Goal: Task Accomplishment & Management: Use online tool/utility

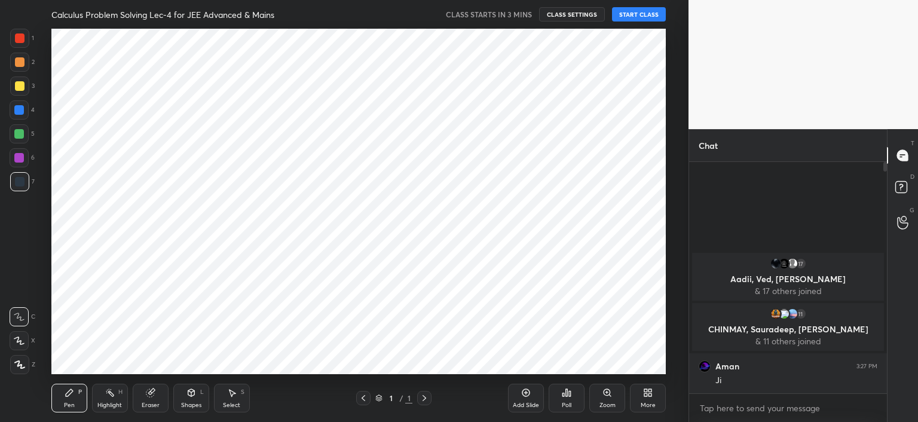
scroll to position [59404, 59110]
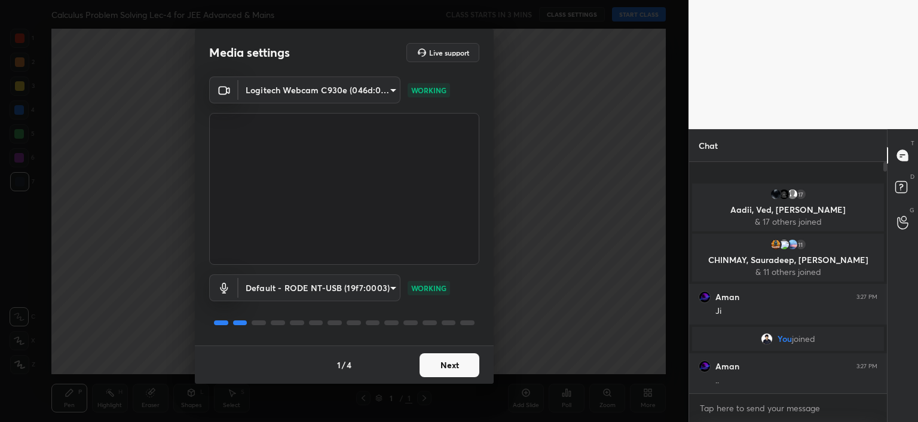
click at [447, 365] on button "Next" at bounding box center [449, 365] width 60 height 24
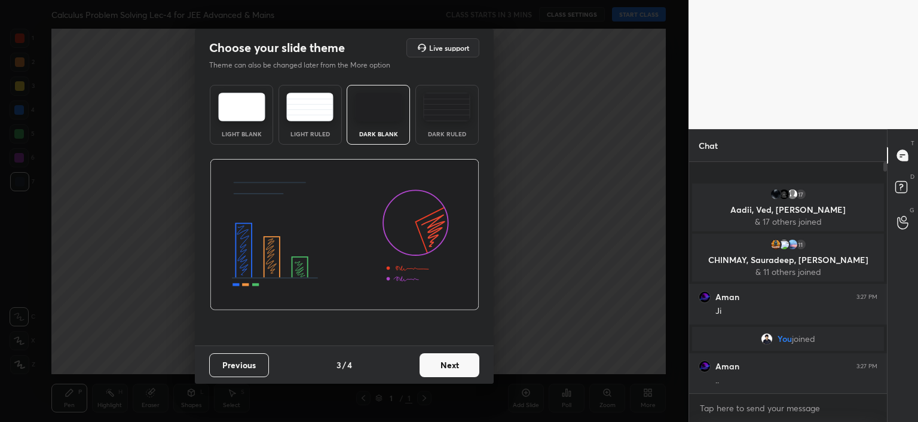
click at [447, 365] on button "Next" at bounding box center [449, 365] width 60 height 24
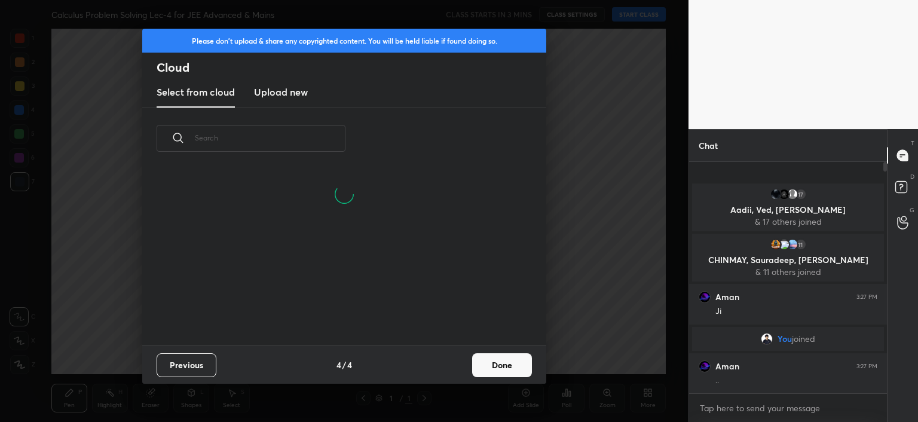
click at [504, 370] on button "Done" at bounding box center [502, 365] width 60 height 24
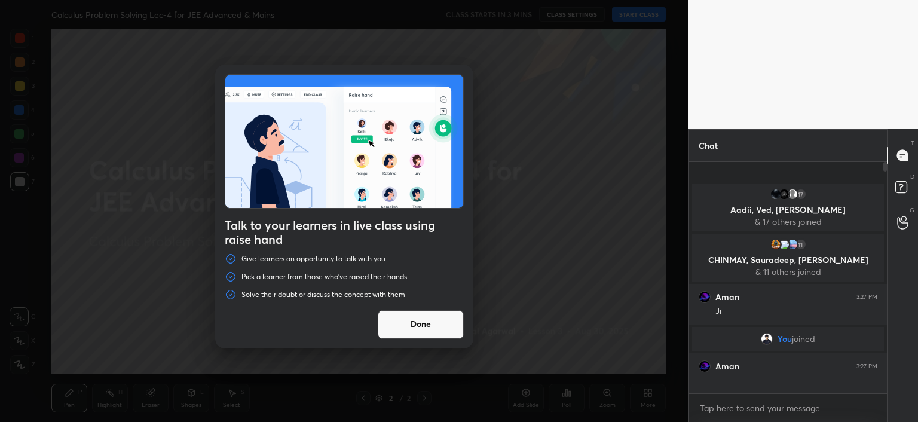
click at [446, 320] on button "Done" at bounding box center [421, 324] width 86 height 29
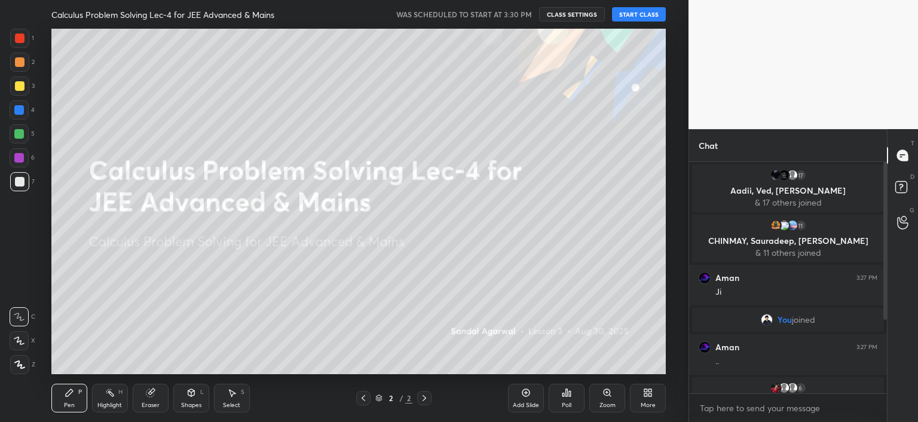
click at [651, 8] on button "START CLASS" at bounding box center [639, 14] width 54 height 14
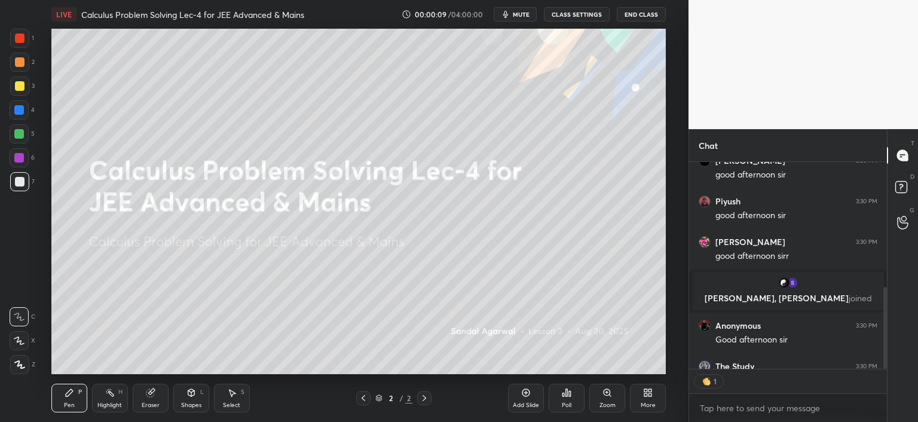
scroll to position [4, 4]
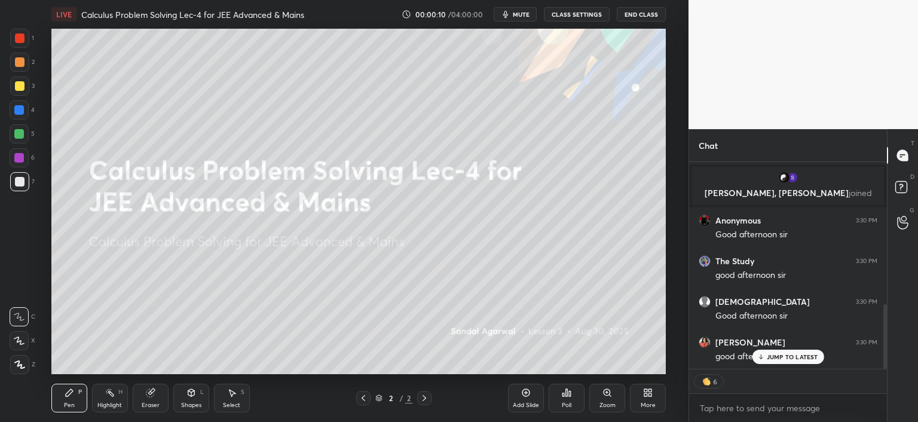
click at [771, 352] on div "JUMP TO LATEST" at bounding box center [788, 357] width 72 height 14
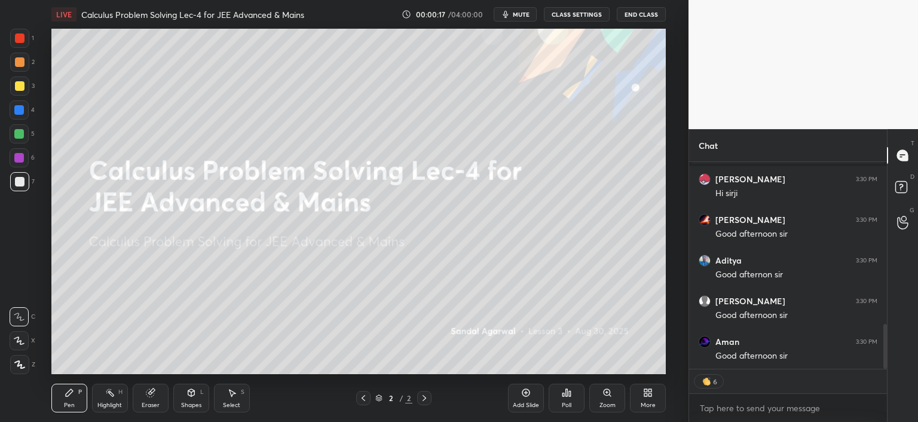
scroll to position [793, 0]
click at [635, 400] on div "More" at bounding box center [648, 398] width 36 height 29
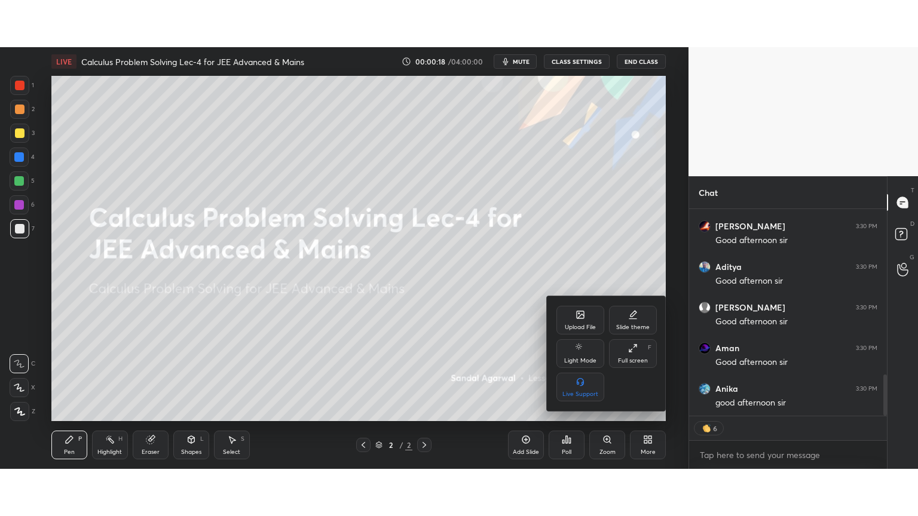
scroll to position [834, 0]
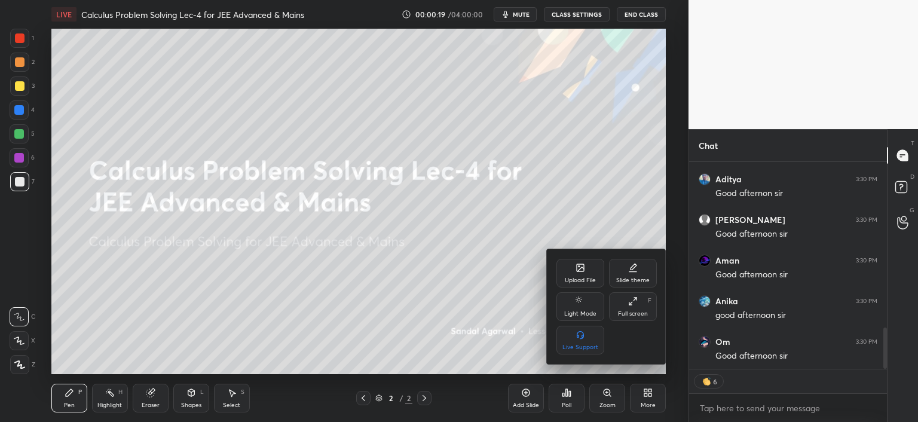
click at [644, 314] on div "Full screen" at bounding box center [633, 314] width 30 height 6
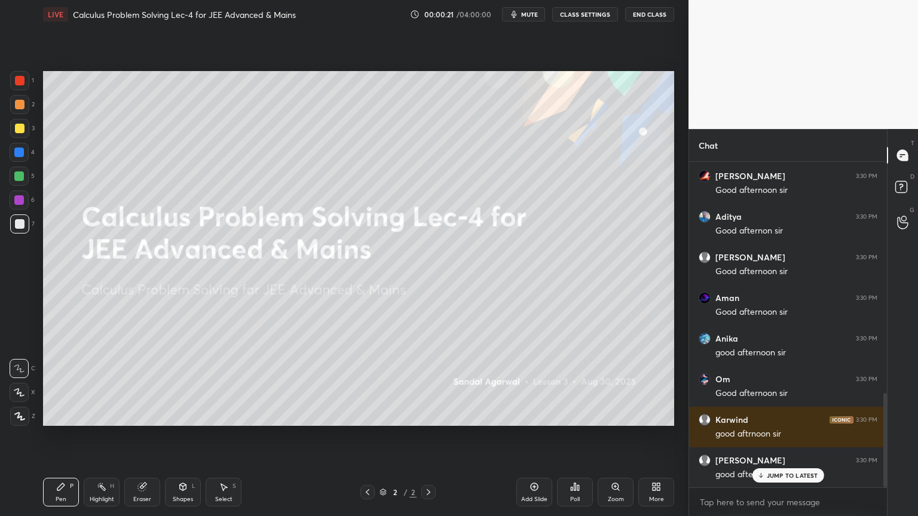
scroll to position [837, 0]
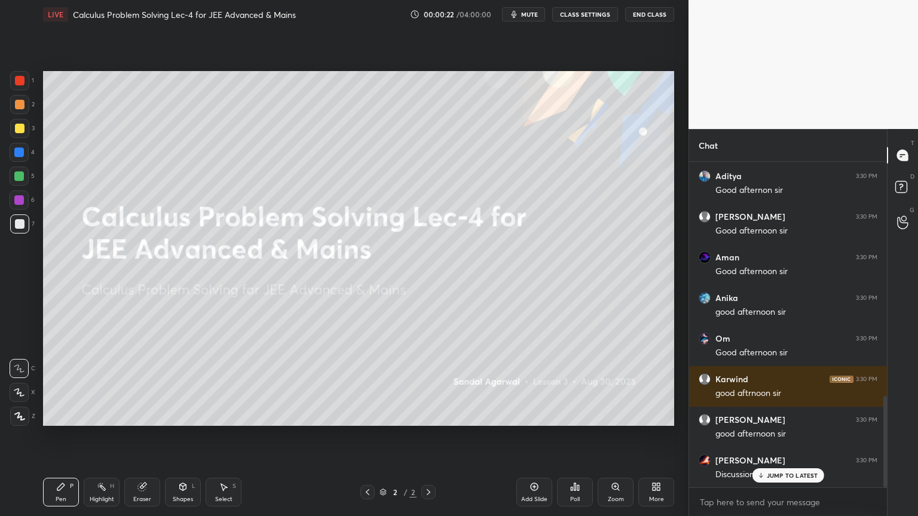
drag, startPoint x: 146, startPoint y: 497, endPoint x: 148, endPoint y: 490, distance: 7.3
click at [147, 421] on div "Eraser" at bounding box center [142, 500] width 18 height 6
click at [20, 390] on icon at bounding box center [20, 393] width 7 height 6
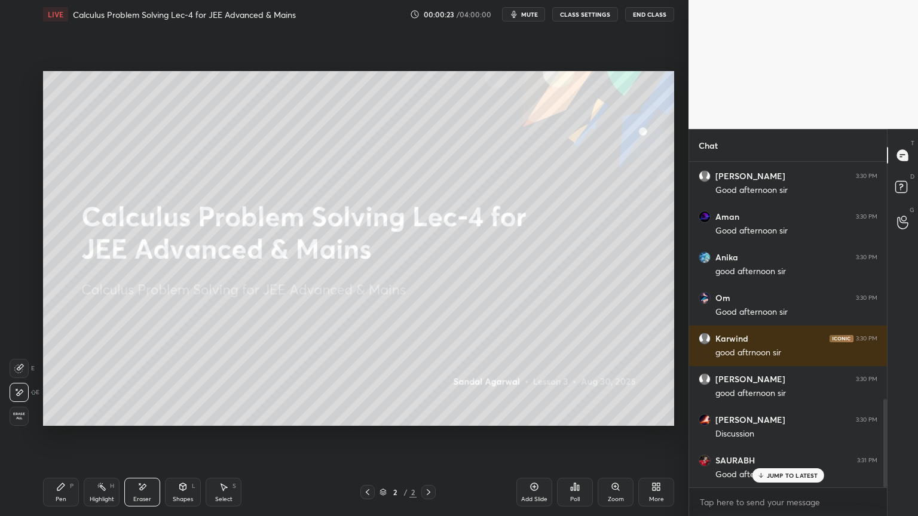
click at [94, 421] on div "Highlight H" at bounding box center [102, 492] width 36 height 29
click at [60, 421] on div "Pen" at bounding box center [61, 500] width 11 height 6
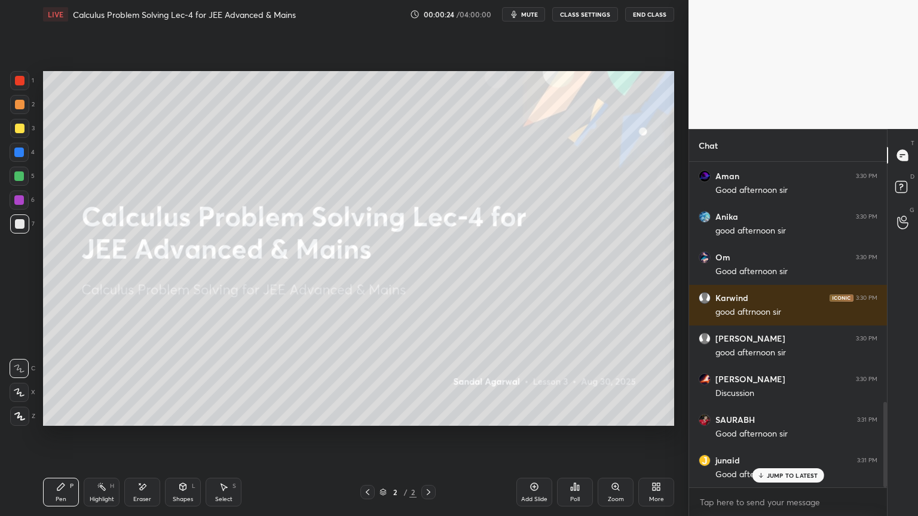
click at [20, 415] on icon at bounding box center [19, 416] width 11 height 8
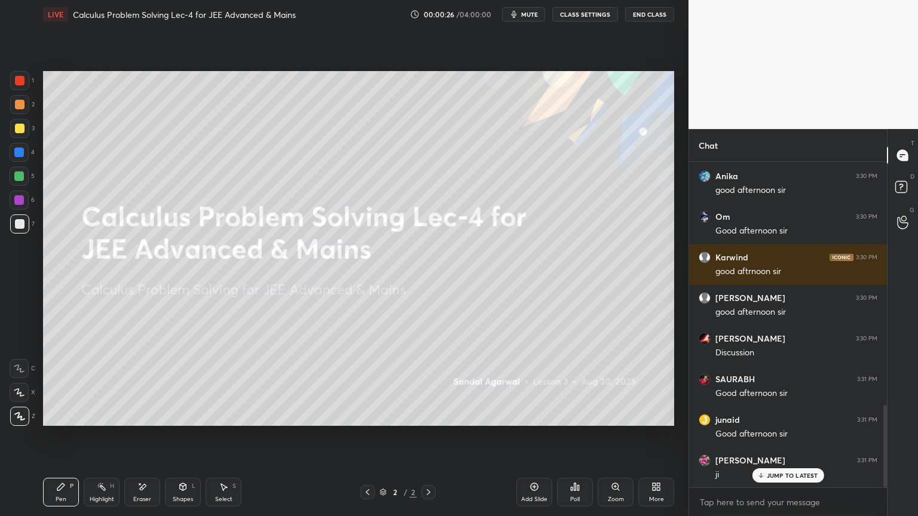
drag, startPoint x: 148, startPoint y: 488, endPoint x: 163, endPoint y: 476, distance: 18.7
click at [148, 421] on div "Eraser" at bounding box center [142, 492] width 36 height 29
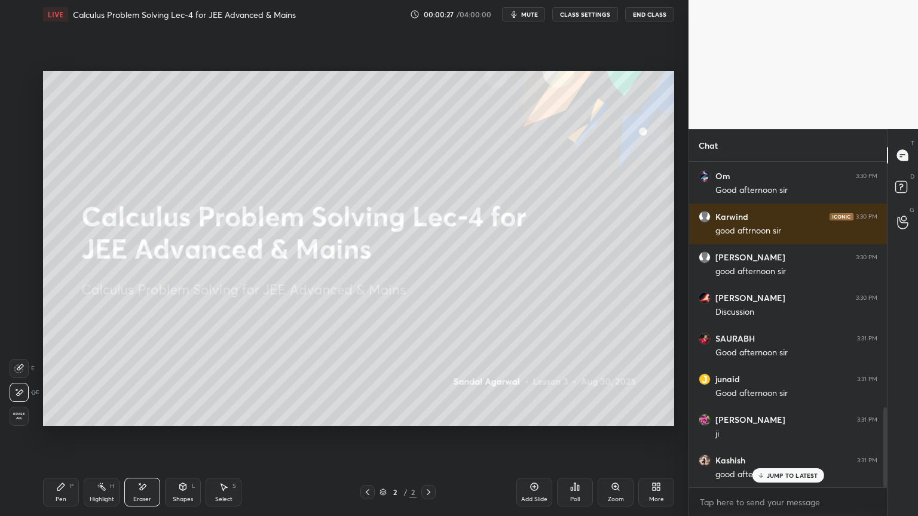
click at [97, 421] on div "Highlight H" at bounding box center [102, 492] width 36 height 29
click at [56, 421] on div "Pen" at bounding box center [61, 500] width 11 height 6
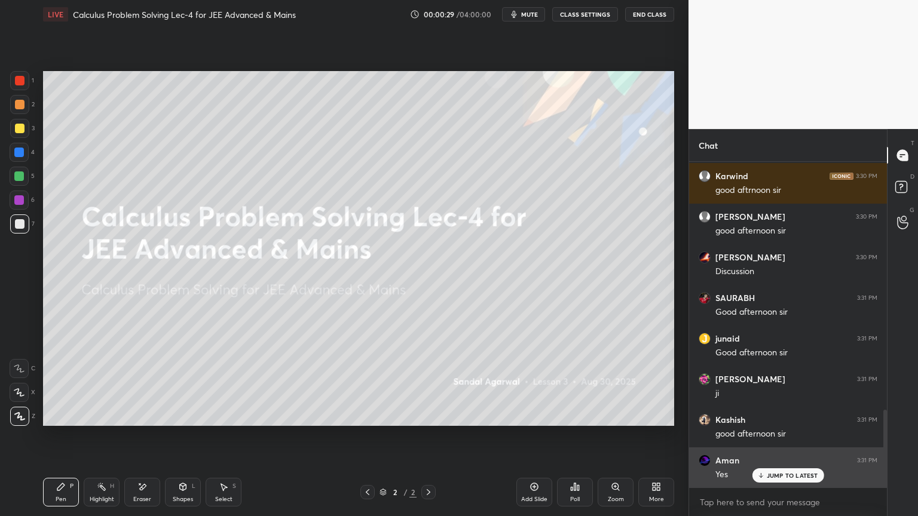
click at [778, 421] on p "JUMP TO LATEST" at bounding box center [792, 475] width 51 height 7
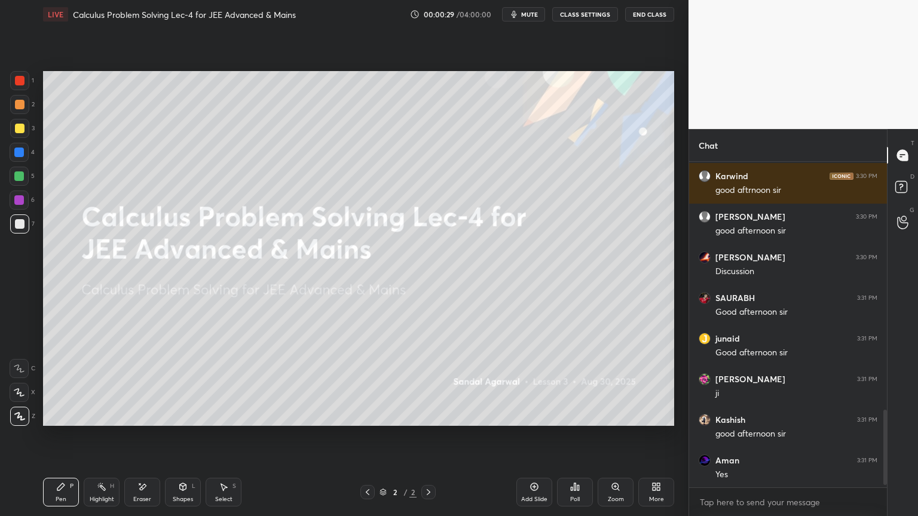
scroll to position [1080, 0]
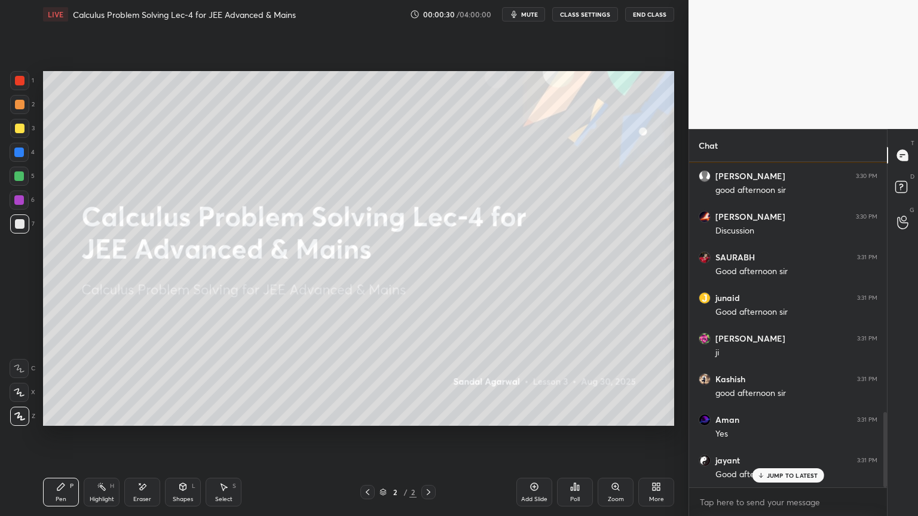
click at [540, 421] on div "Add Slide" at bounding box center [534, 492] width 36 height 29
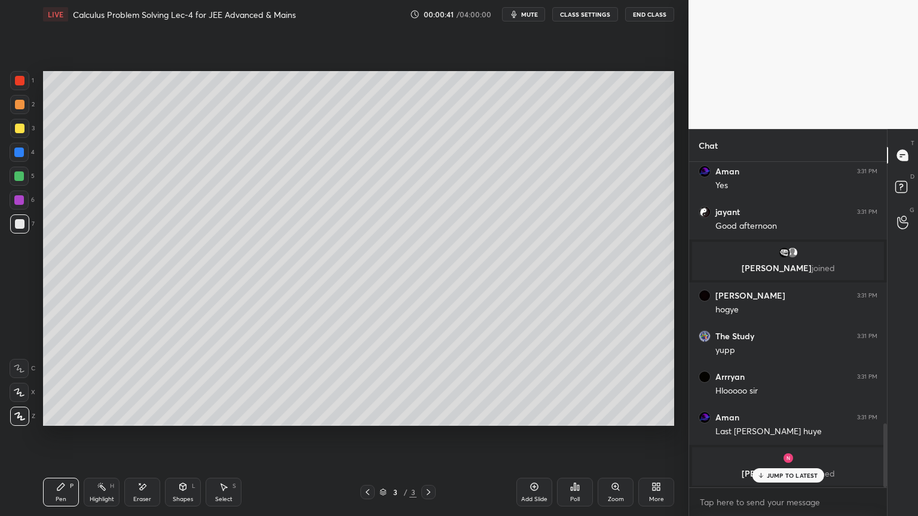
scroll to position [1369, 0]
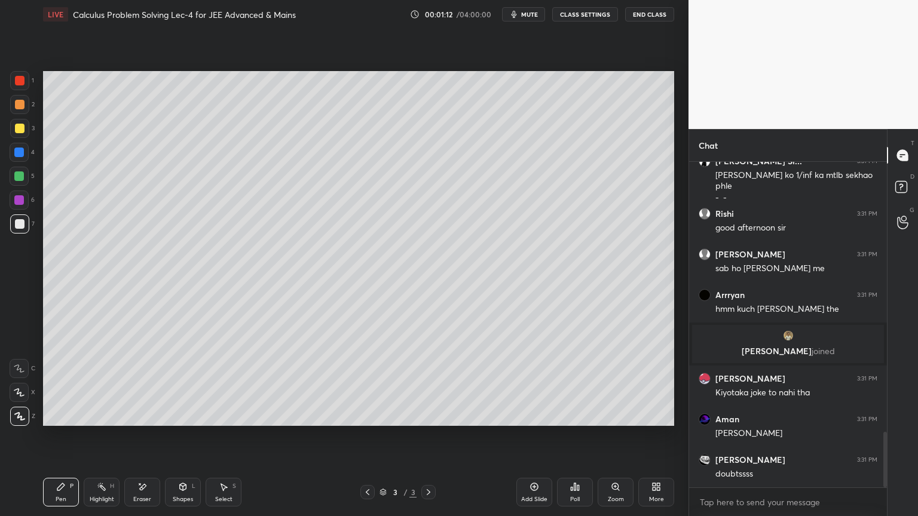
drag, startPoint x: 153, startPoint y: 490, endPoint x: 154, endPoint y: 481, distance: 9.0
click at [151, 421] on div "Eraser" at bounding box center [142, 492] width 36 height 29
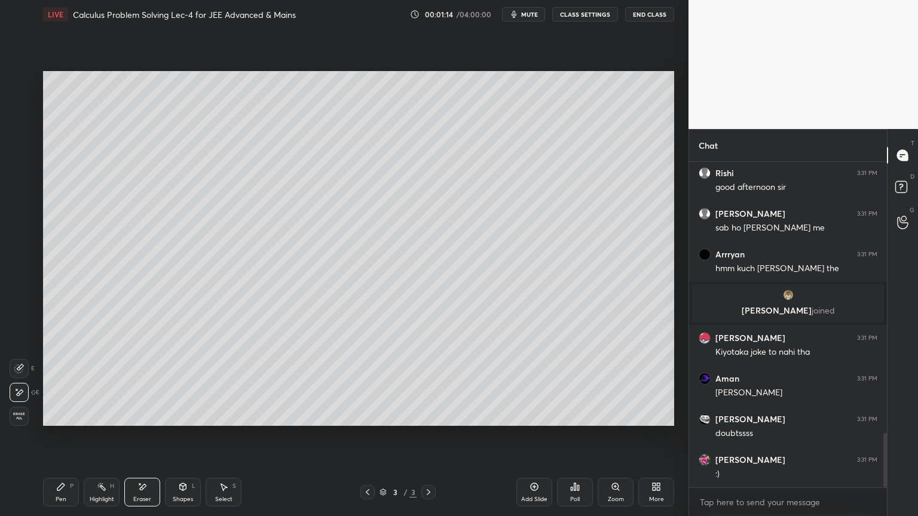
drag, startPoint x: 88, startPoint y: 488, endPoint x: 75, endPoint y: 488, distance: 13.2
click at [87, 421] on div "Highlight H" at bounding box center [102, 492] width 36 height 29
click at [60, 421] on icon at bounding box center [61, 487] width 10 height 10
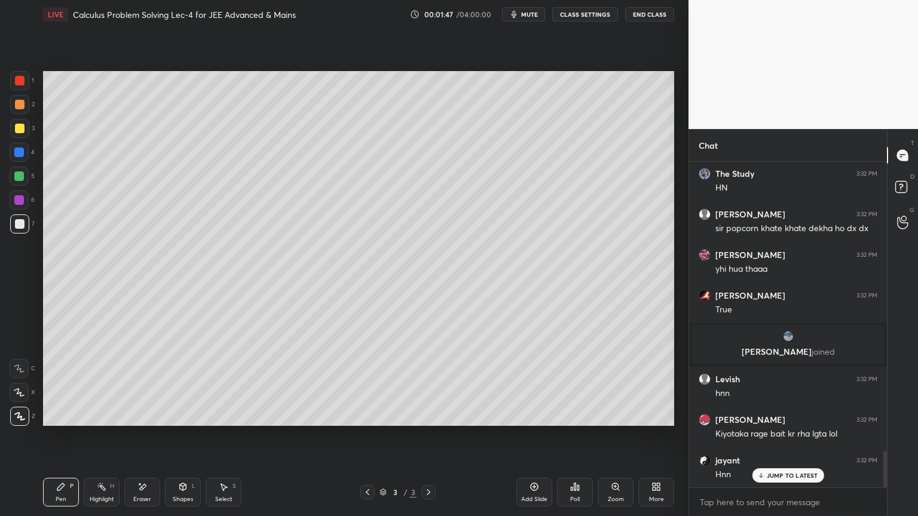
scroll to position [2624, 0]
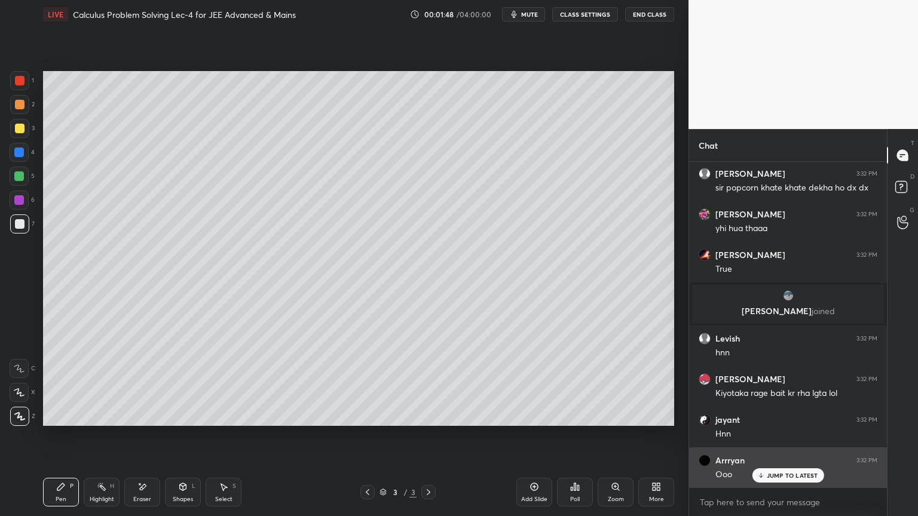
click at [785, 421] on p "JUMP TO LATEST" at bounding box center [792, 475] width 51 height 7
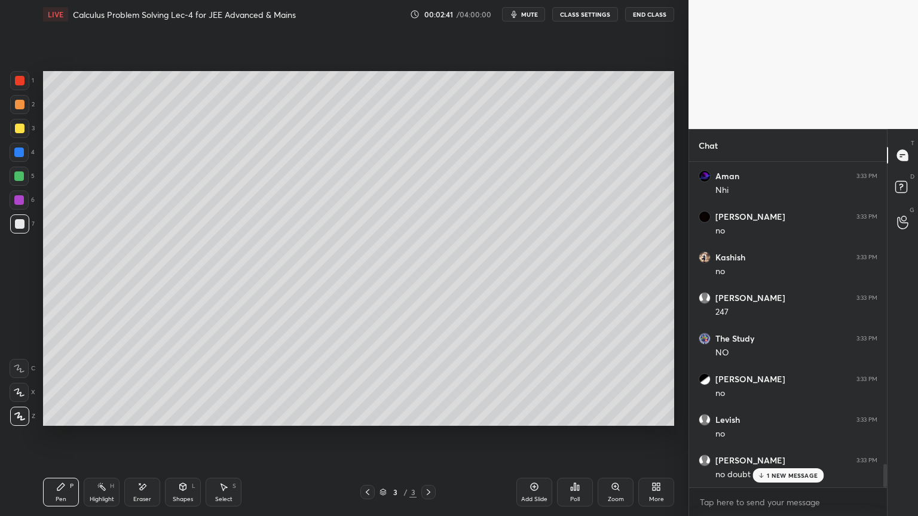
scroll to position [4226, 0]
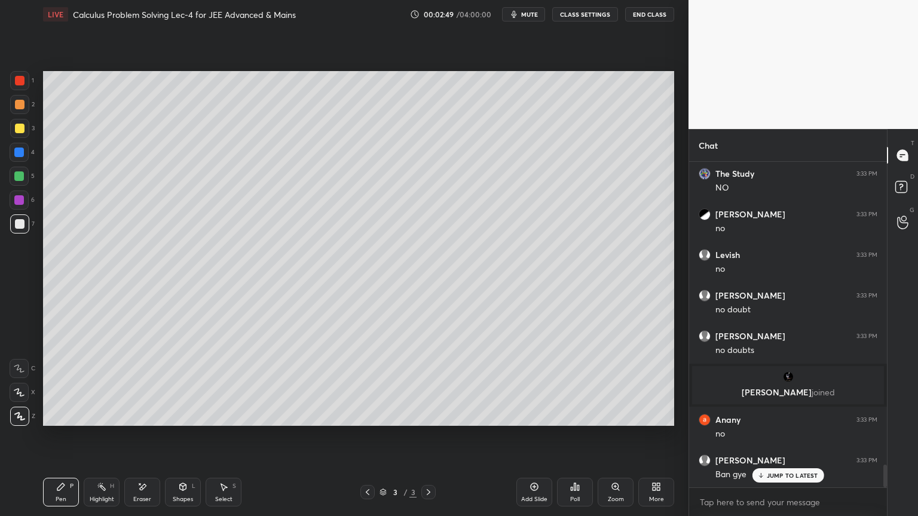
drag, startPoint x: 146, startPoint y: 490, endPoint x: 148, endPoint y: 497, distance: 7.6
click at [145, 421] on icon at bounding box center [142, 487] width 10 height 10
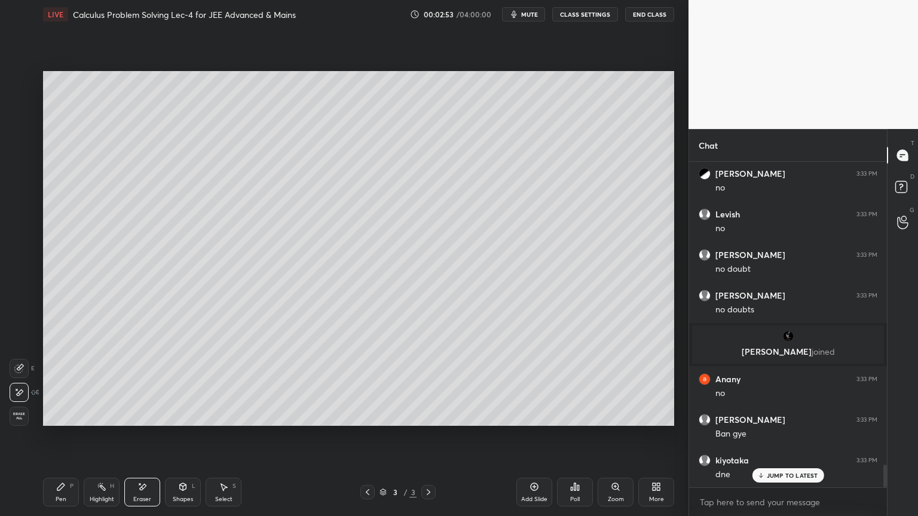
click at [768, 421] on p "JUMP TO LATEST" at bounding box center [792, 475] width 51 height 7
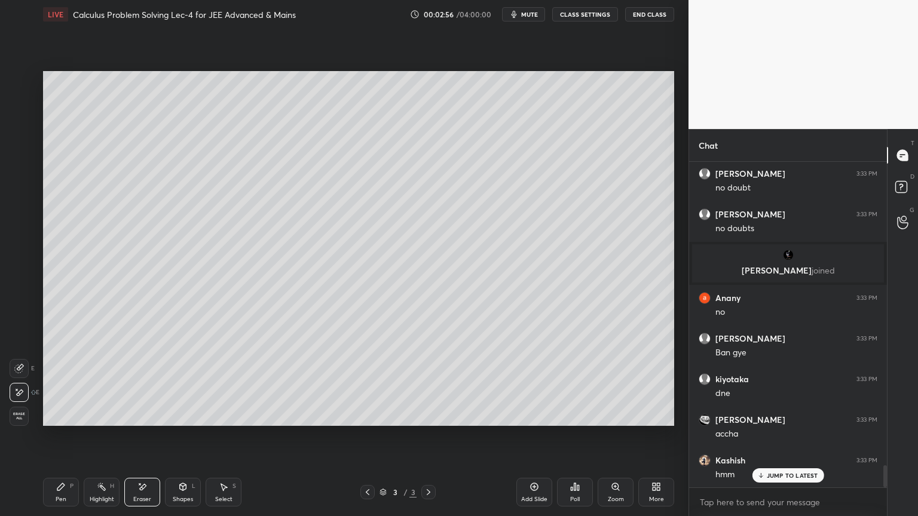
scroll to position [4515, 0]
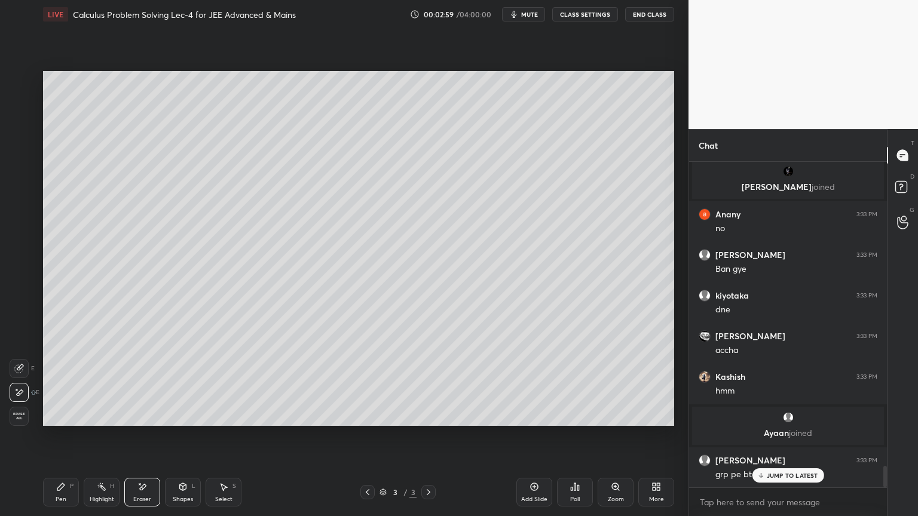
click at [16, 412] on span "Erase all" at bounding box center [19, 416] width 18 height 8
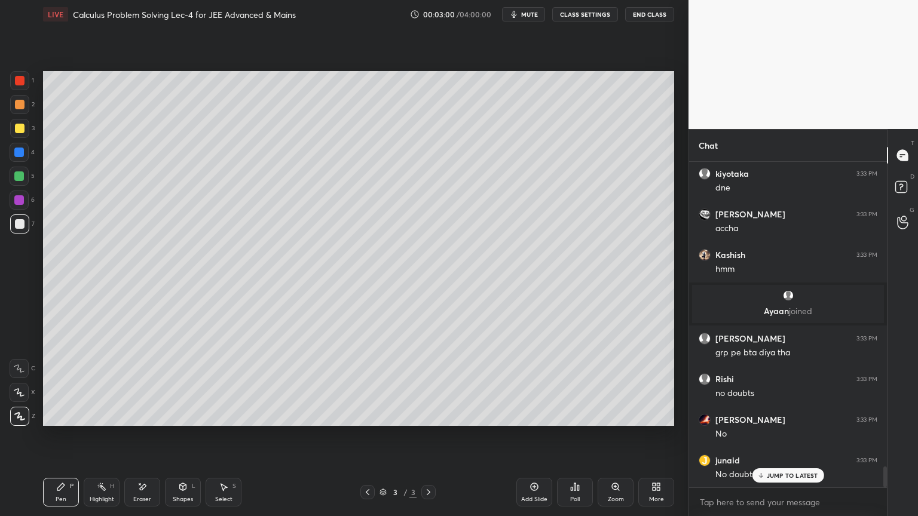
click at [96, 421] on div "Highlight H" at bounding box center [102, 492] width 36 height 29
click at [71, 421] on div "Pen P" at bounding box center [61, 492] width 36 height 29
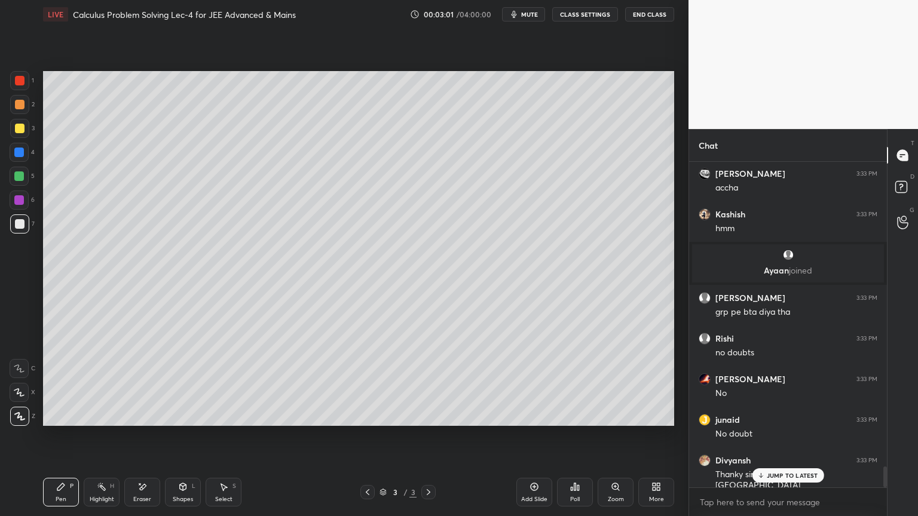
click at [773, 421] on p "JUMP TO LATEST" at bounding box center [792, 475] width 51 height 7
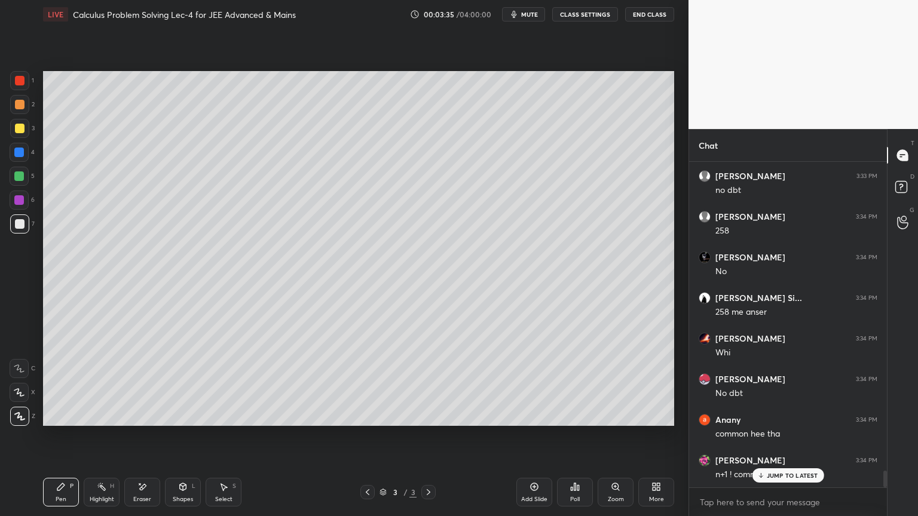
scroll to position [6099, 0]
drag, startPoint x: 144, startPoint y: 491, endPoint x: 163, endPoint y: 463, distance: 34.0
click at [146, 421] on icon at bounding box center [142, 487] width 10 height 10
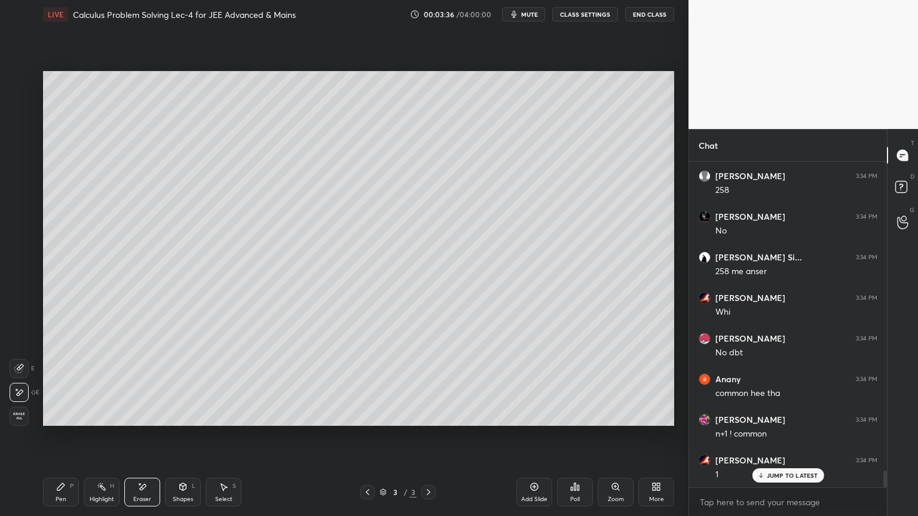
scroll to position [6140, 0]
click at [19, 412] on span "Erase all" at bounding box center [19, 416] width 18 height 8
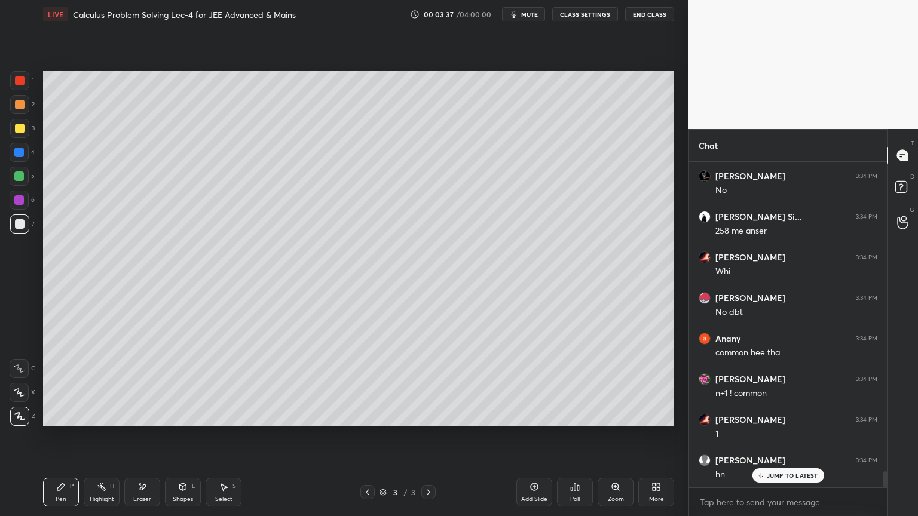
click at [93, 421] on div "Highlight H" at bounding box center [102, 492] width 36 height 29
click at [65, 421] on div "Pen P" at bounding box center [61, 492] width 36 height 29
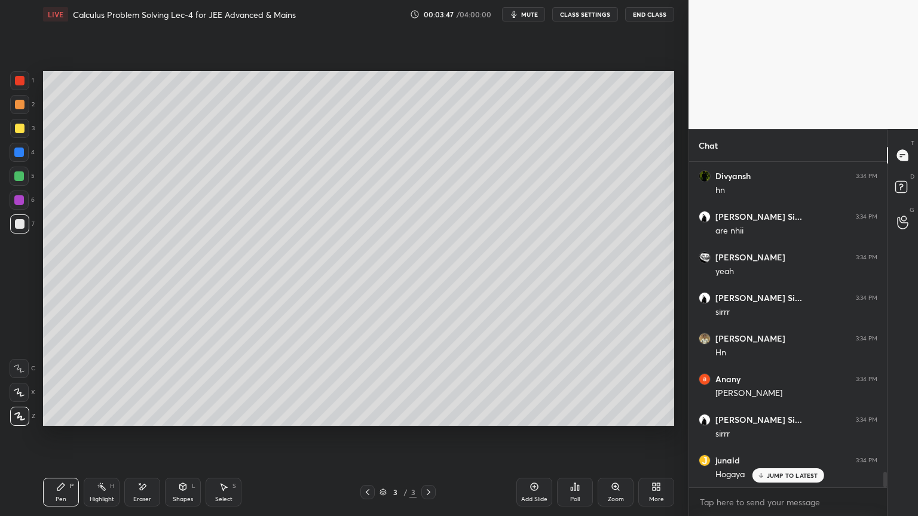
scroll to position [6506, 0]
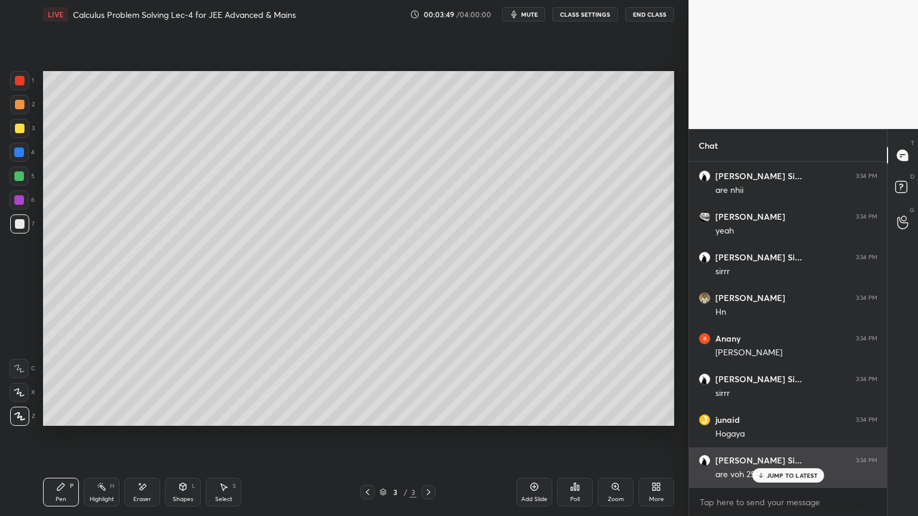
drag, startPoint x: 774, startPoint y: 479, endPoint x: 767, endPoint y: 477, distance: 7.4
click at [774, 421] on div "JUMP TO LATEST" at bounding box center [788, 475] width 72 height 14
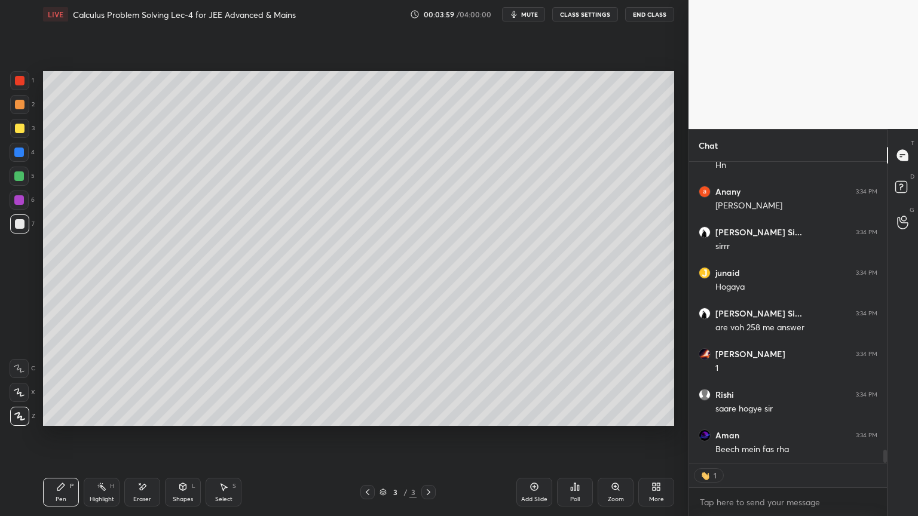
scroll to position [6736, 0]
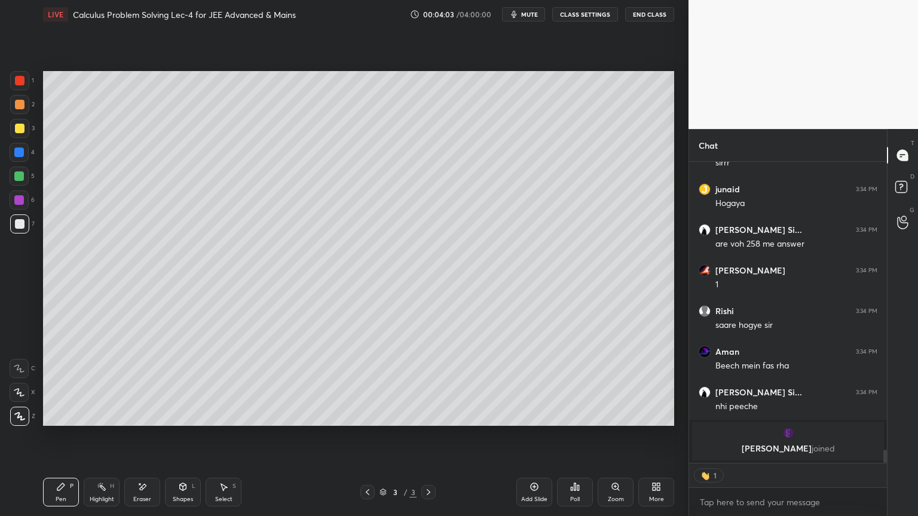
click at [145, 421] on icon at bounding box center [142, 487] width 10 height 10
click at [20, 418] on span "Erase all" at bounding box center [19, 416] width 18 height 8
click at [87, 421] on div "Highlight H" at bounding box center [102, 492] width 36 height 29
click at [59, 421] on icon at bounding box center [61, 487] width 10 height 10
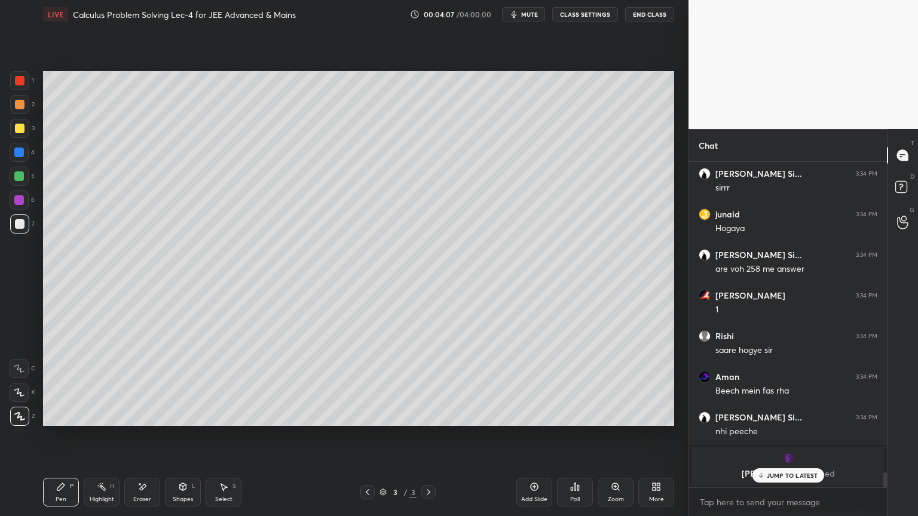
scroll to position [5617, 0]
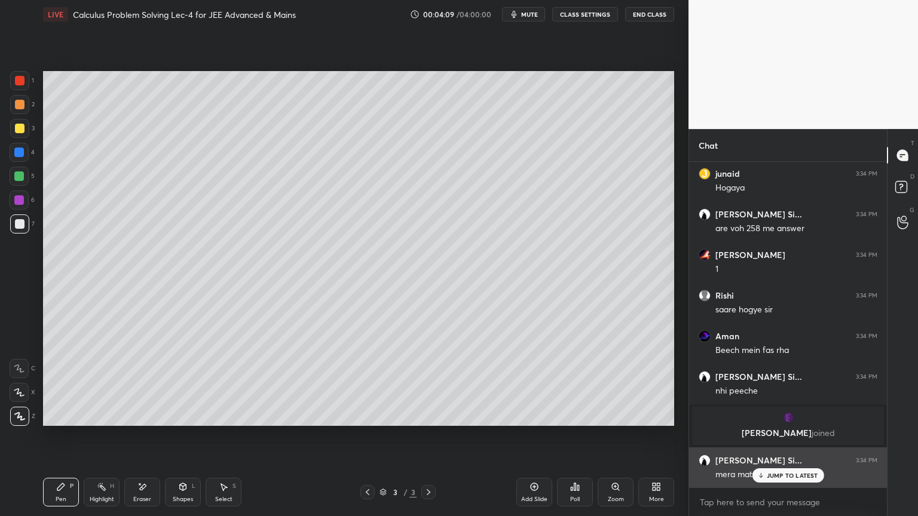
click at [773, 421] on p "JUMP TO LATEST" at bounding box center [792, 475] width 51 height 7
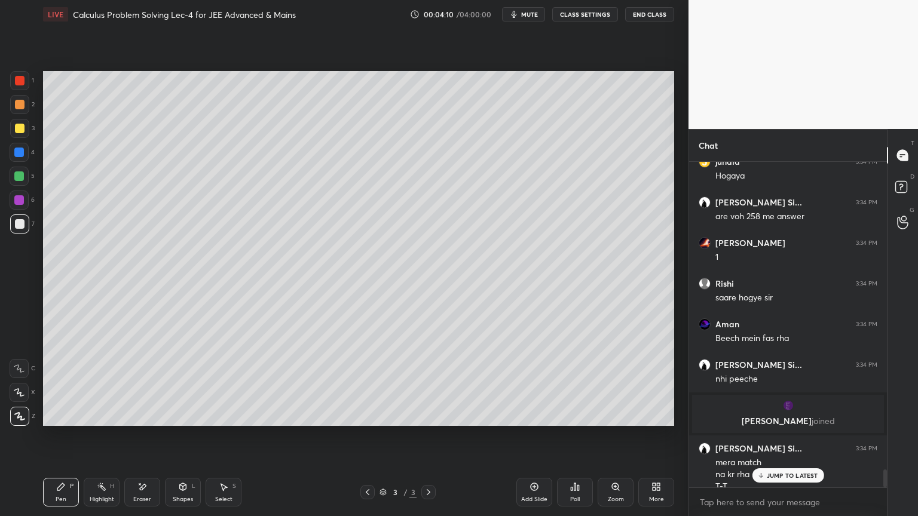
scroll to position [5640, 0]
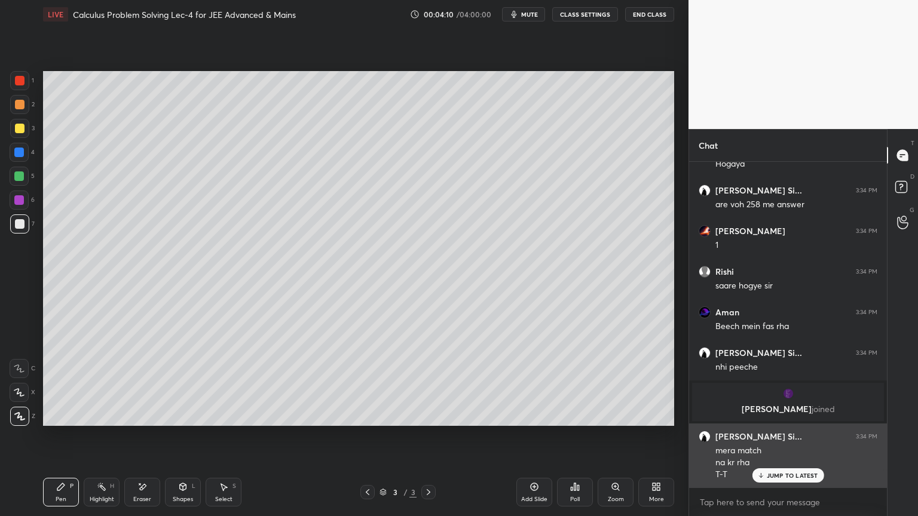
click at [765, 421] on div "JUMP TO LATEST" at bounding box center [788, 475] width 72 height 14
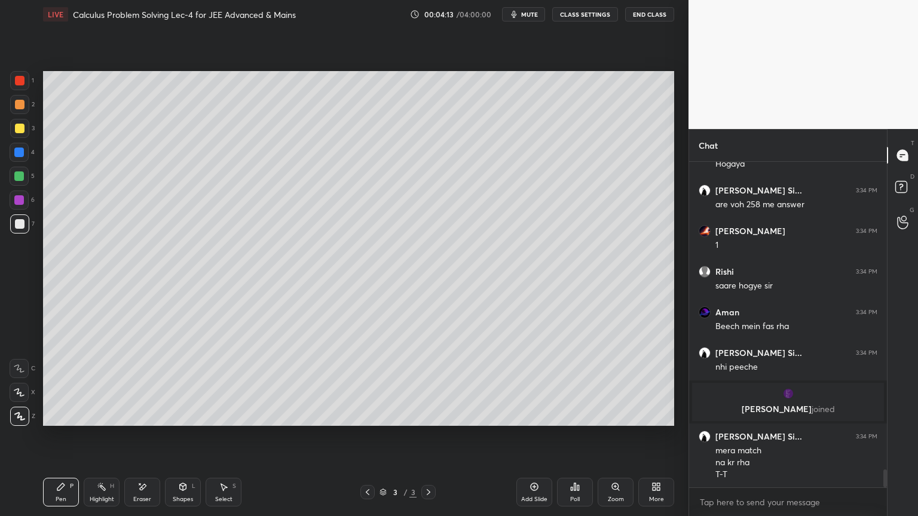
scroll to position [5681, 0]
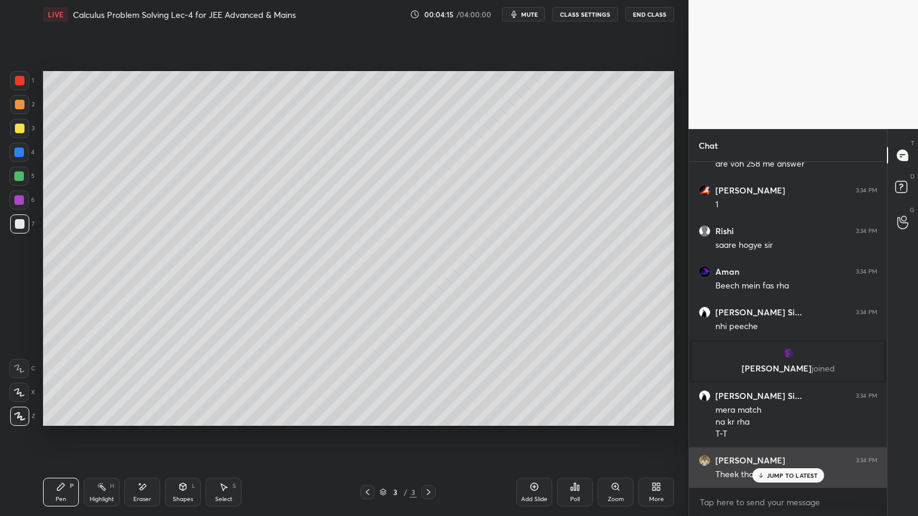
click at [783, 421] on div "JUMP TO LATEST" at bounding box center [788, 475] width 72 height 14
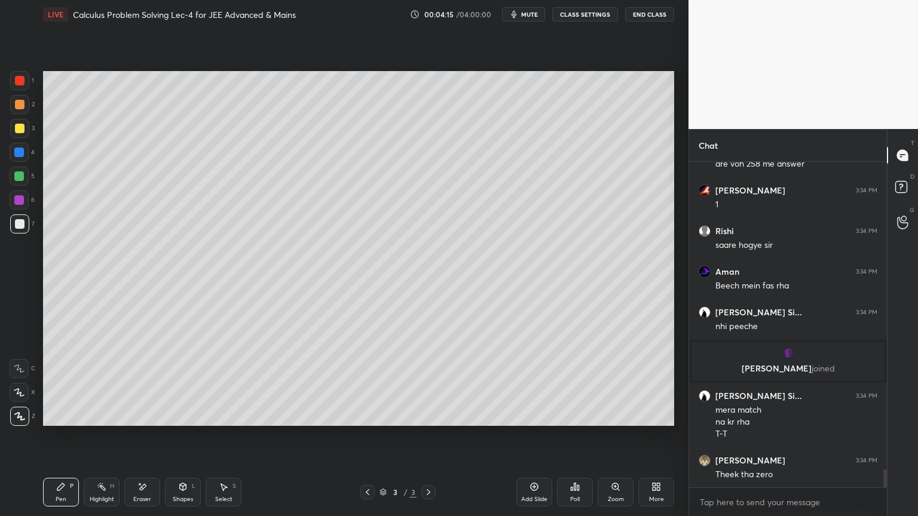
scroll to position [5722, 0]
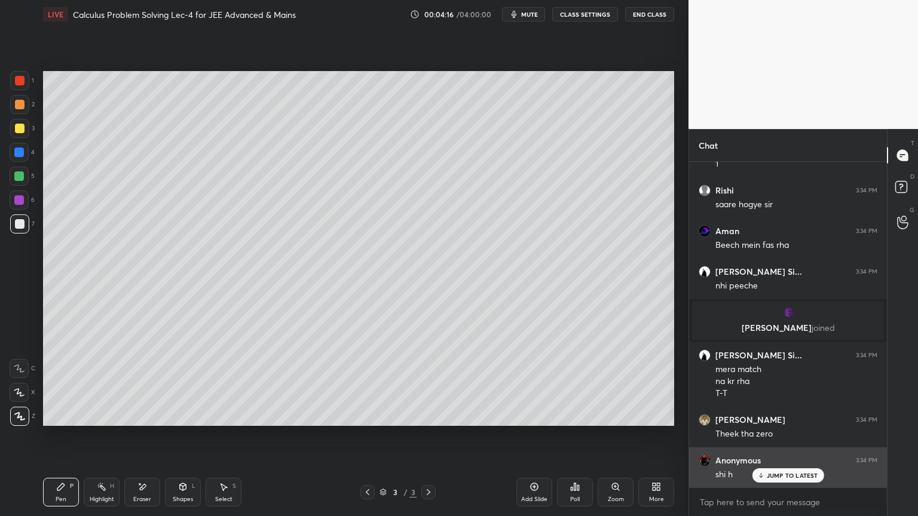
click at [770, 421] on p "JUMP TO LATEST" at bounding box center [792, 475] width 51 height 7
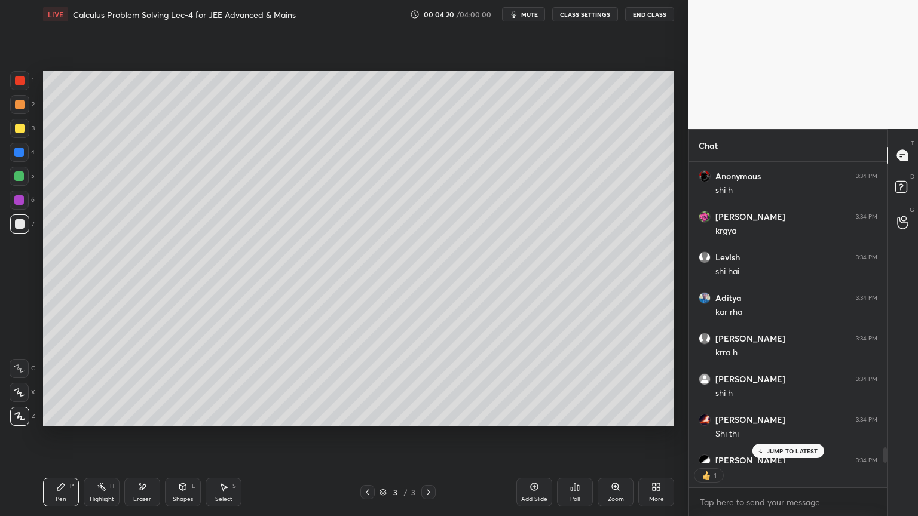
scroll to position [298, 194]
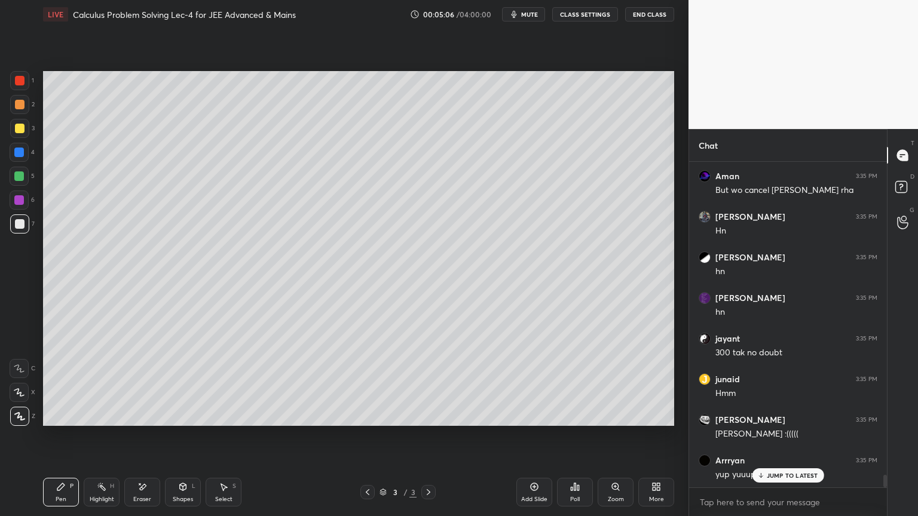
click at [142, 421] on div "Eraser" at bounding box center [142, 492] width 36 height 29
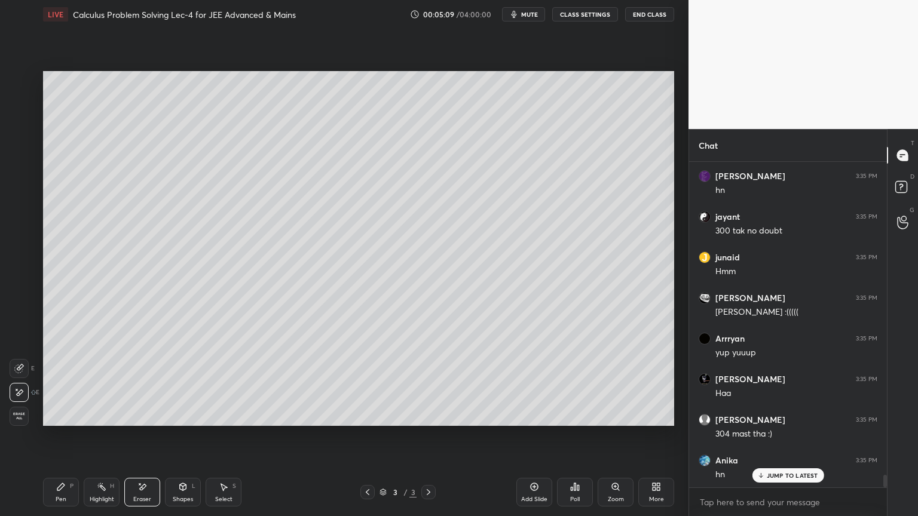
click at [69, 421] on div "Pen P" at bounding box center [61, 492] width 36 height 29
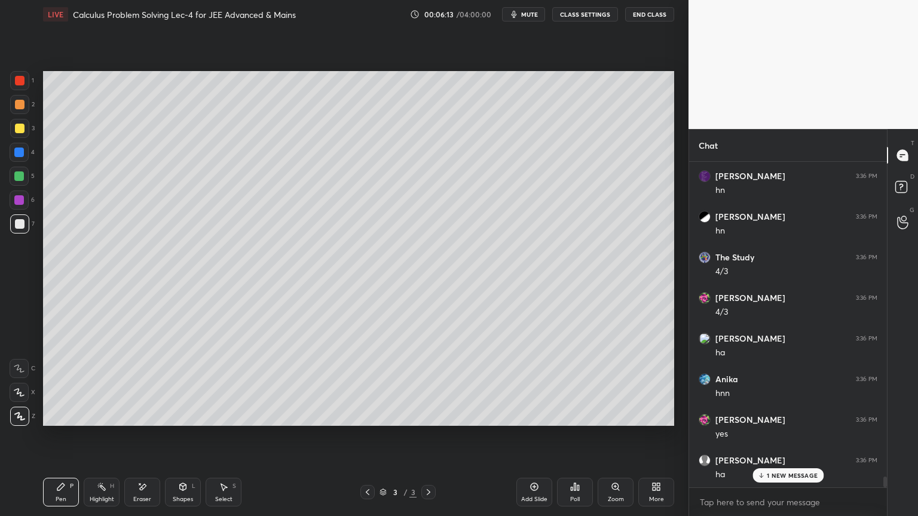
scroll to position [9703, 0]
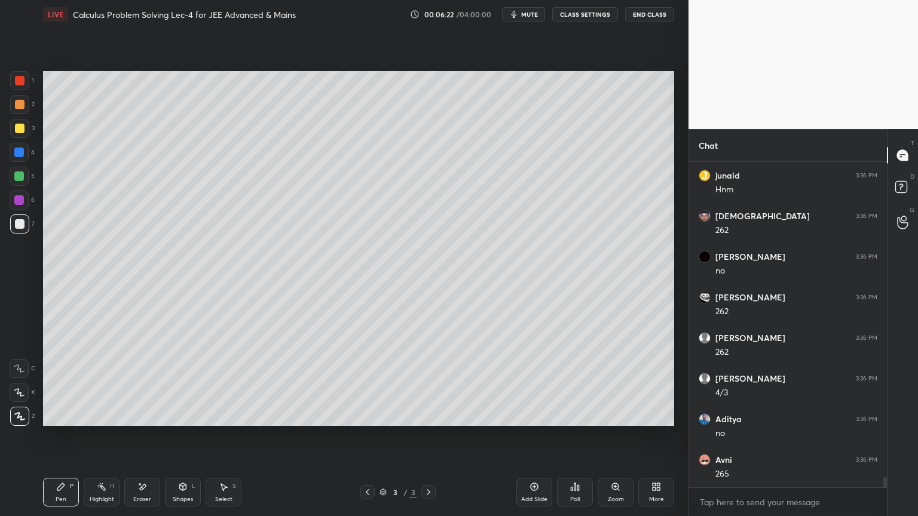
click at [146, 421] on div "Eraser" at bounding box center [142, 492] width 36 height 29
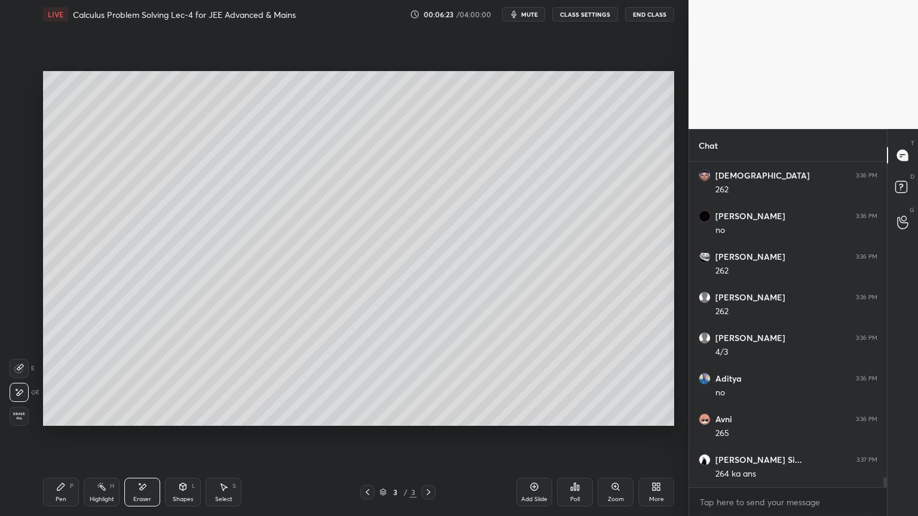
drag, startPoint x: 23, startPoint y: 410, endPoint x: 96, endPoint y: 464, distance: 90.7
click at [23, 410] on div "Erase all" at bounding box center [19, 416] width 19 height 19
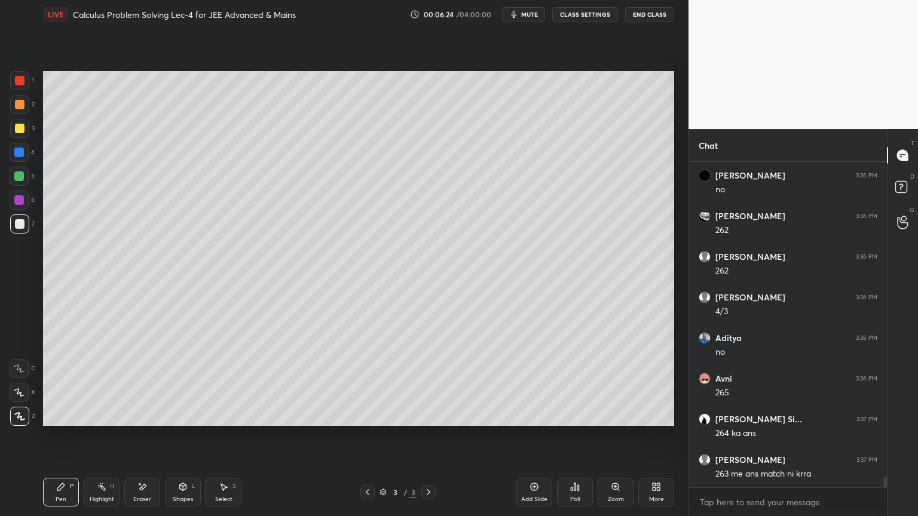
drag, startPoint x: 101, startPoint y: 497, endPoint x: 78, endPoint y: 497, distance: 22.7
click at [101, 421] on div "Highlight" at bounding box center [102, 500] width 24 height 6
drag, startPoint x: 78, startPoint y: 497, endPoint x: 85, endPoint y: 497, distance: 7.2
click at [77, 421] on div "Pen P Highlight H Eraser Shapes L Select S" at bounding box center [161, 492] width 237 height 29
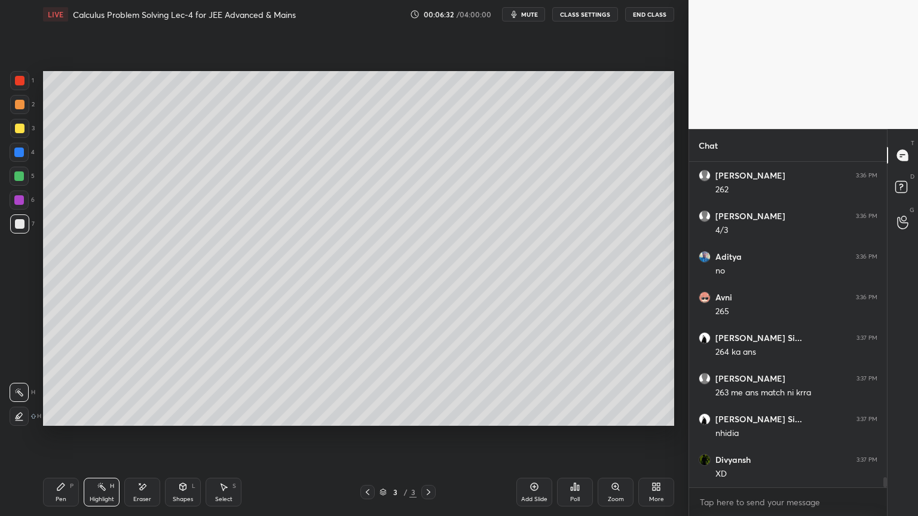
scroll to position [10324, 0]
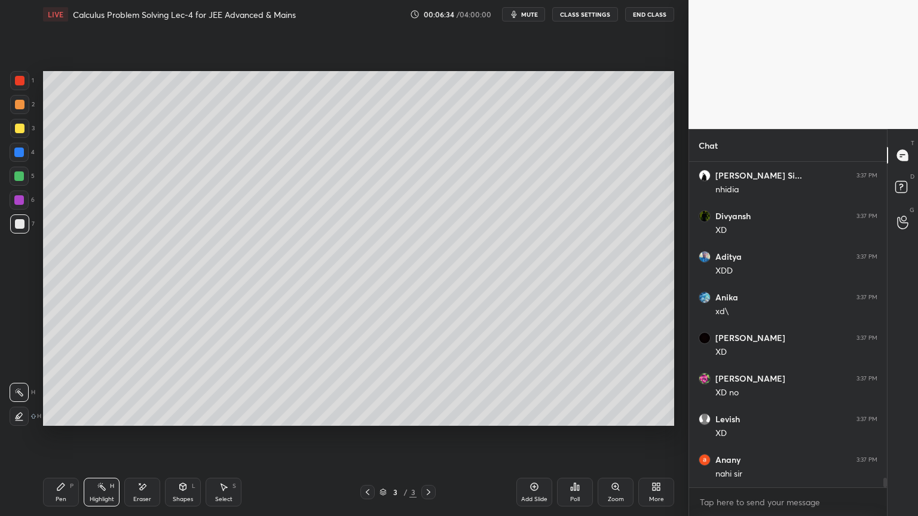
click at [63, 421] on div "Pen P" at bounding box center [61, 492] width 36 height 29
click at [91, 421] on div "Highlight H" at bounding box center [102, 492] width 36 height 29
click at [61, 421] on icon at bounding box center [61, 487] width 10 height 10
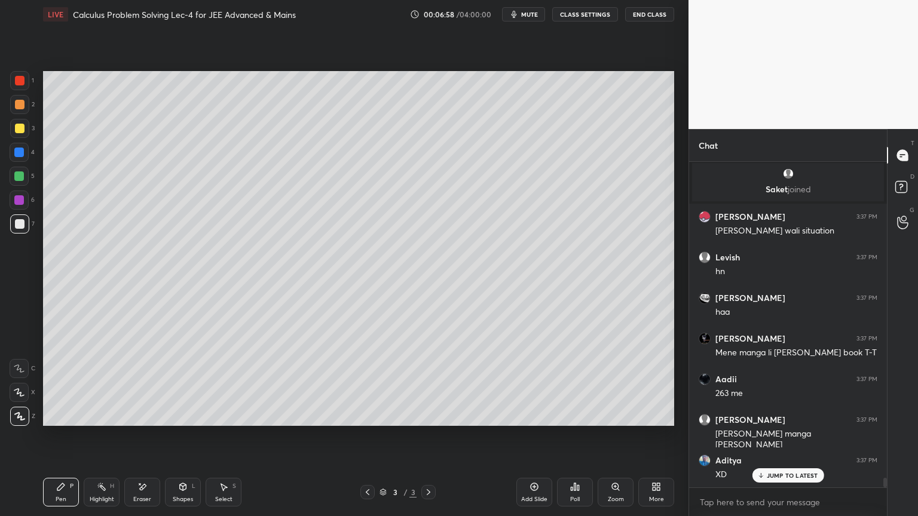
scroll to position [11149, 0]
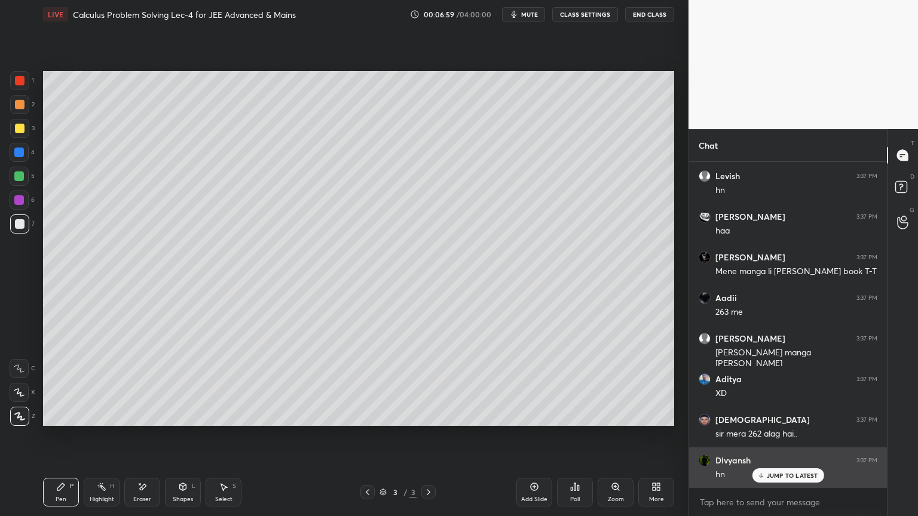
click at [788, 421] on div "JUMP TO LATEST" at bounding box center [788, 475] width 72 height 14
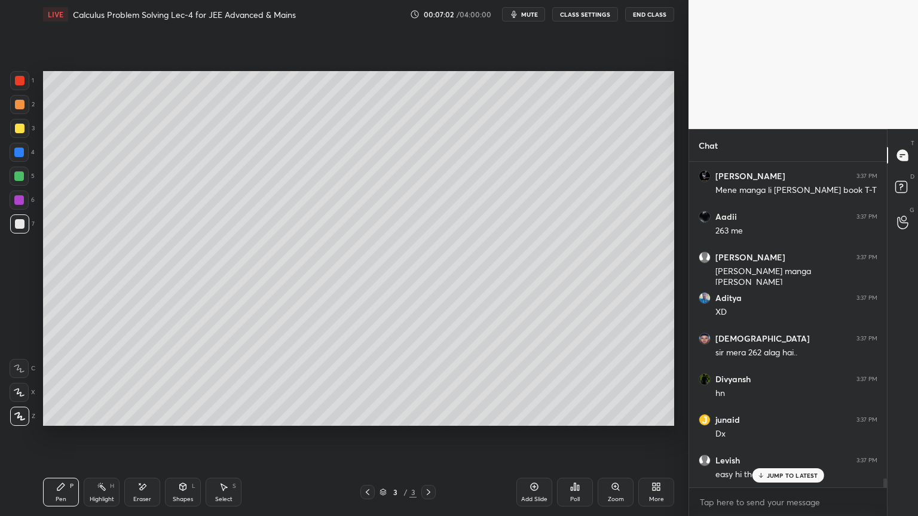
click at [793, 421] on div "[PERSON_NAME] 3:37 PM nahi nhi xd [PERSON_NAME] 3:37 PM XD [PERSON_NAME] 3:37 P…" at bounding box center [788, 325] width 198 height 326
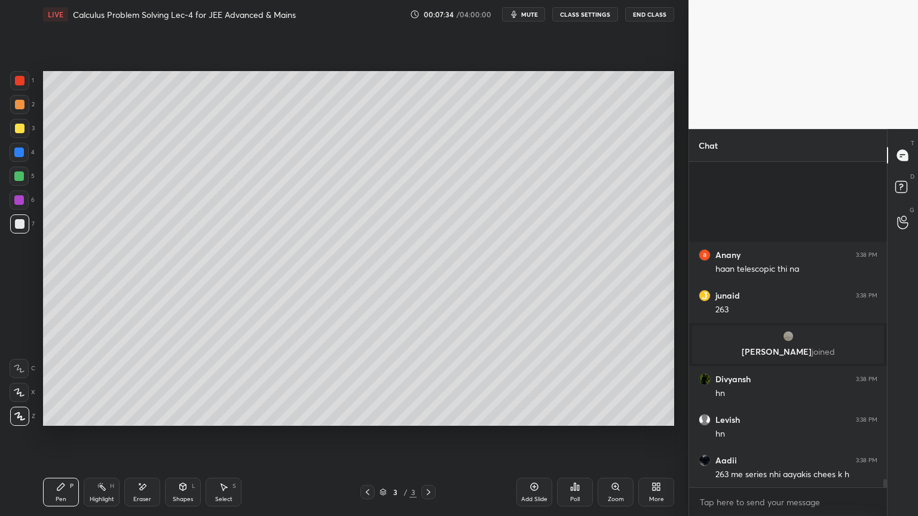
scroll to position [12282, 0]
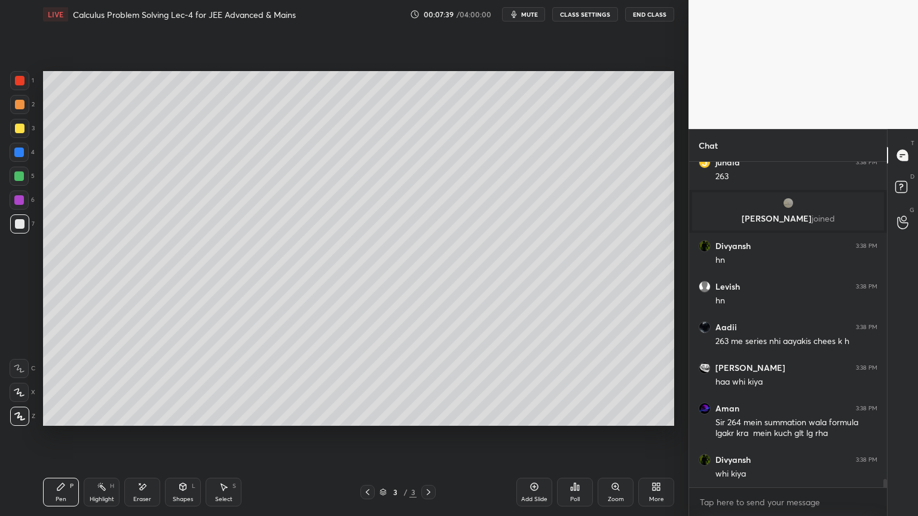
click at [144, 421] on div "Eraser" at bounding box center [142, 500] width 18 height 6
click at [22, 416] on span "Erase all" at bounding box center [19, 416] width 18 height 8
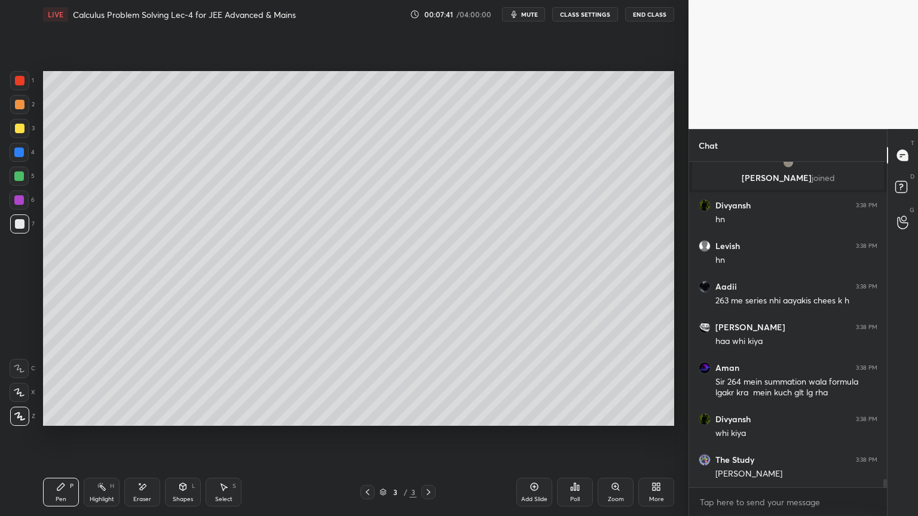
click at [97, 421] on div "Highlight H" at bounding box center [102, 492] width 36 height 29
click at [65, 421] on div "Pen P" at bounding box center [61, 492] width 36 height 29
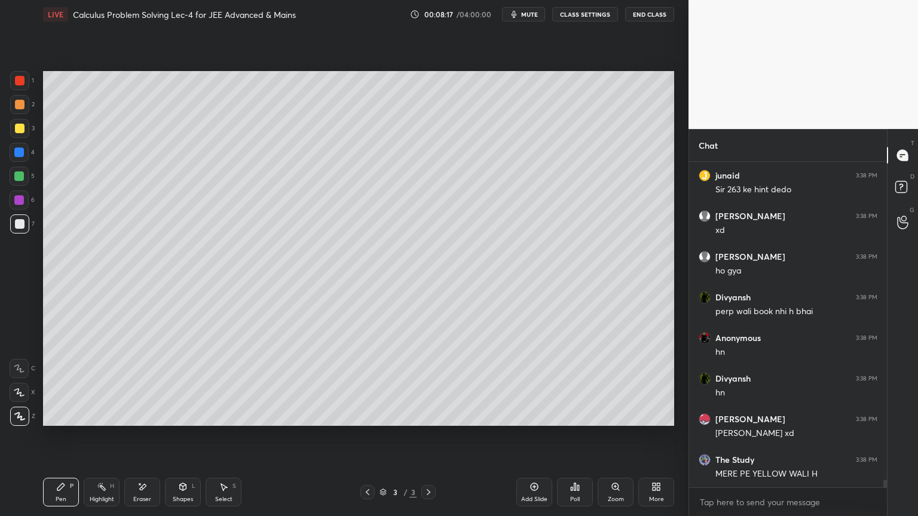
scroll to position [13013, 0]
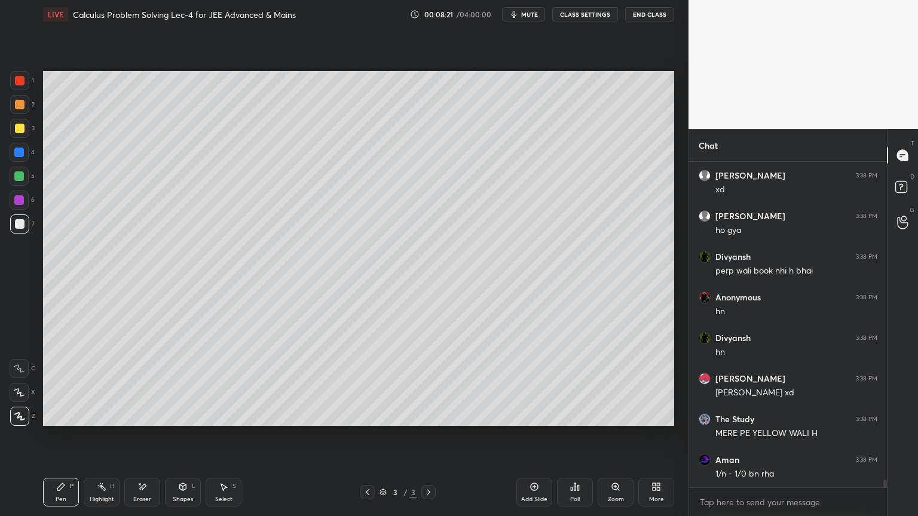
click at [138, 421] on div "Eraser" at bounding box center [142, 500] width 18 height 6
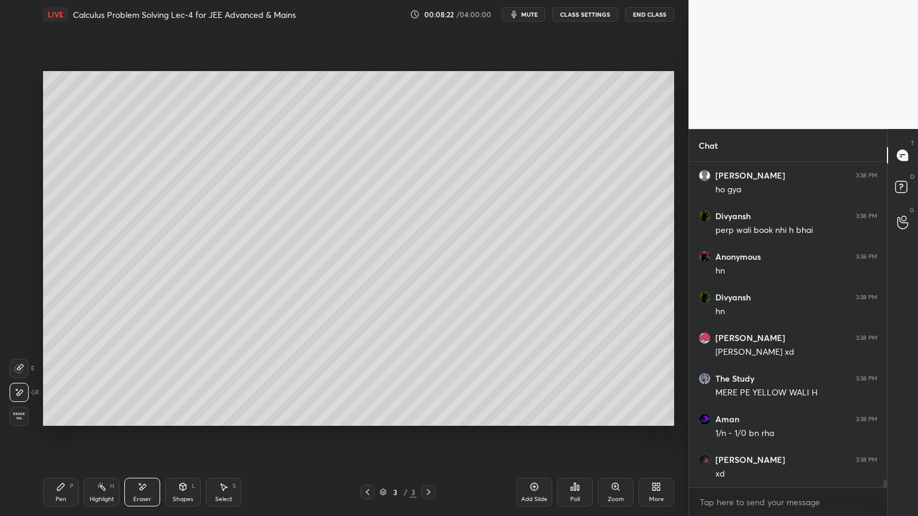
scroll to position [13135, 0]
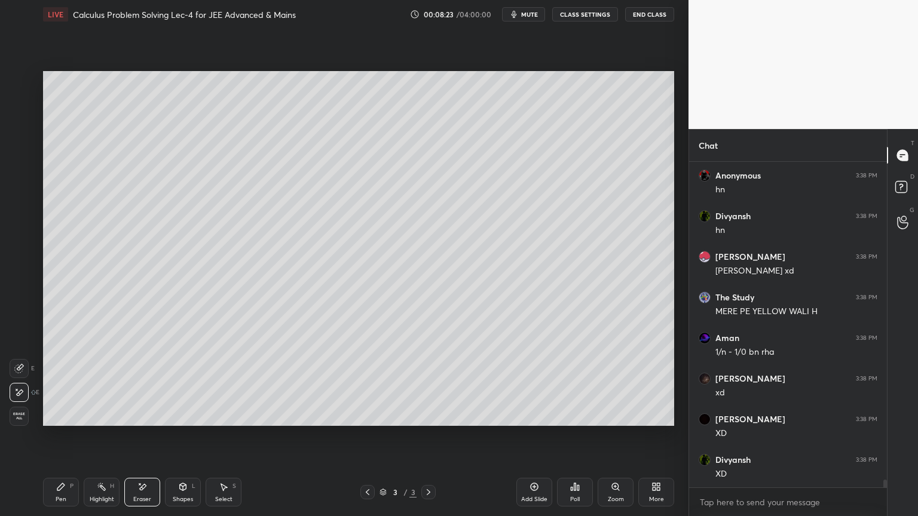
click at [57, 421] on icon at bounding box center [61, 487] width 10 height 10
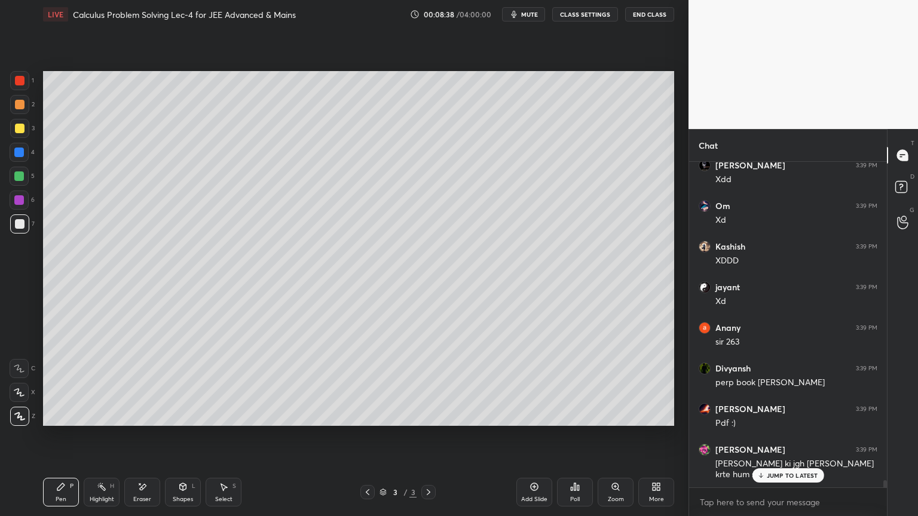
scroll to position [14039, 0]
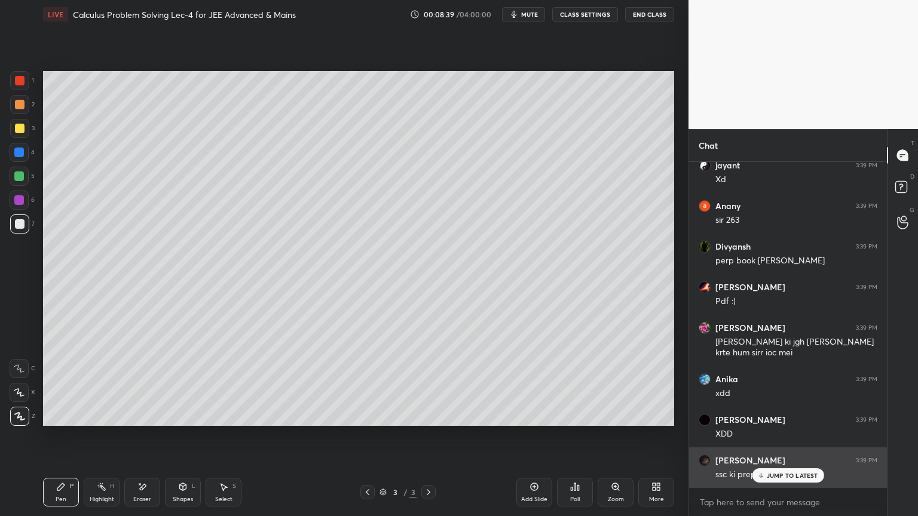
click at [777, 421] on p "JUMP TO LATEST" at bounding box center [792, 475] width 51 height 7
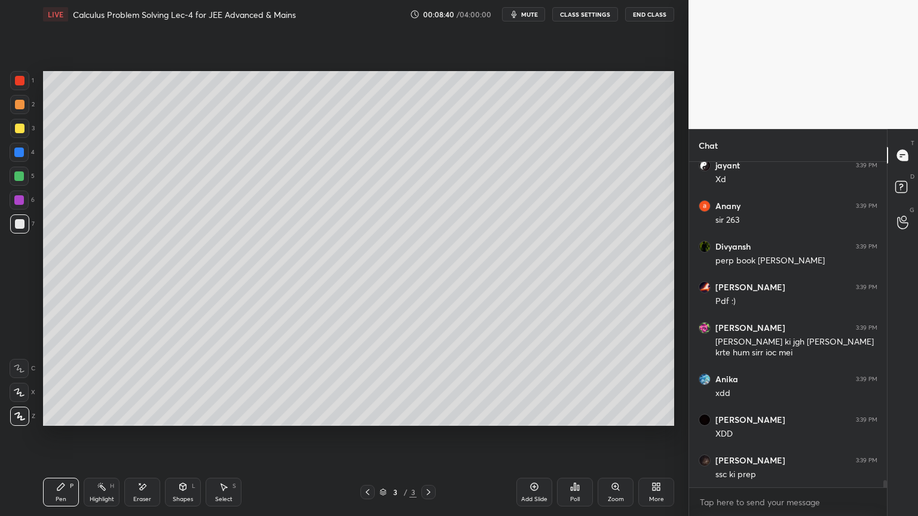
scroll to position [14080, 0]
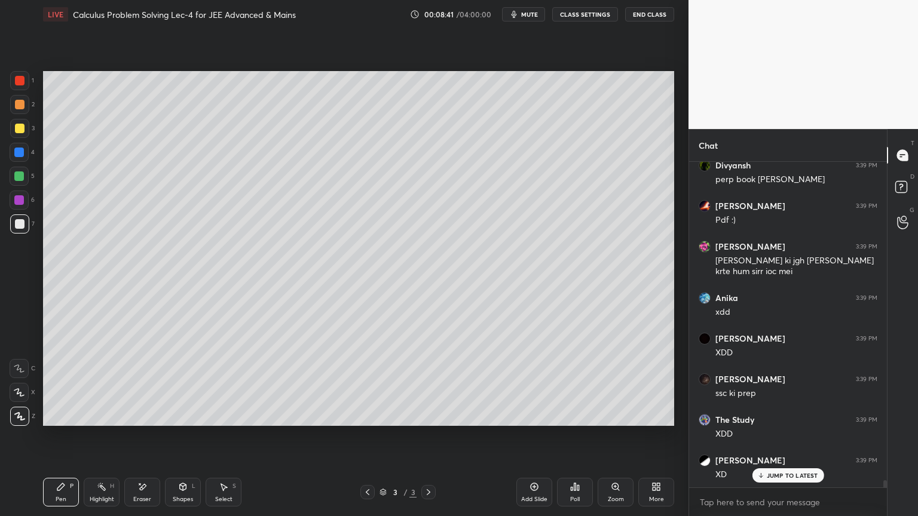
drag, startPoint x: 96, startPoint y: 489, endPoint x: 70, endPoint y: 490, distance: 25.7
click at [94, 421] on div "Highlight H" at bounding box center [102, 492] width 36 height 29
click at [68, 421] on div "Pen P" at bounding box center [61, 492] width 36 height 29
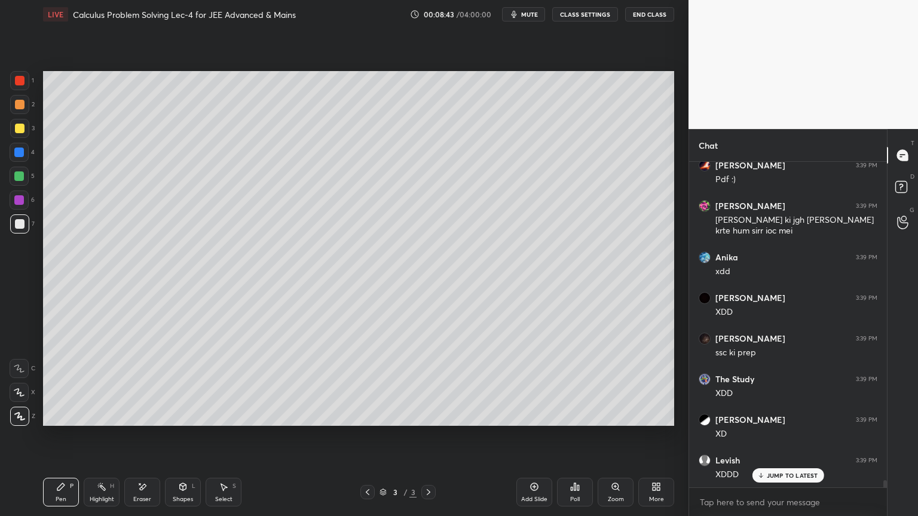
scroll to position [14242, 0]
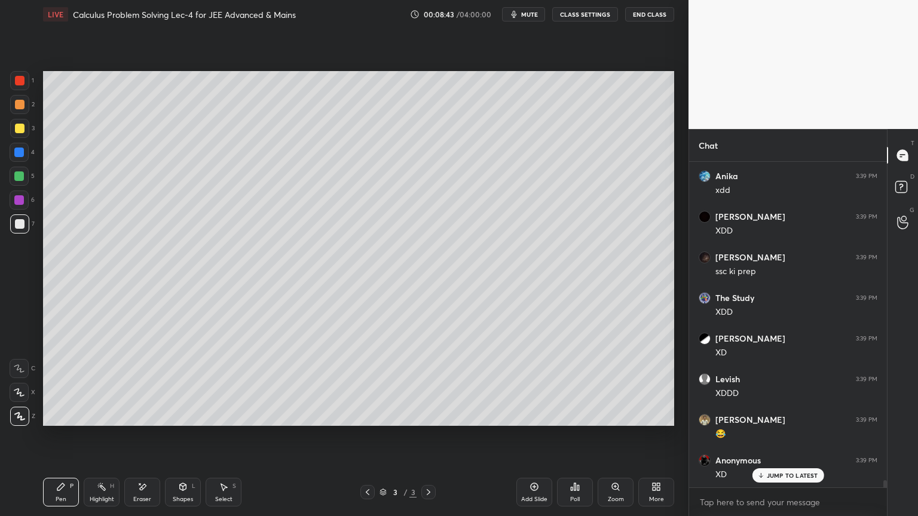
click at [764, 421] on icon at bounding box center [760, 475] width 8 height 7
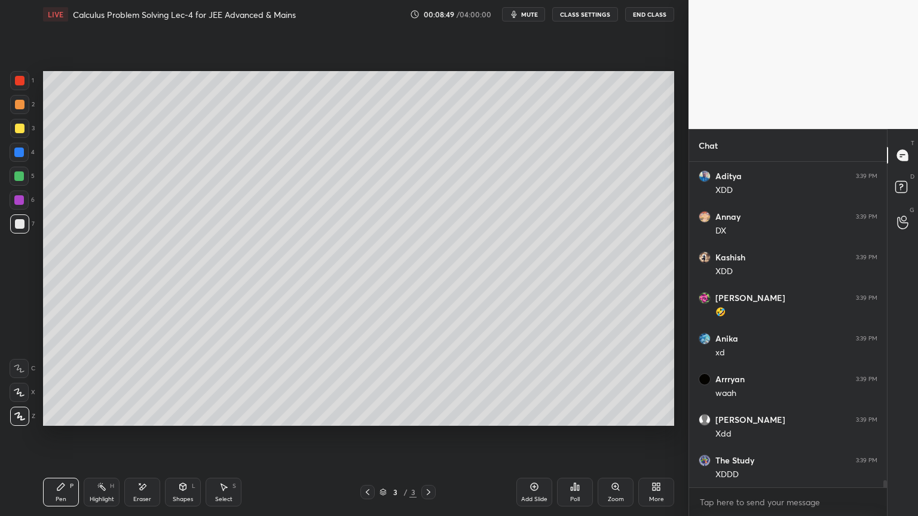
scroll to position [14649, 0]
click at [140, 421] on icon at bounding box center [142, 487] width 10 height 10
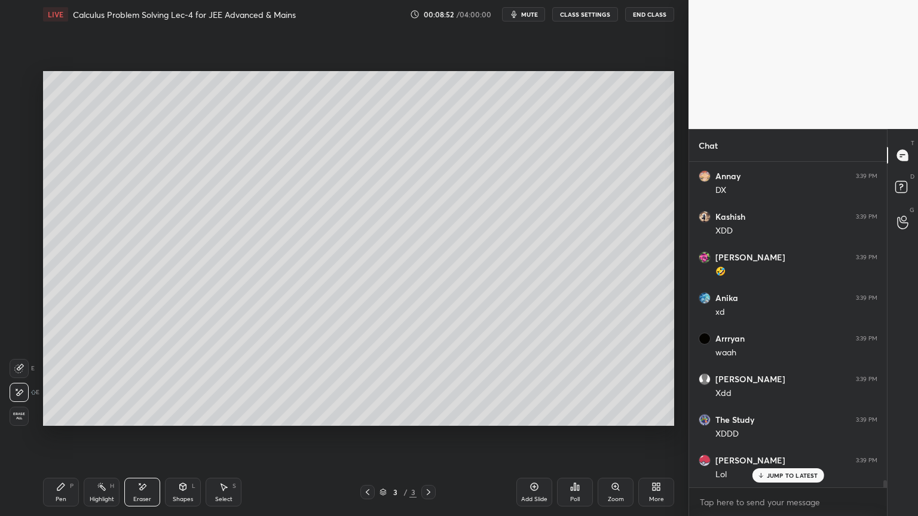
scroll to position [14730, 0]
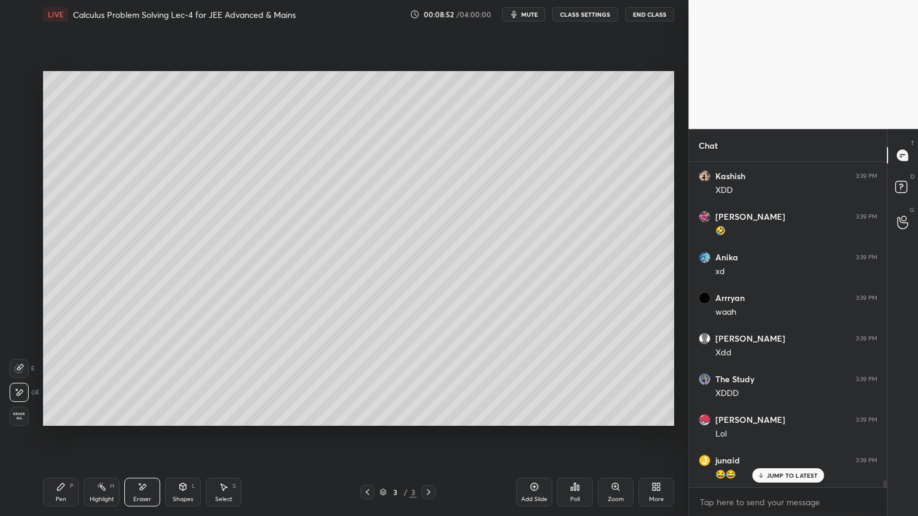
click at [93, 421] on div "Highlight H" at bounding box center [102, 492] width 36 height 29
click at [67, 421] on div "Pen P" at bounding box center [61, 492] width 36 height 29
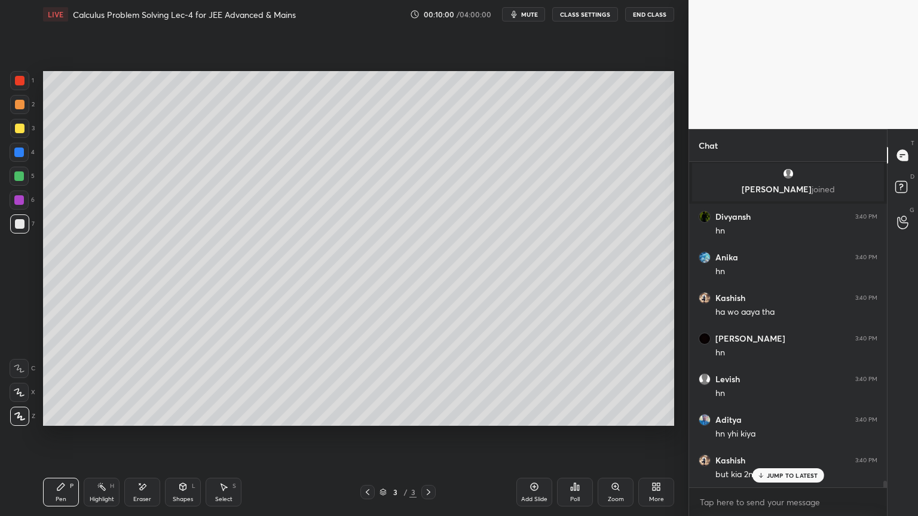
scroll to position [16450, 0]
click at [786, 421] on p "JUMP TO LATEST" at bounding box center [792, 475] width 51 height 7
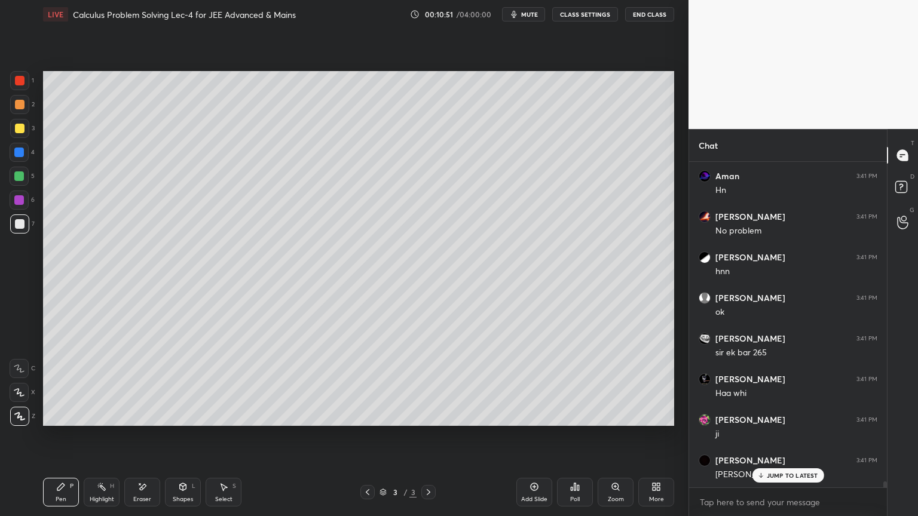
scroll to position [17732, 0]
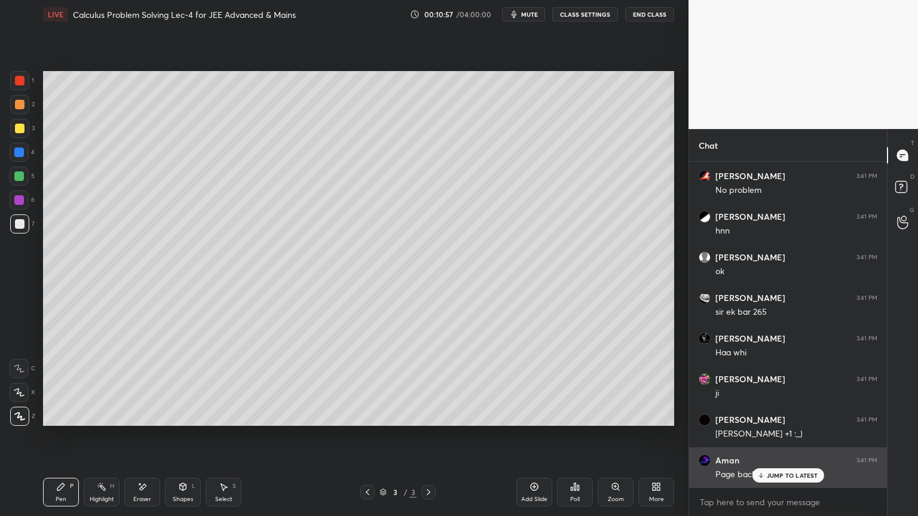
click at [779, 421] on p "JUMP TO LATEST" at bounding box center [792, 475] width 51 height 7
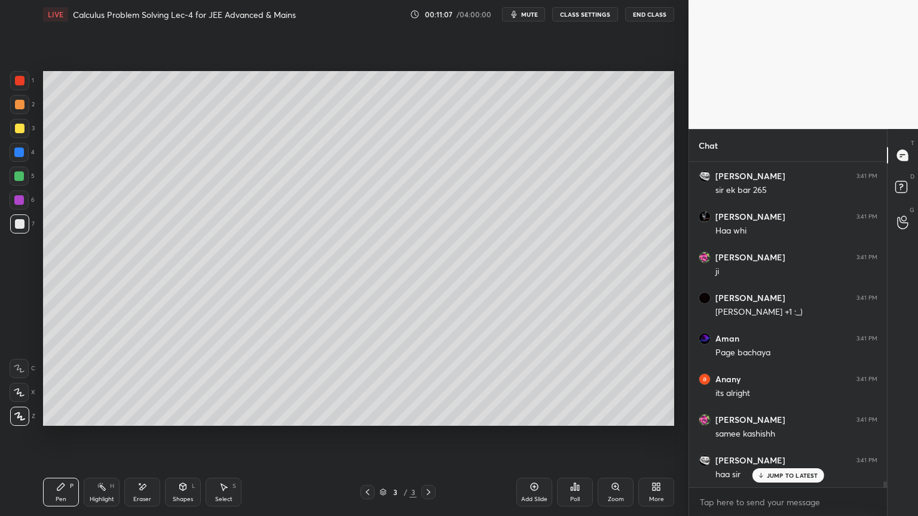
scroll to position [17896, 0]
click at [141, 421] on div "Eraser" at bounding box center [142, 500] width 18 height 6
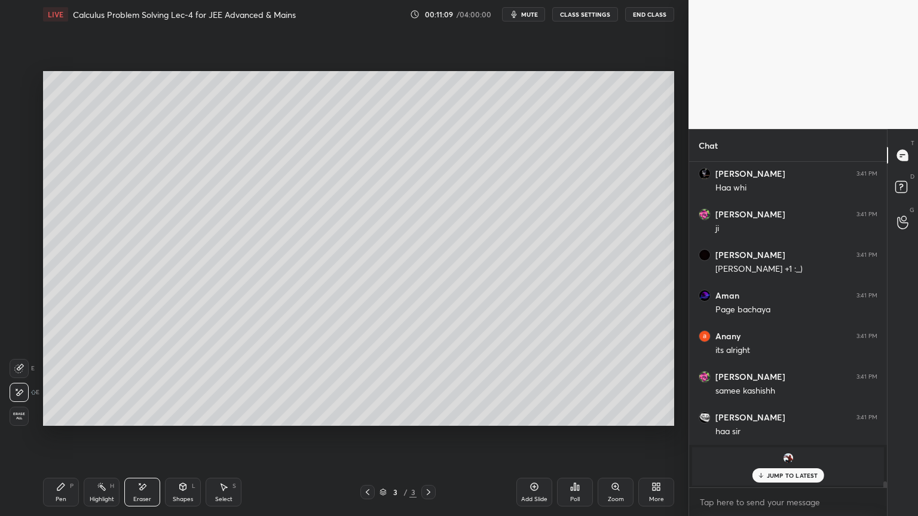
click at [70, 421] on div "Pen P" at bounding box center [61, 492] width 36 height 29
click at [95, 421] on div "Highlight" at bounding box center [102, 500] width 24 height 6
drag, startPoint x: 65, startPoint y: 501, endPoint x: 272, endPoint y: 431, distance: 219.2
click at [65, 421] on div "Pen" at bounding box center [61, 500] width 11 height 6
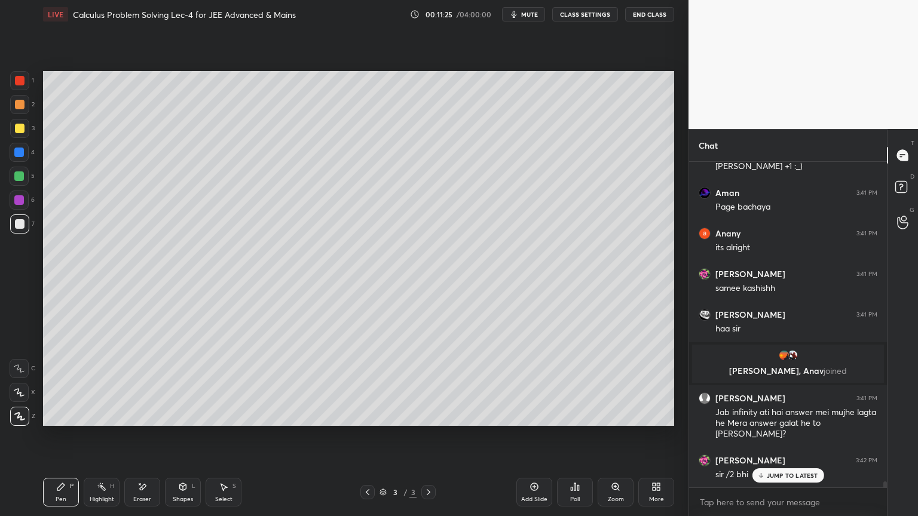
scroll to position [18040, 0]
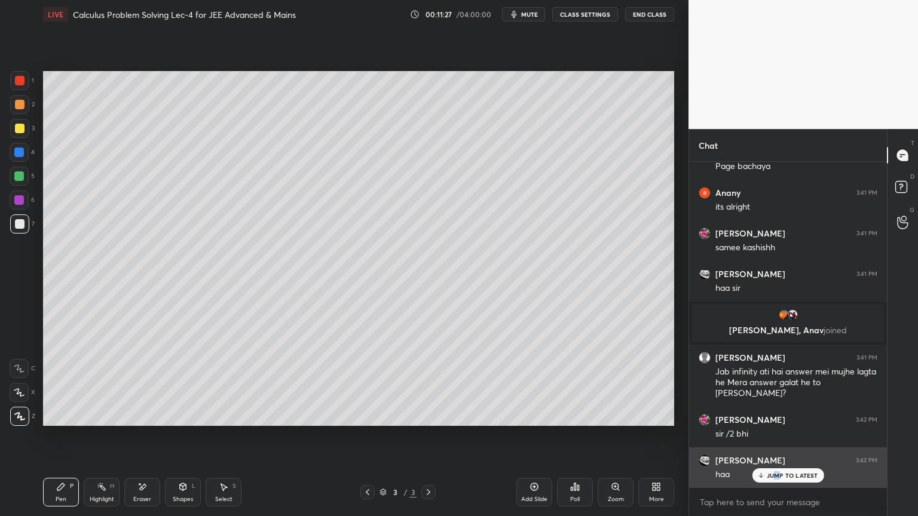
drag, startPoint x: 776, startPoint y: 478, endPoint x: 764, endPoint y: 477, distance: 12.0
click at [777, 421] on p "JUMP TO LATEST" at bounding box center [792, 475] width 51 height 7
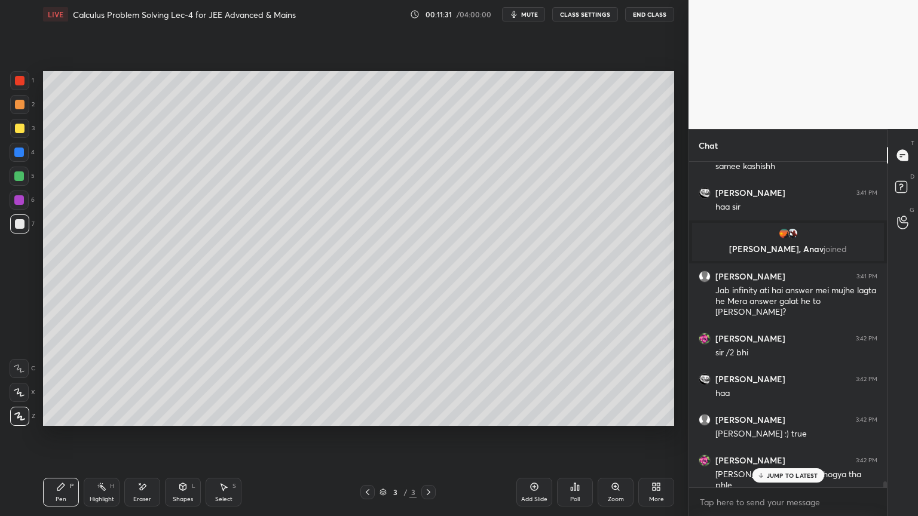
scroll to position [18162, 0]
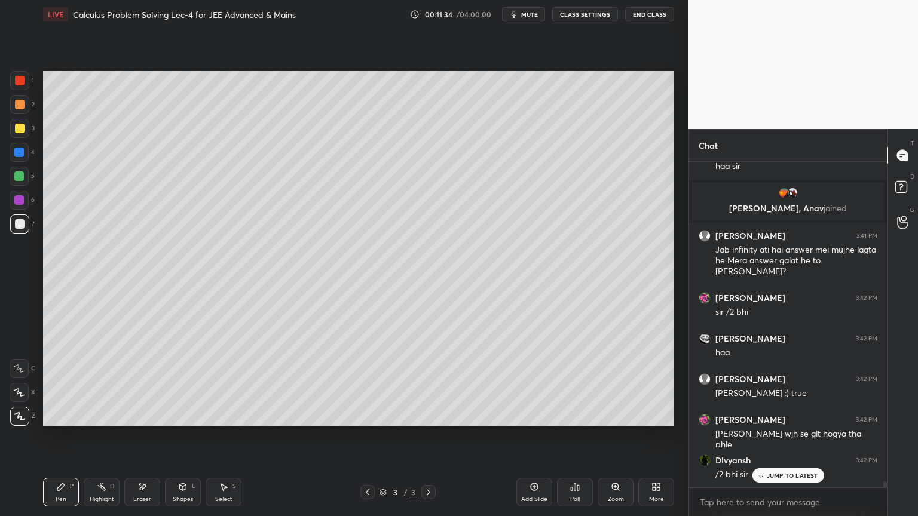
click at [779, 421] on p "JUMP TO LATEST" at bounding box center [792, 475] width 51 height 7
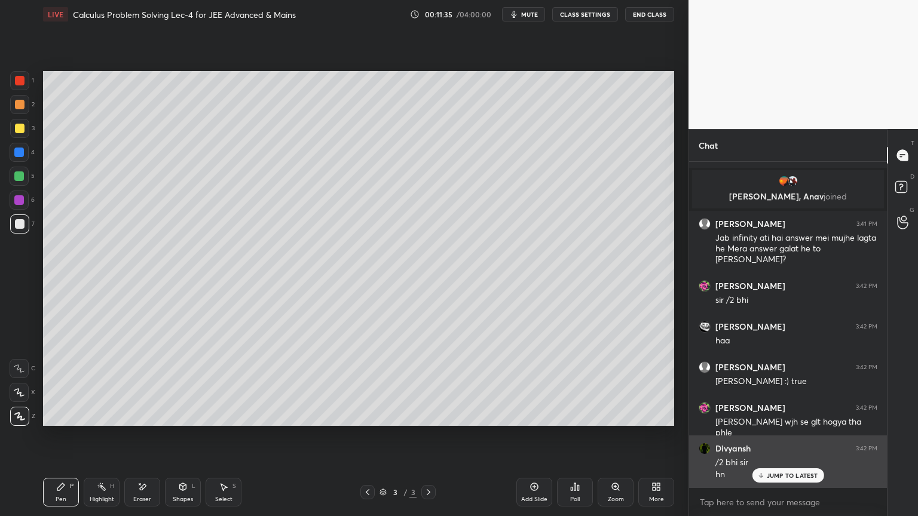
click at [779, 421] on p "JUMP TO LATEST" at bounding box center [792, 475] width 51 height 7
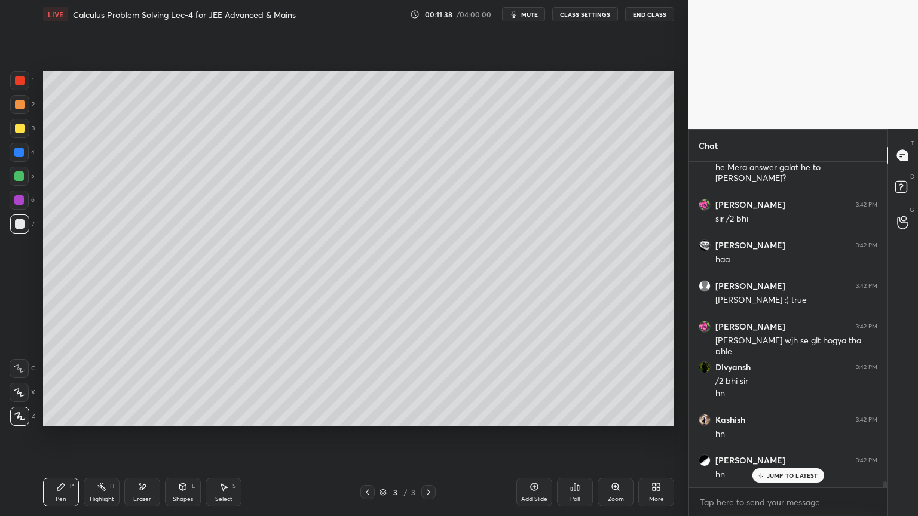
drag, startPoint x: 147, startPoint y: 490, endPoint x: 214, endPoint y: 471, distance: 69.6
click at [145, 421] on div "Eraser" at bounding box center [142, 492] width 36 height 29
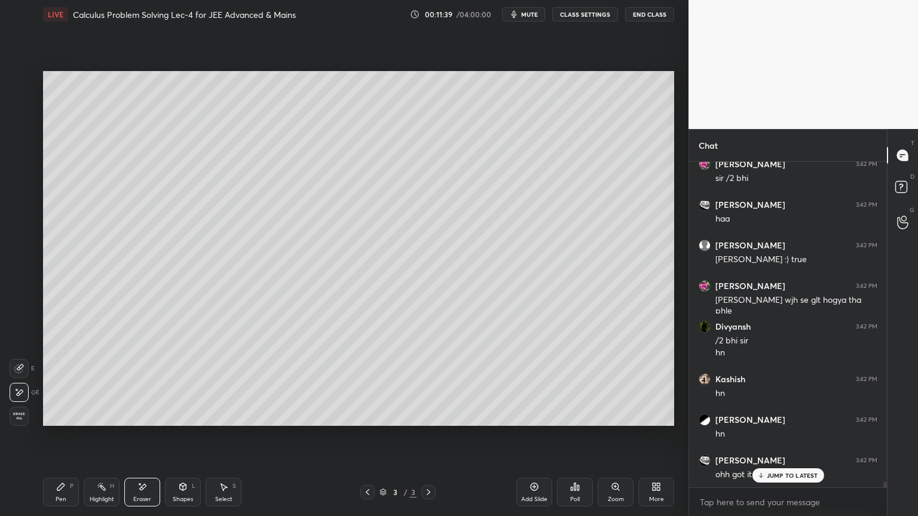
scroll to position [18336, 0]
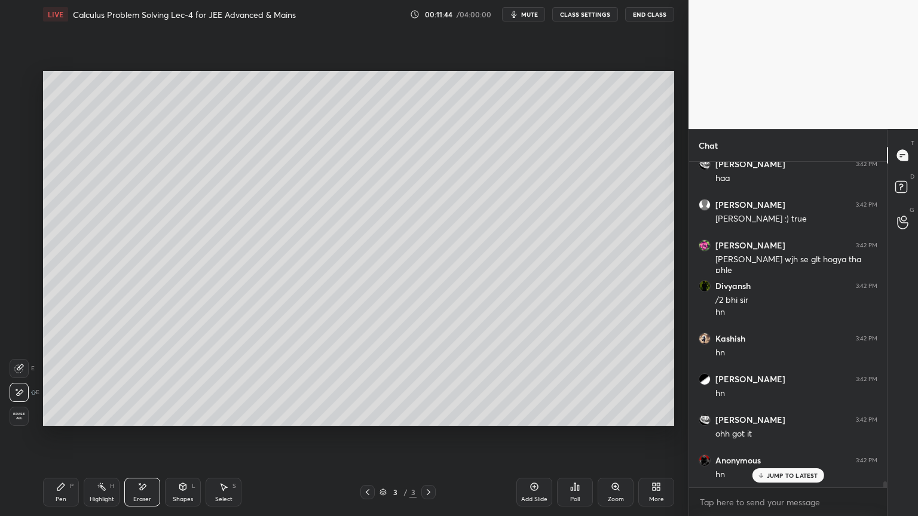
click at [59, 421] on div "Pen" at bounding box center [61, 500] width 11 height 6
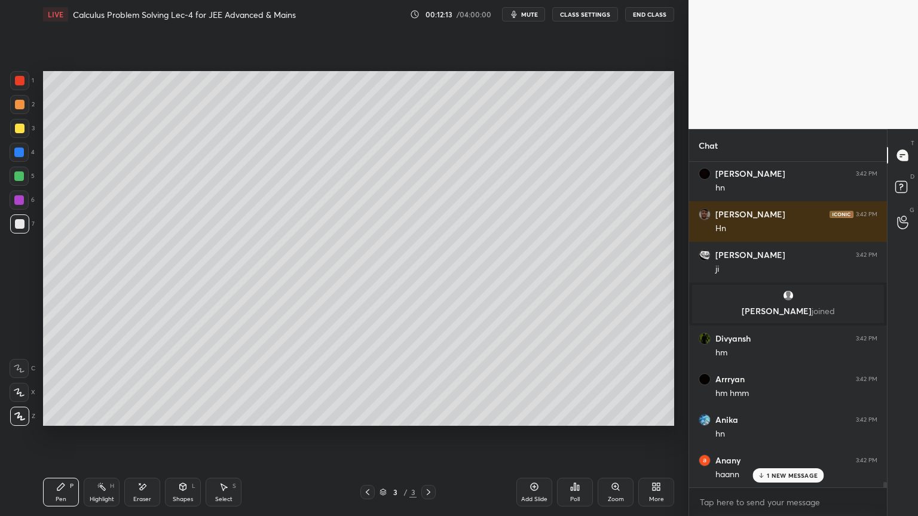
scroll to position [18704, 0]
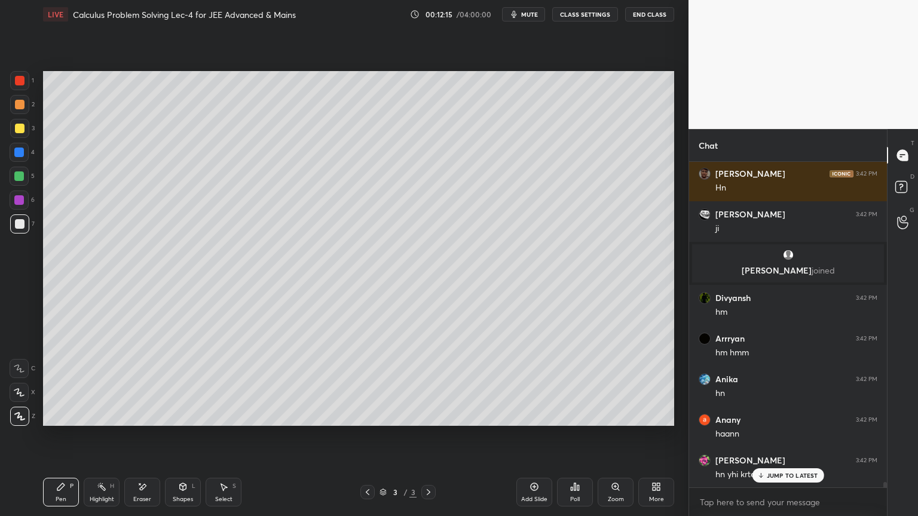
click at [771, 421] on p "JUMP TO LATEST" at bounding box center [792, 475] width 51 height 7
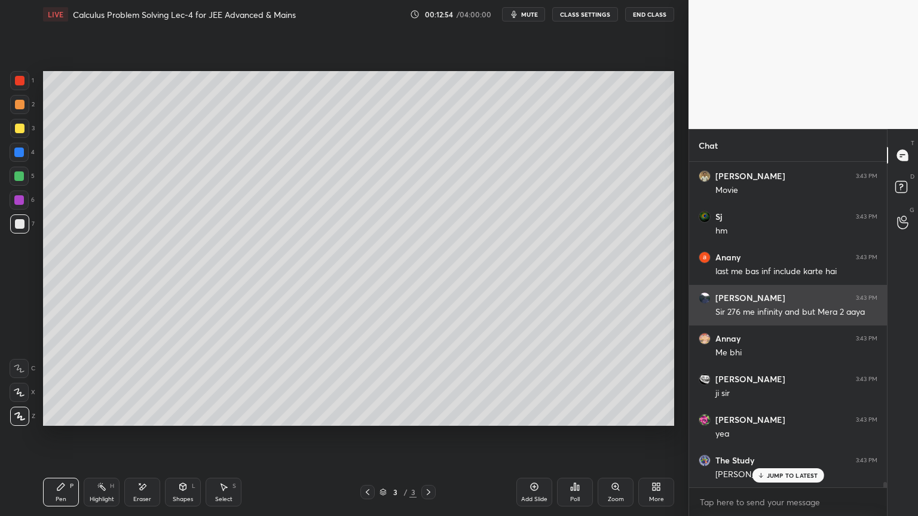
scroll to position [19476, 0]
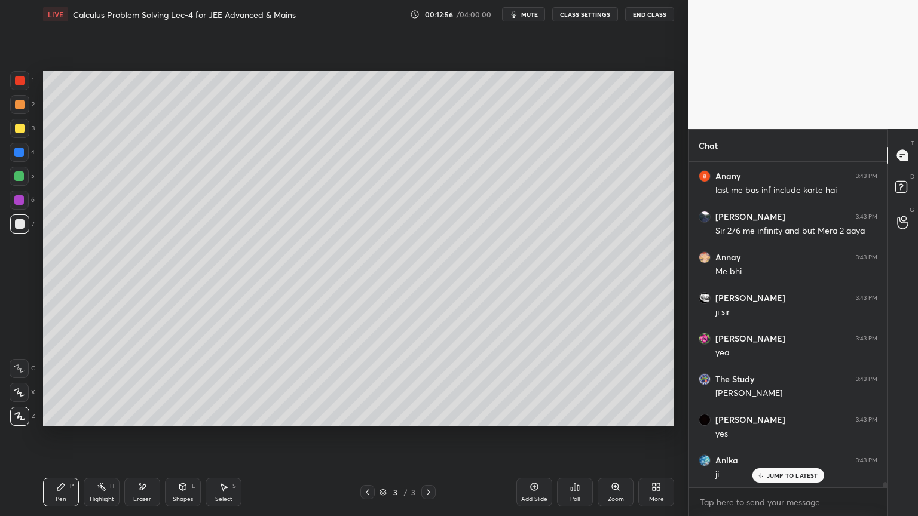
click at [532, 421] on div "Add Slide" at bounding box center [534, 500] width 26 height 6
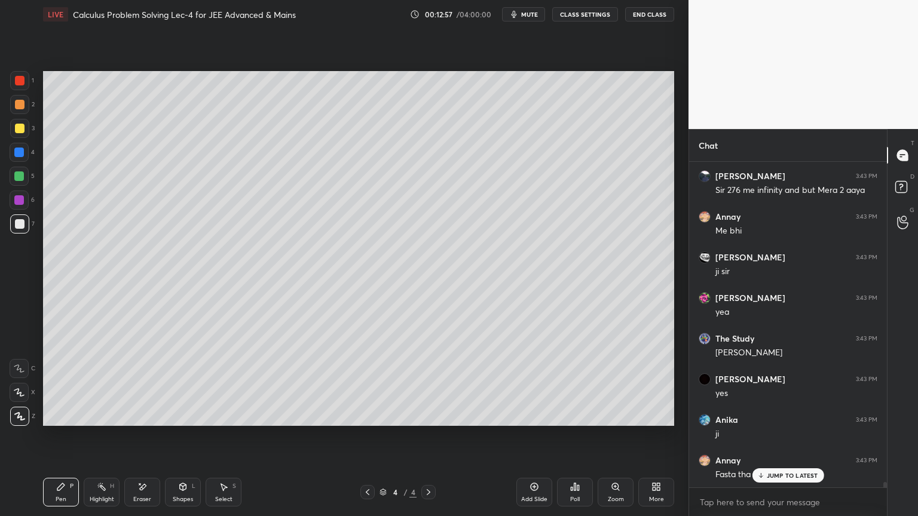
click at [366, 421] on icon at bounding box center [368, 493] width 10 height 10
click at [774, 421] on p "JUMP TO LATEST" at bounding box center [792, 475] width 51 height 7
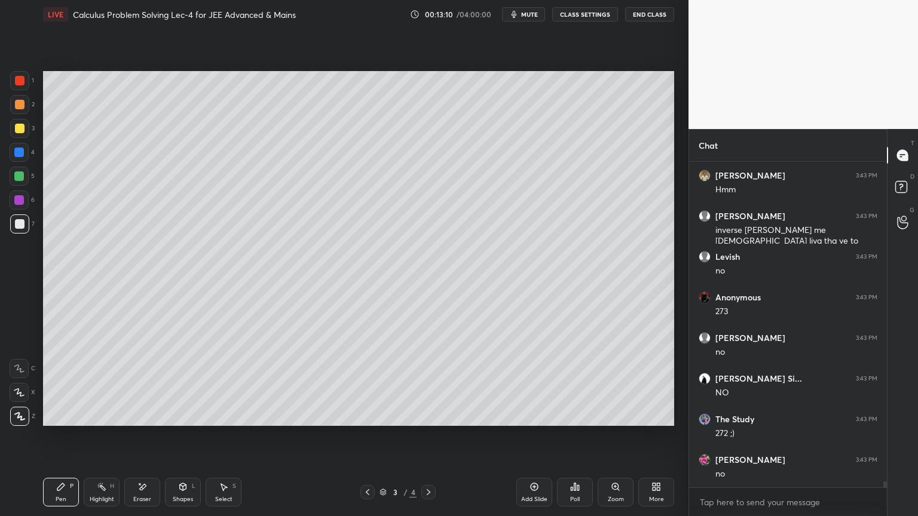
scroll to position [16906, 0]
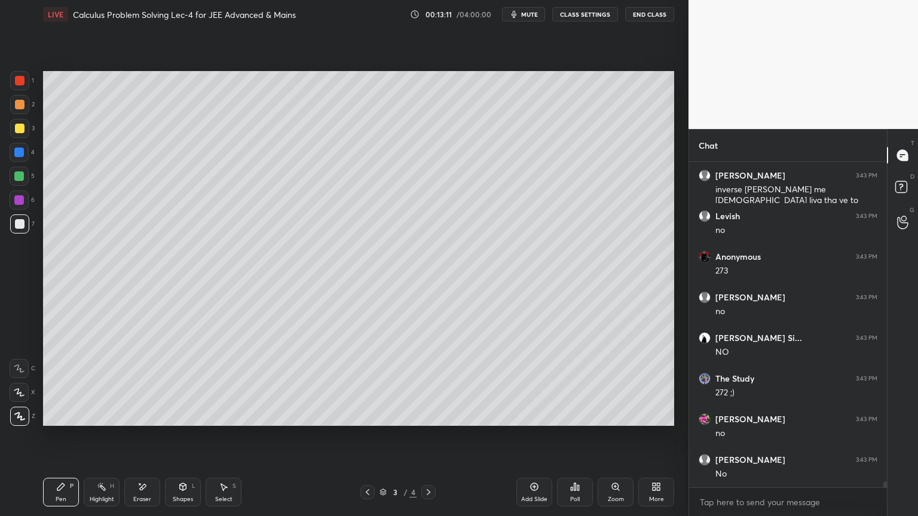
click at [538, 421] on div "Add Slide" at bounding box center [534, 492] width 36 height 29
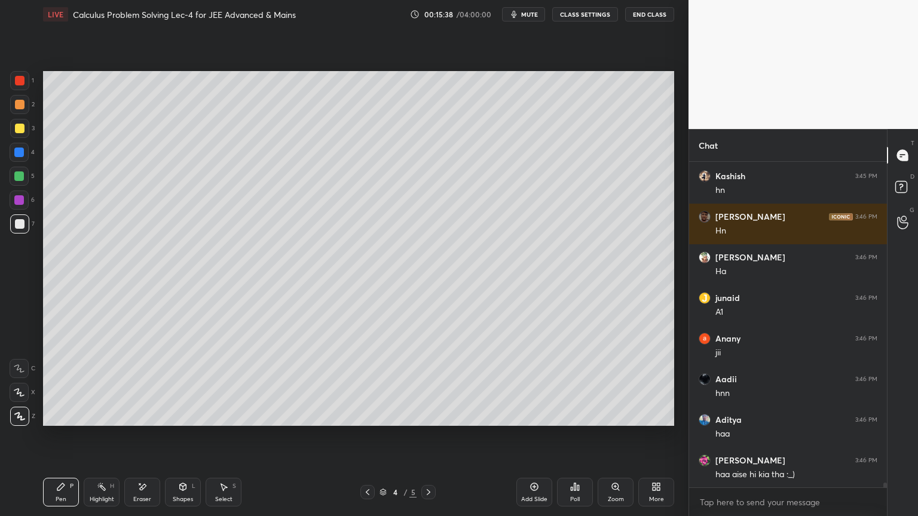
scroll to position [21006, 0]
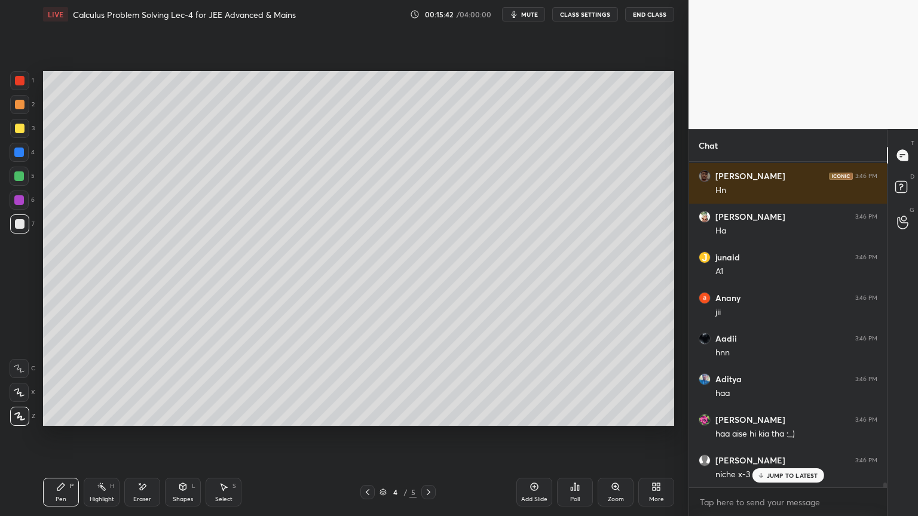
click at [147, 421] on div "Eraser" at bounding box center [142, 492] width 36 height 29
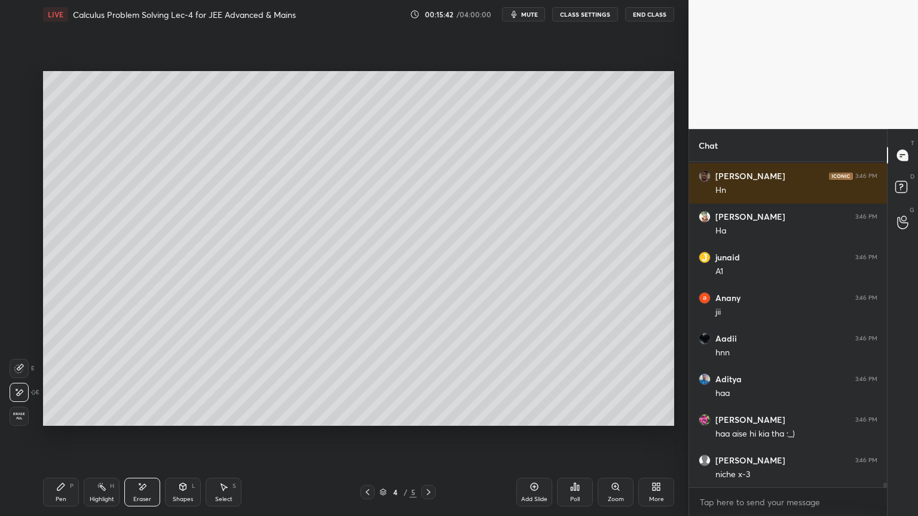
scroll to position [21046, 0]
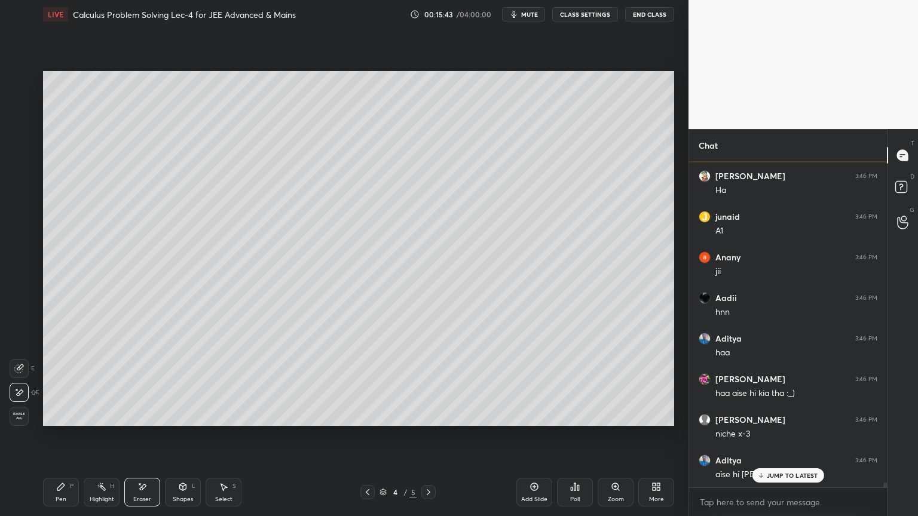
click at [27, 418] on span "Erase all" at bounding box center [19, 416] width 18 height 8
click at [92, 421] on div "Highlight H" at bounding box center [102, 492] width 36 height 29
click at [62, 421] on div "Pen P" at bounding box center [61, 492] width 36 height 29
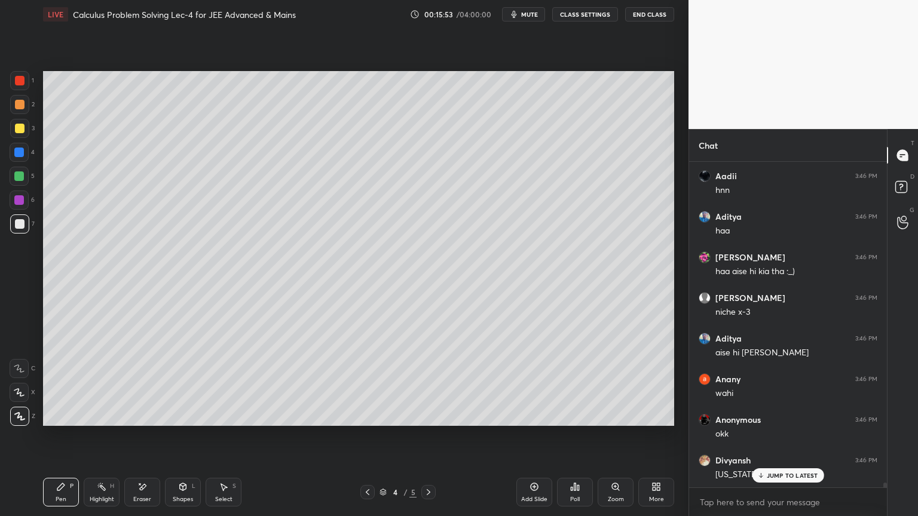
scroll to position [21209, 0]
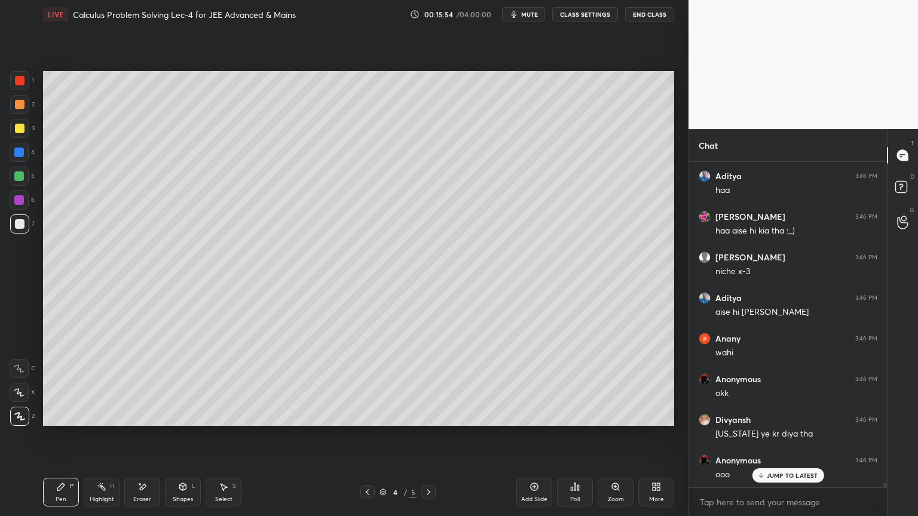
click at [94, 421] on div "Highlight H" at bounding box center [102, 492] width 36 height 29
click at [66, 421] on div "Pen P" at bounding box center [61, 492] width 36 height 29
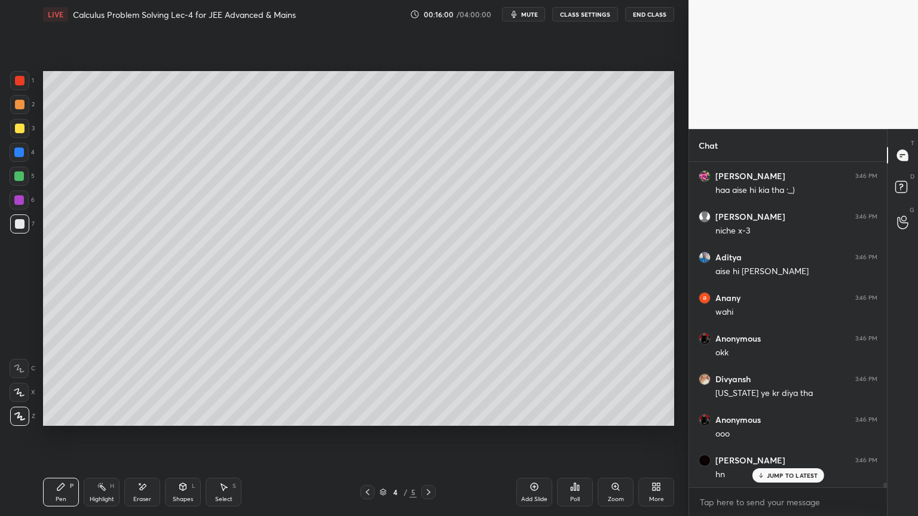
scroll to position [21290, 0]
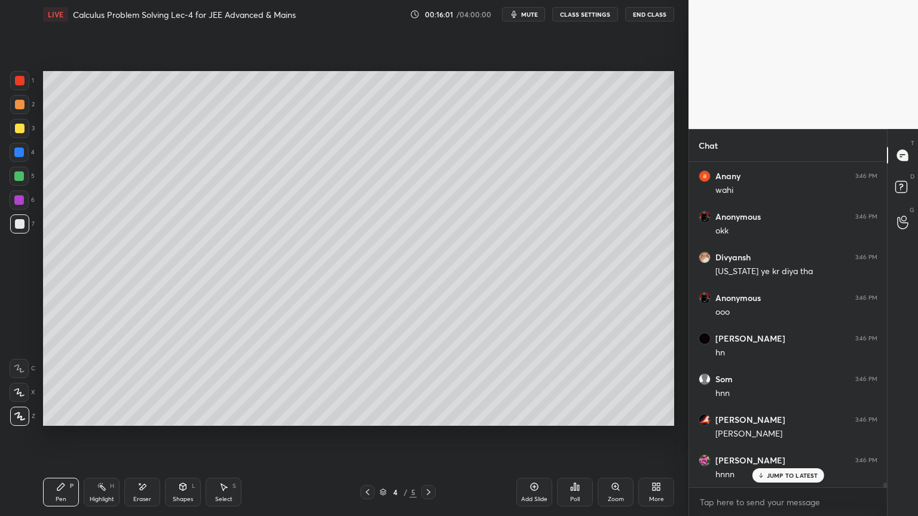
drag, startPoint x: 143, startPoint y: 488, endPoint x: 179, endPoint y: 459, distance: 45.1
click at [145, 421] on icon at bounding box center [142, 487] width 10 height 10
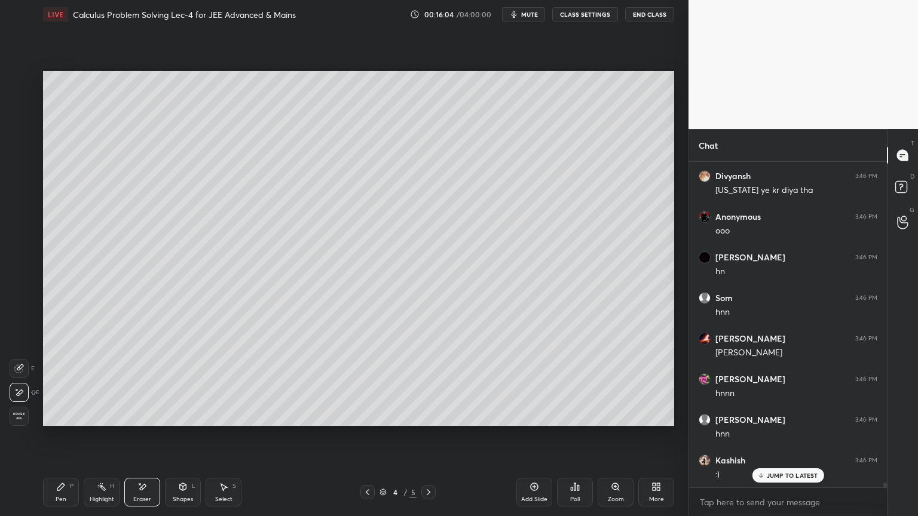
drag, startPoint x: 93, startPoint y: 488, endPoint x: 58, endPoint y: 490, distance: 34.7
click at [84, 421] on div "Highlight H" at bounding box center [102, 492] width 36 height 29
drag, startPoint x: 58, startPoint y: 490, endPoint x: 137, endPoint y: 432, distance: 97.9
click at [57, 421] on div "Pen P" at bounding box center [61, 492] width 36 height 29
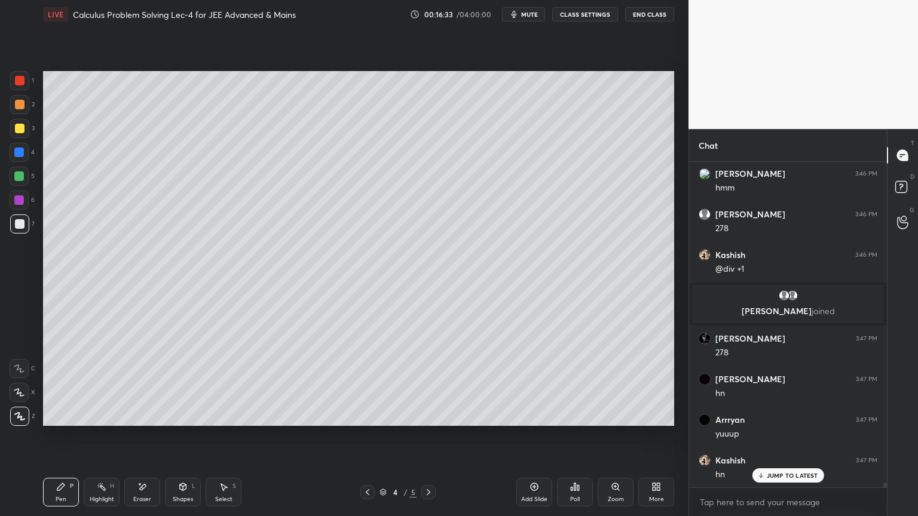
scroll to position [22086, 0]
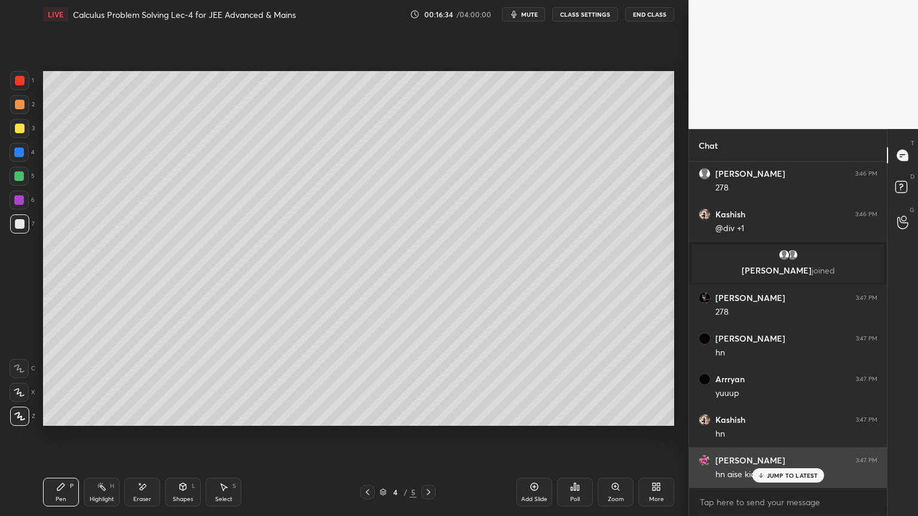
click at [782, 421] on p "JUMP TO LATEST" at bounding box center [792, 475] width 51 height 7
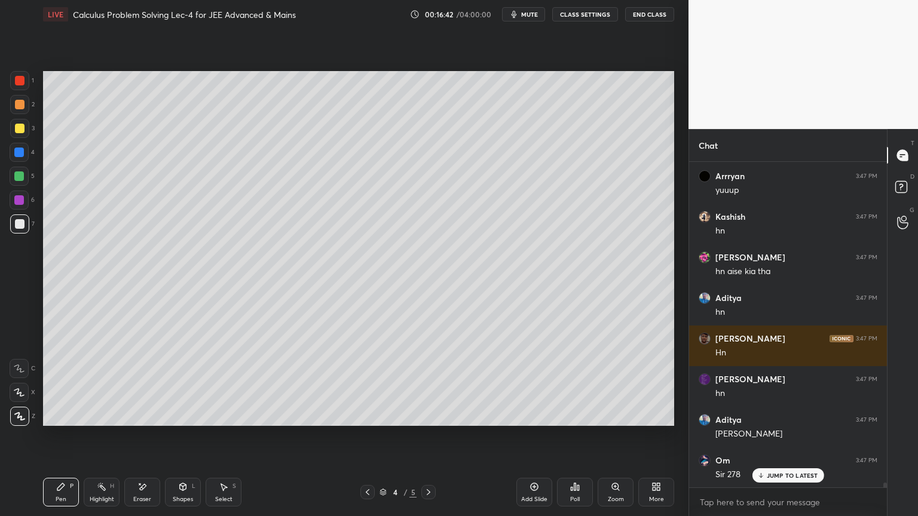
scroll to position [22330, 0]
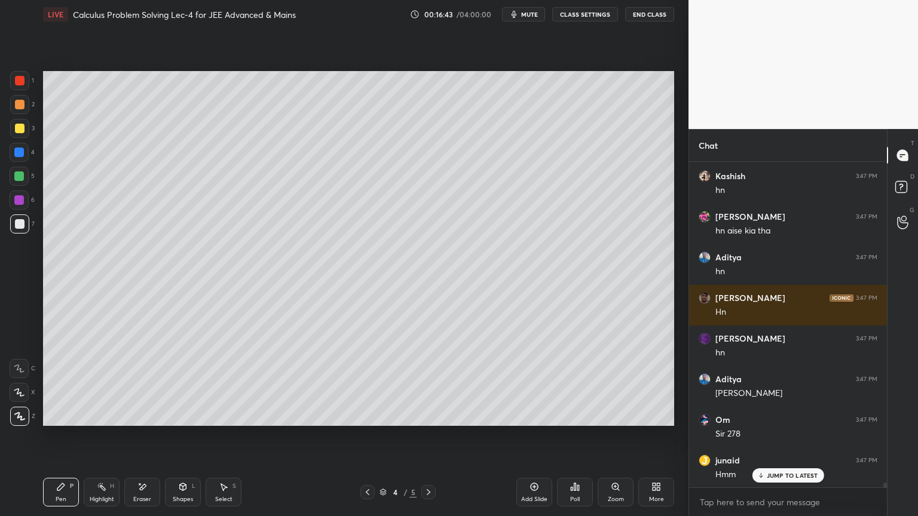
drag, startPoint x: 139, startPoint y: 497, endPoint x: 124, endPoint y: 503, distance: 16.1
click at [139, 421] on div "Eraser" at bounding box center [142, 500] width 18 height 6
click at [98, 421] on div "Highlight H" at bounding box center [102, 492] width 36 height 29
click at [63, 421] on icon at bounding box center [60, 486] width 7 height 7
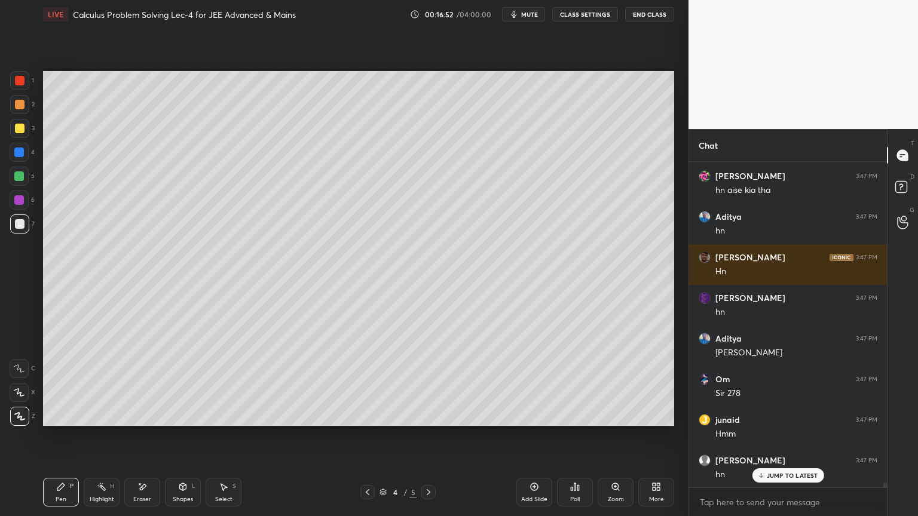
drag, startPoint x: 134, startPoint y: 485, endPoint x: 203, endPoint y: 457, distance: 74.8
click at [137, 421] on div "Eraser" at bounding box center [142, 492] width 36 height 29
click at [85, 421] on div "Highlight H" at bounding box center [102, 492] width 36 height 29
drag, startPoint x: 63, startPoint y: 491, endPoint x: 121, endPoint y: 483, distance: 58.5
click at [63, 421] on icon at bounding box center [61, 487] width 10 height 10
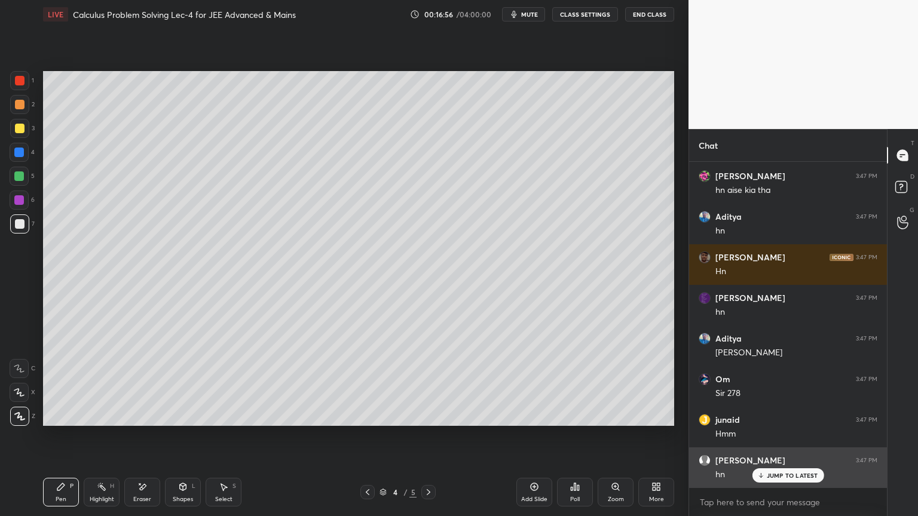
click at [764, 421] on div "JUMP TO LATEST" at bounding box center [788, 475] width 72 height 14
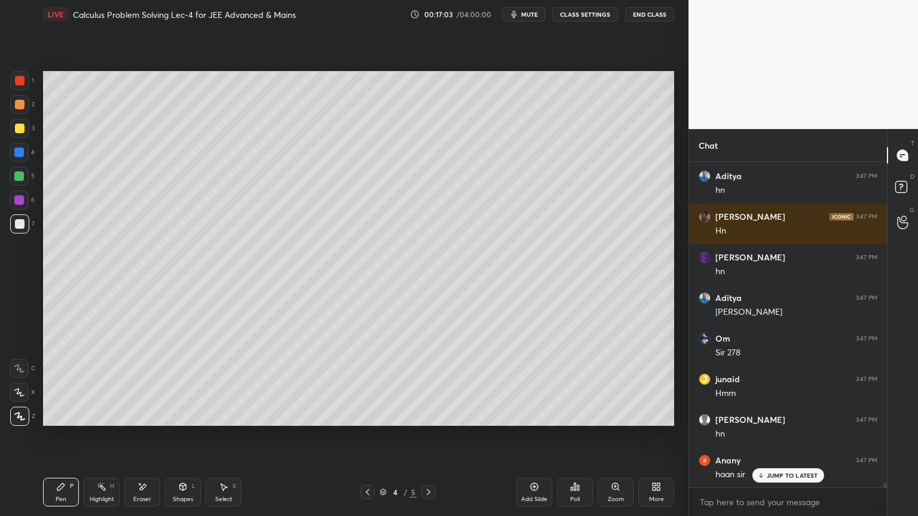
scroll to position [22452, 0]
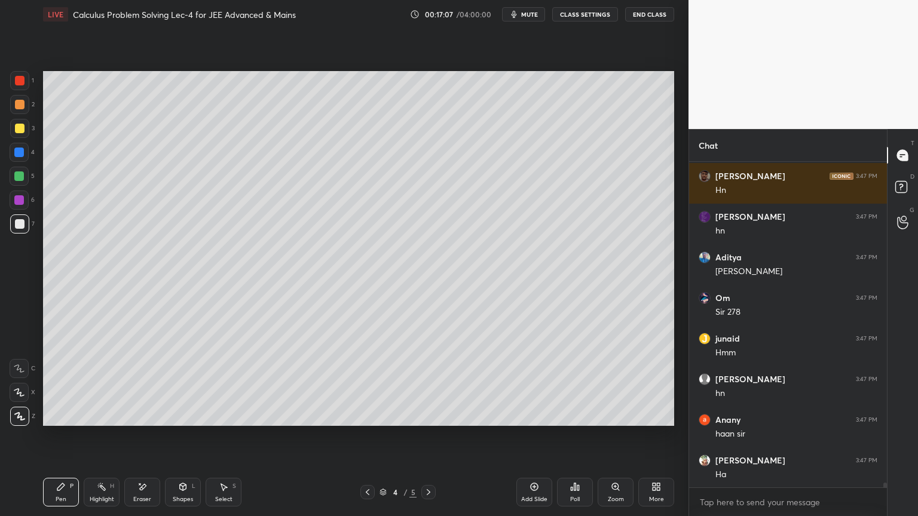
drag, startPoint x: 141, startPoint y: 494, endPoint x: 122, endPoint y: 492, distance: 18.6
click at [143, 421] on div "Eraser" at bounding box center [142, 492] width 36 height 29
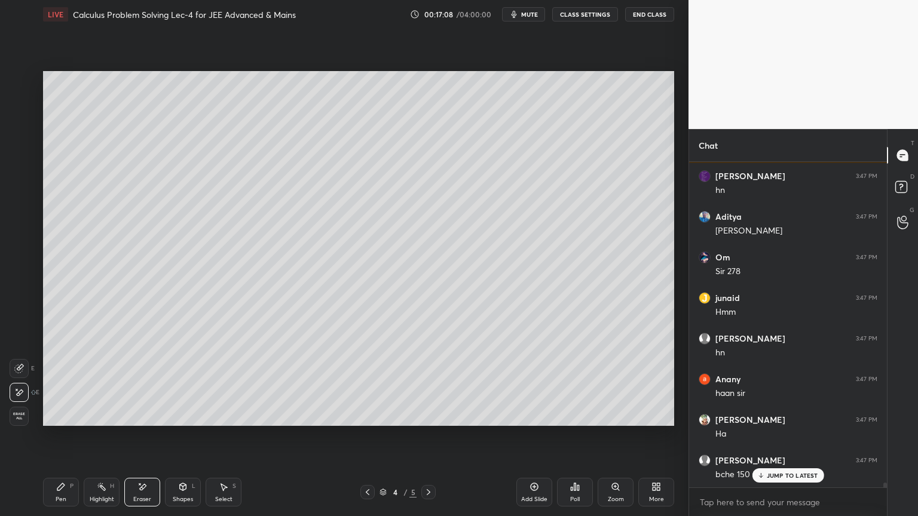
scroll to position [22574, 0]
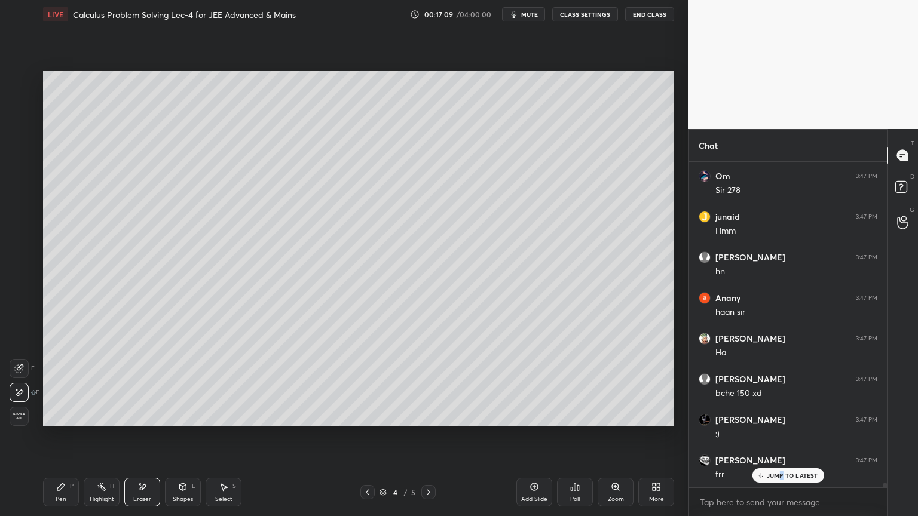
drag, startPoint x: 781, startPoint y: 474, endPoint x: 721, endPoint y: 460, distance: 61.4
click at [782, 421] on p "JUMP TO LATEST" at bounding box center [792, 475] width 51 height 7
click at [18, 412] on span "Erase all" at bounding box center [19, 416] width 18 height 8
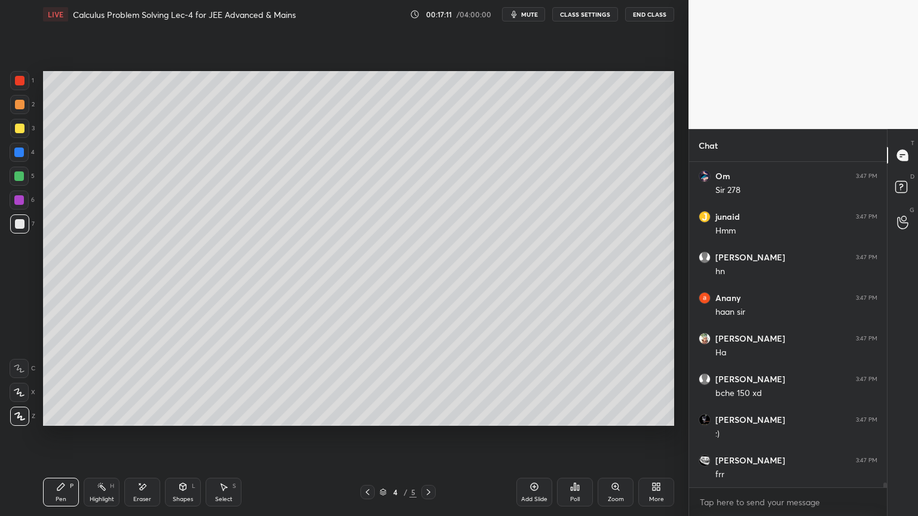
click at [90, 421] on div "Highlight" at bounding box center [102, 500] width 24 height 6
click at [66, 421] on div "Pen P" at bounding box center [61, 492] width 36 height 29
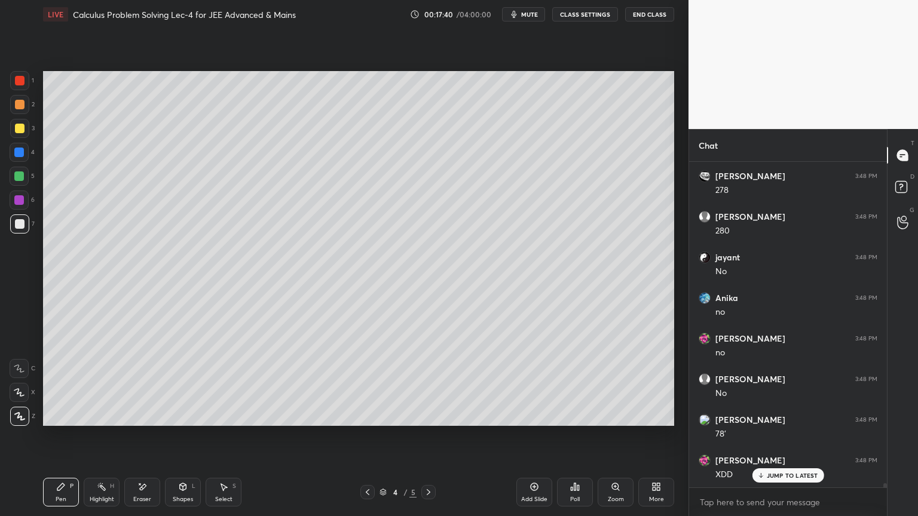
scroll to position [23914, 0]
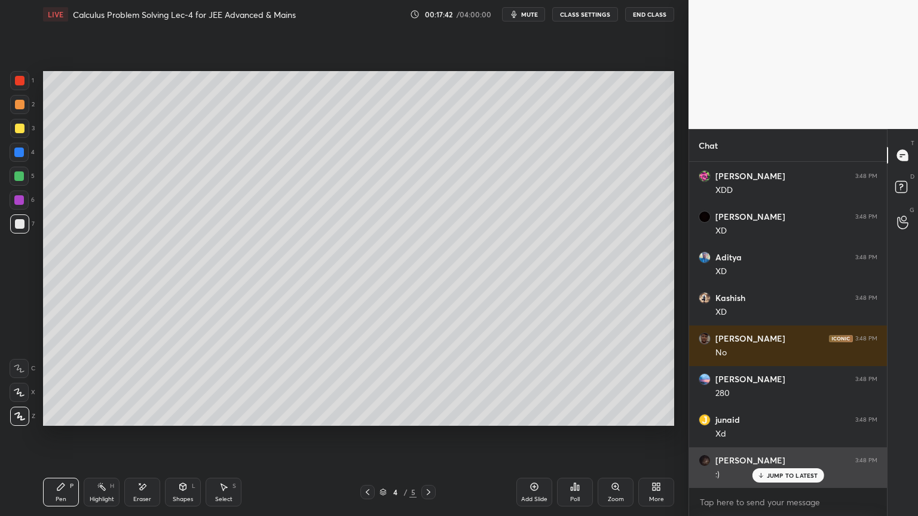
click at [790, 421] on p "JUMP TO LATEST" at bounding box center [792, 475] width 51 height 7
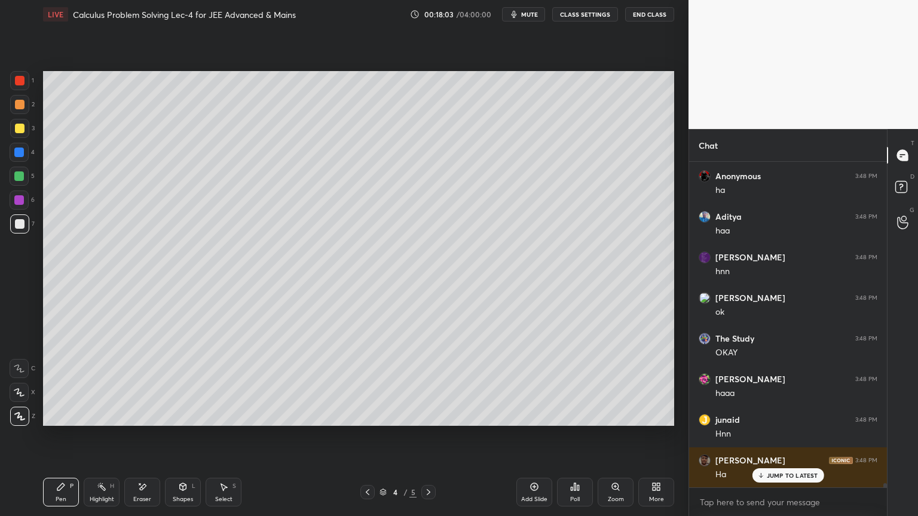
scroll to position [25093, 0]
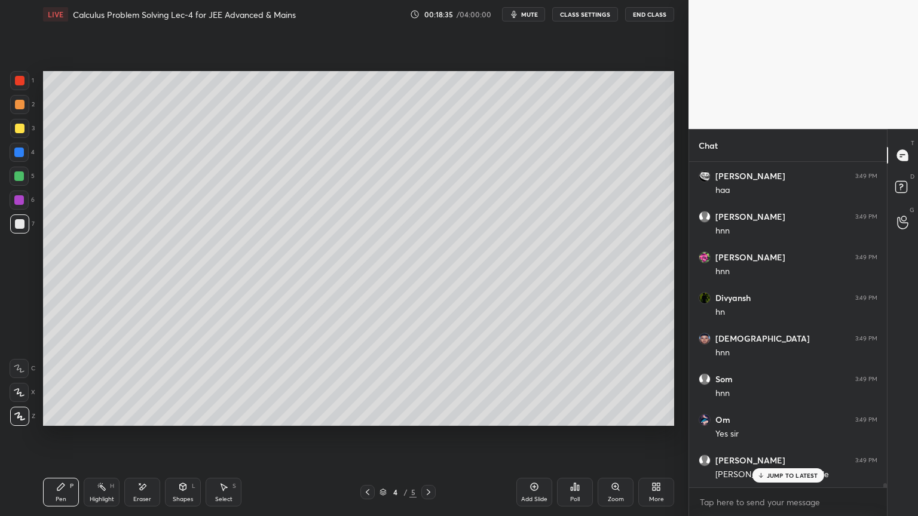
click at [154, 421] on div "Eraser" at bounding box center [142, 492] width 36 height 29
drag, startPoint x: 141, startPoint y: 494, endPoint x: 190, endPoint y: 453, distance: 64.0
click at [142, 421] on div "Eraser" at bounding box center [142, 492] width 36 height 29
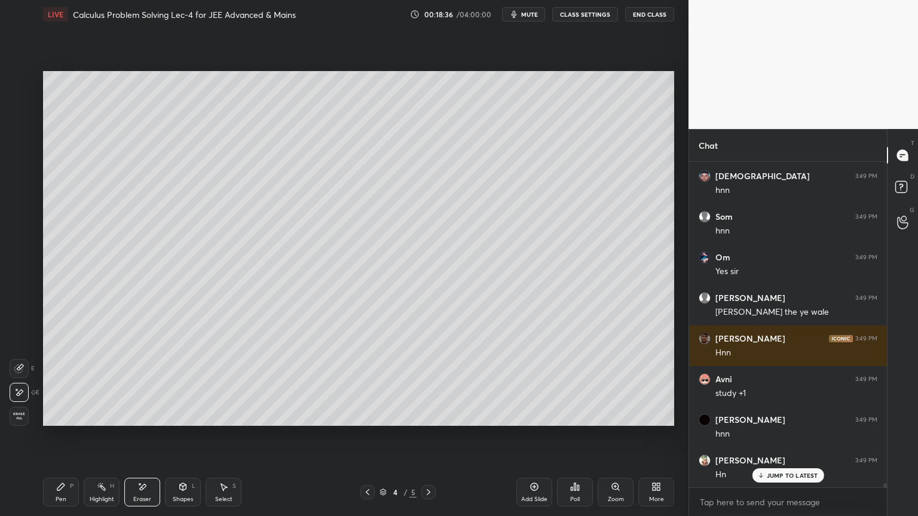
click at [24, 419] on span "Erase all" at bounding box center [19, 416] width 18 height 8
click at [97, 421] on div "Highlight" at bounding box center [102, 500] width 24 height 6
click at [61, 421] on icon at bounding box center [61, 487] width 10 height 10
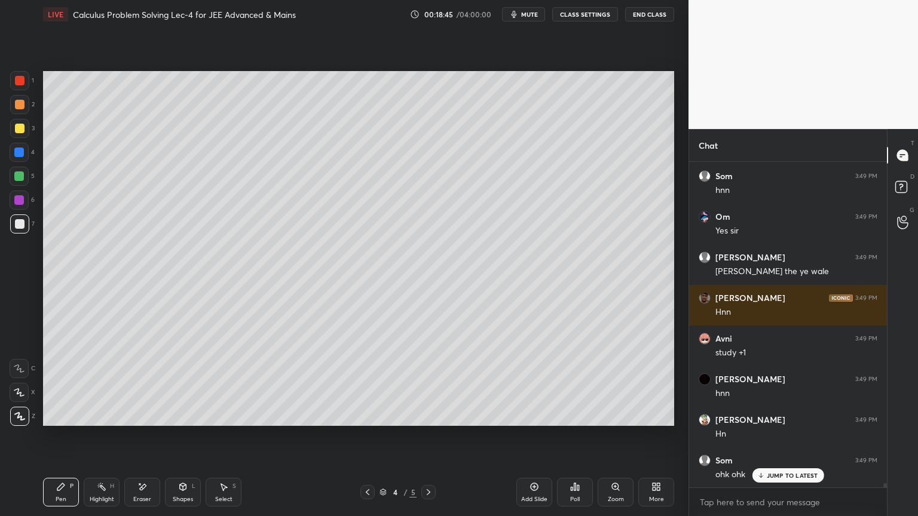
drag, startPoint x: 91, startPoint y: 494, endPoint x: 76, endPoint y: 495, distance: 15.0
click at [90, 421] on div "Highlight H" at bounding box center [102, 492] width 36 height 29
click at [66, 421] on div "Pen P" at bounding box center [61, 492] width 36 height 29
click at [768, 421] on p "JUMP TO LATEST" at bounding box center [792, 475] width 51 height 7
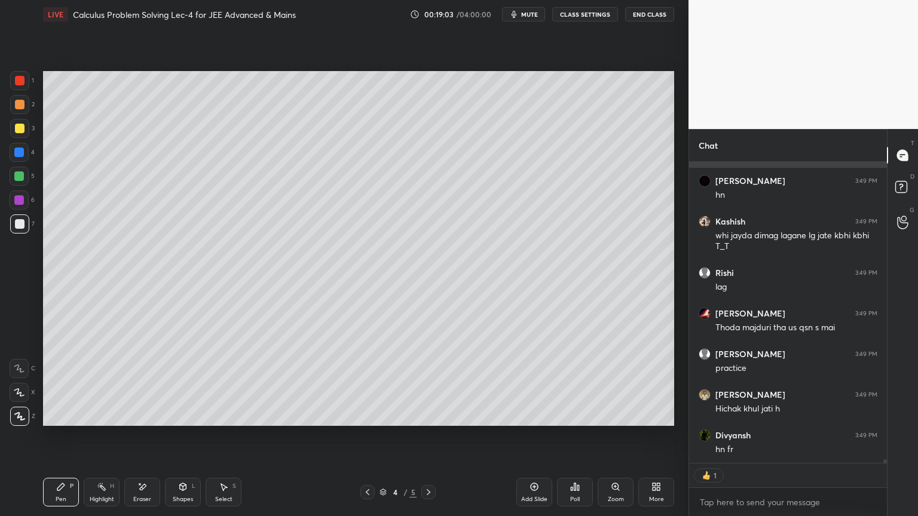
scroll to position [320, 194]
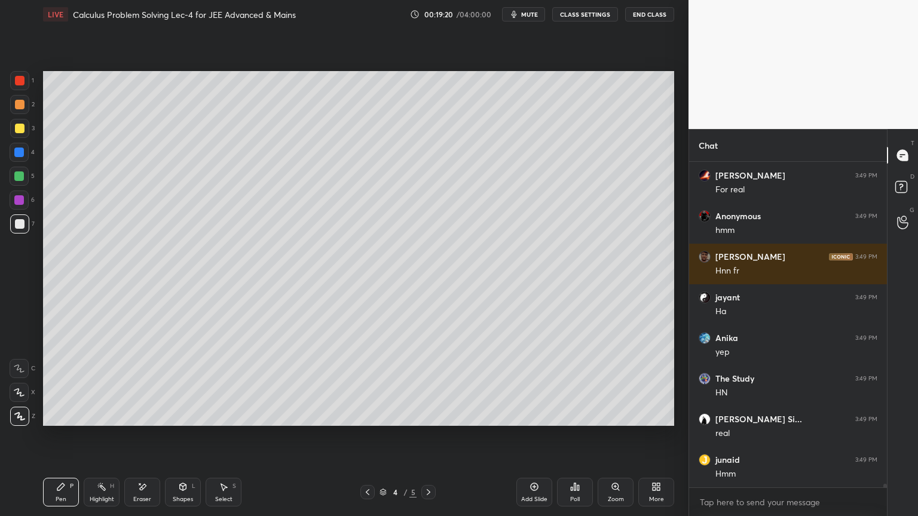
click at [148, 421] on div "Eraser" at bounding box center [142, 500] width 18 height 6
click at [54, 421] on div "Pen P" at bounding box center [61, 492] width 36 height 29
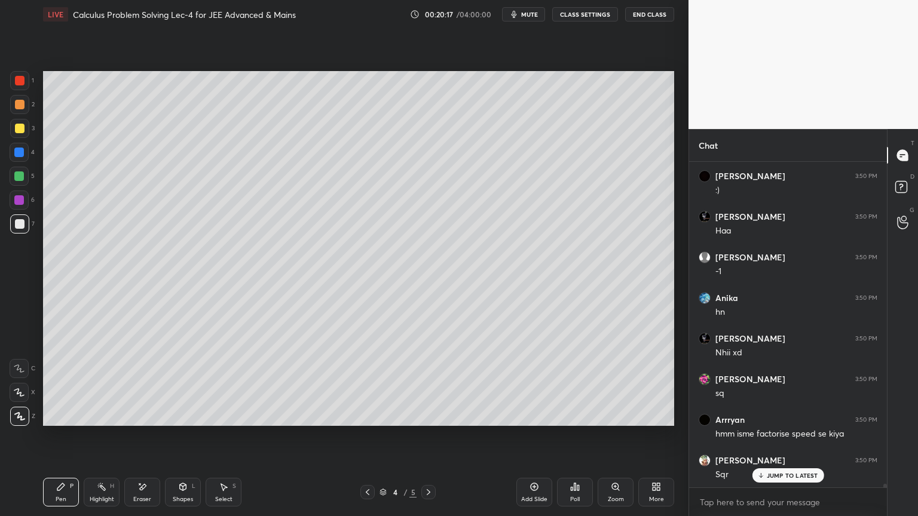
scroll to position [28427, 0]
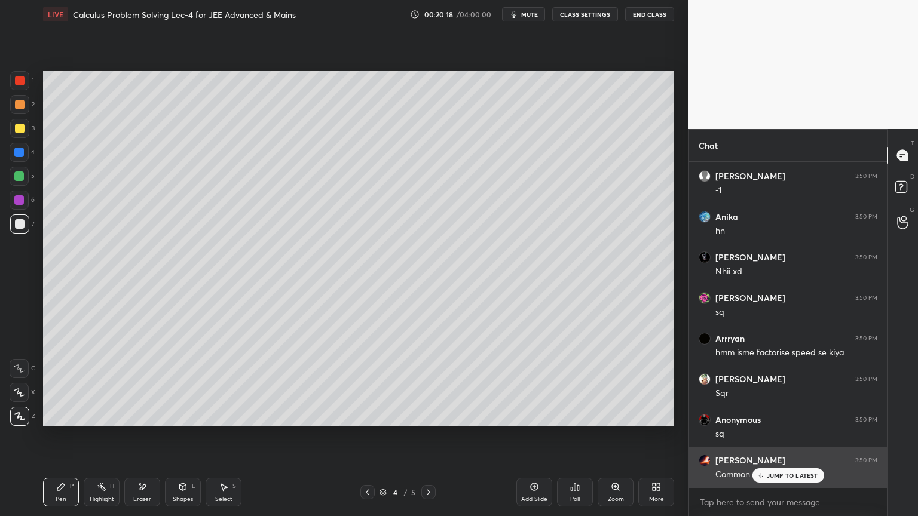
click at [789, 421] on p "JUMP TO LATEST" at bounding box center [792, 475] width 51 height 7
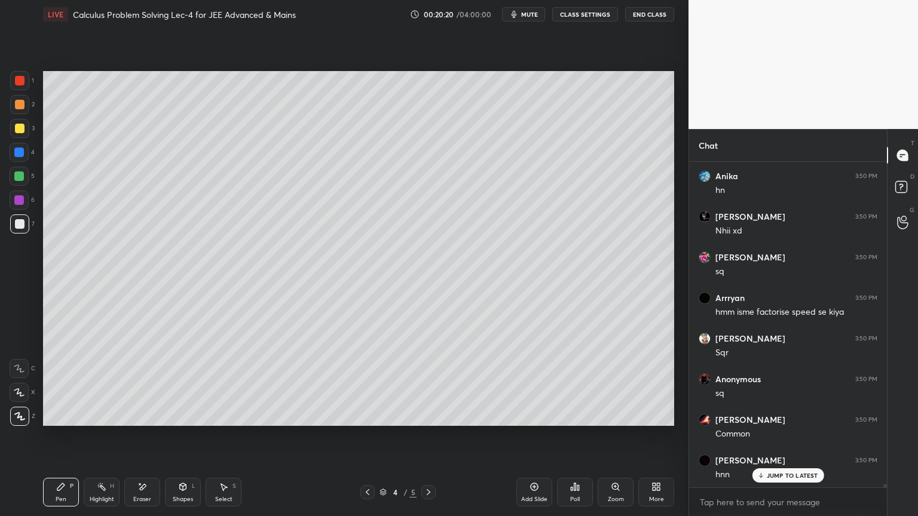
scroll to position [28549, 0]
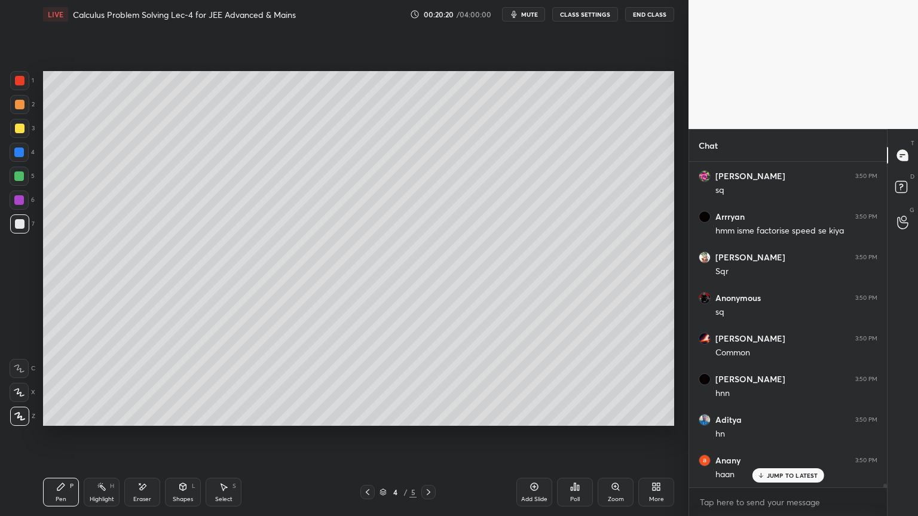
click at [151, 421] on div "Eraser" at bounding box center [142, 492] width 36 height 29
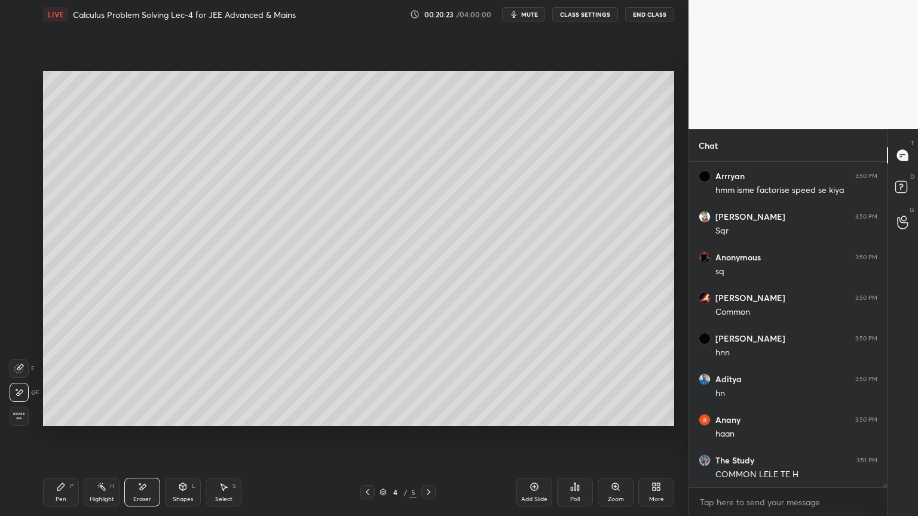
scroll to position [28630, 0]
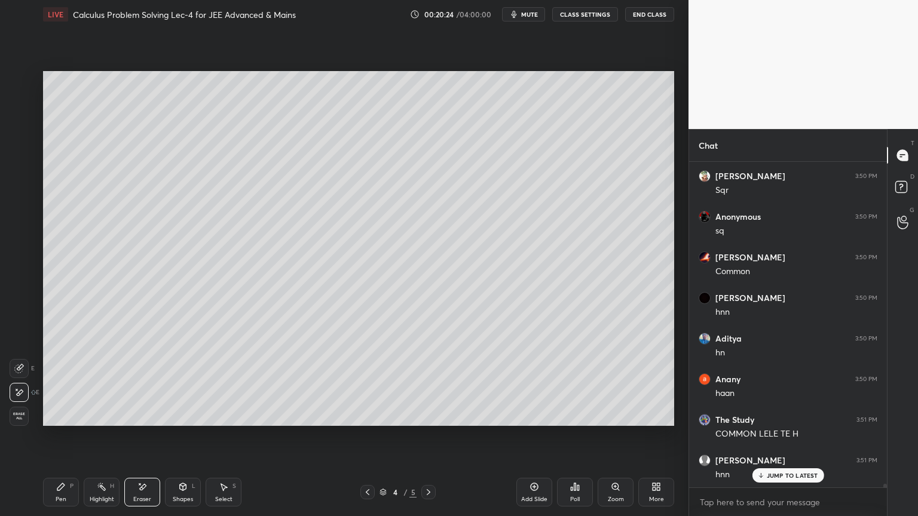
click at [76, 421] on div "Pen P" at bounding box center [61, 492] width 36 height 29
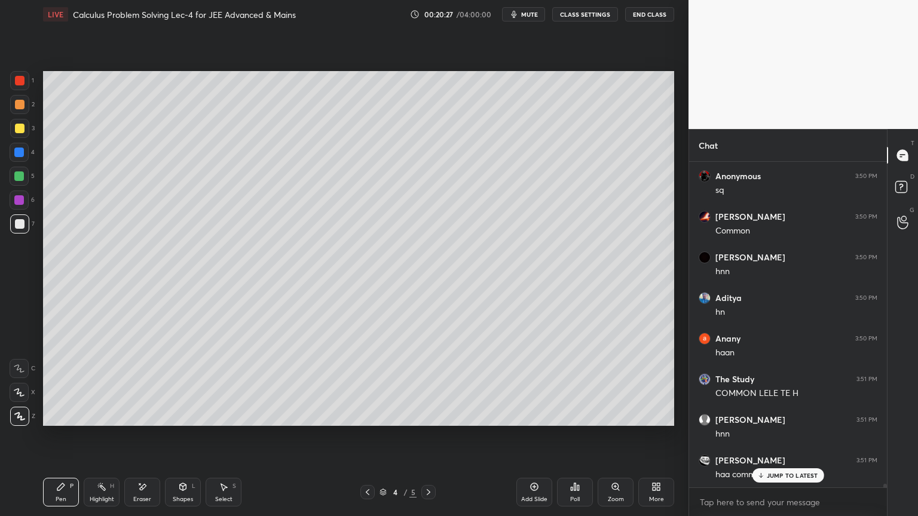
scroll to position [28711, 0]
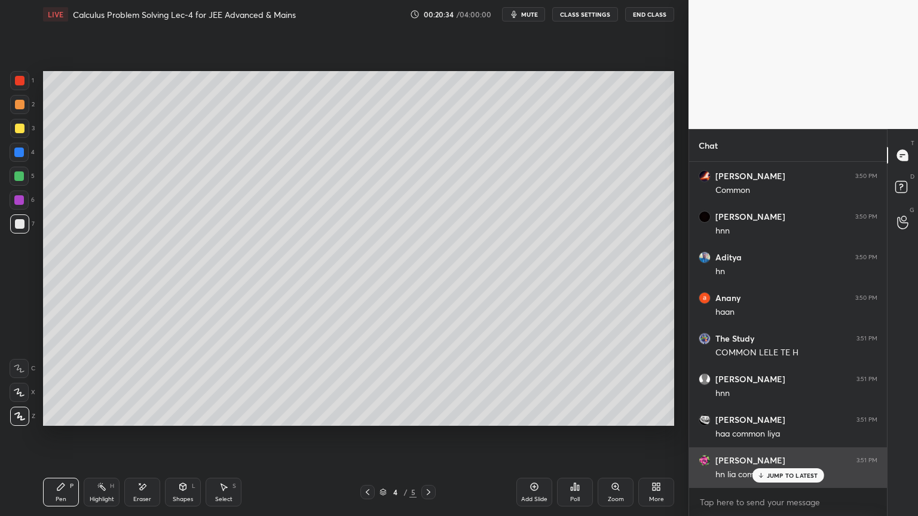
click at [764, 421] on div "JUMP TO LATEST" at bounding box center [788, 475] width 72 height 14
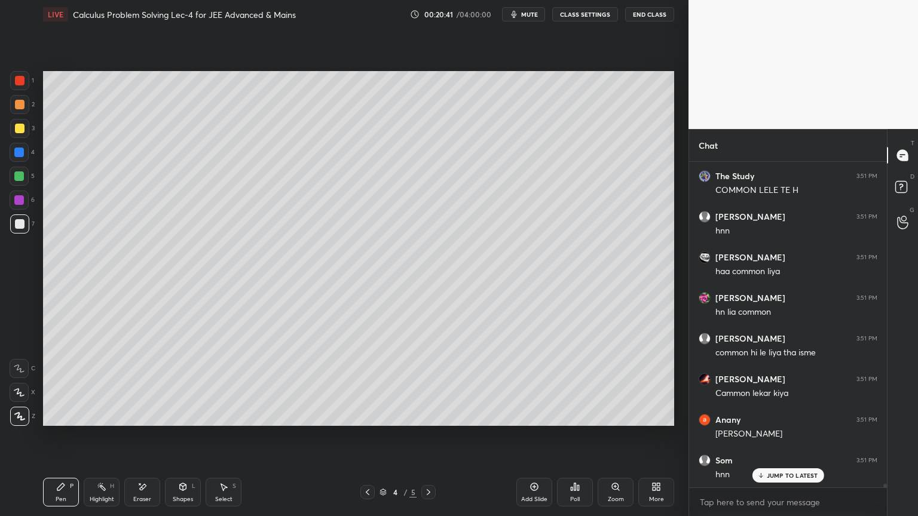
scroll to position [4, 4]
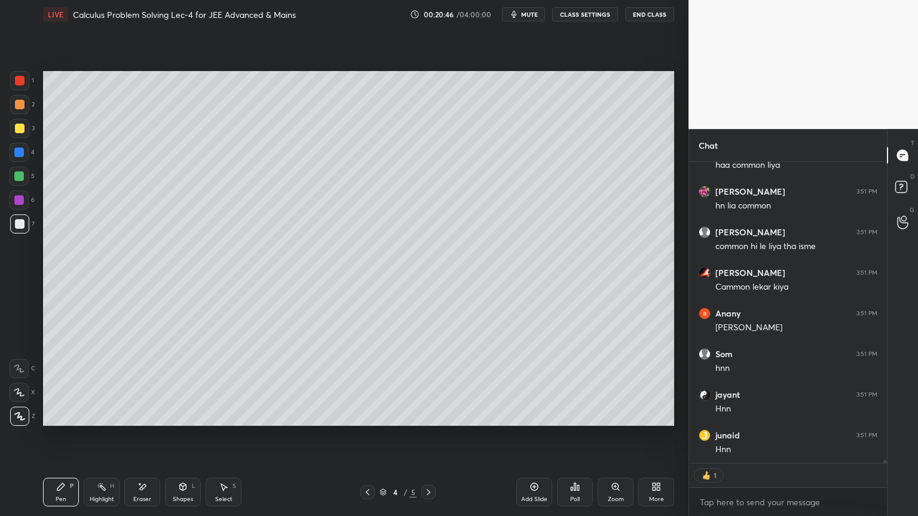
click at [146, 421] on icon at bounding box center [142, 487] width 10 height 10
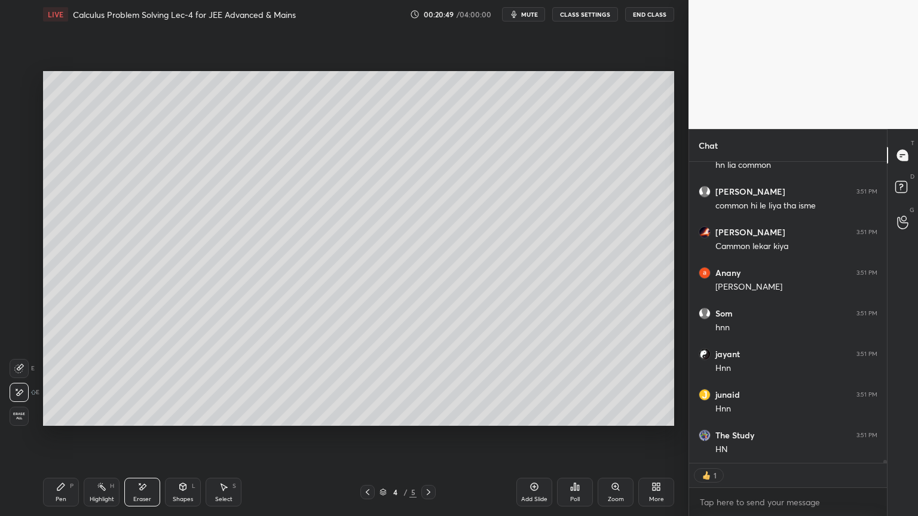
click at [96, 421] on div "Highlight H" at bounding box center [102, 492] width 36 height 29
click at [66, 421] on div "Pen P" at bounding box center [61, 492] width 36 height 29
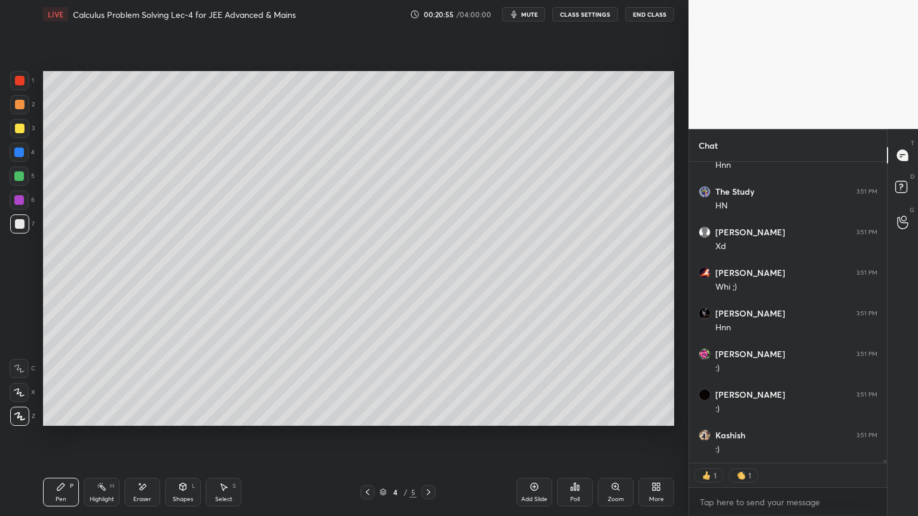
scroll to position [29305, 0]
drag, startPoint x: 531, startPoint y: 488, endPoint x: 519, endPoint y: 483, distance: 12.9
click at [531, 421] on icon at bounding box center [534, 487] width 10 height 10
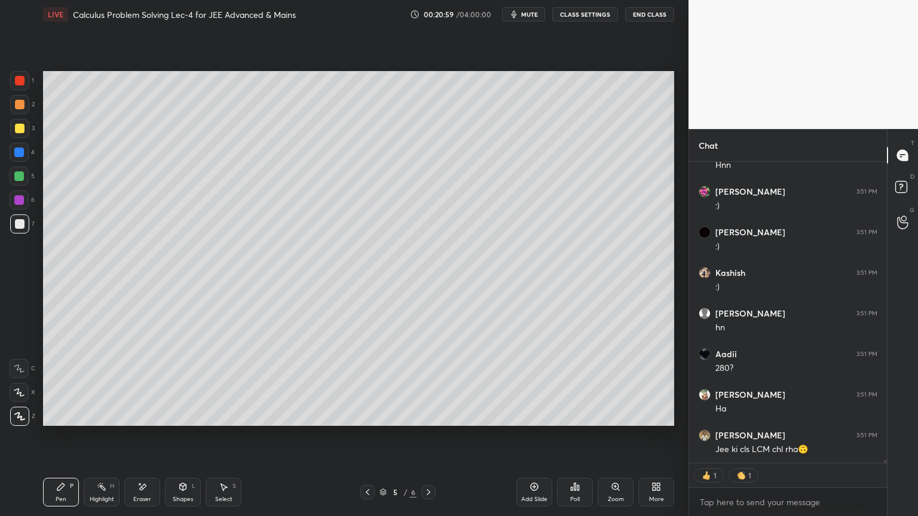
scroll to position [4, 4]
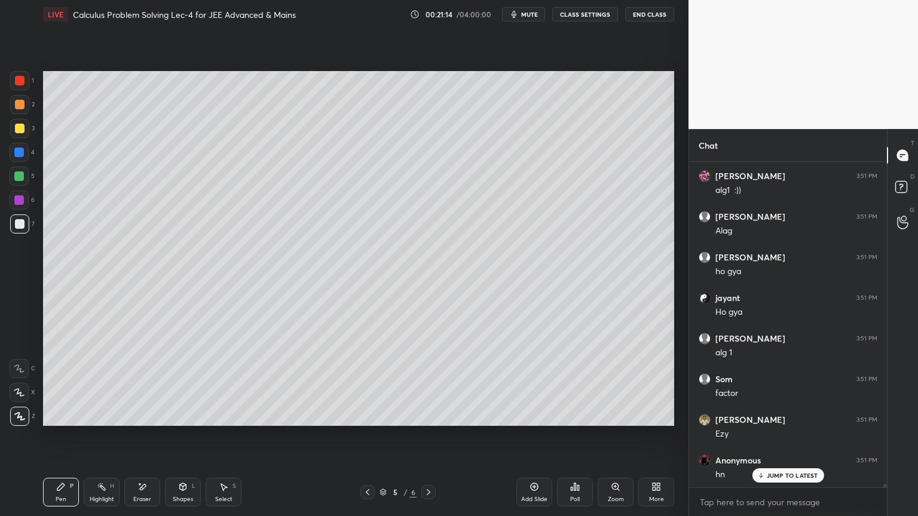
click at [141, 421] on div "Eraser" at bounding box center [142, 492] width 36 height 29
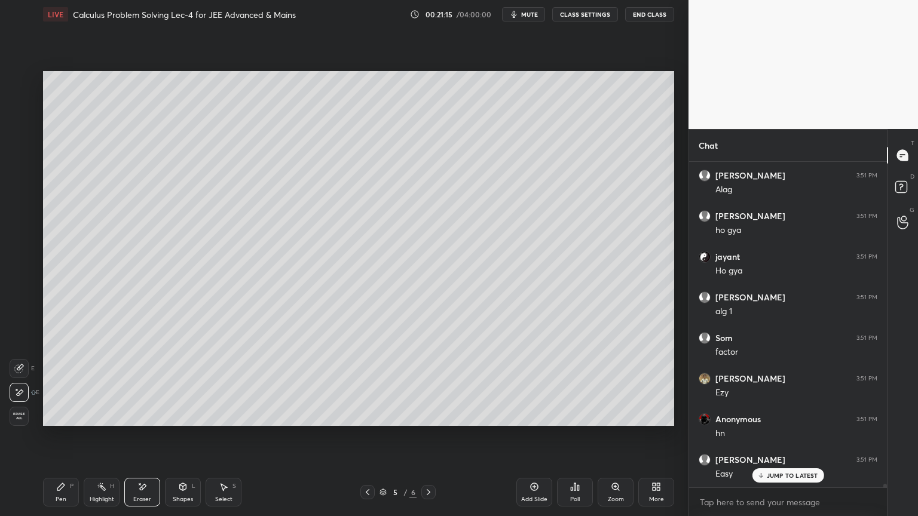
click at [66, 421] on div "Pen P" at bounding box center [61, 492] width 36 height 29
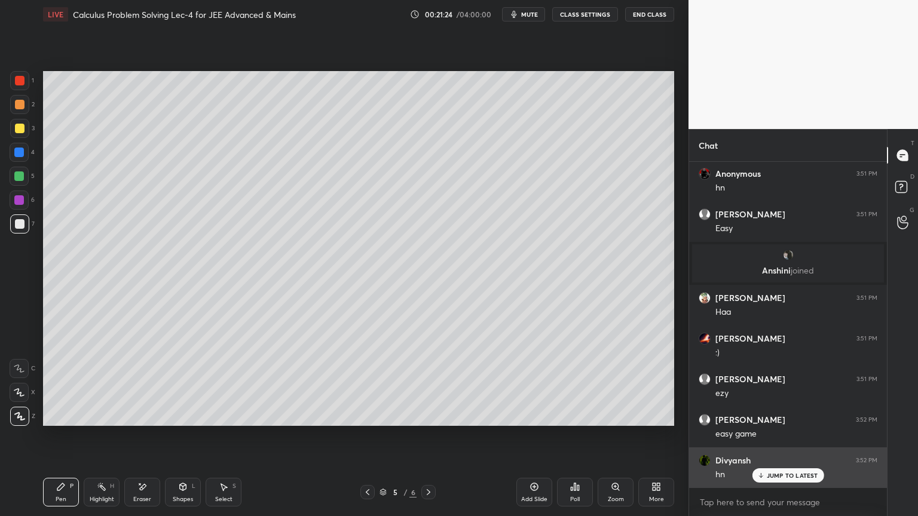
click at [786, 421] on p "JUMP TO LATEST" at bounding box center [792, 475] width 51 height 7
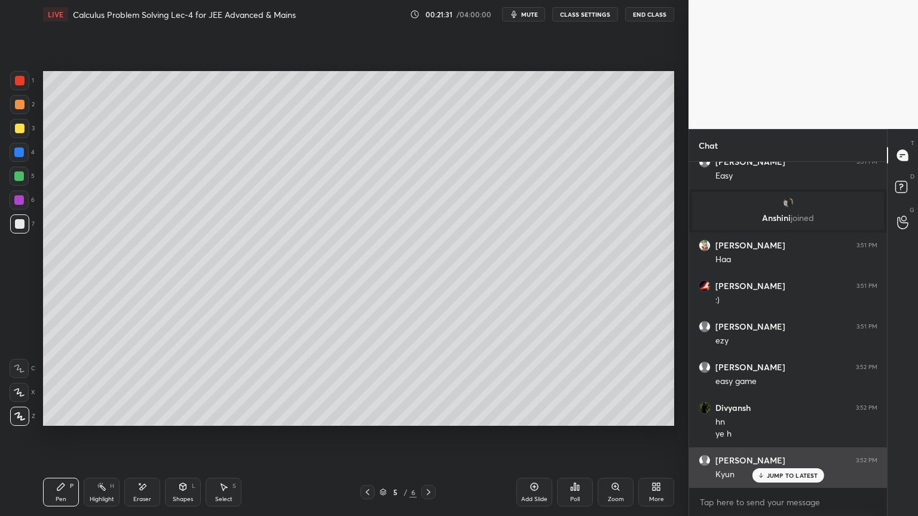
click at [792, 421] on p "JUMP TO LATEST" at bounding box center [792, 475] width 51 height 7
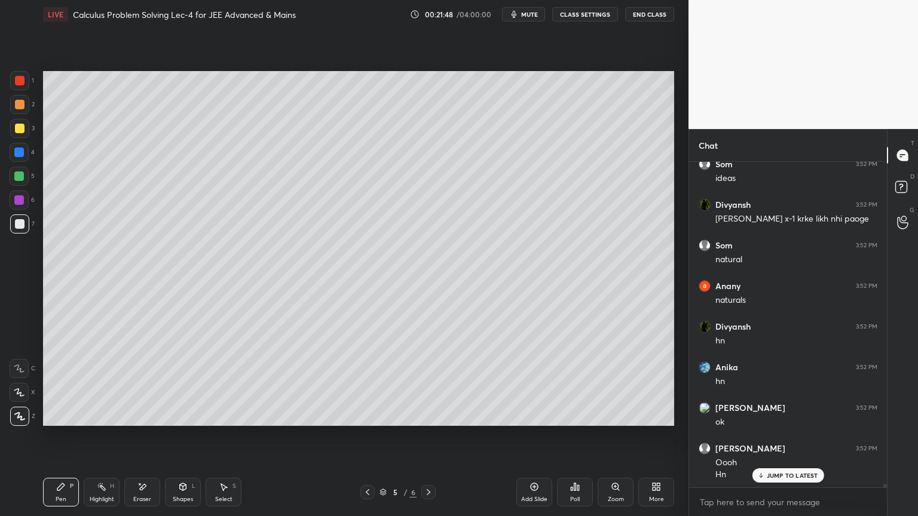
click at [147, 421] on div "Eraser" at bounding box center [142, 492] width 36 height 29
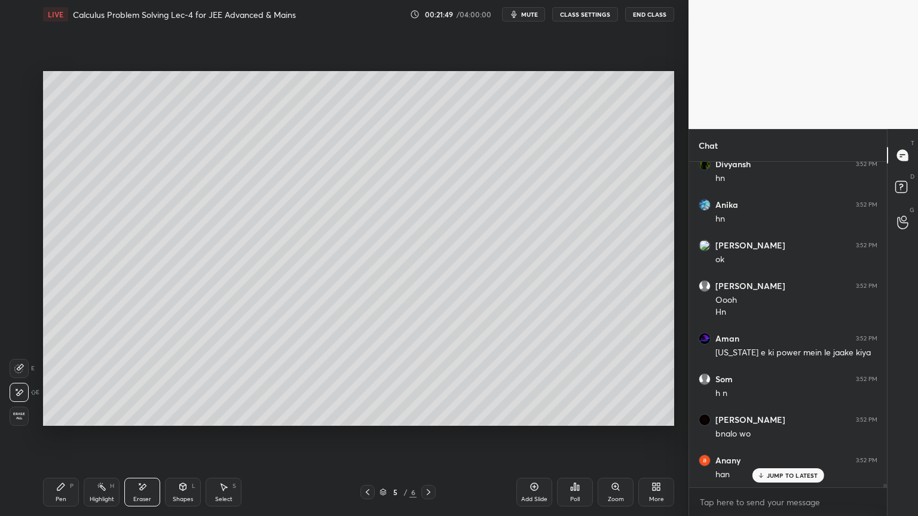
drag, startPoint x: 73, startPoint y: 494, endPoint x: 108, endPoint y: 433, distance: 70.6
click at [72, 421] on div "Pen P" at bounding box center [61, 492] width 36 height 29
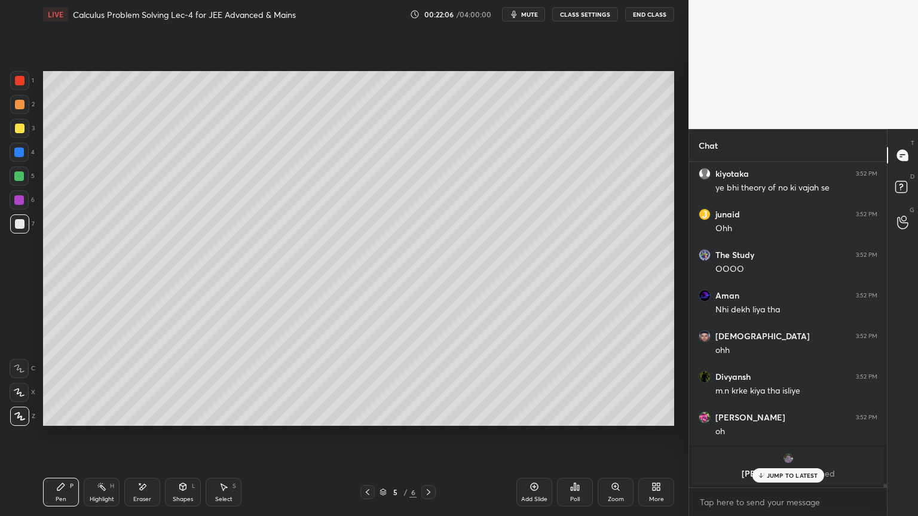
scroll to position [27865, 0]
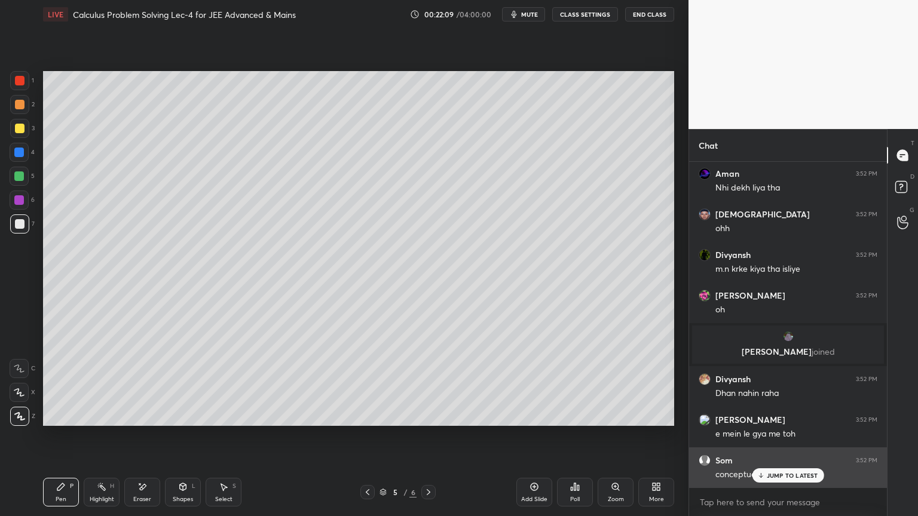
click at [782, 421] on p "JUMP TO LATEST" at bounding box center [792, 475] width 51 height 7
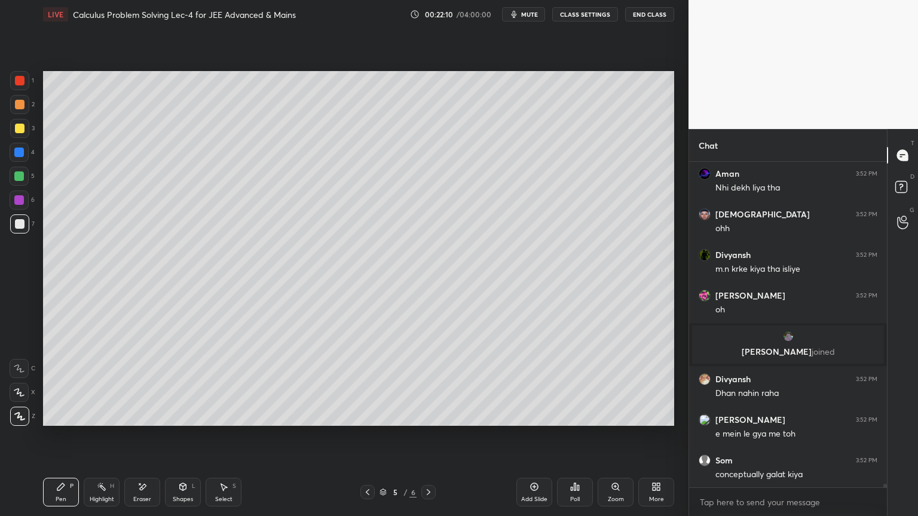
scroll to position [27906, 0]
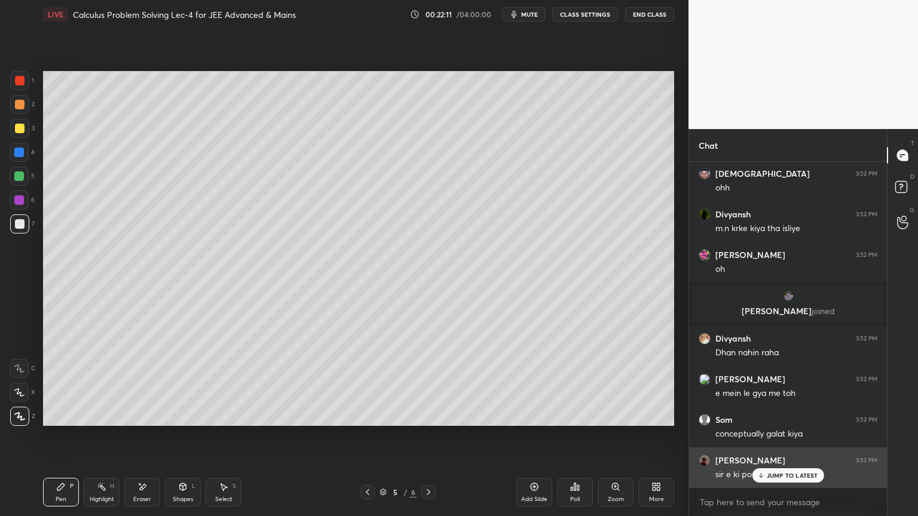
click at [768, 421] on p "JUMP TO LATEST" at bounding box center [792, 475] width 51 height 7
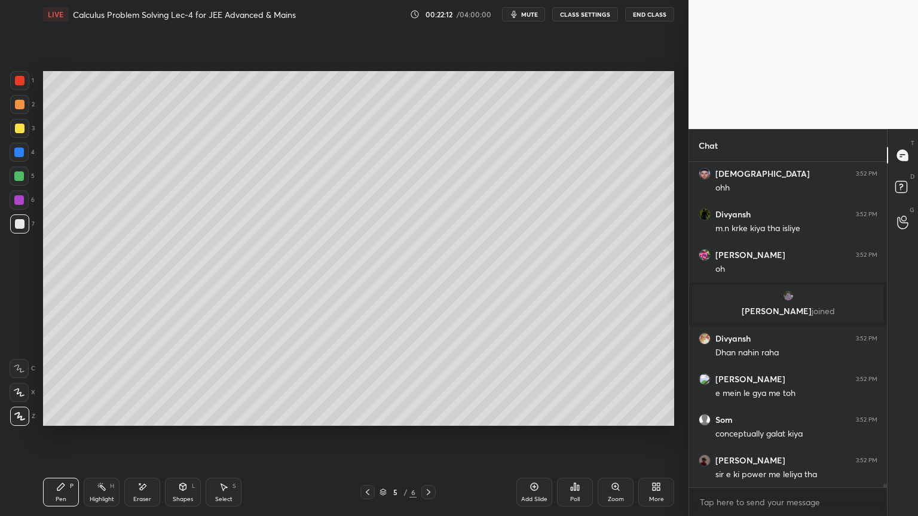
scroll to position [27946, 0]
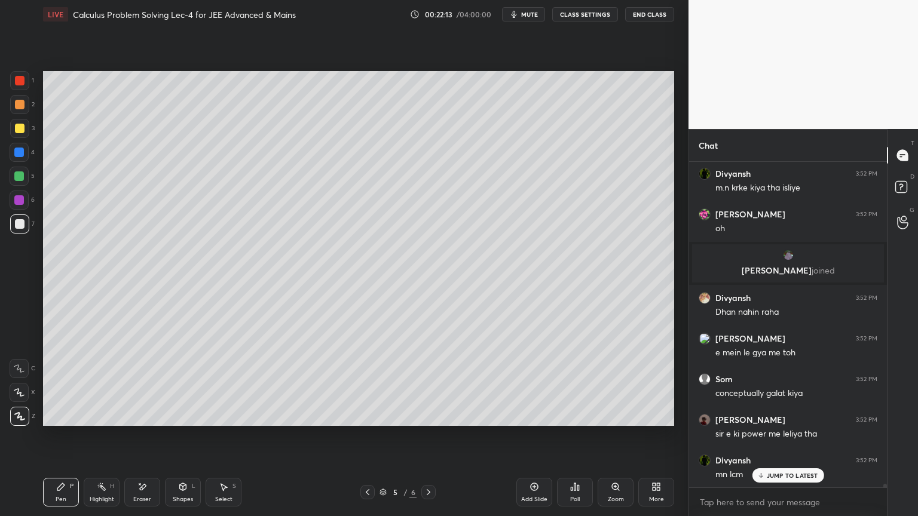
click at [768, 421] on p "JUMP TO LATEST" at bounding box center [792, 475] width 51 height 7
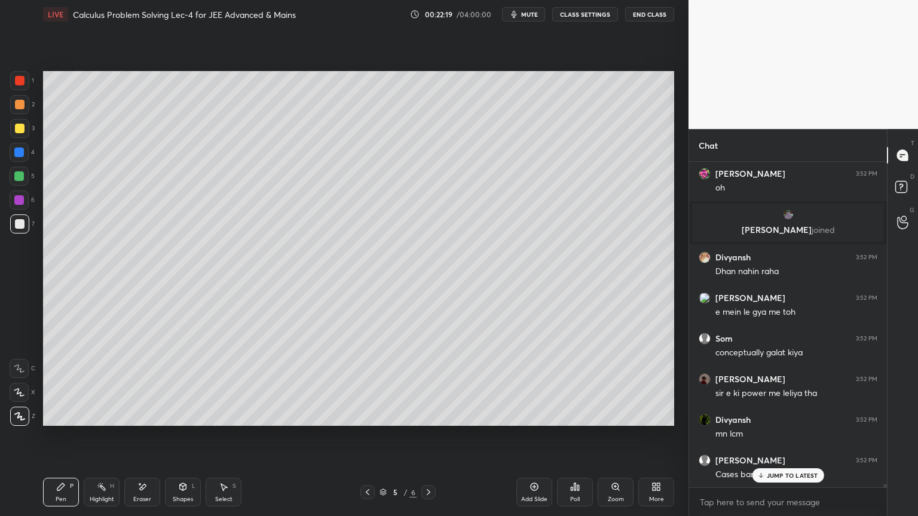
click at [787, 421] on p "JUMP TO LATEST" at bounding box center [792, 475] width 51 height 7
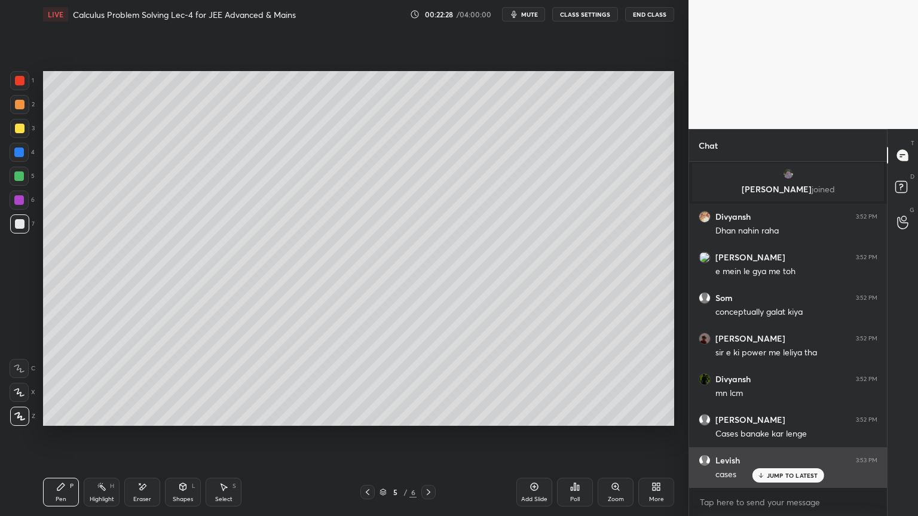
click at [771, 421] on p "JUMP TO LATEST" at bounding box center [792, 475] width 51 height 7
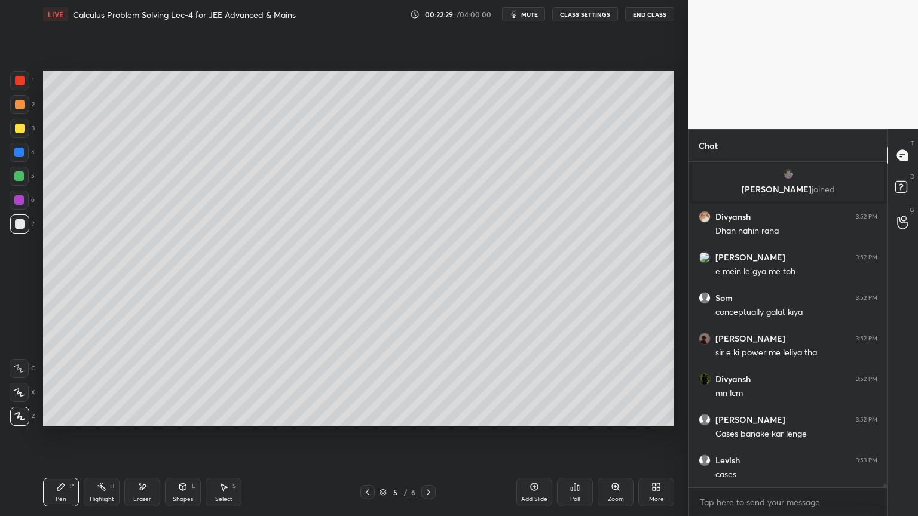
scroll to position [28068, 0]
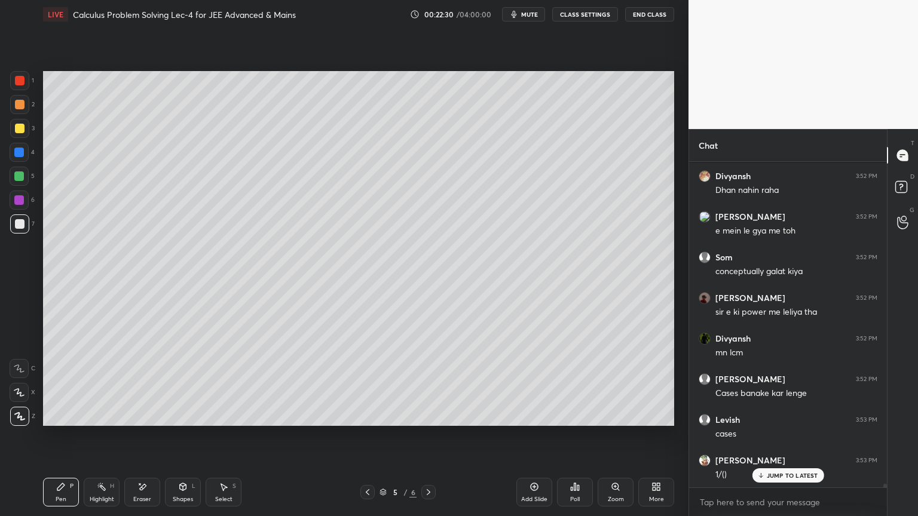
click at [782, 421] on p "JUMP TO LATEST" at bounding box center [792, 475] width 51 height 7
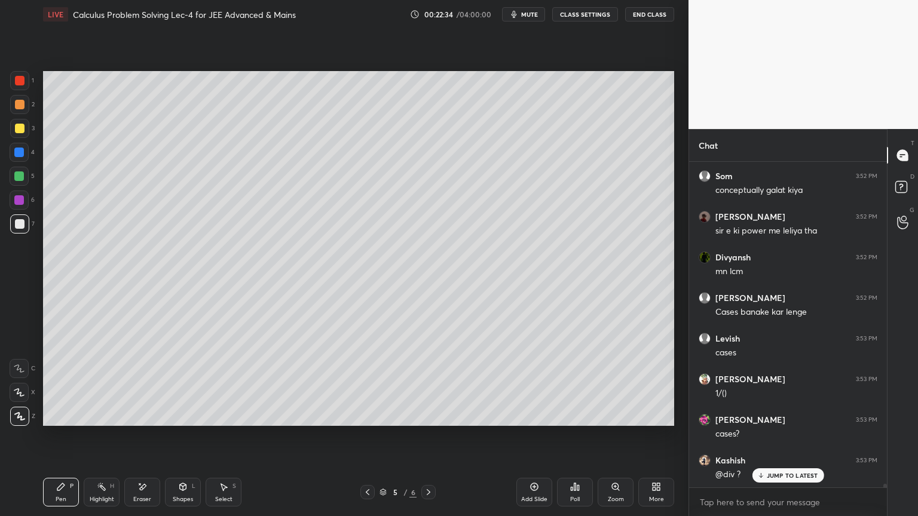
scroll to position [28190, 0]
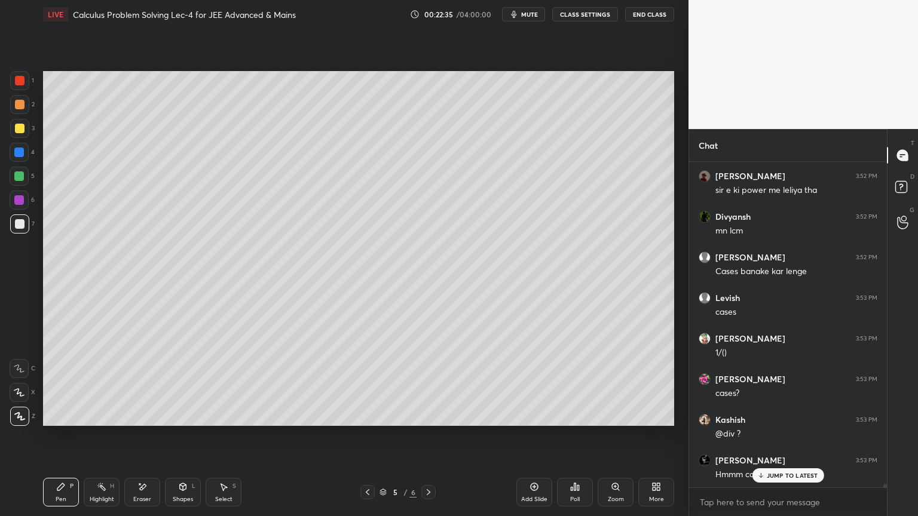
click at [142, 421] on icon at bounding box center [142, 487] width 10 height 10
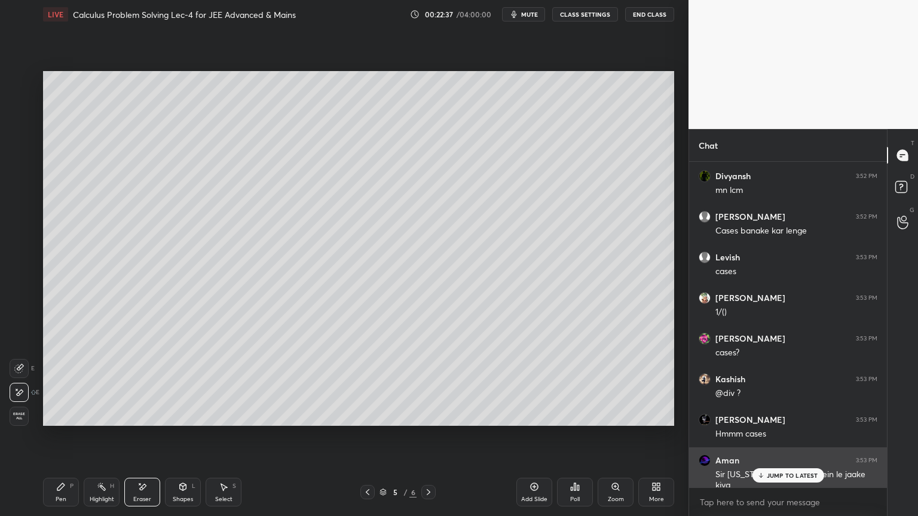
drag, startPoint x: 769, startPoint y: 472, endPoint x: 763, endPoint y: 468, distance: 7.0
click at [769, 421] on p "JUMP TO LATEST" at bounding box center [792, 475] width 51 height 7
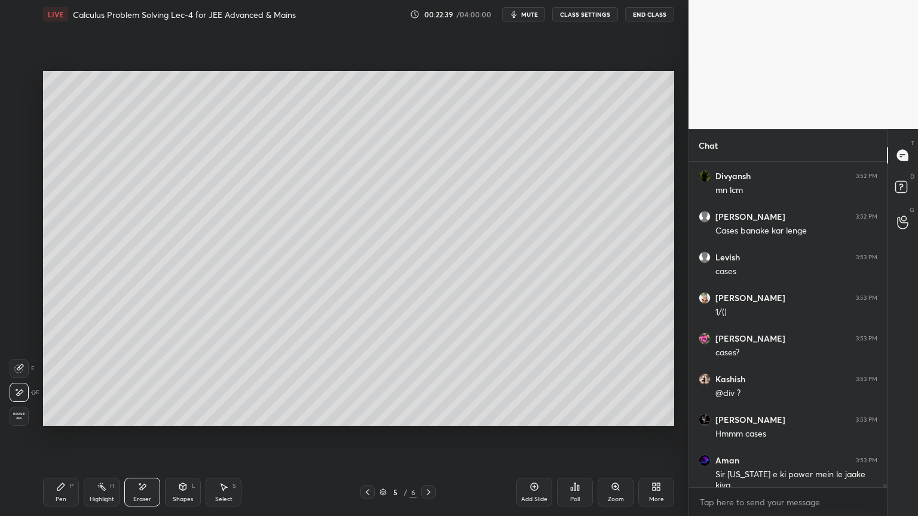
click at [88, 421] on div "Highlight H" at bounding box center [102, 492] width 36 height 29
click at [58, 421] on div "Pen P" at bounding box center [61, 492] width 36 height 29
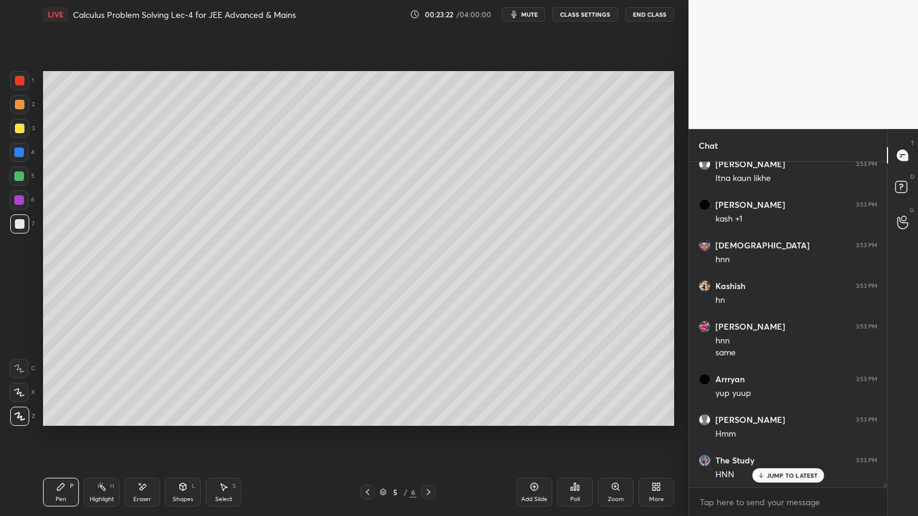
scroll to position [29502, 0]
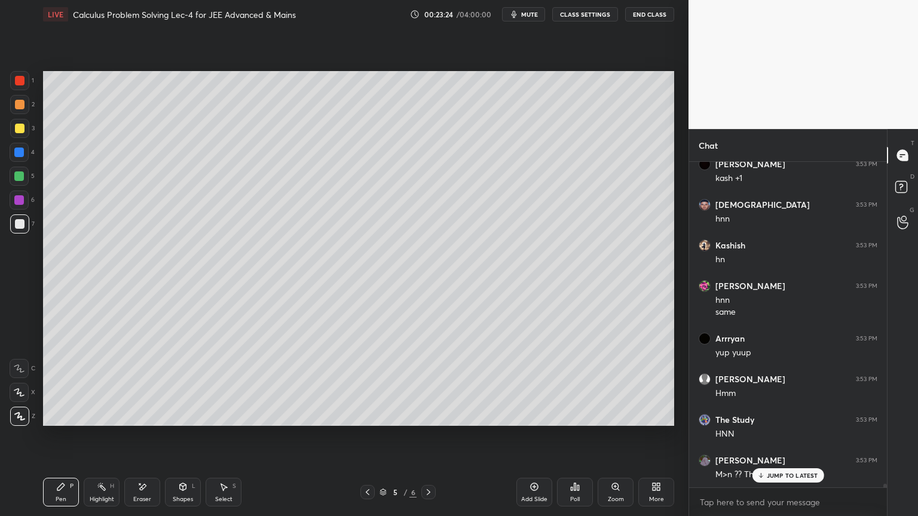
click at [138, 421] on div "Eraser" at bounding box center [142, 492] width 36 height 29
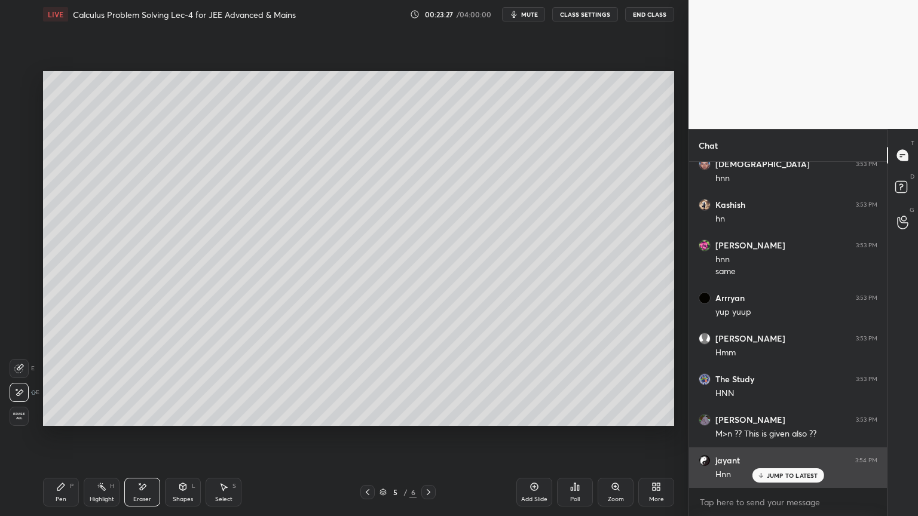
click at [779, 421] on p "JUMP TO LATEST" at bounding box center [792, 475] width 51 height 7
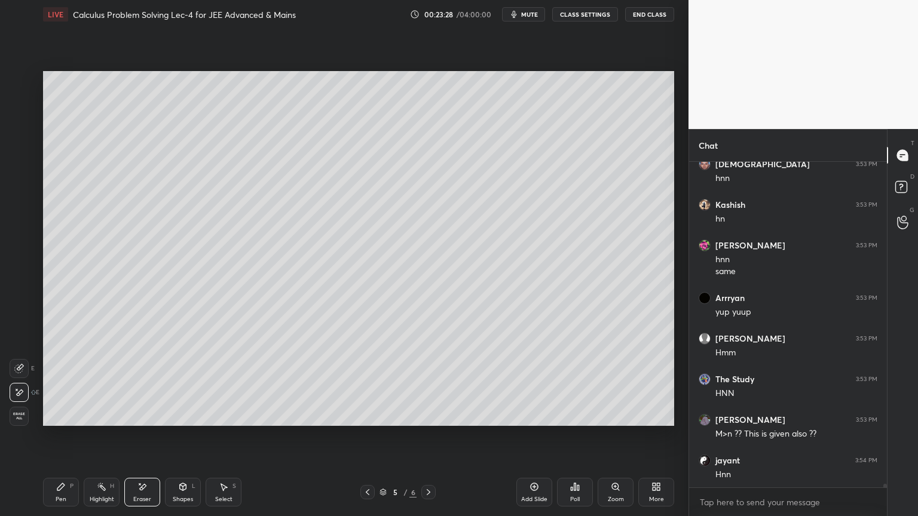
scroll to position [29584, 0]
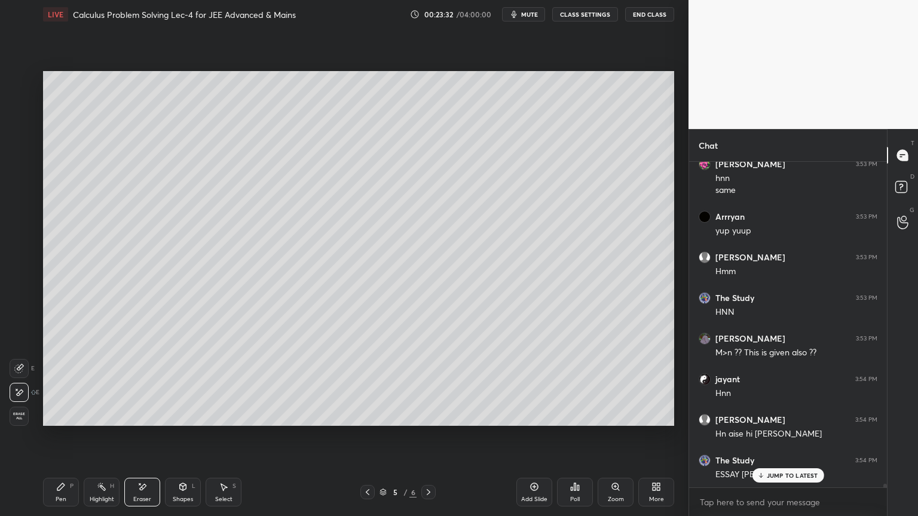
click at [94, 421] on div "Highlight H" at bounding box center [102, 492] width 36 height 29
drag, startPoint x: 62, startPoint y: 489, endPoint x: 76, endPoint y: 469, distance: 25.2
click at [60, 421] on icon at bounding box center [61, 487] width 10 height 10
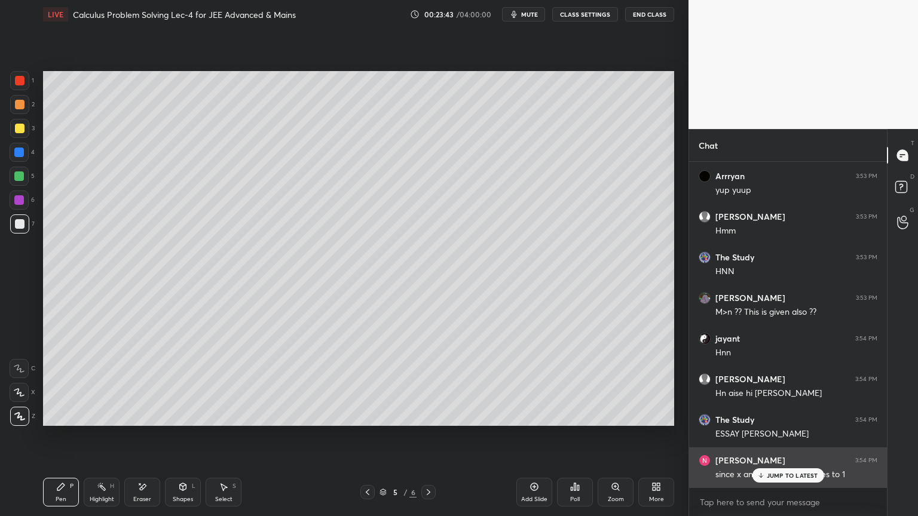
click at [773, 421] on p "JUMP TO LATEST" at bounding box center [792, 475] width 51 height 7
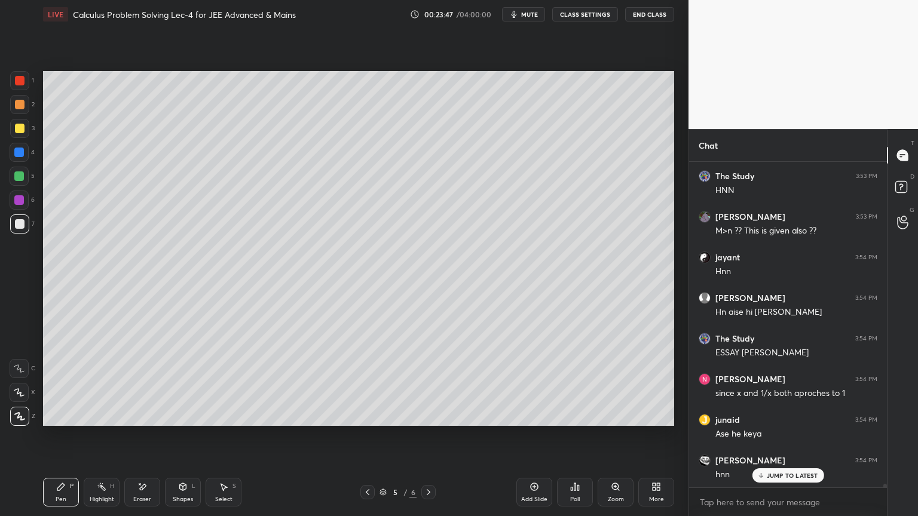
scroll to position [29787, 0]
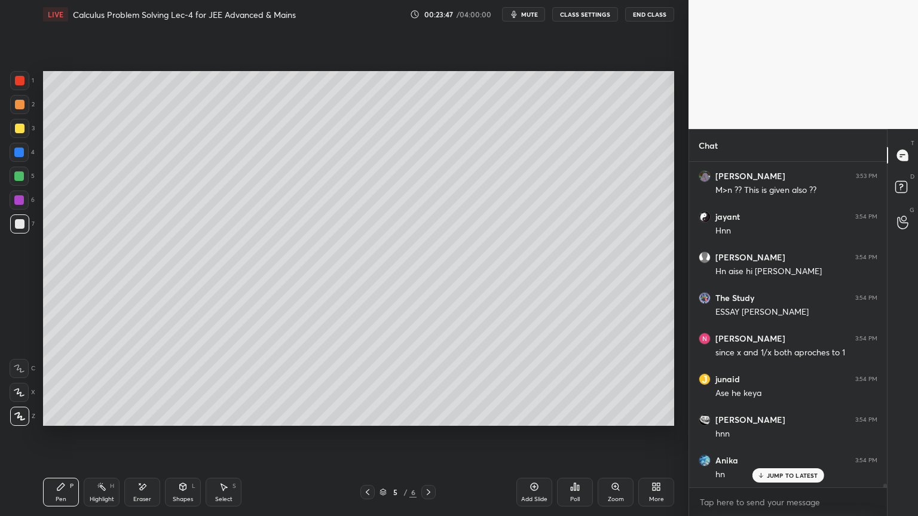
click at [220, 421] on div "Select" at bounding box center [223, 500] width 17 height 6
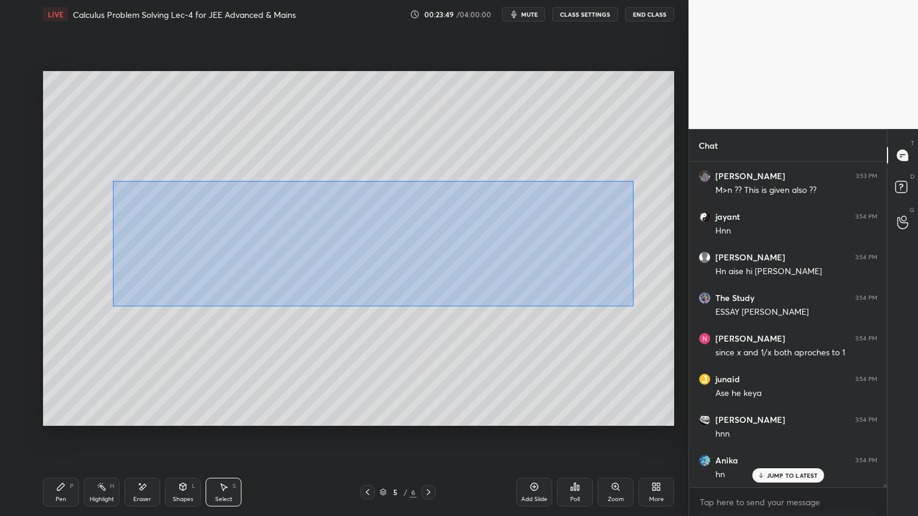
drag, startPoint x: 112, startPoint y: 181, endPoint x: 633, endPoint y: 306, distance: 535.2
click at [633, 306] on div "0 ° Undo Copy Duplicate Duplicate to new slide Delete" at bounding box center [358, 248] width 631 height 355
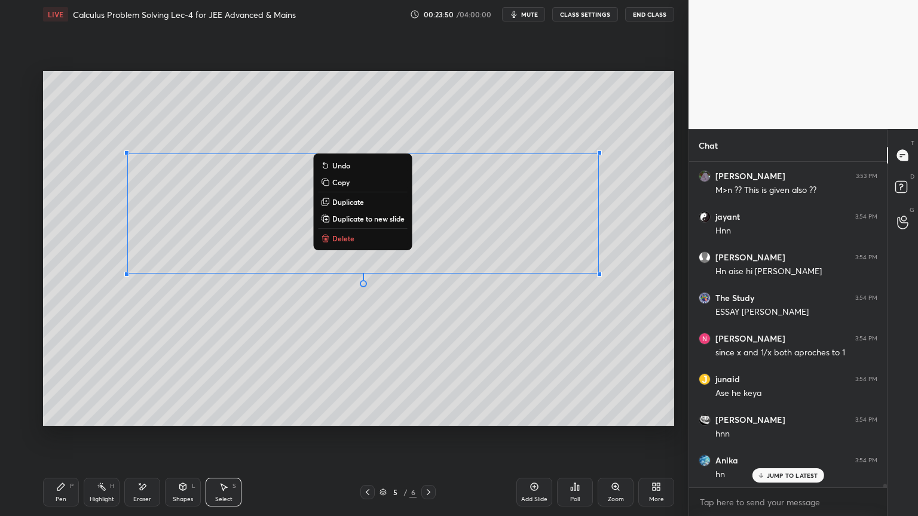
scroll to position [29827, 0]
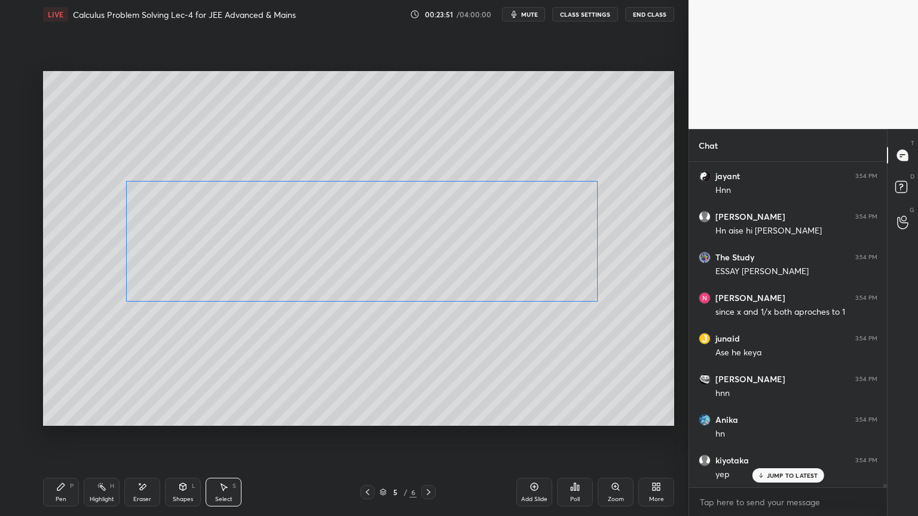
drag, startPoint x: 494, startPoint y: 258, endPoint x: 494, endPoint y: 290, distance: 32.3
click at [494, 290] on div "0 ° Undo Copy Duplicate Duplicate to new slide Delete" at bounding box center [358, 248] width 631 height 355
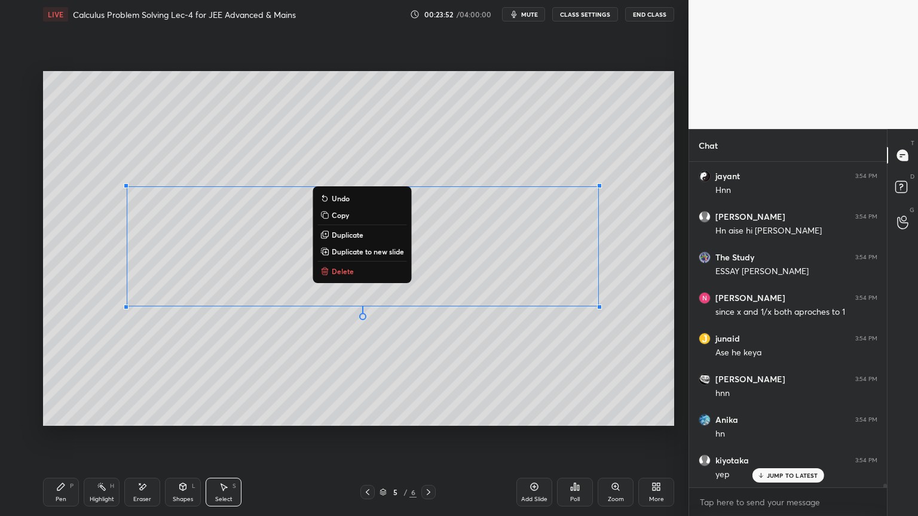
drag, startPoint x: 347, startPoint y: 271, endPoint x: 306, endPoint y: 320, distance: 63.7
click at [347, 271] on p "Delete" at bounding box center [343, 271] width 22 height 10
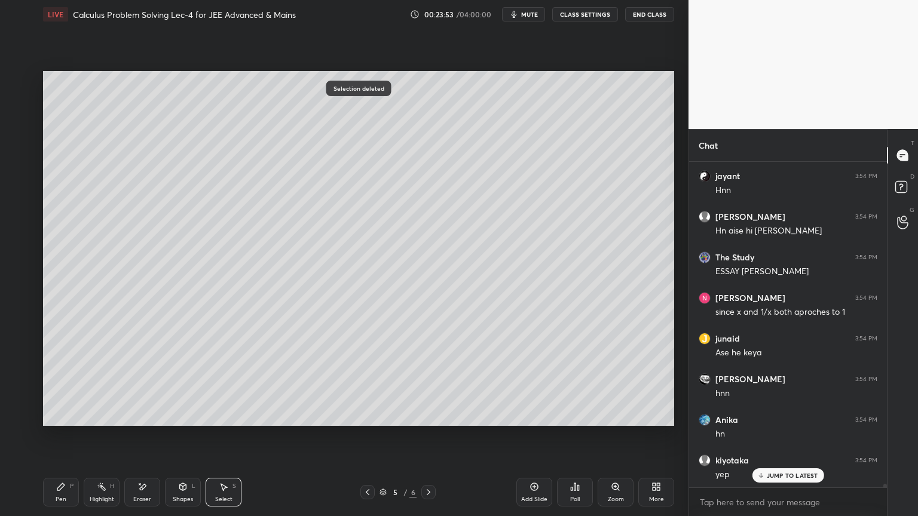
click at [99, 421] on icon at bounding box center [102, 487] width 10 height 10
click at [70, 421] on div "P" at bounding box center [72, 486] width 4 height 6
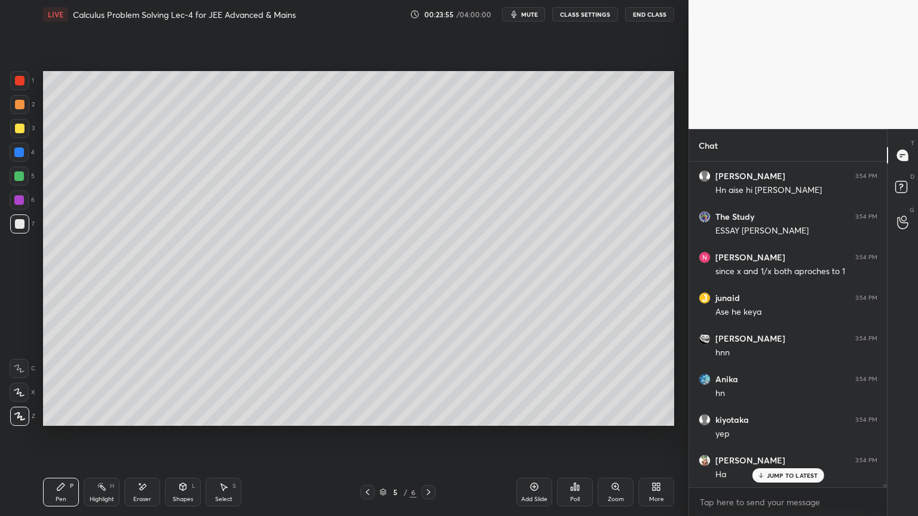
scroll to position [29909, 0]
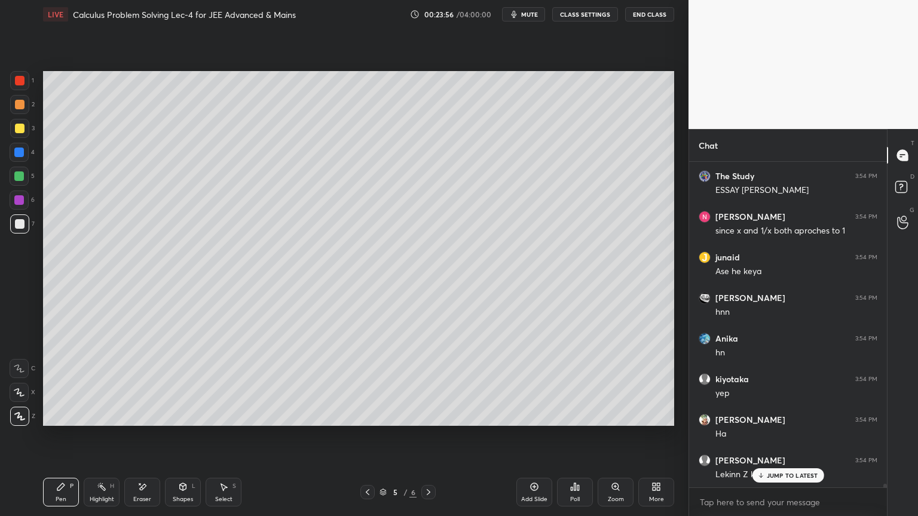
click at [776, 421] on p "JUMP TO LATEST" at bounding box center [792, 475] width 51 height 7
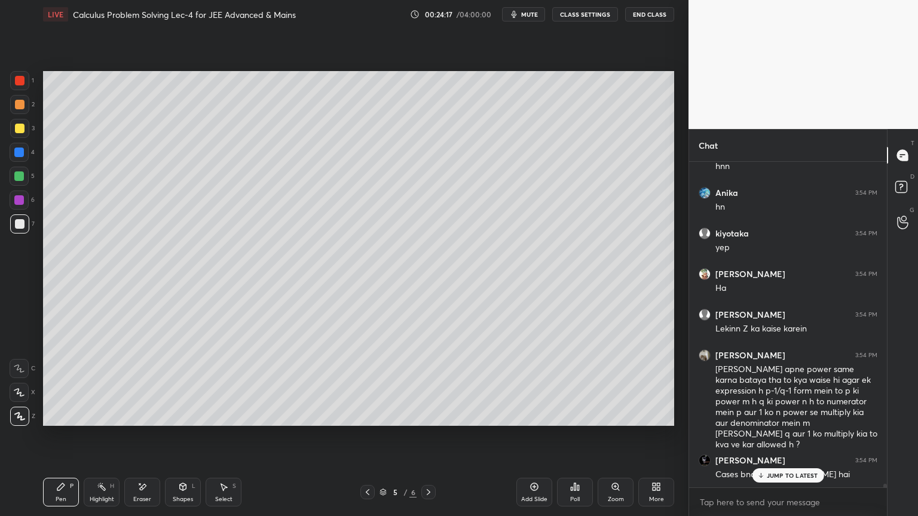
scroll to position [30095, 0]
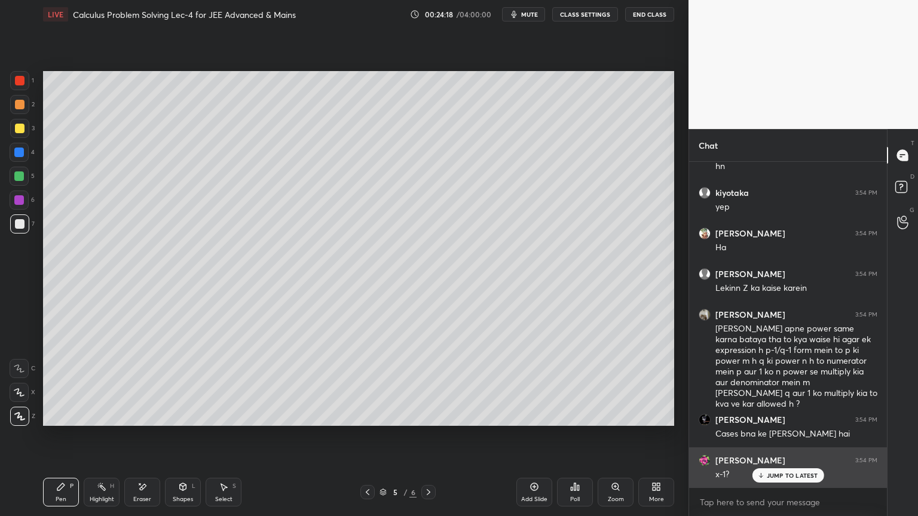
click at [783, 421] on div "JUMP TO LATEST" at bounding box center [788, 475] width 72 height 14
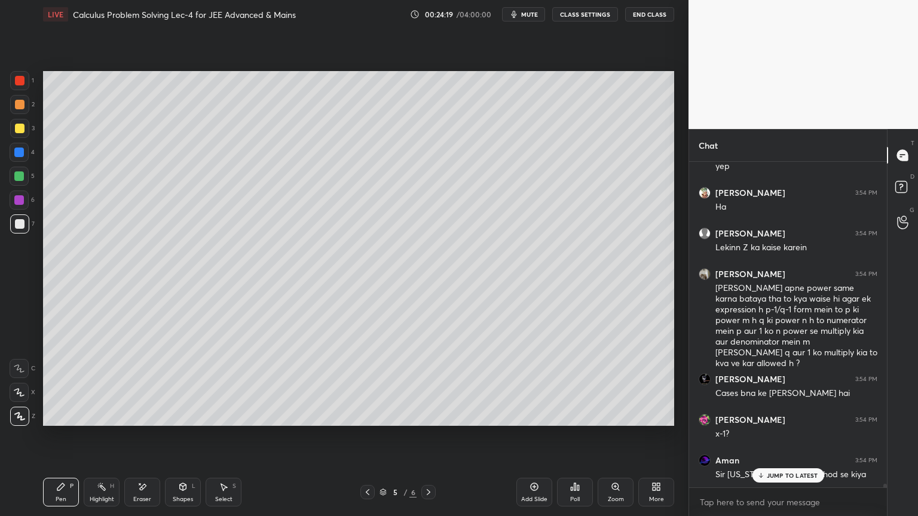
scroll to position [30176, 0]
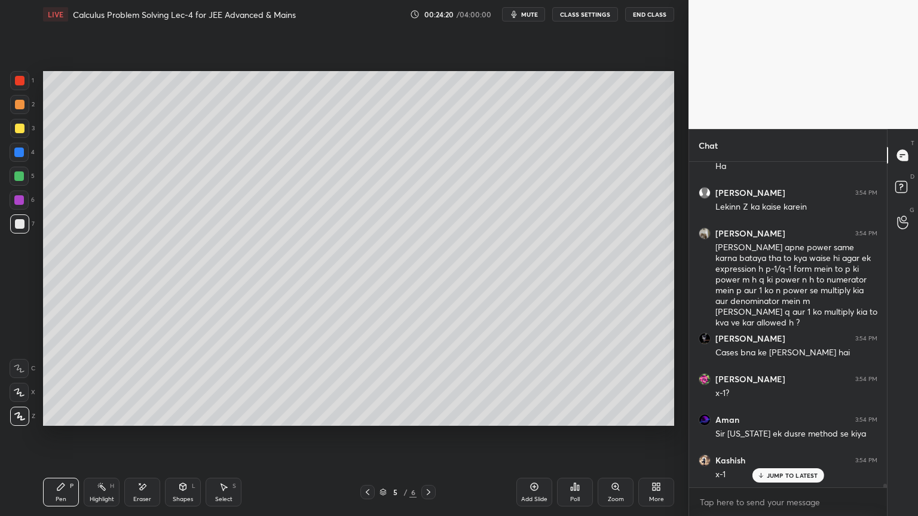
click at [145, 421] on icon at bounding box center [142, 487] width 10 height 10
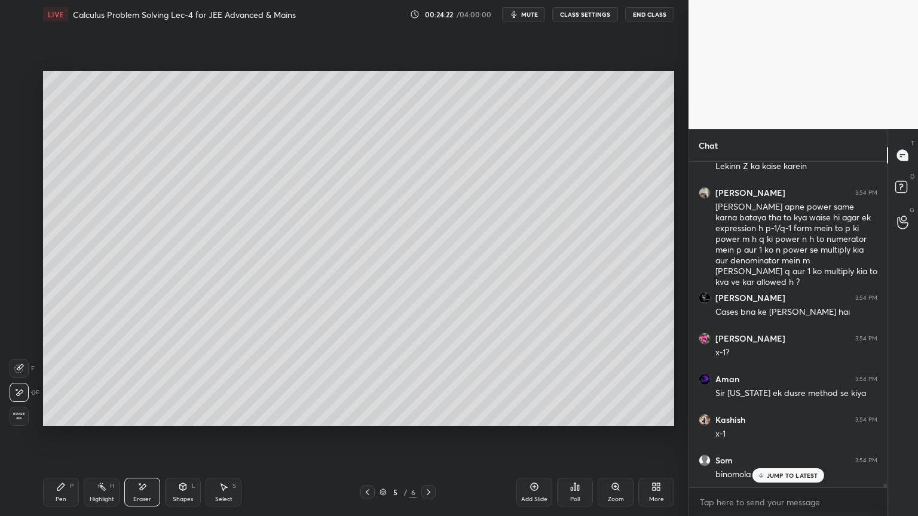
scroll to position [30258, 0]
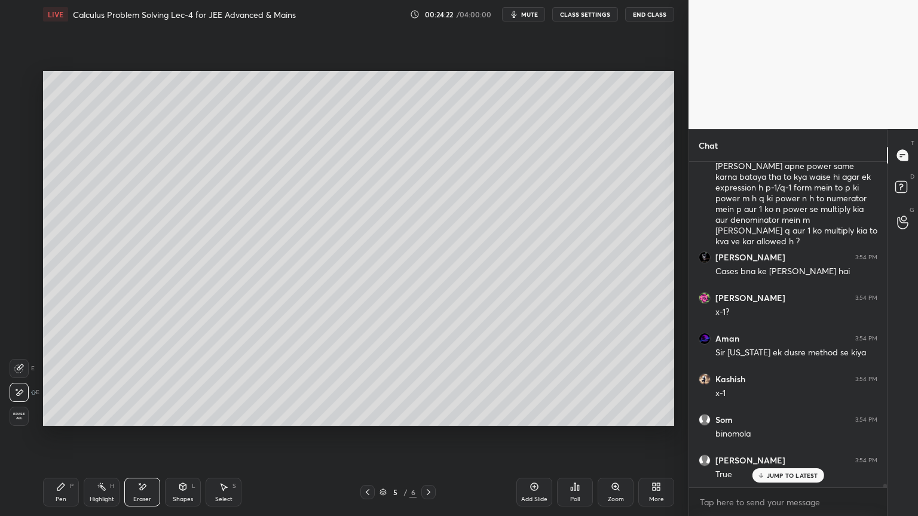
drag, startPoint x: 96, startPoint y: 492, endPoint x: 55, endPoint y: 488, distance: 41.4
click at [95, 421] on div "Highlight H" at bounding box center [102, 492] width 36 height 29
click at [53, 421] on div "Pen P" at bounding box center [61, 492] width 36 height 29
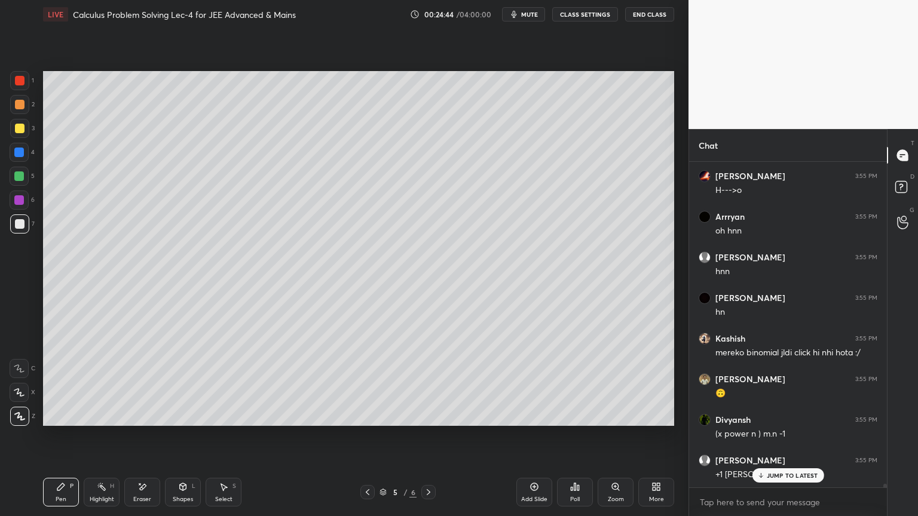
scroll to position [30745, 0]
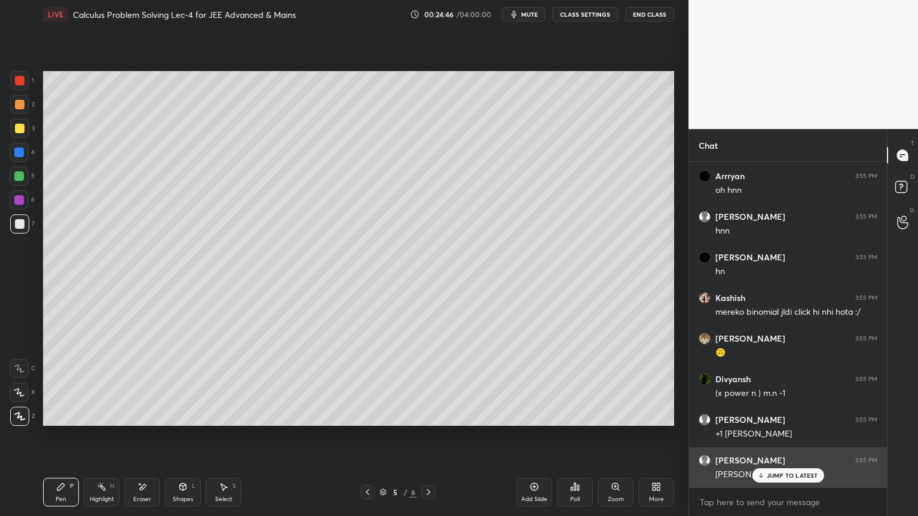
click at [767, 421] on p "JUMP TO LATEST" at bounding box center [792, 475] width 51 height 7
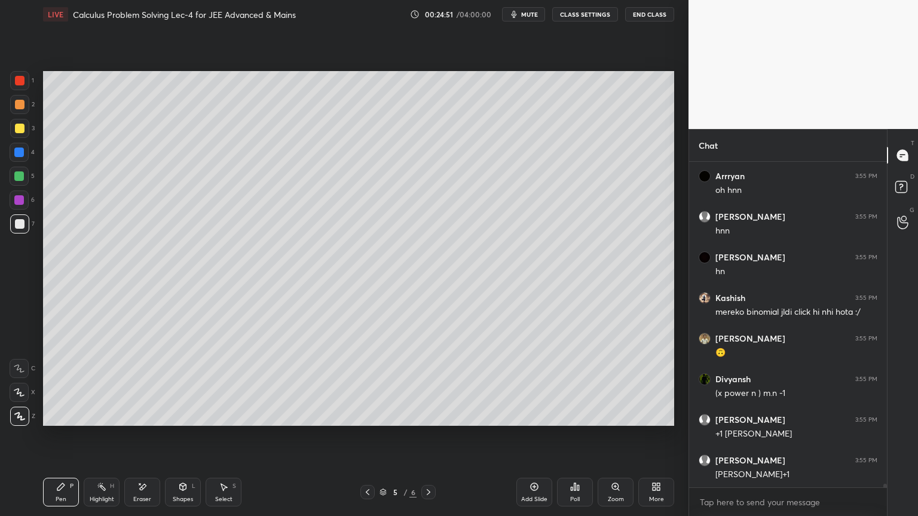
scroll to position [30786, 0]
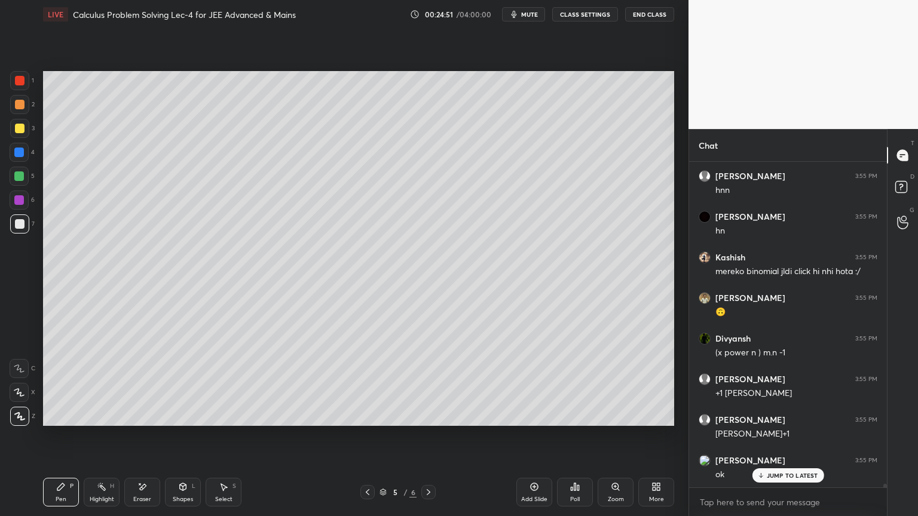
drag, startPoint x: 142, startPoint y: 496, endPoint x: 197, endPoint y: 444, distance: 75.7
click at [142, 421] on div "Eraser" at bounding box center [142, 500] width 18 height 6
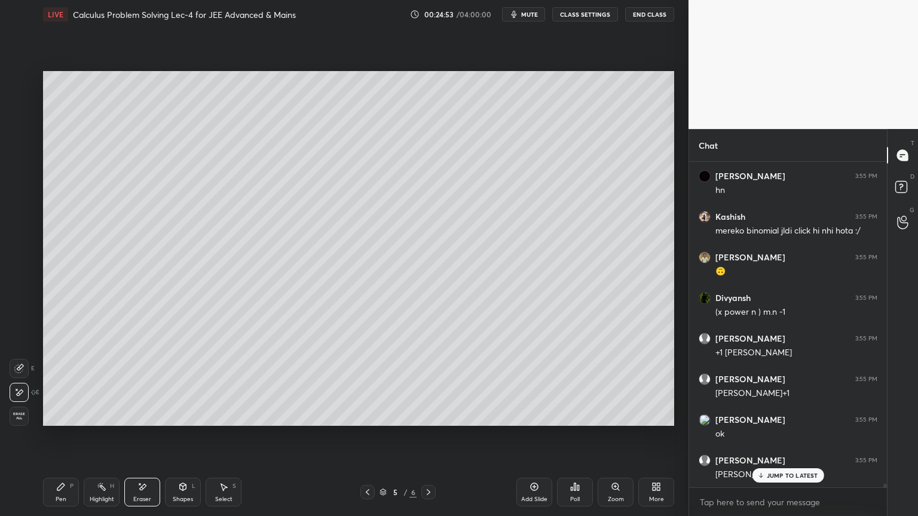
click at [63, 421] on div "Pen P" at bounding box center [61, 492] width 36 height 29
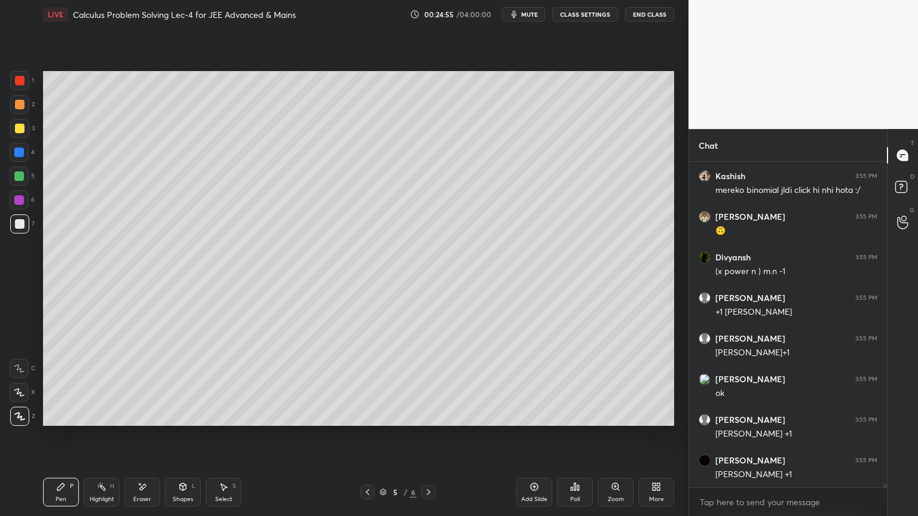
scroll to position [30908, 0]
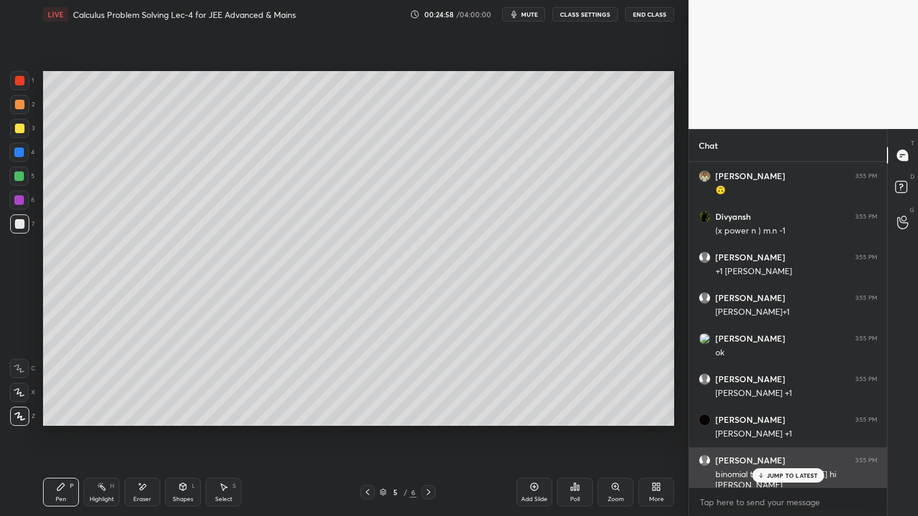
click at [776, 421] on p "JUMP TO LATEST" at bounding box center [792, 475] width 51 height 7
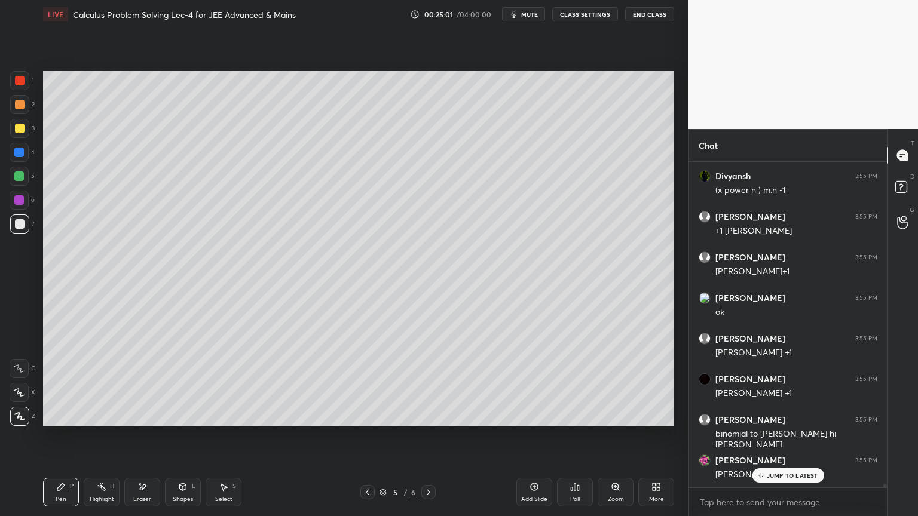
scroll to position [31010, 0]
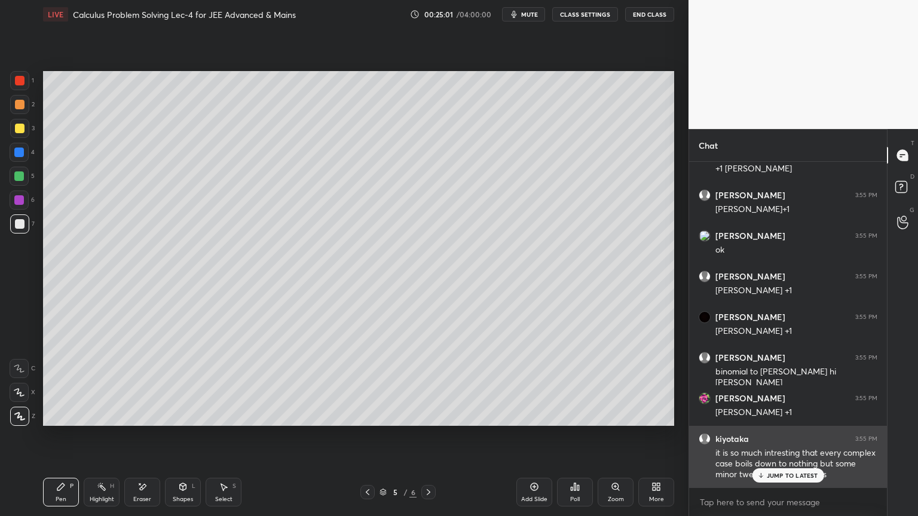
click at [782, 421] on p "JUMP TO LATEST" at bounding box center [792, 475] width 51 height 7
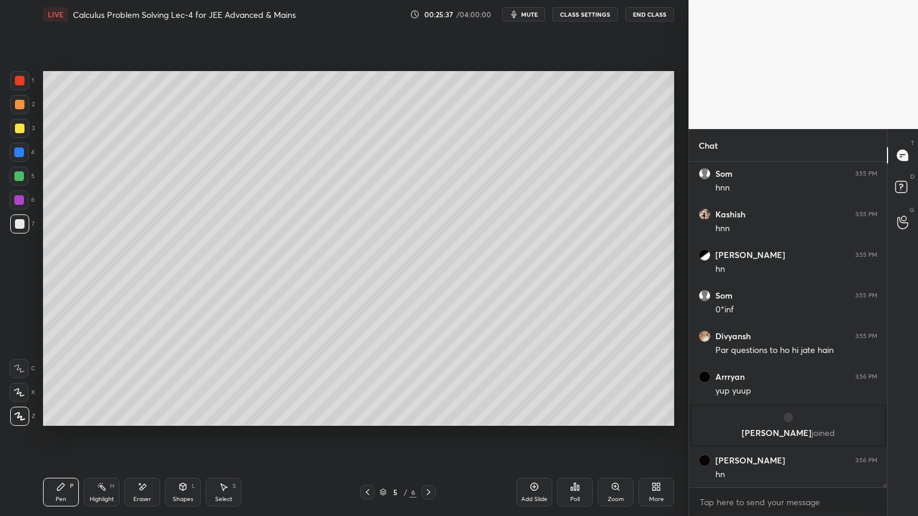
scroll to position [31419, 0]
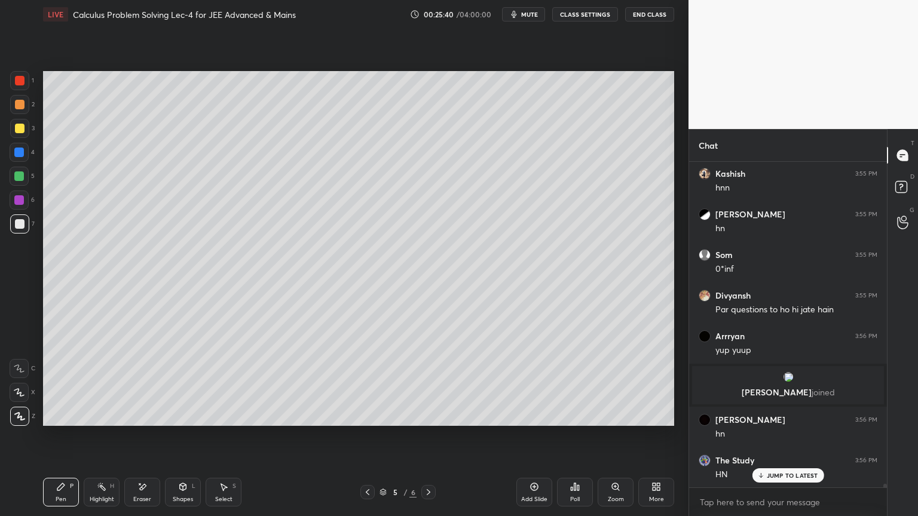
drag, startPoint x: 145, startPoint y: 491, endPoint x: 212, endPoint y: 428, distance: 92.1
click at [145, 421] on div "Eraser" at bounding box center [142, 492] width 36 height 29
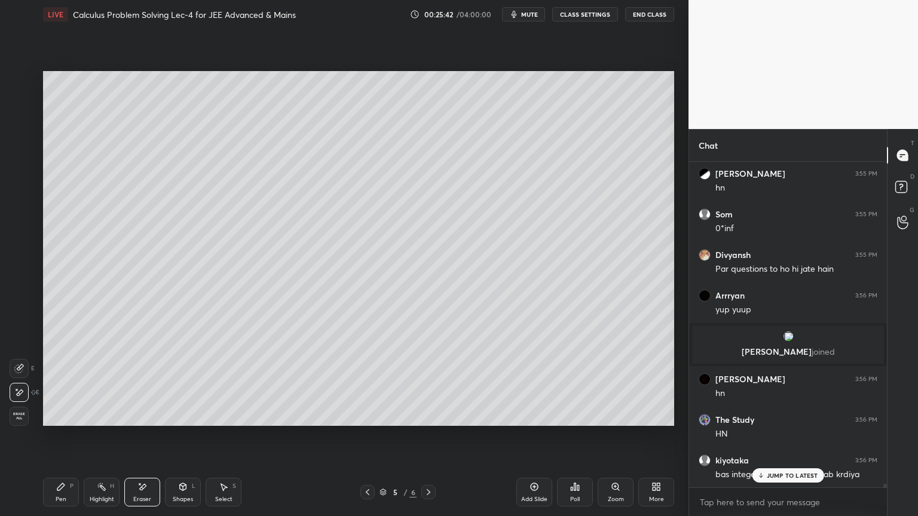
scroll to position [31500, 0]
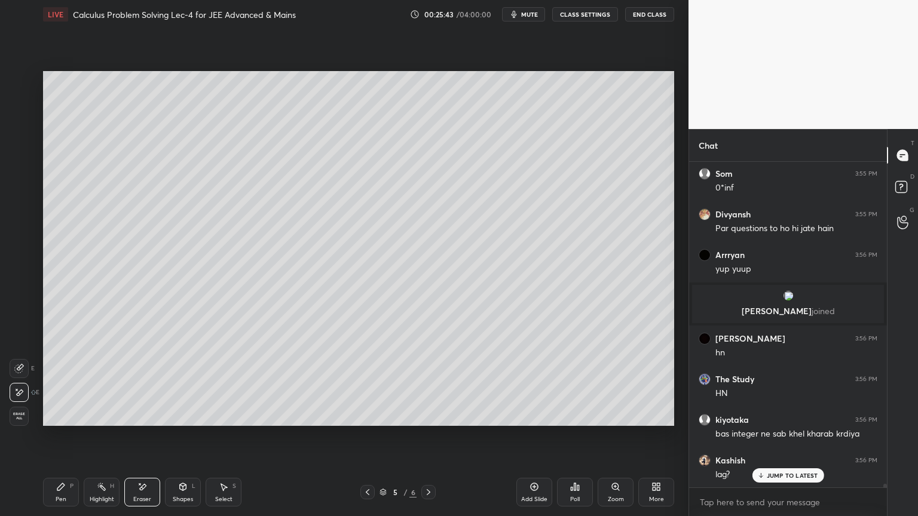
click at [63, 421] on div "Pen P" at bounding box center [61, 492] width 36 height 29
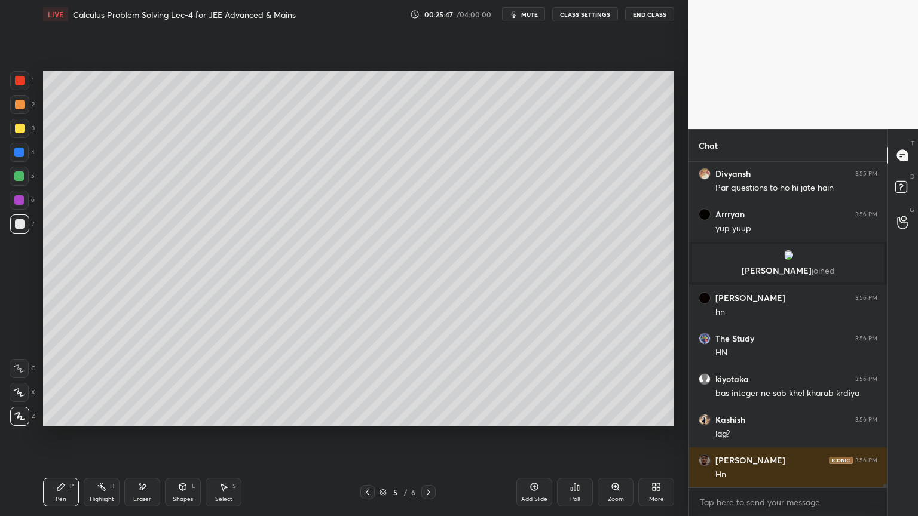
scroll to position [31582, 0]
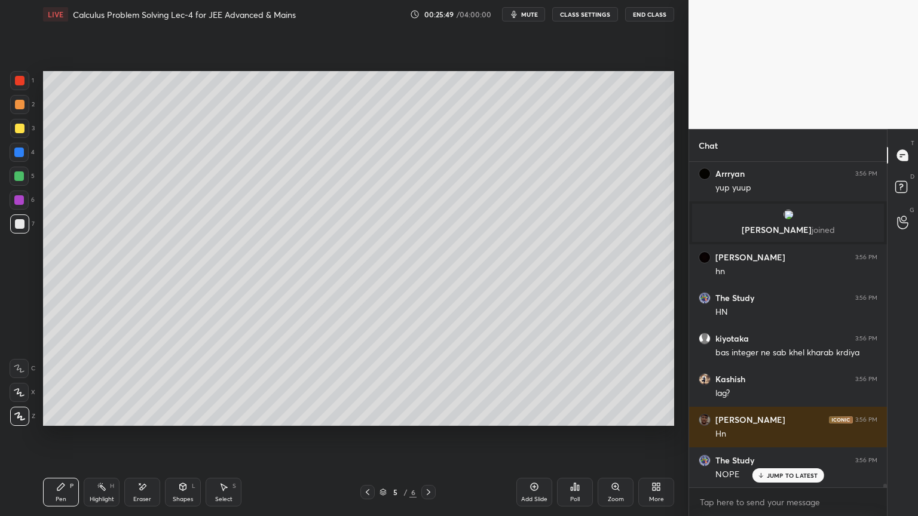
click at [148, 421] on div "Eraser" at bounding box center [142, 492] width 36 height 29
click at [61, 421] on div "Pen P" at bounding box center [61, 492] width 36 height 29
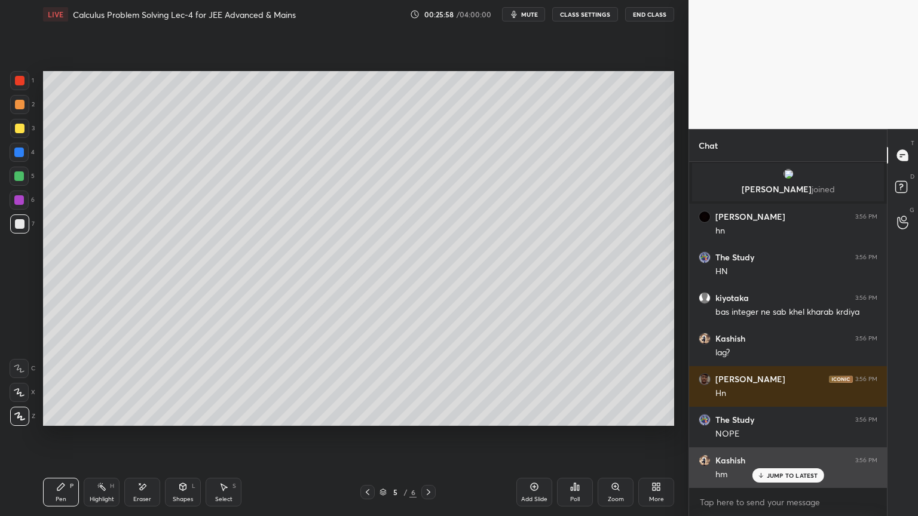
click at [786, 421] on p "JUMP TO LATEST" at bounding box center [792, 475] width 51 height 7
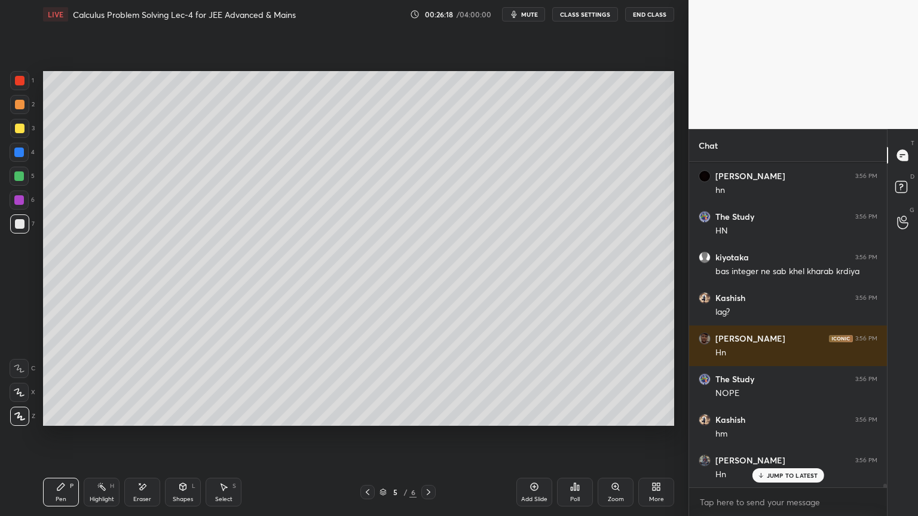
scroll to position [31704, 0]
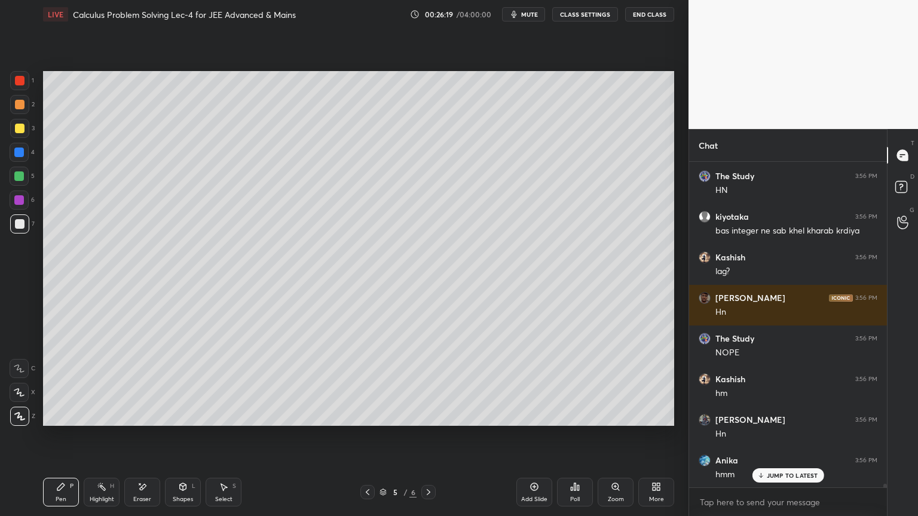
click at [148, 421] on div "Eraser" at bounding box center [142, 500] width 18 height 6
drag, startPoint x: 99, startPoint y: 505, endPoint x: 63, endPoint y: 488, distance: 39.3
click at [96, 421] on div "Pen P Highlight H Eraser Shapes L Select S 5 / 6 Add Slide Poll Zoom More" at bounding box center [358, 492] width 631 height 48
drag, startPoint x: 63, startPoint y: 488, endPoint x: 81, endPoint y: 488, distance: 17.9
click at [63, 421] on icon at bounding box center [61, 487] width 10 height 10
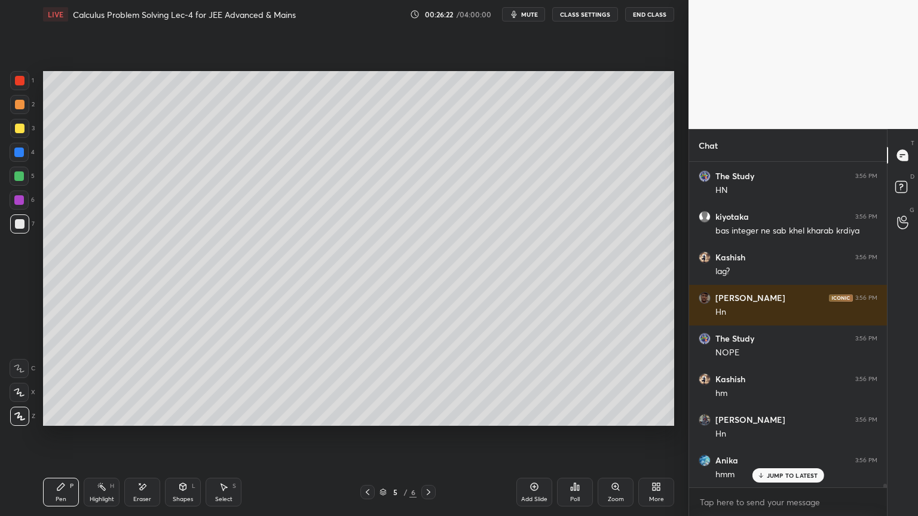
click at [93, 421] on div "Highlight H" at bounding box center [102, 492] width 36 height 29
click at [63, 421] on icon at bounding box center [61, 487] width 10 height 10
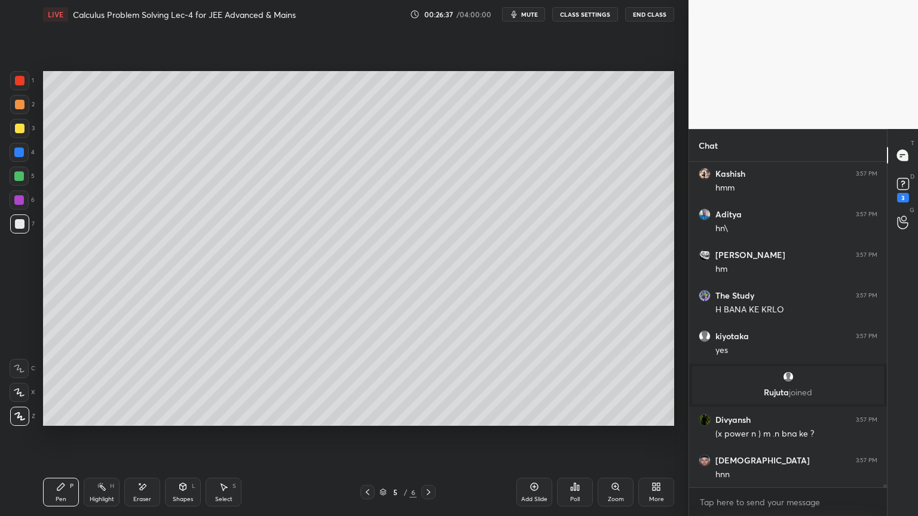
scroll to position [31024, 0]
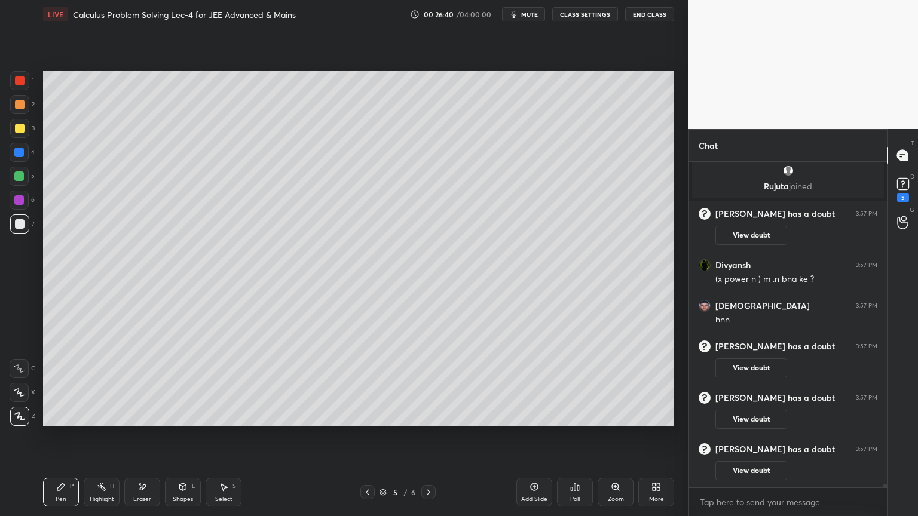
click at [224, 421] on icon at bounding box center [224, 487] width 10 height 10
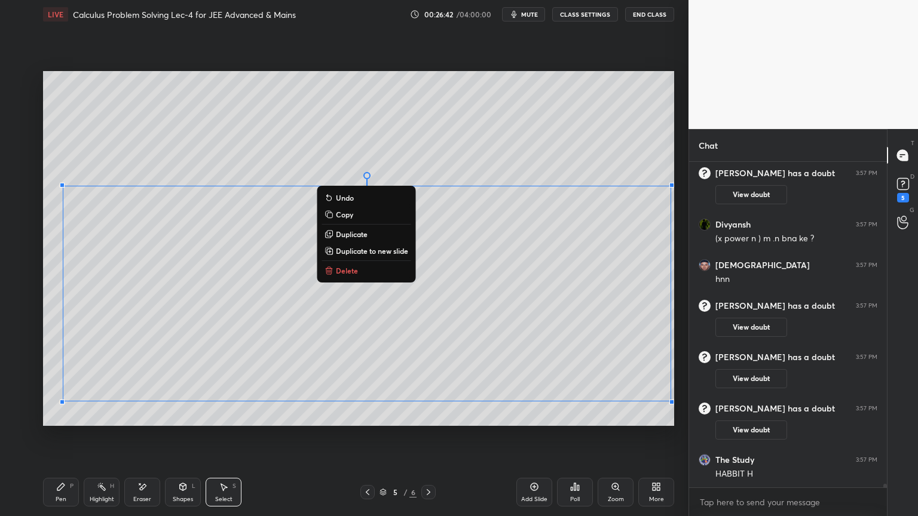
drag, startPoint x: 59, startPoint y: 186, endPoint x: 672, endPoint y: 425, distance: 657.8
click at [673, 421] on div "0 ° Undo Copy Duplicate Duplicate to new slide Delete Setting up your live clas…" at bounding box center [358, 249] width 641 height 440
drag, startPoint x: 344, startPoint y: 272, endPoint x: 332, endPoint y: 287, distance: 19.6
click at [345, 272] on p "Delete" at bounding box center [347, 271] width 22 height 10
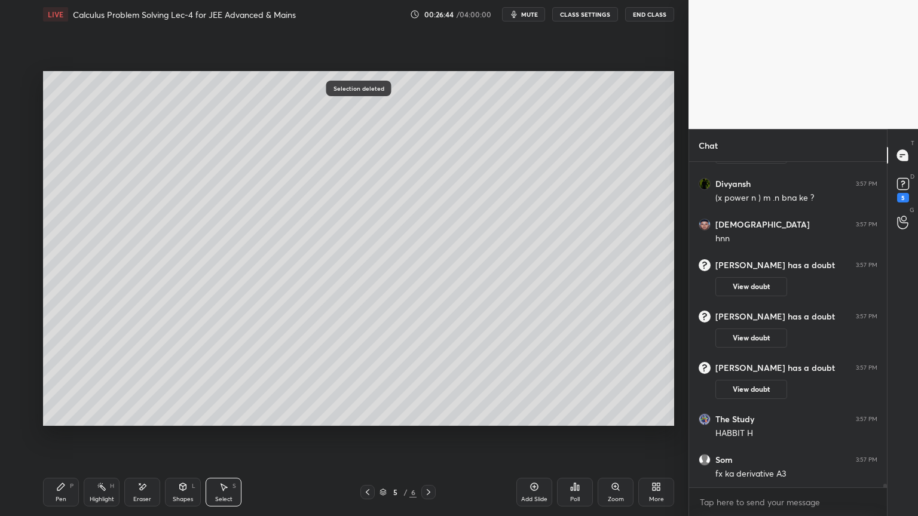
drag, startPoint x: 94, startPoint y: 488, endPoint x: 68, endPoint y: 489, distance: 26.9
click at [93, 421] on div "Highlight H" at bounding box center [102, 492] width 36 height 29
click at [67, 421] on div "Pen P" at bounding box center [61, 492] width 36 height 29
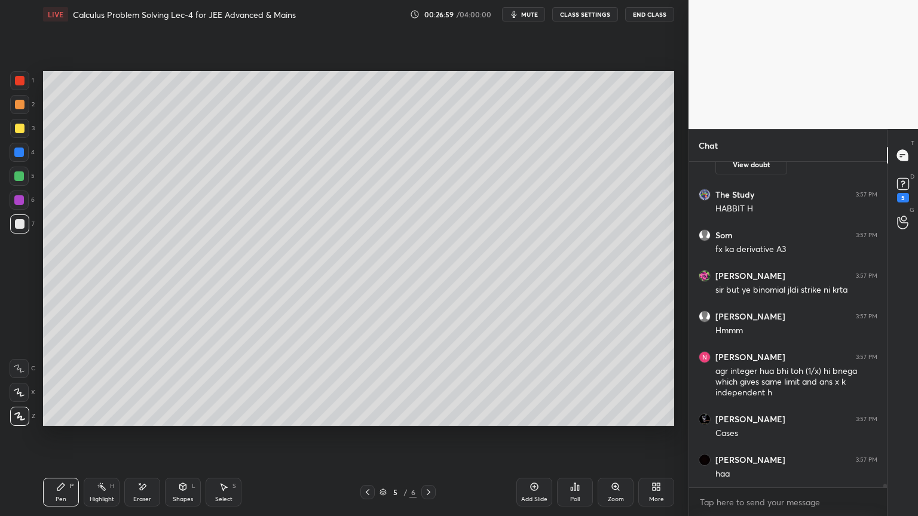
scroll to position [31287, 0]
click at [144, 421] on div "Eraser" at bounding box center [142, 492] width 36 height 29
drag, startPoint x: 60, startPoint y: 495, endPoint x: 163, endPoint y: 430, distance: 121.7
click at [62, 421] on div "Pen P" at bounding box center [61, 492] width 36 height 29
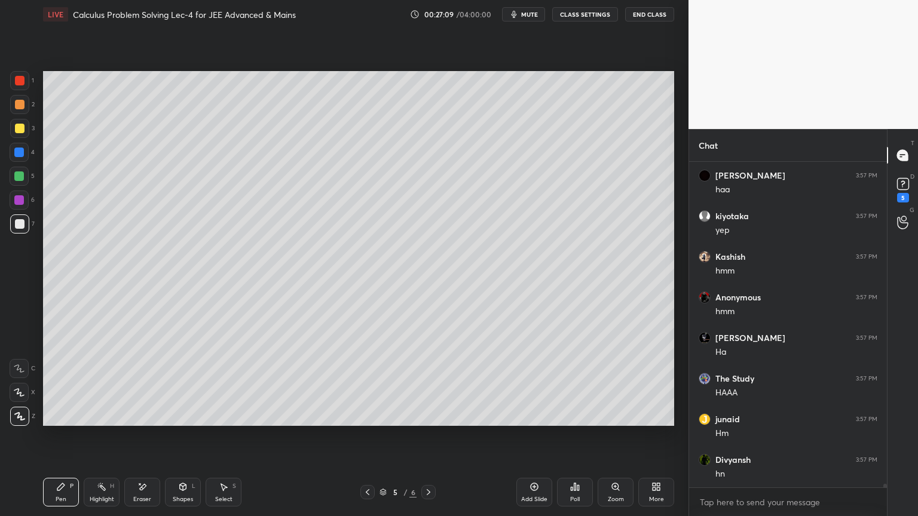
scroll to position [31693, 0]
click at [145, 421] on icon at bounding box center [142, 487] width 10 height 10
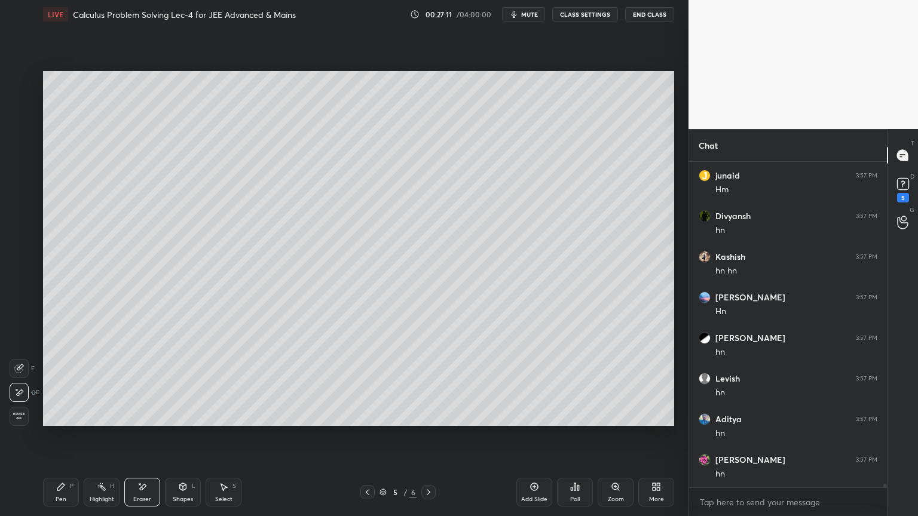
scroll to position [31856, 0]
click at [93, 421] on div "Highlight H" at bounding box center [102, 492] width 36 height 29
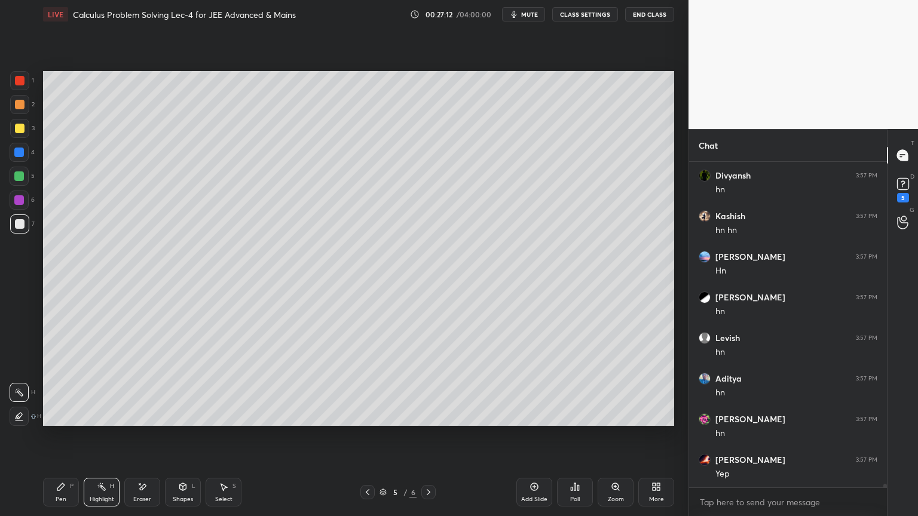
click at [61, 421] on icon at bounding box center [61, 487] width 10 height 10
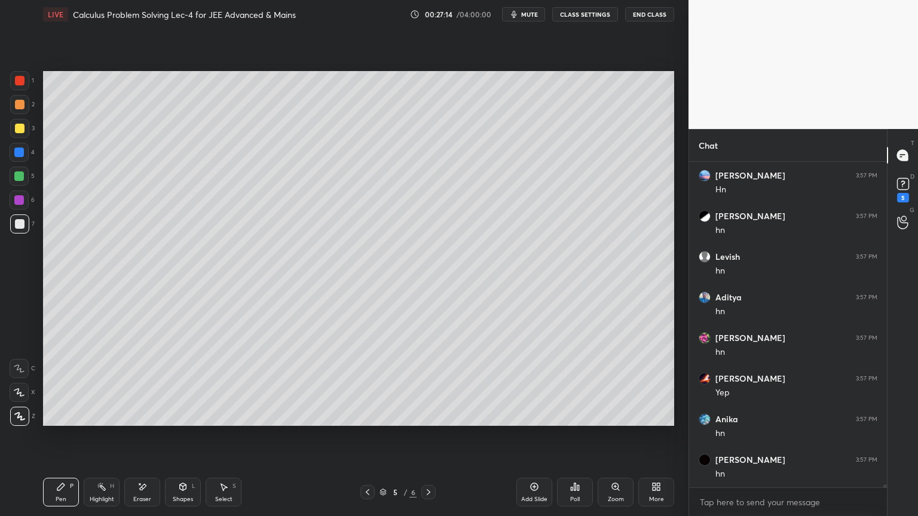
scroll to position [31978, 0]
click at [142, 421] on icon at bounding box center [142, 487] width 10 height 10
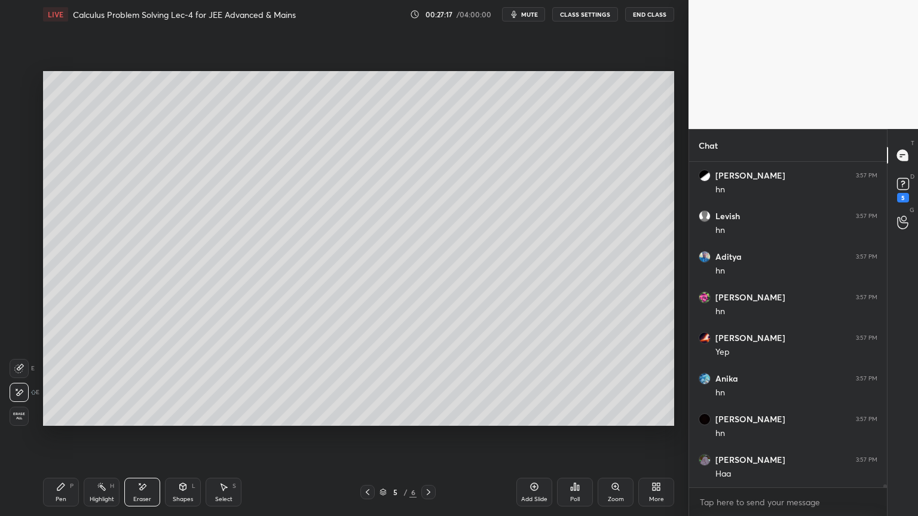
click at [64, 421] on div "Pen P" at bounding box center [61, 492] width 36 height 29
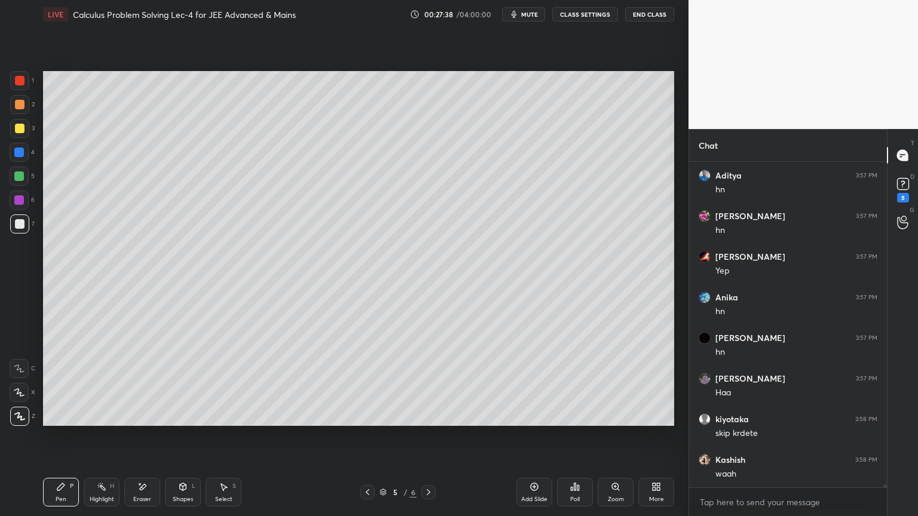
scroll to position [32100, 0]
drag, startPoint x: 149, startPoint y: 485, endPoint x: 157, endPoint y: 464, distance: 22.0
click at [148, 421] on div "Eraser" at bounding box center [142, 492] width 36 height 29
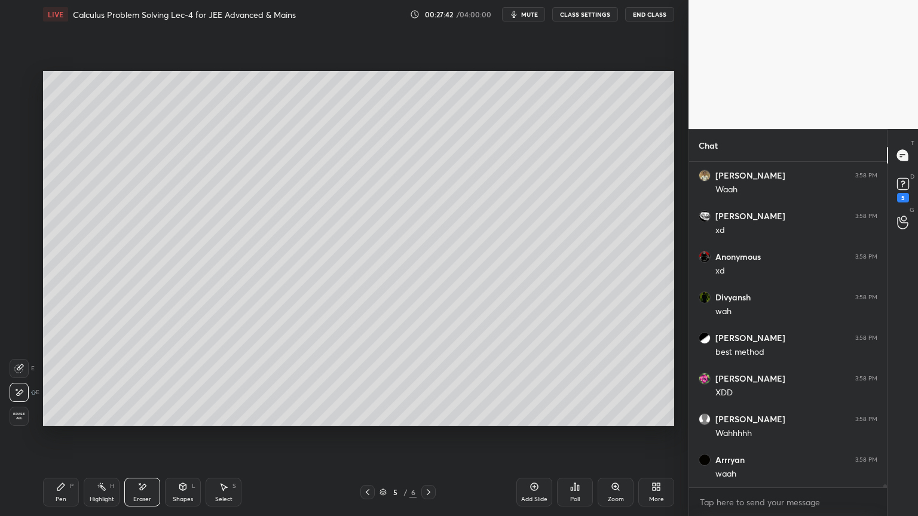
scroll to position [32587, 0]
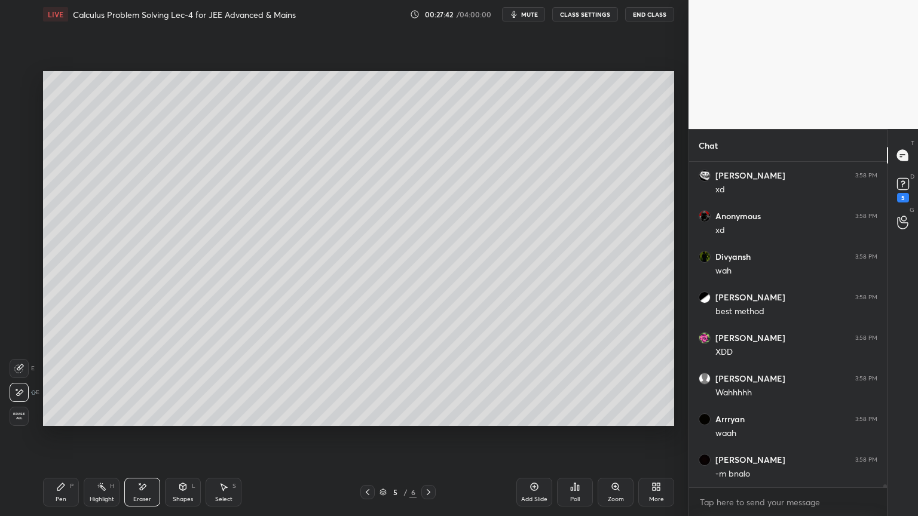
click at [97, 421] on icon at bounding box center [102, 487] width 10 height 10
click at [59, 421] on icon at bounding box center [61, 487] width 10 height 10
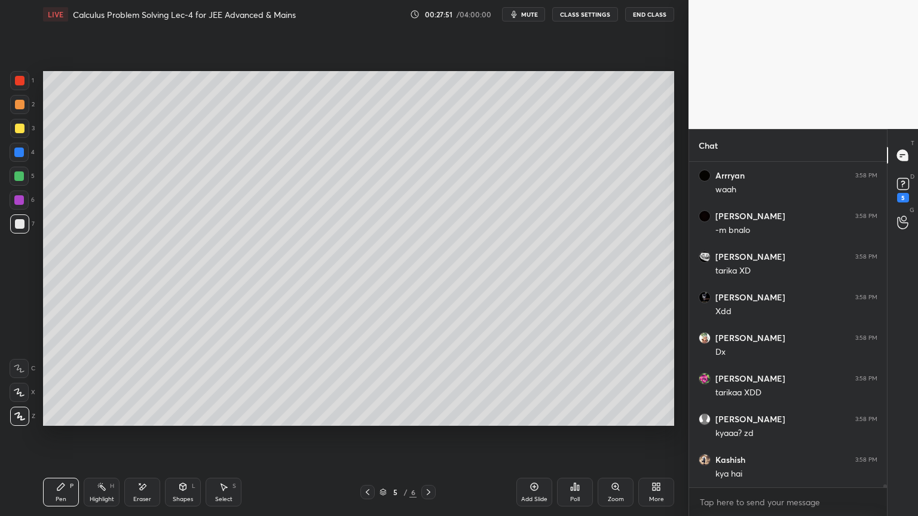
scroll to position [32872, 0]
click at [105, 421] on icon at bounding box center [102, 487] width 10 height 10
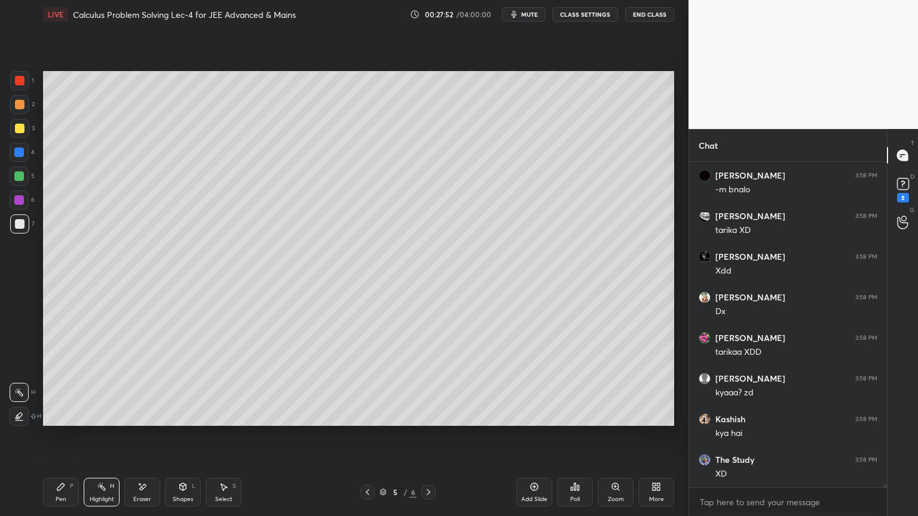
click at [79, 421] on div "Pen P Highlight H Eraser Shapes L Select S" at bounding box center [161, 492] width 237 height 29
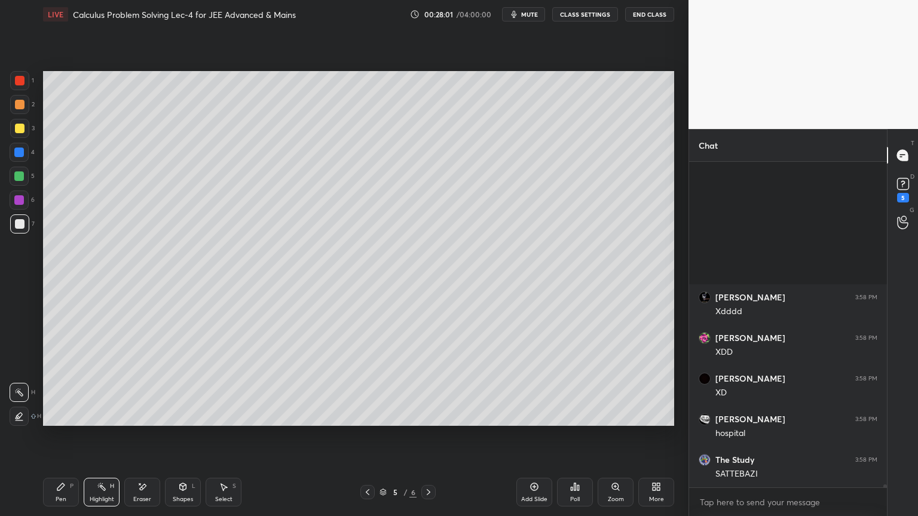
scroll to position [33440, 0]
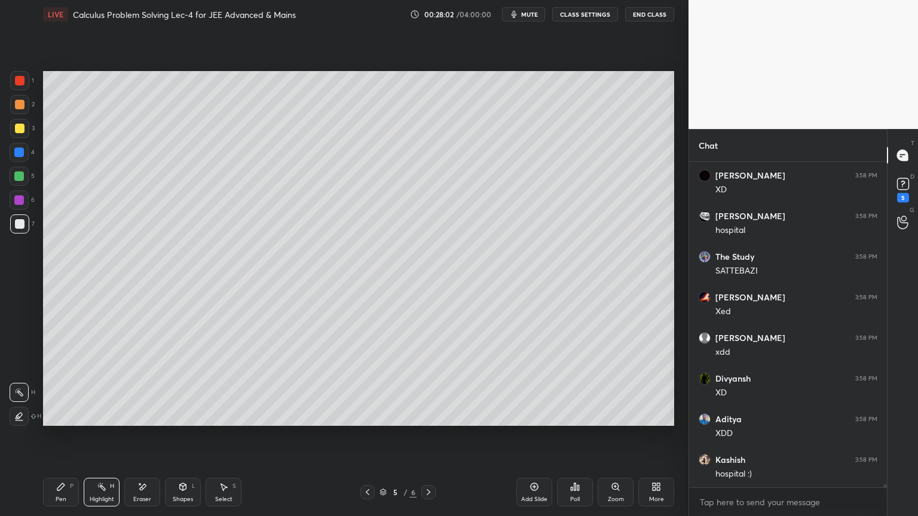
click at [53, 421] on div "Pen P" at bounding box center [61, 492] width 36 height 29
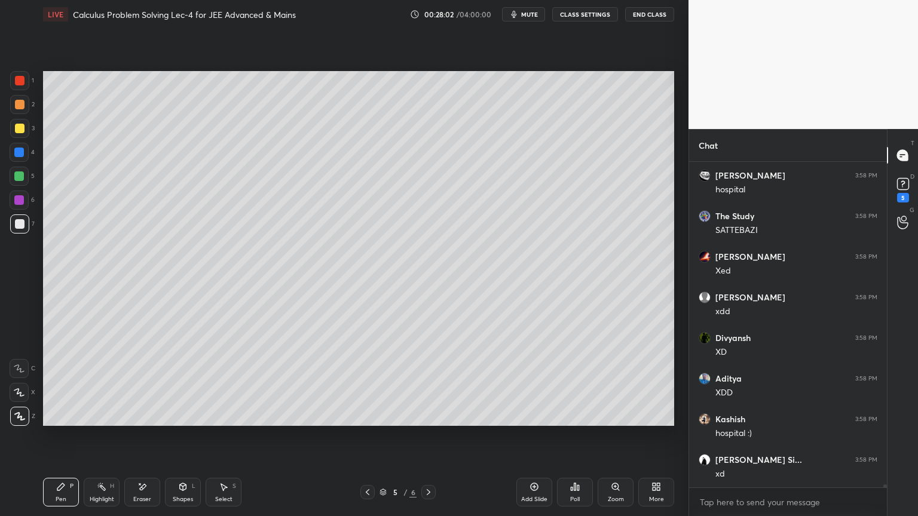
scroll to position [33522, 0]
drag, startPoint x: 102, startPoint y: 488, endPoint x: 87, endPoint y: 494, distance: 16.6
click at [101, 421] on icon at bounding box center [102, 487] width 10 height 10
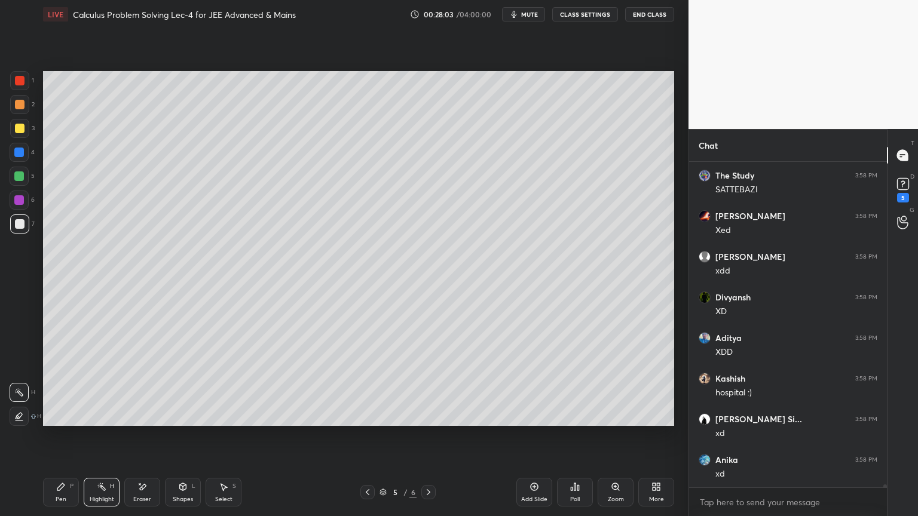
click at [74, 421] on div "Pen P" at bounding box center [61, 492] width 36 height 29
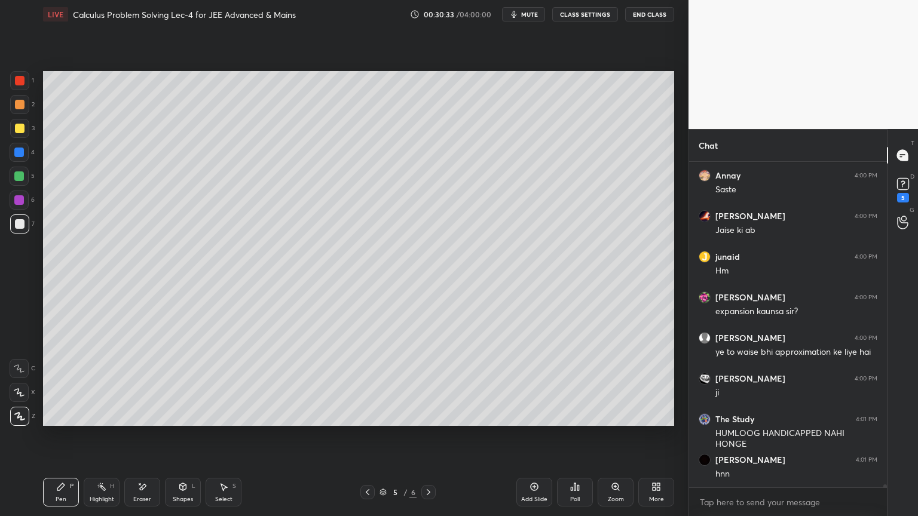
scroll to position [35824, 0]
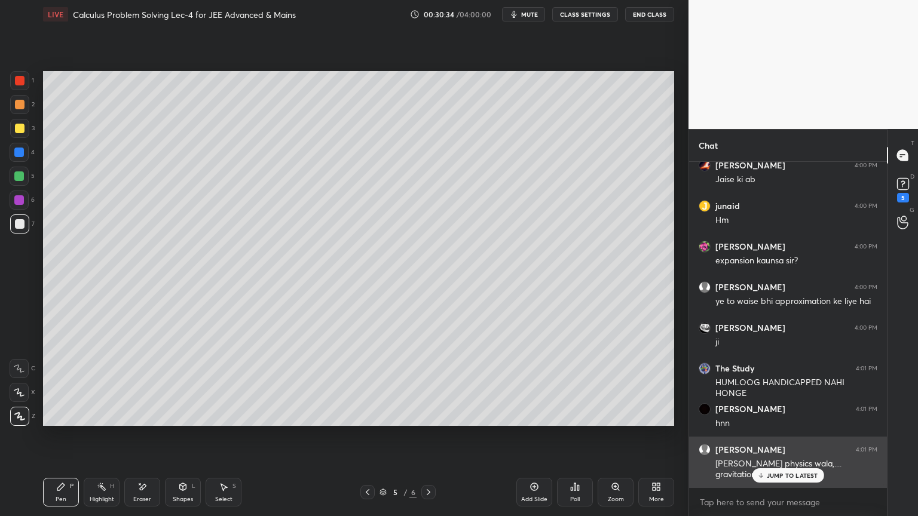
click at [785, 421] on div "JUMP TO LATEST" at bounding box center [788, 475] width 72 height 14
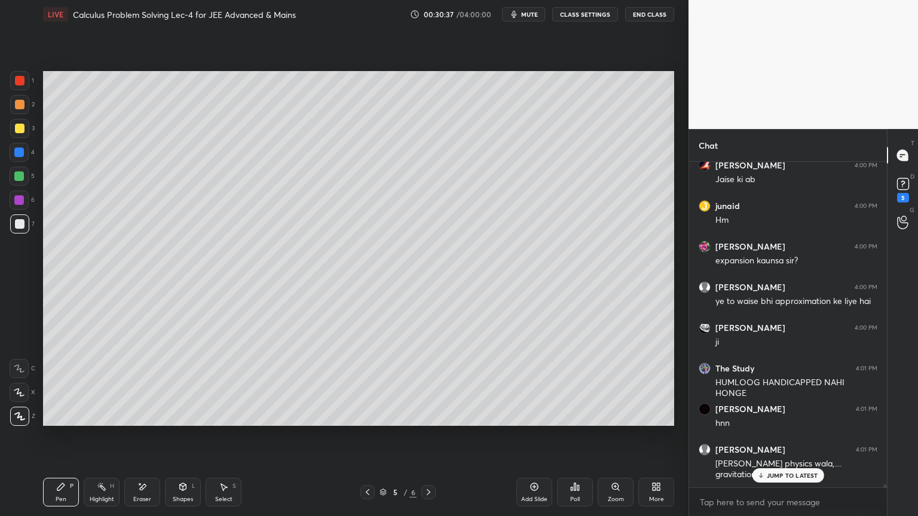
scroll to position [35865, 0]
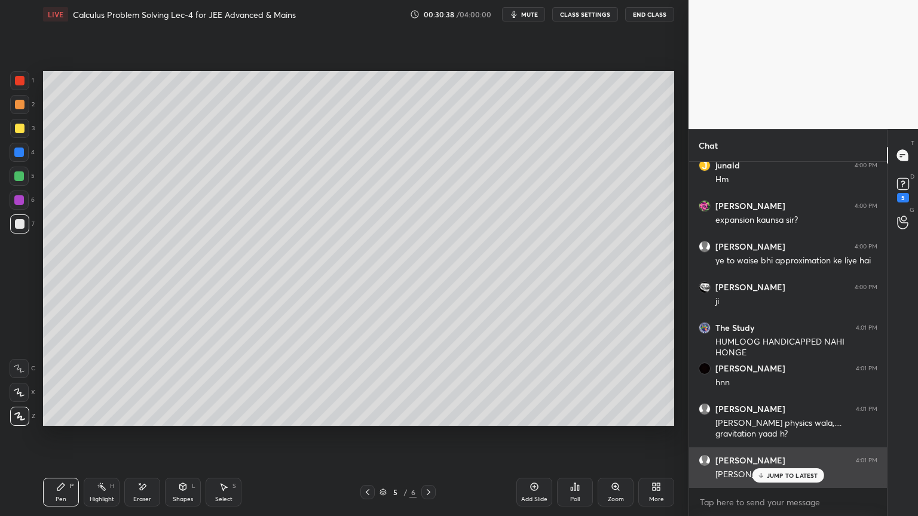
click at [779, 421] on p "JUMP TO LATEST" at bounding box center [792, 475] width 51 height 7
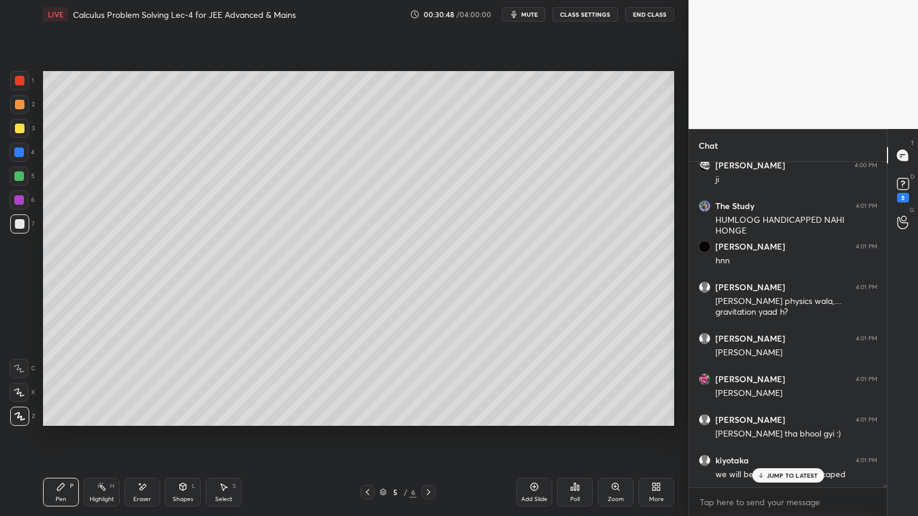
scroll to position [36027, 0]
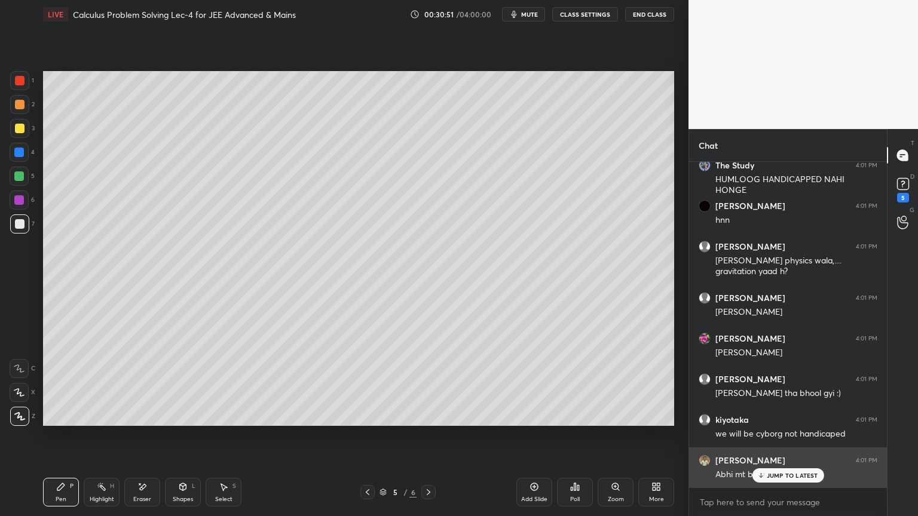
click at [776, 421] on p "JUMP TO LATEST" at bounding box center [792, 475] width 51 height 7
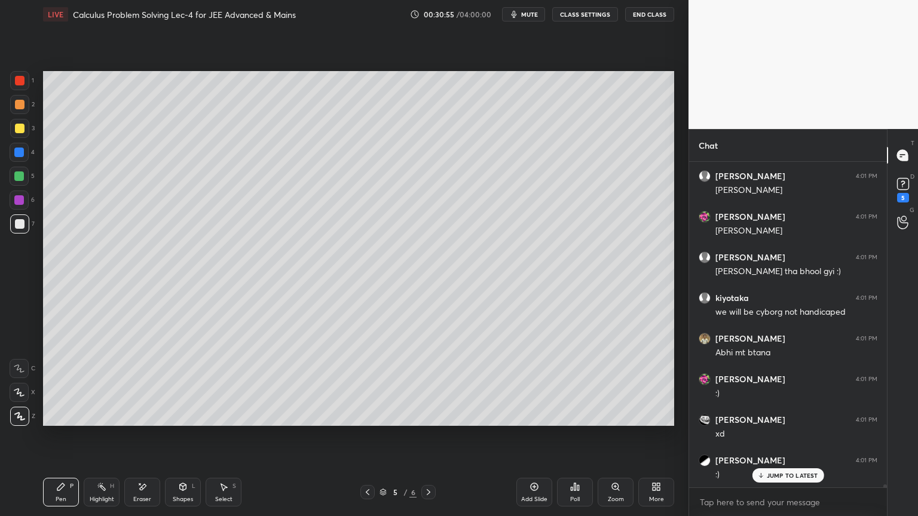
scroll to position [36190, 0]
click at [148, 421] on div "Eraser" at bounding box center [142, 492] width 36 height 29
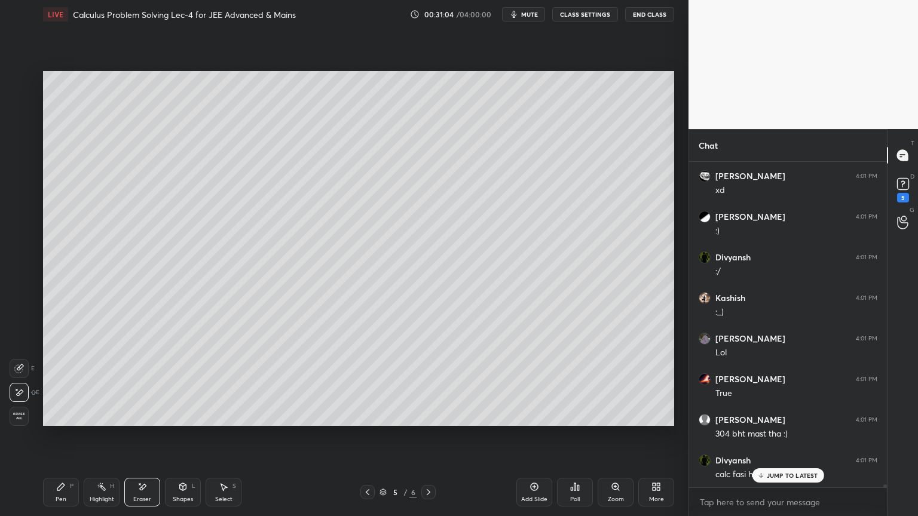
scroll to position [36474, 0]
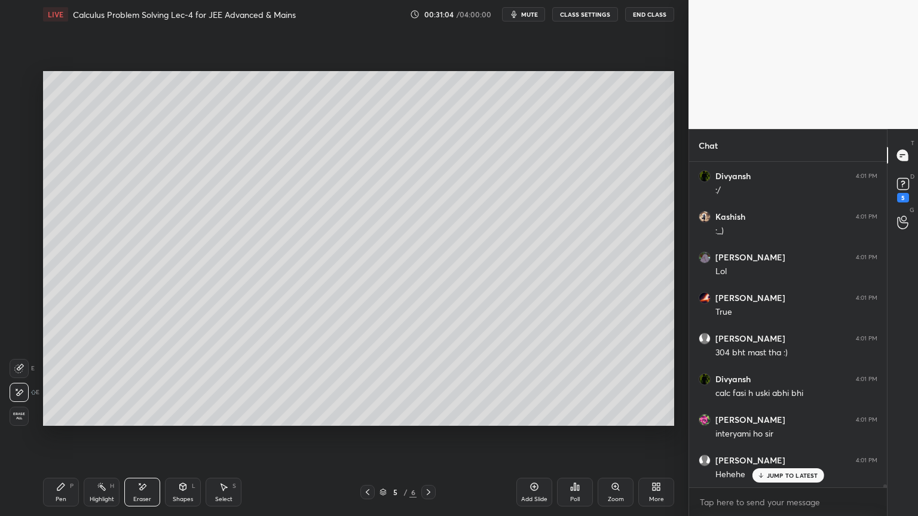
click at [105, 421] on div "Highlight H" at bounding box center [102, 492] width 36 height 29
click at [67, 421] on div "Pen P" at bounding box center [61, 492] width 36 height 29
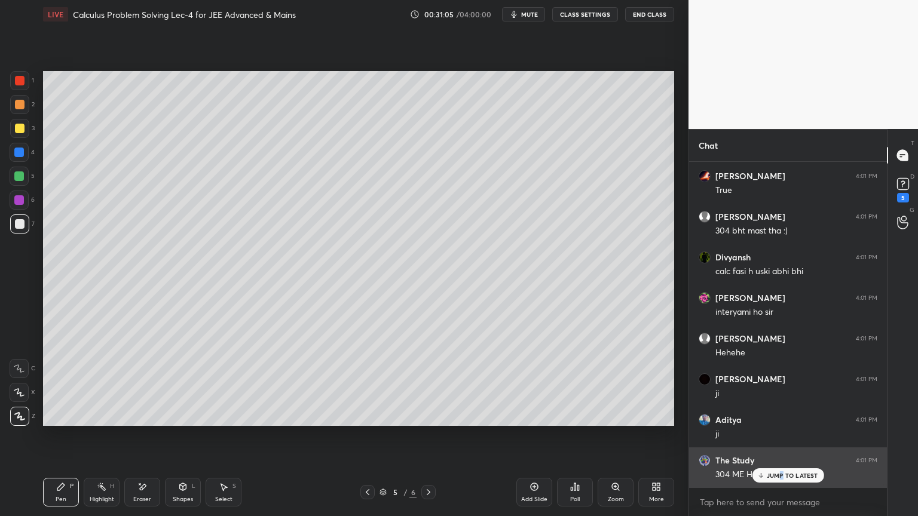
click at [782, 421] on p "JUMP TO LATEST" at bounding box center [792, 475] width 51 height 7
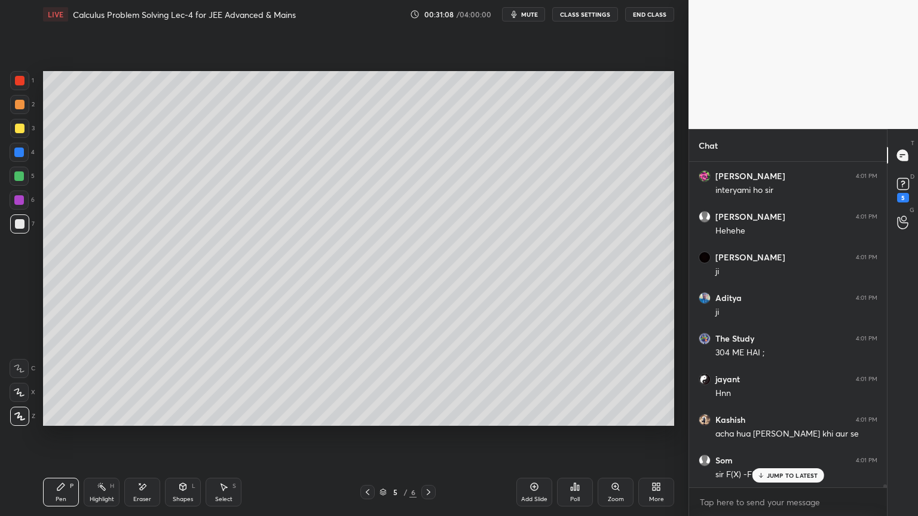
drag, startPoint x: 785, startPoint y: 476, endPoint x: 743, endPoint y: 467, distance: 42.2
click at [785, 421] on p "JUMP TO LATEST" at bounding box center [792, 475] width 51 height 7
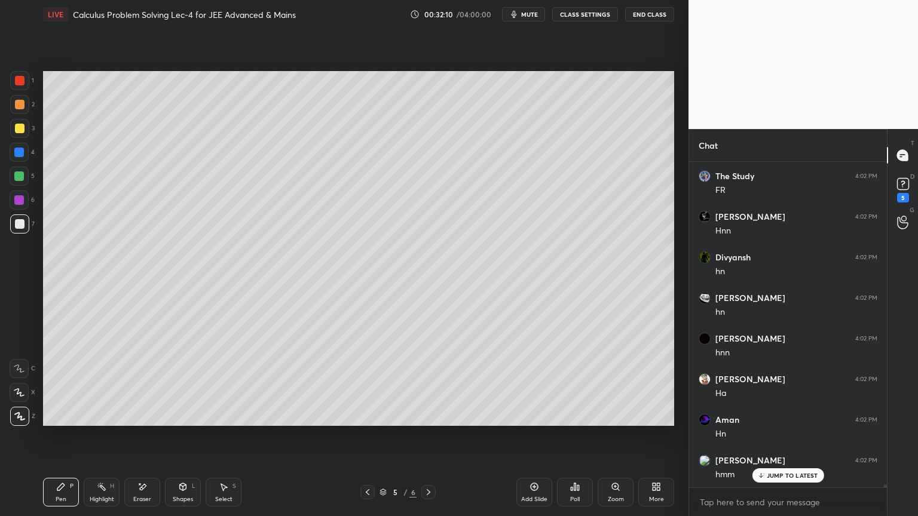
scroll to position [38329, 0]
drag, startPoint x: 138, startPoint y: 498, endPoint x: 244, endPoint y: 454, distance: 114.4
click at [138, 421] on div "Eraser" at bounding box center [142, 500] width 18 height 6
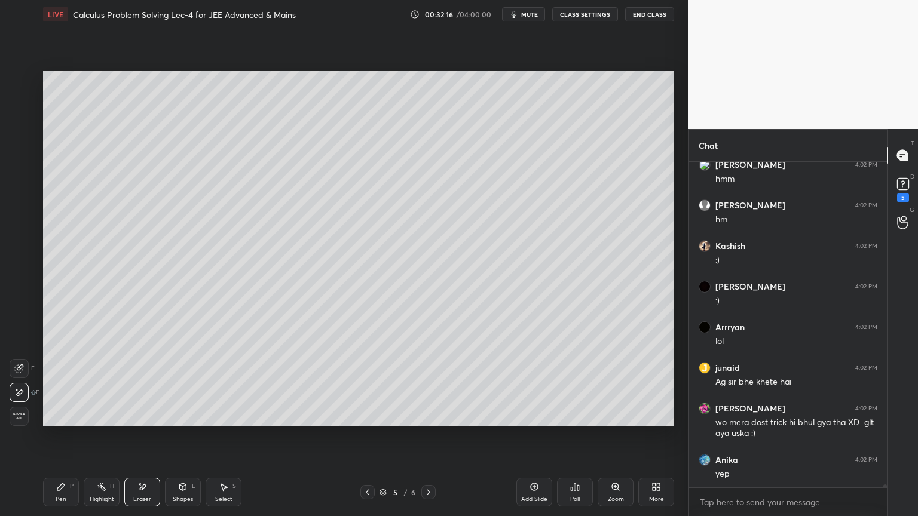
scroll to position [38624, 0]
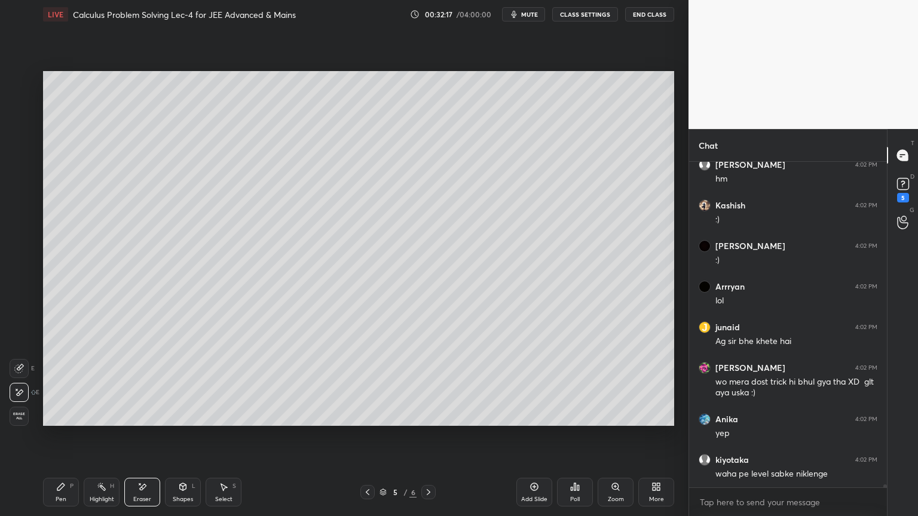
click at [100, 421] on div "Highlight H" at bounding box center [102, 492] width 36 height 29
click at [57, 421] on div "Pen P" at bounding box center [61, 492] width 36 height 29
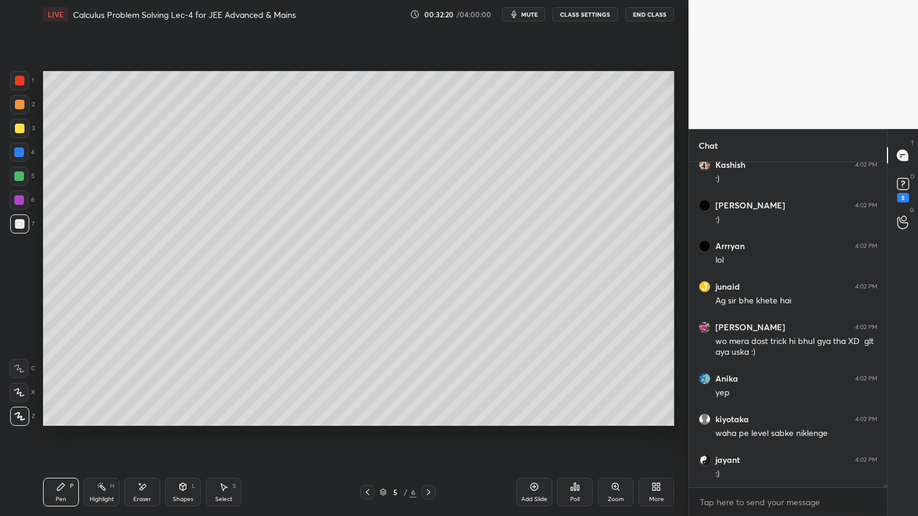
scroll to position [38706, 0]
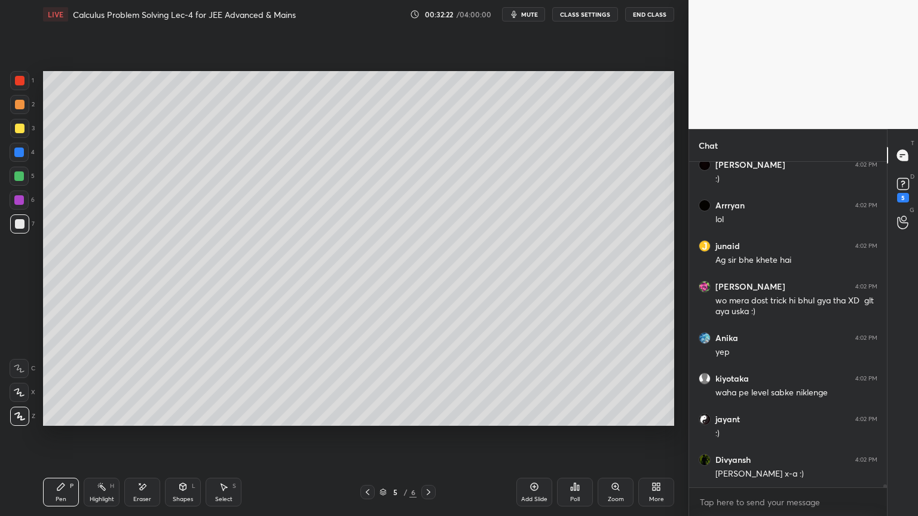
click at [106, 421] on div "Highlight H" at bounding box center [102, 492] width 36 height 29
click at [81, 421] on div "Pen P Highlight H Eraser Shapes L Select S" at bounding box center [161, 492] width 237 height 29
drag, startPoint x: 75, startPoint y: 489, endPoint x: 69, endPoint y: 489, distance: 6.0
click at [69, 421] on div "Pen P" at bounding box center [61, 492] width 36 height 29
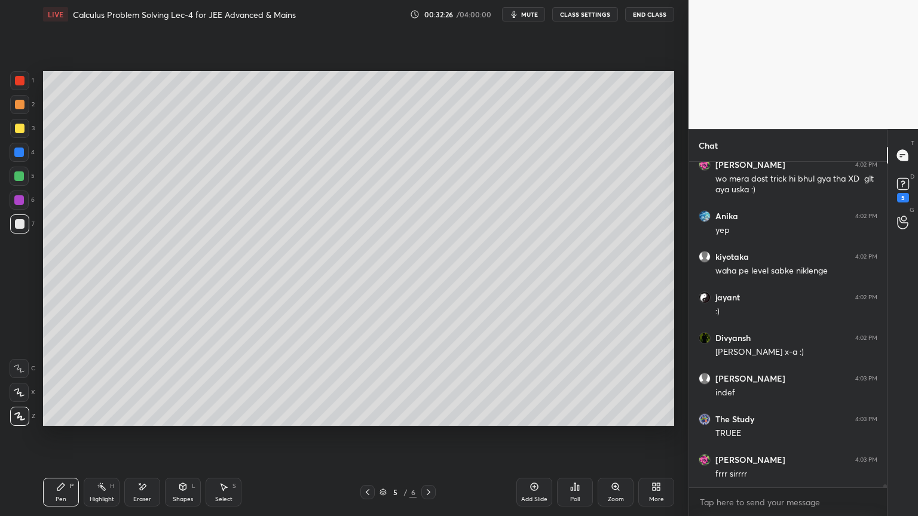
click at [20, 152] on div at bounding box center [19, 153] width 10 height 10
click at [19, 174] on div at bounding box center [19, 176] width 10 height 10
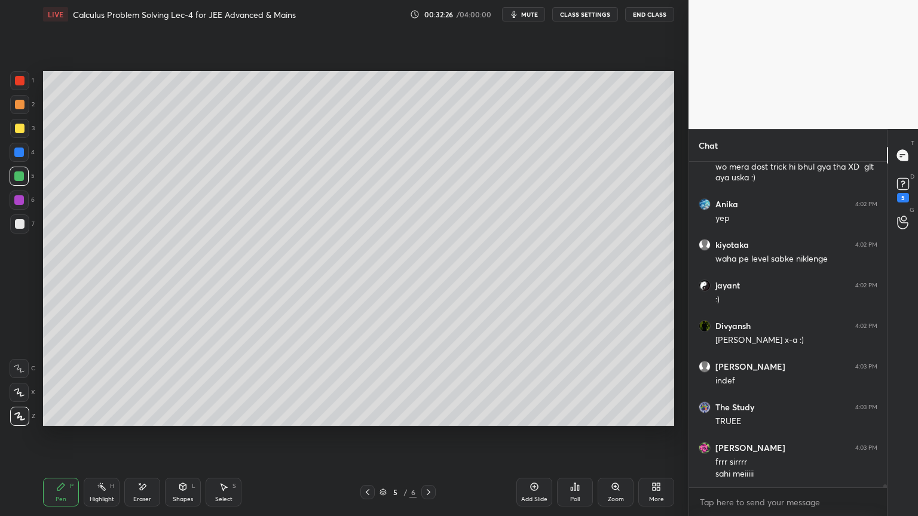
click at [16, 198] on div at bounding box center [19, 200] width 10 height 10
click at [19, 218] on div at bounding box center [19, 224] width 19 height 19
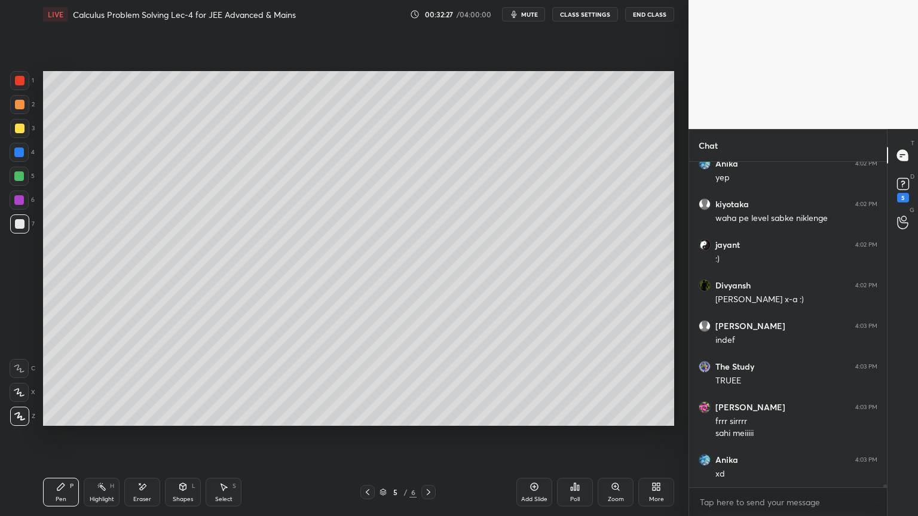
click at [18, 134] on div at bounding box center [19, 128] width 19 height 19
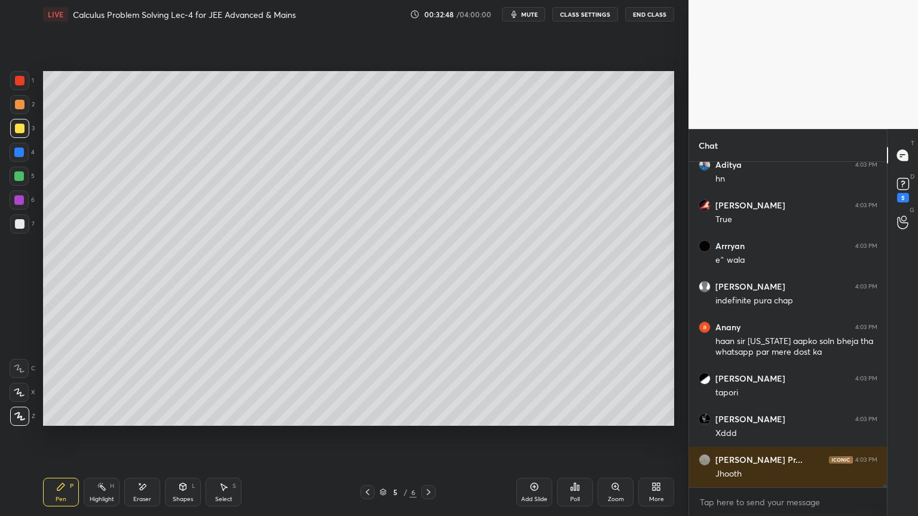
click at [93, 421] on div "Highlight H" at bounding box center [102, 492] width 36 height 29
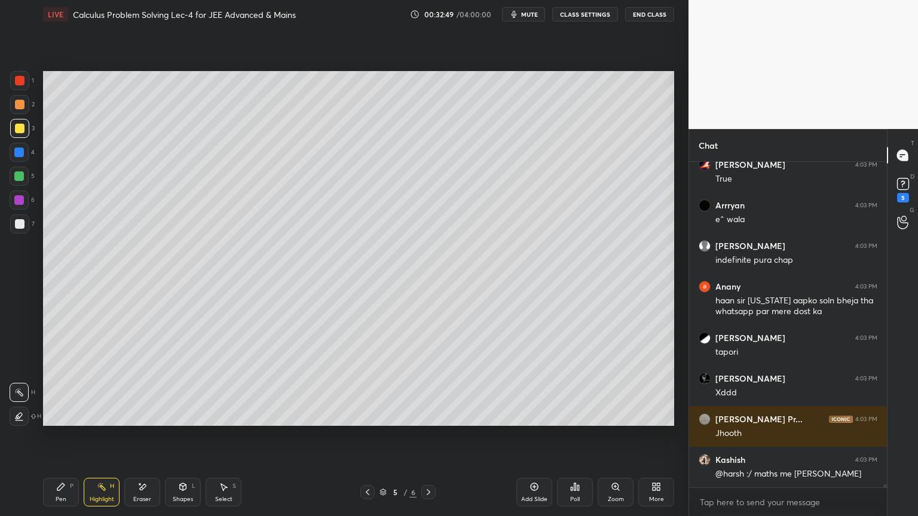
click at [73, 421] on div "Pen P" at bounding box center [61, 492] width 36 height 29
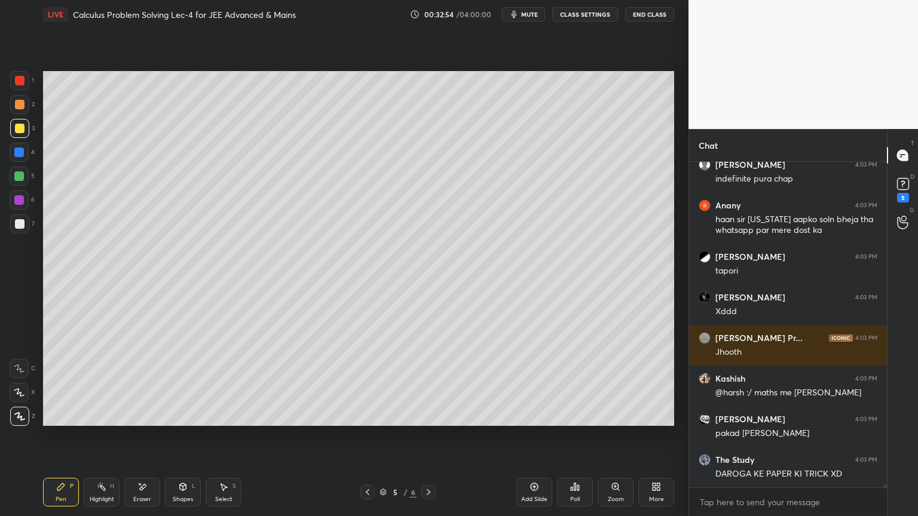
click at [95, 421] on div "Highlight" at bounding box center [102, 500] width 24 height 6
click at [66, 421] on div "Pen P" at bounding box center [61, 492] width 36 height 29
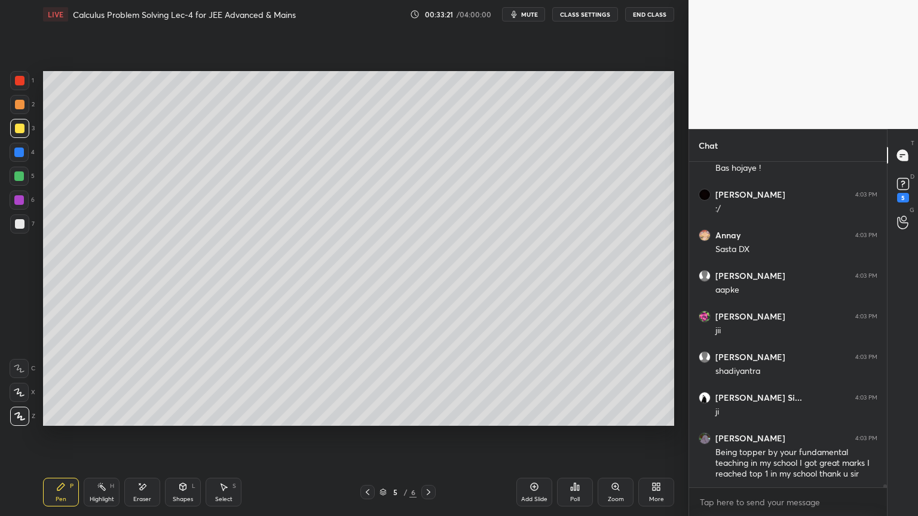
scroll to position [38483, 0]
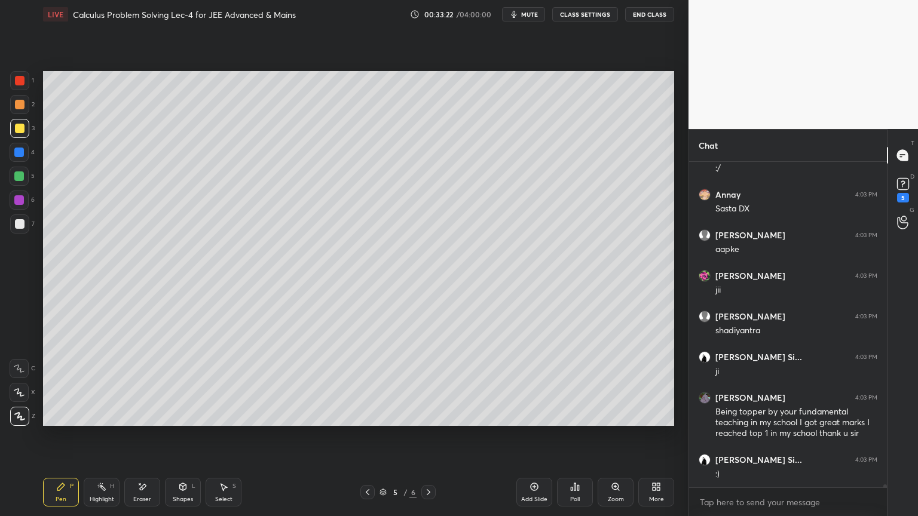
click at [145, 421] on icon at bounding box center [142, 487] width 10 height 10
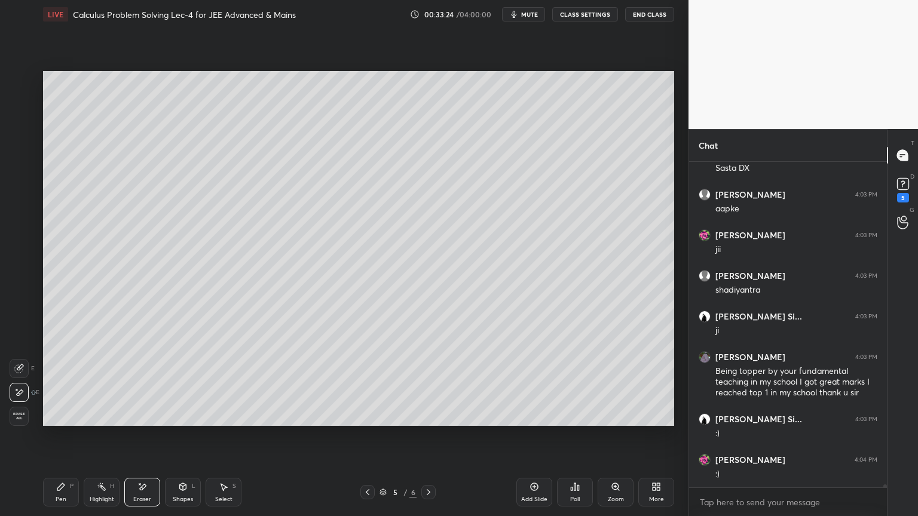
click at [56, 421] on div "Pen P" at bounding box center [61, 492] width 36 height 29
drag, startPoint x: 92, startPoint y: 491, endPoint x: 71, endPoint y: 489, distance: 21.0
click at [93, 421] on div "Highlight H" at bounding box center [102, 492] width 36 height 29
drag, startPoint x: 59, startPoint y: 489, endPoint x: 84, endPoint y: 473, distance: 30.2
click at [58, 421] on icon at bounding box center [61, 487] width 10 height 10
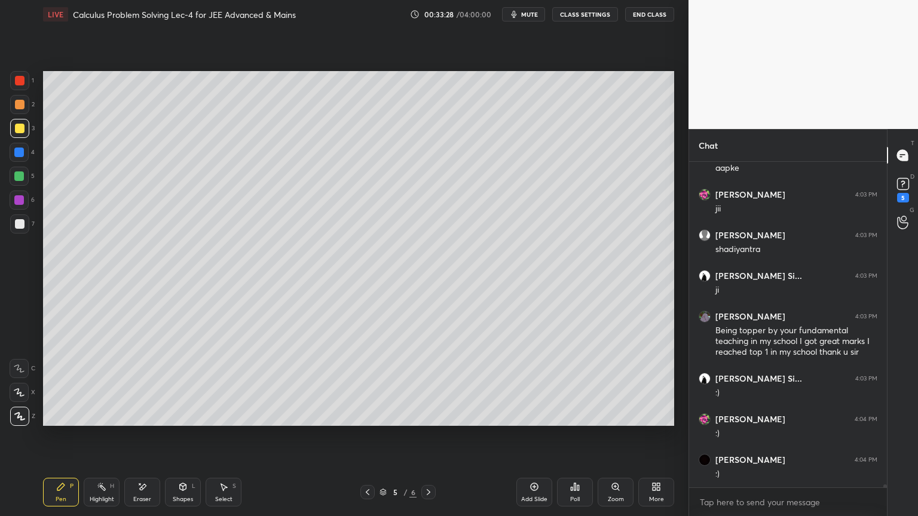
scroll to position [38605, 0]
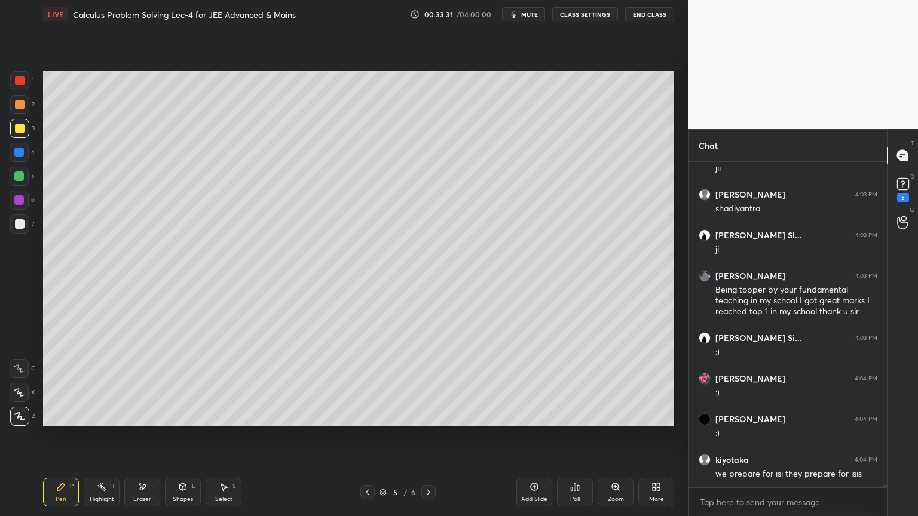
drag, startPoint x: 91, startPoint y: 492, endPoint x: 78, endPoint y: 494, distance: 12.7
click at [90, 421] on div "Highlight H" at bounding box center [102, 492] width 36 height 29
click at [56, 421] on div "Pen P" at bounding box center [61, 492] width 36 height 29
click at [21, 224] on div at bounding box center [20, 224] width 10 height 10
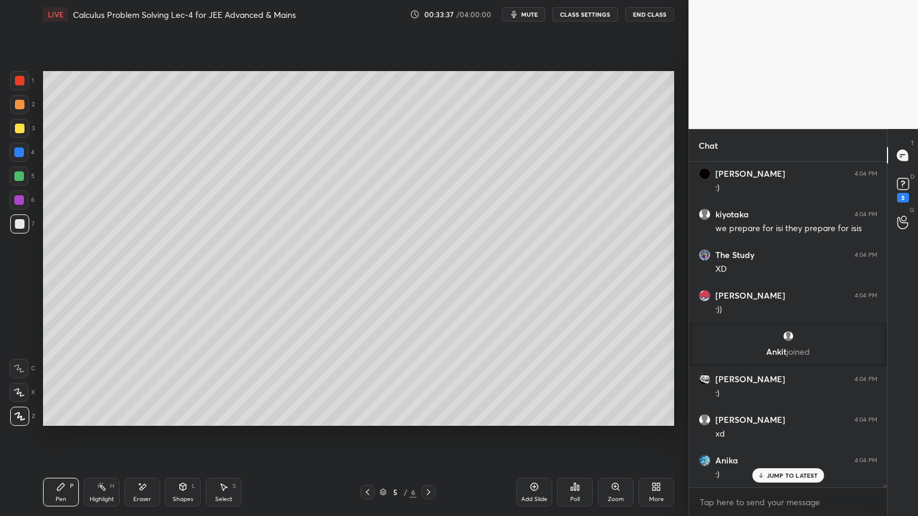
scroll to position [38544, 0]
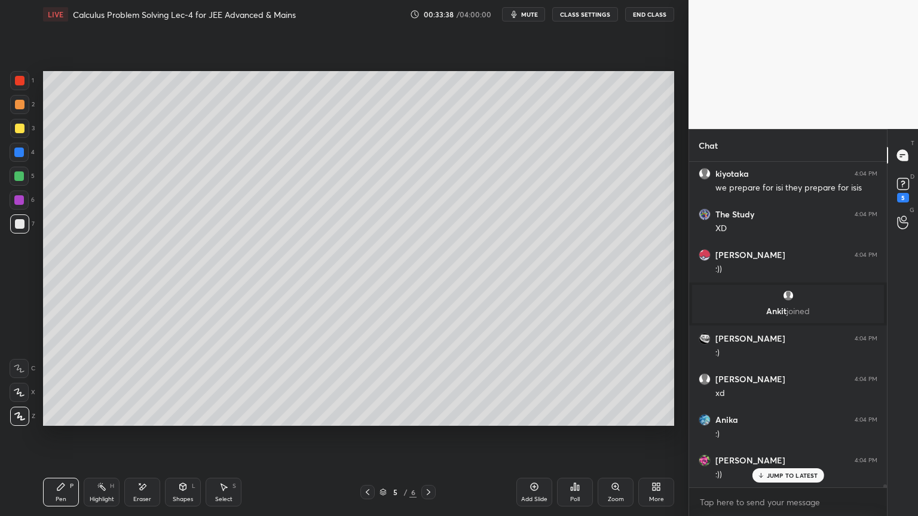
drag, startPoint x: 142, startPoint y: 485, endPoint x: 135, endPoint y: 446, distance: 38.8
click at [144, 421] on icon at bounding box center [143, 487] width 7 height 6
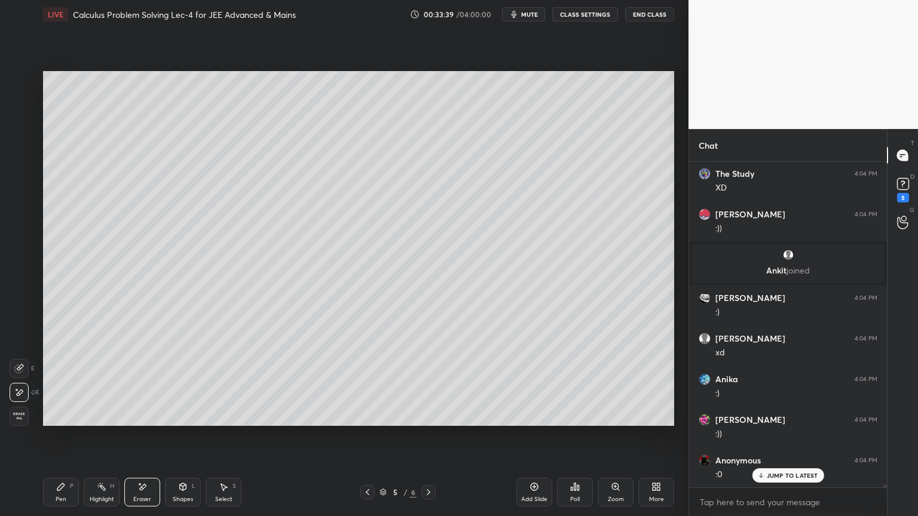
drag, startPoint x: 97, startPoint y: 498, endPoint x: 60, endPoint y: 488, distance: 39.0
click at [96, 421] on div "Highlight" at bounding box center [102, 500] width 24 height 6
click at [60, 421] on icon at bounding box center [61, 487] width 10 height 10
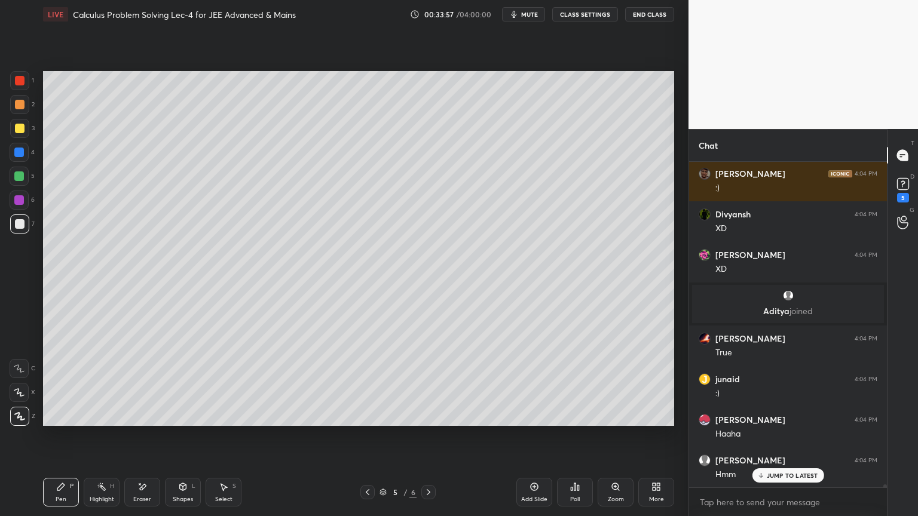
scroll to position [39115, 0]
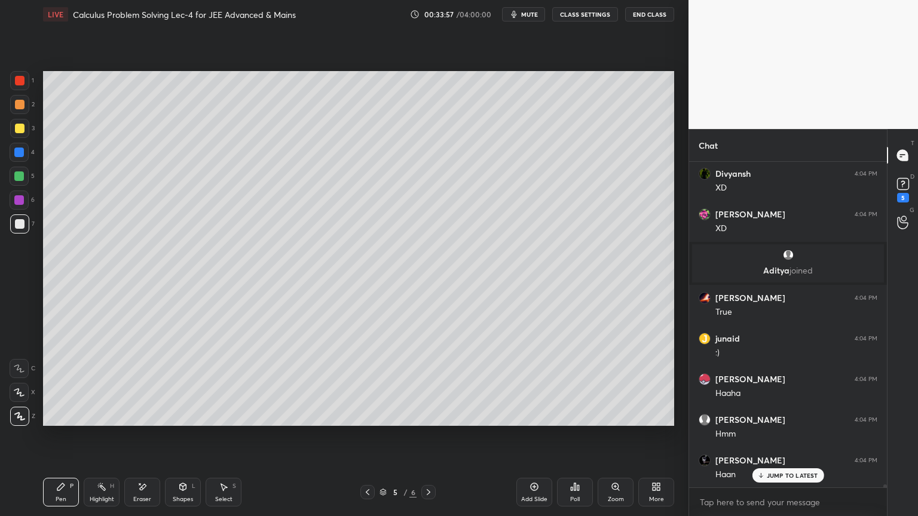
drag, startPoint x: 151, startPoint y: 486, endPoint x: 153, endPoint y: 452, distance: 34.1
click at [151, 421] on div "Eraser" at bounding box center [142, 492] width 36 height 29
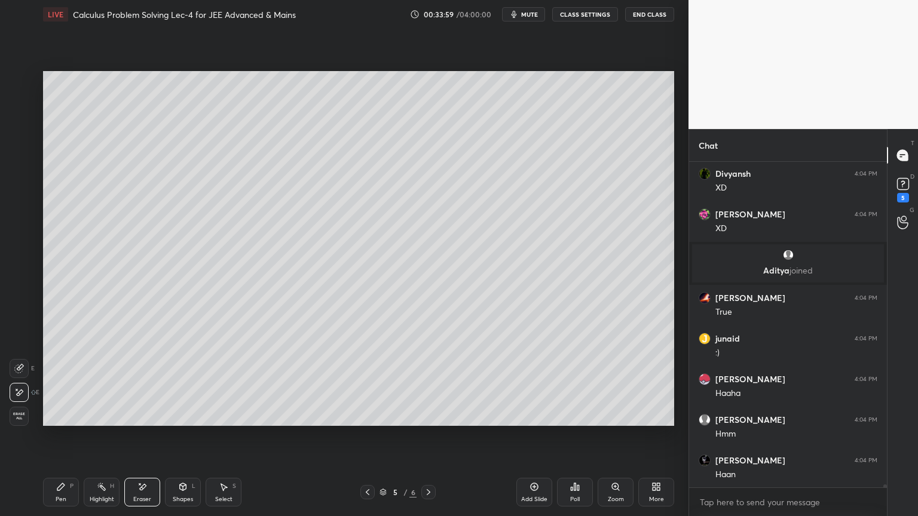
scroll to position [39156, 0]
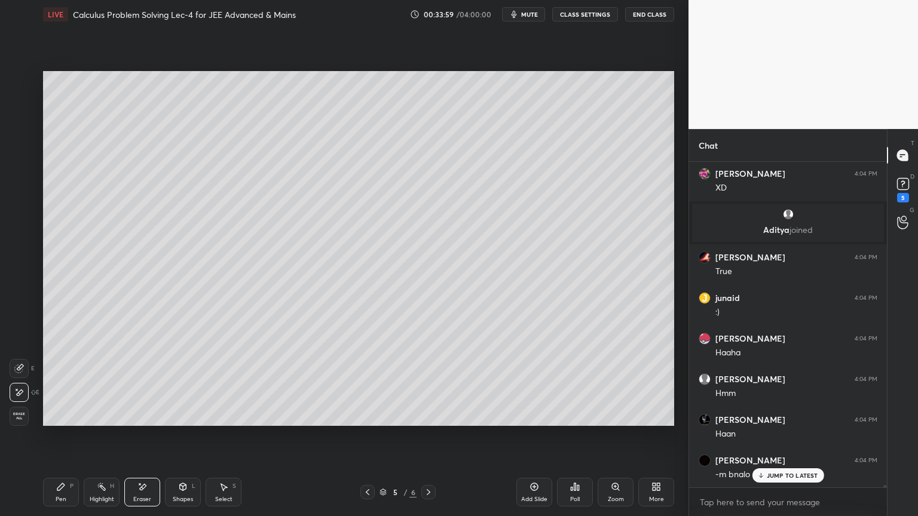
click at [69, 421] on div "Pen P" at bounding box center [61, 492] width 36 height 29
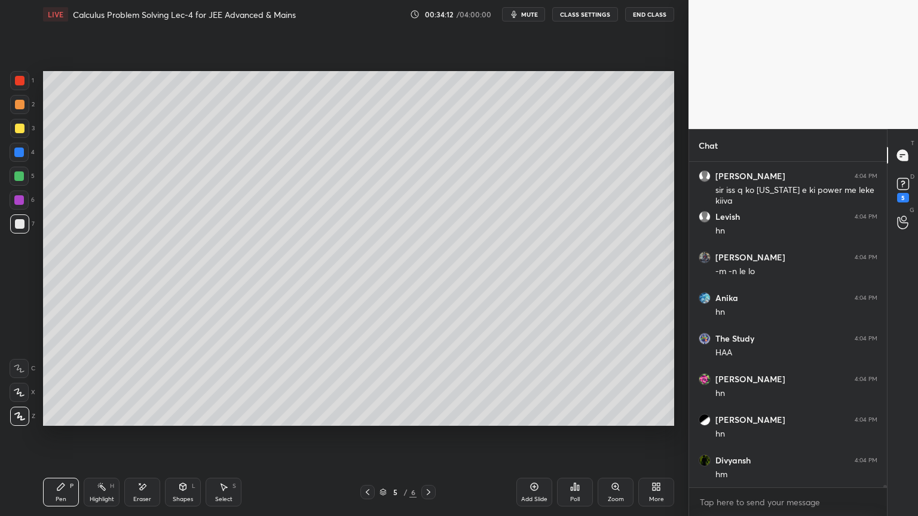
scroll to position [39562, 0]
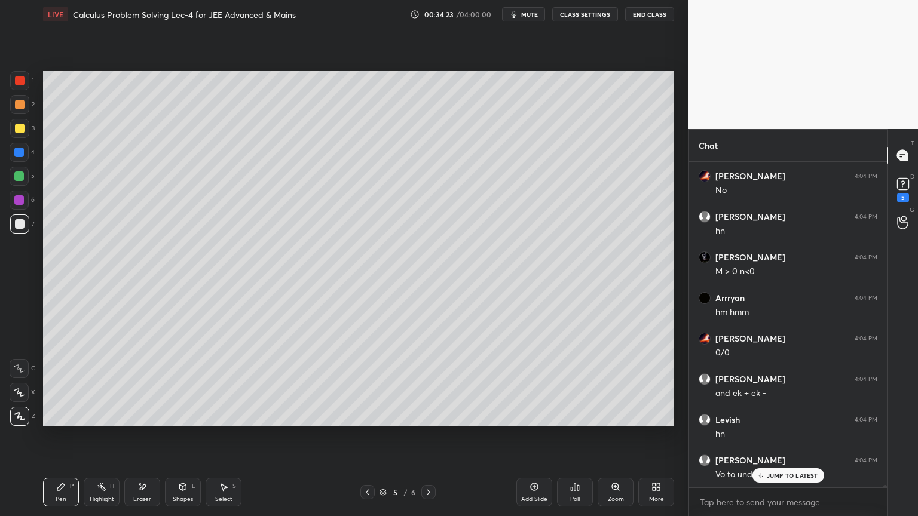
click at [777, 421] on p "JUMP TO LATEST" at bounding box center [792, 475] width 51 height 7
click at [234, 421] on div "Select S" at bounding box center [224, 492] width 36 height 29
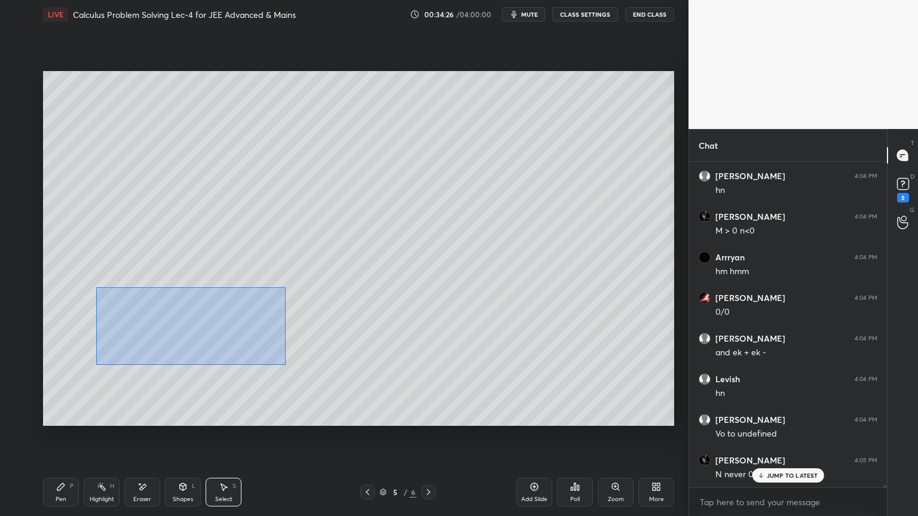
drag, startPoint x: 96, startPoint y: 287, endPoint x: 310, endPoint y: 385, distance: 236.1
click at [319, 391] on div "0 ° Undo Copy Duplicate Duplicate to new slide Delete" at bounding box center [358, 248] width 631 height 355
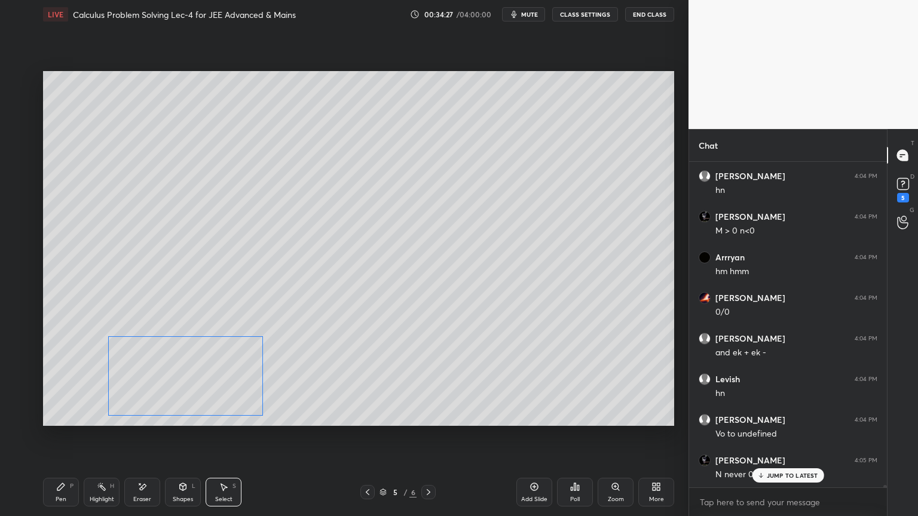
drag, startPoint x: 210, startPoint y: 341, endPoint x: 209, endPoint y: 351, distance: 10.2
click at [211, 381] on div "0 ° Undo Copy Duplicate Duplicate to new slide Delete" at bounding box center [358, 248] width 631 height 355
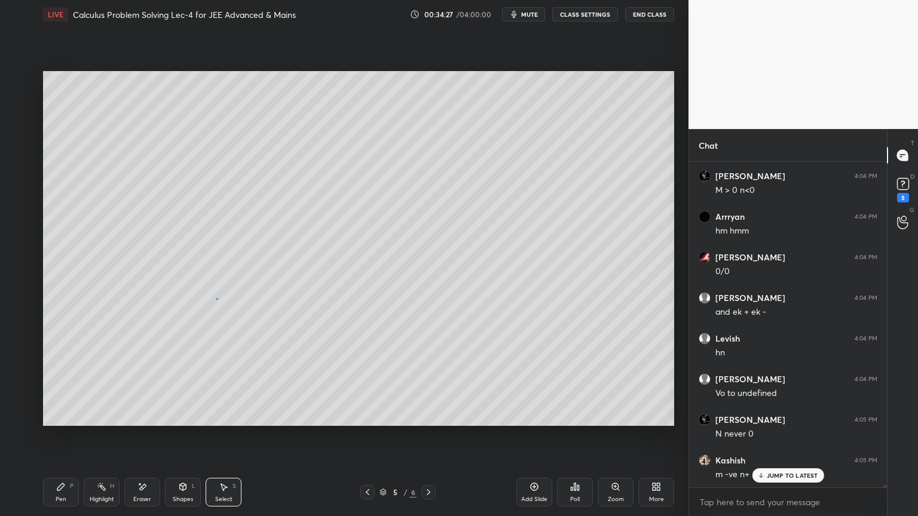
click at [216, 299] on div "0 ° Undo Copy Duplicate Duplicate to new slide Delete" at bounding box center [358, 248] width 631 height 355
click at [69, 421] on div "Pen P" at bounding box center [61, 492] width 36 height 29
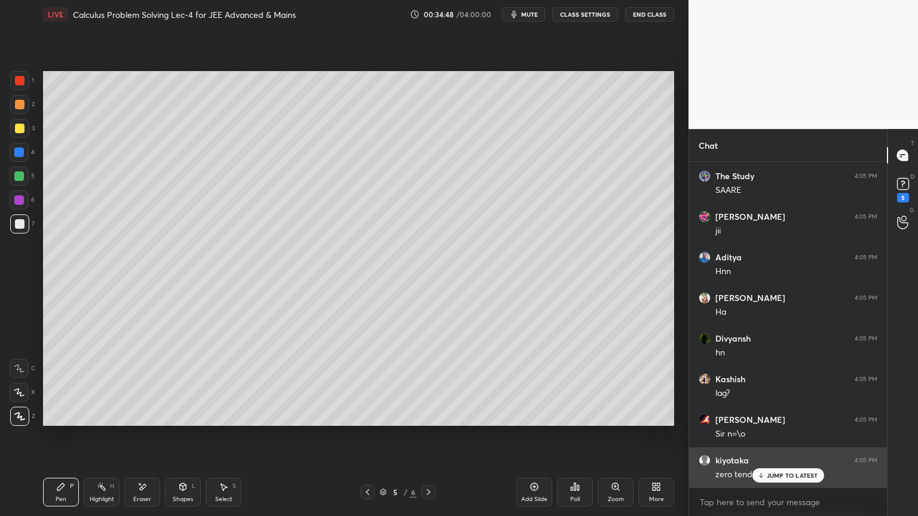
click at [776, 421] on p "JUMP TO LATEST" at bounding box center [792, 475] width 51 height 7
click at [784, 421] on p "JUMP TO LATEST" at bounding box center [792, 475] width 51 height 7
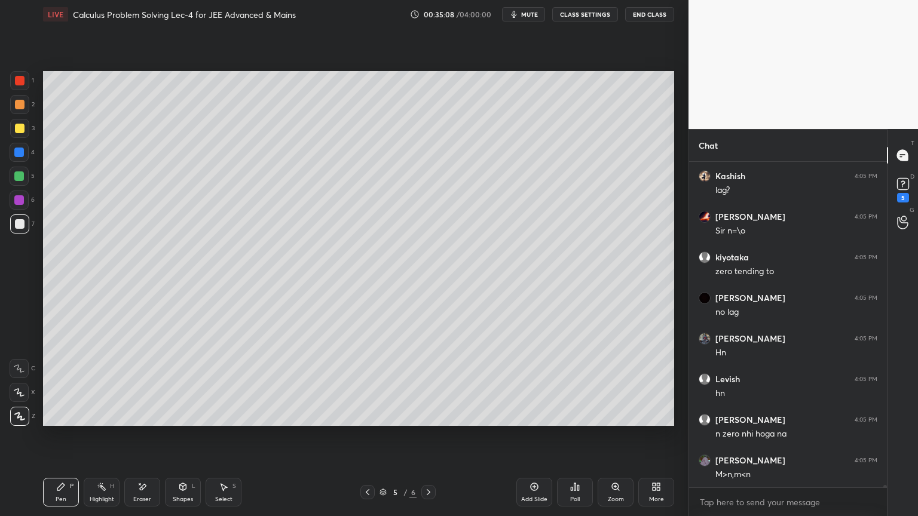
scroll to position [41025, 0]
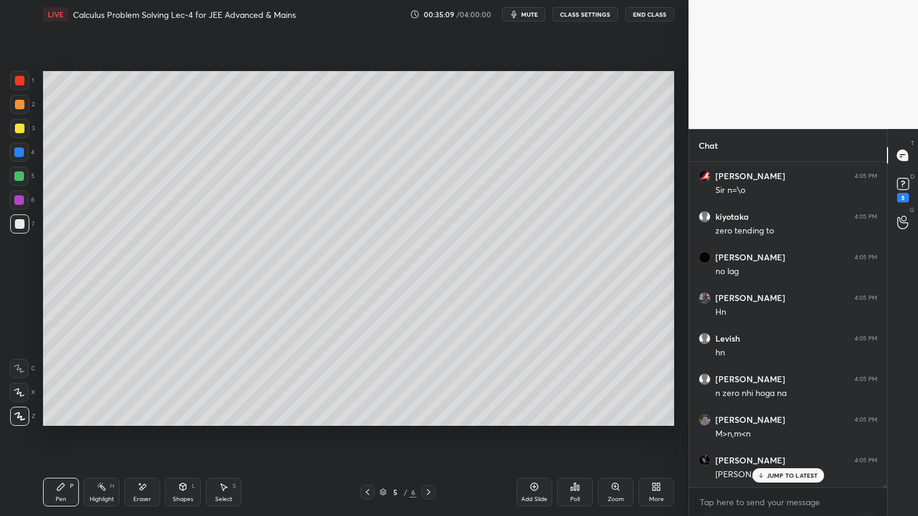
drag, startPoint x: 145, startPoint y: 489, endPoint x: 149, endPoint y: 459, distance: 29.7
click at [148, 421] on div "Eraser" at bounding box center [142, 492] width 36 height 29
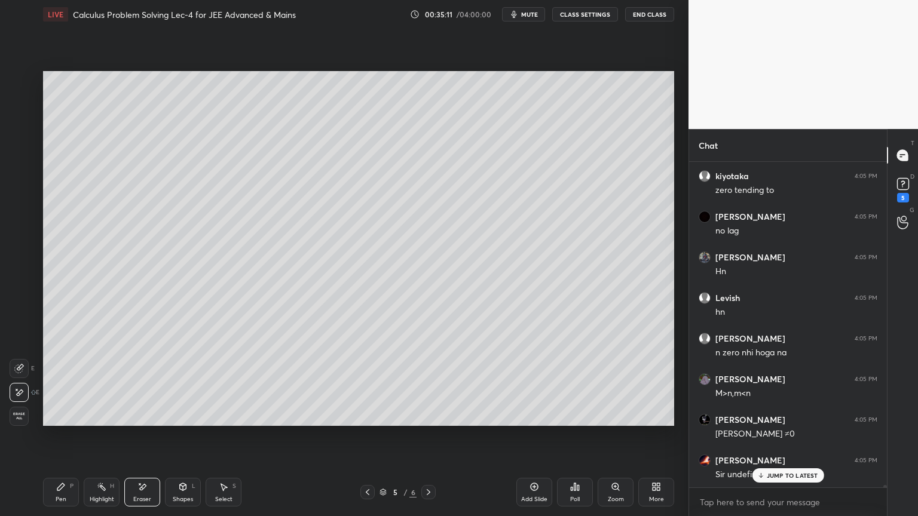
drag, startPoint x: 96, startPoint y: 494, endPoint x: 68, endPoint y: 493, distance: 28.1
click at [94, 421] on div "Highlight H" at bounding box center [102, 492] width 36 height 29
drag, startPoint x: 68, startPoint y: 493, endPoint x: 74, endPoint y: 485, distance: 10.6
click at [66, 421] on div "Pen P" at bounding box center [61, 492] width 36 height 29
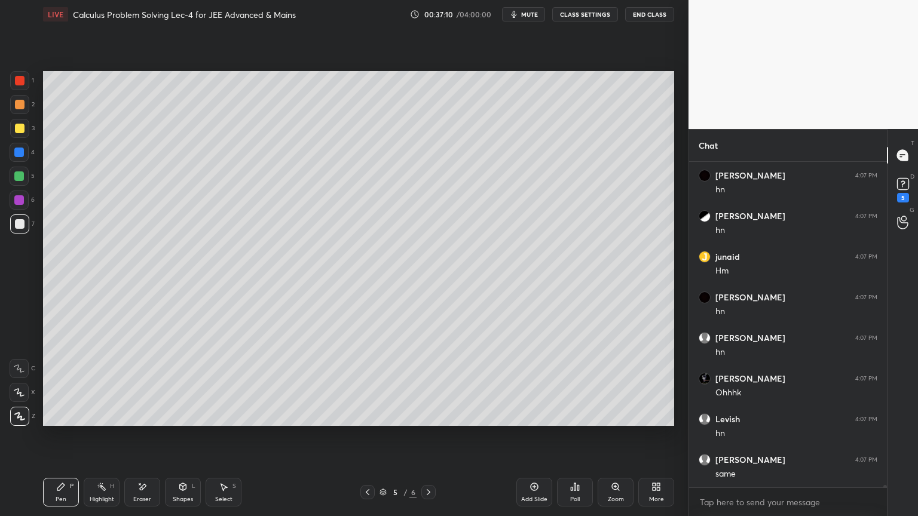
scroll to position [43149, 0]
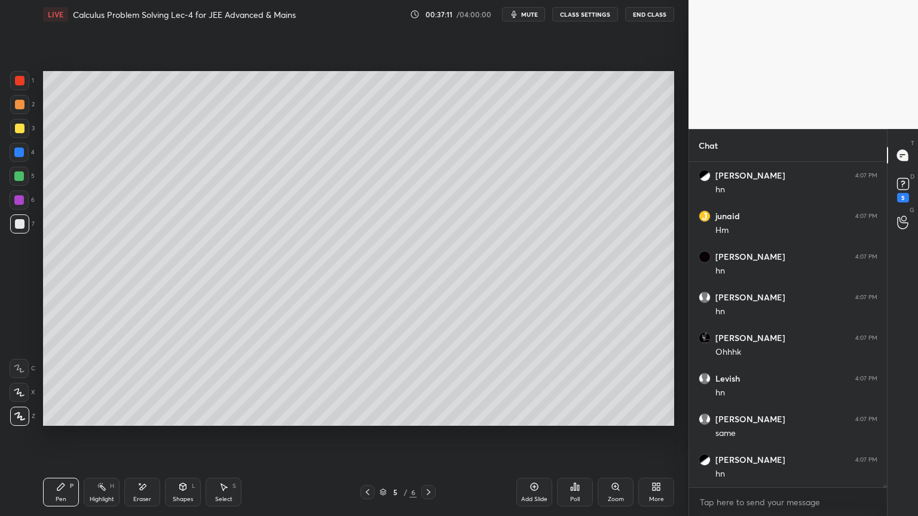
click at [139, 421] on icon at bounding box center [142, 487] width 10 height 10
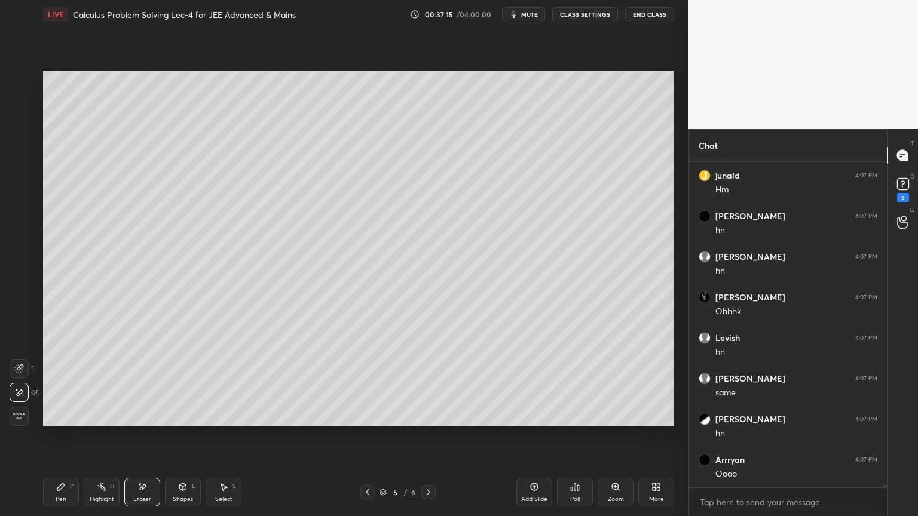
drag, startPoint x: 101, startPoint y: 496, endPoint x: 66, endPoint y: 497, distance: 34.7
click at [95, 421] on div "Highlight" at bounding box center [102, 500] width 24 height 6
click at [65, 421] on div "Pen P" at bounding box center [61, 492] width 36 height 29
click at [134, 421] on div "Eraser" at bounding box center [142, 492] width 36 height 29
drag, startPoint x: 96, startPoint y: 497, endPoint x: 90, endPoint y: 498, distance: 6.0
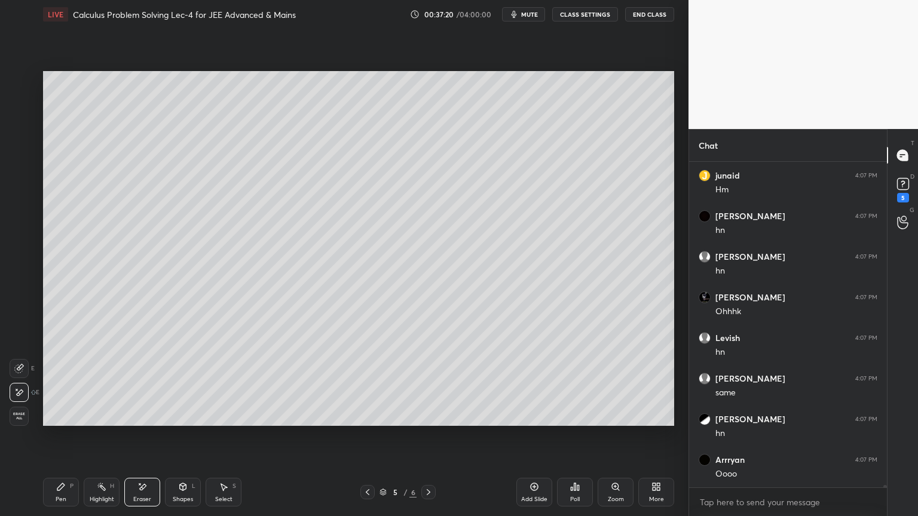
click at [95, 421] on div "Highlight" at bounding box center [102, 500] width 24 height 6
drag, startPoint x: 67, startPoint y: 493, endPoint x: 103, endPoint y: 490, distance: 36.0
click at [64, 421] on div "Pen P" at bounding box center [61, 492] width 36 height 29
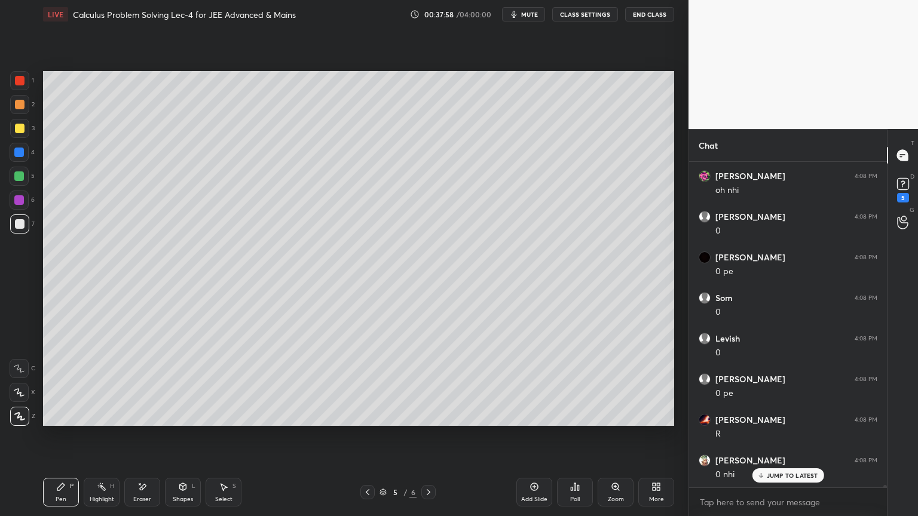
scroll to position [43063, 0]
click at [148, 421] on div "Eraser" at bounding box center [142, 492] width 36 height 29
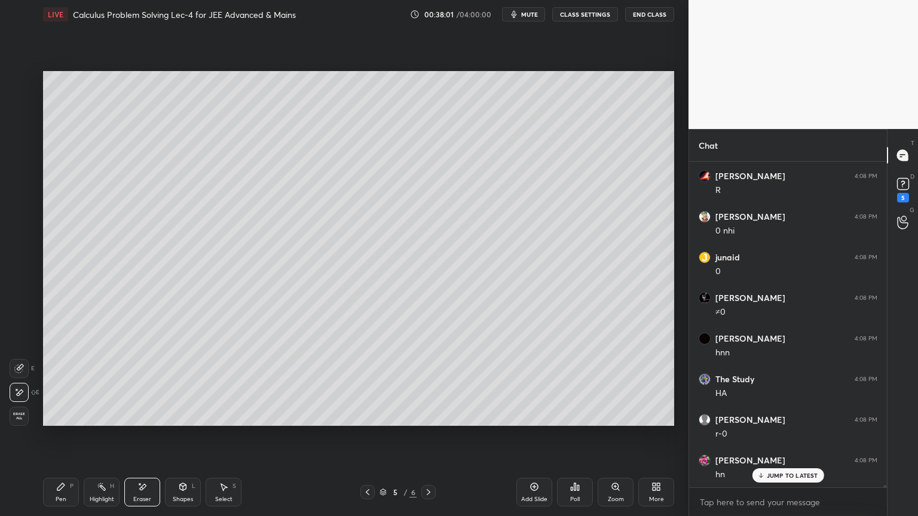
click at [94, 421] on div "Highlight" at bounding box center [102, 500] width 24 height 6
drag, startPoint x: 65, startPoint y: 495, endPoint x: 110, endPoint y: 478, distance: 48.4
click at [62, 421] on div "Pen P" at bounding box center [61, 492] width 36 height 29
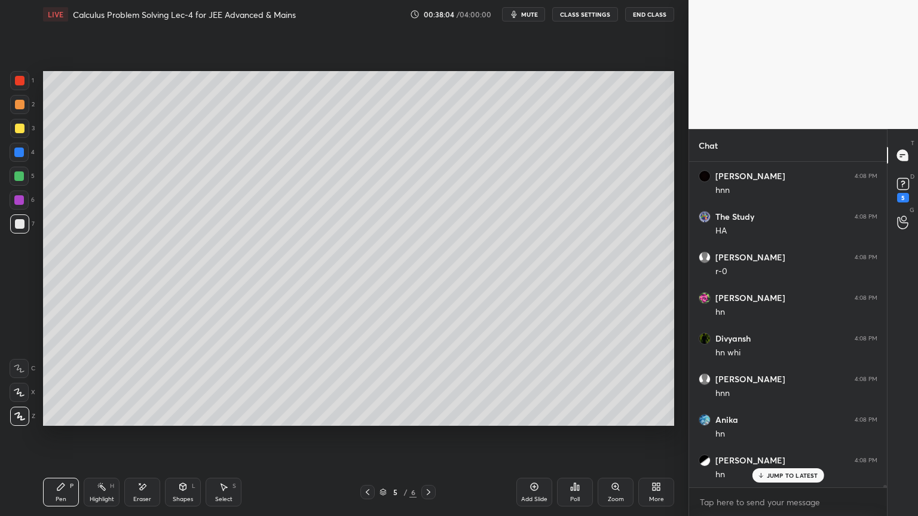
scroll to position [43388, 0]
click at [145, 421] on icon at bounding box center [142, 487] width 10 height 10
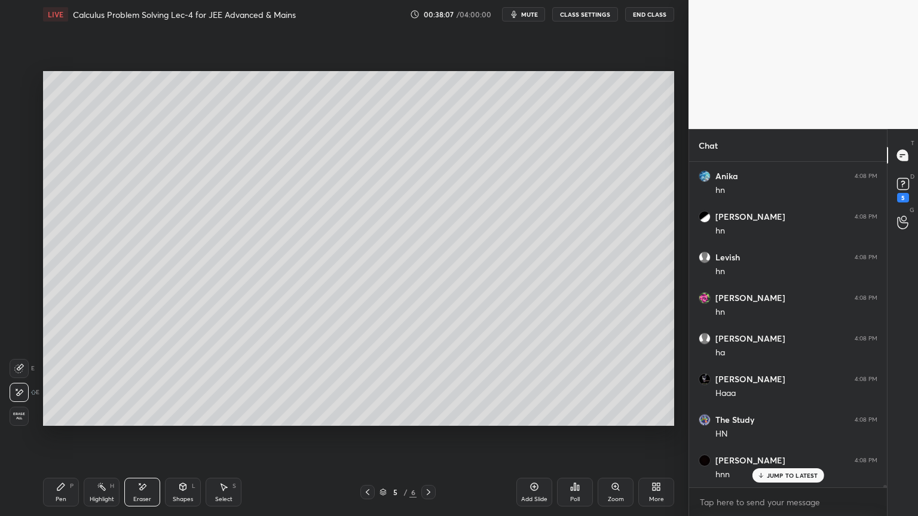
scroll to position [43551, 0]
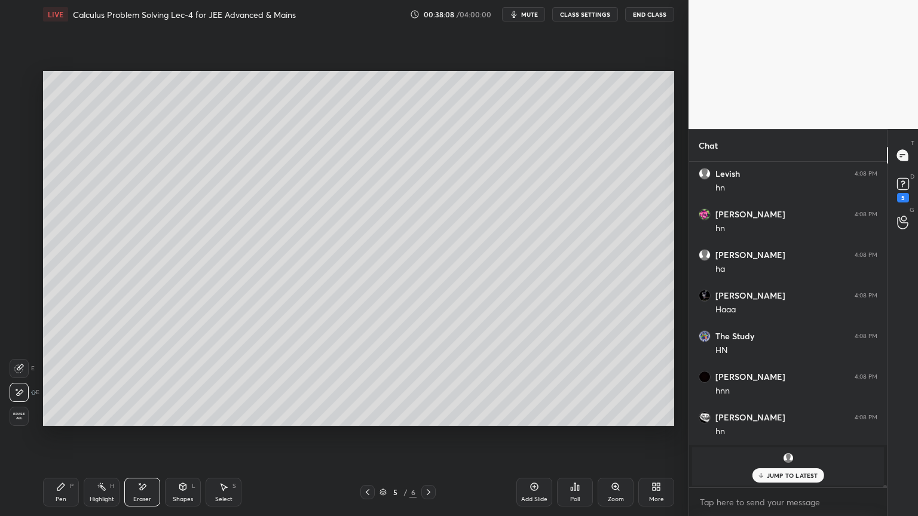
click at [94, 421] on div "Highlight" at bounding box center [102, 500] width 24 height 6
click at [56, 421] on div "Pen" at bounding box center [61, 500] width 11 height 6
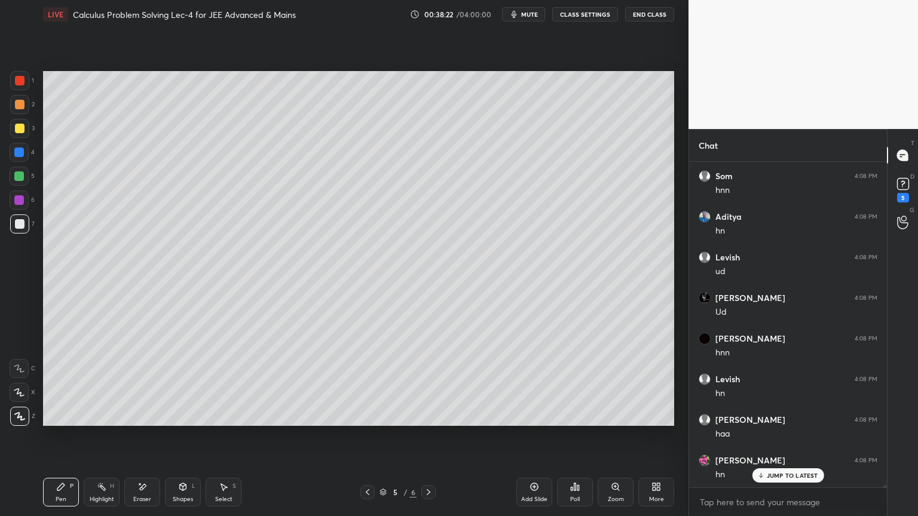
scroll to position [44285, 0]
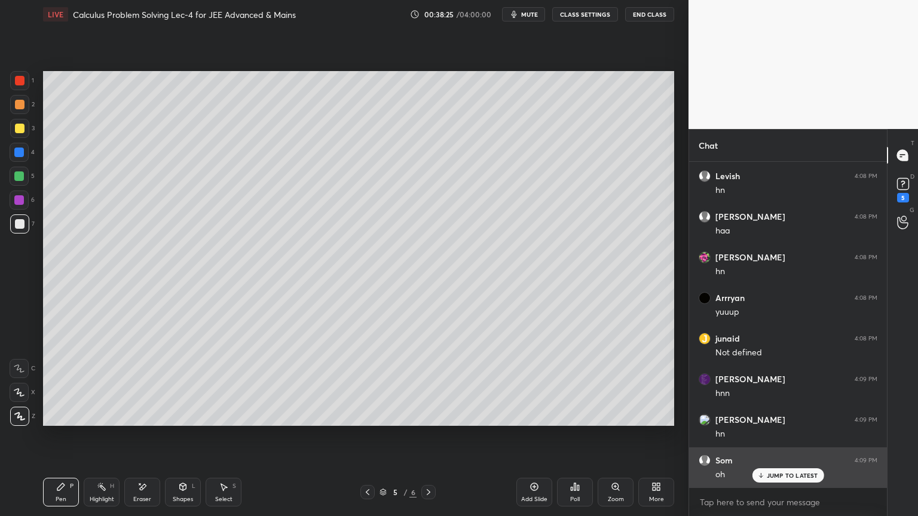
click at [764, 421] on icon at bounding box center [760, 475] width 8 height 7
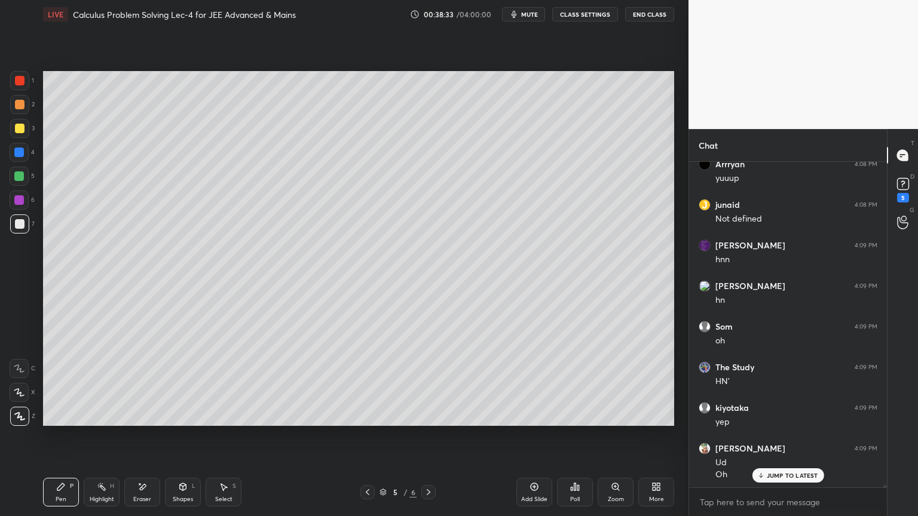
drag, startPoint x: 144, startPoint y: 496, endPoint x: 158, endPoint y: 492, distance: 14.8
click at [145, 421] on div "Eraser" at bounding box center [142, 500] width 18 height 6
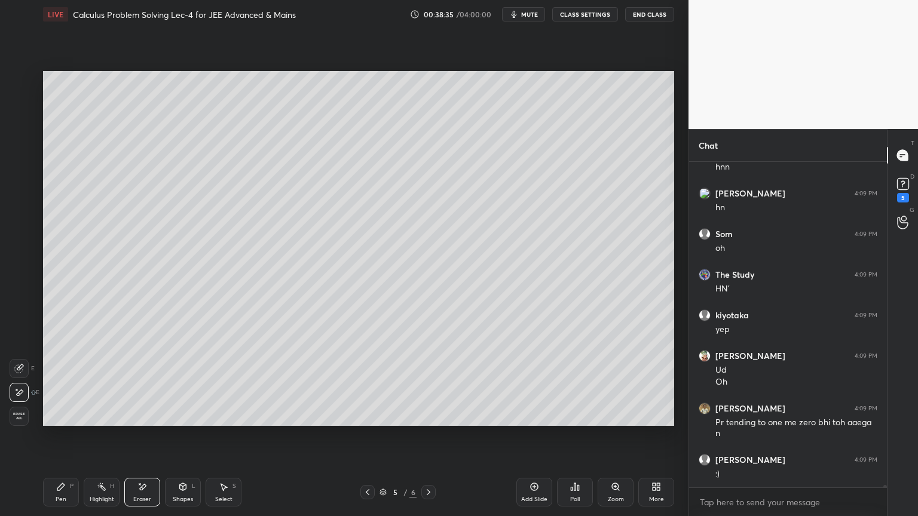
drag, startPoint x: 99, startPoint y: 492, endPoint x: 93, endPoint y: 496, distance: 6.5
click at [97, 421] on div "Highlight H" at bounding box center [102, 492] width 36 height 29
click at [66, 421] on div "Pen P" at bounding box center [61, 492] width 36 height 29
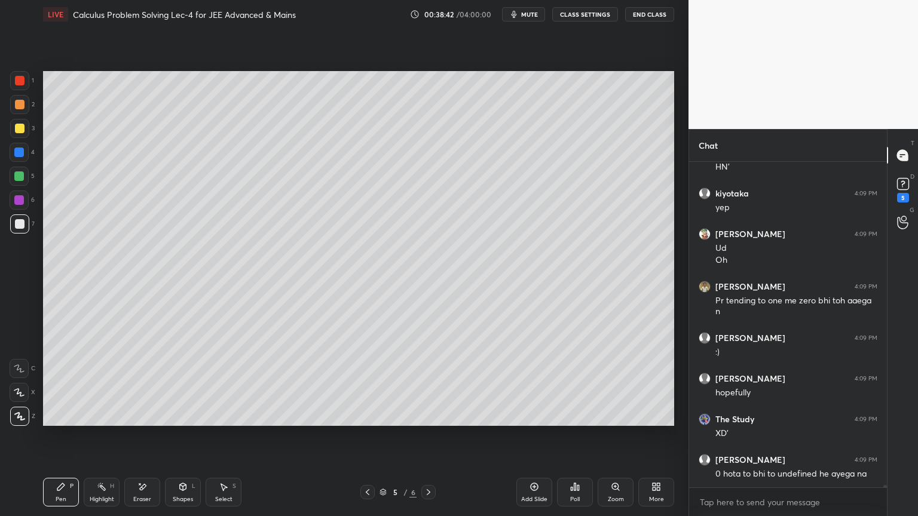
click at [152, 421] on div "Eraser" at bounding box center [142, 492] width 36 height 29
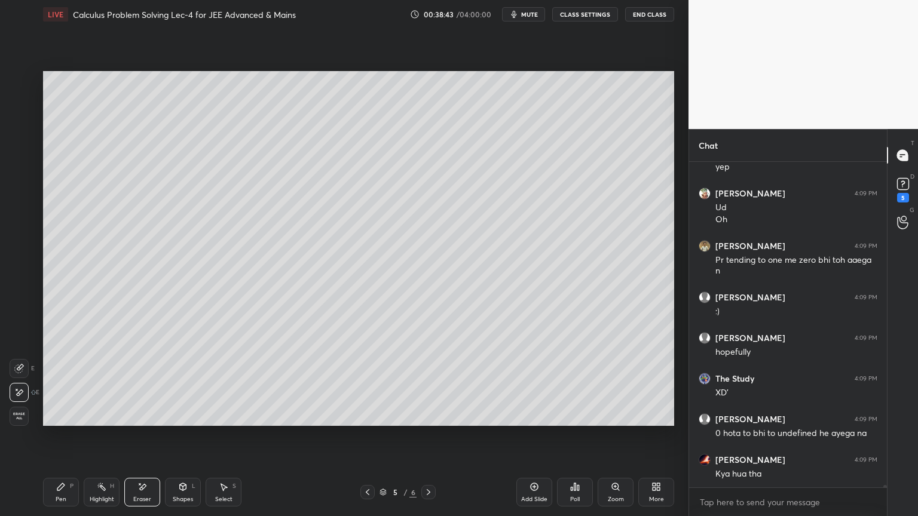
click at [97, 421] on icon at bounding box center [102, 487] width 10 height 10
click at [66, 421] on div "Pen P" at bounding box center [61, 492] width 36 height 29
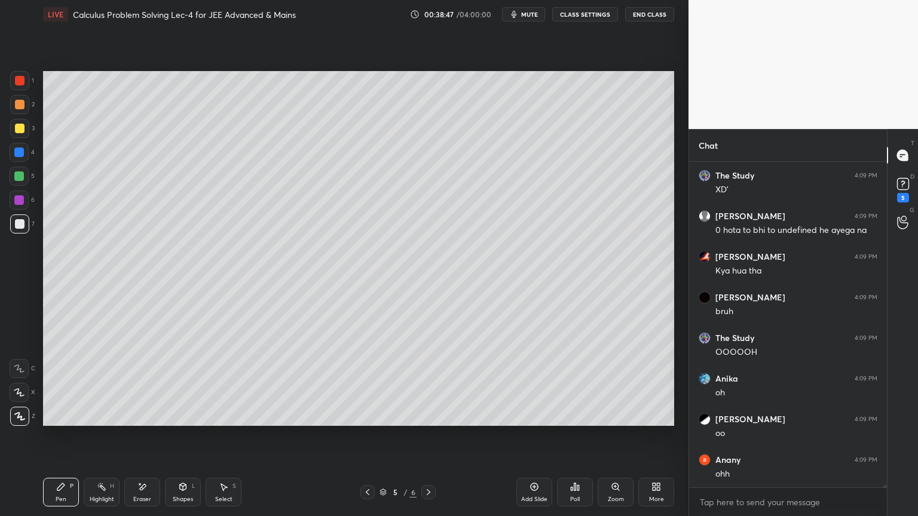
click at [134, 421] on div "Eraser" at bounding box center [142, 492] width 36 height 29
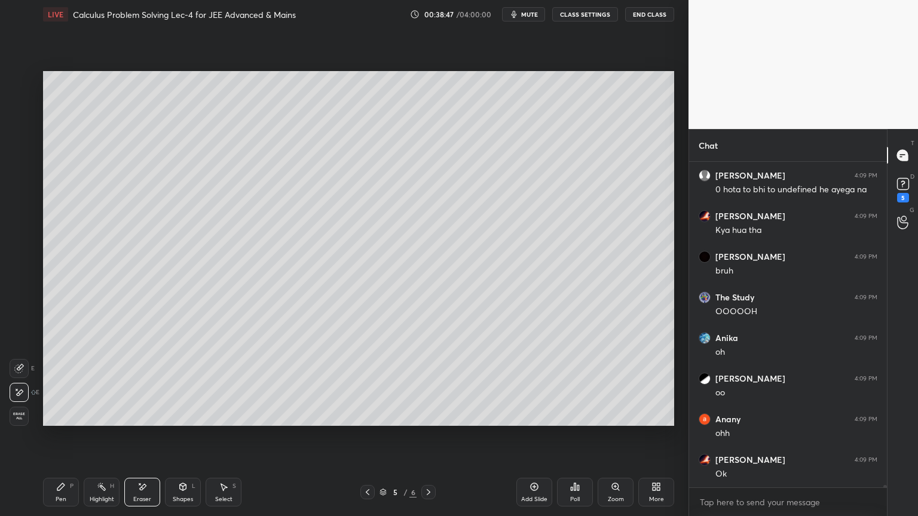
click at [87, 421] on div "Highlight H" at bounding box center [102, 492] width 36 height 29
click at [60, 421] on div "Pen" at bounding box center [61, 500] width 11 height 6
click at [94, 421] on div "Highlight H" at bounding box center [102, 492] width 36 height 29
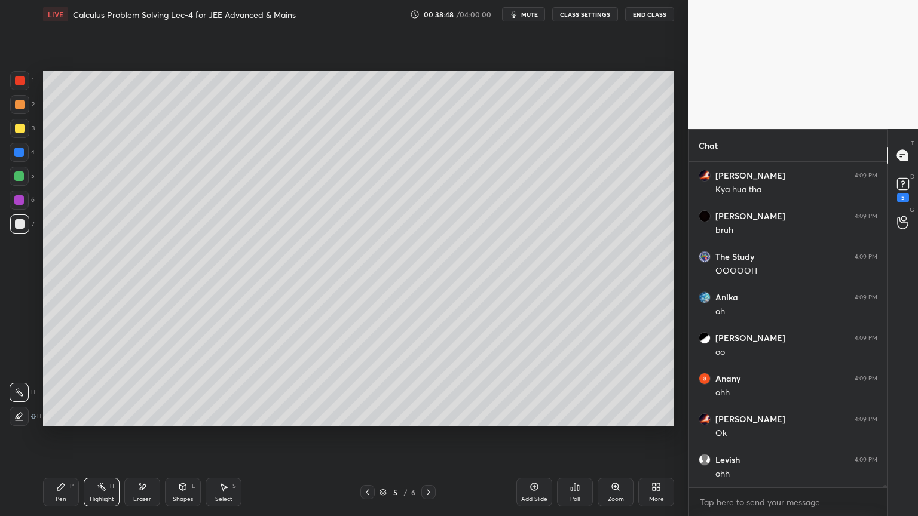
click at [71, 421] on div "Pen P" at bounding box center [61, 492] width 36 height 29
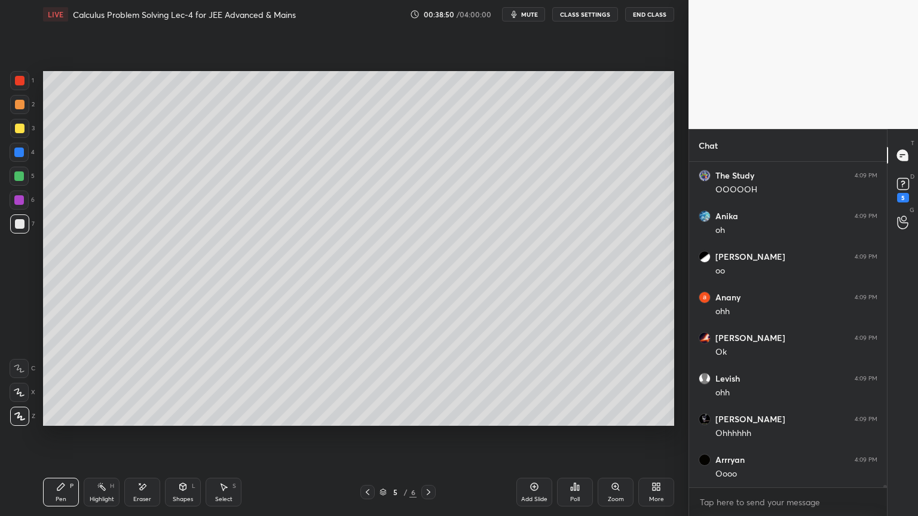
drag, startPoint x: 140, startPoint y: 493, endPoint x: 103, endPoint y: 495, distance: 37.7
click at [139, 421] on div "Eraser" at bounding box center [142, 492] width 36 height 29
drag, startPoint x: 103, startPoint y: 495, endPoint x: 84, endPoint y: 495, distance: 19.1
click at [100, 421] on div "Highlight H" at bounding box center [102, 492] width 36 height 29
click at [76, 421] on div "Pen P" at bounding box center [61, 492] width 36 height 29
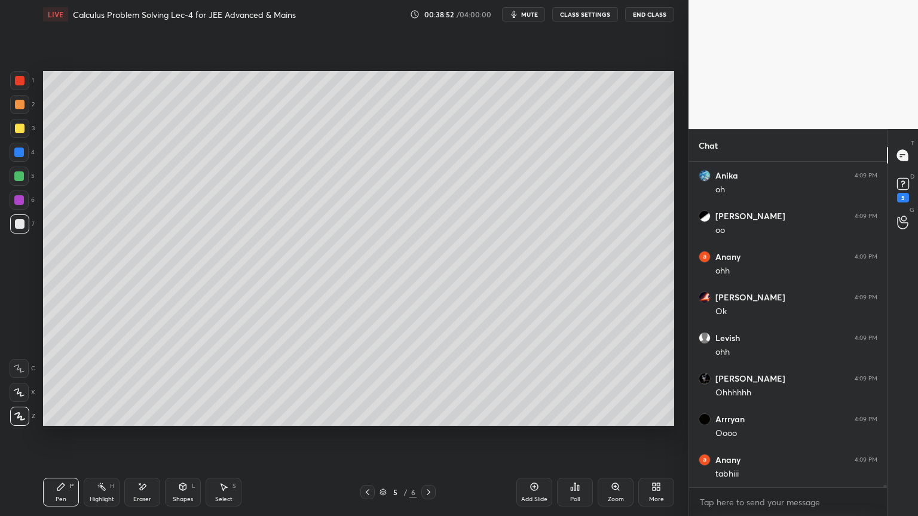
drag, startPoint x: 99, startPoint y: 494, endPoint x: 90, endPoint y: 492, distance: 9.0
click at [96, 421] on div "Highlight H" at bounding box center [102, 492] width 36 height 29
drag, startPoint x: 59, startPoint y: 493, endPoint x: 109, endPoint y: 490, distance: 50.9
click at [58, 421] on div "Pen P" at bounding box center [61, 492] width 36 height 29
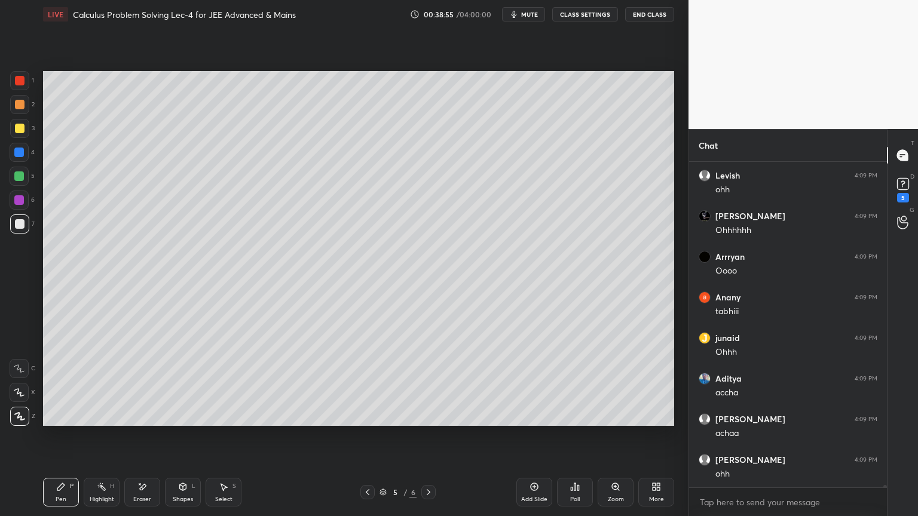
click at [94, 421] on div "Highlight" at bounding box center [102, 500] width 24 height 6
click at [62, 421] on div "Pen P" at bounding box center [61, 492] width 36 height 29
click at [129, 421] on div "Eraser" at bounding box center [142, 492] width 36 height 29
click at [93, 421] on div "Highlight H" at bounding box center [102, 492] width 36 height 29
click at [62, 421] on div "Pen P" at bounding box center [61, 492] width 36 height 29
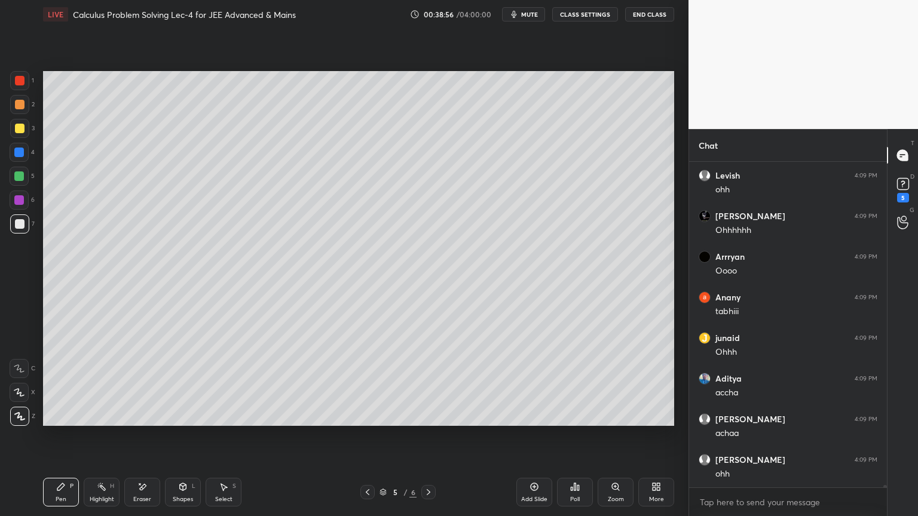
drag, startPoint x: 100, startPoint y: 491, endPoint x: 66, endPoint y: 495, distance: 34.4
click at [101, 421] on icon at bounding box center [102, 487] width 10 height 10
drag, startPoint x: 63, startPoint y: 495, endPoint x: 104, endPoint y: 490, distance: 41.6
click at [60, 421] on div "Pen" at bounding box center [61, 500] width 11 height 6
click at [96, 421] on div "Highlight H" at bounding box center [102, 492] width 36 height 29
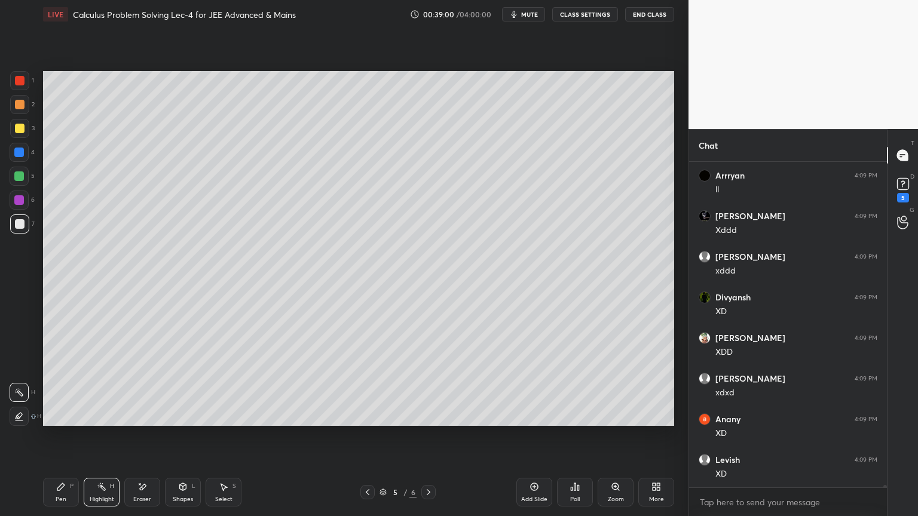
click at [52, 421] on div "Pen P" at bounding box center [61, 492] width 36 height 29
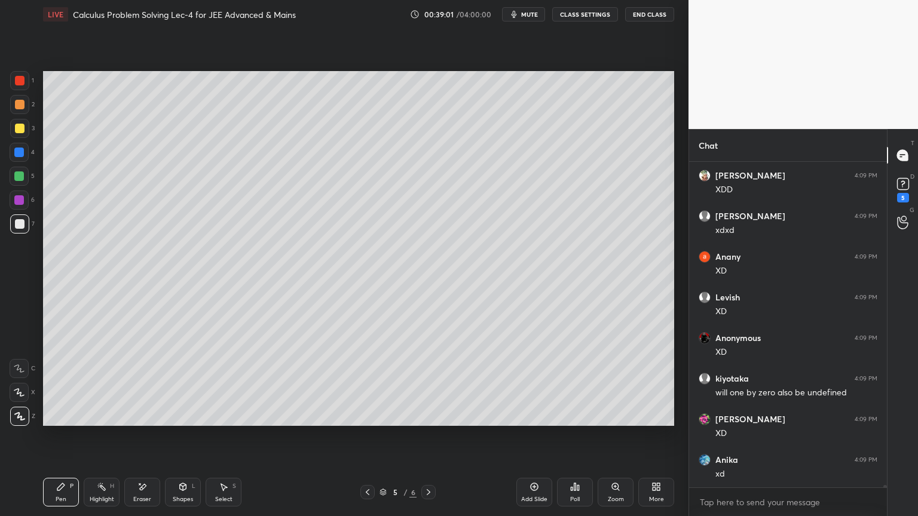
click at [93, 421] on div "Highlight H" at bounding box center [102, 492] width 36 height 29
click at [56, 421] on div "Pen P" at bounding box center [61, 492] width 36 height 29
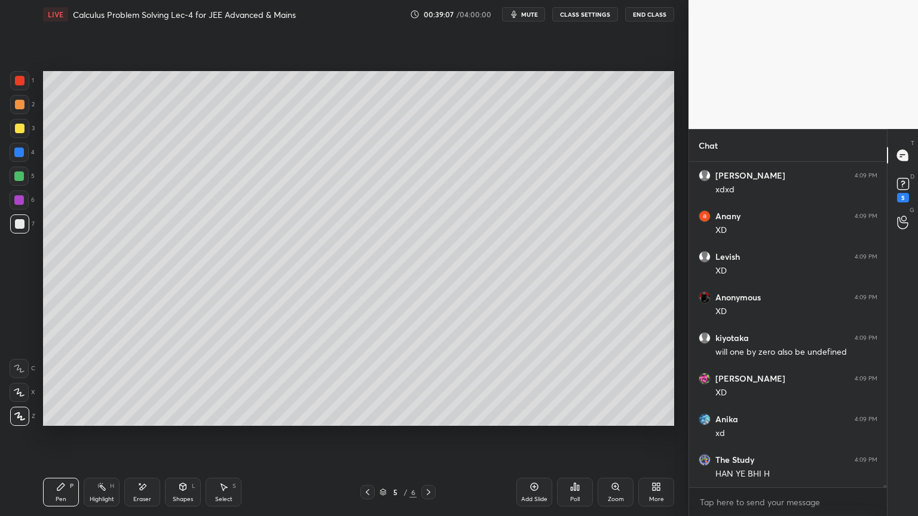
click at [94, 421] on div "Highlight H" at bounding box center [102, 492] width 36 height 29
click at [59, 421] on div "Pen P" at bounding box center [61, 492] width 36 height 29
click at [96, 421] on div "Highlight H" at bounding box center [102, 492] width 36 height 29
click at [64, 421] on div "Pen P" at bounding box center [61, 492] width 36 height 29
click at [131, 421] on div "Eraser" at bounding box center [142, 492] width 36 height 29
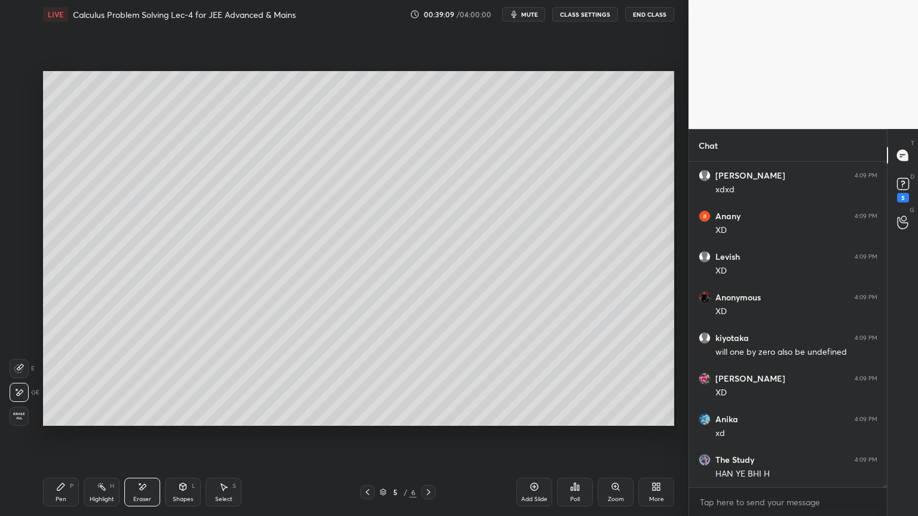
click at [95, 421] on div "Highlight H" at bounding box center [102, 492] width 36 height 29
click at [70, 421] on div "Pen P" at bounding box center [61, 492] width 36 height 29
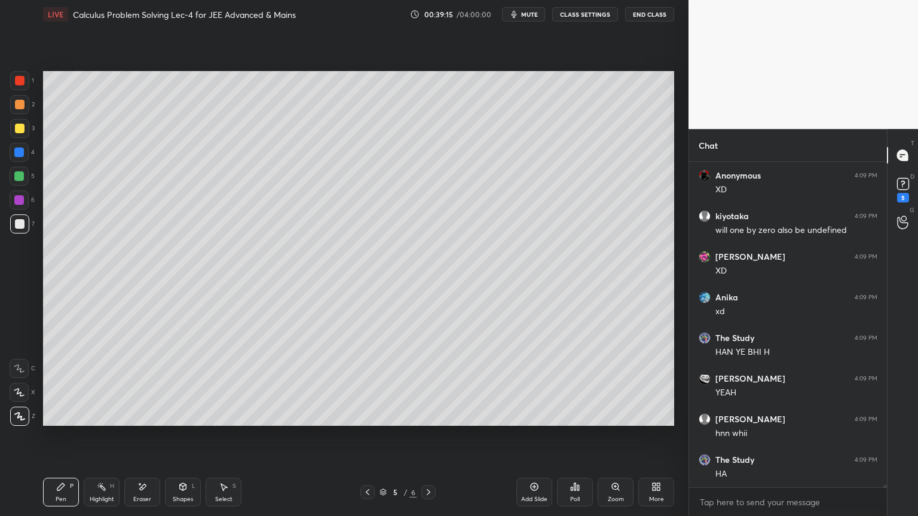
scroll to position [46136, 0]
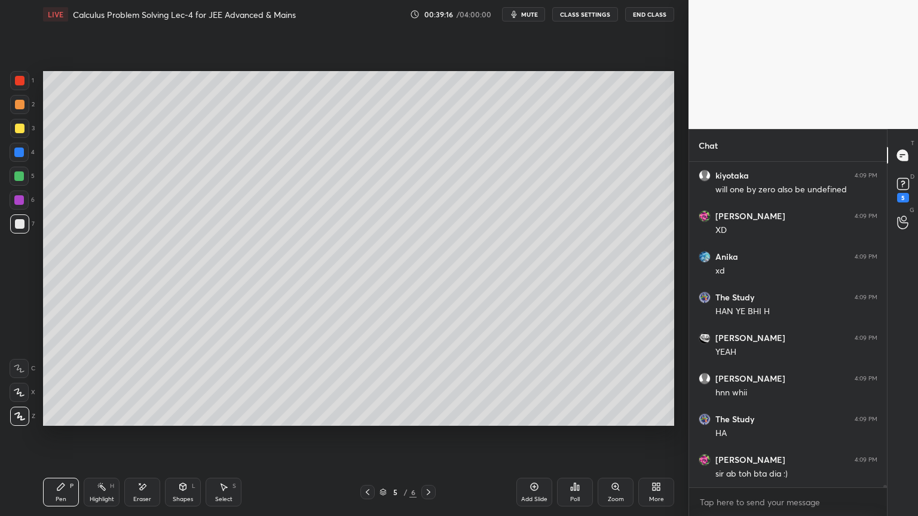
drag, startPoint x: 93, startPoint y: 494, endPoint x: 76, endPoint y: 497, distance: 16.4
click at [91, 421] on div "Highlight H" at bounding box center [102, 492] width 36 height 29
click at [63, 421] on div "Pen P" at bounding box center [61, 492] width 36 height 29
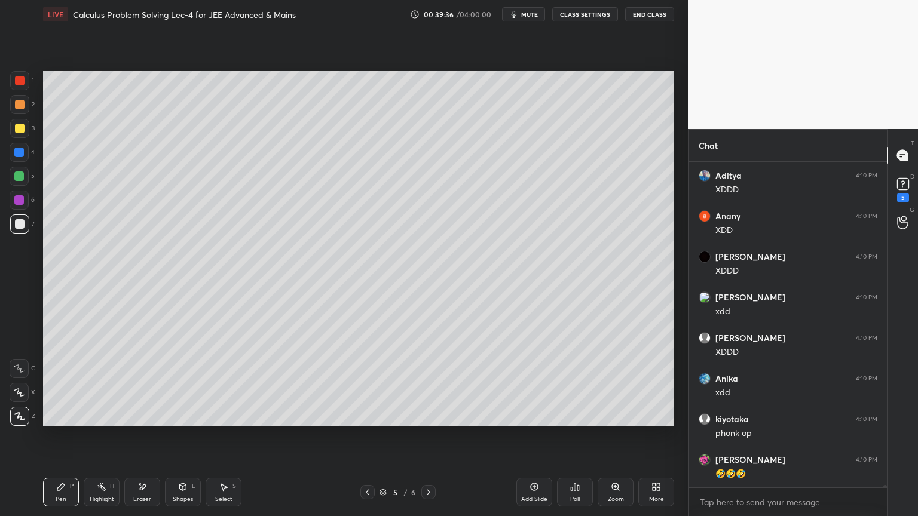
scroll to position [48086, 0]
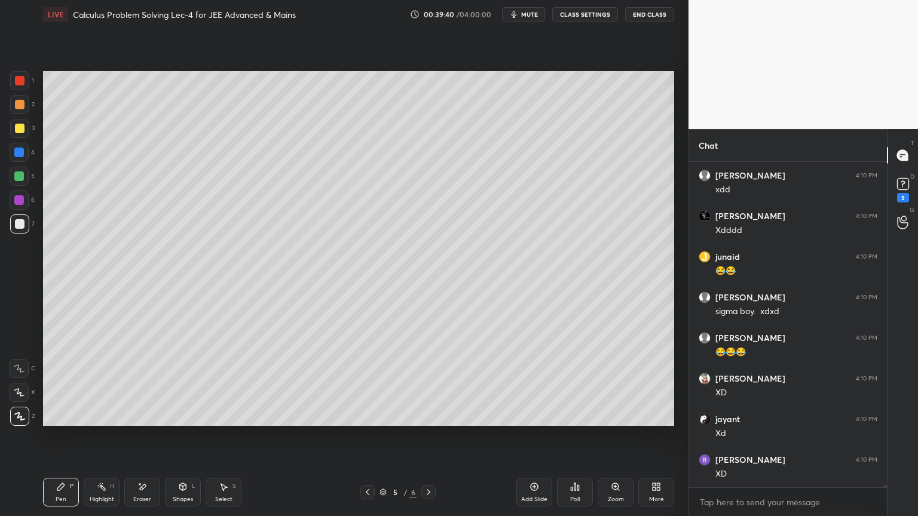
drag, startPoint x: 105, startPoint y: 489, endPoint x: 73, endPoint y: 494, distance: 32.5
click at [103, 421] on div "Highlight H" at bounding box center [102, 492] width 36 height 29
drag, startPoint x: 73, startPoint y: 494, endPoint x: 93, endPoint y: 496, distance: 20.5
click at [69, 421] on div "Pen P" at bounding box center [61, 492] width 36 height 29
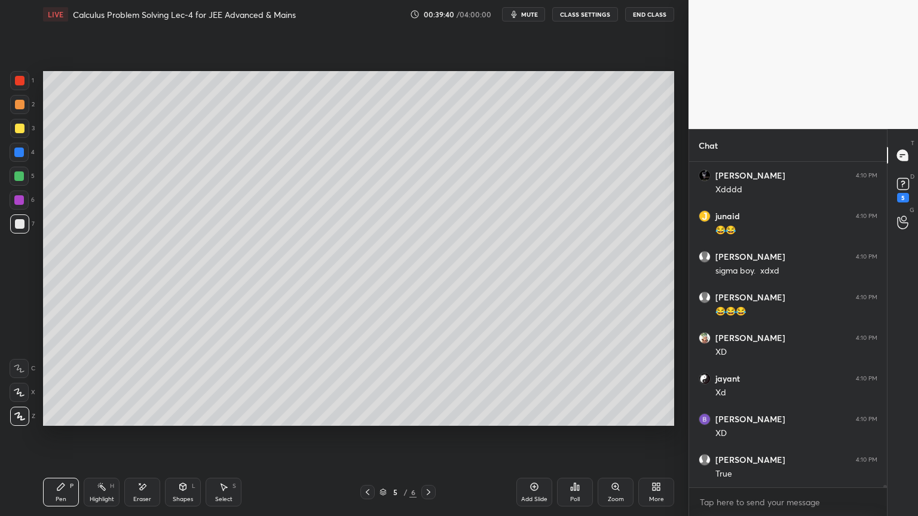
click at [140, 421] on div "Eraser" at bounding box center [142, 500] width 18 height 6
click at [96, 421] on div "Highlight H" at bounding box center [102, 492] width 36 height 29
click at [77, 421] on div "Pen P Highlight H Eraser Shapes L Select S" at bounding box center [161, 492] width 237 height 29
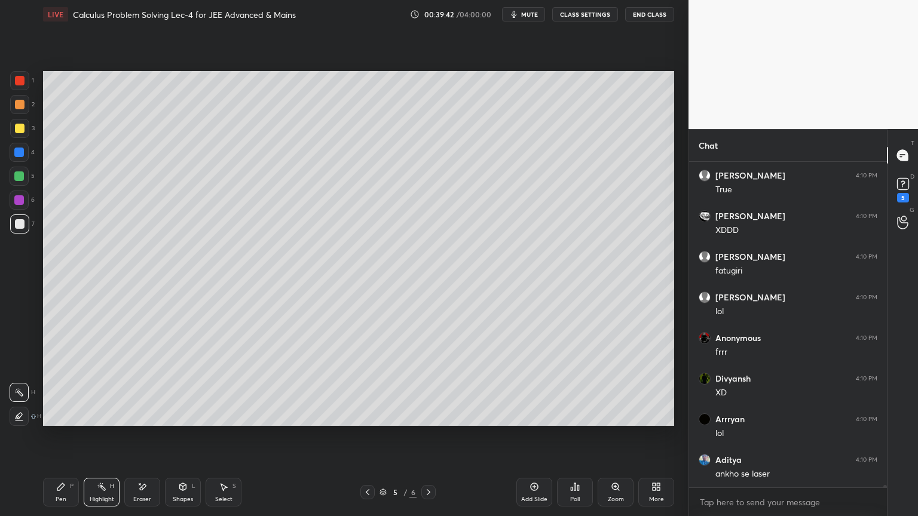
drag, startPoint x: 136, startPoint y: 491, endPoint x: 110, endPoint y: 488, distance: 25.9
click at [135, 421] on div "Eraser" at bounding box center [142, 492] width 36 height 29
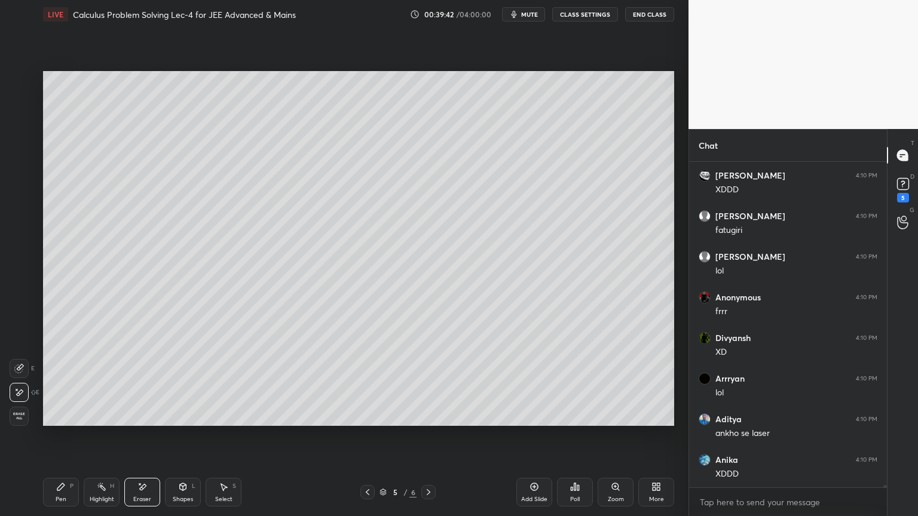
click at [97, 421] on icon at bounding box center [102, 487] width 10 height 10
click at [72, 421] on div "Pen P" at bounding box center [61, 492] width 36 height 29
click at [130, 421] on div "Eraser" at bounding box center [142, 492] width 36 height 29
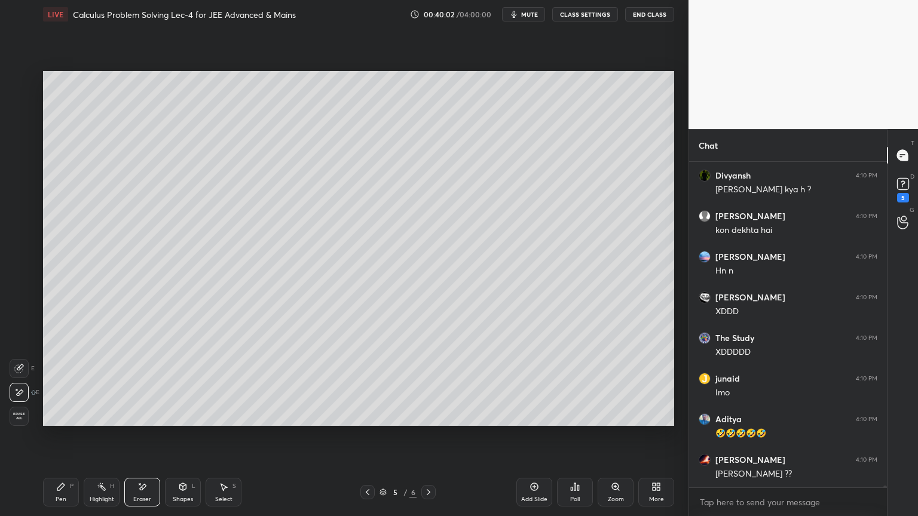
click at [143, 421] on icon at bounding box center [142, 487] width 10 height 10
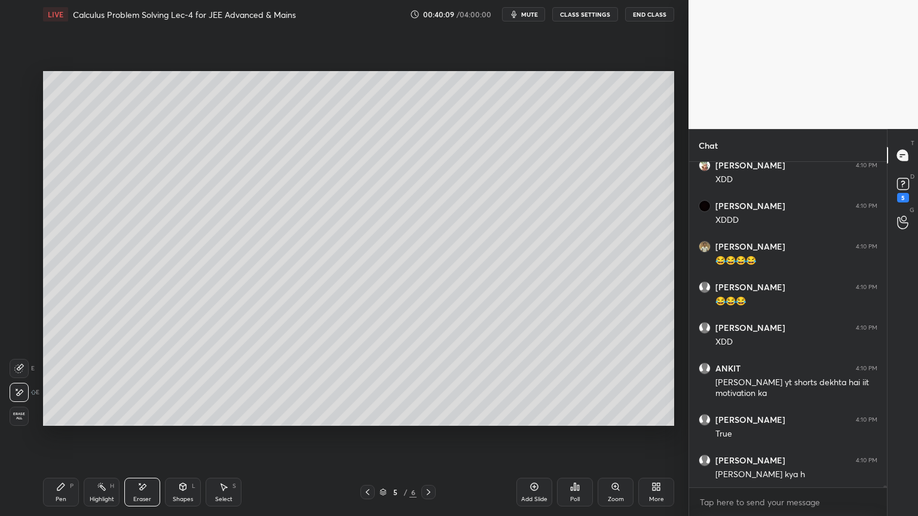
click at [94, 421] on div "Highlight H" at bounding box center [102, 492] width 36 height 29
drag, startPoint x: 61, startPoint y: 485, endPoint x: 113, endPoint y: 474, distance: 53.1
click at [60, 421] on icon at bounding box center [60, 486] width 7 height 7
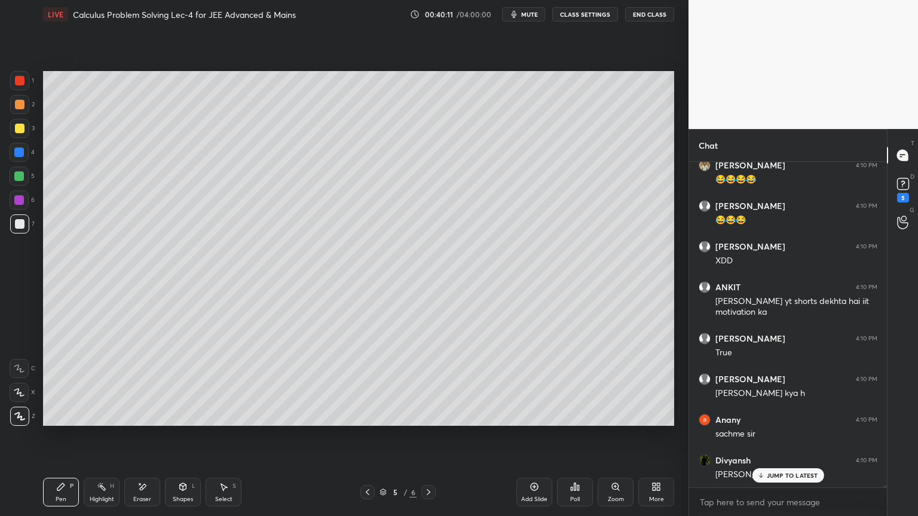
drag, startPoint x: 98, startPoint y: 491, endPoint x: 85, endPoint y: 491, distance: 12.5
click at [95, 421] on div "Highlight H" at bounding box center [102, 492] width 36 height 29
drag, startPoint x: 61, startPoint y: 494, endPoint x: 125, endPoint y: 485, distance: 64.6
click at [59, 421] on div "Pen P" at bounding box center [61, 492] width 36 height 29
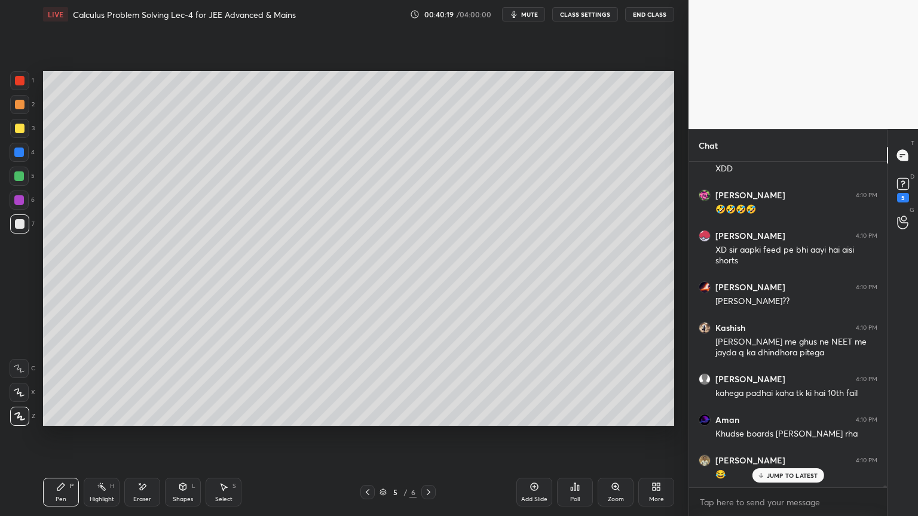
click at [218, 421] on div "Select S" at bounding box center [224, 492] width 36 height 29
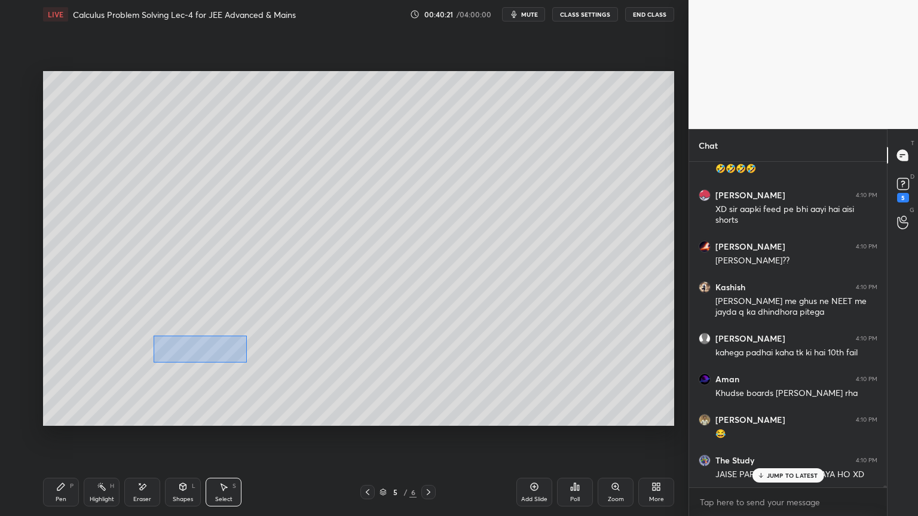
drag, startPoint x: 167, startPoint y: 341, endPoint x: 238, endPoint y: 356, distance: 72.5
click at [250, 363] on div "0 ° Undo Copy Duplicate Duplicate to new slide Delete" at bounding box center [358, 248] width 631 height 355
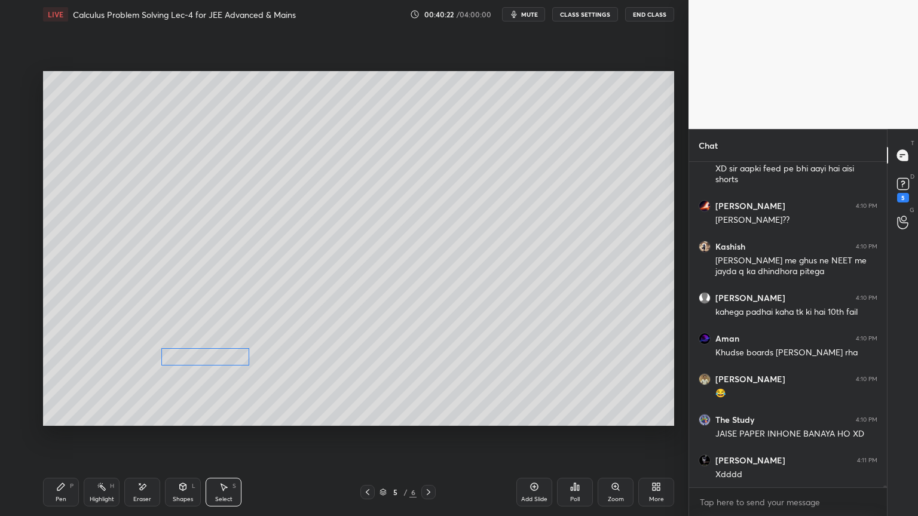
drag, startPoint x: 217, startPoint y: 347, endPoint x: 219, endPoint y: 357, distance: 10.2
click at [219, 357] on div "0 ° Undo Copy Duplicate Duplicate to new slide Delete" at bounding box center [358, 248] width 631 height 355
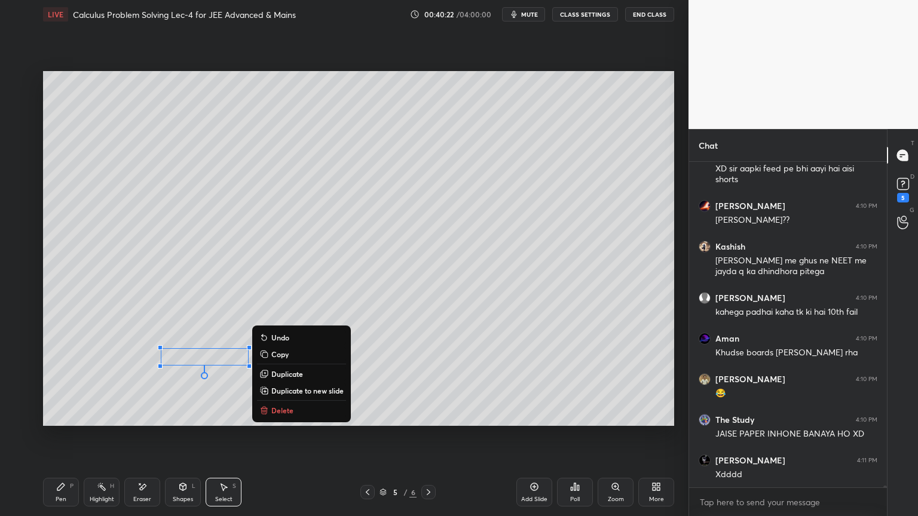
click at [212, 330] on div "0 ° Undo Copy Duplicate Duplicate to new slide Delete" at bounding box center [358, 248] width 631 height 355
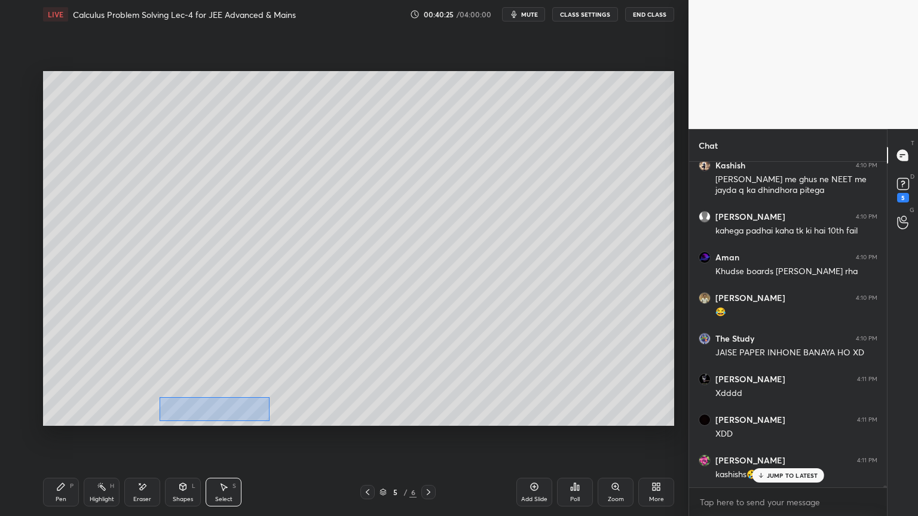
drag, startPoint x: 174, startPoint y: 403, endPoint x: 253, endPoint y: 413, distance: 79.5
click at [268, 421] on div "0 ° Undo Copy Duplicate Duplicate to new slide Delete" at bounding box center [358, 248] width 631 height 355
drag, startPoint x: 223, startPoint y: 397, endPoint x: 217, endPoint y: 390, distance: 9.4
click at [218, 390] on div "0 ° Undo Copy Duplicate Duplicate to new slide Delete" at bounding box center [358, 248] width 631 height 355
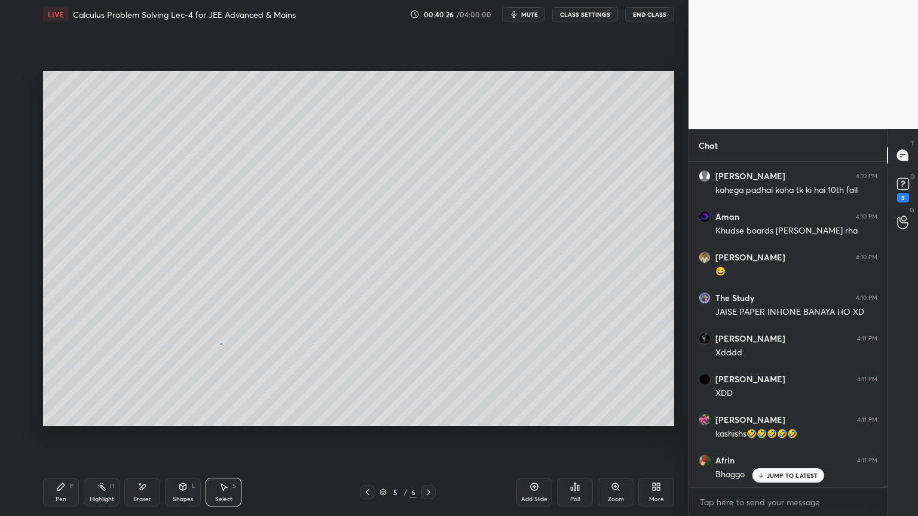
drag, startPoint x: 220, startPoint y: 344, endPoint x: 211, endPoint y: 348, distance: 10.4
click at [221, 344] on div "0 ° Undo Copy Duplicate Duplicate to new slide Delete" at bounding box center [358, 248] width 631 height 355
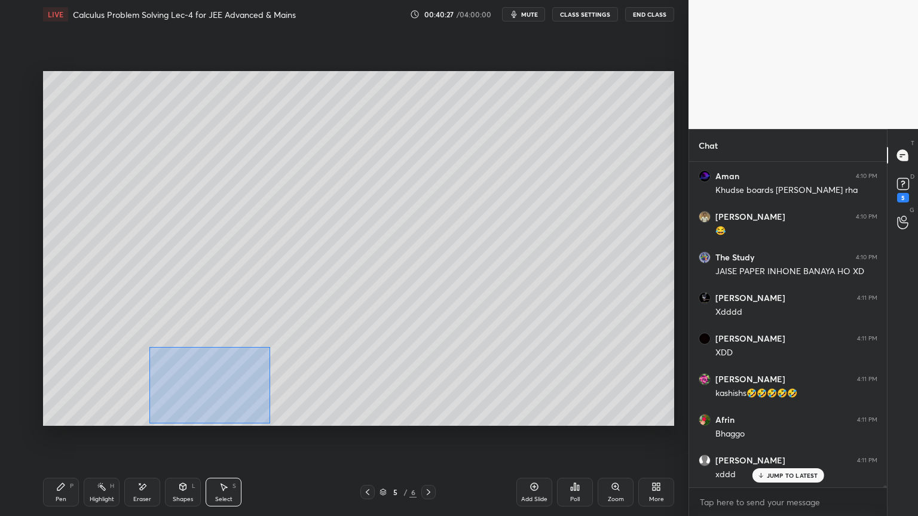
drag, startPoint x: 148, startPoint y: 347, endPoint x: 235, endPoint y: 400, distance: 102.2
click at [268, 421] on div "0 ° Undo Copy Duplicate Duplicate to new slide Delete" at bounding box center [358, 248] width 631 height 355
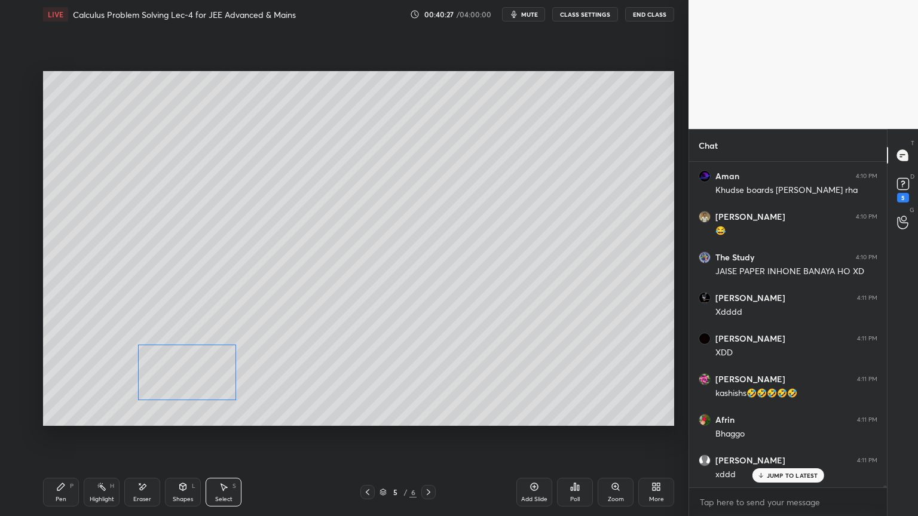
drag, startPoint x: 204, startPoint y: 378, endPoint x: 195, endPoint y: 364, distance: 16.9
click at [191, 376] on div "0 ° Undo Copy Duplicate Duplicate to new slide Delete" at bounding box center [358, 248] width 631 height 355
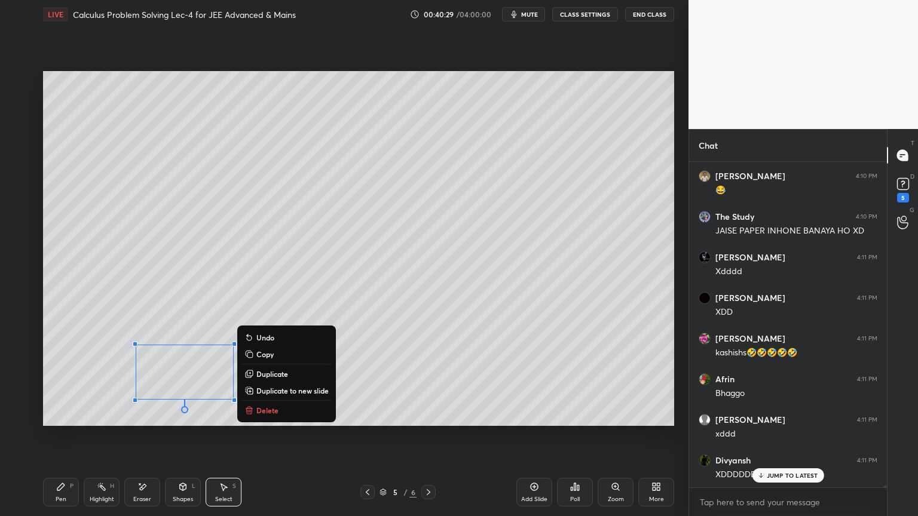
drag, startPoint x: 117, startPoint y: 385, endPoint x: 115, endPoint y: 404, distance: 18.6
click at [117, 385] on div "0 ° Undo Copy Duplicate Duplicate to new slide Delete" at bounding box center [358, 248] width 631 height 355
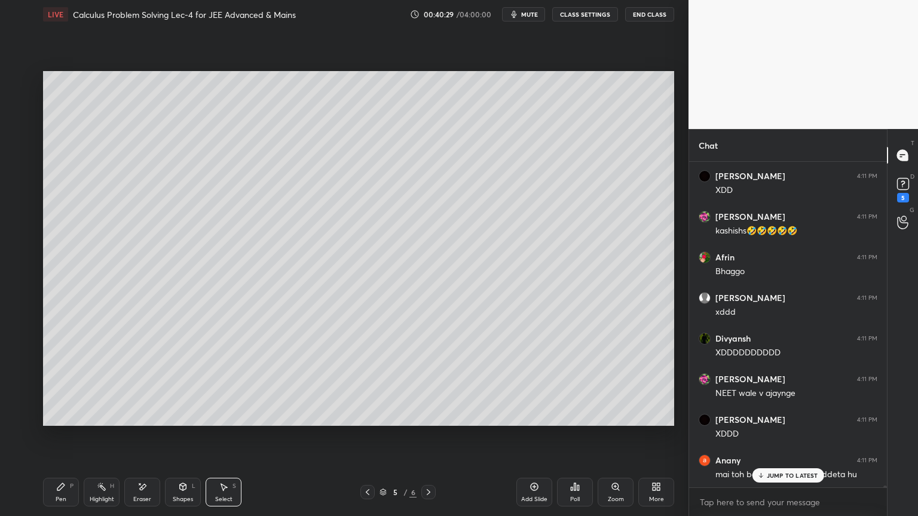
click at [100, 421] on div "Highlight H" at bounding box center [102, 492] width 36 height 29
click at [62, 421] on icon at bounding box center [61, 487] width 10 height 10
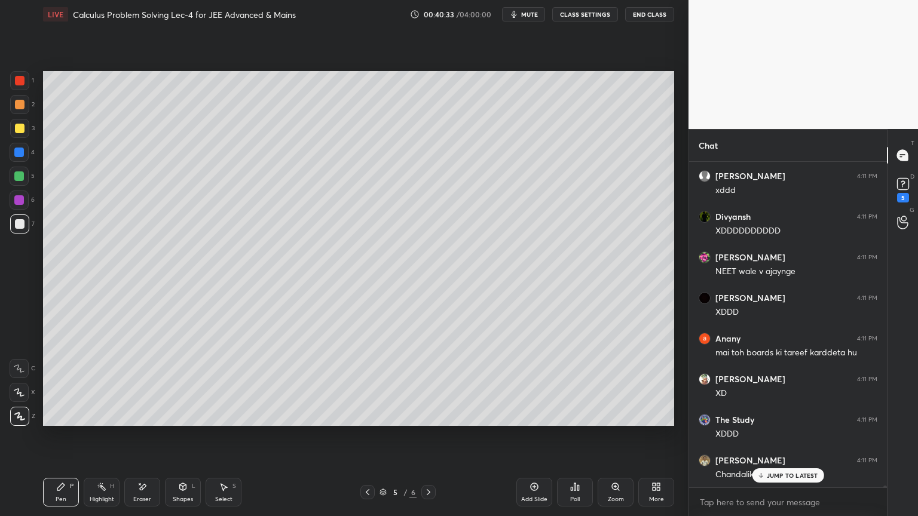
drag, startPoint x: 770, startPoint y: 482, endPoint x: 759, endPoint y: 485, distance: 11.6
click at [771, 421] on div "[PERSON_NAME] 4:10 PM XD sir aapki feed pe bhi aayi hai aisi shorts [PERSON_NAM…" at bounding box center [788, 325] width 198 height 326
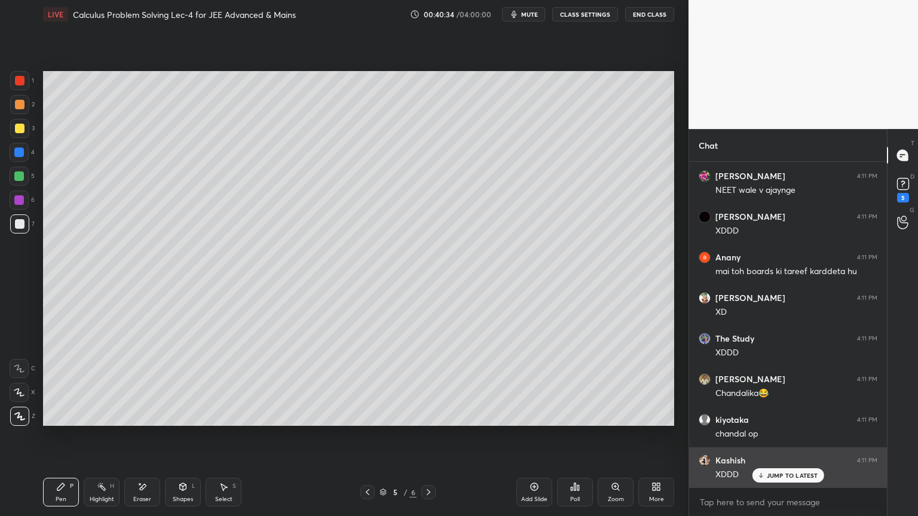
click at [761, 421] on icon at bounding box center [761, 477] width 4 height 2
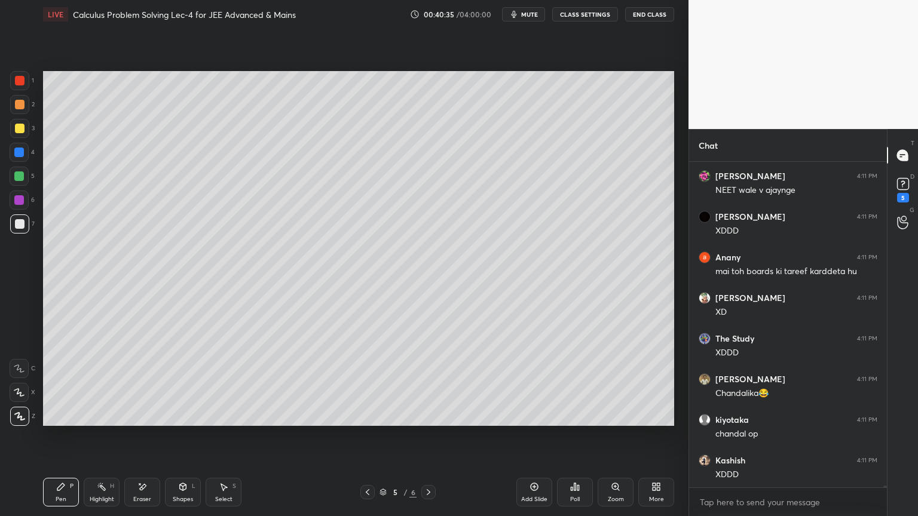
click at [97, 421] on icon at bounding box center [102, 487] width 10 height 10
click at [66, 421] on div "Pen P" at bounding box center [61, 492] width 36 height 29
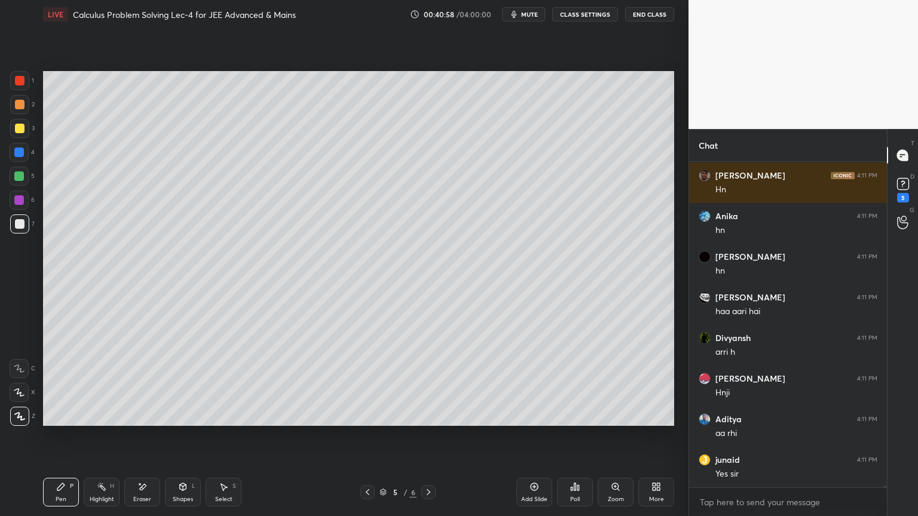
click at [143, 421] on div "Eraser" at bounding box center [142, 500] width 18 height 6
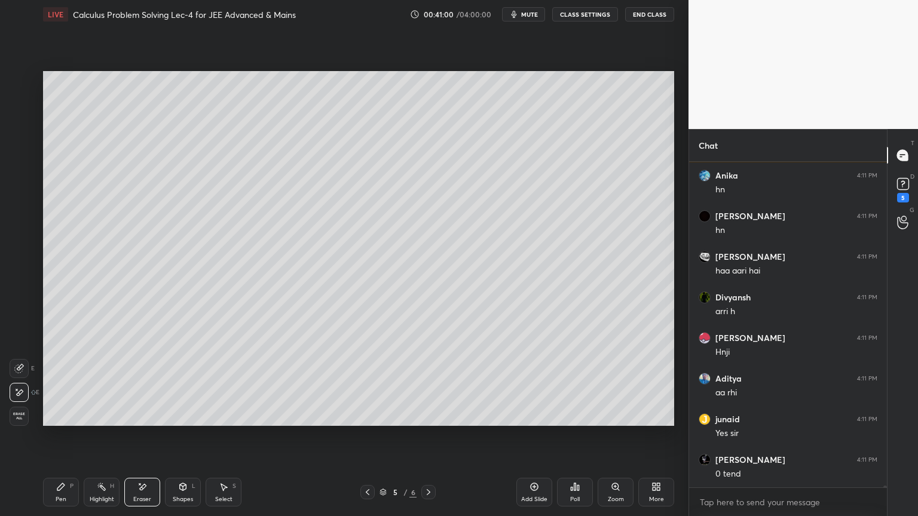
drag, startPoint x: 67, startPoint y: 500, endPoint x: 79, endPoint y: 497, distance: 12.2
click at [67, 421] on div "Pen P" at bounding box center [61, 492] width 36 height 29
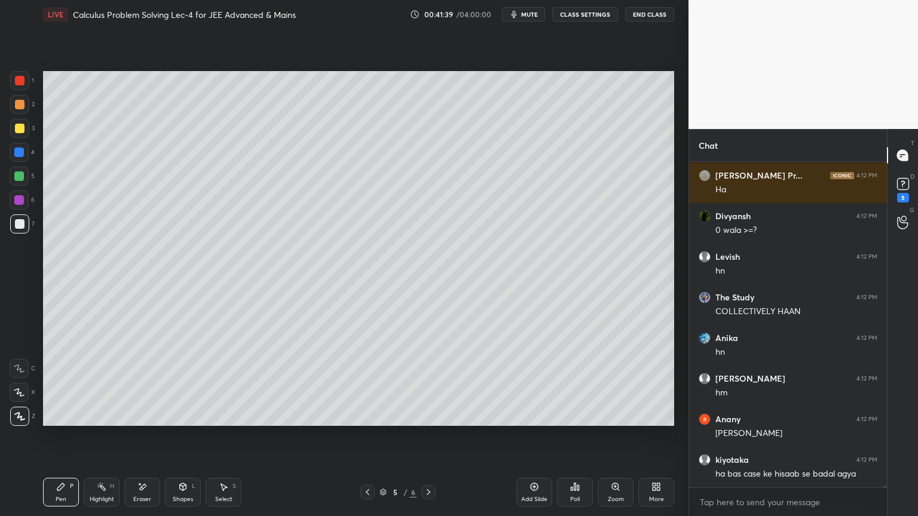
scroll to position [54398, 0]
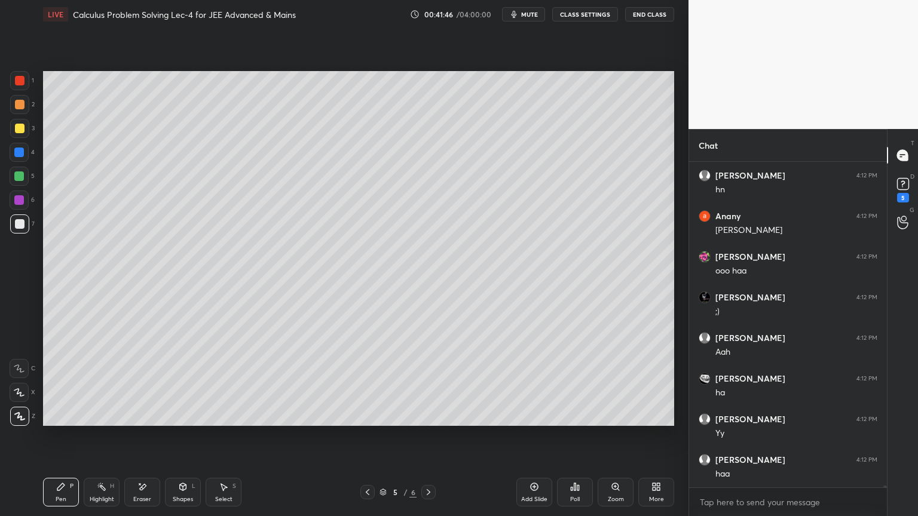
drag, startPoint x: 150, startPoint y: 483, endPoint x: 215, endPoint y: 452, distance: 71.6
click at [150, 421] on div "Eraser" at bounding box center [142, 492] width 36 height 29
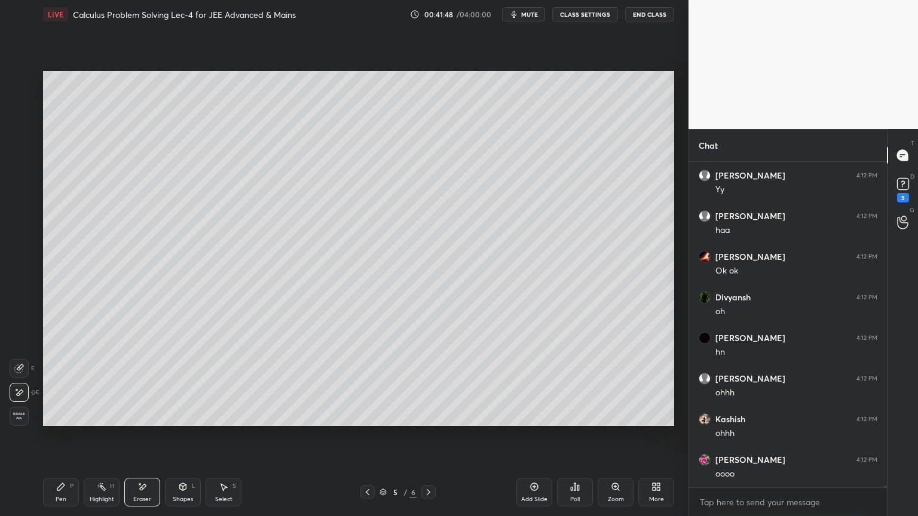
drag, startPoint x: 50, startPoint y: 498, endPoint x: 75, endPoint y: 487, distance: 26.8
click at [54, 421] on div "Pen P" at bounding box center [61, 492] width 36 height 29
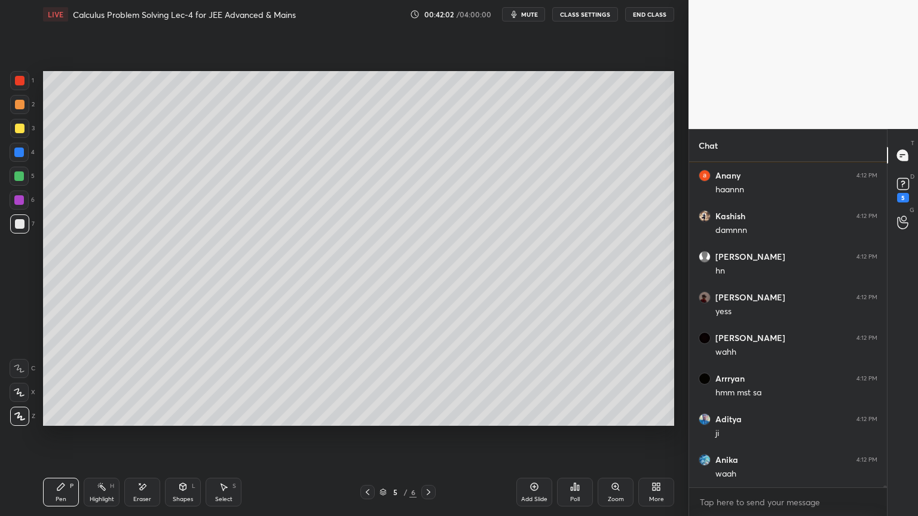
click at [143, 421] on div "Eraser" at bounding box center [142, 492] width 36 height 29
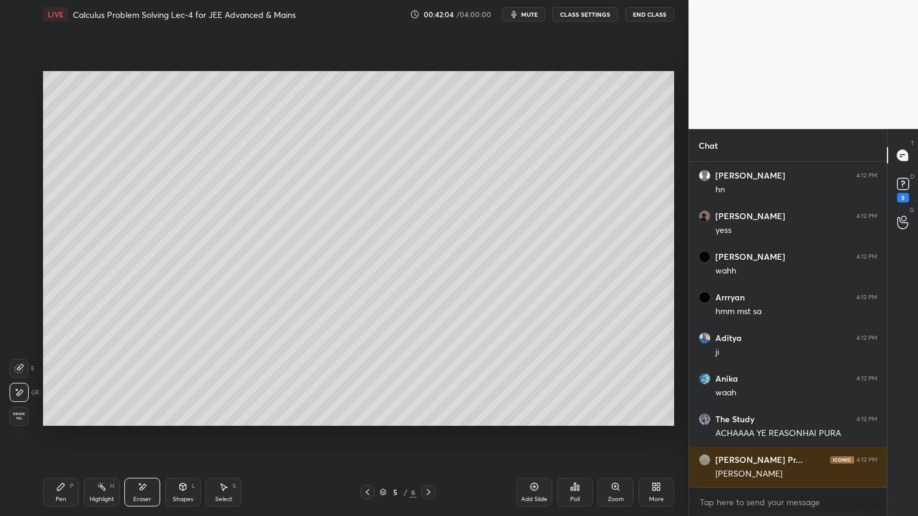
click at [60, 421] on icon at bounding box center [60, 486] width 7 height 7
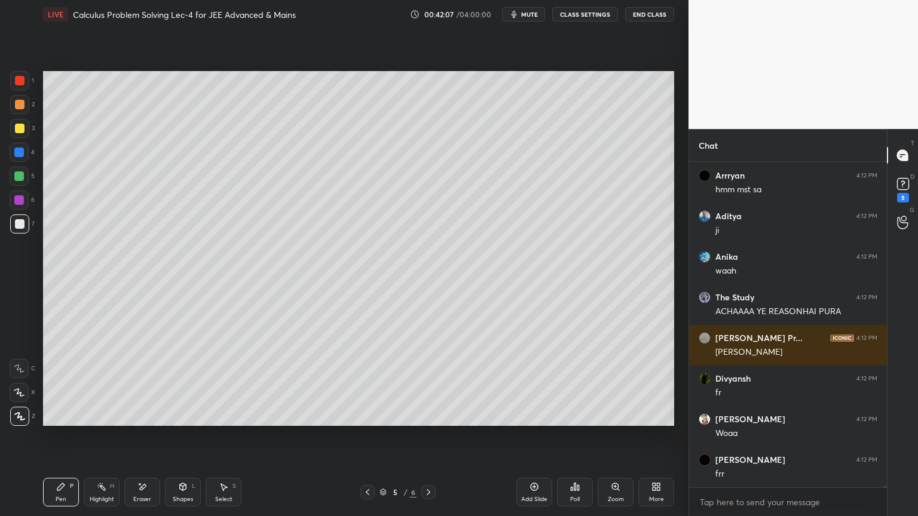
drag, startPoint x: 91, startPoint y: 485, endPoint x: 83, endPoint y: 488, distance: 9.1
click at [87, 421] on div "Highlight H" at bounding box center [102, 492] width 36 height 29
click at [63, 421] on icon at bounding box center [61, 487] width 10 height 10
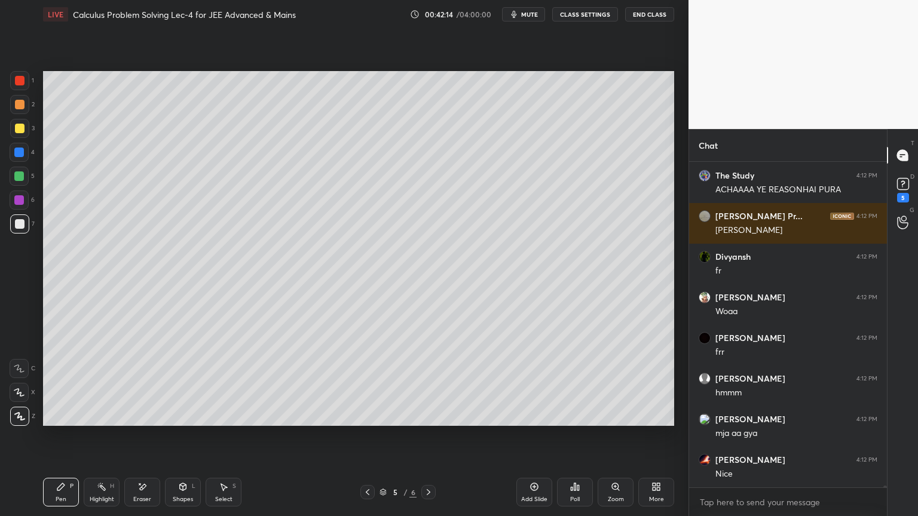
click at [222, 421] on div "Select" at bounding box center [223, 500] width 17 height 6
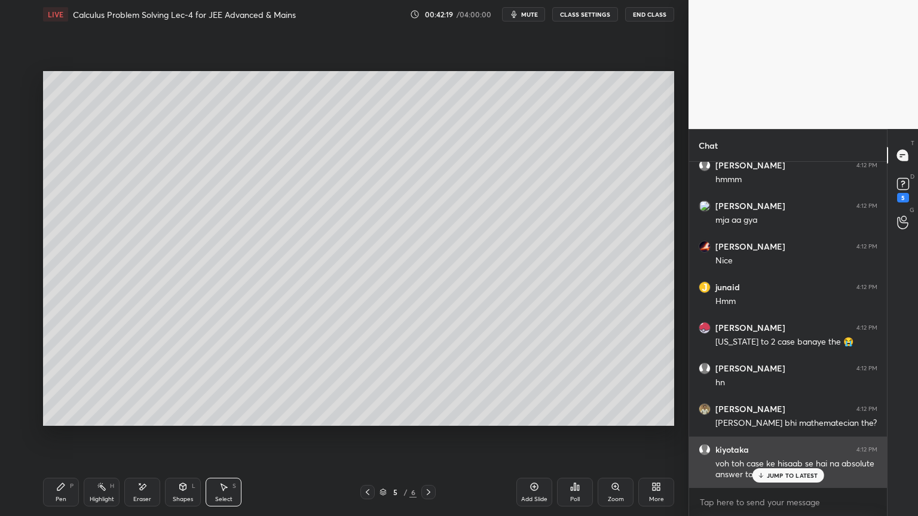
click at [781, 421] on div "JUMP TO LATEST" at bounding box center [788, 475] width 72 height 14
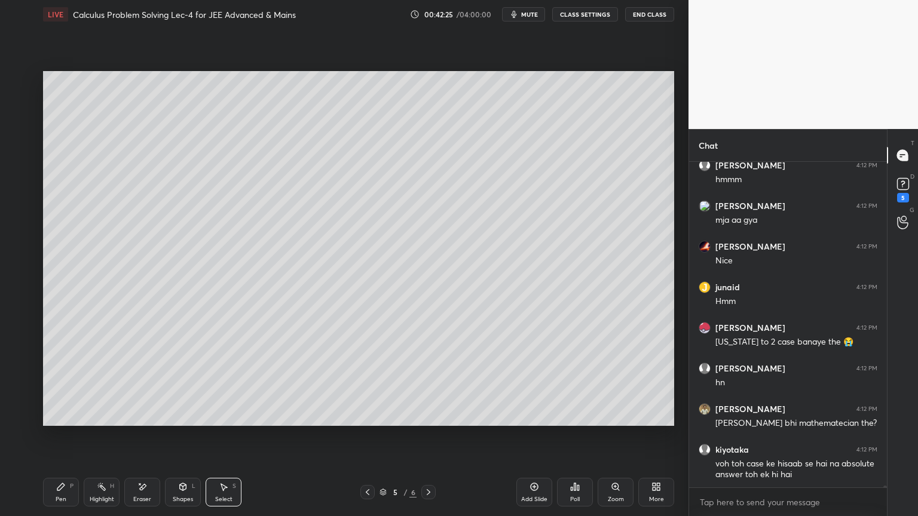
drag, startPoint x: 94, startPoint y: 496, endPoint x: 85, endPoint y: 497, distance: 8.4
click at [93, 421] on div "Highlight" at bounding box center [102, 500] width 24 height 6
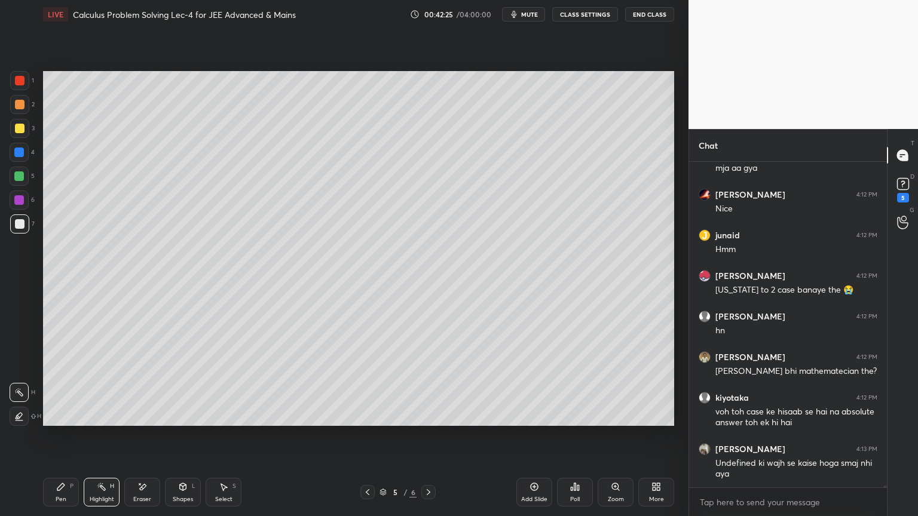
drag, startPoint x: 56, startPoint y: 492, endPoint x: 93, endPoint y: 479, distance: 40.1
click at [54, 421] on div "Pen P" at bounding box center [61, 492] width 36 height 29
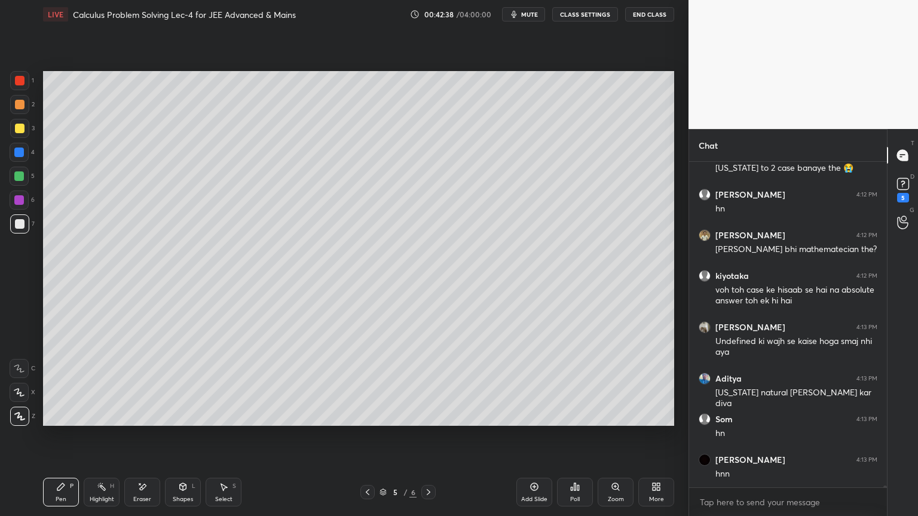
scroll to position [56898, 0]
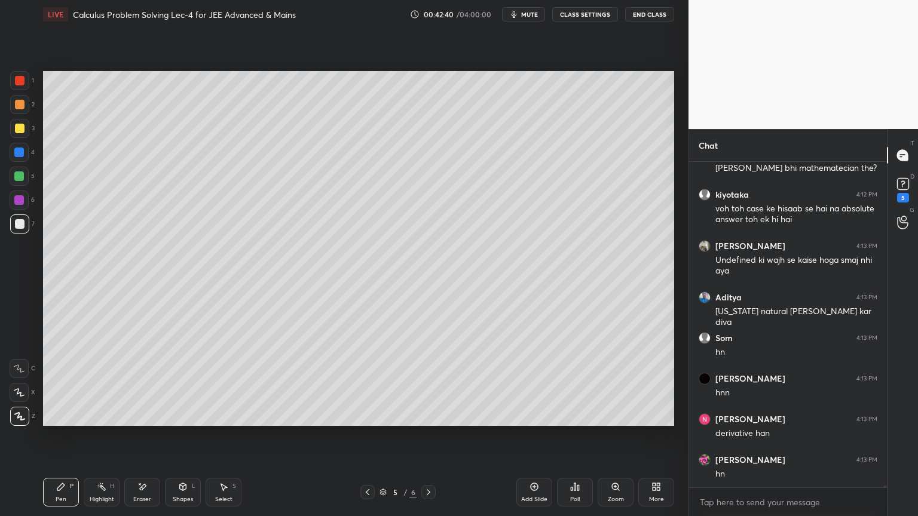
drag, startPoint x: 151, startPoint y: 494, endPoint x: 279, endPoint y: 447, distance: 136.3
click at [151, 421] on div "Eraser" at bounding box center [142, 492] width 36 height 29
drag, startPoint x: 62, startPoint y: 494, endPoint x: 176, endPoint y: 464, distance: 117.2
click at [62, 421] on div "Pen P" at bounding box center [61, 492] width 36 height 29
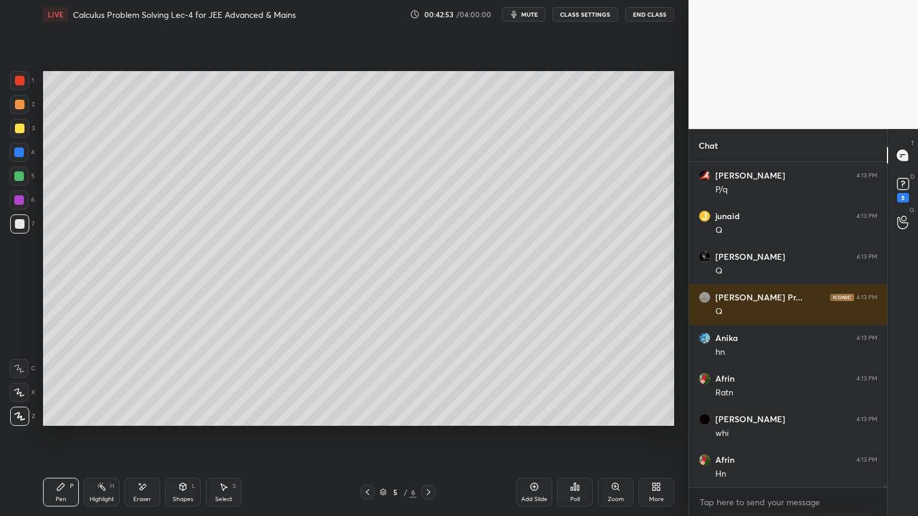
scroll to position [57711, 0]
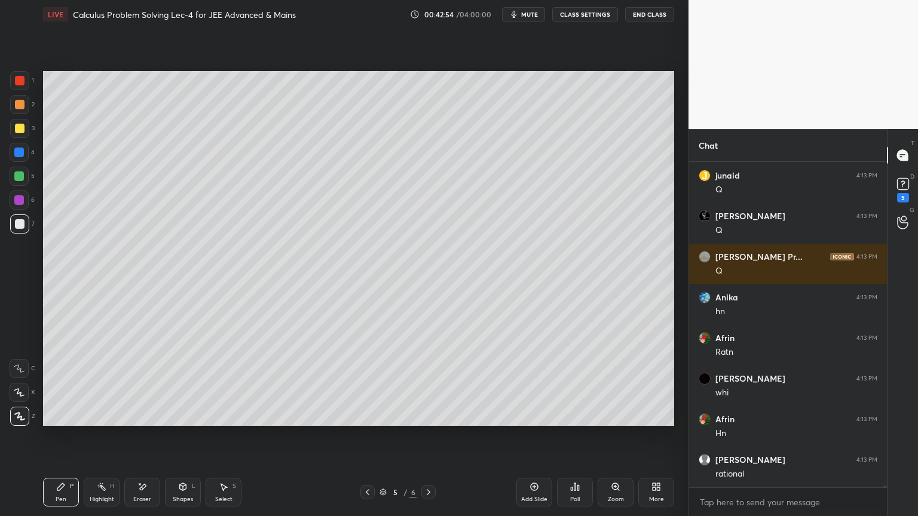
click at [139, 421] on icon at bounding box center [142, 487] width 10 height 10
drag, startPoint x: 73, startPoint y: 485, endPoint x: 79, endPoint y: 479, distance: 7.6
click at [73, 421] on div "Pen P" at bounding box center [61, 492] width 36 height 29
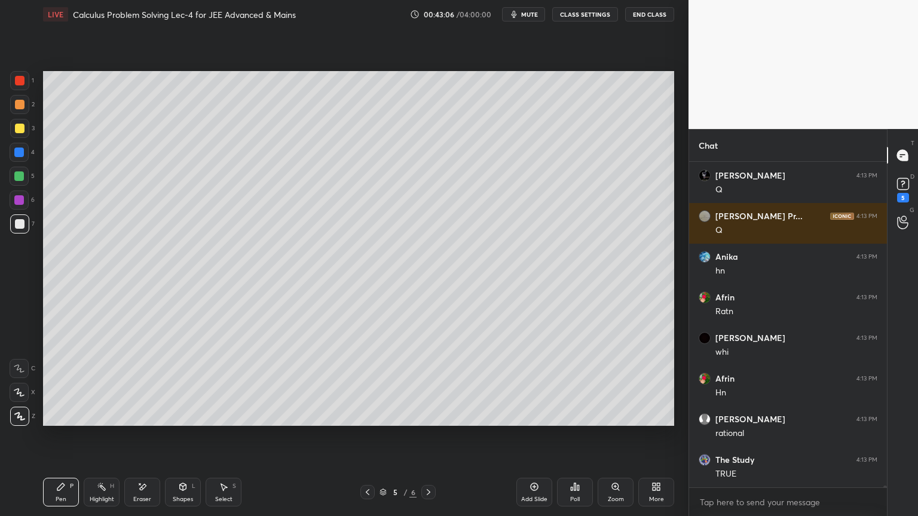
scroll to position [57792, 0]
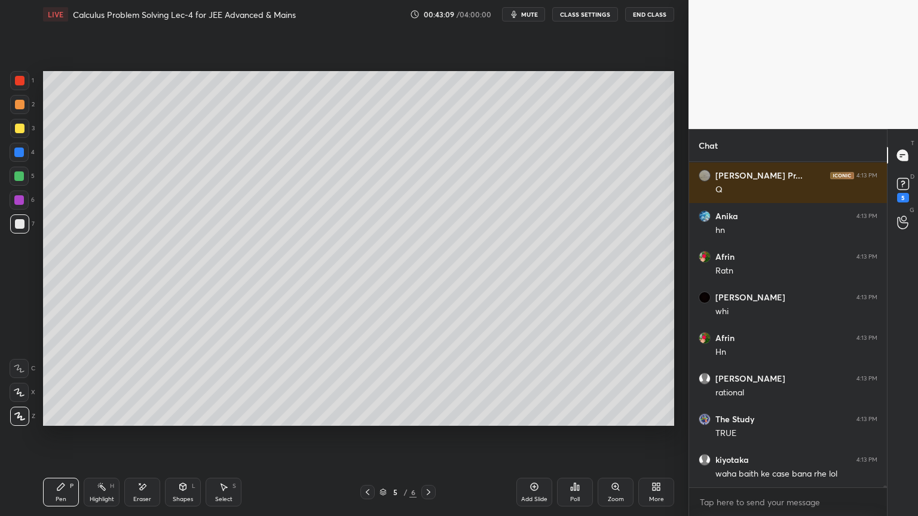
click at [137, 421] on icon at bounding box center [142, 487] width 10 height 10
drag, startPoint x: 52, startPoint y: 501, endPoint x: 68, endPoint y: 448, distance: 54.8
click at [53, 421] on div "Pen P" at bounding box center [61, 492] width 36 height 29
click at [24, 199] on div at bounding box center [19, 200] width 19 height 19
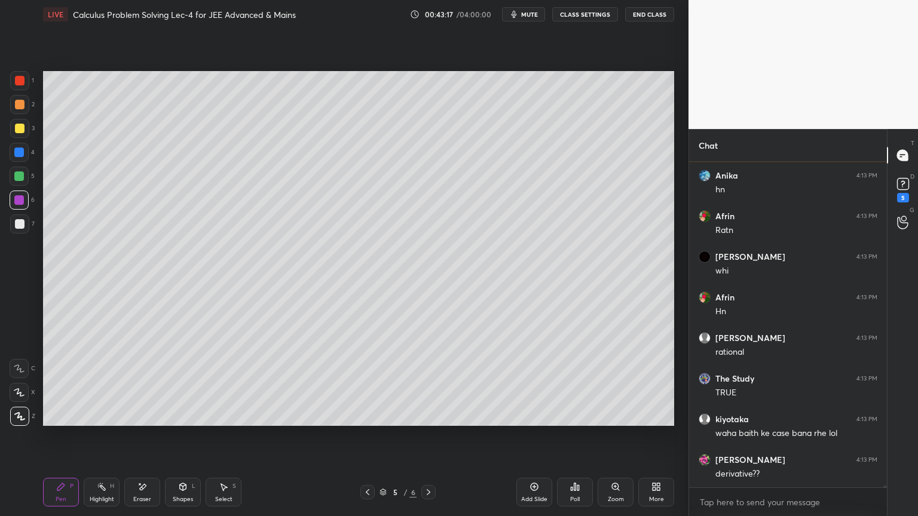
scroll to position [57874, 0]
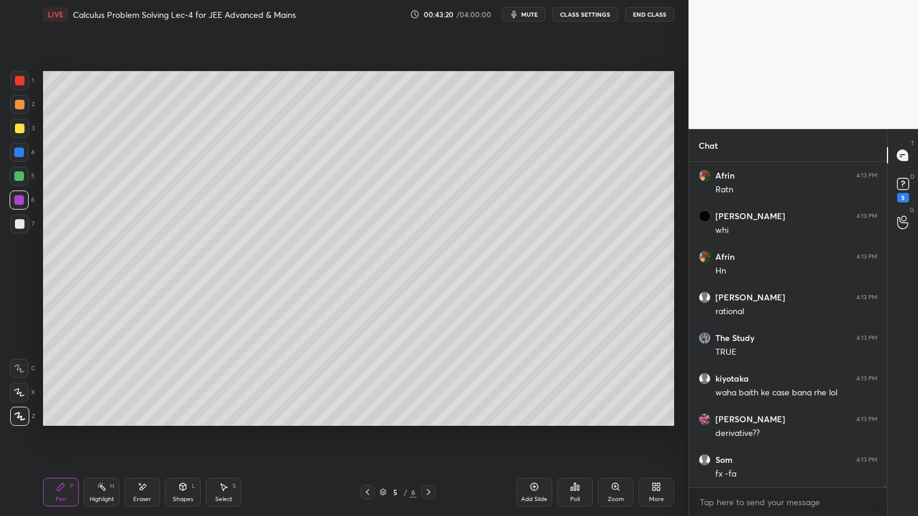
click at [94, 421] on div "Highlight H" at bounding box center [102, 492] width 36 height 29
click at [63, 421] on div "Pen P" at bounding box center [61, 492] width 36 height 29
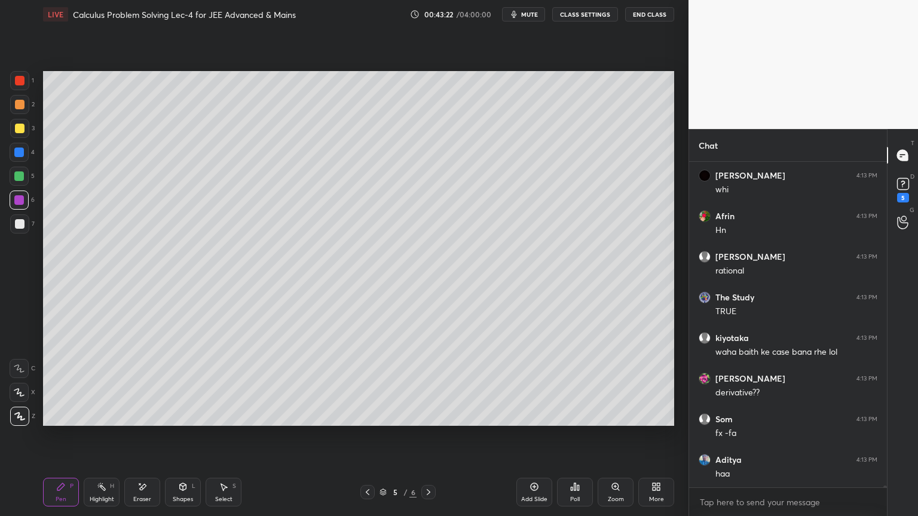
click at [219, 421] on div "Select" at bounding box center [223, 500] width 17 height 6
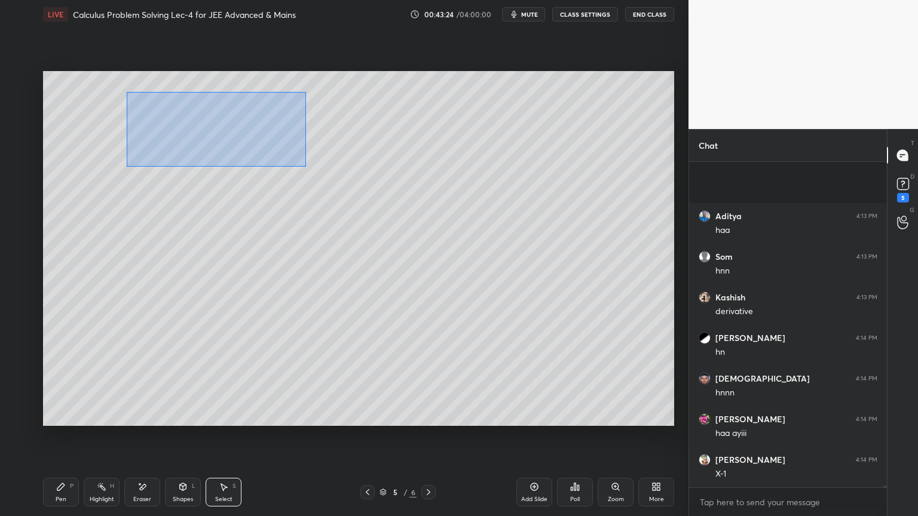
scroll to position [58280, 0]
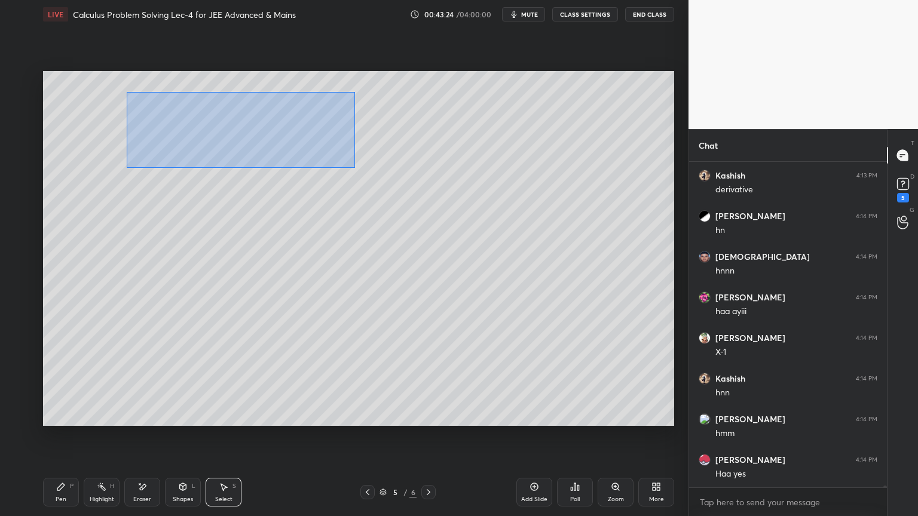
drag, startPoint x: 130, startPoint y: 100, endPoint x: 367, endPoint y: 170, distance: 247.9
click at [371, 171] on div "0 ° Undo Copy Duplicate Duplicate to new slide Delete" at bounding box center [358, 248] width 631 height 355
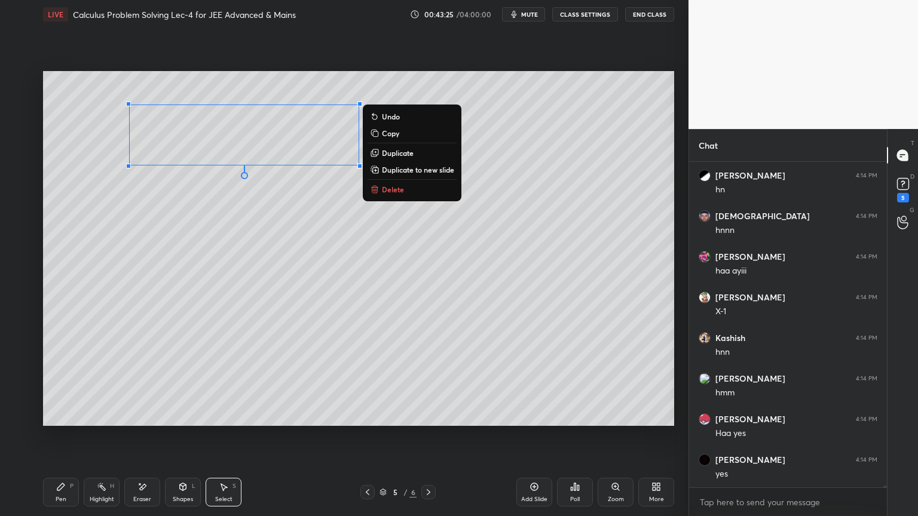
click at [393, 170] on p "Duplicate to new slide" at bounding box center [418, 170] width 72 height 10
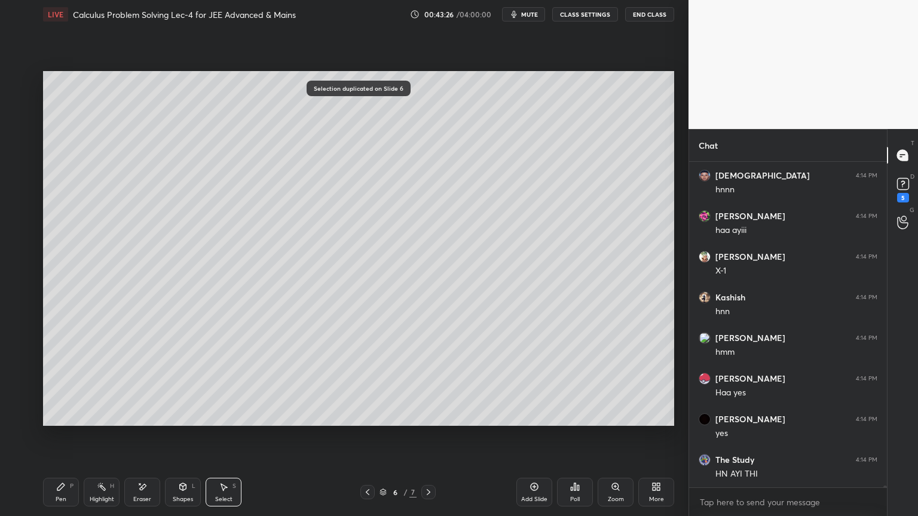
scroll to position [58524, 0]
click at [92, 421] on div "Highlight" at bounding box center [102, 500] width 24 height 6
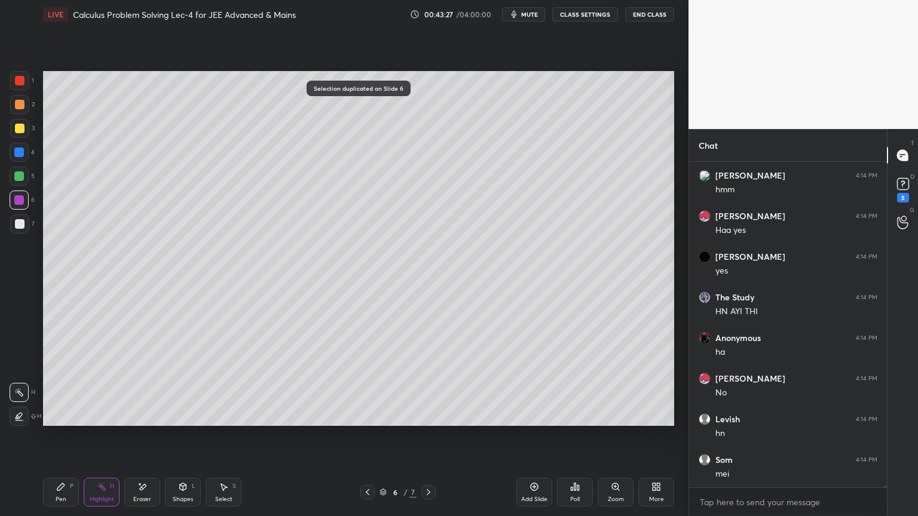
click at [63, 421] on icon at bounding box center [61, 487] width 10 height 10
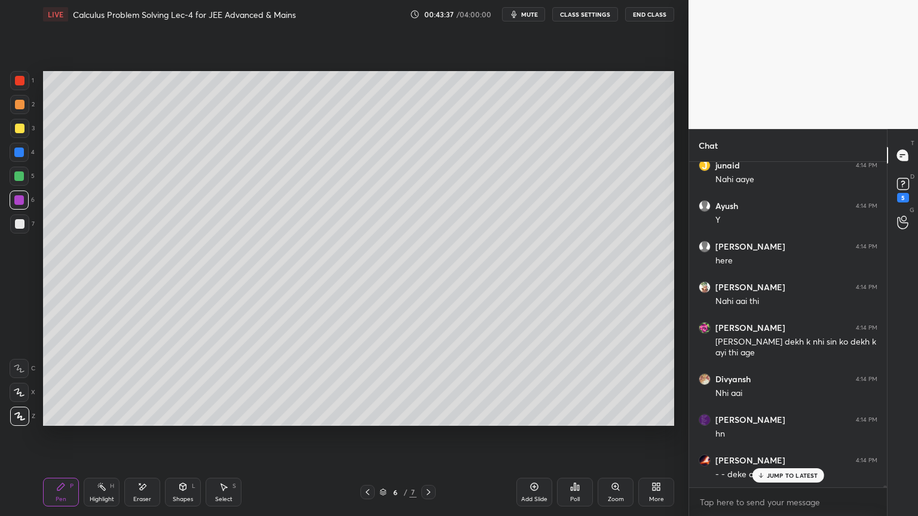
scroll to position [59143, 0]
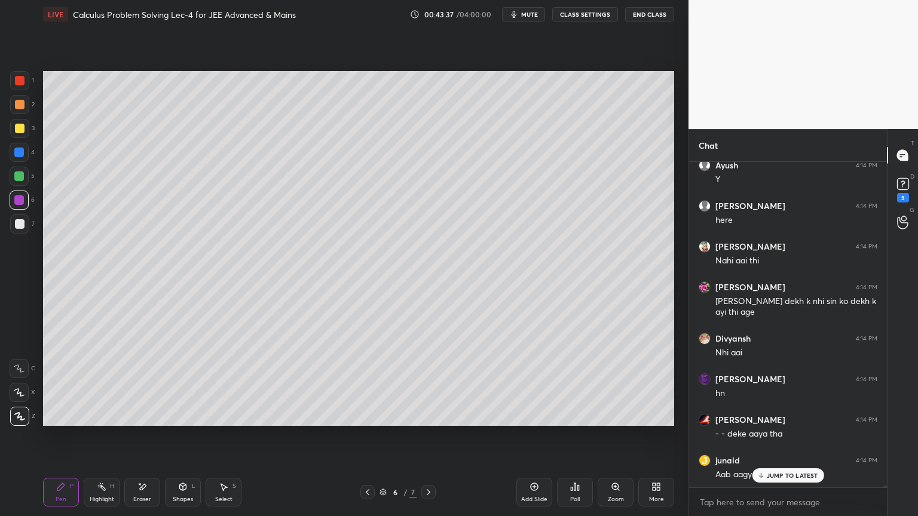
click at [149, 421] on div "Eraser" at bounding box center [142, 492] width 36 height 29
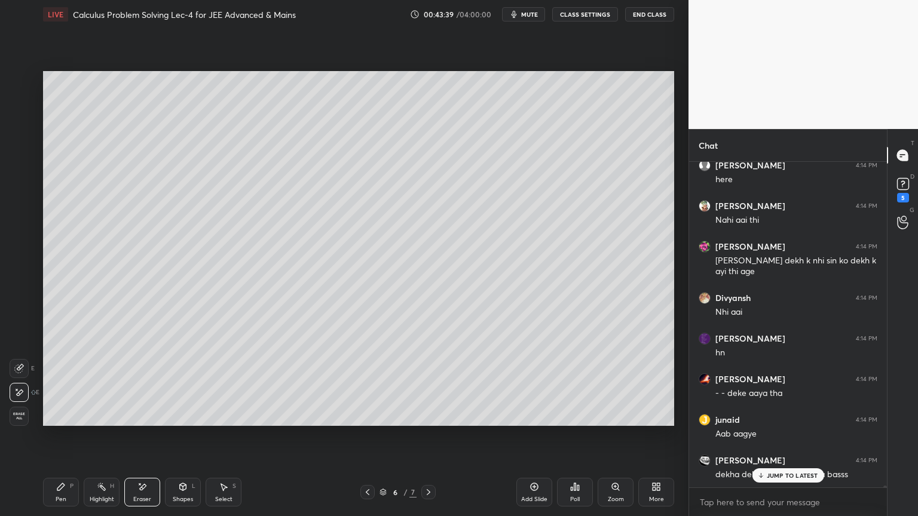
scroll to position [59225, 0]
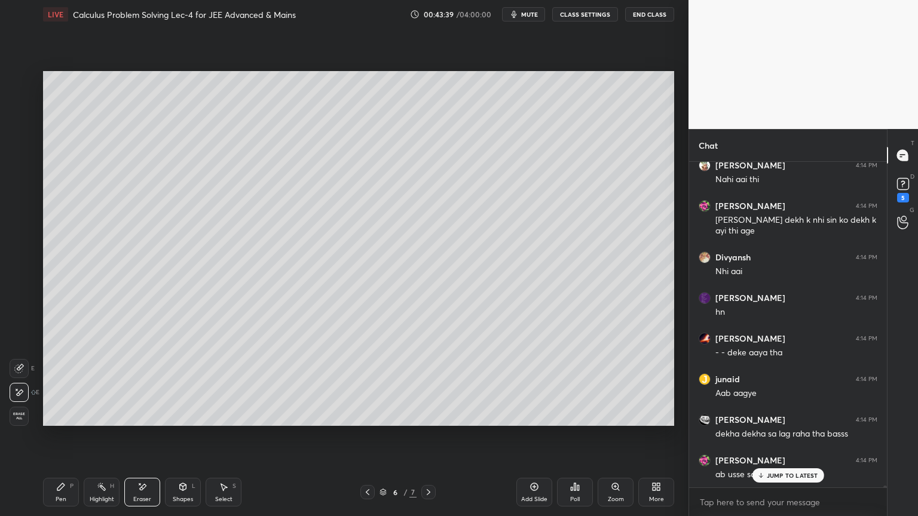
drag, startPoint x: 66, startPoint y: 495, endPoint x: 142, endPoint y: 429, distance: 100.4
click at [65, 421] on div "Pen P" at bounding box center [61, 492] width 36 height 29
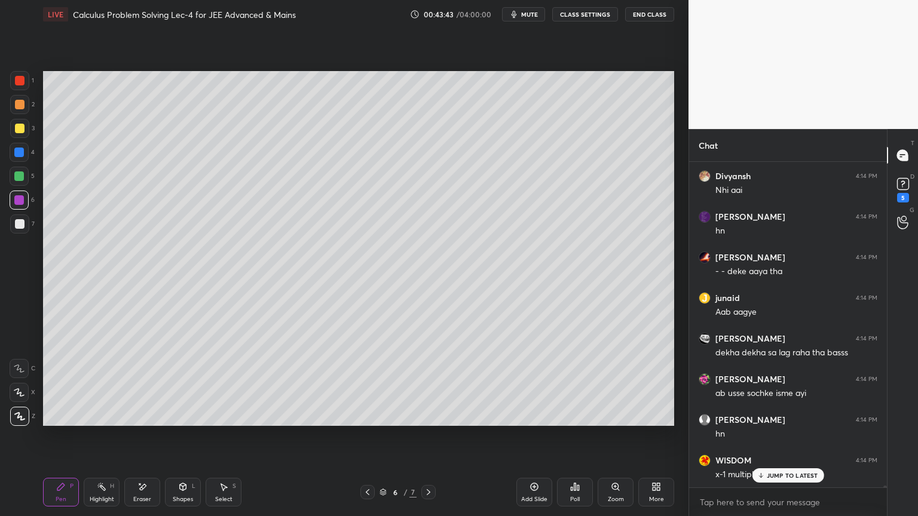
scroll to position [59346, 0]
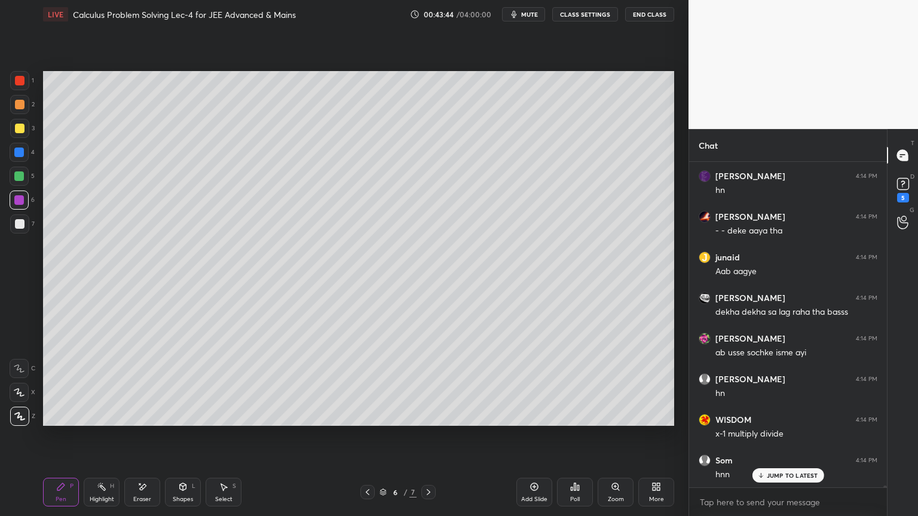
drag, startPoint x: 139, startPoint y: 491, endPoint x: 192, endPoint y: 452, distance: 66.2
click at [139, 421] on icon at bounding box center [142, 487] width 10 height 10
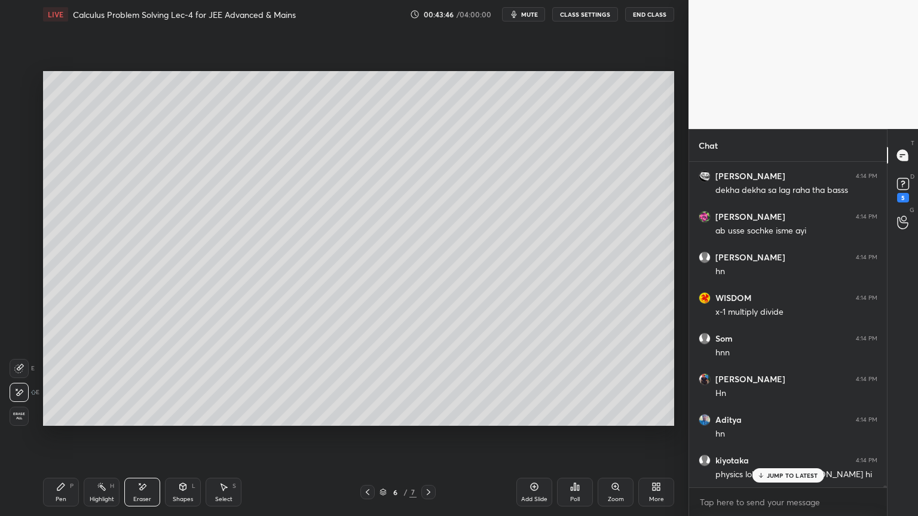
scroll to position [59509, 0]
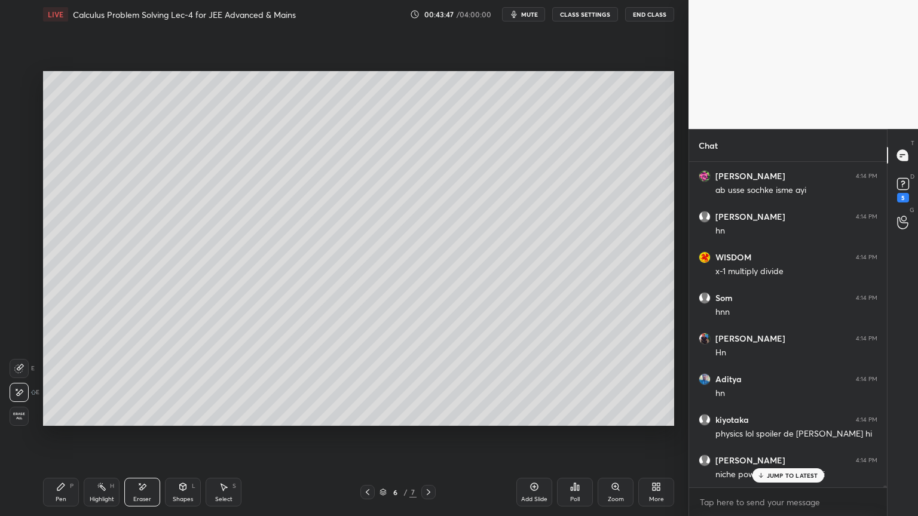
drag, startPoint x: 93, startPoint y: 494, endPoint x: 56, endPoint y: 498, distance: 37.9
click at [92, 421] on div "Highlight H" at bounding box center [102, 492] width 36 height 29
click at [56, 421] on div "Pen" at bounding box center [61, 500] width 11 height 6
click at [24, 223] on div at bounding box center [19, 224] width 19 height 19
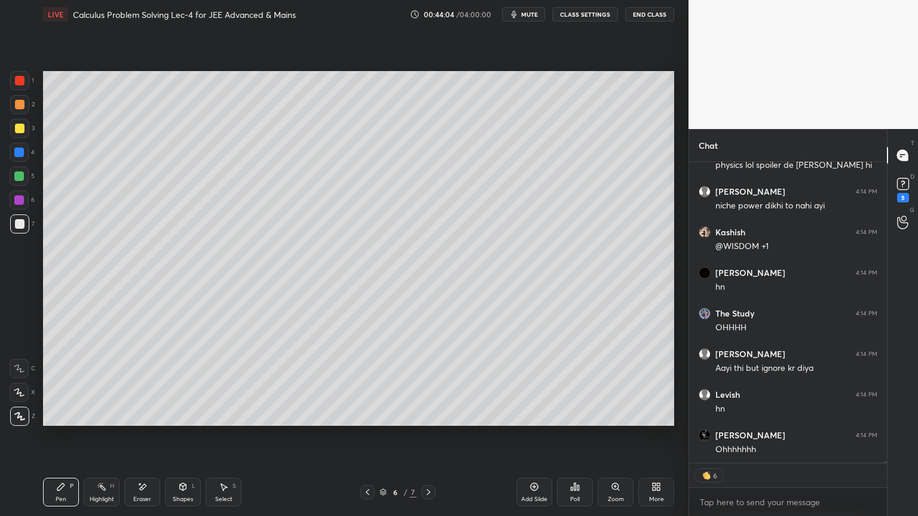
scroll to position [59818, 0]
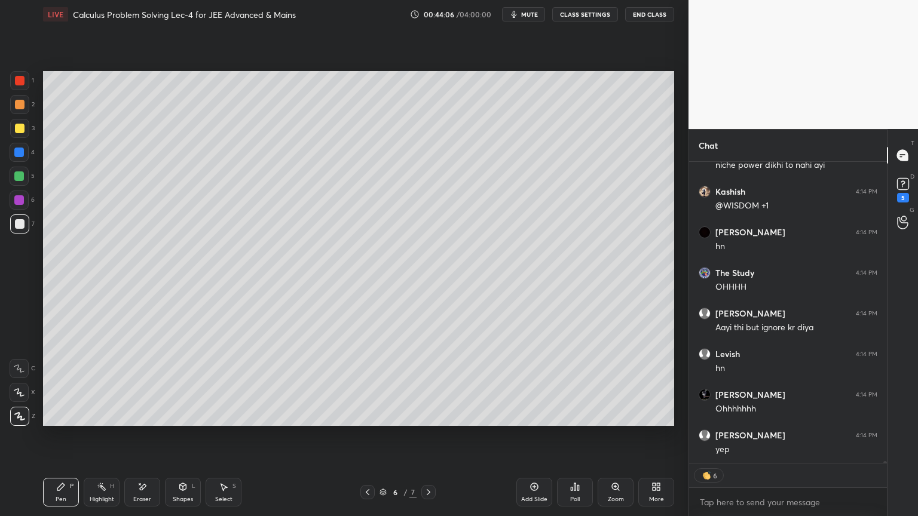
click at [234, 421] on div "Select S" at bounding box center [224, 492] width 36 height 29
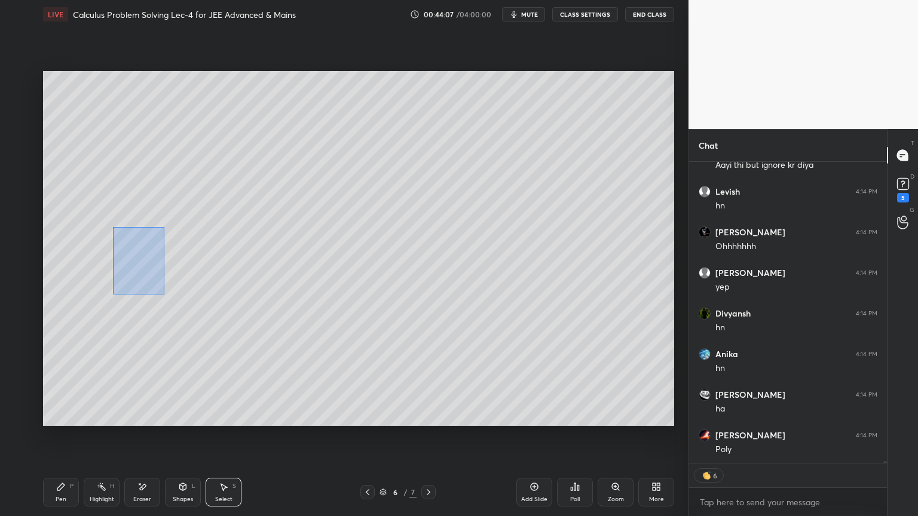
drag, startPoint x: 114, startPoint y: 227, endPoint x: 163, endPoint y: 294, distance: 82.9
click at [164, 294] on div "0 ° Undo Copy Duplicate Duplicate to new slide Delete" at bounding box center [358, 248] width 631 height 355
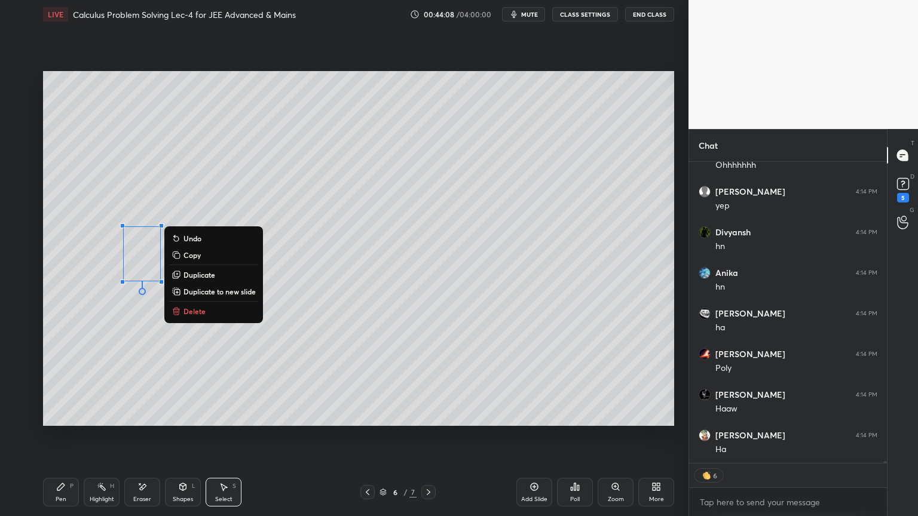
drag, startPoint x: 204, startPoint y: 275, endPoint x: 146, endPoint y: 283, distance: 58.0
click at [204, 275] on p "Duplicate" at bounding box center [199, 275] width 32 height 10
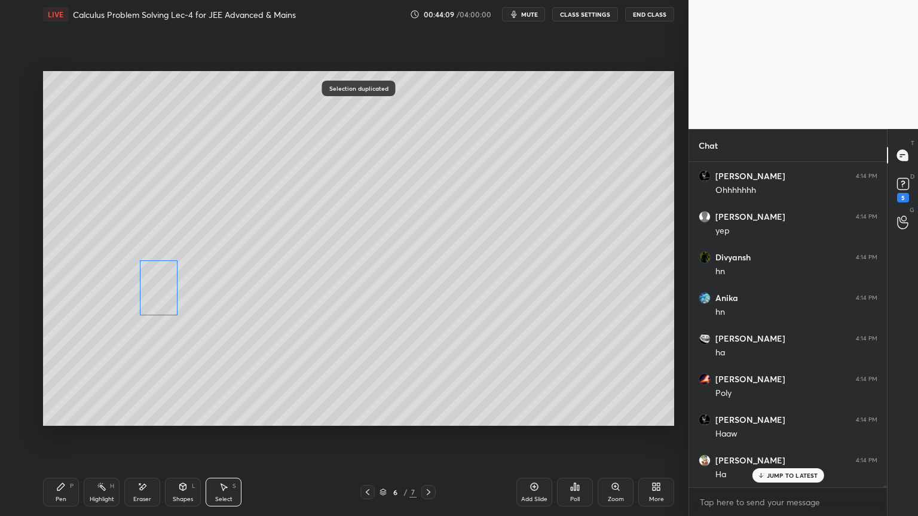
drag, startPoint x: 148, startPoint y: 280, endPoint x: 146, endPoint y: 301, distance: 21.6
click at [150, 298] on div "0 ° Undo Copy Duplicate Duplicate to new slide Delete" at bounding box center [358, 248] width 631 height 355
drag, startPoint x: 103, startPoint y: 333, endPoint x: 108, endPoint y: 305, distance: 29.1
click at [103, 333] on div "0 ° Undo Copy Duplicate Duplicate to new slide Delete" at bounding box center [358, 248] width 631 height 355
drag, startPoint x: 119, startPoint y: 217, endPoint x: 153, endPoint y: 266, distance: 59.7
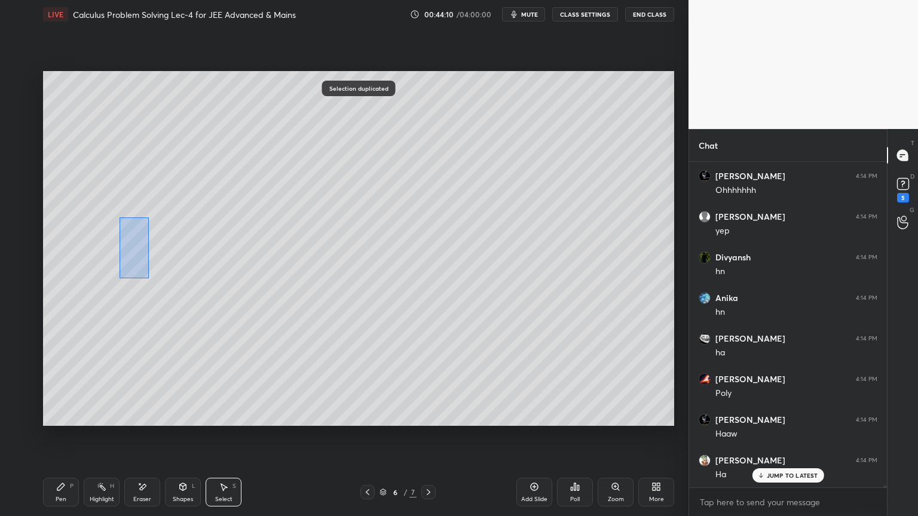
click at [156, 277] on div "0 ° Undo Copy Duplicate Duplicate to new slide Delete" at bounding box center [358, 248] width 631 height 355
drag, startPoint x: 140, startPoint y: 250, endPoint x: 121, endPoint y: 249, distance: 19.2
click at [146, 208] on div "0 ° Undo Copy Duplicate Duplicate to new slide Delete" at bounding box center [358, 248] width 631 height 355
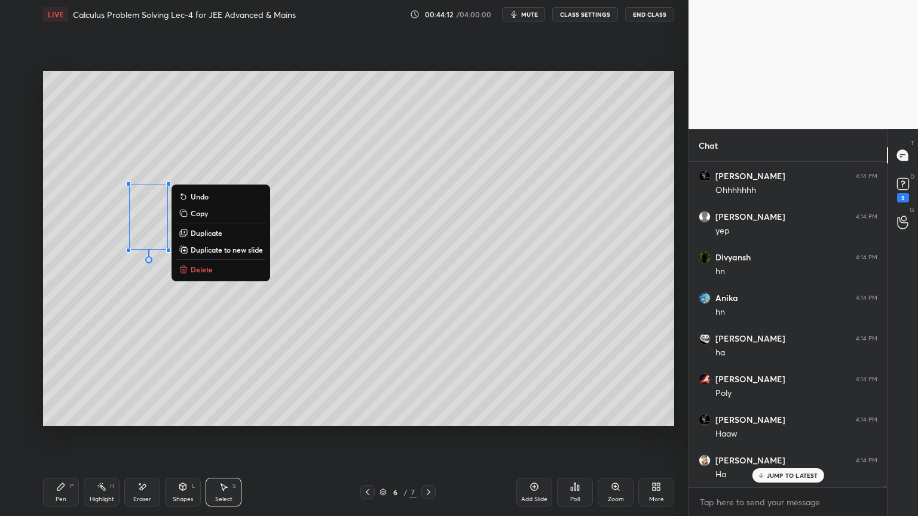
drag, startPoint x: 107, startPoint y: 278, endPoint x: 134, endPoint y: 258, distance: 34.2
click at [108, 278] on div "0 ° Undo Copy Duplicate Duplicate to new slide Delete" at bounding box center [358, 248] width 631 height 355
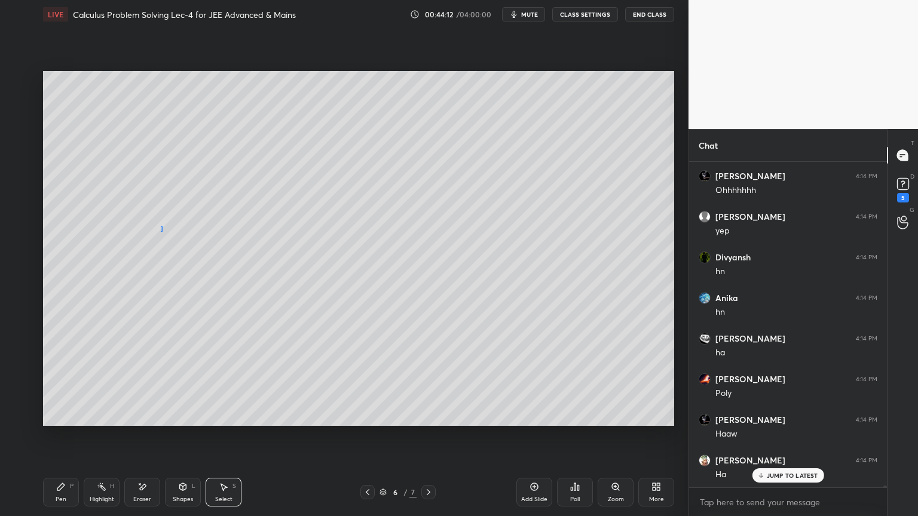
drag, startPoint x: 161, startPoint y: 230, endPoint x: 167, endPoint y: 240, distance: 11.6
click at [167, 240] on div "0 ° Undo Copy Duplicate Duplicate to new slide Delete" at bounding box center [358, 248] width 631 height 355
drag, startPoint x: 161, startPoint y: 243, endPoint x: 146, endPoint y: 291, distance: 50.1
click at [149, 289] on div "0 ° Undo Copy Duplicate Duplicate to new slide Delete" at bounding box center [358, 248] width 631 height 355
drag, startPoint x: 108, startPoint y: 311, endPoint x: 93, endPoint y: 385, distance: 75.0
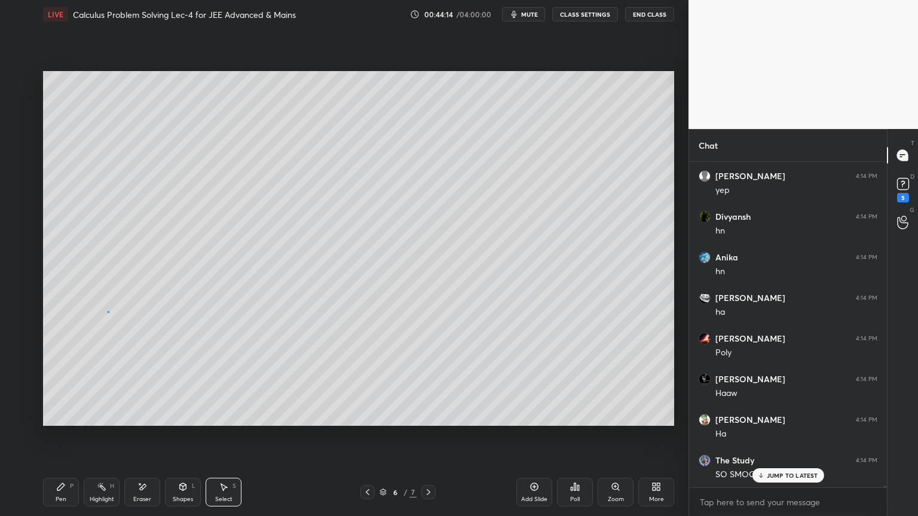
click at [106, 312] on div "0 ° Undo Copy Duplicate Duplicate to new slide Delete" at bounding box center [358, 248] width 631 height 355
click at [57, 421] on div "Pen" at bounding box center [61, 500] width 11 height 6
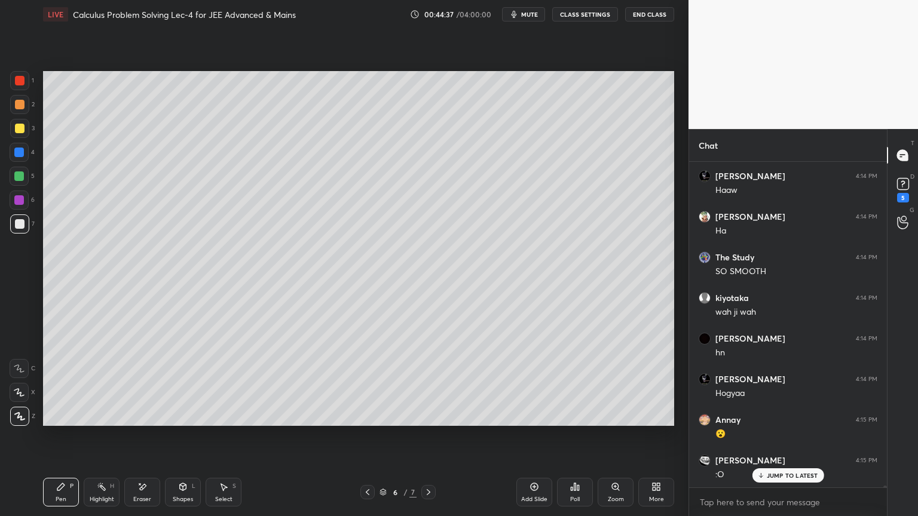
scroll to position [60322, 0]
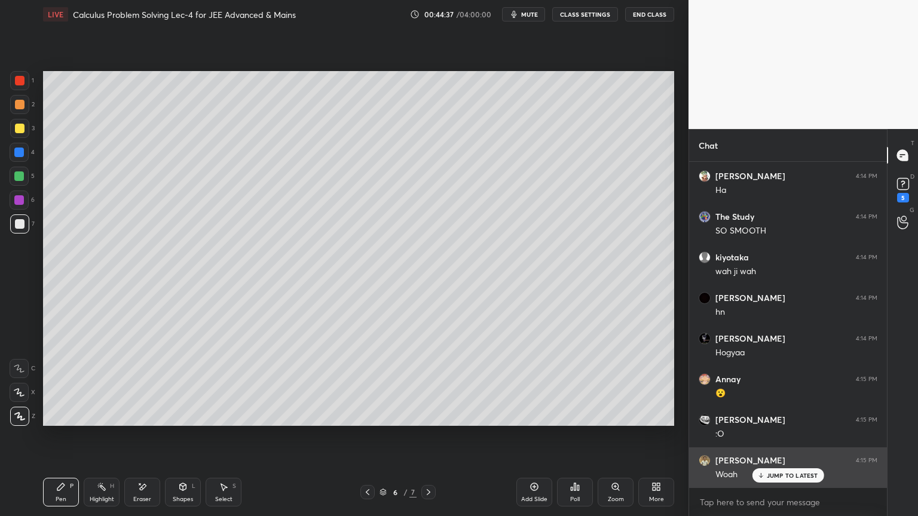
drag, startPoint x: 795, startPoint y: 476, endPoint x: 745, endPoint y: 482, distance: 50.6
click at [796, 421] on p "JUMP TO LATEST" at bounding box center [792, 475] width 51 height 7
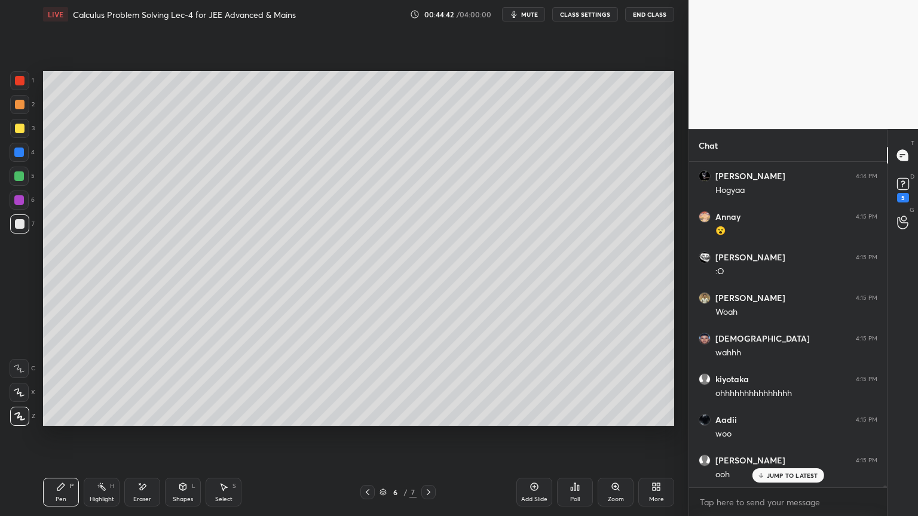
click at [20, 124] on div at bounding box center [20, 129] width 10 height 10
click at [20, 103] on div at bounding box center [20, 105] width 10 height 10
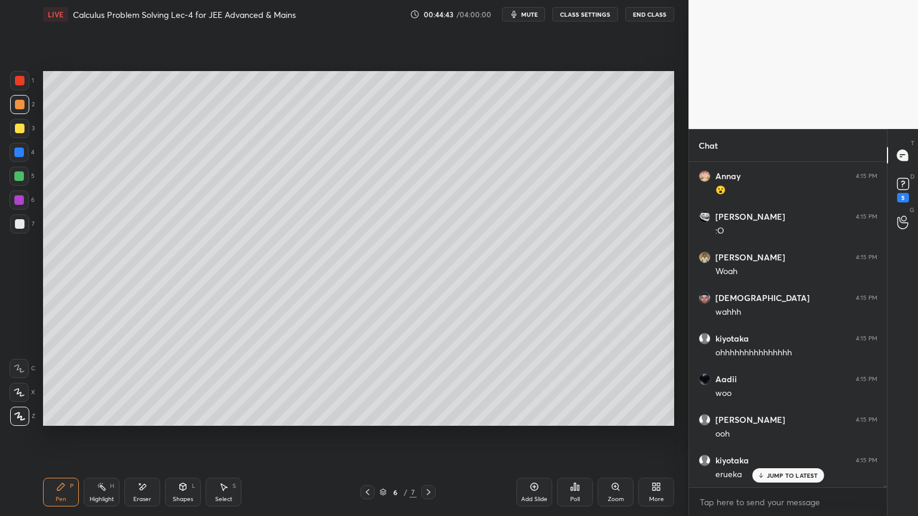
click at [21, 210] on div "6" at bounding box center [22, 203] width 25 height 24
click at [19, 105] on div at bounding box center [20, 105] width 10 height 10
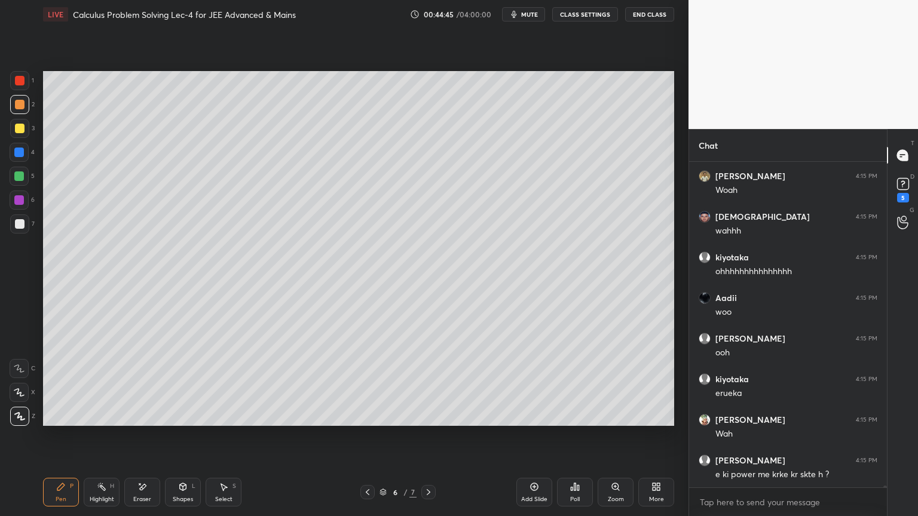
scroll to position [60647, 0]
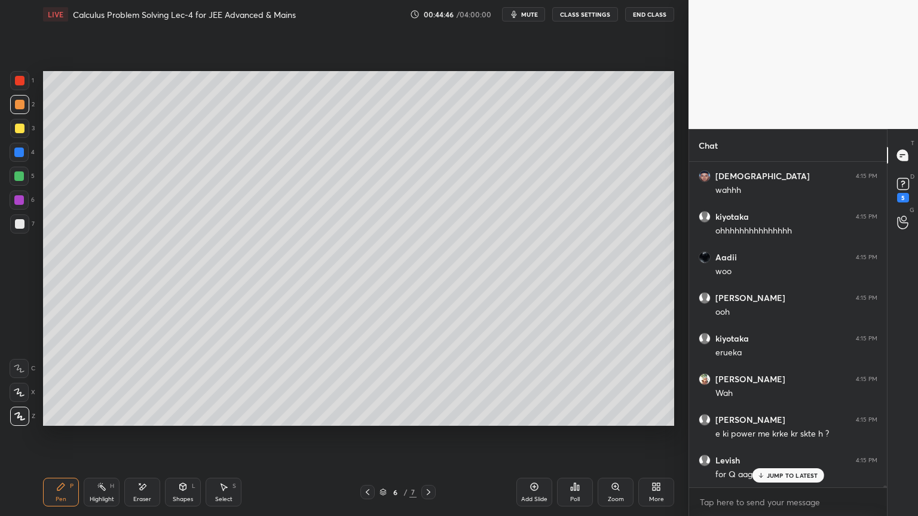
drag, startPoint x: 17, startPoint y: 198, endPoint x: 27, endPoint y: 198, distance: 10.2
click at [17, 200] on div at bounding box center [19, 200] width 10 height 10
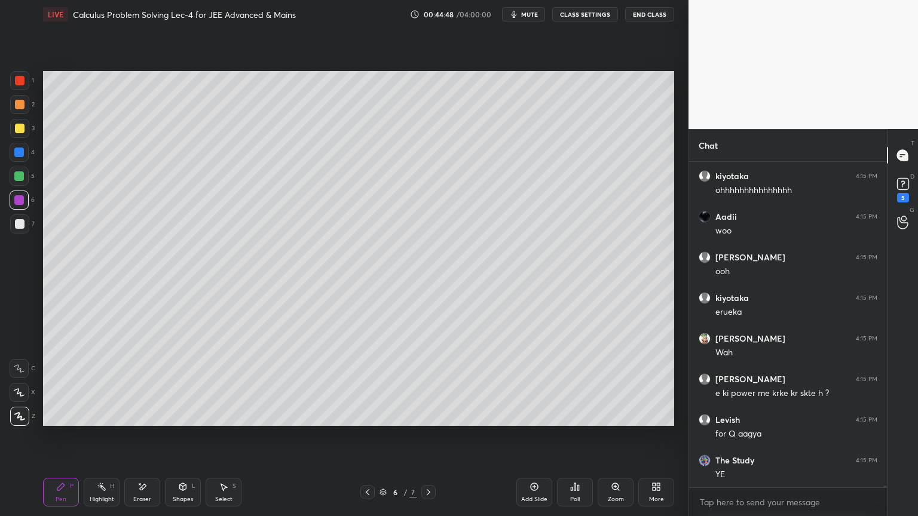
scroll to position [60728, 0]
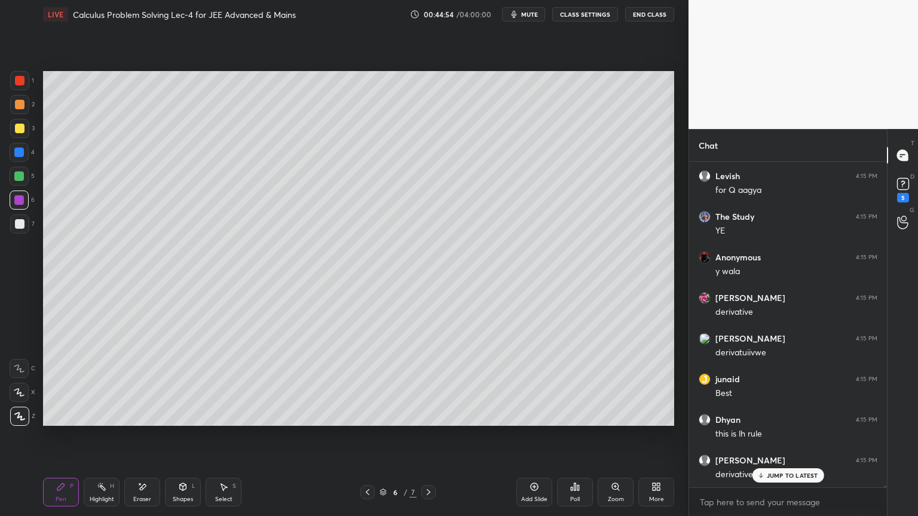
click at [770, 421] on p "JUMP TO LATEST" at bounding box center [792, 475] width 51 height 7
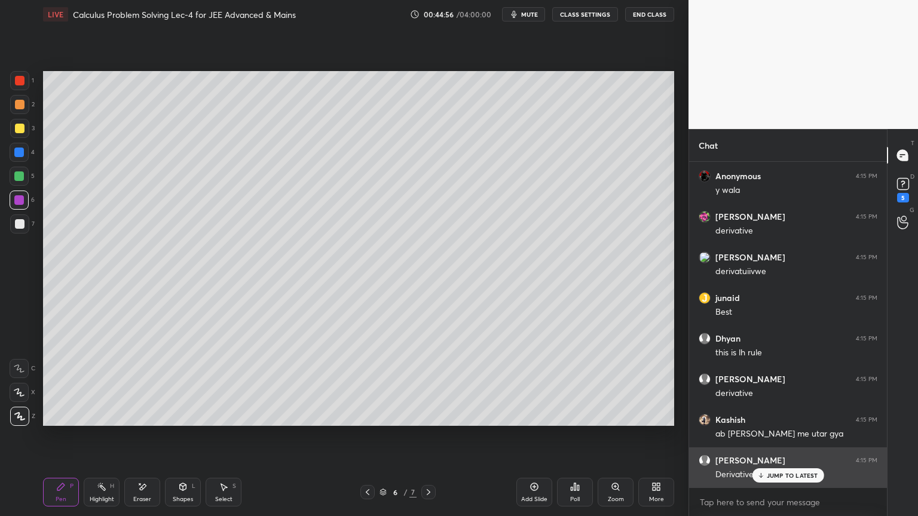
click at [782, 421] on p "JUMP TO LATEST" at bounding box center [792, 475] width 51 height 7
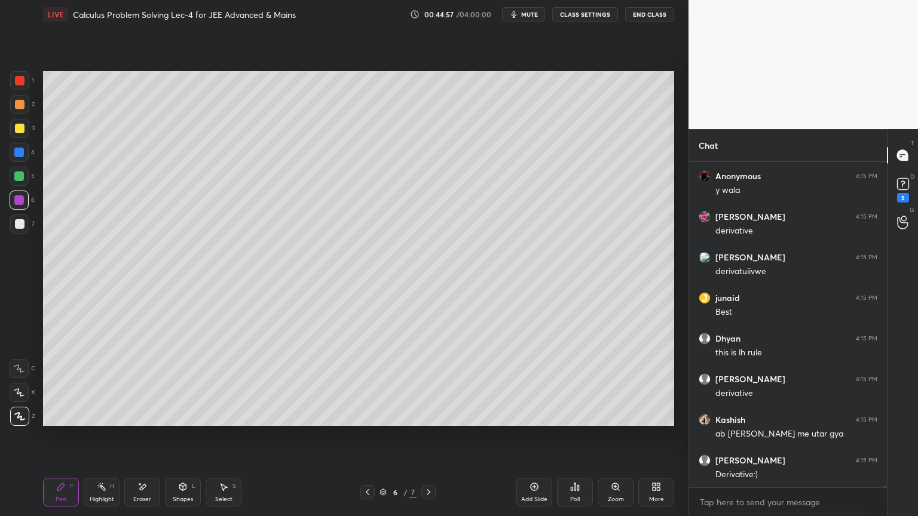
scroll to position [61053, 0]
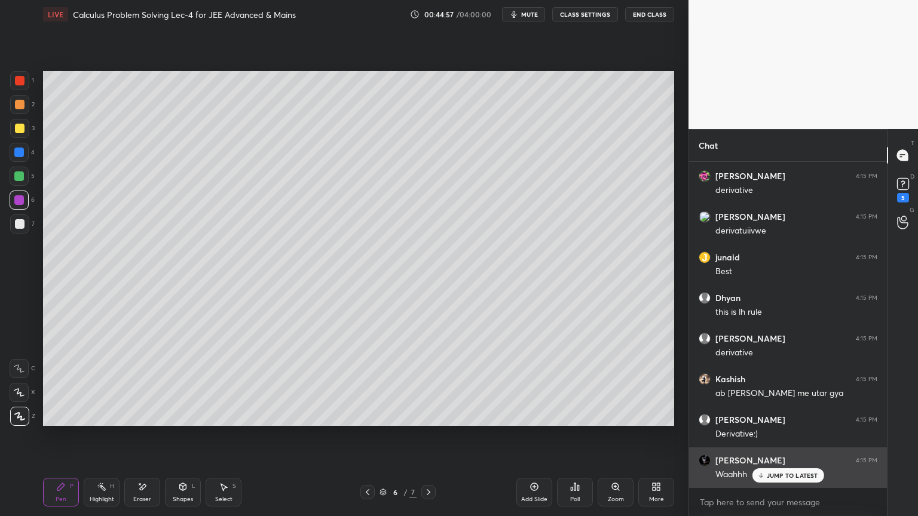
click at [775, 421] on p "JUMP TO LATEST" at bounding box center [792, 475] width 51 height 7
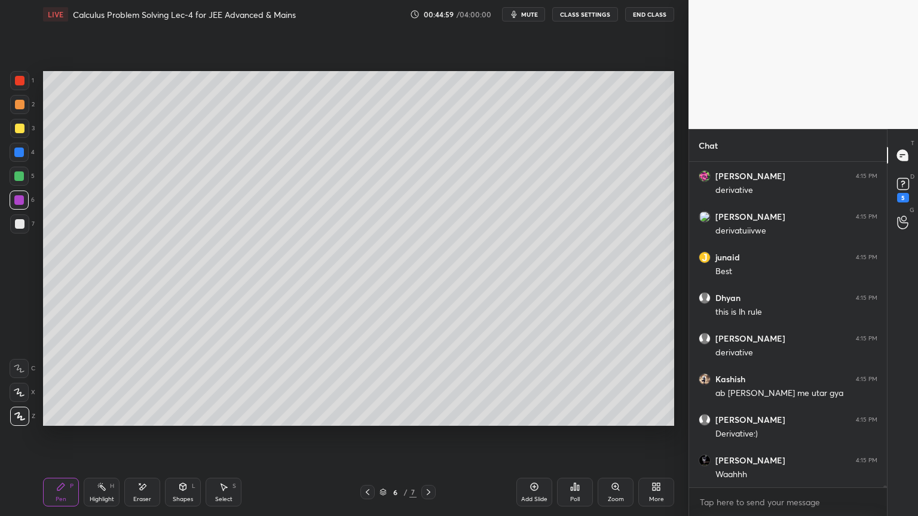
drag, startPoint x: 103, startPoint y: 491, endPoint x: 61, endPoint y: 493, distance: 41.9
click at [101, 421] on icon at bounding box center [102, 487] width 10 height 10
drag, startPoint x: 61, startPoint y: 493, endPoint x: 100, endPoint y: 471, distance: 45.2
click at [61, 421] on div "Pen P" at bounding box center [61, 492] width 36 height 29
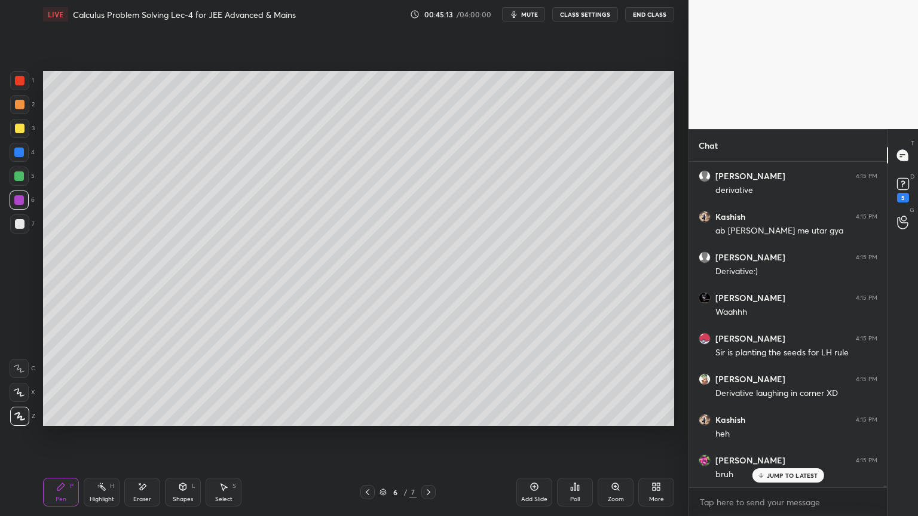
scroll to position [61256, 0]
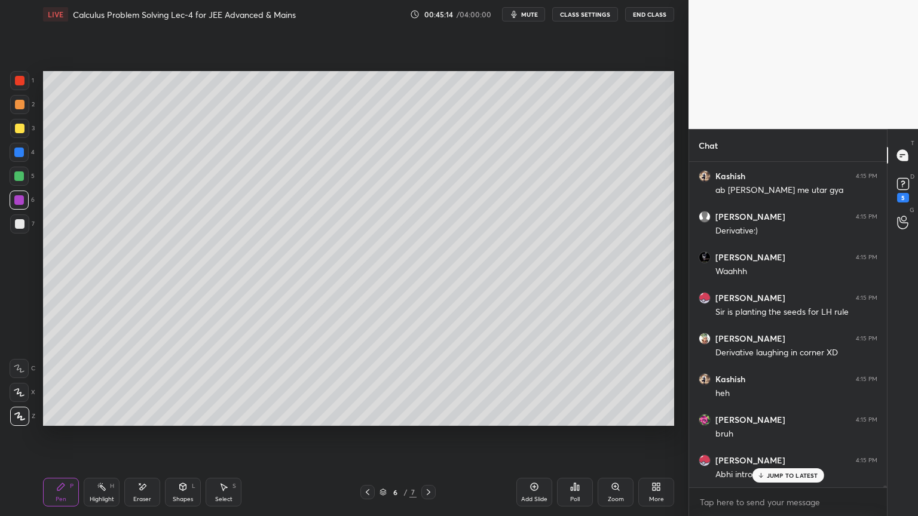
click at [780, 421] on p "JUMP TO LATEST" at bounding box center [792, 475] width 51 height 7
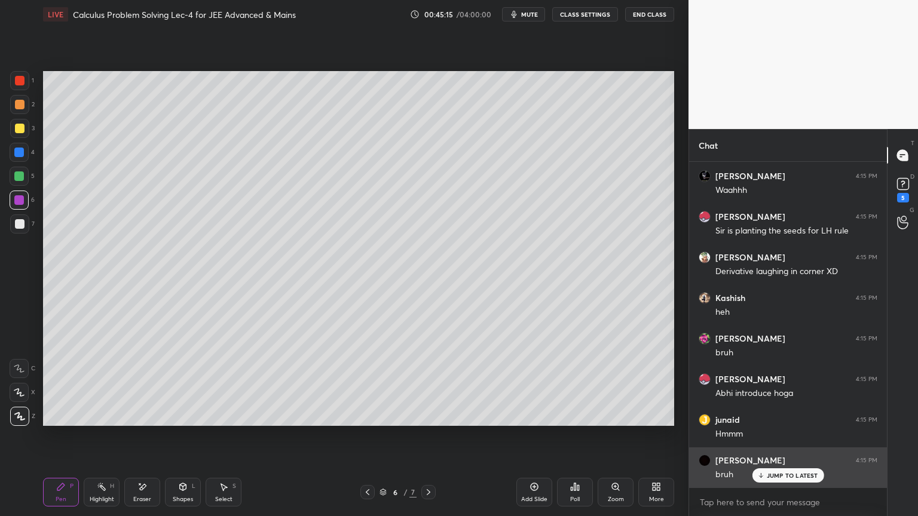
click at [780, 421] on p "JUMP TO LATEST" at bounding box center [792, 475] width 51 height 7
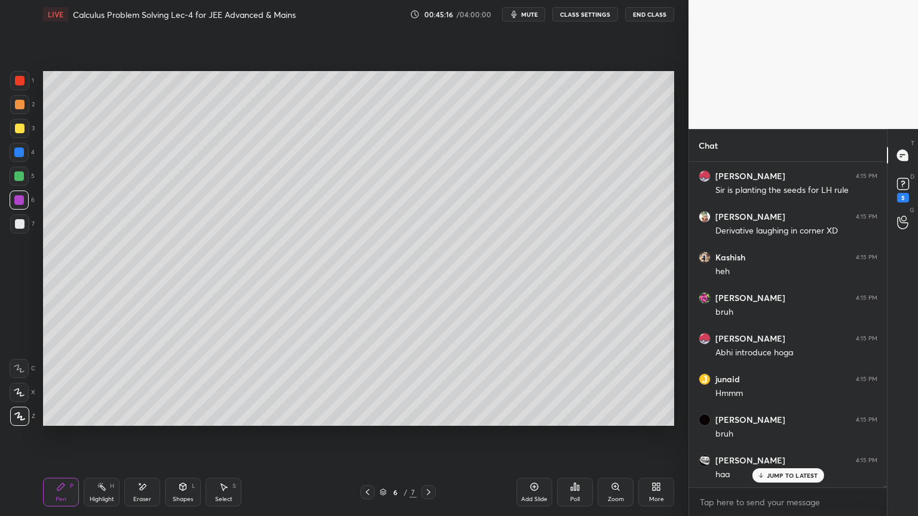
click at [365, 421] on icon at bounding box center [368, 493] width 10 height 10
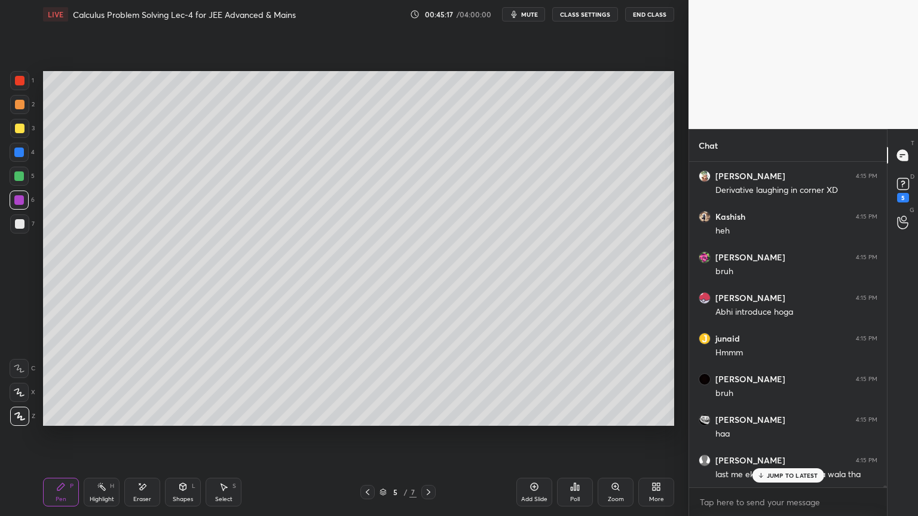
drag, startPoint x: 430, startPoint y: 492, endPoint x: 497, endPoint y: 479, distance: 68.8
click at [430, 421] on icon at bounding box center [429, 493] width 10 height 10
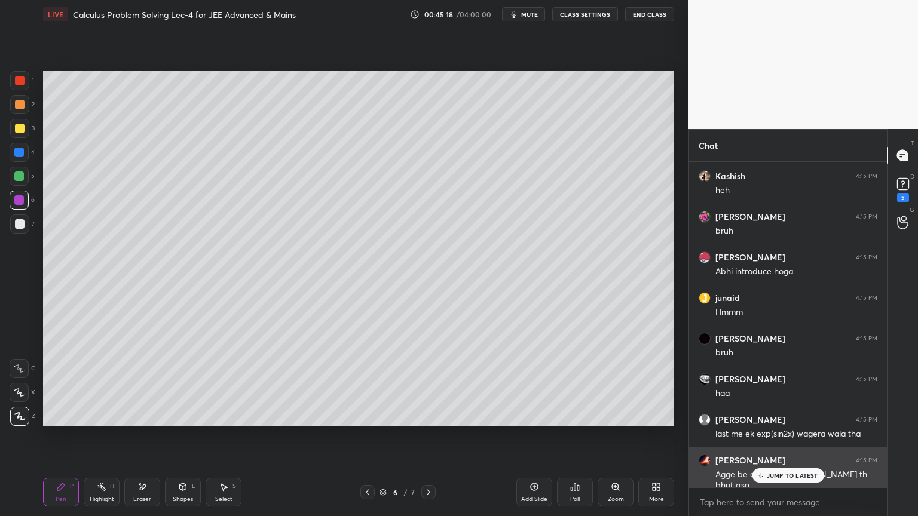
drag, startPoint x: 765, startPoint y: 475, endPoint x: 750, endPoint y: 476, distance: 15.5
click at [765, 421] on div "JUMP TO LATEST" at bounding box center [788, 475] width 72 height 14
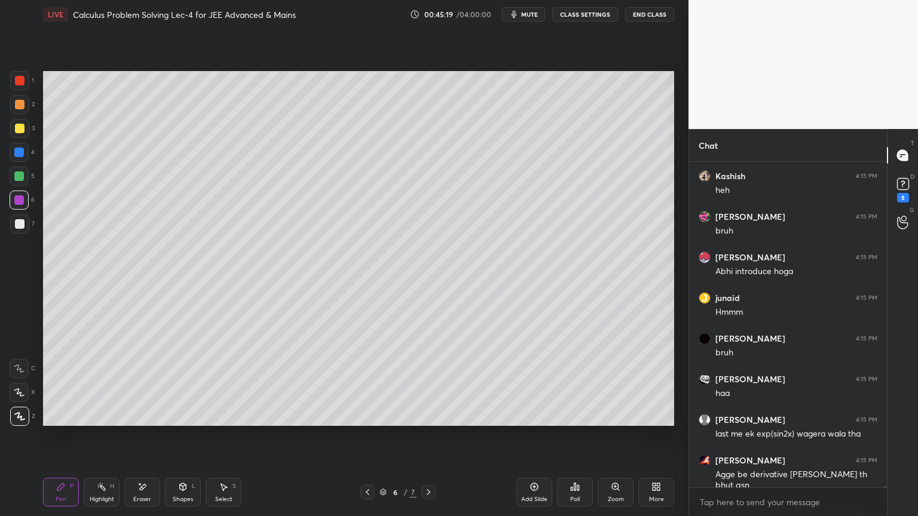
click at [529, 421] on icon at bounding box center [534, 487] width 10 height 10
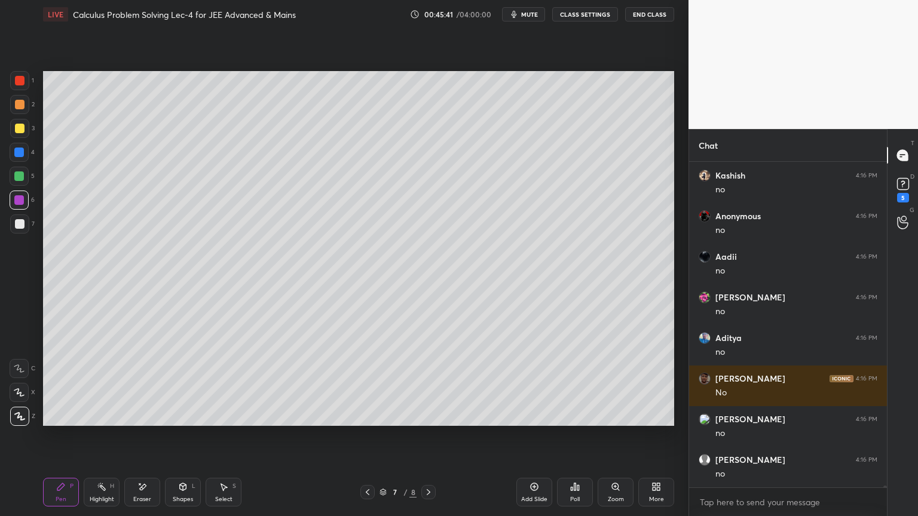
scroll to position [62283, 0]
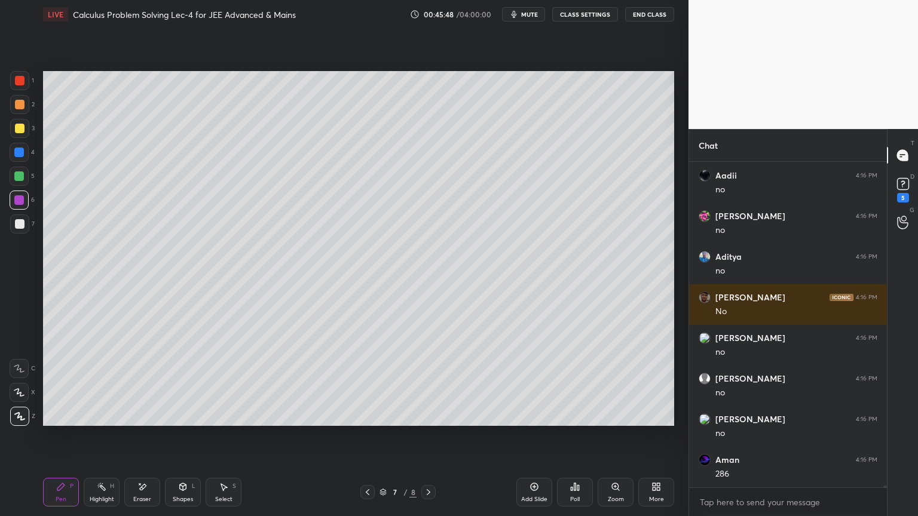
click at [24, 226] on div at bounding box center [19, 224] width 19 height 19
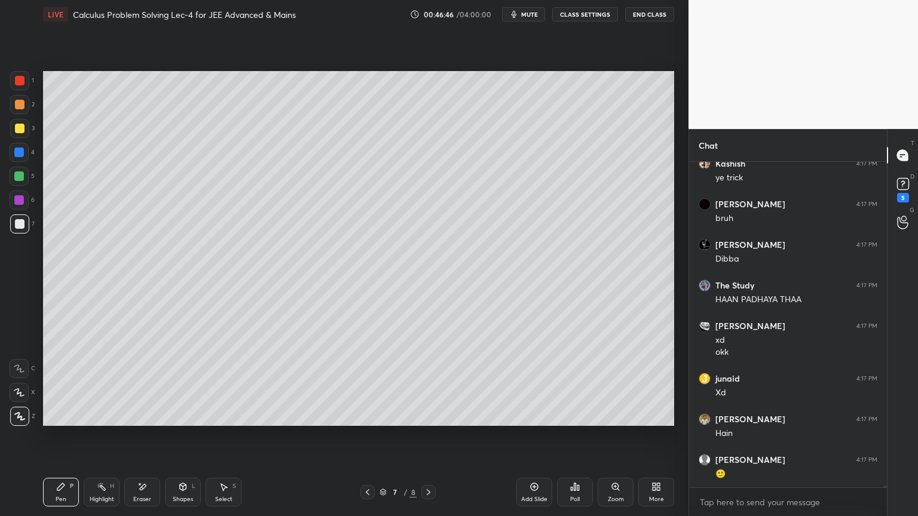
scroll to position [64064, 0]
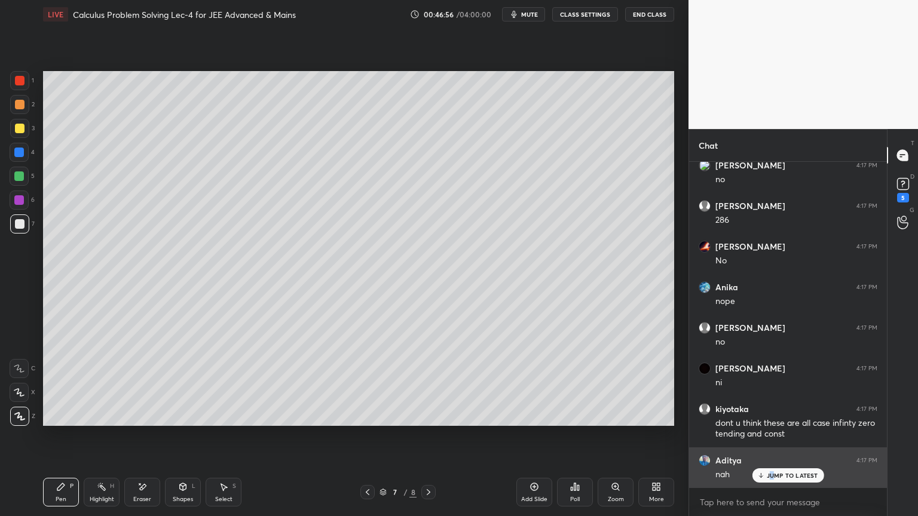
click at [771, 421] on p "JUMP TO LATEST" at bounding box center [792, 475] width 51 height 7
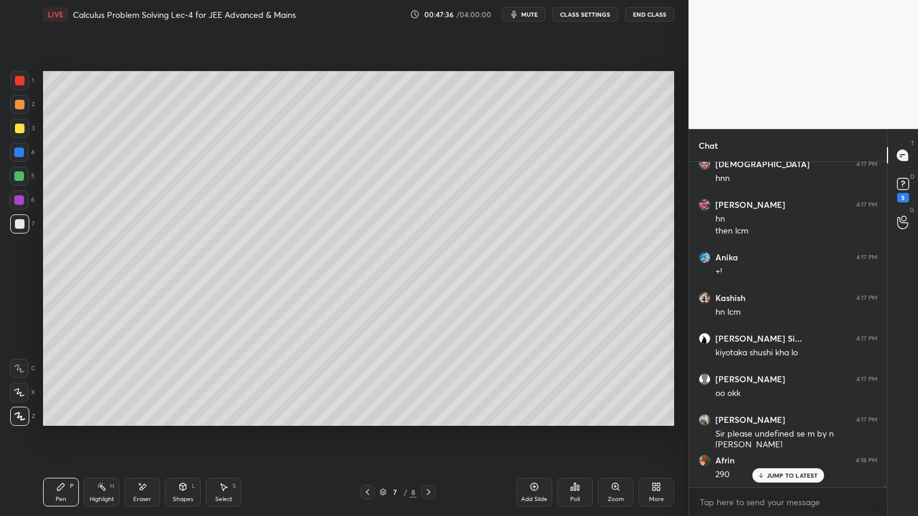
scroll to position [65020, 0]
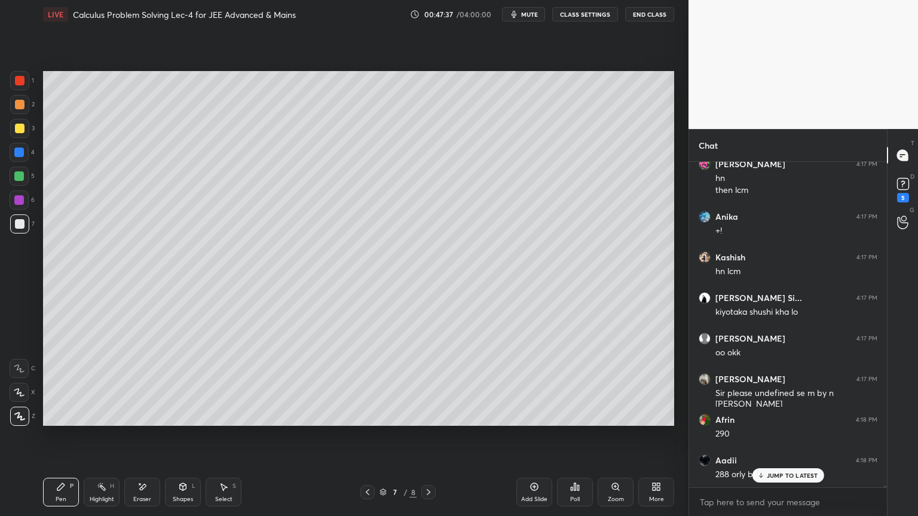
drag, startPoint x: 785, startPoint y: 471, endPoint x: 670, endPoint y: 491, distance: 117.0
click at [785, 421] on div "JUMP TO LATEST" at bounding box center [788, 475] width 72 height 14
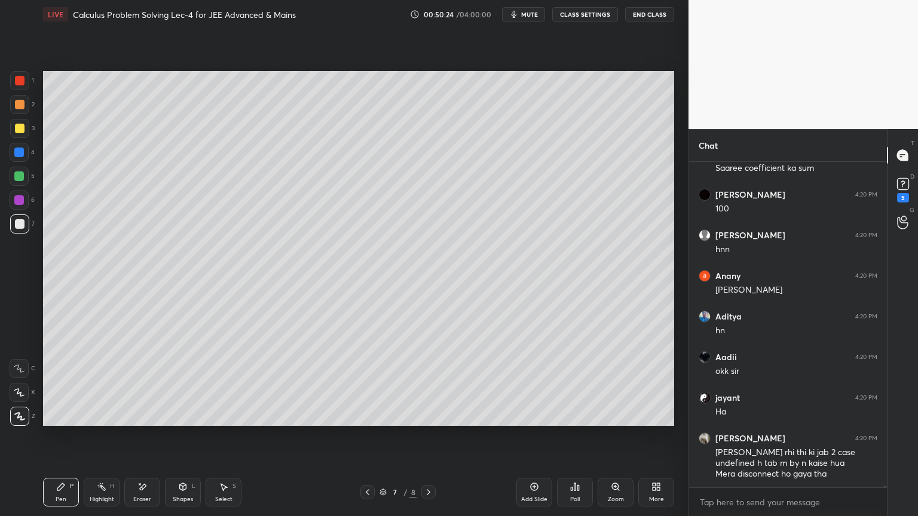
scroll to position [60464, 0]
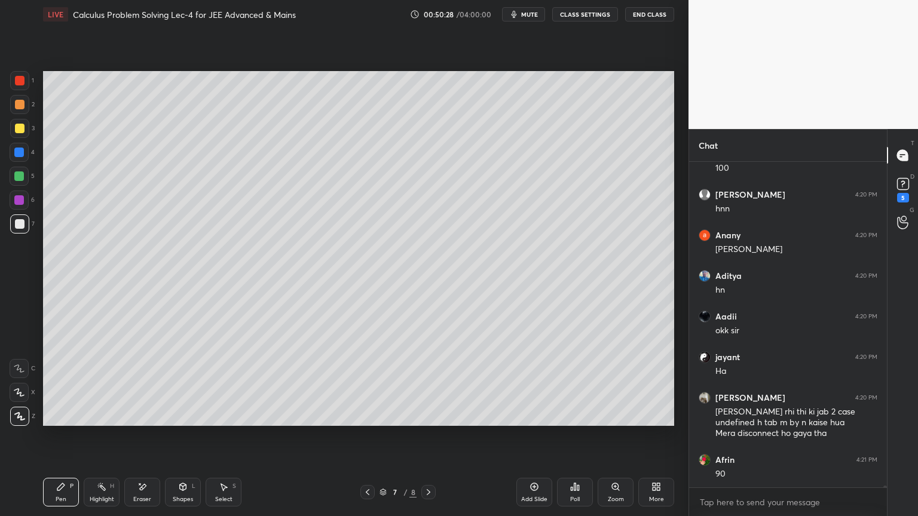
click at [366, 421] on icon at bounding box center [368, 492] width 4 height 6
click at [366, 421] on icon at bounding box center [368, 493] width 10 height 10
click at [428, 421] on icon at bounding box center [429, 492] width 4 height 6
drag, startPoint x: 362, startPoint y: 494, endPoint x: 368, endPoint y: 488, distance: 8.9
click at [363, 421] on icon at bounding box center [368, 493] width 10 height 10
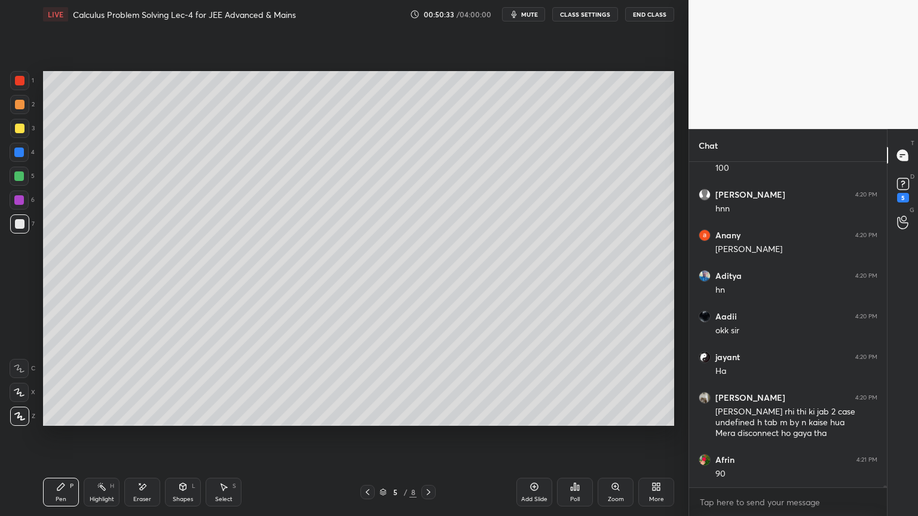
scroll to position [60505, 0]
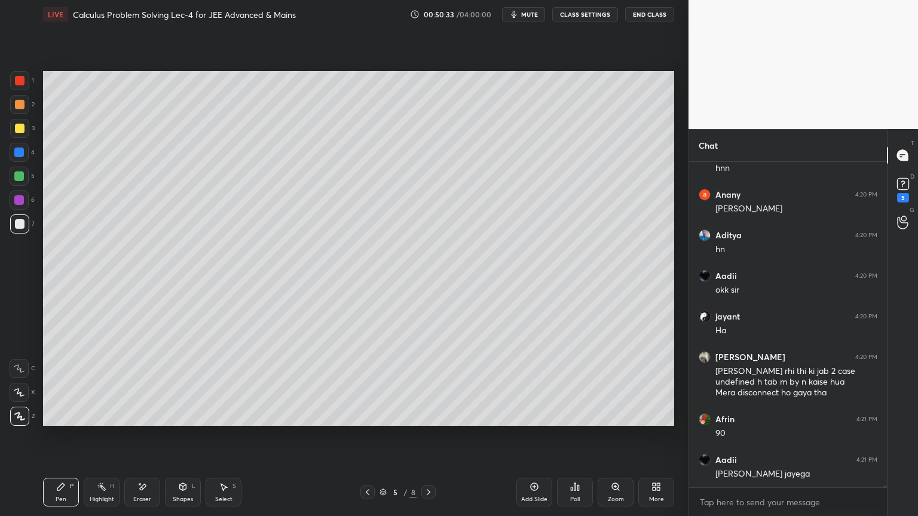
click at [142, 421] on div "Eraser" at bounding box center [142, 492] width 36 height 29
click at [96, 421] on div "Highlight H" at bounding box center [102, 492] width 36 height 29
click at [57, 421] on icon at bounding box center [60, 486] width 7 height 7
click at [431, 421] on icon at bounding box center [429, 493] width 10 height 10
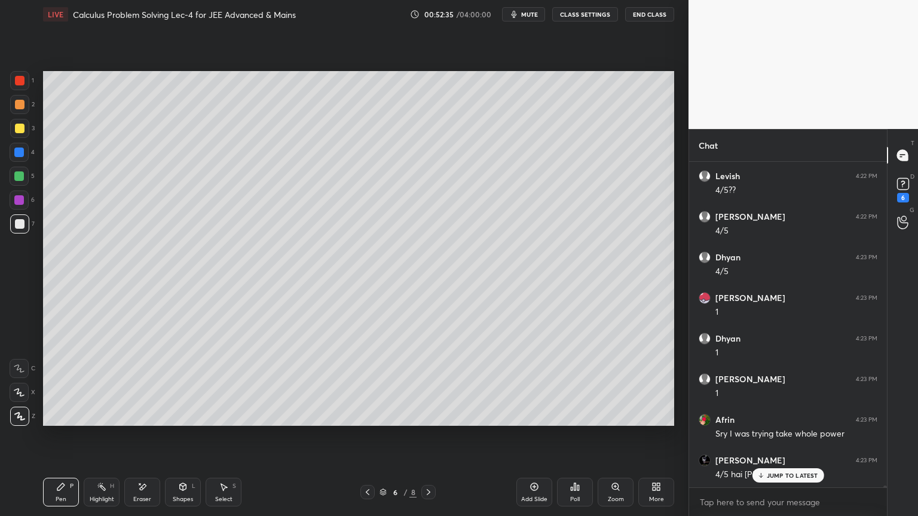
scroll to position [61966, 0]
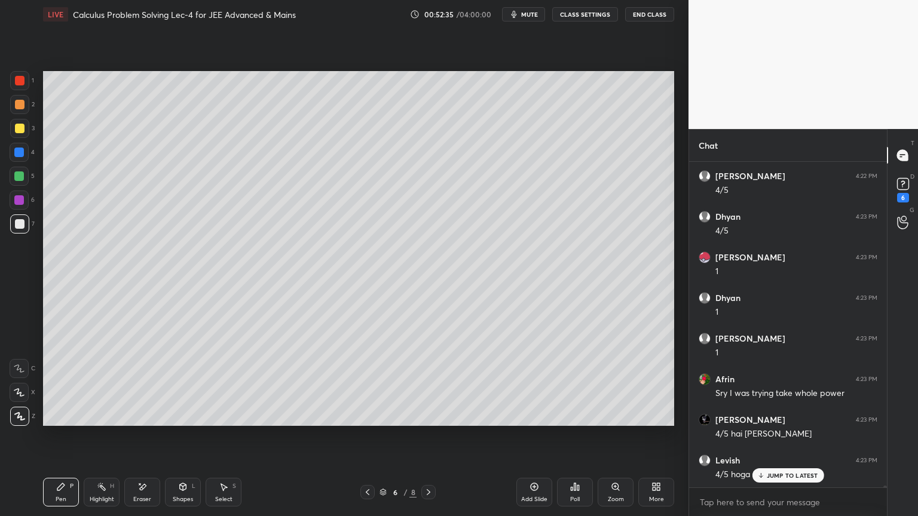
click at [786, 421] on p "JUMP TO LATEST" at bounding box center [792, 475] width 51 height 7
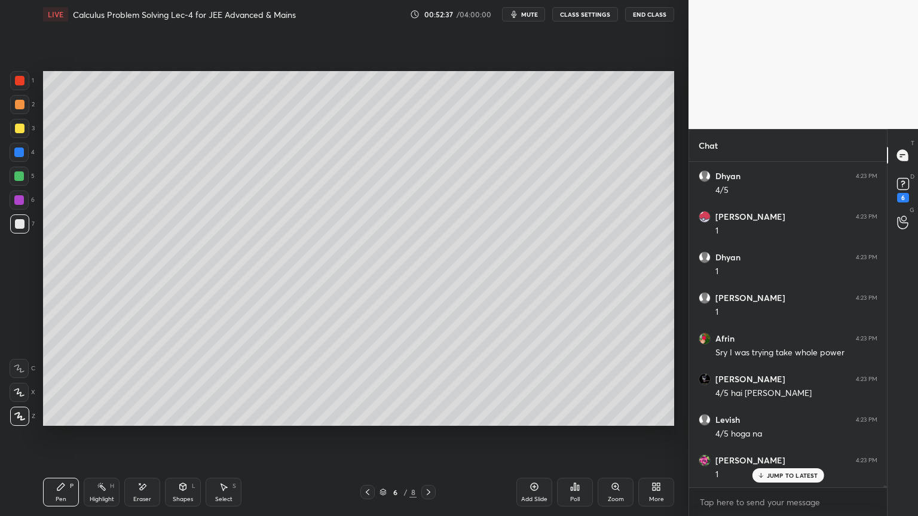
scroll to position [62047, 0]
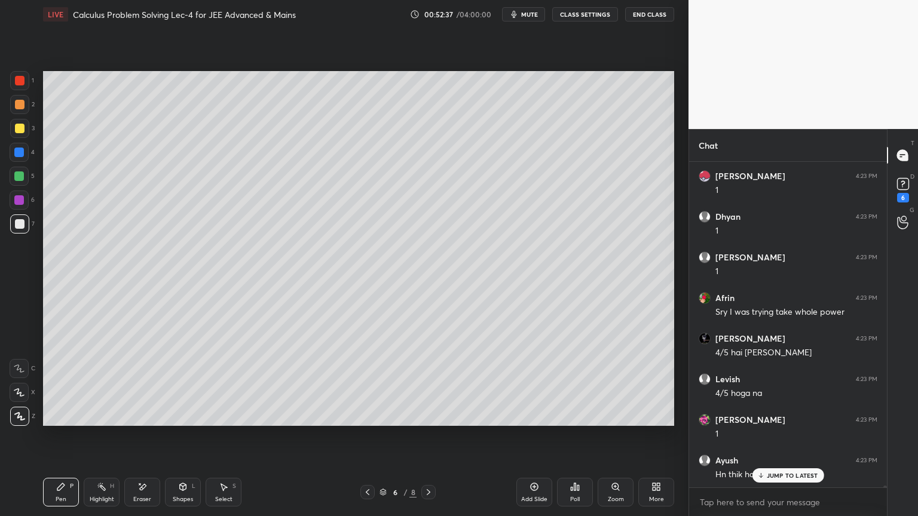
click at [779, 421] on p "JUMP TO LATEST" at bounding box center [792, 475] width 51 height 7
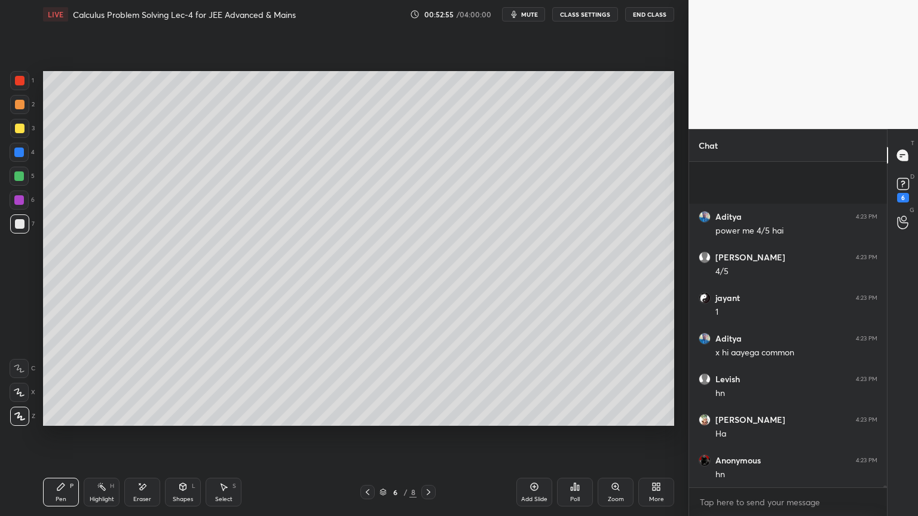
scroll to position [62575, 0]
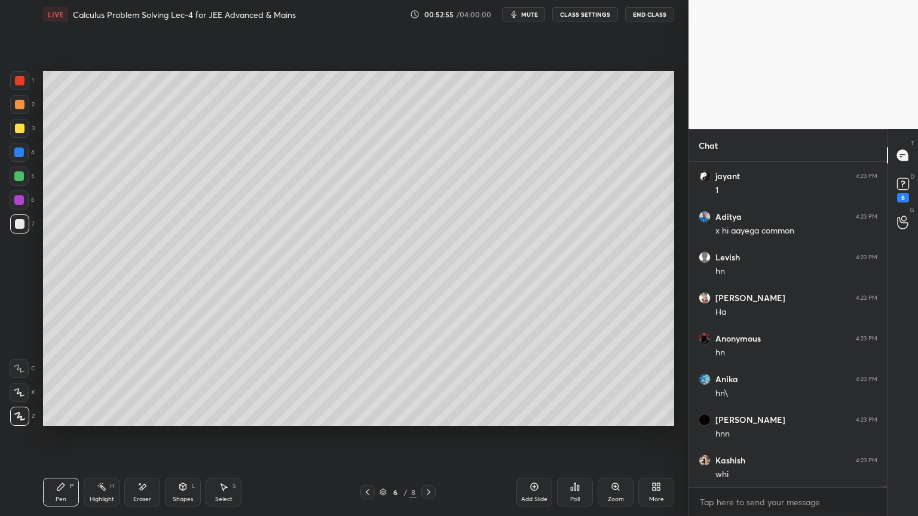
click at [141, 421] on div "Eraser" at bounding box center [142, 492] width 36 height 29
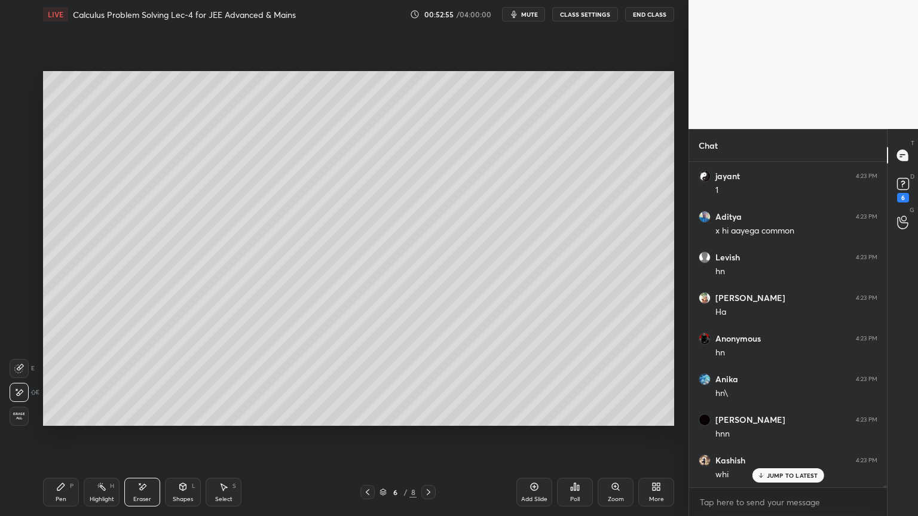
click at [105, 421] on div "Highlight" at bounding box center [102, 500] width 24 height 6
click at [71, 421] on div "P" at bounding box center [72, 486] width 4 height 6
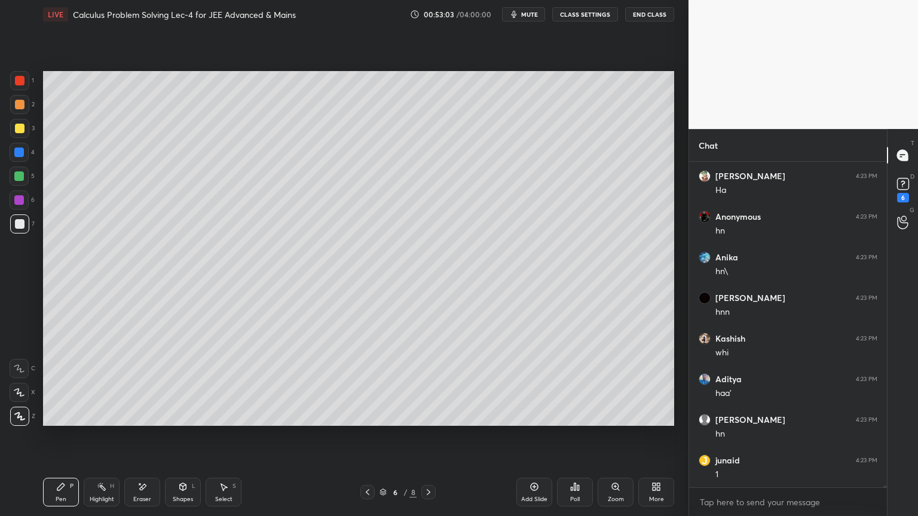
scroll to position [62738, 0]
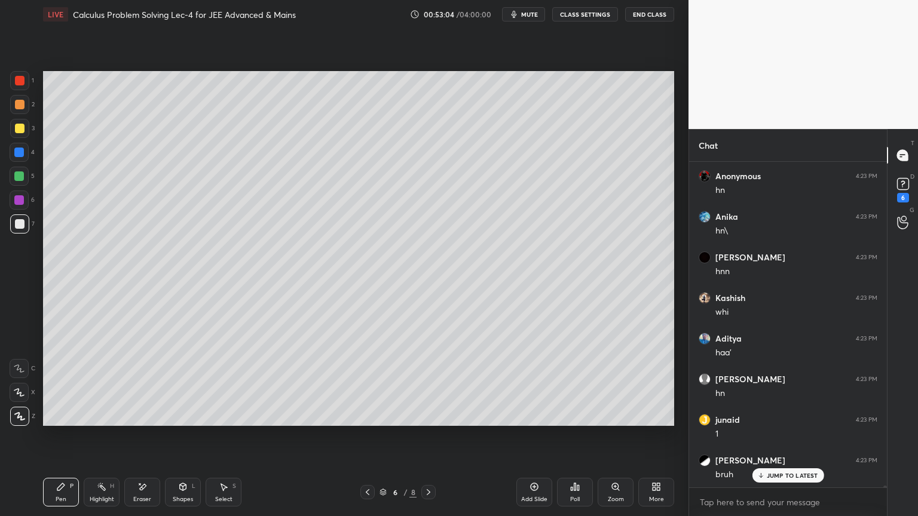
click at [152, 421] on div "Eraser" at bounding box center [142, 492] width 36 height 29
click at [53, 421] on div "Pen P" at bounding box center [61, 492] width 36 height 29
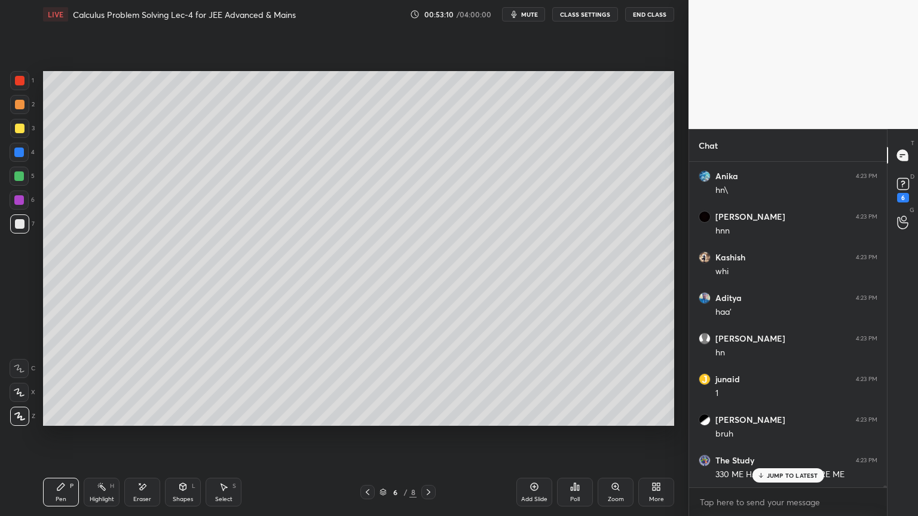
scroll to position [62819, 0]
drag, startPoint x: 780, startPoint y: 479, endPoint x: 759, endPoint y: 480, distance: 20.4
click at [782, 421] on div "JUMP TO LATEST" at bounding box center [788, 475] width 72 height 14
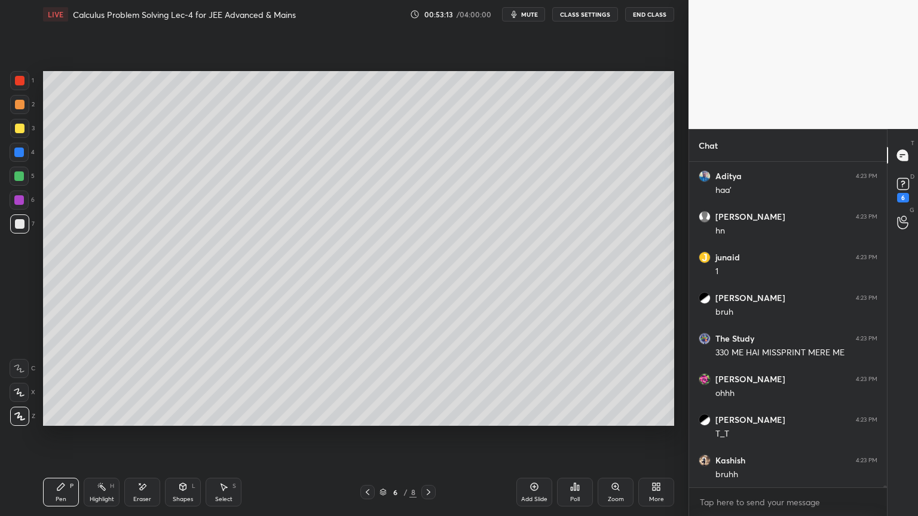
scroll to position [62941, 0]
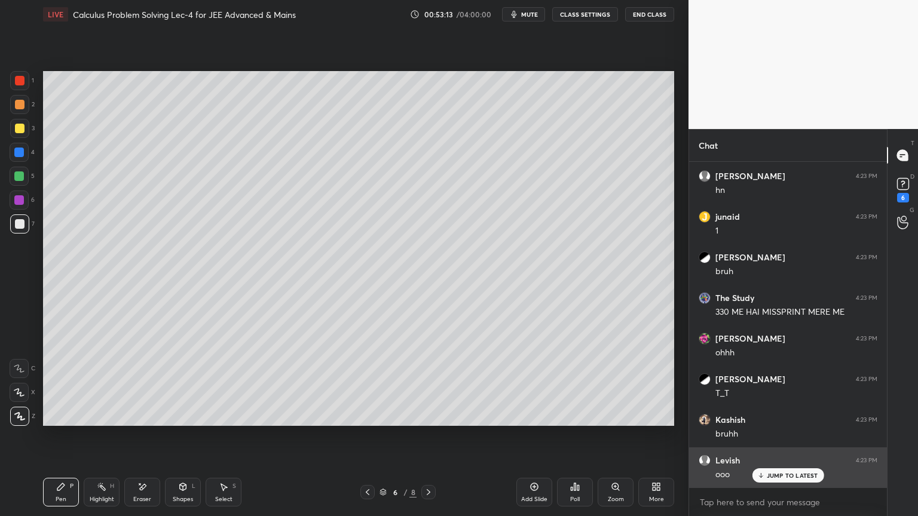
click at [772, 421] on p "JUMP TO LATEST" at bounding box center [792, 475] width 51 height 7
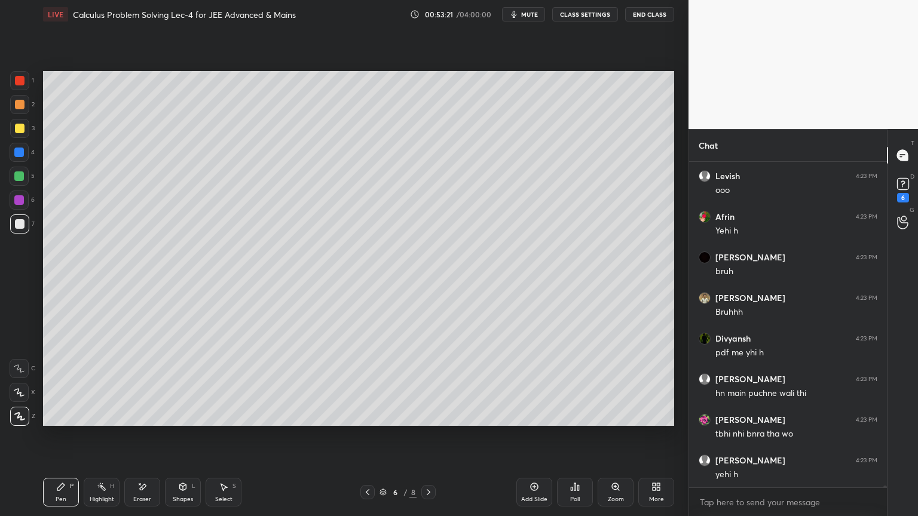
scroll to position [63266, 0]
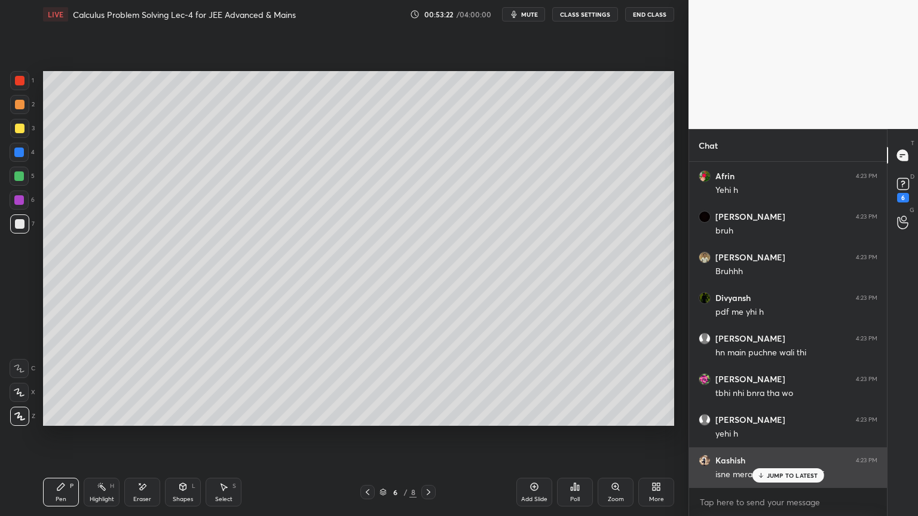
drag, startPoint x: 793, startPoint y: 474, endPoint x: 782, endPoint y: 473, distance: 12.0
click at [792, 421] on p "JUMP TO LATEST" at bounding box center [792, 475] width 51 height 7
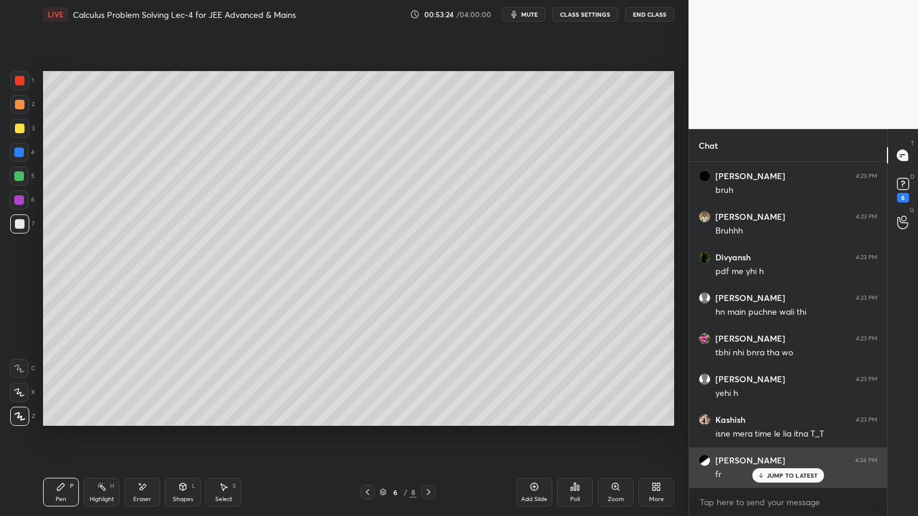
click at [768, 421] on p "JUMP TO LATEST" at bounding box center [792, 475] width 51 height 7
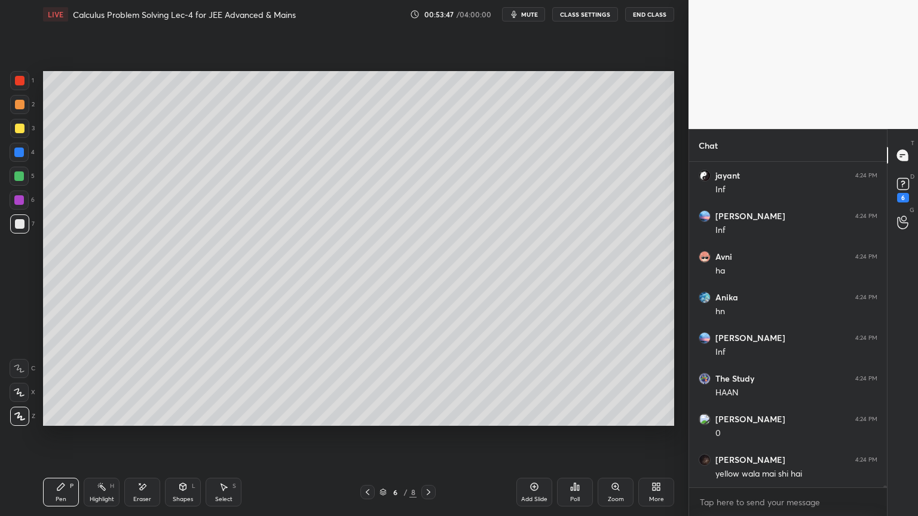
drag, startPoint x: 150, startPoint y: 493, endPoint x: 158, endPoint y: 478, distance: 17.1
click at [149, 421] on div "Eraser" at bounding box center [142, 492] width 36 height 29
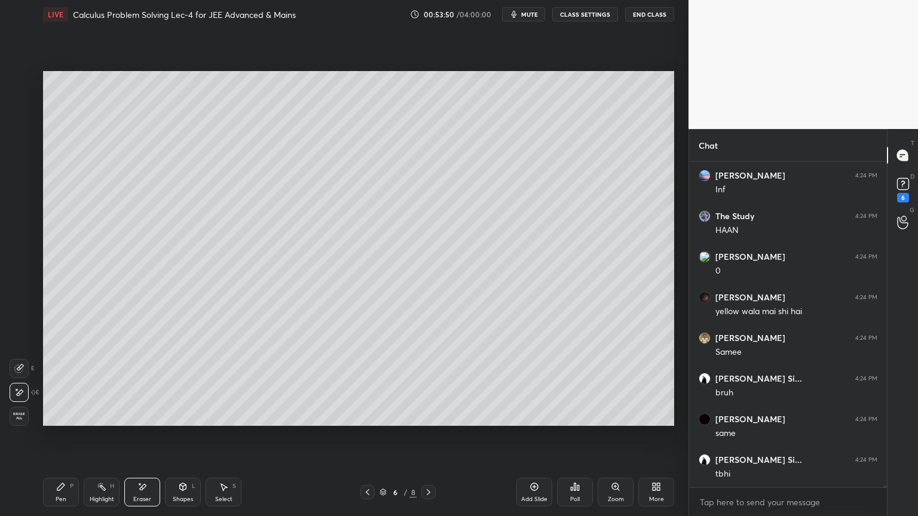
drag, startPoint x: 99, startPoint y: 493, endPoint x: 61, endPoint y: 491, distance: 37.7
click at [96, 421] on div "Highlight H" at bounding box center [102, 492] width 36 height 29
click at [62, 421] on div "Pen P" at bounding box center [61, 492] width 36 height 29
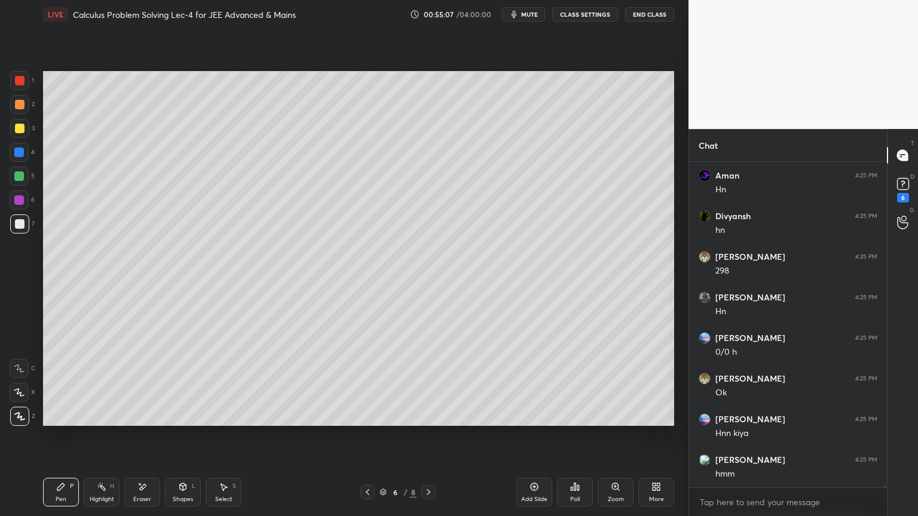
scroll to position [66865, 0]
drag, startPoint x: 540, startPoint y: 494, endPoint x: 526, endPoint y: 494, distance: 13.7
click at [541, 421] on div "Add Slide" at bounding box center [534, 492] width 36 height 29
click at [21, 103] on div at bounding box center [20, 105] width 10 height 10
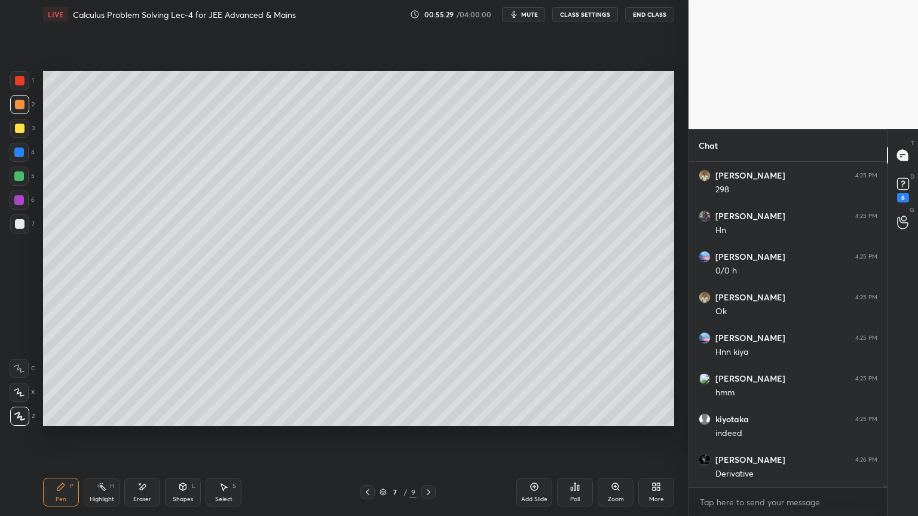
drag, startPoint x: 18, startPoint y: 85, endPoint x: 39, endPoint y: 127, distance: 47.0
click at [17, 85] on div at bounding box center [19, 80] width 19 height 19
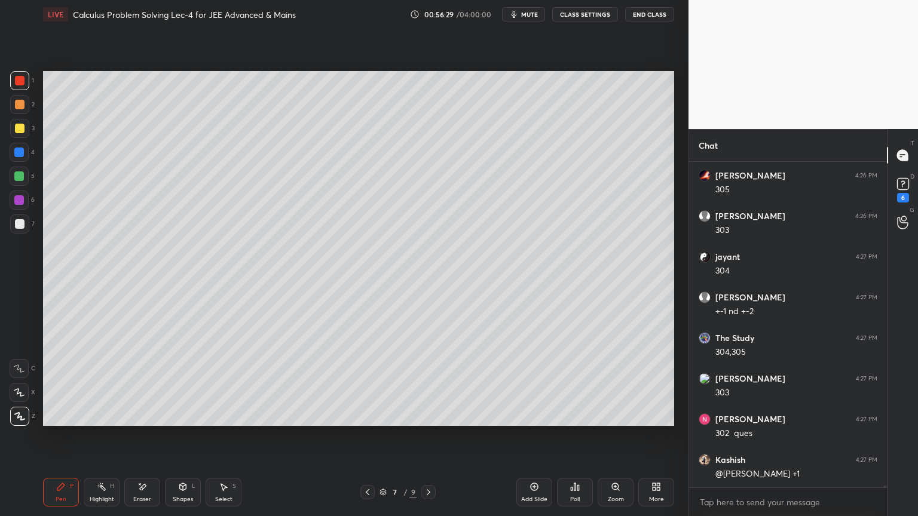
scroll to position [68409, 0]
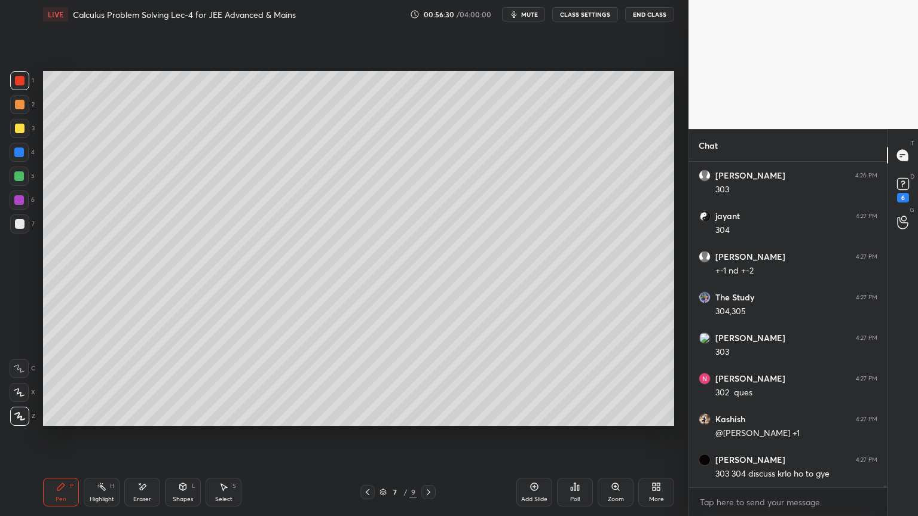
click at [146, 421] on icon at bounding box center [142, 487] width 10 height 10
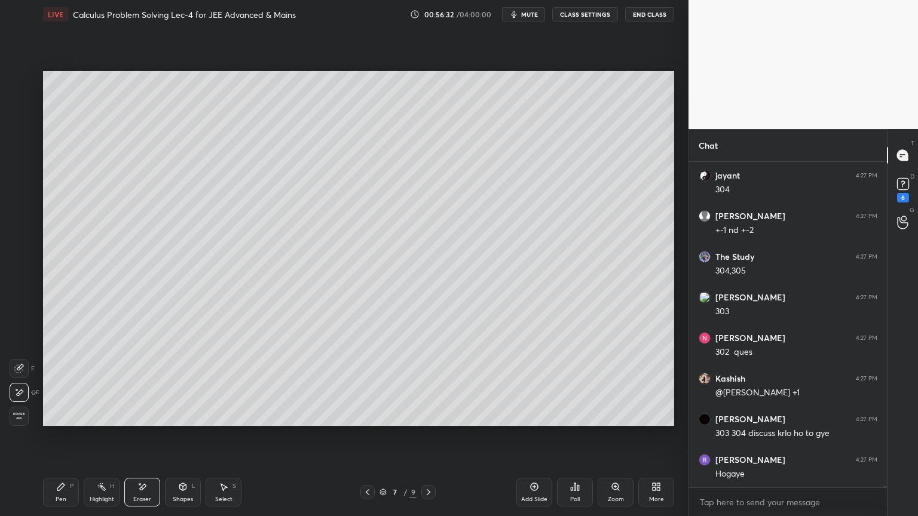
click at [65, 421] on div "Pen" at bounding box center [61, 500] width 11 height 6
click at [536, 421] on icon at bounding box center [534, 487] width 10 height 10
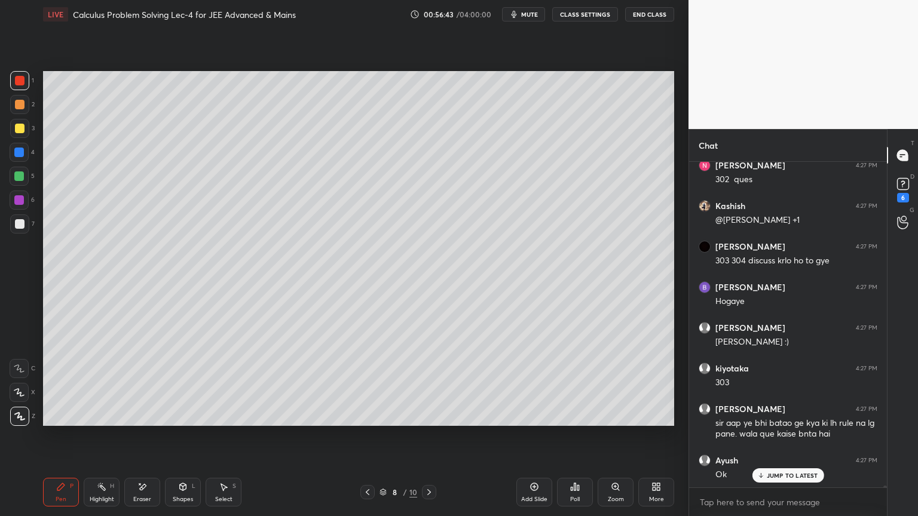
scroll to position [68663, 0]
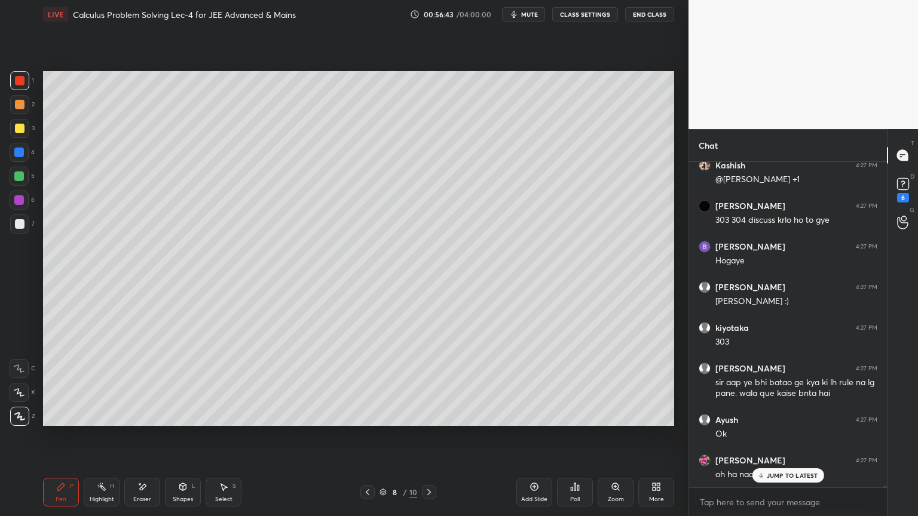
click at [23, 222] on div at bounding box center [20, 224] width 10 height 10
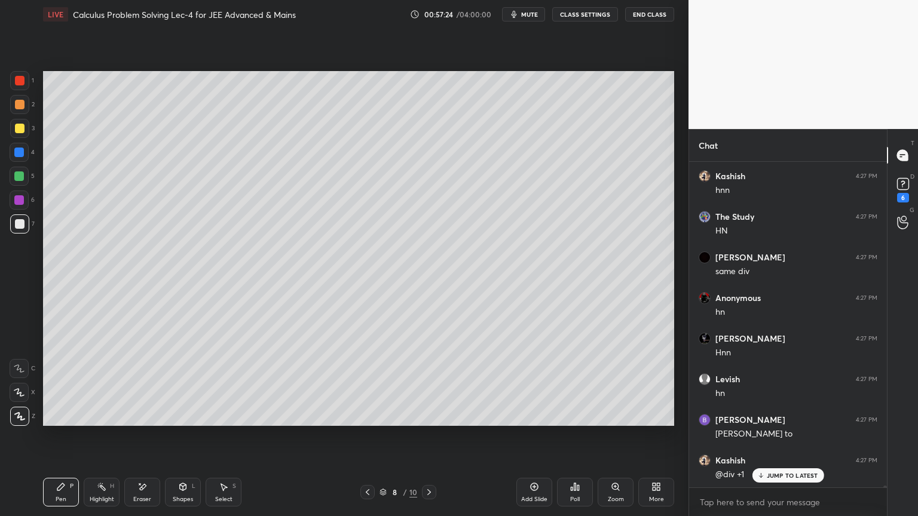
scroll to position [69272, 0]
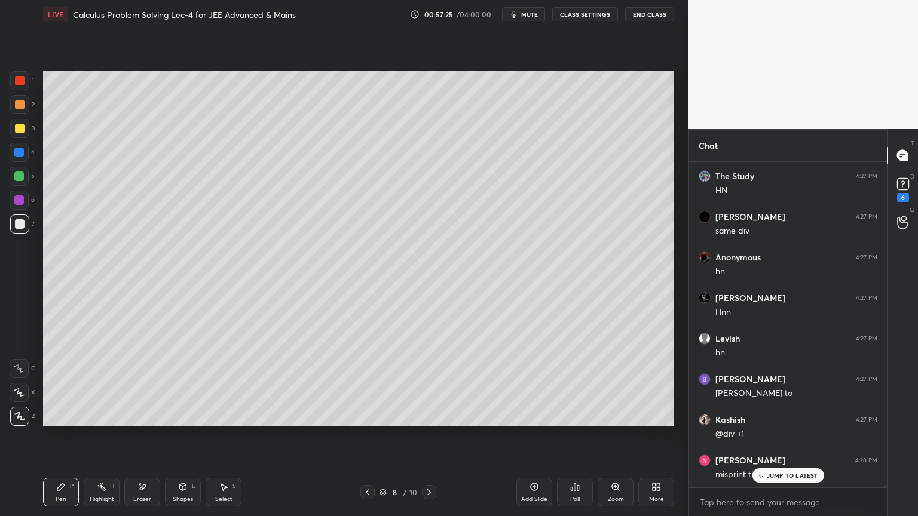
click at [224, 421] on icon at bounding box center [224, 487] width 10 height 10
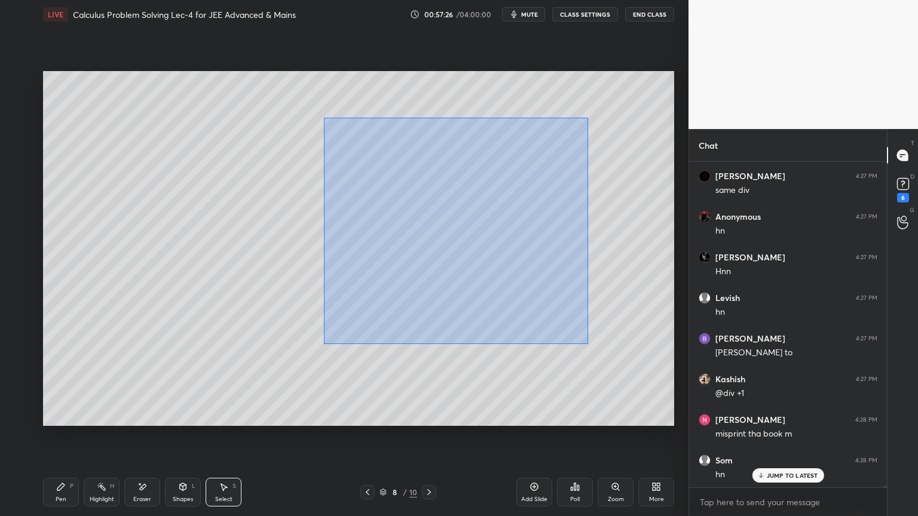
scroll to position [69394, 0]
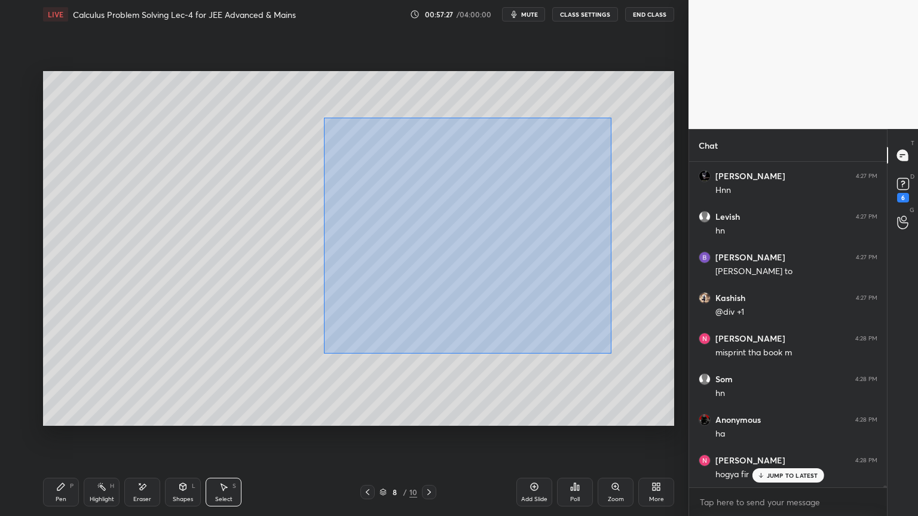
drag, startPoint x: 335, startPoint y: 131, endPoint x: 607, endPoint y: 345, distance: 345.9
click at [609, 353] on div "0 ° Undo Copy Duplicate Duplicate to new slide Delete" at bounding box center [358, 248] width 631 height 355
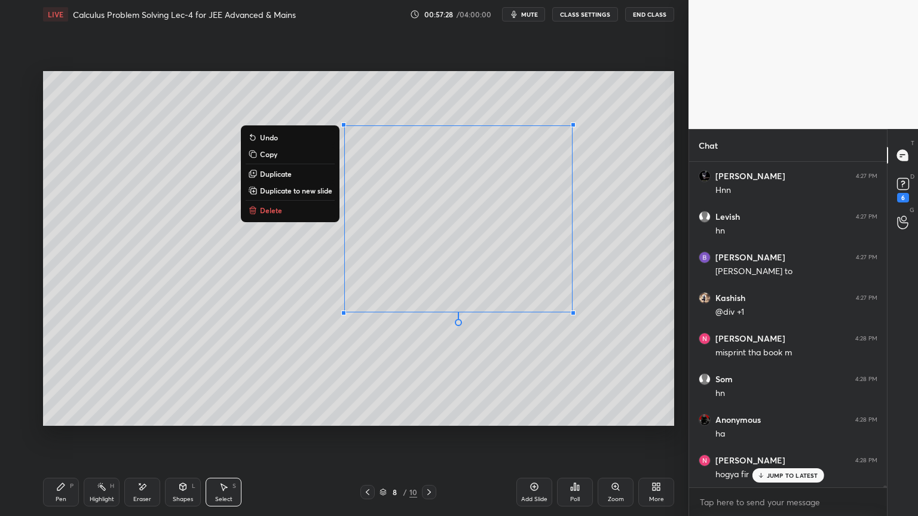
drag, startPoint x: 273, startPoint y: 213, endPoint x: 257, endPoint y: 215, distance: 16.3
click at [273, 213] on p "Delete" at bounding box center [271, 211] width 22 height 10
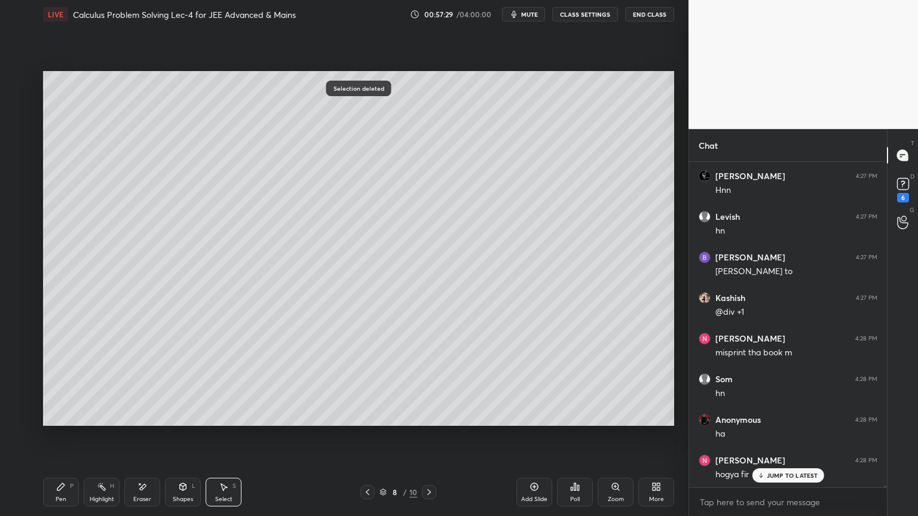
click at [91, 421] on div "Highlight H" at bounding box center [102, 492] width 36 height 29
click at [63, 421] on div "Pen P" at bounding box center [61, 492] width 36 height 29
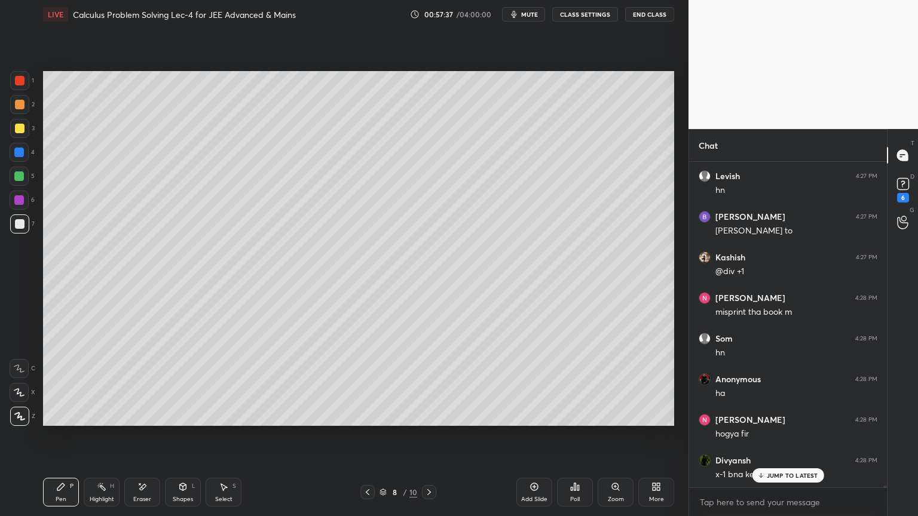
scroll to position [69475, 0]
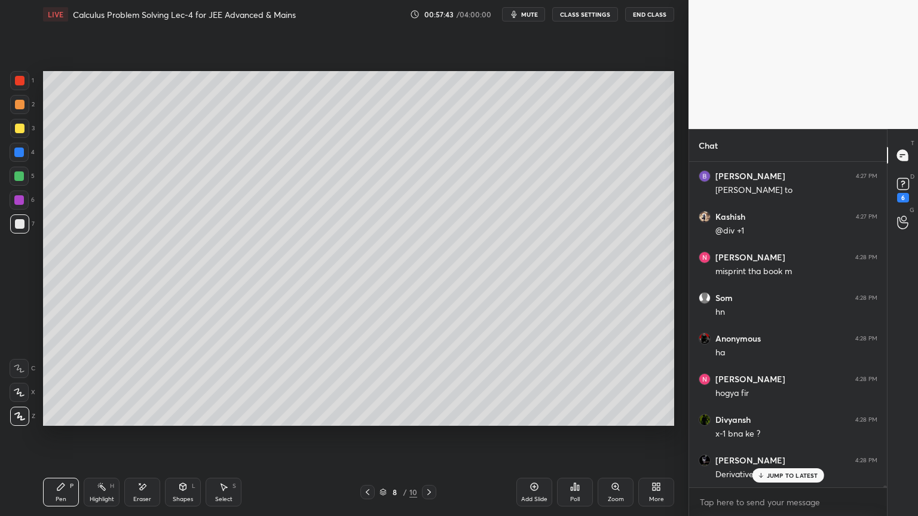
click at [786, 421] on p "JUMP TO LATEST" at bounding box center [792, 475] width 51 height 7
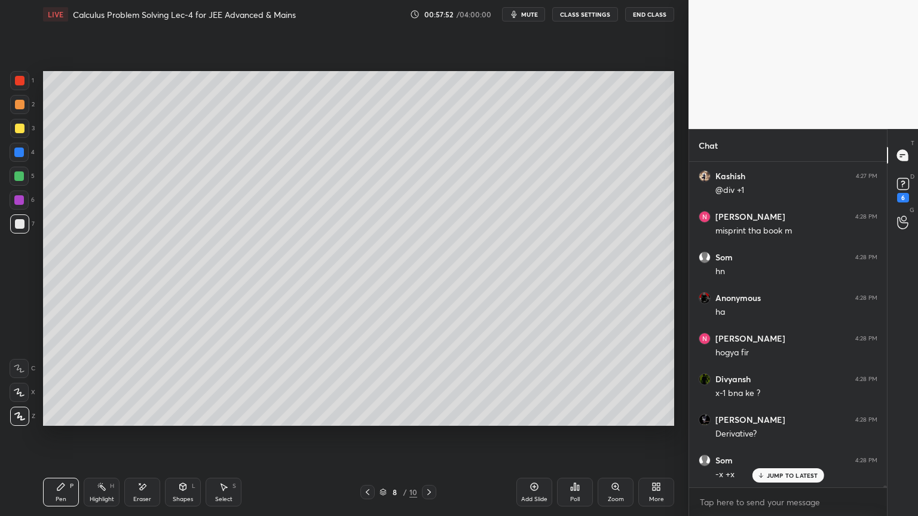
scroll to position [69557, 0]
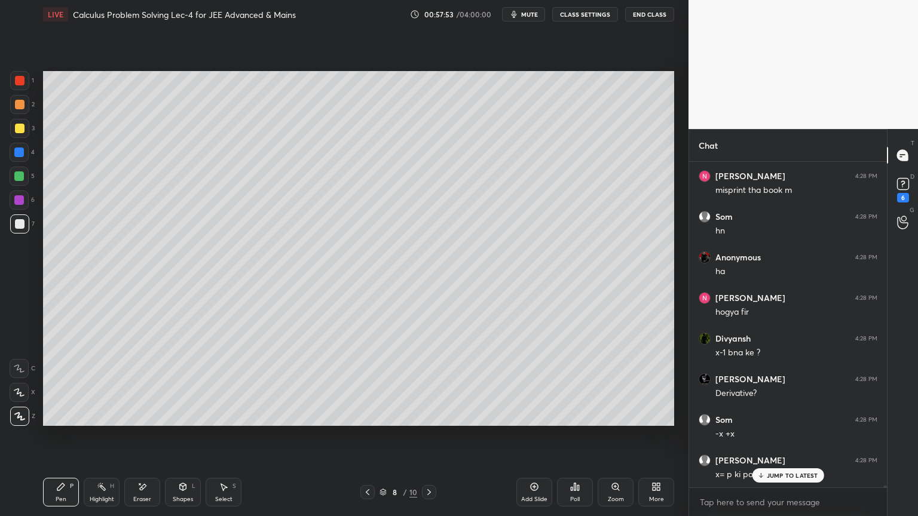
click at [767, 421] on p "JUMP TO LATEST" at bounding box center [792, 475] width 51 height 7
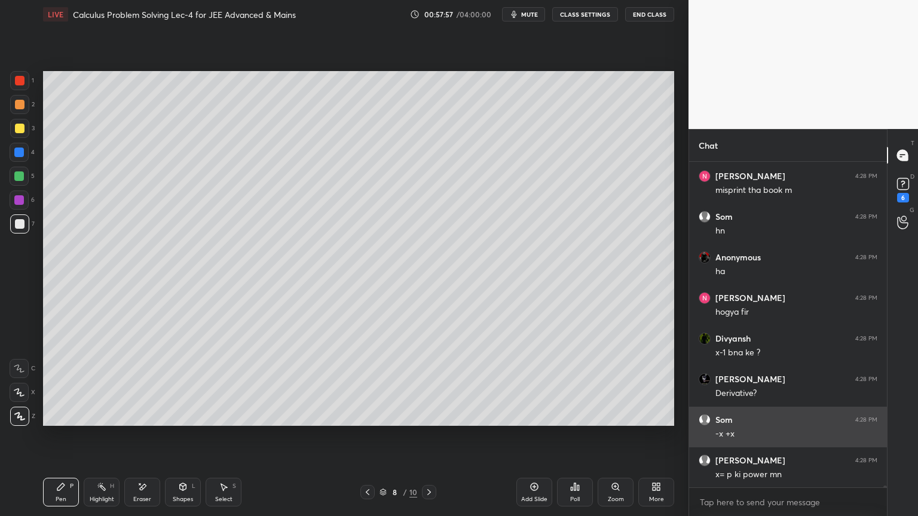
scroll to position [69557, 0]
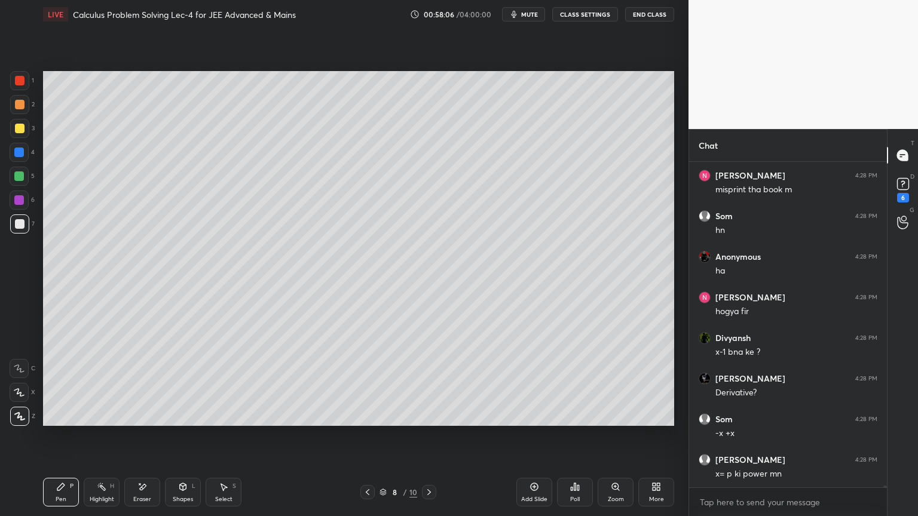
click at [531, 21] on button "mute" at bounding box center [523, 14] width 43 height 14
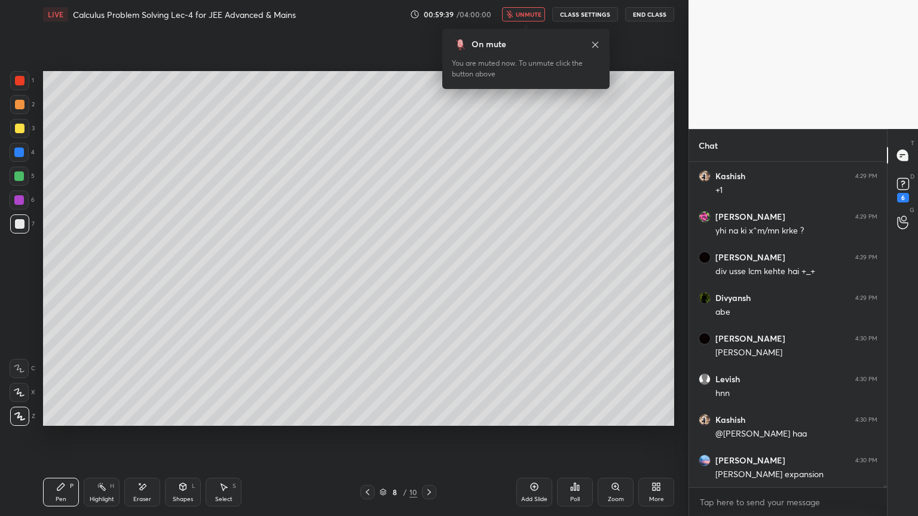
scroll to position [70431, 0]
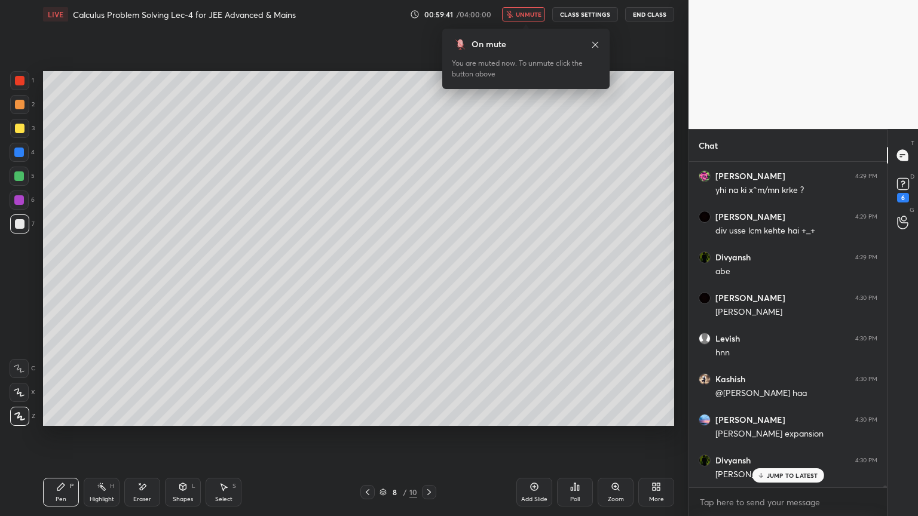
click at [595, 41] on icon at bounding box center [595, 45] width 10 height 10
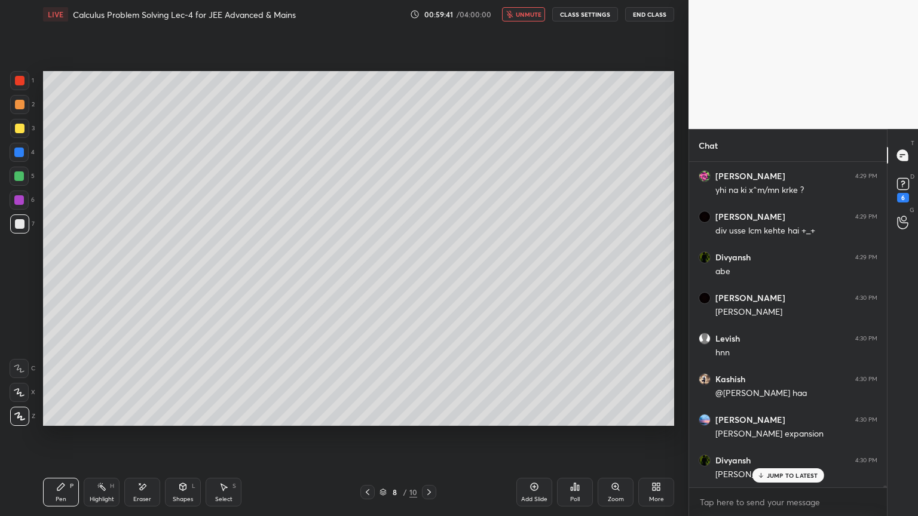
scroll to position [70472, 0]
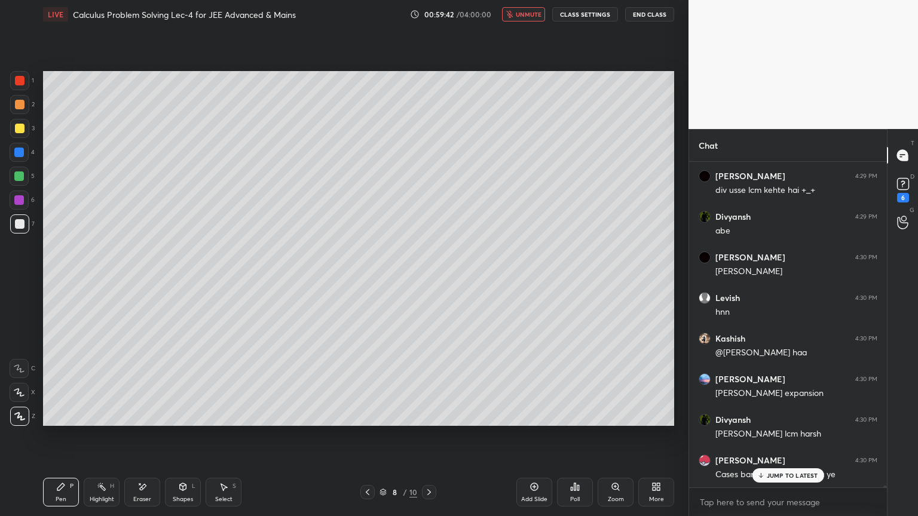
click at [525, 12] on span "unmute" at bounding box center [529, 14] width 26 height 8
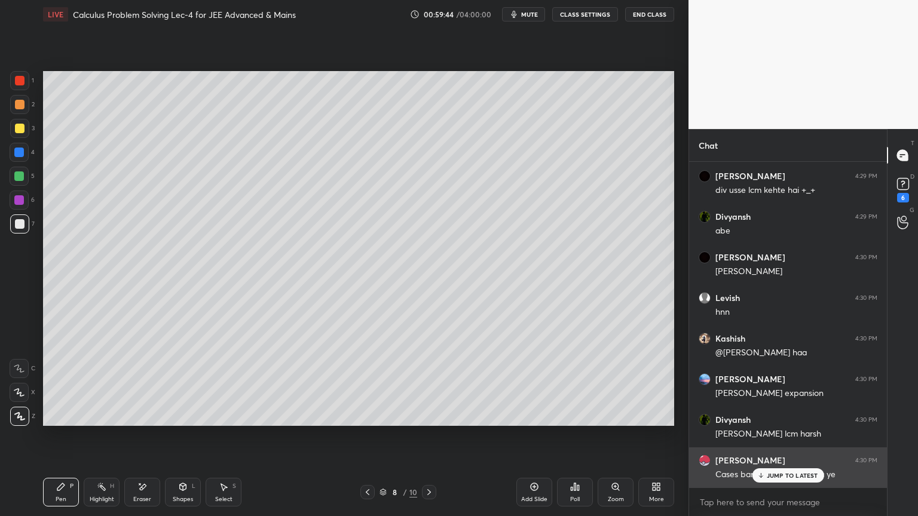
click at [783, 421] on p "JUMP TO LATEST" at bounding box center [792, 475] width 51 height 7
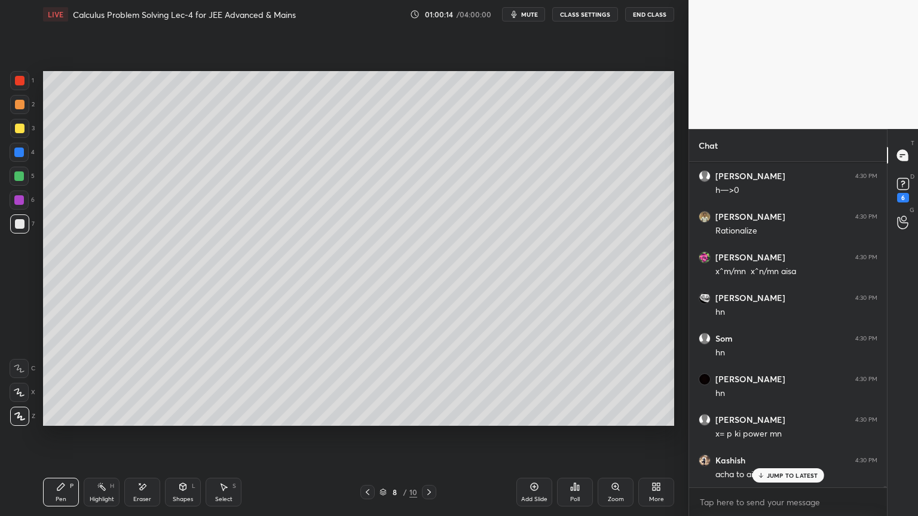
scroll to position [71287, 0]
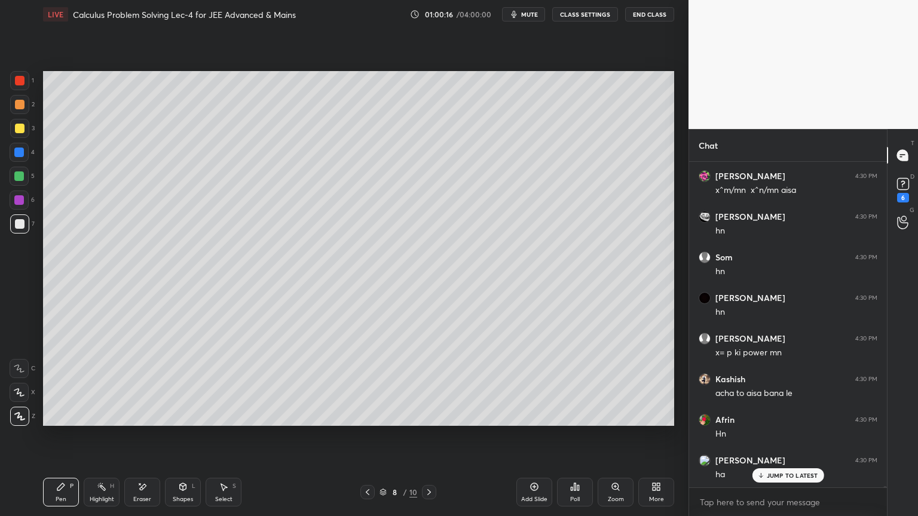
click at [150, 421] on div "Eraser" at bounding box center [142, 492] width 36 height 29
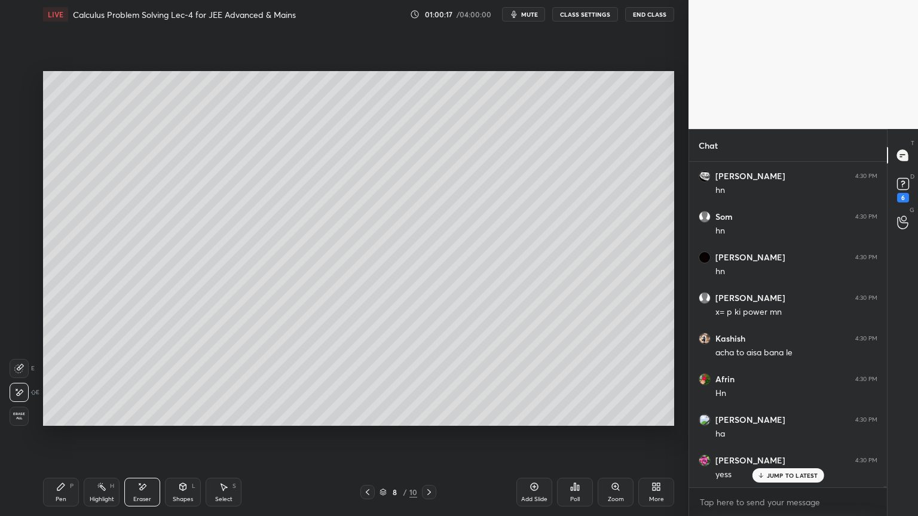
click at [94, 421] on div "Highlight" at bounding box center [102, 500] width 24 height 6
click at [55, 421] on div "Pen P" at bounding box center [61, 492] width 36 height 29
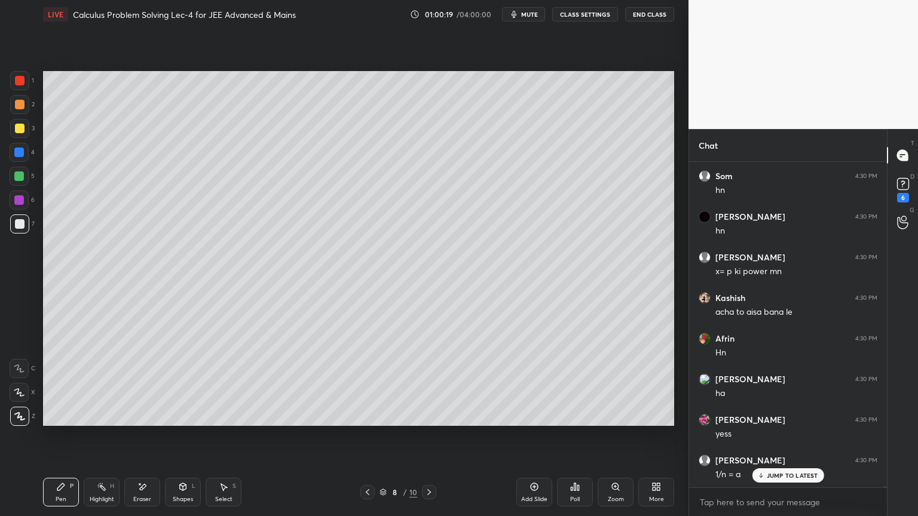
click at [24, 84] on div at bounding box center [19, 80] width 19 height 19
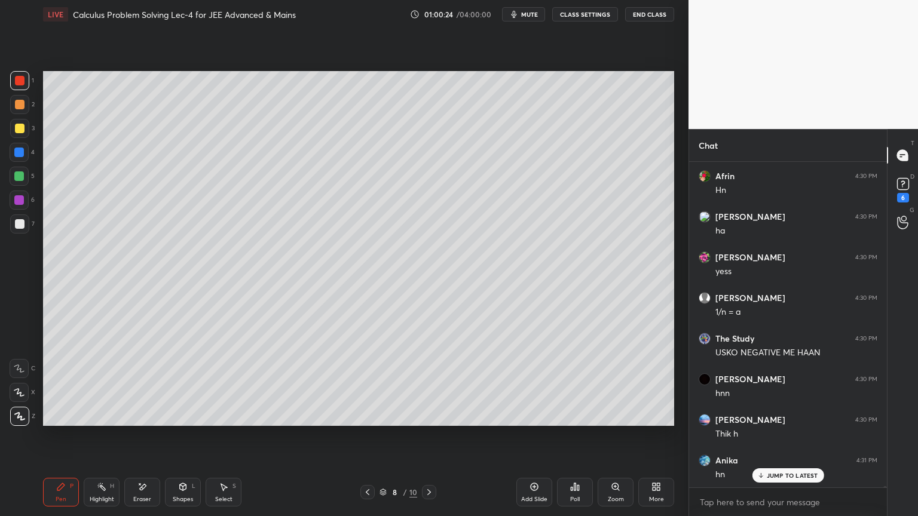
scroll to position [71653, 0]
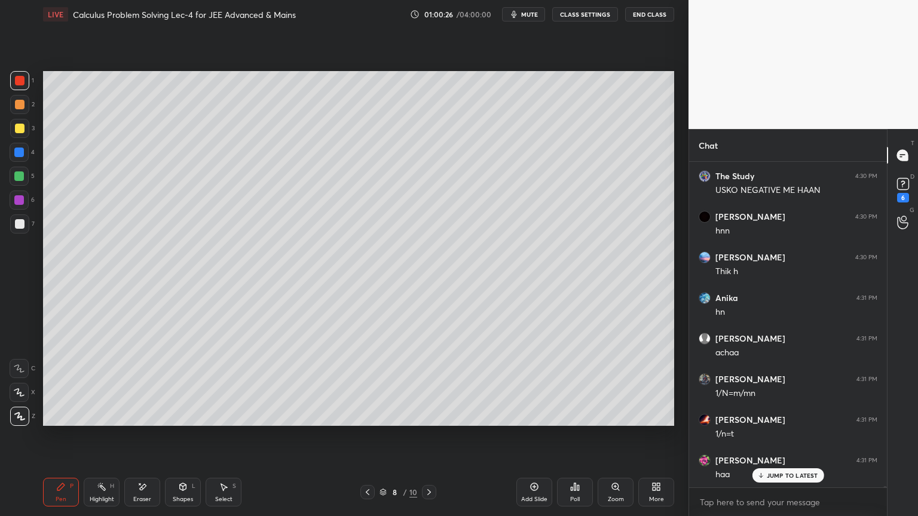
click at [136, 421] on div "Eraser" at bounding box center [142, 492] width 36 height 29
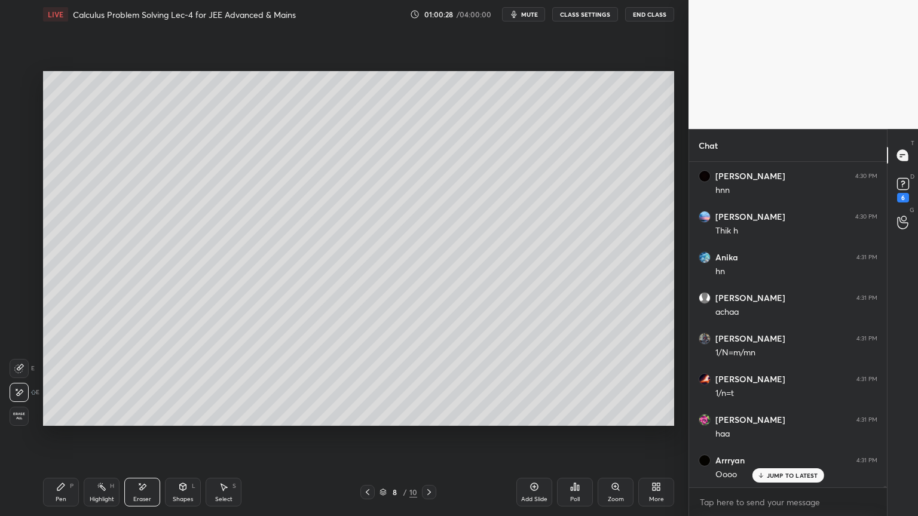
click at [53, 421] on div "Pen P" at bounding box center [61, 492] width 36 height 29
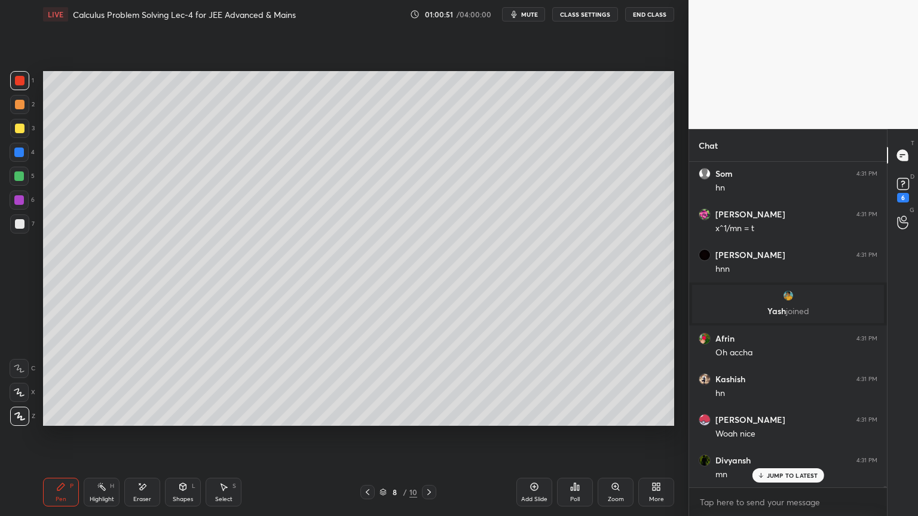
scroll to position [72346, 0]
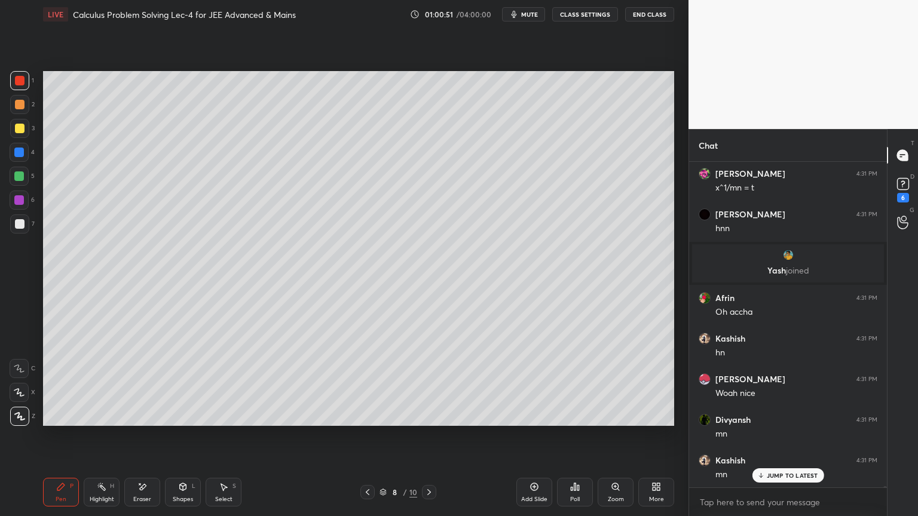
click at [139, 421] on div "Eraser" at bounding box center [142, 500] width 18 height 6
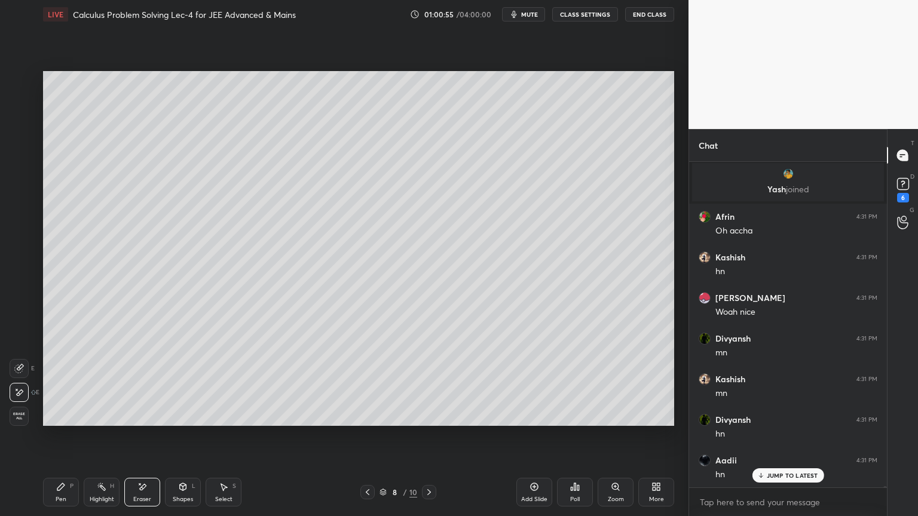
click at [222, 421] on div "Select S" at bounding box center [224, 492] width 36 height 29
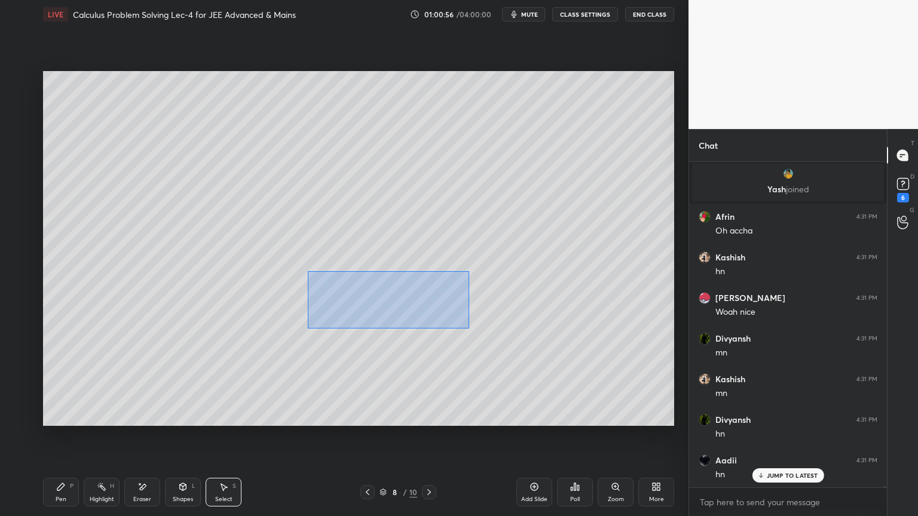
drag, startPoint x: 311, startPoint y: 271, endPoint x: 404, endPoint y: 305, distance: 99.4
click at [474, 328] on div "0 ° Undo Copy Duplicate Duplicate to new slide Delete" at bounding box center [358, 248] width 631 height 355
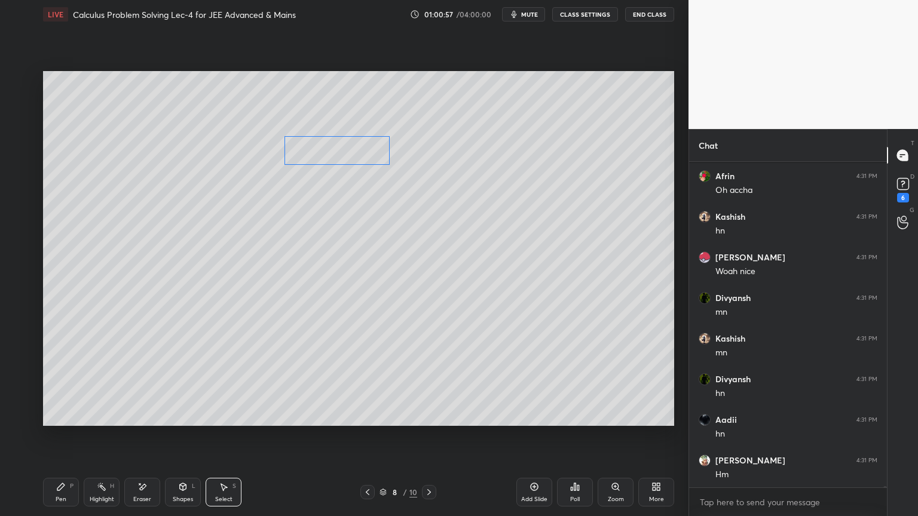
drag, startPoint x: 379, startPoint y: 296, endPoint x: 339, endPoint y: 163, distance: 139.9
click at [343, 143] on div "0 ° Undo Copy Duplicate Duplicate to new slide Delete" at bounding box center [358, 248] width 631 height 355
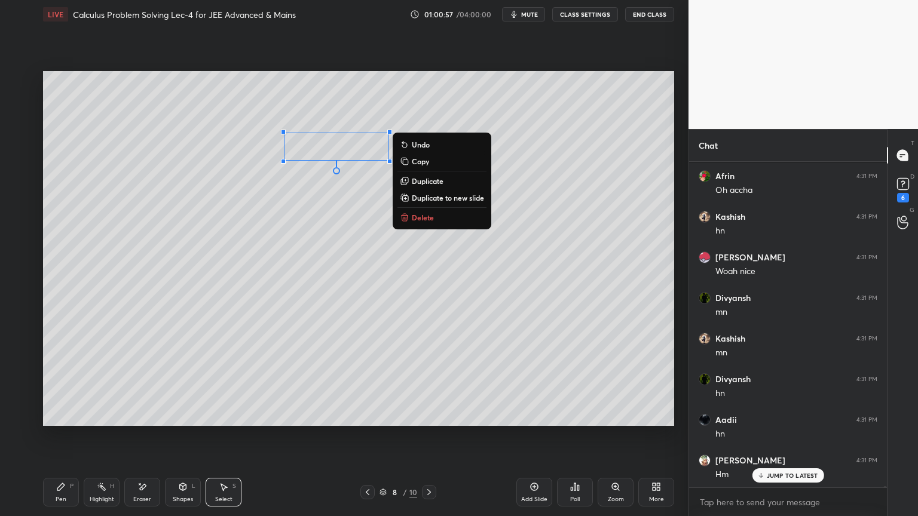
drag, startPoint x: 339, startPoint y: 223, endPoint x: 295, endPoint y: 290, distance: 80.2
click at [339, 223] on div "0 ° Undo Copy Duplicate Duplicate to new slide Delete" at bounding box center [358, 248] width 631 height 355
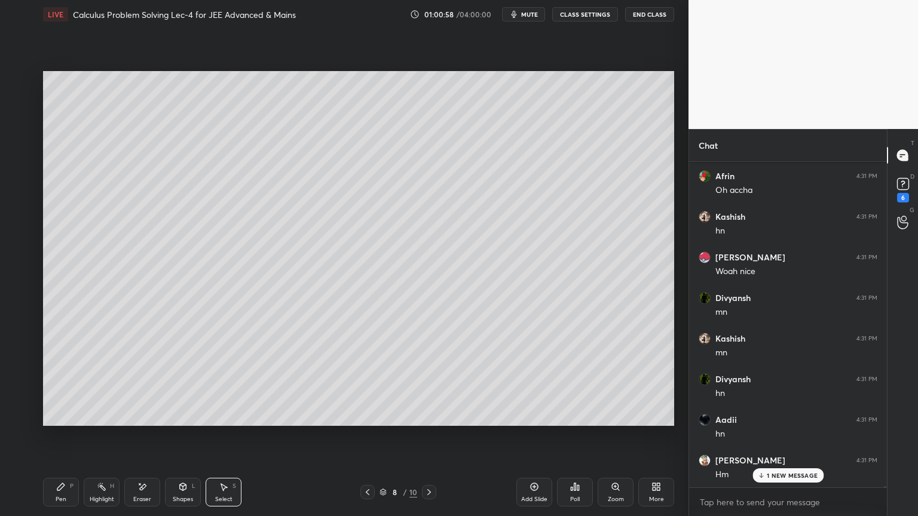
drag, startPoint x: 93, startPoint y: 489, endPoint x: 55, endPoint y: 491, distance: 37.7
click at [92, 421] on div "Highlight H" at bounding box center [102, 492] width 36 height 29
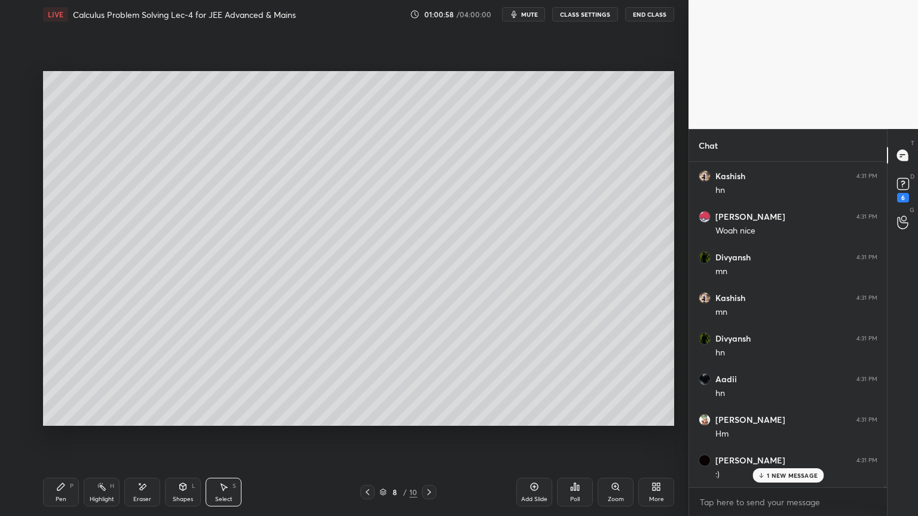
click at [54, 421] on div "Pen P" at bounding box center [61, 492] width 36 height 29
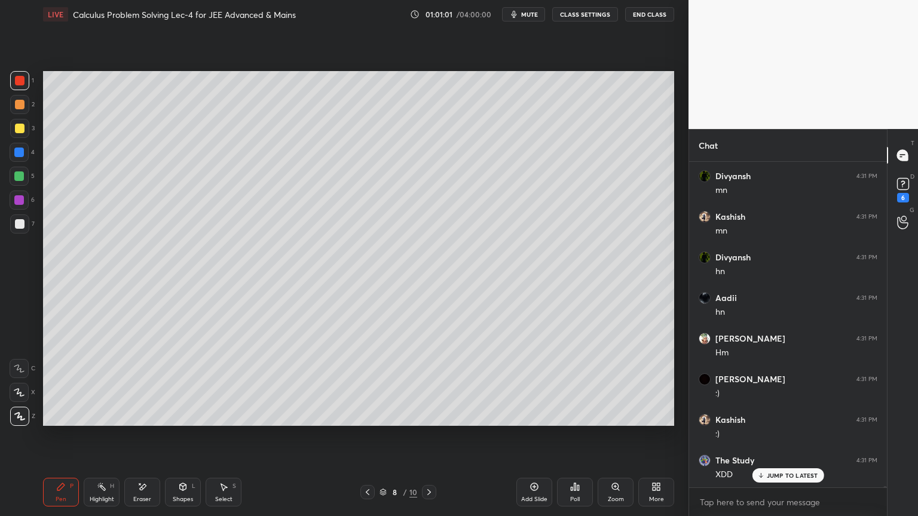
scroll to position [72671, 0]
click at [219, 421] on div "Select S" at bounding box center [224, 492] width 36 height 29
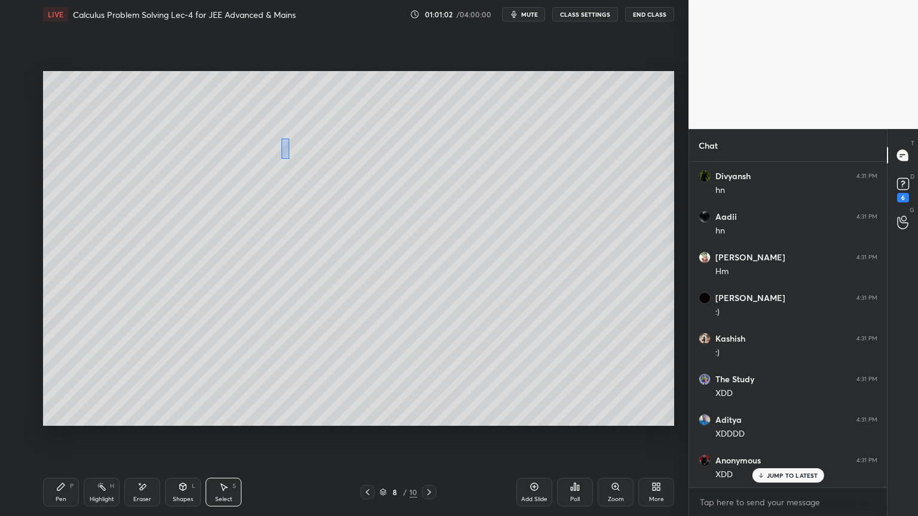
drag, startPoint x: 281, startPoint y: 139, endPoint x: 296, endPoint y: 155, distance: 22.0
click at [298, 166] on div "0 ° Undo Copy Duplicate Duplicate to new slide Delete" at bounding box center [358, 248] width 631 height 355
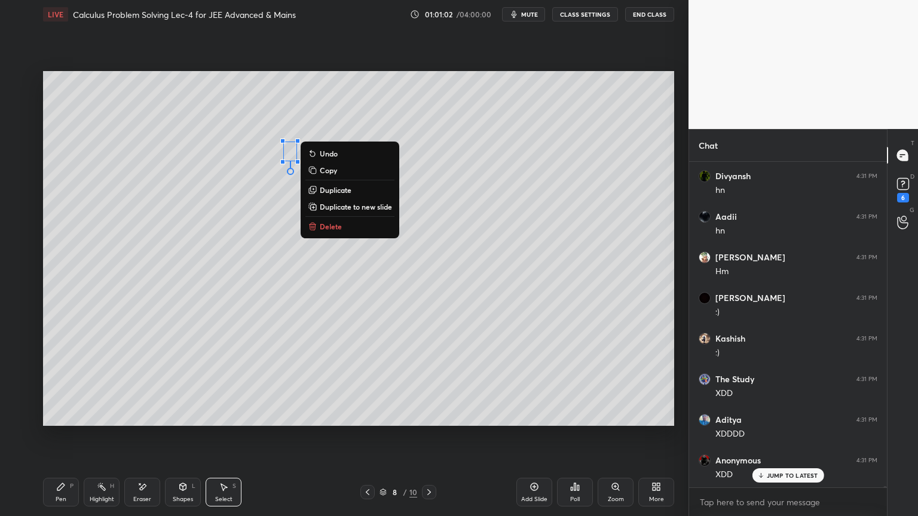
scroll to position [72752, 0]
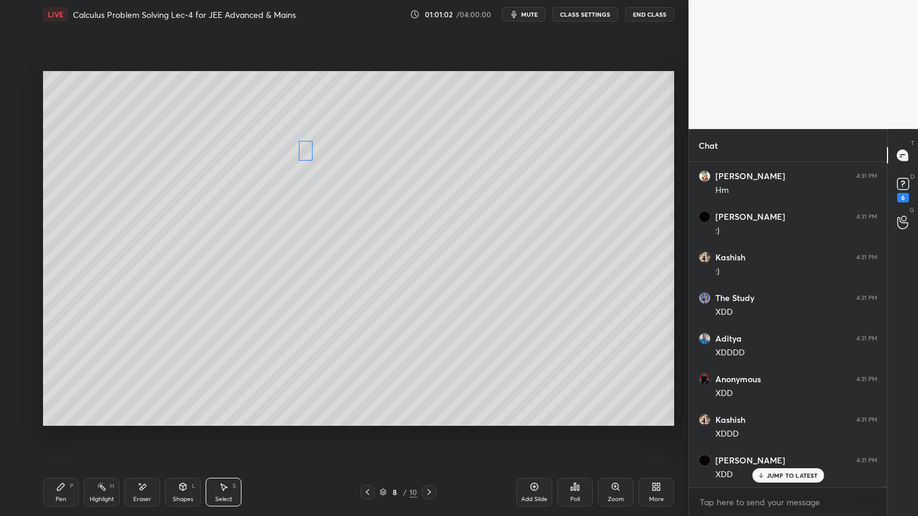
drag, startPoint x: 294, startPoint y: 154, endPoint x: 298, endPoint y: 181, distance: 27.7
click at [307, 154] on div "0 ° Undo Copy Duplicate Duplicate to new slide Delete" at bounding box center [358, 248] width 631 height 355
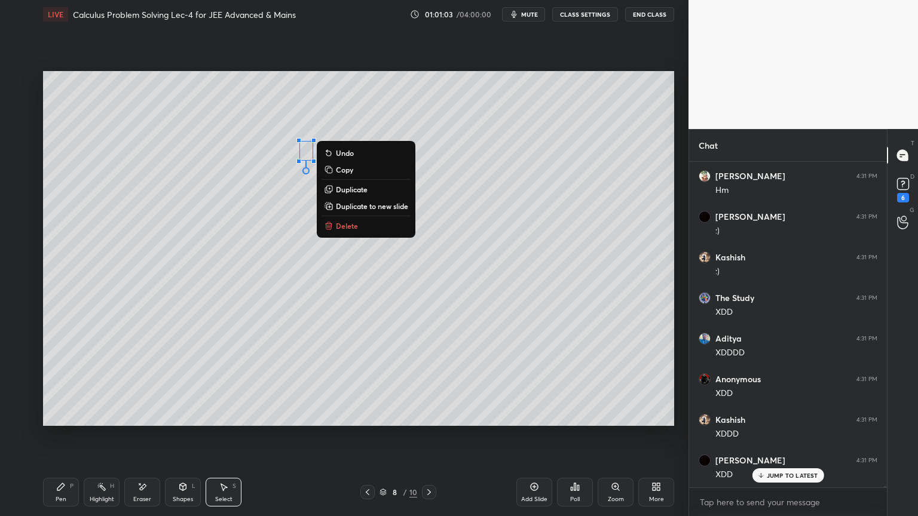
click at [284, 193] on div "0 ° Undo Copy Duplicate Duplicate to new slide Delete" at bounding box center [358, 248] width 631 height 355
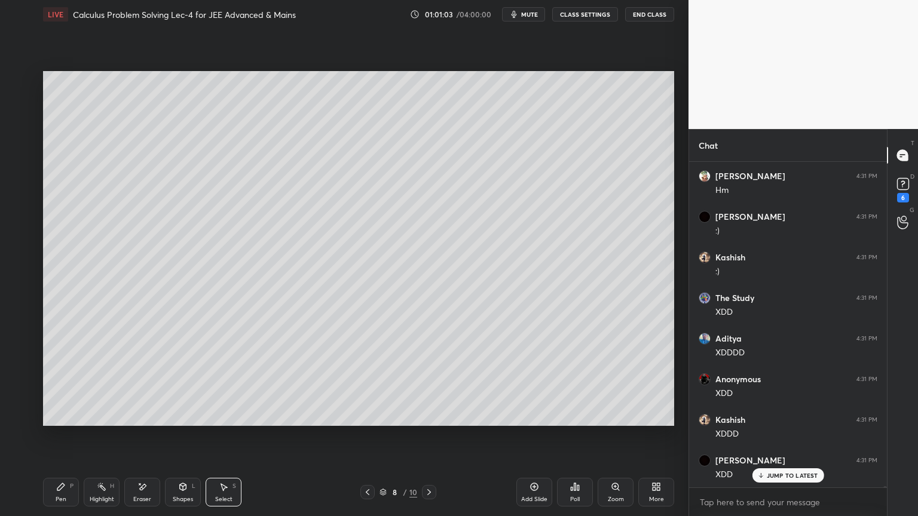
scroll to position [72874, 0]
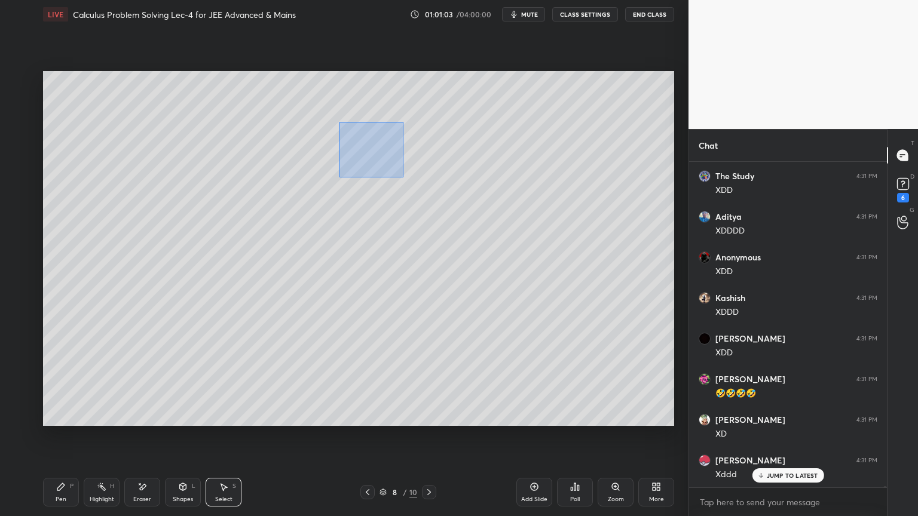
drag, startPoint x: 339, startPoint y: 122, endPoint x: 394, endPoint y: 170, distance: 72.8
click at [405, 176] on div "0 ° Undo Copy Duplicate Duplicate to new slide Delete" at bounding box center [358, 248] width 631 height 355
drag, startPoint x: 356, startPoint y: 156, endPoint x: 332, endPoint y: 188, distance: 39.3
click at [350, 154] on div "0 ° Undo Copy Duplicate Duplicate to new slide Delete" at bounding box center [358, 248] width 631 height 355
click at [332, 190] on div "0 ° Undo Copy Duplicate Duplicate to new slide Delete" at bounding box center [358, 248] width 631 height 355
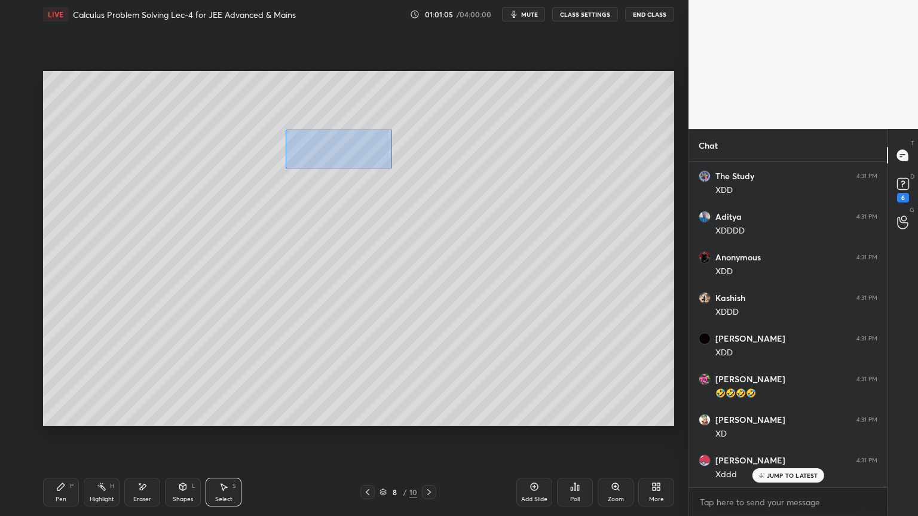
drag, startPoint x: 285, startPoint y: 129, endPoint x: 346, endPoint y: 155, distance: 66.4
click at [390, 167] on div "0 ° Undo Copy Duplicate Duplicate to new slide Delete" at bounding box center [358, 248] width 631 height 355
drag, startPoint x: 320, startPoint y: 145, endPoint x: 303, endPoint y: 185, distance: 43.6
click at [315, 142] on div "0 ° Undo Copy Duplicate Duplicate to new slide Delete" at bounding box center [358, 248] width 631 height 355
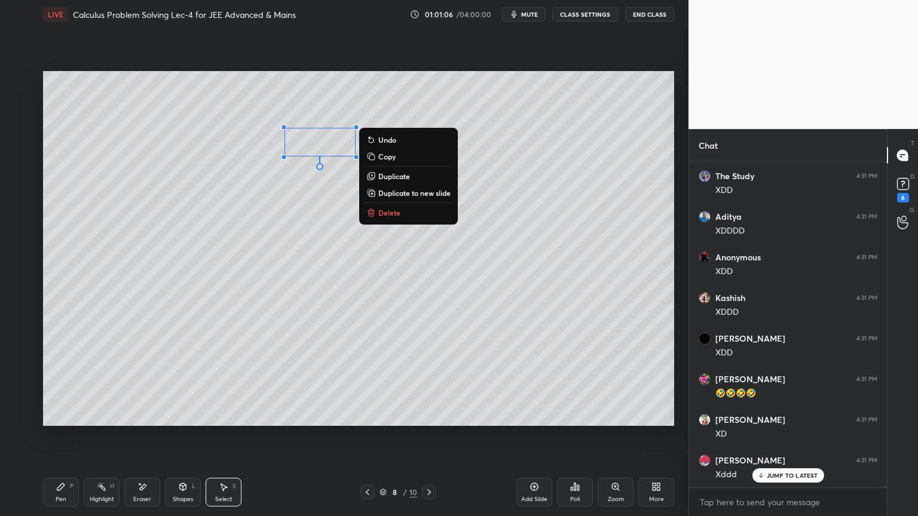
drag, startPoint x: 302, startPoint y: 191, endPoint x: 195, endPoint y: 332, distance: 177.0
click at [302, 191] on div "0 ° Undo Copy Duplicate Duplicate to new slide Delete" at bounding box center [358, 248] width 631 height 355
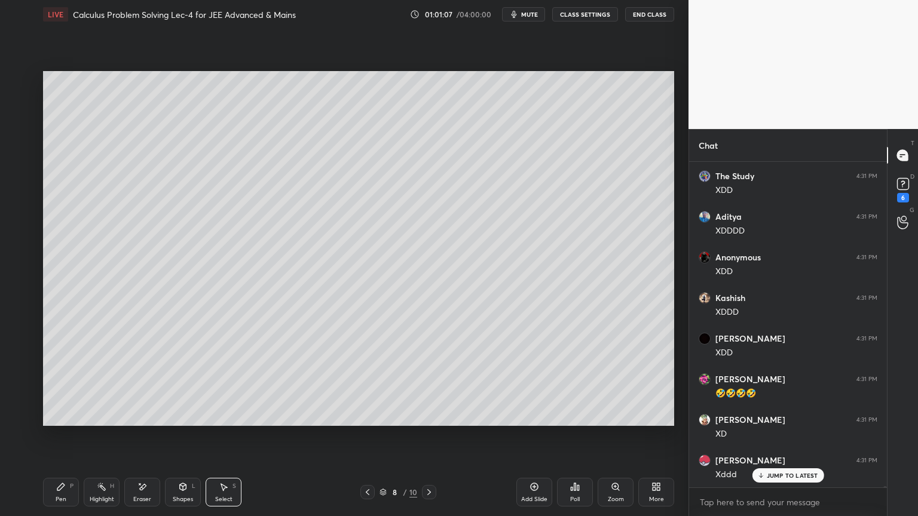
click at [59, 421] on div "Pen P" at bounding box center [61, 492] width 36 height 29
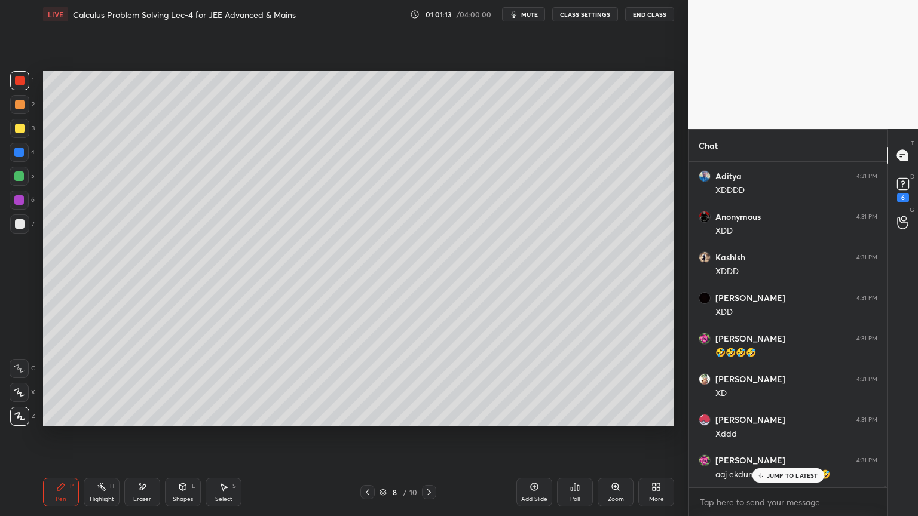
click at [785, 421] on div "JUMP TO LATEST" at bounding box center [788, 475] width 72 height 14
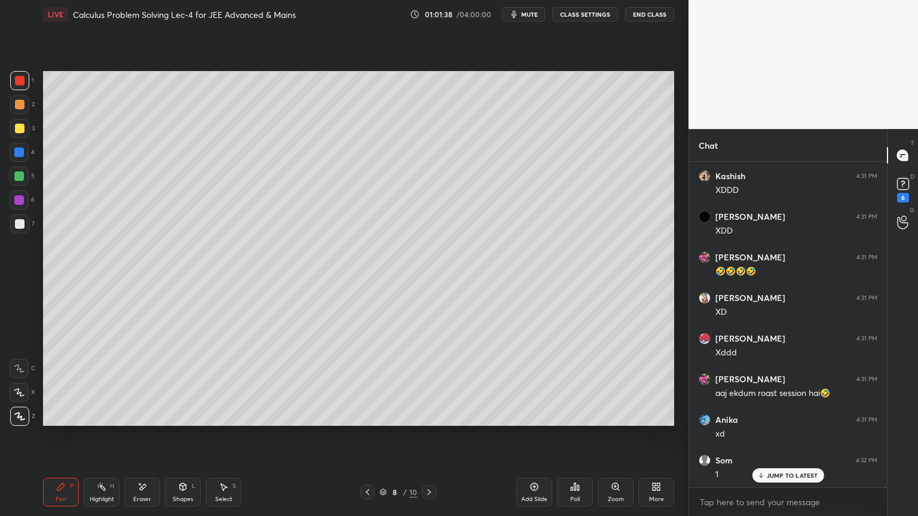
scroll to position [73036, 0]
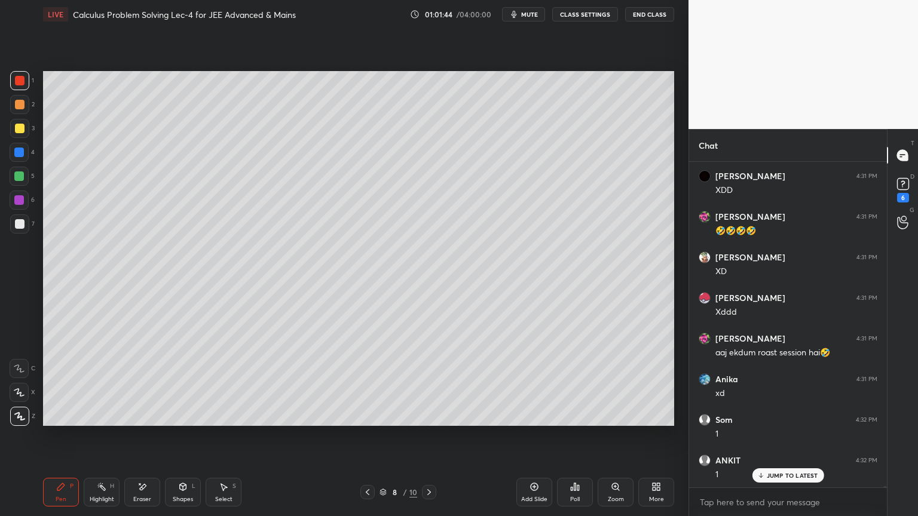
click at [139, 421] on div "Eraser" at bounding box center [142, 500] width 18 height 6
drag, startPoint x: 107, startPoint y: 488, endPoint x: 73, endPoint y: 492, distance: 33.7
click at [105, 421] on div "Highlight H" at bounding box center [102, 492] width 36 height 29
drag, startPoint x: 63, startPoint y: 489, endPoint x: 115, endPoint y: 437, distance: 73.9
click at [62, 421] on icon at bounding box center [61, 487] width 10 height 10
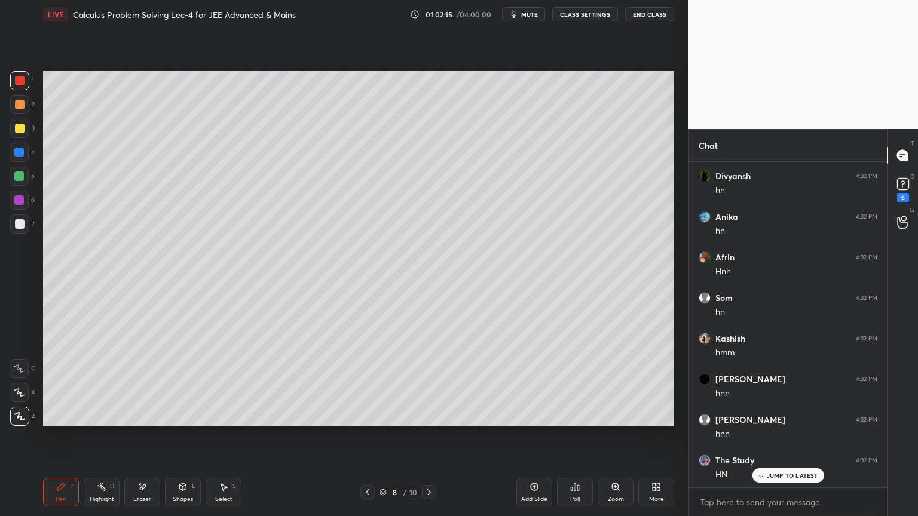
scroll to position [73648, 0]
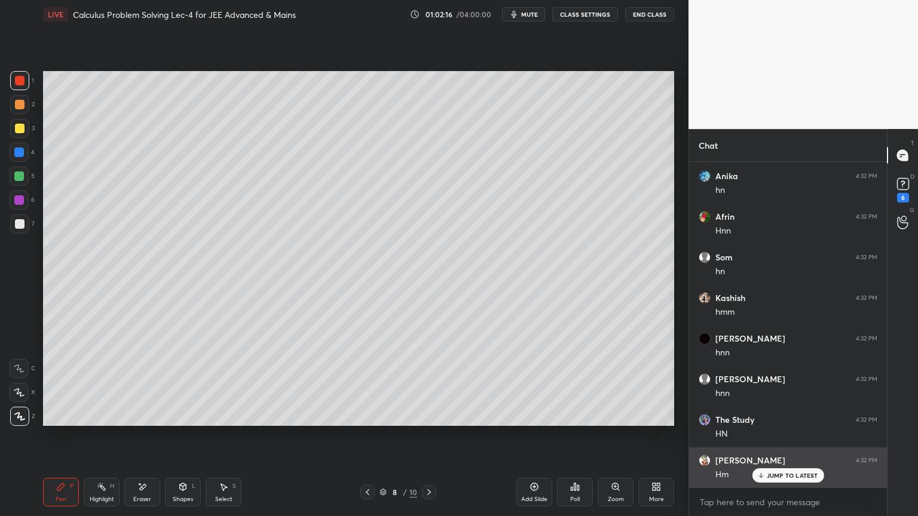
click at [778, 421] on p "JUMP TO LATEST" at bounding box center [792, 475] width 51 height 7
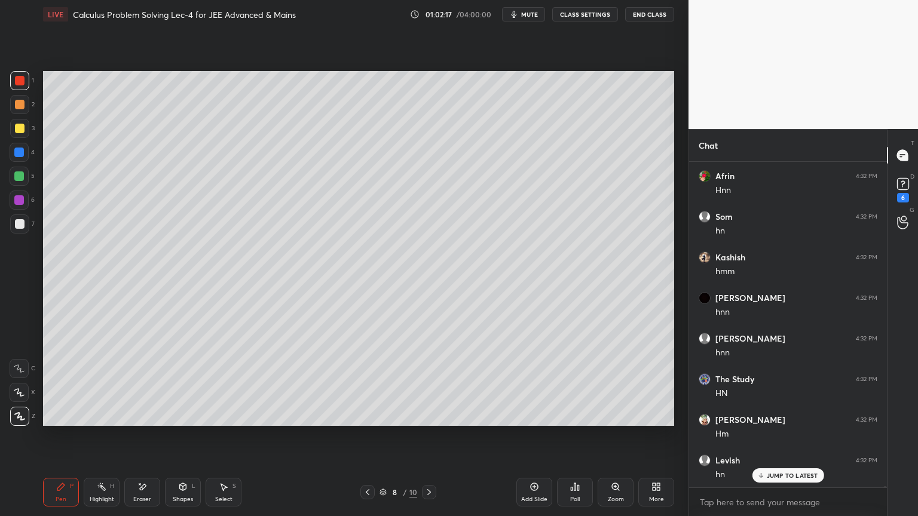
scroll to position [73730, 0]
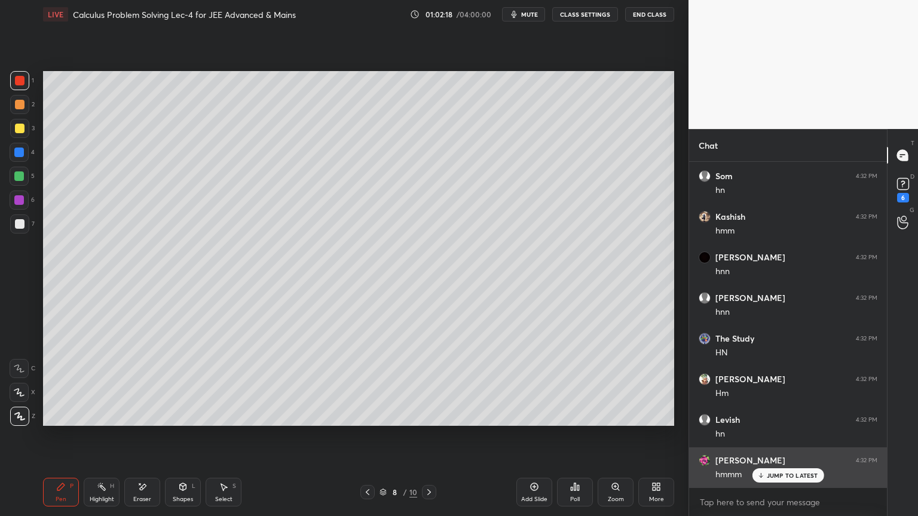
click at [765, 421] on div "JUMP TO LATEST" at bounding box center [788, 475] width 72 height 14
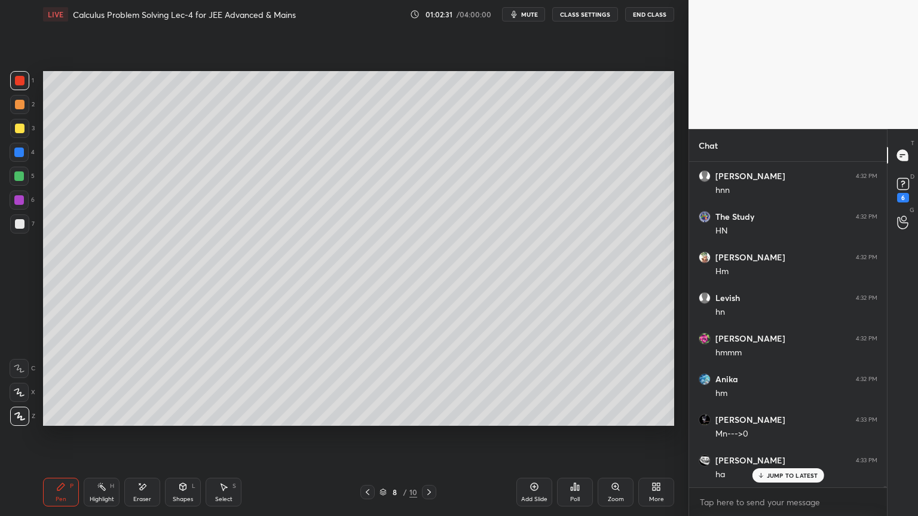
scroll to position [73892, 0]
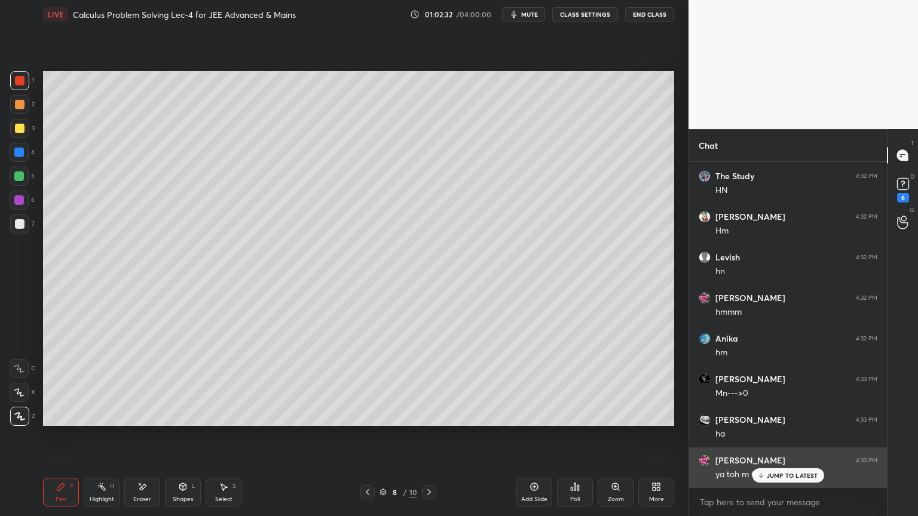
drag, startPoint x: 800, startPoint y: 475, endPoint x: 785, endPoint y: 473, distance: 15.7
click at [800, 421] on p "JUMP TO LATEST" at bounding box center [792, 475] width 51 height 7
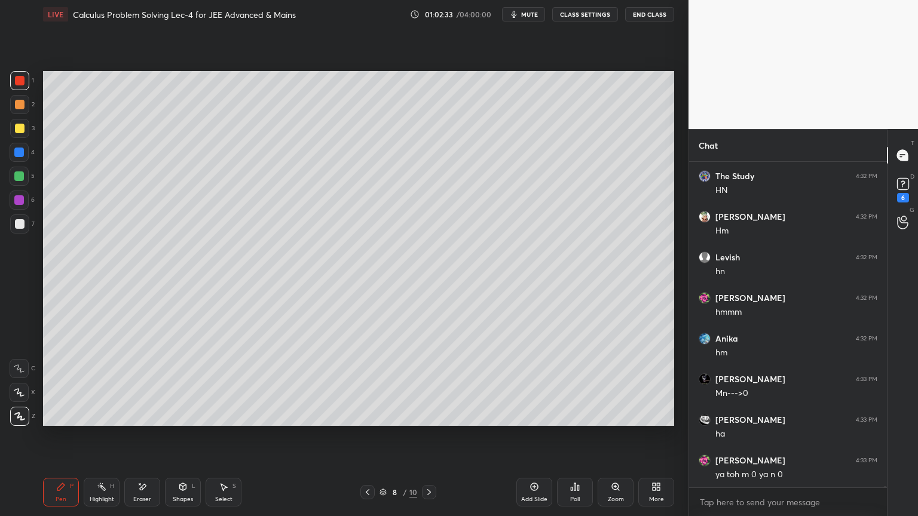
scroll to position [73933, 0]
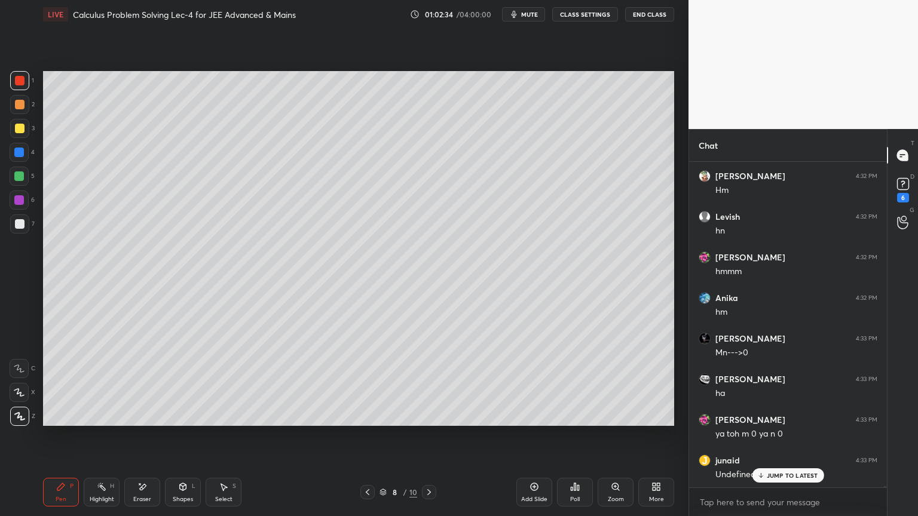
click at [774, 421] on p "JUMP TO LATEST" at bounding box center [792, 475] width 51 height 7
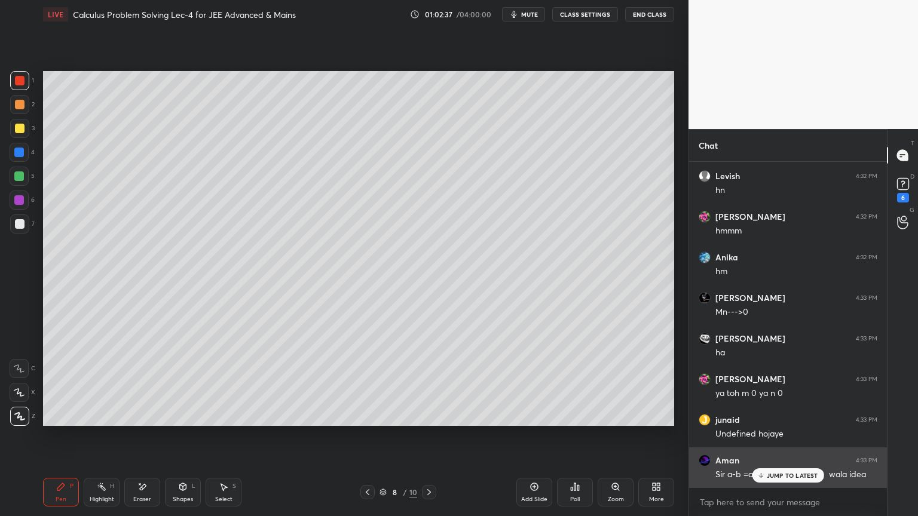
click at [783, 421] on p "JUMP TO LATEST" at bounding box center [792, 475] width 51 height 7
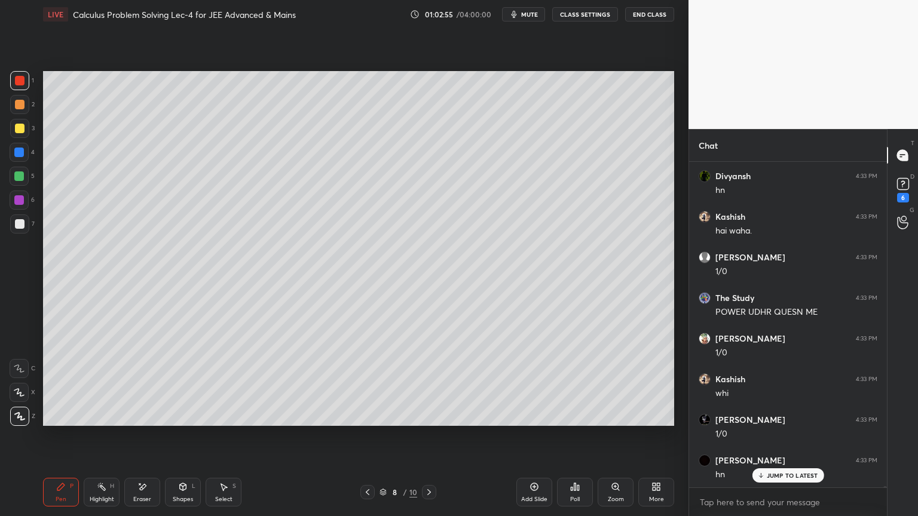
scroll to position [74908, 0]
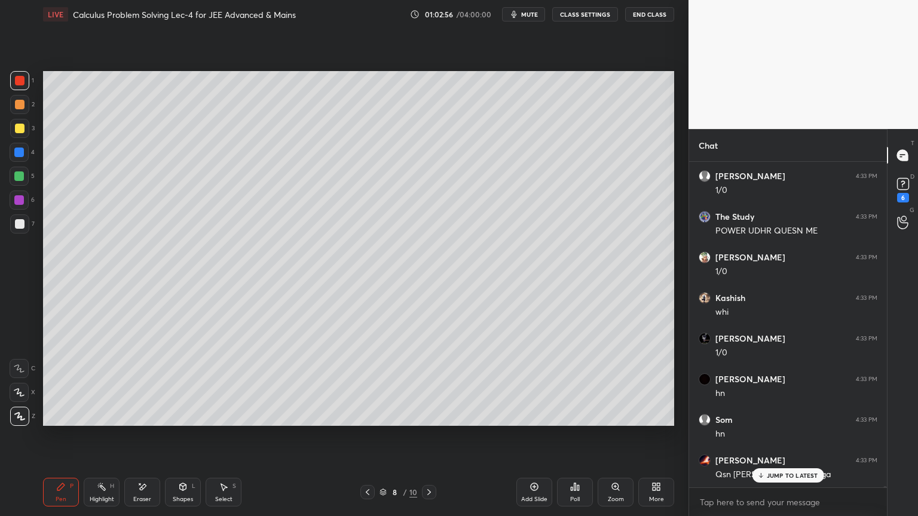
click at [142, 421] on div "Eraser" at bounding box center [142, 492] width 36 height 29
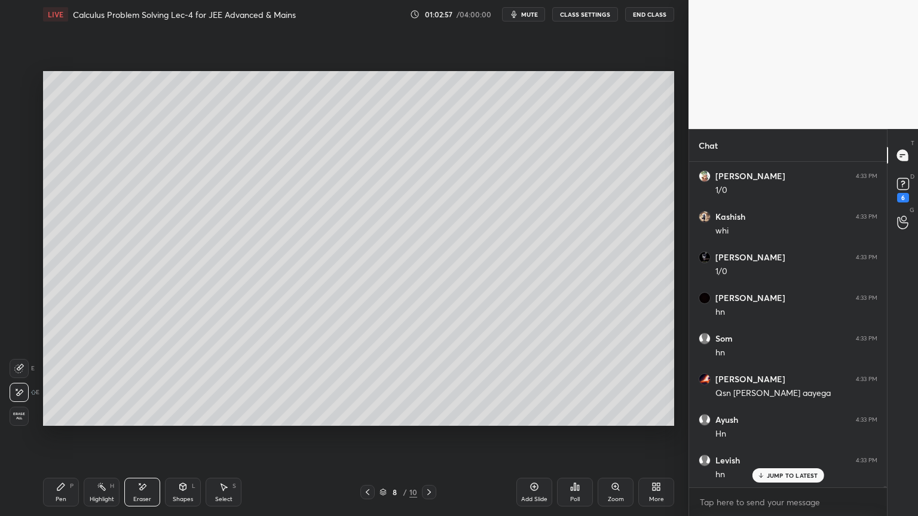
click at [780, 421] on p "JUMP TO LATEST" at bounding box center [792, 475] width 51 height 7
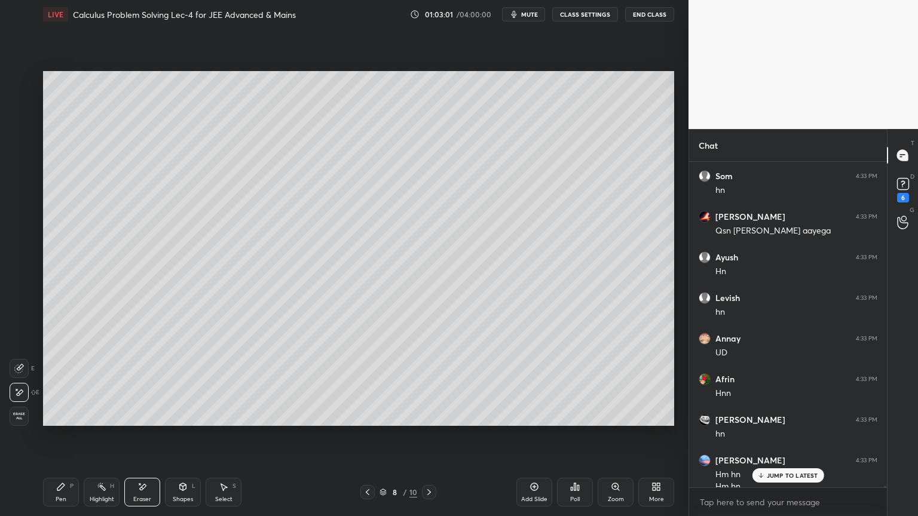
scroll to position [75164, 0]
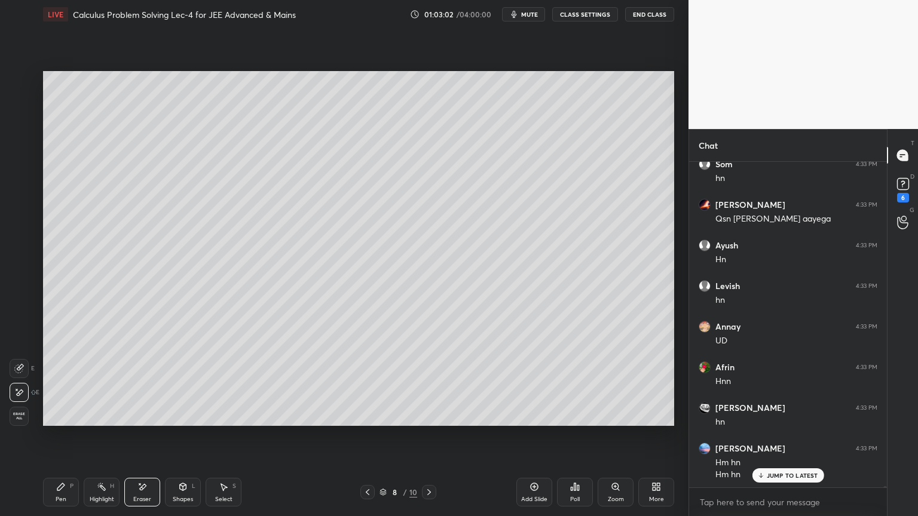
click at [91, 421] on div "Highlight H" at bounding box center [102, 492] width 36 height 29
click at [66, 421] on div "Pen P" at bounding box center [61, 492] width 36 height 29
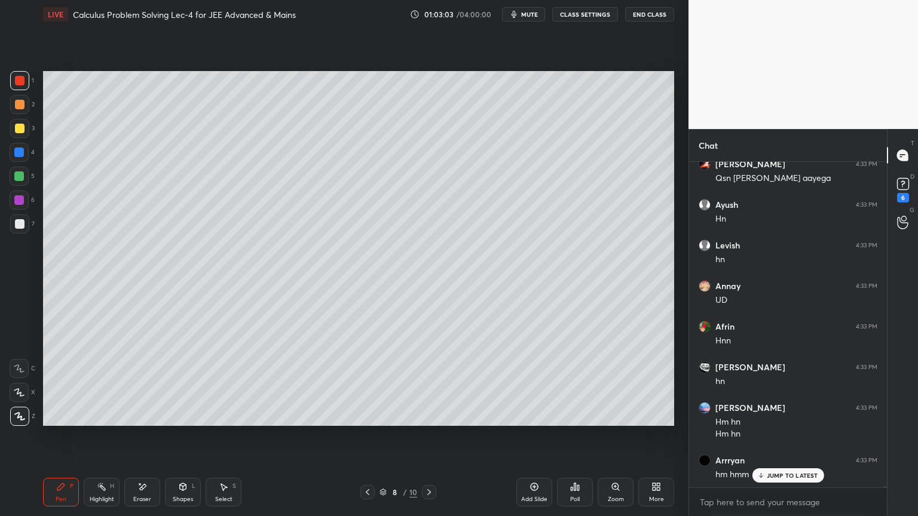
click at [774, 421] on p "JUMP TO LATEST" at bounding box center [792, 475] width 51 height 7
drag, startPoint x: 103, startPoint y: 492, endPoint x: 66, endPoint y: 497, distance: 37.3
click at [101, 421] on div "Highlight H" at bounding box center [102, 492] width 36 height 29
click at [66, 421] on div "Pen P" at bounding box center [61, 492] width 36 height 29
click at [144, 421] on div "Eraser" at bounding box center [142, 492] width 36 height 29
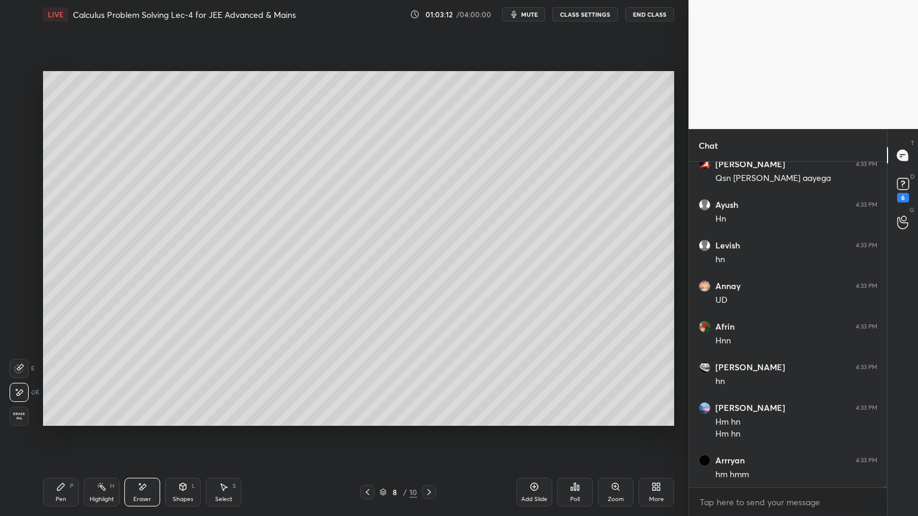
scroll to position [75245, 0]
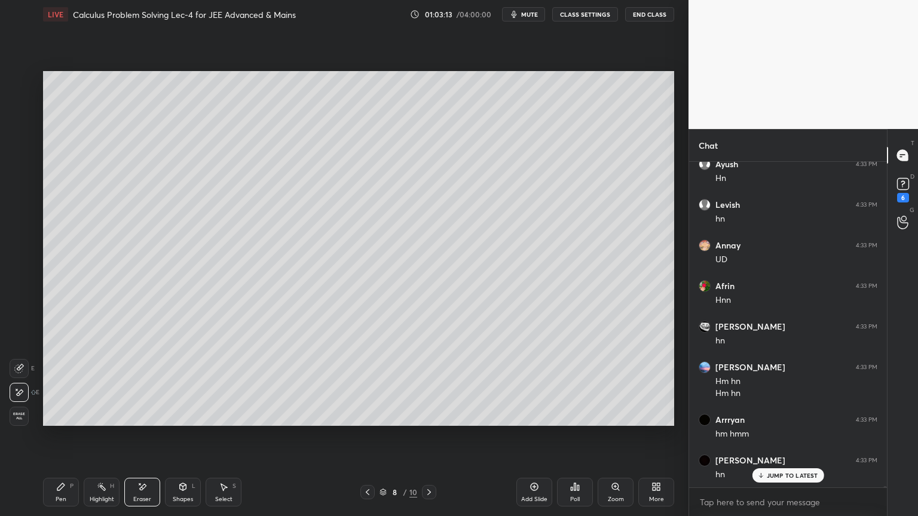
click at [93, 421] on div "Highlight" at bounding box center [102, 500] width 24 height 6
drag, startPoint x: 71, startPoint y: 494, endPoint x: 148, endPoint y: 467, distance: 82.2
click at [69, 421] on div "Pen P" at bounding box center [61, 492] width 36 height 29
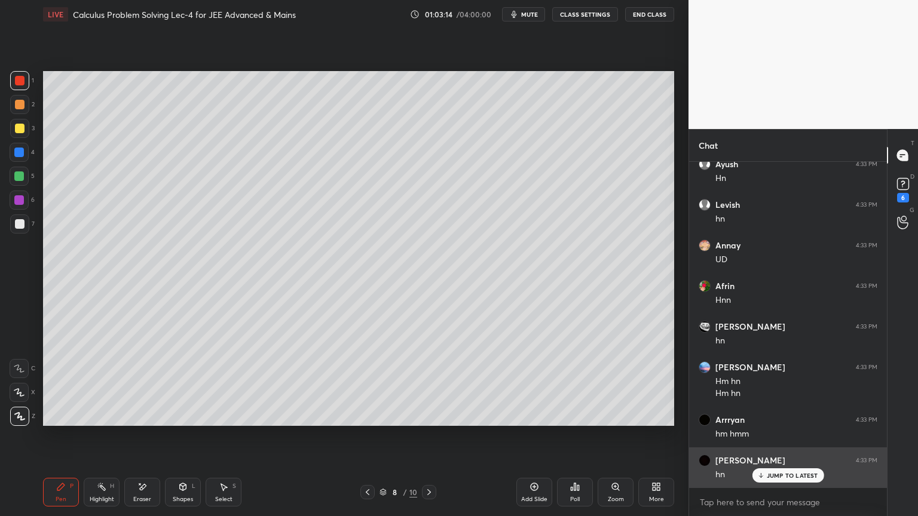
click at [770, 421] on p "JUMP TO LATEST" at bounding box center [792, 475] width 51 height 7
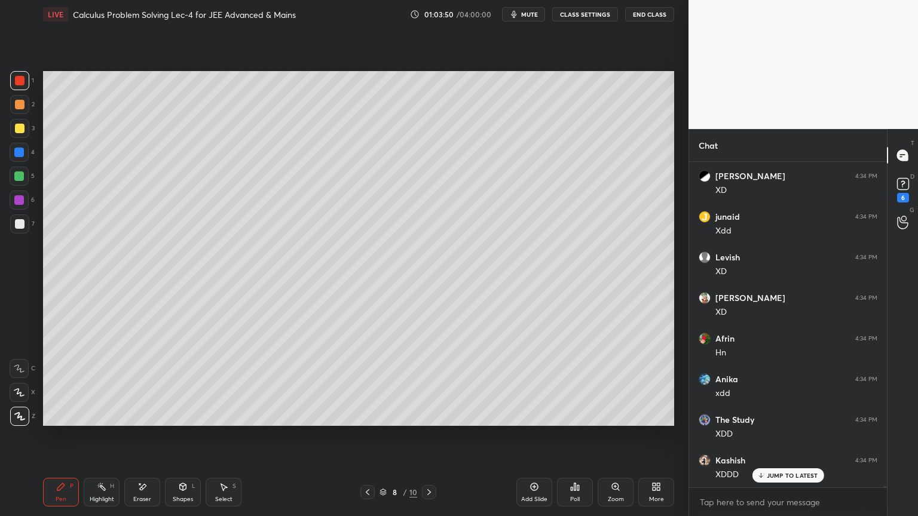
scroll to position [76261, 0]
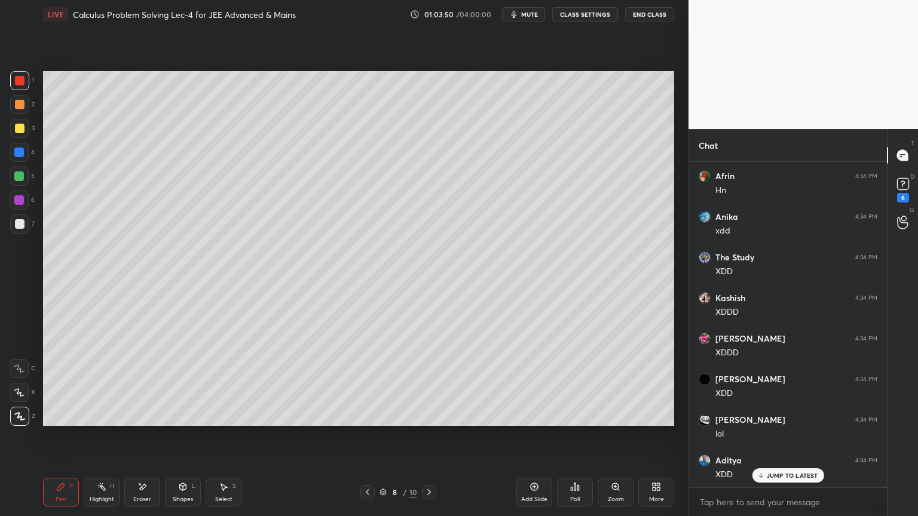
click at [152, 421] on div "Eraser" at bounding box center [142, 492] width 36 height 29
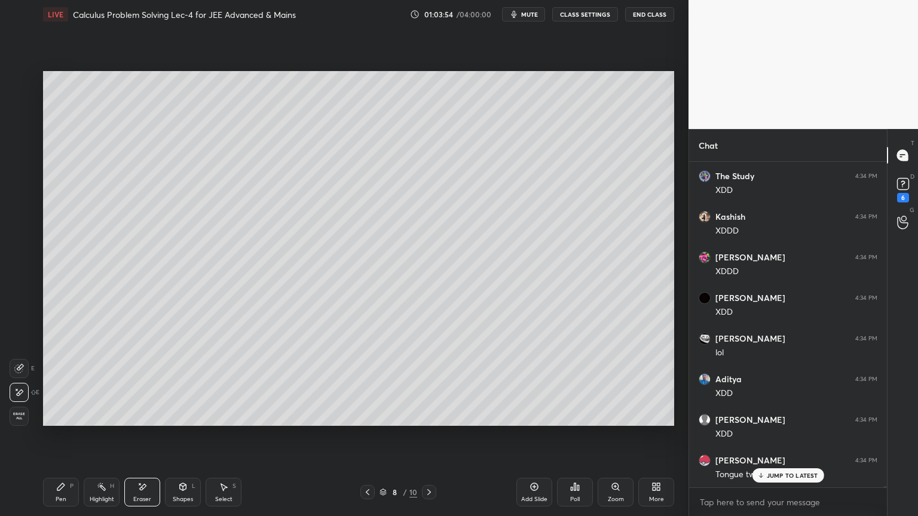
click at [69, 421] on div "Pen P" at bounding box center [61, 492] width 36 height 29
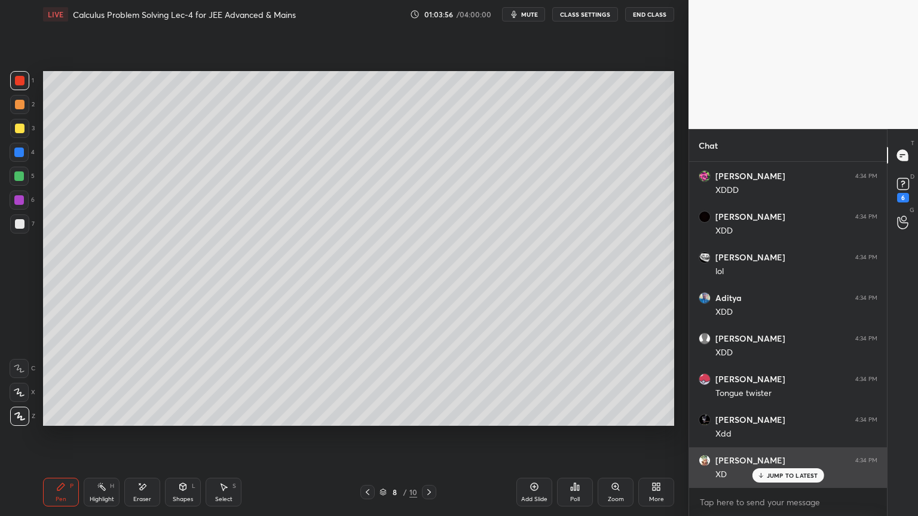
click at [773, 421] on p "JUMP TO LATEST" at bounding box center [792, 475] width 51 height 7
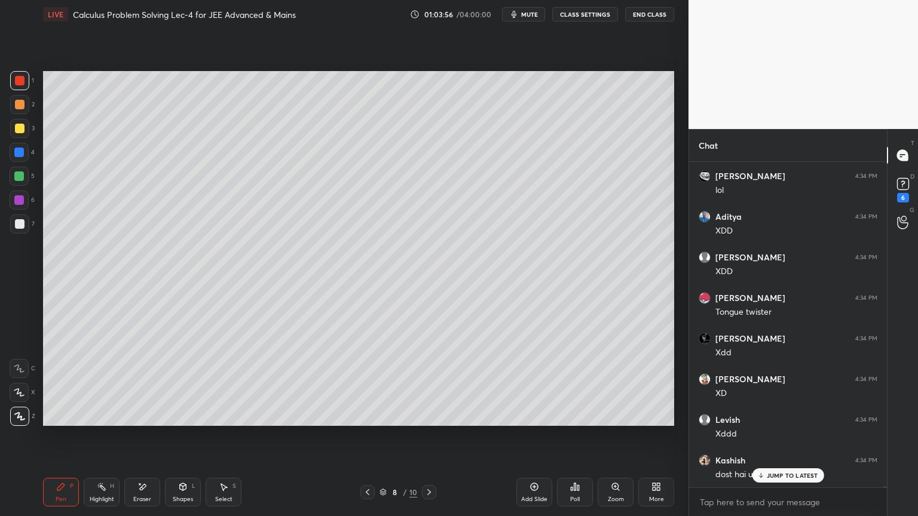
scroll to position [76545, 0]
click at [17, 223] on div at bounding box center [20, 224] width 10 height 10
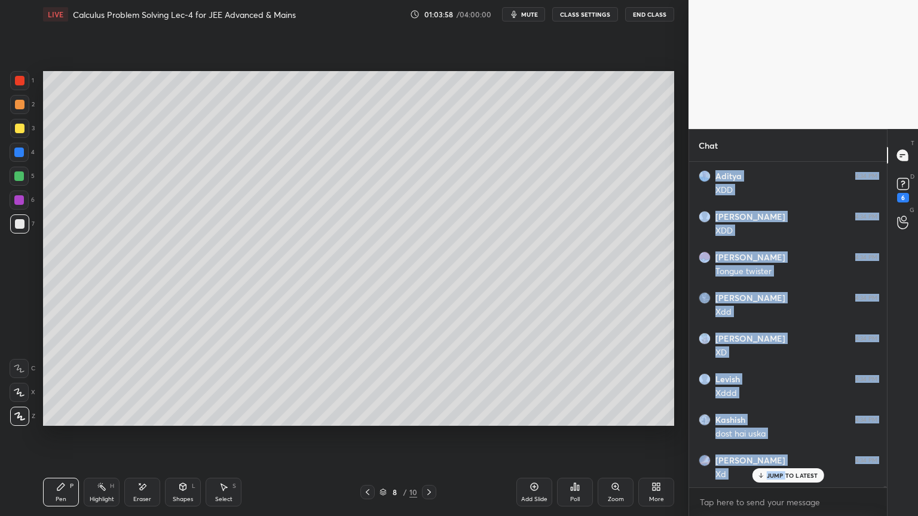
click at [786, 421] on div "JUMP TO LATEST" at bounding box center [788, 475] width 72 height 14
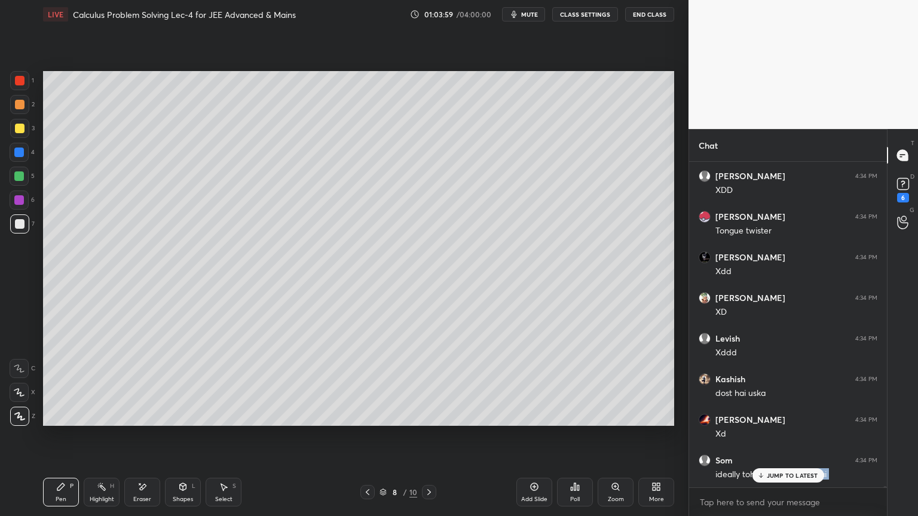
scroll to position [76626, 0]
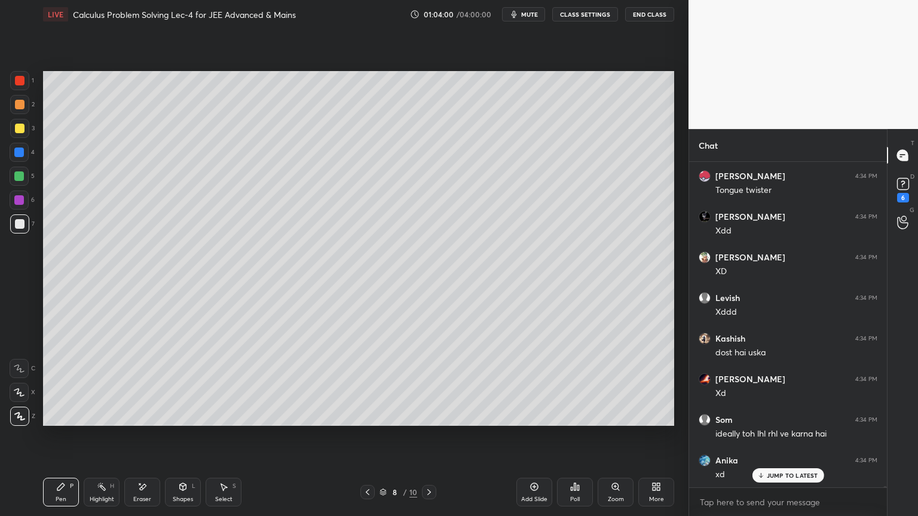
click at [768, 421] on p "JUMP TO LATEST" at bounding box center [792, 475] width 51 height 7
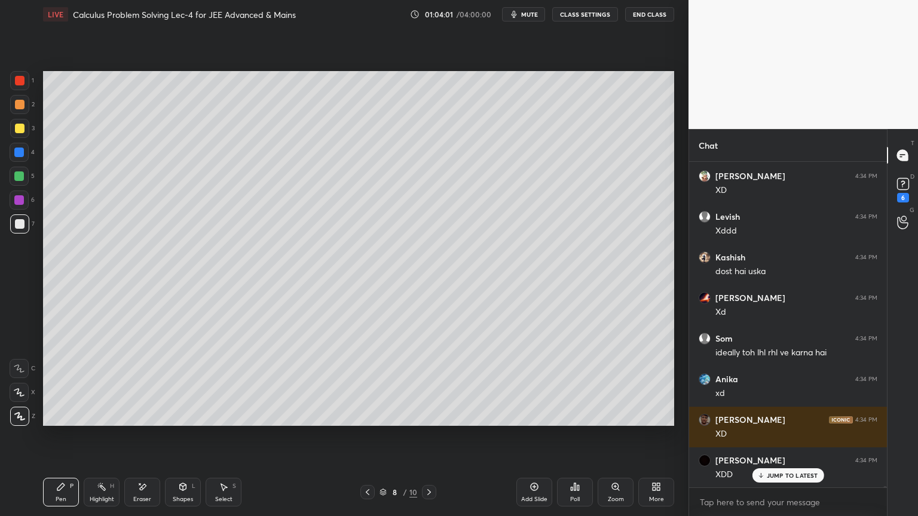
scroll to position [76748, 0]
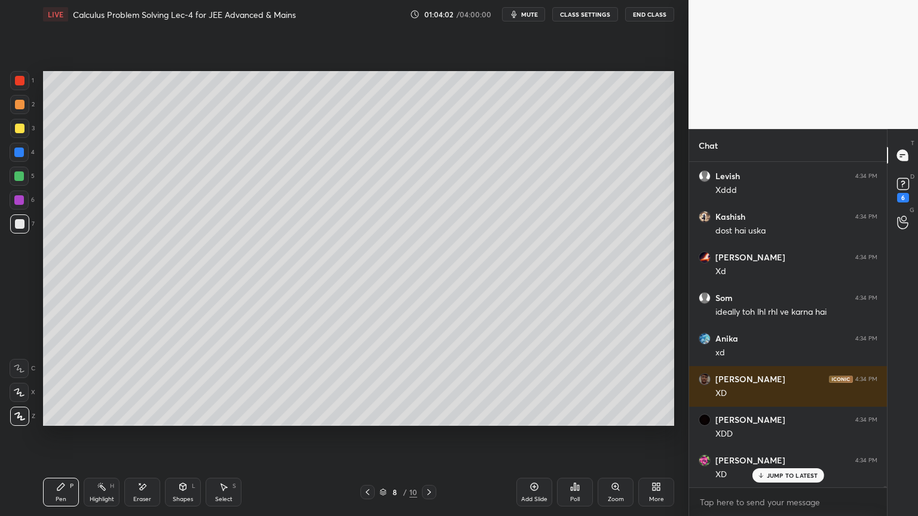
click at [781, 421] on p "JUMP TO LATEST" at bounding box center [792, 475] width 51 height 7
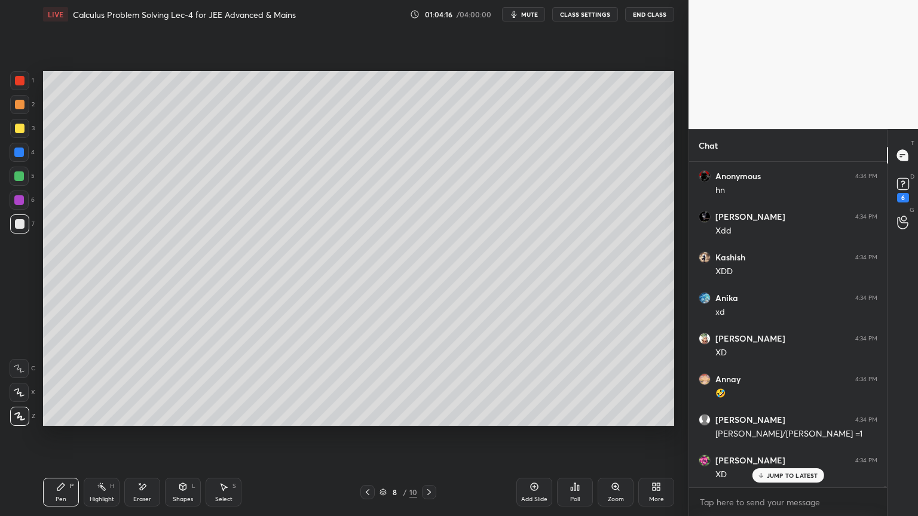
scroll to position [77398, 0]
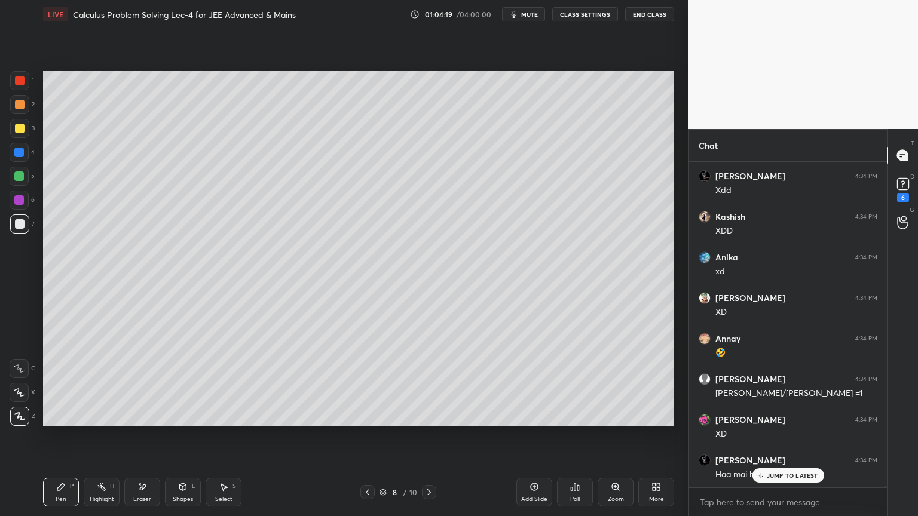
click at [795, 421] on p "JUMP TO LATEST" at bounding box center [792, 475] width 51 height 7
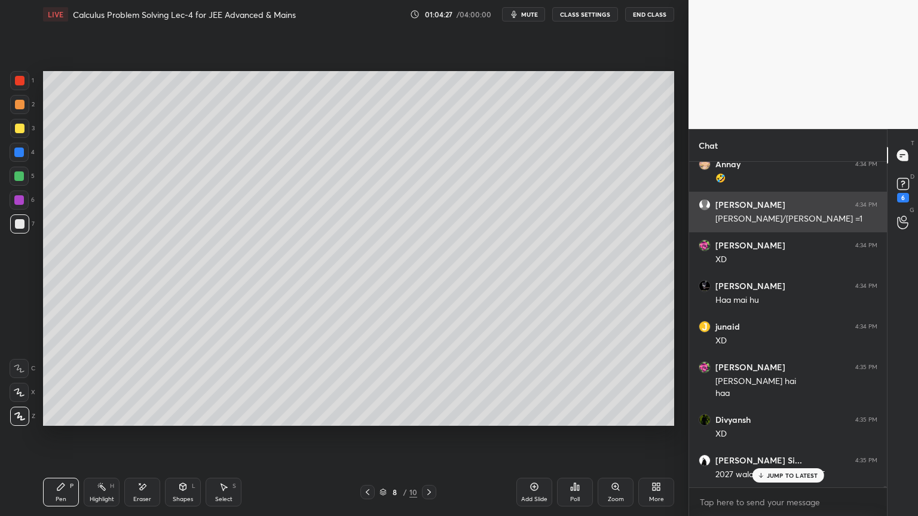
scroll to position [77613, 0]
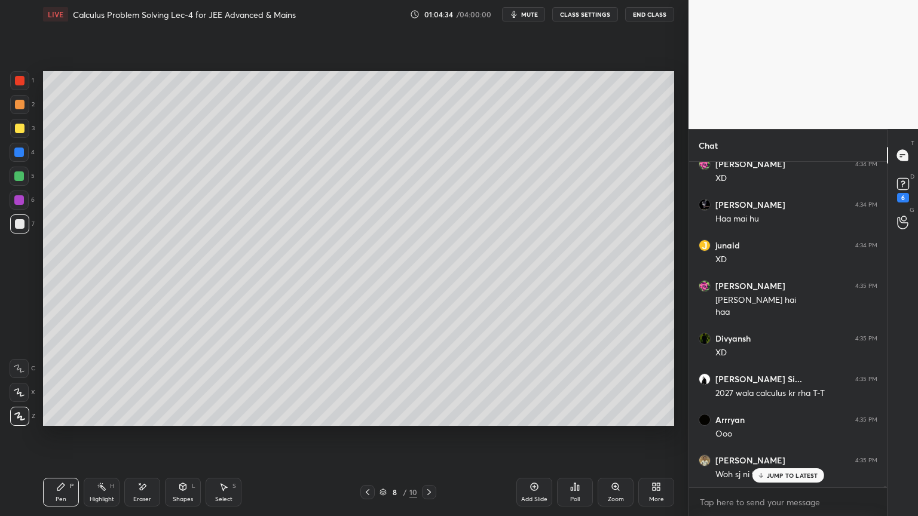
click at [534, 421] on icon at bounding box center [535, 487] width 8 height 8
click at [774, 421] on p "JUMP TO LATEST" at bounding box center [792, 475] width 51 height 7
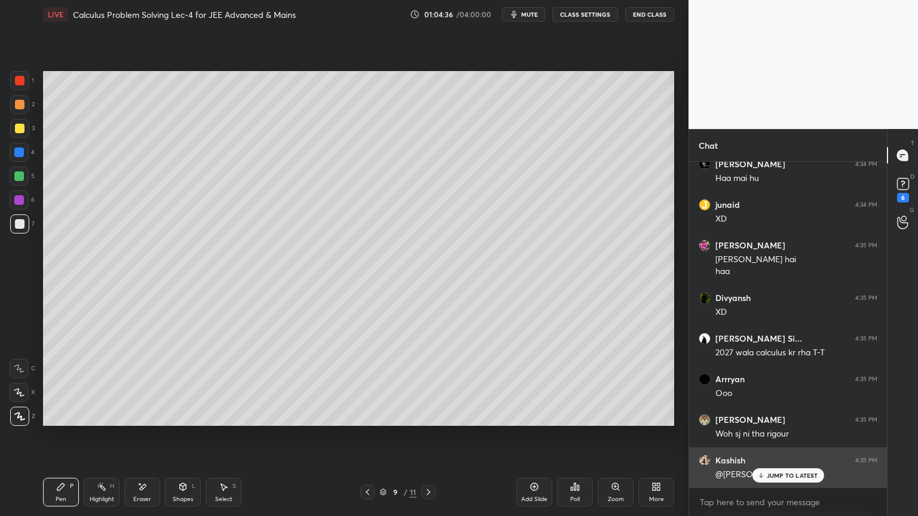
click at [779, 421] on p "JUMP TO LATEST" at bounding box center [792, 475] width 51 height 7
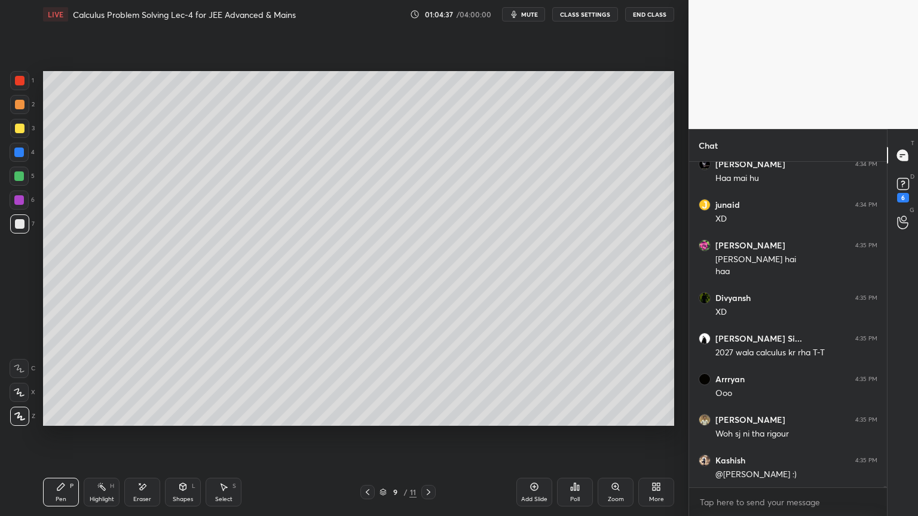
scroll to position [77735, 0]
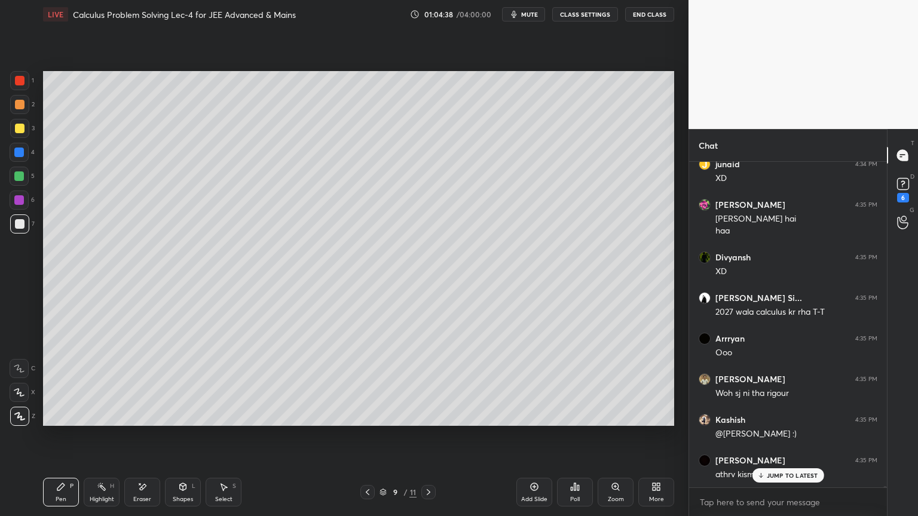
click at [364, 421] on icon at bounding box center [368, 493] width 10 height 10
click at [776, 421] on p "JUMP TO LATEST" at bounding box center [792, 475] width 51 height 7
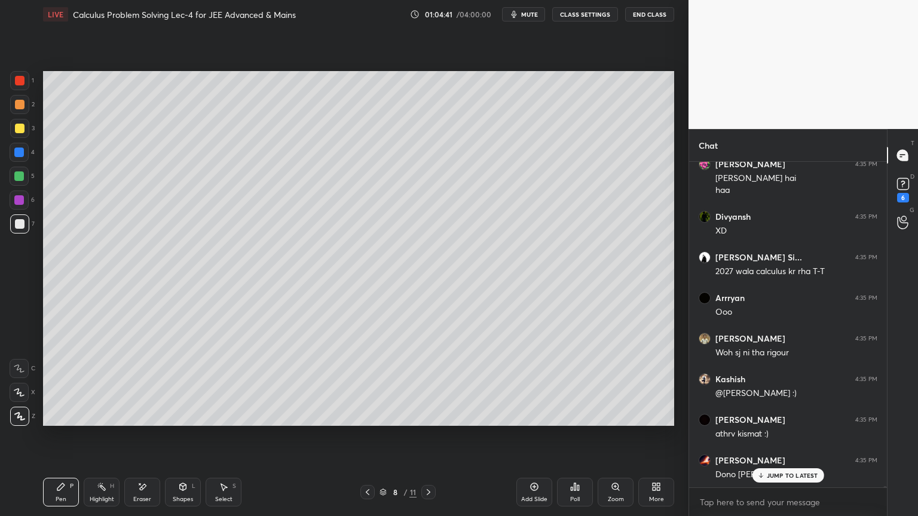
click at [429, 421] on icon at bounding box center [429, 493] width 10 height 10
click at [366, 421] on icon at bounding box center [368, 493] width 10 height 10
click at [426, 421] on icon at bounding box center [429, 493] width 10 height 10
drag, startPoint x: 20, startPoint y: 81, endPoint x: 35, endPoint y: 85, distance: 15.5
click at [20, 81] on div at bounding box center [20, 81] width 10 height 10
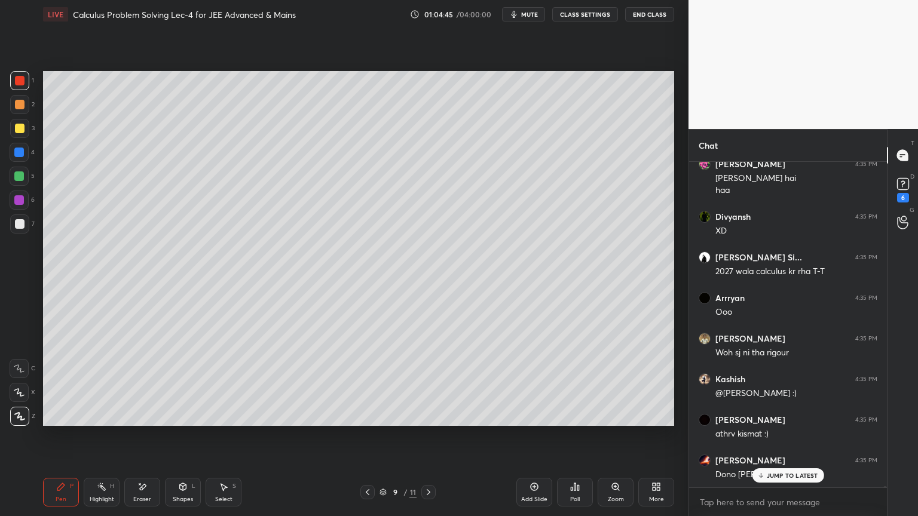
scroll to position [77816, 0]
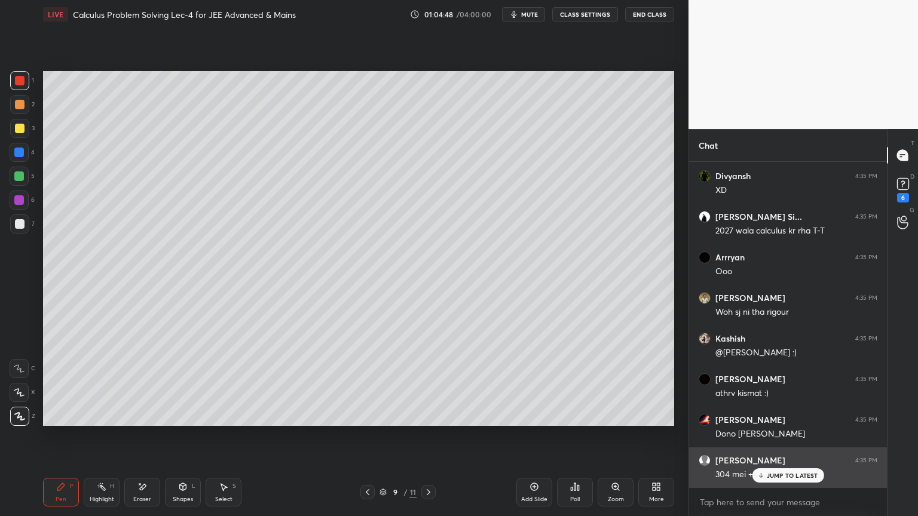
drag, startPoint x: 776, startPoint y: 473, endPoint x: 759, endPoint y: 485, distance: 20.2
click at [777, 421] on p "JUMP TO LATEST" at bounding box center [792, 475] width 51 height 7
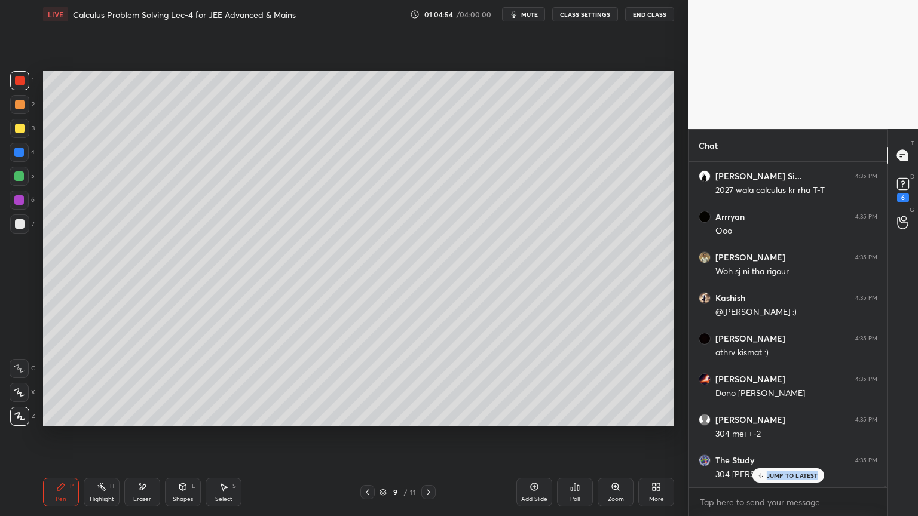
click at [785, 421] on div "[PERSON_NAME] 4:34 PM Xdd [PERSON_NAME] 4:34 PM XDD Anika 4:34 PM xd [PERSON_NA…" at bounding box center [788, 325] width 198 height 326
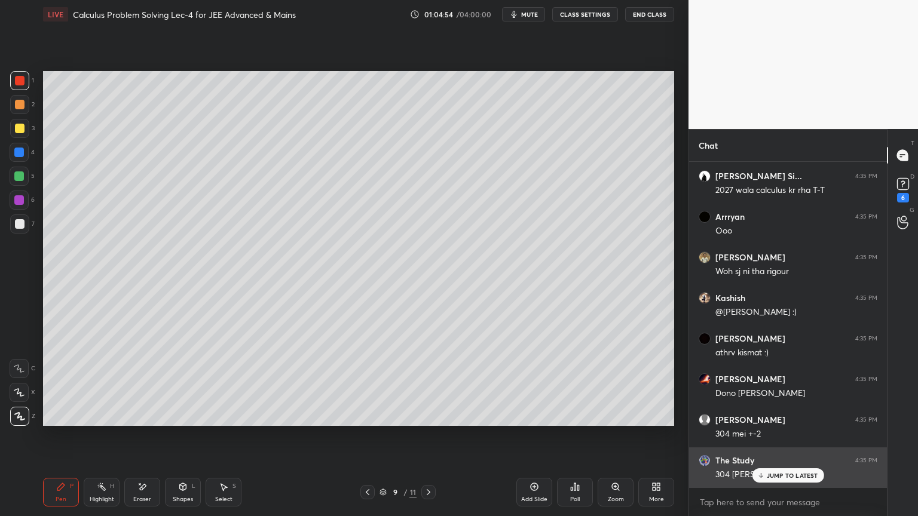
click at [761, 421] on icon at bounding box center [760, 475] width 8 height 7
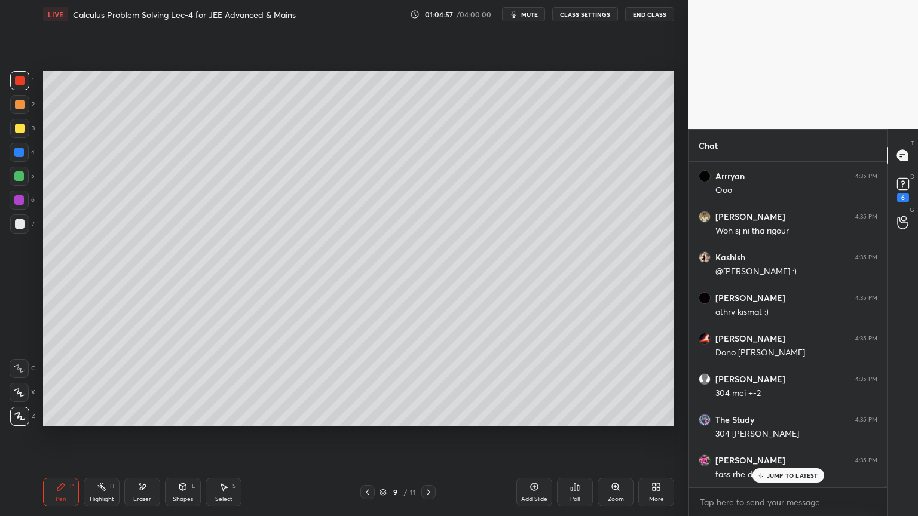
click at [101, 421] on icon at bounding box center [102, 487] width 10 height 10
drag, startPoint x: 77, startPoint y: 492, endPoint x: 93, endPoint y: 494, distance: 15.6
click at [76, 421] on div "Pen P" at bounding box center [61, 492] width 36 height 29
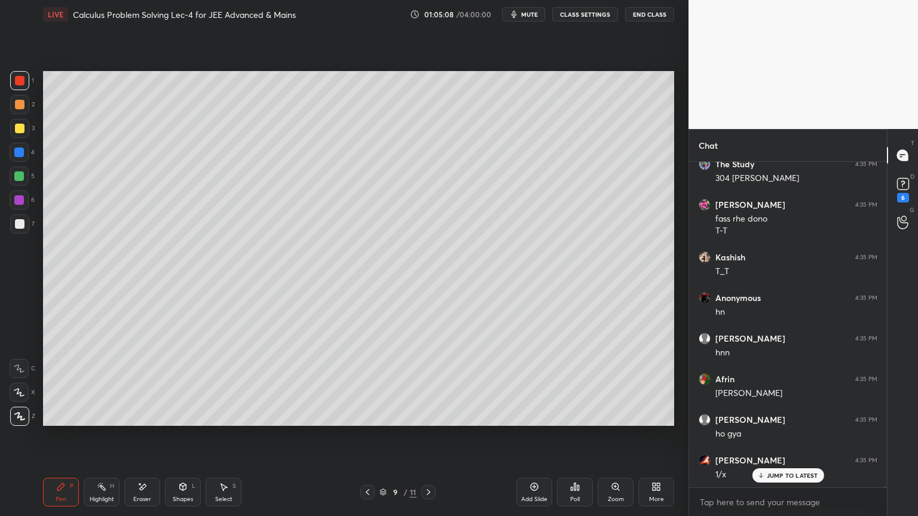
scroll to position [78235, 0]
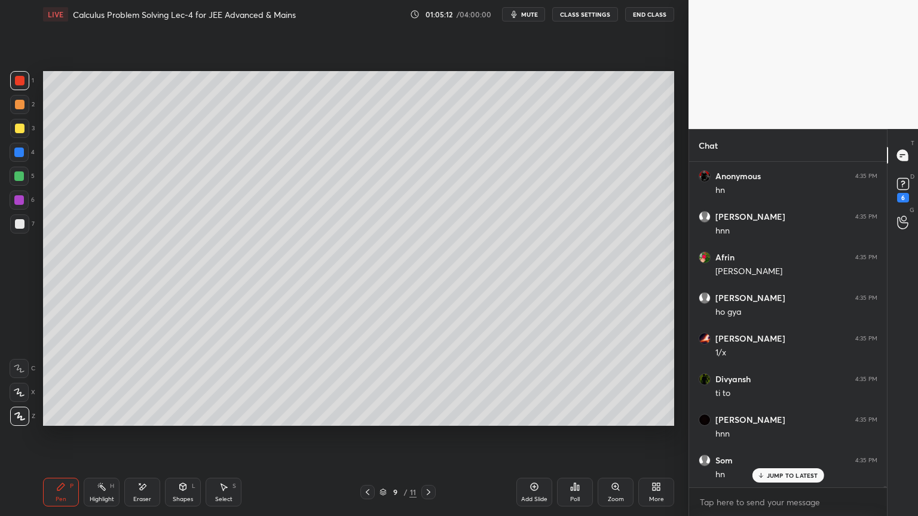
drag, startPoint x: 153, startPoint y: 491, endPoint x: 180, endPoint y: 438, distance: 59.9
click at [153, 421] on div "Eraser" at bounding box center [142, 492] width 36 height 29
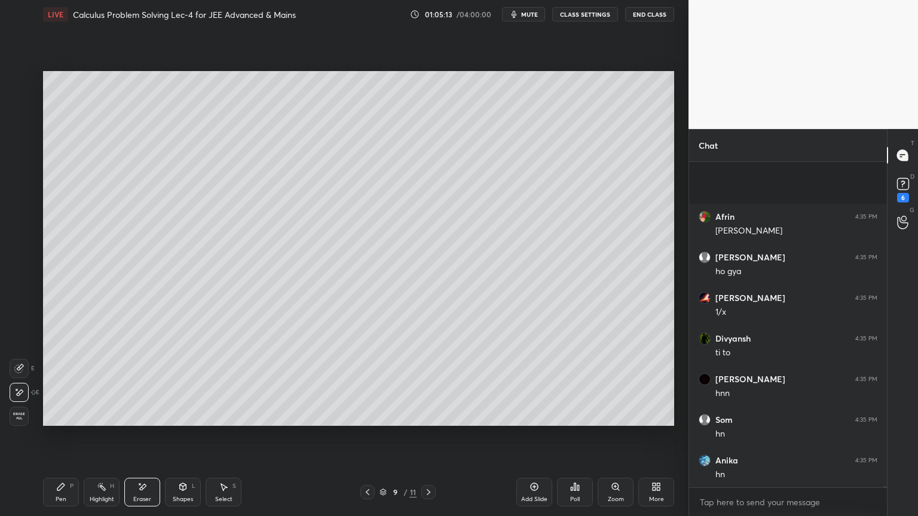
scroll to position [78438, 0]
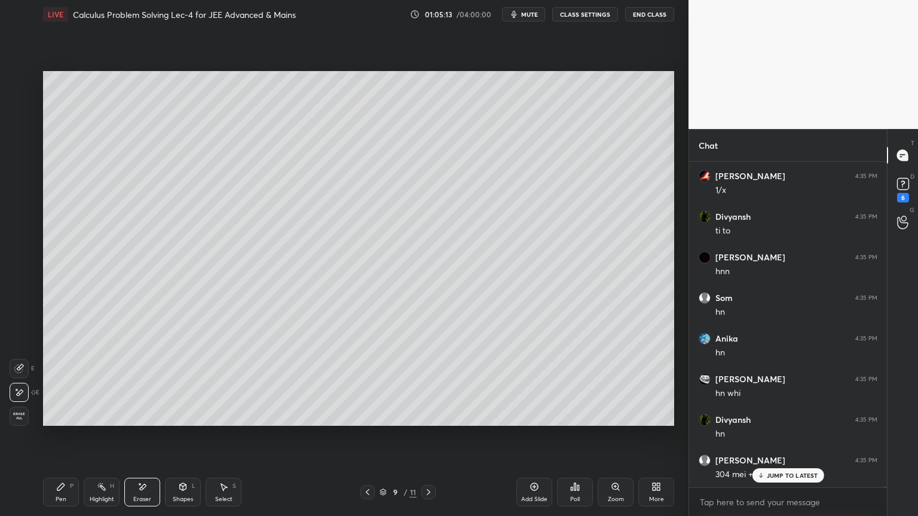
drag, startPoint x: 66, startPoint y: 496, endPoint x: 62, endPoint y: 471, distance: 25.0
click at [66, 421] on div "Pen P" at bounding box center [61, 492] width 36 height 29
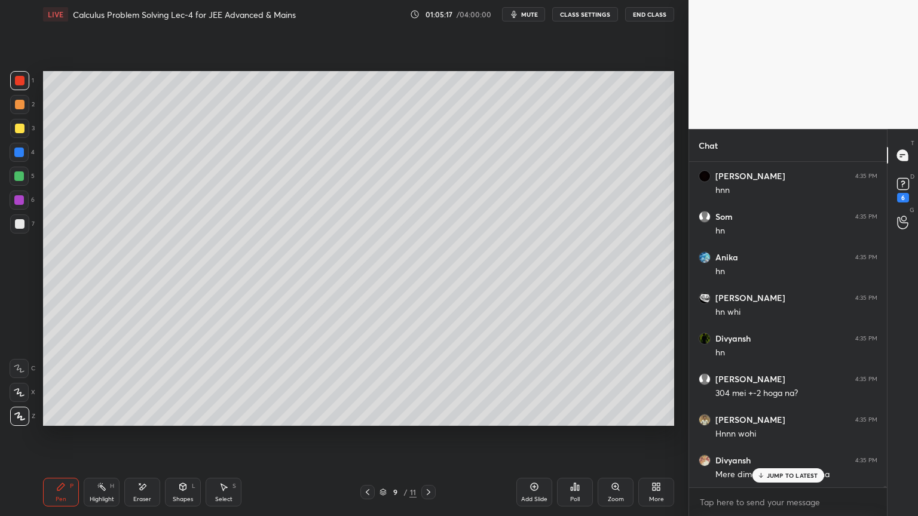
scroll to position [78600, 0]
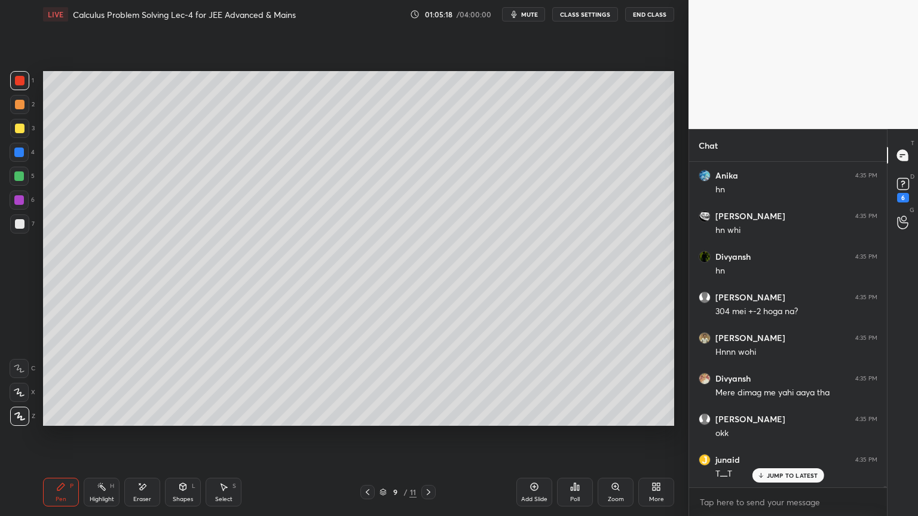
click at [789, 421] on p "JUMP TO LATEST" at bounding box center [792, 475] width 51 height 7
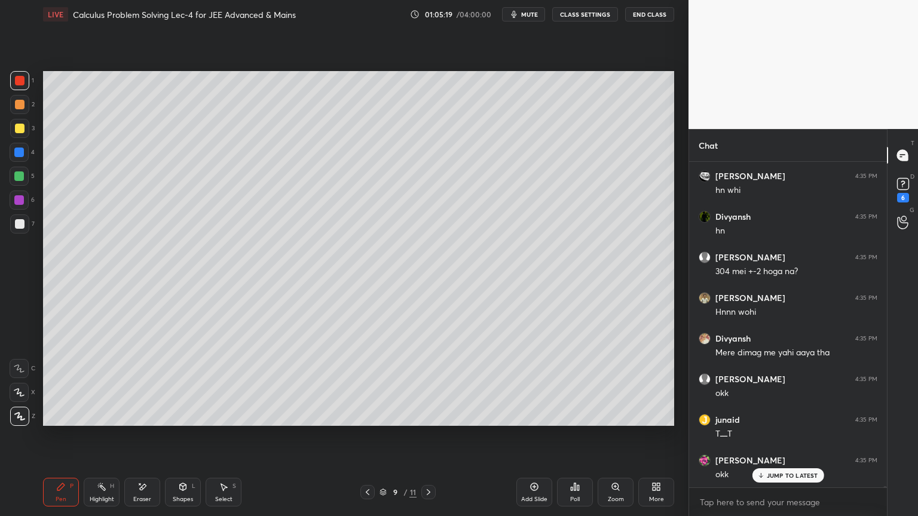
scroll to position [78682, 0]
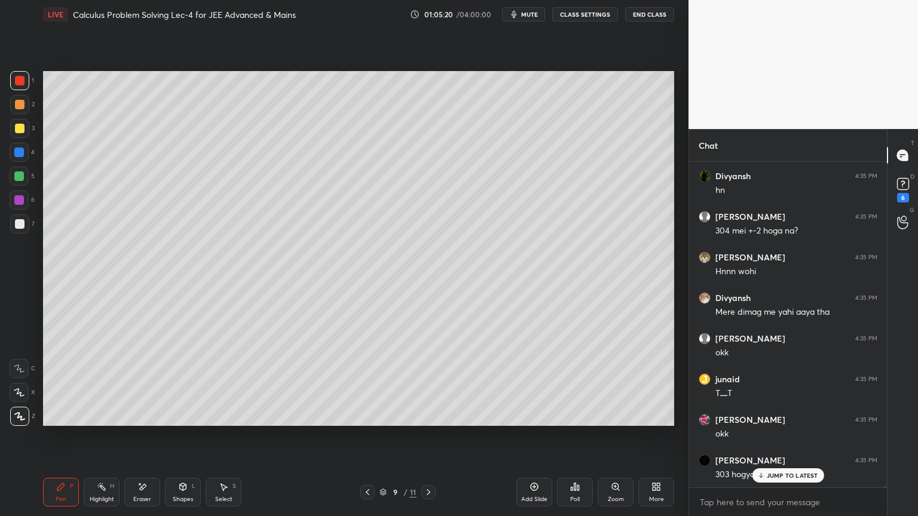
click at [97, 421] on icon at bounding box center [102, 487] width 10 height 10
click at [73, 421] on div "Pen P" at bounding box center [61, 492] width 36 height 29
click at [20, 223] on div at bounding box center [20, 224] width 10 height 10
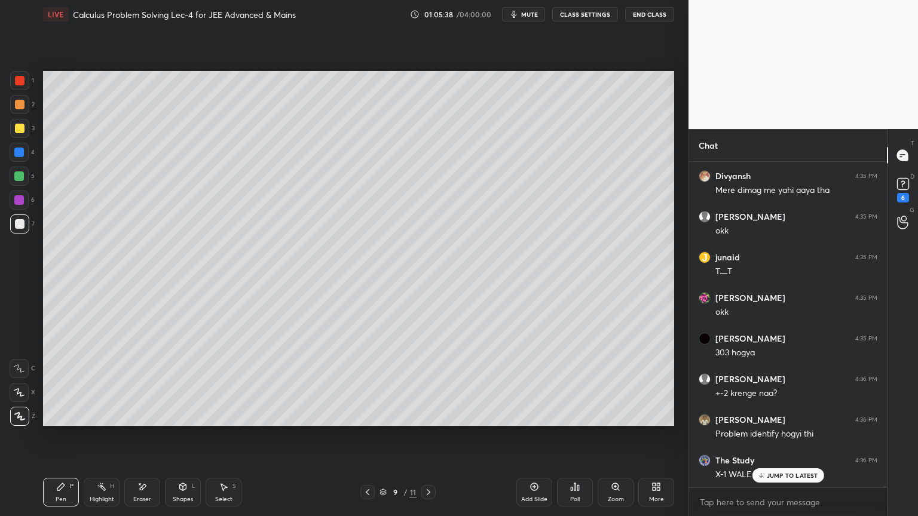
scroll to position [78844, 0]
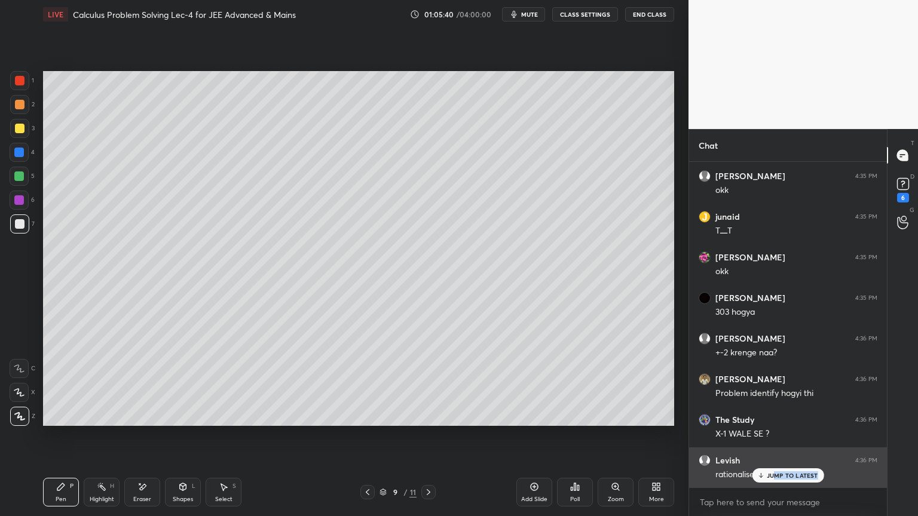
click at [771, 421] on div "JUMP TO LATEST" at bounding box center [788, 475] width 72 height 14
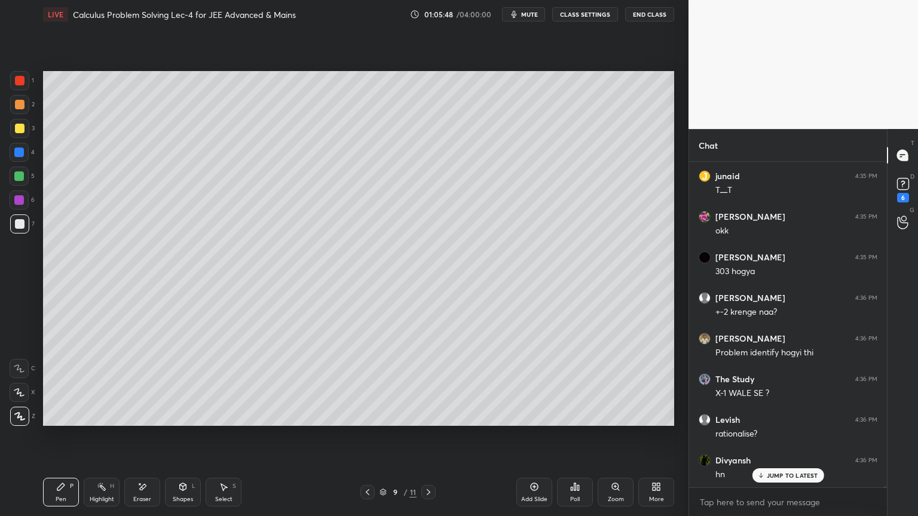
scroll to position [78966, 0]
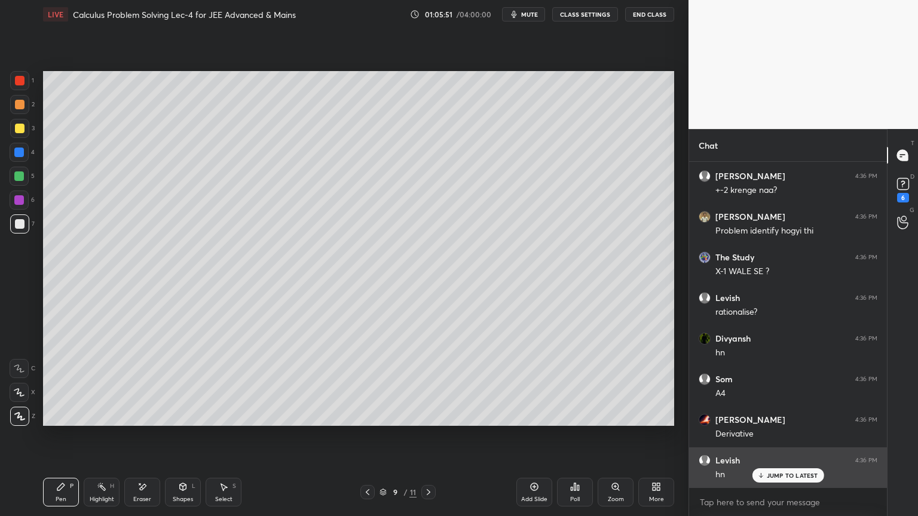
drag, startPoint x: 772, startPoint y: 479, endPoint x: 759, endPoint y: 478, distance: 12.6
click at [772, 421] on div "JUMP TO LATEST" at bounding box center [788, 475] width 72 height 14
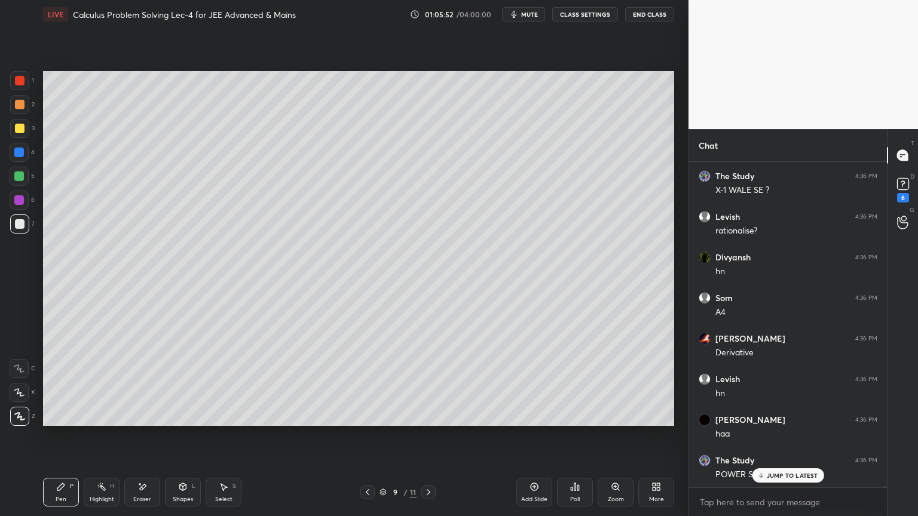
click at [17, 194] on div at bounding box center [19, 200] width 19 height 19
click at [14, 225] on div at bounding box center [19, 224] width 19 height 19
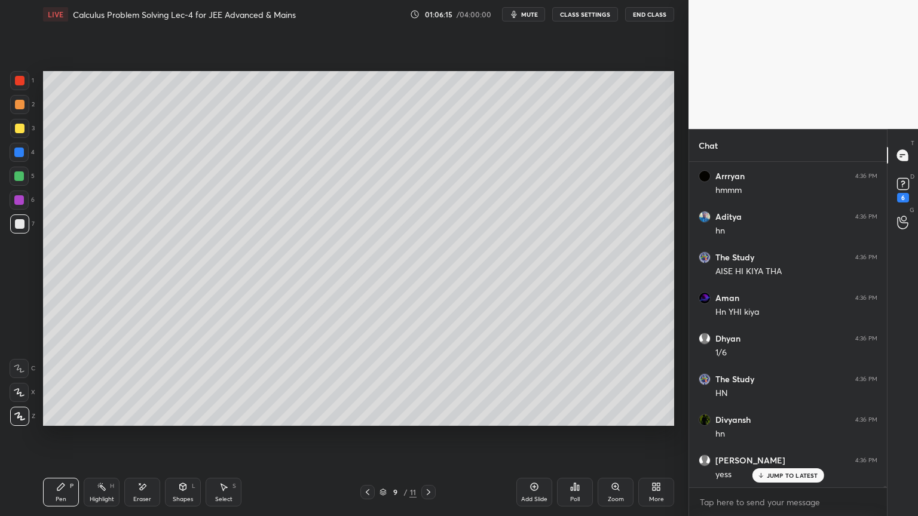
scroll to position [79709, 0]
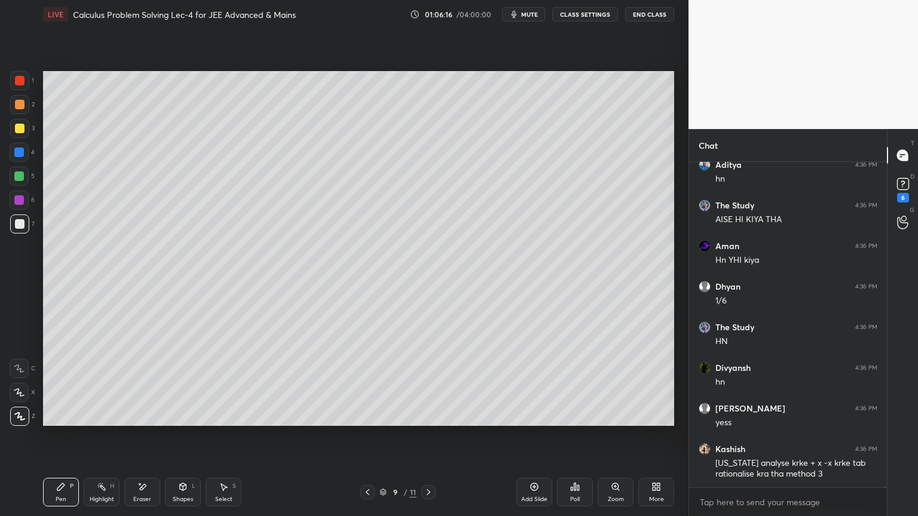
drag, startPoint x: 140, startPoint y: 494, endPoint x: 165, endPoint y: 464, distance: 38.6
click at [141, 421] on div "Eraser" at bounding box center [142, 492] width 36 height 29
drag, startPoint x: 47, startPoint y: 498, endPoint x: 84, endPoint y: 432, distance: 75.7
click at [47, 421] on div "Pen P" at bounding box center [61, 492] width 36 height 29
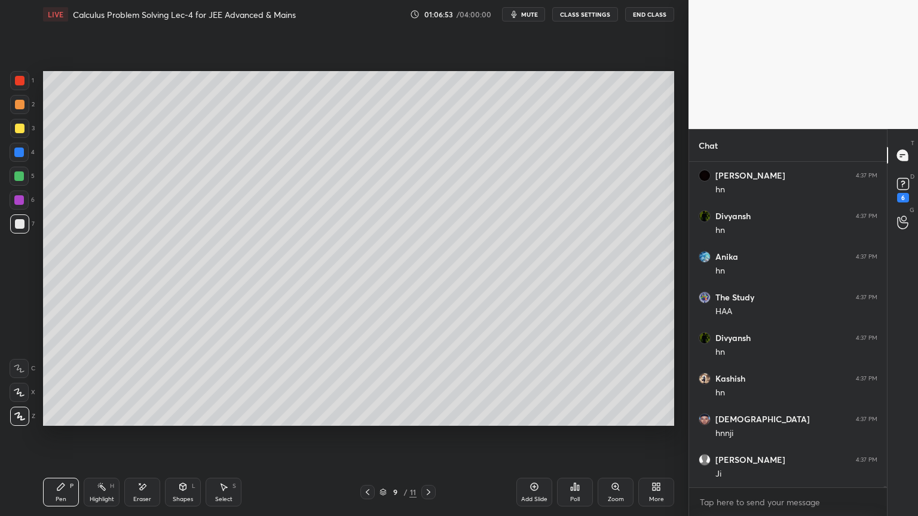
scroll to position [80278, 0]
drag, startPoint x: 146, startPoint y: 494, endPoint x: 154, endPoint y: 464, distance: 31.4
click at [145, 421] on div "Eraser" at bounding box center [142, 492] width 36 height 29
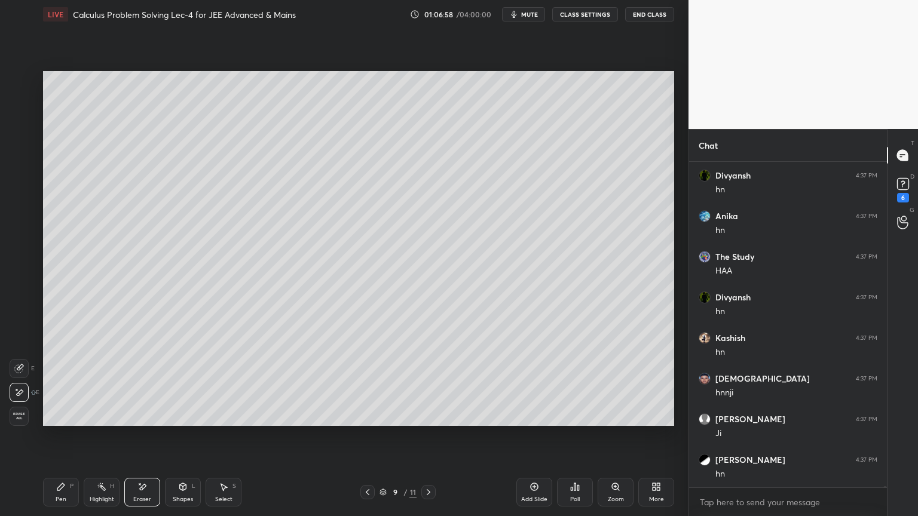
scroll to position [80318, 0]
click at [65, 421] on div "Pen P" at bounding box center [61, 492] width 36 height 29
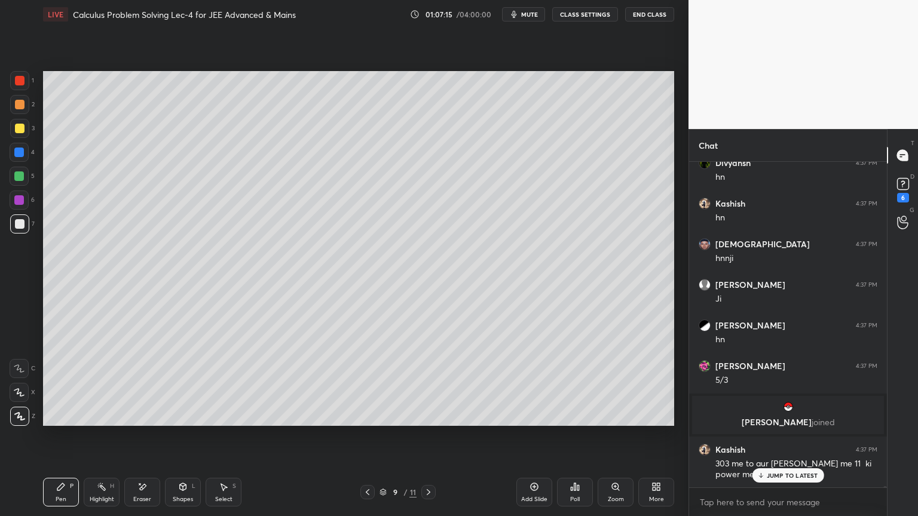
scroll to position [75190, 0]
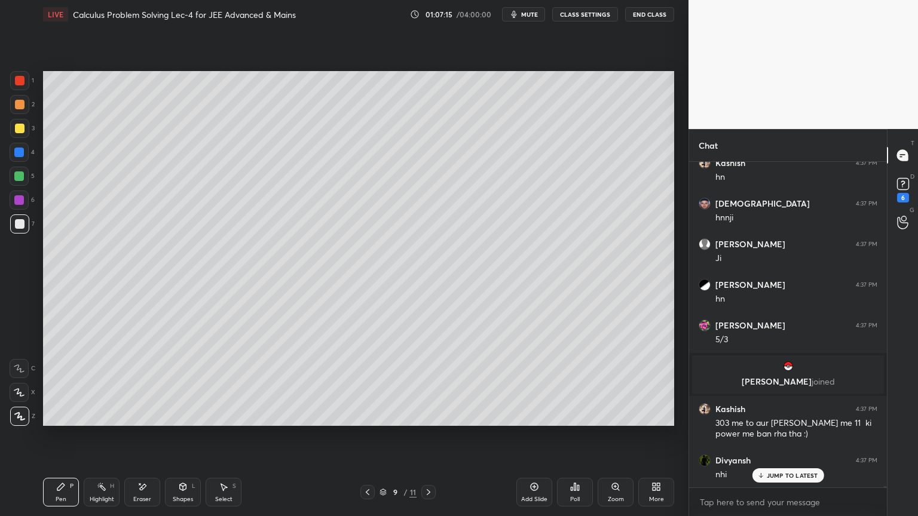
drag, startPoint x: 220, startPoint y: 494, endPoint x: 258, endPoint y: 445, distance: 61.8
click at [220, 421] on div "Select S" at bounding box center [224, 492] width 36 height 29
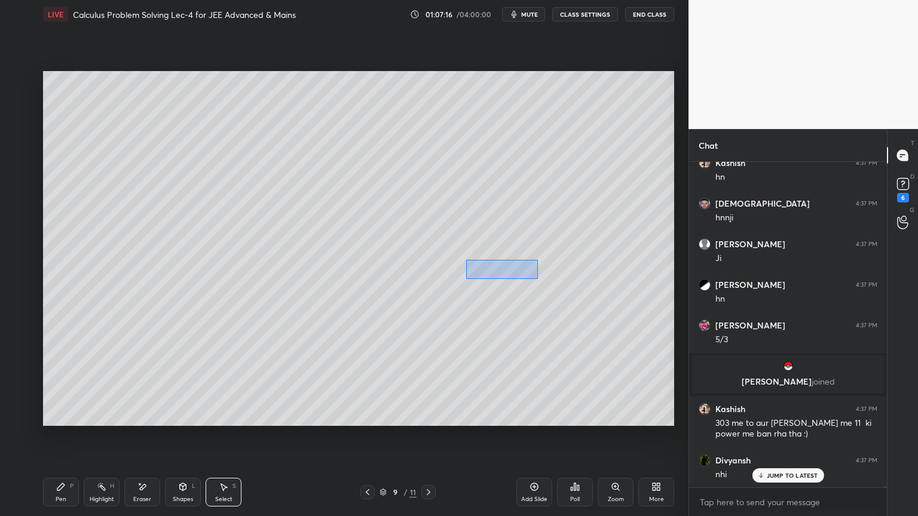
scroll to position [75230, 0]
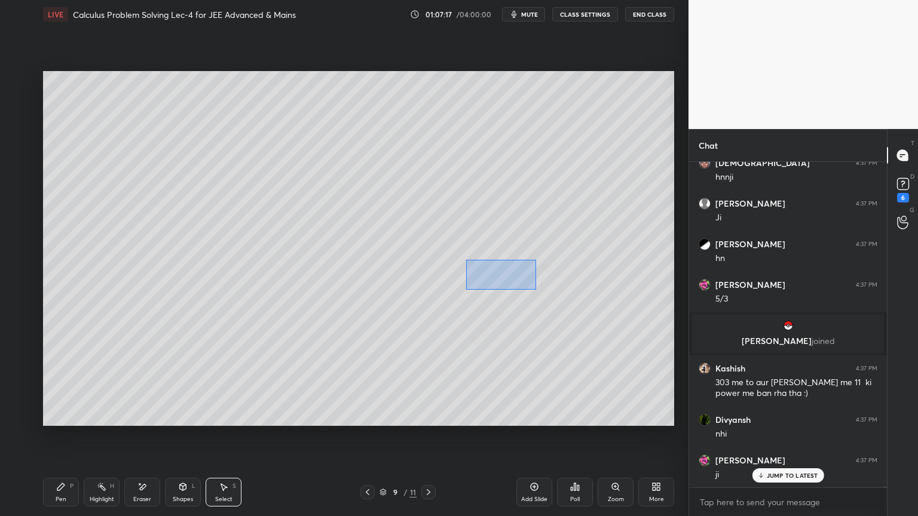
drag, startPoint x: 465, startPoint y: 260, endPoint x: 535, endPoint y: 290, distance: 76.0
click at [536, 290] on div "0 ° Undo Copy Duplicate Duplicate to new slide Delete" at bounding box center [358, 248] width 631 height 355
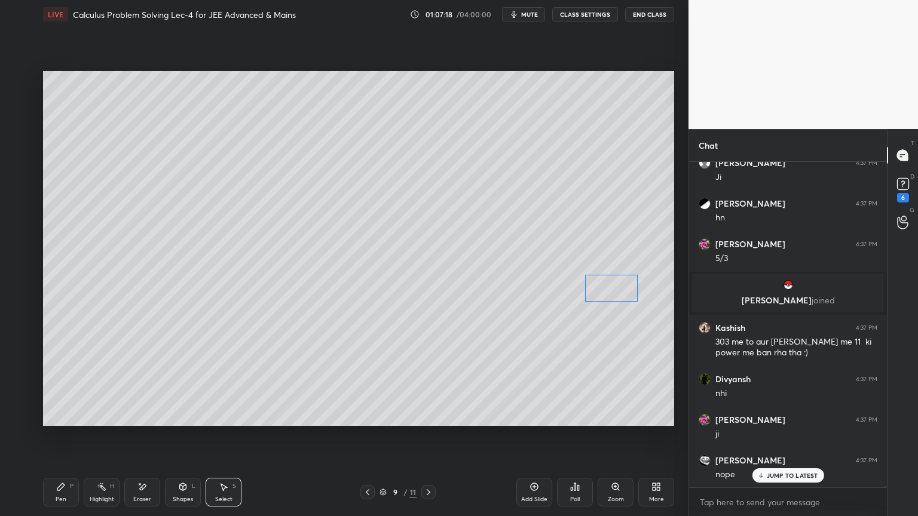
drag, startPoint x: 502, startPoint y: 275, endPoint x: 619, endPoint y: 283, distance: 117.4
click at [617, 289] on div "0 ° Undo Copy Duplicate Duplicate to new slide Delete" at bounding box center [358, 248] width 631 height 355
drag, startPoint x: 608, startPoint y: 291, endPoint x: 604, endPoint y: 312, distance: 21.9
click at [611, 287] on div "0 ° Undo Copy Duplicate Duplicate to new slide Delete" at bounding box center [358, 248] width 631 height 355
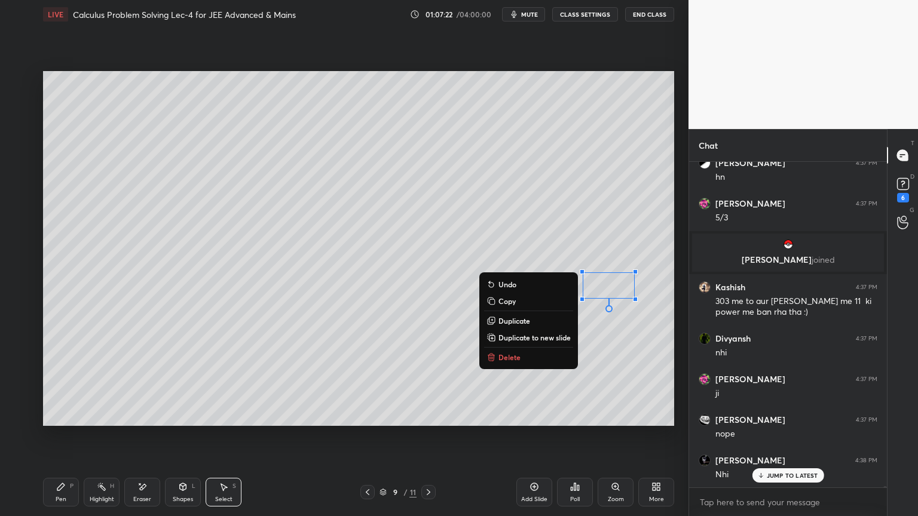
click at [606, 333] on div "0 ° Undo Copy Duplicate Duplicate to new slide Delete" at bounding box center [358, 248] width 631 height 355
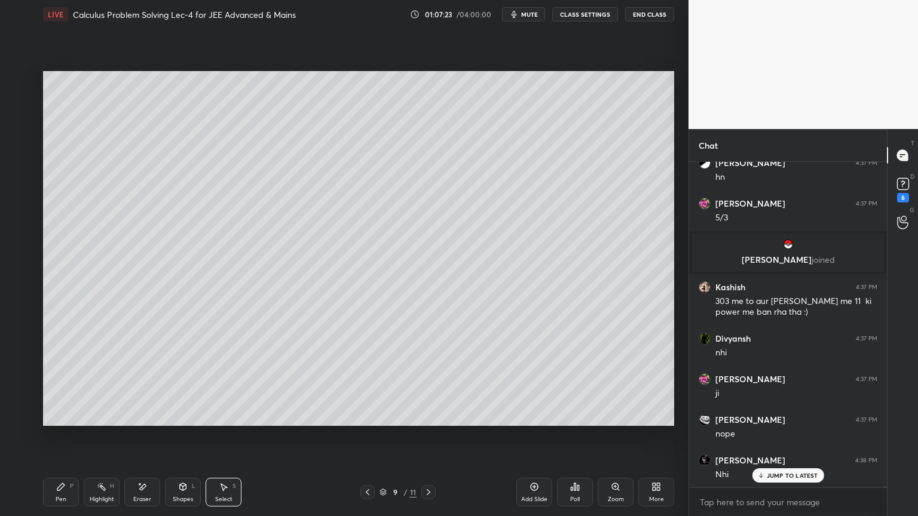
scroll to position [75352, 0]
click at [54, 421] on div "Pen P" at bounding box center [61, 492] width 36 height 29
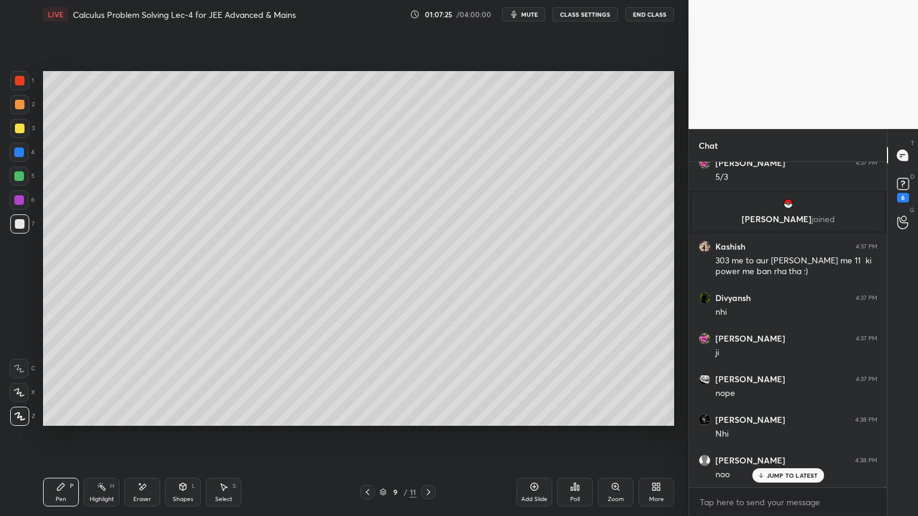
click at [147, 421] on div "Eraser" at bounding box center [142, 492] width 36 height 29
click at [61, 421] on icon at bounding box center [61, 487] width 10 height 10
click at [147, 421] on div "Eraser" at bounding box center [142, 492] width 36 height 29
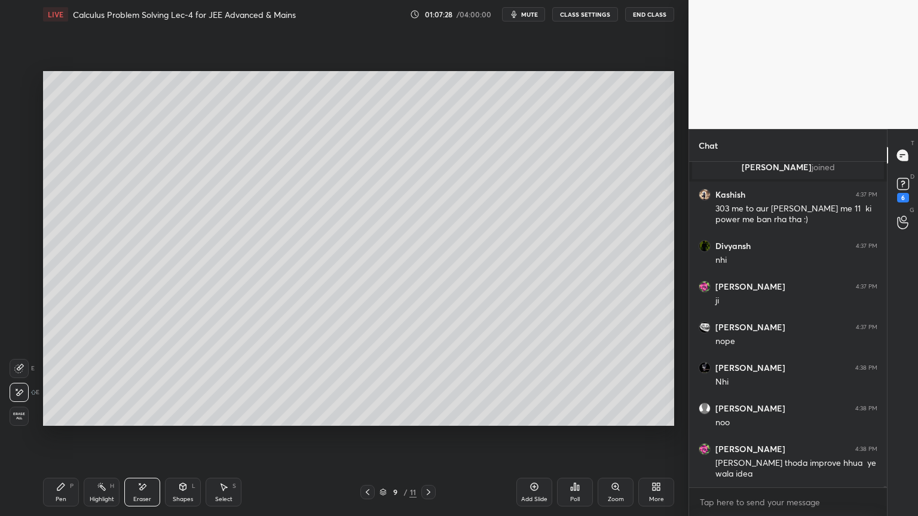
click at [58, 421] on icon at bounding box center [61, 487] width 10 height 10
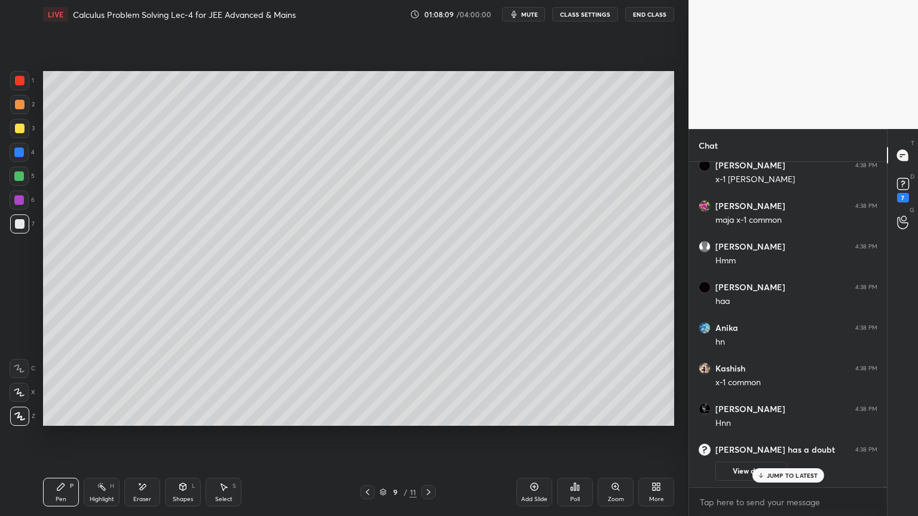
scroll to position [75813, 0]
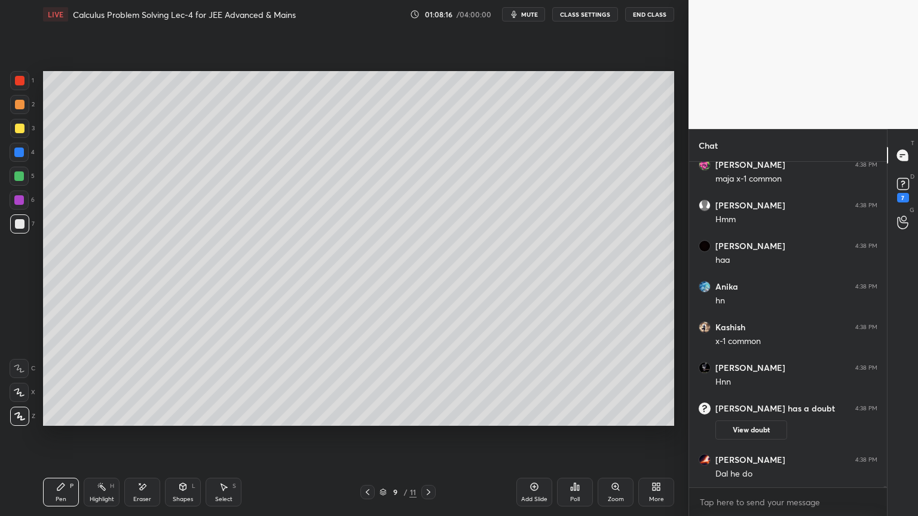
click at [142, 421] on div "Eraser" at bounding box center [142, 492] width 36 height 29
drag, startPoint x: 65, startPoint y: 493, endPoint x: 67, endPoint y: 462, distance: 31.2
click at [65, 421] on div "Pen P" at bounding box center [61, 492] width 36 height 29
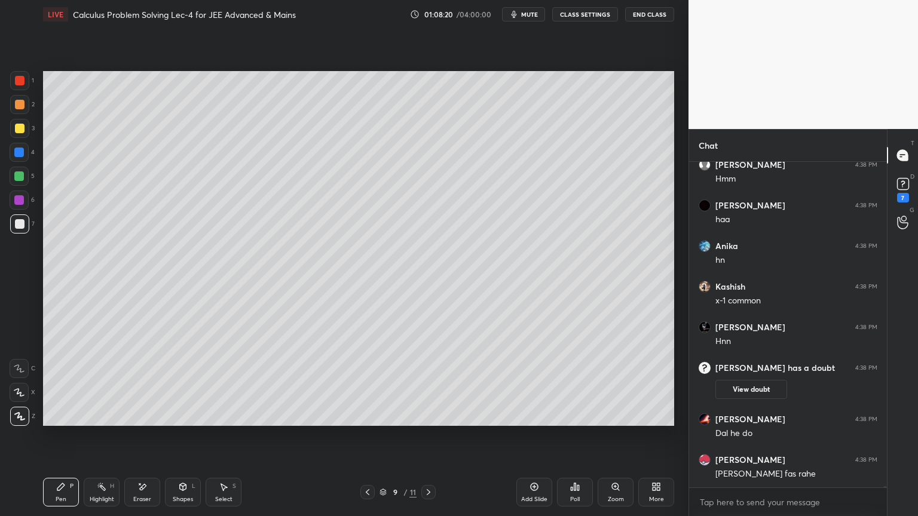
click at [384, 421] on icon at bounding box center [382, 492] width 7 height 7
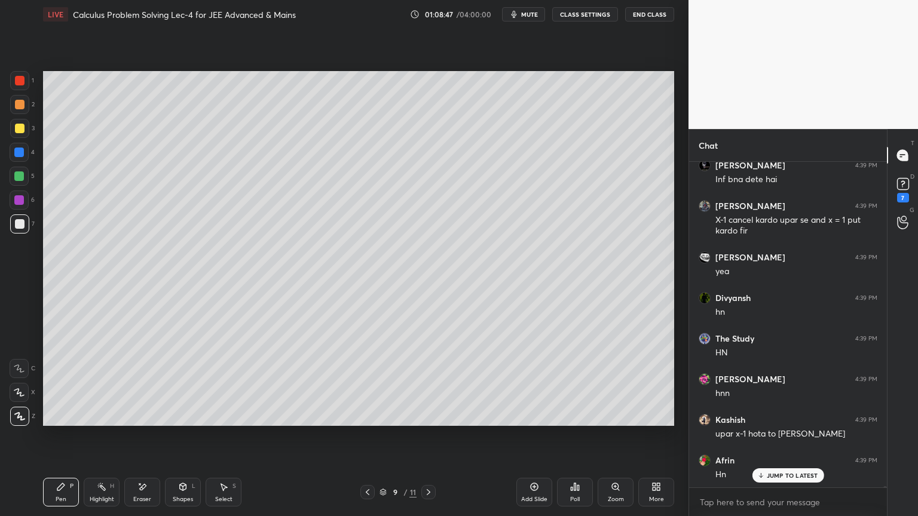
scroll to position [76311, 0]
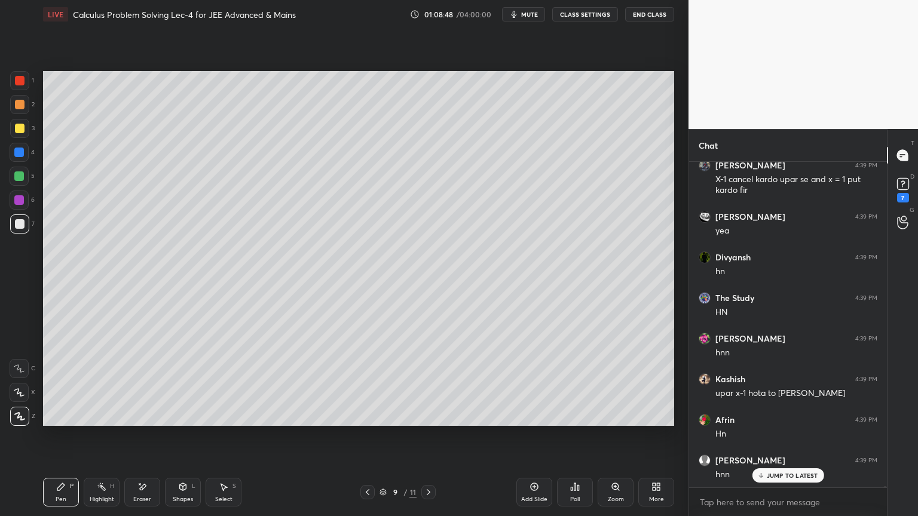
click at [145, 421] on div "Eraser" at bounding box center [142, 500] width 18 height 6
click at [96, 421] on div "Highlight H" at bounding box center [102, 492] width 36 height 29
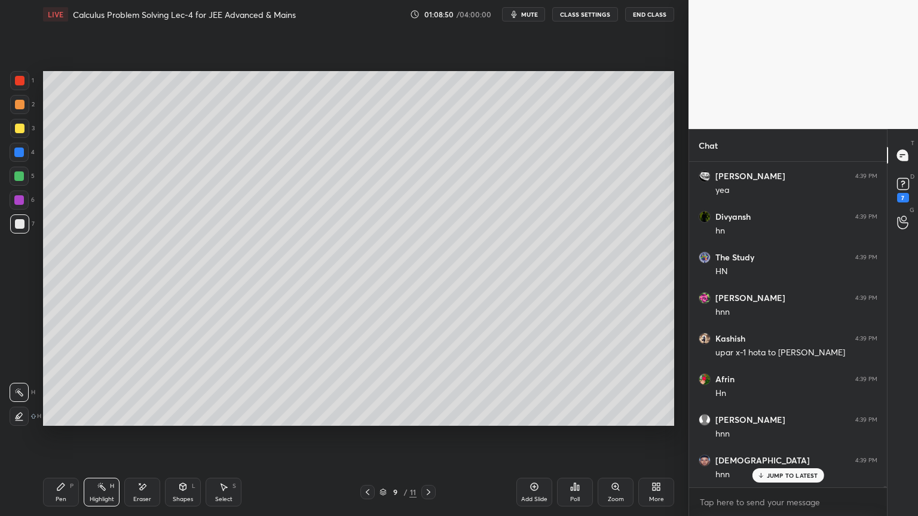
click at [61, 421] on div "Pen P" at bounding box center [61, 492] width 36 height 29
click at [148, 421] on div "Eraser" at bounding box center [142, 500] width 18 height 6
click at [88, 421] on div "Highlight H" at bounding box center [102, 492] width 36 height 29
drag, startPoint x: 60, startPoint y: 492, endPoint x: 130, endPoint y: 437, distance: 88.9
click at [60, 421] on div "Pen P" at bounding box center [61, 492] width 36 height 29
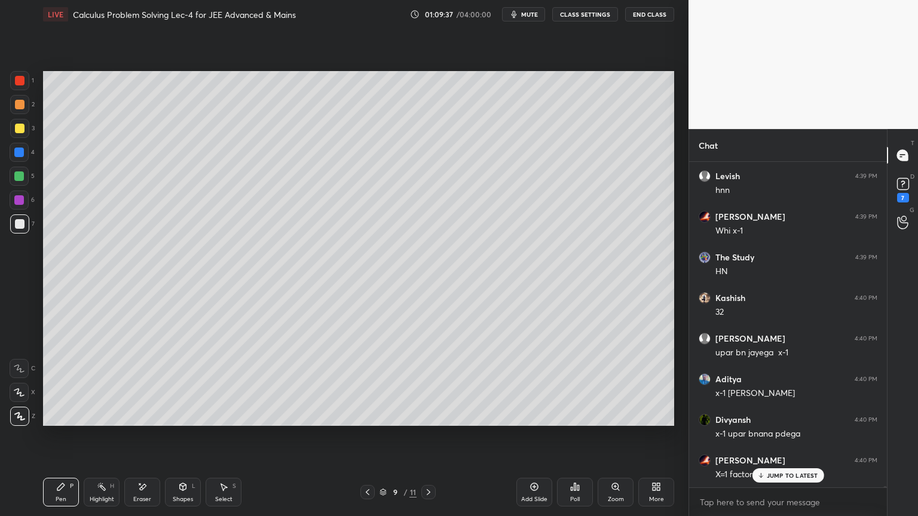
scroll to position [77042, 0]
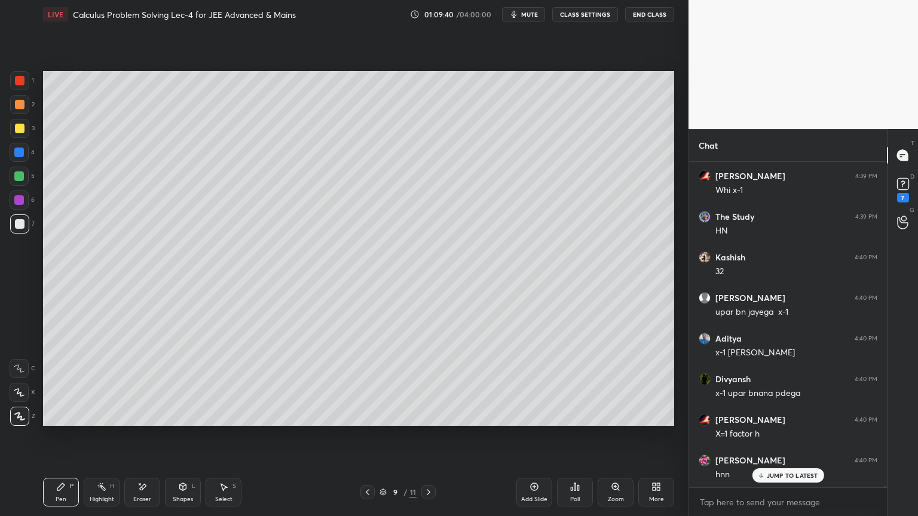
click at [130, 421] on div "Eraser" at bounding box center [142, 492] width 36 height 29
click at [97, 421] on div "Highlight H" at bounding box center [102, 492] width 36 height 29
click at [71, 421] on div "Pen P" at bounding box center [61, 492] width 36 height 29
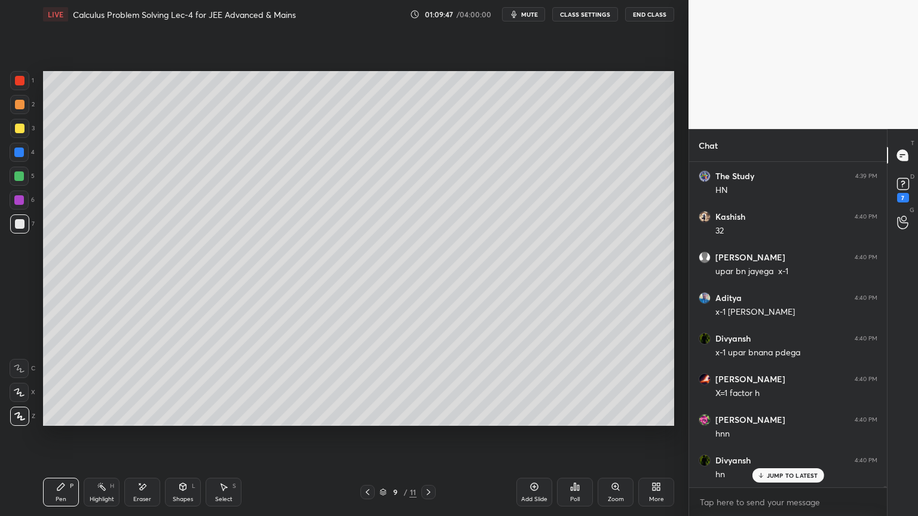
scroll to position [77164, 0]
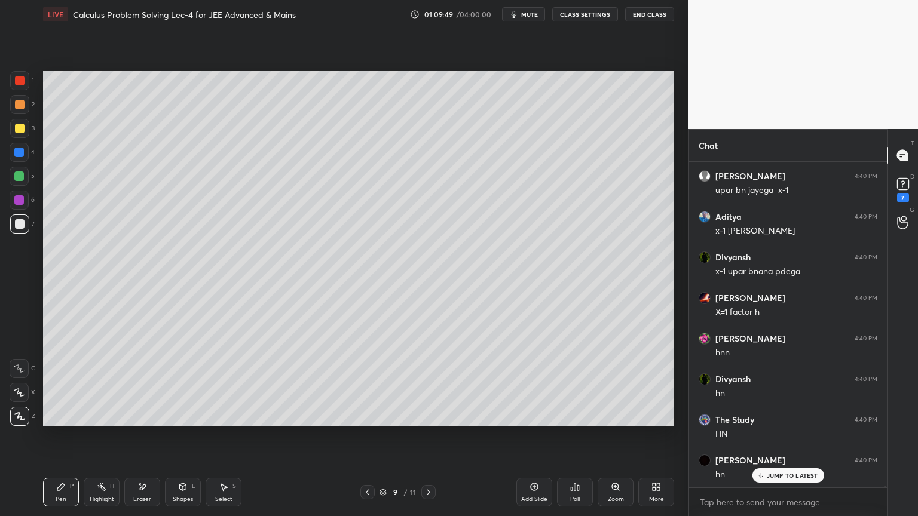
click at [145, 421] on icon at bounding box center [142, 487] width 10 height 10
click at [93, 421] on div "Highlight" at bounding box center [102, 500] width 24 height 6
click at [60, 421] on div "Pen P" at bounding box center [61, 492] width 36 height 29
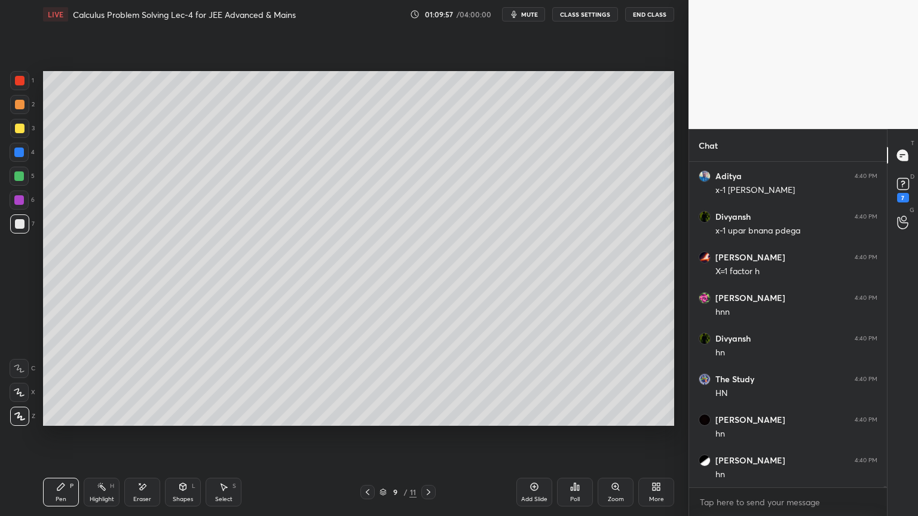
click at [224, 421] on icon at bounding box center [224, 487] width 10 height 10
drag, startPoint x: 129, startPoint y: 344, endPoint x: 201, endPoint y: 406, distance: 94.9
click at [203, 407] on div "0 ° Undo Copy Duplicate Duplicate to new slide Delete" at bounding box center [358, 248] width 631 height 355
drag, startPoint x: 163, startPoint y: 375, endPoint x: 365, endPoint y: 372, distance: 202.6
click at [366, 372] on div "0 ° Undo Copy Duplicate Duplicate to new slide Delete" at bounding box center [358, 248] width 631 height 355
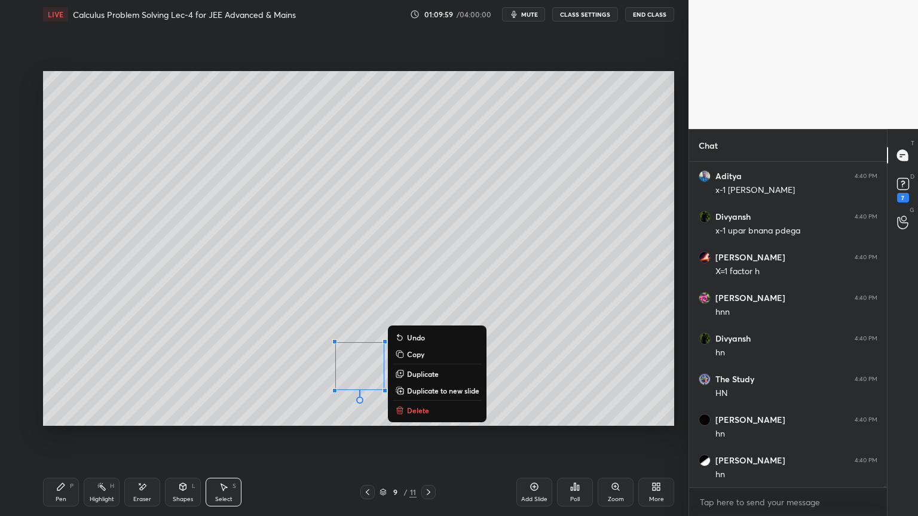
drag, startPoint x: 249, startPoint y: 385, endPoint x: 178, endPoint y: 442, distance: 90.1
click at [249, 385] on div "0 ° Undo Copy Duplicate Duplicate to new slide Delete" at bounding box center [358, 248] width 631 height 355
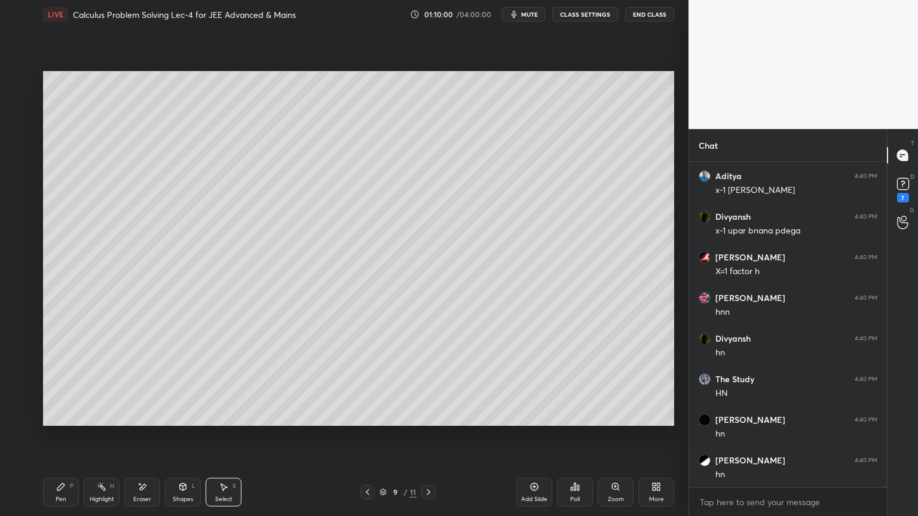
click at [130, 421] on div "Eraser" at bounding box center [142, 492] width 36 height 29
drag, startPoint x: 66, startPoint y: 492, endPoint x: 81, endPoint y: 486, distance: 16.6
click at [66, 421] on div "Pen P" at bounding box center [61, 492] width 36 height 29
drag, startPoint x: 154, startPoint y: 484, endPoint x: 185, endPoint y: 429, distance: 63.1
click at [151, 421] on div "Eraser" at bounding box center [142, 492] width 36 height 29
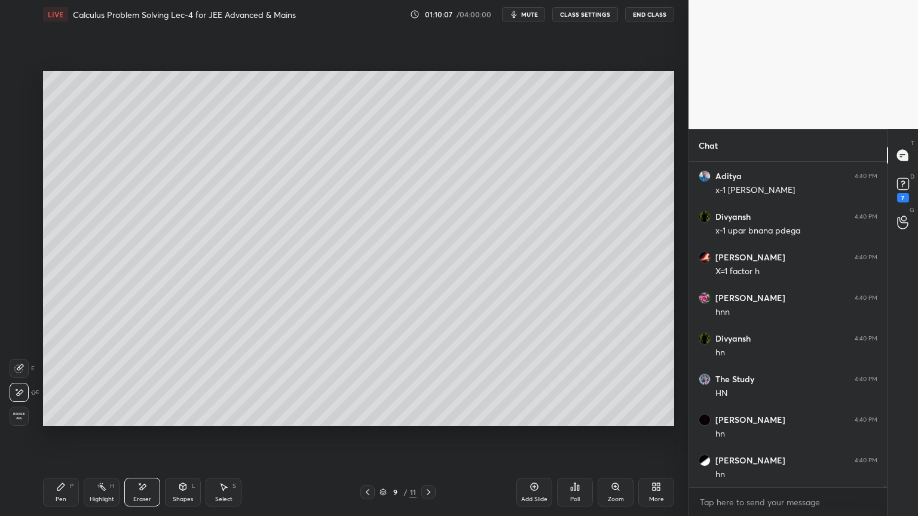
click at [72, 421] on div "Pen P" at bounding box center [61, 492] width 36 height 29
click at [232, 421] on div "Select S" at bounding box center [224, 492] width 36 height 29
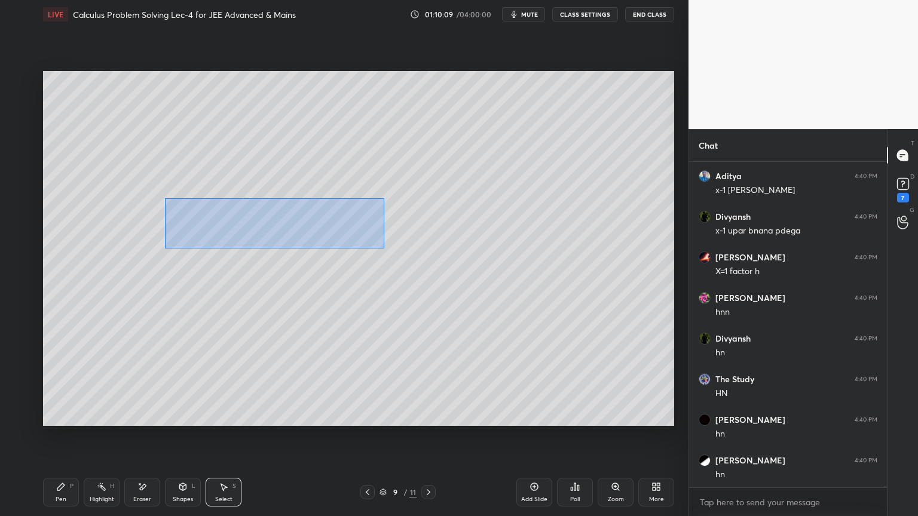
drag, startPoint x: 171, startPoint y: 201, endPoint x: 384, endPoint y: 247, distance: 218.3
click at [384, 247] on div "0 ° Undo Copy Duplicate Duplicate to new slide Delete" at bounding box center [358, 248] width 631 height 355
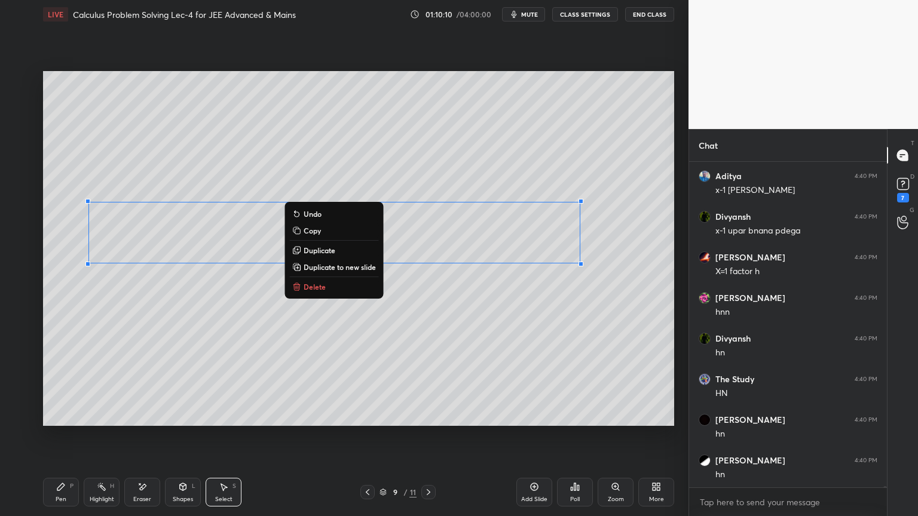
click at [323, 251] on p "Duplicate" at bounding box center [320, 251] width 32 height 10
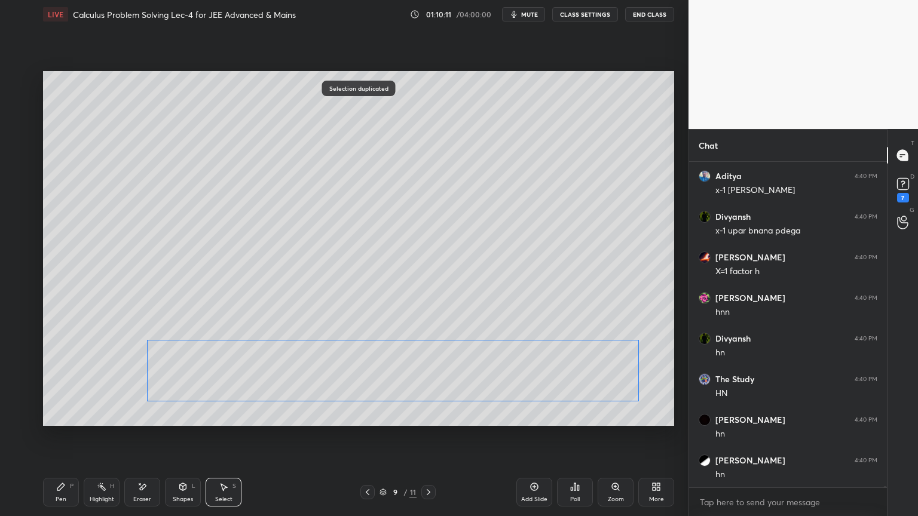
drag, startPoint x: 329, startPoint y: 304, endPoint x: 336, endPoint y: 348, distance: 44.9
click at [345, 368] on div "0 ° Undo Copy Duplicate Duplicate to new slide Delete" at bounding box center [358, 248] width 631 height 355
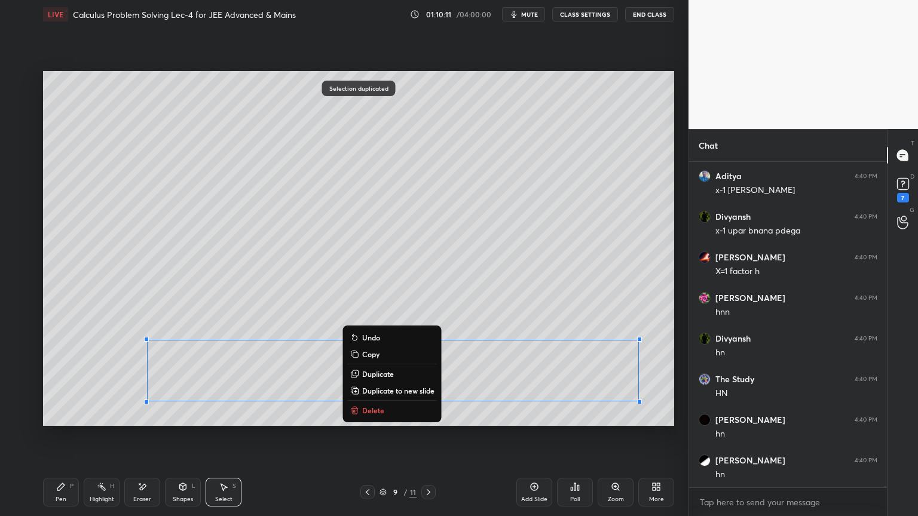
drag, startPoint x: 314, startPoint y: 304, endPoint x: 296, endPoint y: 330, distance: 31.5
click at [314, 305] on div "0 ° Undo Copy Duplicate Duplicate to new slide Delete" at bounding box center [358, 248] width 631 height 355
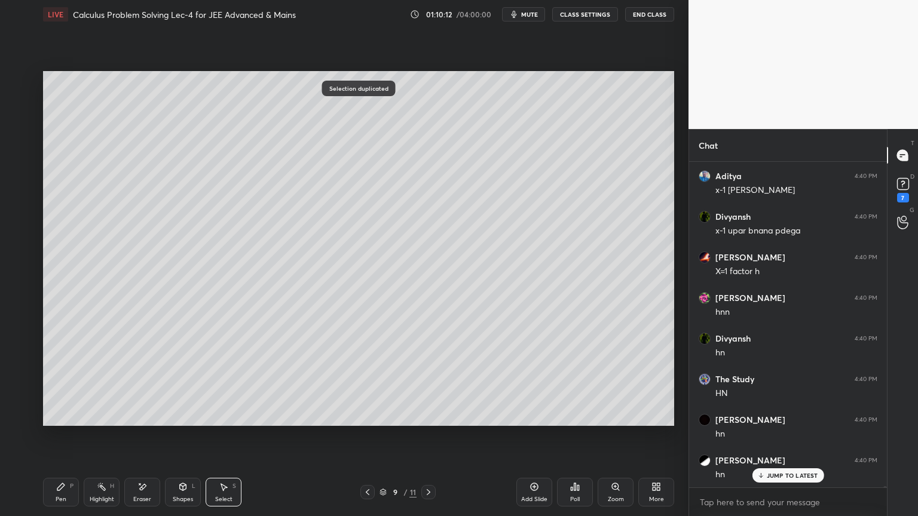
scroll to position [77245, 0]
drag, startPoint x: 149, startPoint y: 497, endPoint x: 204, endPoint y: 435, distance: 82.1
click at [148, 421] on div "Eraser" at bounding box center [142, 492] width 36 height 29
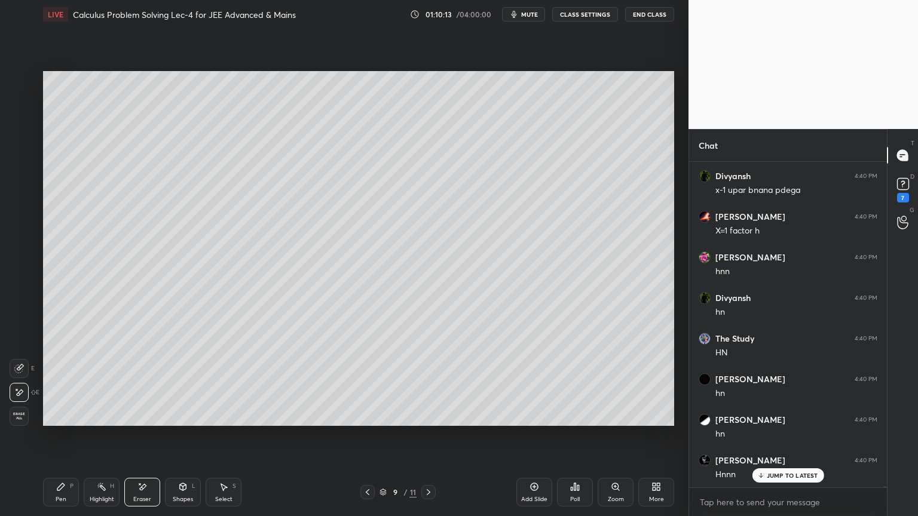
drag, startPoint x: 225, startPoint y: 488, endPoint x: 236, endPoint y: 434, distance: 55.0
click at [226, 421] on icon at bounding box center [224, 487] width 7 height 7
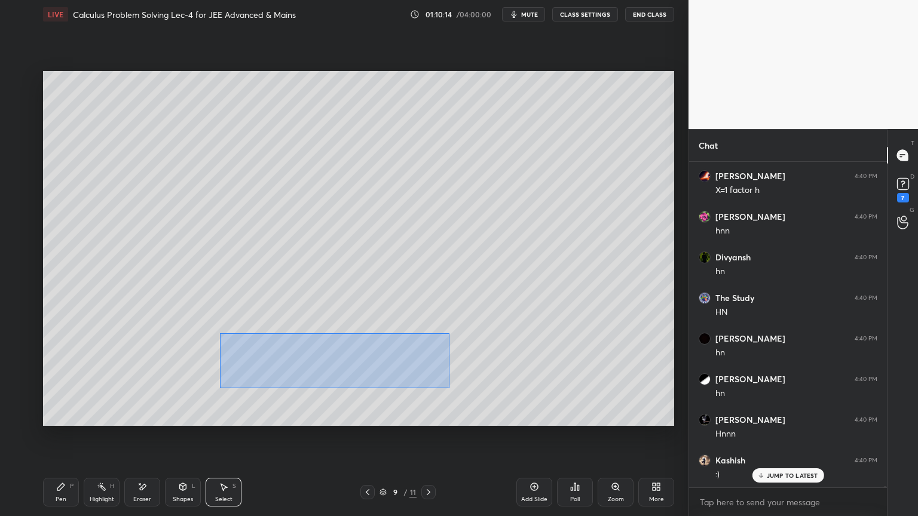
drag, startPoint x: 223, startPoint y: 335, endPoint x: 387, endPoint y: 374, distance: 168.3
click at [456, 391] on div "0 ° Undo Copy Duplicate Duplicate to new slide Delete" at bounding box center [358, 248] width 631 height 355
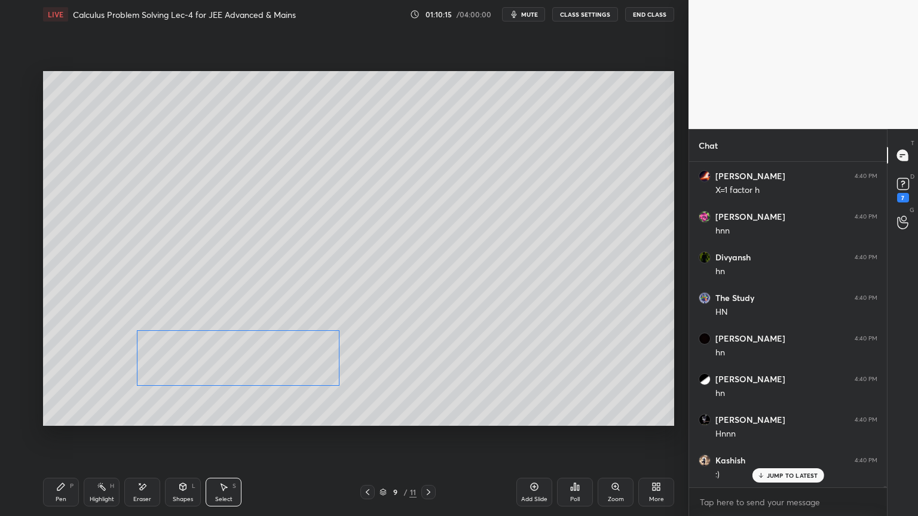
drag, startPoint x: 355, startPoint y: 369, endPoint x: 288, endPoint y: 366, distance: 67.0
click at [272, 357] on div "0 ° Undo Copy Duplicate Duplicate to new slide Delete" at bounding box center [358, 248] width 631 height 355
drag, startPoint x: 338, startPoint y: 390, endPoint x: 327, endPoint y: 379, distance: 14.8
click at [332, 385] on div "0 ° Undo Copy Duplicate Duplicate to new slide Delete" at bounding box center [358, 248] width 631 height 355
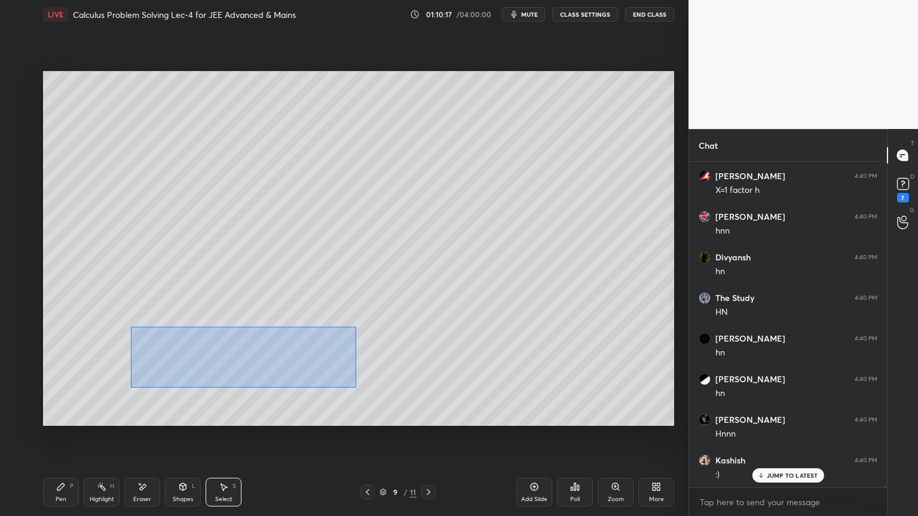
drag, startPoint x: 128, startPoint y: 326, endPoint x: 360, endPoint y: 390, distance: 240.5
click at [361, 390] on div "0 ° Undo Copy Duplicate Duplicate to new slide Delete" at bounding box center [358, 248] width 631 height 355
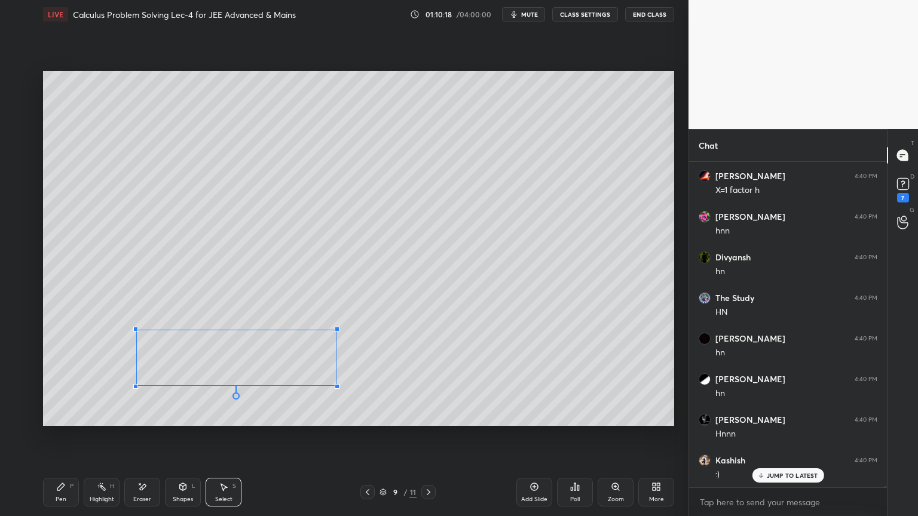
scroll to position [77326, 0]
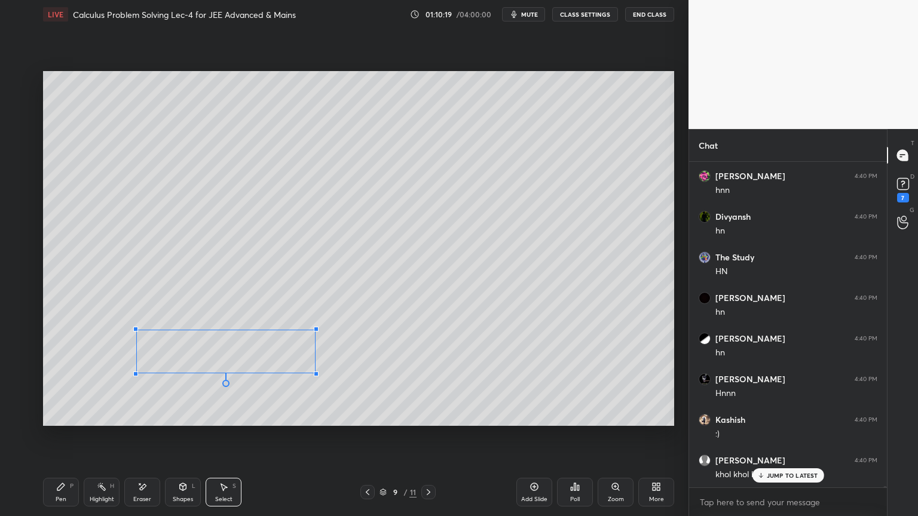
drag, startPoint x: 337, startPoint y: 387, endPoint x: 311, endPoint y: 372, distance: 30.2
click at [314, 372] on div at bounding box center [316, 374] width 5 height 5
drag, startPoint x: 261, startPoint y: 355, endPoint x: 251, endPoint y: 382, distance: 28.5
click at [252, 354] on div "0 ° Undo Copy Duplicate Duplicate to new slide Delete" at bounding box center [358, 248] width 631 height 355
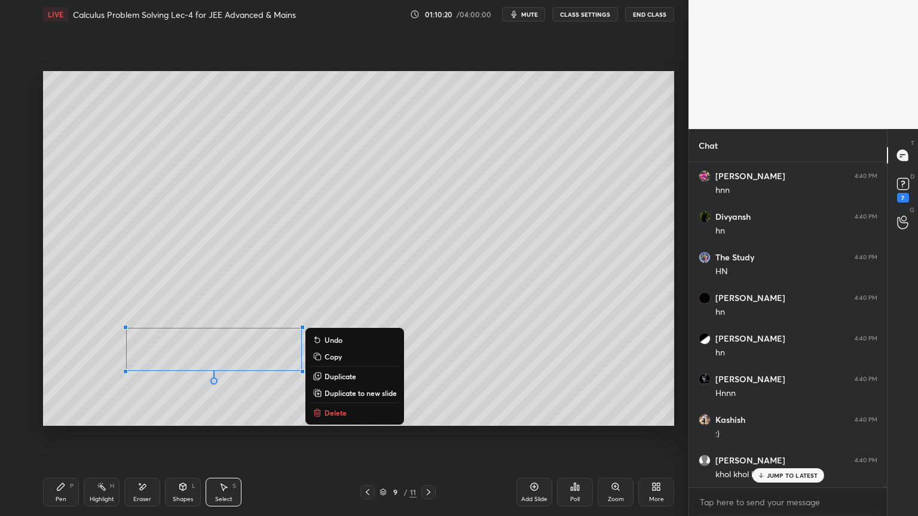
click at [252, 399] on div "0 ° Undo Copy Duplicate Duplicate to new slide Delete" at bounding box center [358, 248] width 631 height 355
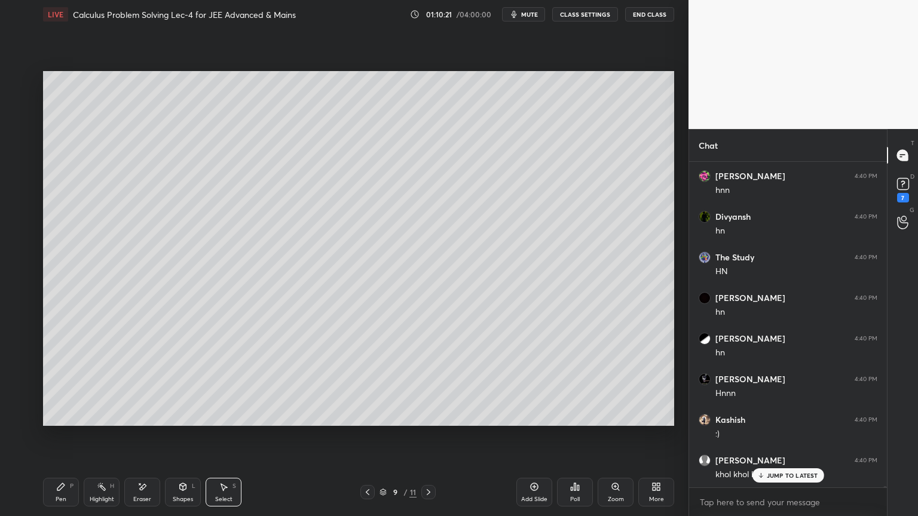
drag, startPoint x: 60, startPoint y: 491, endPoint x: 98, endPoint y: 442, distance: 62.2
click at [61, 421] on icon at bounding box center [61, 487] width 10 height 10
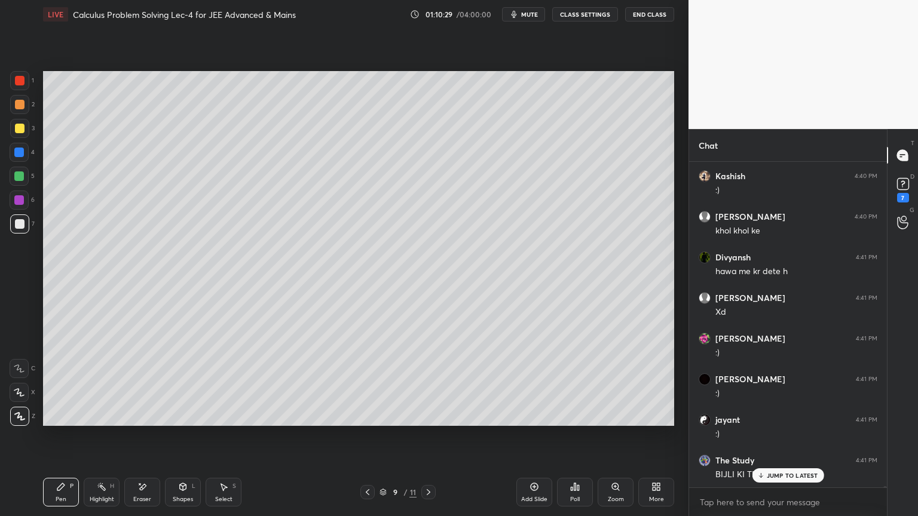
scroll to position [77611, 0]
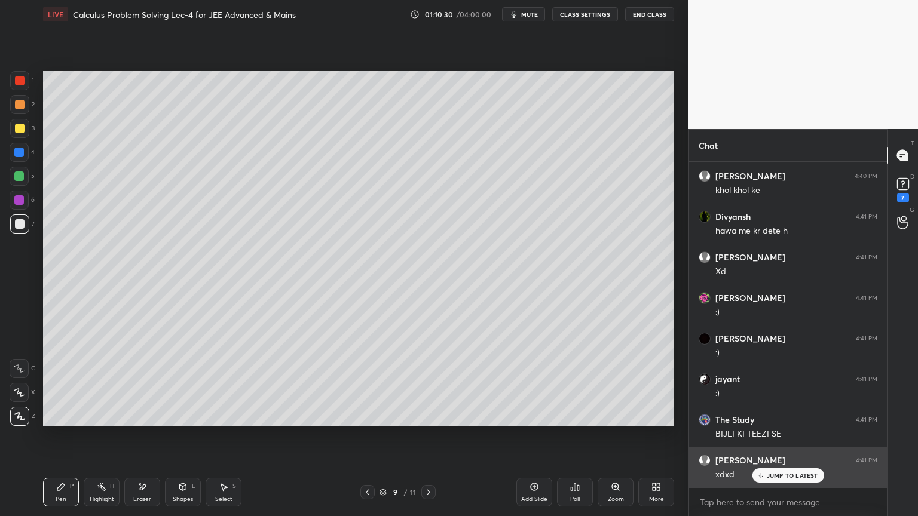
drag, startPoint x: 769, startPoint y: 470, endPoint x: 718, endPoint y: 446, distance: 55.9
click at [768, 421] on div "JUMP TO LATEST" at bounding box center [788, 475] width 72 height 14
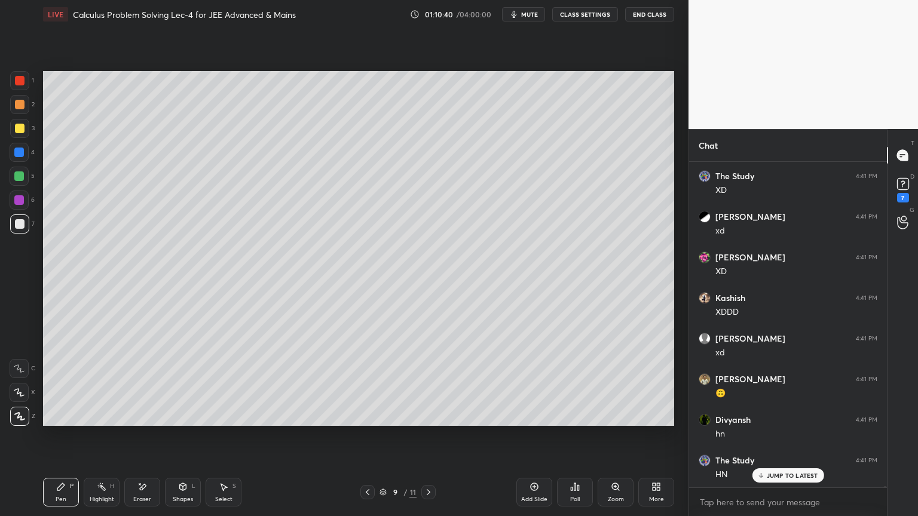
scroll to position [78139, 0]
click at [220, 421] on icon at bounding box center [224, 487] width 10 height 10
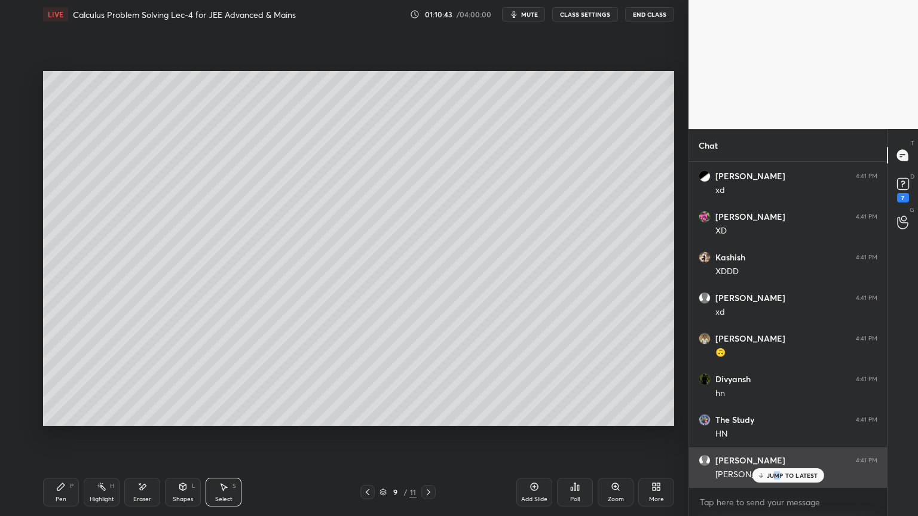
drag, startPoint x: 777, startPoint y: 475, endPoint x: 755, endPoint y: 469, distance: 22.9
click at [776, 421] on p "JUMP TO LATEST" at bounding box center [792, 475] width 51 height 7
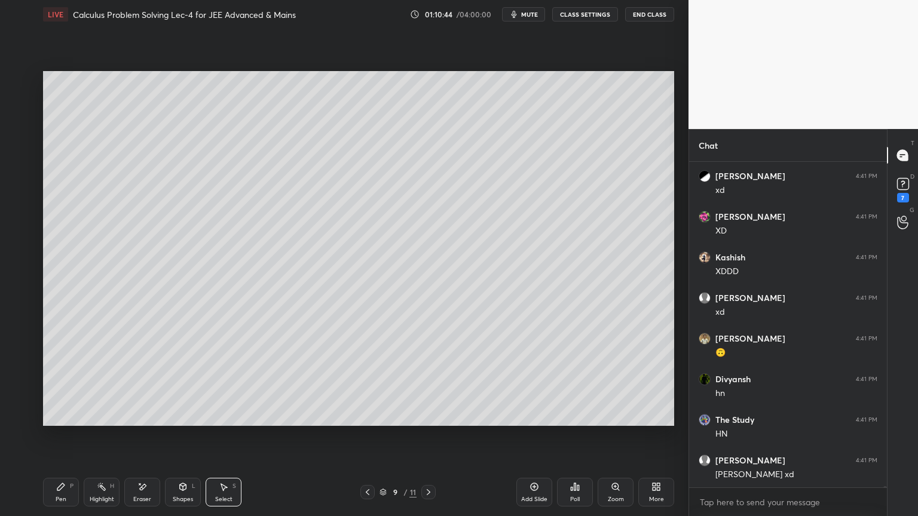
drag, startPoint x: 93, startPoint y: 489, endPoint x: 56, endPoint y: 493, distance: 37.9
click at [91, 421] on div "Highlight H" at bounding box center [102, 492] width 36 height 29
click at [56, 421] on div "Pen P" at bounding box center [61, 492] width 36 height 29
drag, startPoint x: 92, startPoint y: 491, endPoint x: 66, endPoint y: 486, distance: 26.7
click at [90, 421] on div "Highlight H" at bounding box center [102, 492] width 36 height 29
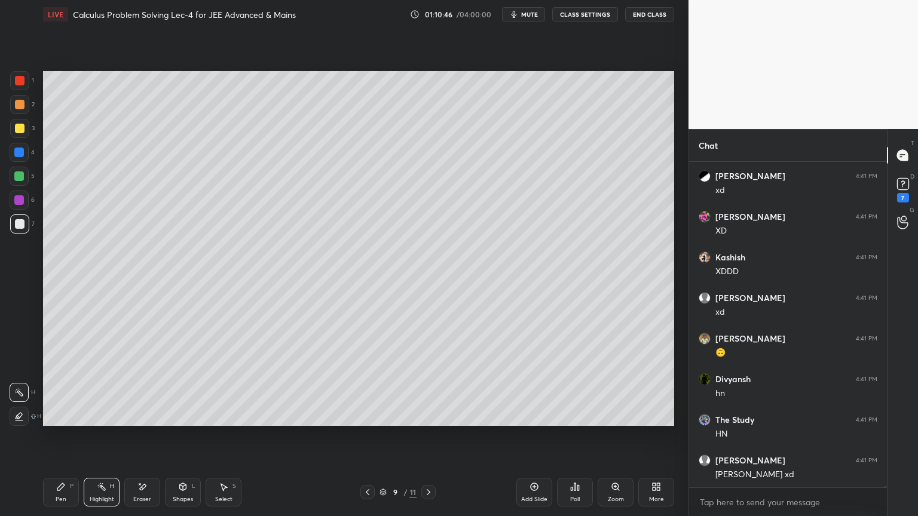
click at [65, 421] on div "Pen P" at bounding box center [61, 492] width 36 height 29
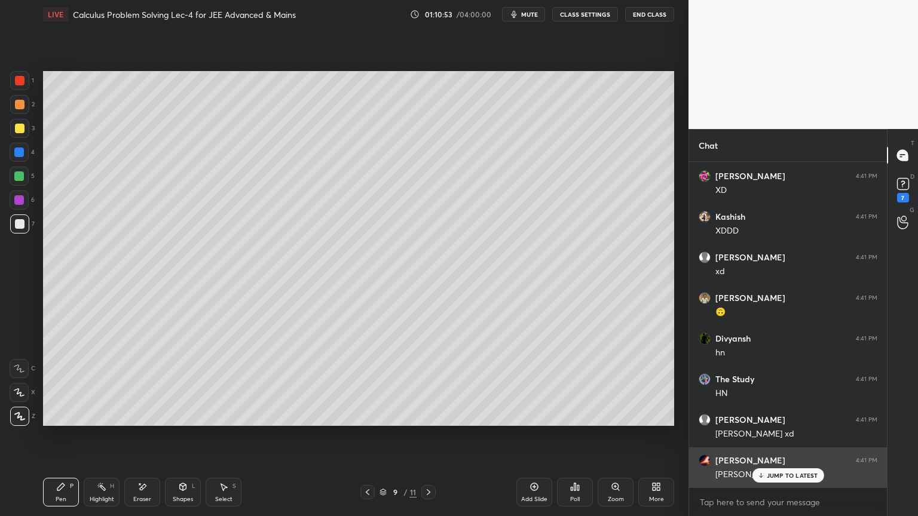
click at [773, 421] on p "JUMP TO LATEST" at bounding box center [792, 475] width 51 height 7
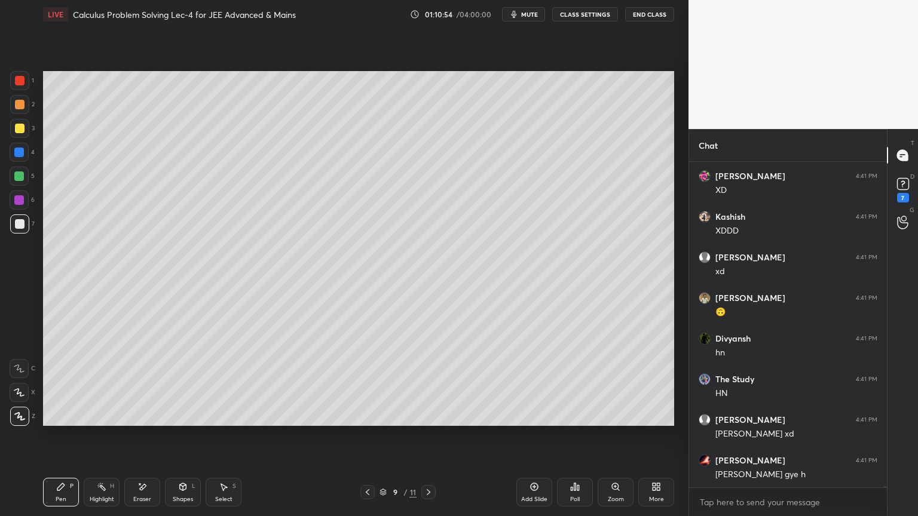
scroll to position [78220, 0]
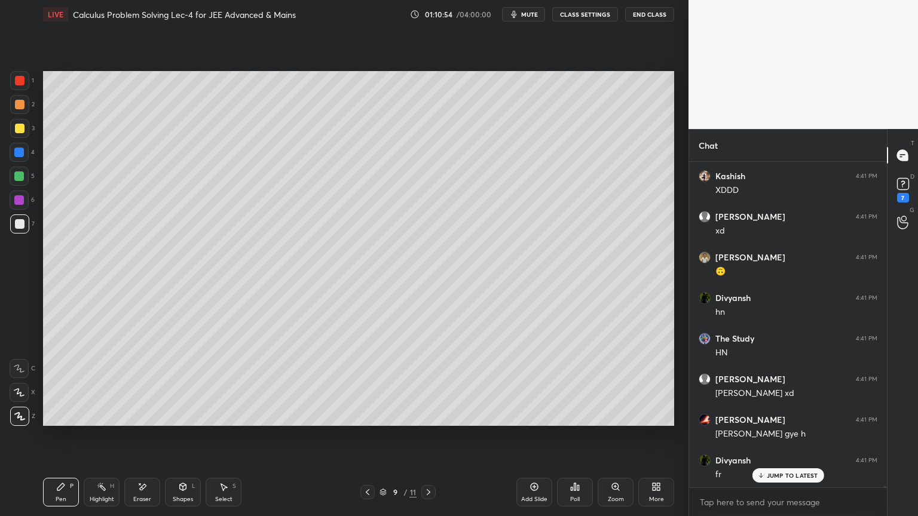
click at [144, 421] on div "Eraser" at bounding box center [142, 492] width 36 height 29
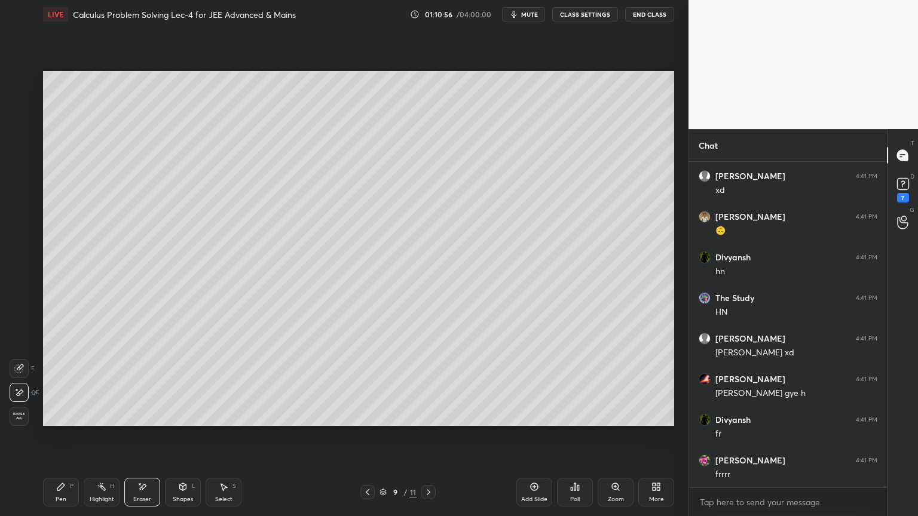
click at [94, 421] on div "Highlight H" at bounding box center [102, 492] width 36 height 29
drag, startPoint x: 63, startPoint y: 491, endPoint x: 97, endPoint y: 489, distance: 34.1
click at [63, 421] on icon at bounding box center [61, 487] width 10 height 10
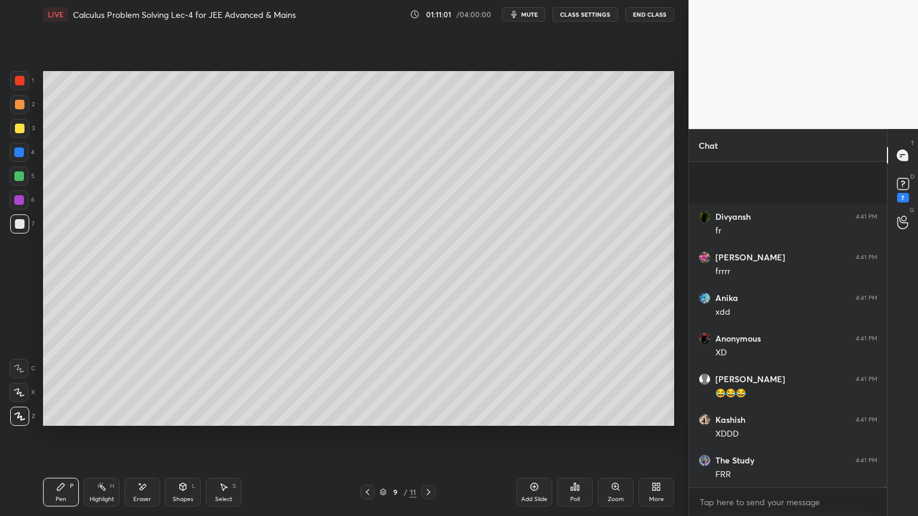
scroll to position [78586, 0]
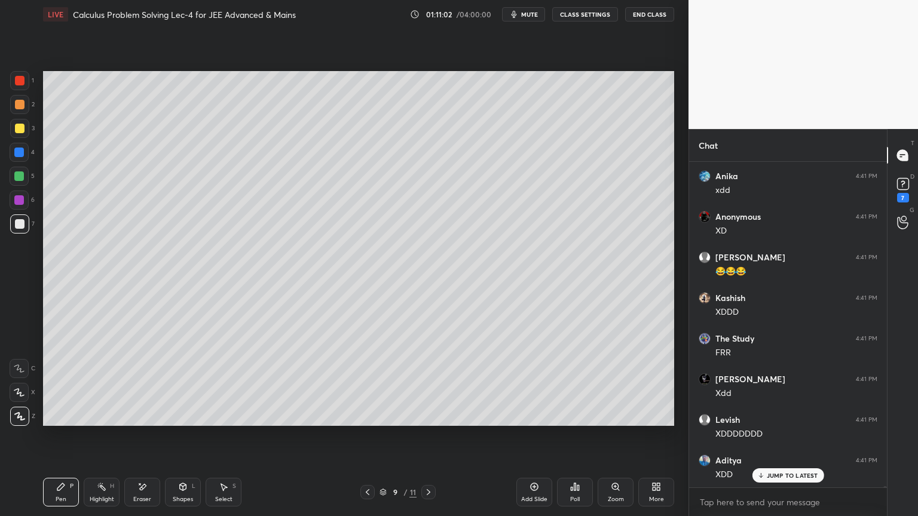
drag, startPoint x: 102, startPoint y: 494, endPoint x: 72, endPoint y: 492, distance: 29.3
click at [101, 421] on div "Highlight H" at bounding box center [102, 492] width 36 height 29
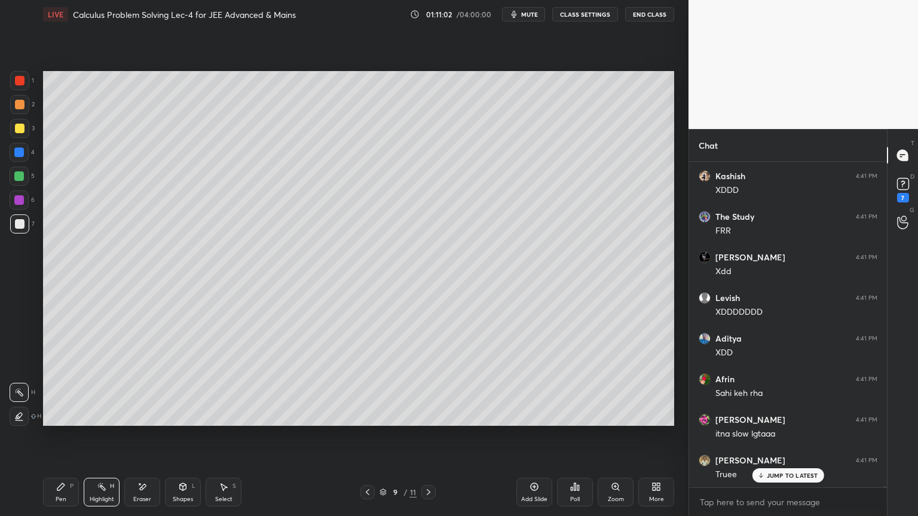
drag, startPoint x: 67, startPoint y: 491, endPoint x: 147, endPoint y: 497, distance: 80.3
click at [66, 421] on div "Pen P" at bounding box center [61, 492] width 36 height 29
drag, startPoint x: 220, startPoint y: 492, endPoint x: 206, endPoint y: 492, distance: 14.4
click at [219, 421] on div "Select S" at bounding box center [224, 492] width 36 height 29
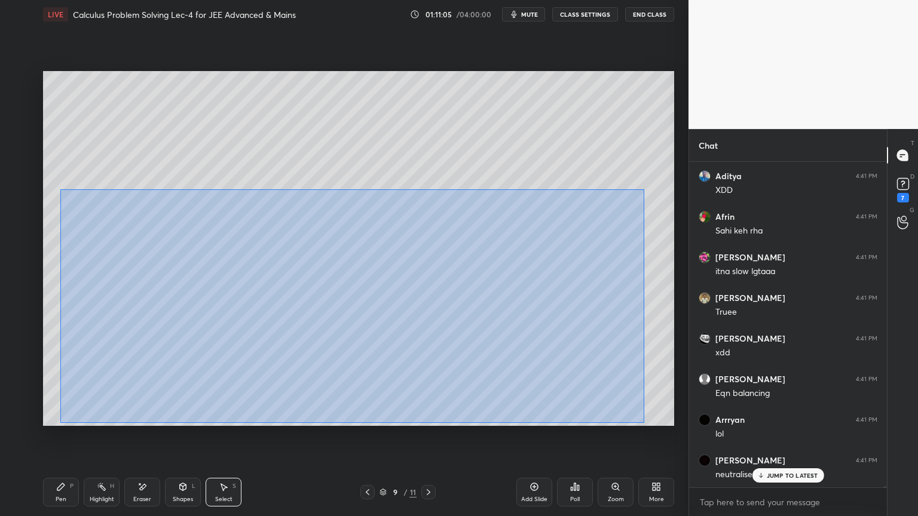
scroll to position [78952, 0]
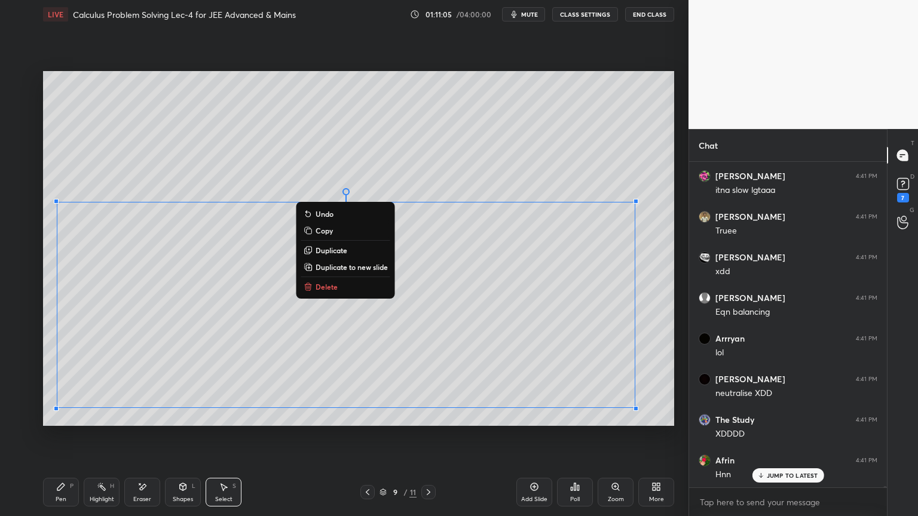
drag, startPoint x: 60, startPoint y: 189, endPoint x: 621, endPoint y: 389, distance: 595.7
click at [665, 421] on div "0 ° Undo Copy Duplicate Duplicate to new slide Delete Setting up your live clas…" at bounding box center [358, 249] width 641 height 440
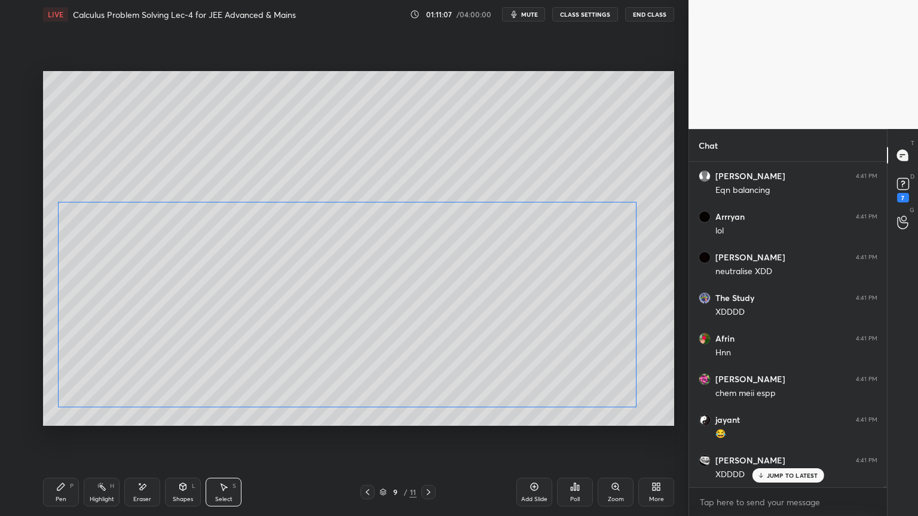
click at [578, 370] on div "0 ° Undo Copy Duplicate Duplicate to new slide Delete" at bounding box center [358, 248] width 631 height 355
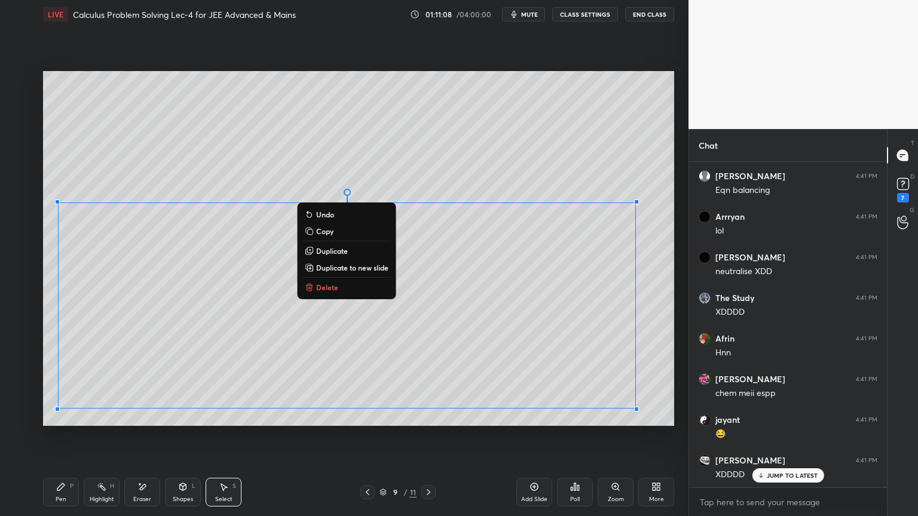
scroll to position [79157, 0]
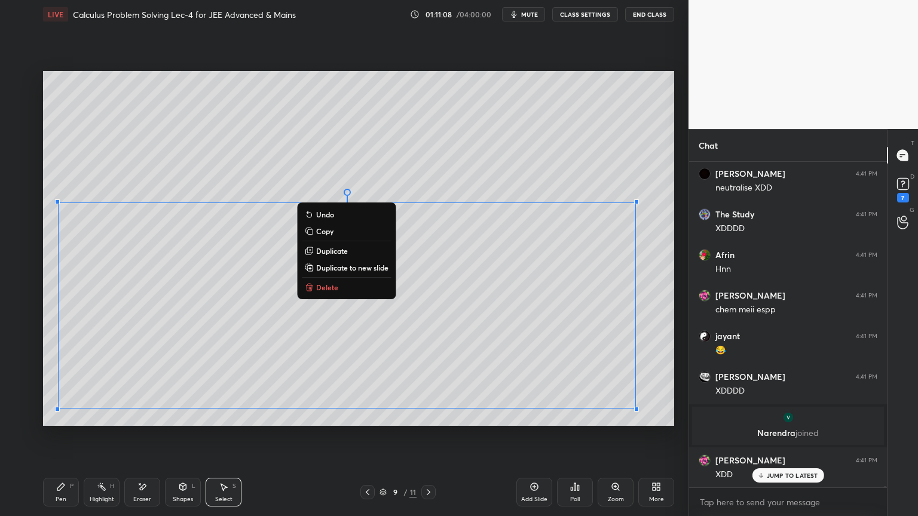
click at [658, 387] on div "0 ° Undo Copy Duplicate Duplicate to new slide Delete" at bounding box center [358, 248] width 631 height 355
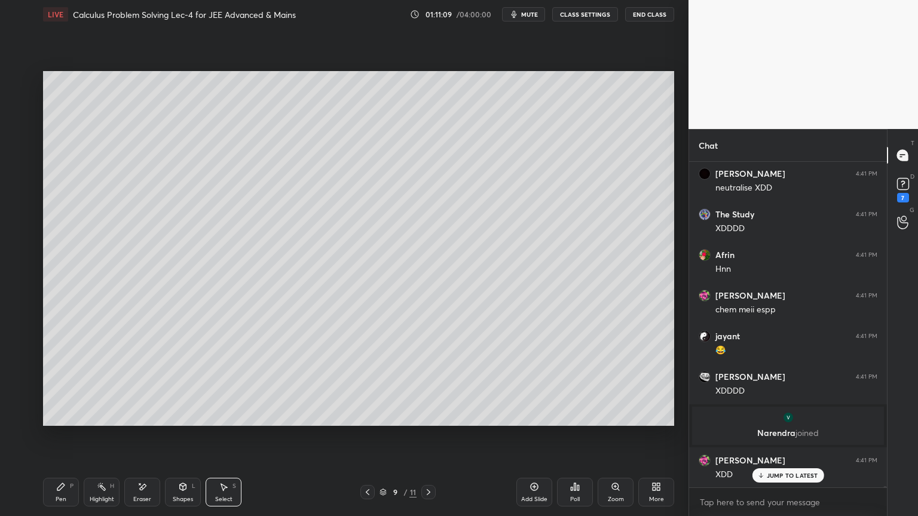
click at [91, 421] on div "Highlight H" at bounding box center [102, 492] width 36 height 29
drag, startPoint x: 61, startPoint y: 490, endPoint x: 143, endPoint y: 461, distance: 87.3
click at [60, 421] on icon at bounding box center [61, 487] width 10 height 10
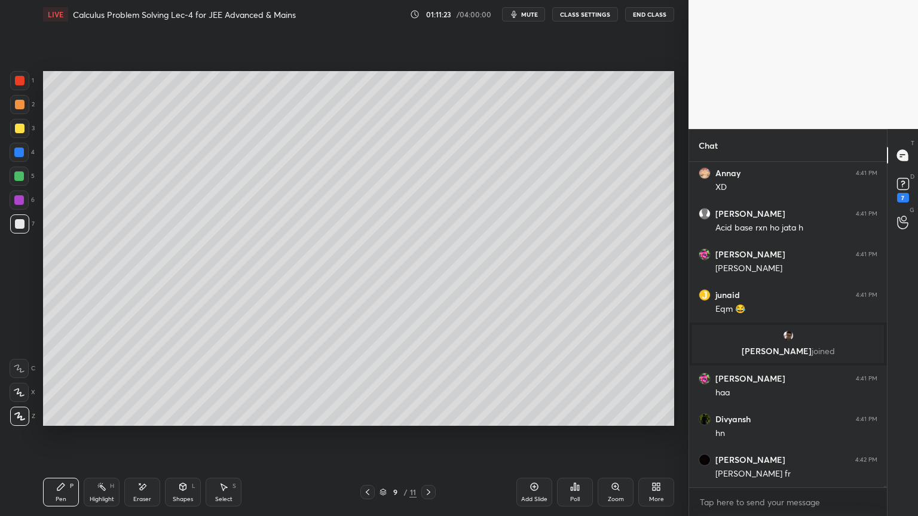
drag, startPoint x: 96, startPoint y: 488, endPoint x: 56, endPoint y: 489, distance: 40.7
click at [90, 421] on div "Highlight H" at bounding box center [102, 492] width 36 height 29
drag, startPoint x: 56, startPoint y: 489, endPoint x: 60, endPoint y: 483, distance: 7.8
click at [56, 421] on icon at bounding box center [61, 487] width 10 height 10
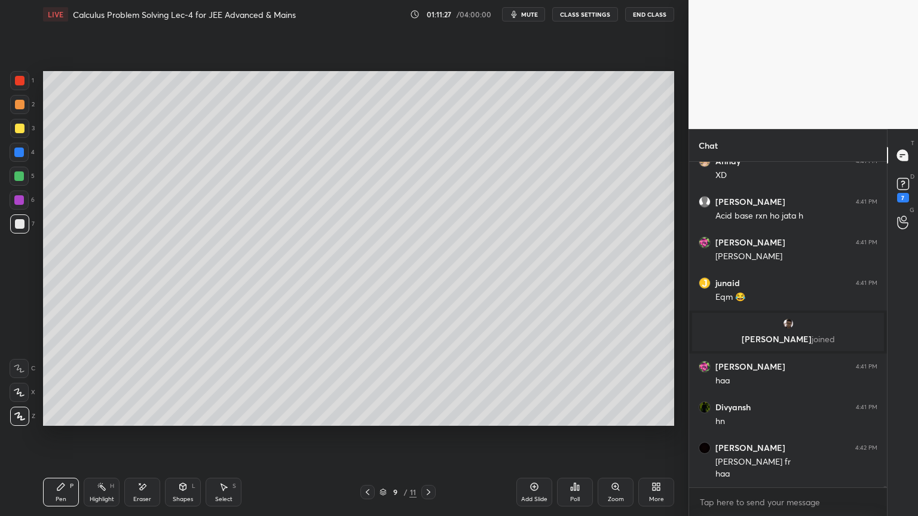
click at [139, 421] on div "Eraser" at bounding box center [142, 492] width 36 height 29
drag, startPoint x: 98, startPoint y: 494, endPoint x: 79, endPoint y: 493, distance: 18.5
click at [97, 421] on div "Highlight H" at bounding box center [102, 492] width 36 height 29
drag, startPoint x: 63, startPoint y: 494, endPoint x: 136, endPoint y: 471, distance: 76.9
click at [62, 421] on div "Pen P" at bounding box center [61, 492] width 36 height 29
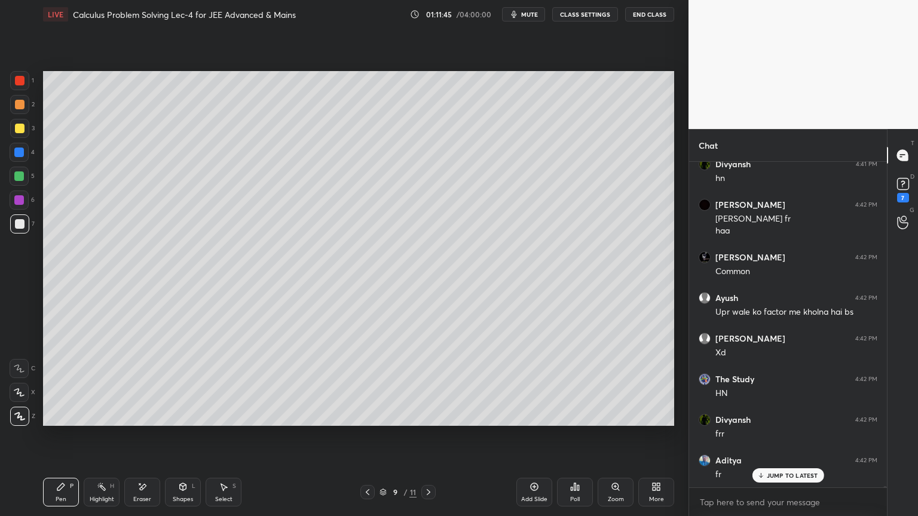
scroll to position [78892, 0]
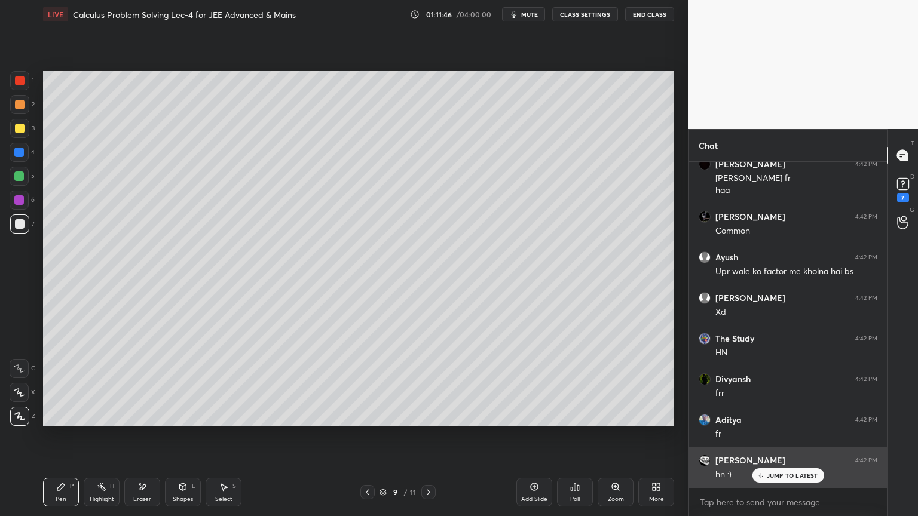
click at [781, 421] on p "JUMP TO LATEST" at bounding box center [792, 475] width 51 height 7
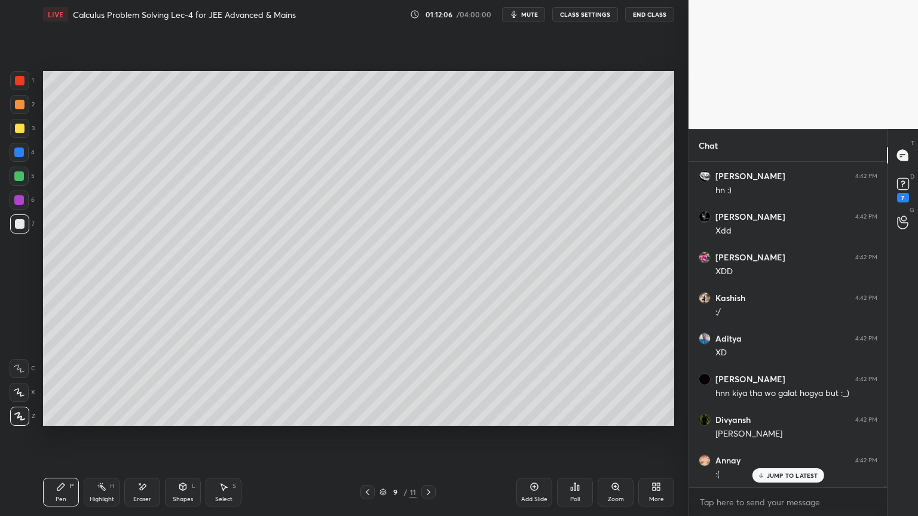
scroll to position [79217, 0]
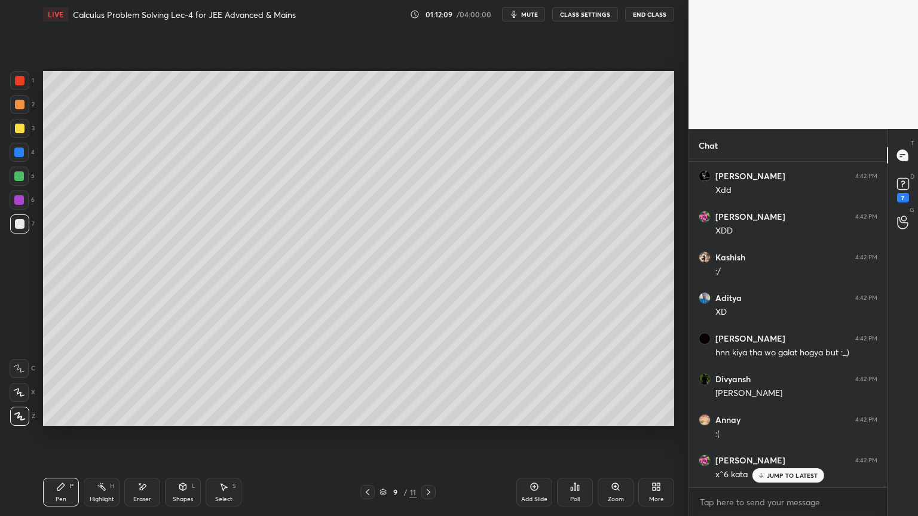
click at [787, 421] on p "JUMP TO LATEST" at bounding box center [792, 475] width 51 height 7
click at [142, 421] on icon at bounding box center [143, 487] width 7 height 6
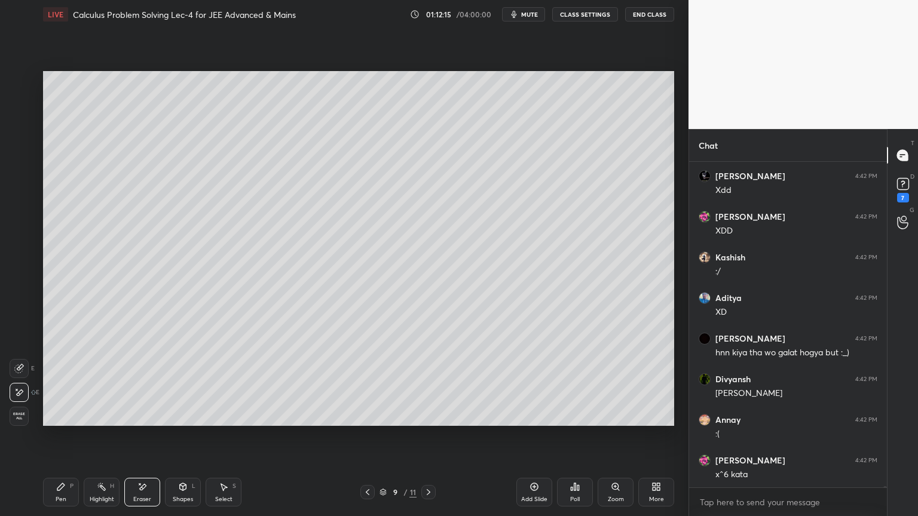
click at [227, 421] on div "Select S" at bounding box center [224, 492] width 36 height 29
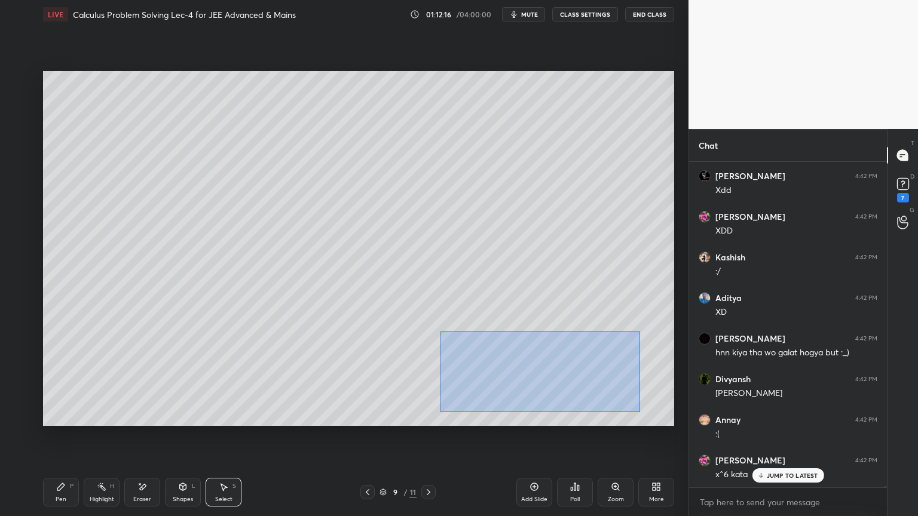
scroll to position [79258, 0]
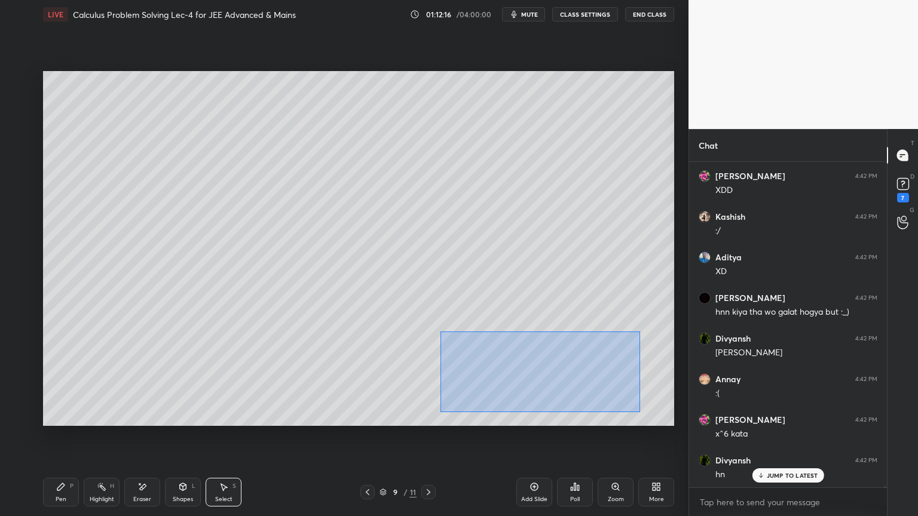
drag, startPoint x: 451, startPoint y: 345, endPoint x: 636, endPoint y: 410, distance: 195.6
click at [638, 410] on div "0 ° Undo Copy Duplicate Duplicate to new slide Delete" at bounding box center [358, 248] width 631 height 355
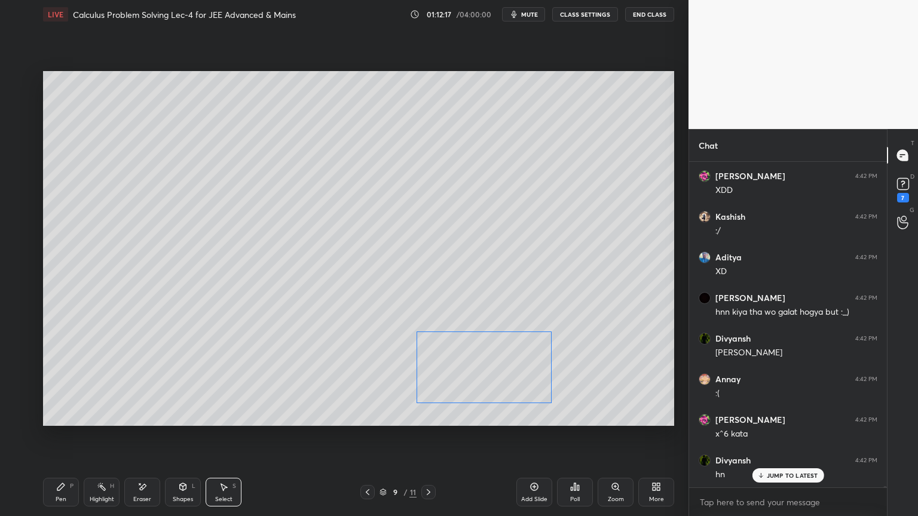
drag, startPoint x: 546, startPoint y: 369, endPoint x: 520, endPoint y: 368, distance: 25.1
click at [520, 368] on div "0 ° Undo Copy Duplicate Duplicate to new slide Delete" at bounding box center [358, 248] width 631 height 355
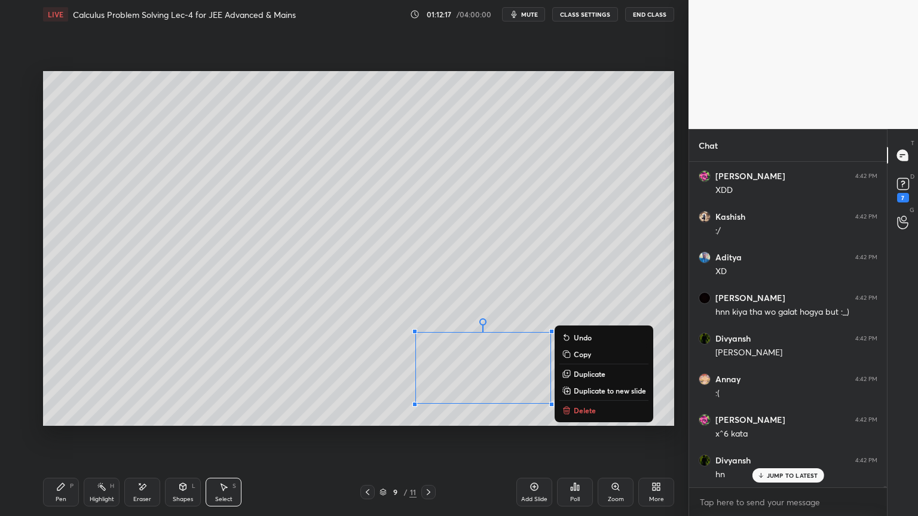
click at [507, 312] on div "0 ° Undo Copy Duplicate Duplicate to new slide Delete" at bounding box center [358, 248] width 631 height 355
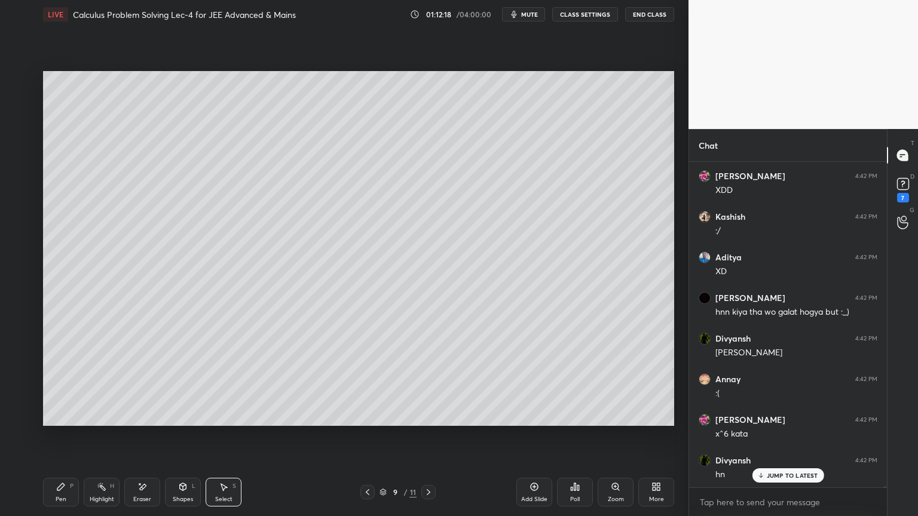
click at [60, 421] on div "Pen" at bounding box center [61, 500] width 11 height 6
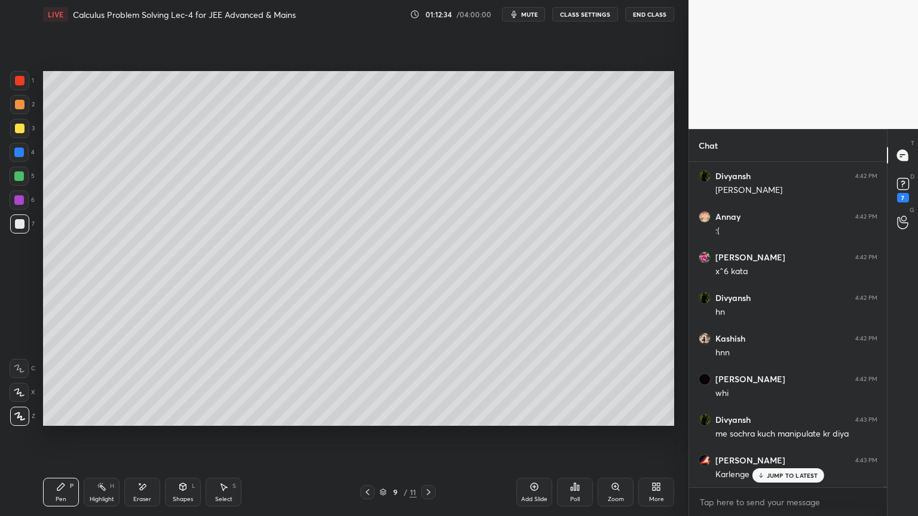
scroll to position [79461, 0]
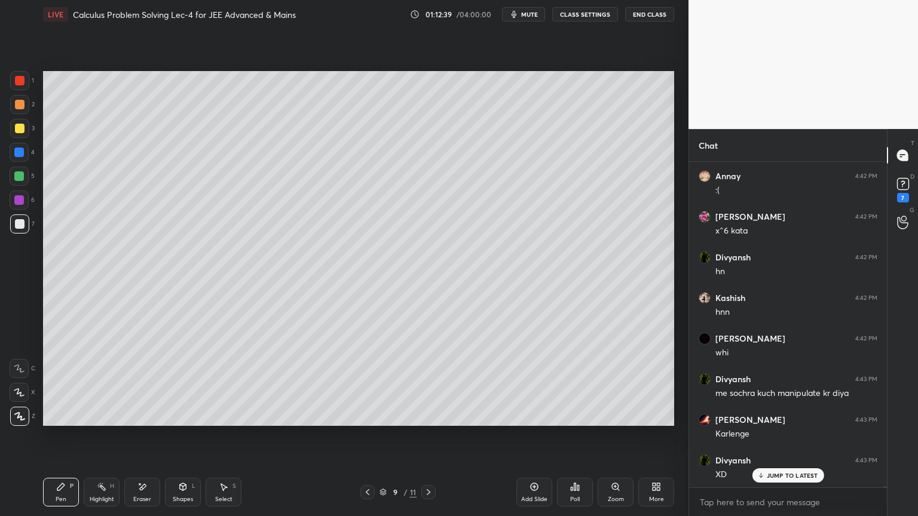
click at [767, 421] on p "JUMP TO LATEST" at bounding box center [792, 475] width 51 height 7
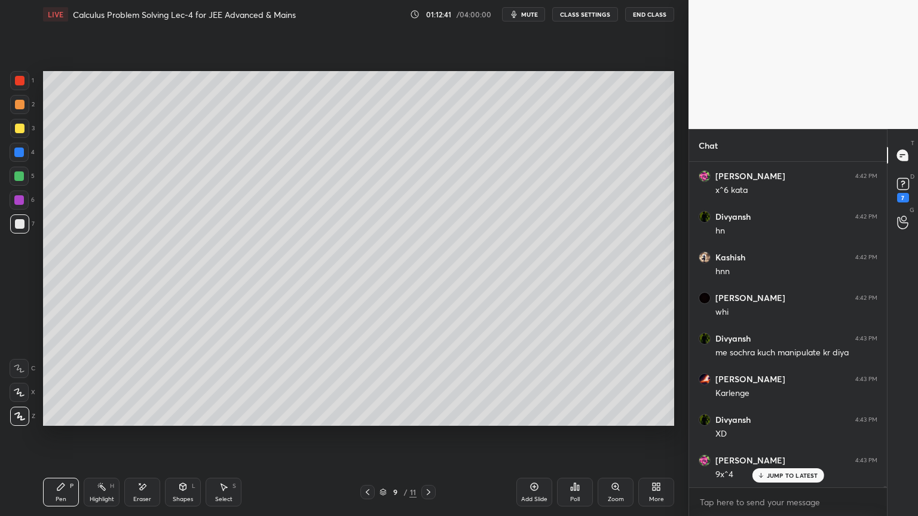
click at [142, 421] on div "Eraser" at bounding box center [142, 500] width 18 height 6
click at [95, 421] on div "Highlight H" at bounding box center [102, 492] width 36 height 29
click at [67, 421] on div "Pen P" at bounding box center [61, 492] width 36 height 29
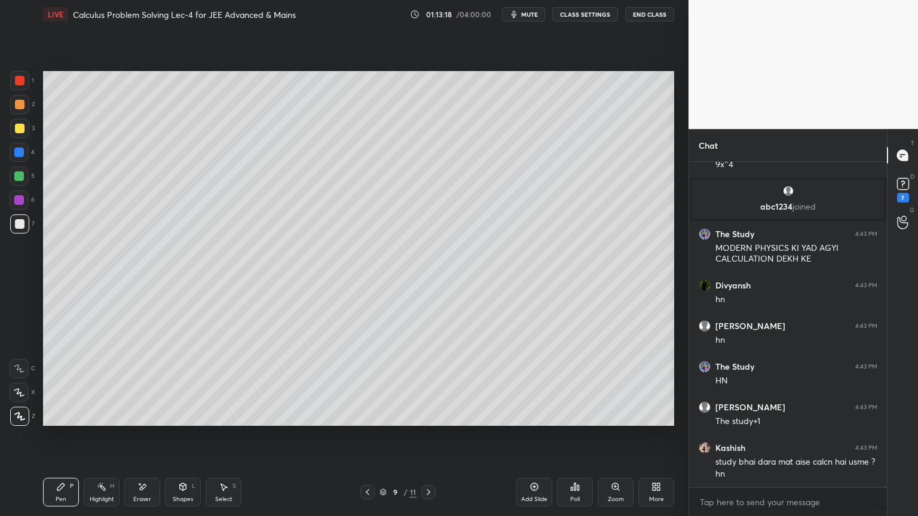
scroll to position [79852, 0]
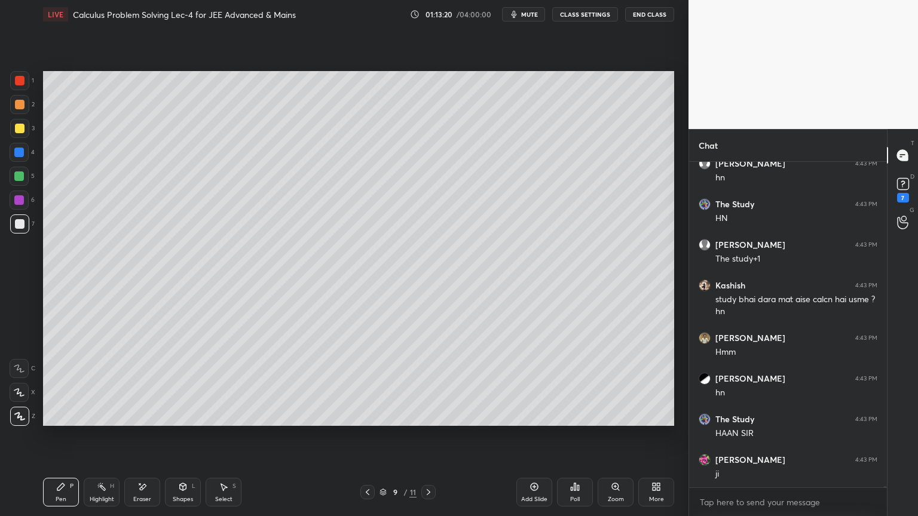
click at [136, 421] on div "Eraser" at bounding box center [142, 492] width 36 height 29
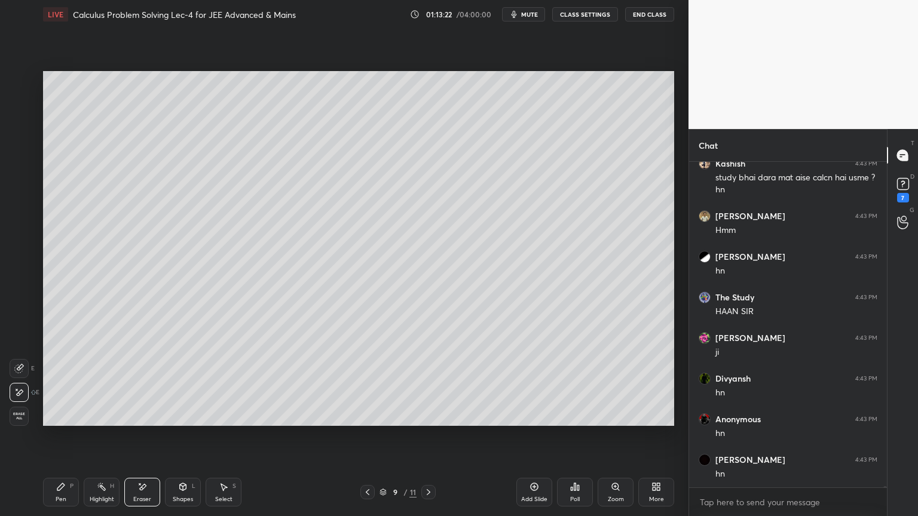
scroll to position [80137, 0]
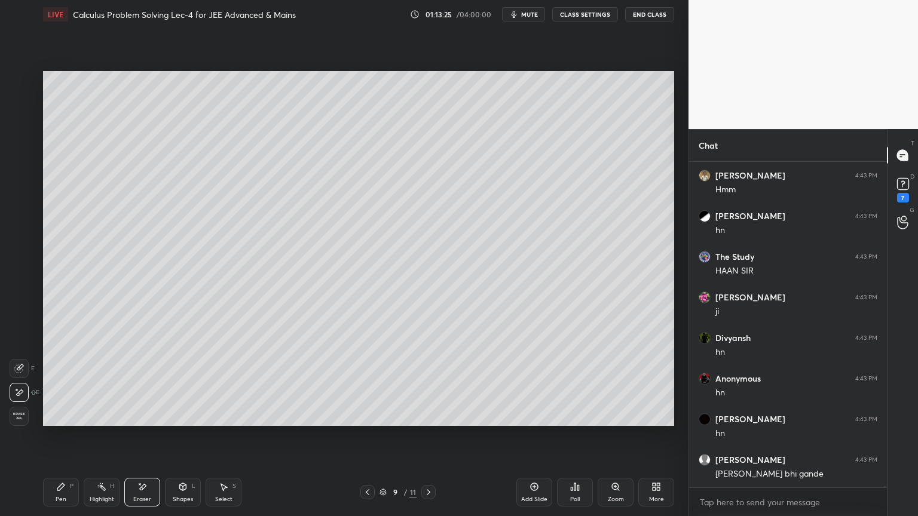
drag, startPoint x: 228, startPoint y: 499, endPoint x: 298, endPoint y: 465, distance: 77.8
click at [229, 421] on div "Select" at bounding box center [223, 500] width 17 height 6
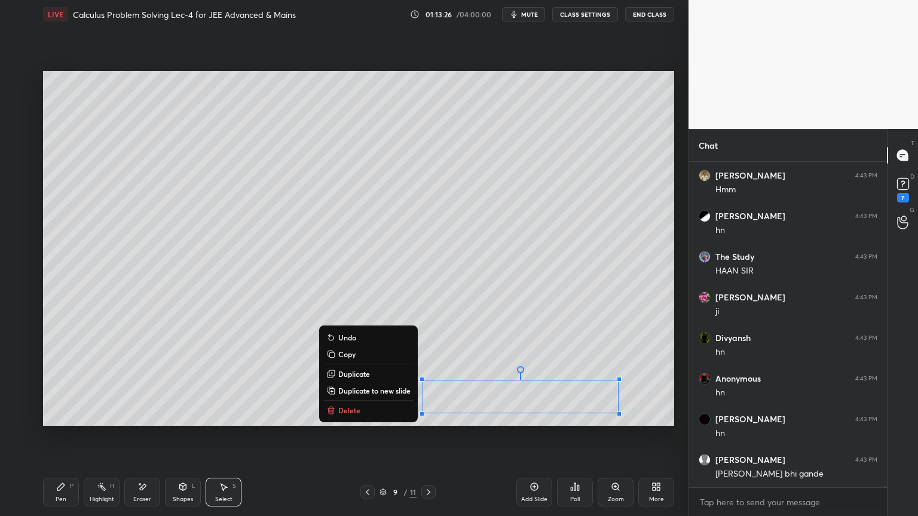
drag, startPoint x: 409, startPoint y: 371, endPoint x: 638, endPoint y: 427, distance: 234.9
click at [638, 421] on div "0 ° Undo Copy Duplicate Duplicate to new slide Delete Setting up your live clas…" at bounding box center [358, 249] width 641 height 440
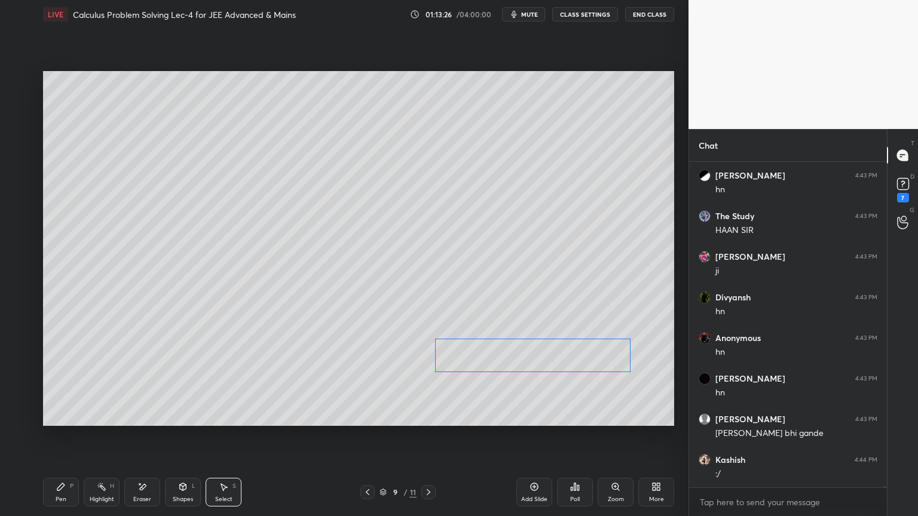
drag, startPoint x: 568, startPoint y: 390, endPoint x: 582, endPoint y: 349, distance: 42.9
click at [582, 349] on div "0 ° Undo Copy Duplicate Duplicate to new slide Delete" at bounding box center [358, 248] width 631 height 355
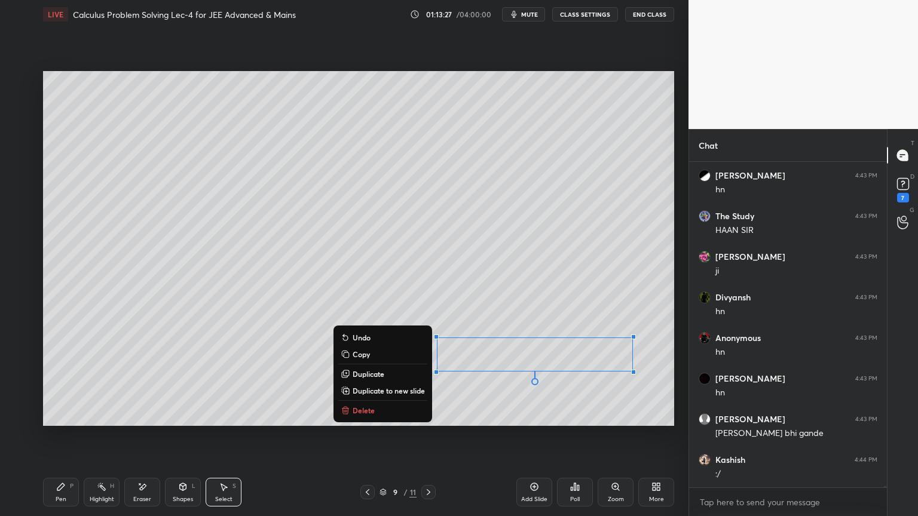
drag, startPoint x: 572, startPoint y: 399, endPoint x: 566, endPoint y: 400, distance: 6.1
click at [572, 397] on div "0 ° Undo Copy Duplicate Duplicate to new slide Delete" at bounding box center [358, 248] width 631 height 355
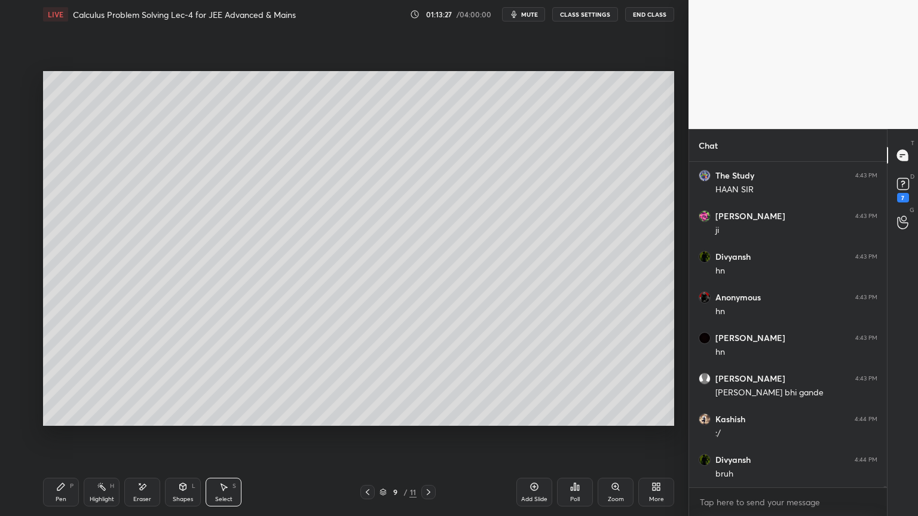
scroll to position [80258, 0]
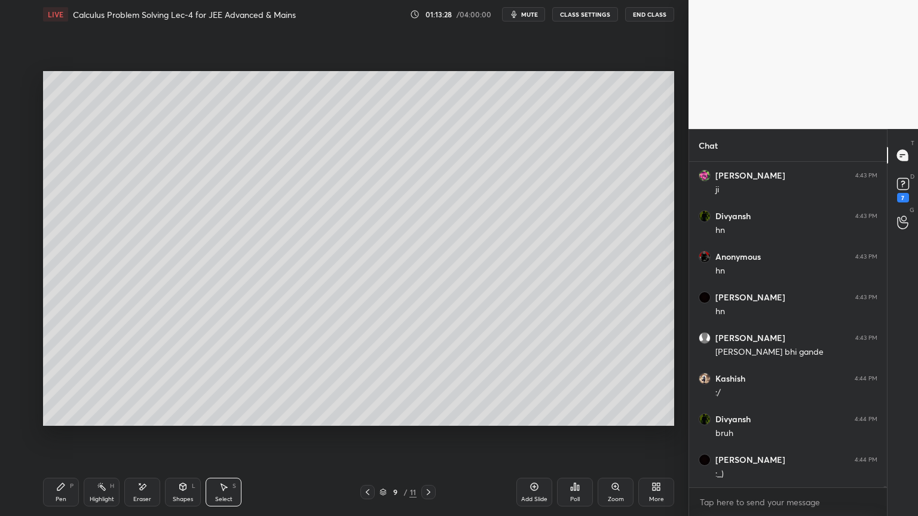
click at [94, 421] on div "Highlight" at bounding box center [102, 500] width 24 height 6
click at [65, 421] on div "Pen P" at bounding box center [61, 492] width 36 height 29
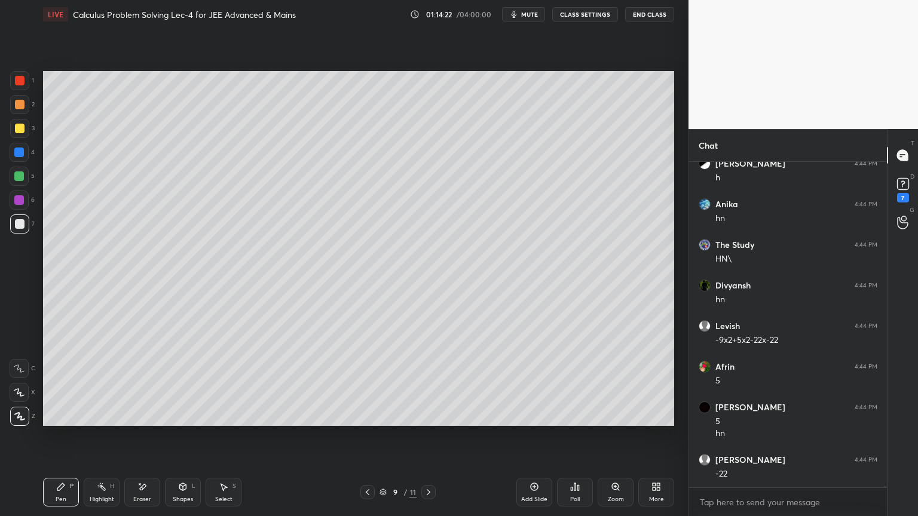
scroll to position [81054, 0]
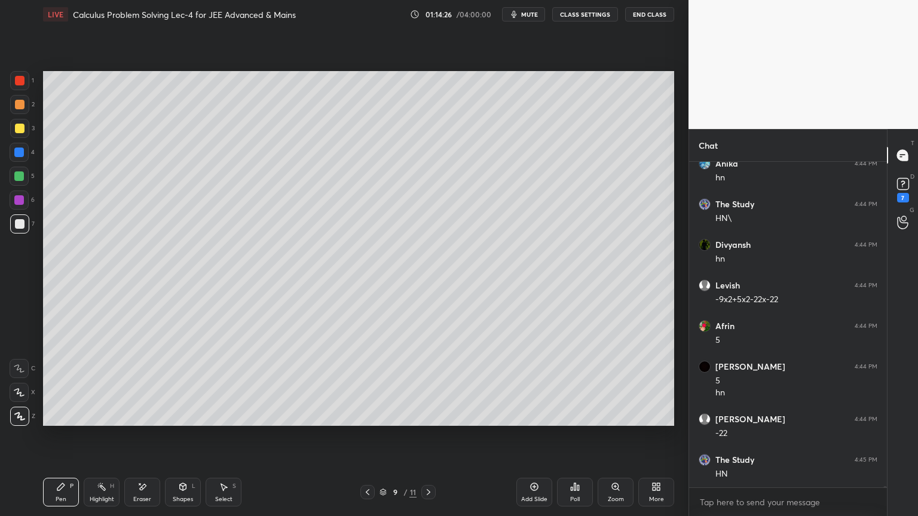
drag, startPoint x: 143, startPoint y: 500, endPoint x: 153, endPoint y: 495, distance: 10.7
click at [143, 421] on div "Eraser" at bounding box center [142, 500] width 18 height 6
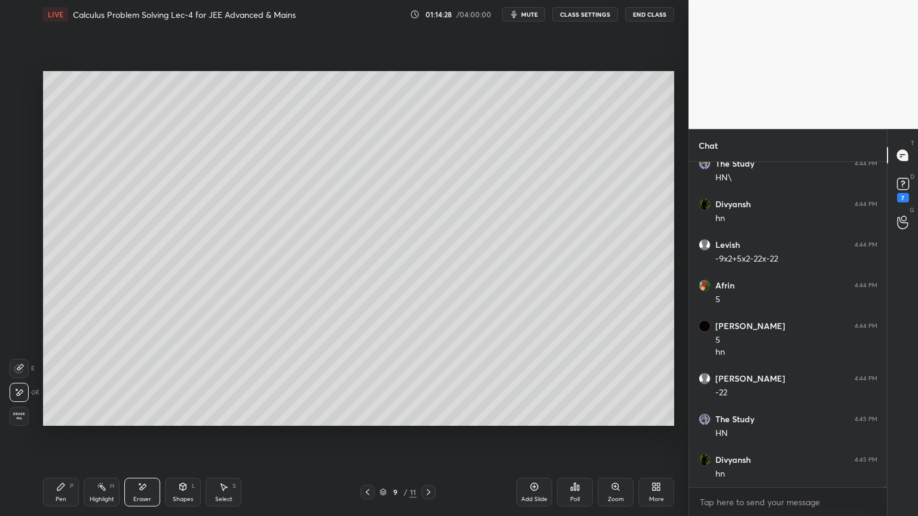
drag, startPoint x: 96, startPoint y: 490, endPoint x: 84, endPoint y: 492, distance: 12.1
click at [95, 421] on div "Highlight H" at bounding box center [102, 492] width 36 height 29
click at [65, 421] on div "Pen P" at bounding box center [61, 492] width 36 height 29
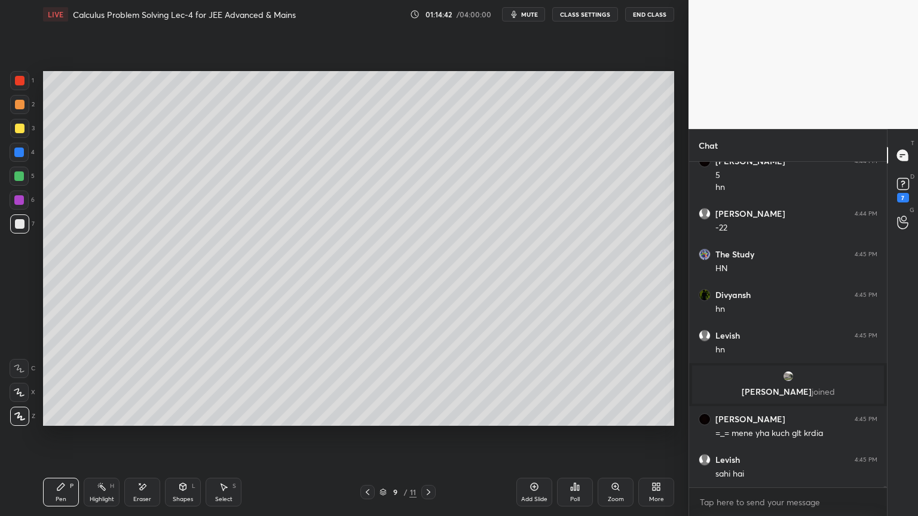
scroll to position [80572, 0]
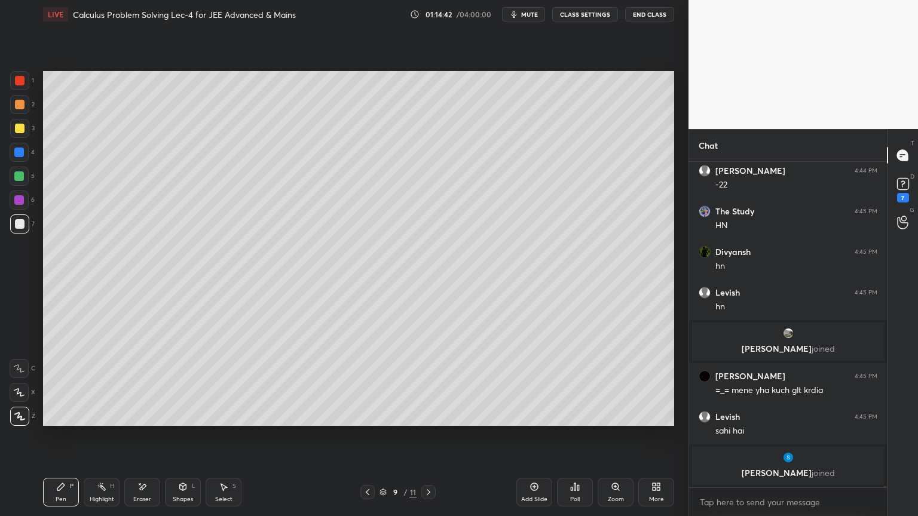
click at [145, 421] on div "Eraser" at bounding box center [142, 500] width 18 height 6
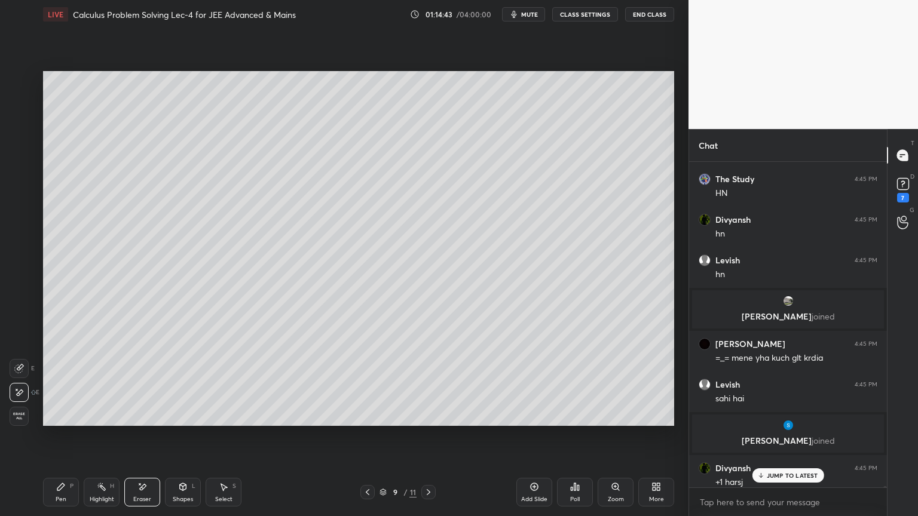
scroll to position [80579, 0]
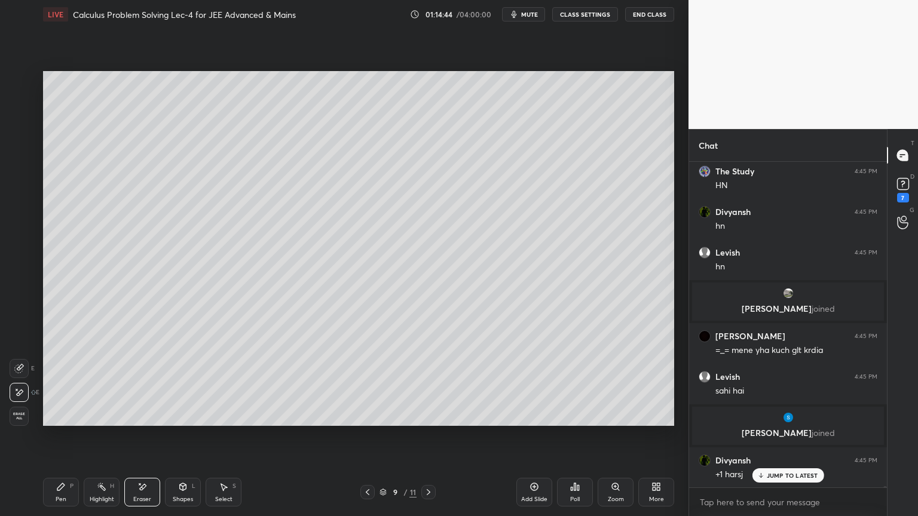
click at [56, 421] on div "Pen" at bounding box center [61, 500] width 11 height 6
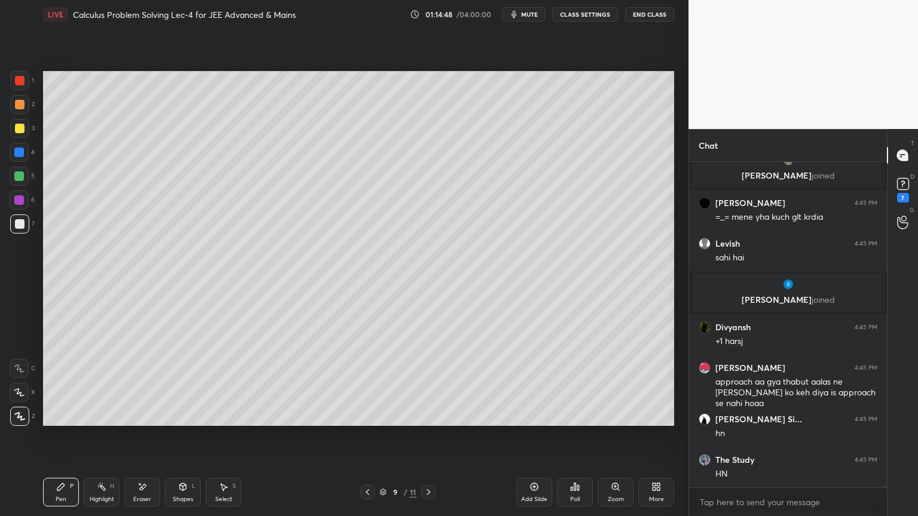
scroll to position [80753, 0]
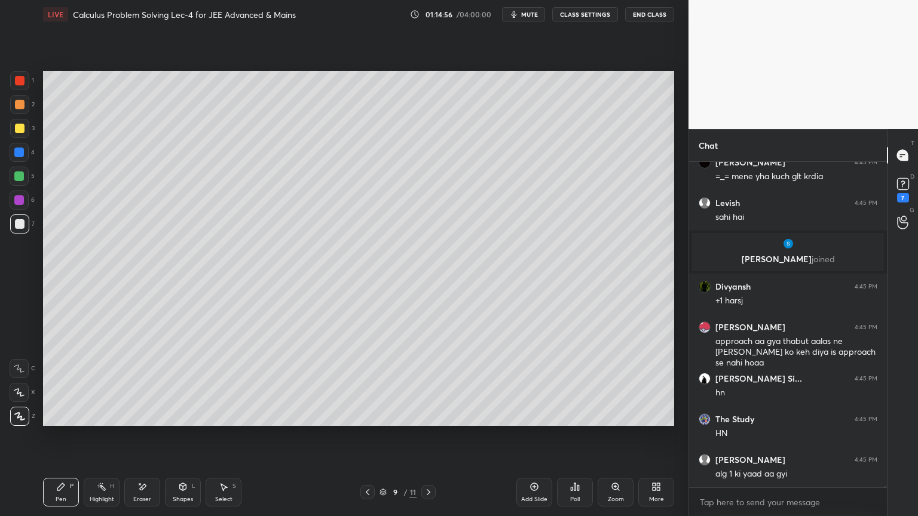
click at [524, 421] on div "Setting up your live class Poll for secs No correct answer Start poll" at bounding box center [358, 249] width 641 height 440
click at [529, 421] on div "Setting up your live class Poll for secs No correct answer Start poll" at bounding box center [358, 249] width 641 height 440
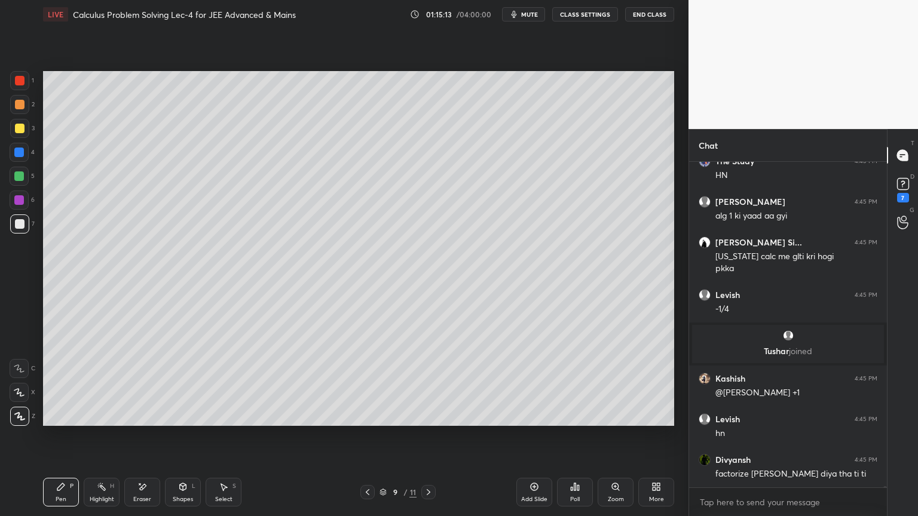
scroll to position [80966, 0]
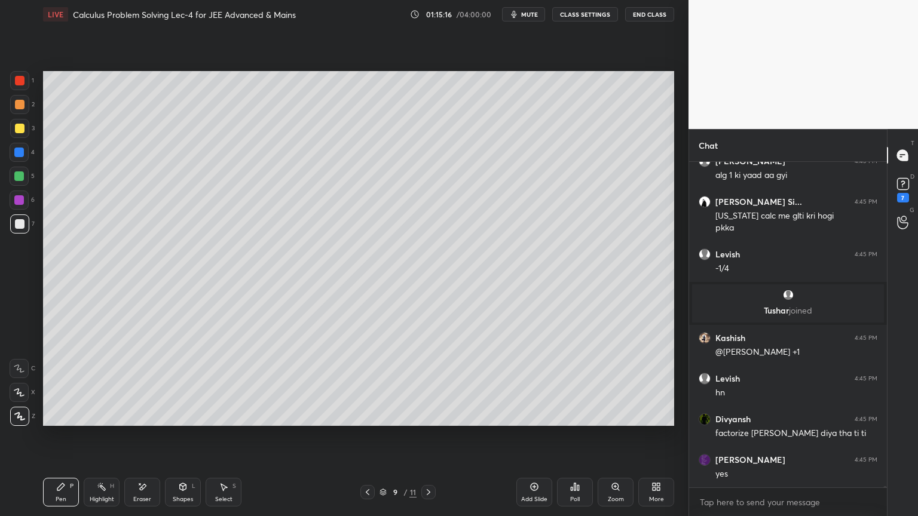
click at [623, 421] on div "Setting up your live class Poll for secs No correct answer Start poll" at bounding box center [358, 249] width 641 height 440
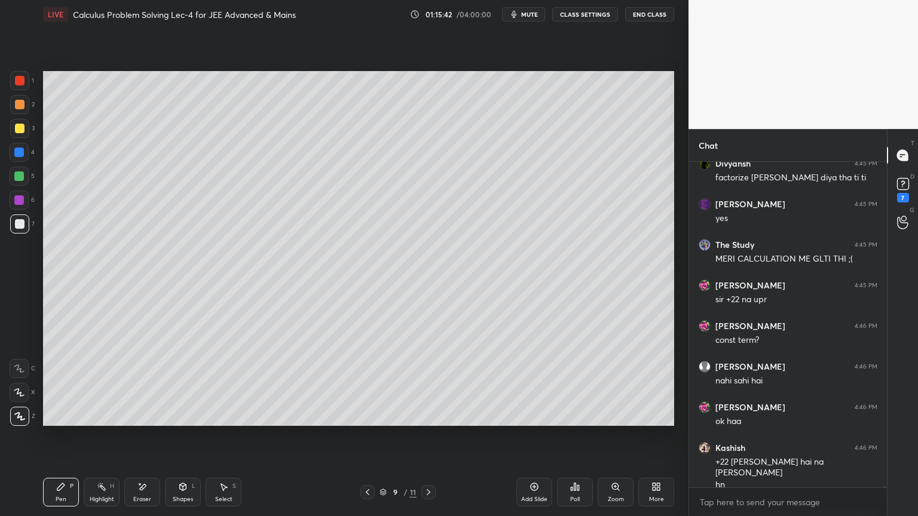
scroll to position [81262, 0]
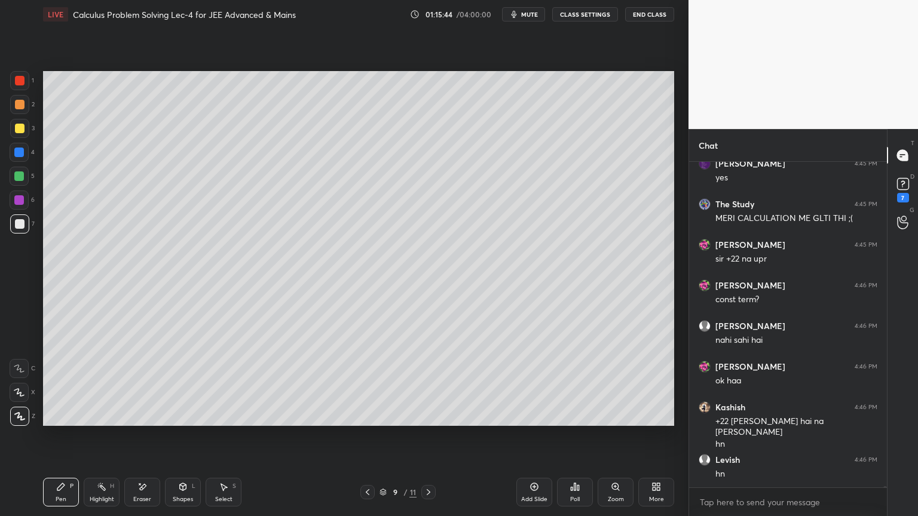
click at [226, 421] on icon at bounding box center [224, 487] width 10 height 10
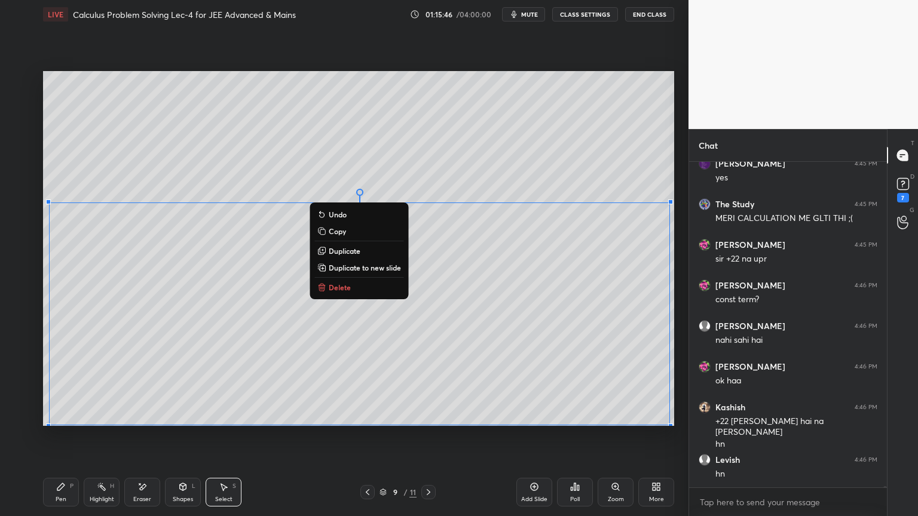
drag, startPoint x: 45, startPoint y: 191, endPoint x: 647, endPoint y: 369, distance: 627.3
click at [672, 421] on div "0 ° Undo Copy Duplicate Duplicate to new slide Delete Setting up your live clas…" at bounding box center [358, 249] width 641 height 440
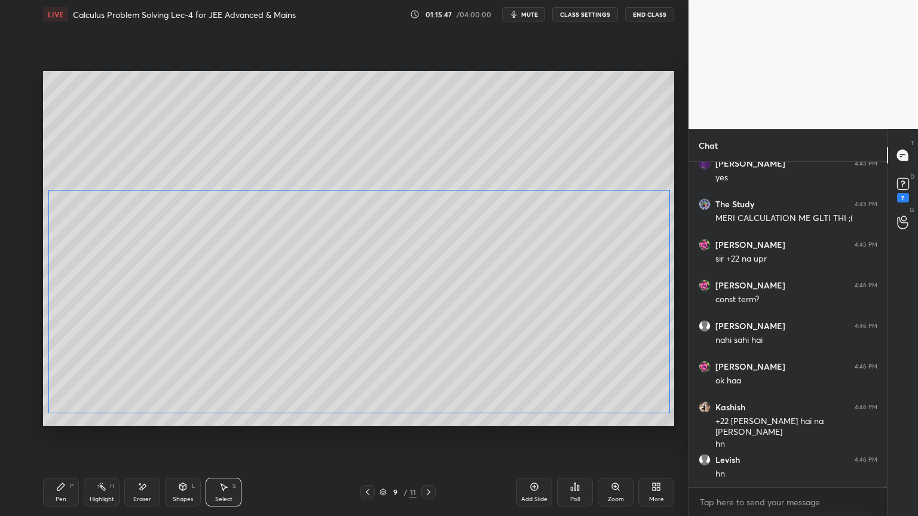
drag, startPoint x: 620, startPoint y: 343, endPoint x: 620, endPoint y: 330, distance: 13.1
click at [620, 330] on div "0 ° Undo Copy Duplicate Duplicate to new slide Delete" at bounding box center [358, 248] width 631 height 355
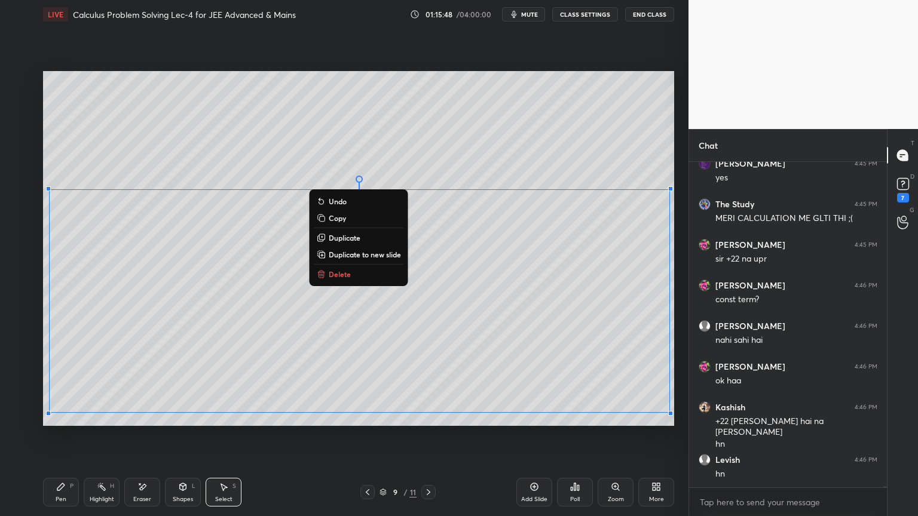
click at [636, 177] on div "0 ° Undo Copy Duplicate Duplicate to new slide Delete" at bounding box center [358, 248] width 631 height 355
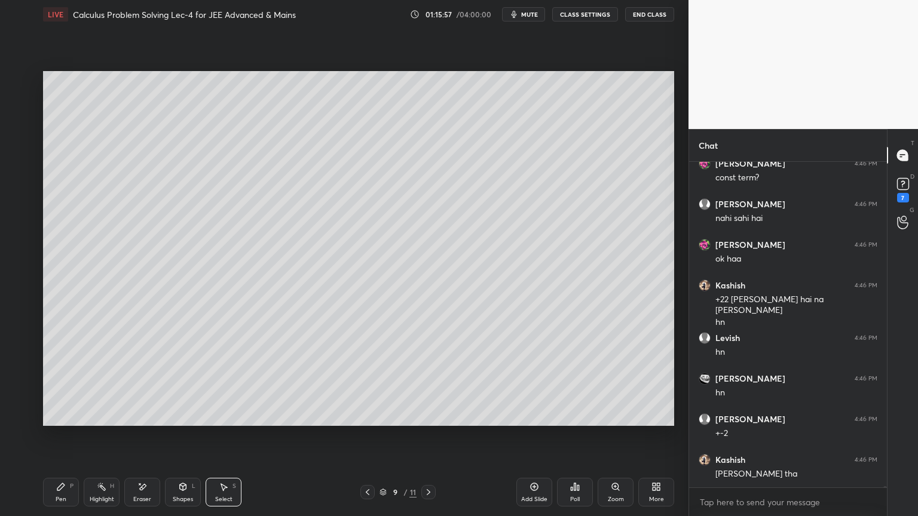
scroll to position [81425, 0]
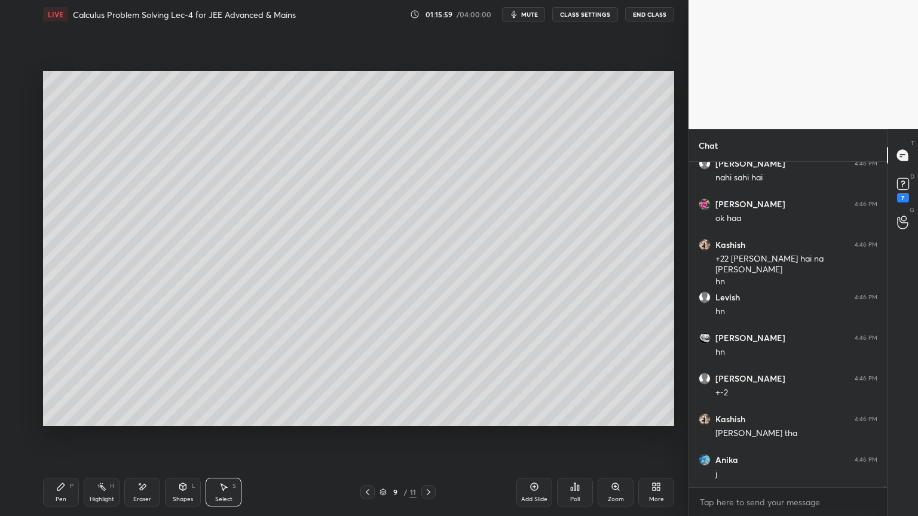
drag, startPoint x: 148, startPoint y: 495, endPoint x: 206, endPoint y: 489, distance: 58.3
click at [150, 421] on div "Eraser" at bounding box center [142, 500] width 18 height 6
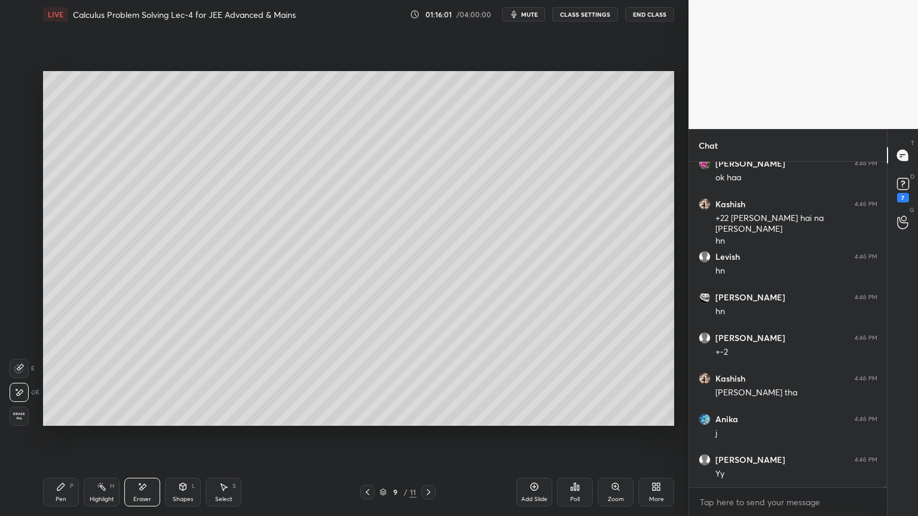
drag, startPoint x: 231, startPoint y: 491, endPoint x: 235, endPoint y: 510, distance: 19.5
click at [231, 421] on div "Select S" at bounding box center [224, 492] width 36 height 29
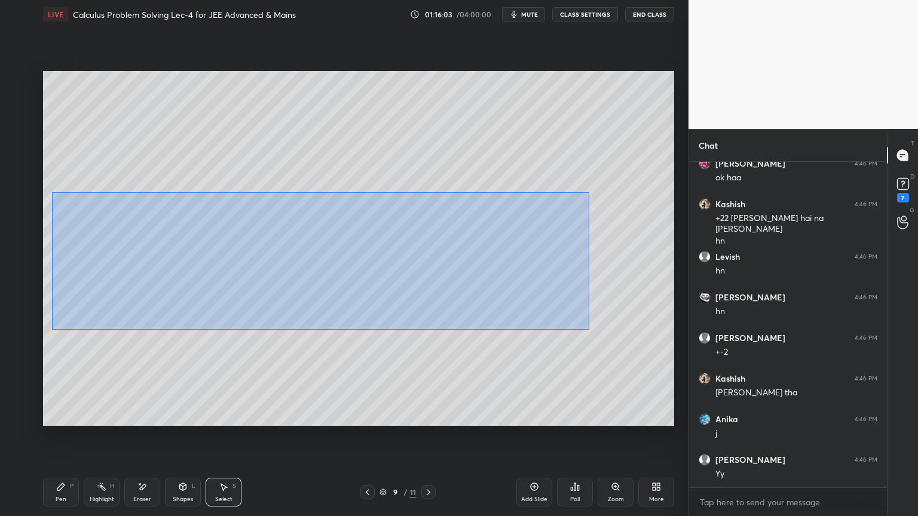
drag, startPoint x: 51, startPoint y: 191, endPoint x: 602, endPoint y: 326, distance: 567.1
click at [598, 332] on div "0 ° Undo Copy Duplicate Duplicate to new slide Delete" at bounding box center [358, 248] width 631 height 355
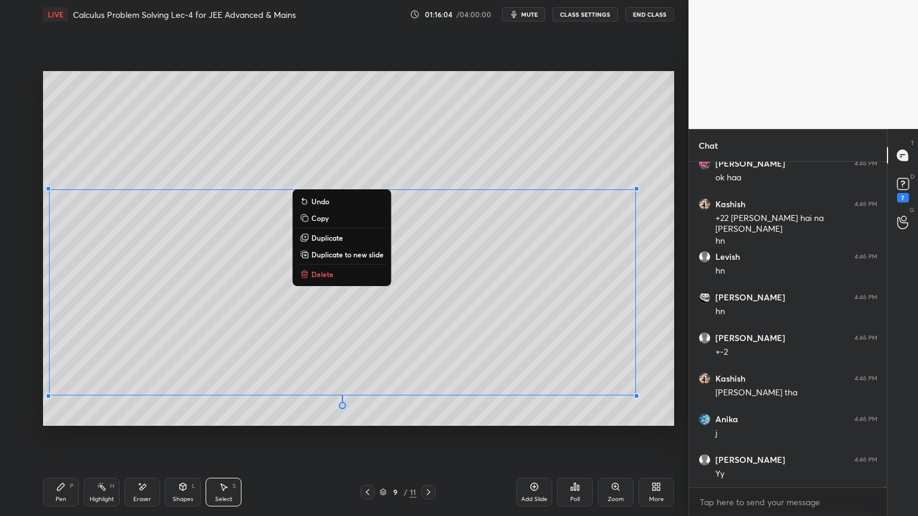
drag, startPoint x: 655, startPoint y: 225, endPoint x: 528, endPoint y: 231, distance: 126.8
click at [655, 225] on div "0 ° Undo Copy Duplicate Duplicate to new slide Delete" at bounding box center [358, 248] width 631 height 355
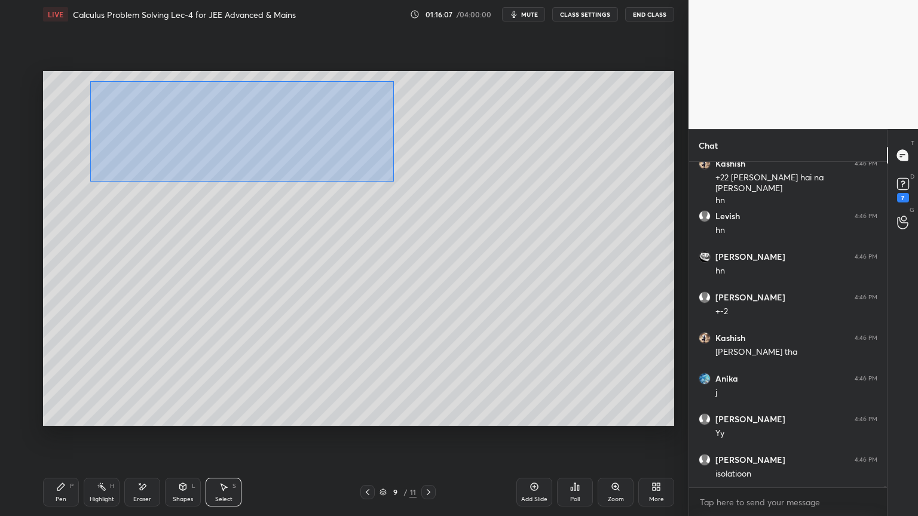
scroll to position [81547, 0]
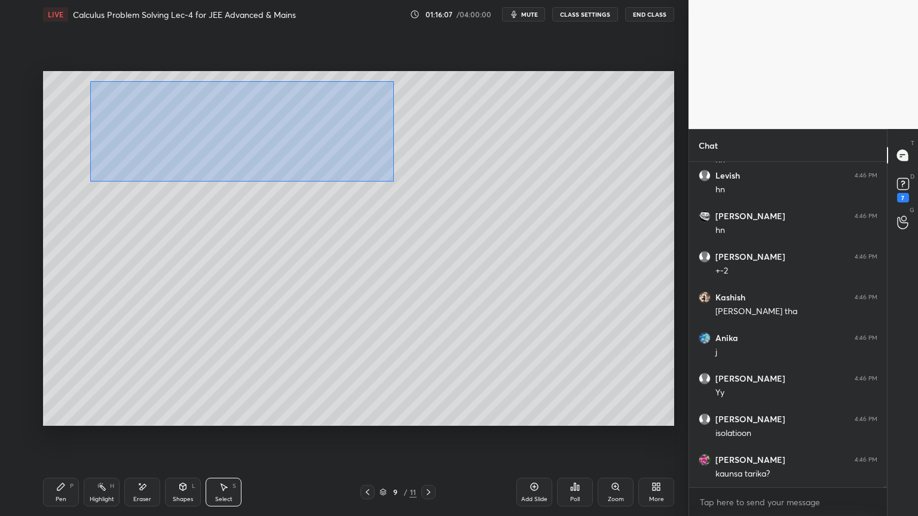
drag, startPoint x: 393, startPoint y: 84, endPoint x: 90, endPoint y: 182, distance: 317.8
click at [90, 182] on div "0 ° Undo Copy Duplicate Duplicate to new slide Delete" at bounding box center [358, 248] width 631 height 355
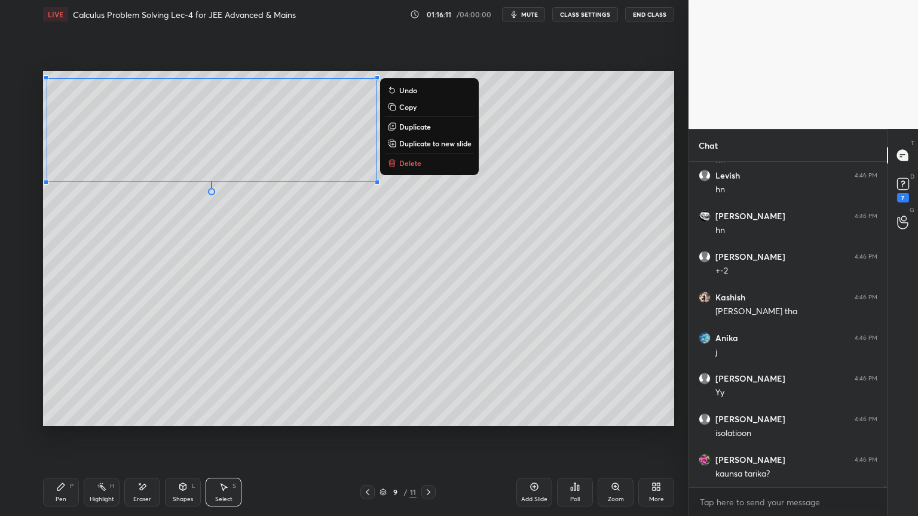
drag, startPoint x: 421, startPoint y: 127, endPoint x: 423, endPoint y: 134, distance: 6.8
click at [421, 127] on p "Duplicate" at bounding box center [415, 127] width 32 height 10
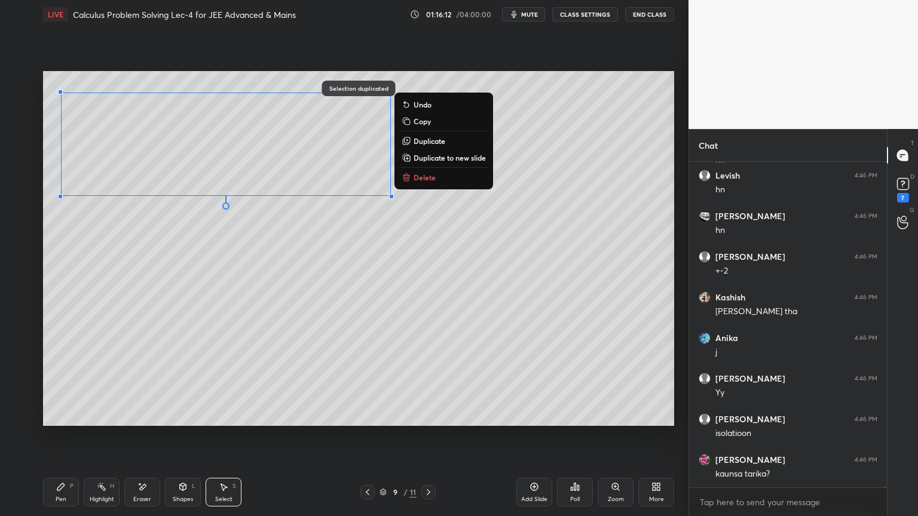
click at [429, 177] on p "Delete" at bounding box center [424, 178] width 22 height 10
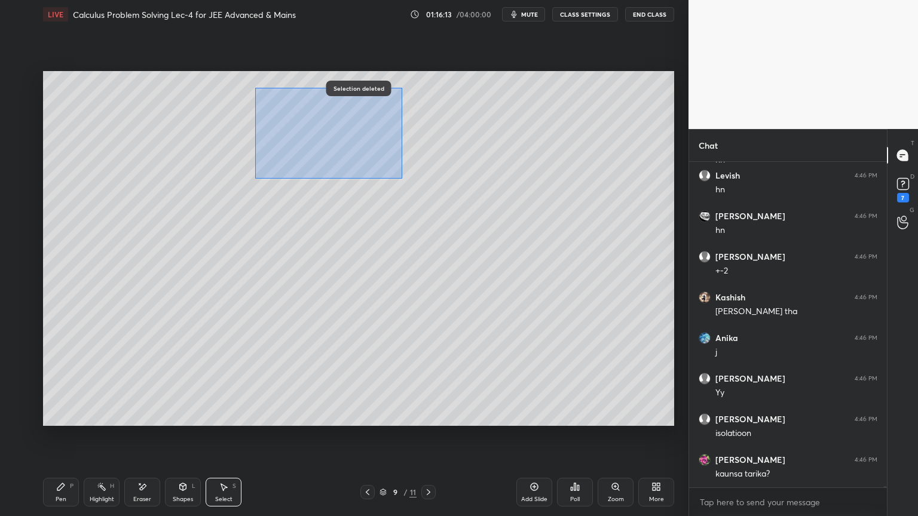
scroll to position [81587, 0]
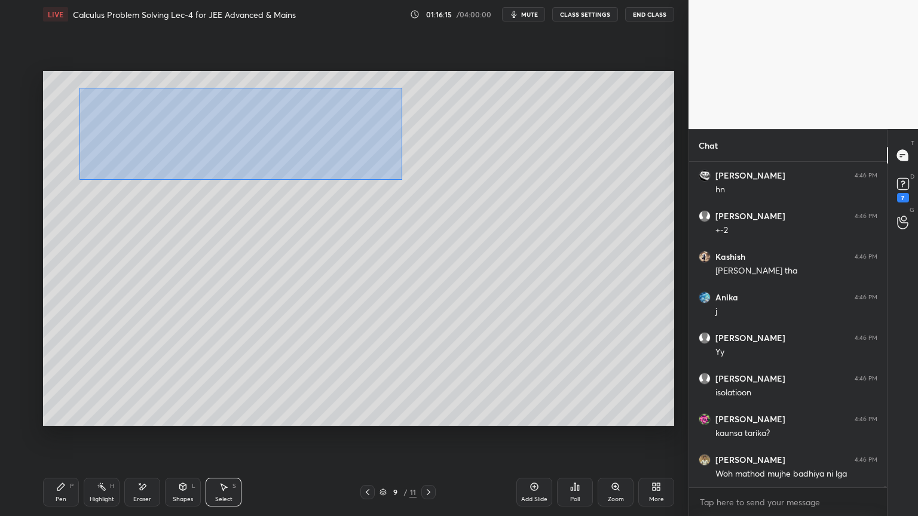
drag, startPoint x: 401, startPoint y: 87, endPoint x: 78, endPoint y: 180, distance: 336.4
click at [78, 180] on div "0 ° Undo Copy Duplicate Duplicate to new slide Delete" at bounding box center [358, 248] width 631 height 355
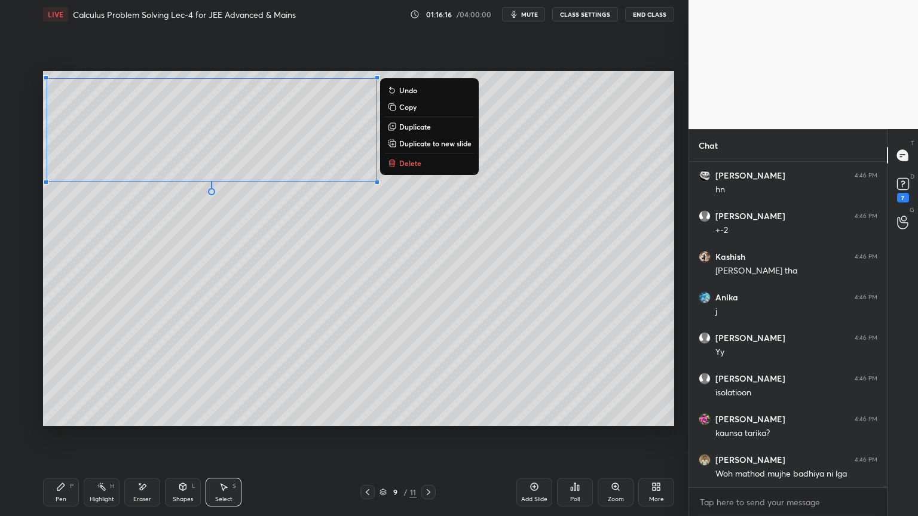
scroll to position [81628, 0]
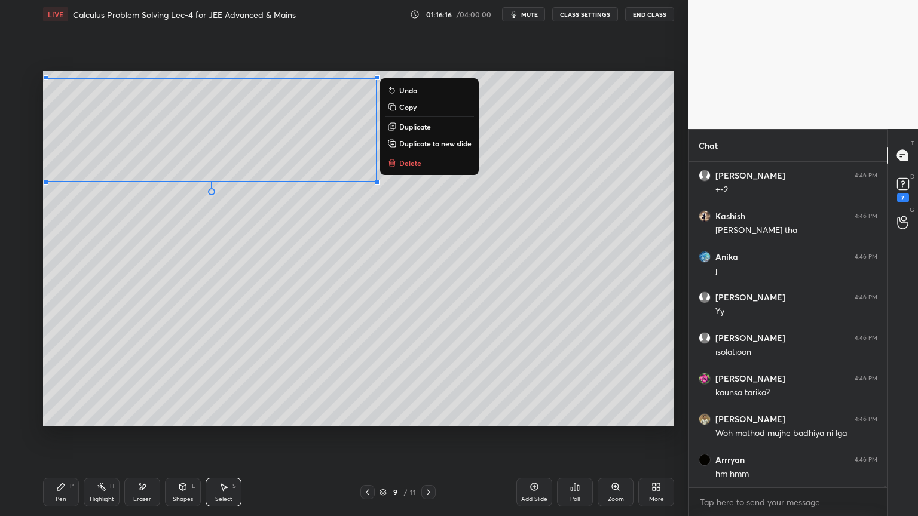
click at [407, 145] on p "Duplicate to new slide" at bounding box center [435, 144] width 72 height 10
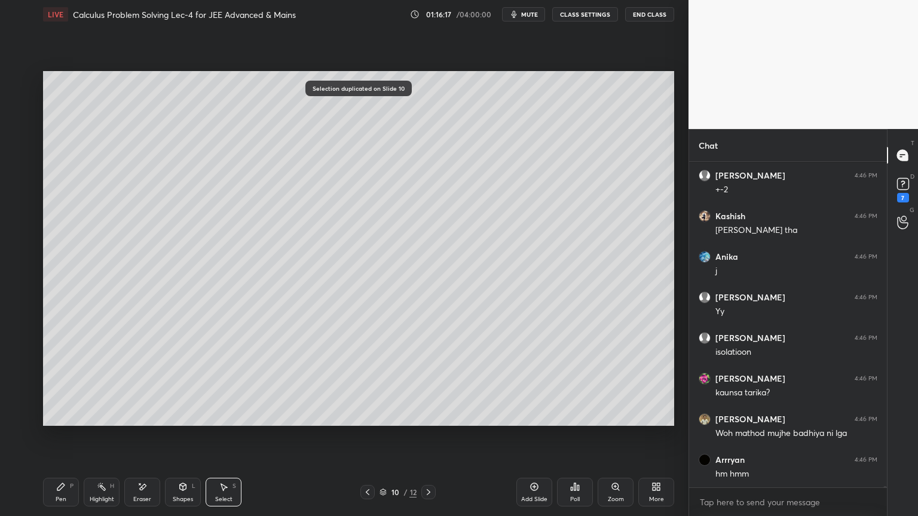
scroll to position [81709, 0]
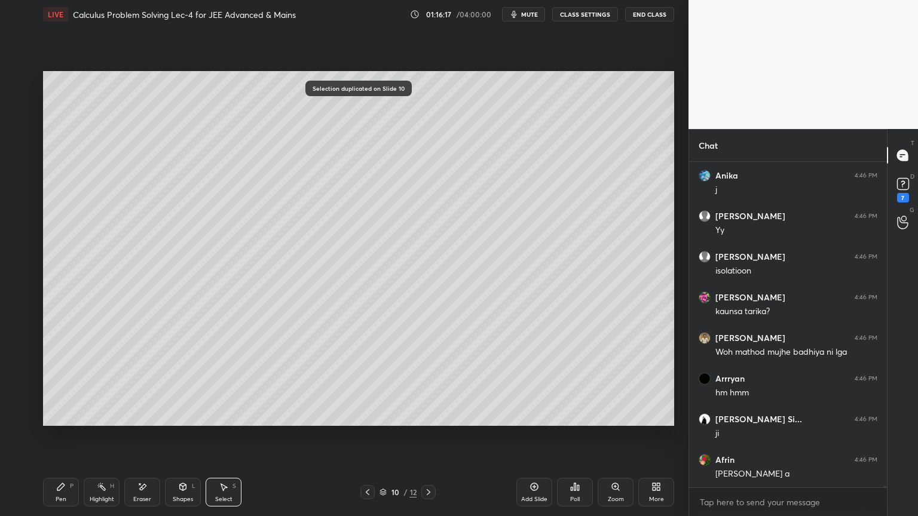
click at [140, 421] on icon at bounding box center [142, 487] width 10 height 10
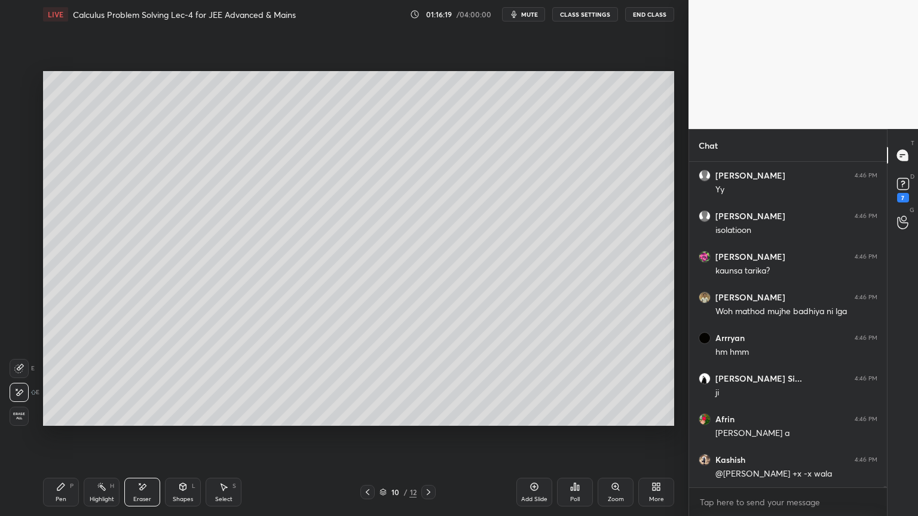
drag, startPoint x: 220, startPoint y: 488, endPoint x: 214, endPoint y: 467, distance: 22.3
click at [221, 421] on icon at bounding box center [224, 487] width 10 height 10
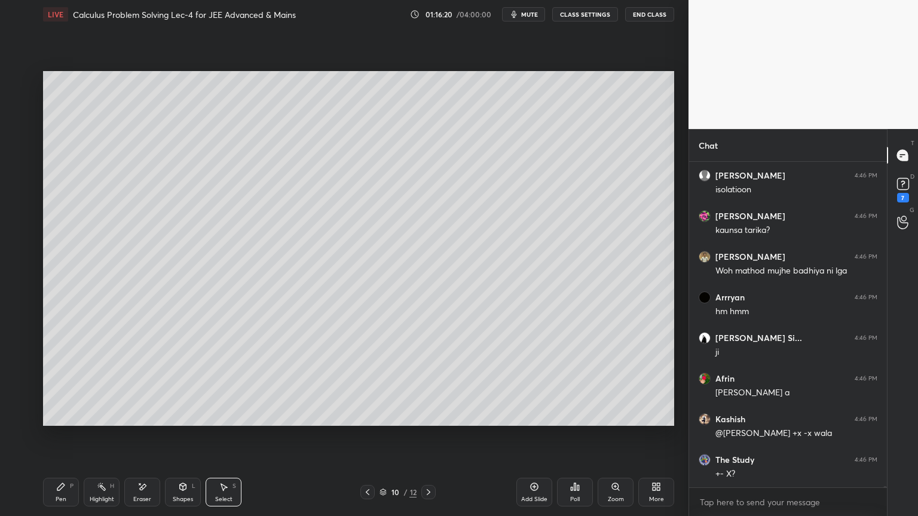
drag, startPoint x: 142, startPoint y: 494, endPoint x: 136, endPoint y: 446, distance: 48.8
click at [144, 421] on div "Eraser" at bounding box center [142, 492] width 36 height 29
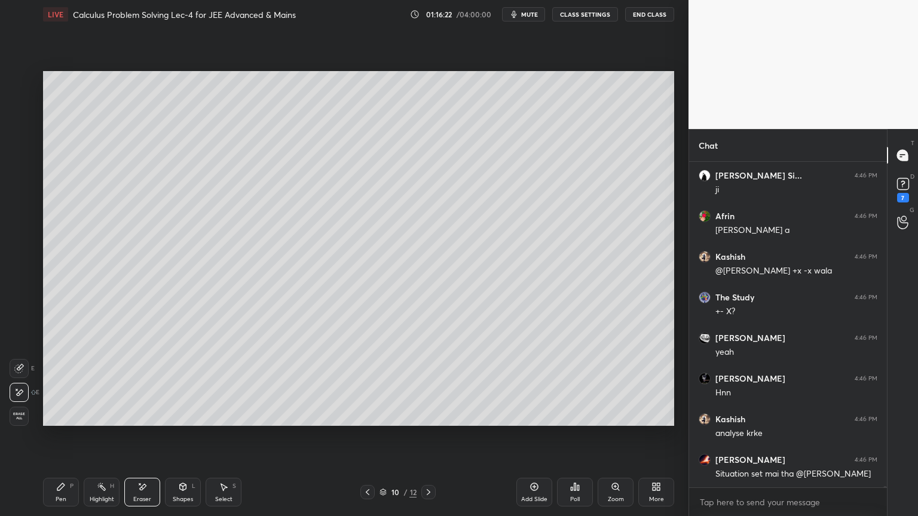
scroll to position [81994, 0]
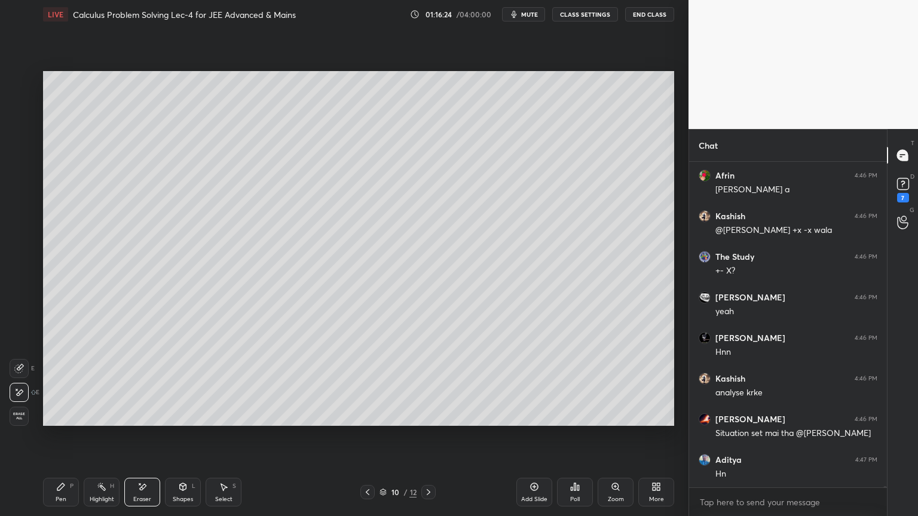
click at [221, 421] on div "Select S" at bounding box center [224, 492] width 36 height 29
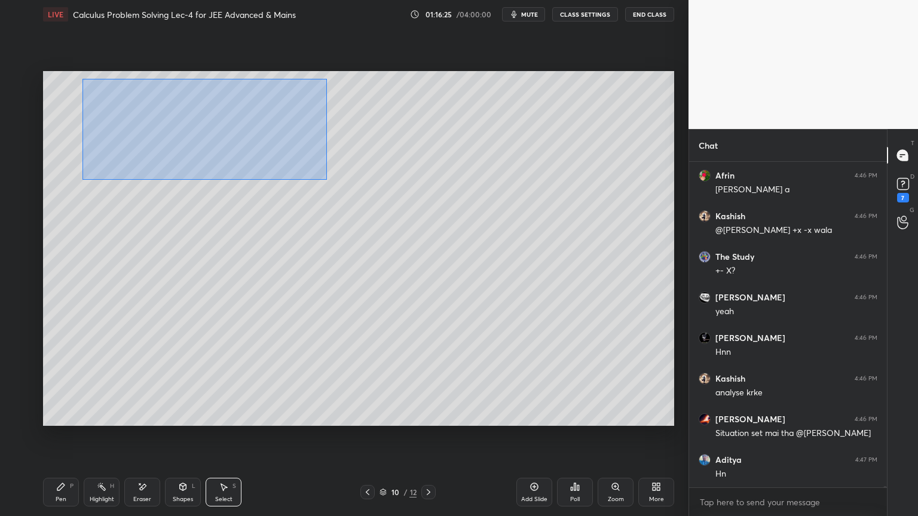
scroll to position [82034, 0]
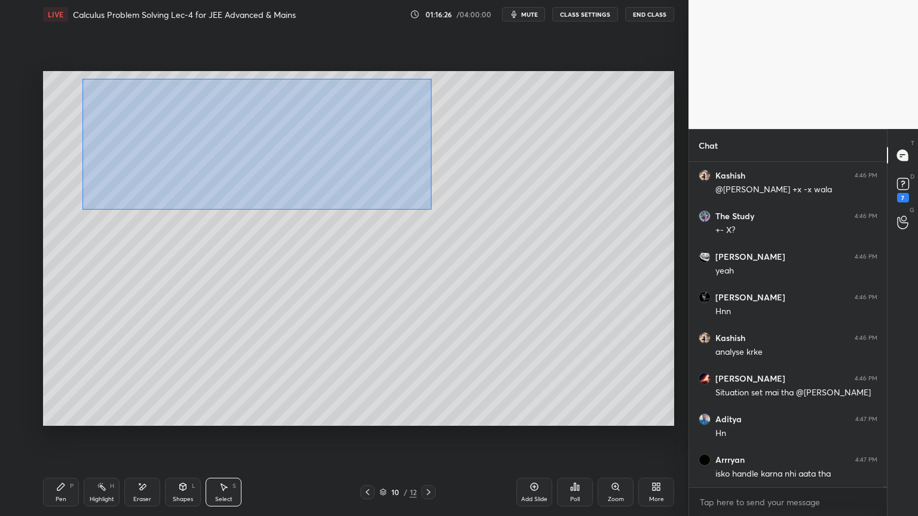
drag, startPoint x: 80, startPoint y: 77, endPoint x: 415, endPoint y: 201, distance: 357.3
click at [427, 208] on div "0 ° Undo Copy Duplicate Duplicate to new slide Delete" at bounding box center [358, 248] width 631 height 355
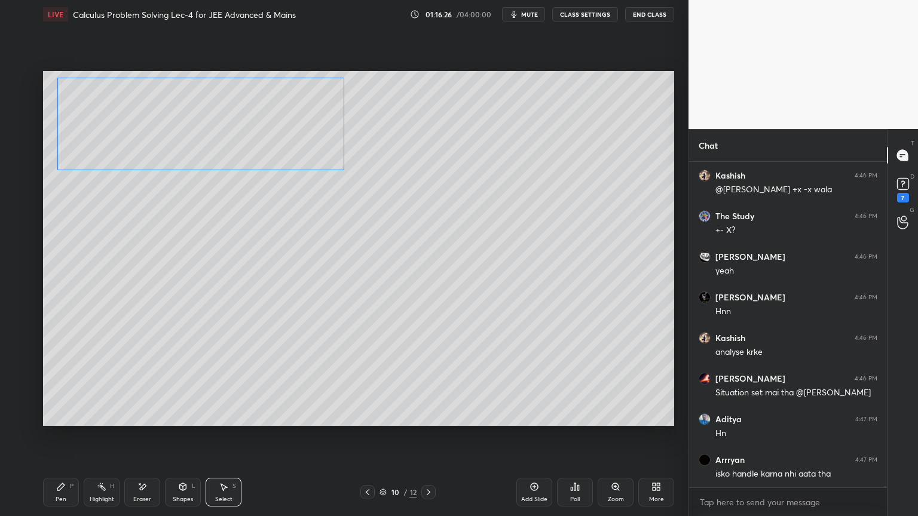
drag, startPoint x: 304, startPoint y: 125, endPoint x: 272, endPoint y: 115, distance: 33.3
click at [274, 116] on div "0 ° Undo Copy Duplicate Duplicate to new slide Delete" at bounding box center [358, 248] width 631 height 355
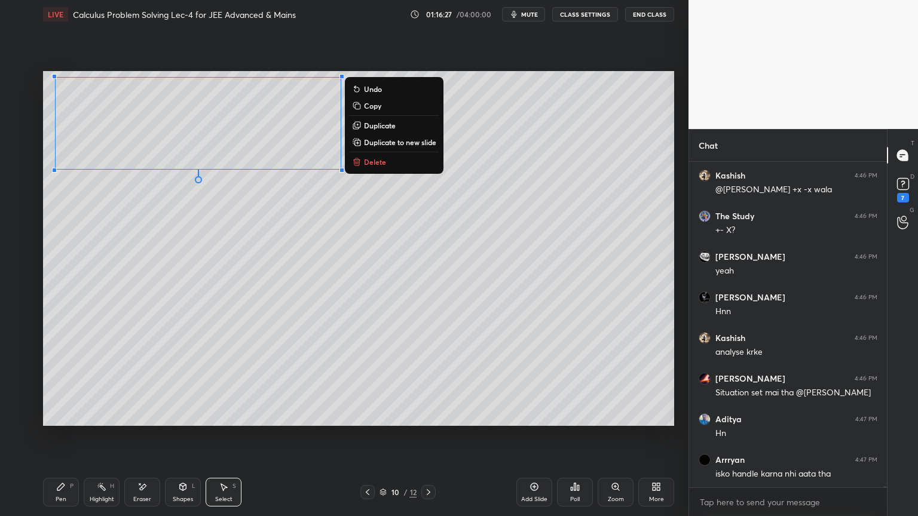
click at [267, 210] on div "0 ° Undo Copy Duplicate Duplicate to new slide Delete" at bounding box center [358, 248] width 631 height 355
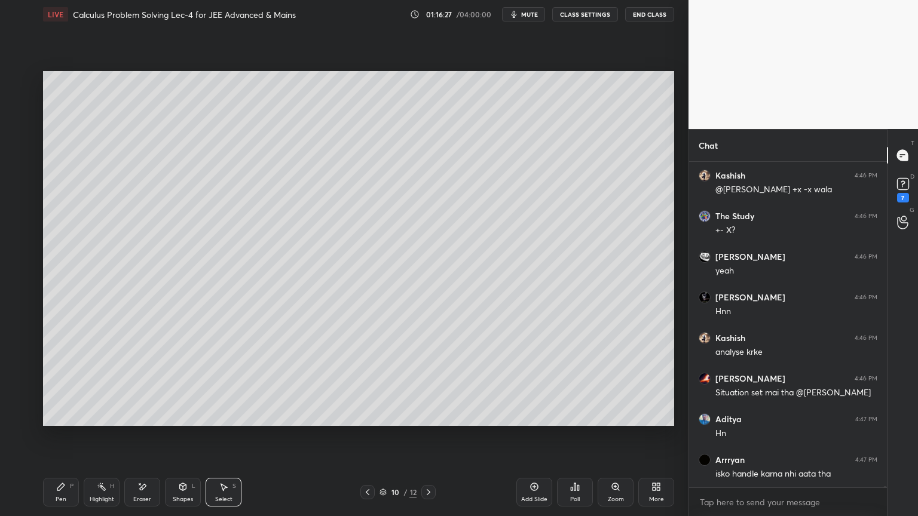
drag, startPoint x: 62, startPoint y: 498, endPoint x: 65, endPoint y: 483, distance: 15.2
click at [63, 421] on div "Pen" at bounding box center [61, 500] width 11 height 6
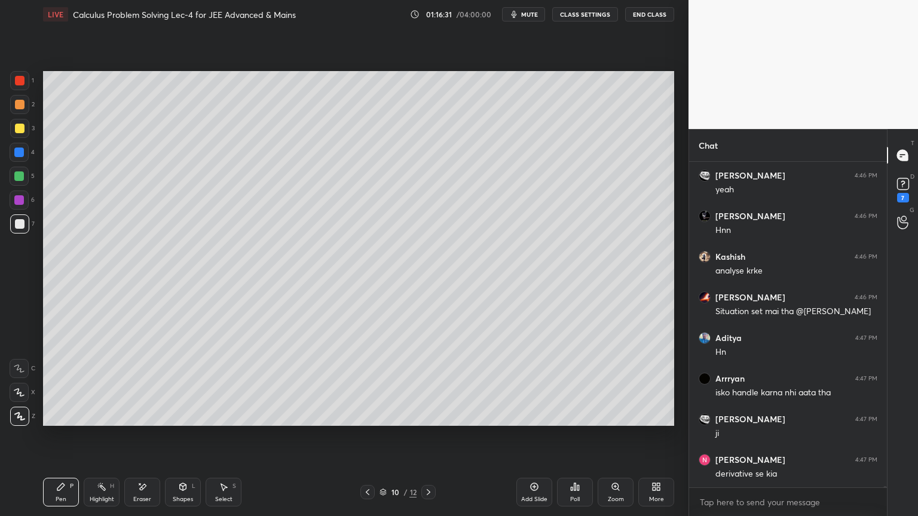
scroll to position [82156, 0]
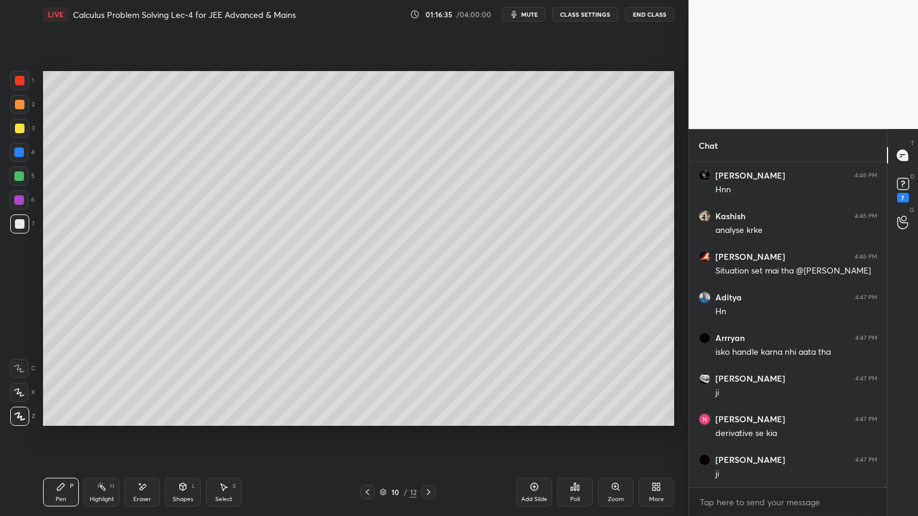
click at [227, 421] on div "Select" at bounding box center [223, 500] width 17 height 6
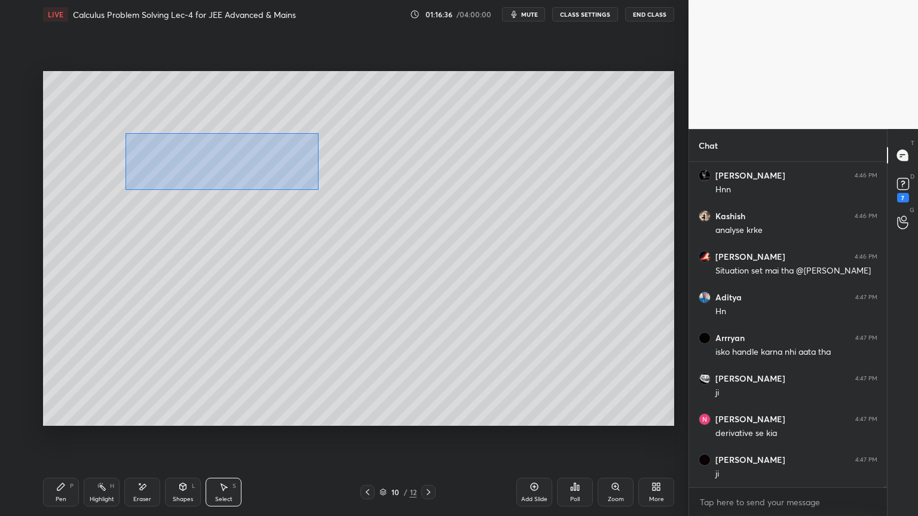
drag, startPoint x: 125, startPoint y: 133, endPoint x: 338, endPoint y: 188, distance: 219.7
click at [363, 200] on div "0 ° Undo Copy Duplicate Duplicate to new slide Delete" at bounding box center [358, 248] width 631 height 355
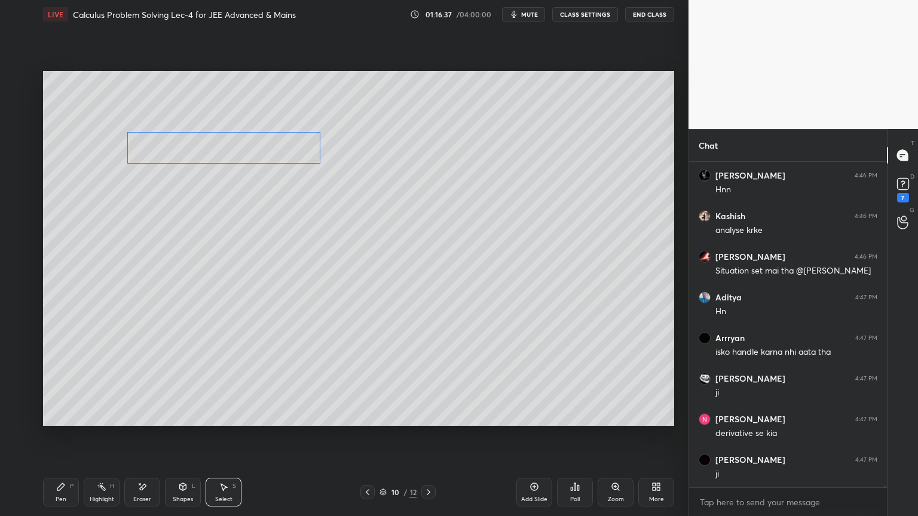
click at [270, 146] on div "0 ° Undo Copy Duplicate Duplicate to new slide Delete" at bounding box center [358, 248] width 631 height 355
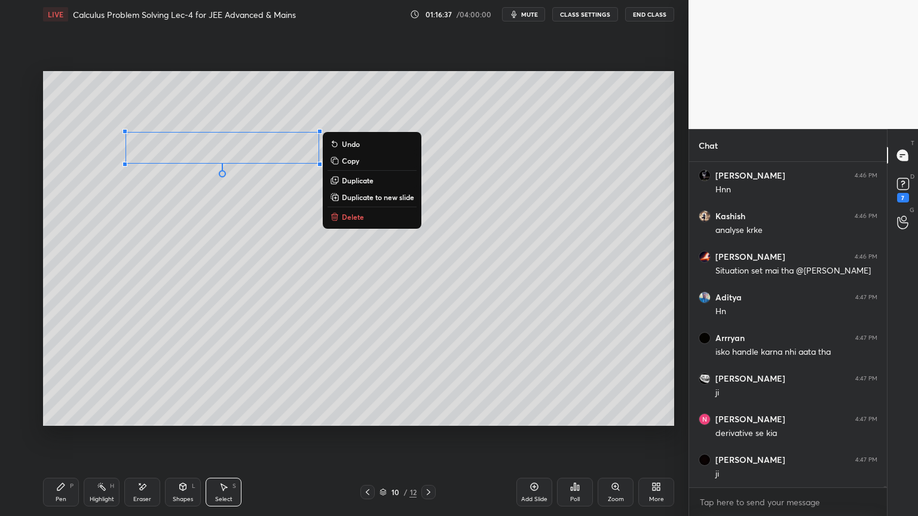
click at [269, 203] on div "0 ° Undo Copy Duplicate Duplicate to new slide Delete" at bounding box center [358, 248] width 631 height 355
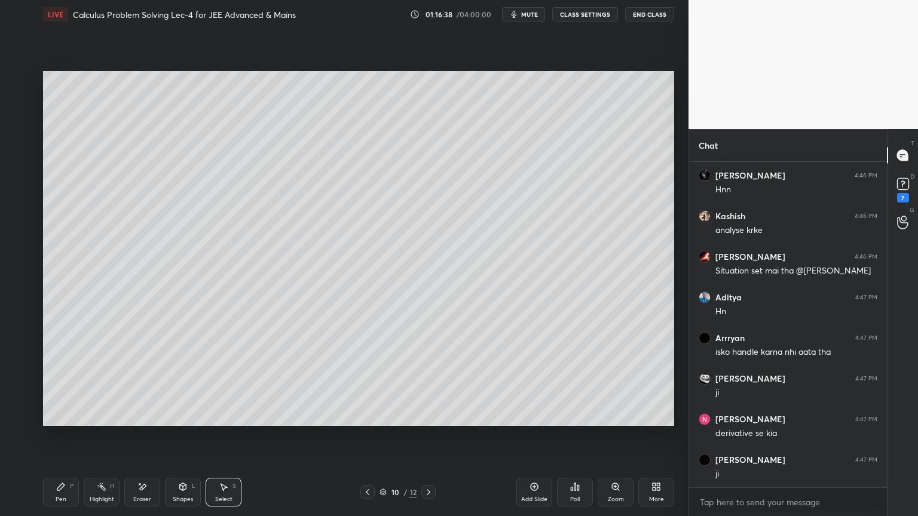
click at [85, 421] on div "Highlight H" at bounding box center [102, 492] width 36 height 29
click at [57, 421] on icon at bounding box center [60, 486] width 7 height 7
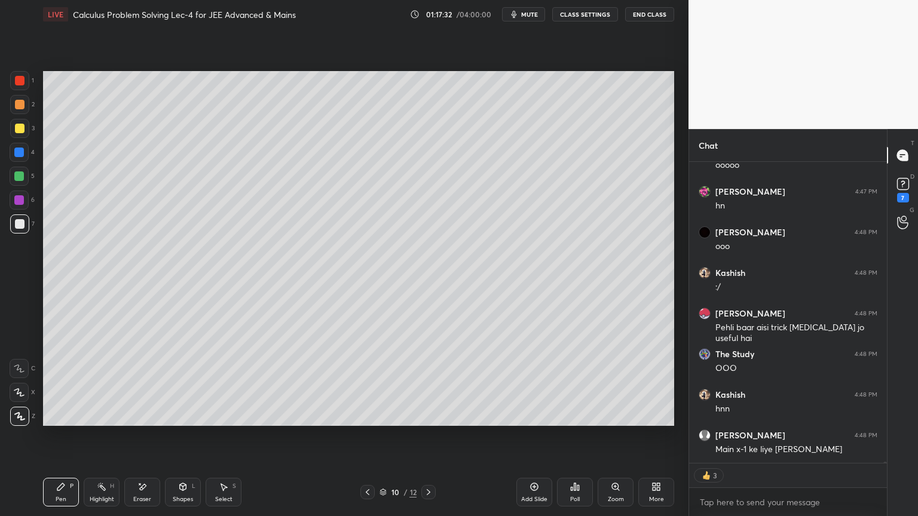
scroll to position [82965, 0]
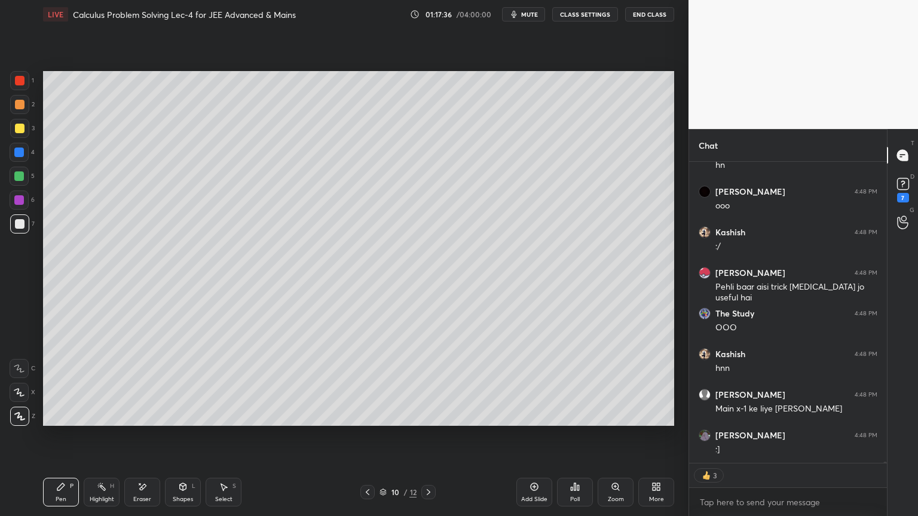
click at [141, 421] on div "Eraser" at bounding box center [142, 500] width 18 height 6
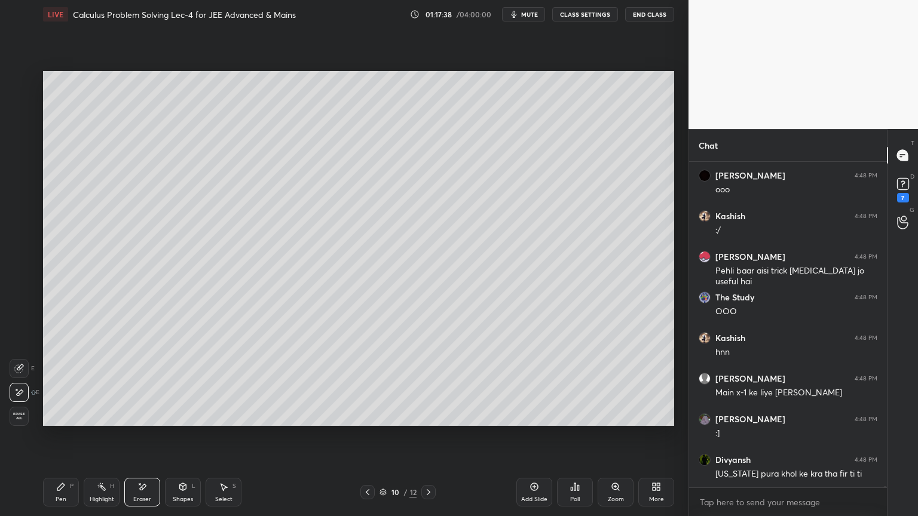
scroll to position [83024, 0]
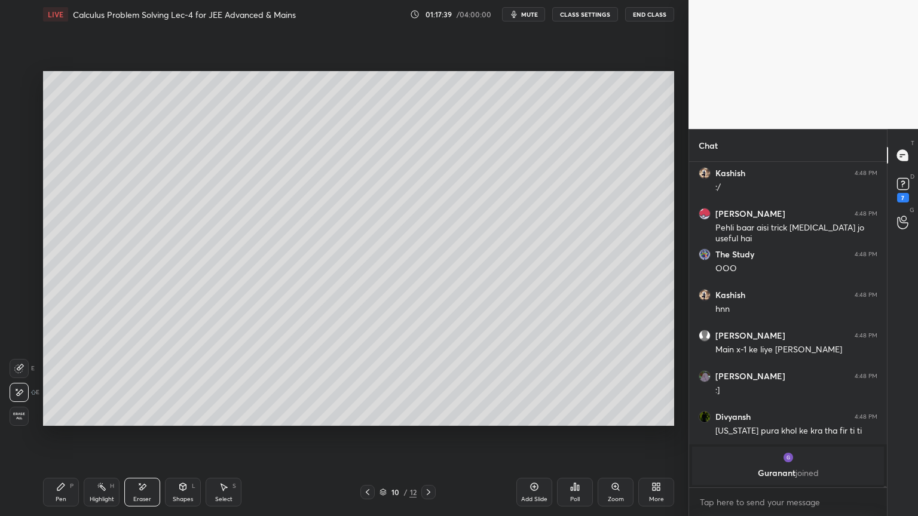
click at [100, 421] on div "Highlight" at bounding box center [102, 500] width 24 height 6
drag, startPoint x: 71, startPoint y: 494, endPoint x: 105, endPoint y: 445, distance: 59.3
click at [70, 421] on div "Pen P" at bounding box center [61, 492] width 36 height 29
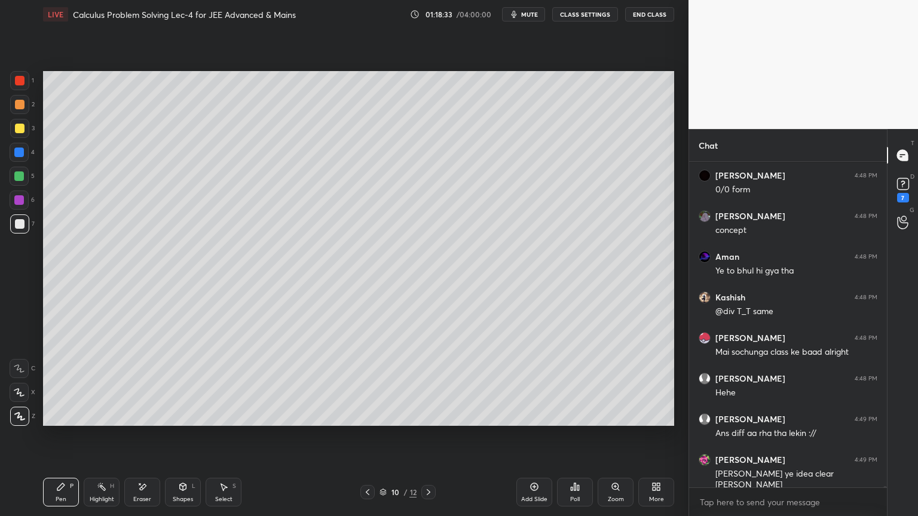
scroll to position [83400, 0]
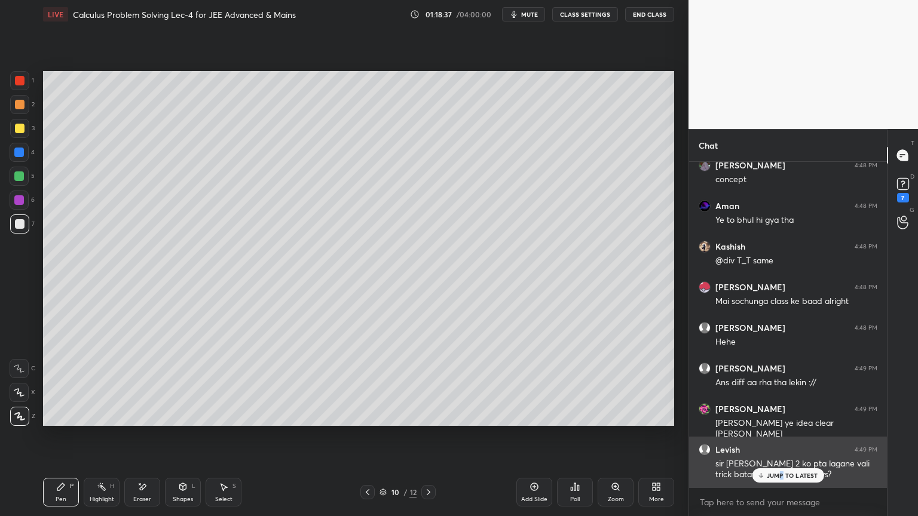
click at [782, 421] on p "JUMP TO LATEST" at bounding box center [792, 475] width 51 height 7
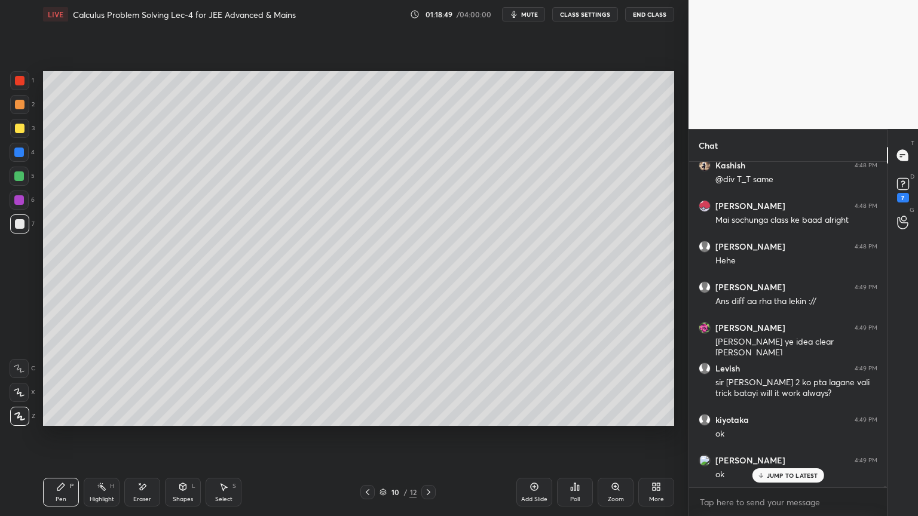
scroll to position [83521, 0]
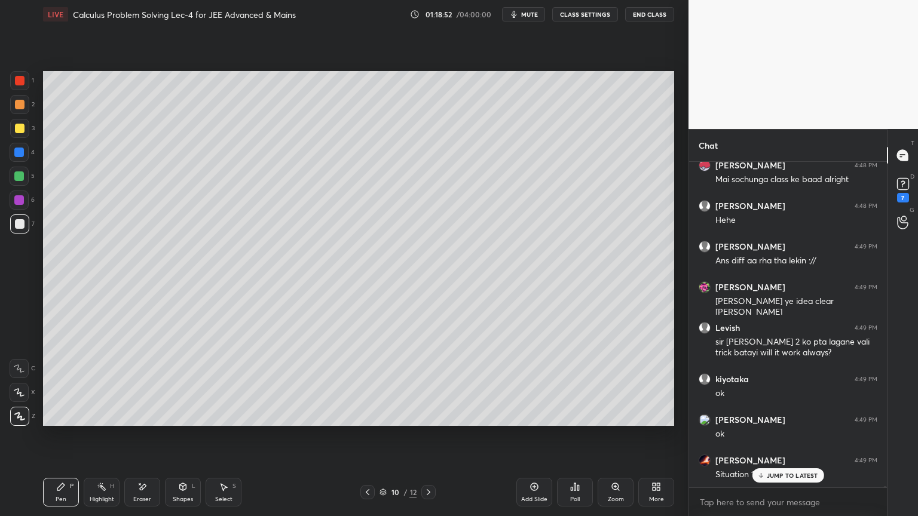
drag, startPoint x: 146, startPoint y: 496, endPoint x: 184, endPoint y: 438, distance: 69.4
click at [146, 421] on div "Eraser" at bounding box center [142, 500] width 18 height 6
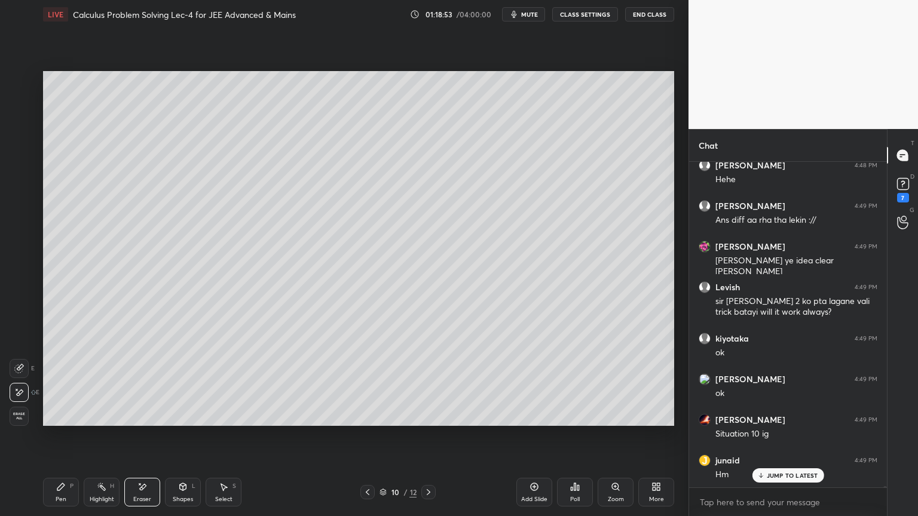
scroll to position [83603, 0]
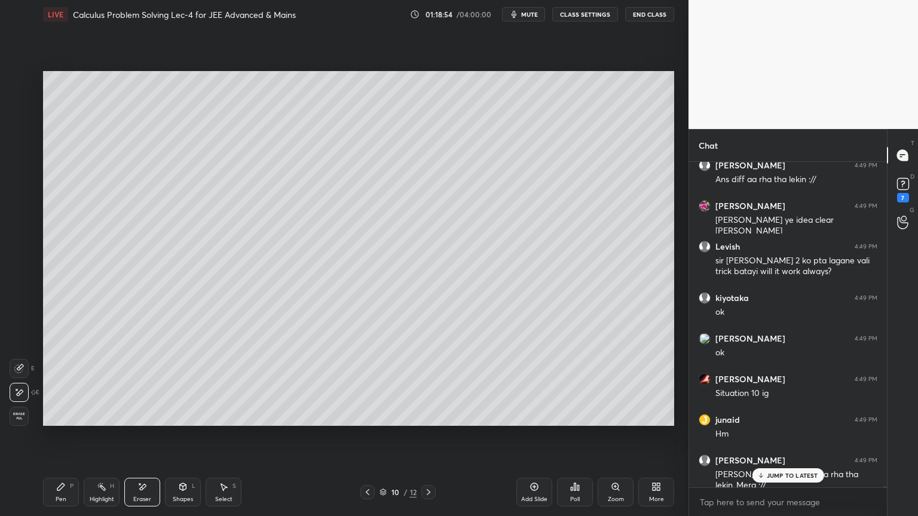
click at [90, 421] on div "Highlight H" at bounding box center [102, 492] width 36 height 29
click at [59, 421] on div "Pen P" at bounding box center [61, 492] width 36 height 29
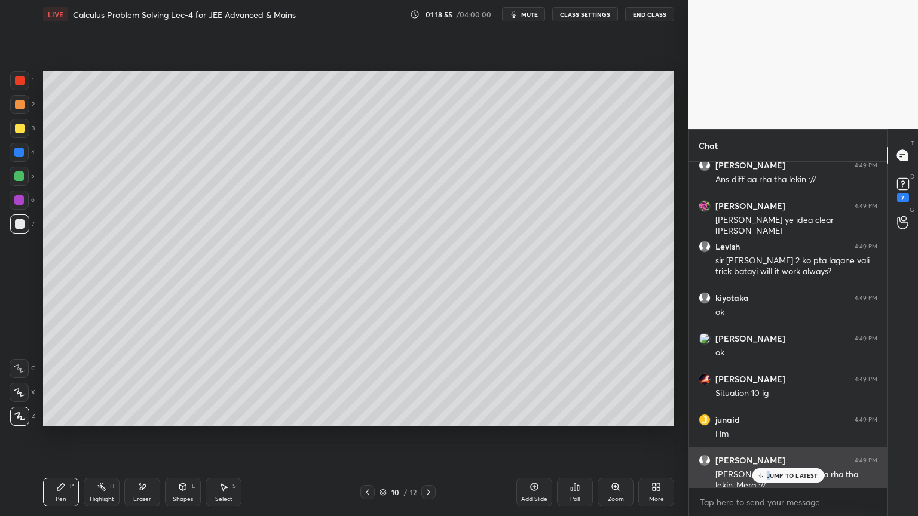
click at [768, 421] on p "JUMP TO LATEST" at bounding box center [792, 475] width 51 height 7
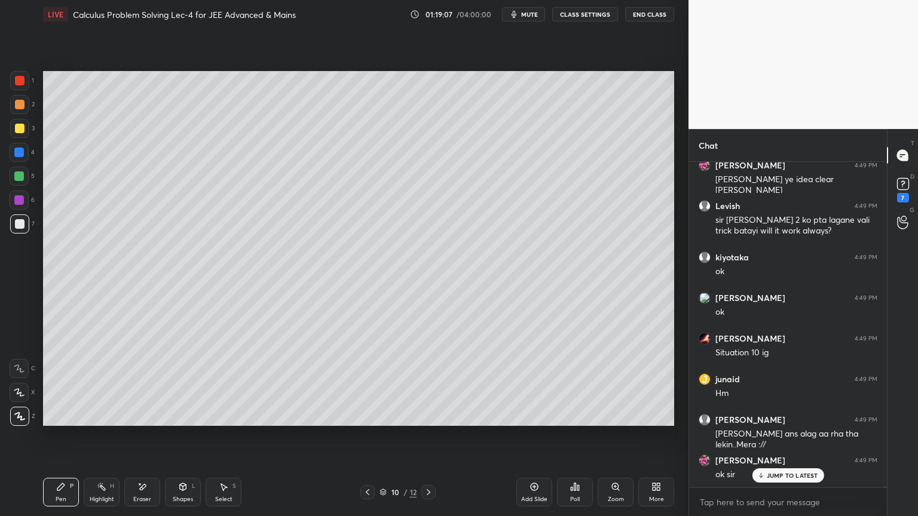
scroll to position [83684, 0]
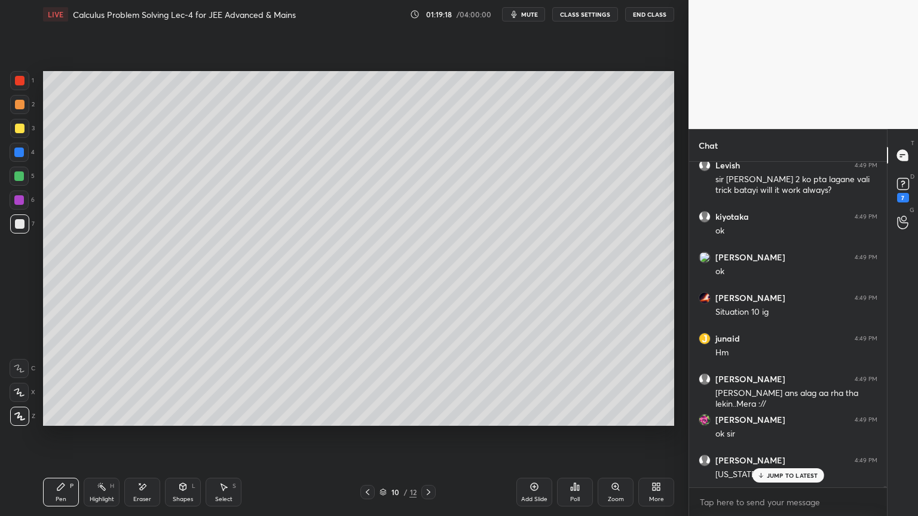
click at [148, 421] on div "Eraser" at bounding box center [142, 492] width 36 height 29
click at [88, 421] on div "Highlight H" at bounding box center [102, 492] width 36 height 29
drag, startPoint x: 68, startPoint y: 493, endPoint x: 85, endPoint y: 448, distance: 48.6
click at [68, 421] on div "Pen P" at bounding box center [61, 492] width 36 height 29
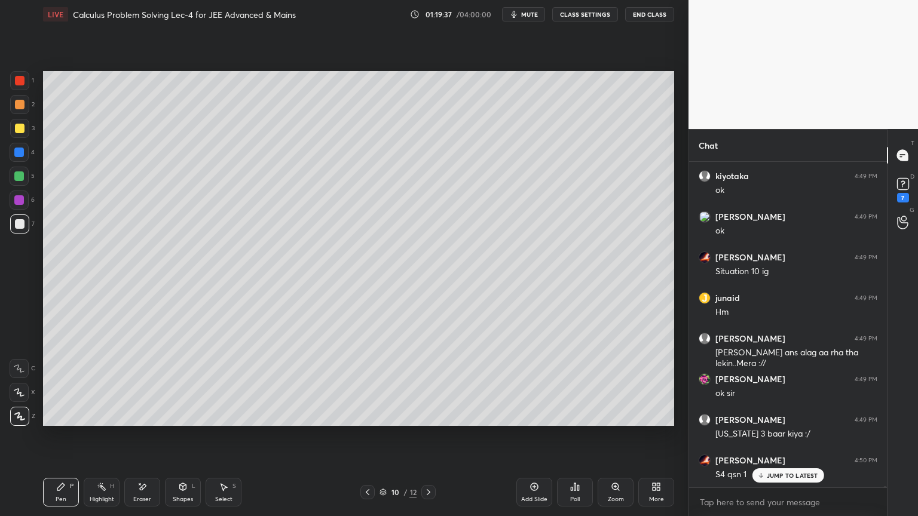
scroll to position [83765, 0]
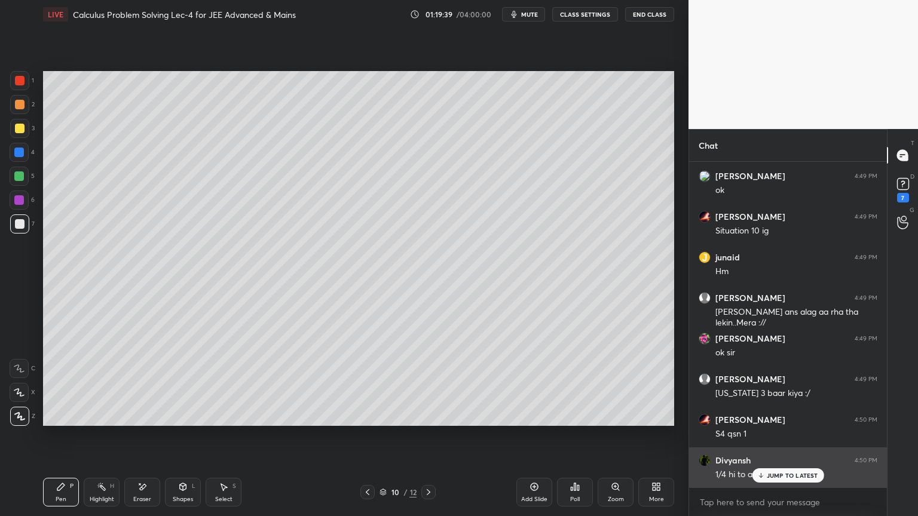
drag, startPoint x: 799, startPoint y: 477, endPoint x: 792, endPoint y: 475, distance: 7.0
click at [799, 421] on p "JUMP TO LATEST" at bounding box center [792, 475] width 51 height 7
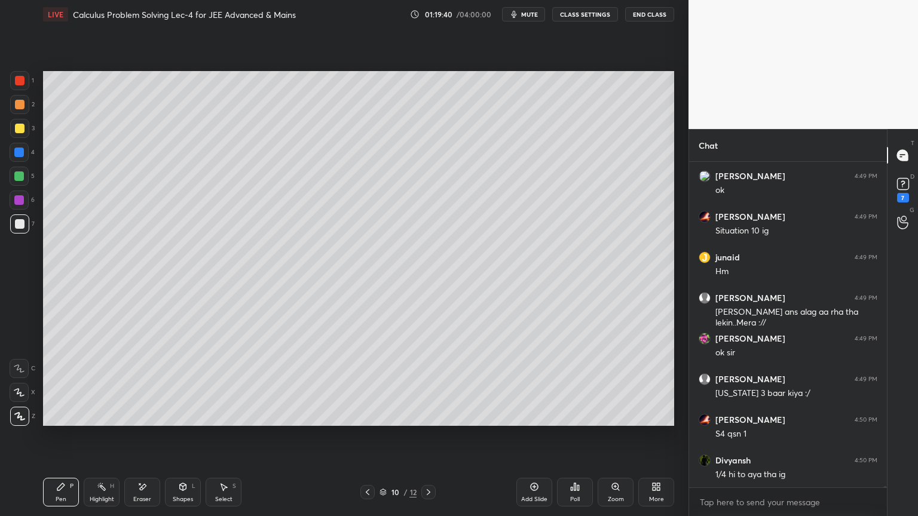
scroll to position [83806, 0]
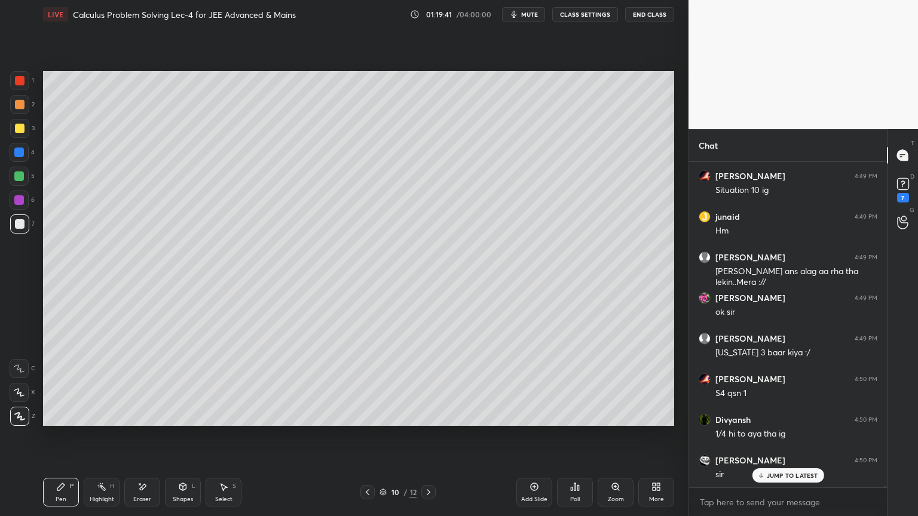
drag, startPoint x: 367, startPoint y: 492, endPoint x: 437, endPoint y: 462, distance: 76.3
click at [368, 421] on icon at bounding box center [368, 493] width 10 height 10
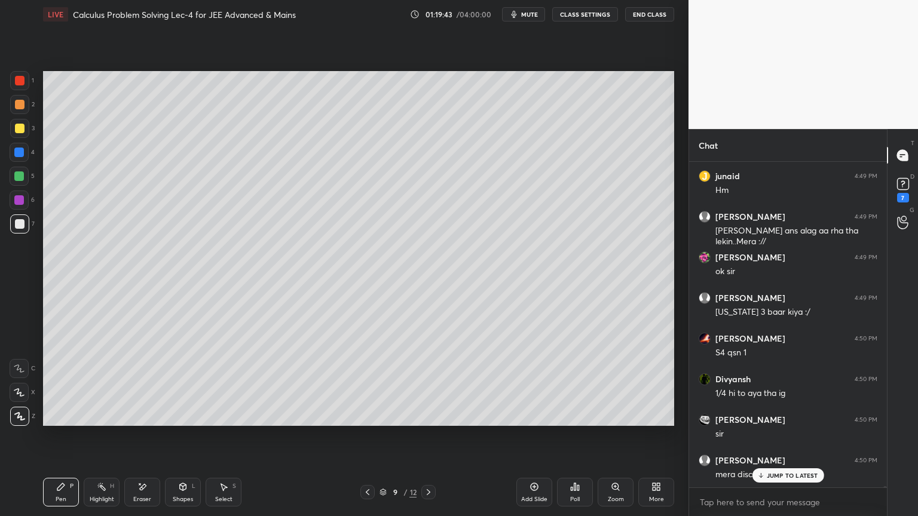
scroll to position [83887, 0]
click at [774, 421] on p "JUMP TO LATEST" at bounding box center [792, 475] width 51 height 7
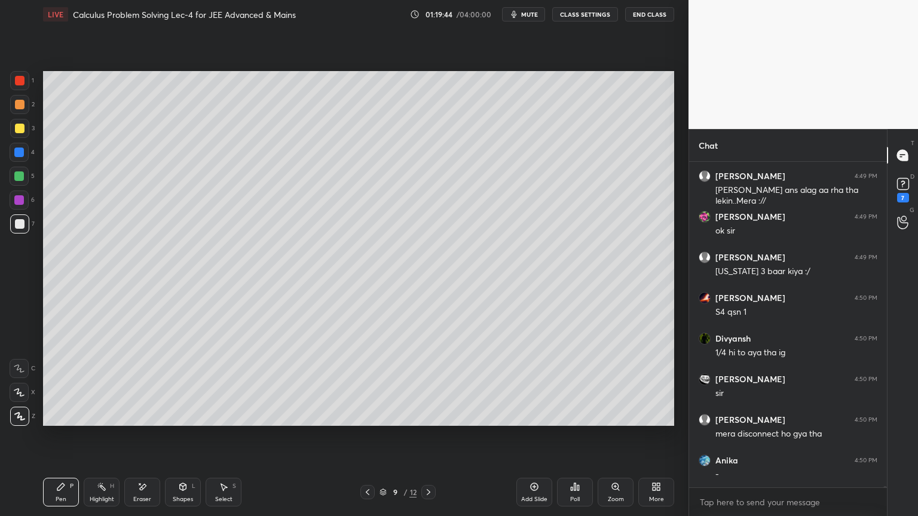
click at [425, 421] on icon at bounding box center [429, 493] width 10 height 10
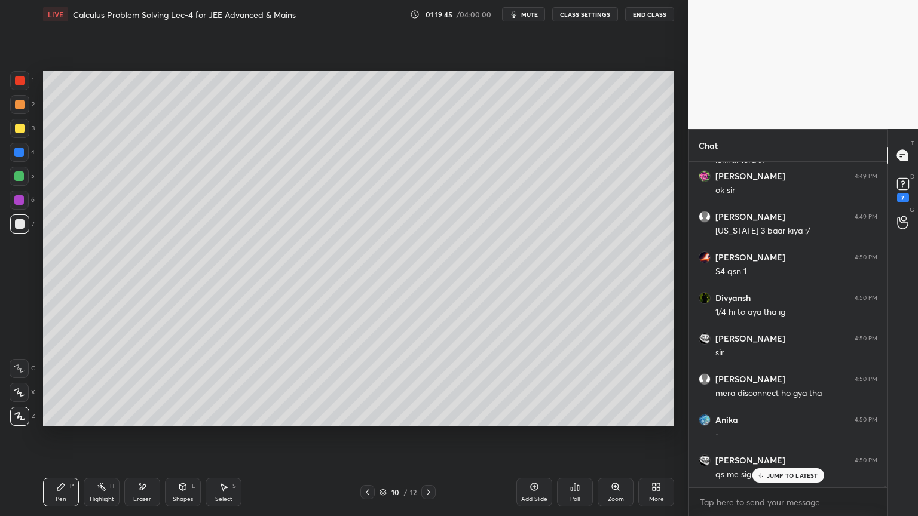
scroll to position [83968, 0]
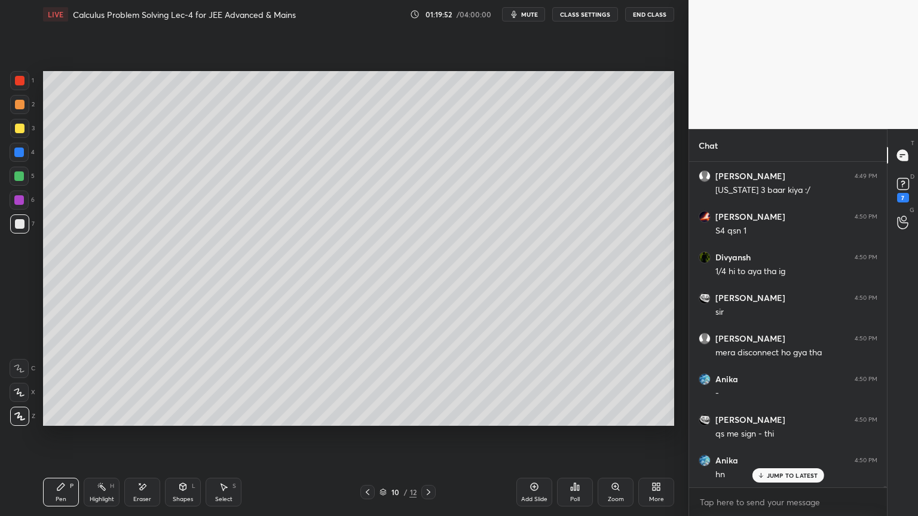
click at [776, 421] on p "JUMP TO LATEST" at bounding box center [792, 475] width 51 height 7
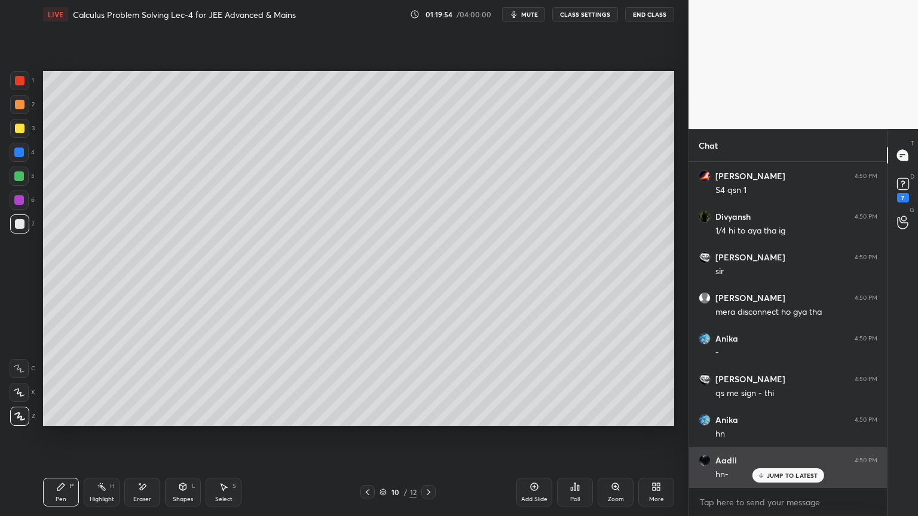
click at [783, 421] on p "JUMP TO LATEST" at bounding box center [792, 475] width 51 height 7
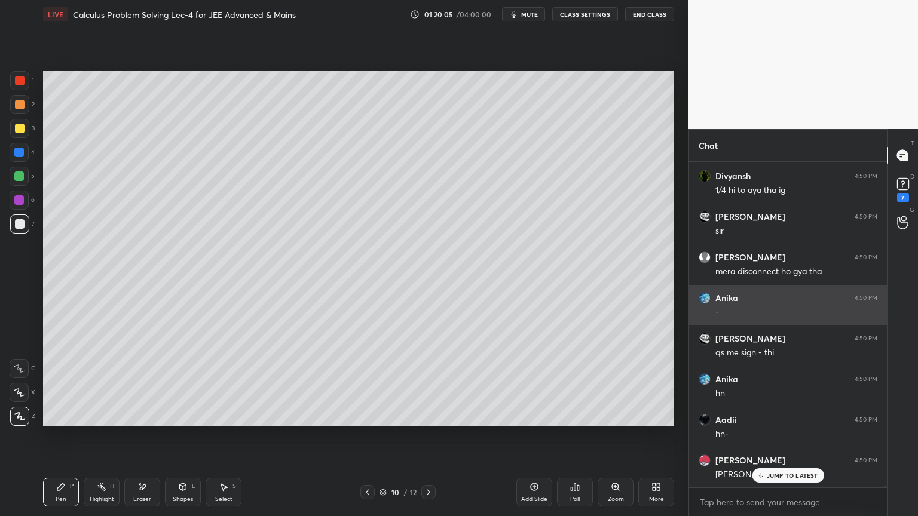
scroll to position [84090, 0]
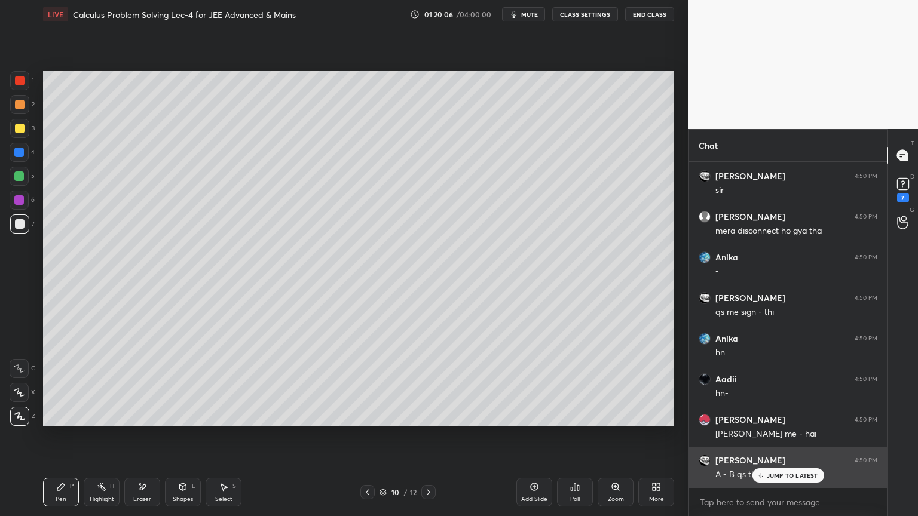
click at [783, 421] on p "JUMP TO LATEST" at bounding box center [792, 475] width 51 height 7
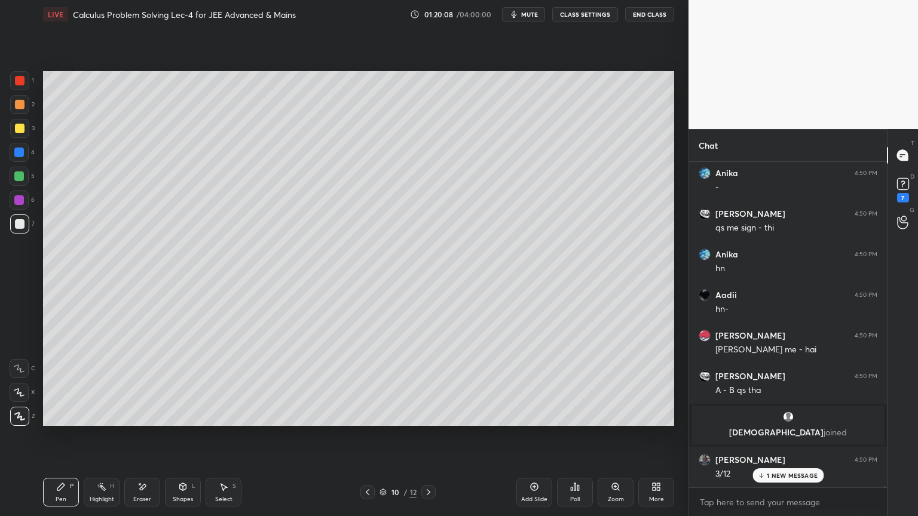
scroll to position [83203, 0]
click at [140, 421] on icon at bounding box center [142, 487] width 10 height 10
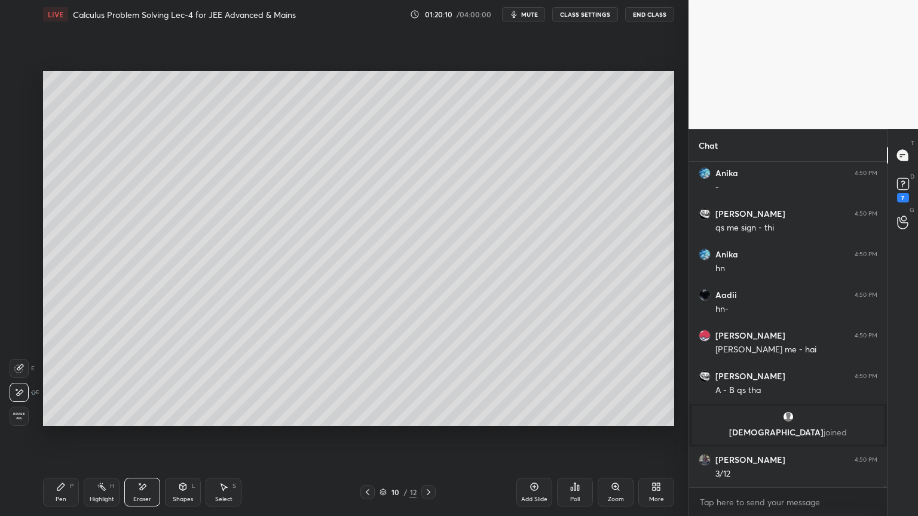
click at [62, 421] on div "Pen" at bounding box center [61, 500] width 11 height 6
click at [142, 421] on icon at bounding box center [143, 487] width 7 height 6
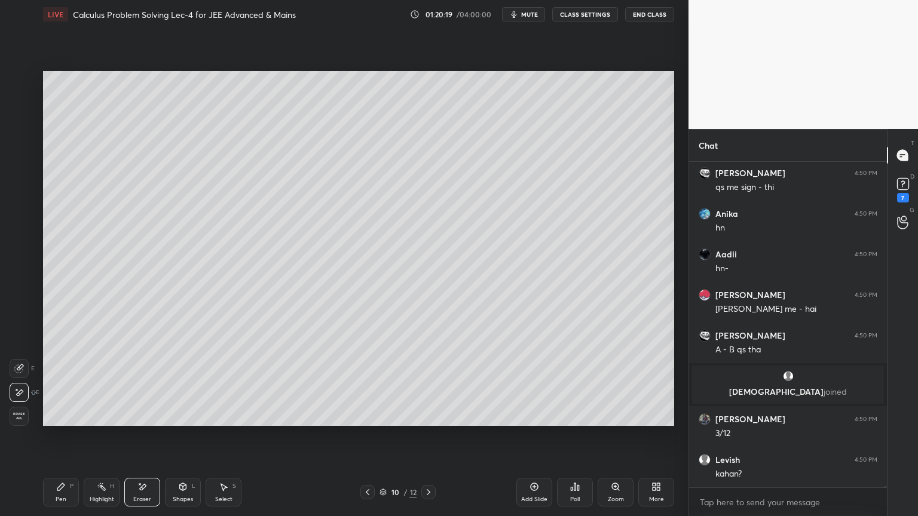
drag, startPoint x: 87, startPoint y: 495, endPoint x: 73, endPoint y: 495, distance: 13.7
click at [88, 421] on div "Highlight H" at bounding box center [102, 492] width 36 height 29
click at [63, 421] on div "Pen P" at bounding box center [61, 492] width 36 height 29
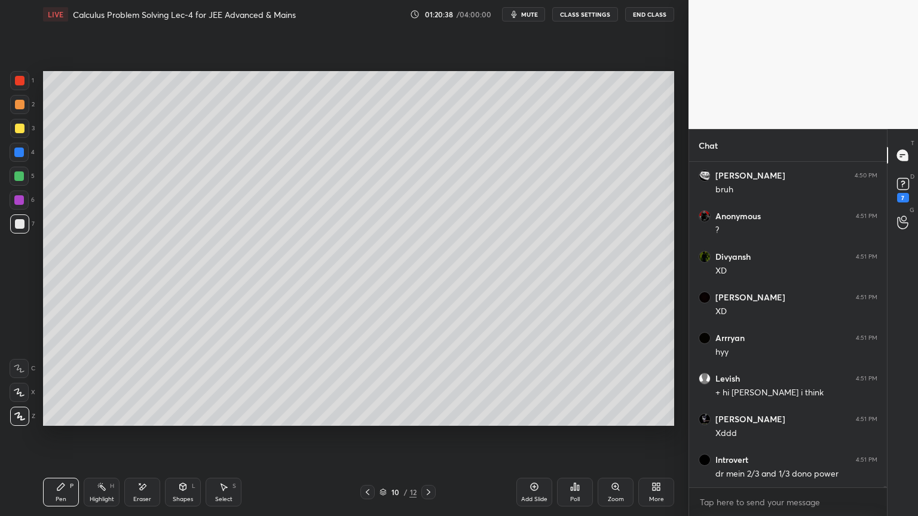
scroll to position [83650, 0]
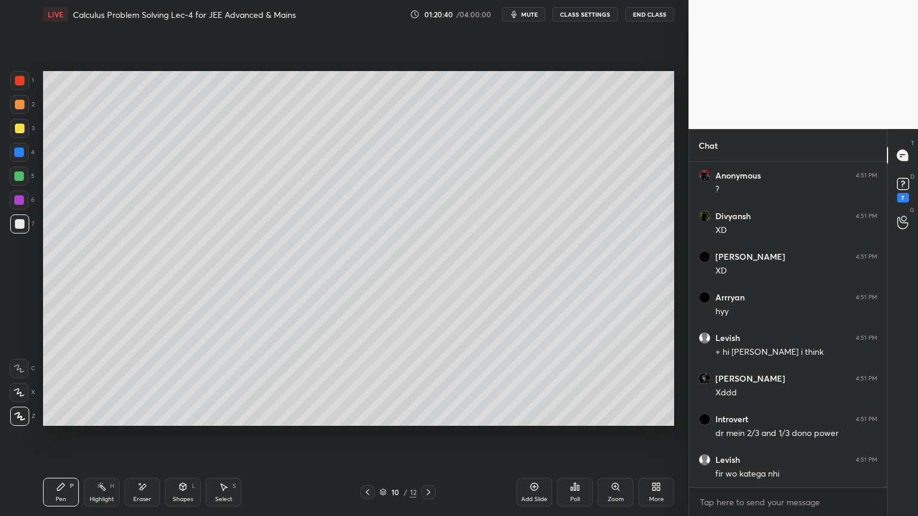
click at [143, 421] on icon at bounding box center [143, 487] width 7 height 6
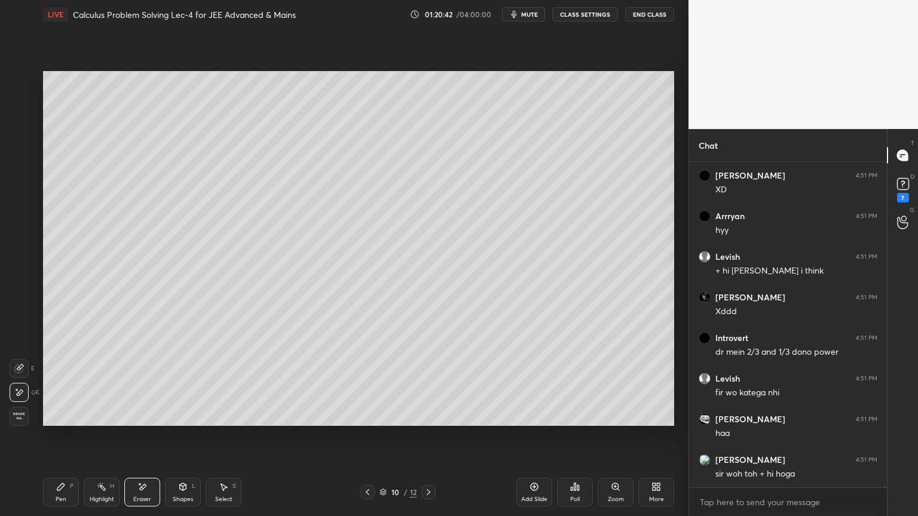
scroll to position [83812, 0]
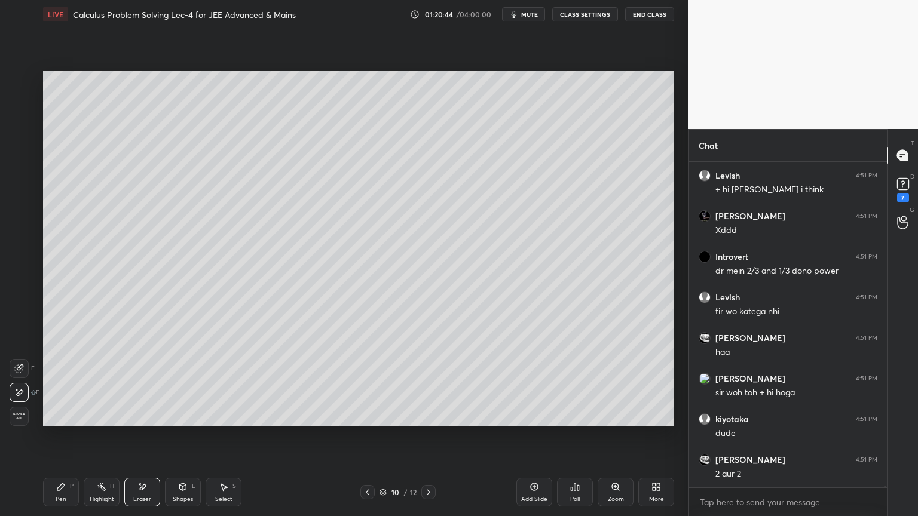
click at [93, 421] on div "Highlight H" at bounding box center [102, 492] width 36 height 29
click at [57, 421] on div "Pen" at bounding box center [61, 500] width 11 height 6
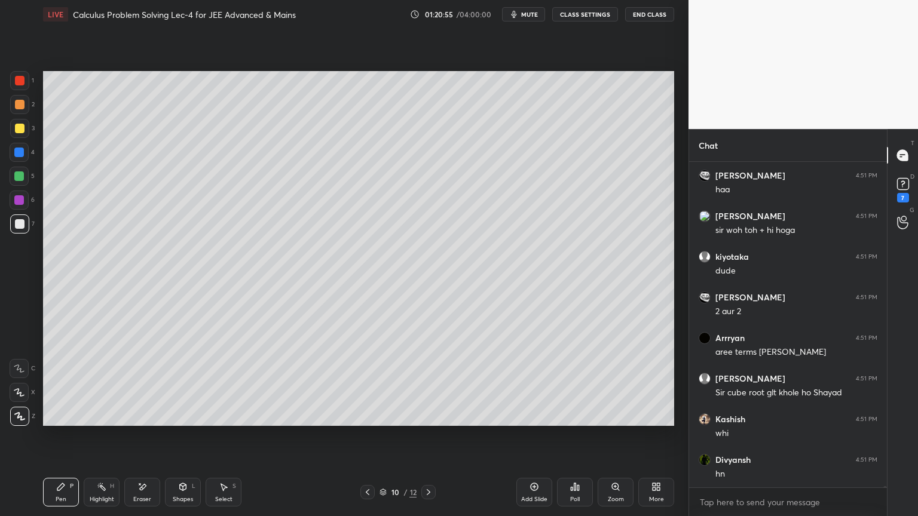
scroll to position [84016, 0]
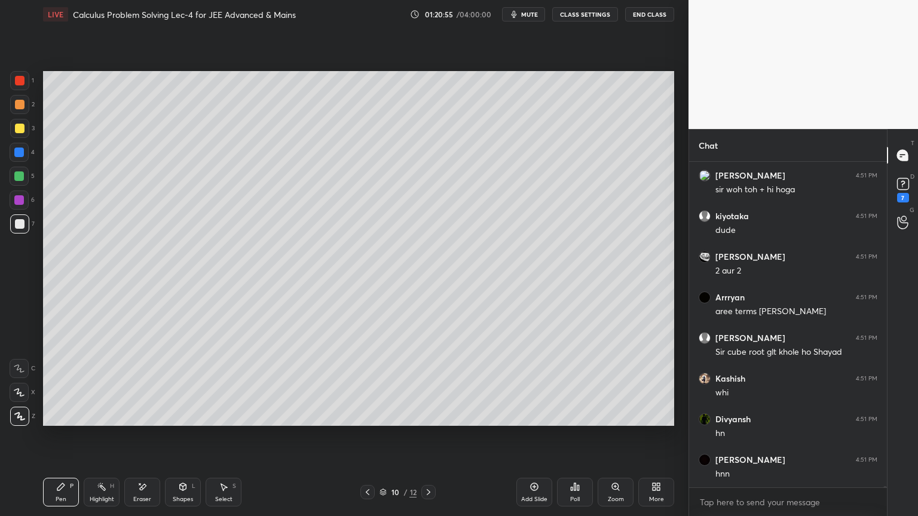
drag, startPoint x: 139, startPoint y: 493, endPoint x: 160, endPoint y: 452, distance: 46.5
click at [138, 421] on div "Eraser" at bounding box center [142, 492] width 36 height 29
click at [65, 421] on div "Pen P" at bounding box center [61, 492] width 36 height 29
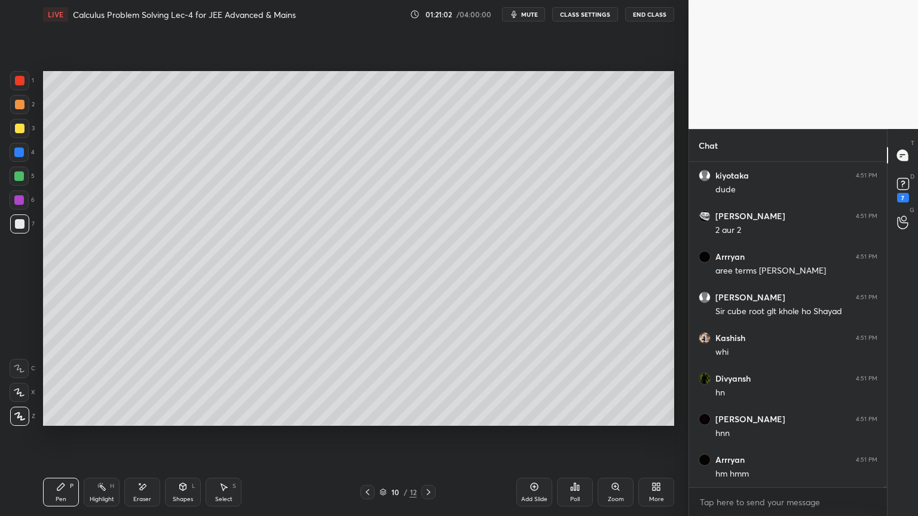
scroll to position [84097, 0]
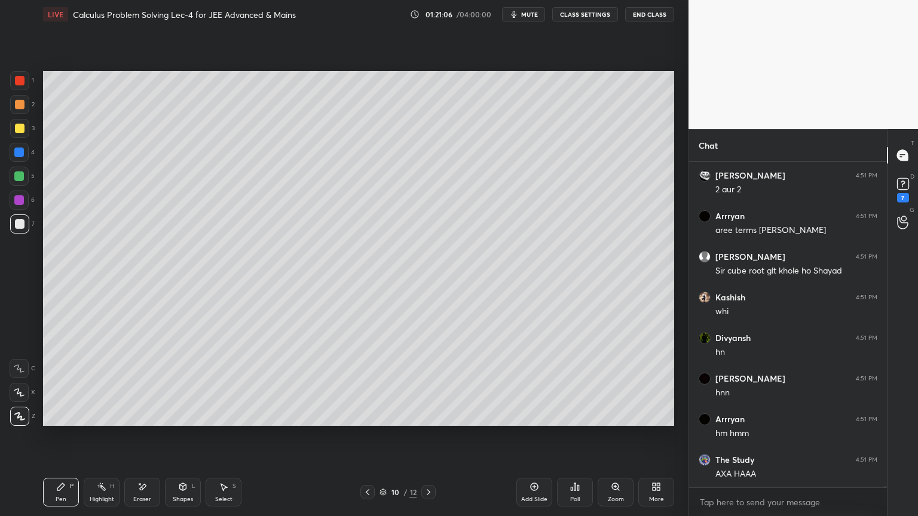
drag, startPoint x: 140, startPoint y: 489, endPoint x: 164, endPoint y: 434, distance: 60.3
click at [141, 421] on icon at bounding box center [143, 487] width 7 height 6
drag, startPoint x: 69, startPoint y: 488, endPoint x: 143, endPoint y: 429, distance: 94.9
click at [68, 421] on div "Pen P" at bounding box center [61, 492] width 36 height 29
click at [140, 421] on icon at bounding box center [142, 487] width 10 height 10
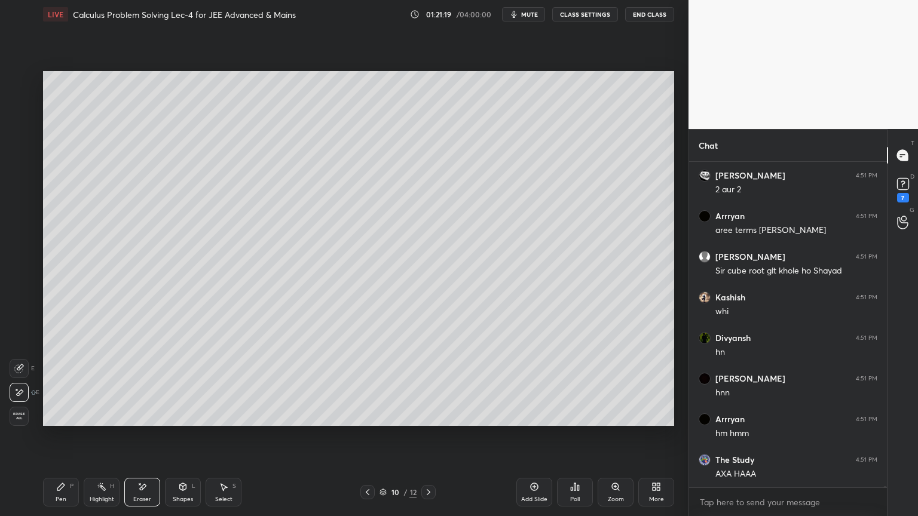
scroll to position [84137, 0]
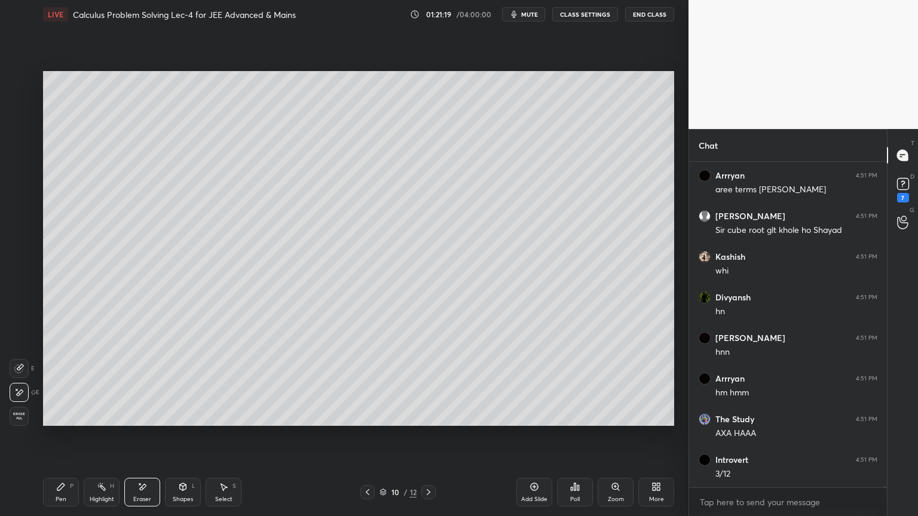
click at [70, 421] on div "P" at bounding box center [72, 486] width 4 height 6
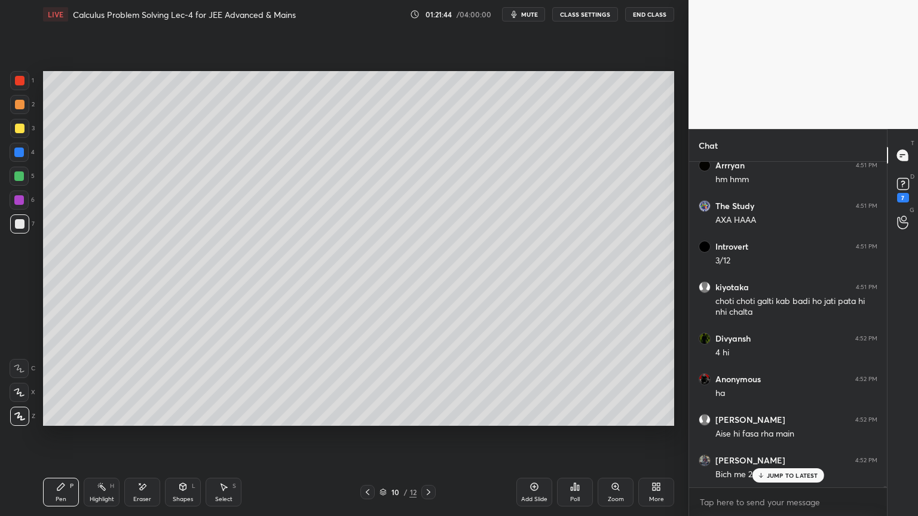
scroll to position [84391, 0]
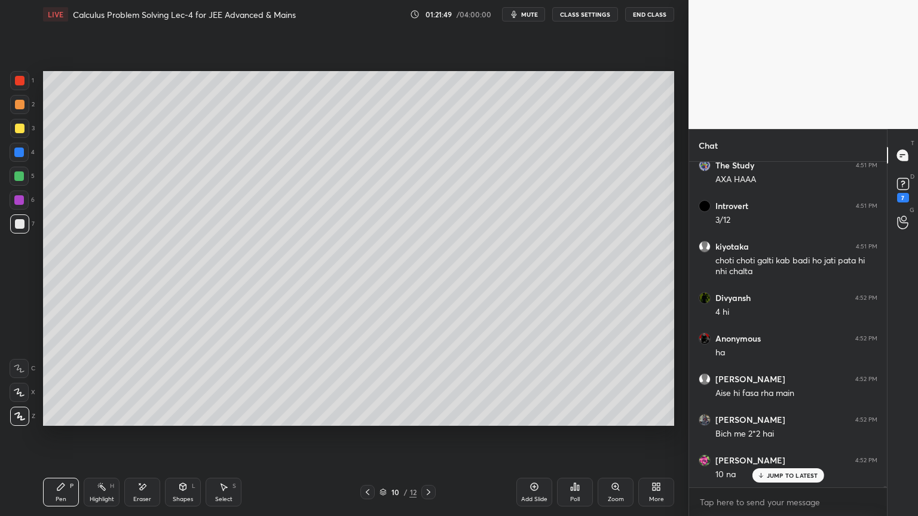
click at [142, 421] on icon at bounding box center [143, 487] width 7 height 6
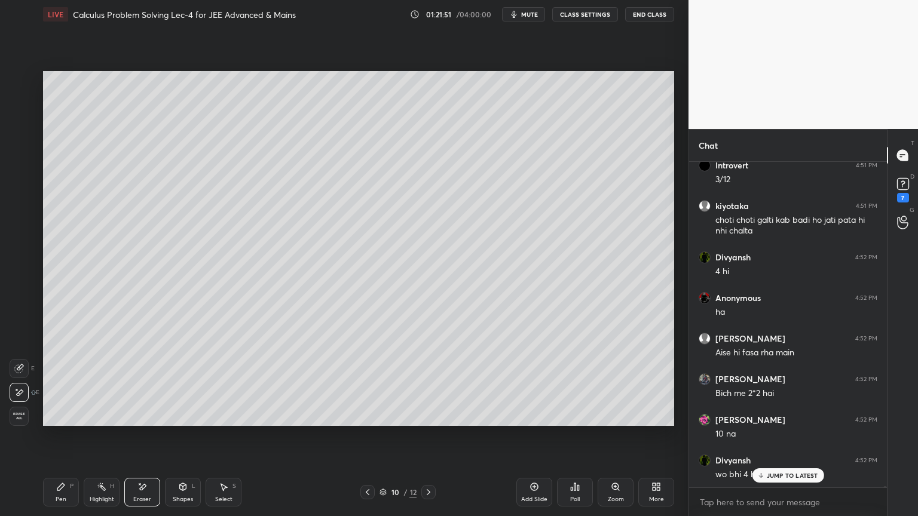
scroll to position [84513, 0]
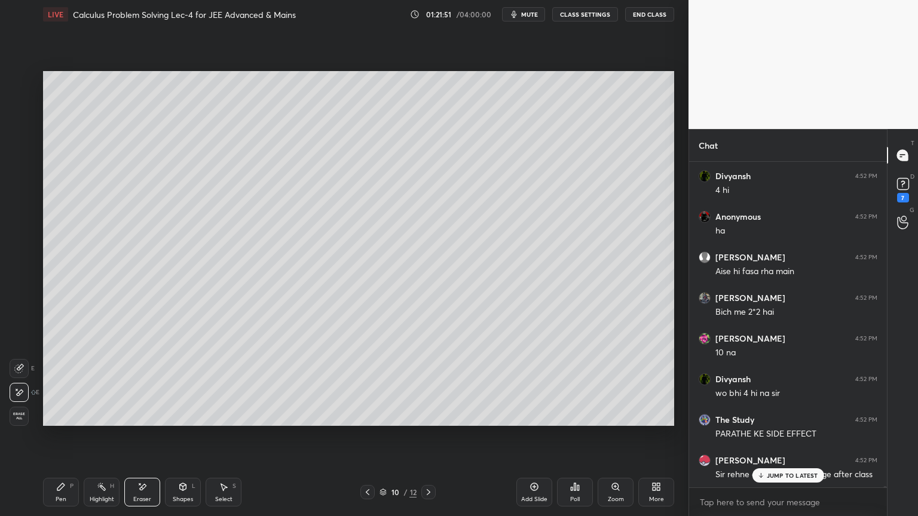
drag, startPoint x: 99, startPoint y: 490, endPoint x: 73, endPoint y: 492, distance: 25.8
click at [99, 421] on icon at bounding box center [102, 487] width 10 height 10
click at [67, 421] on div "Pen P" at bounding box center [61, 492] width 36 height 29
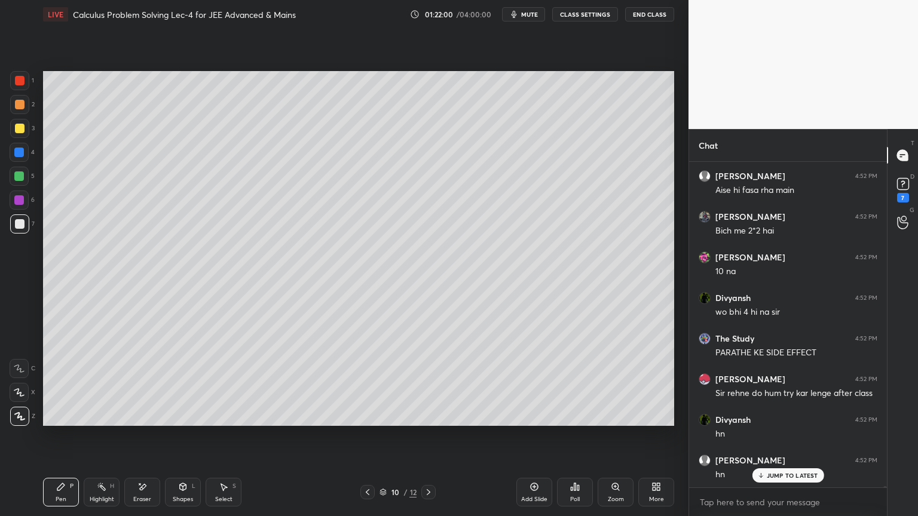
scroll to position [84635, 0]
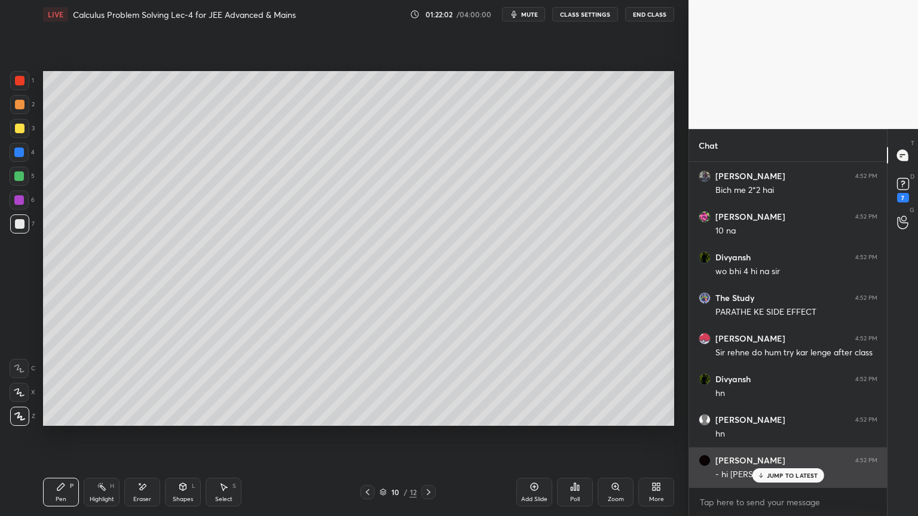
click at [783, 421] on p "JUMP TO LATEST" at bounding box center [792, 475] width 51 height 7
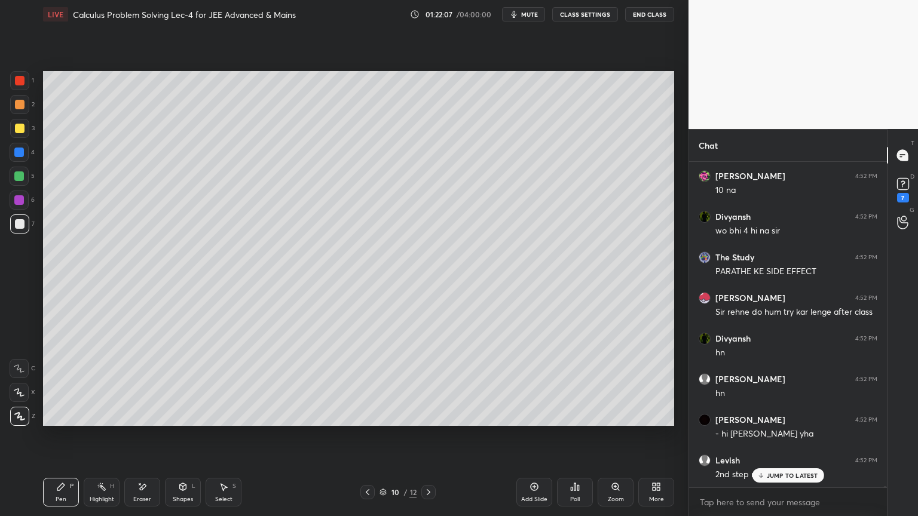
scroll to position [84716, 0]
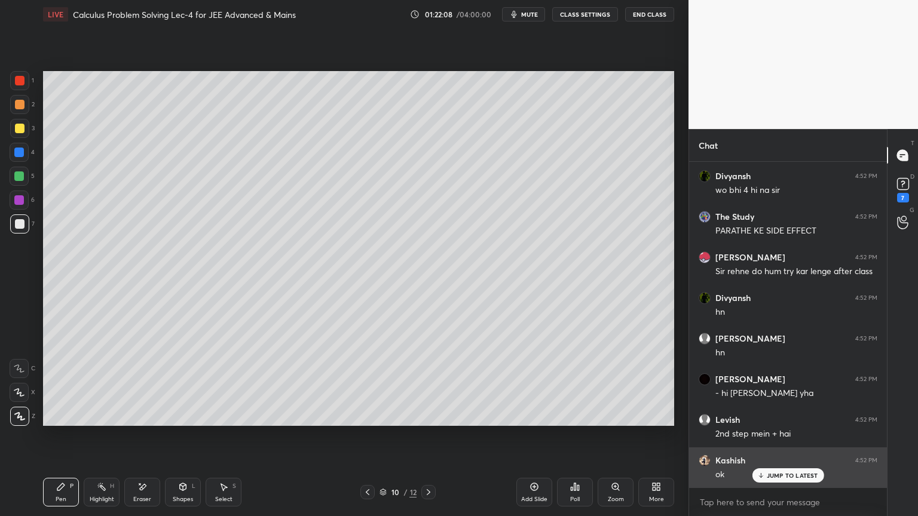
click at [789, 421] on p "JUMP TO LATEST" at bounding box center [792, 475] width 51 height 7
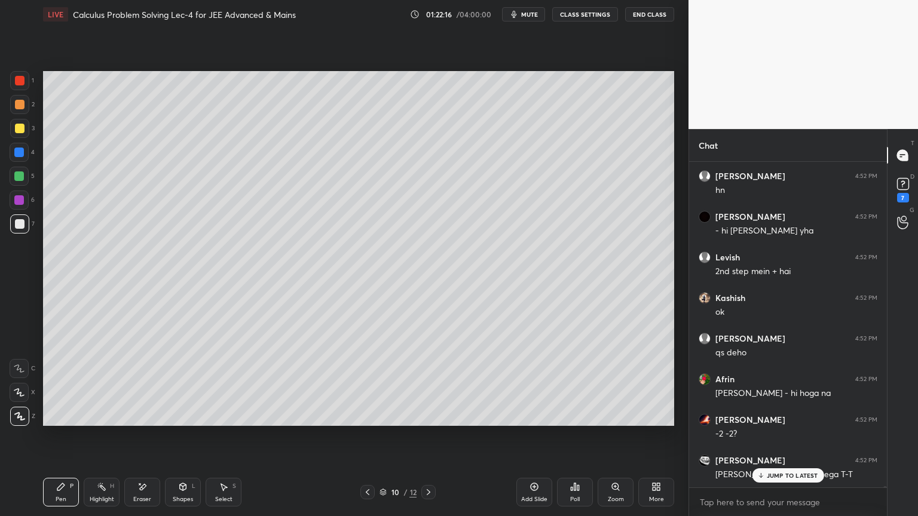
scroll to position [84920, 0]
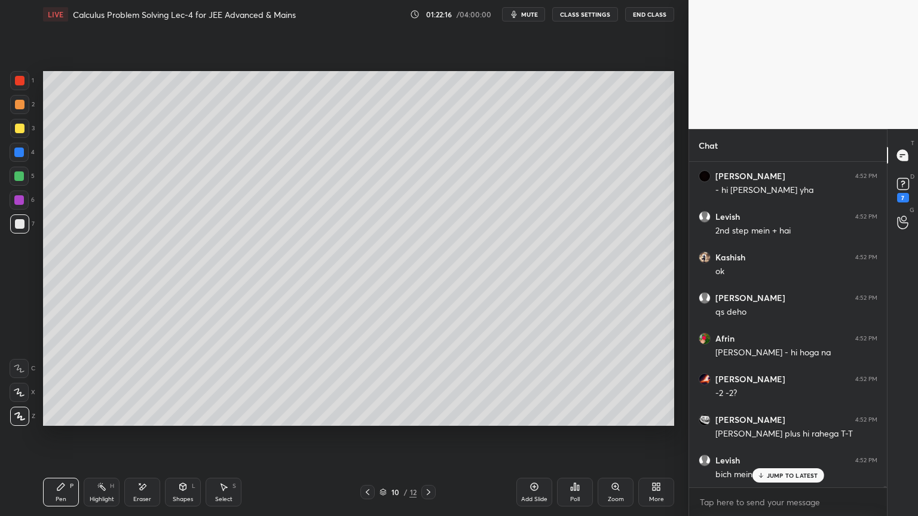
click at [146, 421] on div "Eraser" at bounding box center [142, 500] width 18 height 6
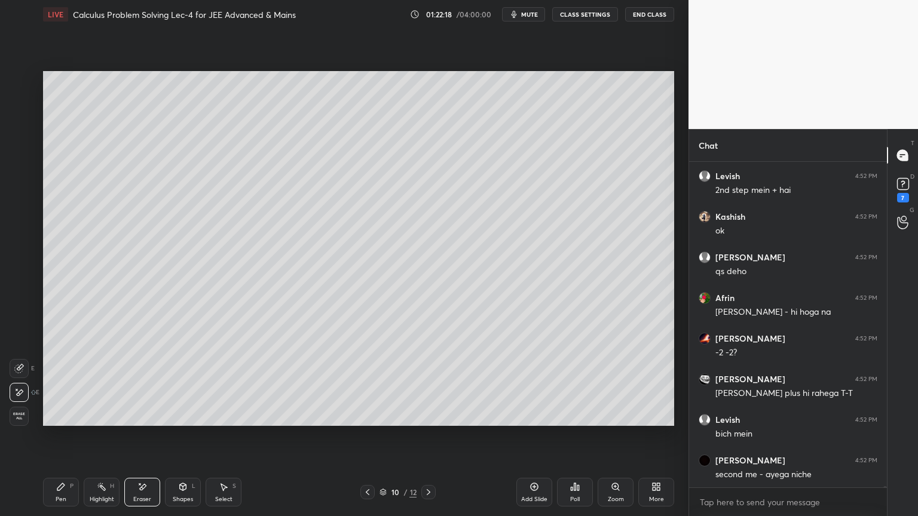
click at [53, 421] on div "Pen P" at bounding box center [61, 492] width 36 height 29
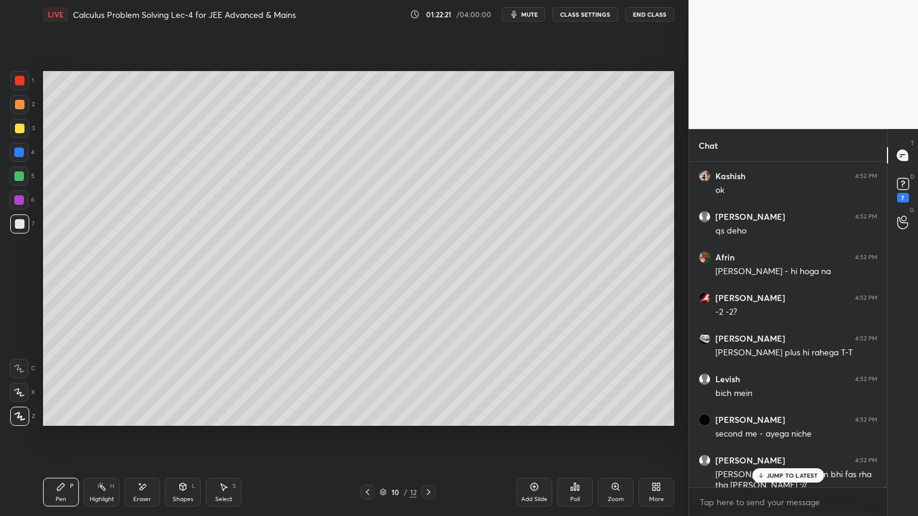
scroll to position [85041, 0]
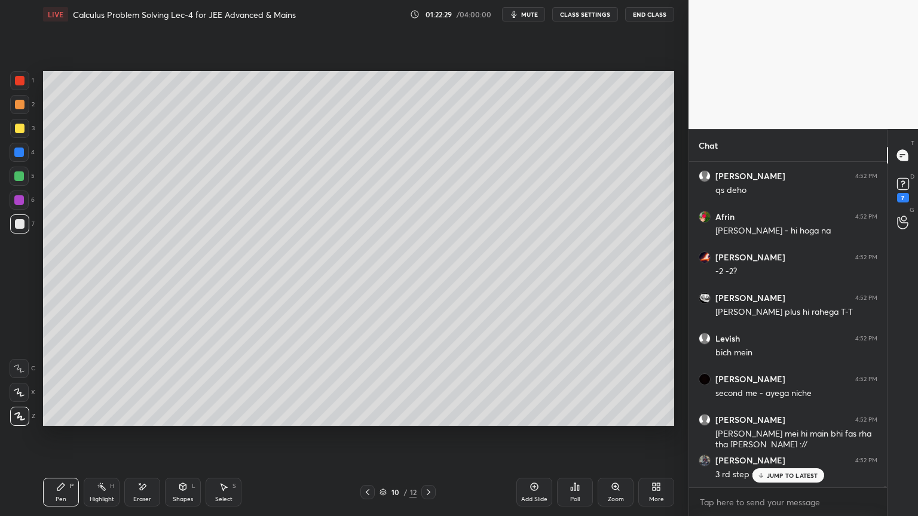
click at [792, 421] on p "JUMP TO LATEST" at bounding box center [792, 475] width 51 height 7
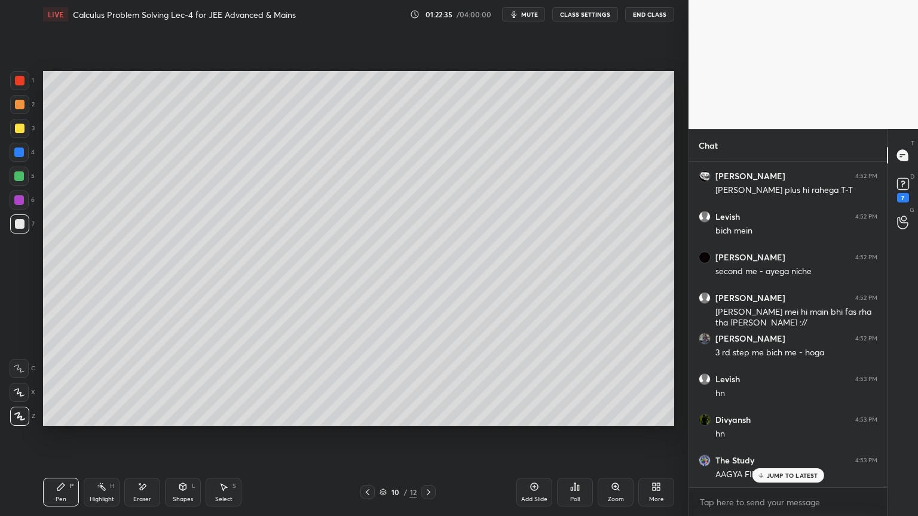
scroll to position [85245, 0]
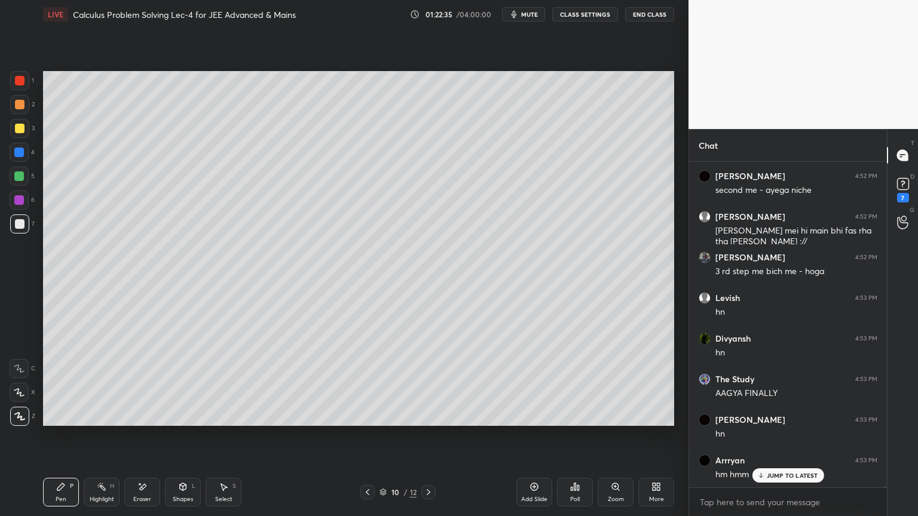
click at [780, 421] on p "JUMP TO LATEST" at bounding box center [792, 475] width 51 height 7
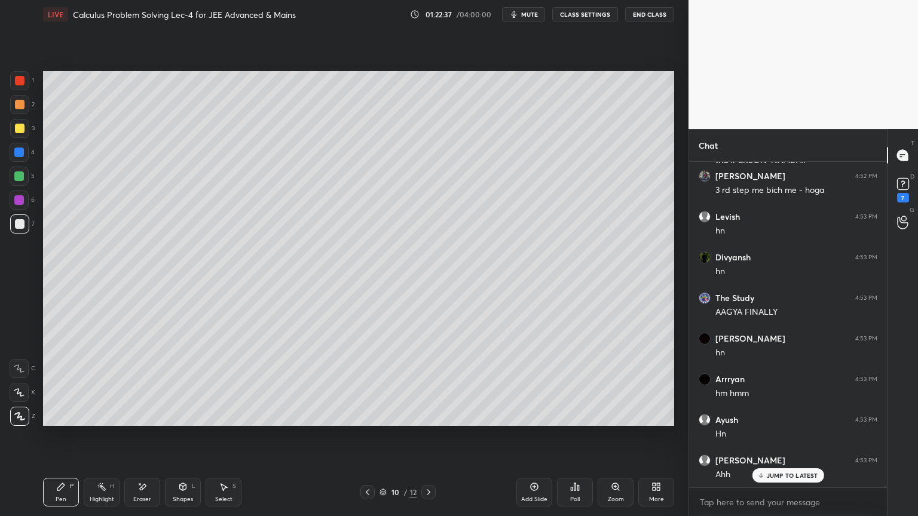
scroll to position [85448, 0]
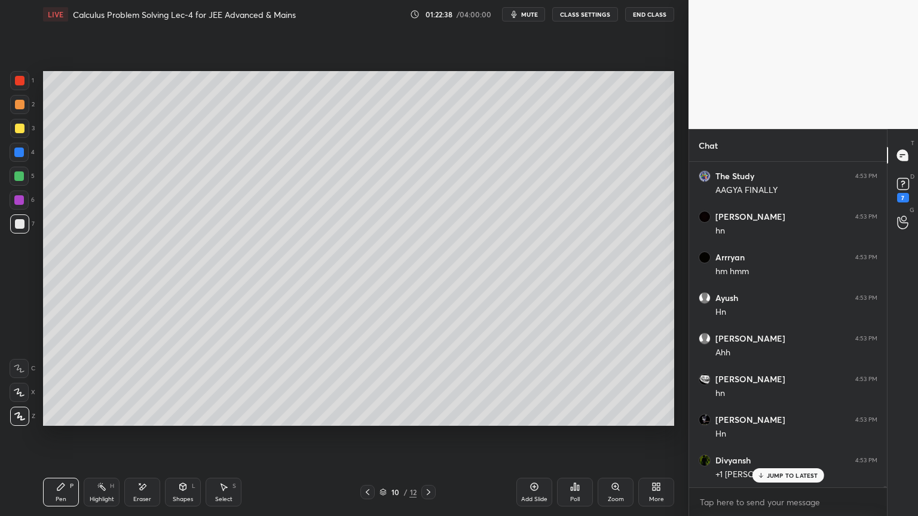
click at [771, 421] on p "JUMP TO LATEST" at bounding box center [792, 475] width 51 height 7
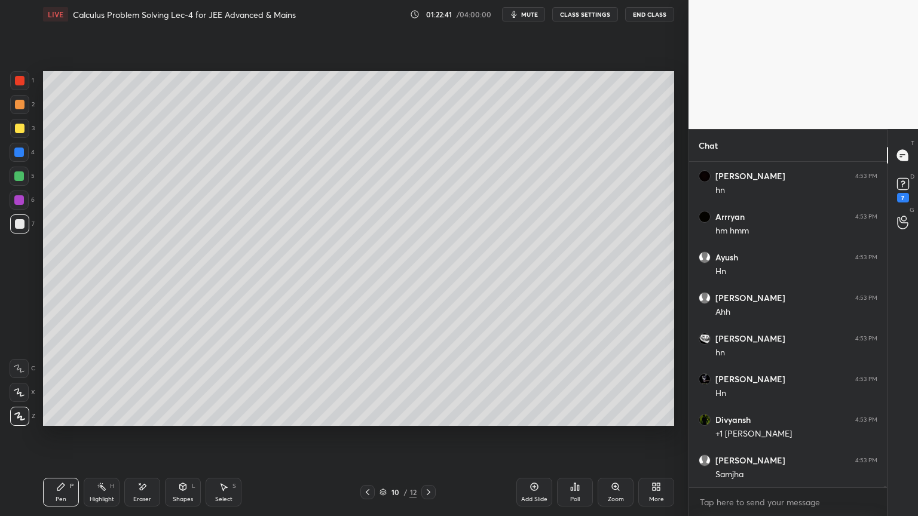
scroll to position [85529, 0]
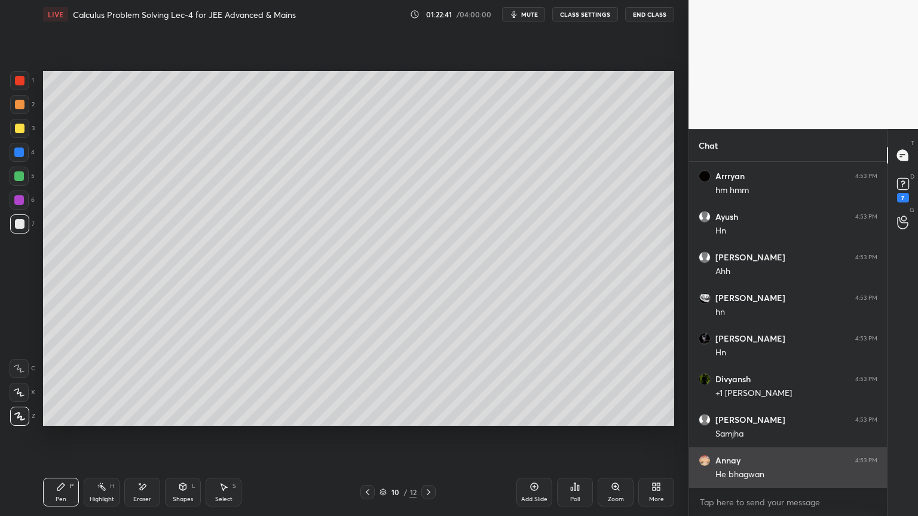
click at [778, 421] on p "JUMP TO LATEST" at bounding box center [792, 513] width 51 height 7
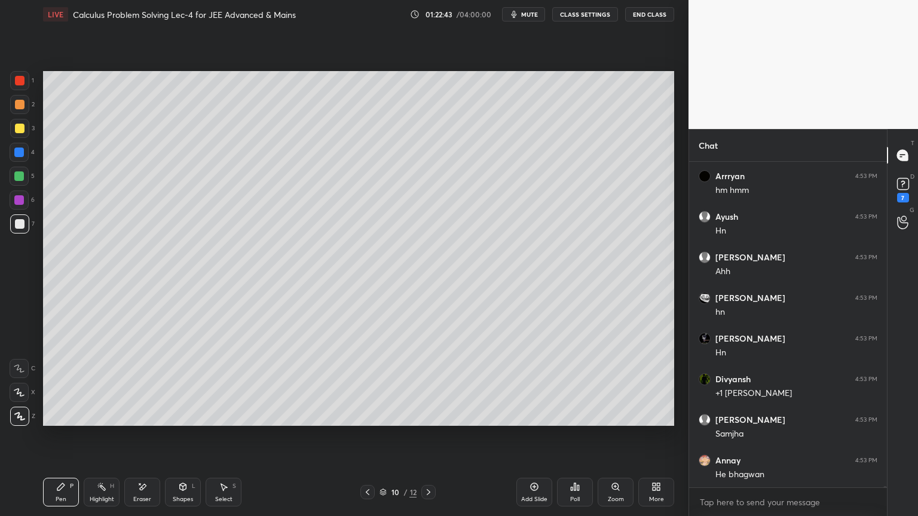
drag, startPoint x: 529, startPoint y: 488, endPoint x: 484, endPoint y: 513, distance: 51.9
click at [530, 421] on icon at bounding box center [534, 487] width 10 height 10
drag, startPoint x: 368, startPoint y: 490, endPoint x: 344, endPoint y: 489, distance: 23.9
click at [369, 421] on icon at bounding box center [368, 493] width 10 height 10
click at [231, 421] on div "Select S" at bounding box center [224, 492] width 36 height 29
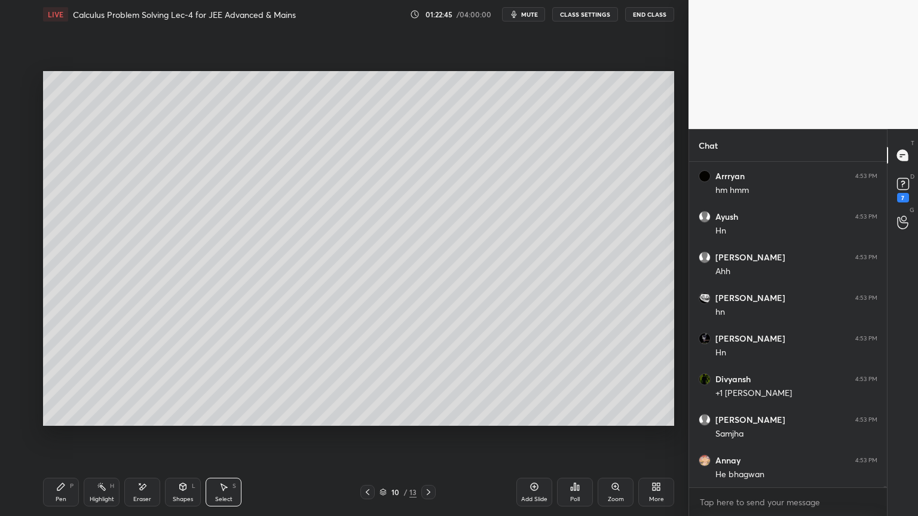
scroll to position [85591, 0]
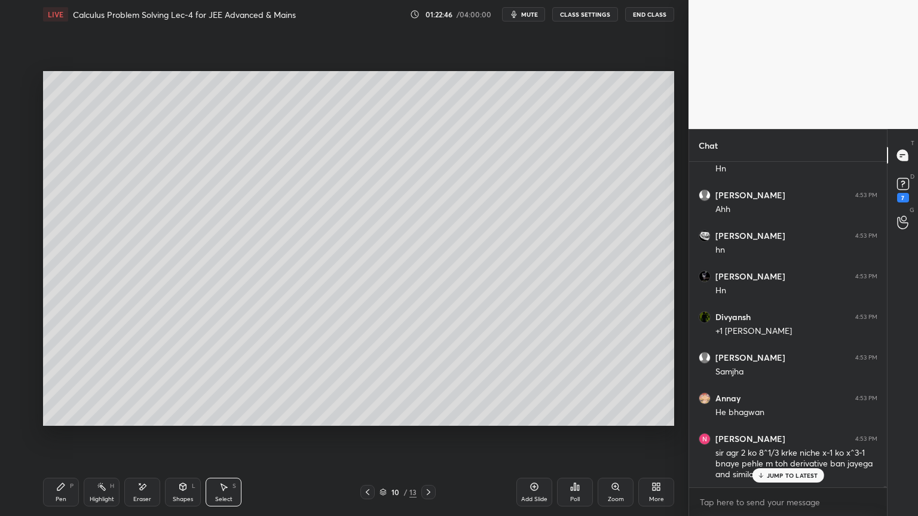
click at [50, 75] on div "0 ° Undo Copy Duplicate Duplicate to new slide Delete" at bounding box center [358, 248] width 631 height 355
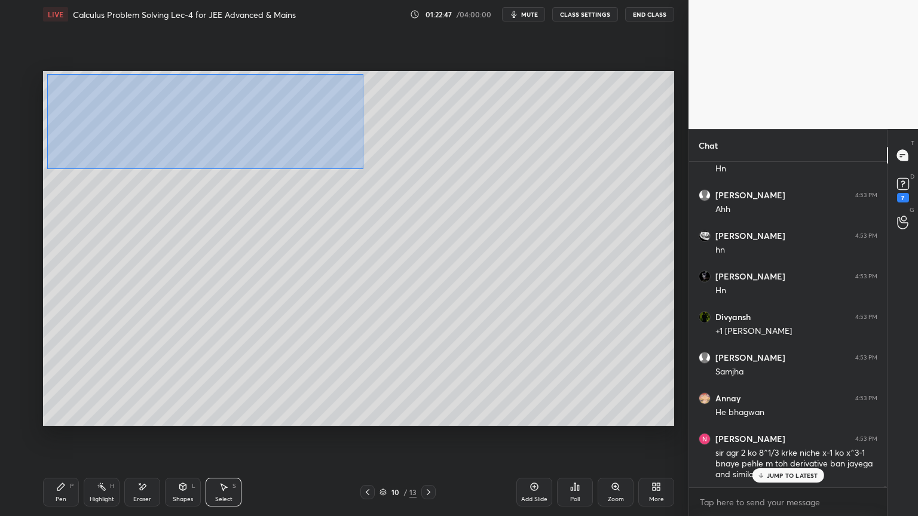
drag, startPoint x: 47, startPoint y: 74, endPoint x: 361, endPoint y: 175, distance: 330.1
click at [361, 171] on div "0 ° Undo Copy Duplicate Duplicate to new slide Delete" at bounding box center [358, 248] width 631 height 355
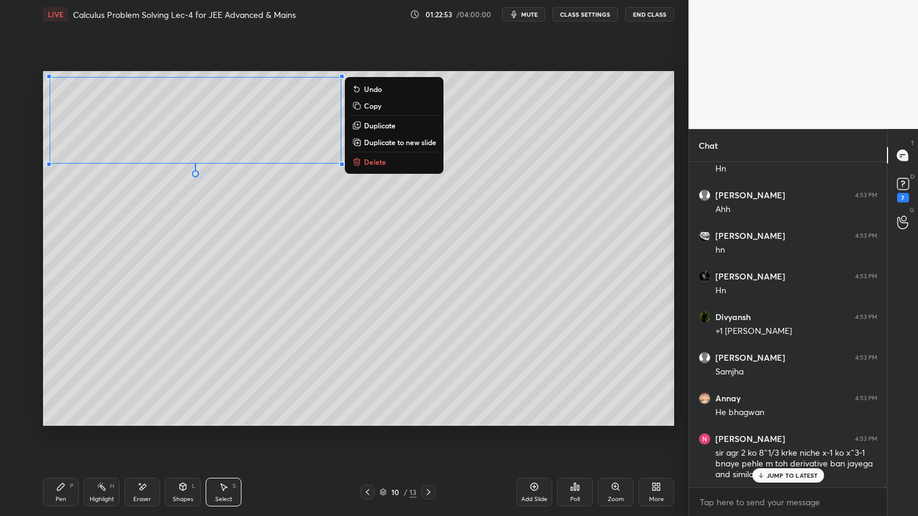
scroll to position [85632, 0]
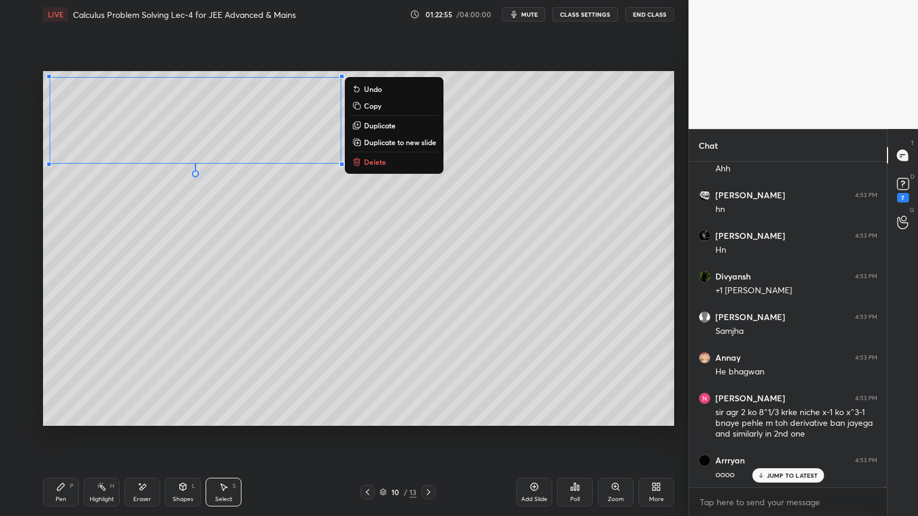
drag, startPoint x: 395, startPoint y: 125, endPoint x: 480, endPoint y: 115, distance: 85.5
click at [481, 122] on div "0 ° Undo Copy Duplicate Duplicate to new slide Delete" at bounding box center [358, 248] width 631 height 355
click at [390, 124] on p "Duplicate" at bounding box center [380, 126] width 32 height 10
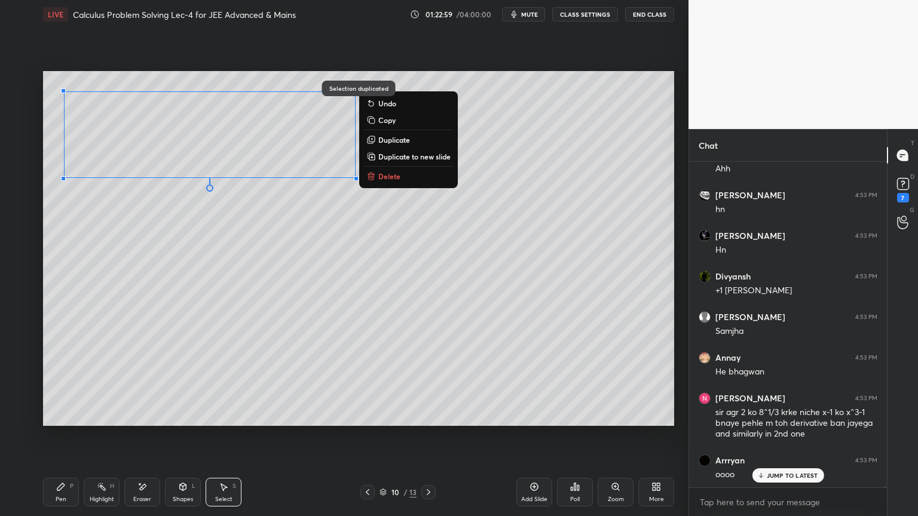
click at [384, 175] on p "Delete" at bounding box center [389, 176] width 22 height 10
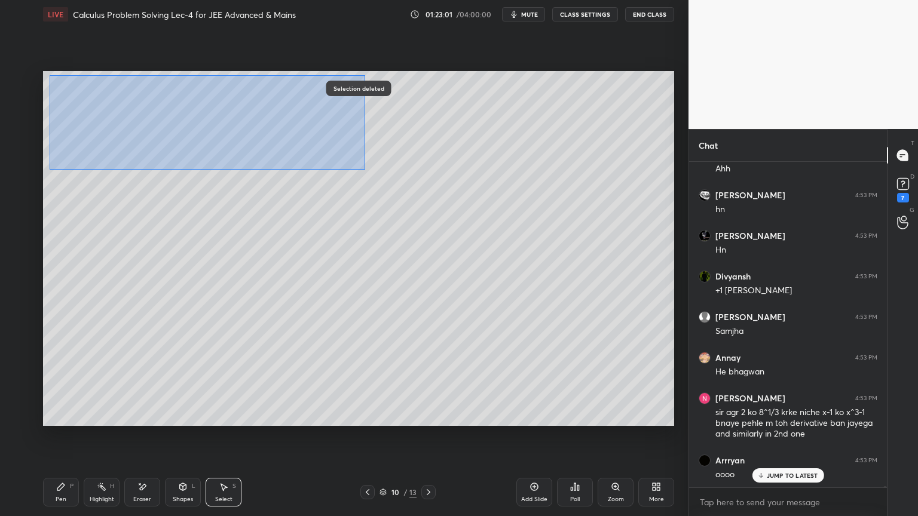
drag, startPoint x: 50, startPoint y: 75, endPoint x: 378, endPoint y: 163, distance: 339.4
click at [364, 170] on div "0 ° Undo Copy Duplicate Duplicate to new slide Delete" at bounding box center [358, 248] width 631 height 355
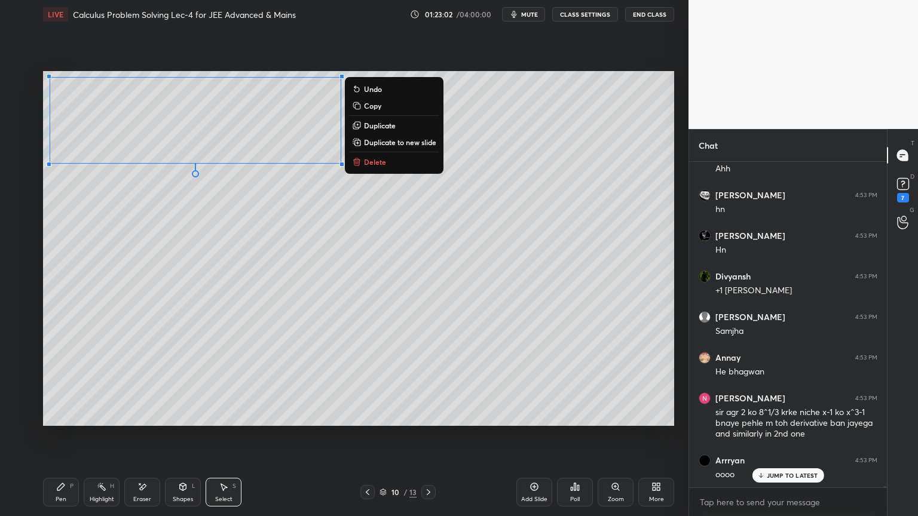
click at [382, 145] on p "Duplicate to new slide" at bounding box center [400, 142] width 72 height 10
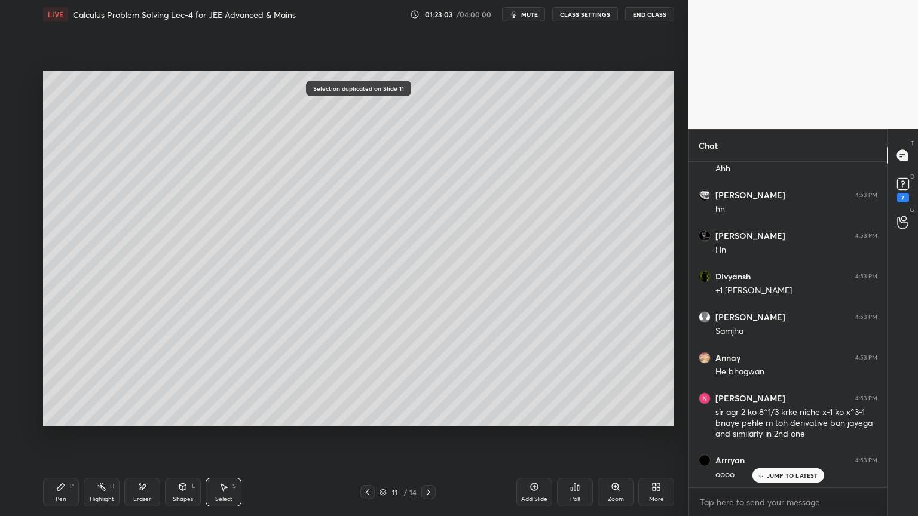
drag, startPoint x: 140, startPoint y: 485, endPoint x: 130, endPoint y: 444, distance: 42.5
click at [142, 421] on icon at bounding box center [142, 487] width 10 height 10
drag, startPoint x: 95, startPoint y: 489, endPoint x: 90, endPoint y: 485, distance: 6.8
click at [94, 421] on div "Highlight H" at bounding box center [102, 492] width 36 height 29
click at [72, 421] on div "Pen P" at bounding box center [61, 492] width 36 height 29
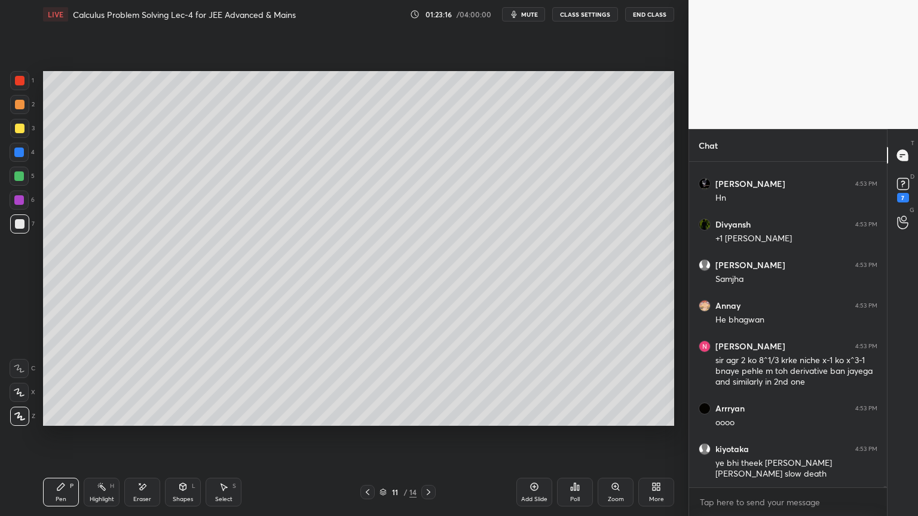
scroll to position [85724, 0]
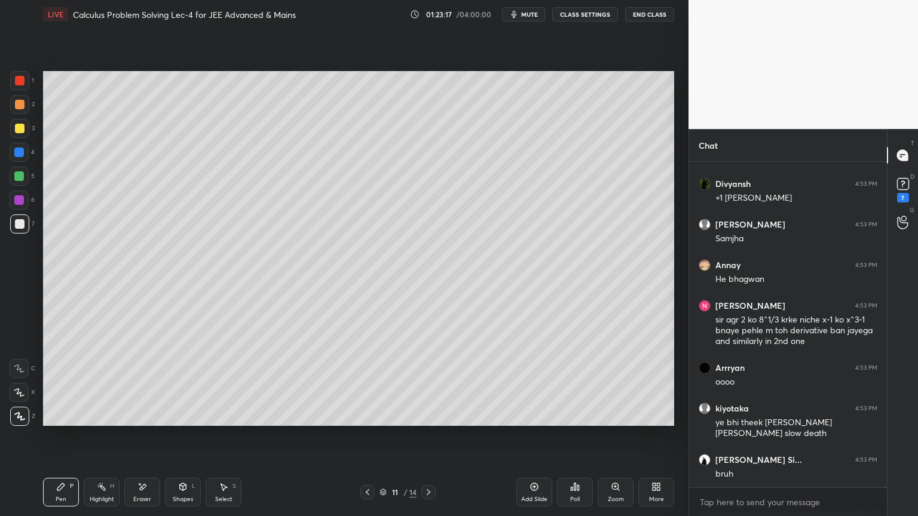
click at [227, 421] on icon at bounding box center [224, 487] width 10 height 10
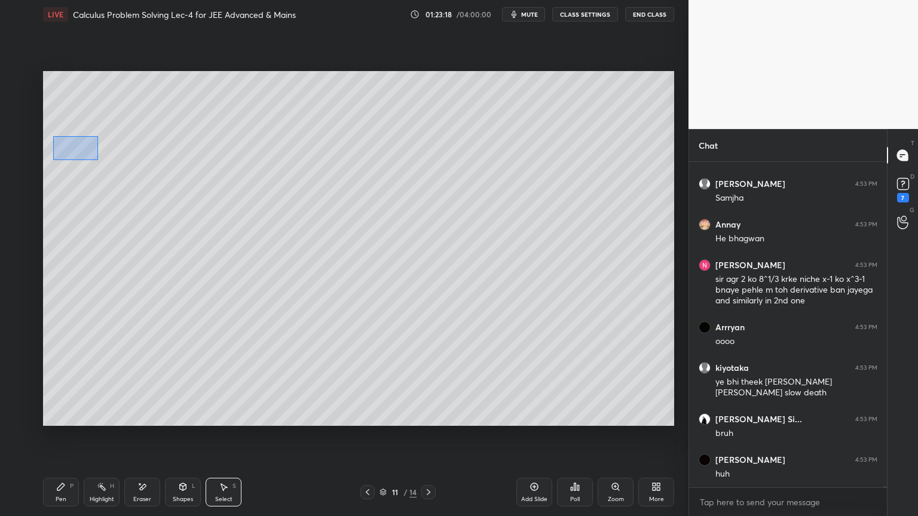
drag, startPoint x: 95, startPoint y: 136, endPoint x: 60, endPoint y: 153, distance: 38.5
click at [53, 161] on div "0 ° Undo Copy Duplicate Duplicate to new slide Delete" at bounding box center [358, 248] width 631 height 355
drag, startPoint x: 69, startPoint y: 143, endPoint x: 82, endPoint y: 158, distance: 20.3
click at [84, 133] on div "0 ° Undo Copy Duplicate Duplicate to new slide Delete" at bounding box center [358, 248] width 631 height 355
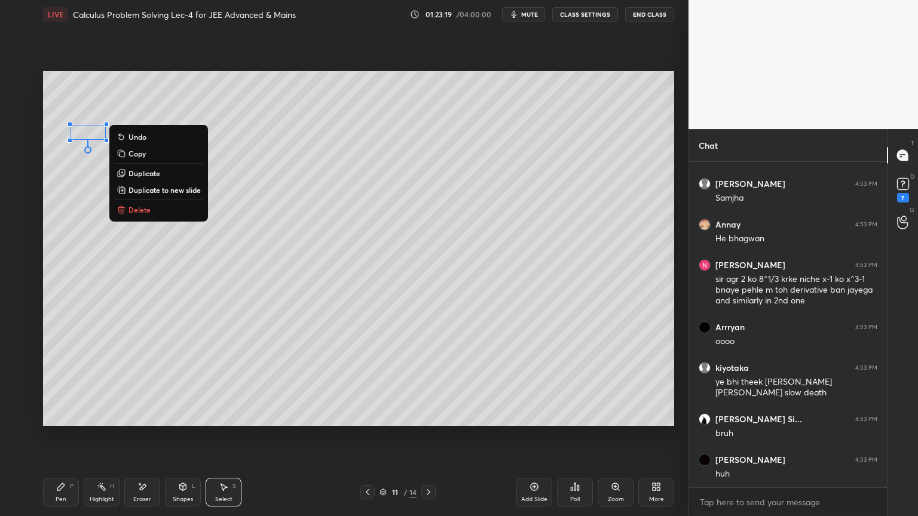
click at [80, 170] on div "0 ° Undo Copy Duplicate Duplicate to new slide Delete" at bounding box center [358, 248] width 631 height 355
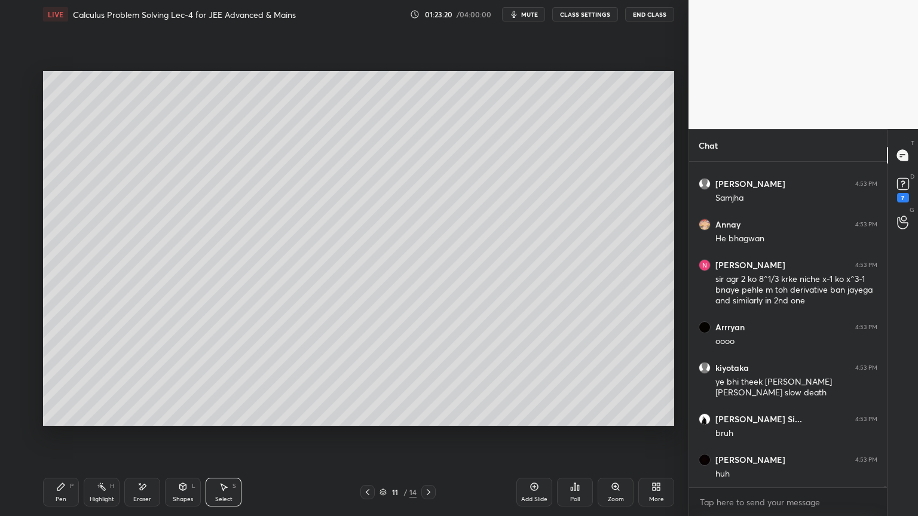
scroll to position [85806, 0]
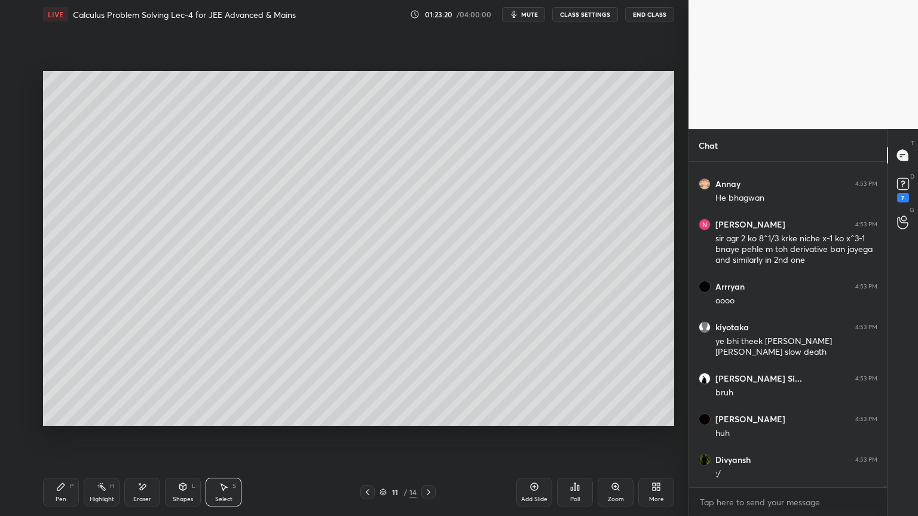
click at [99, 421] on div "Highlight H" at bounding box center [102, 492] width 36 height 29
click at [74, 421] on div "Pen P" at bounding box center [61, 492] width 36 height 29
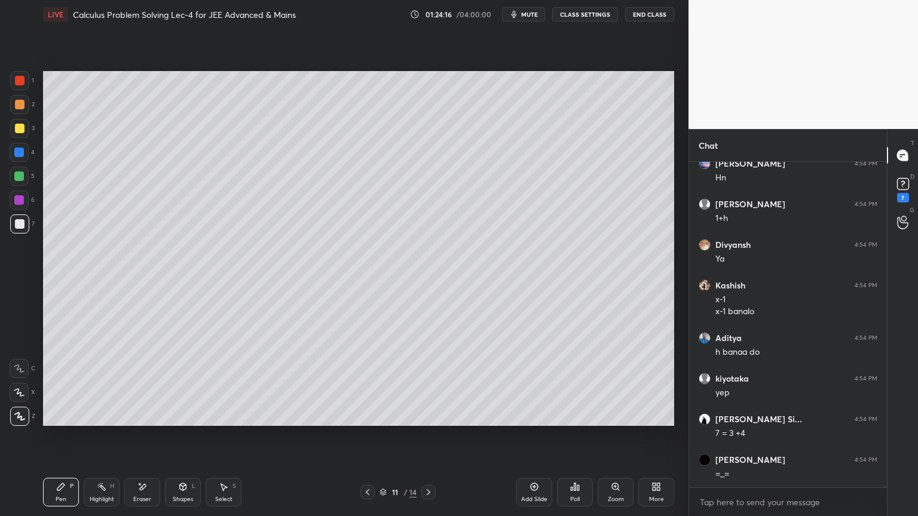
scroll to position [87849, 0]
click at [140, 421] on icon at bounding box center [142, 487] width 10 height 10
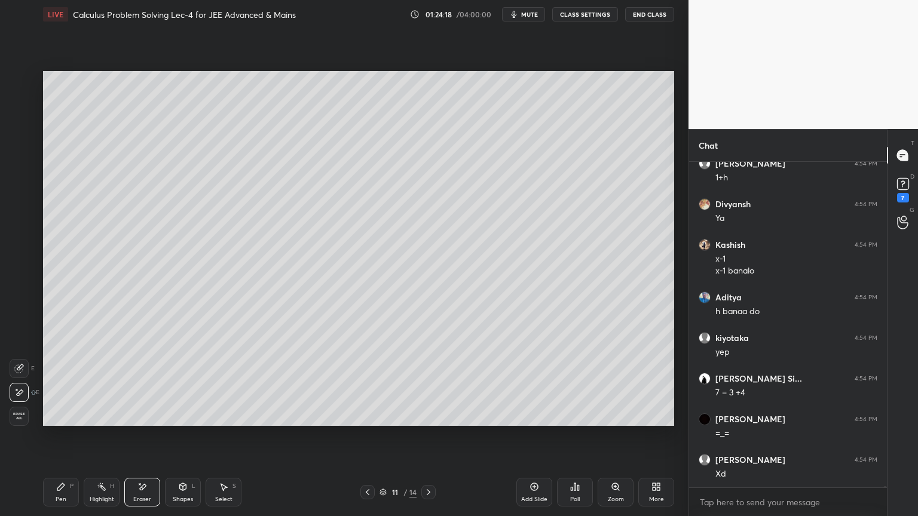
scroll to position [87890, 0]
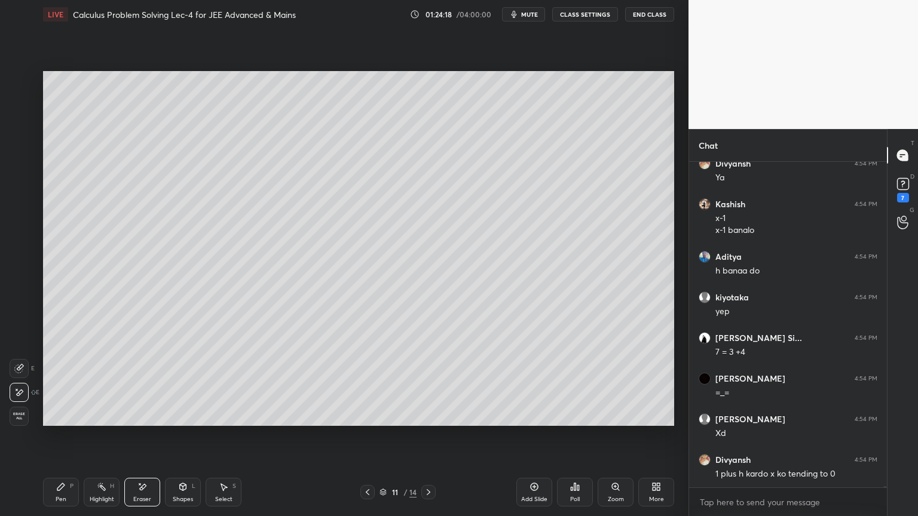
click at [100, 421] on rect at bounding box center [103, 488] width 6 height 6
click at [71, 421] on div "P" at bounding box center [72, 486] width 4 height 6
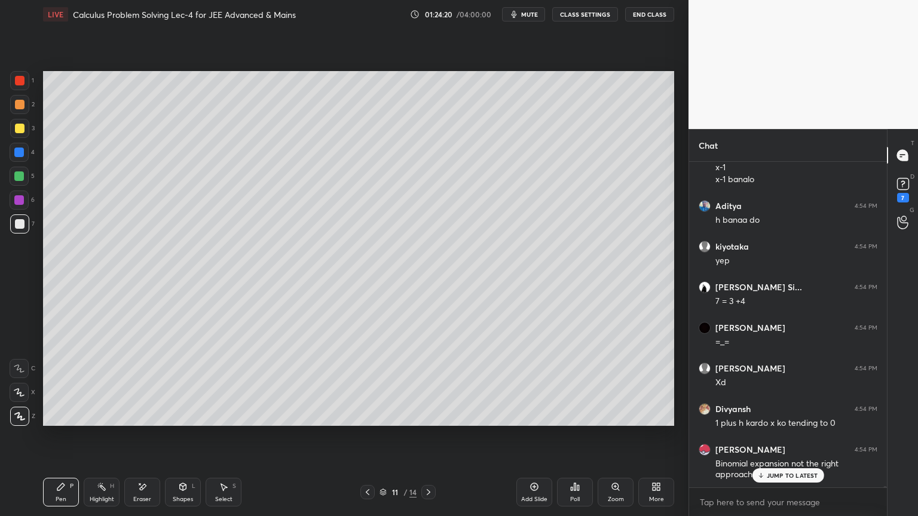
drag, startPoint x: 96, startPoint y: 491, endPoint x: 63, endPoint y: 487, distance: 33.7
click at [94, 421] on div "Highlight H" at bounding box center [102, 492] width 36 height 29
click at [61, 421] on icon at bounding box center [61, 487] width 10 height 10
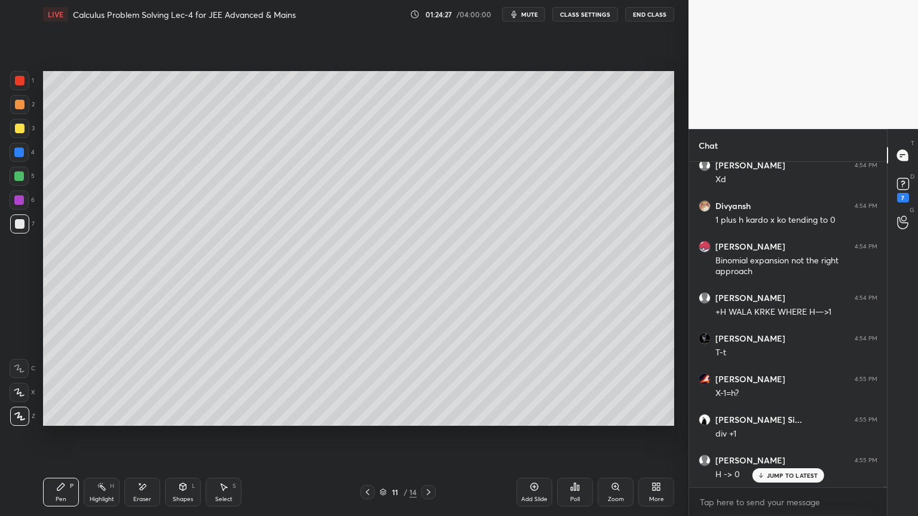
click at [230, 421] on div "Select S" at bounding box center [224, 492] width 36 height 29
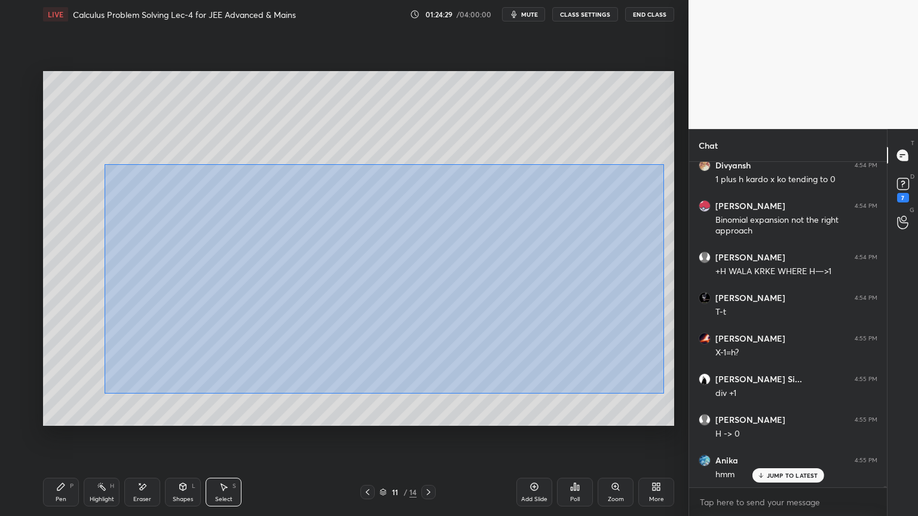
drag, startPoint x: 115, startPoint y: 179, endPoint x: 661, endPoint y: 382, distance: 582.7
click at [664, 393] on div "0 ° Undo Copy Duplicate Duplicate to new slide Delete" at bounding box center [358, 248] width 631 height 355
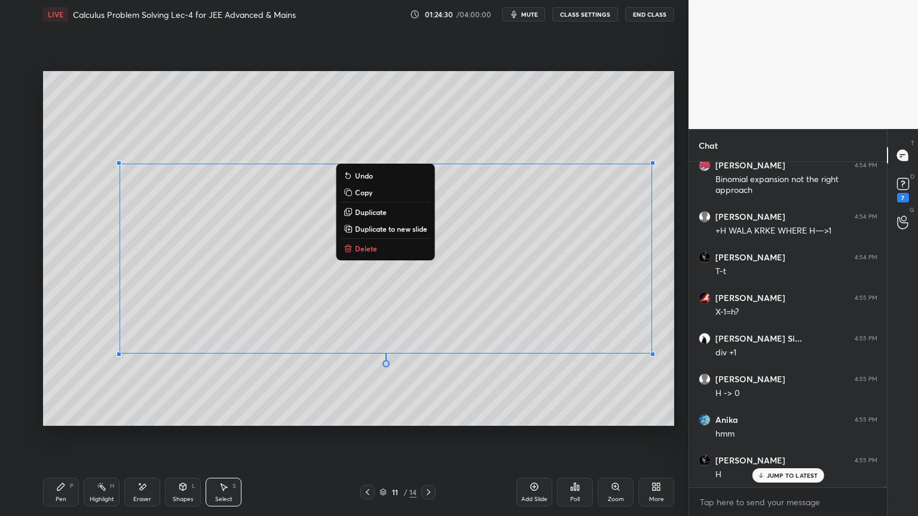
drag, startPoint x: 389, startPoint y: 247, endPoint x: 387, endPoint y: 275, distance: 28.7
click at [389, 247] on button "Delete" at bounding box center [385, 248] width 89 height 14
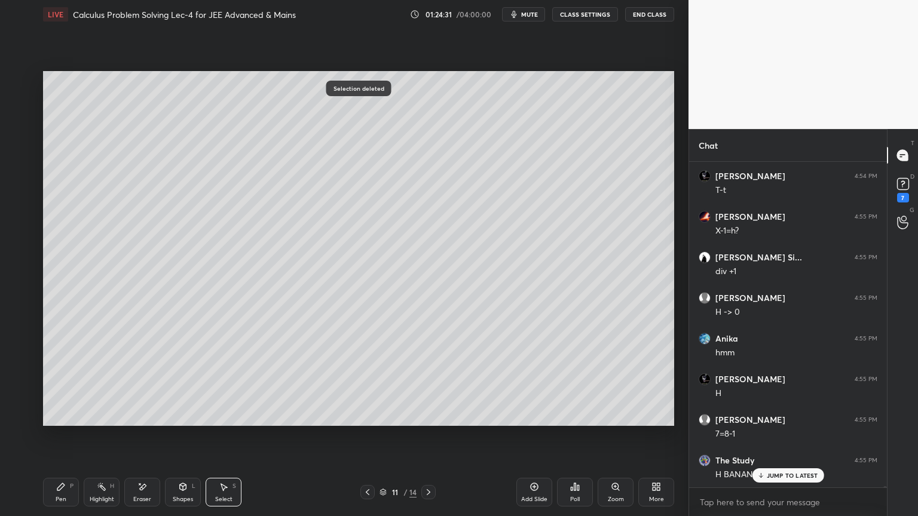
click at [96, 421] on div "Highlight H" at bounding box center [102, 492] width 36 height 29
click at [69, 421] on div "Pen P" at bounding box center [61, 492] width 36 height 29
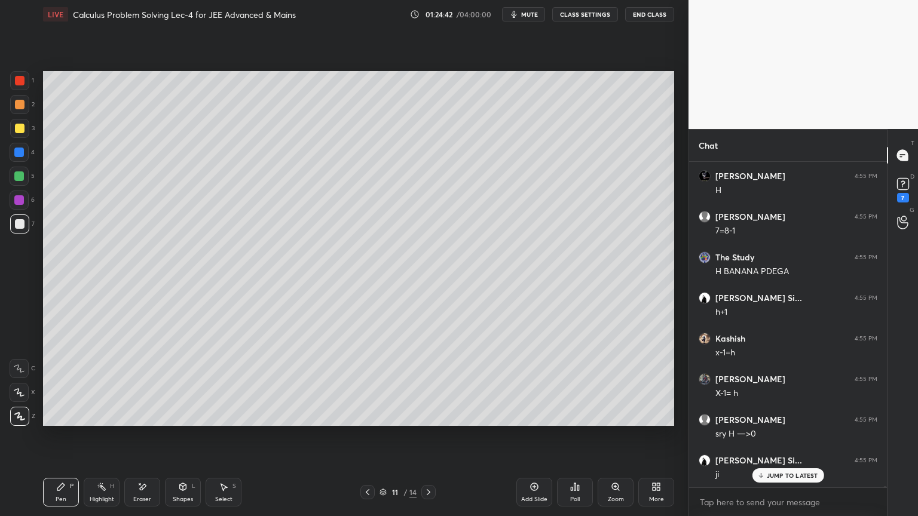
click at [140, 421] on icon at bounding box center [143, 487] width 7 height 6
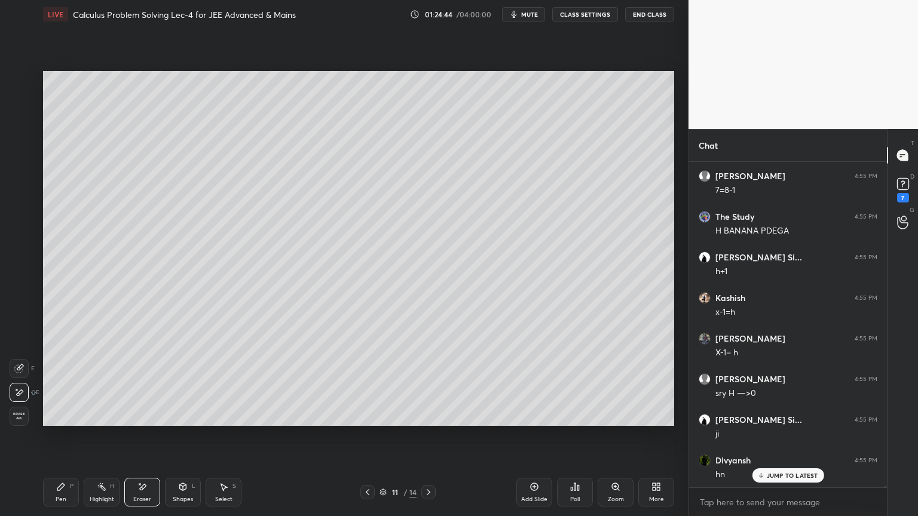
drag, startPoint x: 92, startPoint y: 500, endPoint x: 76, endPoint y: 497, distance: 16.4
click at [93, 421] on div "Highlight" at bounding box center [102, 500] width 24 height 6
click at [66, 421] on div "Pen P" at bounding box center [61, 492] width 36 height 29
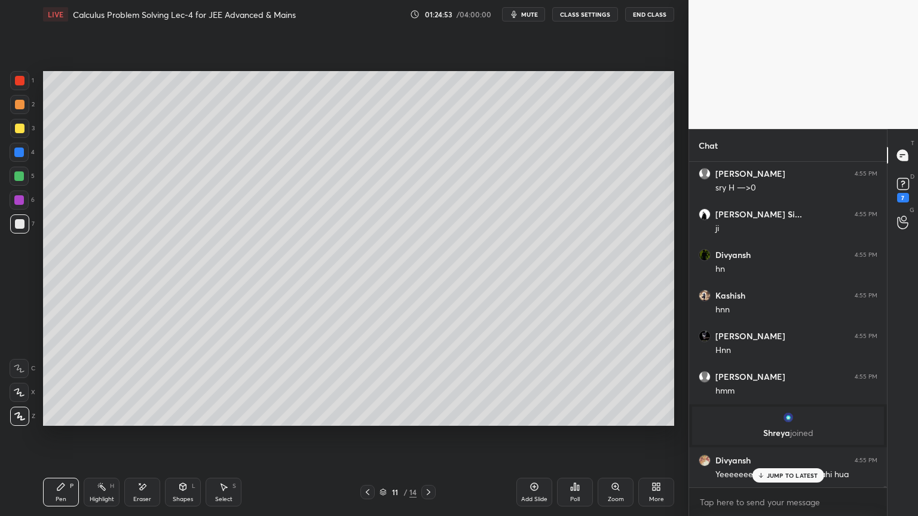
scroll to position [88796, 0]
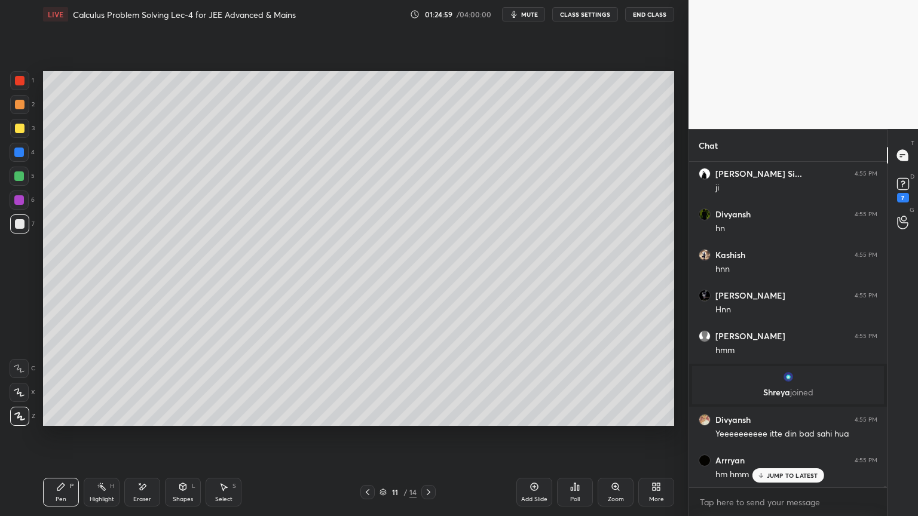
click at [148, 421] on div "Eraser" at bounding box center [142, 492] width 36 height 29
click at [59, 421] on div "Pen" at bounding box center [61, 500] width 11 height 6
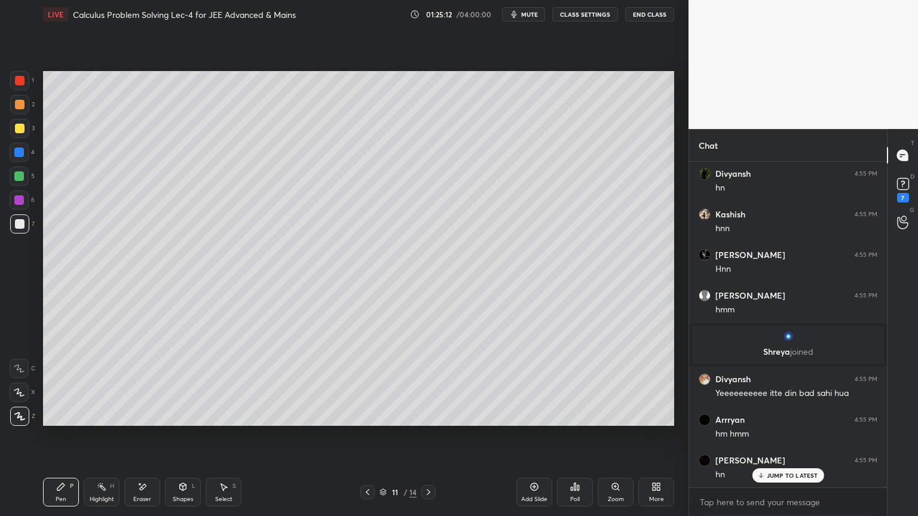
drag, startPoint x: 145, startPoint y: 492, endPoint x: 160, endPoint y: 434, distance: 59.3
click at [146, 421] on icon at bounding box center [142, 487] width 10 height 10
click at [220, 421] on div "Select S" at bounding box center [224, 492] width 36 height 29
drag, startPoint x: 179, startPoint y: 241, endPoint x: 311, endPoint y: 306, distance: 147.8
click at [314, 308] on div "0 ° Undo Copy Duplicate Duplicate to new slide Delete" at bounding box center [358, 248] width 631 height 355
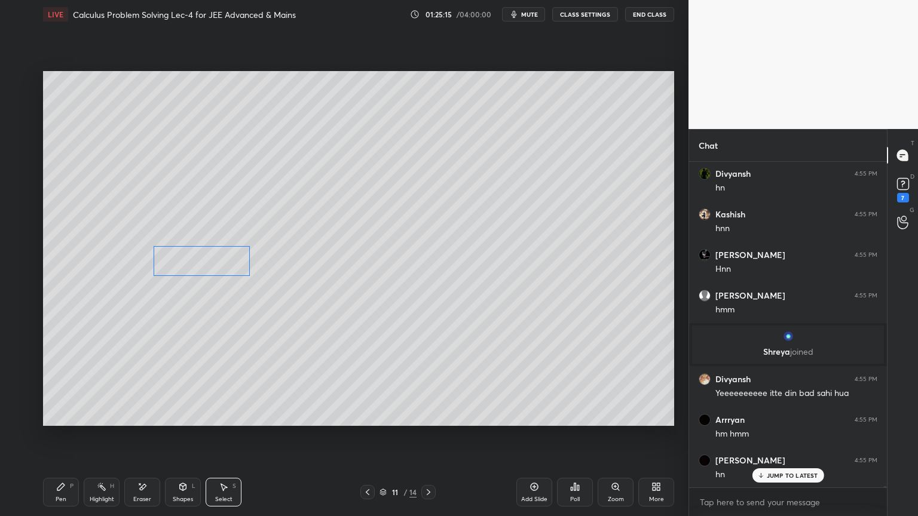
drag, startPoint x: 249, startPoint y: 269, endPoint x: 213, endPoint y: 271, distance: 35.9
click at [213, 271] on div "0 ° Undo Copy Duplicate Duplicate to new slide Delete" at bounding box center [358, 248] width 631 height 355
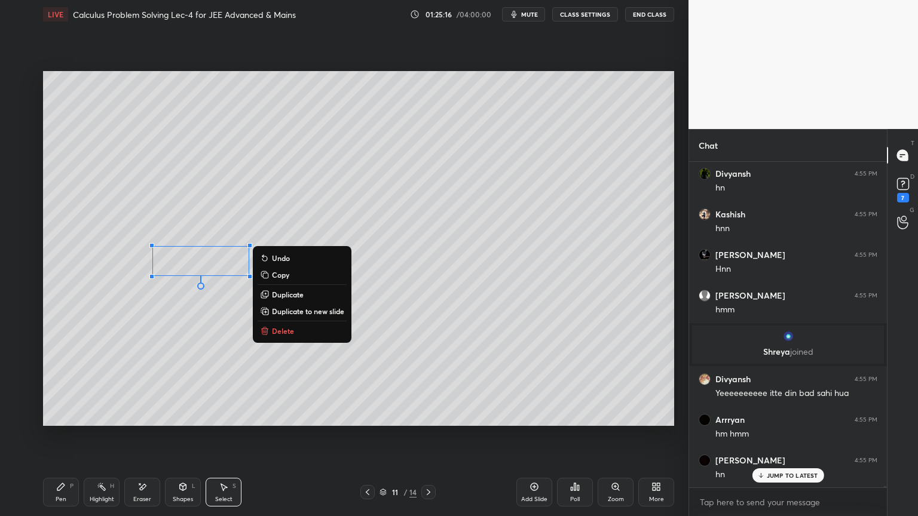
click at [207, 315] on div "0 ° Undo Copy Duplicate Duplicate to new slide Delete" at bounding box center [358, 248] width 631 height 355
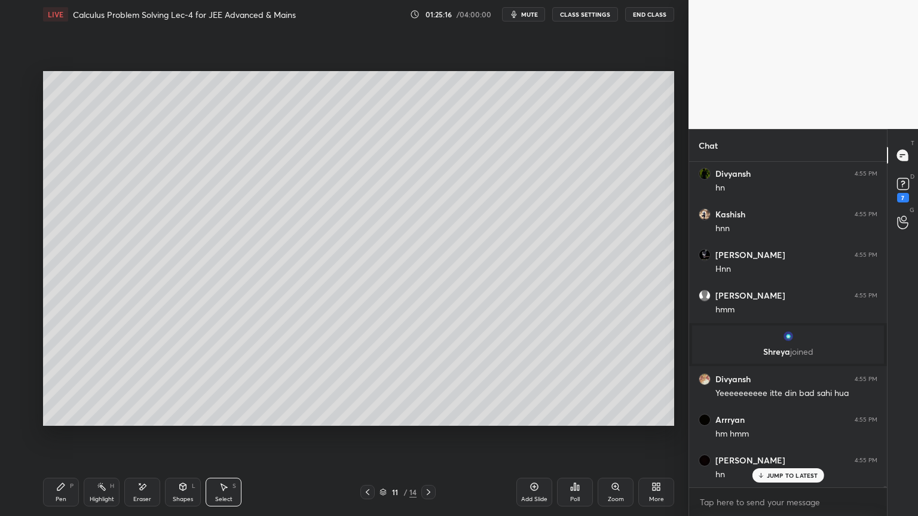
click at [57, 421] on div "Pen P" at bounding box center [61, 492] width 36 height 29
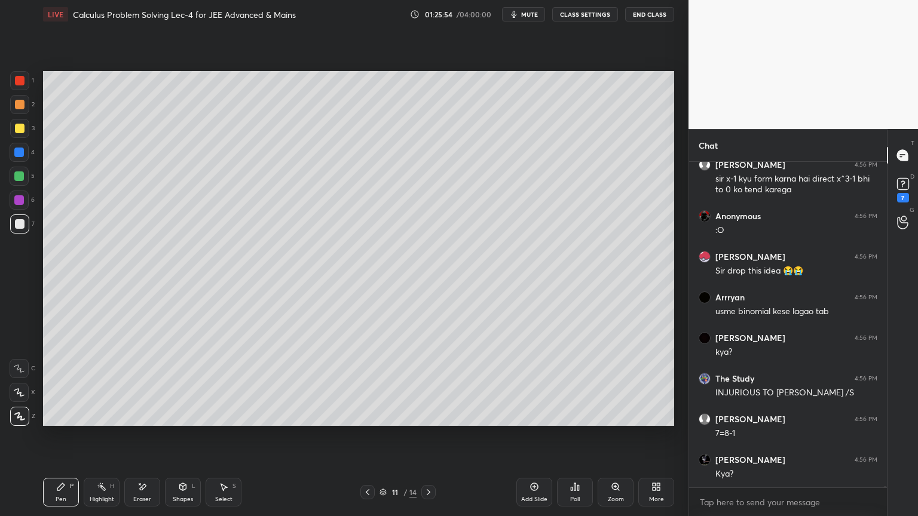
scroll to position [89410, 0]
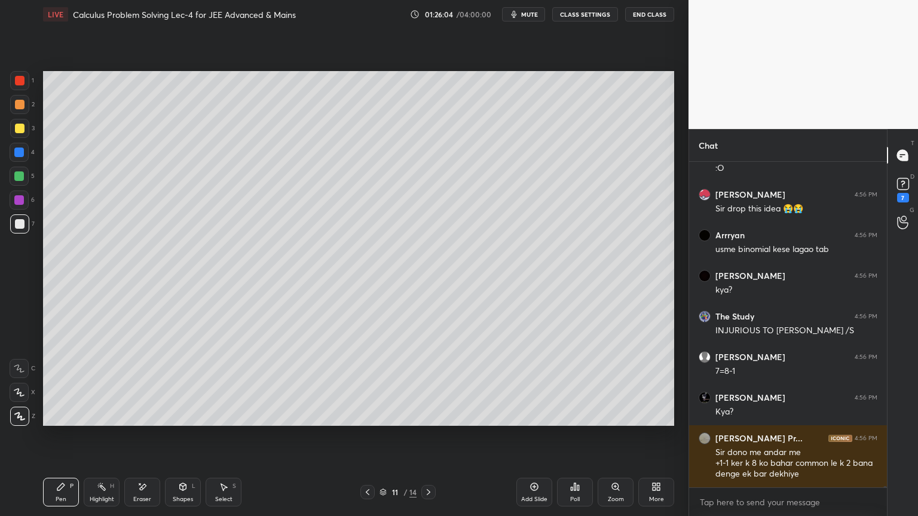
drag, startPoint x: 222, startPoint y: 490, endPoint x: 226, endPoint y: 469, distance: 21.2
click at [223, 421] on div "Select S" at bounding box center [224, 492] width 36 height 29
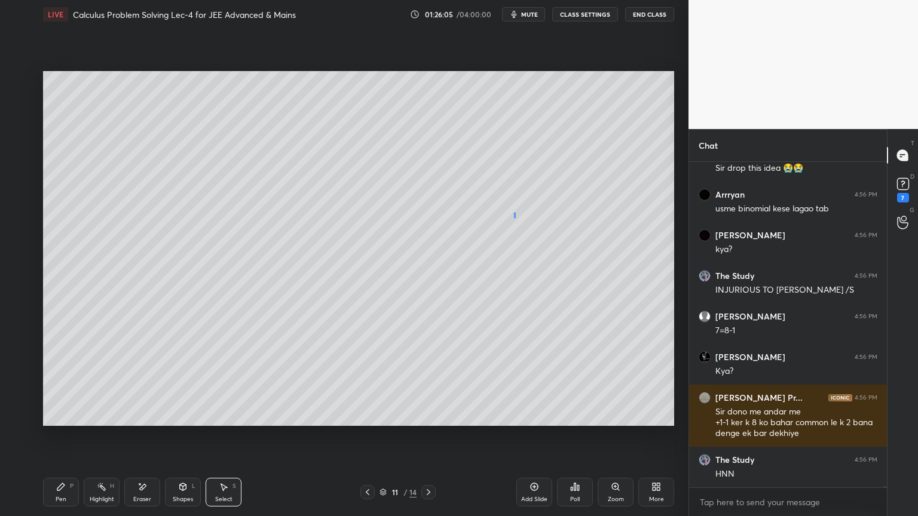
scroll to position [89491, 0]
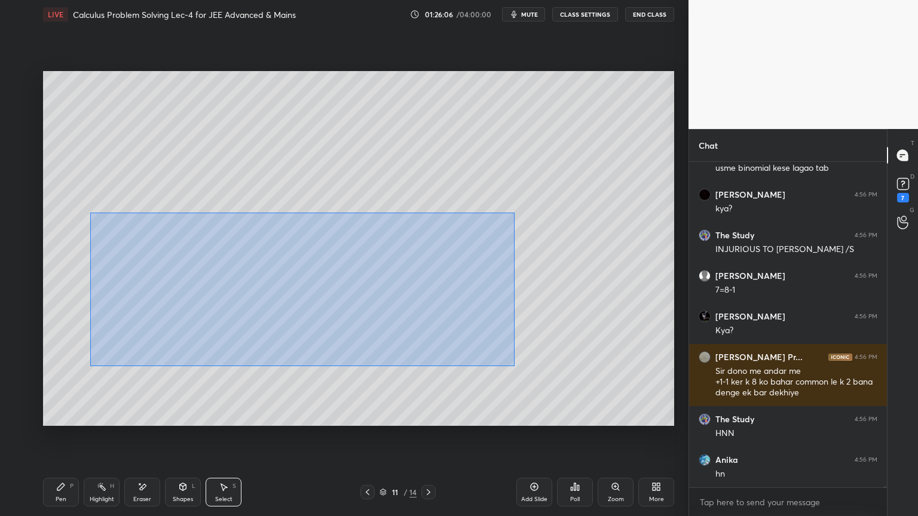
drag, startPoint x: 513, startPoint y: 217, endPoint x: 99, endPoint y: 352, distance: 435.9
click at [81, 361] on div "0 ° Undo Copy Duplicate Duplicate to new slide Delete" at bounding box center [358, 248] width 631 height 355
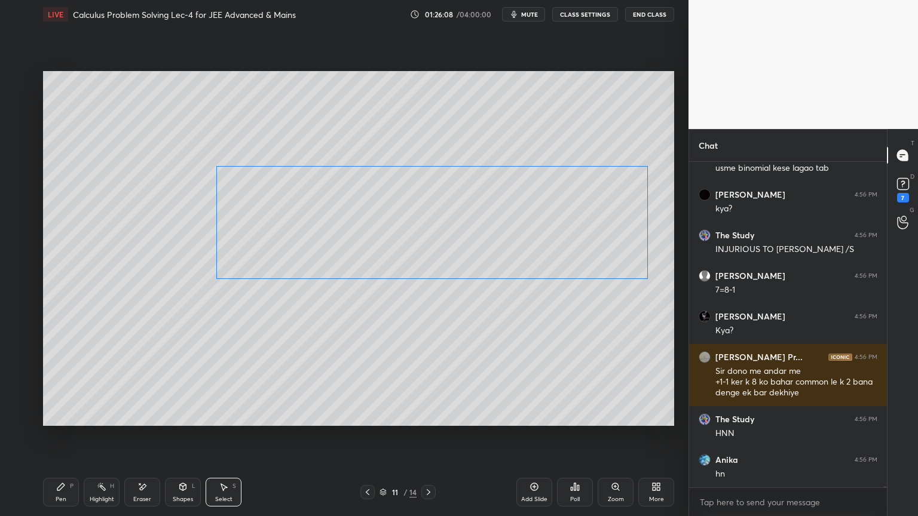
drag, startPoint x: 308, startPoint y: 293, endPoint x: 356, endPoint y: 333, distance: 62.3
click at [415, 247] on div "0 ° Undo Copy Duplicate Duplicate to new slide Delete" at bounding box center [358, 248] width 631 height 355
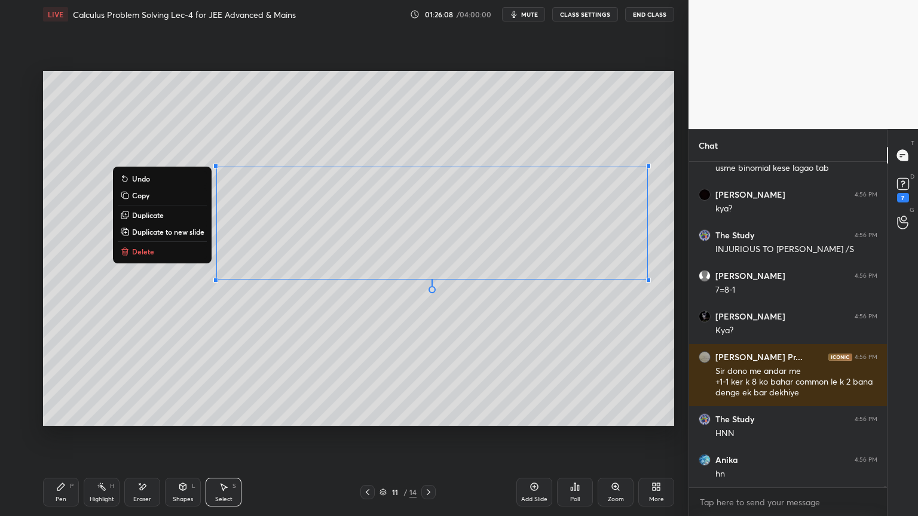
drag, startPoint x: 339, startPoint y: 373, endPoint x: 229, endPoint y: 451, distance: 135.4
click at [339, 373] on div "0 ° Undo Copy Duplicate Duplicate to new slide Delete" at bounding box center [358, 248] width 631 height 355
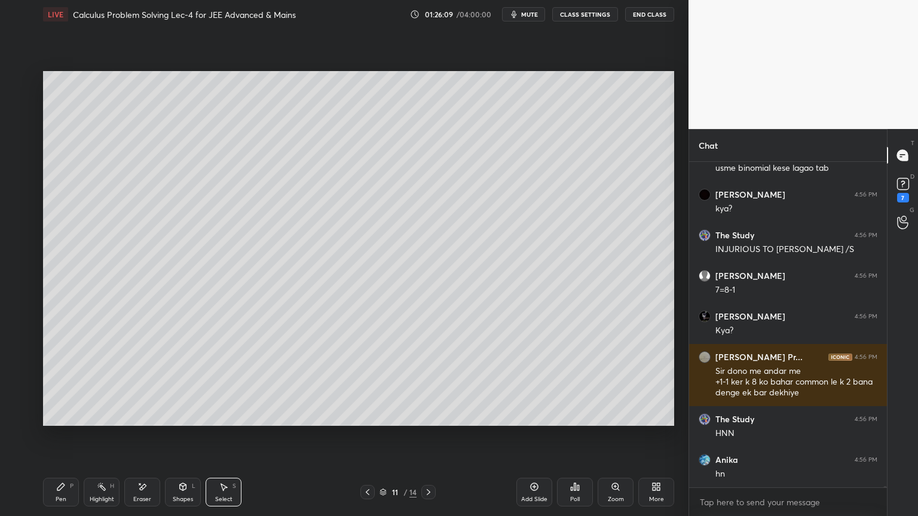
click at [142, 421] on div "Eraser" at bounding box center [142, 492] width 36 height 29
click at [60, 421] on div "Pen P" at bounding box center [61, 492] width 36 height 29
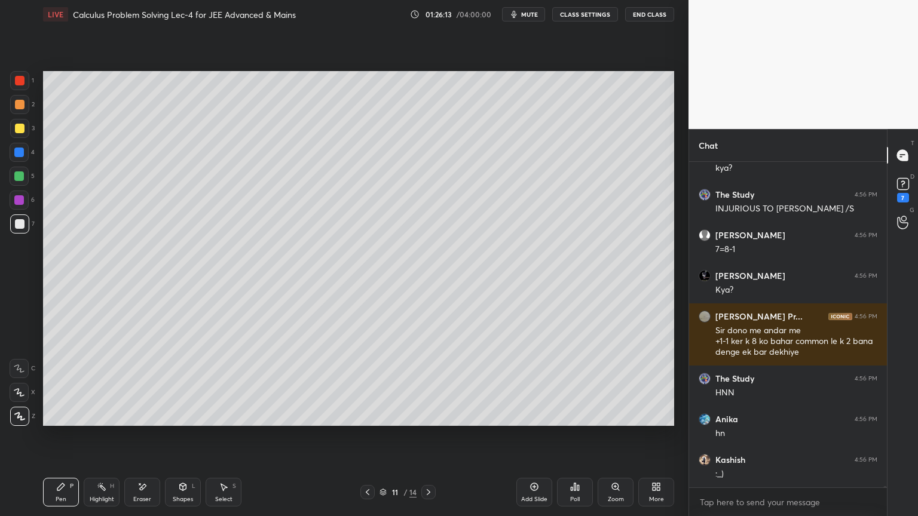
scroll to position [89572, 0]
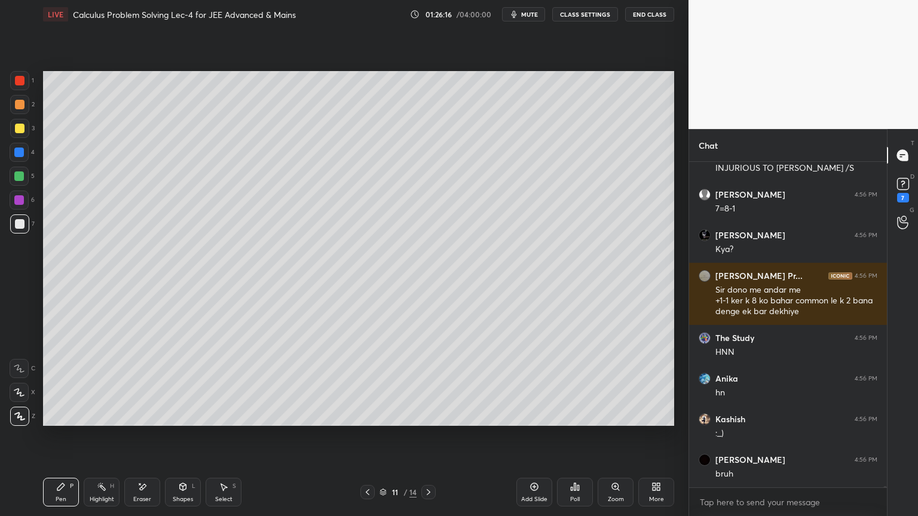
click at [146, 421] on div "Eraser" at bounding box center [142, 500] width 18 height 6
drag, startPoint x: 66, startPoint y: 488, endPoint x: 95, endPoint y: 442, distance: 54.5
click at [64, 421] on icon at bounding box center [61, 487] width 10 height 10
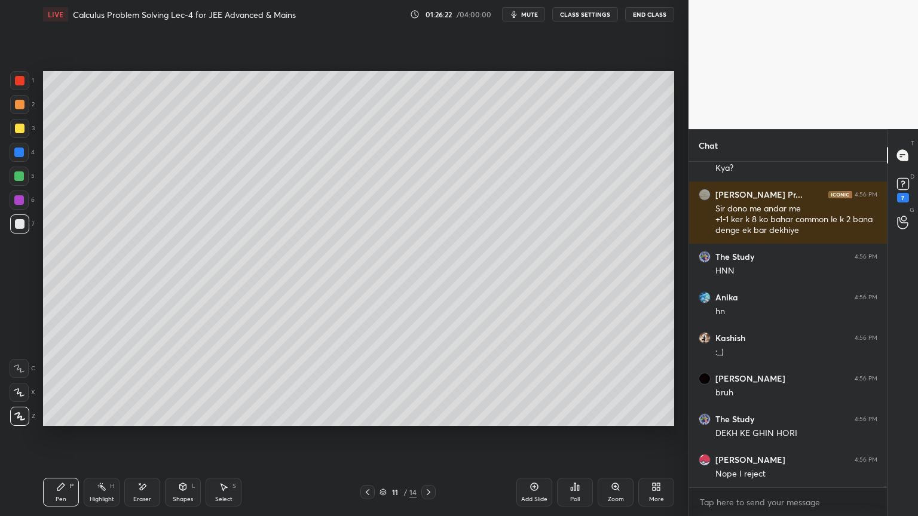
scroll to position [89694, 0]
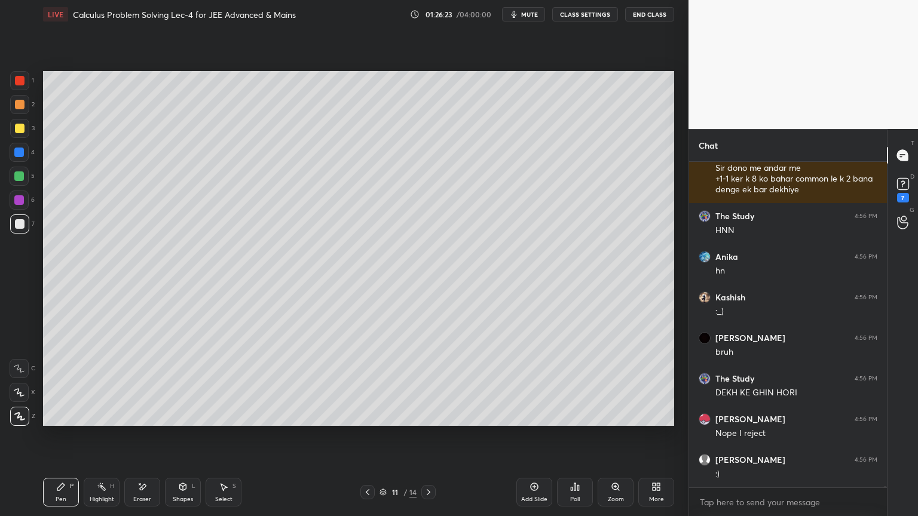
click at [149, 421] on div "Eraser" at bounding box center [142, 492] width 36 height 29
drag, startPoint x: 57, startPoint y: 482, endPoint x: 140, endPoint y: 428, distance: 99.4
click at [58, 421] on icon at bounding box center [61, 487] width 10 height 10
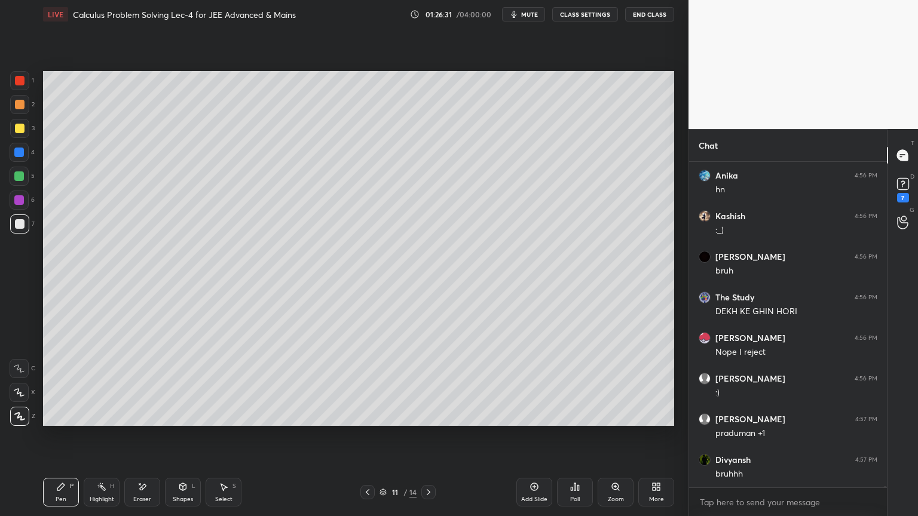
scroll to position [89816, 0]
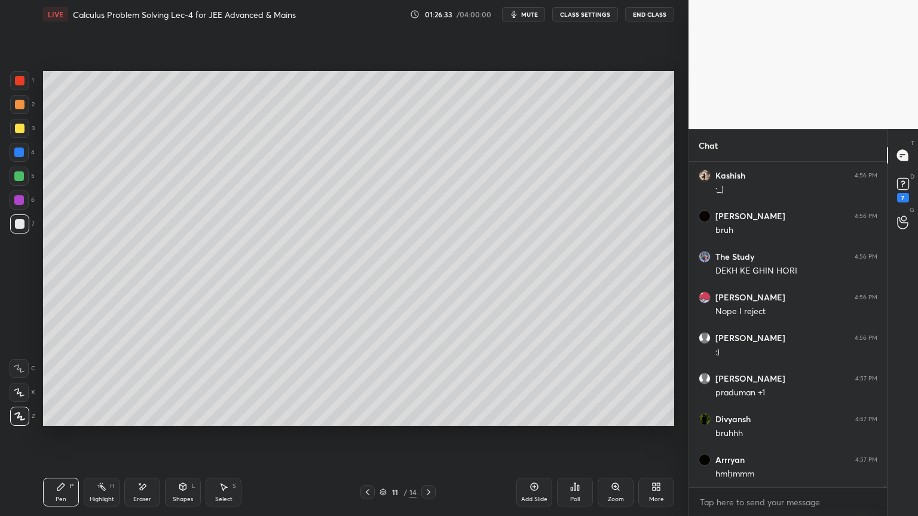
drag, startPoint x: 148, startPoint y: 488, endPoint x: 185, endPoint y: 451, distance: 52.4
click at [148, 421] on div "Eraser" at bounding box center [142, 492] width 36 height 29
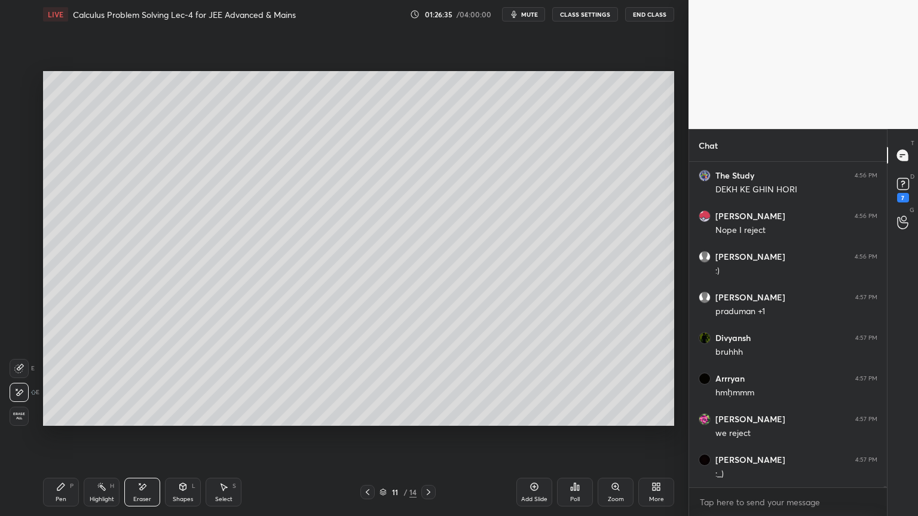
click at [100, 421] on div "Highlight H" at bounding box center [102, 492] width 36 height 29
click at [63, 421] on icon at bounding box center [61, 487] width 10 height 10
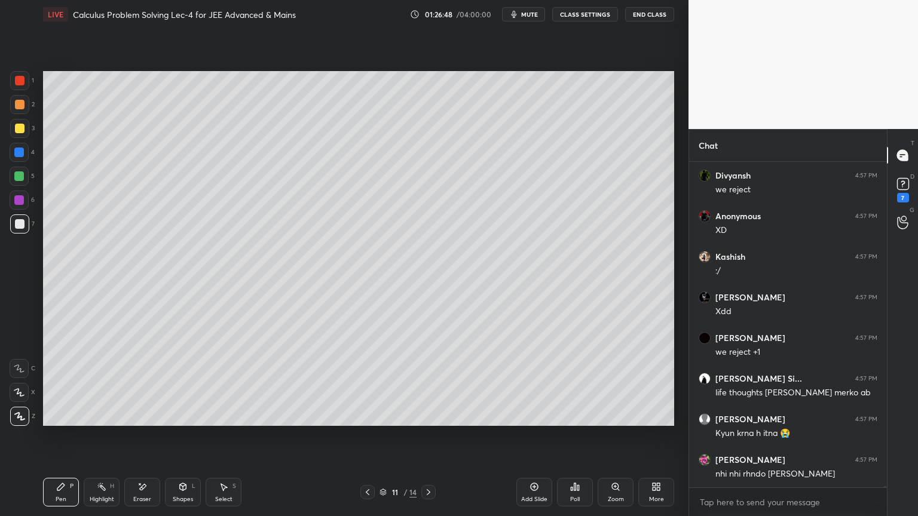
scroll to position [90344, 0]
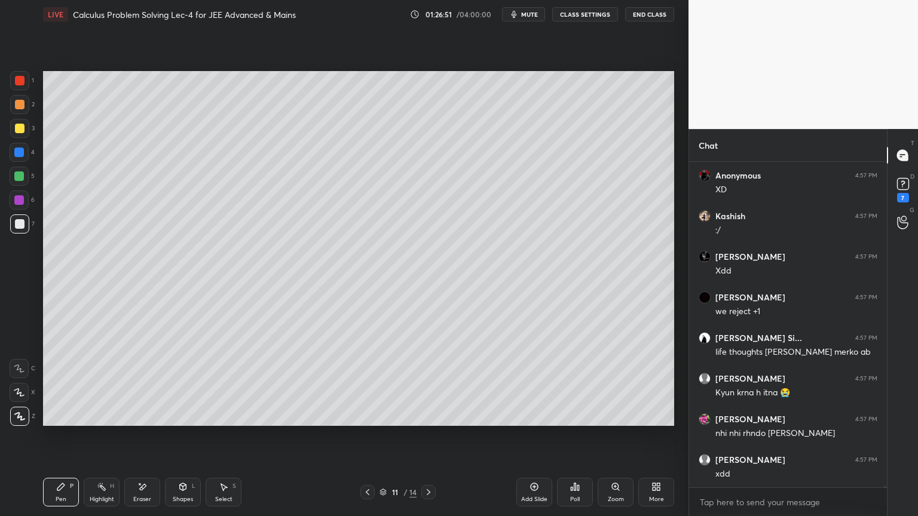
drag, startPoint x: 139, startPoint y: 492, endPoint x: 210, endPoint y: 445, distance: 85.3
click at [139, 421] on div "Eraser" at bounding box center [142, 492] width 36 height 29
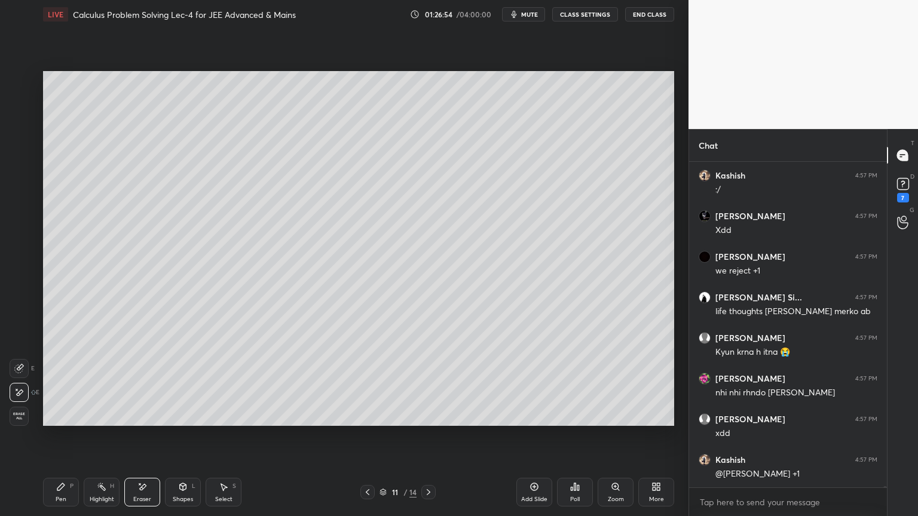
scroll to position [90426, 0]
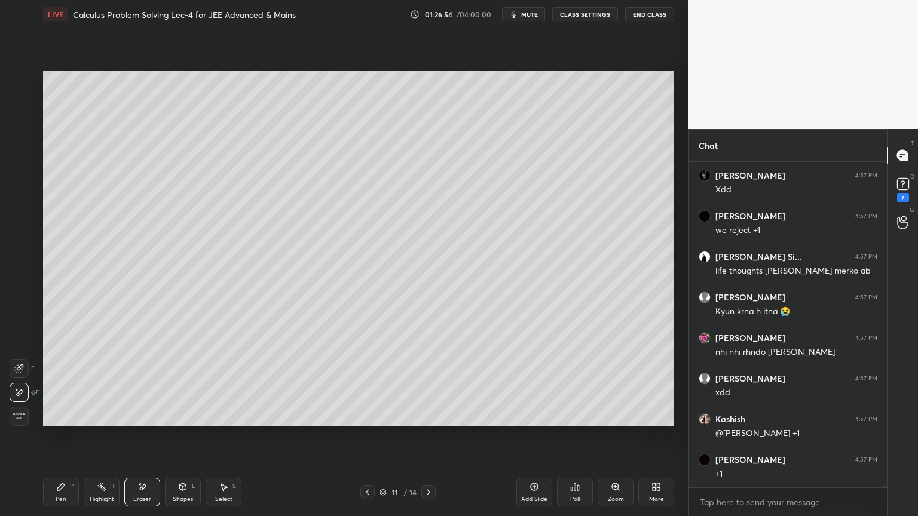
click at [95, 421] on div "Highlight H" at bounding box center [102, 492] width 36 height 29
click at [57, 421] on div "Pen" at bounding box center [61, 500] width 11 height 6
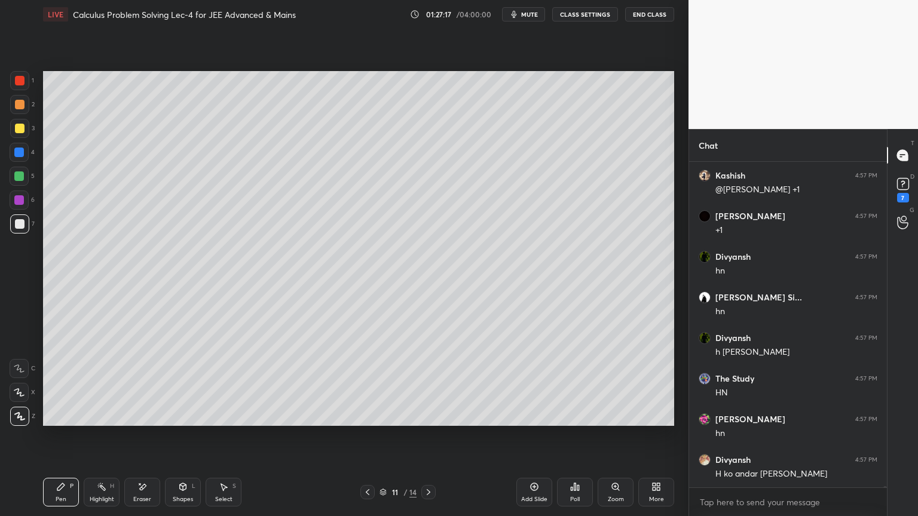
scroll to position [90710, 0]
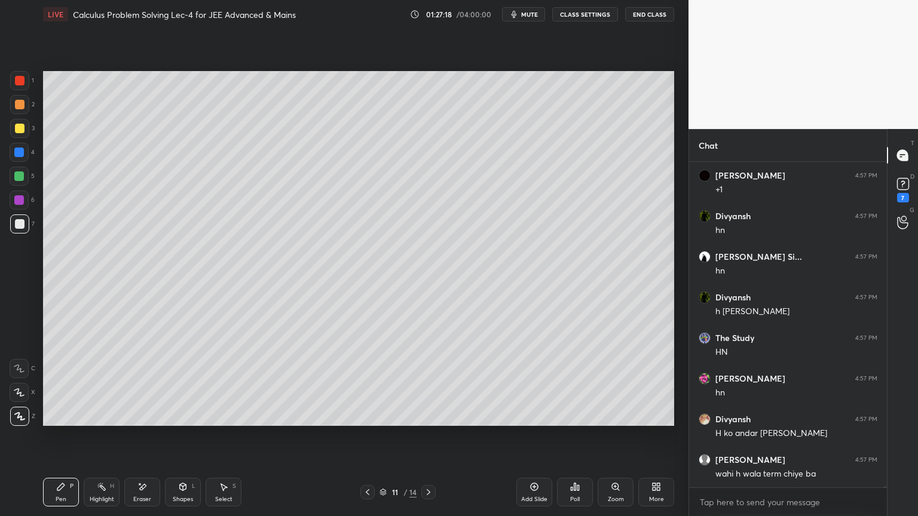
click at [244, 421] on div "Pen P Highlight H Eraser Shapes L Select S" at bounding box center [161, 492] width 237 height 29
click at [237, 421] on div "Select S" at bounding box center [224, 492] width 36 height 29
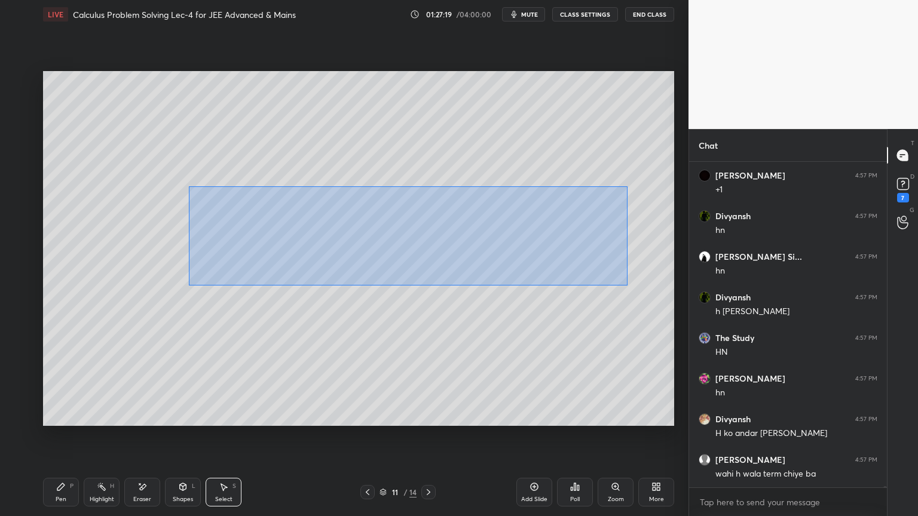
scroll to position [90751, 0]
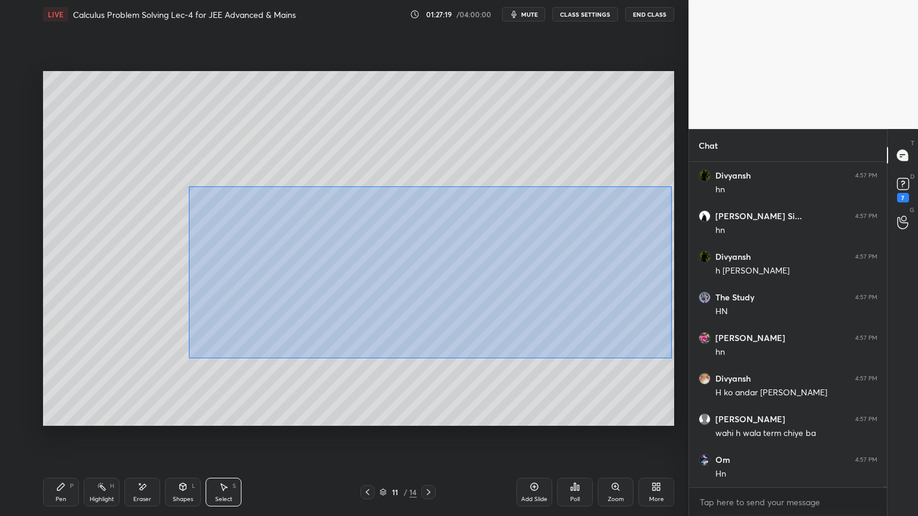
drag, startPoint x: 197, startPoint y: 191, endPoint x: 670, endPoint y: 355, distance: 500.4
click at [670, 357] on div "0 ° Undo Copy Duplicate Duplicate to new slide Delete" at bounding box center [358, 248] width 631 height 355
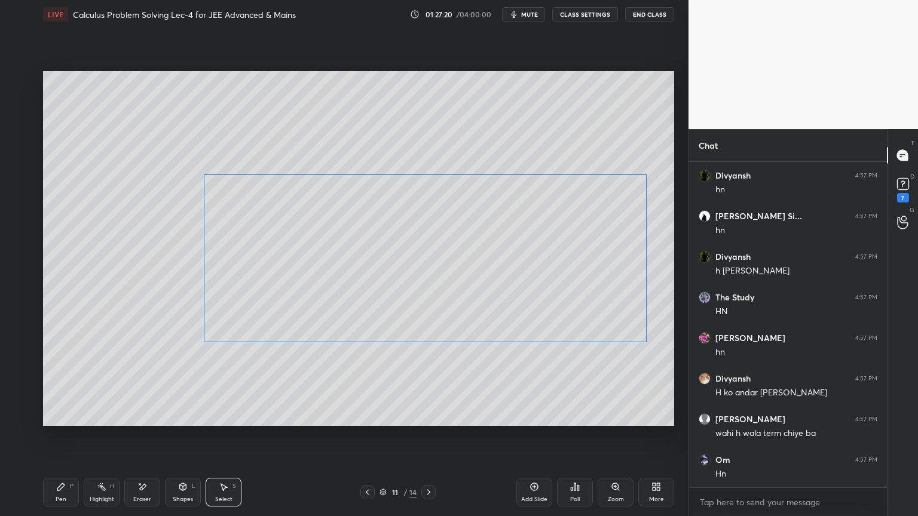
scroll to position [90791, 0]
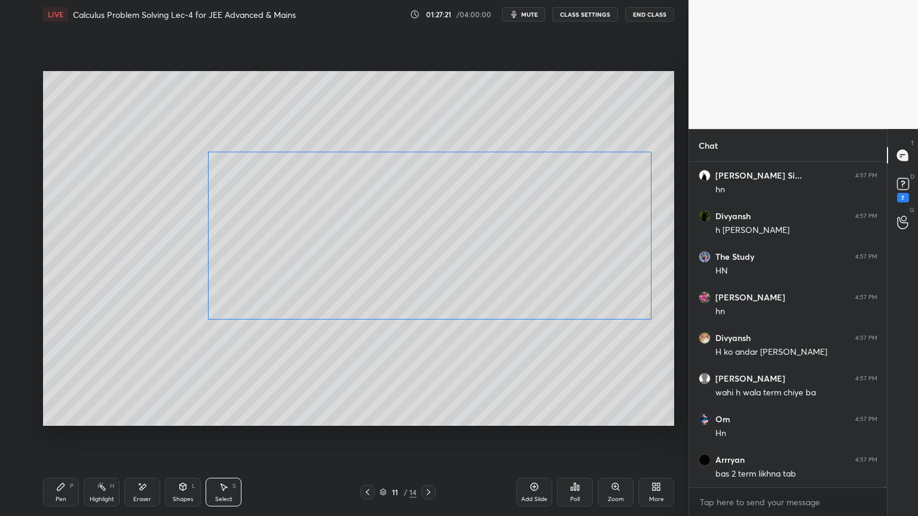
drag, startPoint x: 571, startPoint y: 287, endPoint x: 574, endPoint y: 265, distance: 22.4
click at [575, 263] on div "0 ° Undo Copy Duplicate Duplicate to new slide Delete" at bounding box center [358, 248] width 631 height 355
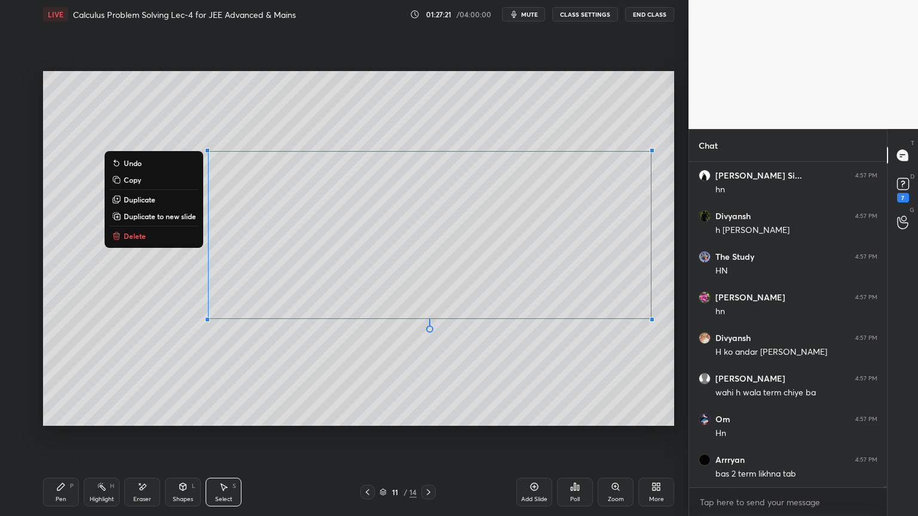
click at [550, 357] on div "0 ° Undo Copy Duplicate Duplicate to new slide Delete" at bounding box center [358, 248] width 631 height 355
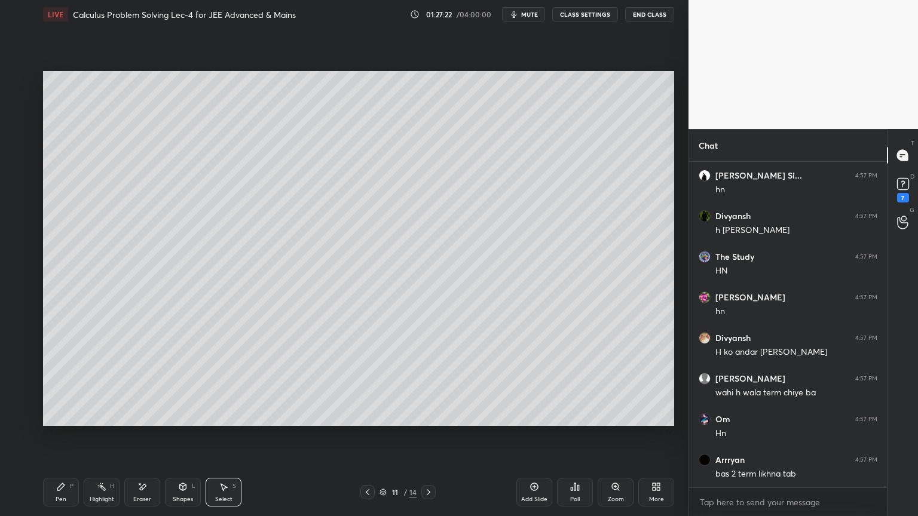
click at [91, 421] on div "Highlight" at bounding box center [102, 500] width 24 height 6
click at [67, 421] on div "Pen P" at bounding box center [61, 492] width 36 height 29
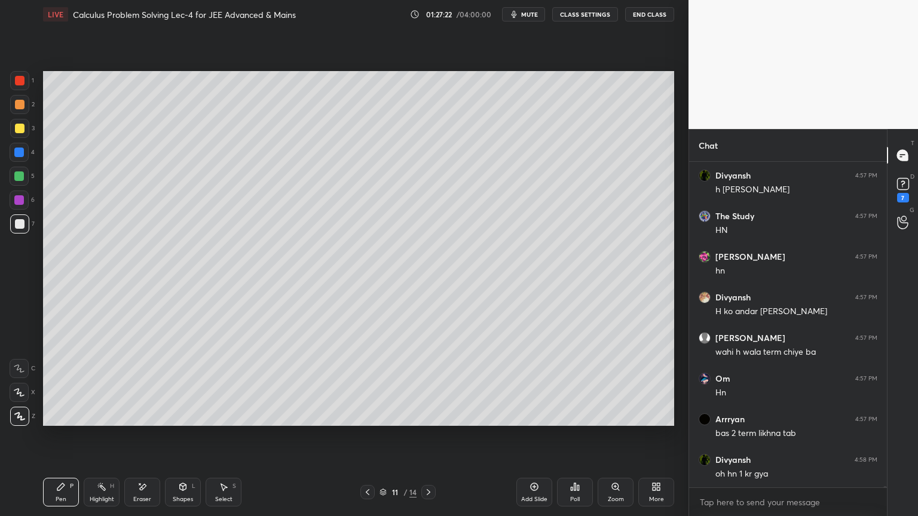
click at [367, 421] on icon at bounding box center [368, 493] width 10 height 10
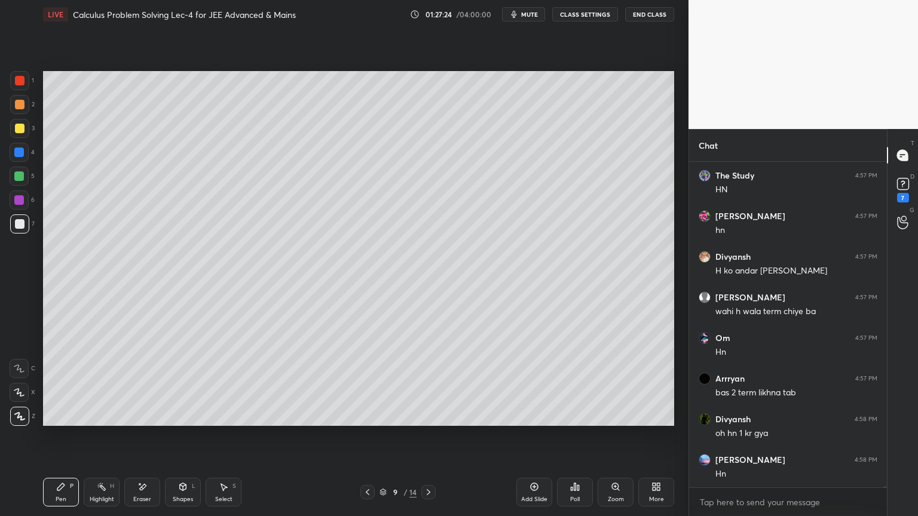
click at [429, 421] on icon at bounding box center [429, 493] width 10 height 10
drag, startPoint x: 429, startPoint y: 491, endPoint x: 406, endPoint y: 481, distance: 25.4
click at [430, 421] on icon at bounding box center [429, 493] width 10 height 10
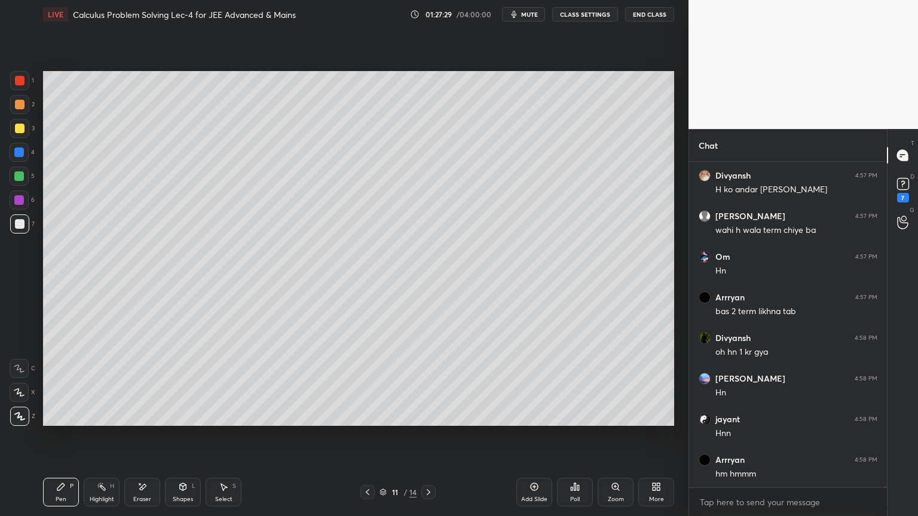
scroll to position [90994, 0]
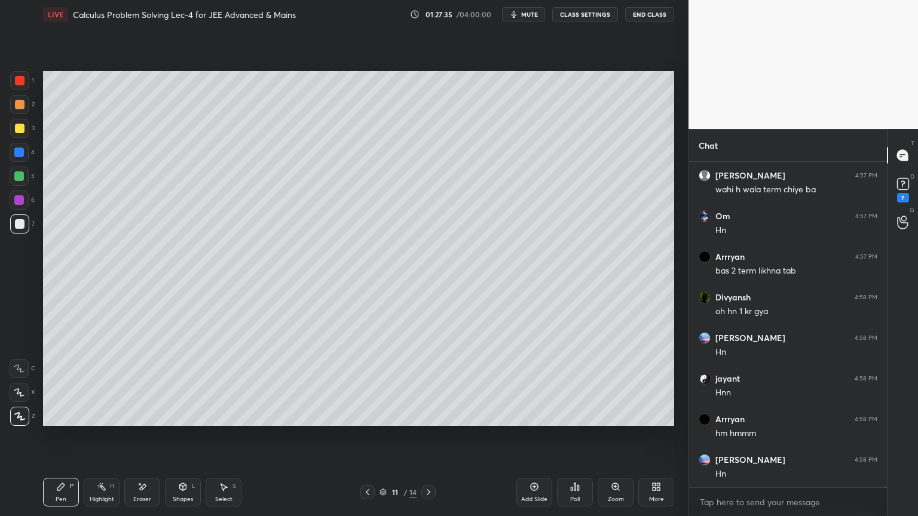
drag, startPoint x: 140, startPoint y: 497, endPoint x: 199, endPoint y: 461, distance: 69.2
click at [142, 421] on div "Eraser" at bounding box center [142, 500] width 18 height 6
click at [53, 421] on div "Pen P" at bounding box center [61, 492] width 36 height 29
drag, startPoint x: 136, startPoint y: 498, endPoint x: 179, endPoint y: 443, distance: 69.8
click at [137, 421] on div "Eraser" at bounding box center [142, 500] width 18 height 6
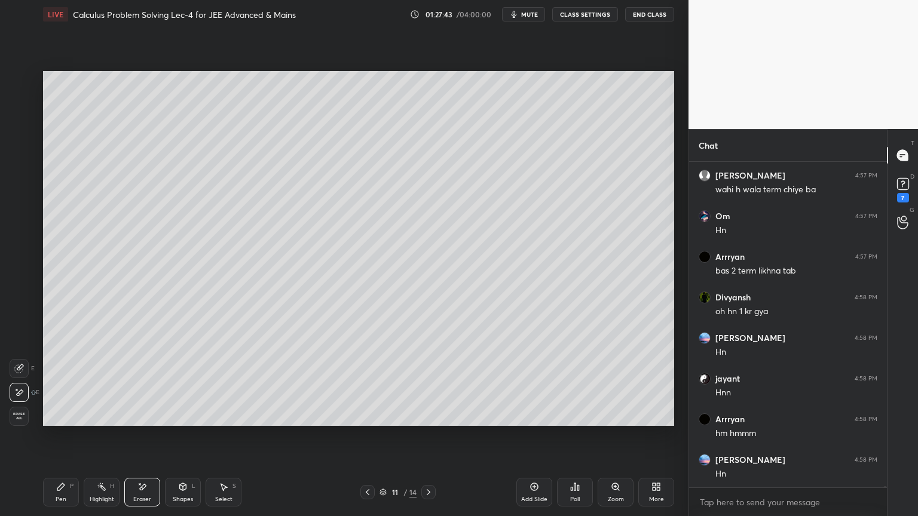
drag, startPoint x: 63, startPoint y: 481, endPoint x: 150, endPoint y: 427, distance: 102.5
click at [63, 421] on icon at bounding box center [61, 487] width 10 height 10
click at [697, 327] on div "1 2 3 4 5 6 7 C X Z E E Erase all H H LIVE Calculus Problem Solving Lec-4 for J…" at bounding box center [459, 258] width 918 height 516
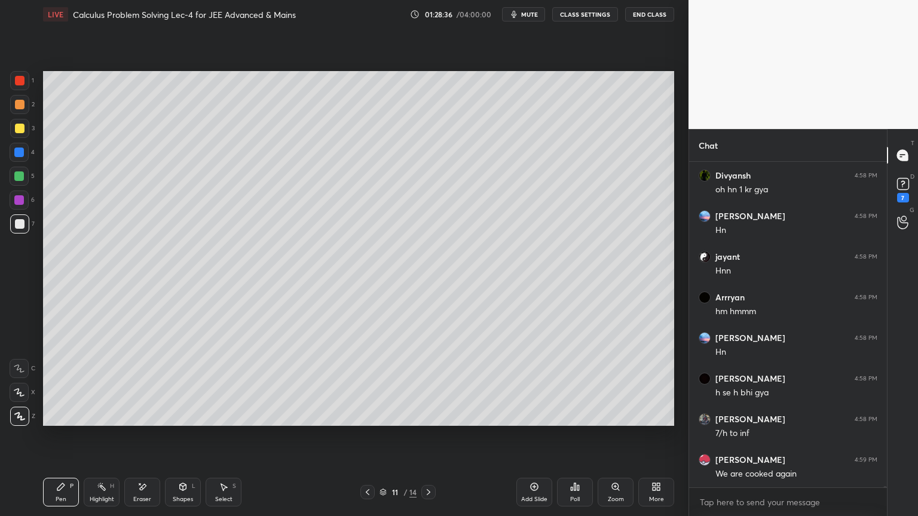
scroll to position [91157, 0]
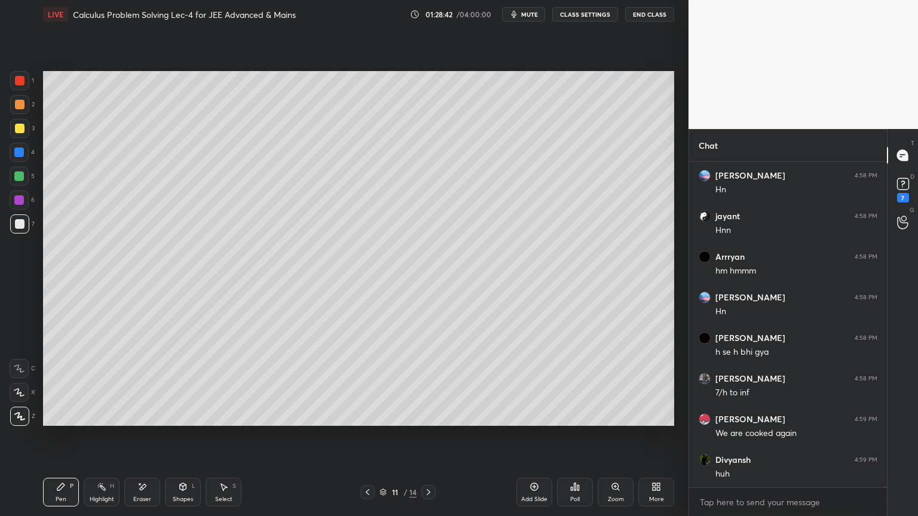
click at [93, 421] on div "Highlight" at bounding box center [102, 500] width 24 height 6
click at [68, 421] on div "Pen P" at bounding box center [61, 492] width 36 height 29
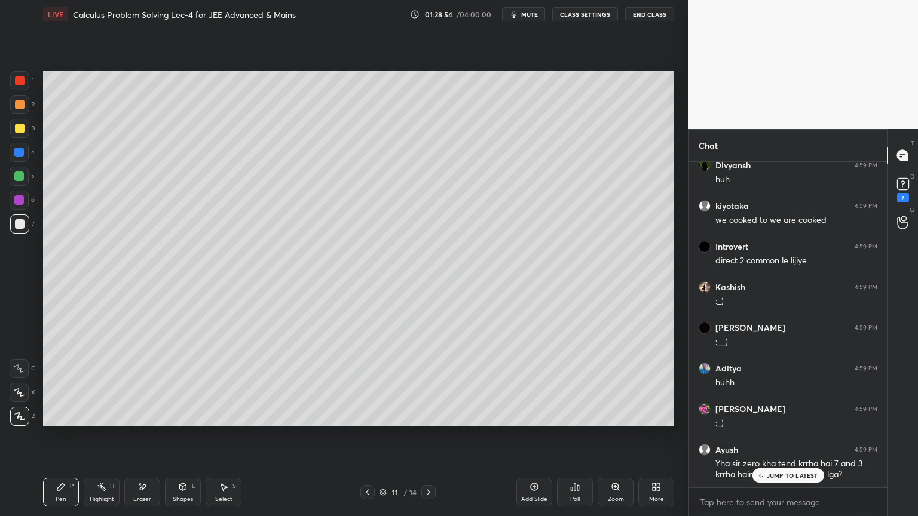
scroll to position [91492, 0]
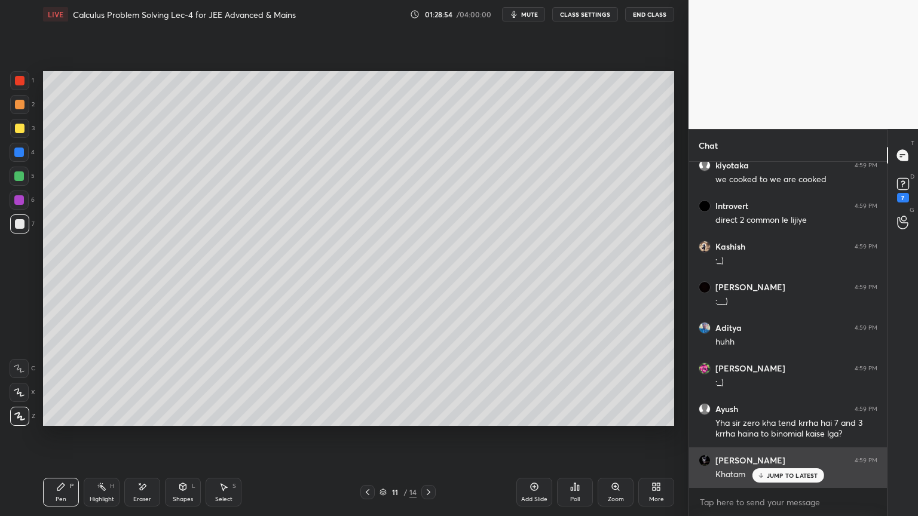
click at [799, 421] on p "JUMP TO LATEST" at bounding box center [792, 475] width 51 height 7
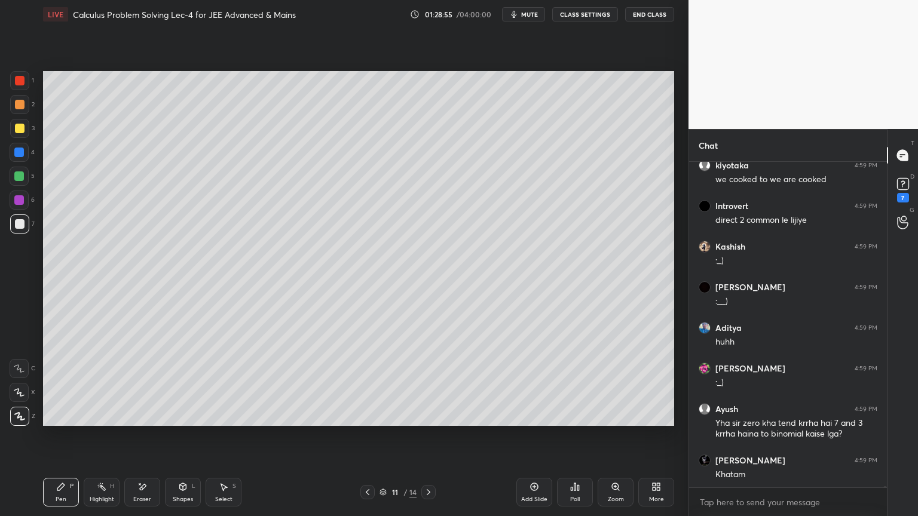
scroll to position [91533, 0]
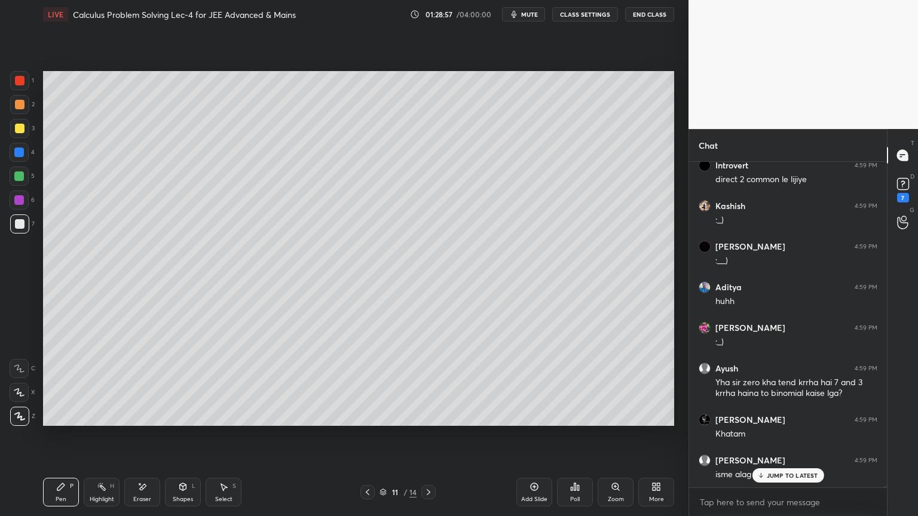
click at [785, 421] on div "JUMP TO LATEST" at bounding box center [788, 475] width 72 height 14
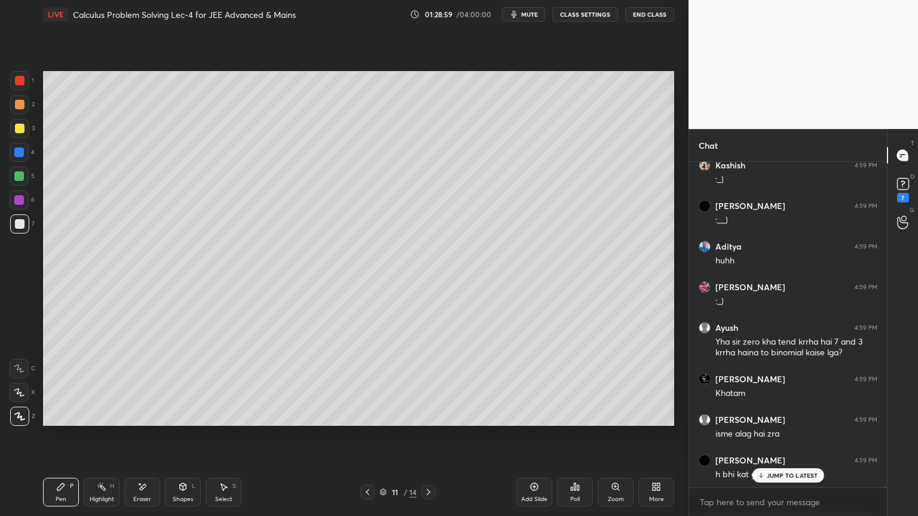
scroll to position [91625, 0]
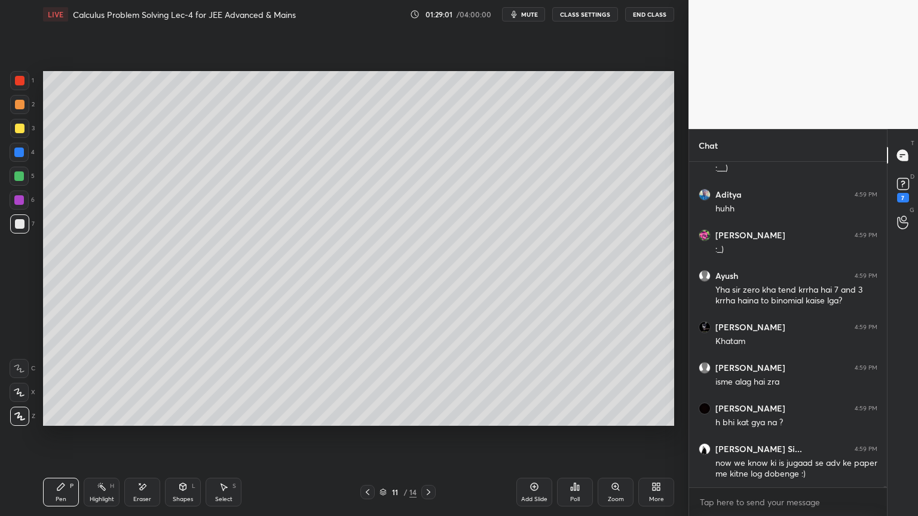
click at [95, 421] on div "Highlight H" at bounding box center [102, 492] width 36 height 29
click at [65, 421] on div "Pen P" at bounding box center [61, 492] width 36 height 29
drag, startPoint x: 91, startPoint y: 489, endPoint x: 81, endPoint y: 493, distance: 11.3
click at [89, 421] on div "Highlight H" at bounding box center [102, 492] width 36 height 29
click at [57, 421] on div "Pen P" at bounding box center [61, 492] width 36 height 29
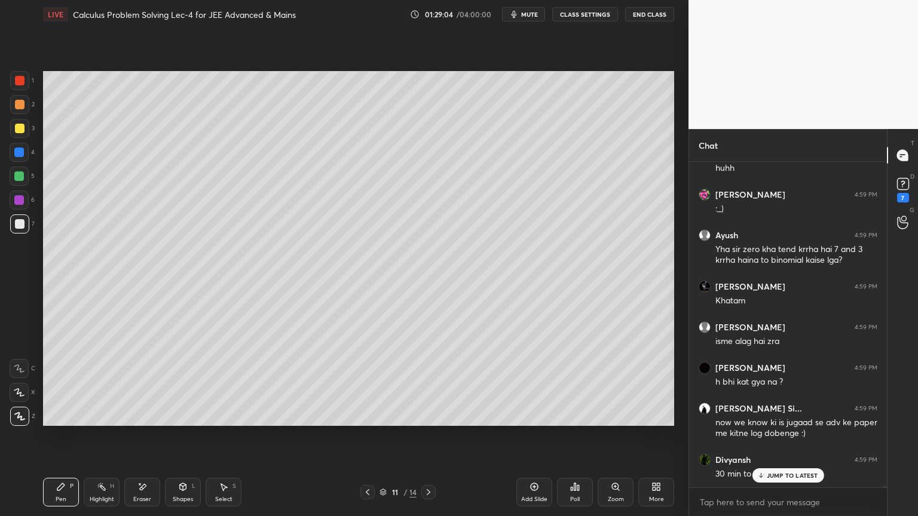
scroll to position [91717, 0]
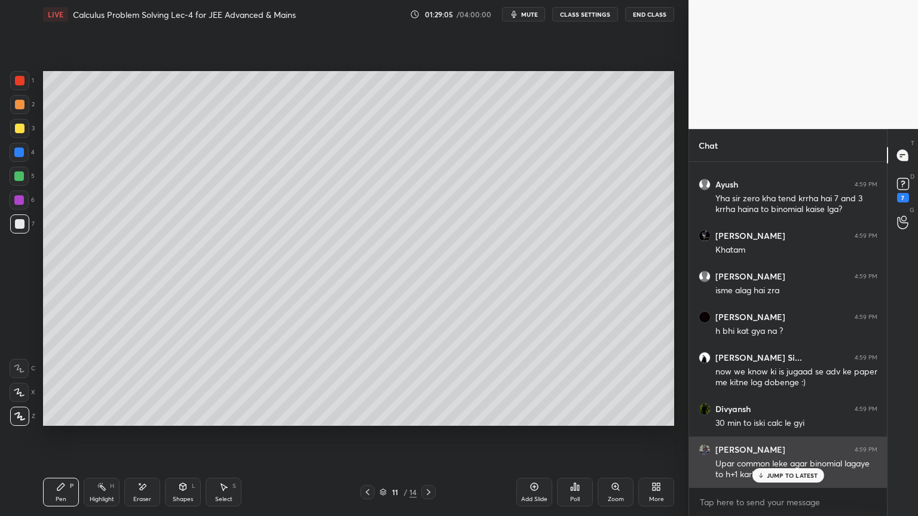
click at [796, 421] on p "JUMP TO LATEST" at bounding box center [792, 475] width 51 height 7
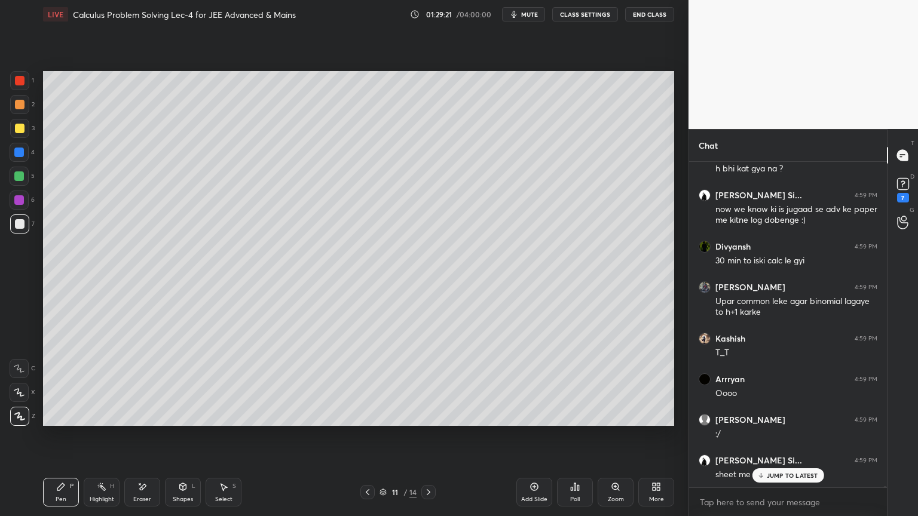
scroll to position [91961, 0]
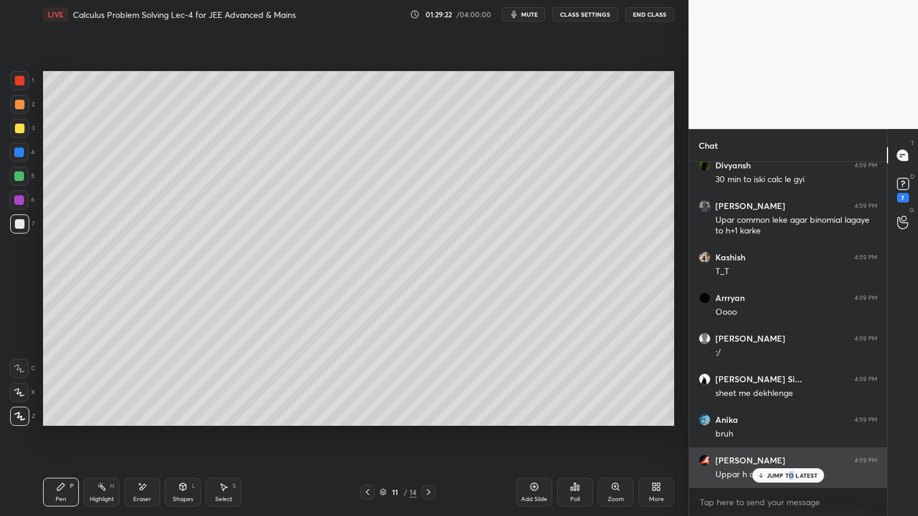
click at [791, 421] on p "JUMP TO LATEST" at bounding box center [792, 475] width 51 height 7
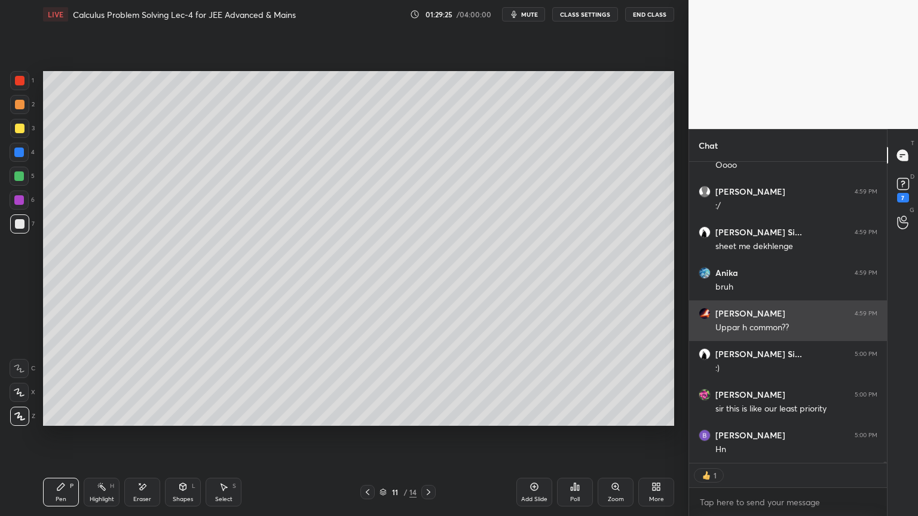
scroll to position [92148, 0]
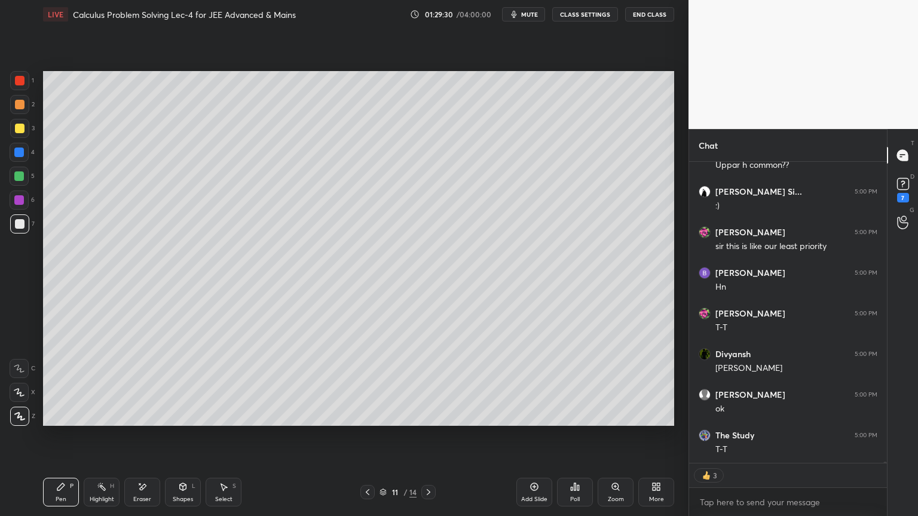
click at [138, 421] on div "Eraser" at bounding box center [142, 492] width 36 height 29
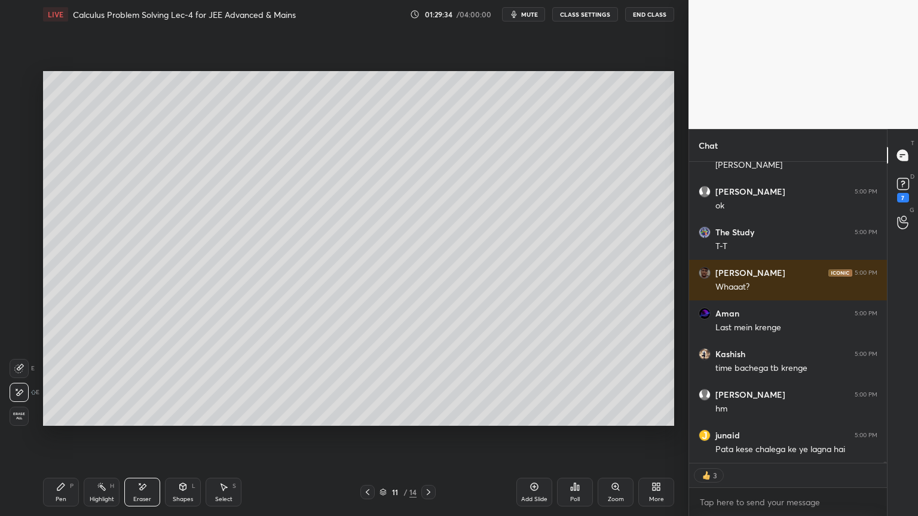
drag, startPoint x: 96, startPoint y: 496, endPoint x: 84, endPoint y: 494, distance: 12.2
click at [95, 421] on div "Highlight" at bounding box center [102, 500] width 24 height 6
click at [76, 421] on div "Pen P Highlight H Eraser Shapes L Select S" at bounding box center [161, 492] width 237 height 29
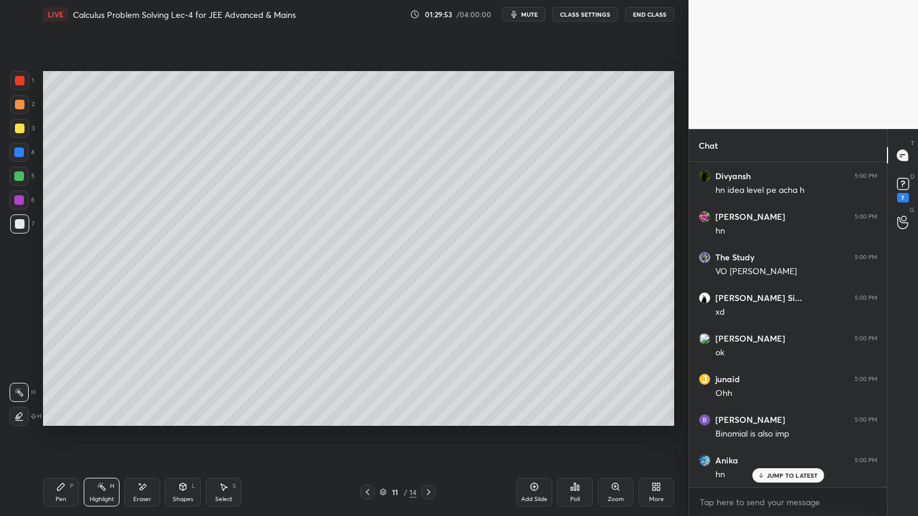
click at [67, 421] on div "Pen P" at bounding box center [61, 492] width 36 height 29
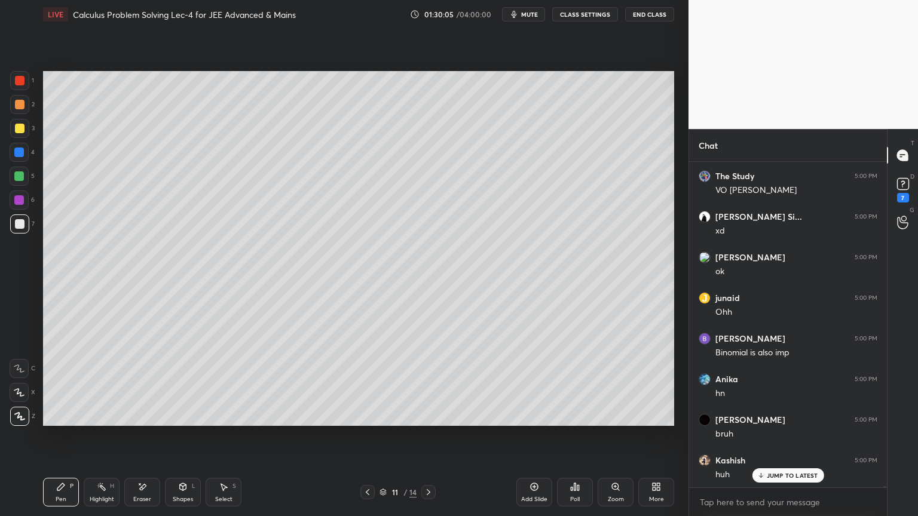
click at [141, 421] on div "Eraser" at bounding box center [142, 492] width 36 height 29
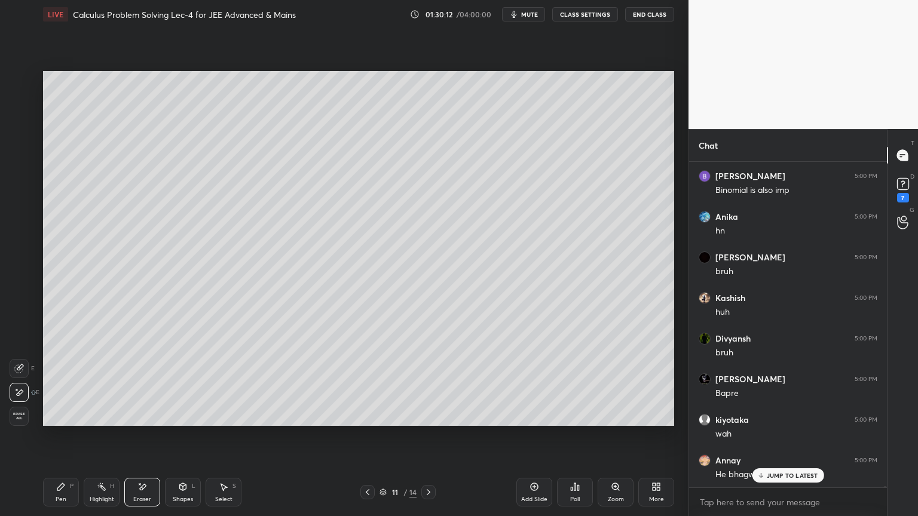
click at [111, 421] on div "Highlight H" at bounding box center [102, 492] width 36 height 29
click at [76, 421] on div "Pen P Highlight H Eraser Shapes L Select S" at bounding box center [161, 492] width 237 height 29
drag, startPoint x: 54, startPoint y: 483, endPoint x: 133, endPoint y: 454, distance: 84.1
click at [53, 421] on div "Pen P" at bounding box center [61, 492] width 36 height 29
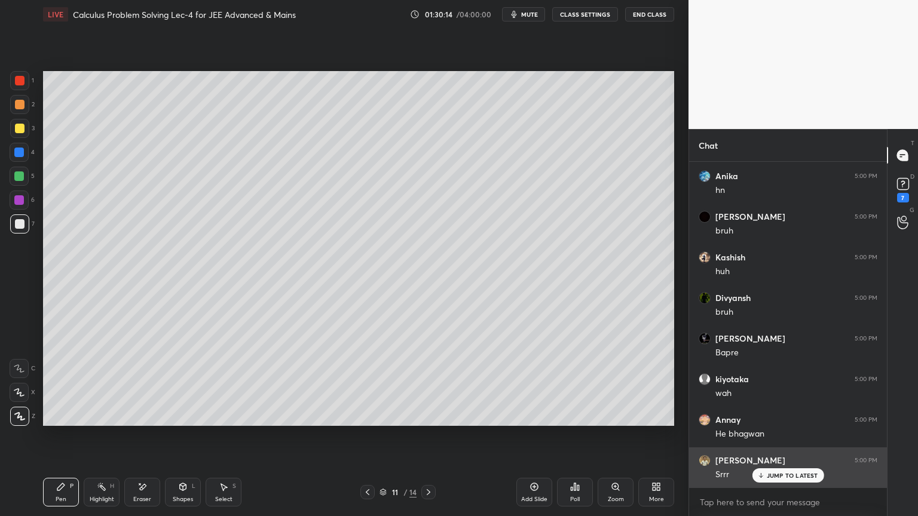
click at [767, 421] on p "JUMP TO LATEST" at bounding box center [792, 475] width 51 height 7
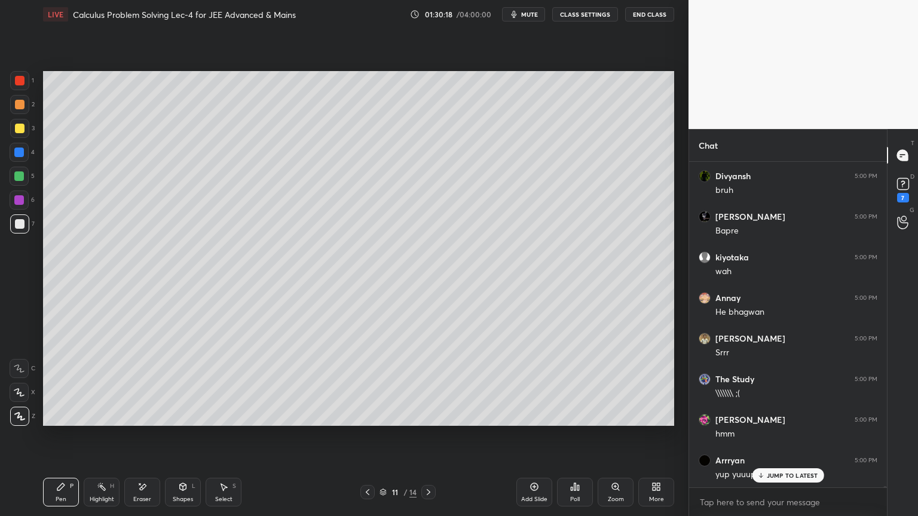
click at [222, 421] on div "Select S" at bounding box center [224, 492] width 36 height 29
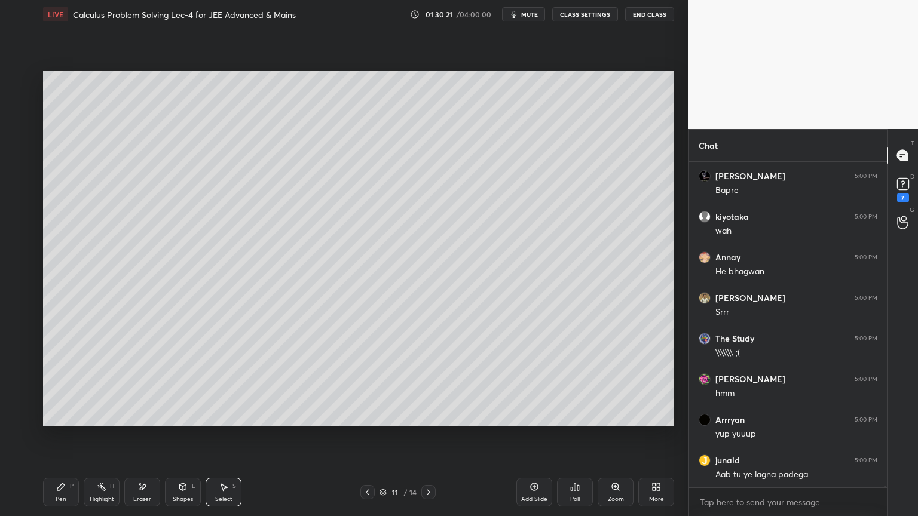
click at [90, 421] on div "Highlight H" at bounding box center [102, 492] width 36 height 29
click at [57, 421] on div "Pen" at bounding box center [61, 500] width 11 height 6
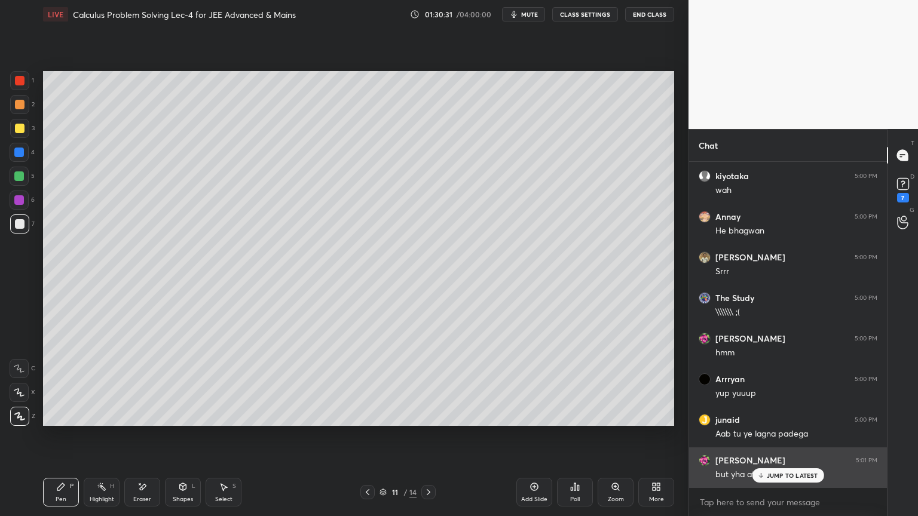
click at [789, 421] on p "JUMP TO LATEST" at bounding box center [792, 475] width 51 height 7
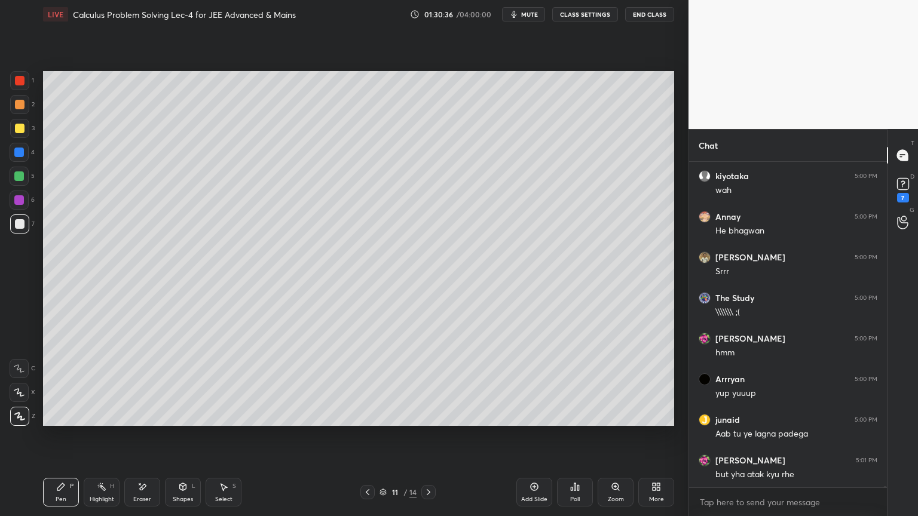
drag, startPoint x: 96, startPoint y: 498, endPoint x: 65, endPoint y: 491, distance: 31.3
click at [94, 421] on div "Highlight" at bounding box center [102, 500] width 24 height 6
drag, startPoint x: 62, startPoint y: 489, endPoint x: 84, endPoint y: 426, distance: 67.1
click at [62, 421] on icon at bounding box center [61, 487] width 10 height 10
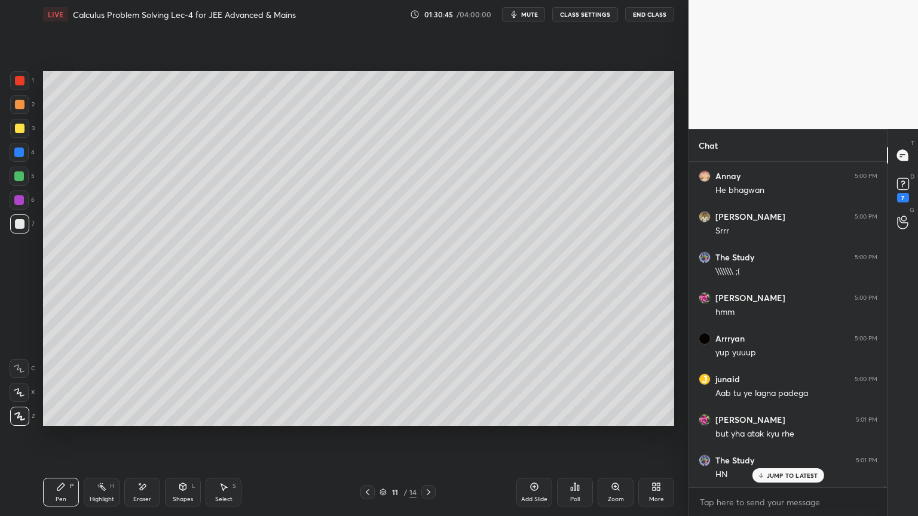
click at [146, 421] on div "Eraser" at bounding box center [142, 500] width 18 height 6
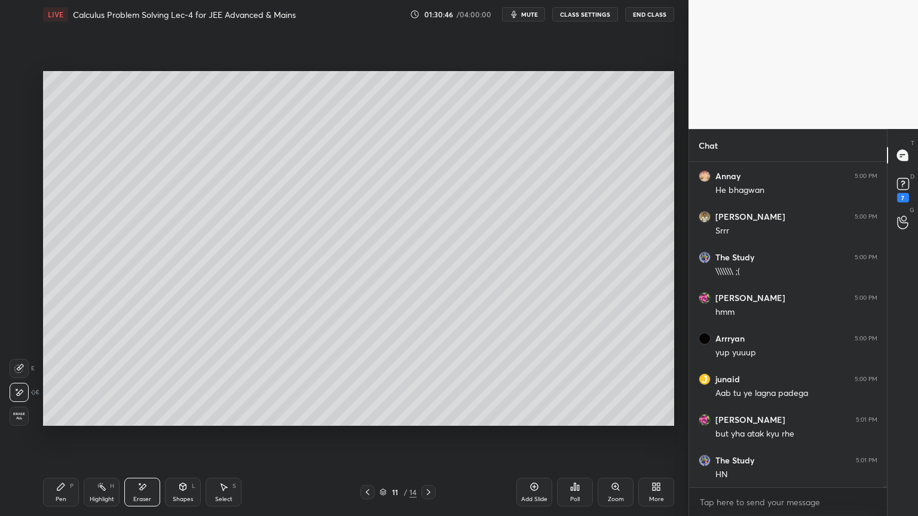
scroll to position [93464, 0]
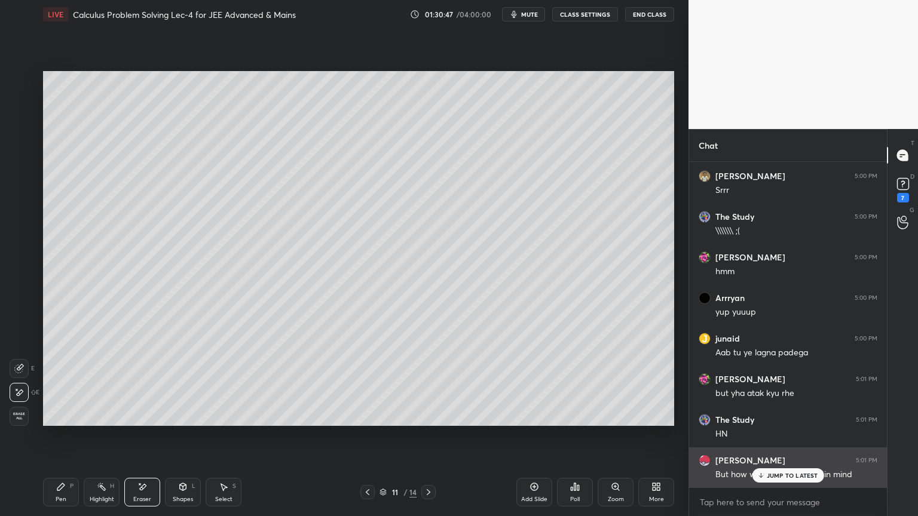
click at [801, 421] on div "JUMP TO LATEST" at bounding box center [788, 475] width 72 height 14
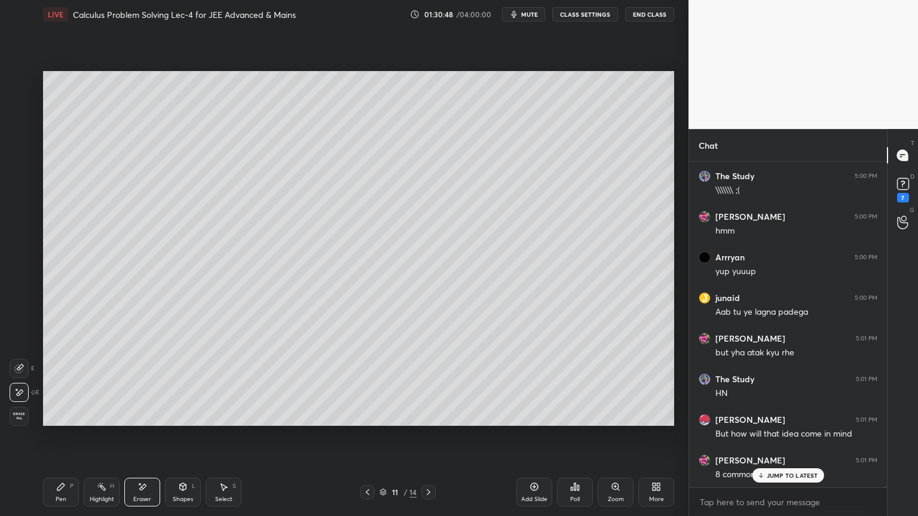
scroll to position [93545, 0]
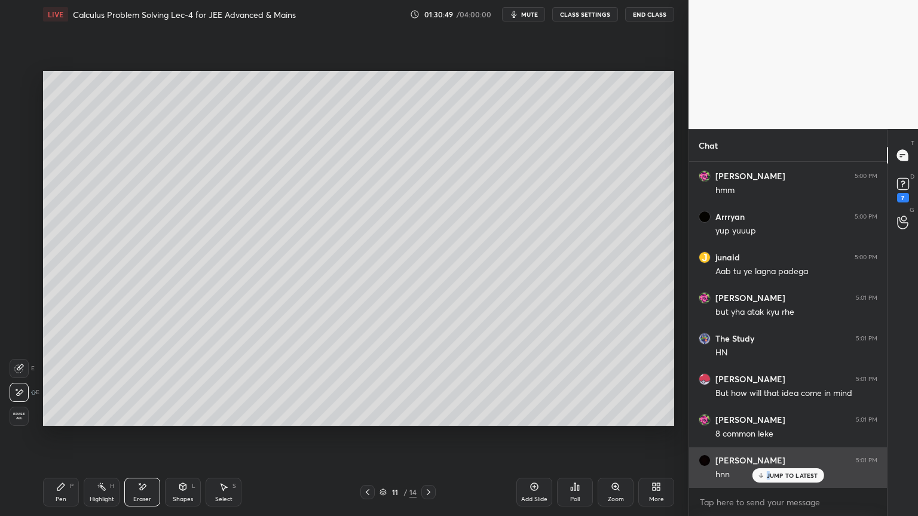
drag, startPoint x: 768, startPoint y: 477, endPoint x: 761, endPoint y: 474, distance: 8.6
click at [769, 421] on p "JUMP TO LATEST" at bounding box center [792, 475] width 51 height 7
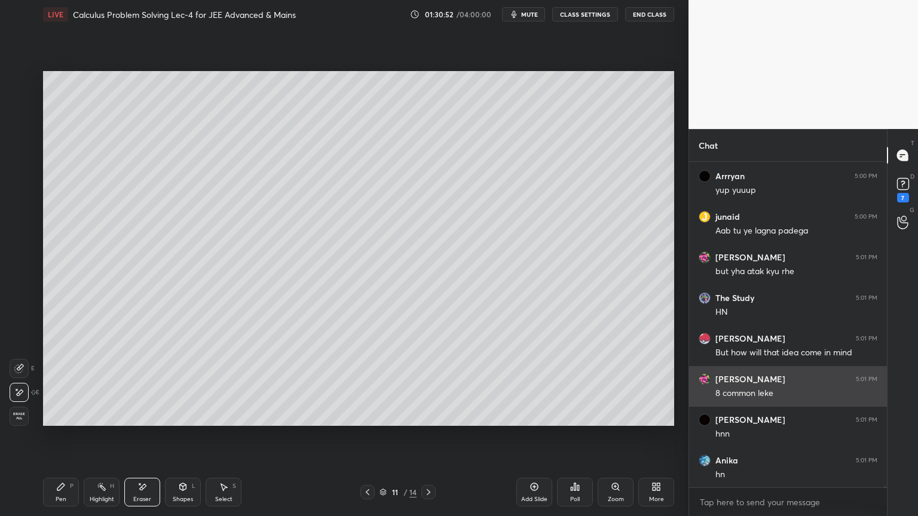
scroll to position [93626, 0]
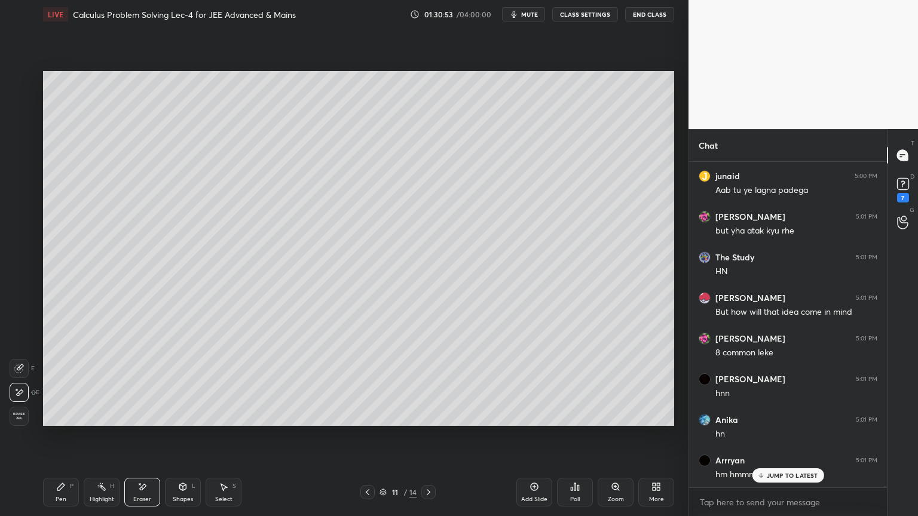
click at [64, 421] on icon at bounding box center [61, 487] width 10 height 10
click at [142, 421] on div "Eraser" at bounding box center [142, 492] width 36 height 29
click at [96, 421] on div "Highlight" at bounding box center [102, 500] width 24 height 6
click at [68, 421] on div "Pen P" at bounding box center [61, 492] width 36 height 29
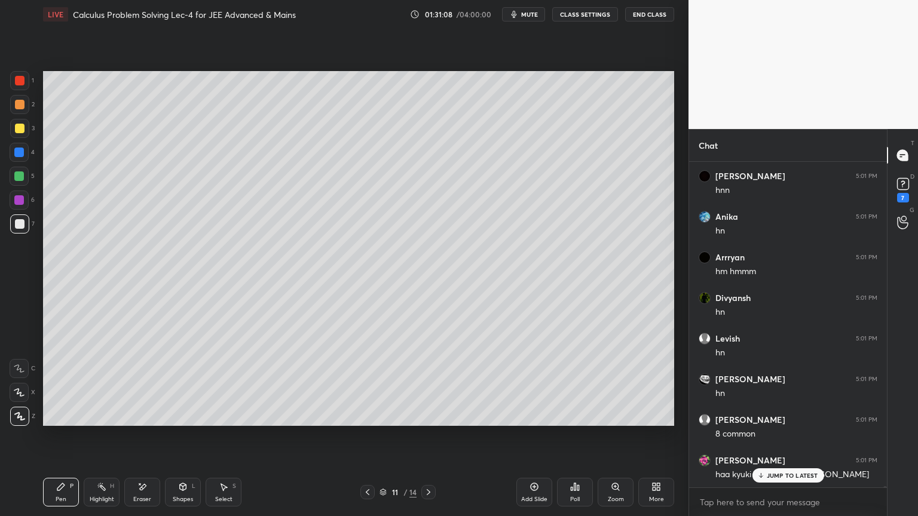
scroll to position [93870, 0]
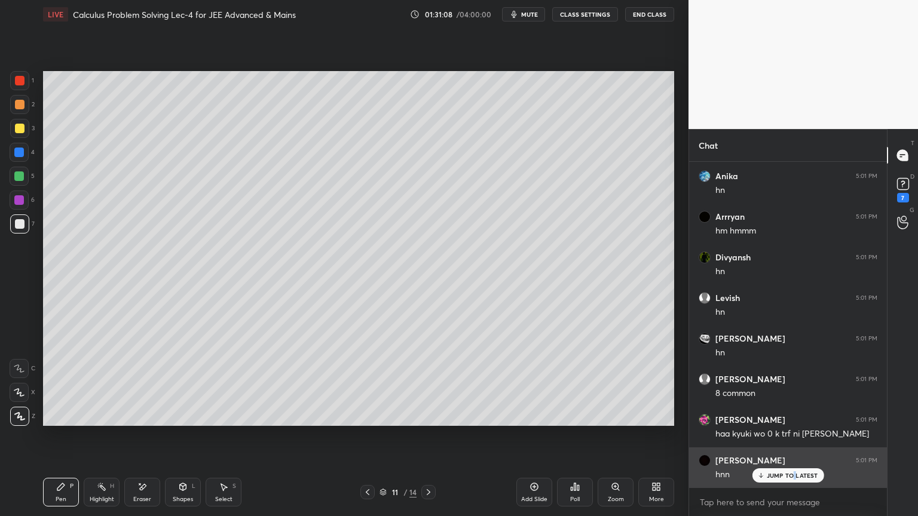
click at [794, 421] on p "JUMP TO LATEST" at bounding box center [792, 475] width 51 height 7
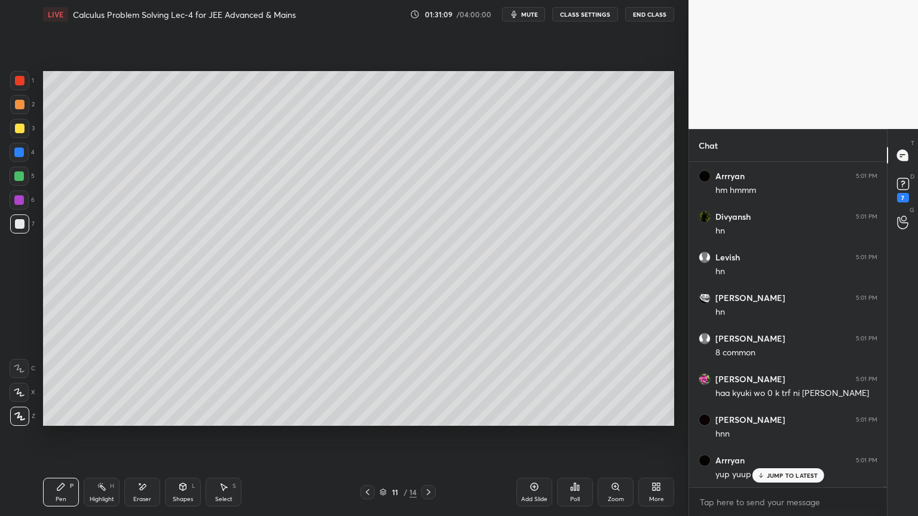
click at [100, 421] on icon at bounding box center [102, 487] width 10 height 10
drag, startPoint x: 119, startPoint y: 495, endPoint x: 105, endPoint y: 500, distance: 15.1
click at [124, 421] on div "Pen P Highlight H Eraser Shapes L Select S" at bounding box center [161, 492] width 237 height 29
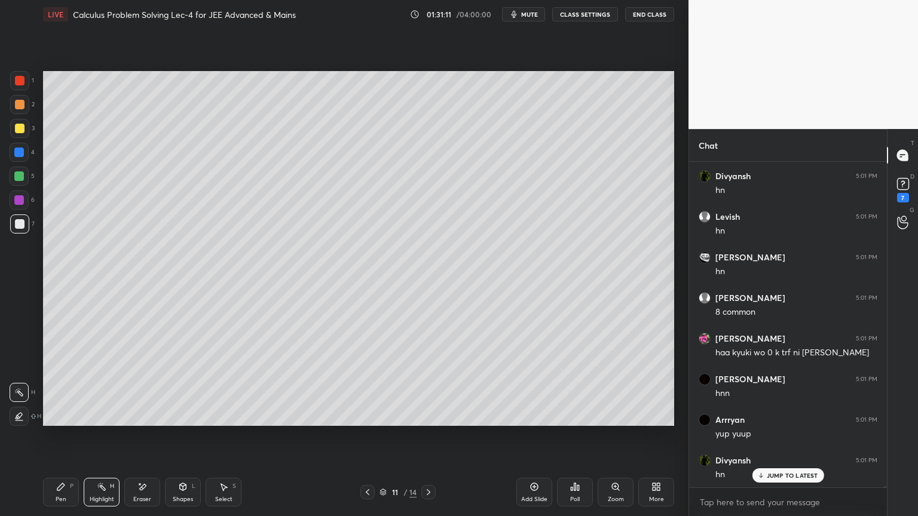
click at [154, 421] on div "Eraser" at bounding box center [142, 492] width 36 height 29
click at [68, 421] on div "Pen P" at bounding box center [61, 492] width 36 height 29
drag, startPoint x: 146, startPoint y: 489, endPoint x: 224, endPoint y: 426, distance: 99.8
click at [149, 421] on div "Eraser" at bounding box center [142, 492] width 36 height 29
click at [96, 421] on div "Highlight H" at bounding box center [102, 492] width 36 height 29
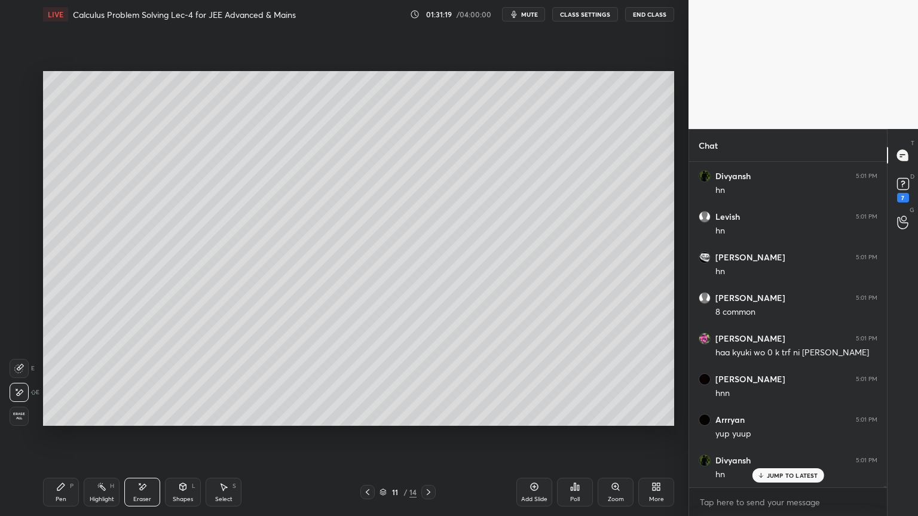
click at [67, 421] on div "Pen P" at bounding box center [61, 492] width 36 height 29
drag, startPoint x: 100, startPoint y: 494, endPoint x: 82, endPoint y: 497, distance: 18.8
click at [98, 421] on div "Highlight H" at bounding box center [102, 492] width 36 height 29
drag, startPoint x: 76, startPoint y: 493, endPoint x: 134, endPoint y: 459, distance: 66.4
click at [75, 421] on div "Pen P" at bounding box center [61, 492] width 36 height 29
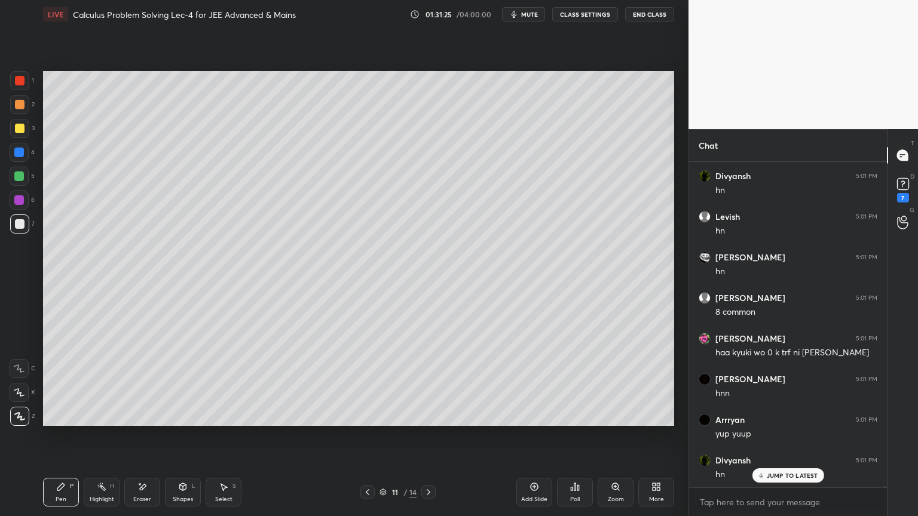
drag, startPoint x: 154, startPoint y: 491, endPoint x: 156, endPoint y: 484, distance: 7.4
click at [152, 421] on div "Eraser" at bounding box center [142, 492] width 36 height 29
click at [66, 421] on div "Pen P" at bounding box center [61, 492] width 36 height 29
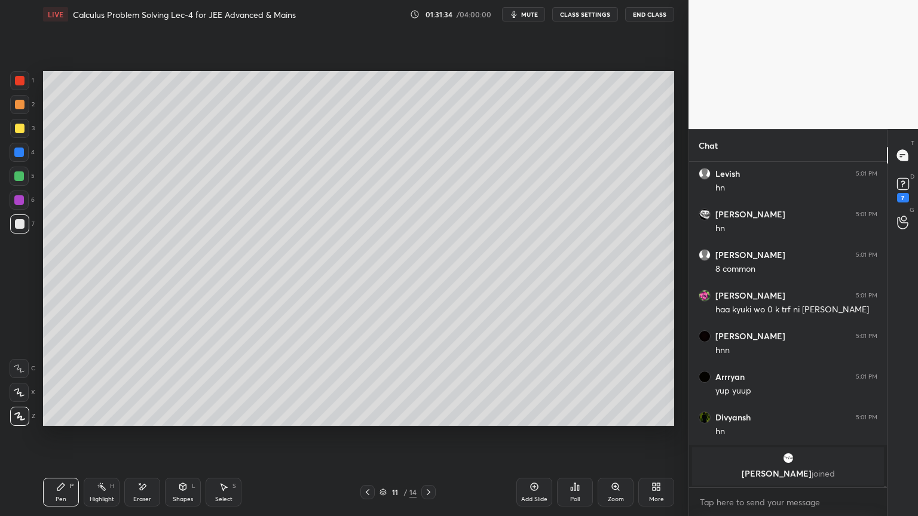
scroll to position [94035, 0]
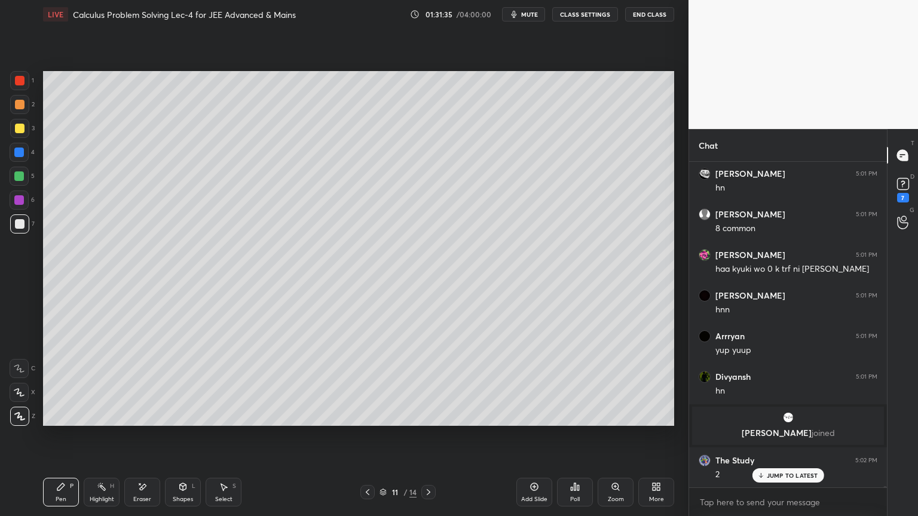
drag, startPoint x: 133, startPoint y: 494, endPoint x: 155, endPoint y: 437, distance: 60.9
click at [135, 421] on div "Eraser" at bounding box center [142, 492] width 36 height 29
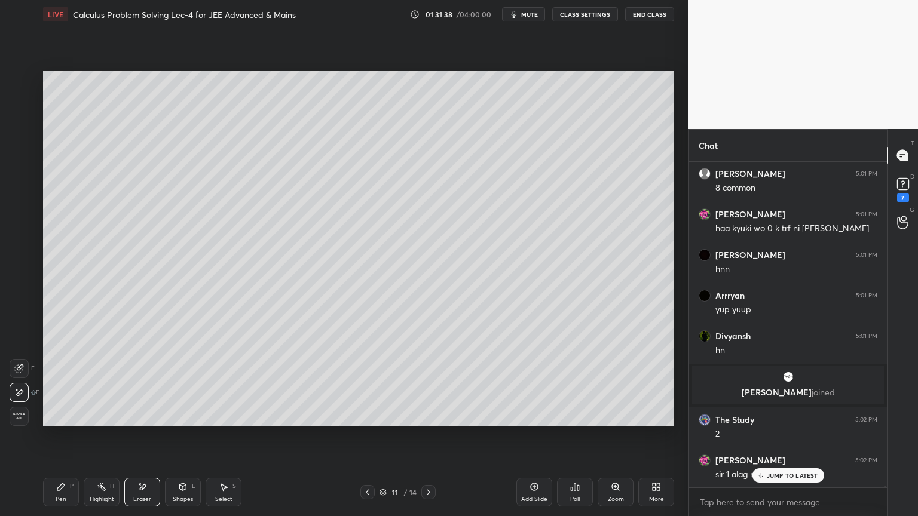
drag, startPoint x: 84, startPoint y: 497, endPoint x: 58, endPoint y: 494, distance: 25.8
click at [82, 421] on div "Pen P Highlight H Eraser Shapes L Select S" at bounding box center [161, 492] width 237 height 29
click at [57, 421] on div "Pen P" at bounding box center [61, 492] width 36 height 29
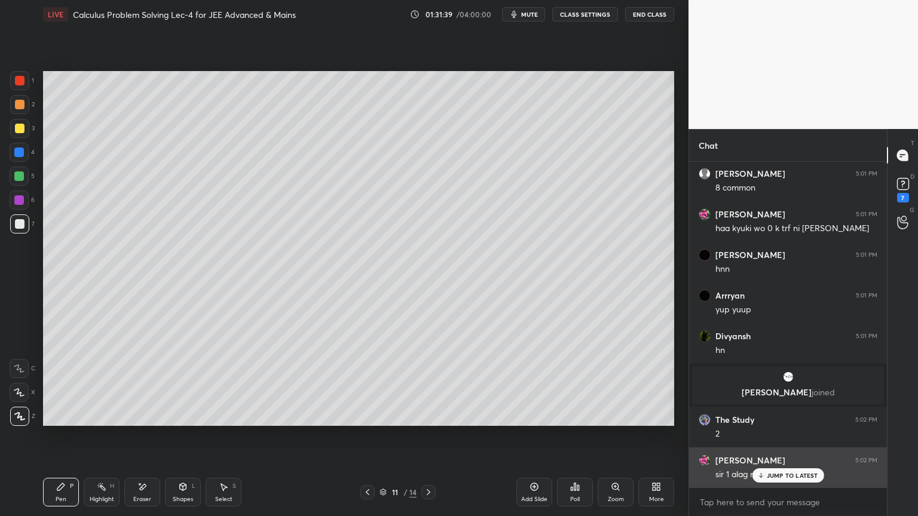
click at [776, 421] on p "JUMP TO LATEST" at bounding box center [792, 475] width 51 height 7
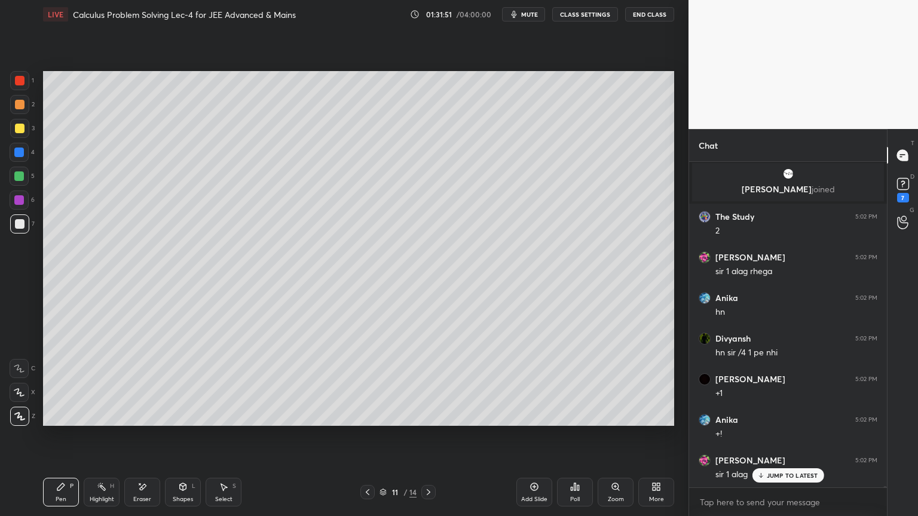
scroll to position [94319, 0]
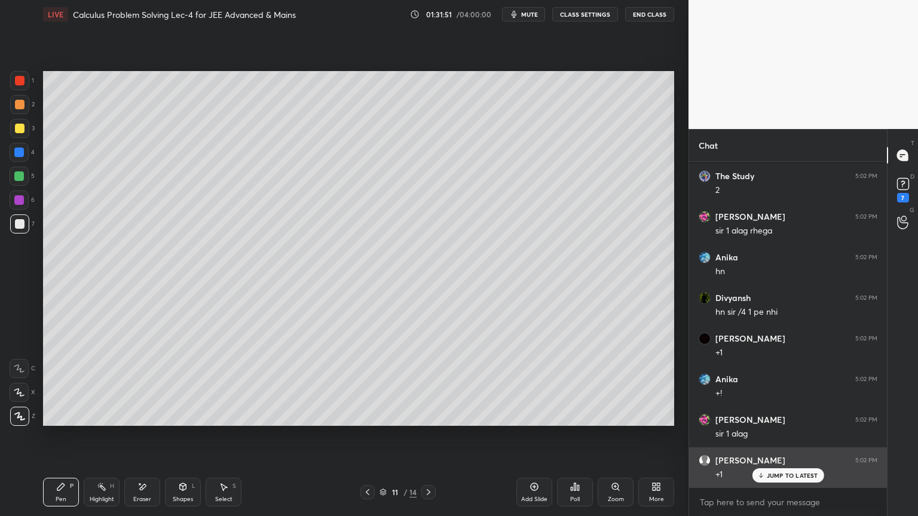
click at [776, 421] on p "JUMP TO LATEST" at bounding box center [792, 475] width 51 height 7
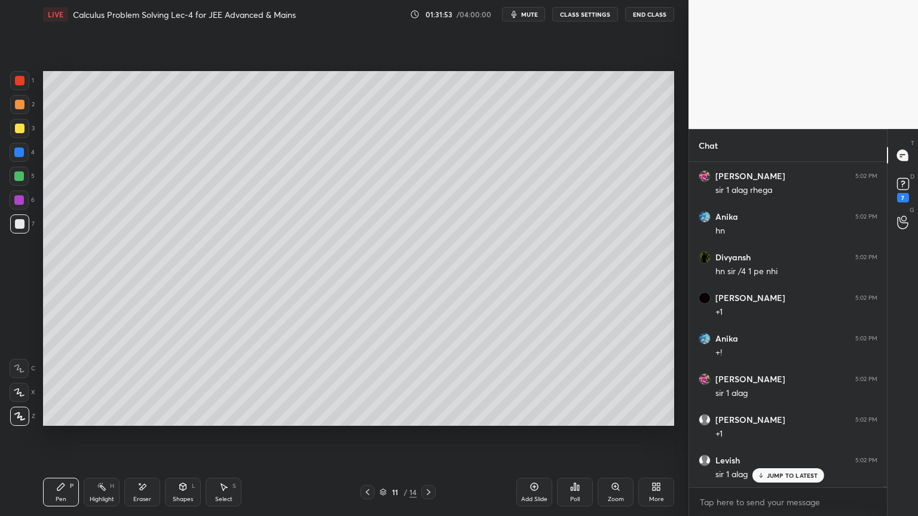
click at [776, 421] on p "JUMP TO LATEST" at bounding box center [792, 475] width 51 height 7
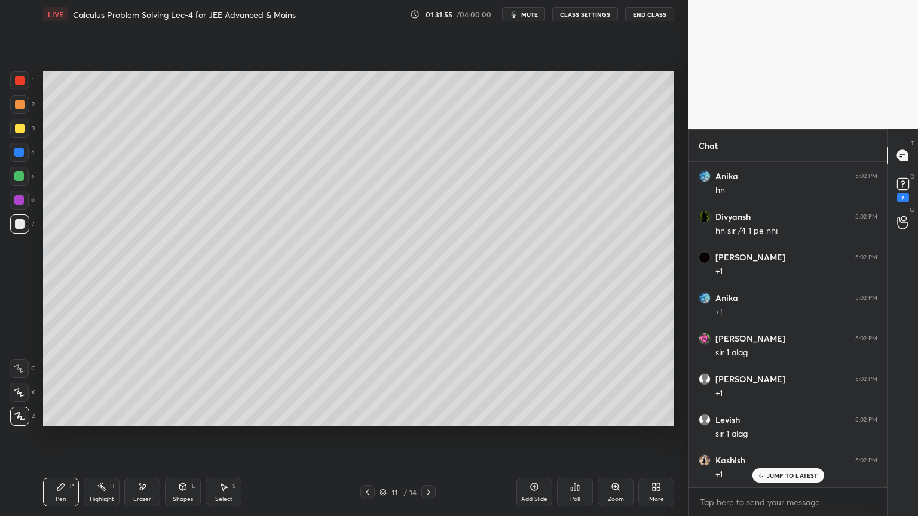
scroll to position [94482, 0]
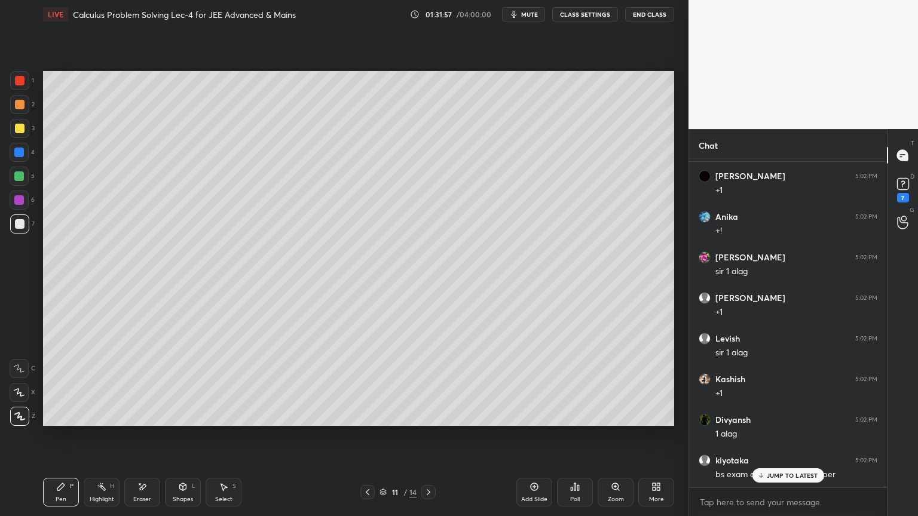
click at [135, 421] on div "Eraser" at bounding box center [142, 500] width 18 height 6
click at [87, 421] on div "Highlight H" at bounding box center [102, 492] width 36 height 29
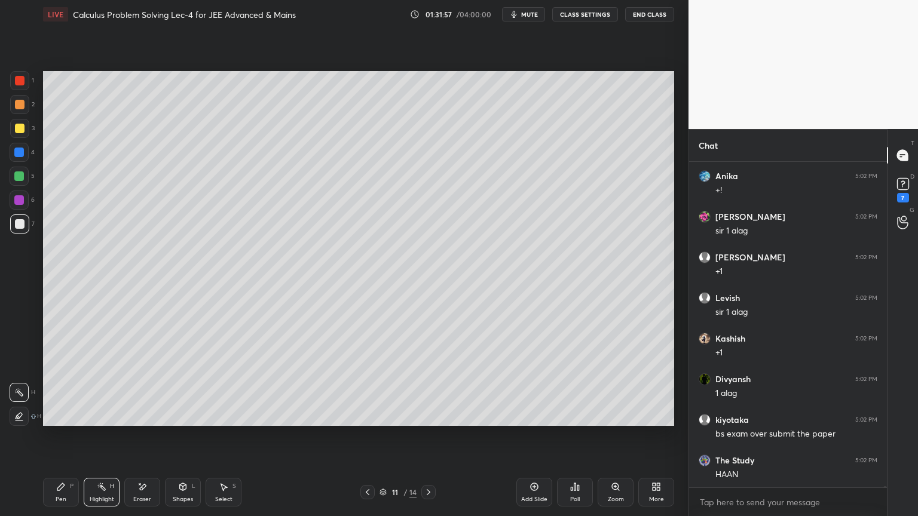
click at [64, 421] on div "Pen P" at bounding box center [61, 492] width 36 height 29
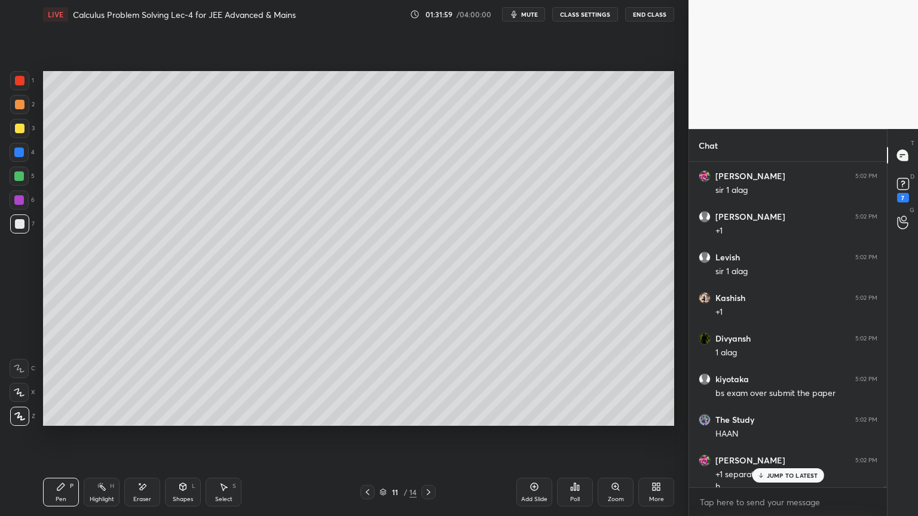
scroll to position [94575, 0]
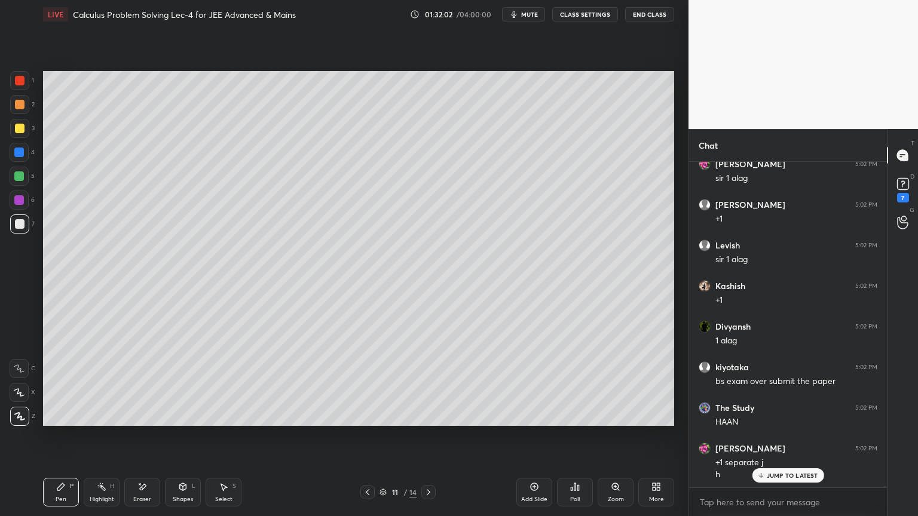
click at [131, 421] on div "Eraser" at bounding box center [142, 492] width 36 height 29
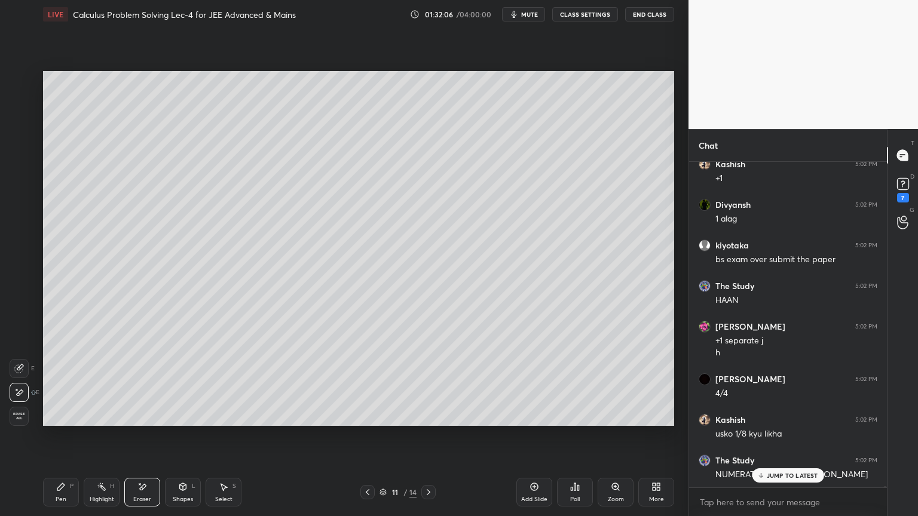
scroll to position [94778, 0]
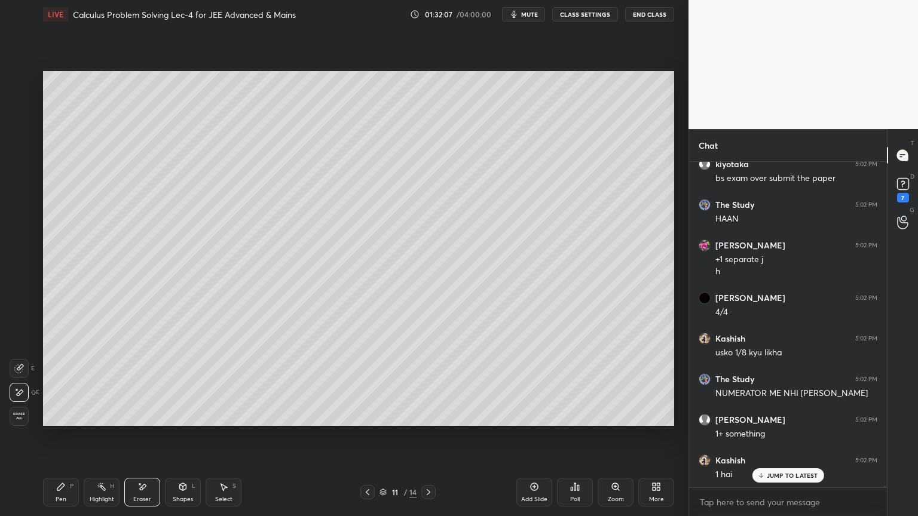
click at [218, 421] on div "Select S" at bounding box center [224, 492] width 36 height 29
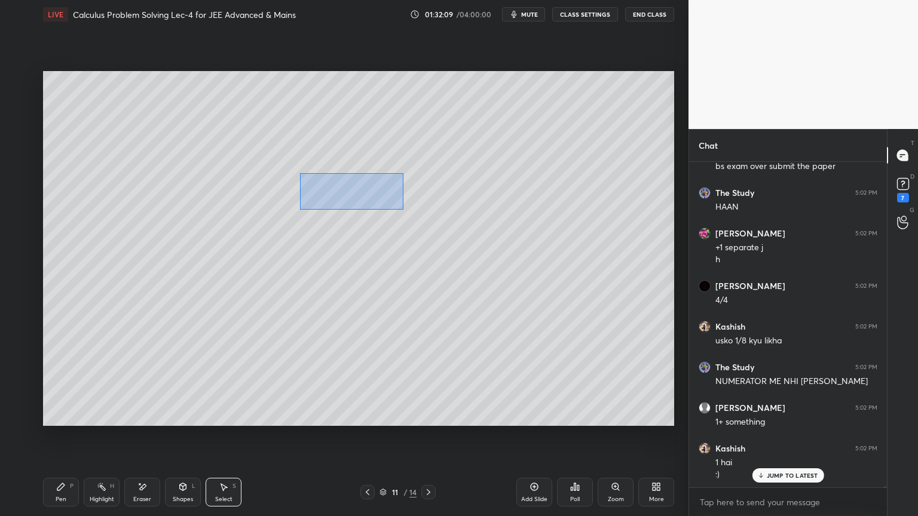
drag, startPoint x: 391, startPoint y: 191, endPoint x: 318, endPoint y: 200, distance: 74.0
click at [301, 208] on div "0 ° Undo Copy Duplicate Duplicate to new slide Delete" at bounding box center [358, 248] width 631 height 355
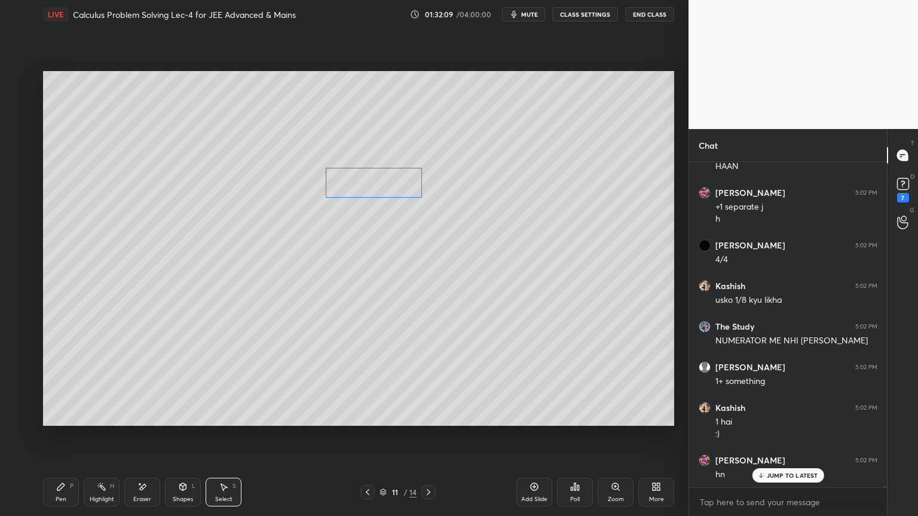
drag, startPoint x: 334, startPoint y: 196, endPoint x: 353, endPoint y: 193, distance: 19.4
click at [360, 192] on div "0 ° Undo Copy Duplicate Duplicate to new slide Delete" at bounding box center [358, 248] width 631 height 355
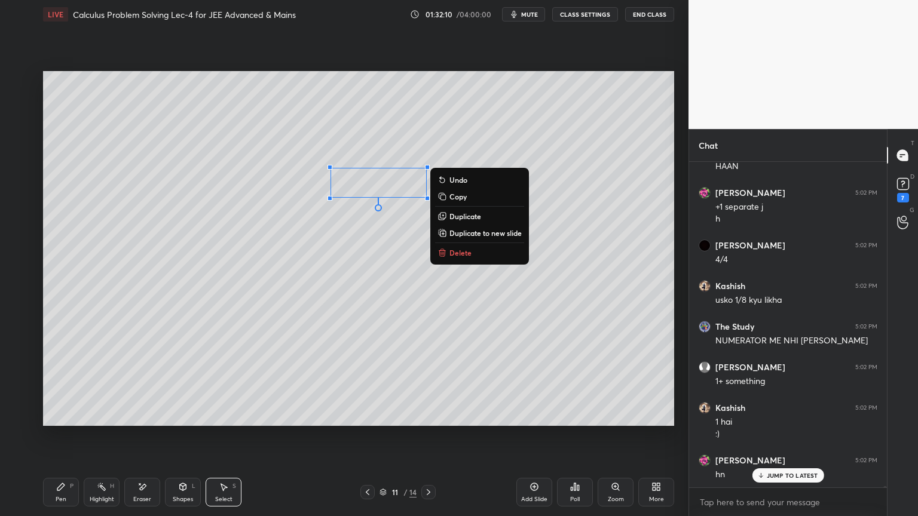
scroll to position [94872, 0]
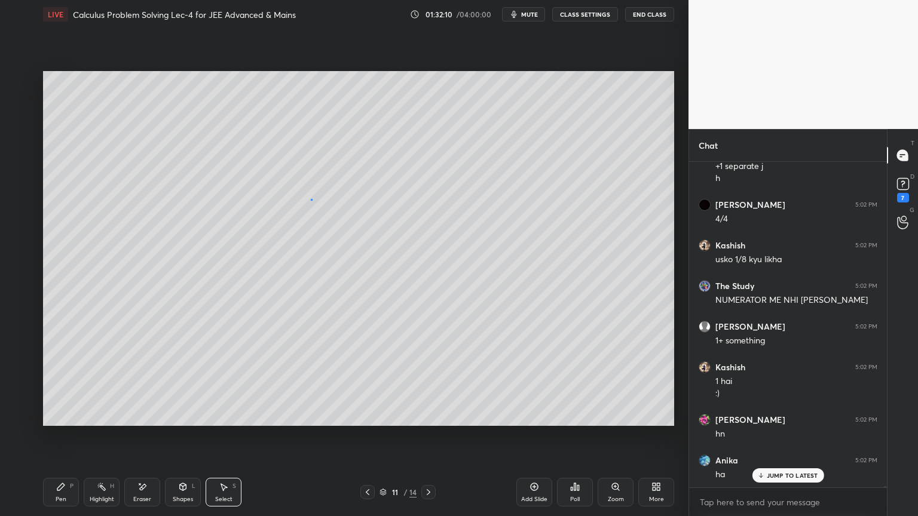
drag, startPoint x: 312, startPoint y: 200, endPoint x: 310, endPoint y: 206, distance: 6.2
click at [312, 200] on div "0 ° Undo Copy Duplicate Duplicate to new slide Delete" at bounding box center [358, 248] width 631 height 355
drag, startPoint x: 72, startPoint y: 490, endPoint x: 108, endPoint y: 451, distance: 53.3
click at [70, 421] on div "Pen P" at bounding box center [61, 492] width 36 height 29
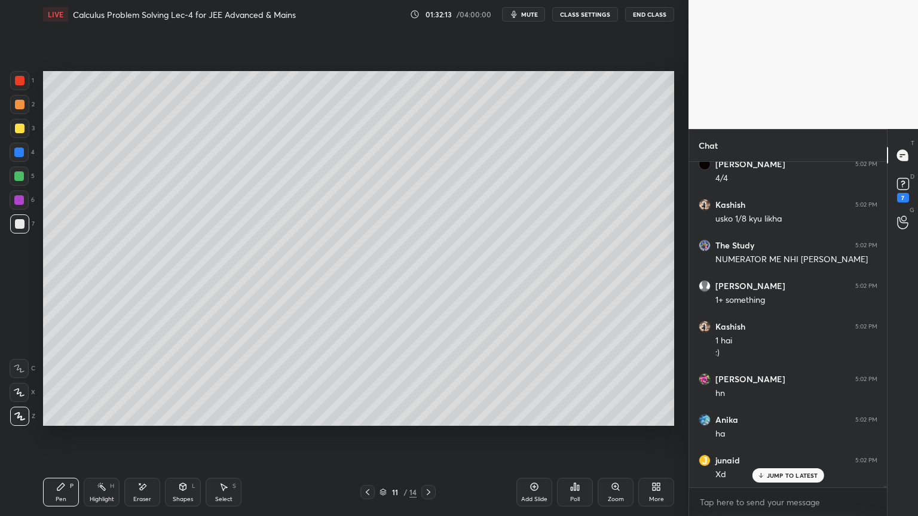
scroll to position [94953, 0]
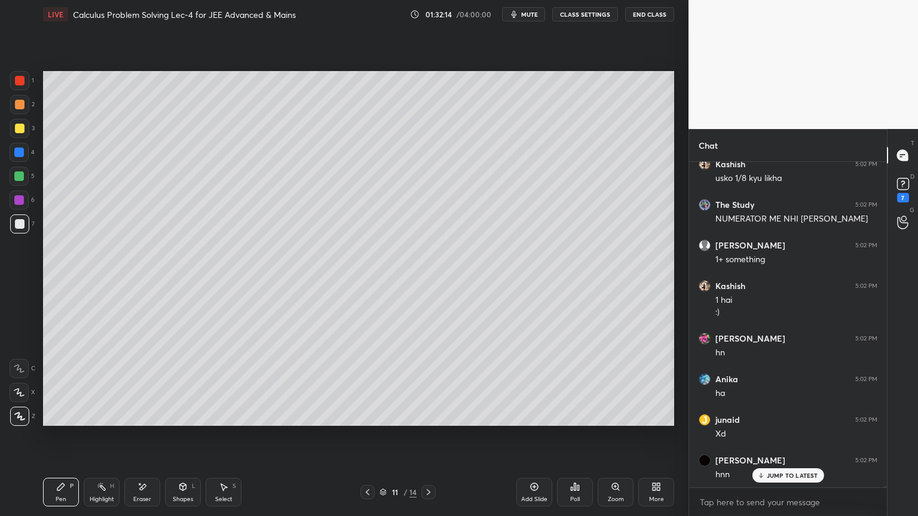
drag, startPoint x: 148, startPoint y: 491, endPoint x: 188, endPoint y: 454, distance: 54.5
click at [149, 421] on div "Eraser" at bounding box center [142, 492] width 36 height 29
drag, startPoint x: 68, startPoint y: 491, endPoint x: 81, endPoint y: 480, distance: 17.4
click at [67, 421] on div "Pen P" at bounding box center [61, 492] width 36 height 29
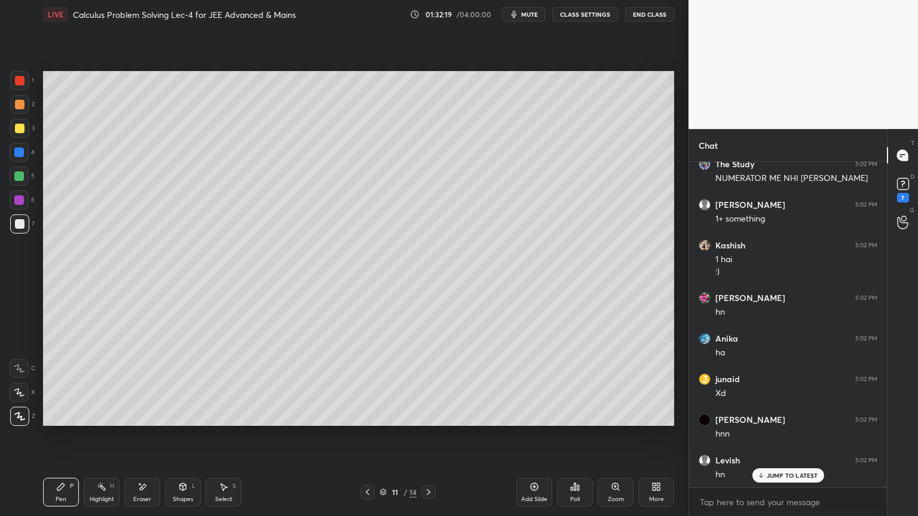
scroll to position [95034, 0]
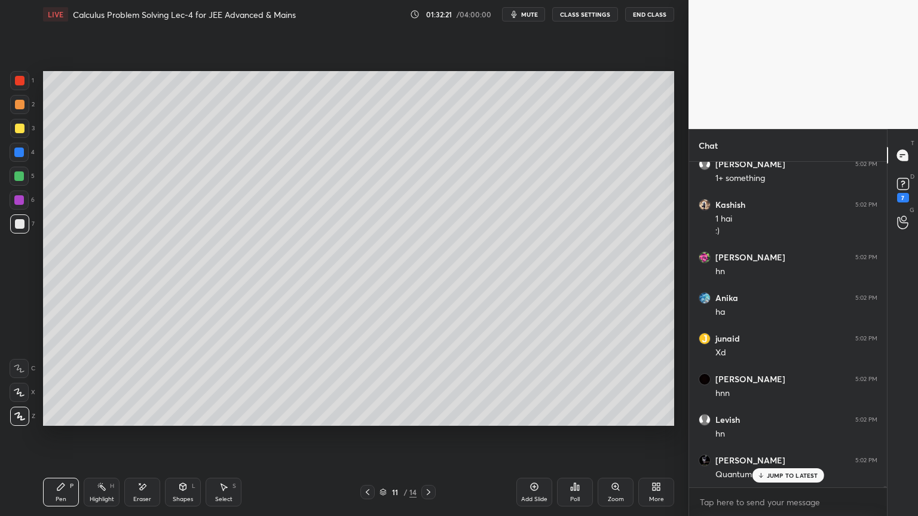
drag, startPoint x: 217, startPoint y: 493, endPoint x: 286, endPoint y: 434, distance: 90.3
click at [218, 421] on div "Select S" at bounding box center [224, 492] width 36 height 29
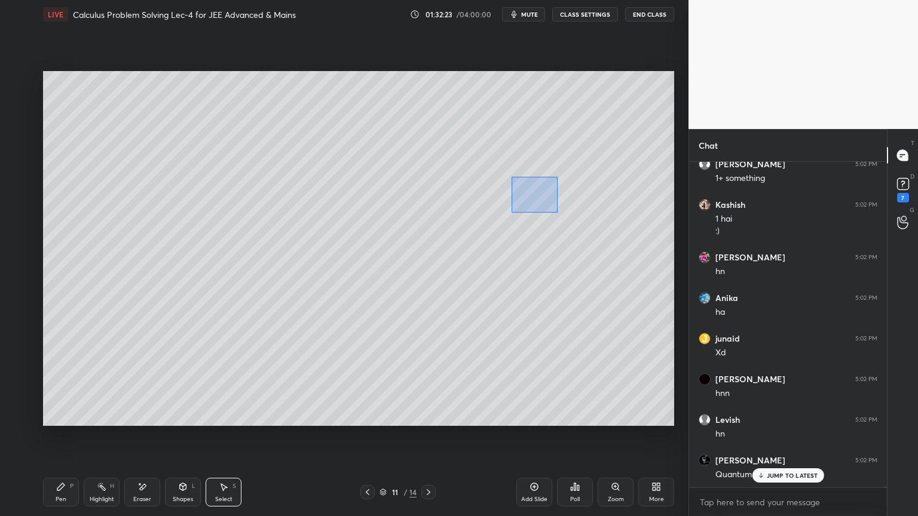
drag, startPoint x: 557, startPoint y: 177, endPoint x: 507, endPoint y: 213, distance: 62.0
click at [507, 213] on div "0 ° Undo Copy Duplicate Duplicate to new slide Delete" at bounding box center [358, 248] width 631 height 355
drag, startPoint x: 526, startPoint y: 197, endPoint x: 568, endPoint y: 197, distance: 41.2
click at [568, 197] on div "0 ° Undo Copy Duplicate Duplicate to new slide Delete" at bounding box center [358, 248] width 631 height 355
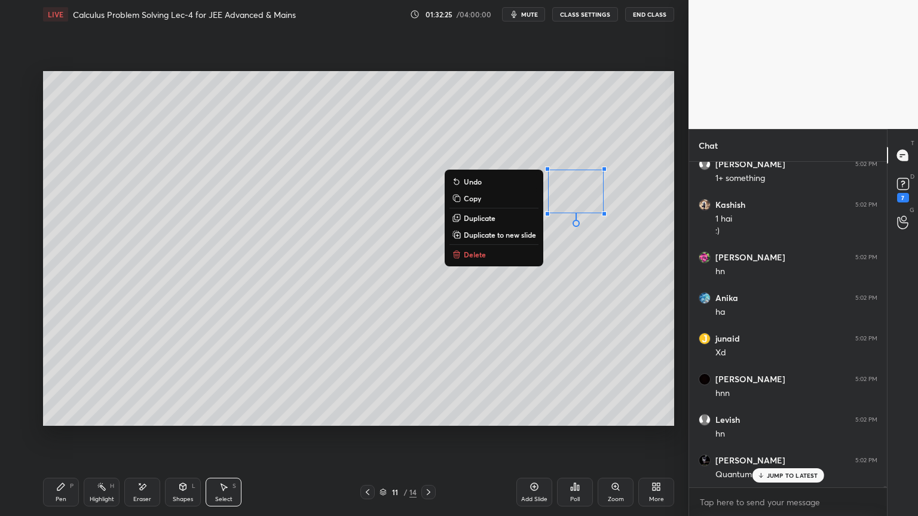
drag, startPoint x: 501, startPoint y: 147, endPoint x: 392, endPoint y: 275, distance: 167.9
click at [501, 146] on div "0 ° Undo Copy Duplicate Duplicate to new slide Delete" at bounding box center [358, 248] width 631 height 355
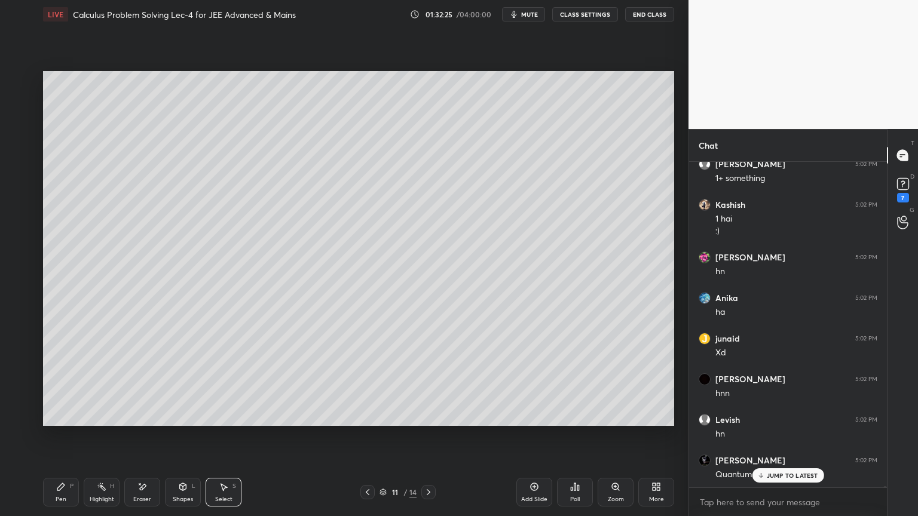
click at [60, 421] on div "Pen" at bounding box center [61, 500] width 11 height 6
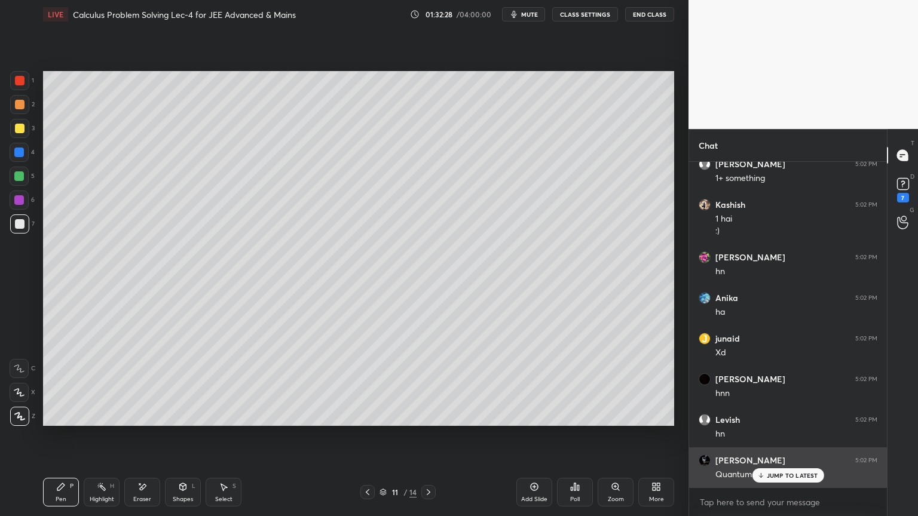
click at [799, 421] on p "JUMP TO LATEST" at bounding box center [792, 475] width 51 height 7
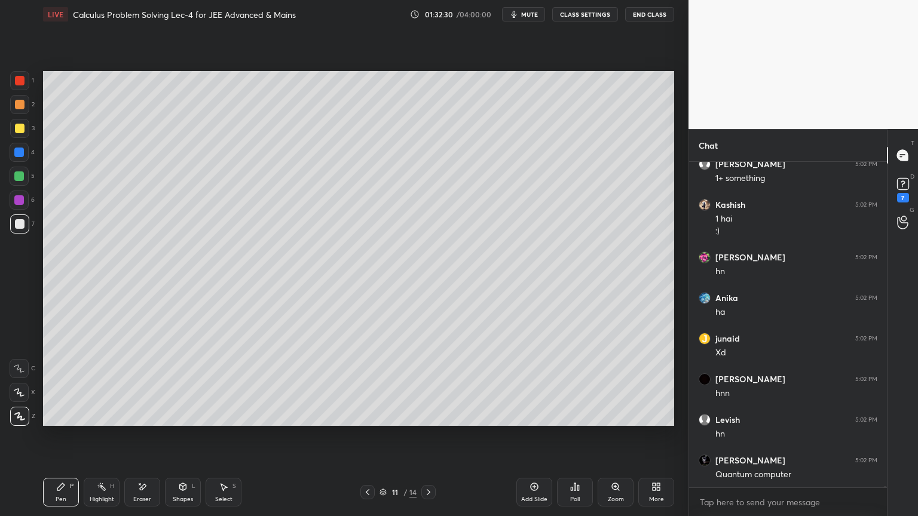
scroll to position [95075, 0]
drag, startPoint x: 97, startPoint y: 495, endPoint x: 73, endPoint y: 491, distance: 24.8
click at [97, 421] on div "Highlight H" at bounding box center [102, 492] width 36 height 29
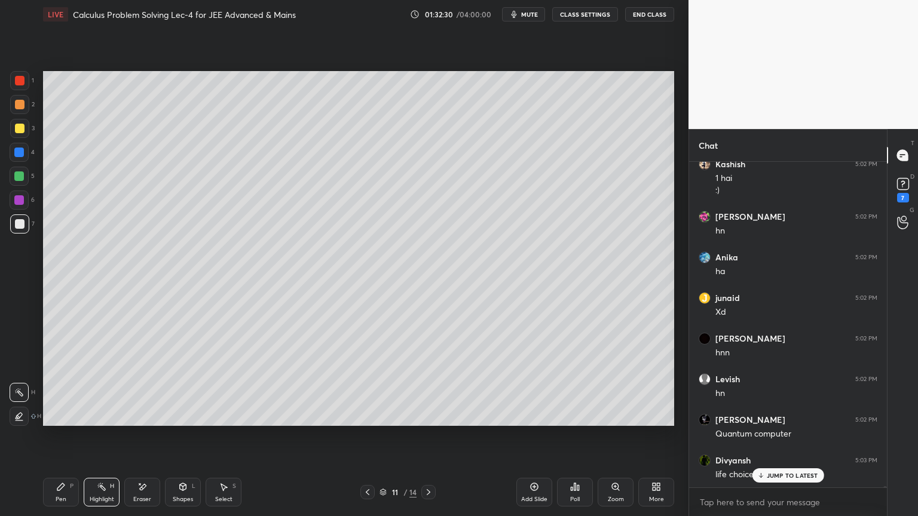
drag, startPoint x: 73, startPoint y: 491, endPoint x: 90, endPoint y: 486, distance: 17.6
click at [71, 421] on div "Pen P" at bounding box center [61, 492] width 36 height 29
click at [144, 421] on div "Eraser" at bounding box center [142, 500] width 18 height 6
click at [100, 421] on div "Highlight H" at bounding box center [102, 492] width 36 height 29
click at [74, 421] on div "Pen P" at bounding box center [61, 492] width 36 height 29
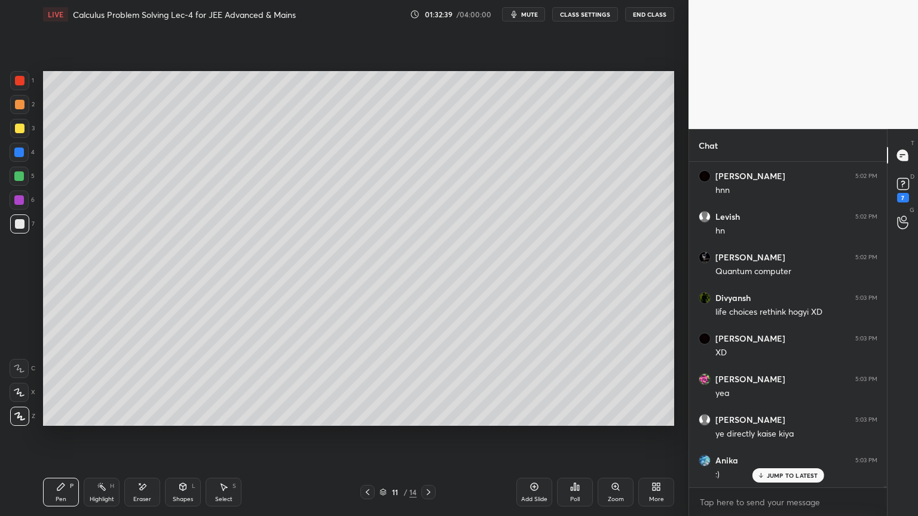
scroll to position [95278, 0]
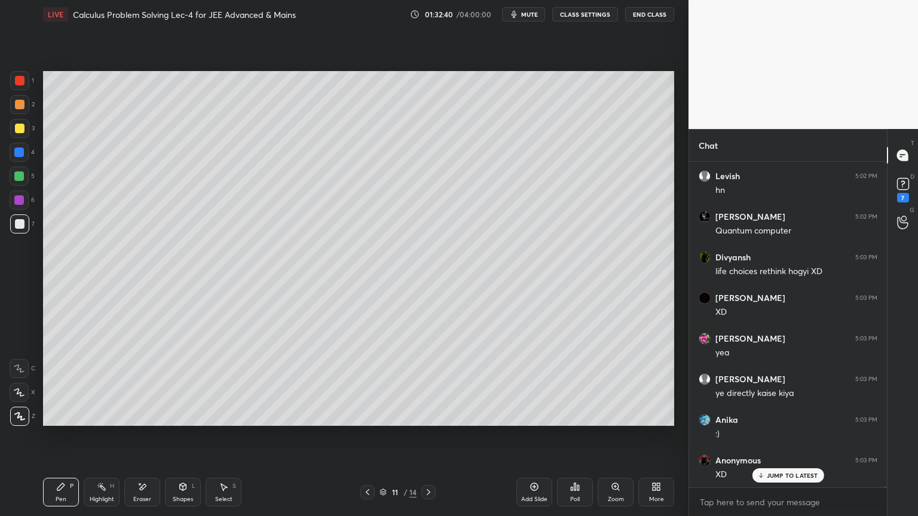
click at [149, 421] on div "Eraser" at bounding box center [142, 492] width 36 height 29
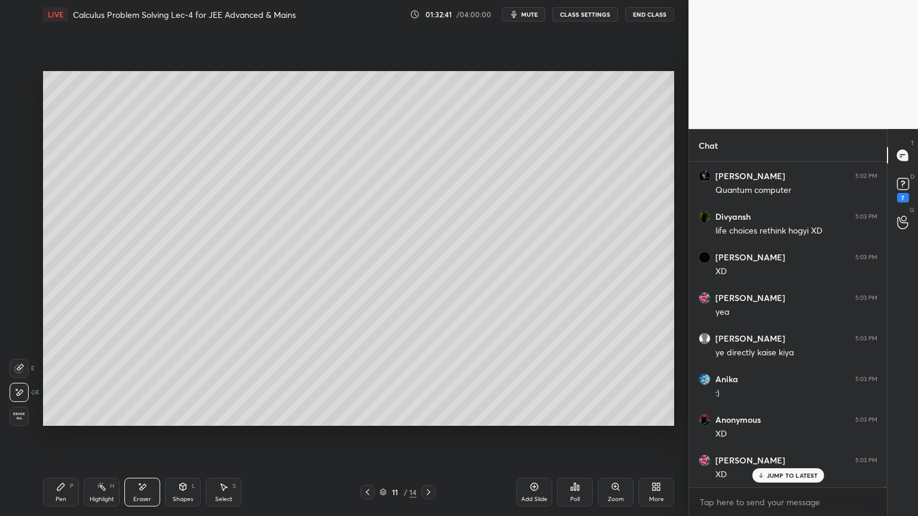
click at [105, 421] on div "Highlight H" at bounding box center [102, 492] width 36 height 29
click at [65, 421] on div "Pen P" at bounding box center [61, 492] width 36 height 29
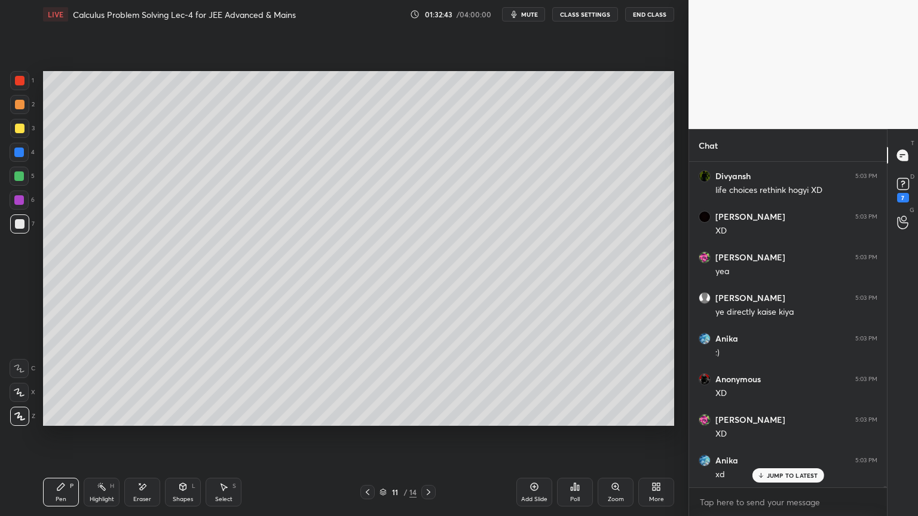
scroll to position [95440, 0]
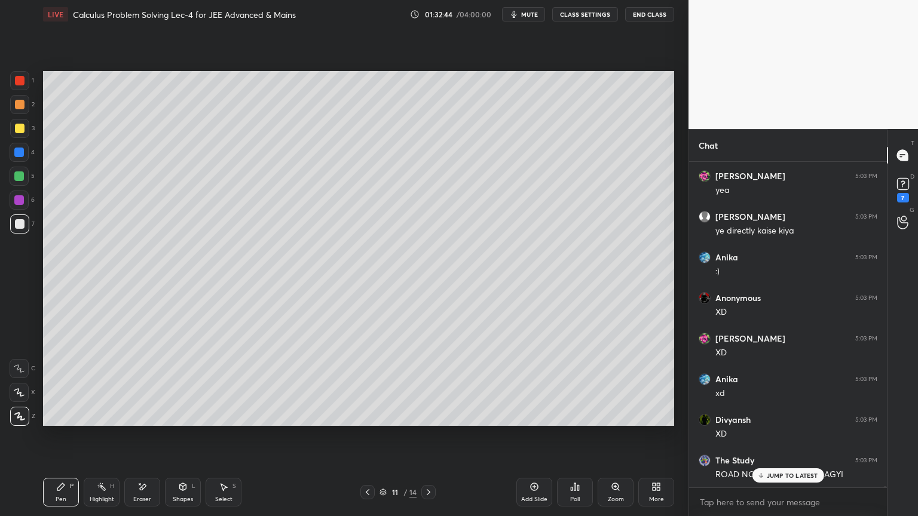
click at [140, 421] on div "Eraser" at bounding box center [142, 492] width 36 height 29
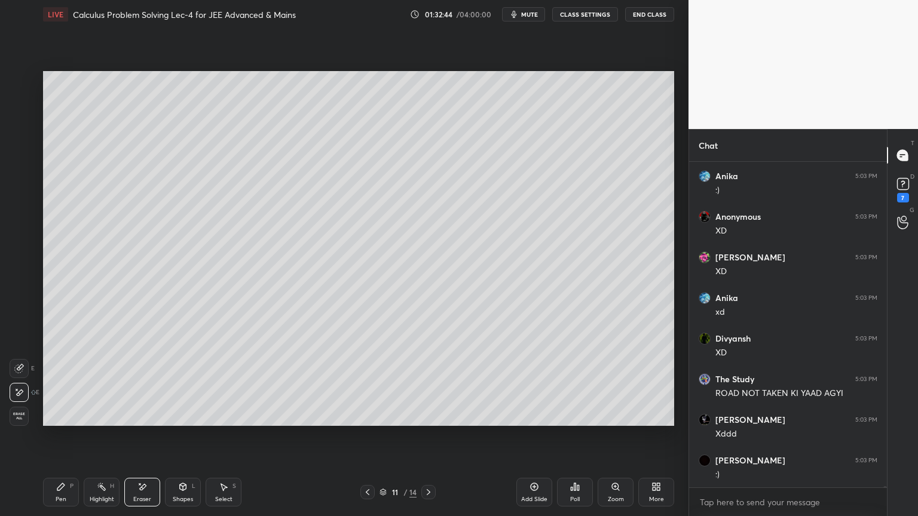
scroll to position [95522, 0]
click at [675, 302] on div "Setting up your live class Poll for secs No correct answer Start poll" at bounding box center [358, 249] width 641 height 440
drag, startPoint x: 101, startPoint y: 497, endPoint x: 75, endPoint y: 489, distance: 26.8
click at [100, 421] on div "Highlight" at bounding box center [102, 500] width 24 height 6
click at [75, 421] on div "Pen P" at bounding box center [61, 492] width 36 height 29
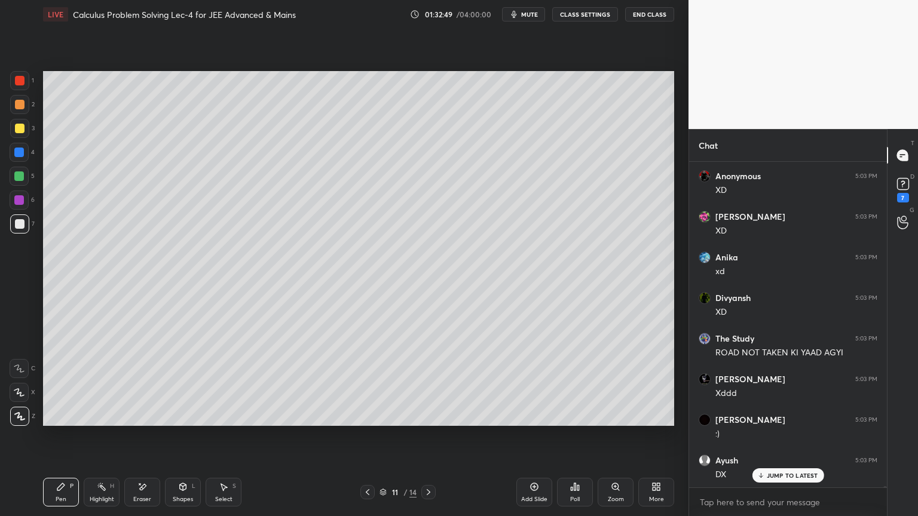
drag, startPoint x: 105, startPoint y: 493, endPoint x: 93, endPoint y: 485, distance: 14.8
click at [104, 421] on div "Highlight H" at bounding box center [102, 492] width 36 height 29
click at [74, 421] on div "Pen P Highlight H Eraser Shapes L Select S" at bounding box center [161, 492] width 237 height 29
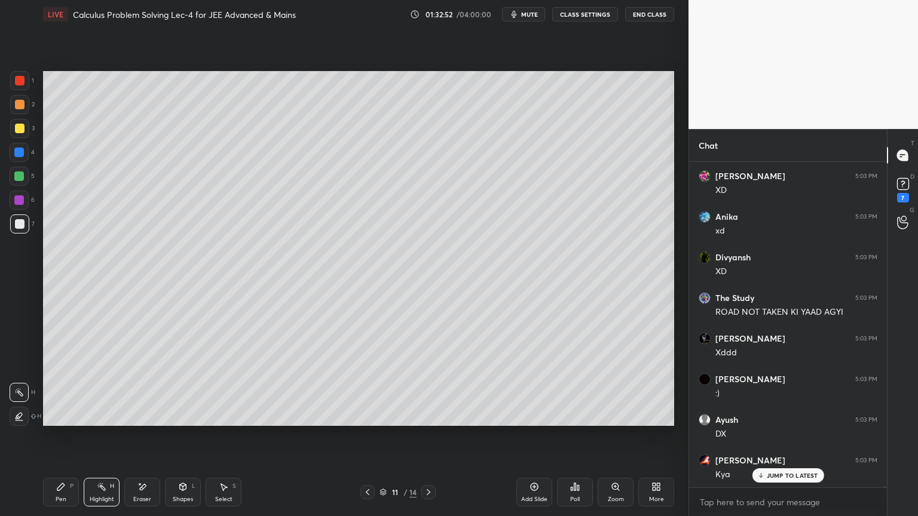
drag, startPoint x: 131, startPoint y: 492, endPoint x: 118, endPoint y: 495, distance: 12.9
click at [130, 421] on div "Eraser" at bounding box center [142, 492] width 36 height 29
click at [54, 421] on div "Pen P" at bounding box center [61, 492] width 36 height 29
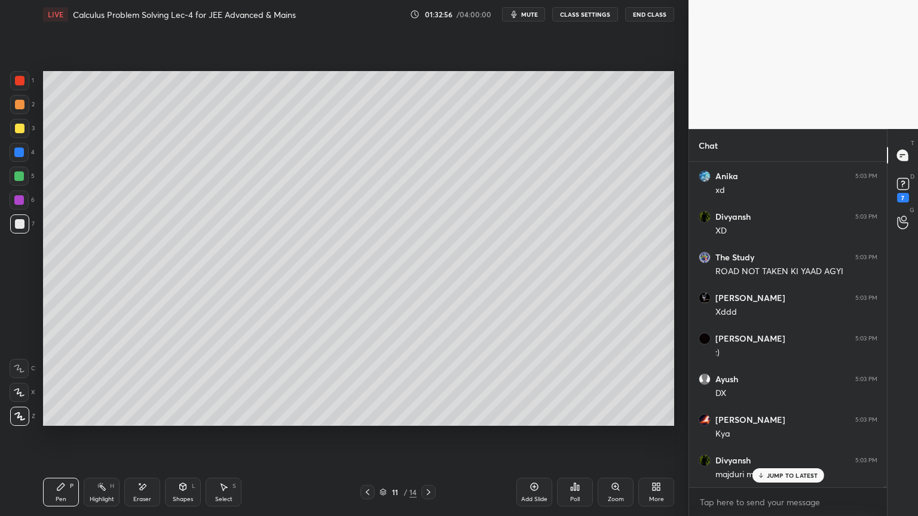
drag, startPoint x: 157, startPoint y: 489, endPoint x: 262, endPoint y: 434, distance: 118.9
click at [155, 421] on div "Eraser" at bounding box center [142, 492] width 36 height 29
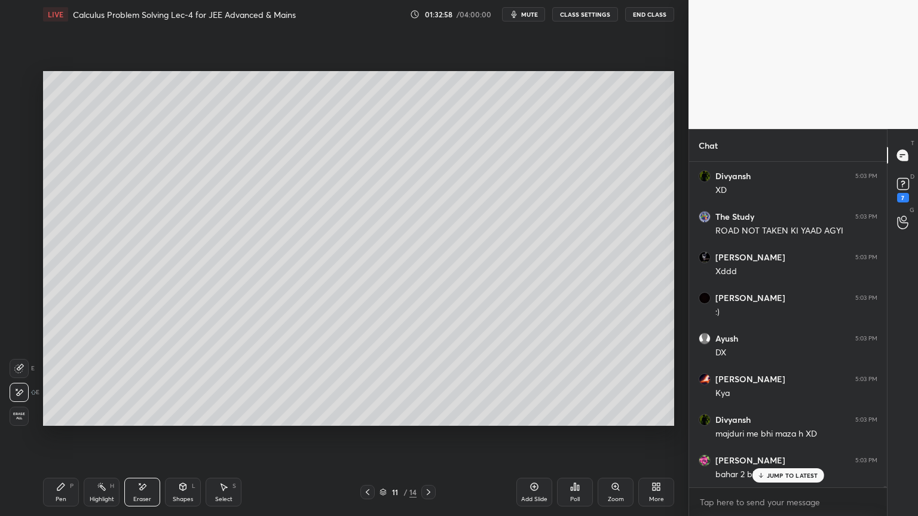
drag, startPoint x: 65, startPoint y: 500, endPoint x: 184, endPoint y: 439, distance: 133.6
click at [66, 421] on div "Pen" at bounding box center [61, 500] width 11 height 6
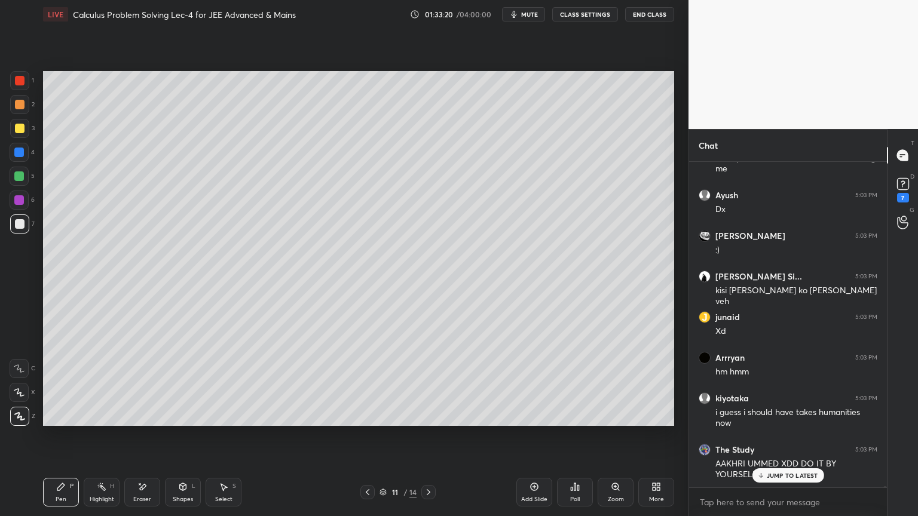
scroll to position [96255, 0]
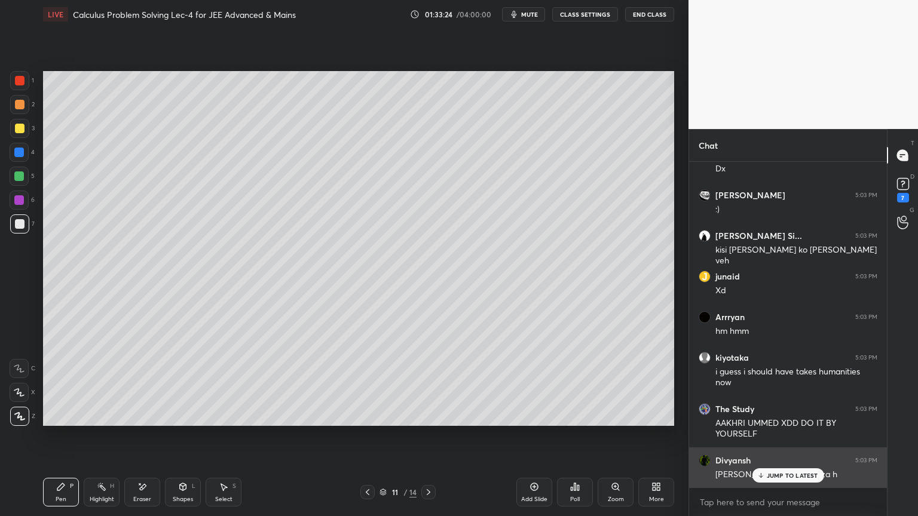
click at [797, 421] on p "JUMP TO LATEST" at bounding box center [792, 475] width 51 height 7
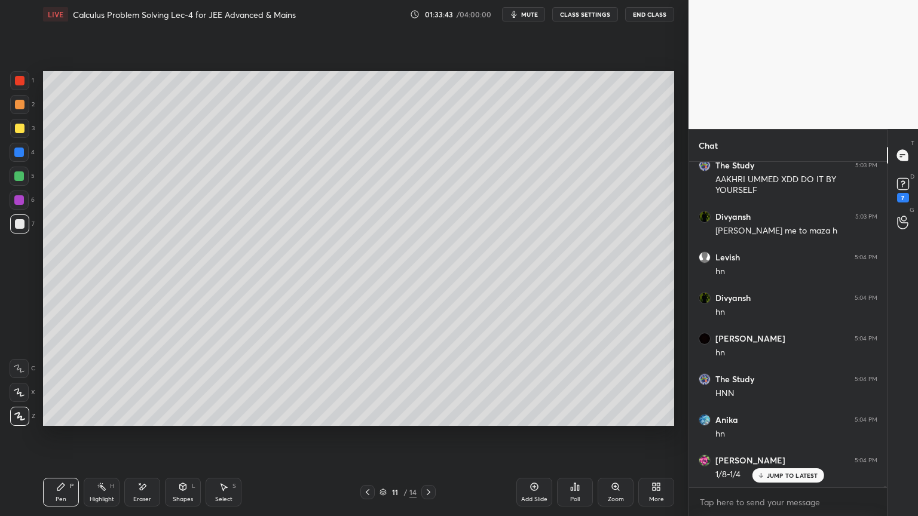
scroll to position [96511, 0]
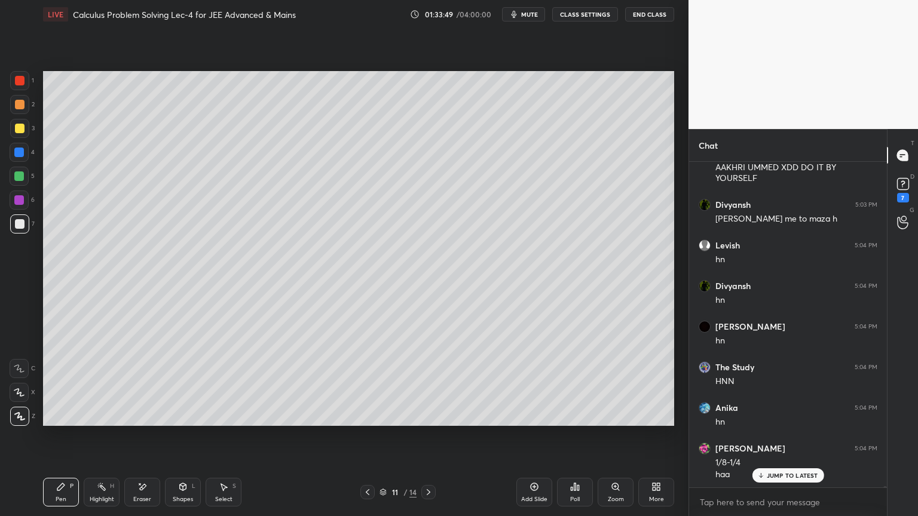
click at [146, 421] on icon at bounding box center [142, 487] width 10 height 10
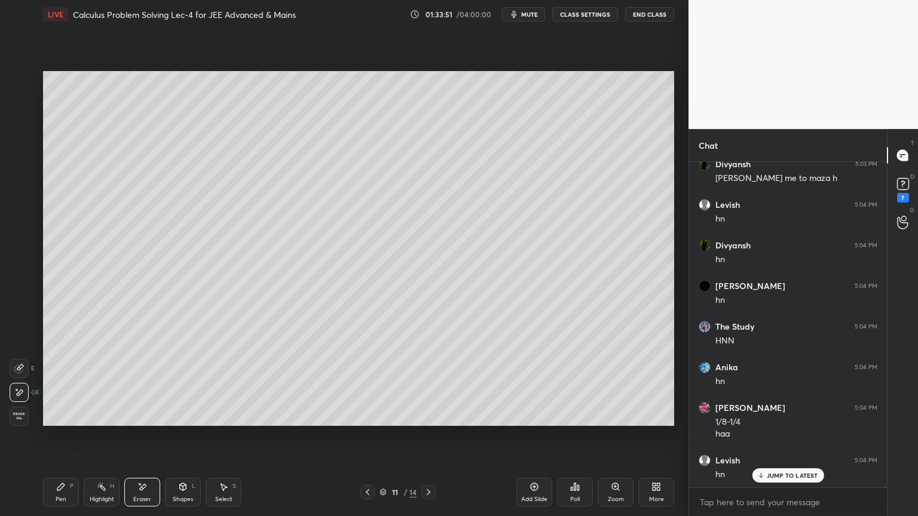
drag, startPoint x: 97, startPoint y: 487, endPoint x: 56, endPoint y: 491, distance: 41.4
click at [94, 421] on div "Highlight H" at bounding box center [102, 492] width 36 height 29
click at [54, 421] on div "Pen P" at bounding box center [61, 492] width 36 height 29
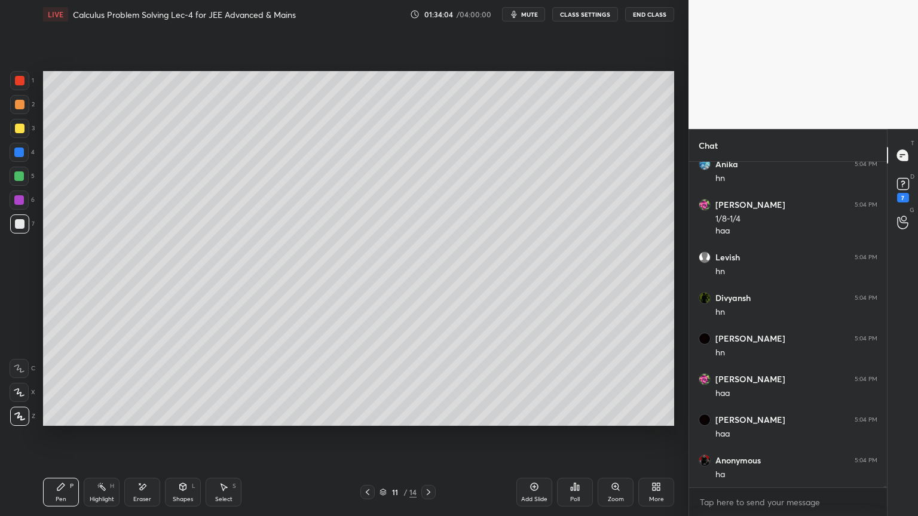
scroll to position [96796, 0]
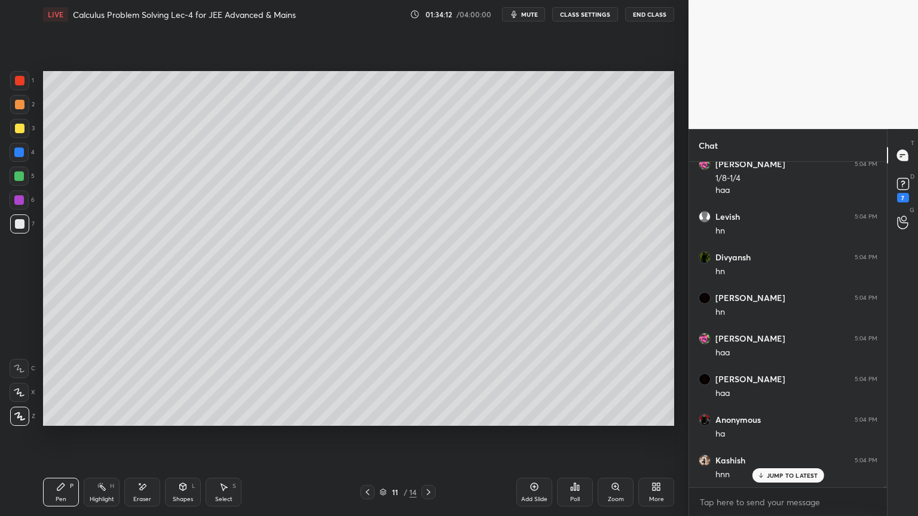
click at [140, 421] on icon at bounding box center [142, 487] width 10 height 10
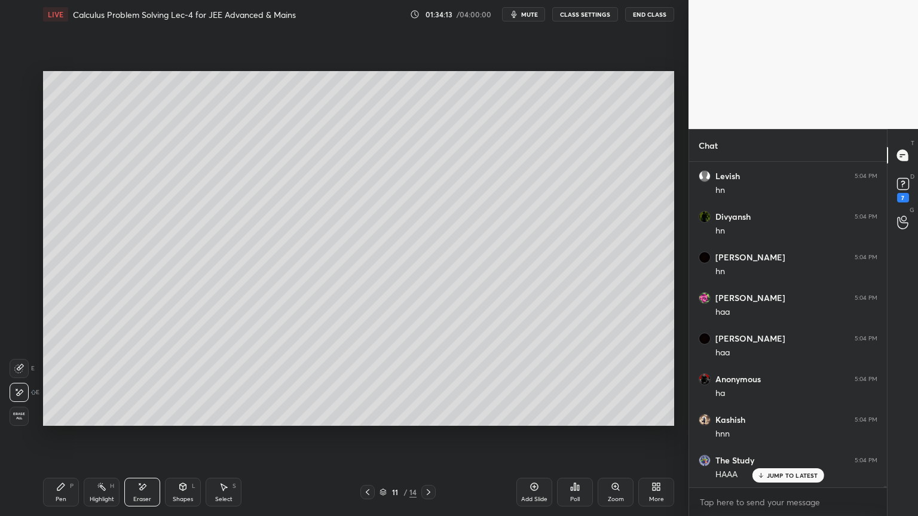
drag, startPoint x: 102, startPoint y: 480, endPoint x: 92, endPoint y: 483, distance: 10.2
click at [99, 421] on div "Highlight H" at bounding box center [102, 492] width 36 height 29
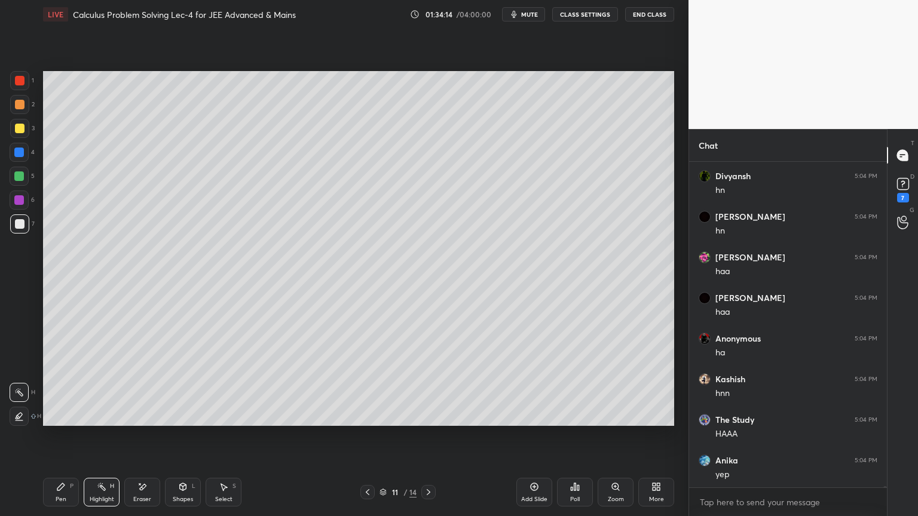
click at [71, 421] on div "P" at bounding box center [72, 486] width 4 height 6
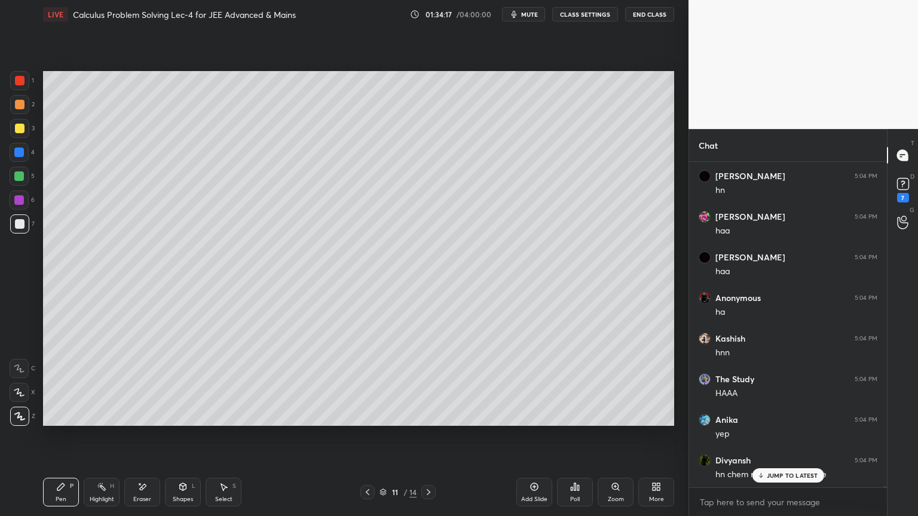
scroll to position [96958, 0]
click at [147, 421] on div "Eraser" at bounding box center [142, 500] width 18 height 6
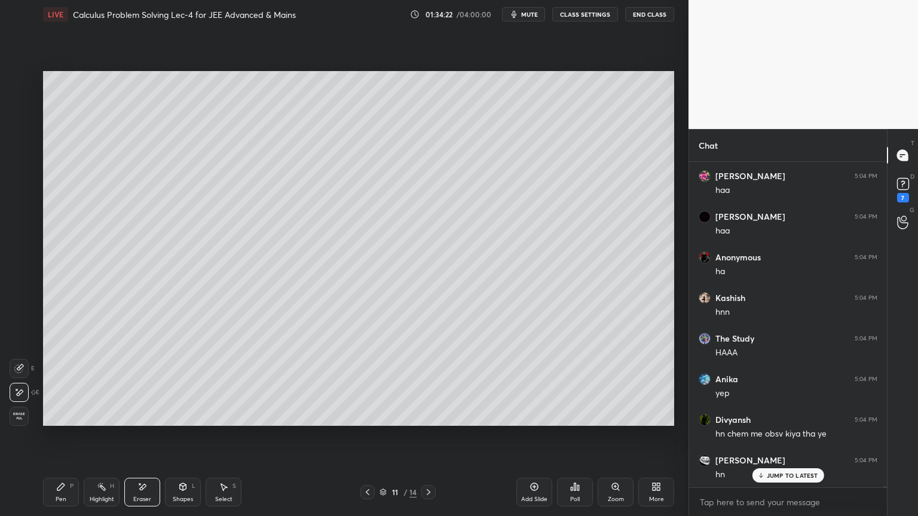
click at [90, 421] on div "Highlight" at bounding box center [102, 500] width 24 height 6
click at [66, 421] on div "Pen P" at bounding box center [61, 492] width 36 height 29
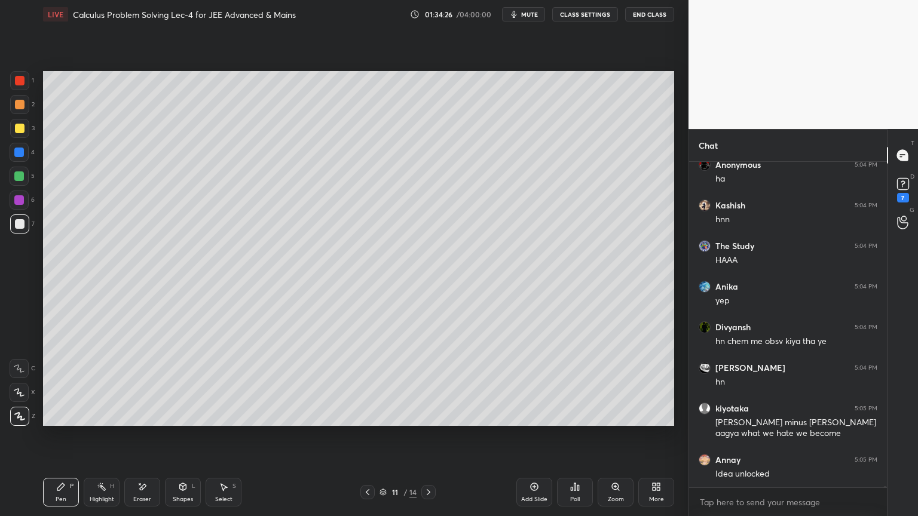
scroll to position [97091, 0]
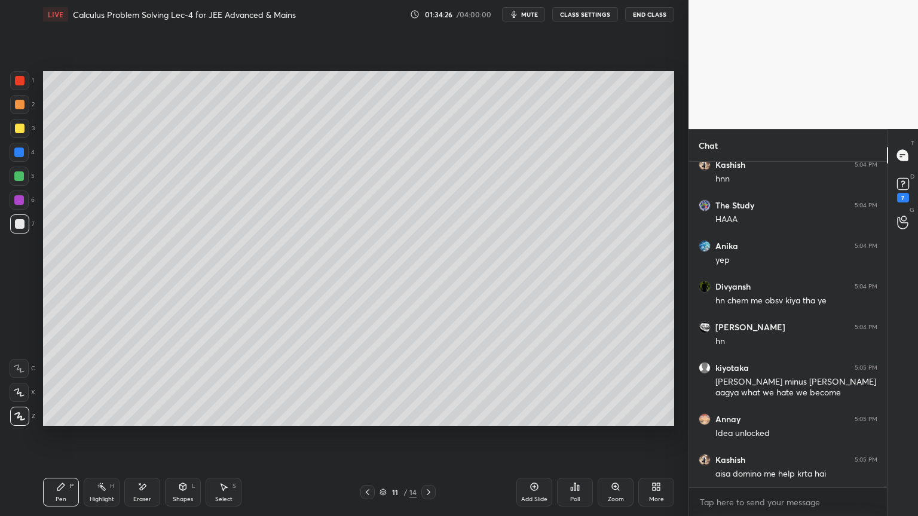
drag, startPoint x: 139, startPoint y: 495, endPoint x: 134, endPoint y: 477, distance: 18.4
click at [140, 421] on div "Eraser" at bounding box center [142, 492] width 36 height 29
drag, startPoint x: 87, startPoint y: 488, endPoint x: 72, endPoint y: 491, distance: 15.2
click at [85, 421] on div "Highlight H" at bounding box center [102, 492] width 36 height 29
drag, startPoint x: 56, startPoint y: 485, endPoint x: 91, endPoint y: 437, distance: 58.6
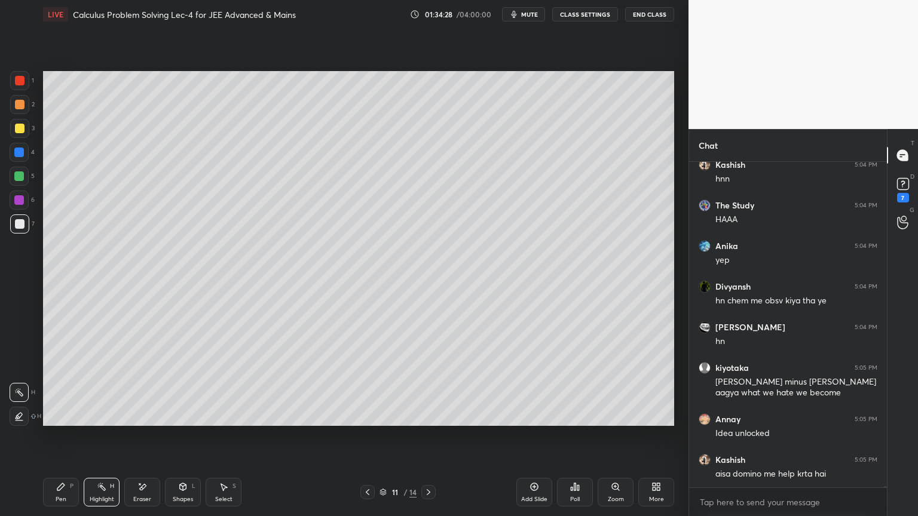
click at [56, 421] on icon at bounding box center [61, 487] width 10 height 10
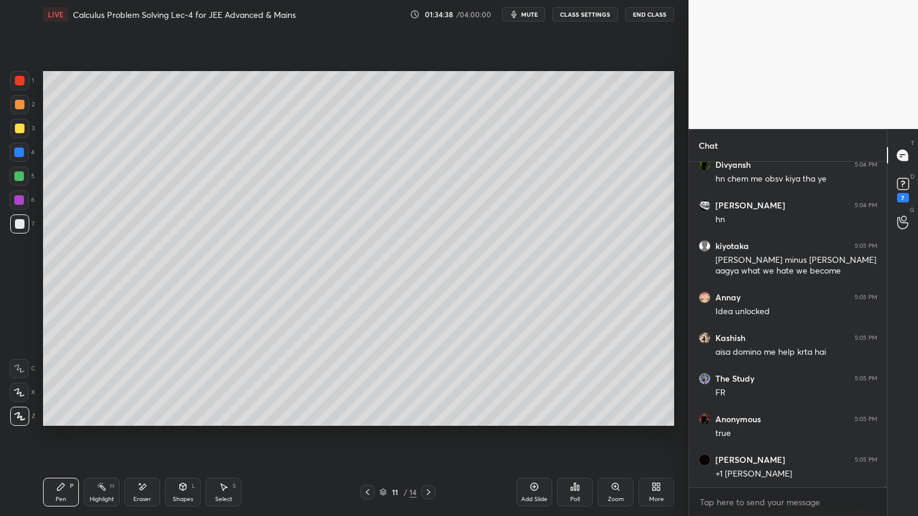
scroll to position [97254, 0]
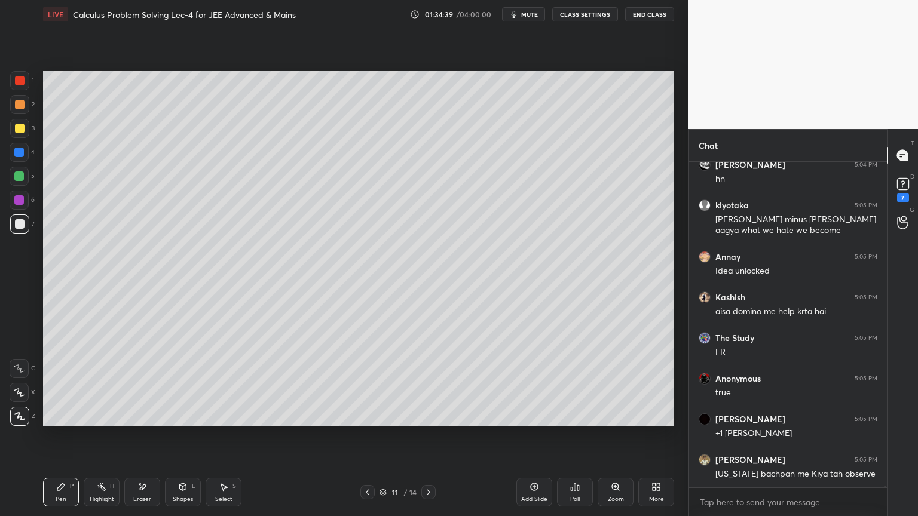
drag, startPoint x: 143, startPoint y: 494, endPoint x: 219, endPoint y: 470, distance: 79.4
click at [144, 421] on div "Eraser" at bounding box center [142, 492] width 36 height 29
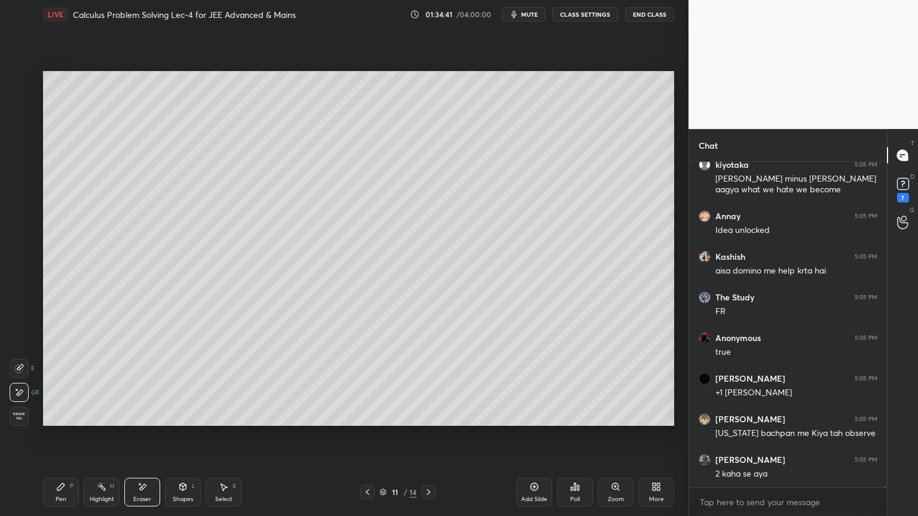
click at [97, 421] on icon at bounding box center [102, 487] width 10 height 10
click at [72, 421] on div "P" at bounding box center [72, 486] width 4 height 6
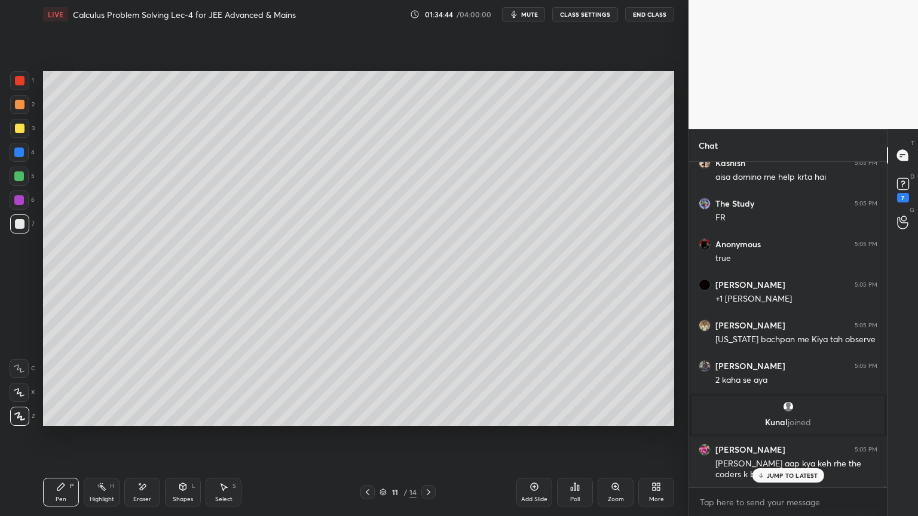
scroll to position [93533, 0]
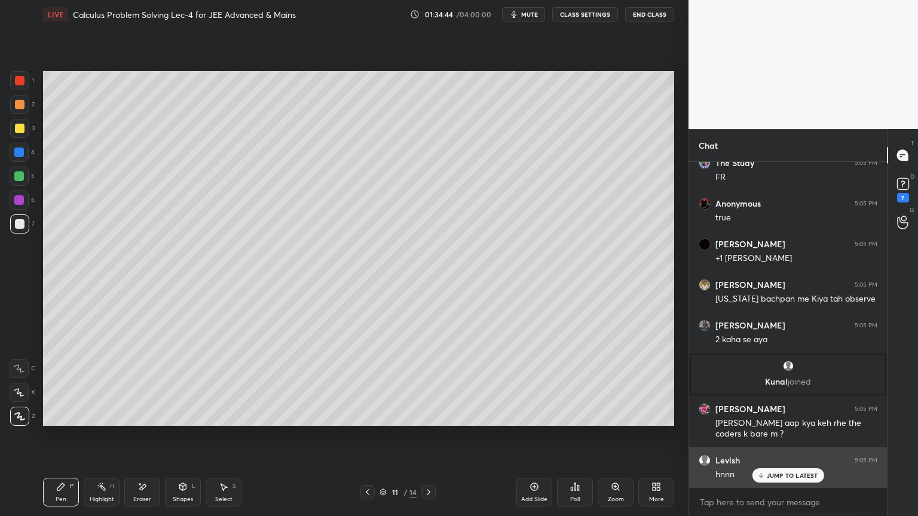
click at [780, 421] on p "JUMP TO LATEST" at bounding box center [792, 475] width 51 height 7
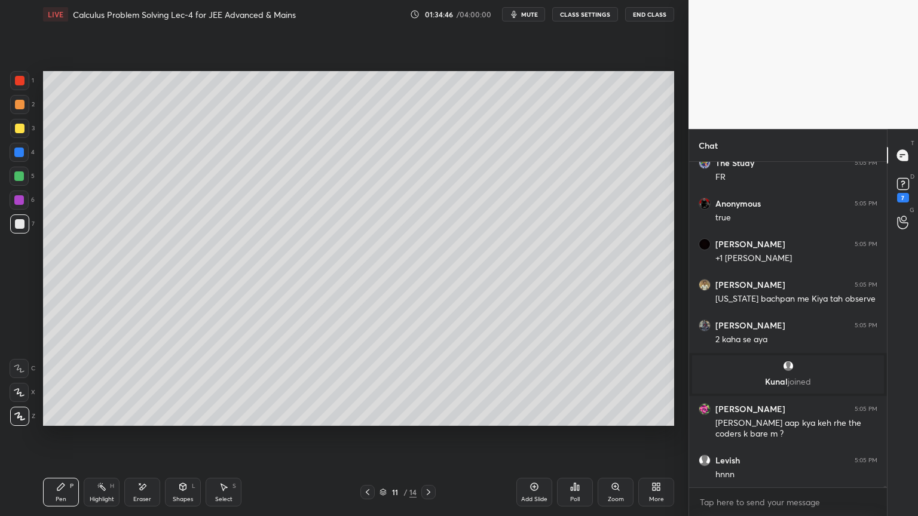
click at [84, 421] on div "Highlight H" at bounding box center [102, 492] width 36 height 29
drag, startPoint x: 60, startPoint y: 488, endPoint x: 129, endPoint y: 488, distance: 68.7
click at [59, 421] on icon at bounding box center [61, 487] width 10 height 10
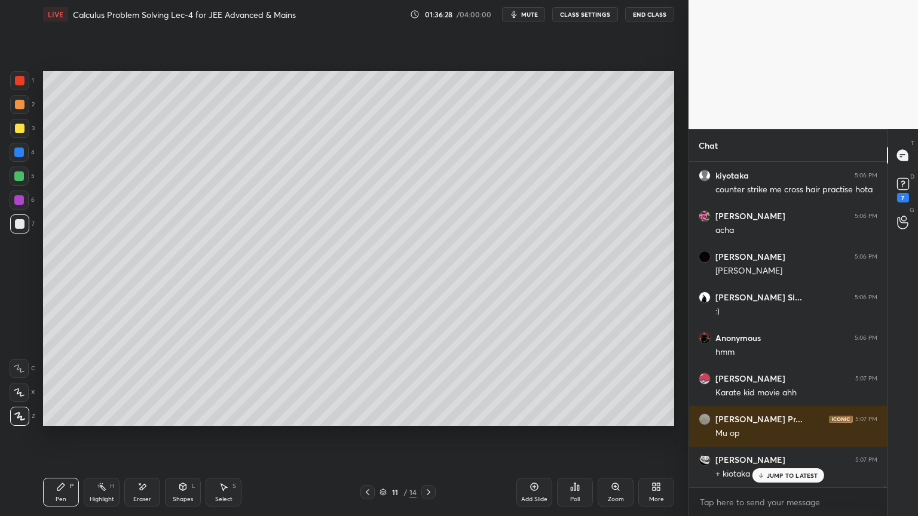
scroll to position [95811, 0]
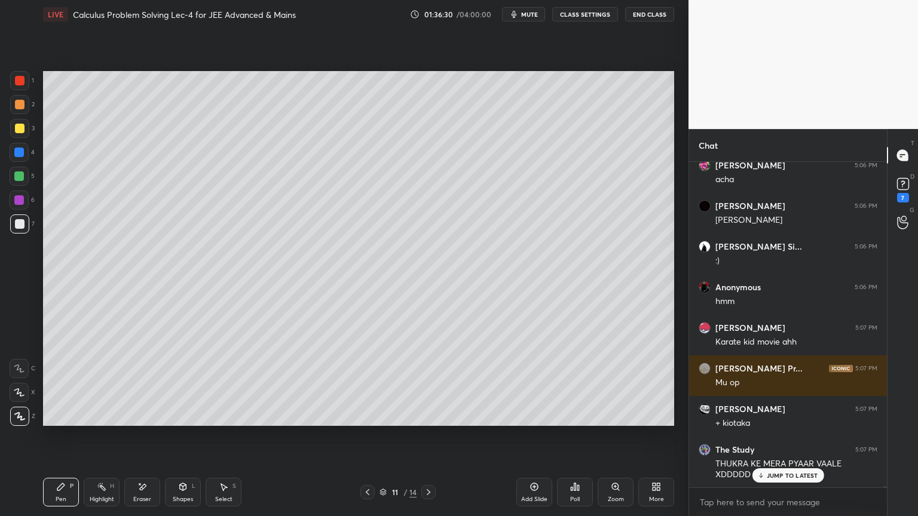
click at [146, 421] on div "Eraser" at bounding box center [142, 492] width 36 height 29
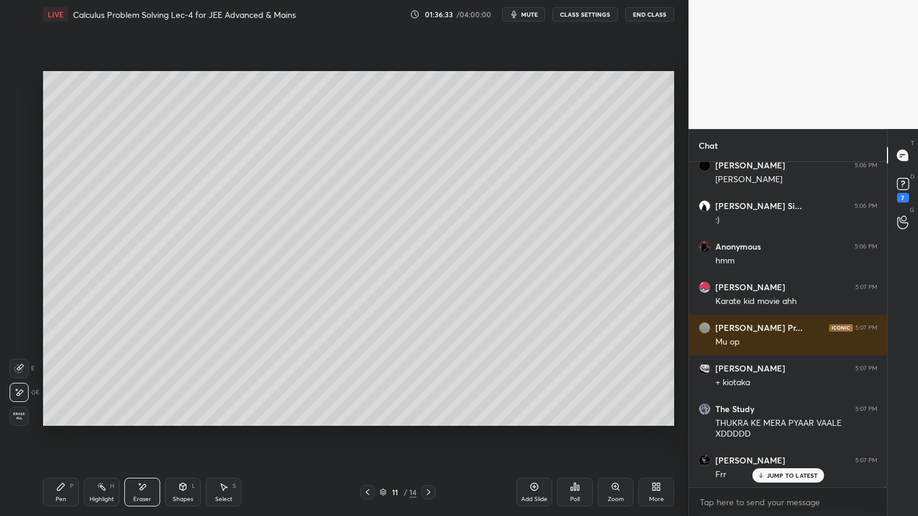
click at [65, 421] on div "Pen P" at bounding box center [61, 492] width 36 height 29
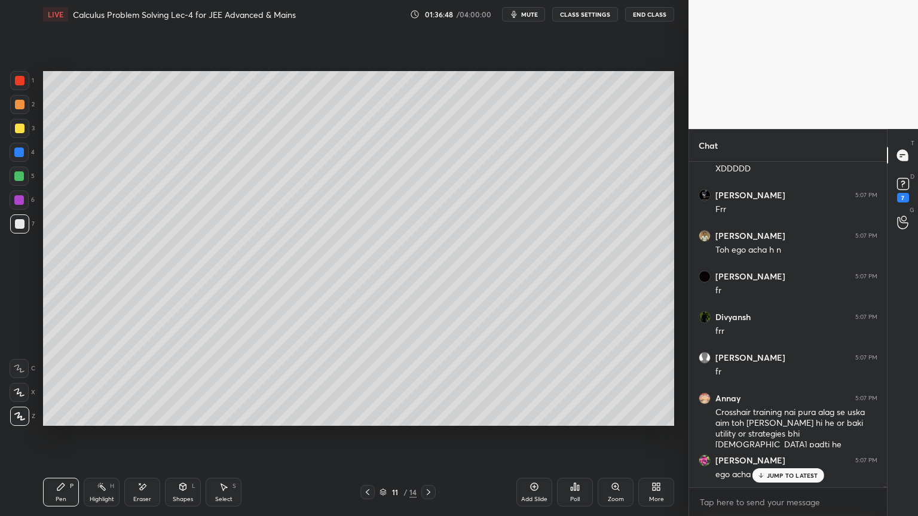
scroll to position [96157, 0]
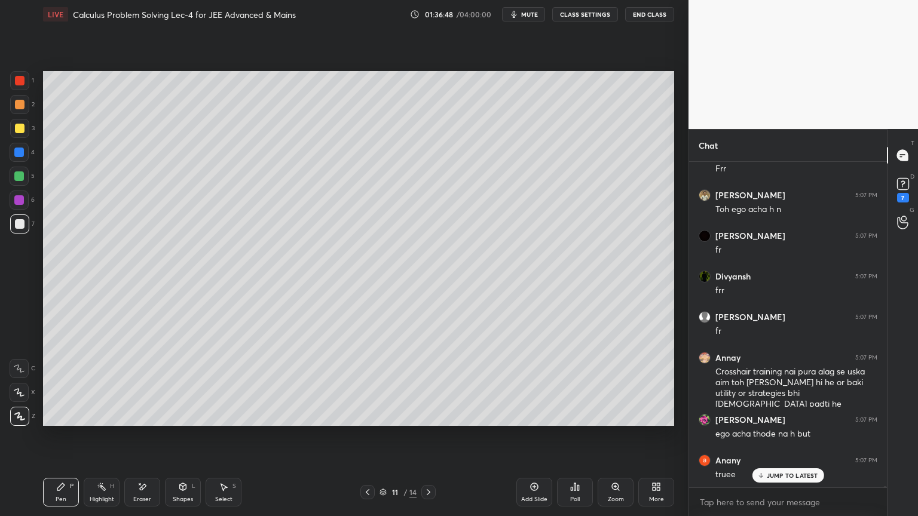
drag, startPoint x: 98, startPoint y: 488, endPoint x: 81, endPoint y: 486, distance: 17.5
click at [97, 421] on icon at bounding box center [102, 487] width 10 height 10
drag, startPoint x: 59, startPoint y: 485, endPoint x: 72, endPoint y: 485, distance: 13.1
click at [57, 421] on icon at bounding box center [61, 487] width 10 height 10
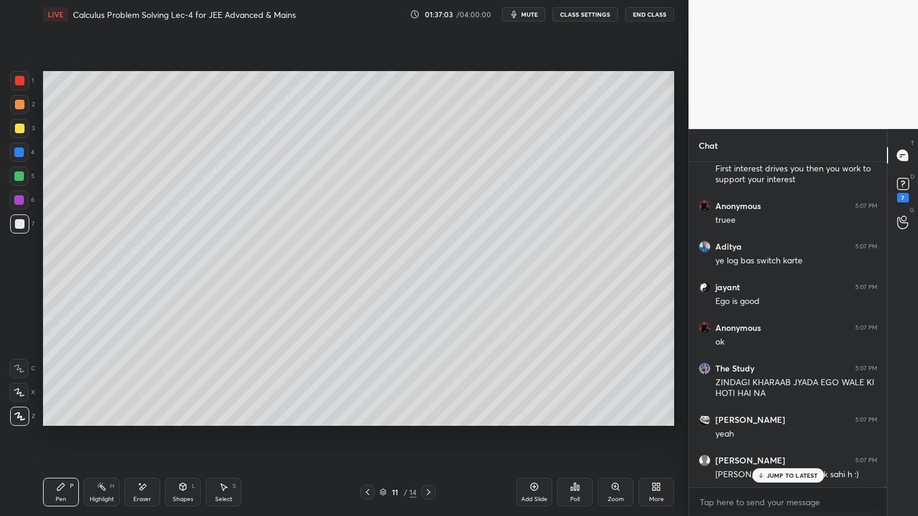
scroll to position [96585, 0]
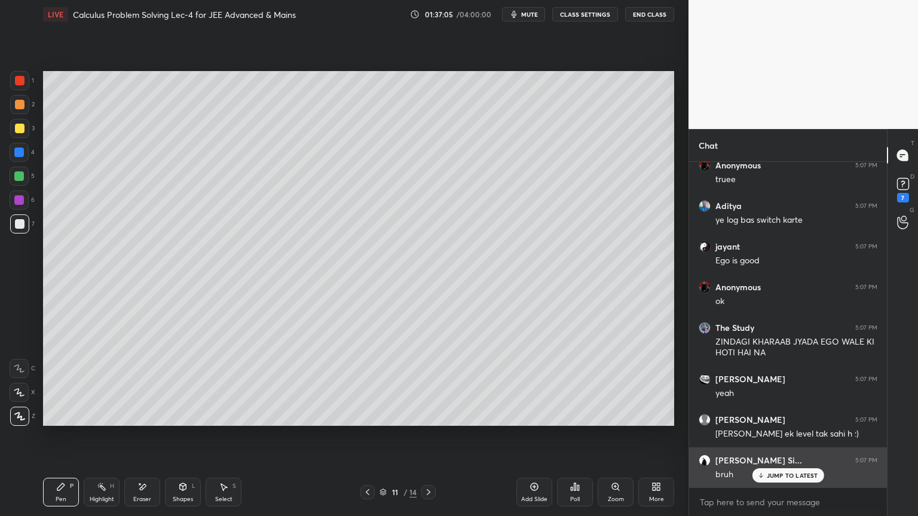
click at [783, 421] on p "JUMP TO LATEST" at bounding box center [792, 475] width 51 height 7
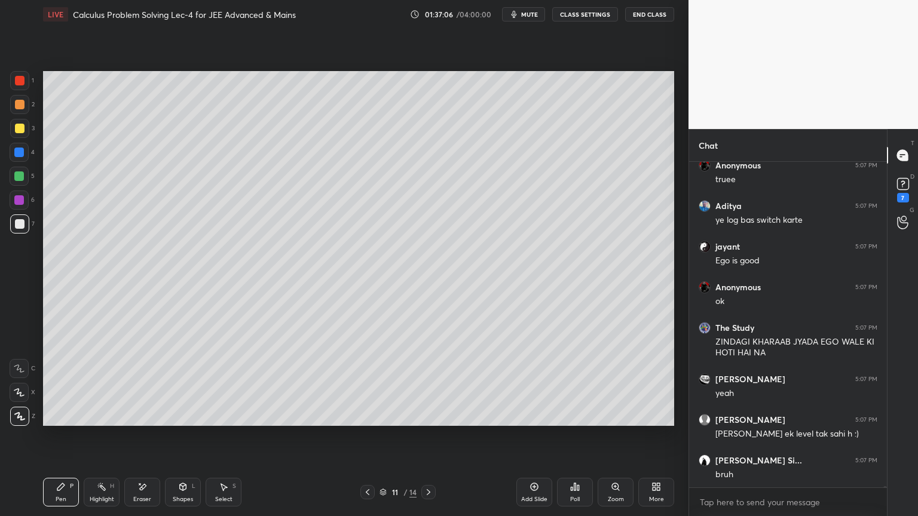
drag, startPoint x: 103, startPoint y: 489, endPoint x: 90, endPoint y: 492, distance: 13.9
click at [101, 421] on div "Highlight H" at bounding box center [102, 492] width 36 height 29
drag, startPoint x: 62, startPoint y: 497, endPoint x: 261, endPoint y: 505, distance: 199.1
click at [62, 421] on div "Pen P" at bounding box center [61, 492] width 36 height 29
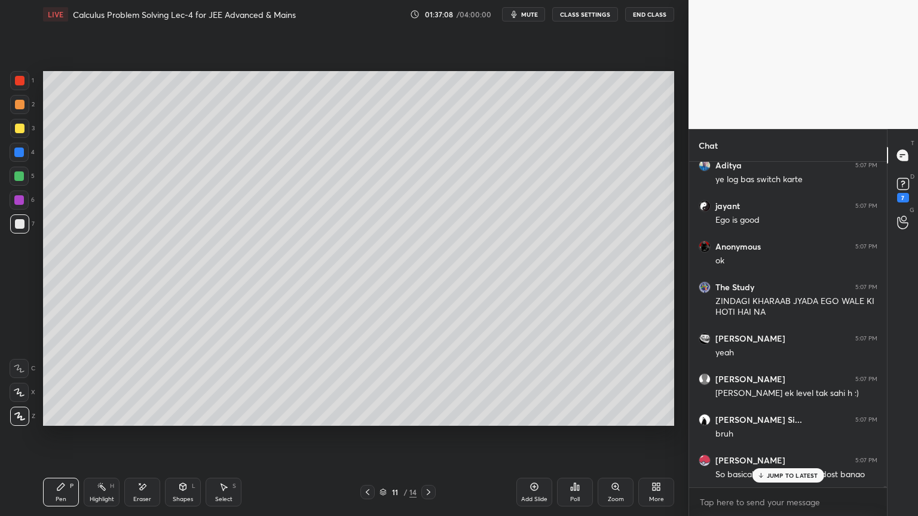
scroll to position [96707, 0]
click at [769, 421] on p "JUMP TO LATEST" at bounding box center [792, 475] width 51 height 7
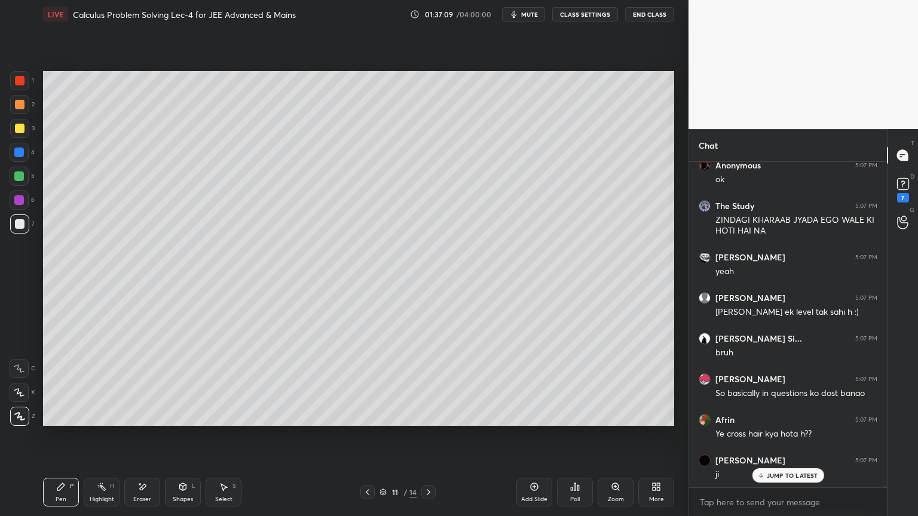
scroll to position [96748, 0]
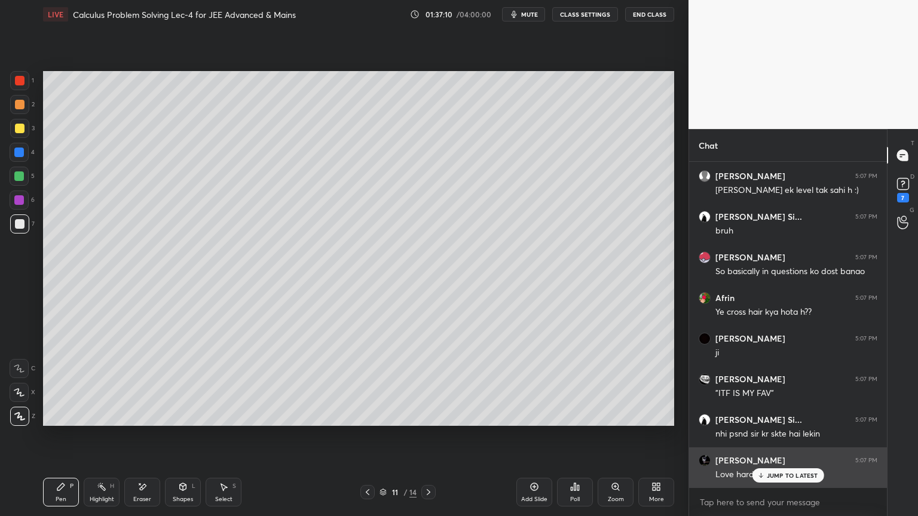
drag, startPoint x: 801, startPoint y: 469, endPoint x: 788, endPoint y: 472, distance: 12.9
click at [799, 421] on div "JUMP TO LATEST" at bounding box center [788, 475] width 72 height 14
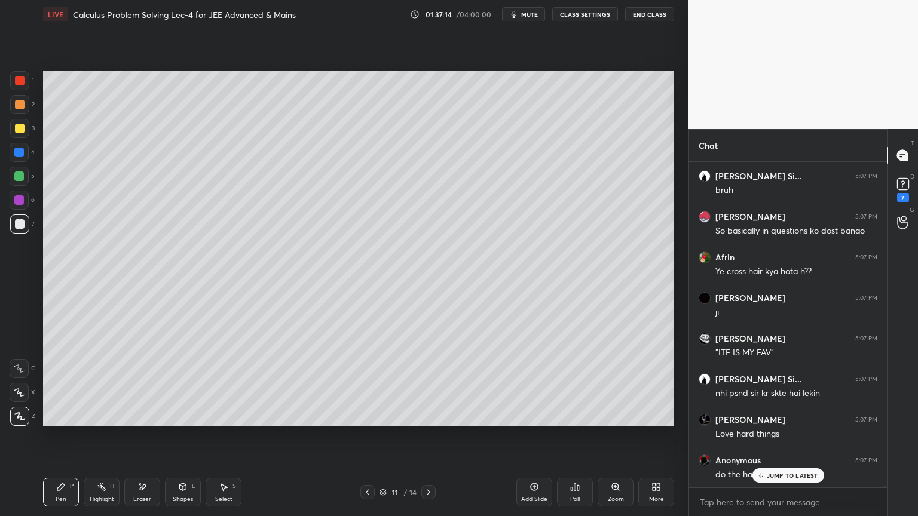
scroll to position [96910, 0]
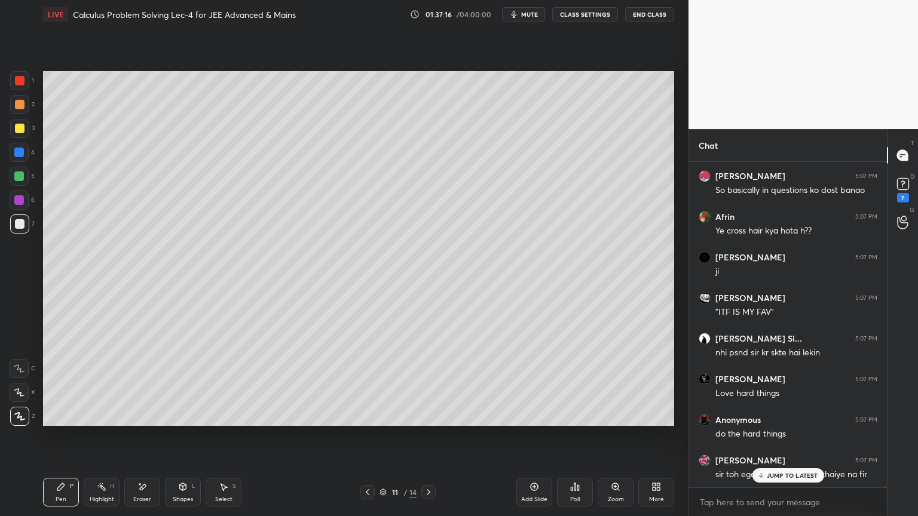
click at [789, 421] on p "JUMP TO LATEST" at bounding box center [792, 475] width 51 height 7
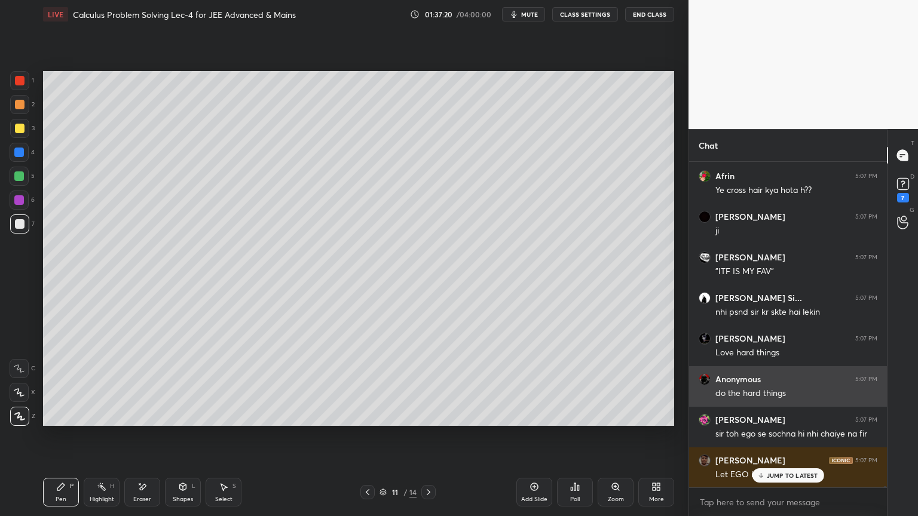
scroll to position [96992, 0]
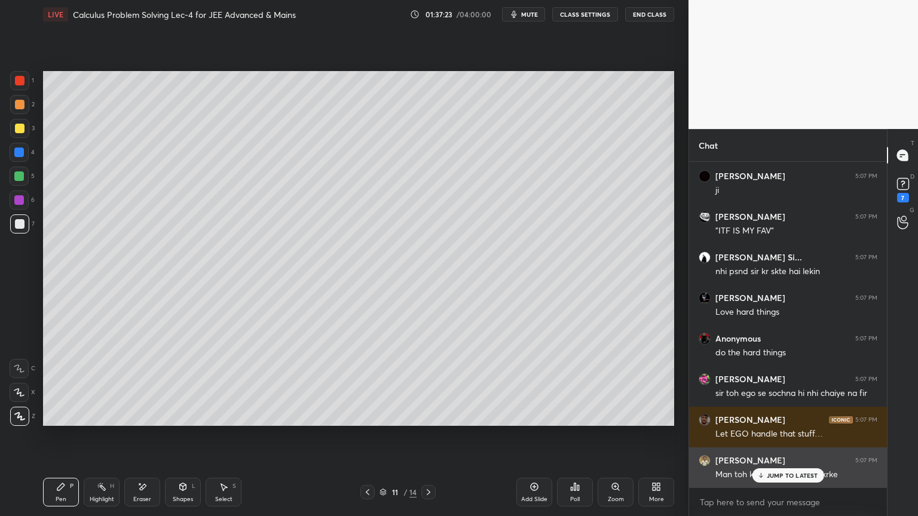
click at [792, 421] on p "JUMP TO LATEST" at bounding box center [792, 475] width 51 height 7
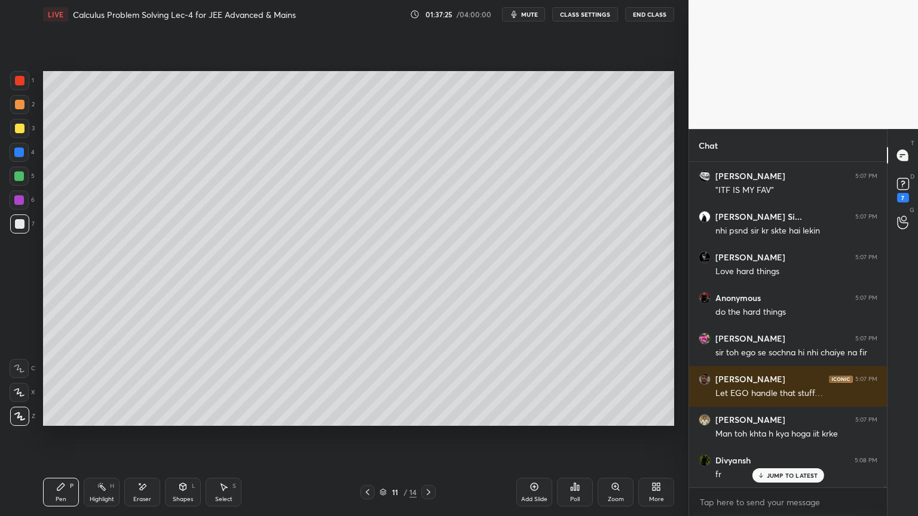
drag, startPoint x: 103, startPoint y: 491, endPoint x: 68, endPoint y: 489, distance: 35.3
click at [103, 421] on icon at bounding box center [102, 487] width 10 height 10
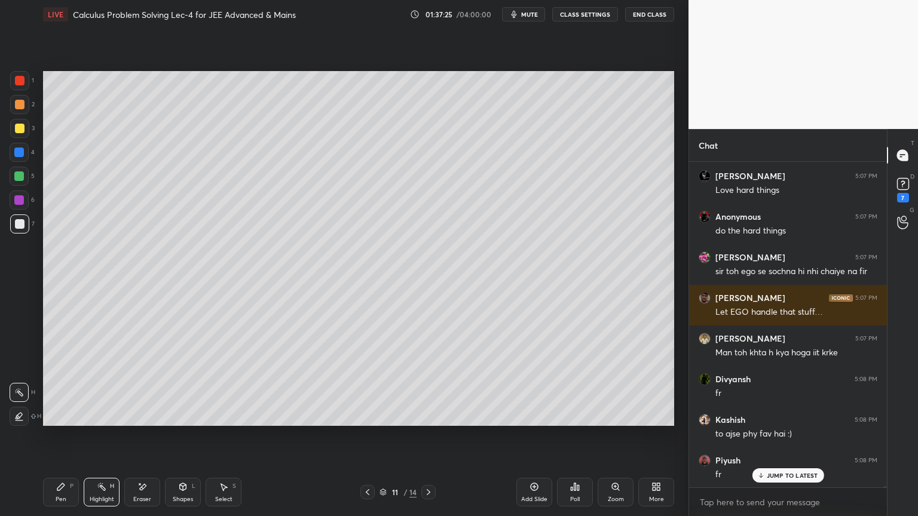
drag, startPoint x: 68, startPoint y: 489, endPoint x: 179, endPoint y: 476, distance: 112.6
click at [68, 421] on div "Pen P" at bounding box center [61, 492] width 36 height 29
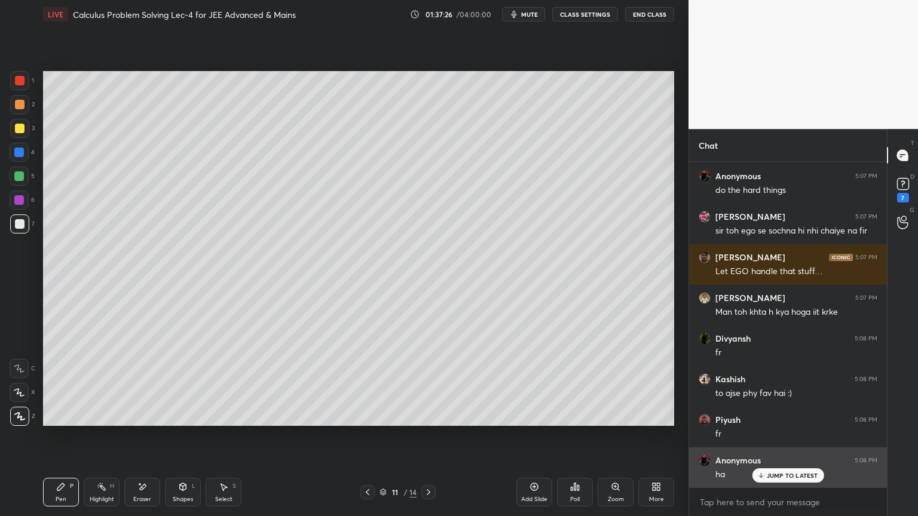
click at [789, 421] on p "JUMP TO LATEST" at bounding box center [792, 475] width 51 height 7
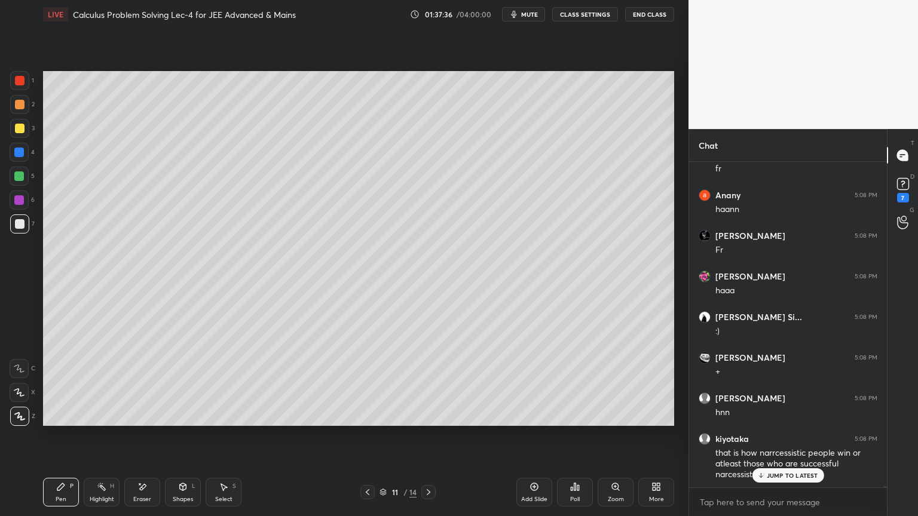
scroll to position [97622, 0]
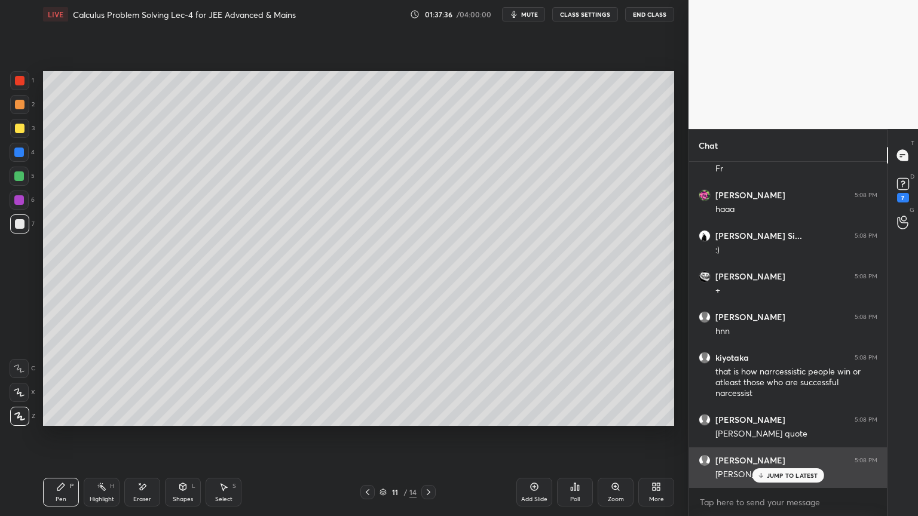
click at [779, 421] on p "JUMP TO LATEST" at bounding box center [792, 475] width 51 height 7
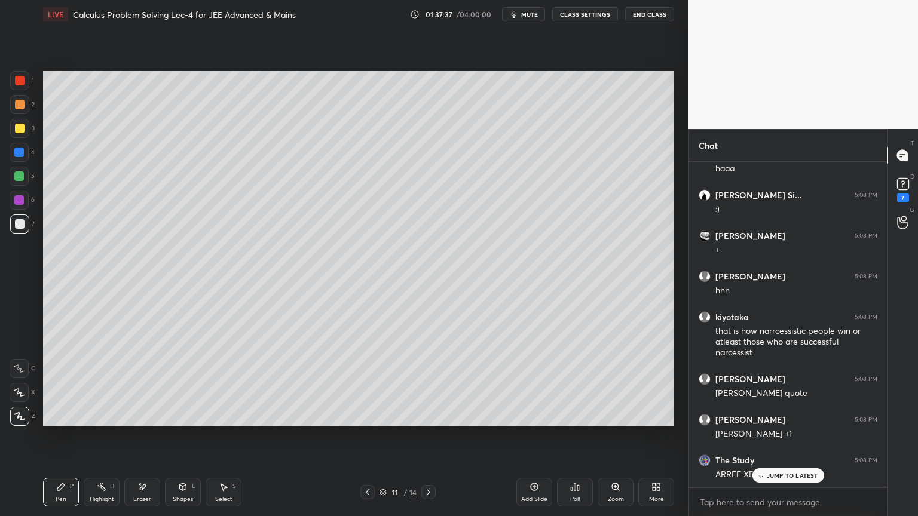
click at [366, 421] on icon at bounding box center [368, 493] width 10 height 10
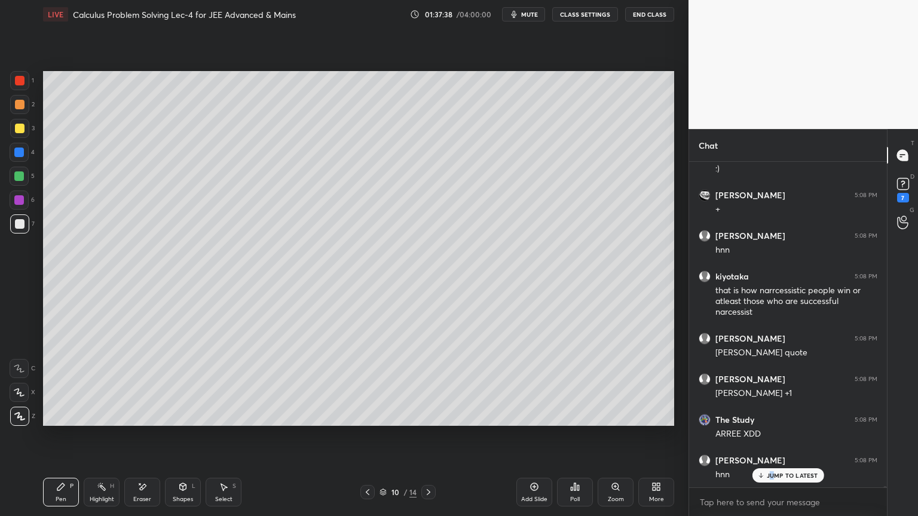
click at [773, 421] on p "JUMP TO LATEST" at bounding box center [792, 475] width 51 height 7
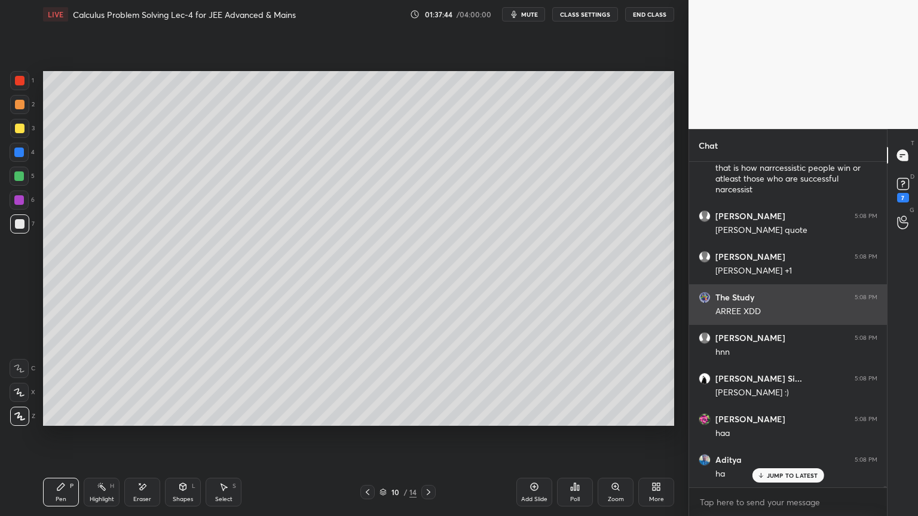
scroll to position [97866, 0]
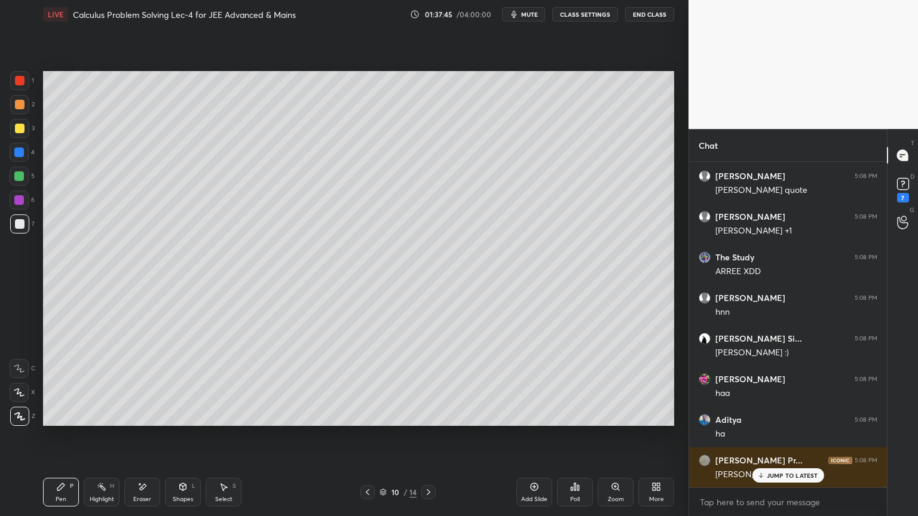
drag, startPoint x: 95, startPoint y: 494, endPoint x: 69, endPoint y: 491, distance: 25.8
click at [94, 421] on div "Highlight H" at bounding box center [102, 492] width 36 height 29
drag, startPoint x: 69, startPoint y: 491, endPoint x: 138, endPoint y: 500, distance: 69.3
click at [68, 421] on div "Pen P" at bounding box center [61, 492] width 36 height 29
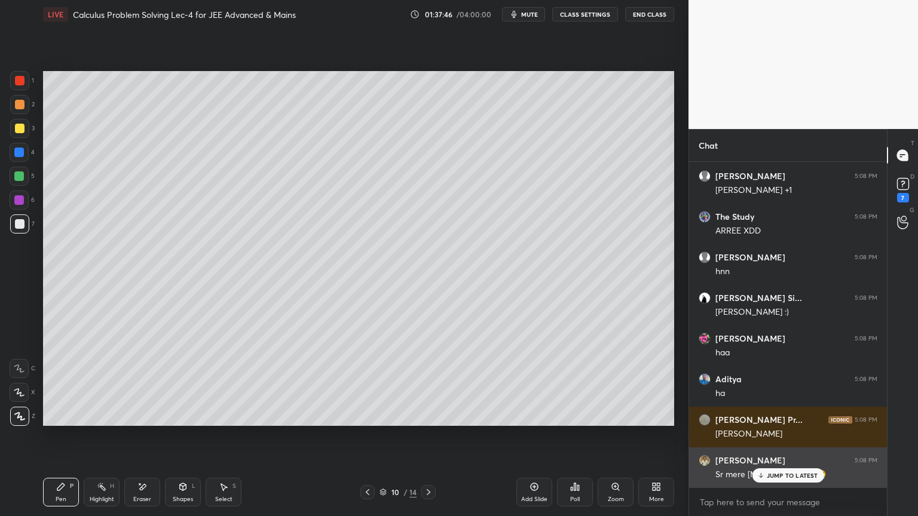
click at [803, 421] on p "JUMP TO LATEST" at bounding box center [792, 475] width 51 height 7
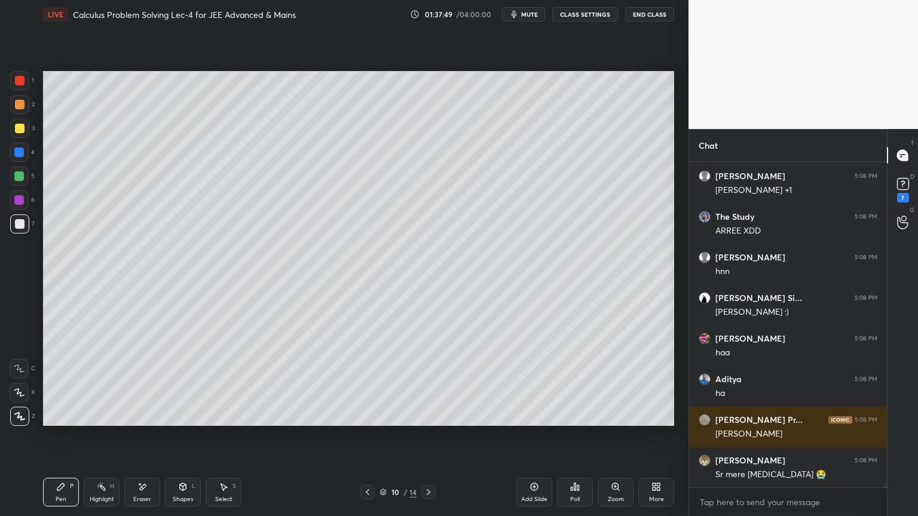
drag, startPoint x: 95, startPoint y: 493, endPoint x: 81, endPoint y: 492, distance: 14.4
click at [93, 421] on div "Highlight H" at bounding box center [102, 492] width 36 height 29
click at [60, 421] on icon at bounding box center [61, 487] width 10 height 10
click at [428, 421] on icon at bounding box center [429, 493] width 10 height 10
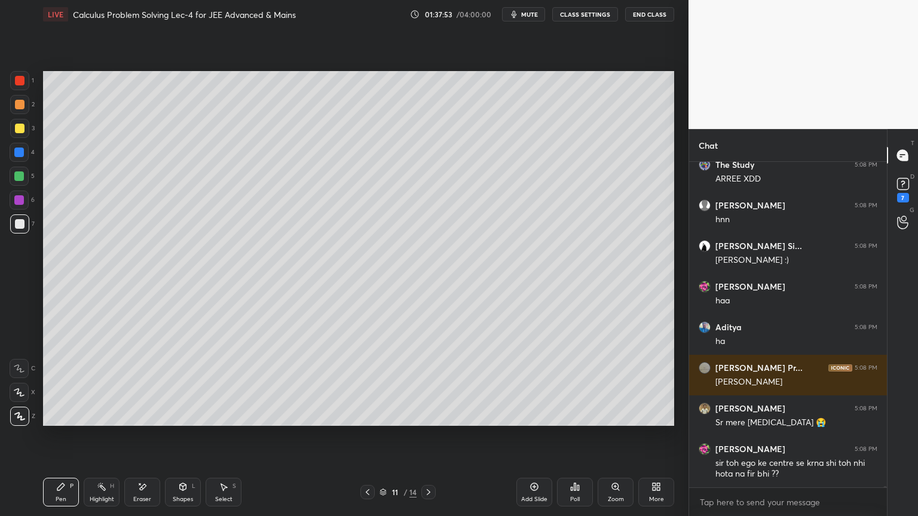
click at [427, 421] on icon at bounding box center [429, 493] width 10 height 10
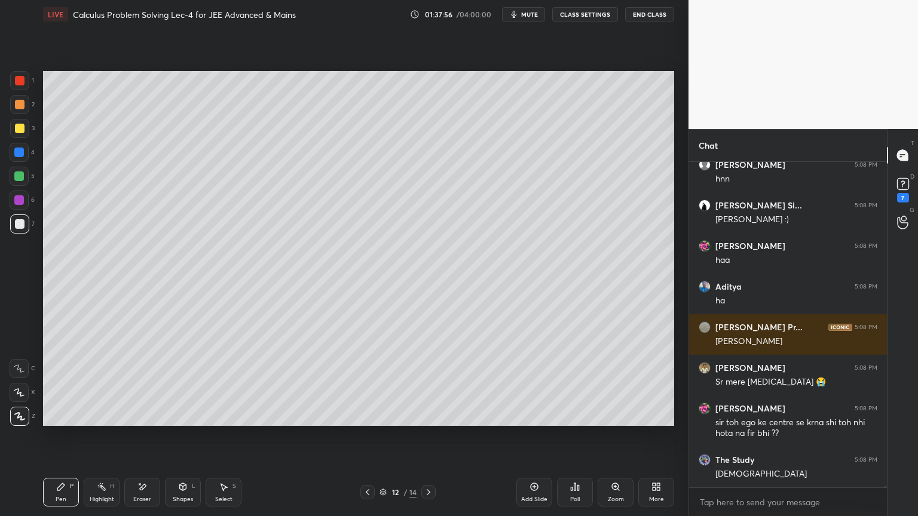
drag, startPoint x: 381, startPoint y: 492, endPoint x: 392, endPoint y: 488, distance: 12.1
click at [381, 421] on icon at bounding box center [382, 492] width 7 height 7
click at [366, 421] on div at bounding box center [367, 492] width 14 height 14
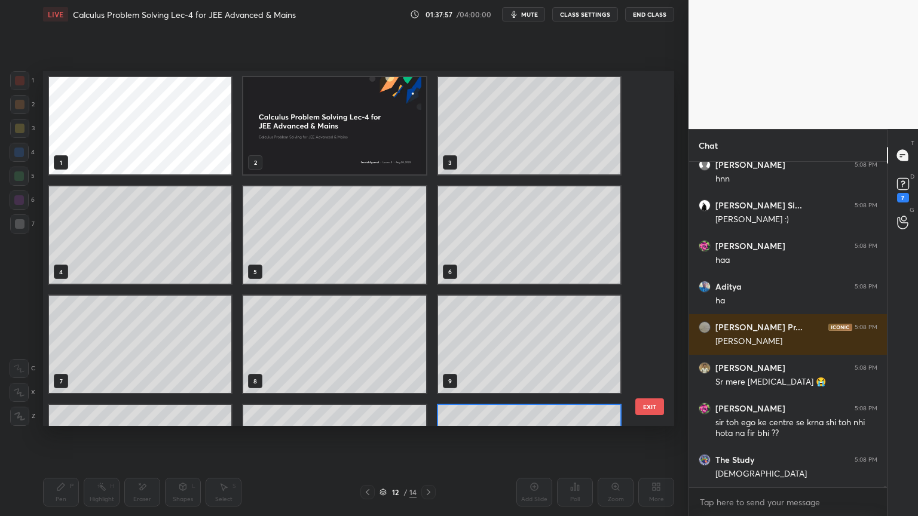
scroll to position [351, 625]
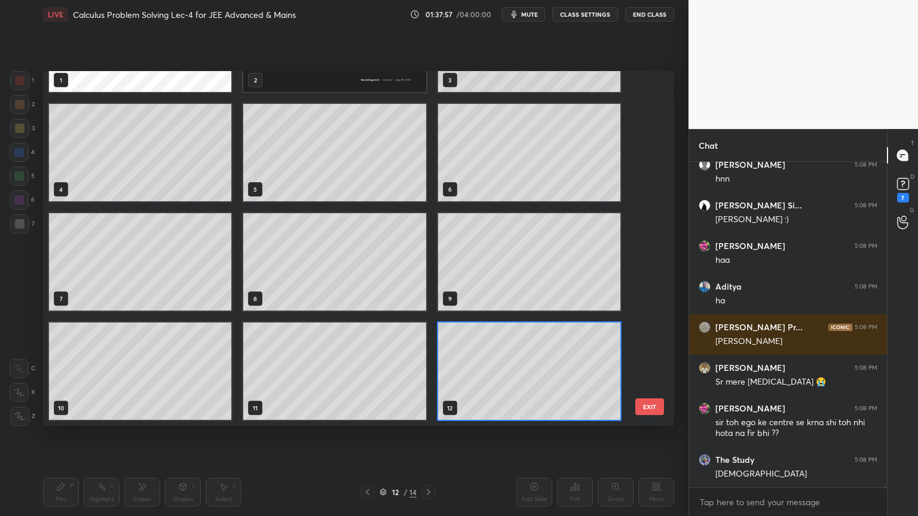
click at [423, 421] on div at bounding box center [428, 492] width 14 height 14
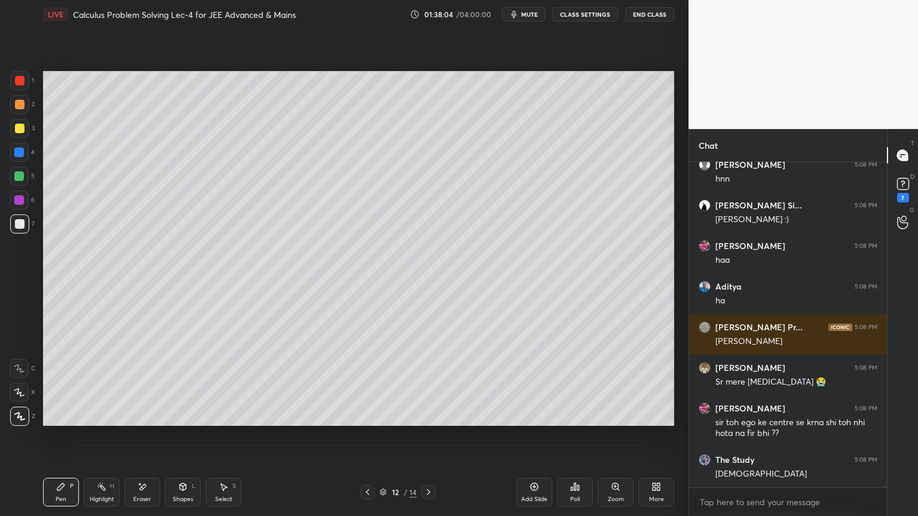
scroll to position [98040, 0]
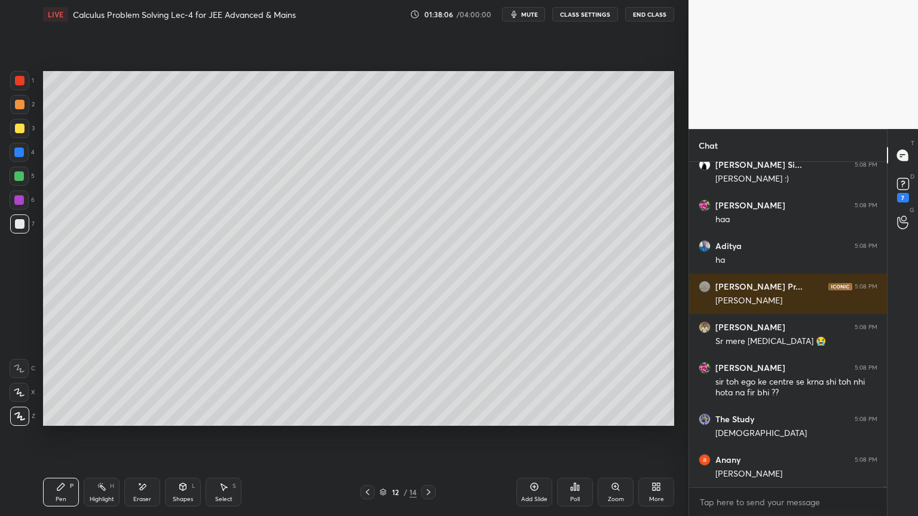
click at [94, 421] on div "Highlight H" at bounding box center [102, 492] width 36 height 29
drag, startPoint x: 65, startPoint y: 492, endPoint x: 97, endPoint y: 492, distance: 32.3
click at [63, 421] on div "Pen P" at bounding box center [61, 492] width 36 height 29
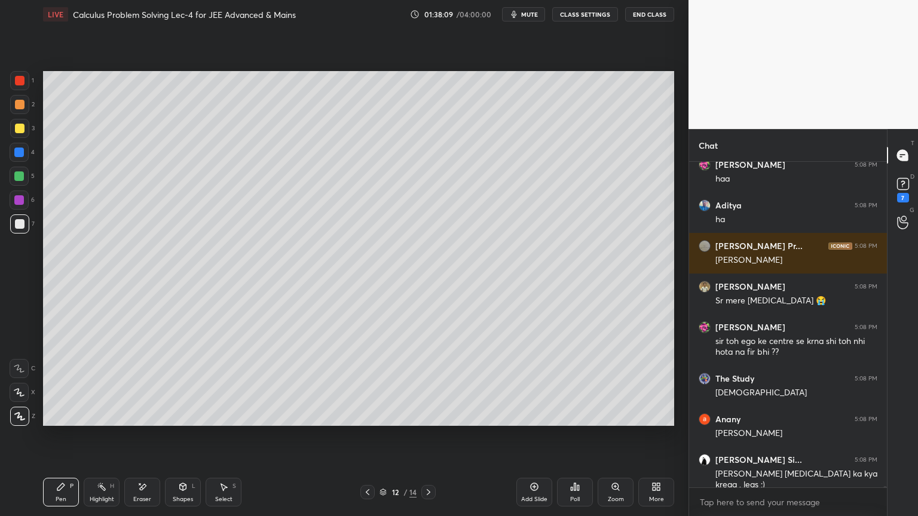
click at [363, 421] on icon at bounding box center [368, 493] width 10 height 10
click at [426, 421] on icon at bounding box center [429, 493] width 10 height 10
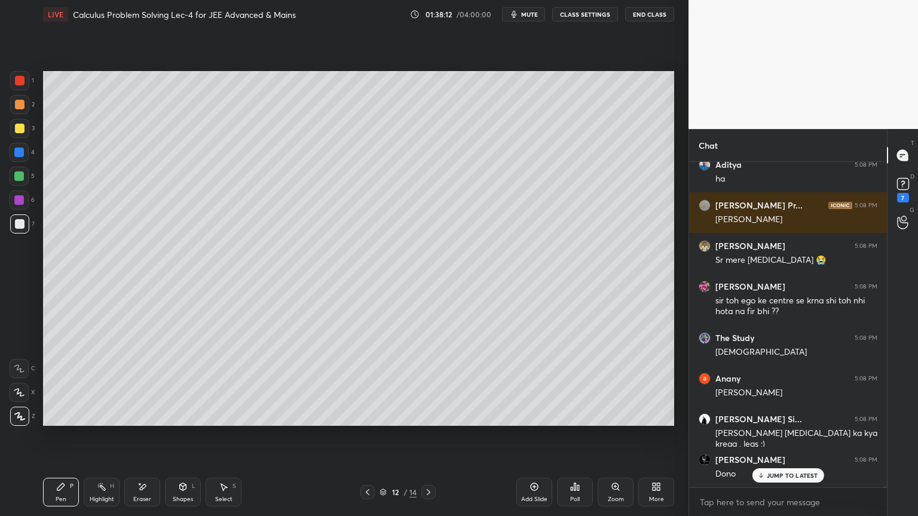
scroll to position [98213, 0]
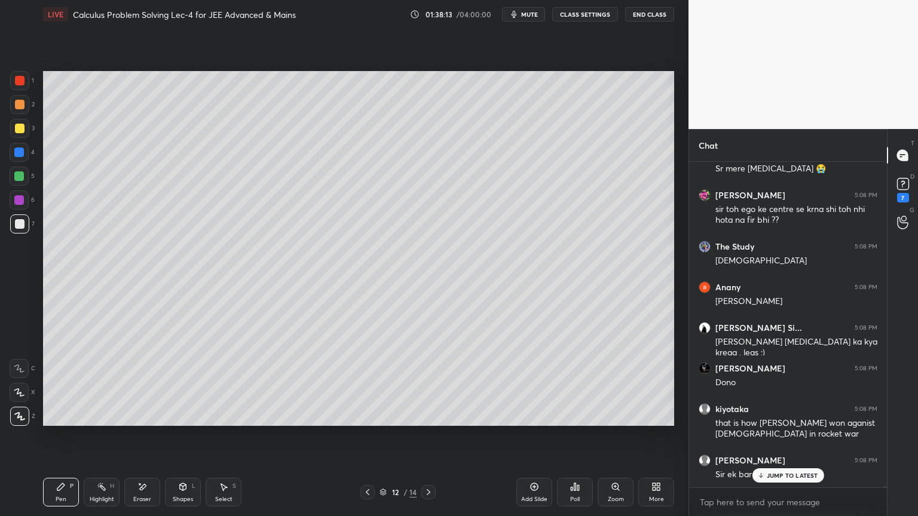
click at [369, 421] on icon at bounding box center [368, 493] width 10 height 10
click at [368, 421] on icon at bounding box center [368, 493] width 10 height 10
click at [425, 421] on icon at bounding box center [429, 493] width 10 height 10
click at [430, 421] on icon at bounding box center [429, 493] width 10 height 10
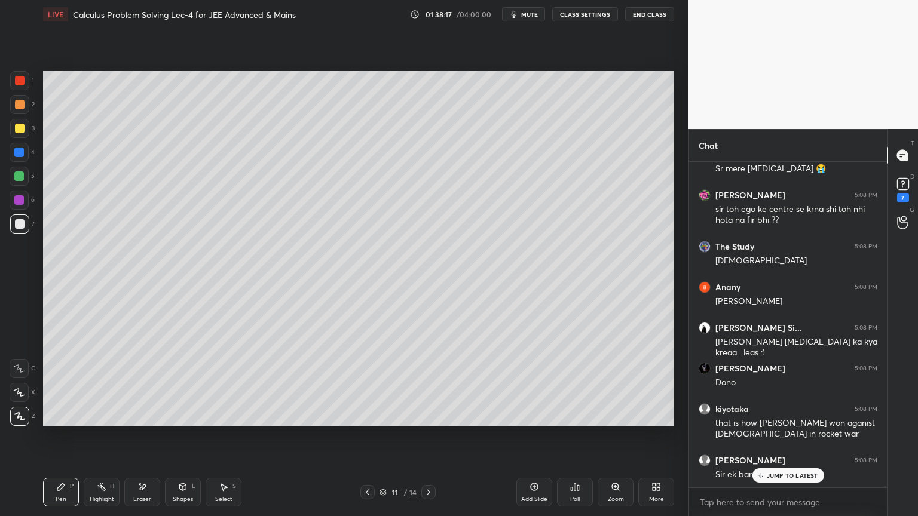
scroll to position [98253, 0]
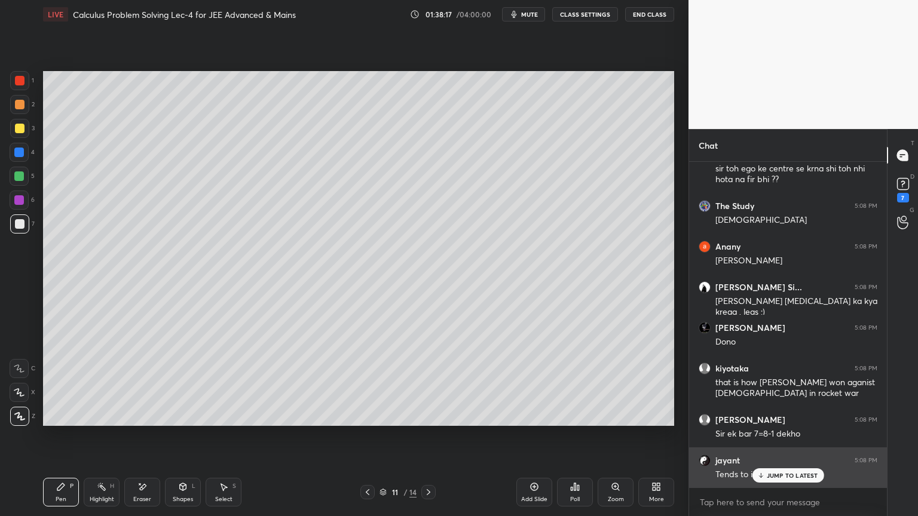
click at [774, 421] on p "JUMP TO LATEST" at bounding box center [792, 475] width 51 height 7
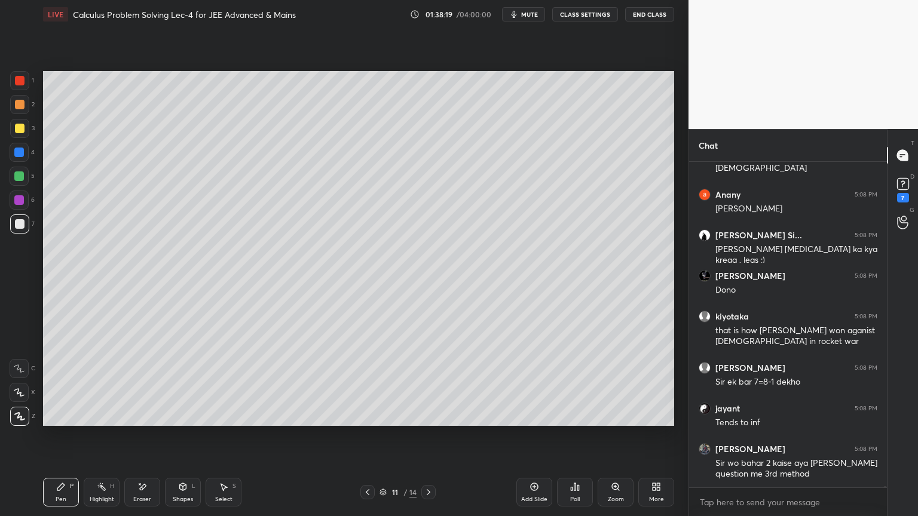
scroll to position [98346, 0]
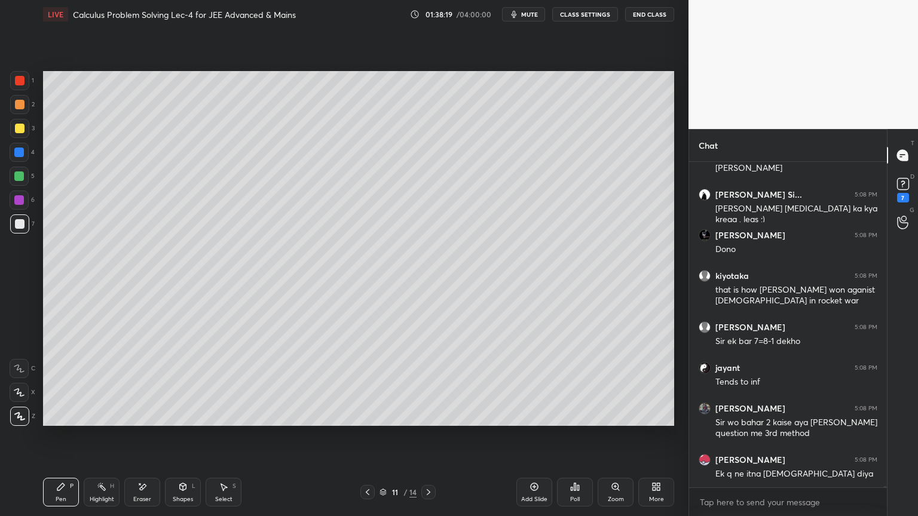
drag, startPoint x: 380, startPoint y: 490, endPoint x: 370, endPoint y: 489, distance: 10.2
click at [380, 421] on icon at bounding box center [383, 490] width 6 height 3
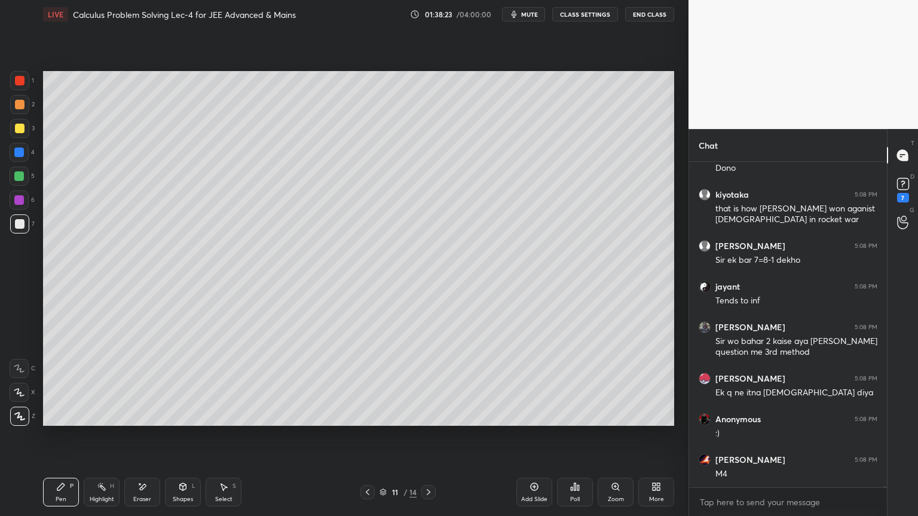
scroll to position [98468, 0]
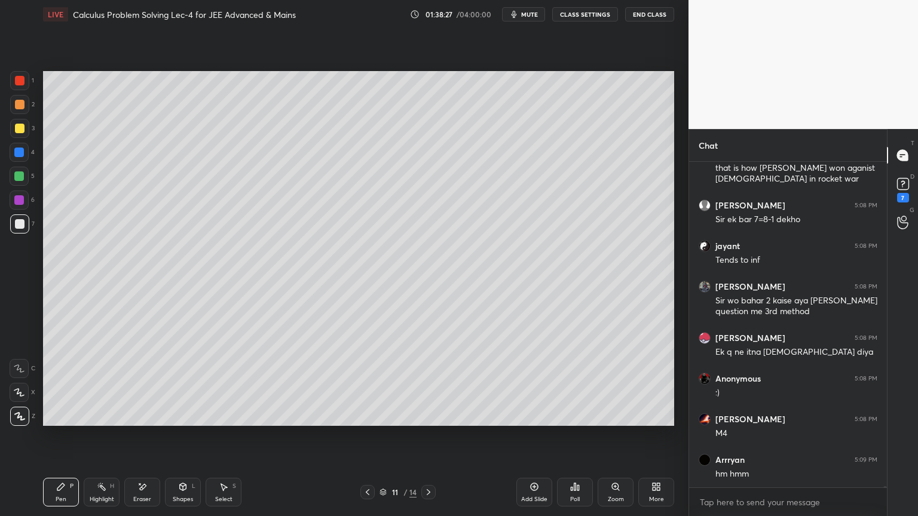
drag, startPoint x: 377, startPoint y: 492, endPoint x: 366, endPoint y: 489, distance: 11.7
click at [378, 421] on div "11 / 14" at bounding box center [397, 492] width 75 height 14
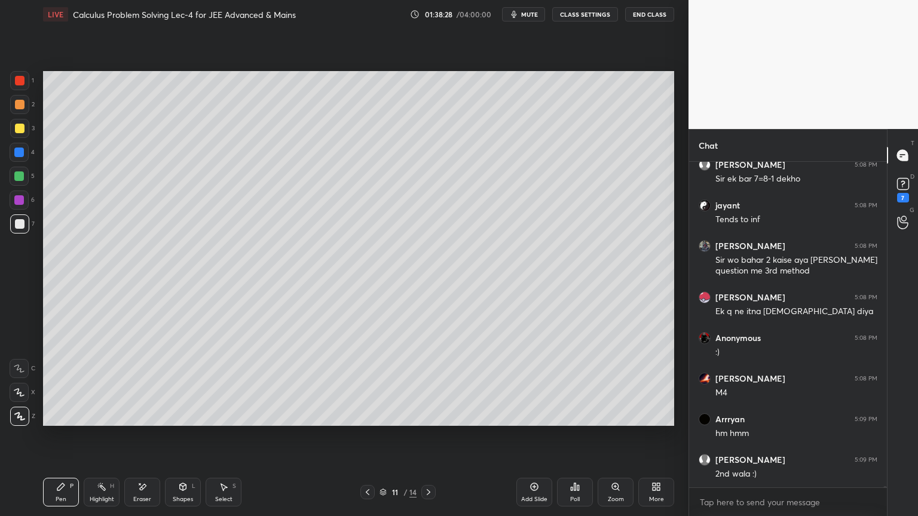
click at [363, 421] on icon at bounding box center [368, 493] width 10 height 10
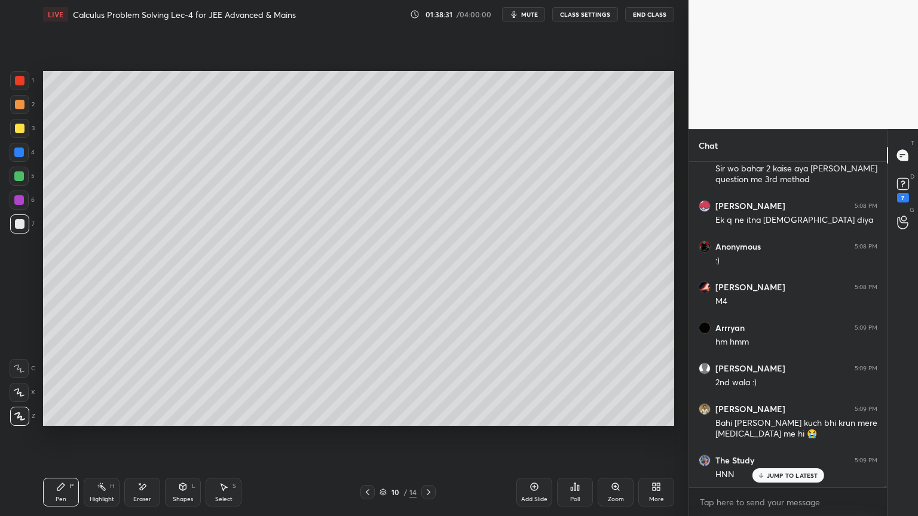
scroll to position [98641, 0]
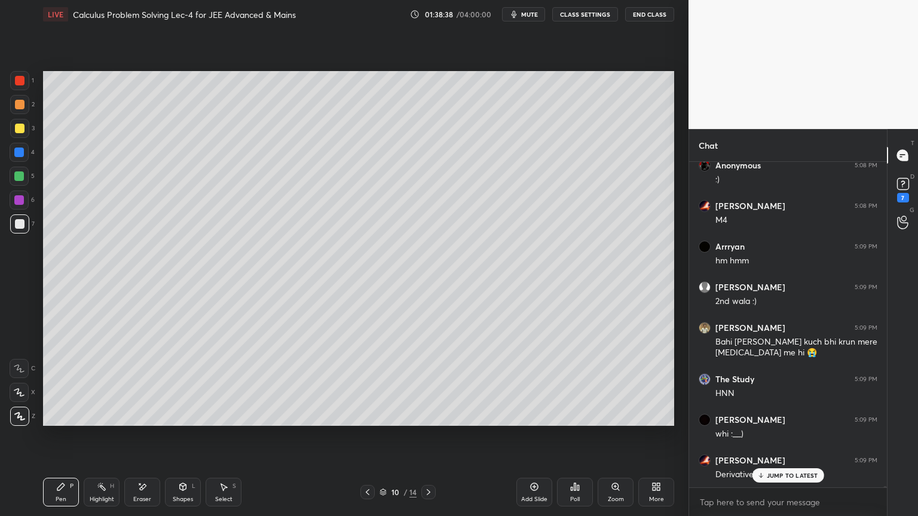
click at [429, 421] on icon at bounding box center [429, 493] width 10 height 10
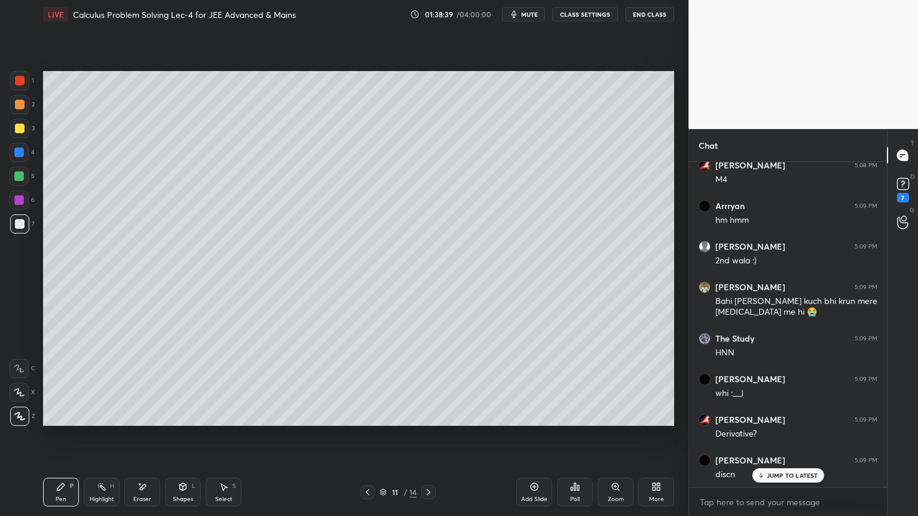
click at [363, 421] on icon at bounding box center [368, 493] width 10 height 10
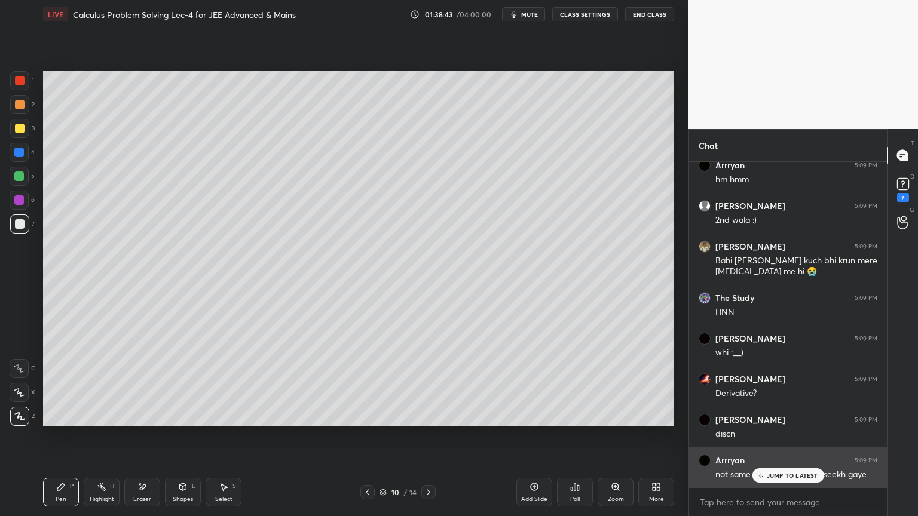
click at [773, 421] on p "JUMP TO LATEST" at bounding box center [792, 475] width 51 height 7
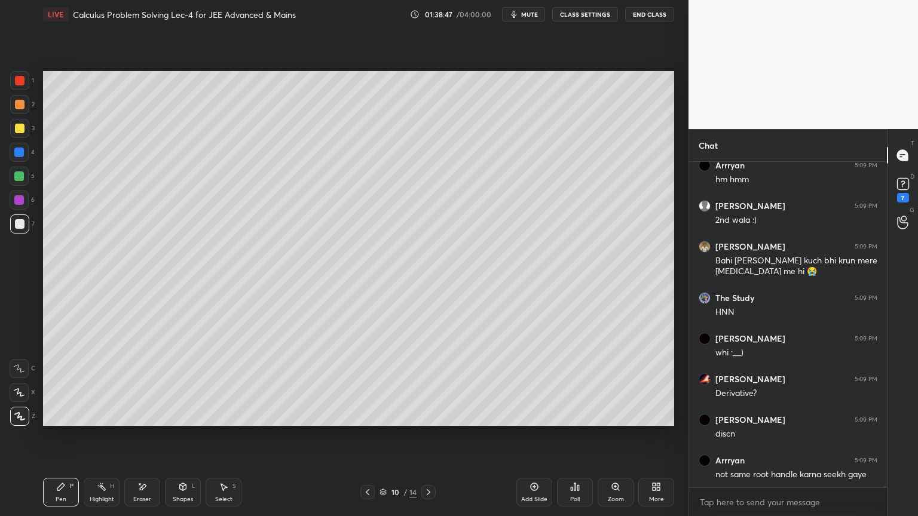
click at [21, 78] on div at bounding box center [20, 81] width 10 height 10
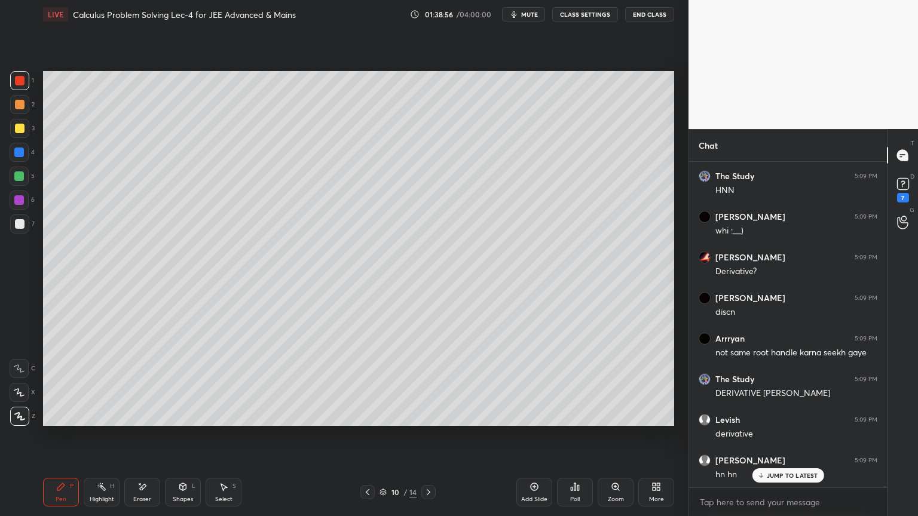
scroll to position [98925, 0]
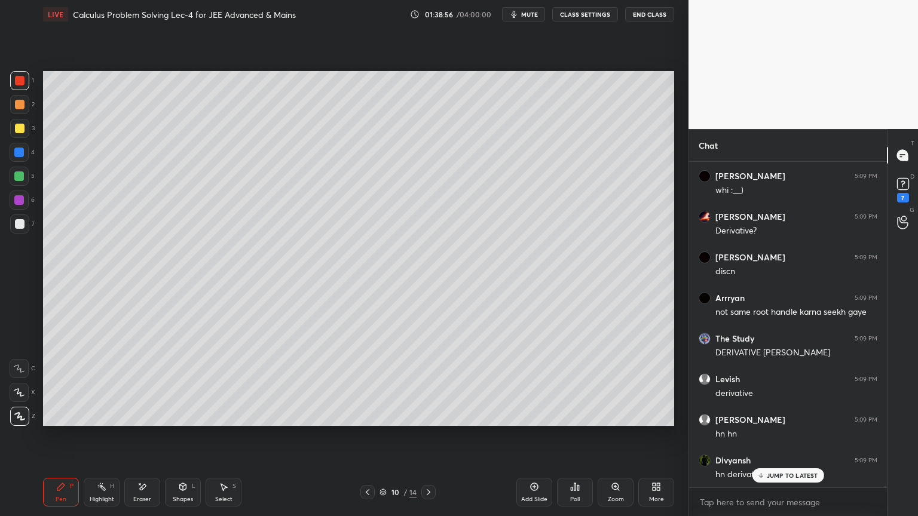
click at [789, 421] on p "JUMP TO LATEST" at bounding box center [792, 475] width 51 height 7
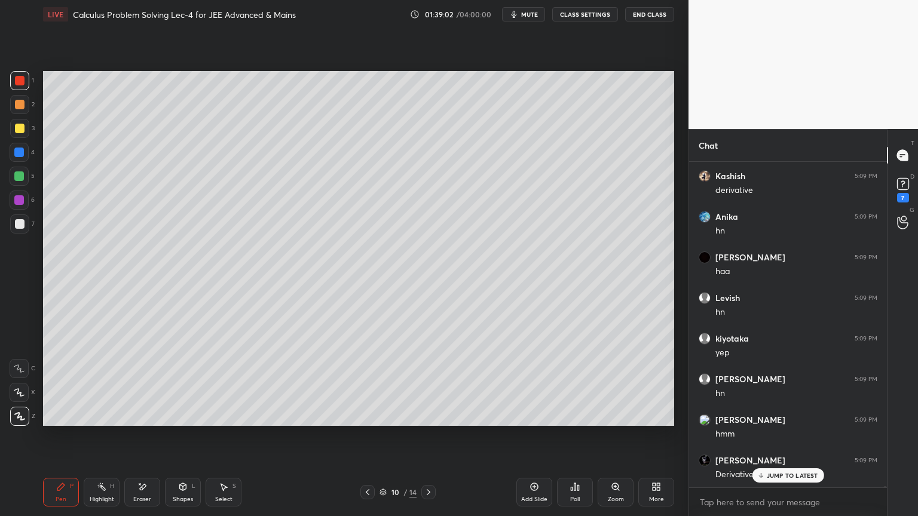
scroll to position [99331, 0]
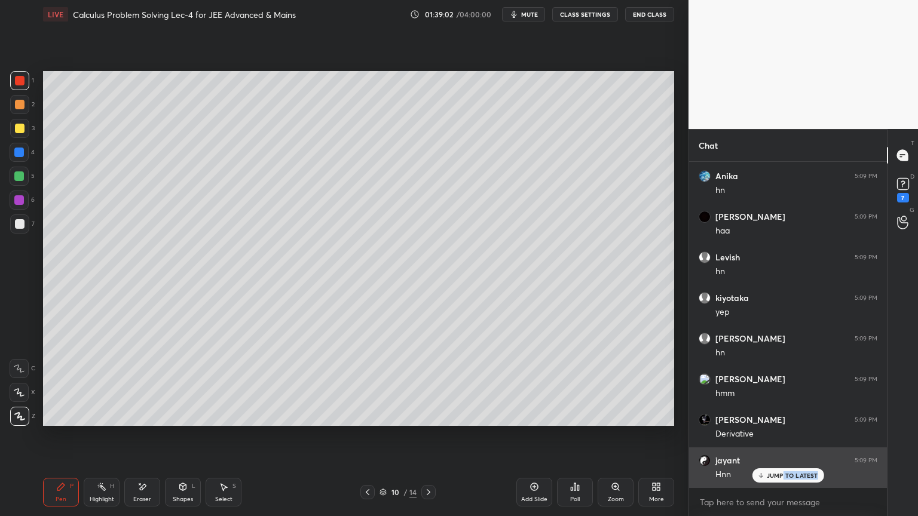
click at [783, 421] on div "JUMP TO LATEST" at bounding box center [788, 475] width 72 height 14
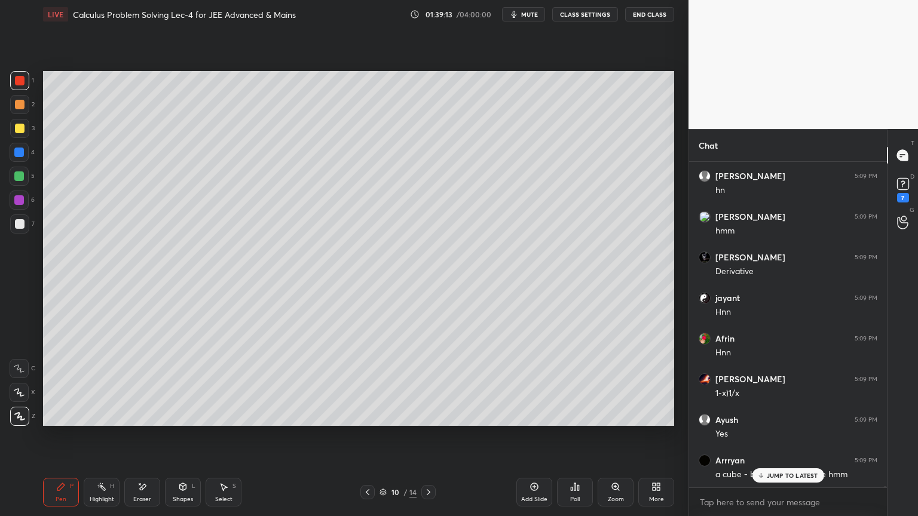
scroll to position [99534, 0]
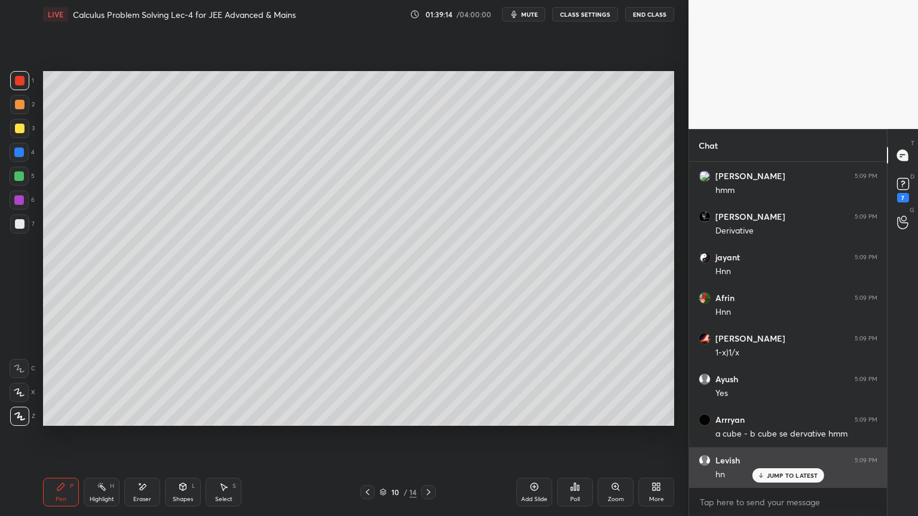
drag, startPoint x: 766, startPoint y: 478, endPoint x: 754, endPoint y: 477, distance: 12.0
click at [766, 421] on div "JUMP TO LATEST" at bounding box center [788, 475] width 72 height 14
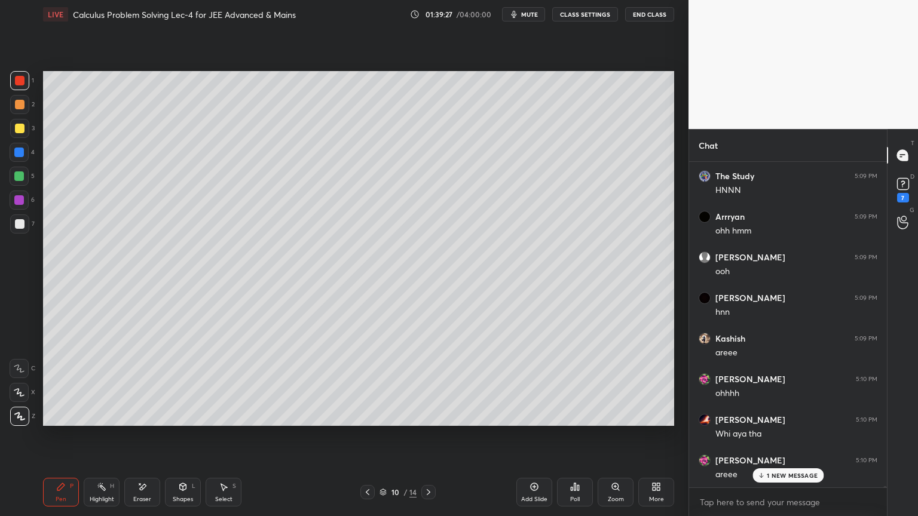
scroll to position [100063, 0]
drag, startPoint x: 91, startPoint y: 489, endPoint x: 67, endPoint y: 488, distance: 24.5
click at [91, 421] on div "Highlight H" at bounding box center [102, 492] width 36 height 29
drag, startPoint x: 67, startPoint y: 488, endPoint x: 66, endPoint y: 481, distance: 7.3
click at [66, 421] on div "Pen P" at bounding box center [61, 492] width 36 height 29
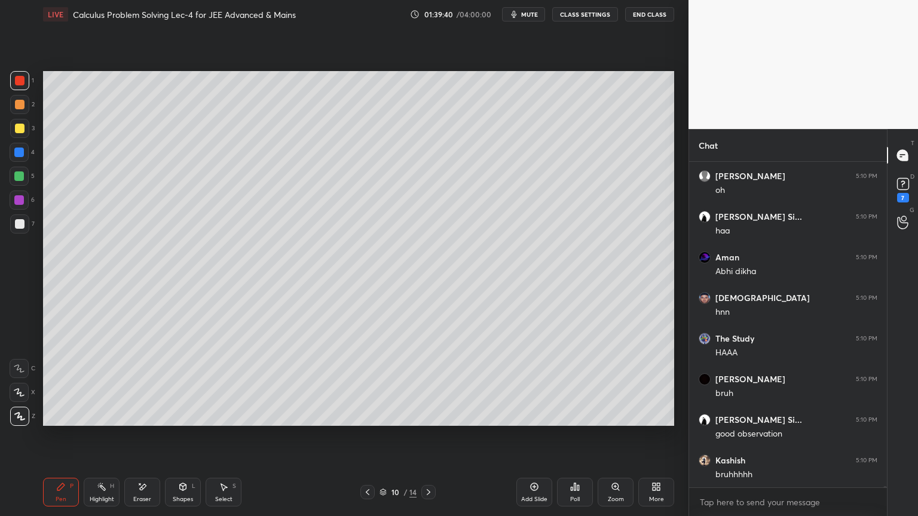
scroll to position [100469, 0]
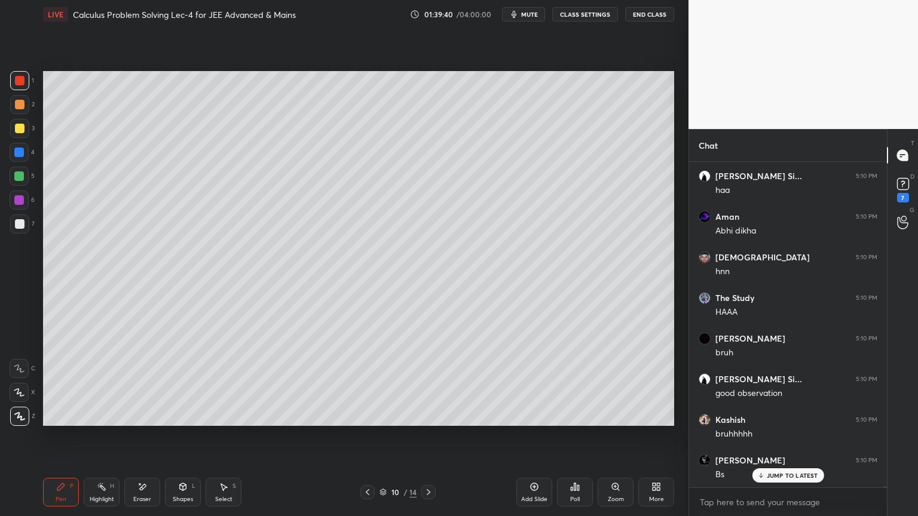
click at [25, 225] on div at bounding box center [19, 224] width 19 height 19
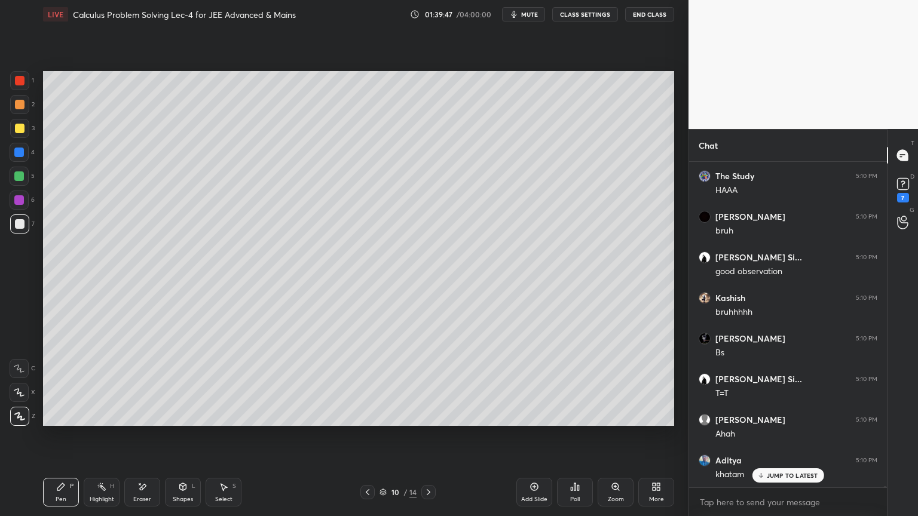
scroll to position [100632, 0]
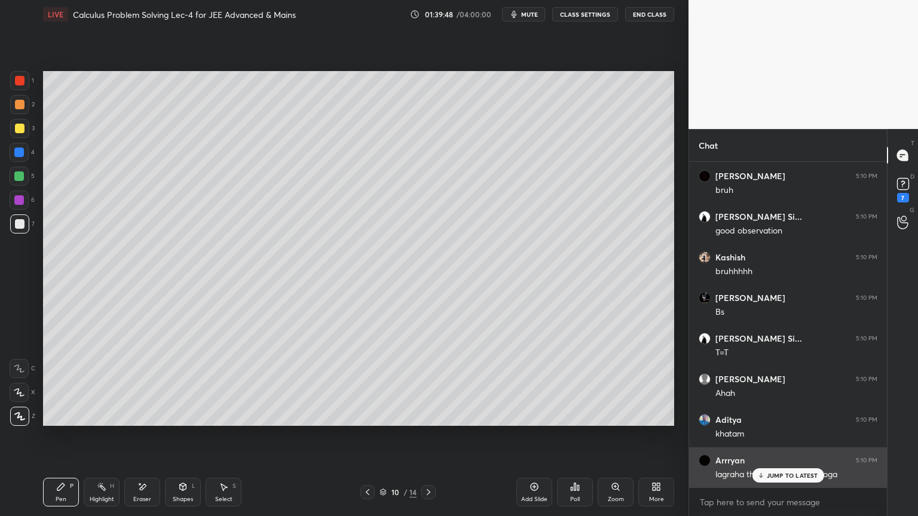
click at [770, 421] on p "JUMP TO LATEST" at bounding box center [792, 475] width 51 height 7
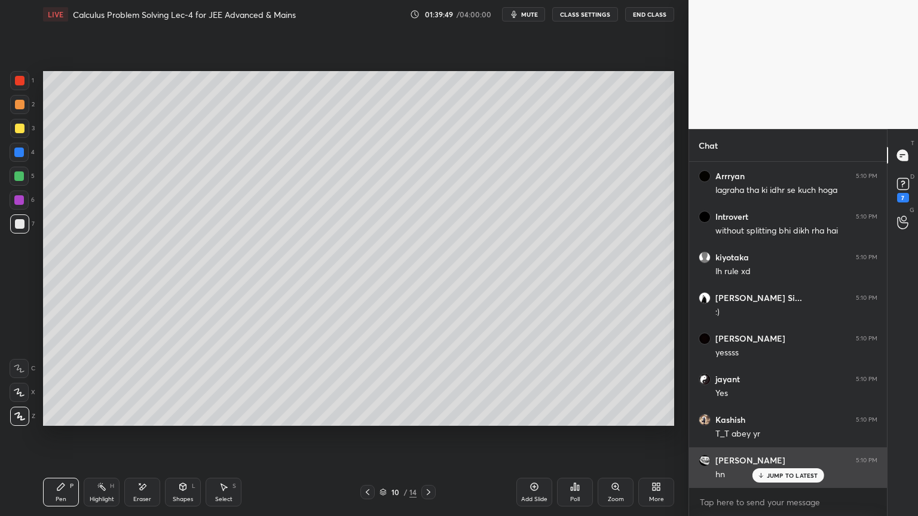
click at [773, 421] on p "JUMP TO LATEST" at bounding box center [792, 475] width 51 height 7
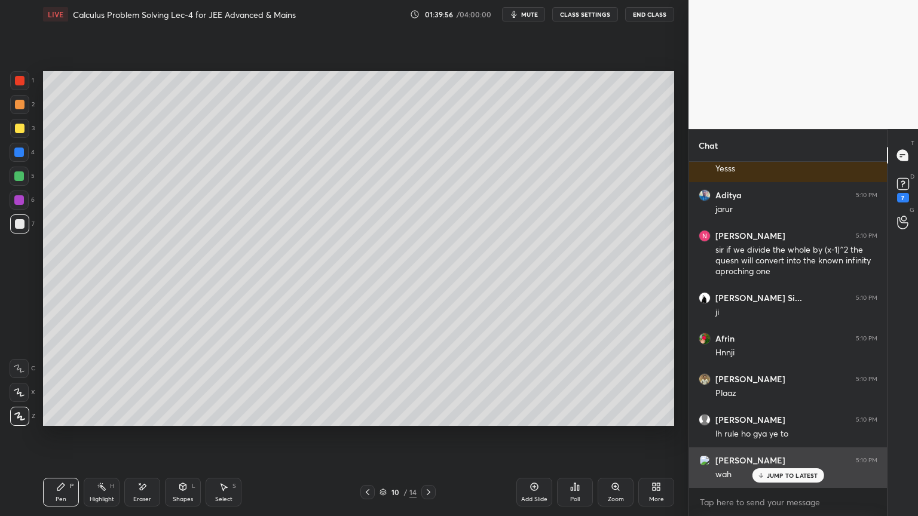
click at [781, 421] on p "JUMP TO LATEST" at bounding box center [792, 475] width 51 height 7
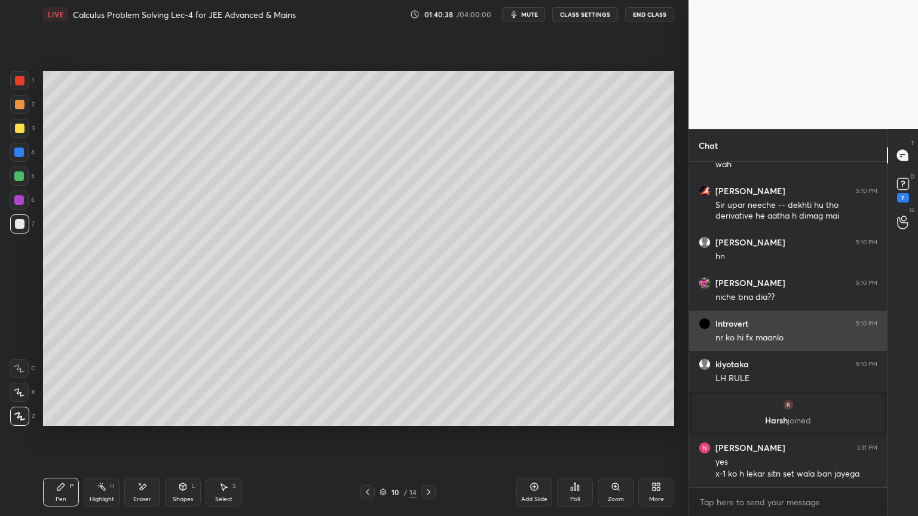
scroll to position [101898, 0]
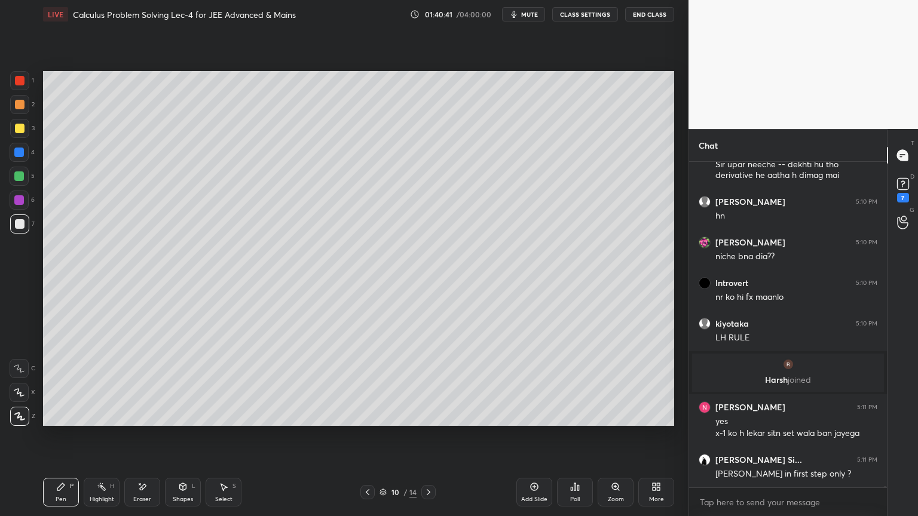
click at [144, 421] on div "Eraser" at bounding box center [142, 492] width 36 height 29
drag, startPoint x: 61, startPoint y: 503, endPoint x: 68, endPoint y: 446, distance: 57.7
click at [63, 421] on div "Pen P" at bounding box center [61, 492] width 36 height 29
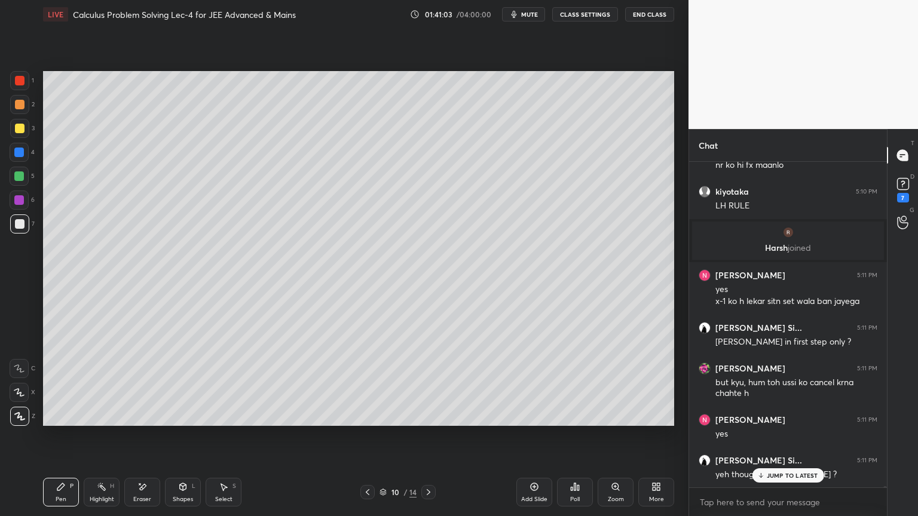
scroll to position [102070, 0]
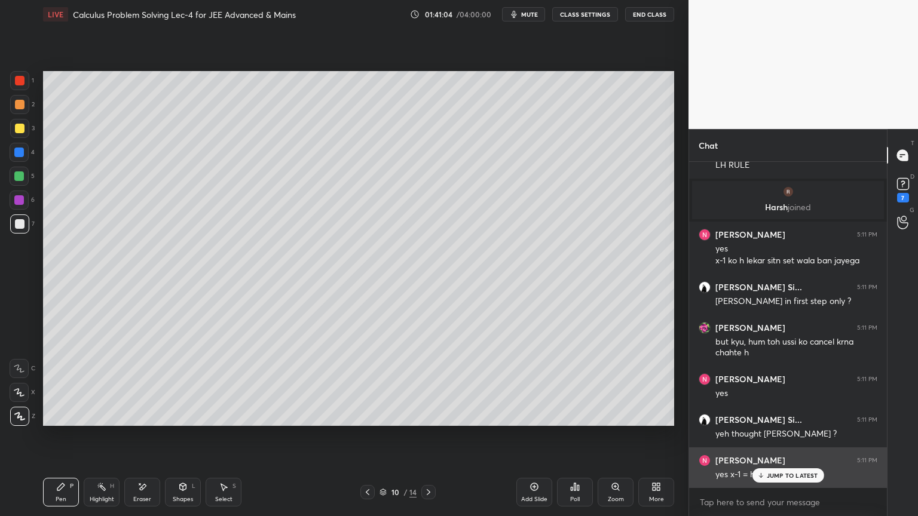
click at [773, 421] on p "JUMP TO LATEST" at bounding box center [792, 475] width 51 height 7
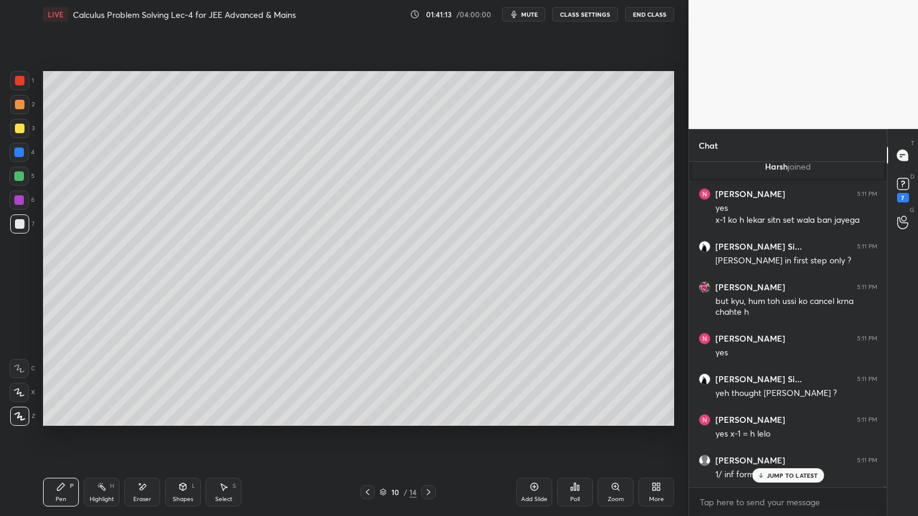
scroll to position [102152, 0]
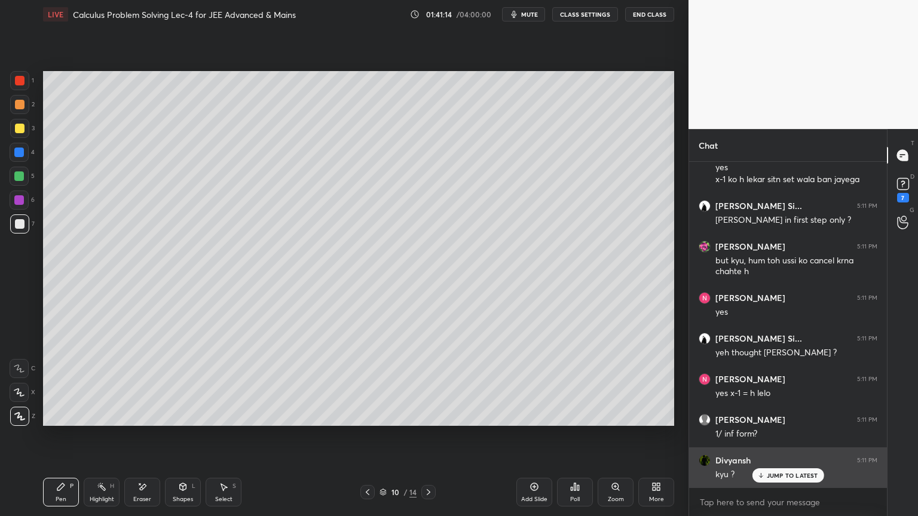
drag, startPoint x: 774, startPoint y: 476, endPoint x: 725, endPoint y: 458, distance: 51.6
click at [773, 421] on p "JUMP TO LATEST" at bounding box center [792, 475] width 51 height 7
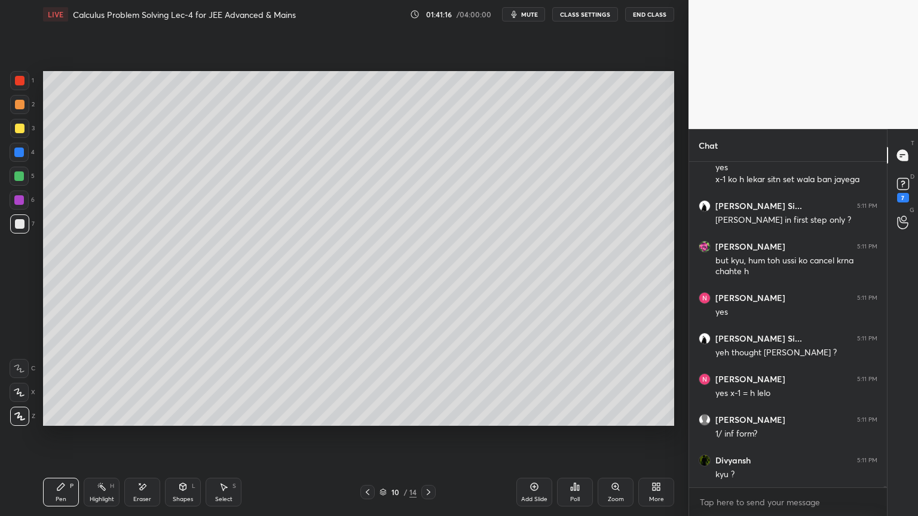
click at [428, 421] on icon at bounding box center [429, 493] width 10 height 10
click at [366, 421] on icon at bounding box center [368, 493] width 10 height 10
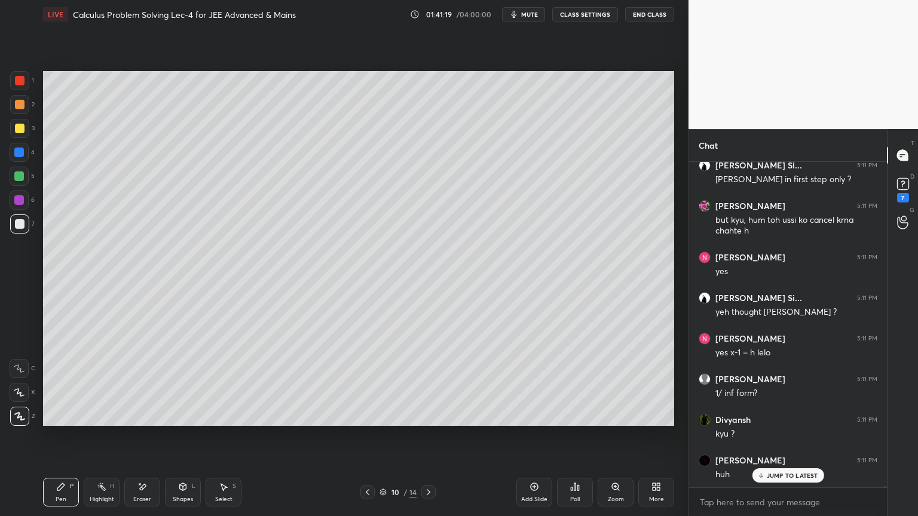
scroll to position [102233, 0]
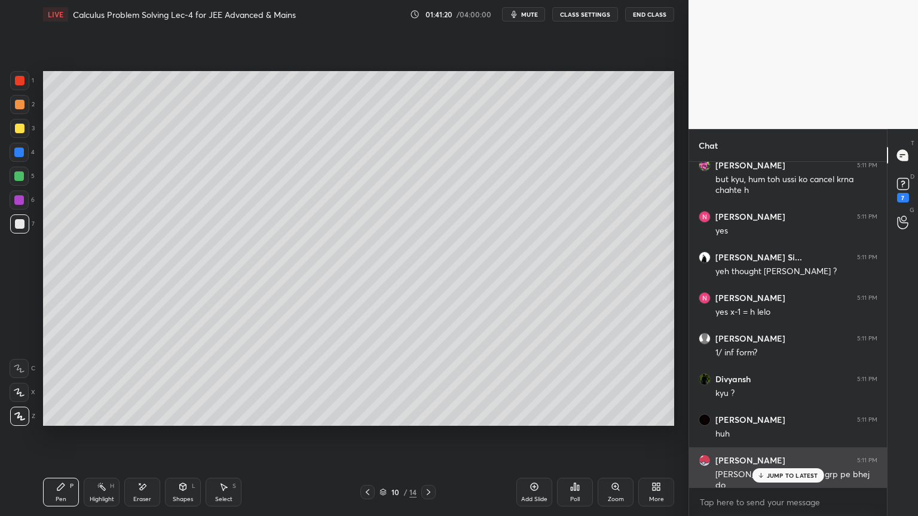
drag, startPoint x: 786, startPoint y: 478, endPoint x: 783, endPoint y: 468, distance: 10.6
click at [786, 421] on p "JUMP TO LATEST" at bounding box center [792, 475] width 51 height 7
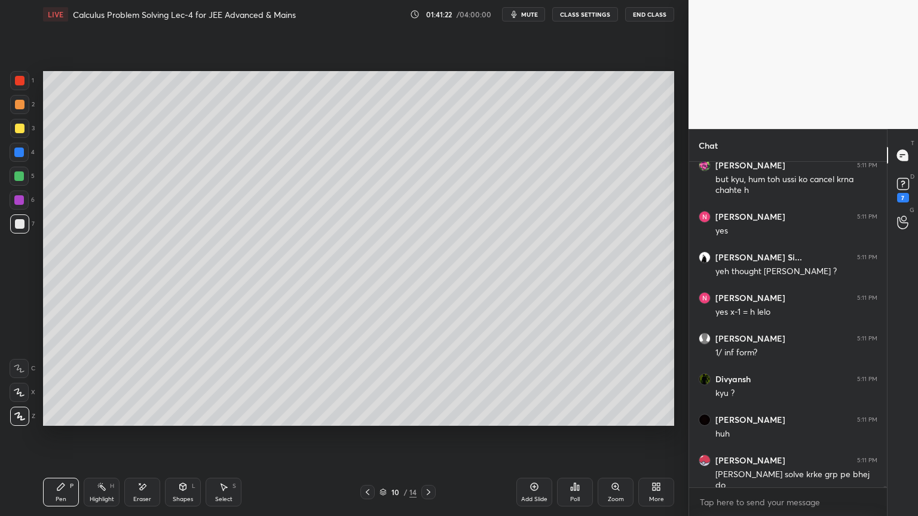
click at [96, 421] on div "Highlight" at bounding box center [102, 500] width 24 height 6
click at [69, 421] on div "Pen P" at bounding box center [61, 492] width 36 height 29
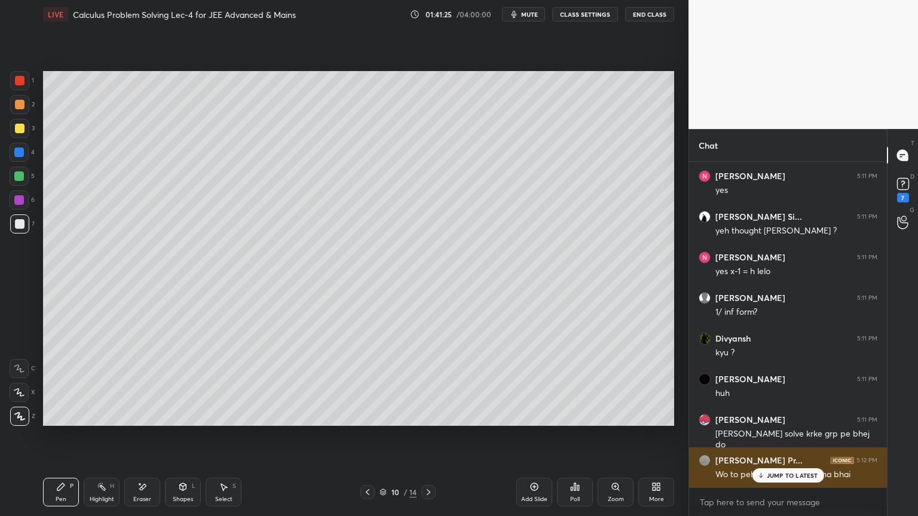
drag, startPoint x: 788, startPoint y: 472, endPoint x: 791, endPoint y: 465, distance: 8.0
click at [788, 421] on p "JUMP TO LATEST" at bounding box center [792, 475] width 51 height 7
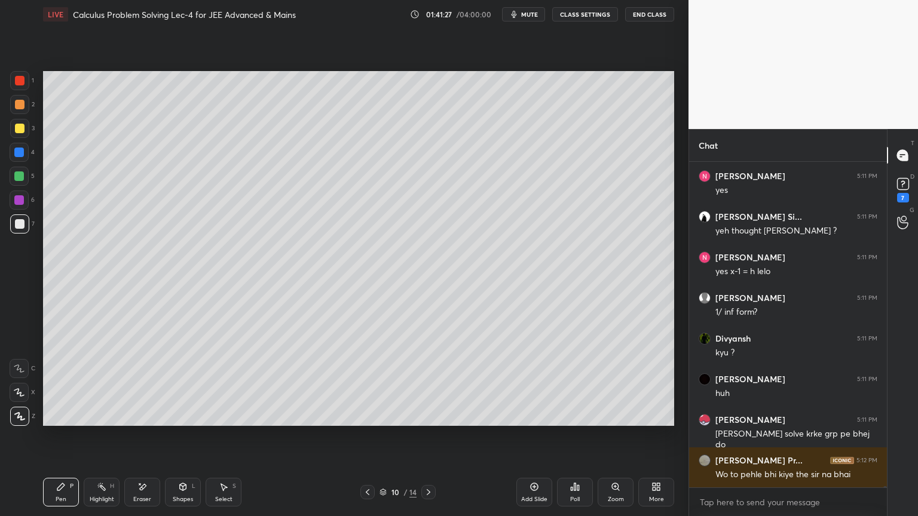
click at [366, 421] on icon at bounding box center [368, 493] width 10 height 10
click at [364, 421] on icon at bounding box center [368, 493] width 10 height 10
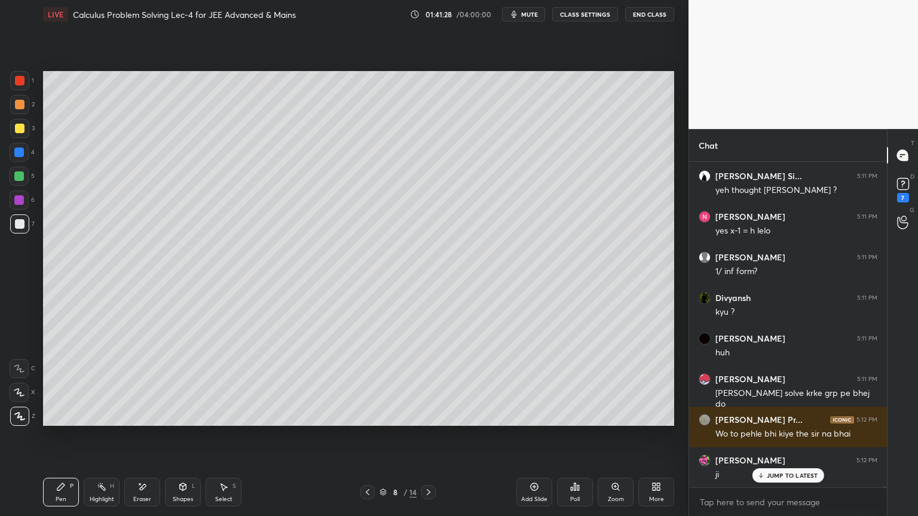
click at [436, 421] on div "8 / 14" at bounding box center [398, 492] width 237 height 14
click at [428, 421] on icon at bounding box center [429, 493] width 10 height 10
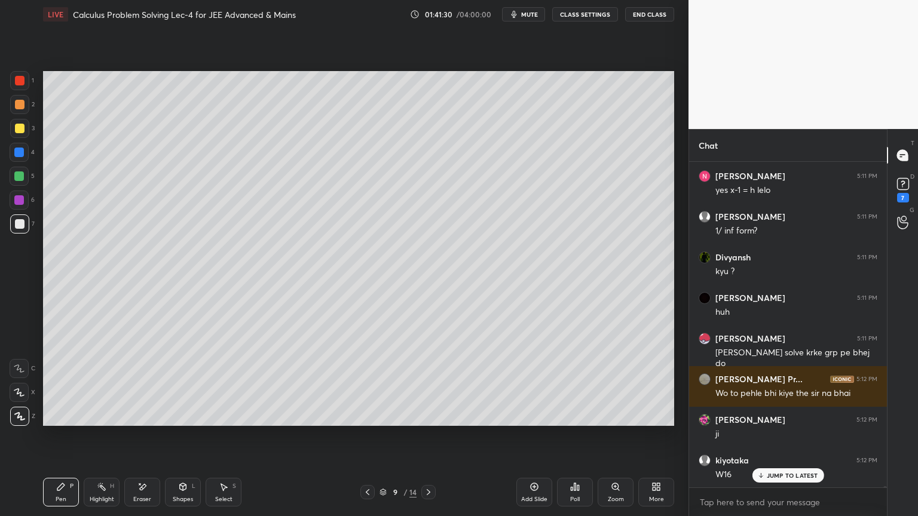
scroll to position [102395, 0]
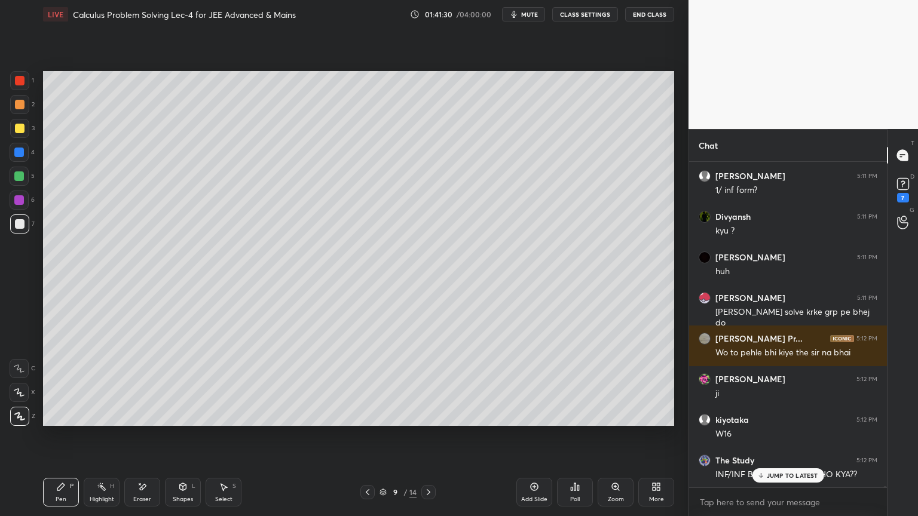
drag, startPoint x: 147, startPoint y: 491, endPoint x: 174, endPoint y: 465, distance: 37.6
click at [147, 421] on div "Eraser" at bounding box center [142, 492] width 36 height 29
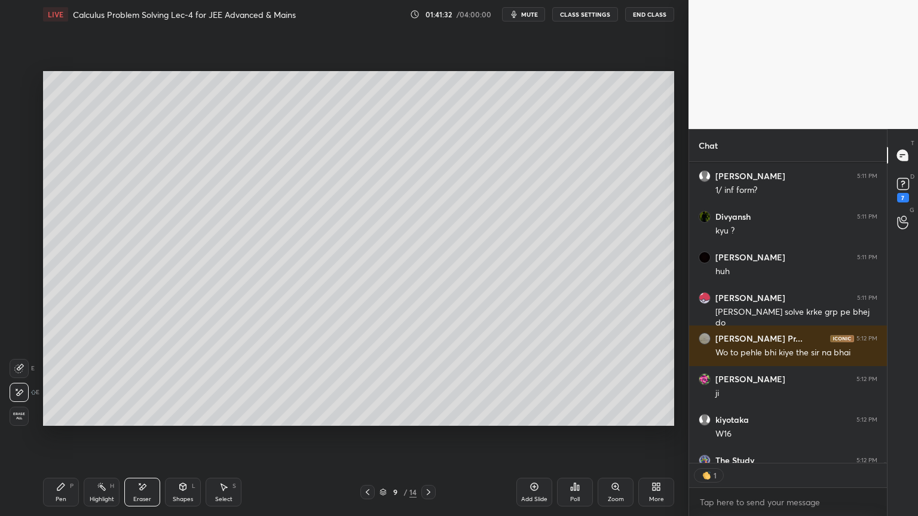
scroll to position [102461, 0]
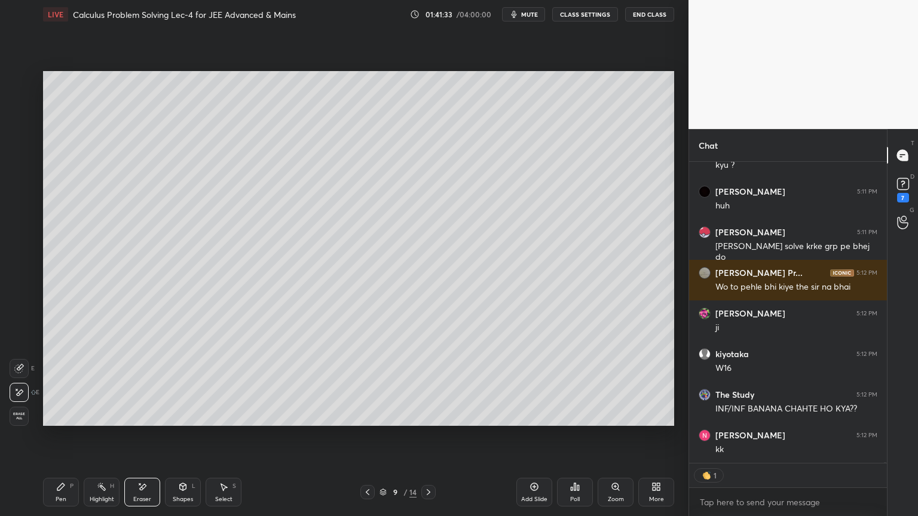
click at [231, 421] on div "Select S" at bounding box center [224, 492] width 36 height 29
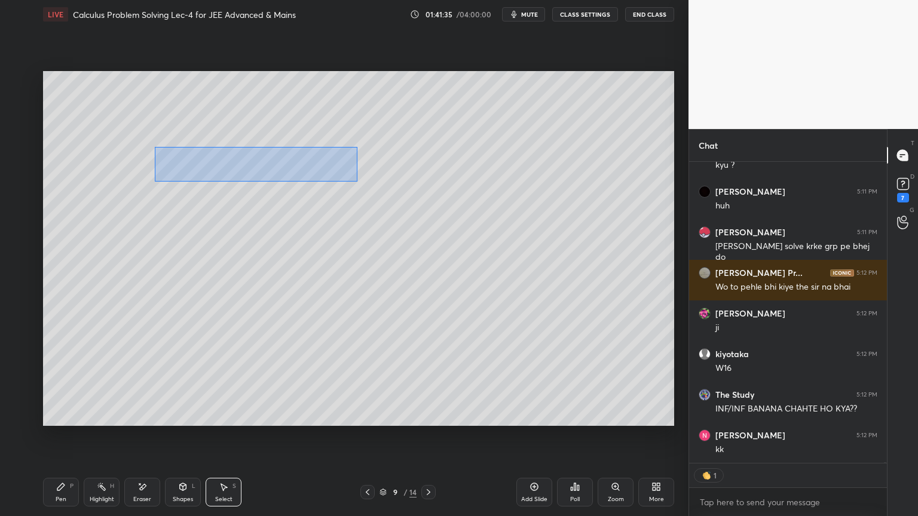
drag, startPoint x: 159, startPoint y: 148, endPoint x: 342, endPoint y: 162, distance: 184.0
click at [364, 182] on div "0 ° Undo Copy Duplicate Duplicate to new slide Delete" at bounding box center [358, 248] width 631 height 355
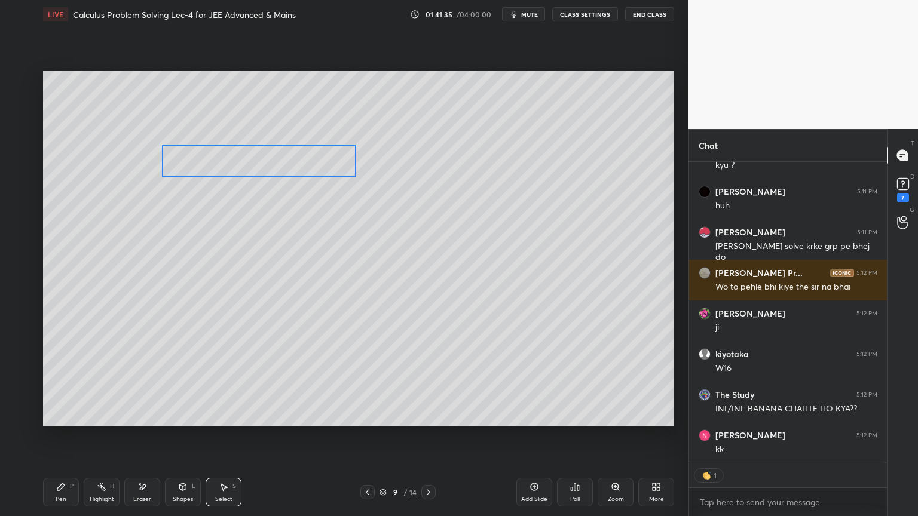
drag, startPoint x: 320, startPoint y: 160, endPoint x: 314, endPoint y: 176, distance: 17.0
click at [318, 156] on div "0 ° Undo Copy Duplicate Duplicate to new slide Delete" at bounding box center [358, 248] width 631 height 355
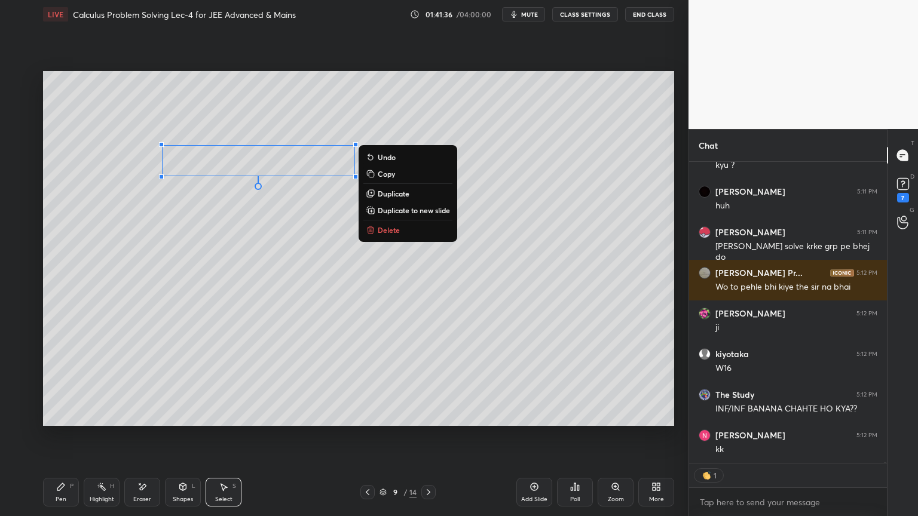
click at [296, 203] on div "0 ° Undo Copy Duplicate Duplicate to new slide Delete" at bounding box center [358, 248] width 631 height 355
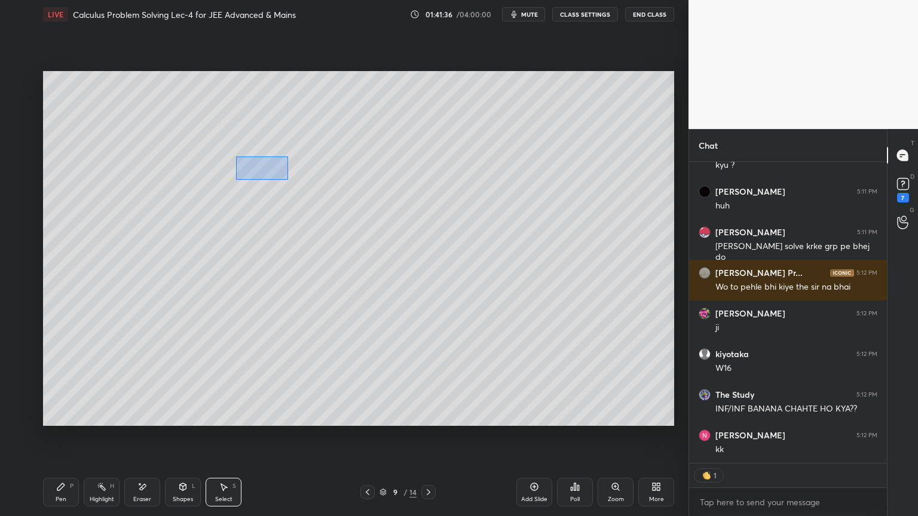
drag, startPoint x: 237, startPoint y: 156, endPoint x: 287, endPoint y: 179, distance: 55.3
click at [287, 180] on div "0 ° Undo Copy Duplicate Duplicate to new slide Delete" at bounding box center [358, 248] width 631 height 355
drag, startPoint x: 262, startPoint y: 168, endPoint x: 261, endPoint y: 161, distance: 7.4
click at [261, 161] on div "0 ° Undo Copy Duplicate Duplicate to new slide Delete" at bounding box center [358, 248] width 631 height 355
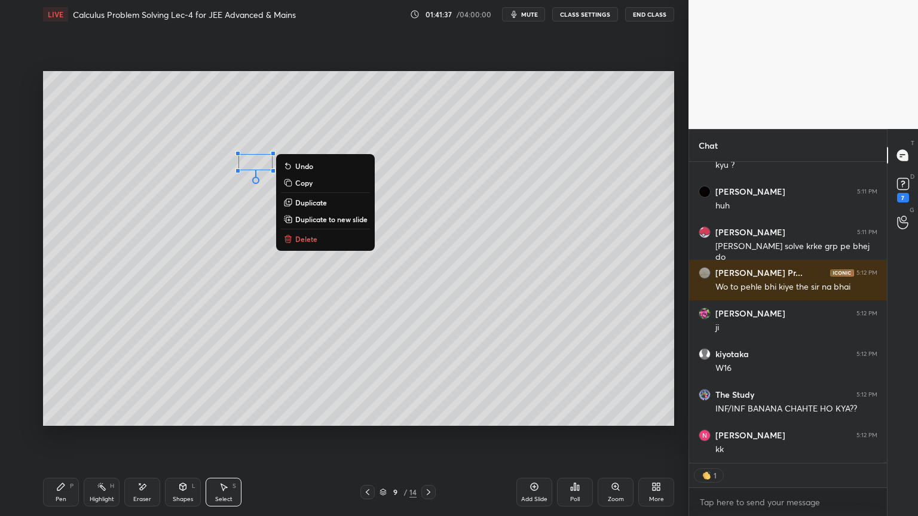
click at [214, 177] on div "0 ° Undo Copy Duplicate Duplicate to new slide Delete" at bounding box center [358, 248] width 631 height 355
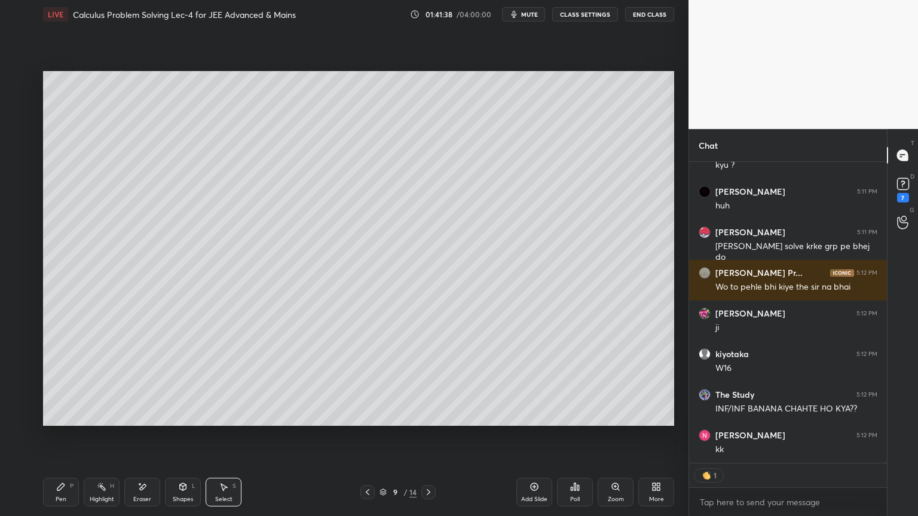
drag, startPoint x: 59, startPoint y: 491, endPoint x: 86, endPoint y: 445, distance: 53.8
click at [60, 421] on div "Pen P" at bounding box center [61, 492] width 36 height 29
click at [17, 80] on div at bounding box center [20, 81] width 10 height 10
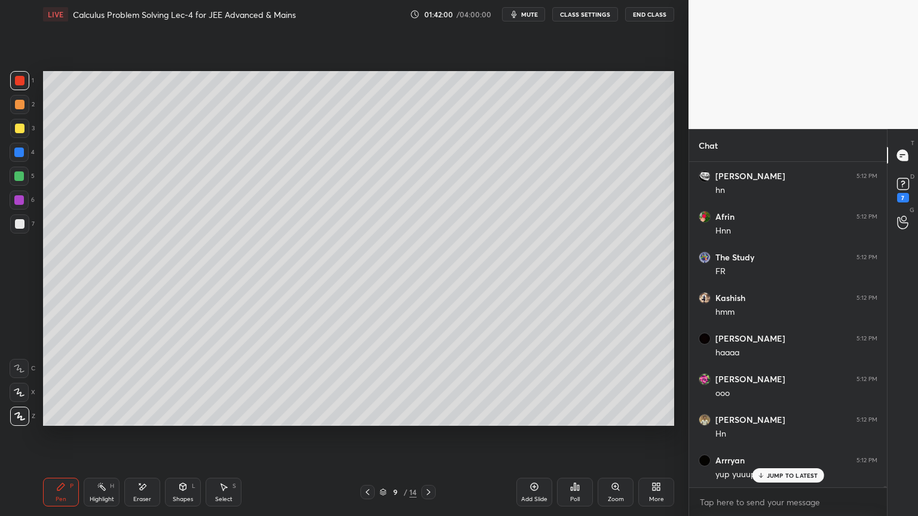
scroll to position [103220, 0]
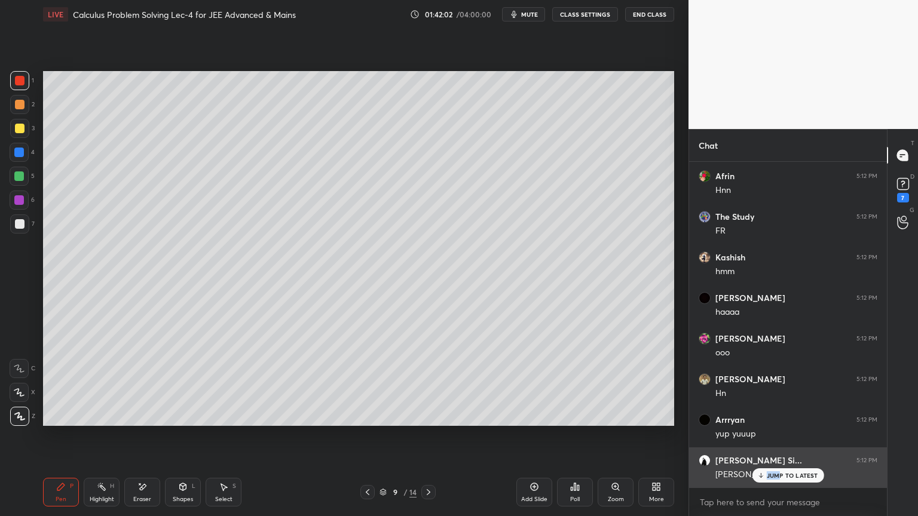
click at [781, 421] on div "JUMP TO LATEST" at bounding box center [788, 475] width 72 height 14
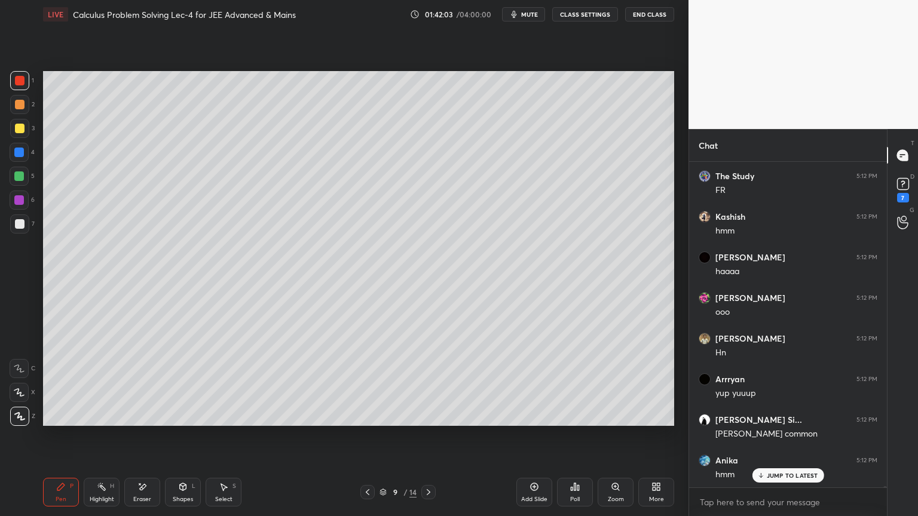
scroll to position [103301, 0]
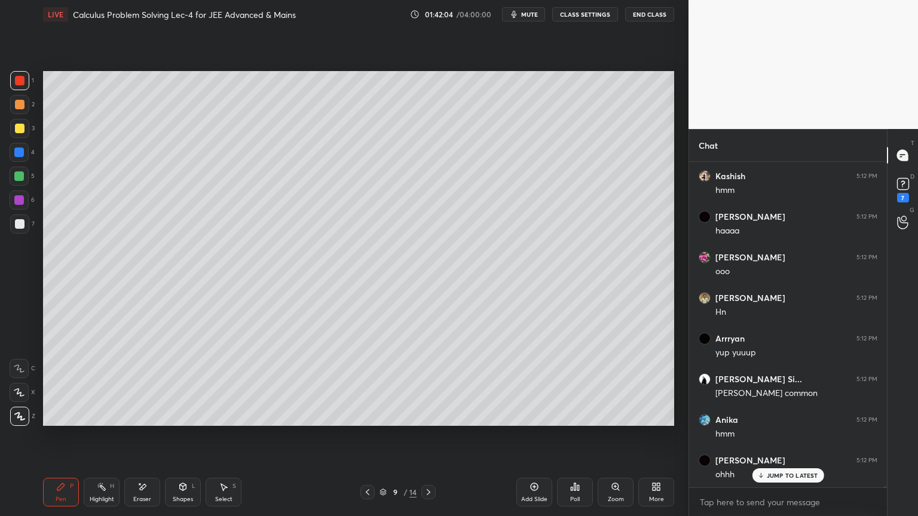
click at [783, 421] on p "JUMP TO LATEST" at bounding box center [792, 475] width 51 height 7
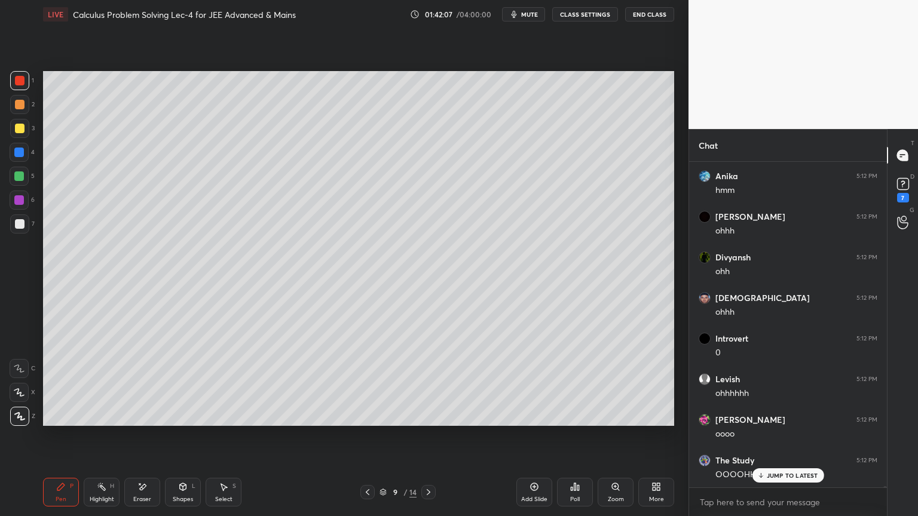
scroll to position [103667, 0]
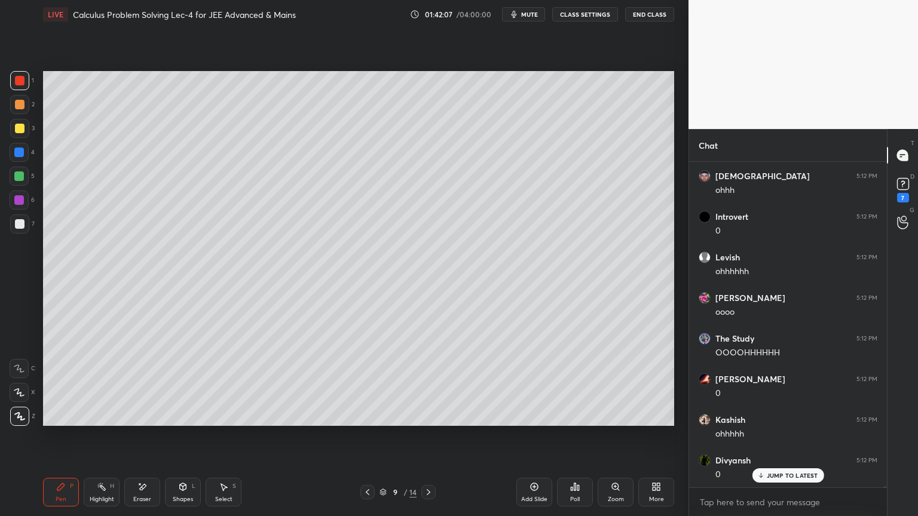
click at [142, 421] on div "Eraser" at bounding box center [142, 492] width 36 height 29
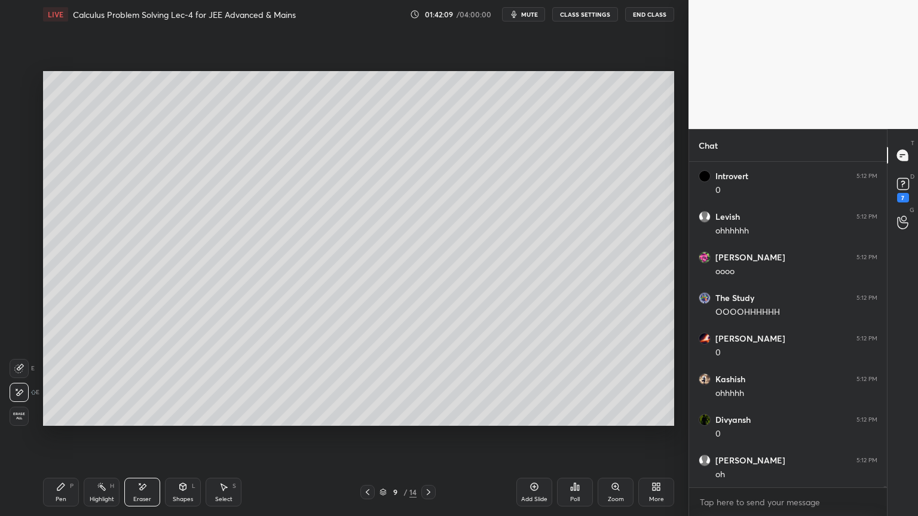
click at [60, 421] on icon at bounding box center [61, 487] width 10 height 10
click at [231, 421] on div "Select S" at bounding box center [224, 492] width 36 height 29
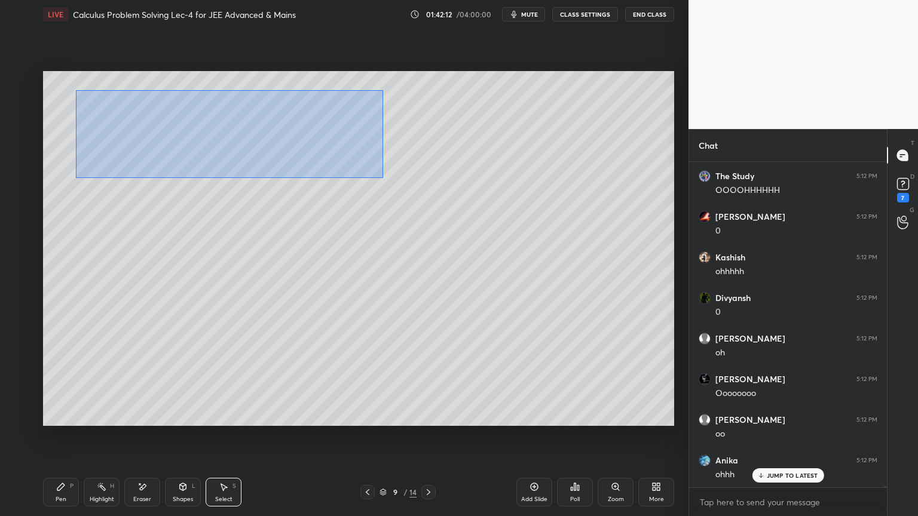
drag, startPoint x: 380, startPoint y: 108, endPoint x: 134, endPoint y: 178, distance: 255.3
click at [76, 177] on div "0 ° Undo Copy Duplicate Duplicate to new slide Delete" at bounding box center [358, 248] width 631 height 355
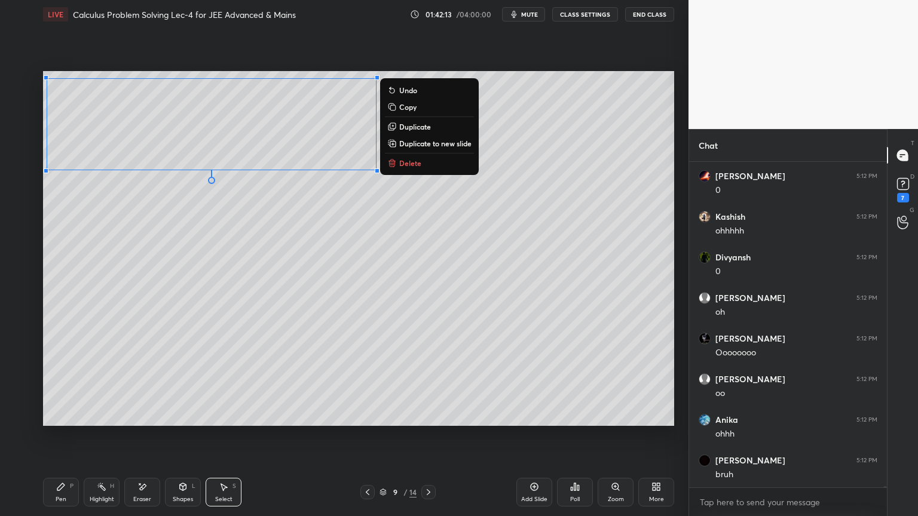
click at [412, 143] on p "Duplicate to new slide" at bounding box center [435, 144] width 72 height 10
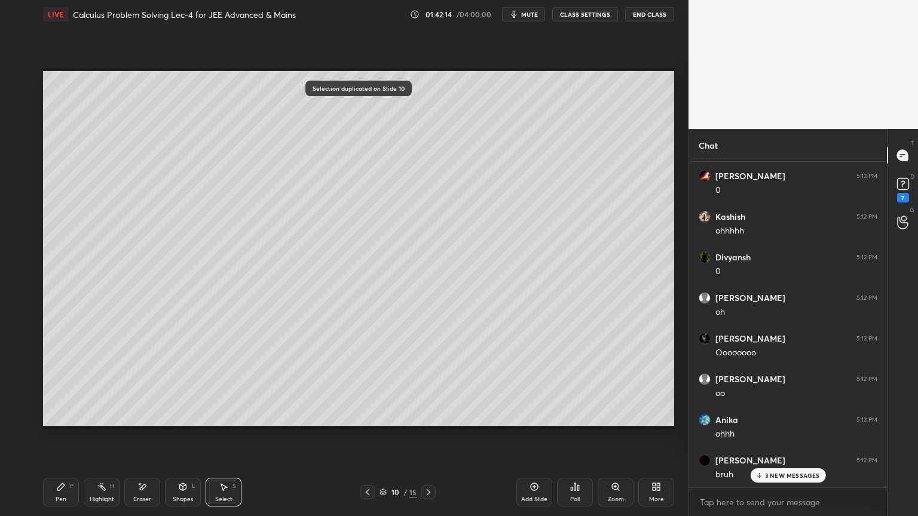
click at [139, 421] on icon at bounding box center [142, 487] width 10 height 10
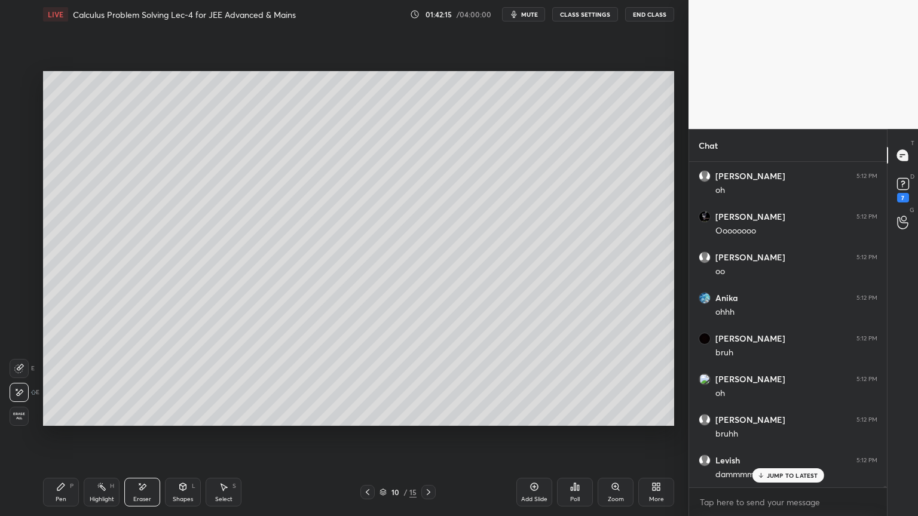
drag, startPoint x: 106, startPoint y: 498, endPoint x: 62, endPoint y: 493, distance: 45.1
click at [103, 421] on div "Highlight" at bounding box center [102, 500] width 24 height 6
click at [60, 421] on div "Pen P" at bounding box center [61, 492] width 36 height 29
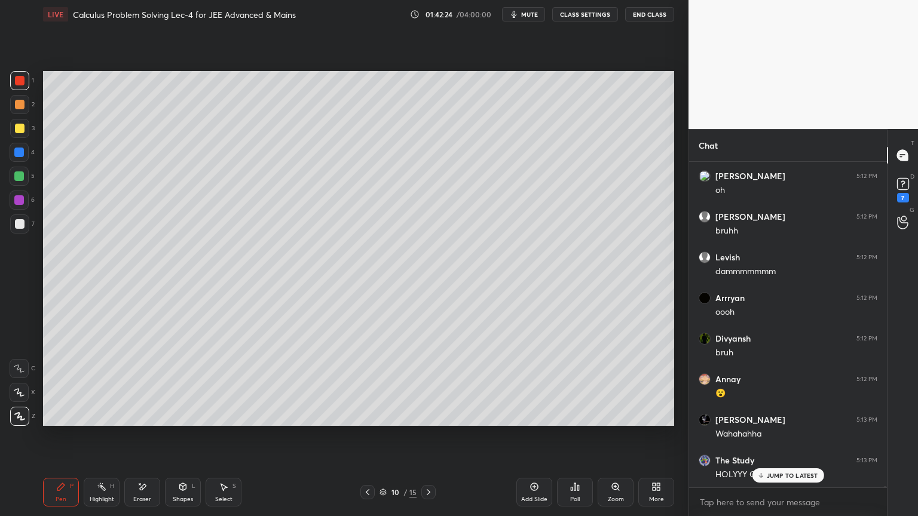
click at [148, 421] on div "Eraser" at bounding box center [142, 492] width 36 height 29
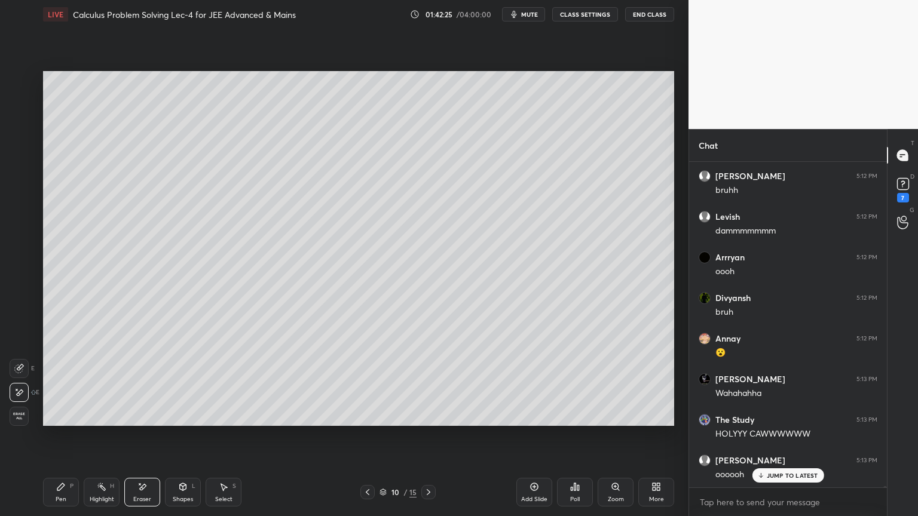
click at [57, 421] on icon at bounding box center [61, 487] width 10 height 10
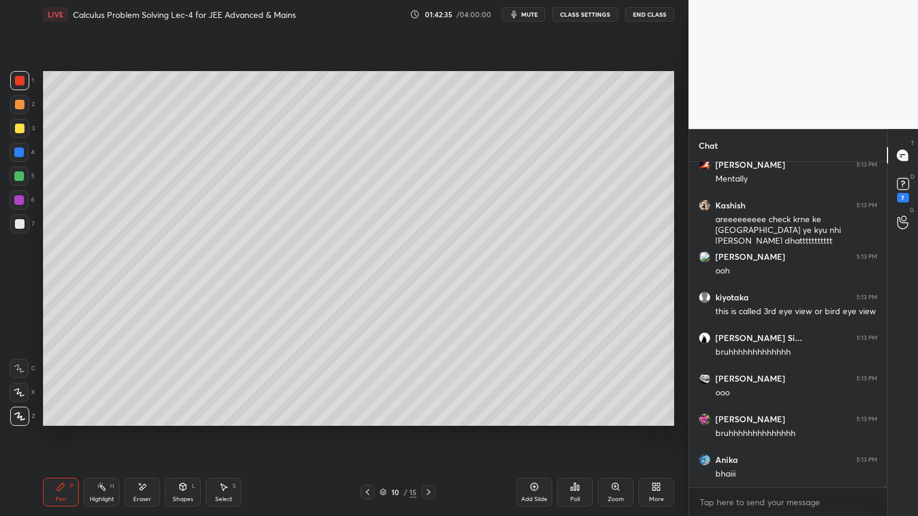
drag, startPoint x: 21, startPoint y: 225, endPoint x: 33, endPoint y: 215, distance: 15.7
click at [21, 226] on div at bounding box center [20, 224] width 10 height 10
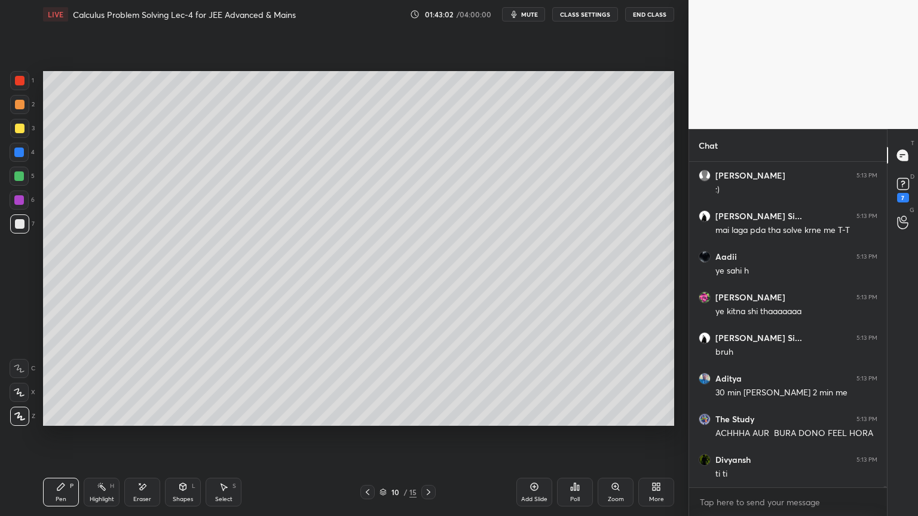
drag, startPoint x: 155, startPoint y: 486, endPoint x: 173, endPoint y: 471, distance: 23.3
click at [155, 421] on div "Eraser" at bounding box center [142, 492] width 36 height 29
drag, startPoint x: 90, startPoint y: 485, endPoint x: 57, endPoint y: 485, distance: 32.9
click at [90, 421] on div "Highlight H" at bounding box center [102, 492] width 36 height 29
click at [58, 421] on icon at bounding box center [61, 487] width 10 height 10
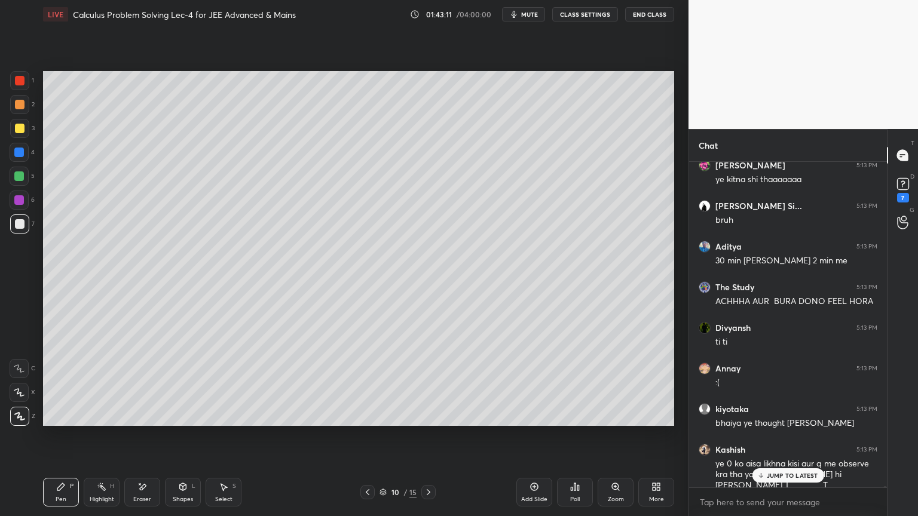
drag, startPoint x: 142, startPoint y: 490, endPoint x: 210, endPoint y: 435, distance: 87.5
click at [142, 421] on icon at bounding box center [142, 487] width 10 height 10
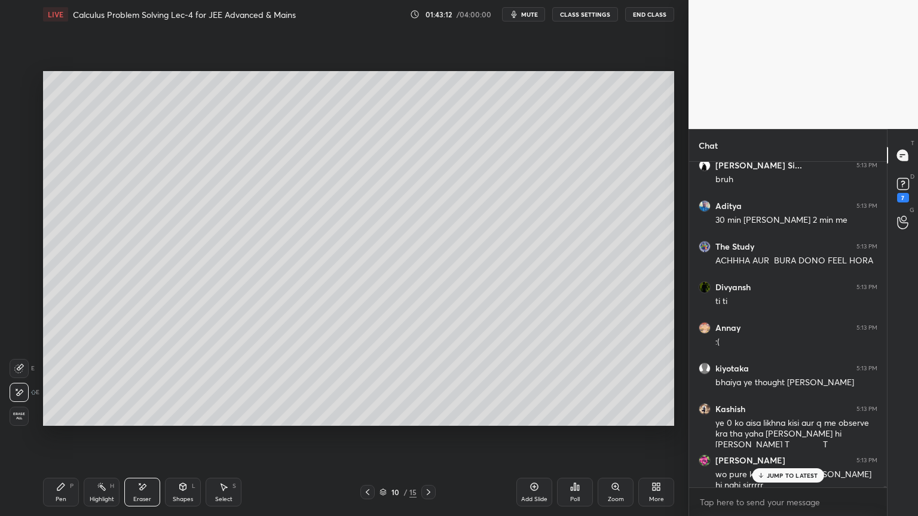
click at [63, 421] on div "Pen" at bounding box center [61, 500] width 11 height 6
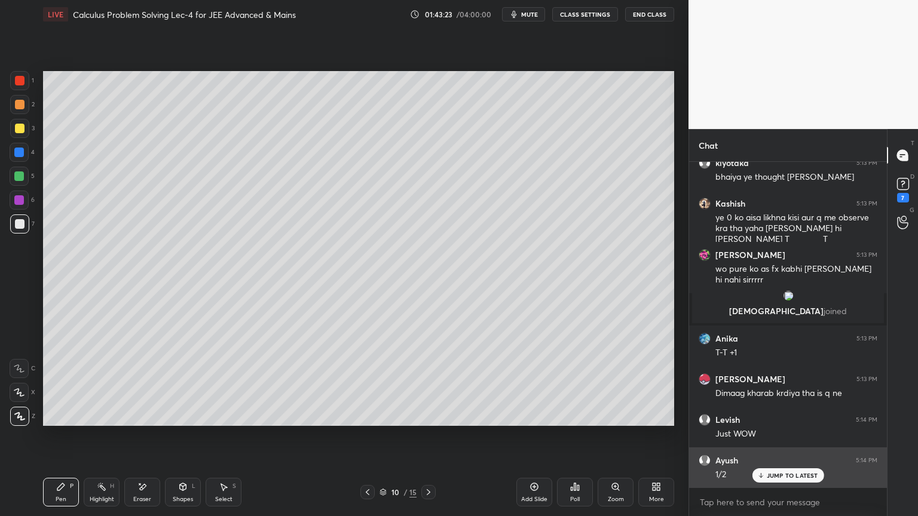
click at [797, 421] on p "JUMP TO LATEST" at bounding box center [792, 475] width 51 height 7
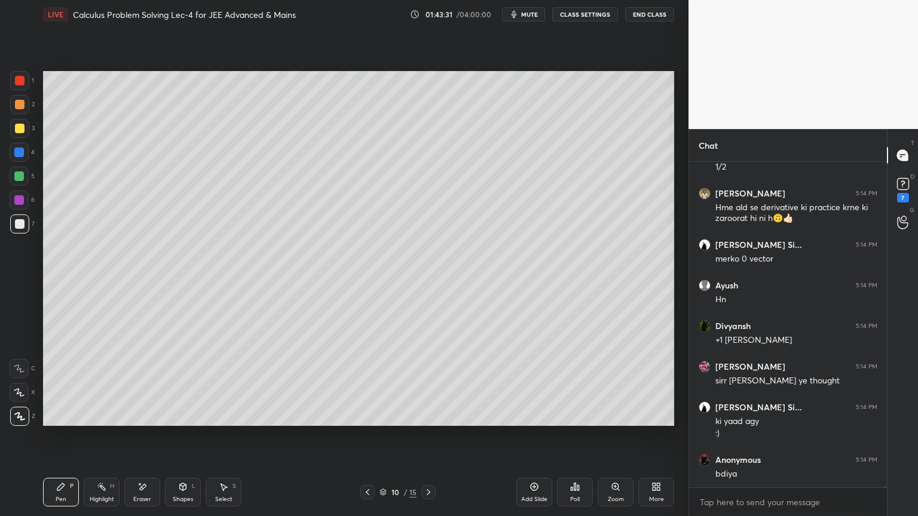
click at [22, 87] on div at bounding box center [19, 80] width 19 height 19
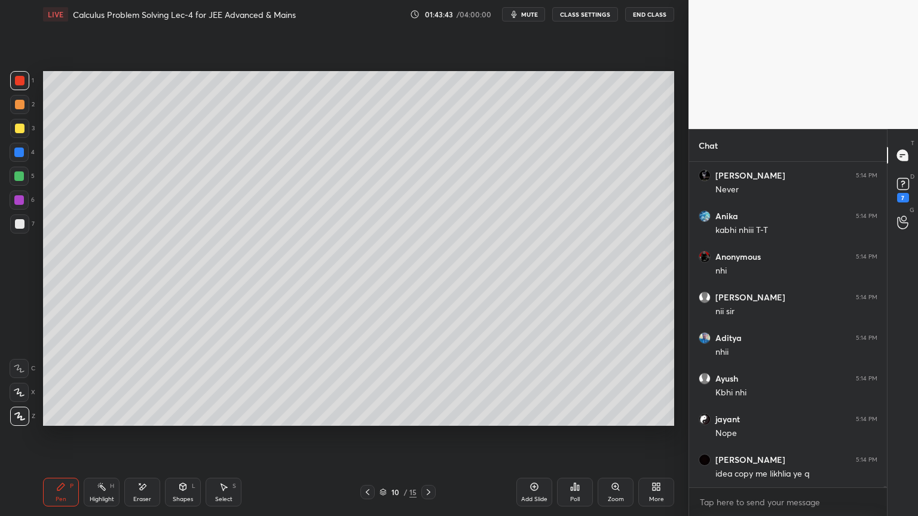
click at [143, 421] on div "Eraser" at bounding box center [142, 500] width 18 height 6
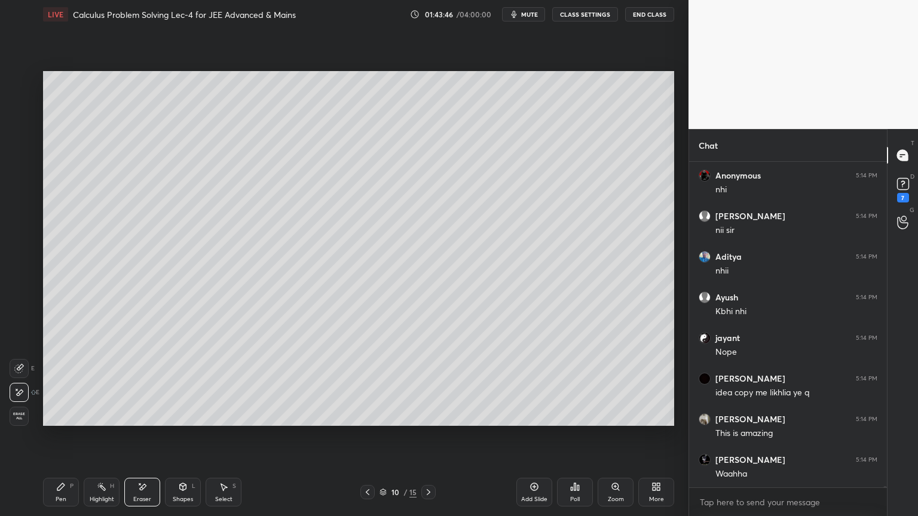
click at [65, 421] on div "Pen P" at bounding box center [61, 492] width 36 height 29
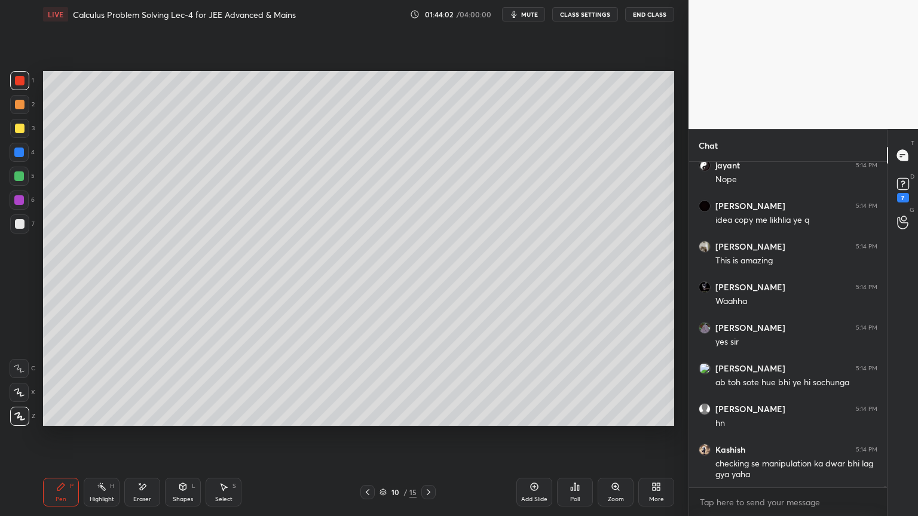
scroll to position [107259, 0]
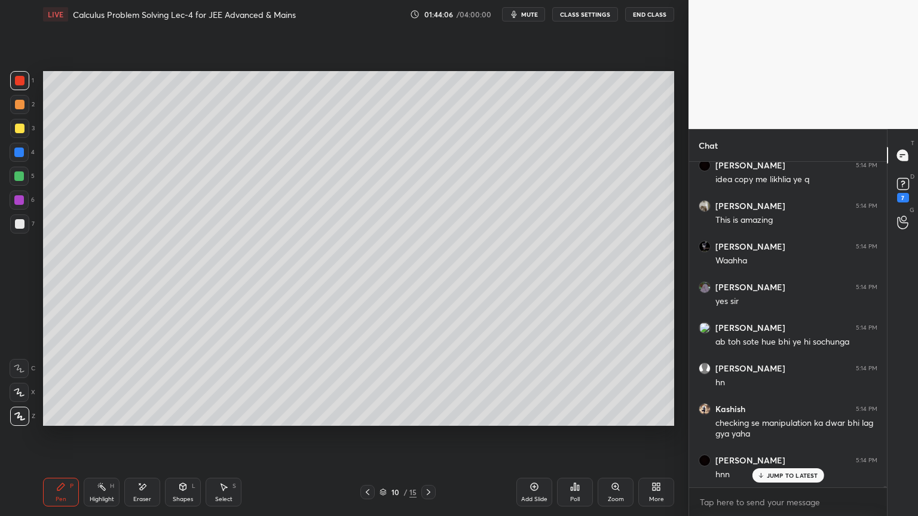
drag, startPoint x: 137, startPoint y: 500, endPoint x: 175, endPoint y: 437, distance: 72.7
click at [139, 421] on div "Eraser" at bounding box center [142, 500] width 18 height 6
click at [62, 421] on div "Pen P" at bounding box center [61, 492] width 36 height 29
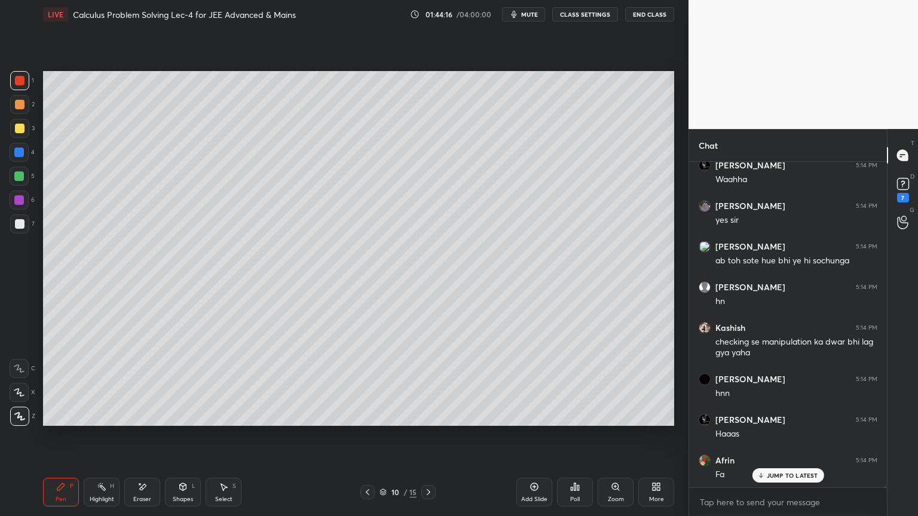
drag, startPoint x: 148, startPoint y: 492, endPoint x: 149, endPoint y: 433, distance: 59.8
click at [148, 421] on div "Eraser" at bounding box center [142, 492] width 36 height 29
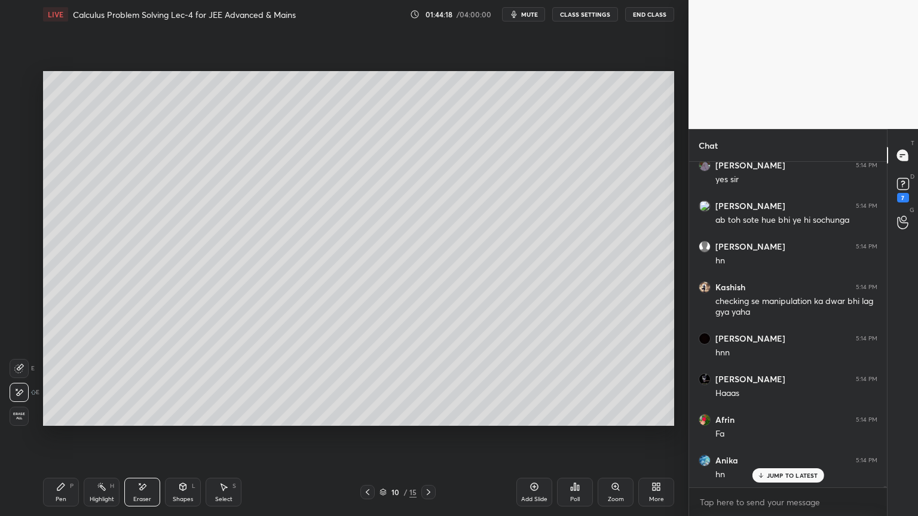
scroll to position [107422, 0]
drag, startPoint x: 104, startPoint y: 495, endPoint x: 90, endPoint y: 492, distance: 14.6
click at [105, 421] on div "Highlight" at bounding box center [102, 500] width 24 height 6
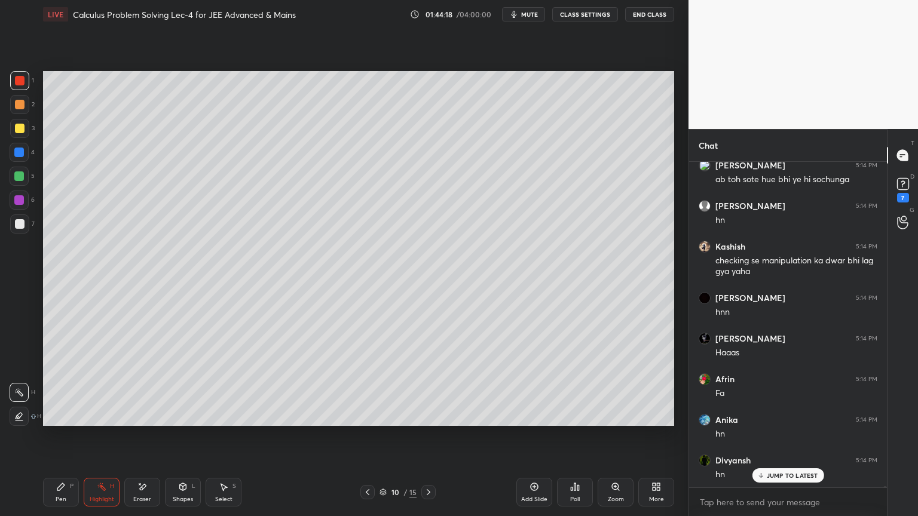
click at [68, 421] on div "Pen P" at bounding box center [61, 492] width 36 height 29
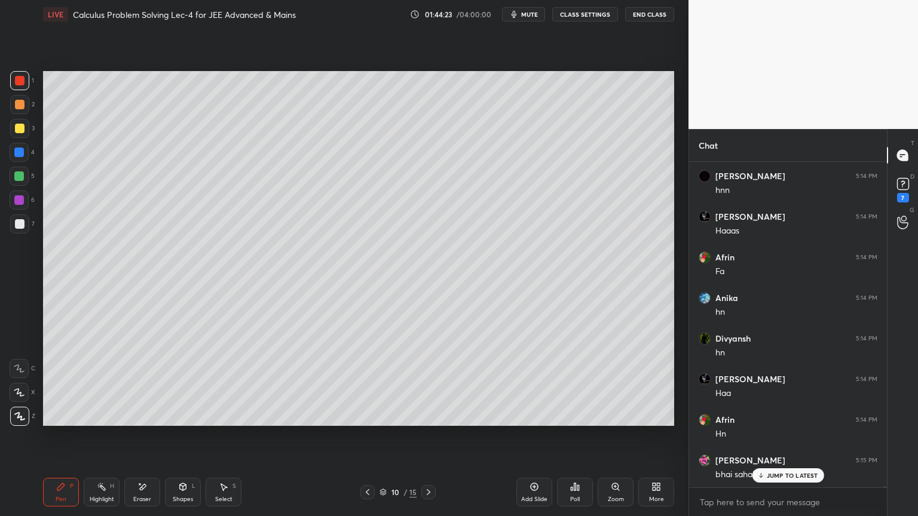
scroll to position [107584, 0]
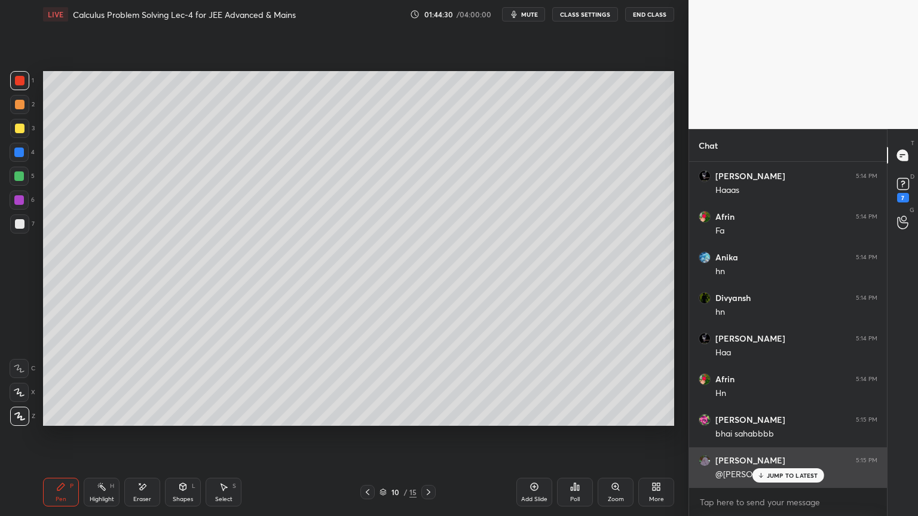
click at [779, 421] on p "JUMP TO LATEST" at bounding box center [792, 475] width 51 height 7
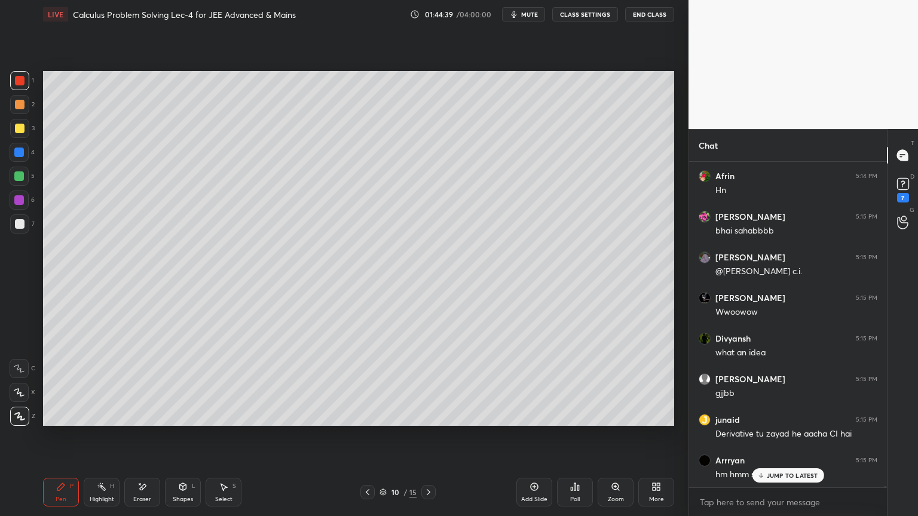
scroll to position [107839, 0]
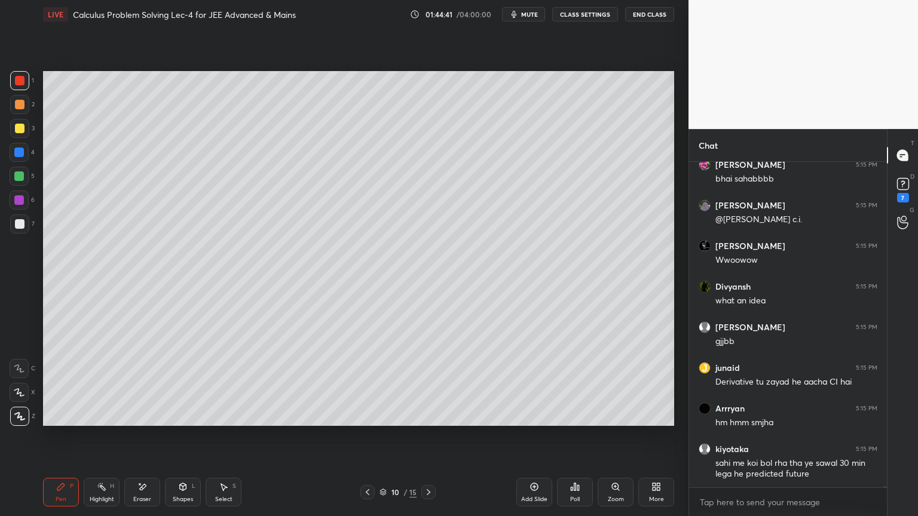
drag, startPoint x: 145, startPoint y: 495, endPoint x: 216, endPoint y: 475, distance: 73.4
click at [144, 421] on div "Eraser" at bounding box center [142, 500] width 18 height 6
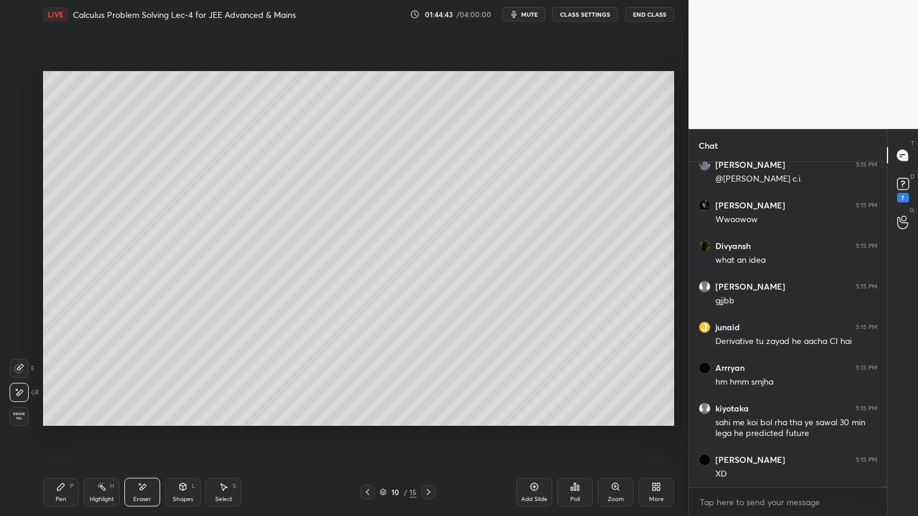
scroll to position [107920, 0]
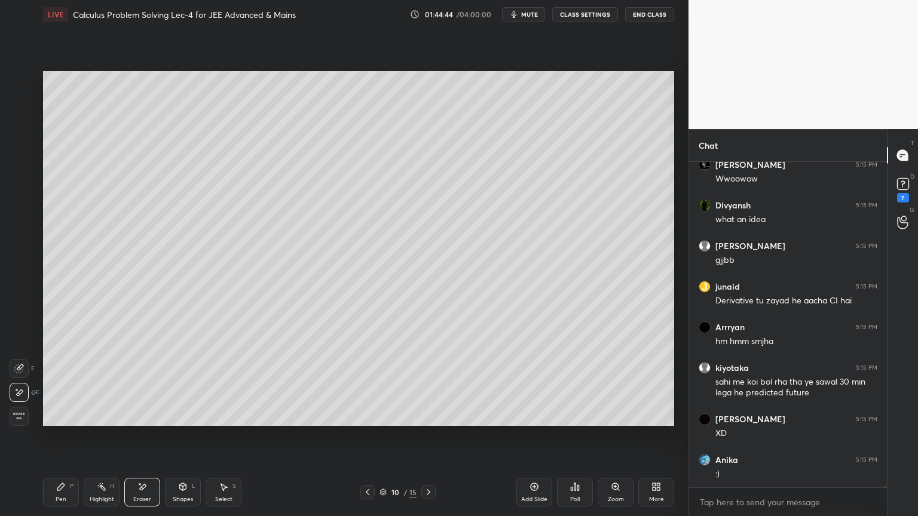
drag, startPoint x: 93, startPoint y: 495, endPoint x: 63, endPoint y: 494, distance: 29.9
click at [91, 421] on div "Highlight" at bounding box center [102, 500] width 24 height 6
click at [58, 421] on div "Pen P" at bounding box center [61, 492] width 36 height 29
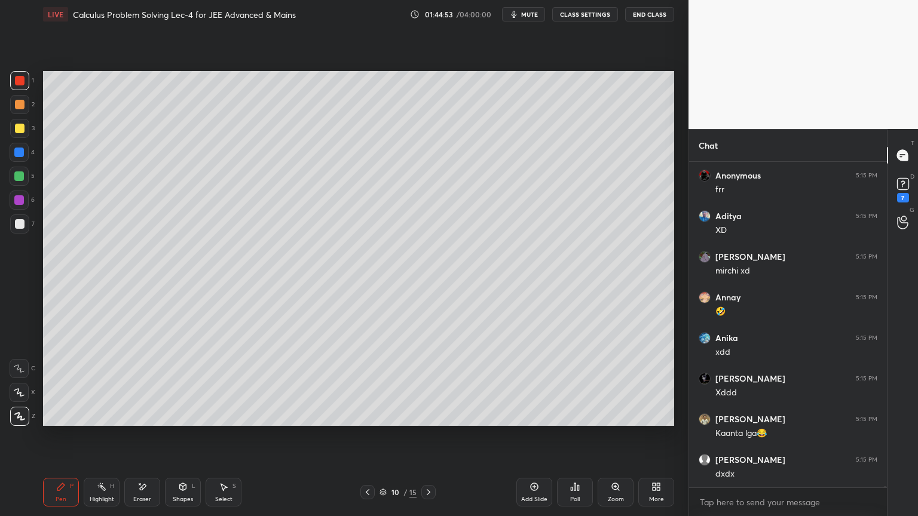
scroll to position [4, 4]
click at [540, 421] on div "Add Slide" at bounding box center [534, 500] width 26 height 6
drag, startPoint x: 16, startPoint y: 229, endPoint x: 24, endPoint y: 222, distance: 11.1
click at [17, 228] on div at bounding box center [19, 224] width 19 height 19
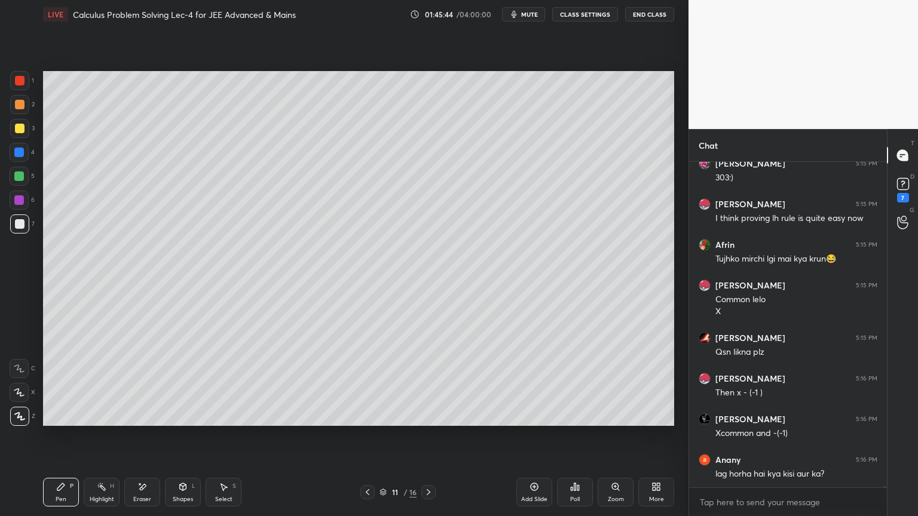
scroll to position [108664, 0]
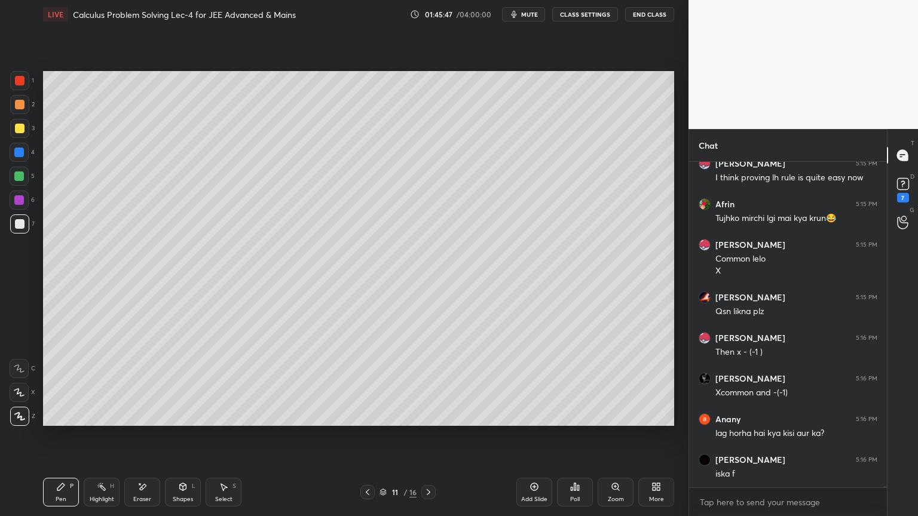
click at [151, 421] on div "Eraser" at bounding box center [142, 492] width 36 height 29
click at [101, 421] on div "Highlight H" at bounding box center [102, 492] width 36 height 29
click at [63, 421] on div "Pen P" at bounding box center [61, 492] width 36 height 29
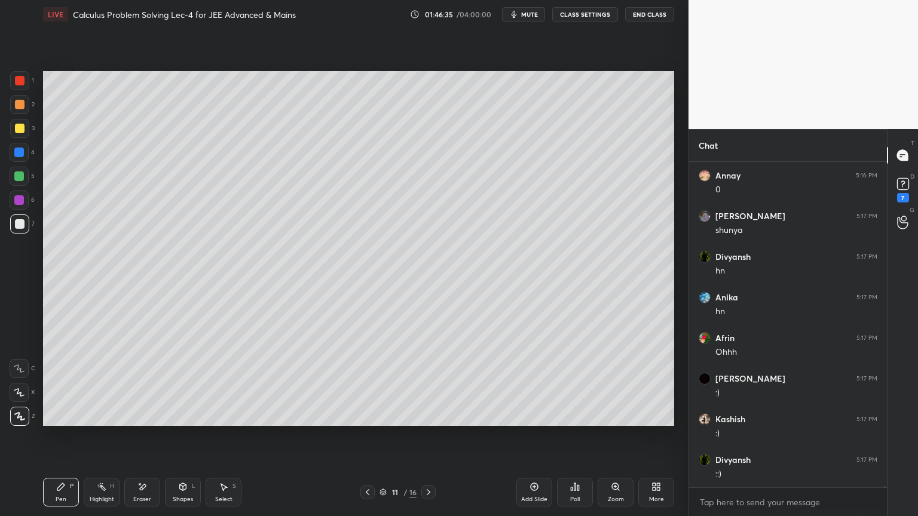
scroll to position [109842, 0]
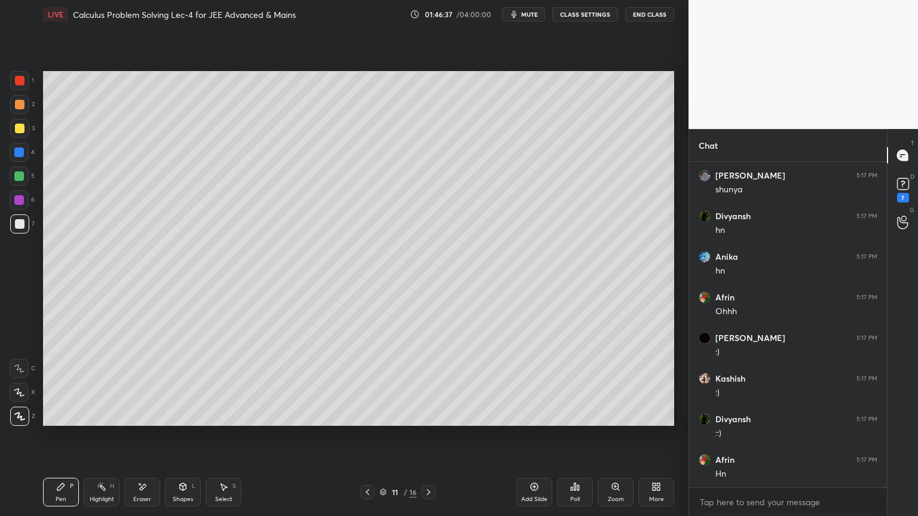
click at [369, 421] on icon at bounding box center [368, 493] width 10 height 10
click at [370, 421] on icon at bounding box center [368, 493] width 10 height 10
click at [430, 421] on icon at bounding box center [429, 493] width 10 height 10
click at [431, 421] on icon at bounding box center [429, 493] width 10 height 10
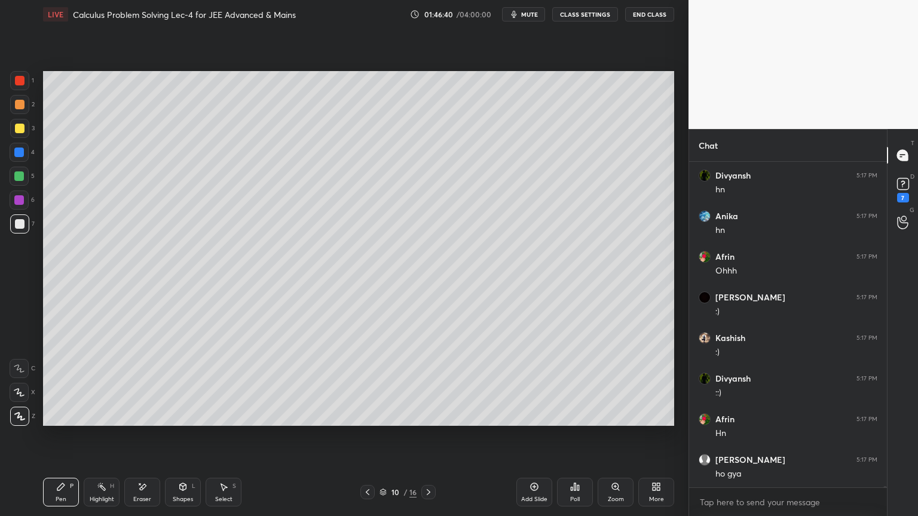
click at [431, 421] on icon at bounding box center [429, 493] width 10 height 10
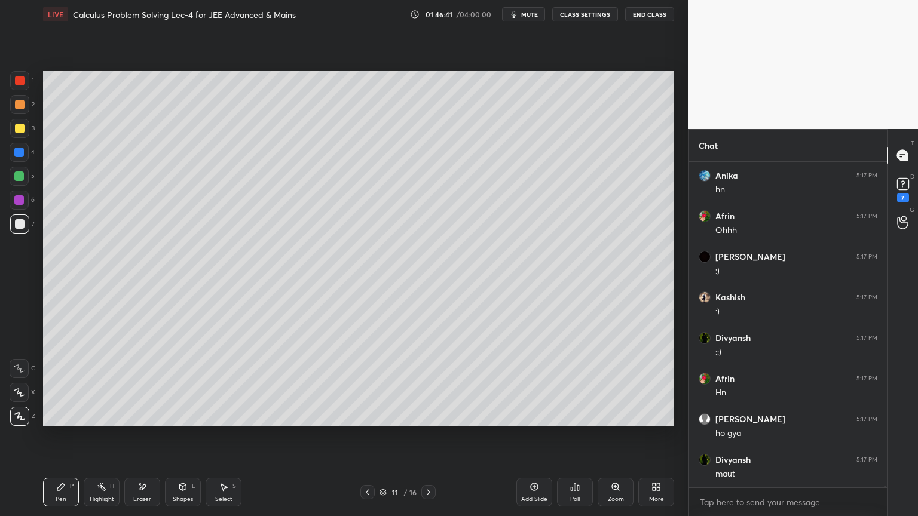
click at [366, 421] on icon at bounding box center [368, 493] width 10 height 10
click at [369, 421] on icon at bounding box center [368, 493] width 10 height 10
click at [439, 421] on div "8 / 16" at bounding box center [398, 492] width 237 height 14
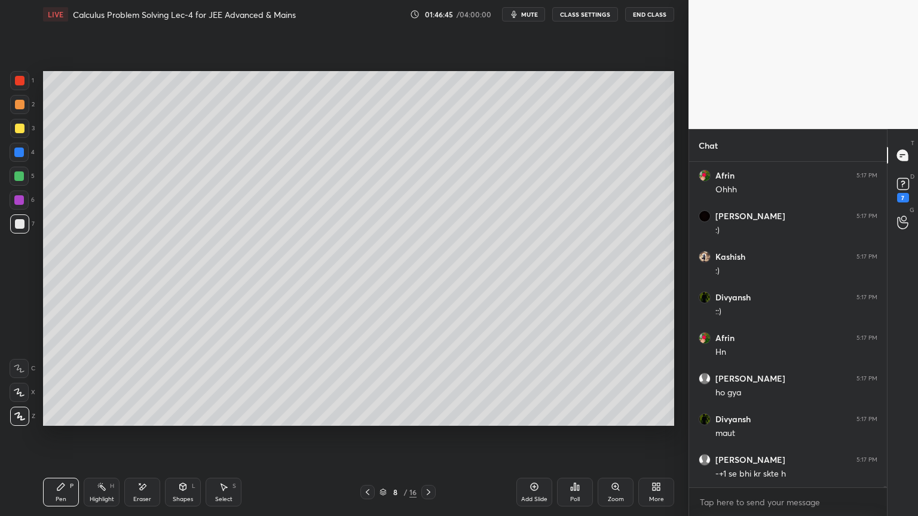
click at [432, 421] on icon at bounding box center [429, 493] width 10 height 10
drag, startPoint x: 428, startPoint y: 492, endPoint x: 432, endPoint y: 497, distance: 6.4
click at [428, 421] on icon at bounding box center [429, 493] width 10 height 10
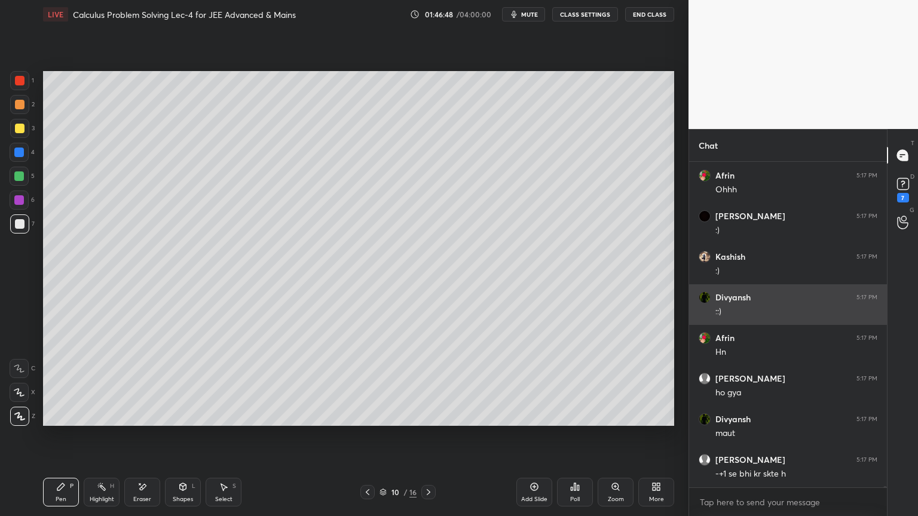
scroll to position [110015, 0]
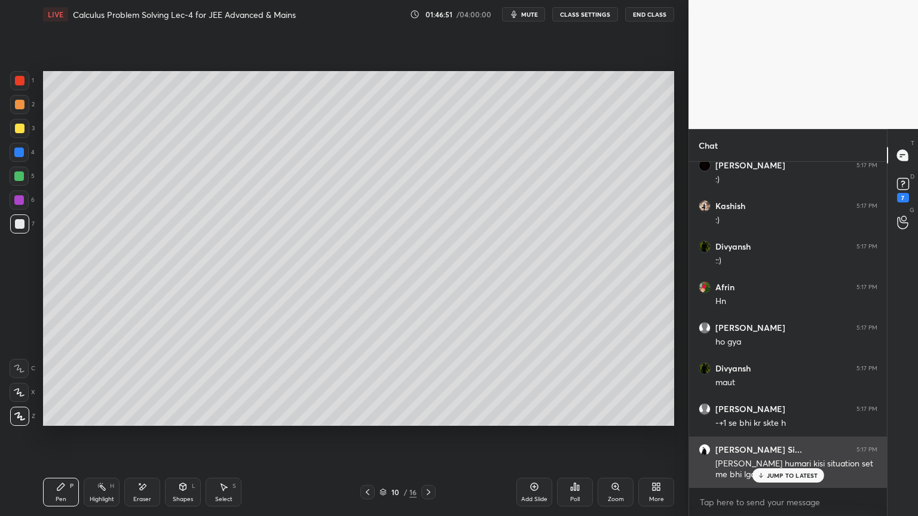
click at [779, 421] on p "JUMP TO LATEST" at bounding box center [792, 475] width 51 height 7
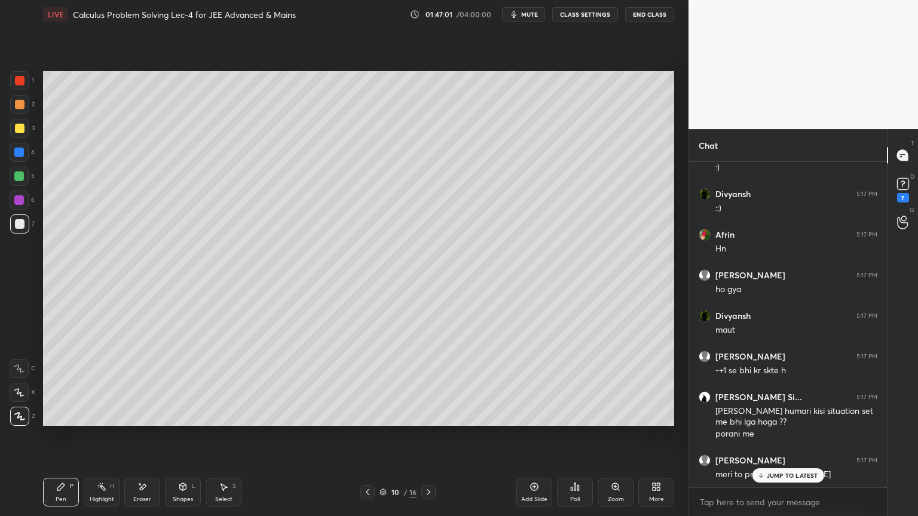
scroll to position [110108, 0]
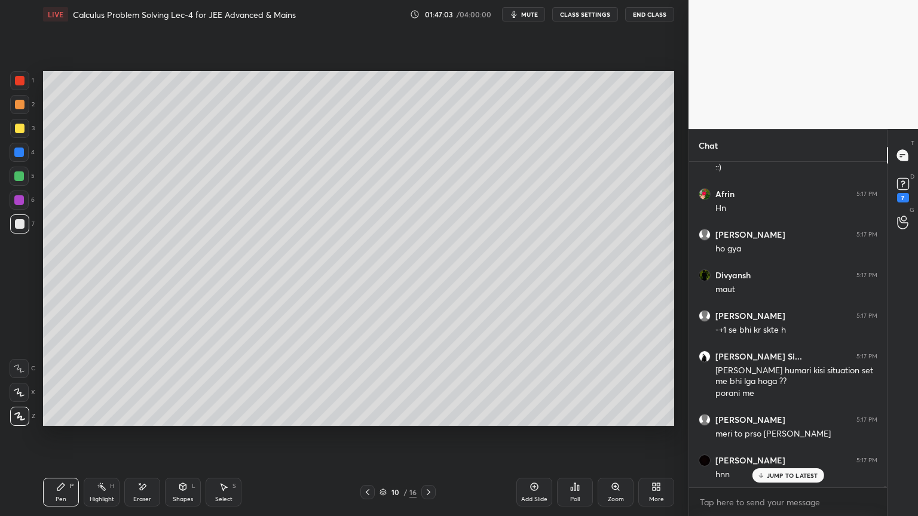
click at [785, 421] on p "JUMP TO LATEST" at bounding box center [792, 475] width 51 height 7
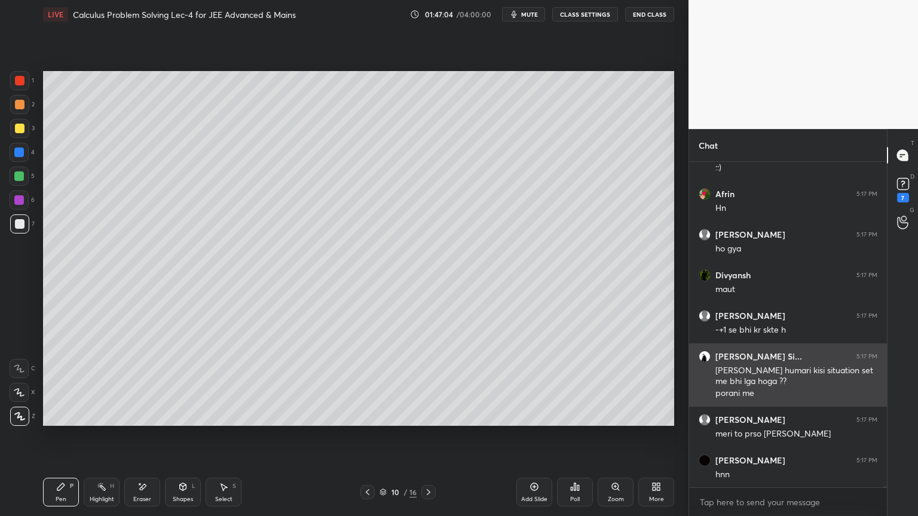
scroll to position [110109, 0]
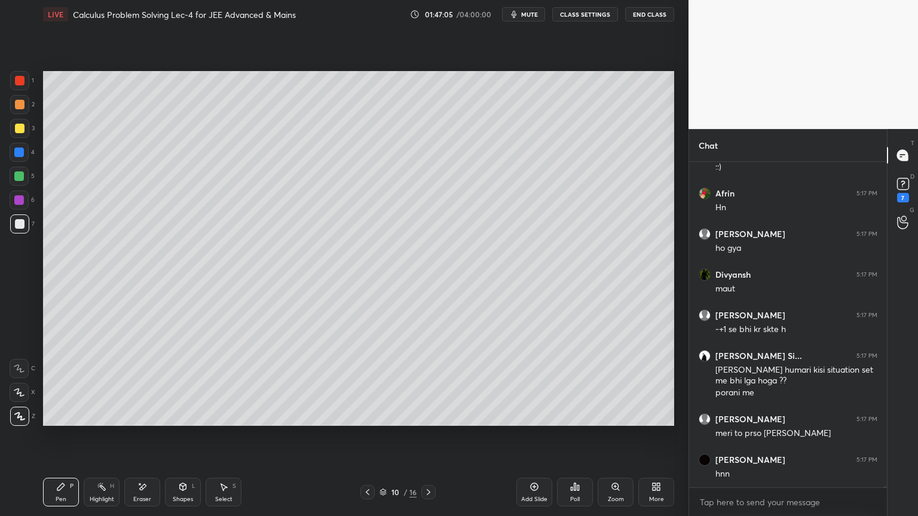
click at [28, 203] on div at bounding box center [19, 200] width 19 height 19
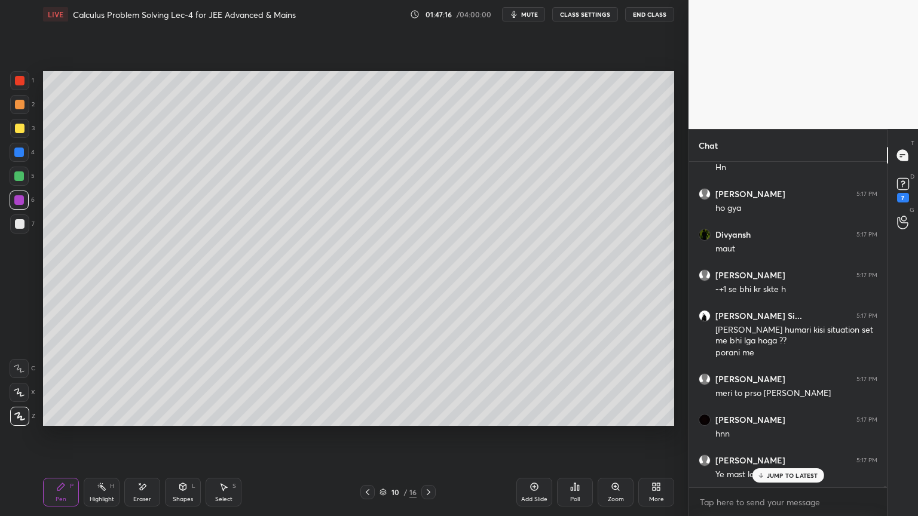
click at [794, 421] on div "JUMP TO LATEST" at bounding box center [788, 475] width 72 height 14
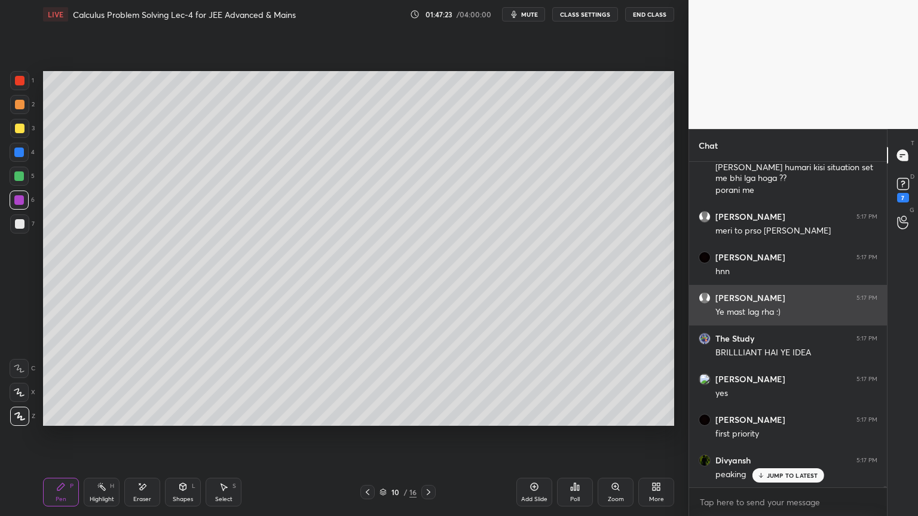
scroll to position [110352, 0]
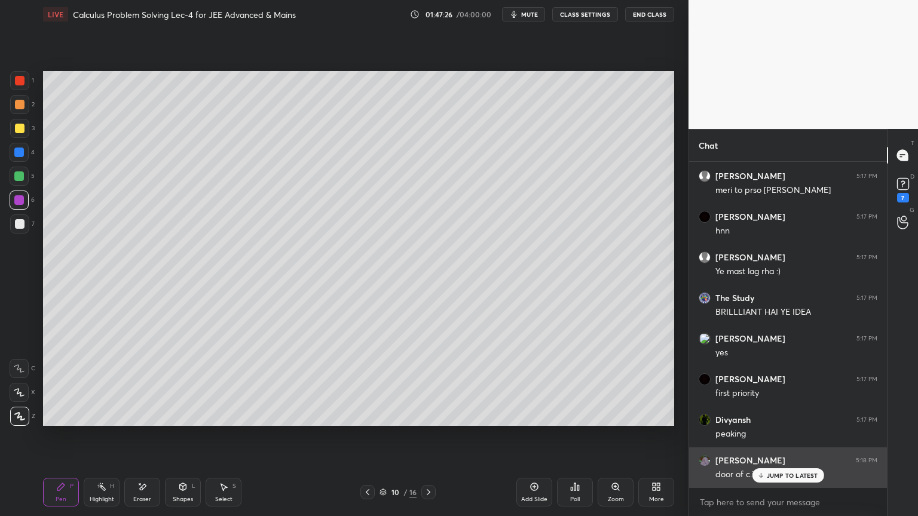
click at [792, 421] on p "JUMP TO LATEST" at bounding box center [792, 475] width 51 height 7
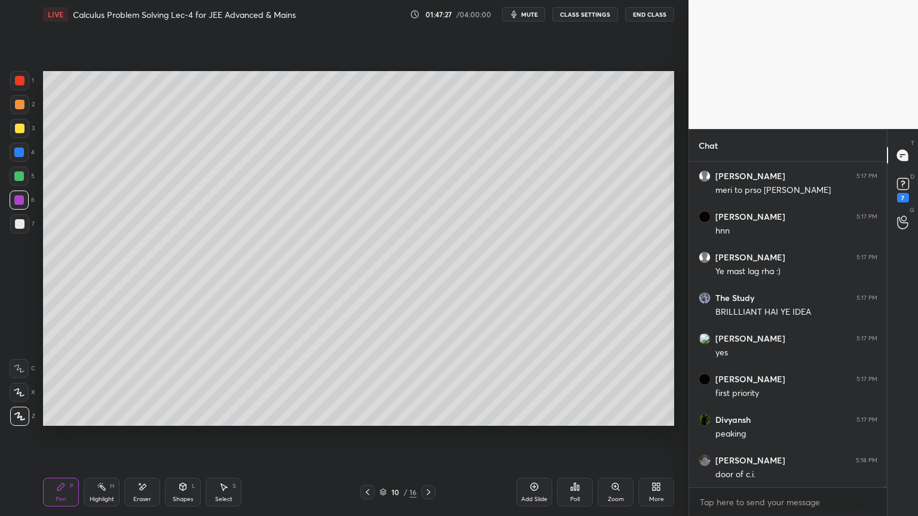
click at [546, 421] on div "Add Slide" at bounding box center [534, 492] width 36 height 29
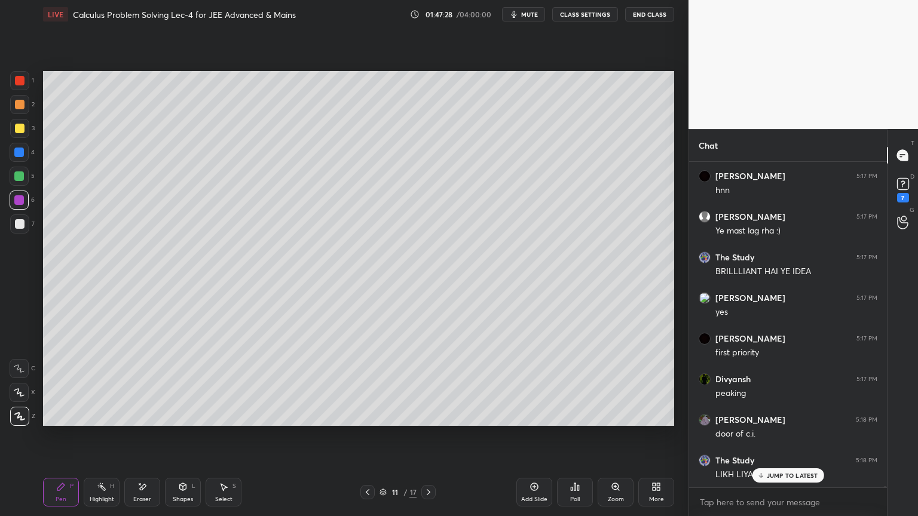
drag, startPoint x: 91, startPoint y: 496, endPoint x: 68, endPoint y: 493, distance: 22.9
click at [90, 421] on div "Highlight" at bounding box center [102, 500] width 24 height 6
drag, startPoint x: 63, startPoint y: 492, endPoint x: 91, endPoint y: 477, distance: 31.3
click at [62, 421] on div "Pen P" at bounding box center [61, 492] width 36 height 29
click at [18, 227] on div at bounding box center [20, 224] width 10 height 10
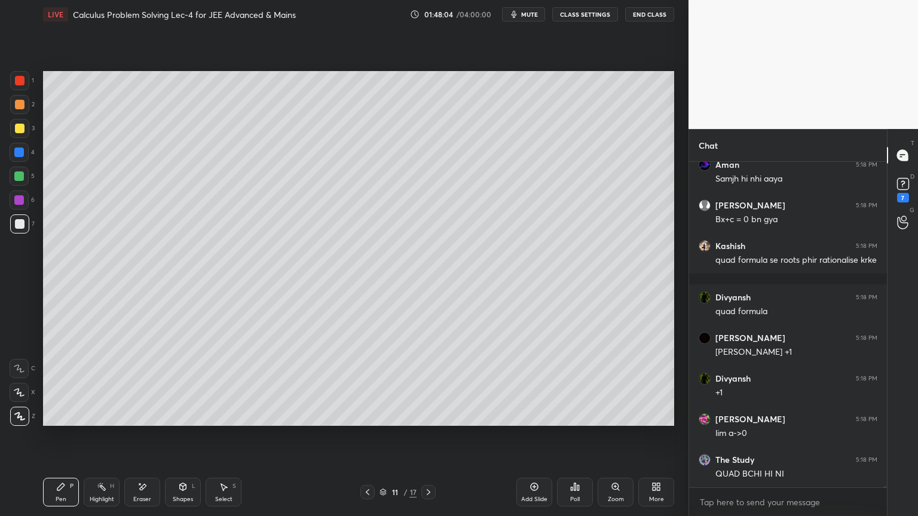
scroll to position [111013, 0]
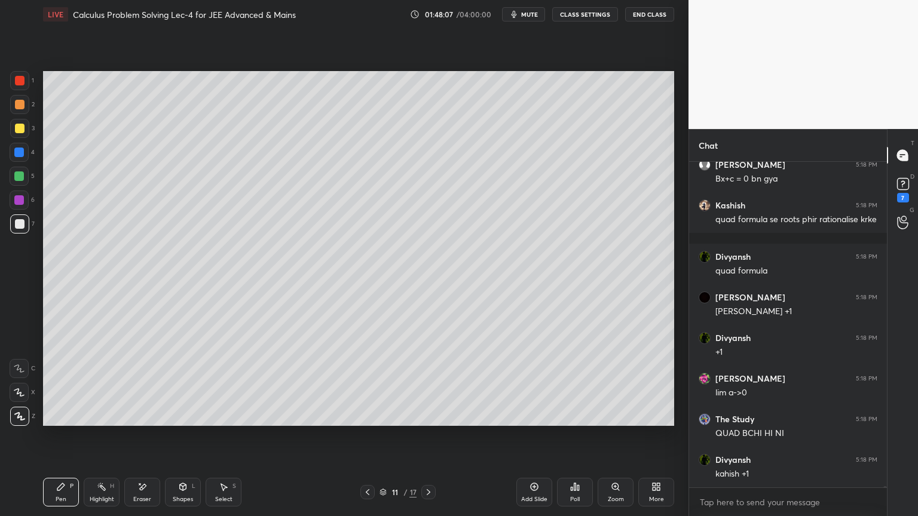
drag, startPoint x: 150, startPoint y: 491, endPoint x: 187, endPoint y: 440, distance: 62.9
click at [149, 421] on div "Eraser" at bounding box center [142, 492] width 36 height 29
drag, startPoint x: 99, startPoint y: 494, endPoint x: 79, endPoint y: 494, distance: 19.1
click at [94, 421] on div "Highlight H" at bounding box center [102, 492] width 36 height 29
click at [53, 421] on div "Pen P" at bounding box center [61, 492] width 36 height 29
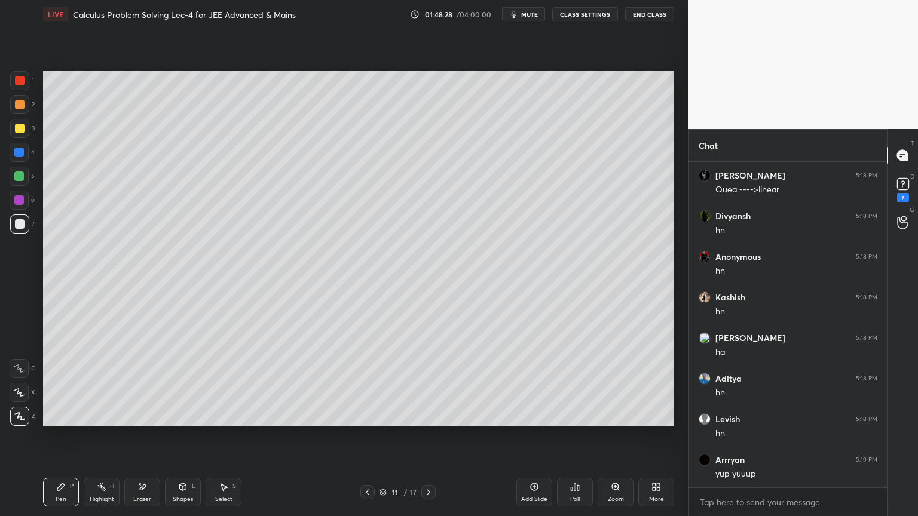
scroll to position [111541, 0]
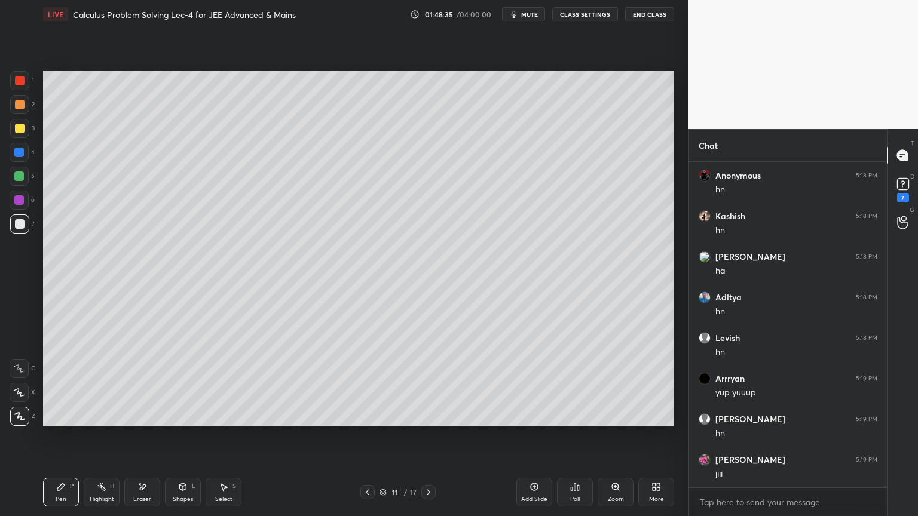
drag, startPoint x: 227, startPoint y: 495, endPoint x: 262, endPoint y: 437, distance: 67.5
click at [227, 421] on div "Select" at bounding box center [223, 500] width 17 height 6
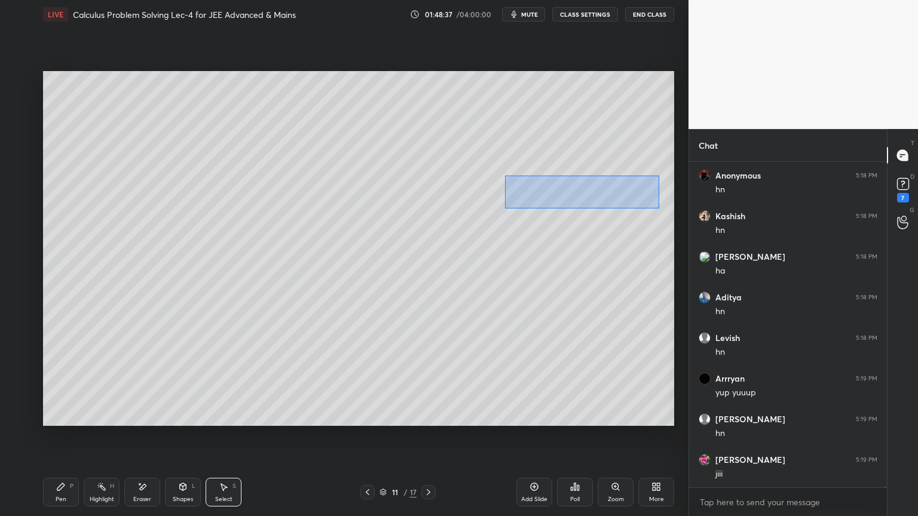
drag, startPoint x: 504, startPoint y: 175, endPoint x: 662, endPoint y: 208, distance: 161.1
click at [663, 209] on div "0 ° Undo Copy Duplicate Duplicate to new slide Delete" at bounding box center [358, 248] width 631 height 355
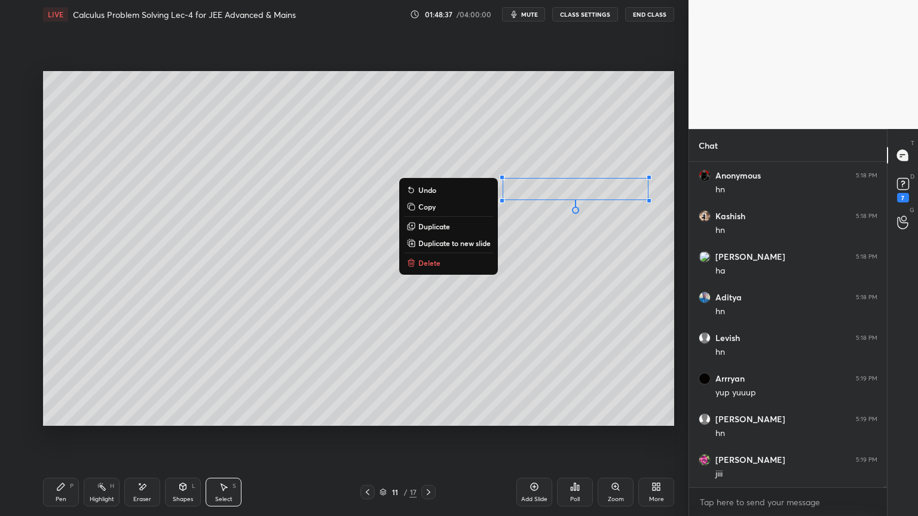
drag, startPoint x: 428, startPoint y: 228, endPoint x: 541, endPoint y: 208, distance: 114.6
click at [428, 227] on p "Duplicate" at bounding box center [434, 227] width 32 height 10
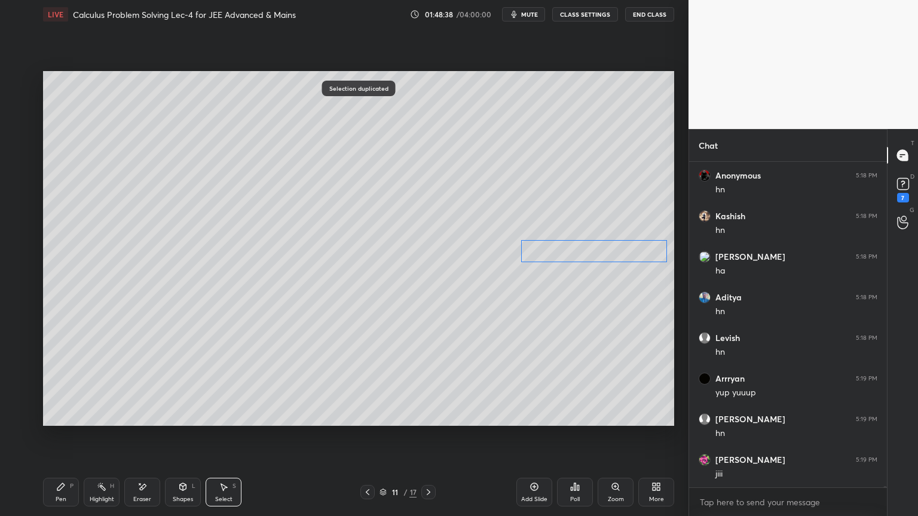
drag, startPoint x: 574, startPoint y: 200, endPoint x: 578, endPoint y: 249, distance: 49.8
click at [578, 246] on div "0 ° Undo Copy Duplicate Duplicate to new slide Delete" at bounding box center [358, 248] width 631 height 355
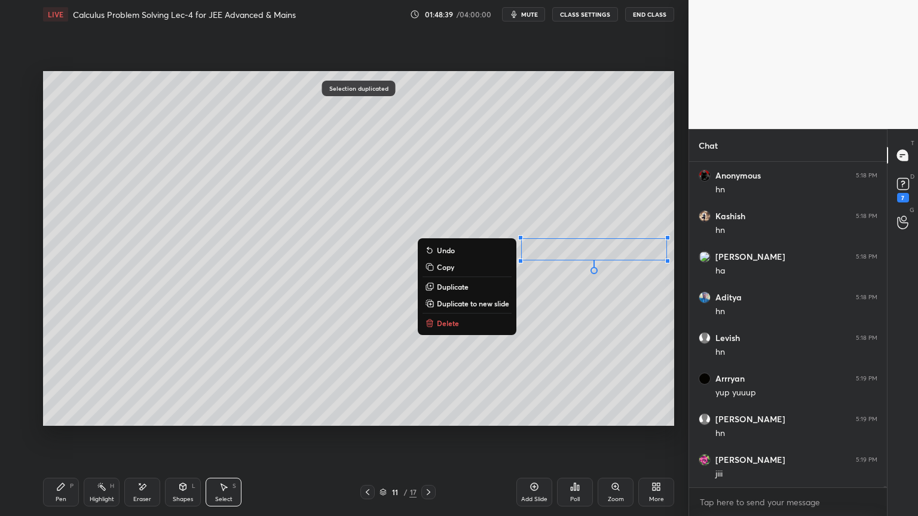
click at [458, 287] on p "Duplicate" at bounding box center [453, 287] width 32 height 10
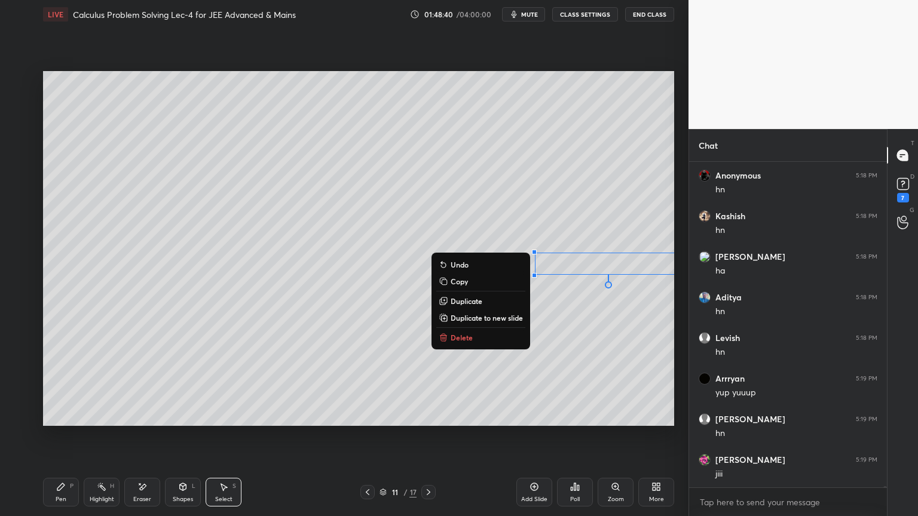
scroll to position [111582, 0]
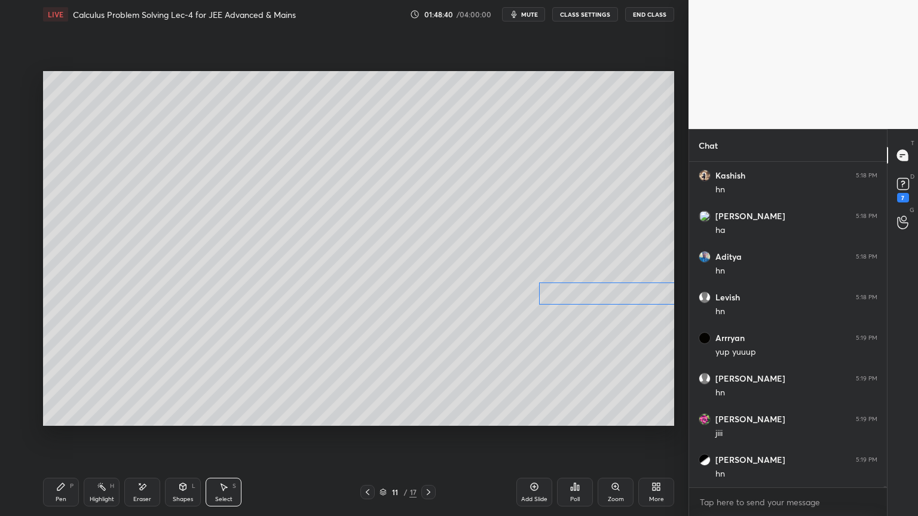
drag, startPoint x: 577, startPoint y: 258, endPoint x: 581, endPoint y: 287, distance: 29.5
click at [581, 287] on div "0 ° Undo Copy Duplicate Duplicate to new slide Delete" at bounding box center [358, 248] width 631 height 355
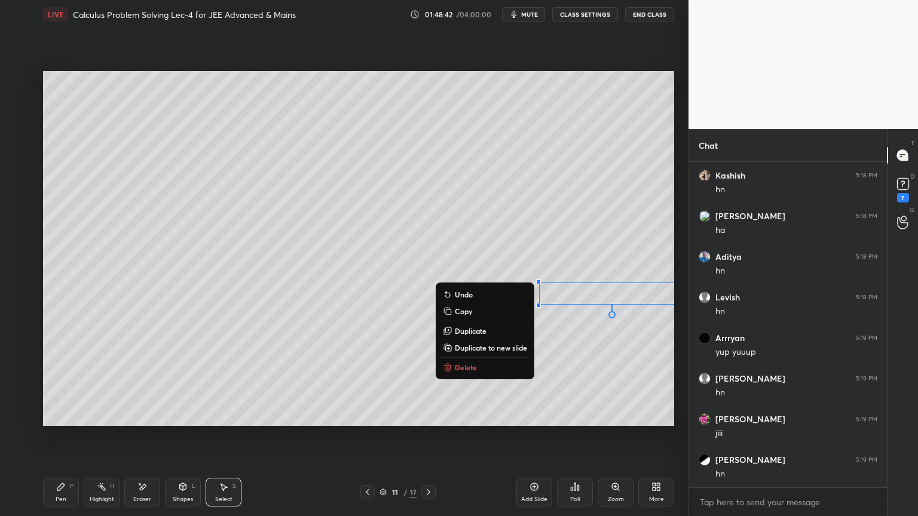
click at [584, 333] on div "0 ° Undo Copy Duplicate Duplicate to new slide Delete" at bounding box center [358, 248] width 631 height 355
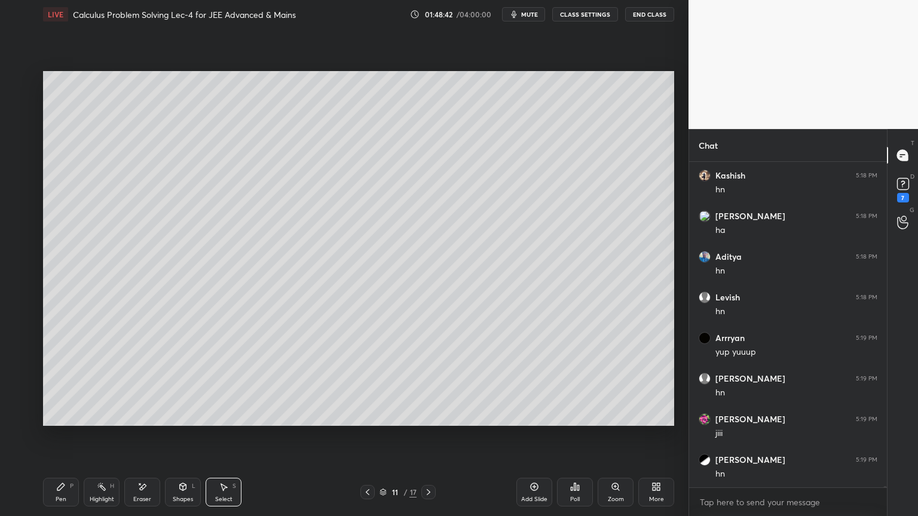
scroll to position [111623, 0]
click at [105, 421] on div "Highlight H" at bounding box center [102, 492] width 36 height 29
click at [72, 421] on div "Pen P" at bounding box center [61, 492] width 36 height 29
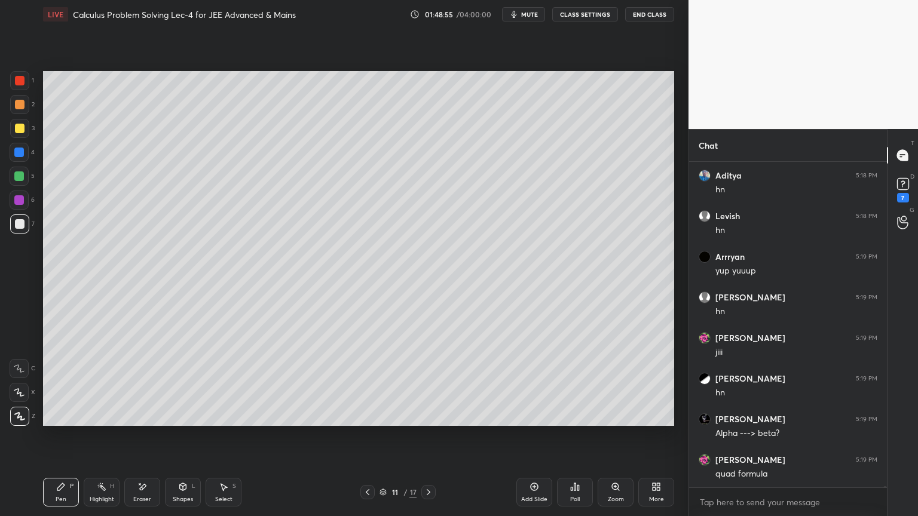
scroll to position [111704, 0]
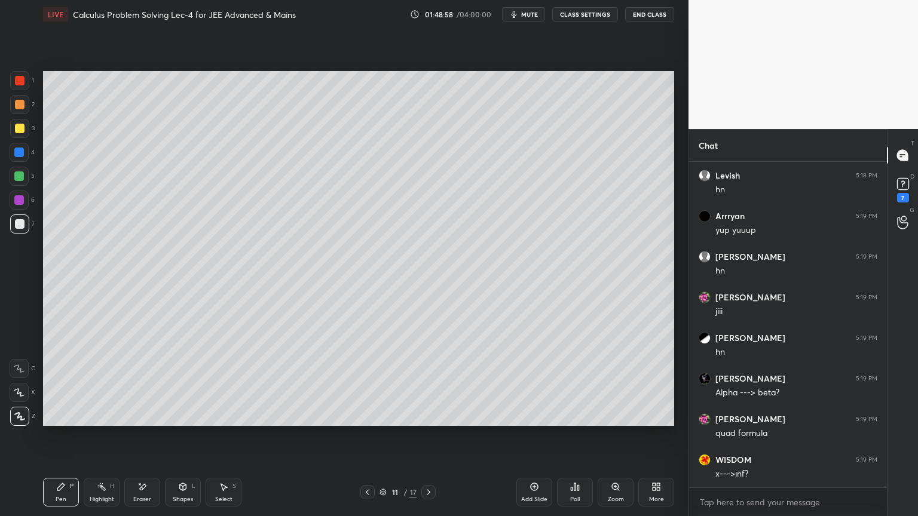
click at [231, 421] on div "Select S" at bounding box center [224, 492] width 36 height 29
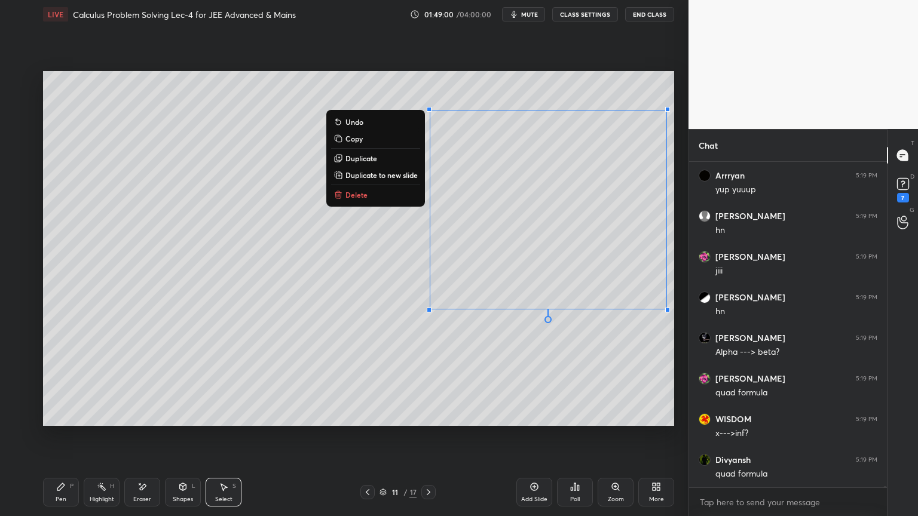
drag, startPoint x: 426, startPoint y: 122, endPoint x: 670, endPoint y: 328, distance: 319.3
click at [679, 351] on div "1 2 3 4 5 6 7 C X Z E E Erase all H H LIVE Calculus Problem Solving Lec-4 for J…" at bounding box center [344, 258] width 688 height 516
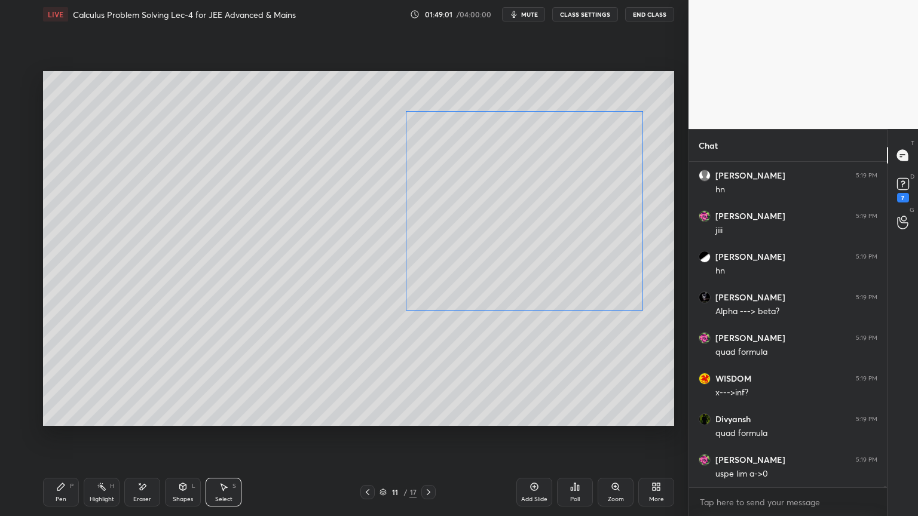
drag, startPoint x: 609, startPoint y: 261, endPoint x: 577, endPoint y: 308, distance: 57.2
click at [583, 262] on div "0 ° Undo Copy Duplicate Duplicate to new slide Delete" at bounding box center [358, 248] width 631 height 355
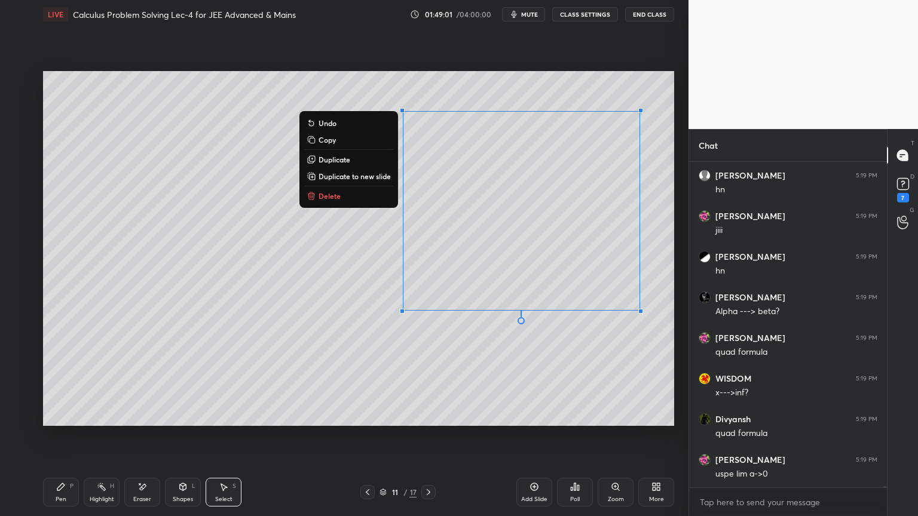
click at [565, 375] on div "0 ° Undo Copy Duplicate Duplicate to new slide Delete" at bounding box center [358, 248] width 631 height 355
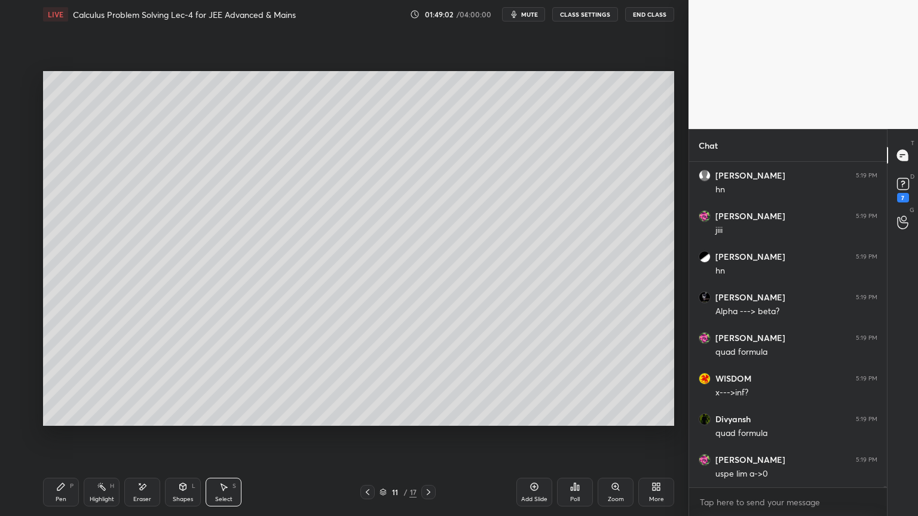
click at [97, 421] on icon at bounding box center [102, 487] width 10 height 10
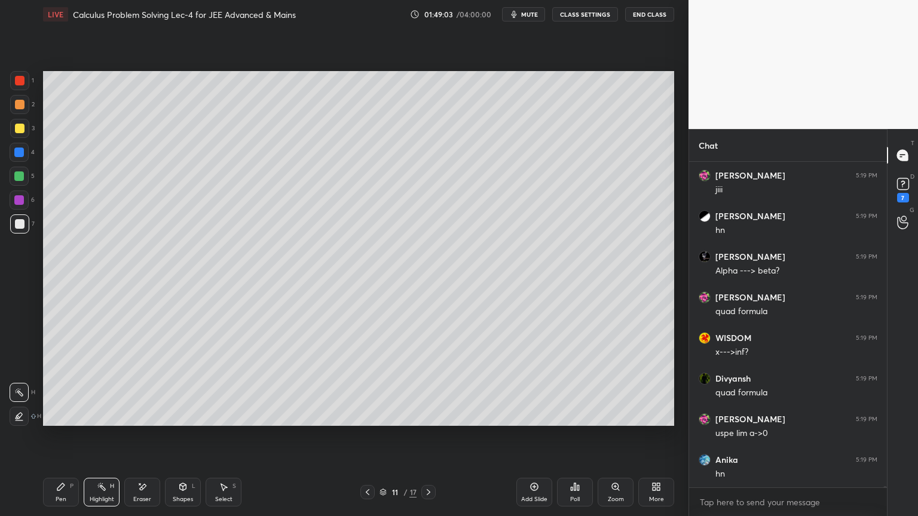
click at [62, 421] on div "Pen P" at bounding box center [61, 492] width 36 height 29
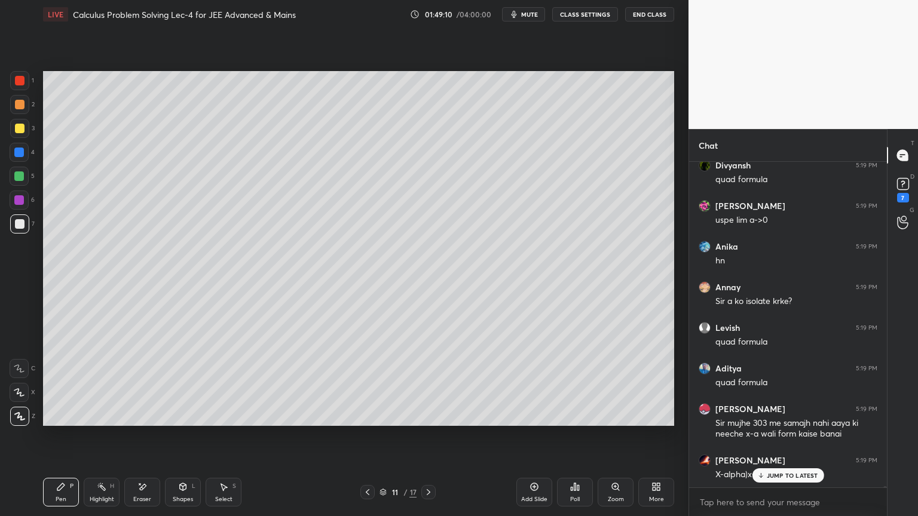
scroll to position [112080, 0]
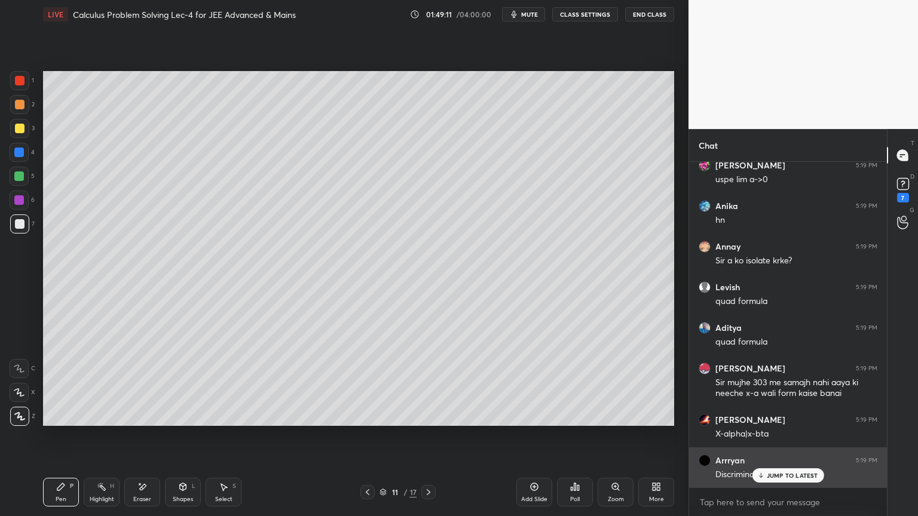
click at [786, 421] on p "JUMP TO LATEST" at bounding box center [792, 475] width 51 height 7
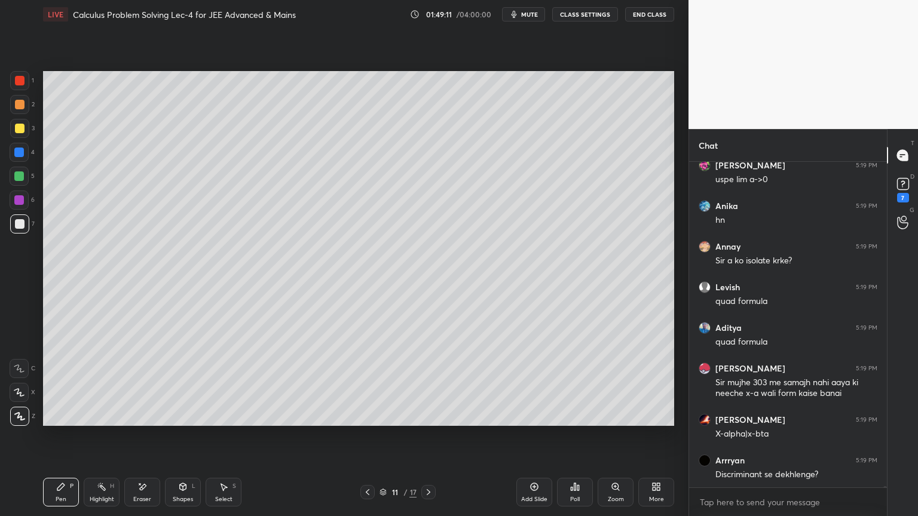
scroll to position [112120, 0]
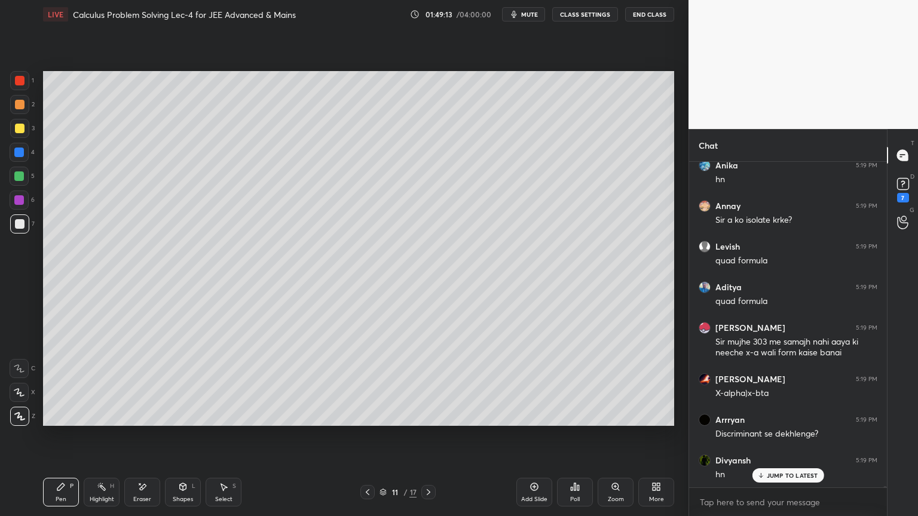
click at [367, 421] on icon at bounding box center [368, 493] width 10 height 10
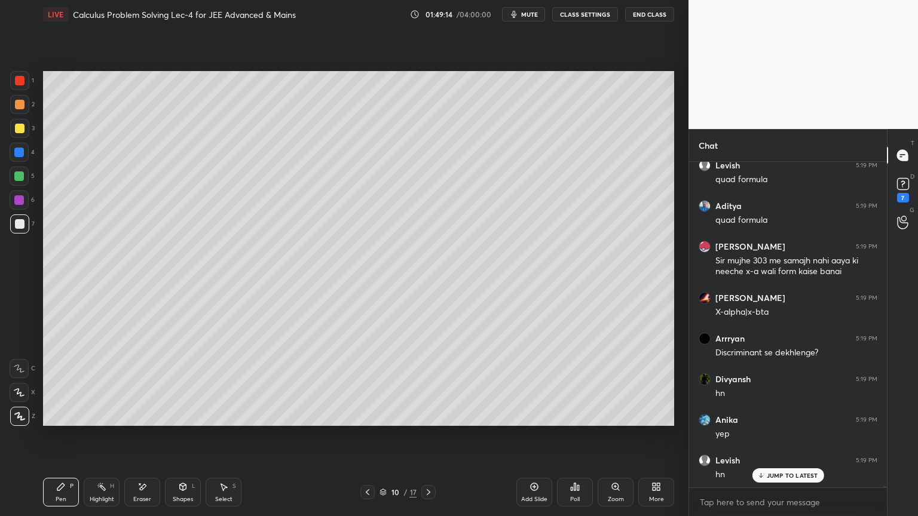
scroll to position [112242, 0]
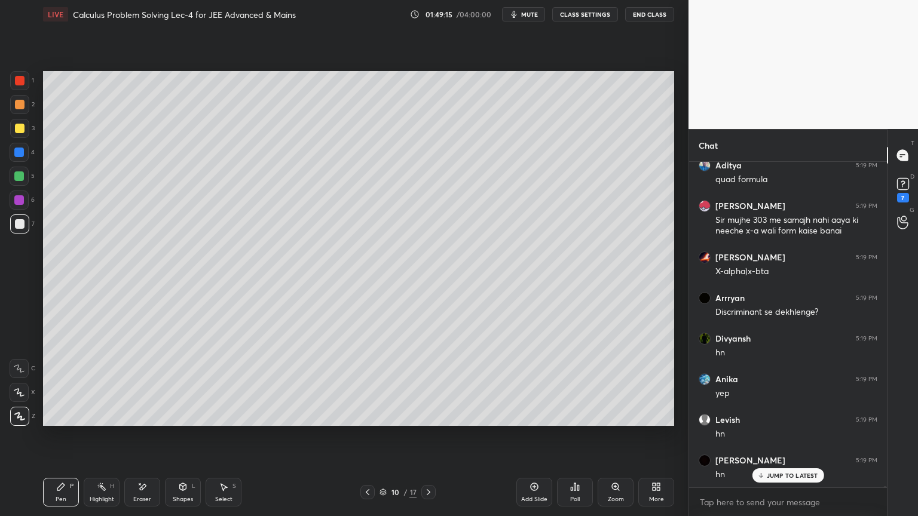
click at [434, 421] on div at bounding box center [428, 492] width 14 height 14
click at [435, 421] on div at bounding box center [428, 492] width 14 height 14
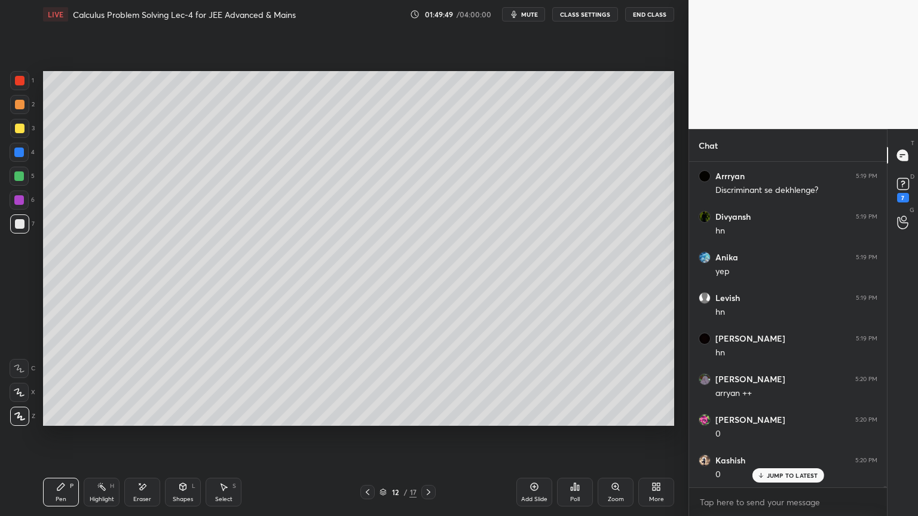
scroll to position [112405, 0]
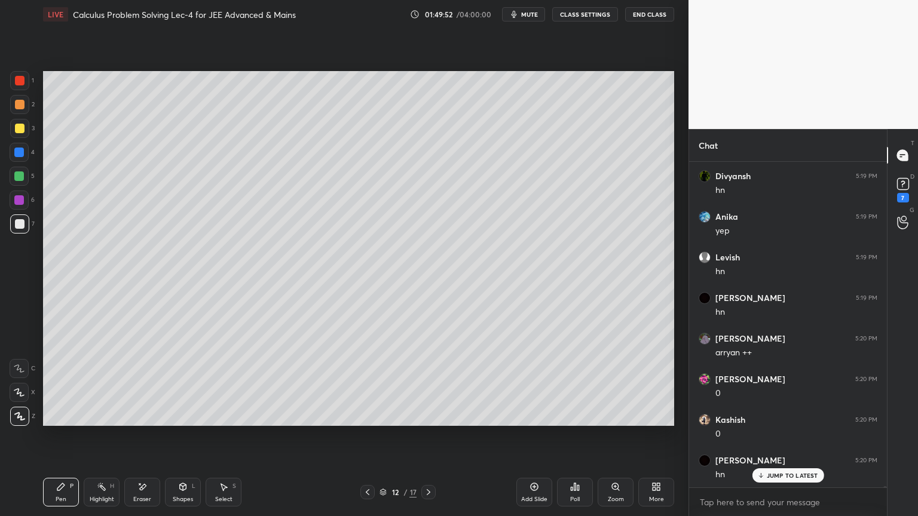
click at [152, 421] on div "Eraser" at bounding box center [142, 492] width 36 height 29
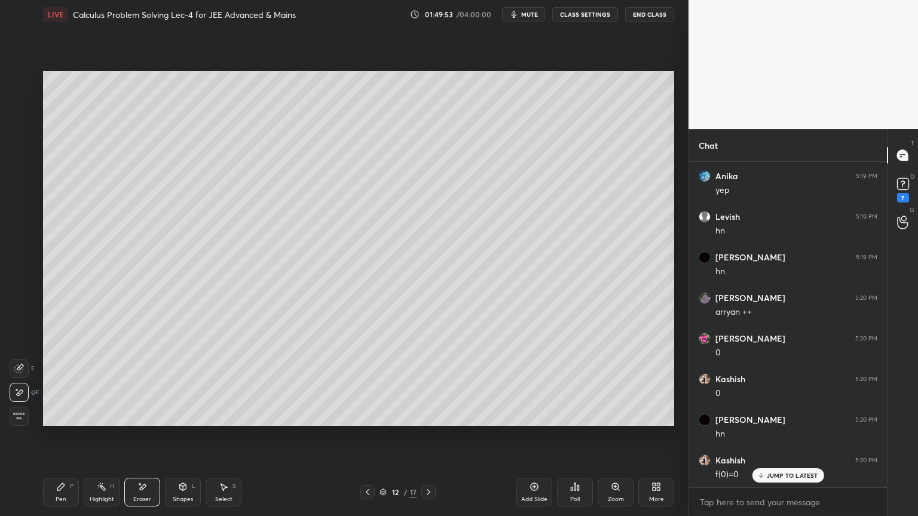
drag, startPoint x: 68, startPoint y: 488, endPoint x: 91, endPoint y: 440, distance: 52.4
click at [68, 421] on div "Pen P" at bounding box center [61, 492] width 36 height 29
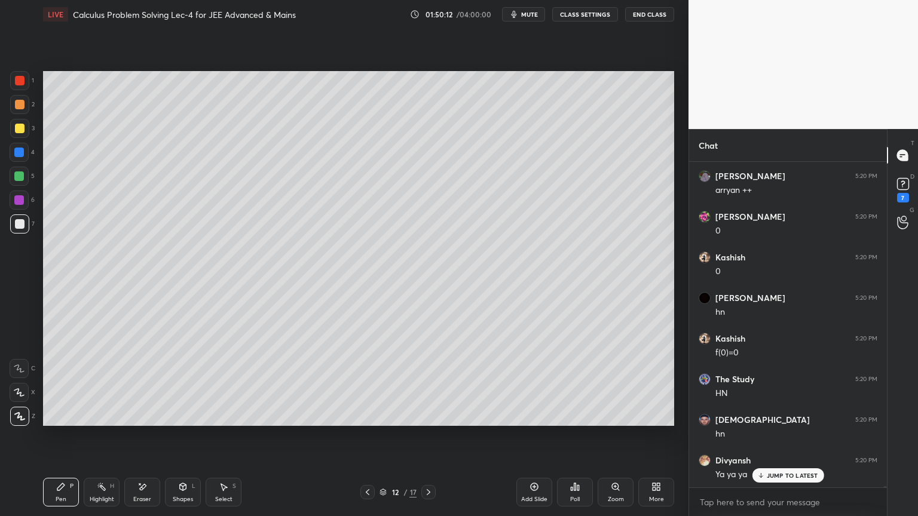
scroll to position [112608, 0]
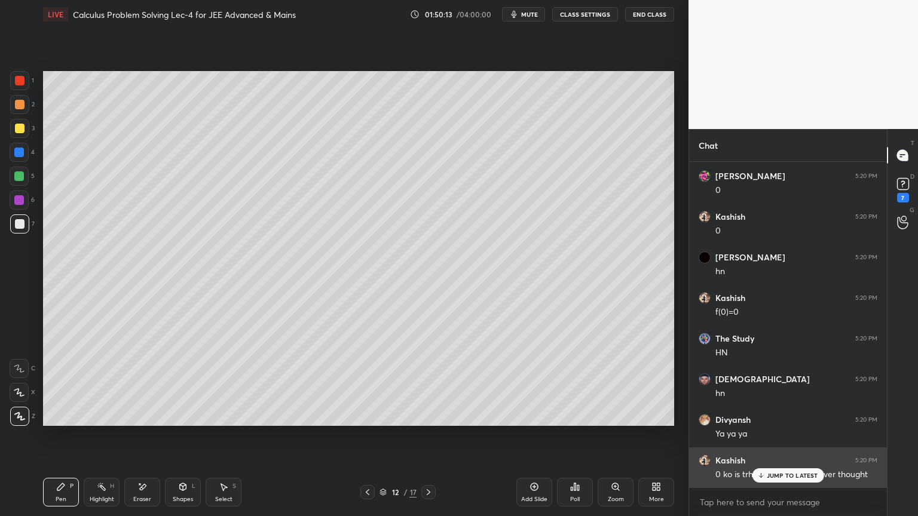
click at [786, 421] on p "JUMP TO LATEST" at bounding box center [792, 475] width 51 height 7
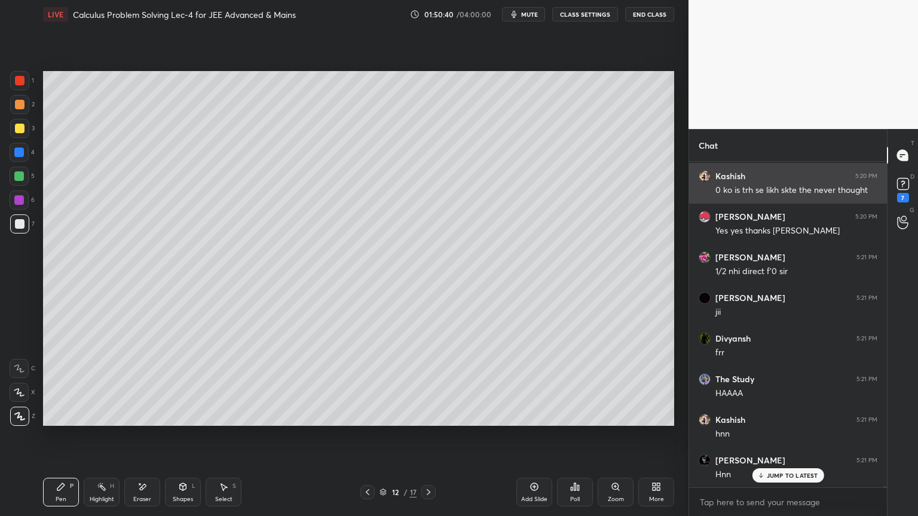
scroll to position [112933, 0]
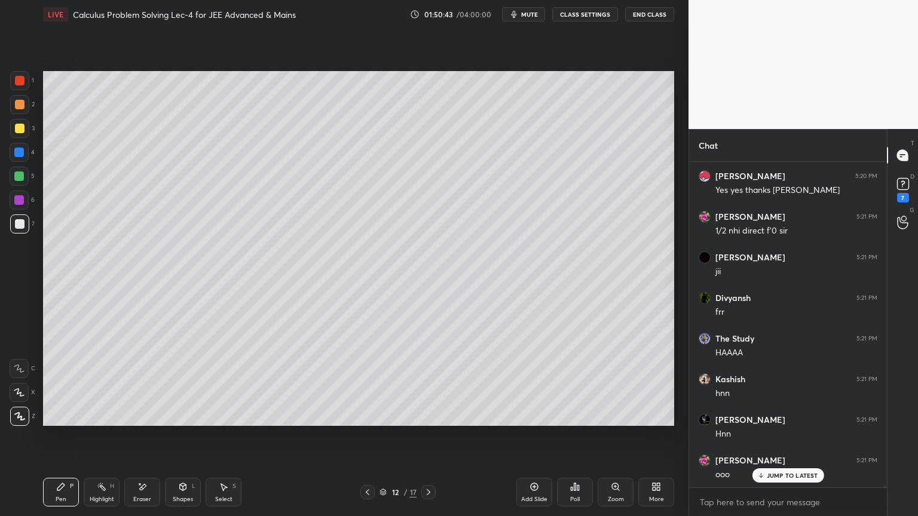
click at [14, 204] on div at bounding box center [19, 200] width 19 height 19
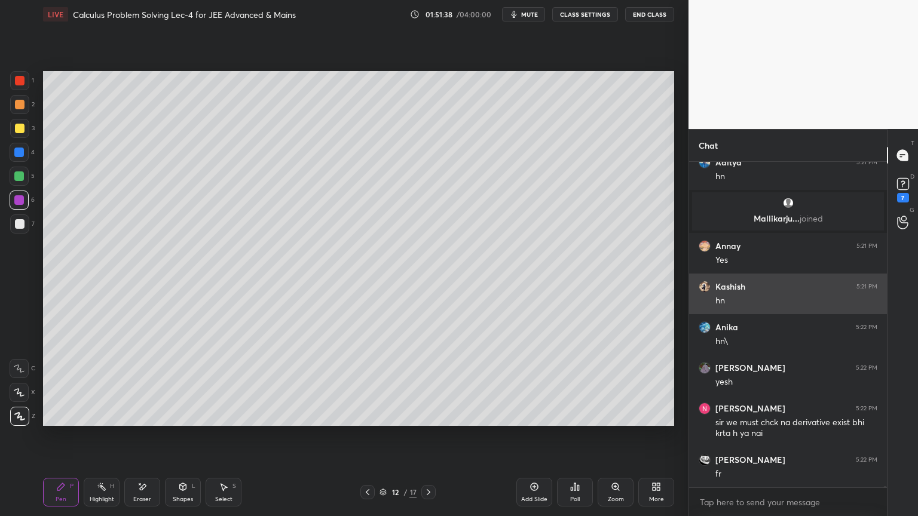
scroll to position [113759, 0]
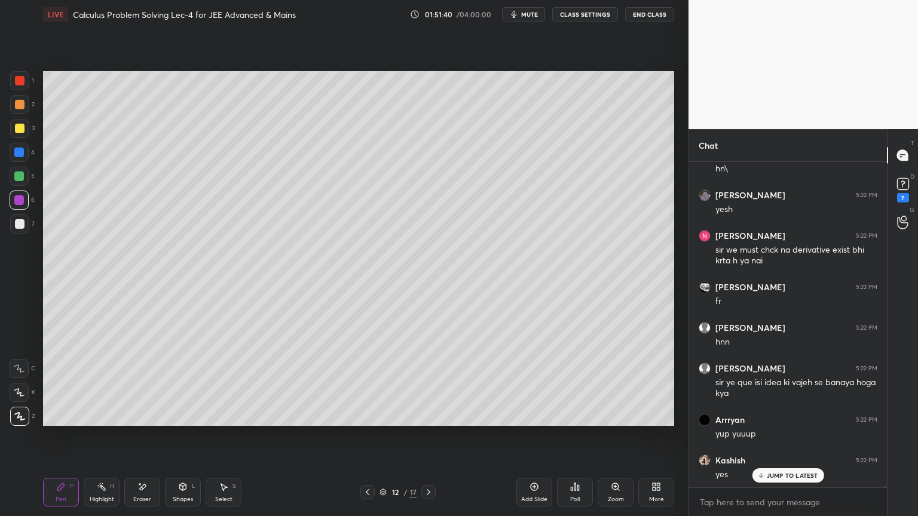
click at [776, 421] on div "JUMP TO LATEST" at bounding box center [788, 475] width 72 height 14
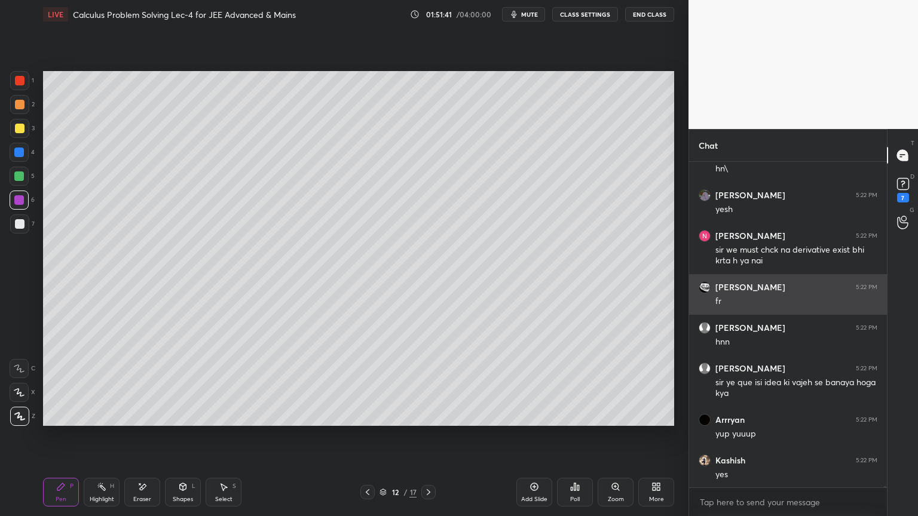
scroll to position [113932, 0]
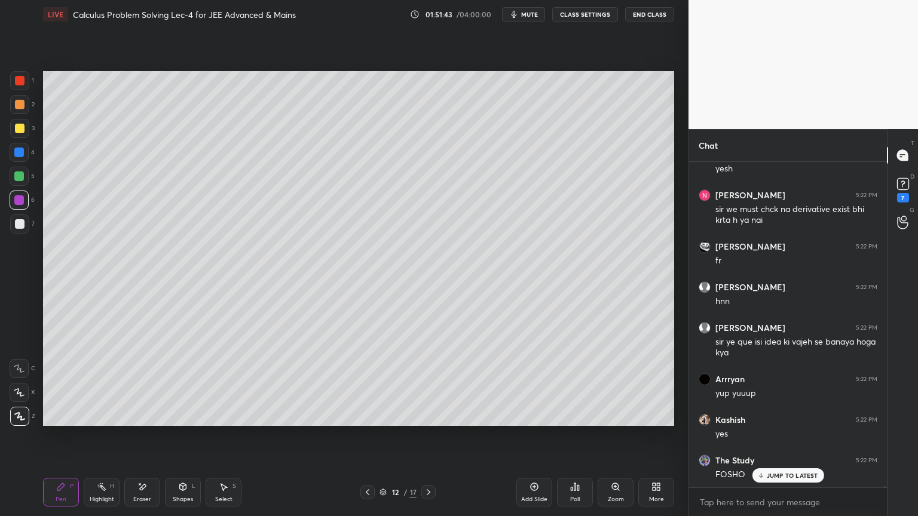
click at [779, 421] on p "JUMP TO LATEST" at bounding box center [792, 475] width 51 height 7
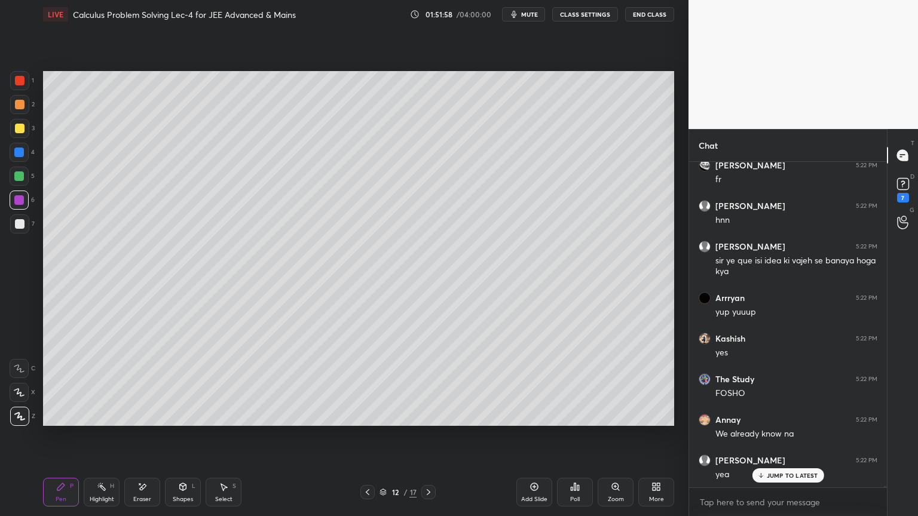
scroll to position [114054, 0]
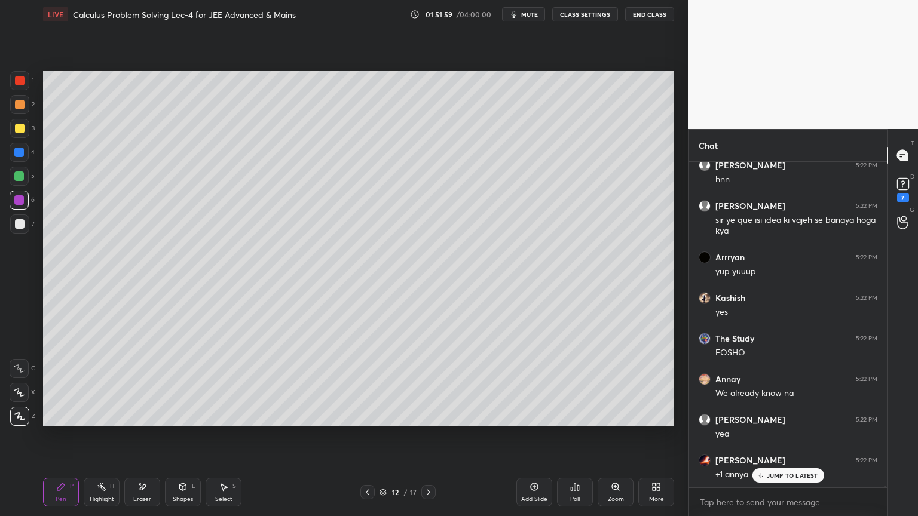
click at [151, 421] on div "Eraser" at bounding box center [142, 492] width 36 height 29
drag, startPoint x: 94, startPoint y: 500, endPoint x: 59, endPoint y: 494, distance: 36.3
click at [90, 421] on div "Highlight" at bounding box center [102, 500] width 24 height 6
drag, startPoint x: 59, startPoint y: 494, endPoint x: 65, endPoint y: 484, distance: 11.8
click at [58, 421] on div "Pen P" at bounding box center [61, 492] width 36 height 29
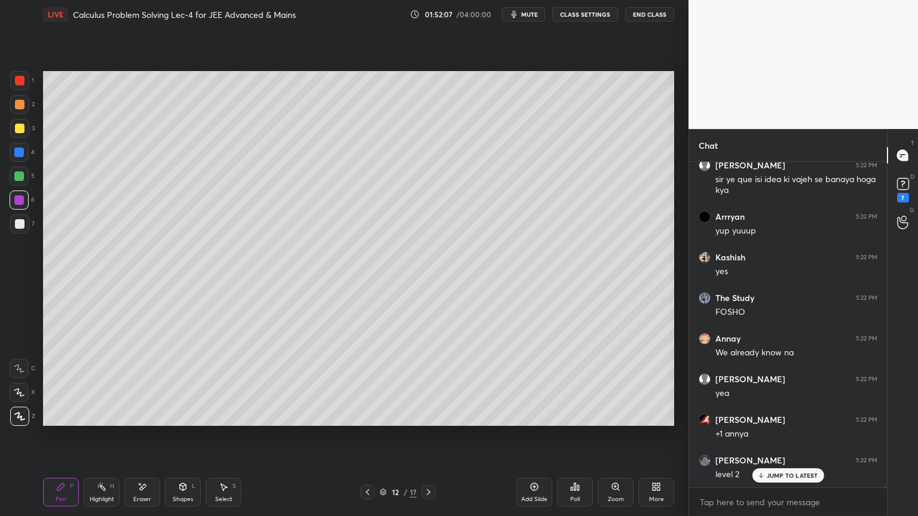
scroll to position [114106, 0]
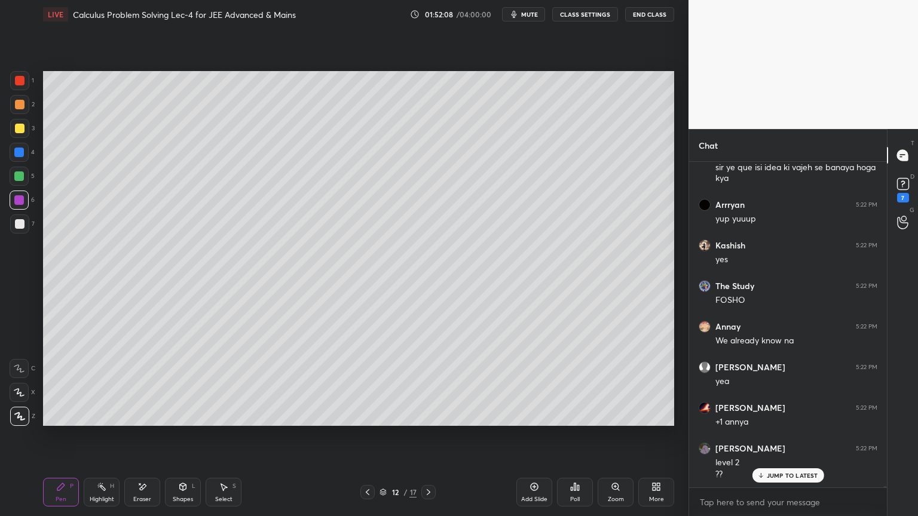
click at [792, 421] on p "JUMP TO LATEST" at bounding box center [792, 475] width 51 height 7
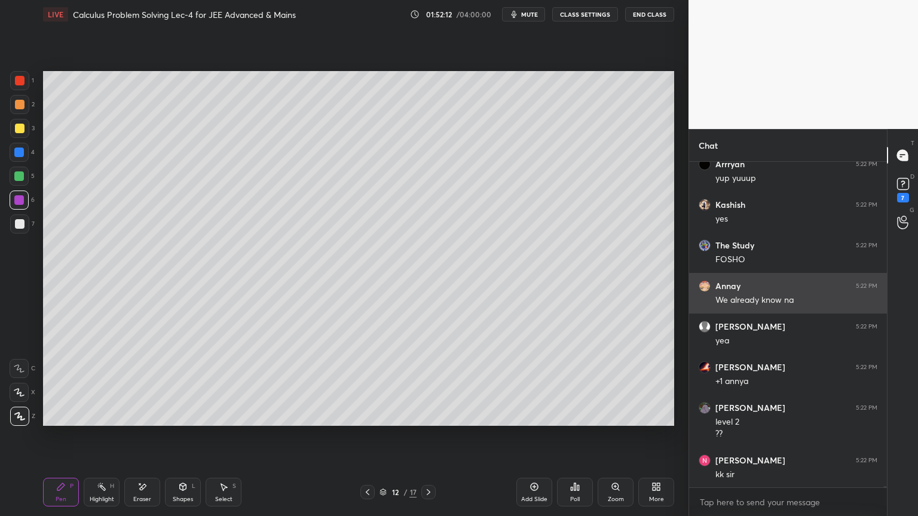
scroll to position [114188, 0]
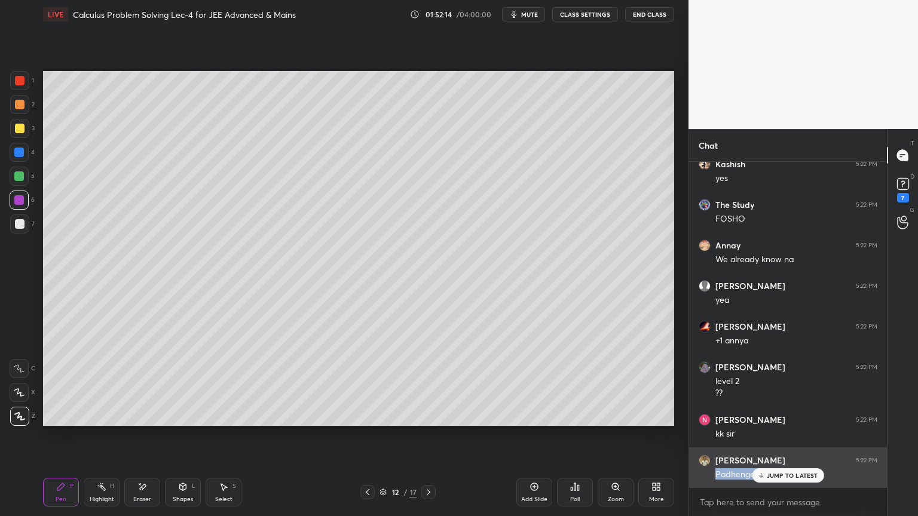
drag, startPoint x: 792, startPoint y: 468, endPoint x: 789, endPoint y: 460, distance: 8.6
click at [792, 421] on div "Mallikarju... joined Annay 5:21 PM Yes [PERSON_NAME] 5:21 PM hn Anika 5:22 PM h…" at bounding box center [788, 325] width 198 height 326
click at [782, 421] on p "JUMP TO LATEST" at bounding box center [792, 475] width 51 height 7
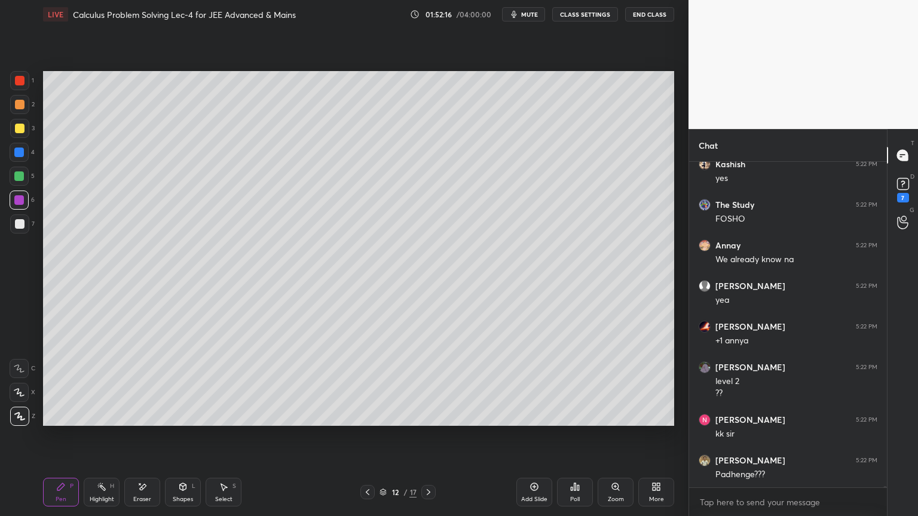
click at [99, 421] on div "Highlight" at bounding box center [102, 500] width 24 height 6
click at [57, 421] on div "Pen P" at bounding box center [61, 492] width 36 height 29
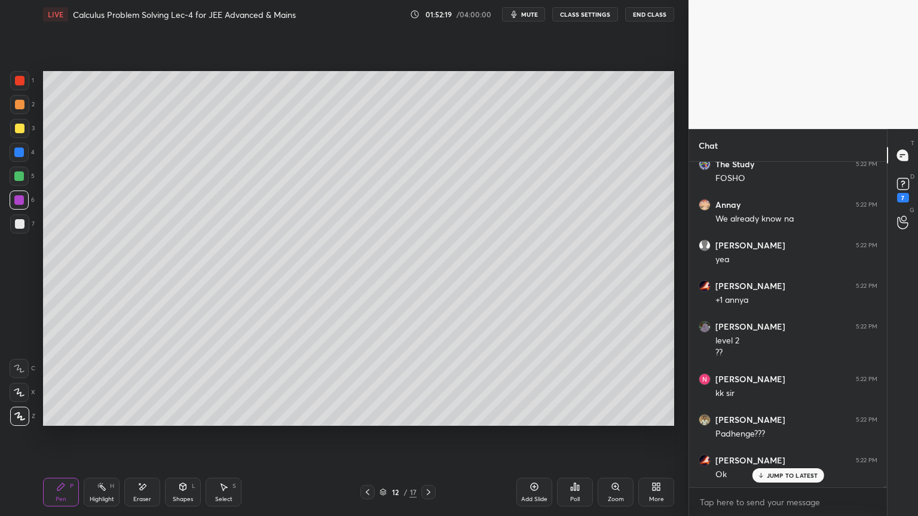
click at [97, 421] on div "Highlight H" at bounding box center [102, 492] width 36 height 29
drag, startPoint x: 66, startPoint y: 488, endPoint x: 75, endPoint y: 489, distance: 9.0
click at [61, 421] on div "Pen P" at bounding box center [61, 492] width 36 height 29
click at [777, 421] on p "JUMP TO LATEST" at bounding box center [792, 475] width 51 height 7
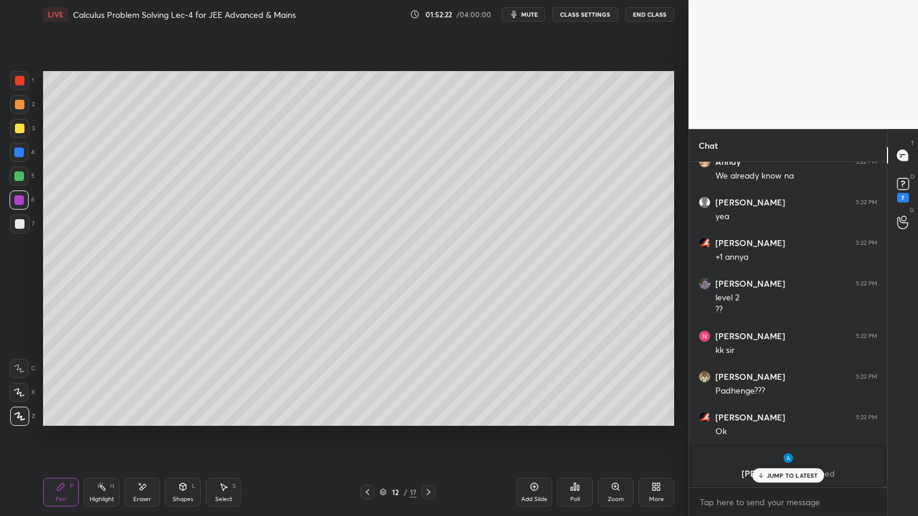
click at [792, 421] on p "JUMP TO LATEST" at bounding box center [792, 475] width 51 height 7
click at [369, 421] on icon at bounding box center [368, 493] width 10 height 10
click at [142, 421] on div "Eraser" at bounding box center [142, 500] width 18 height 6
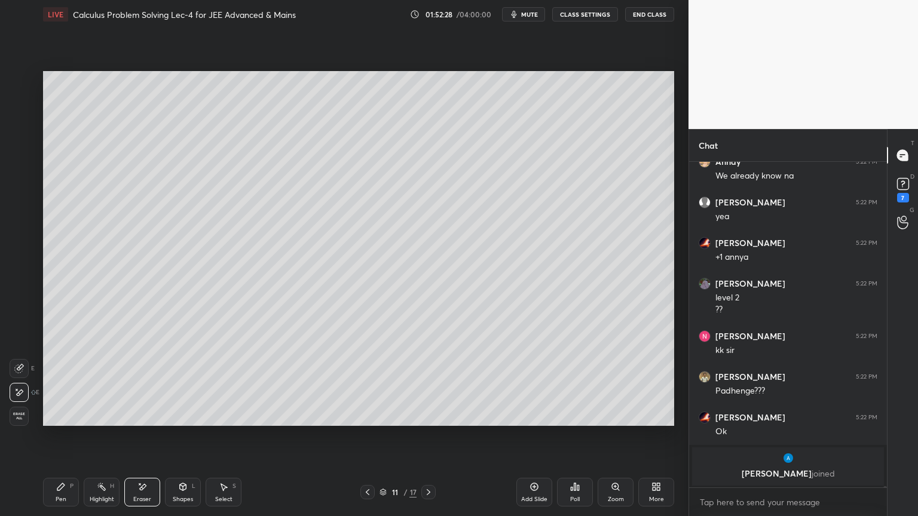
drag, startPoint x: 93, startPoint y: 492, endPoint x: 80, endPoint y: 489, distance: 12.8
click at [92, 421] on div "Highlight H" at bounding box center [102, 492] width 36 height 29
click at [65, 421] on div "Pen P" at bounding box center [61, 492] width 36 height 29
click at [136, 421] on div "Eraser" at bounding box center [142, 492] width 36 height 29
click at [58, 421] on div "Pen P" at bounding box center [61, 492] width 36 height 29
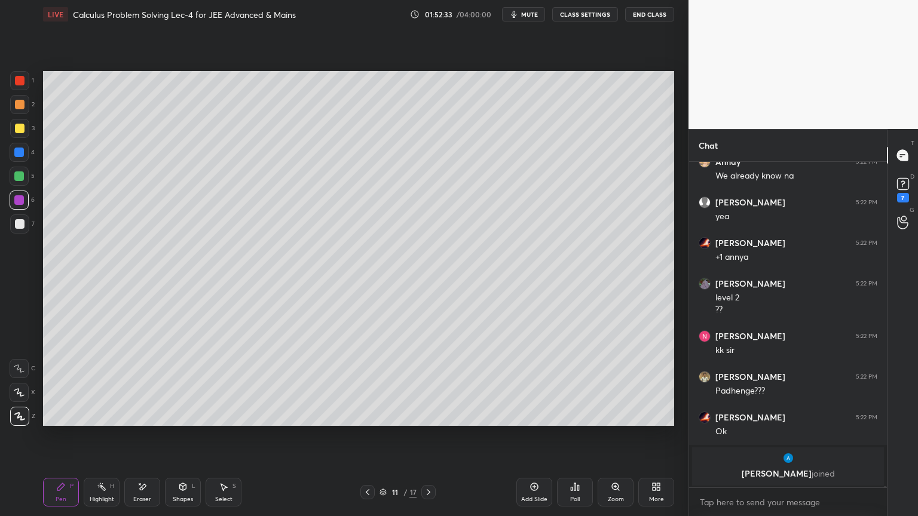
click at [16, 225] on div at bounding box center [20, 224] width 10 height 10
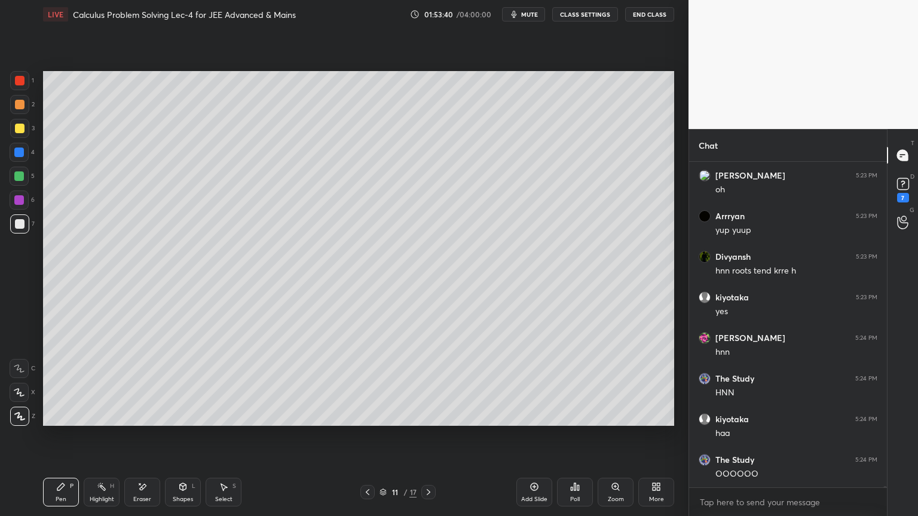
scroll to position [109283, 0]
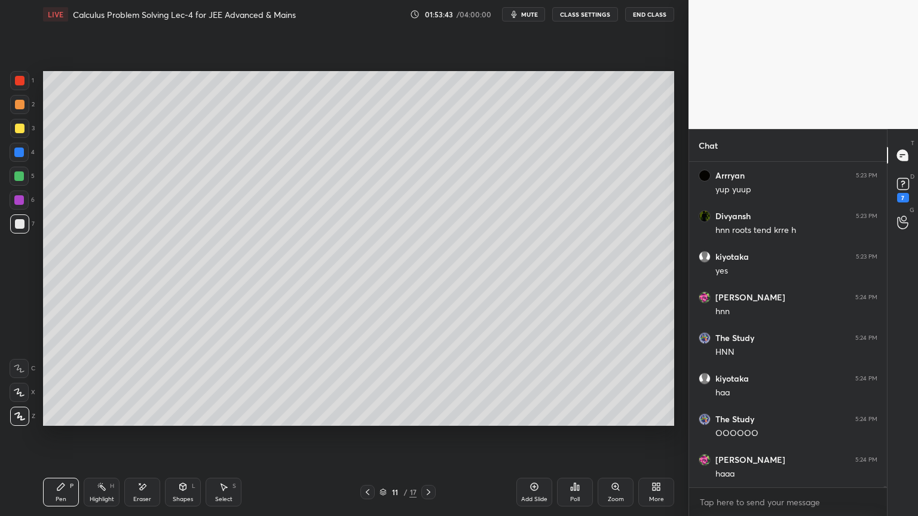
click at [140, 421] on div "Eraser" at bounding box center [142, 492] width 36 height 29
click at [94, 421] on div "Highlight H" at bounding box center [102, 492] width 36 height 29
drag, startPoint x: 61, startPoint y: 494, endPoint x: 120, endPoint y: 494, distance: 58.6
click at [57, 421] on div "Pen P" at bounding box center [61, 492] width 36 height 29
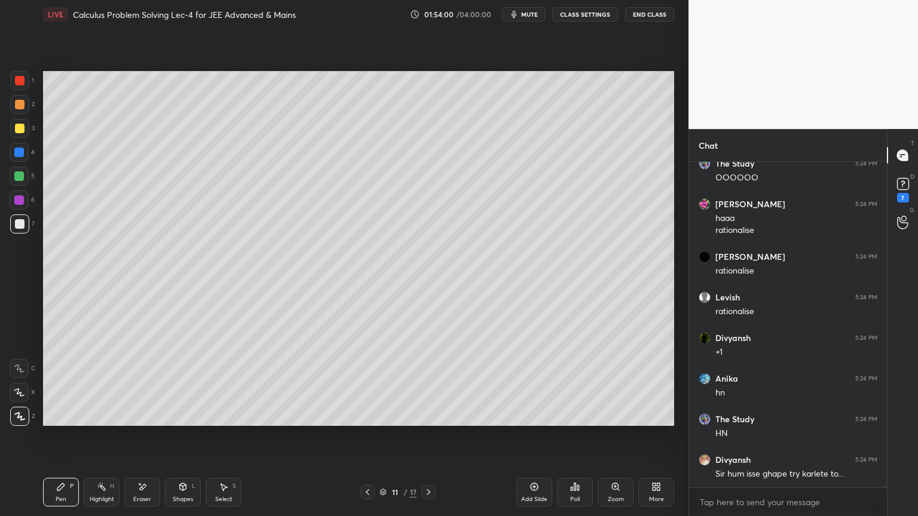
scroll to position [109579, 0]
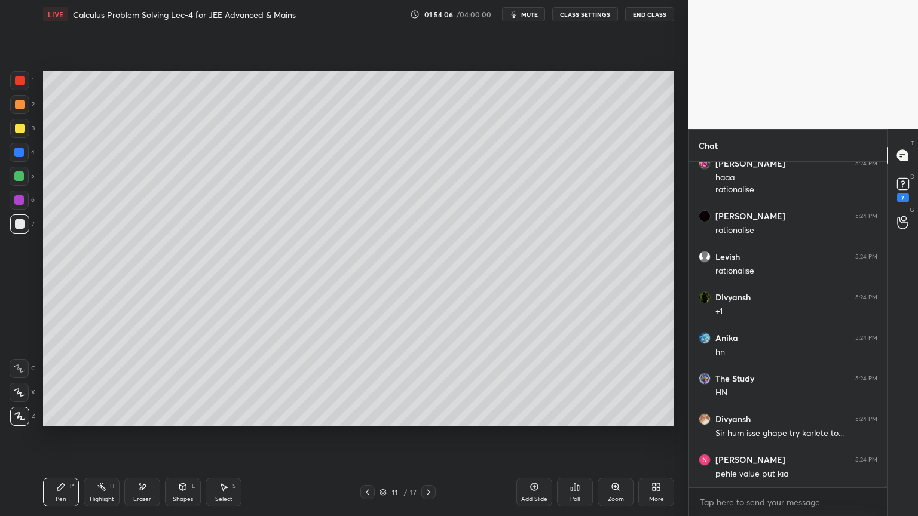
click at [397, 421] on div "Setting up your live class Poll for secs No correct answer Start poll" at bounding box center [358, 249] width 641 height 440
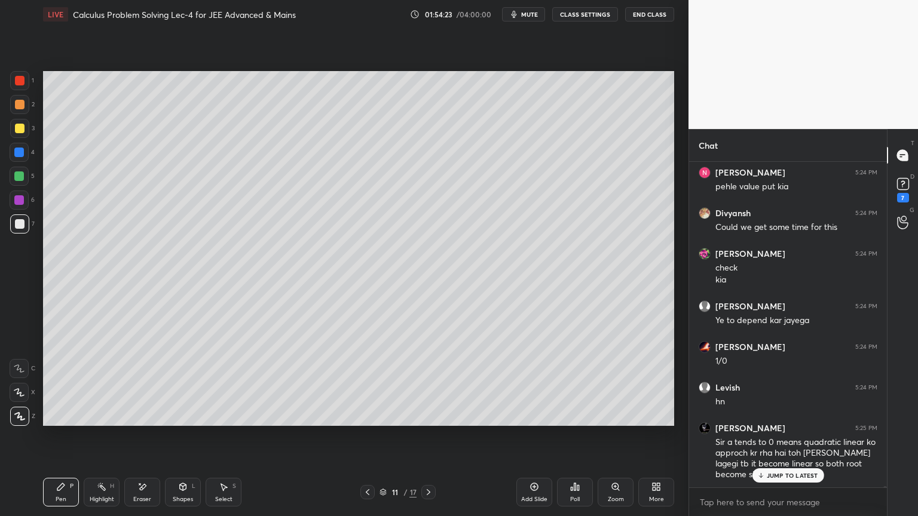
scroll to position [109919, 0]
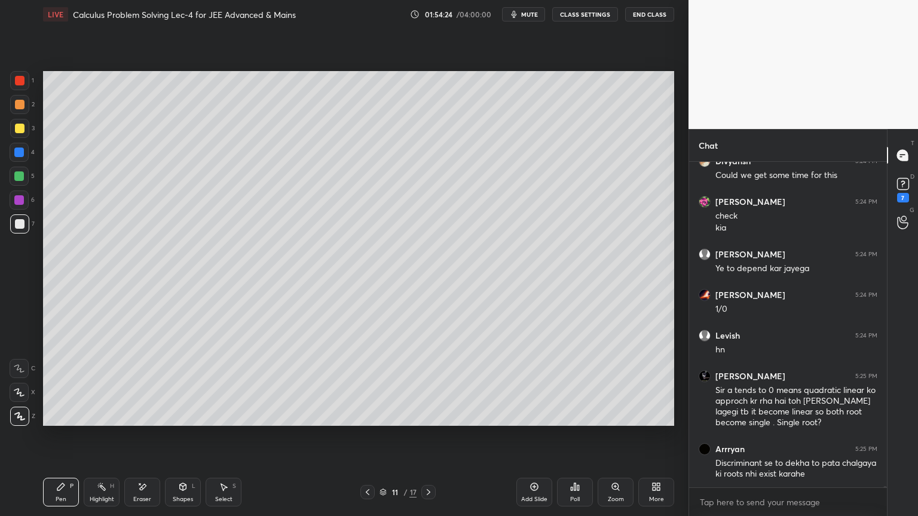
drag, startPoint x: 134, startPoint y: 493, endPoint x: 146, endPoint y: 433, distance: 61.4
click at [136, 421] on div "Eraser" at bounding box center [142, 492] width 36 height 29
click at [61, 421] on div "Pen P" at bounding box center [61, 492] width 36 height 29
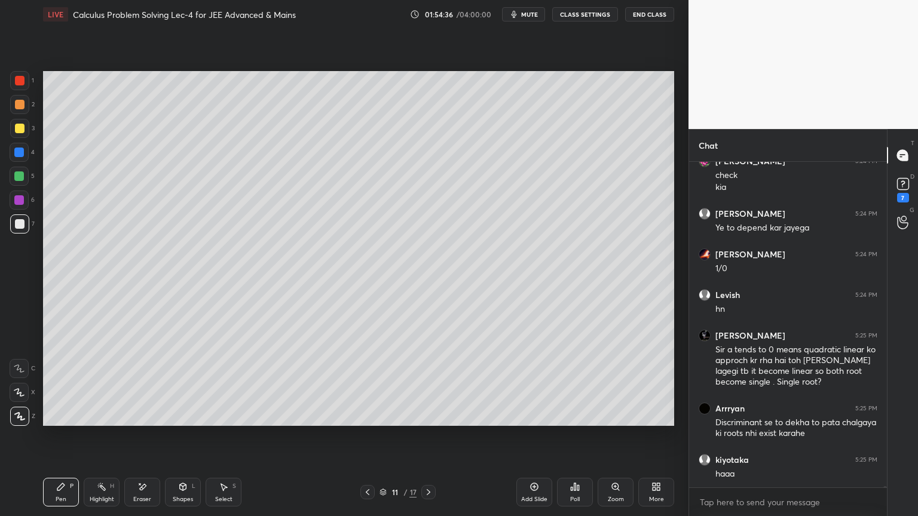
click at [148, 421] on div "Eraser" at bounding box center [142, 492] width 36 height 29
drag, startPoint x: 92, startPoint y: 489, endPoint x: 60, endPoint y: 489, distance: 32.3
click at [91, 421] on div "Highlight H" at bounding box center [102, 492] width 36 height 29
click at [60, 421] on div "Pen P" at bounding box center [61, 492] width 36 height 29
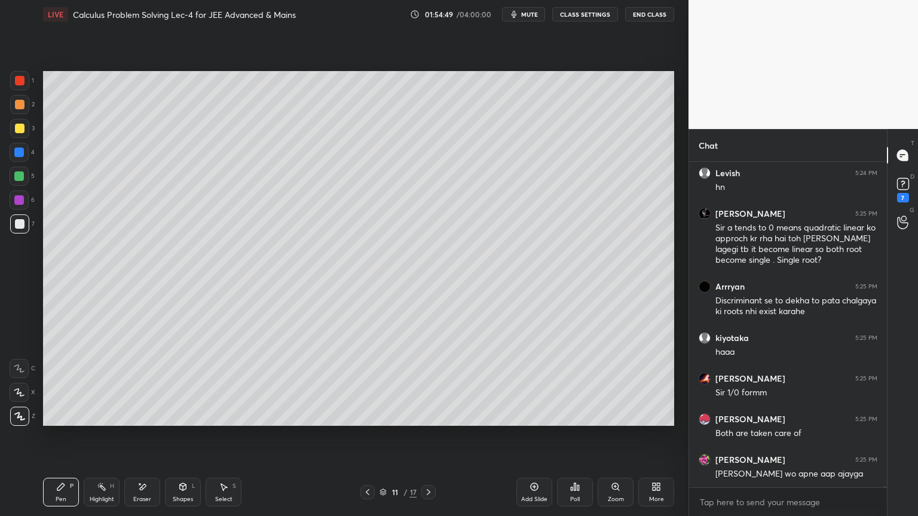
scroll to position [110122, 0]
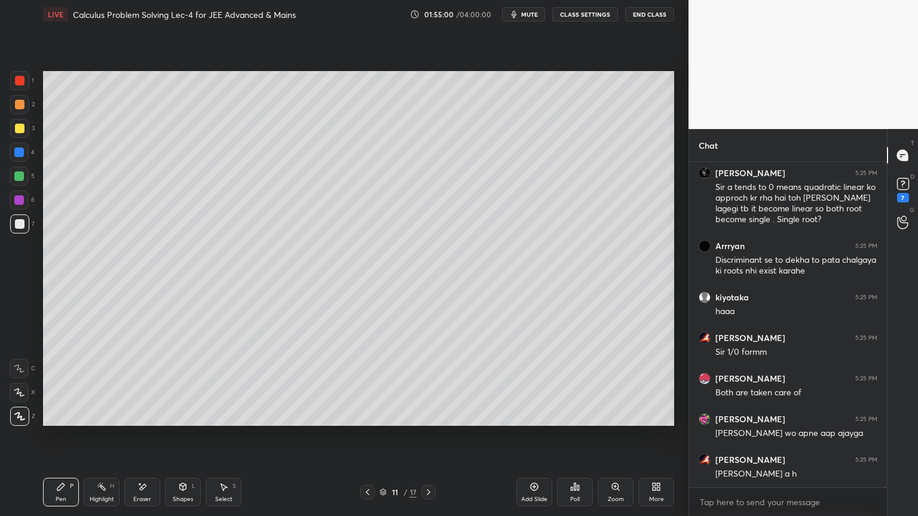
click at [143, 421] on icon at bounding box center [142, 487] width 10 height 10
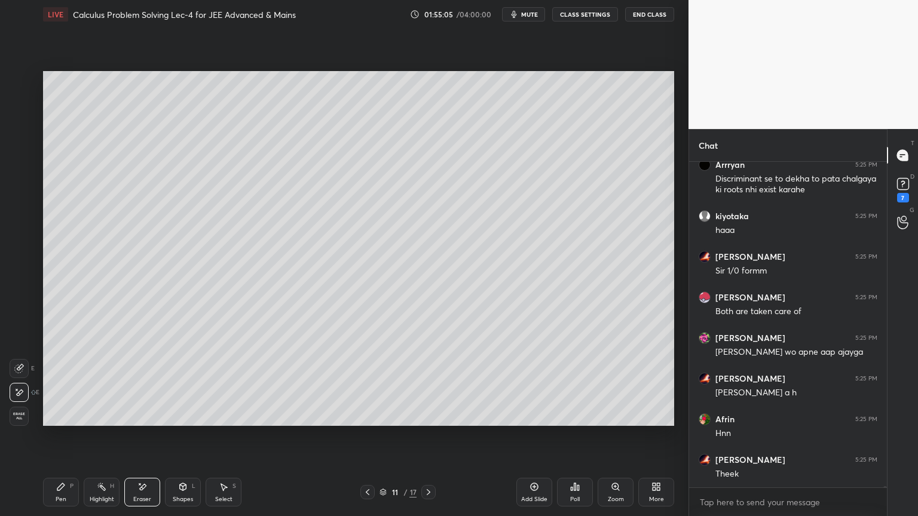
scroll to position [110244, 0]
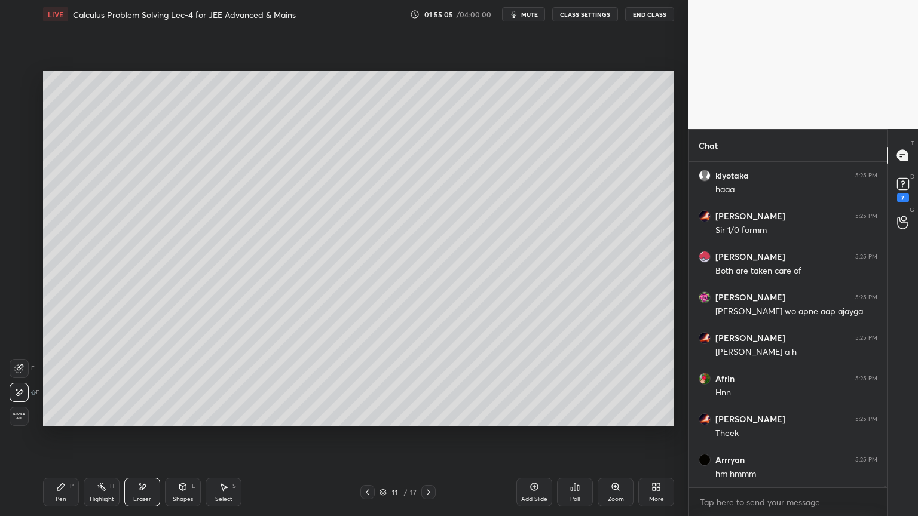
click at [97, 421] on div "Highlight H" at bounding box center [102, 492] width 36 height 29
click at [68, 421] on div "Pen P" at bounding box center [61, 492] width 36 height 29
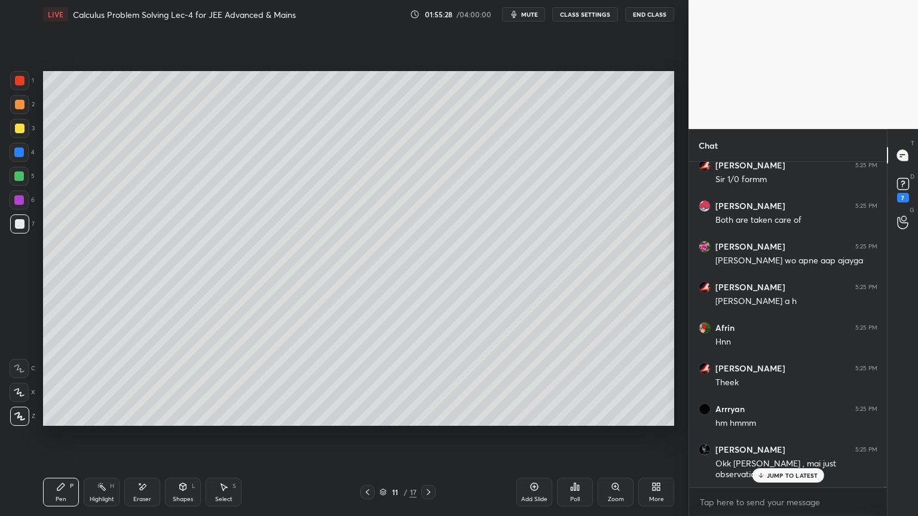
click at [147, 421] on div "Eraser" at bounding box center [142, 492] width 36 height 29
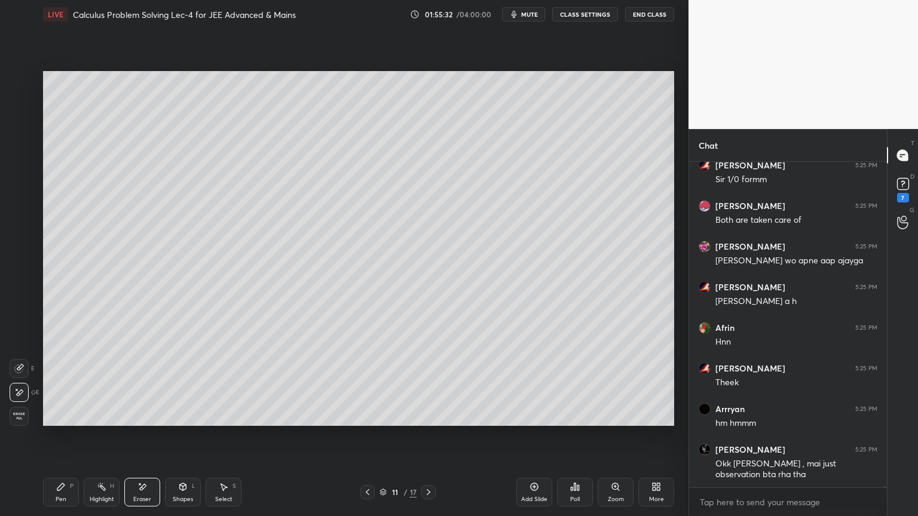
scroll to position [110335, 0]
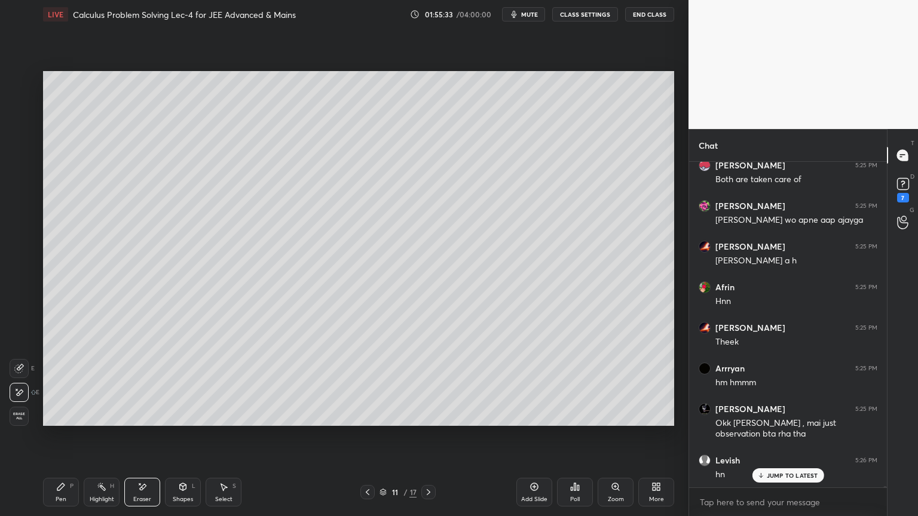
click at [102, 421] on div "Highlight H" at bounding box center [102, 492] width 36 height 29
click at [62, 421] on div "Pen P" at bounding box center [61, 492] width 36 height 29
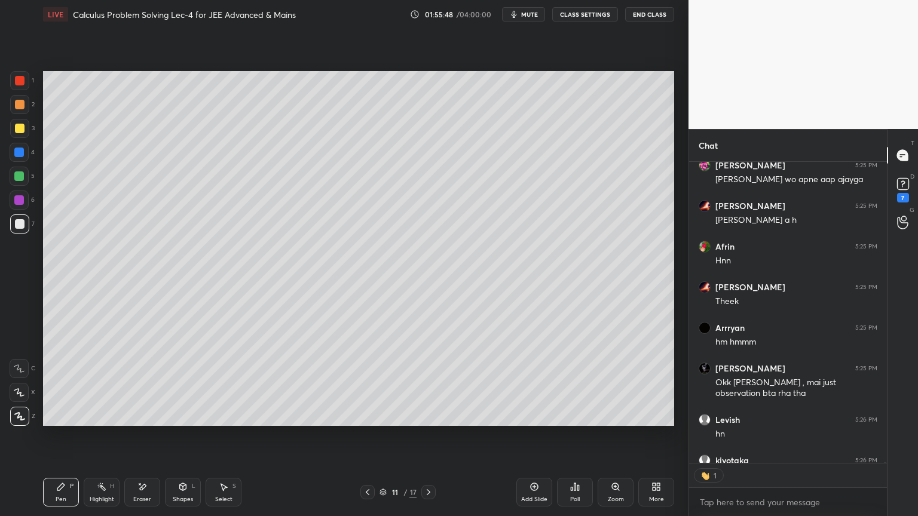
scroll to position [110441, 0]
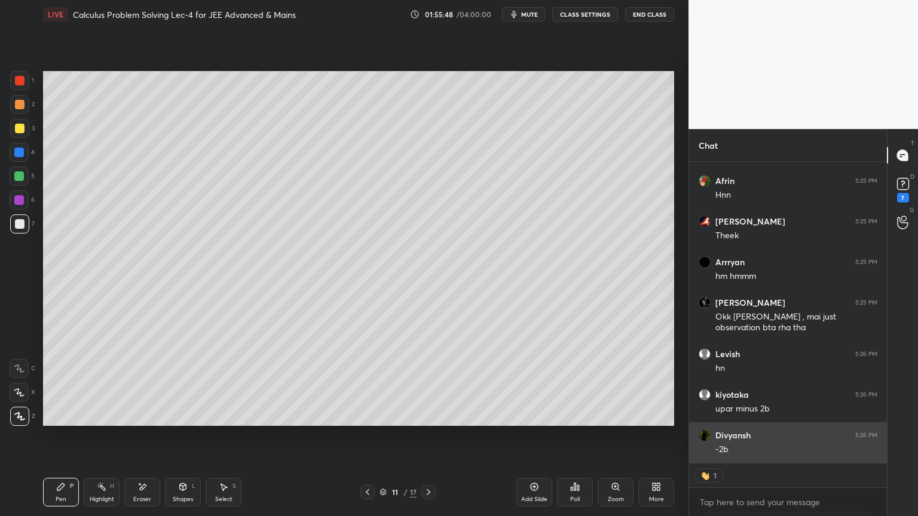
click at [770, 421] on div "-2b" at bounding box center [796, 450] width 162 height 12
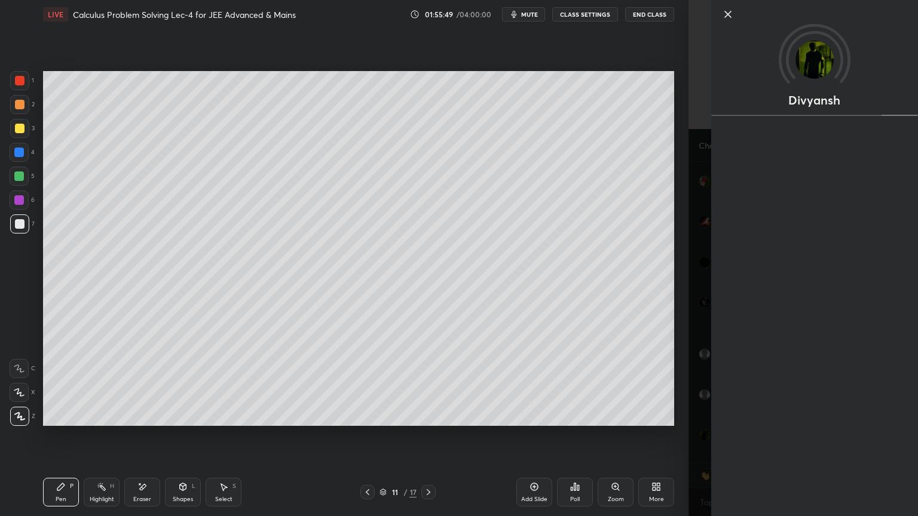
scroll to position [110482, 0]
drag, startPoint x: 699, startPoint y: 390, endPoint x: 676, endPoint y: 394, distance: 23.8
click at [698, 390] on div "Divyansh" at bounding box center [802, 258] width 229 height 516
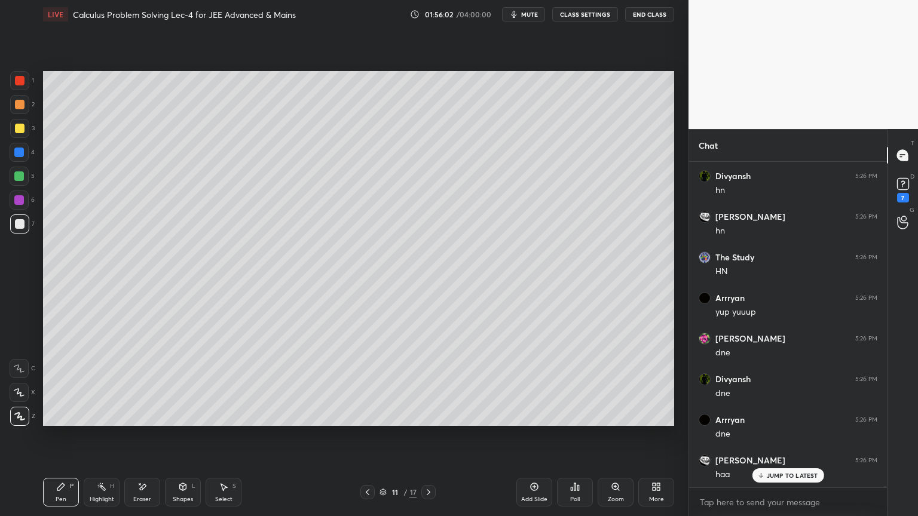
scroll to position [110904, 0]
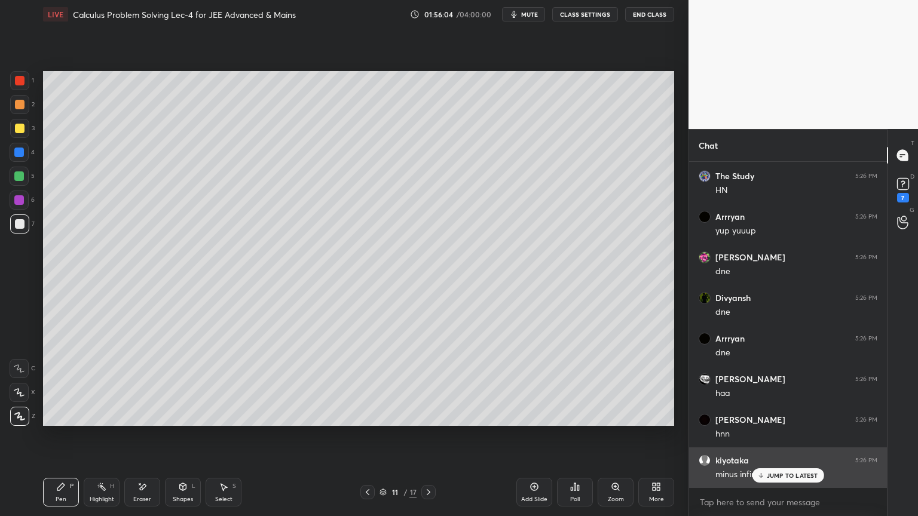
drag, startPoint x: 782, startPoint y: 478, endPoint x: 772, endPoint y: 476, distance: 10.4
click at [782, 421] on p "JUMP TO LATEST" at bounding box center [792, 475] width 51 height 7
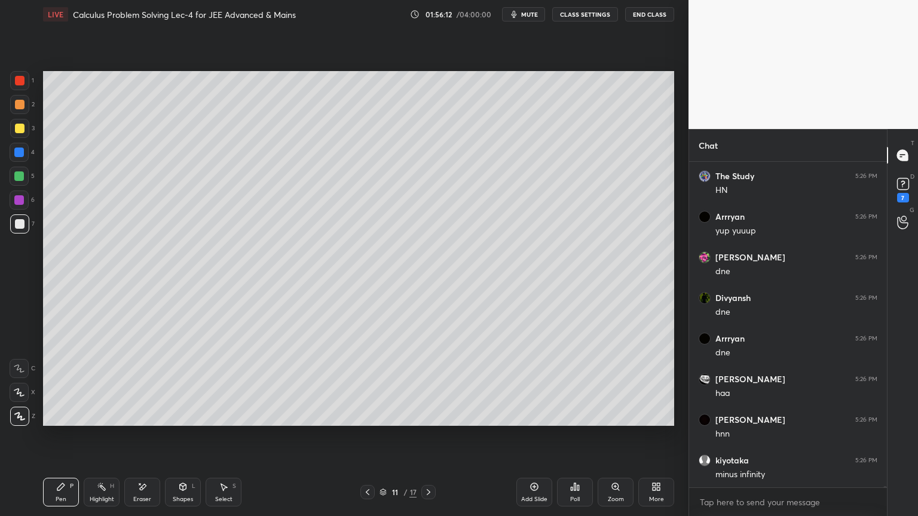
click at [145, 421] on div "Eraser" at bounding box center [142, 492] width 36 height 29
click at [60, 421] on icon at bounding box center [60, 486] width 7 height 7
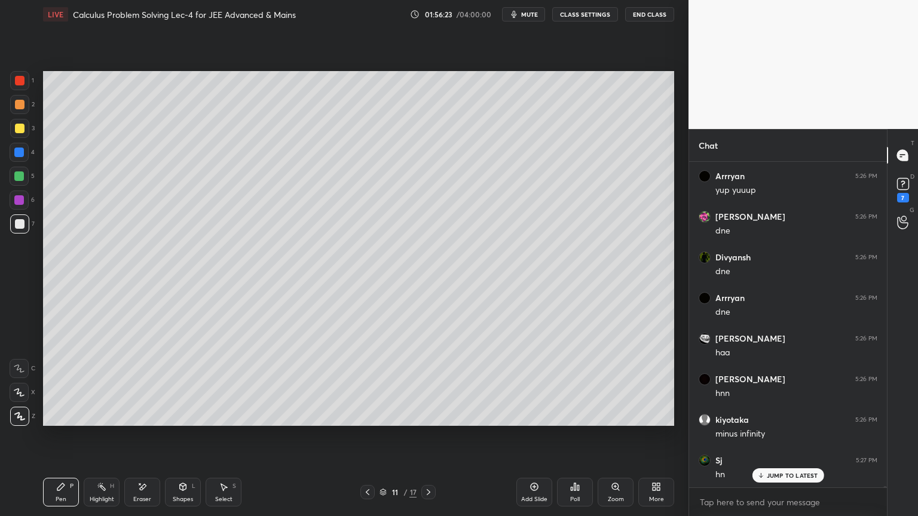
click at [135, 421] on div "Eraser" at bounding box center [142, 492] width 36 height 29
click at [60, 421] on div "Pen P" at bounding box center [61, 492] width 36 height 29
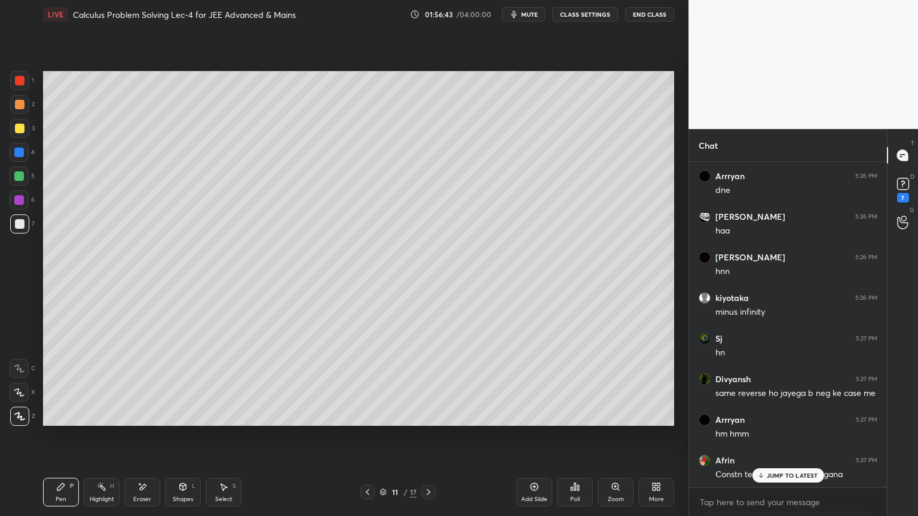
scroll to position [111107, 0]
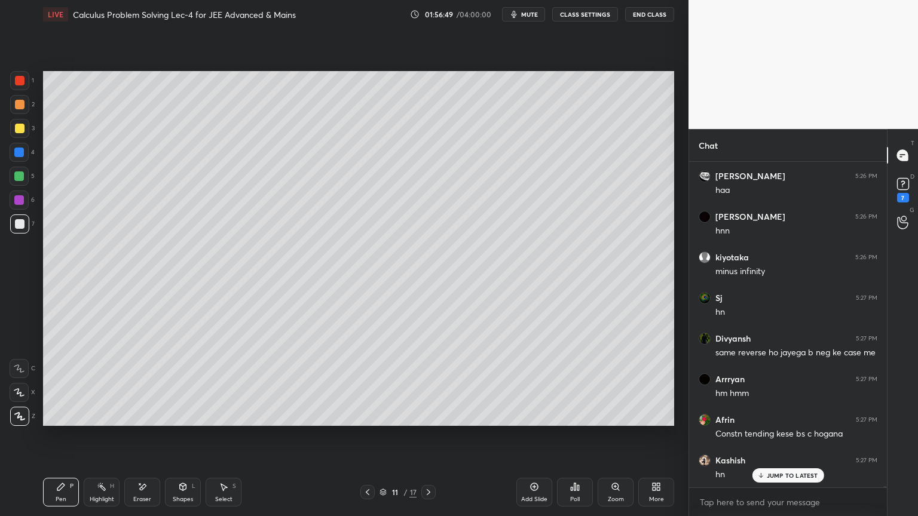
click at [142, 421] on icon at bounding box center [142, 487] width 10 height 10
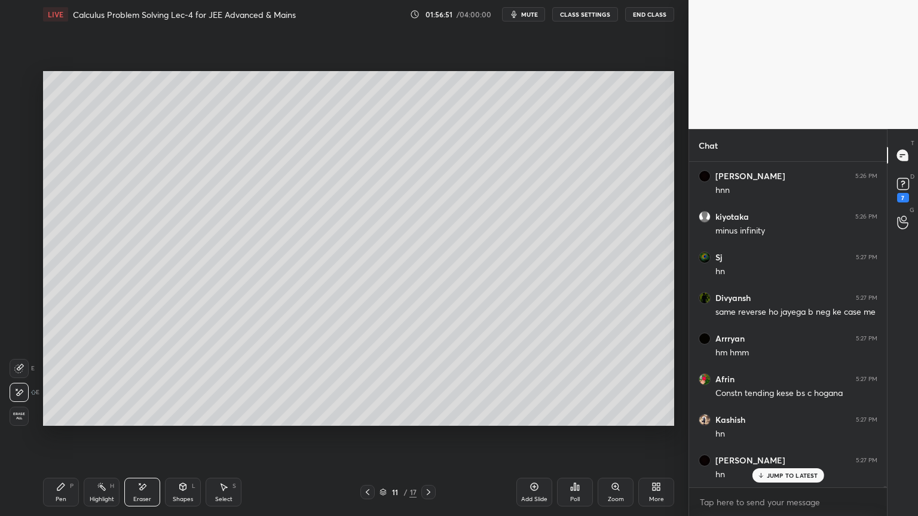
drag, startPoint x: 66, startPoint y: 494, endPoint x: 96, endPoint y: 476, distance: 34.6
click at [67, 421] on div "Pen P" at bounding box center [61, 492] width 36 height 29
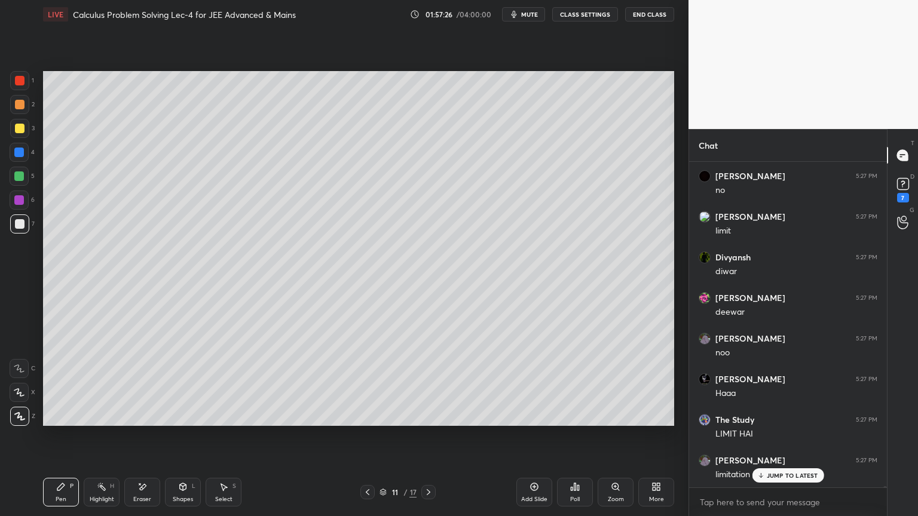
scroll to position [111879, 0]
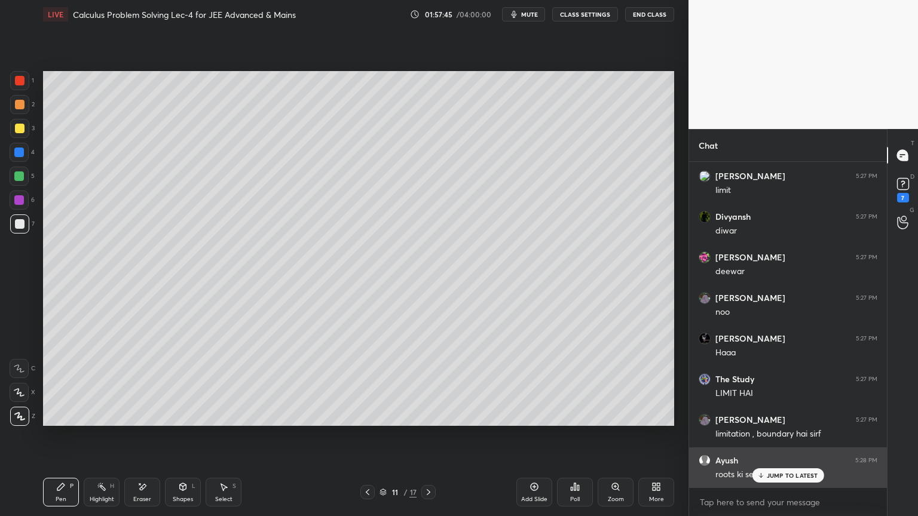
click at [803, 421] on p "JUMP TO LATEST" at bounding box center [792, 475] width 51 height 7
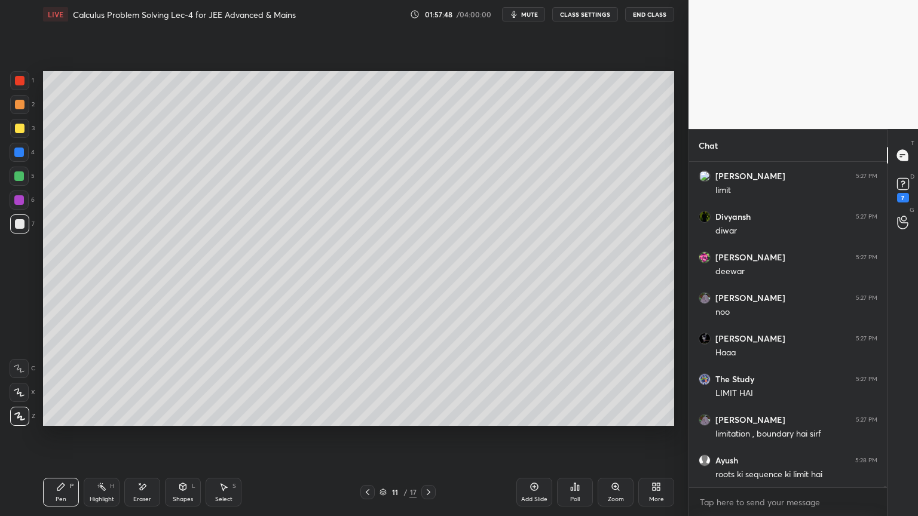
scroll to position [111920, 0]
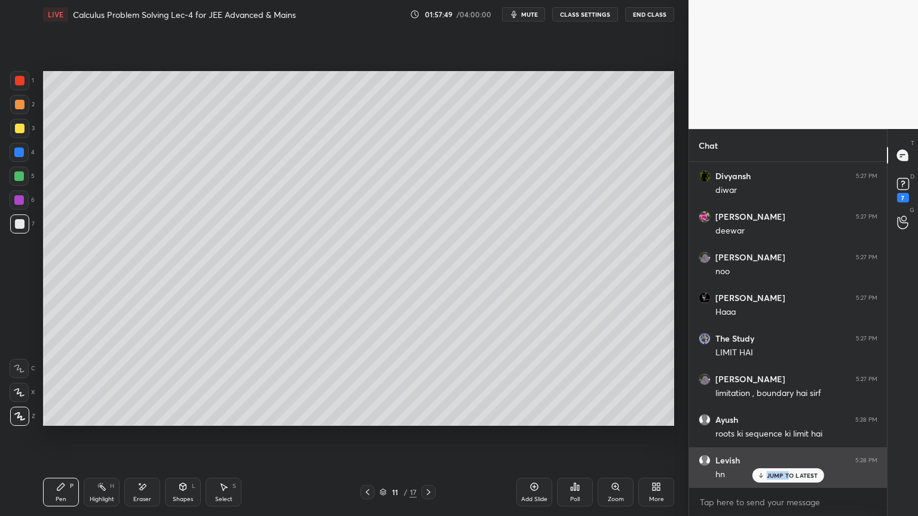
click at [788, 421] on div "JUMP TO LATEST" at bounding box center [788, 475] width 72 height 14
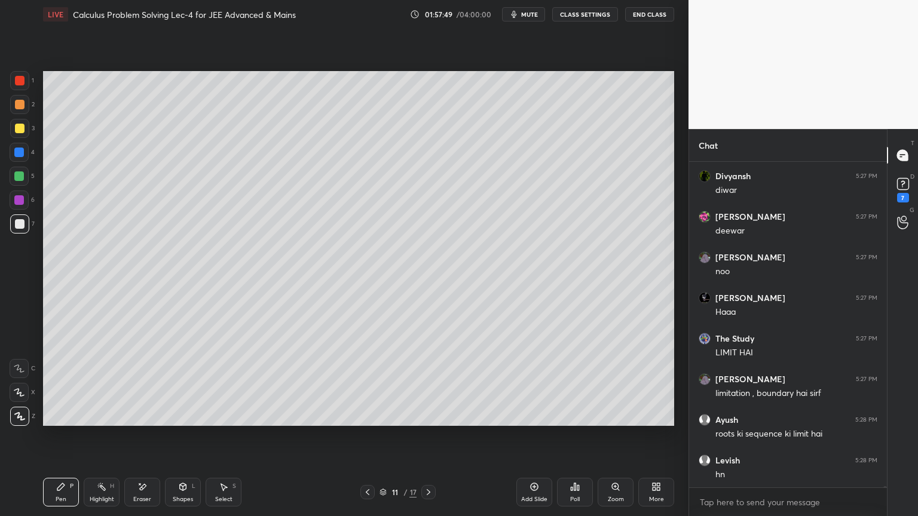
scroll to position [111960, 0]
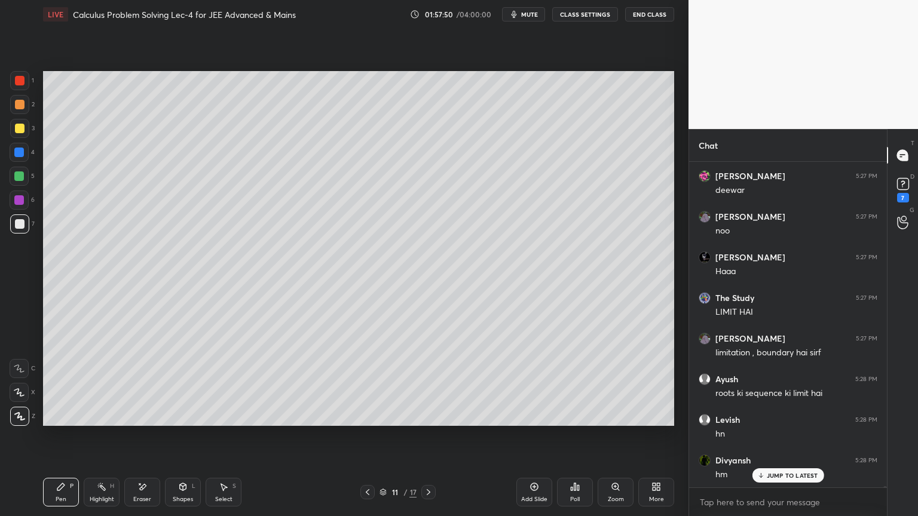
click at [789, 421] on p "JUMP TO LATEST" at bounding box center [792, 475] width 51 height 7
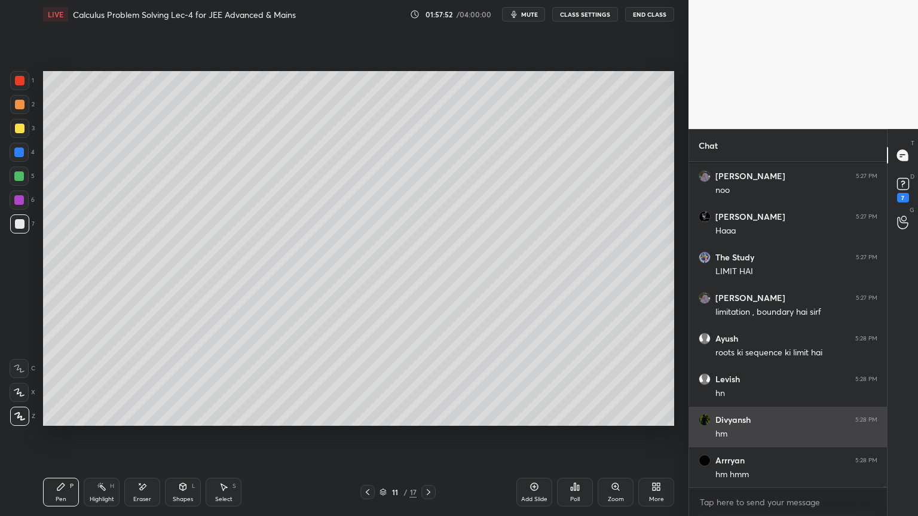
scroll to position [112082, 0]
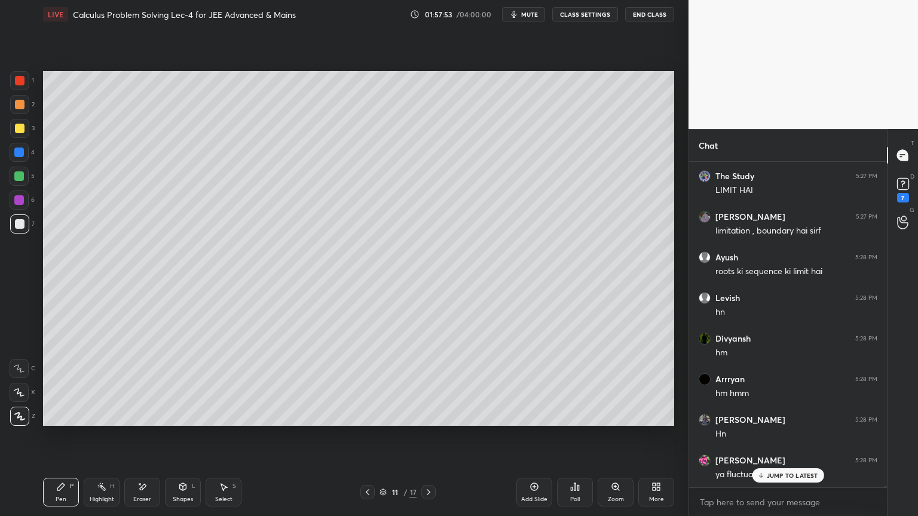
click at [788, 421] on div "[PERSON_NAME] 5:27 PM [PERSON_NAME] 5:27 PM no [PERSON_NAME] 5:27 PM limit [PER…" at bounding box center [788, 325] width 198 height 326
click at [779, 421] on p "JUMP TO LATEST" at bounding box center [792, 475] width 51 height 7
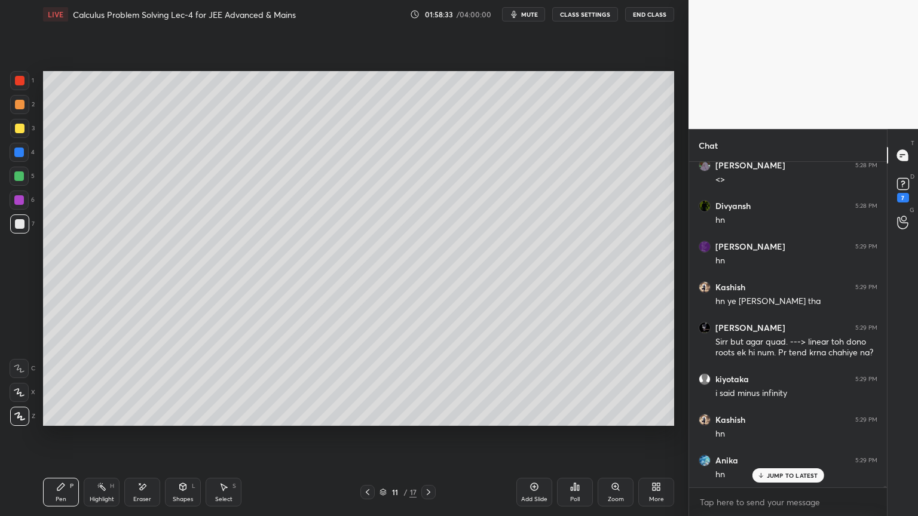
scroll to position [112713, 0]
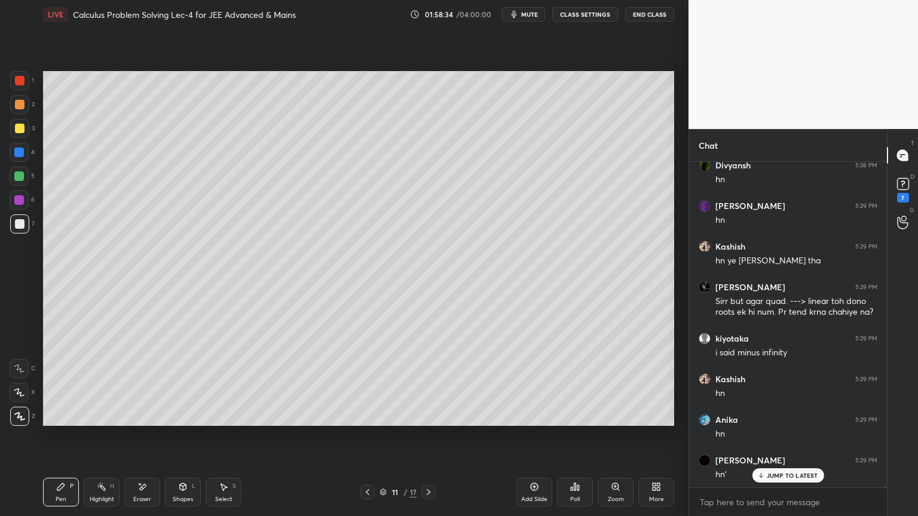
click at [134, 421] on div "Eraser" at bounding box center [142, 492] width 36 height 29
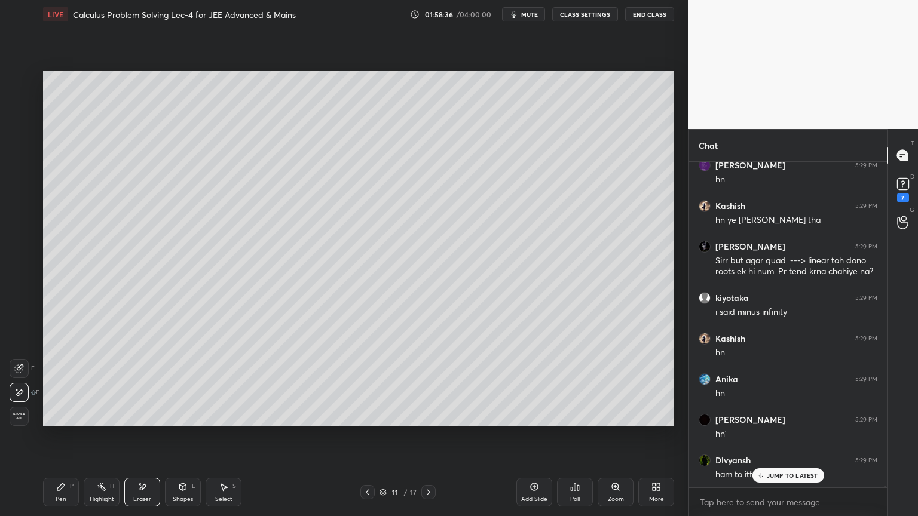
click at [108, 421] on div "Highlight H" at bounding box center [102, 492] width 36 height 29
click at [69, 421] on div "Pen P" at bounding box center [61, 492] width 36 height 29
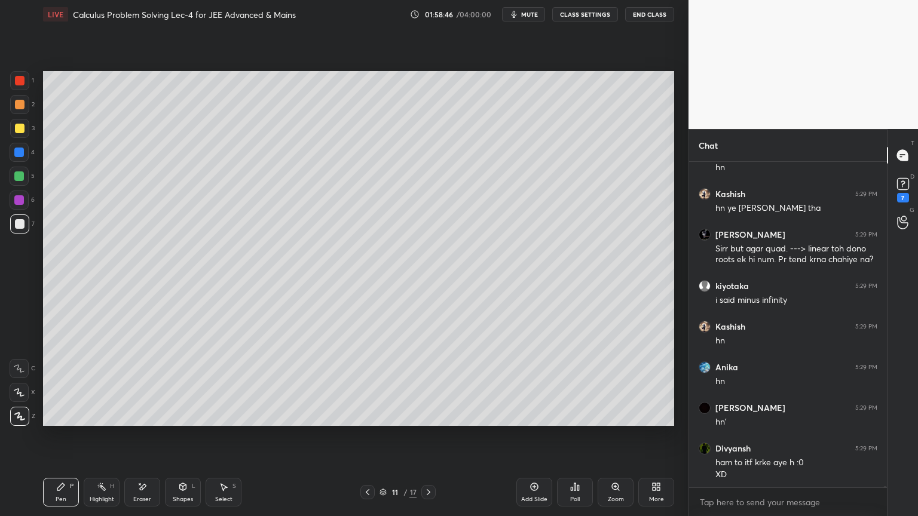
scroll to position [112818, 0]
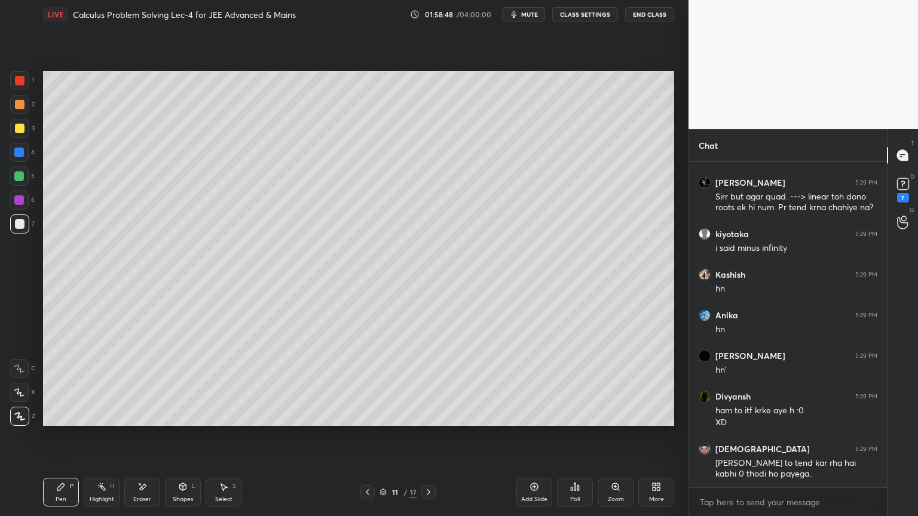
click at [133, 421] on div "Eraser" at bounding box center [142, 492] width 36 height 29
click at [95, 421] on div "Highlight" at bounding box center [102, 500] width 24 height 6
click at [63, 421] on div "Pen" at bounding box center [61, 500] width 11 height 6
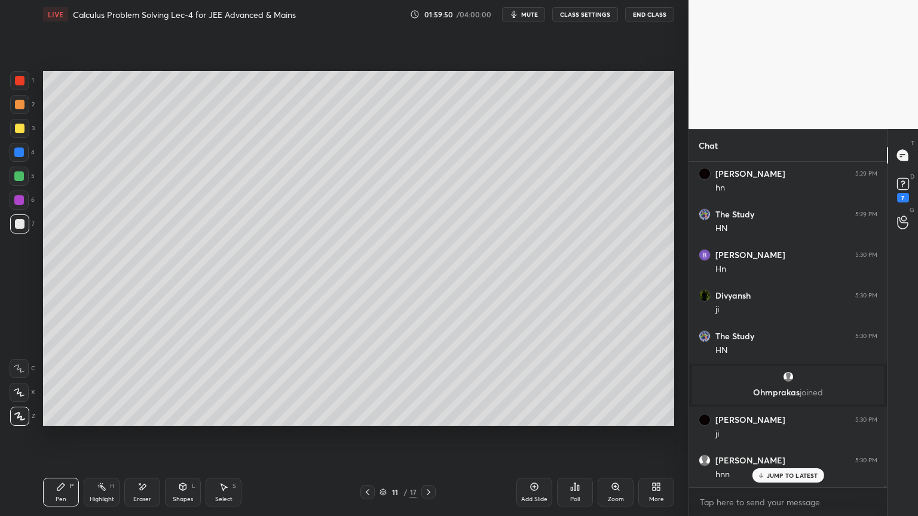
scroll to position [113480, 0]
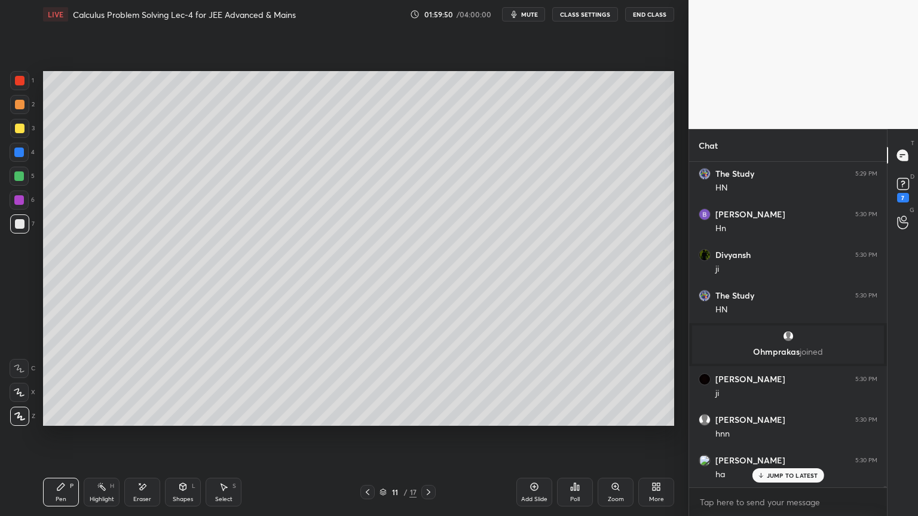
click at [531, 421] on div "Add Slide" at bounding box center [534, 492] width 36 height 29
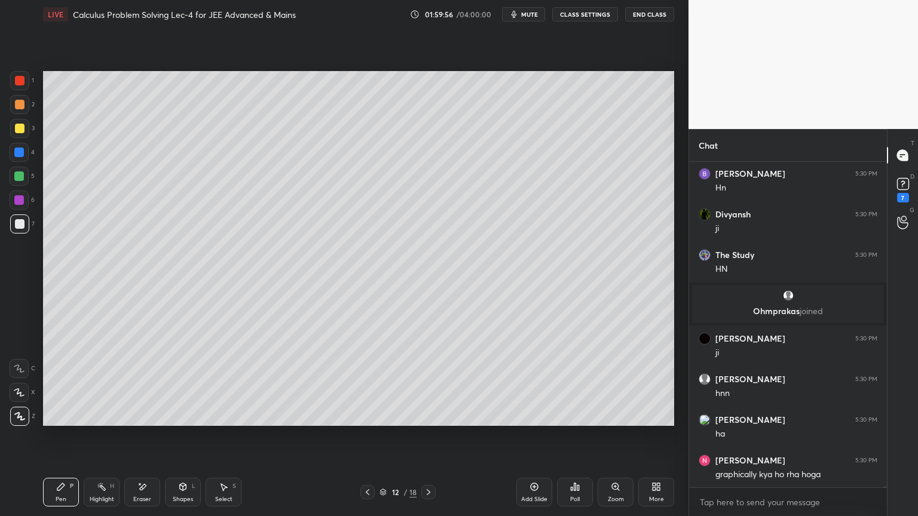
click at [146, 421] on div "Eraser" at bounding box center [142, 492] width 36 height 29
click at [93, 421] on div "Highlight H" at bounding box center [102, 492] width 36 height 29
click at [56, 421] on div "Pen P" at bounding box center [61, 492] width 36 height 29
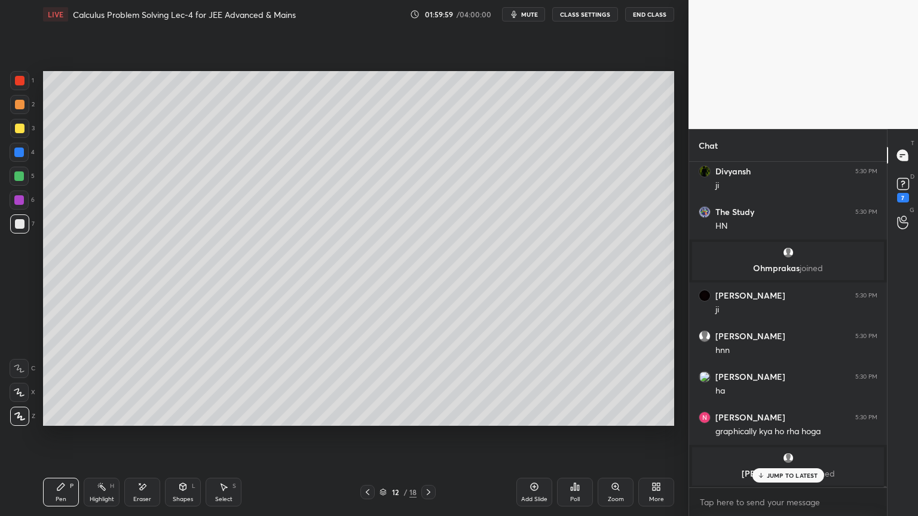
click at [367, 421] on icon at bounding box center [368, 493] width 10 height 10
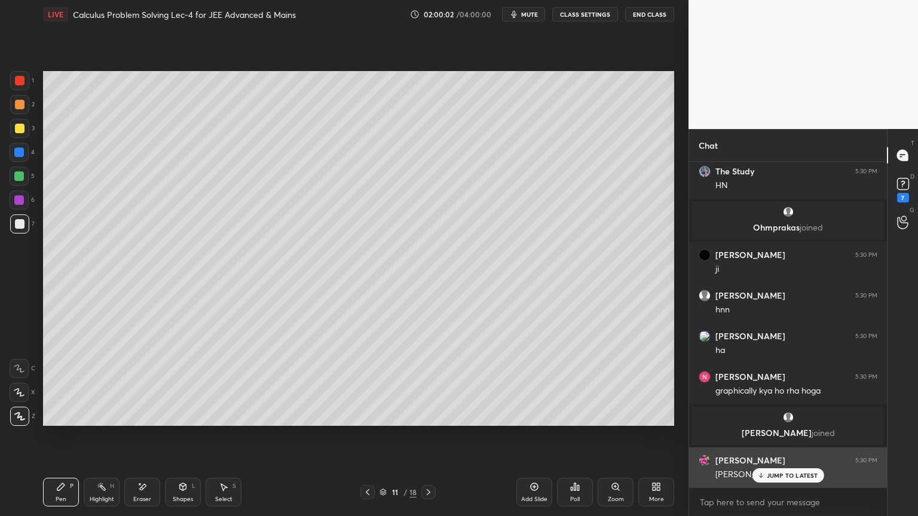
click at [770, 421] on p "JUMP TO LATEST" at bounding box center [792, 475] width 51 height 7
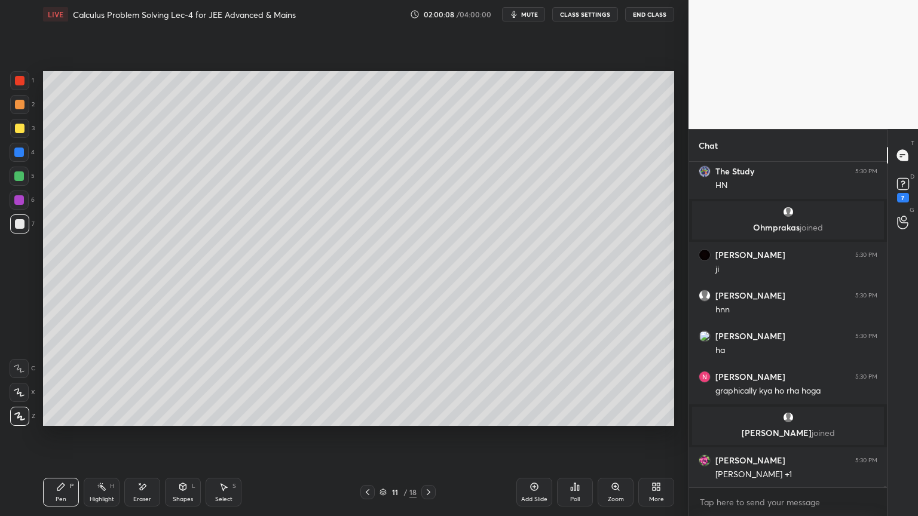
click at [432, 421] on div at bounding box center [428, 492] width 14 height 14
click at [367, 421] on icon at bounding box center [368, 493] width 10 height 10
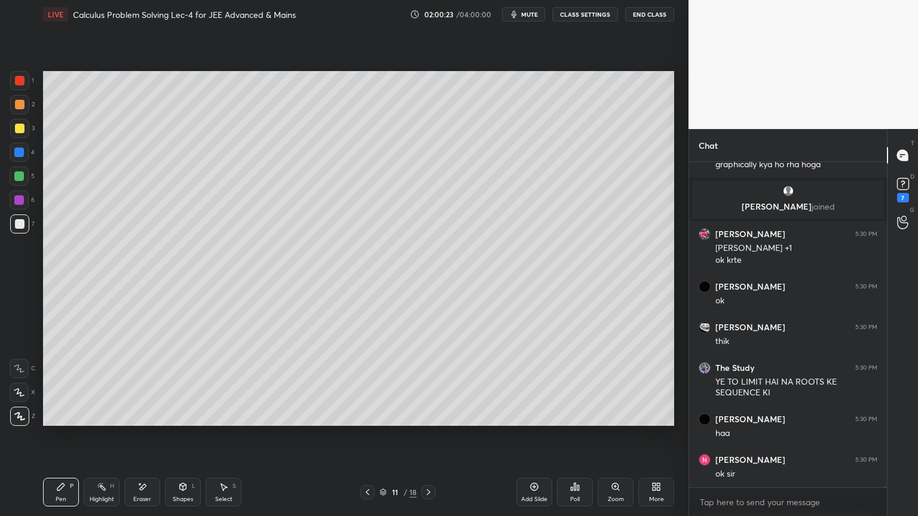
scroll to position [112402, 0]
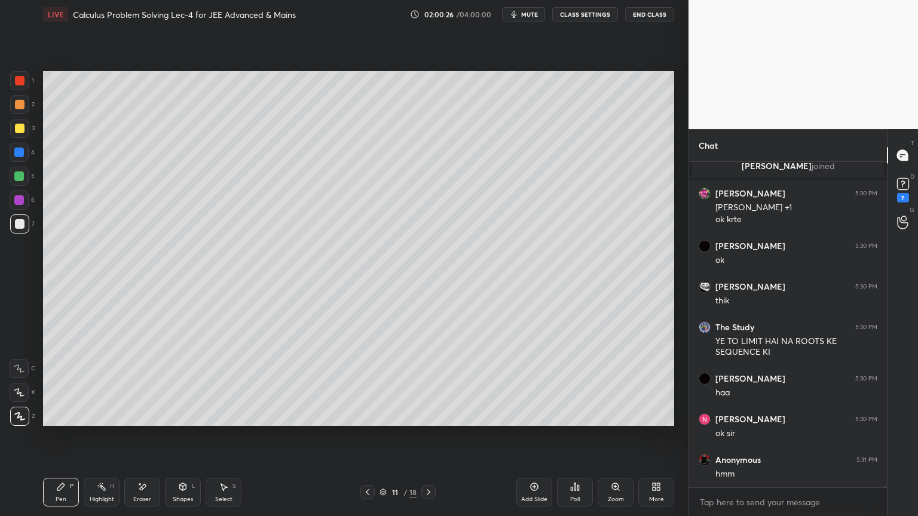
drag, startPoint x: 432, startPoint y: 491, endPoint x: 443, endPoint y: 480, distance: 15.6
click at [432, 421] on icon at bounding box center [429, 493] width 10 height 10
click at [537, 421] on icon at bounding box center [535, 487] width 8 height 8
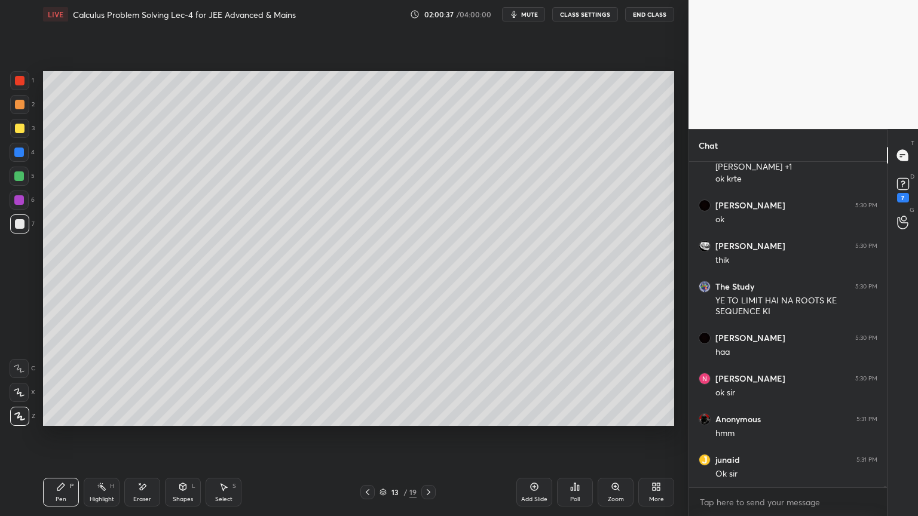
click at [367, 421] on icon at bounding box center [368, 493] width 10 height 10
click at [366, 421] on icon at bounding box center [368, 493] width 10 height 10
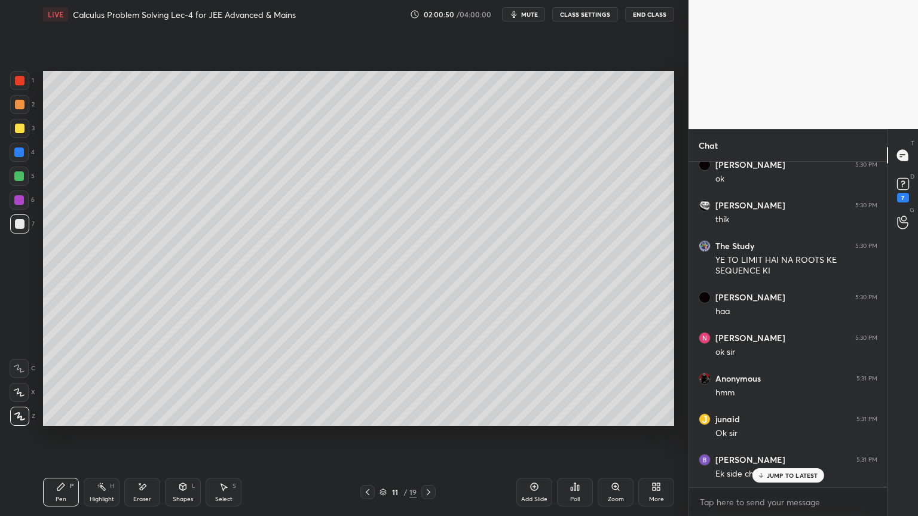
scroll to position [112534, 0]
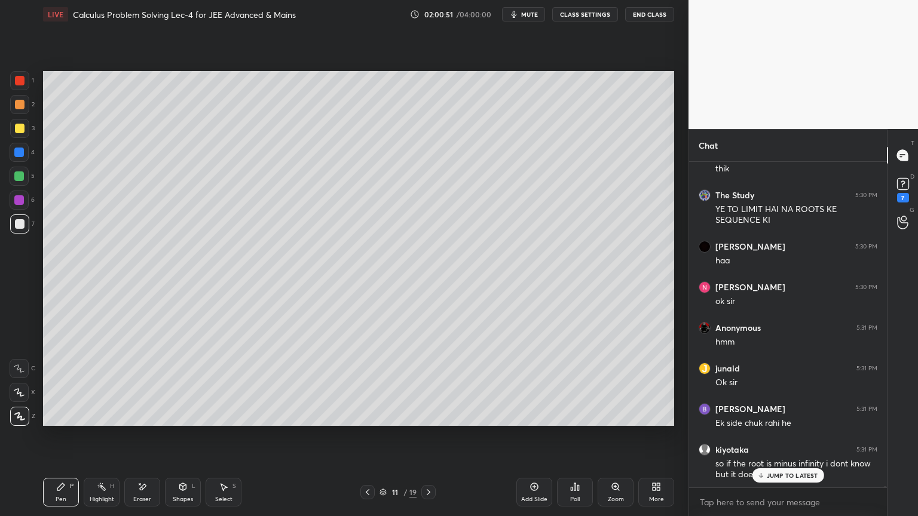
click at [780, 421] on p "JUMP TO LATEST" at bounding box center [792, 475] width 51 height 7
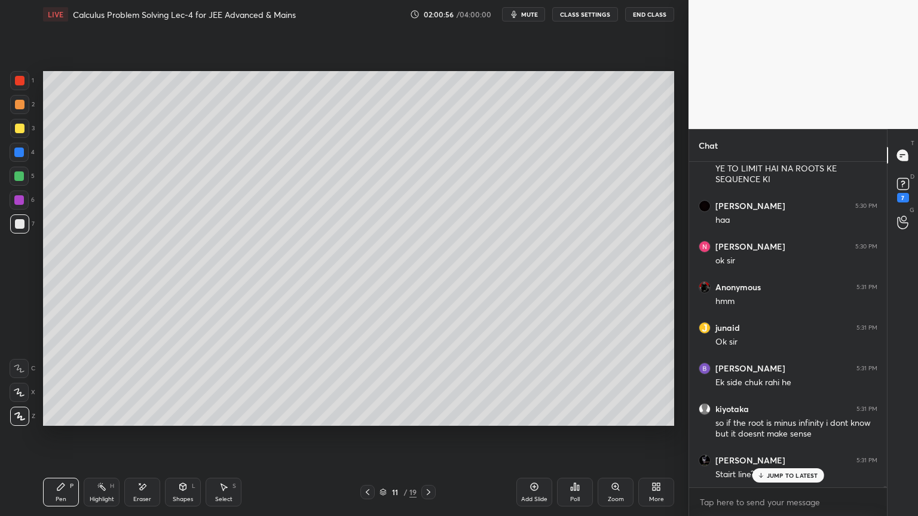
click at [429, 421] on icon at bounding box center [429, 493] width 10 height 10
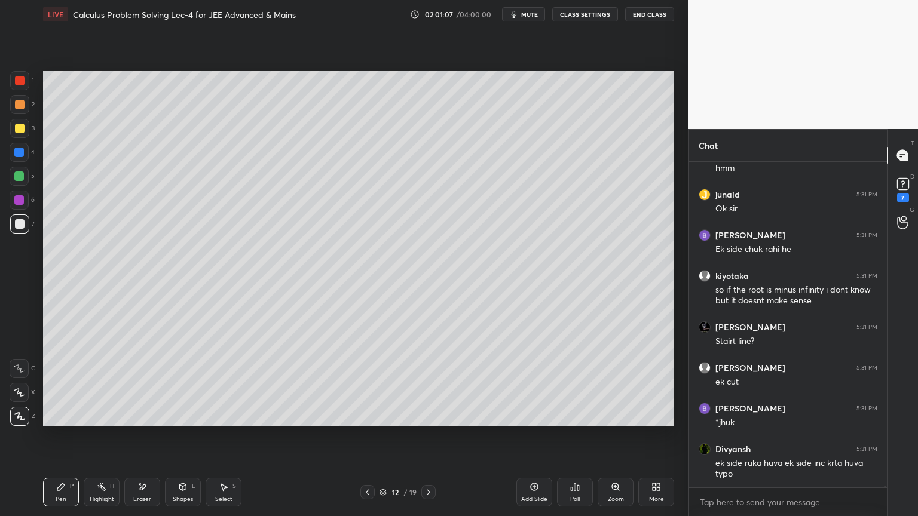
scroll to position [112748, 0]
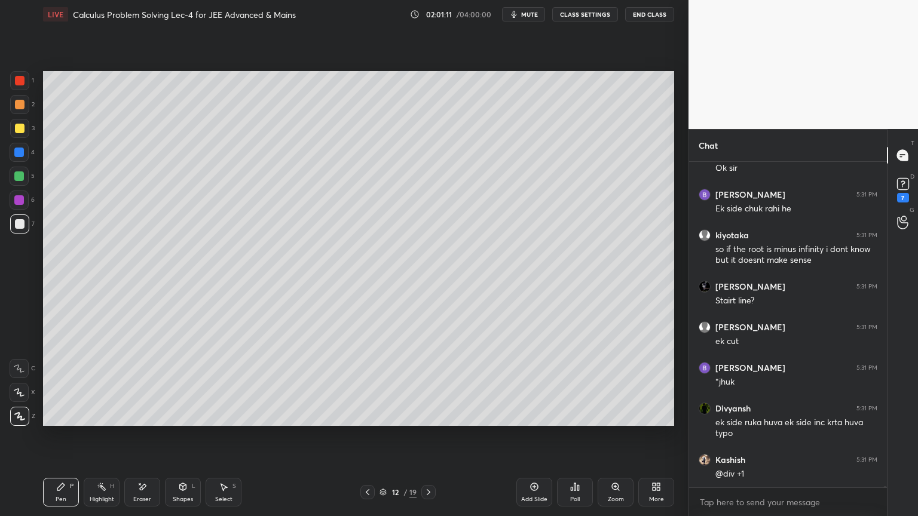
click at [142, 421] on icon at bounding box center [142, 487] width 10 height 10
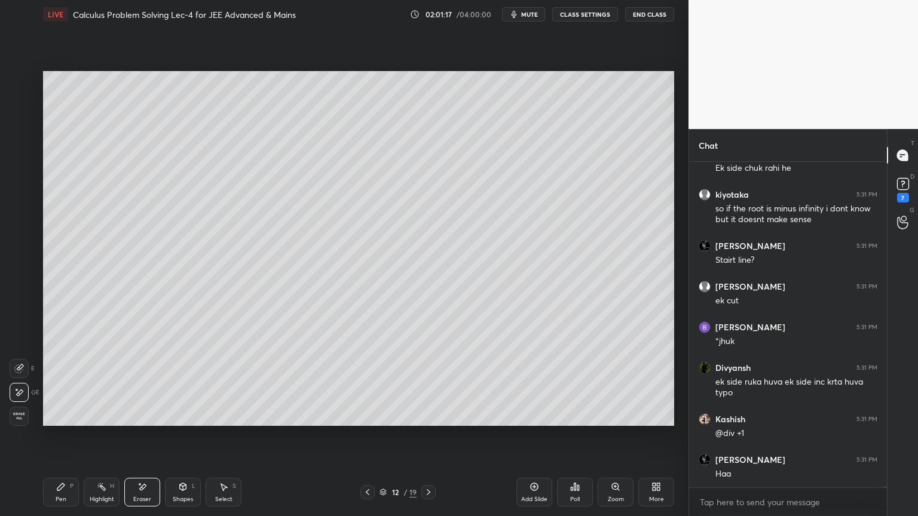
scroll to position [112830, 0]
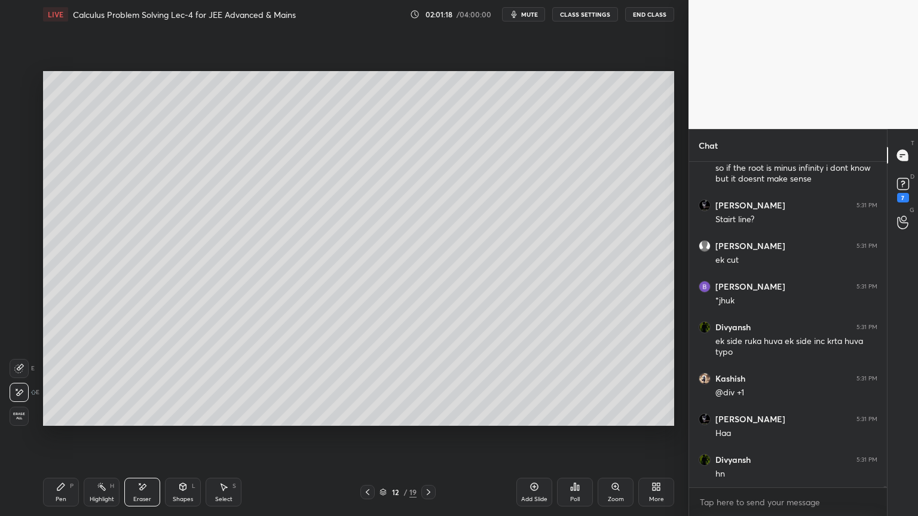
click at [88, 421] on div "Highlight H" at bounding box center [102, 492] width 36 height 29
click at [59, 421] on icon at bounding box center [61, 487] width 10 height 10
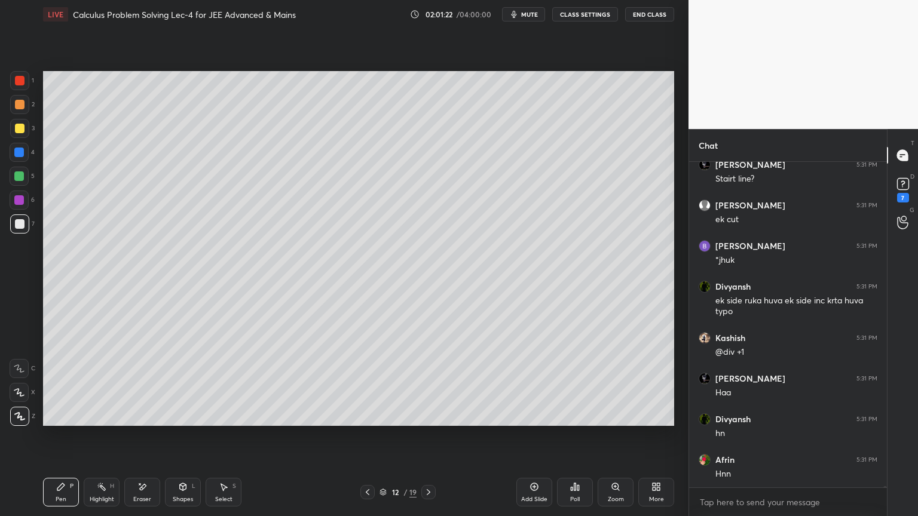
click at [366, 421] on icon at bounding box center [368, 493] width 10 height 10
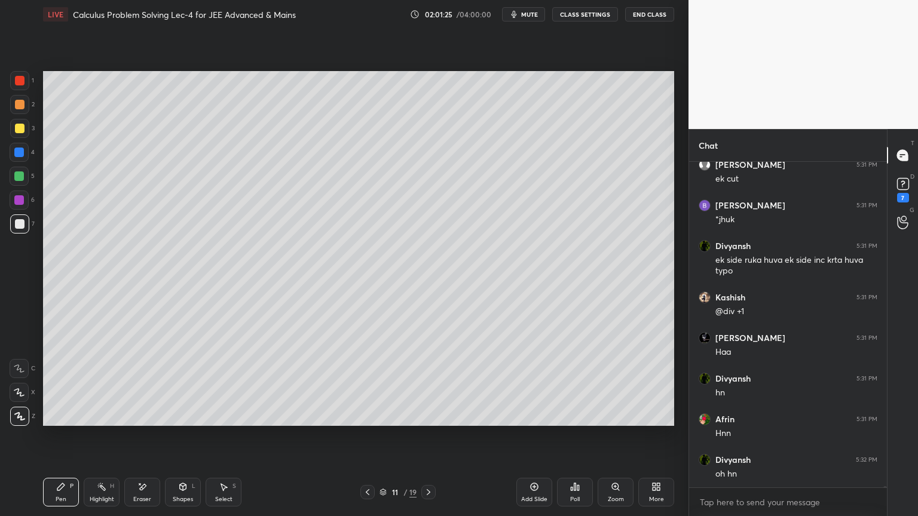
click at [429, 421] on icon at bounding box center [429, 493] width 10 height 10
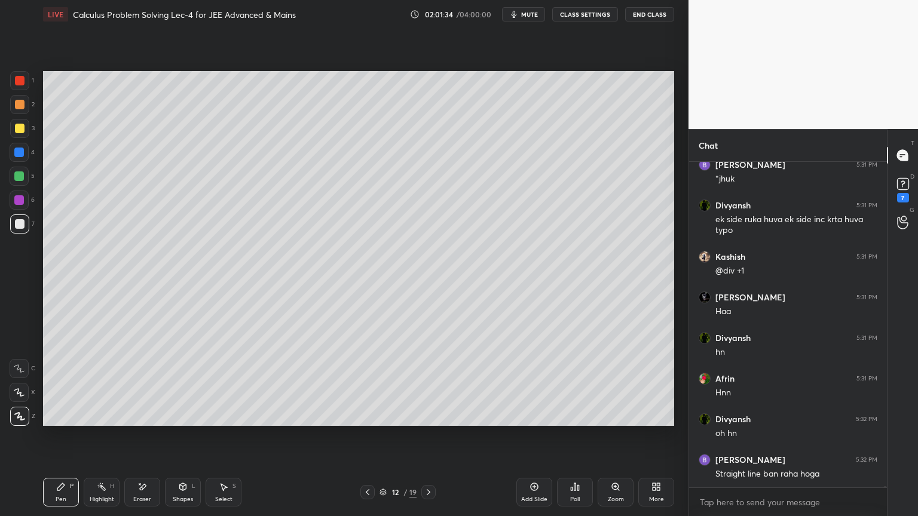
drag, startPoint x: 366, startPoint y: 491, endPoint x: 373, endPoint y: 454, distance: 37.6
click at [366, 421] on icon at bounding box center [368, 493] width 10 height 10
click at [428, 421] on icon at bounding box center [429, 493] width 10 height 10
drag, startPoint x: 227, startPoint y: 487, endPoint x: 255, endPoint y: 442, distance: 52.6
click at [227, 421] on icon at bounding box center [224, 487] width 7 height 7
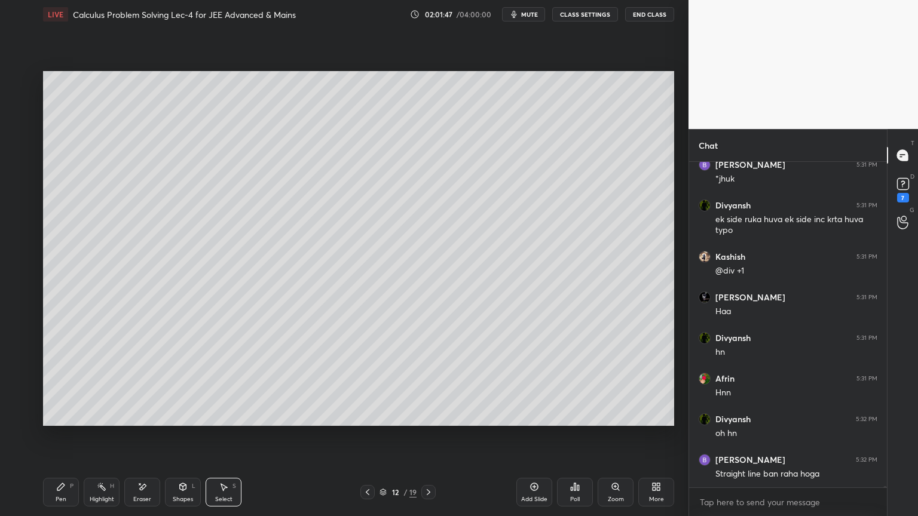
scroll to position [112992, 0]
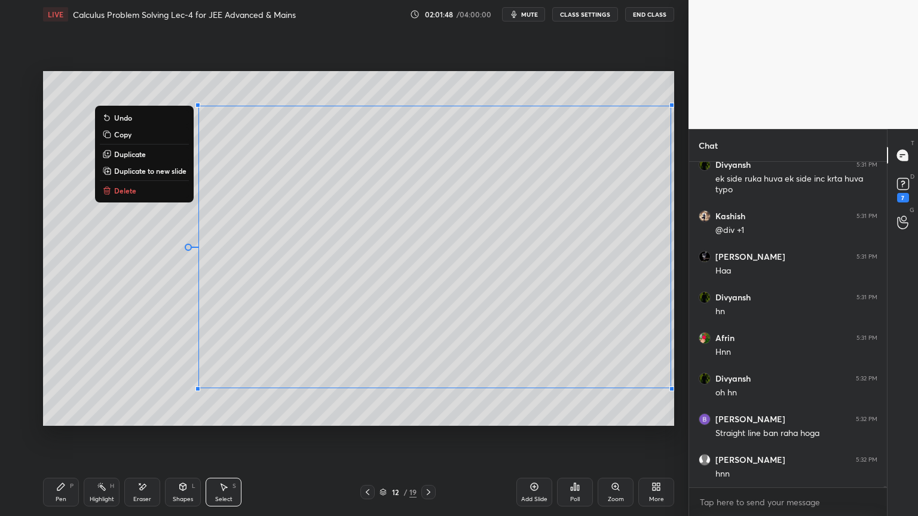
drag, startPoint x: 168, startPoint y: 99, endPoint x: 632, endPoint y: 335, distance: 520.5
click at [677, 403] on div "0 ° Undo Copy Duplicate Duplicate to new slide Delete Setting up your live clas…" at bounding box center [358, 249] width 641 height 440
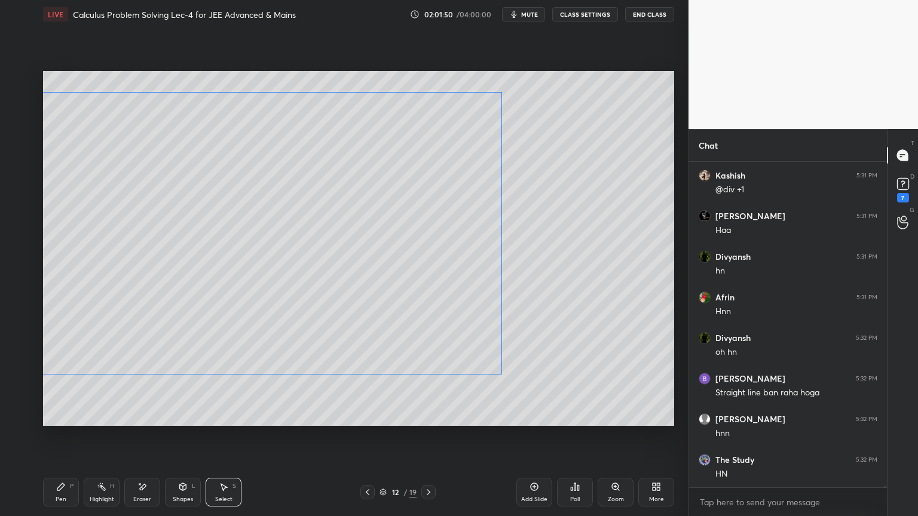
drag, startPoint x: 560, startPoint y: 314, endPoint x: 412, endPoint y: 305, distance: 148.5
click at [412, 305] on div "0 ° Undo Copy Duplicate Duplicate to new slide Delete" at bounding box center [358, 248] width 631 height 355
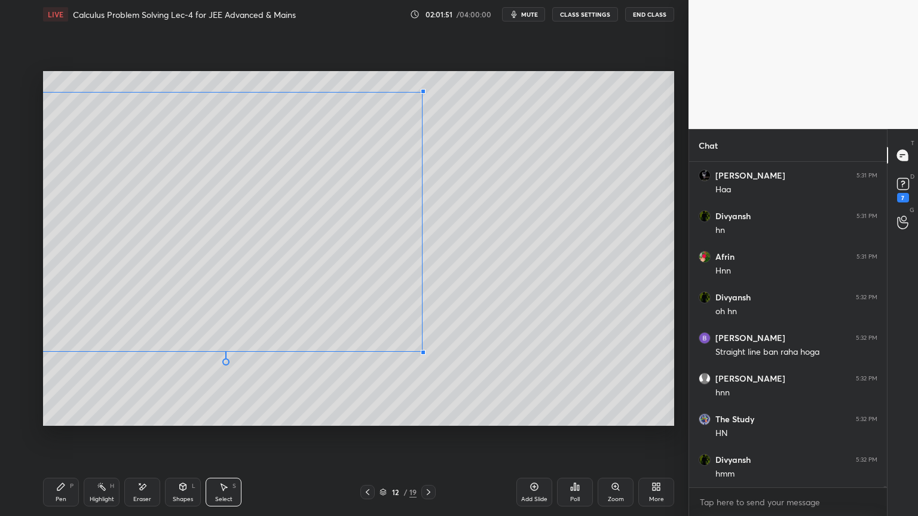
scroll to position [113114, 0]
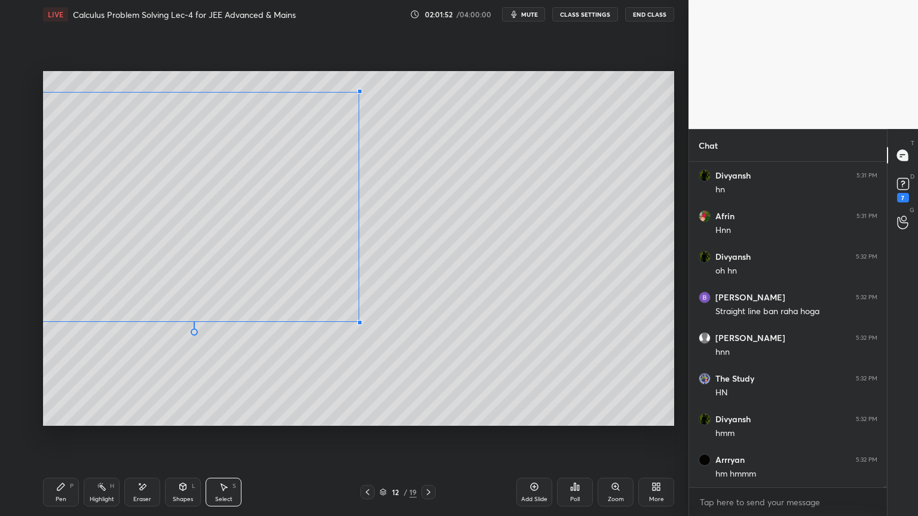
drag, startPoint x: 502, startPoint y: 375, endPoint x: 366, endPoint y: 321, distance: 145.7
click at [361, 321] on div at bounding box center [359, 322] width 5 height 5
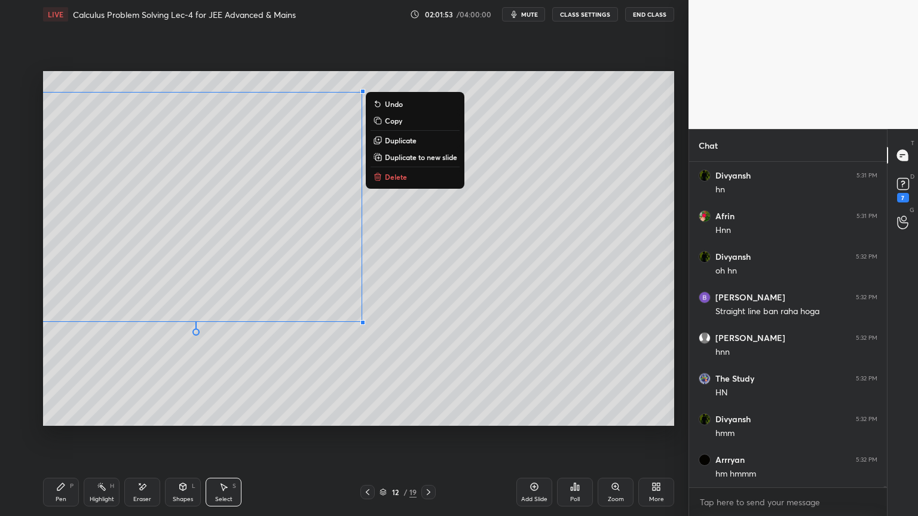
click at [425, 321] on div "0 ° Undo Copy Duplicate Duplicate to new slide Delete" at bounding box center [358, 248] width 631 height 355
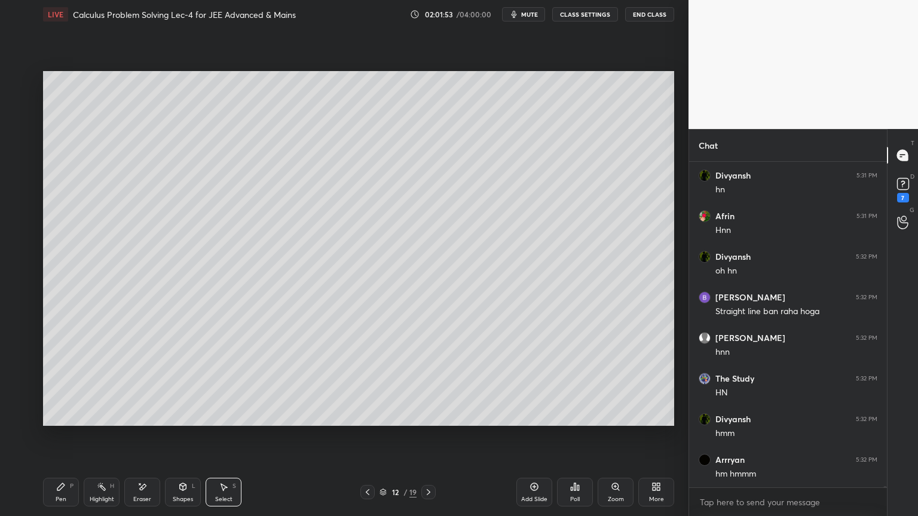
scroll to position [113155, 0]
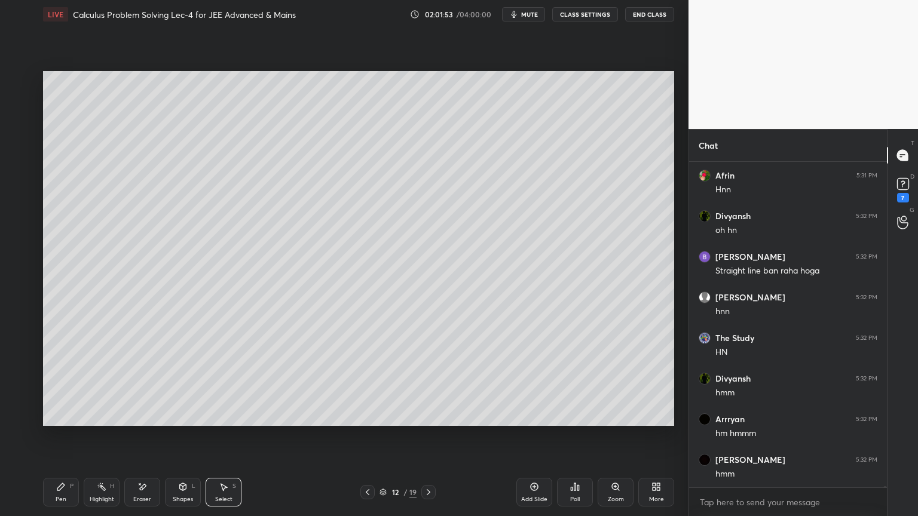
click at [142, 421] on div "Eraser" at bounding box center [142, 492] width 36 height 29
click at [67, 421] on div "Pen P" at bounding box center [61, 492] width 36 height 29
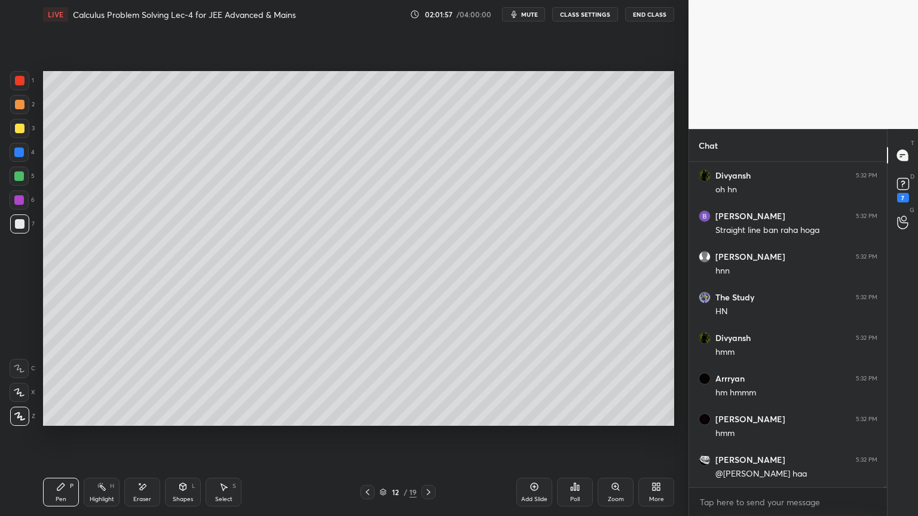
scroll to position [113236, 0]
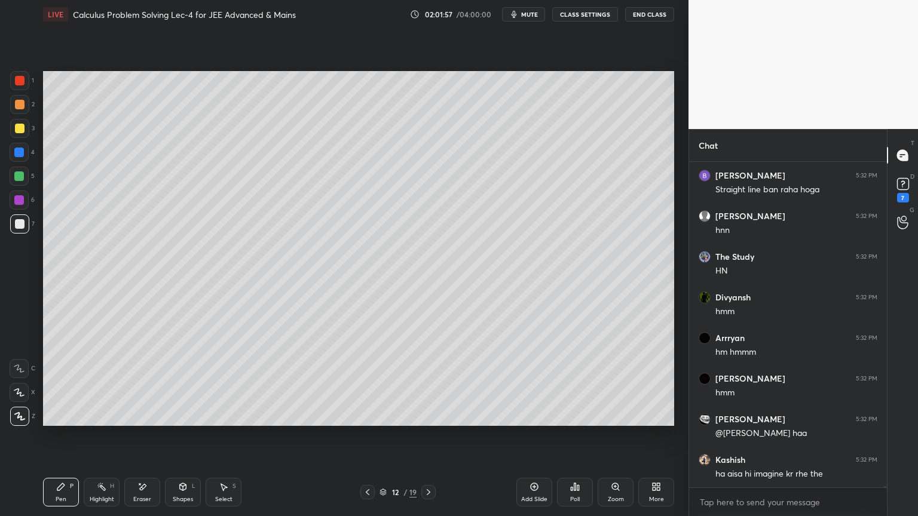
drag, startPoint x: 372, startPoint y: 492, endPoint x: 387, endPoint y: 431, distance: 62.9
click at [371, 421] on icon at bounding box center [368, 493] width 10 height 10
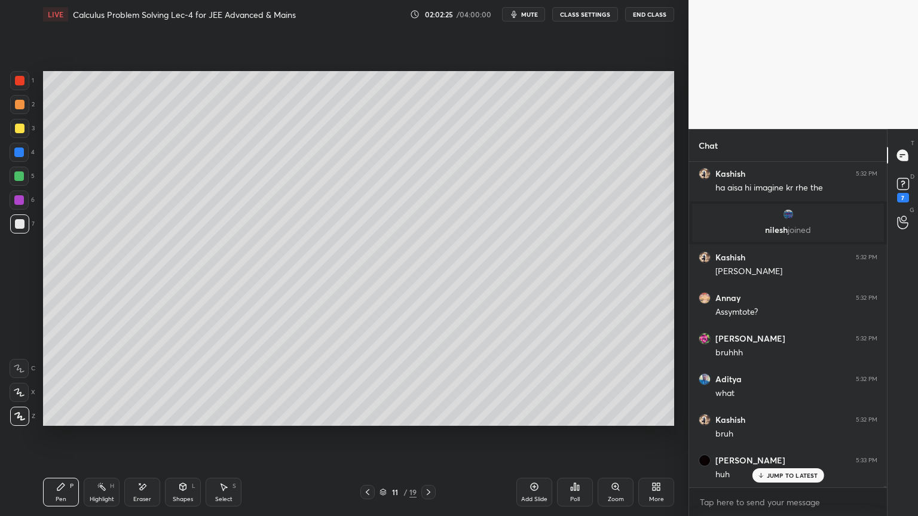
scroll to position [113256, 0]
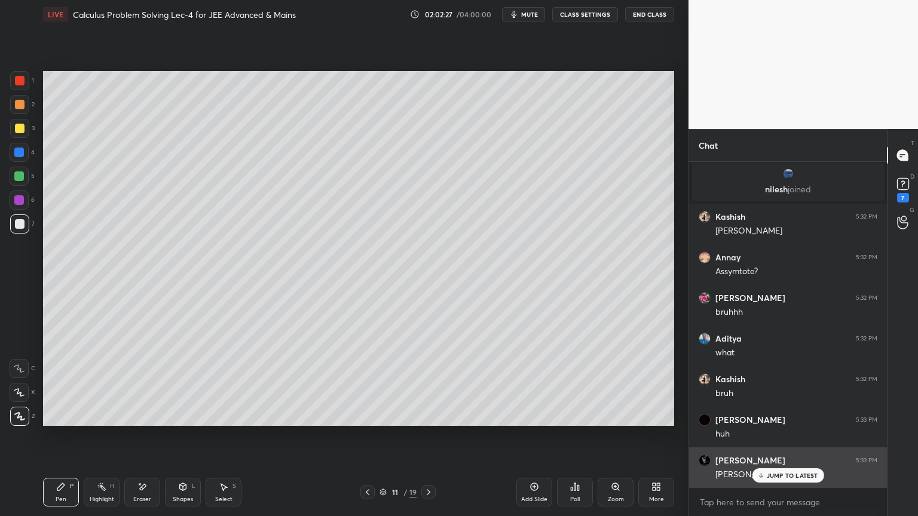
drag, startPoint x: 785, startPoint y: 470, endPoint x: 750, endPoint y: 456, distance: 37.8
click at [785, 421] on div "JUMP TO LATEST" at bounding box center [788, 475] width 72 height 14
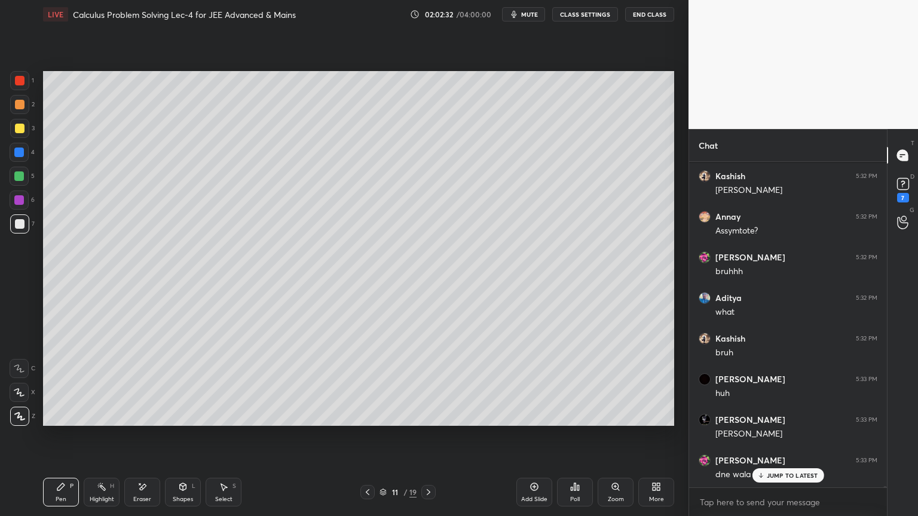
drag, startPoint x: 149, startPoint y: 497, endPoint x: 167, endPoint y: 480, distance: 25.0
click at [149, 421] on div "Eraser" at bounding box center [142, 492] width 36 height 29
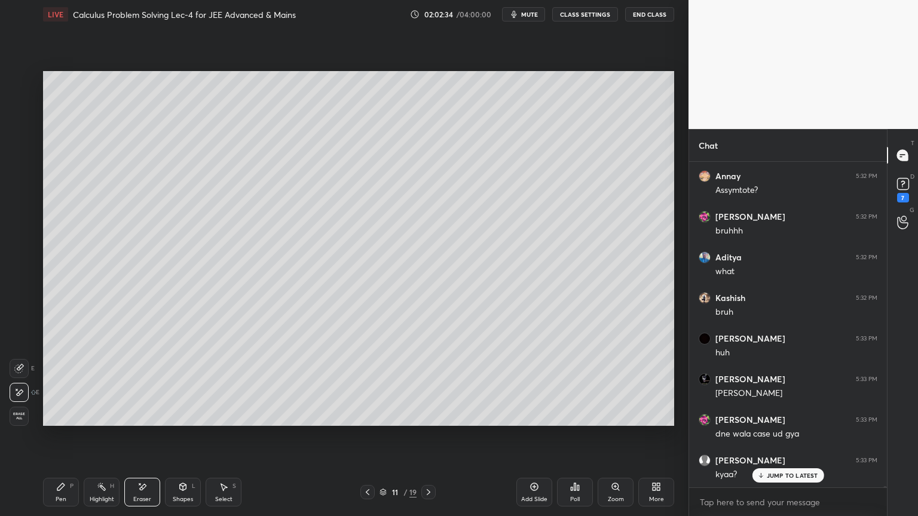
click at [94, 421] on div "Highlight" at bounding box center [102, 500] width 24 height 6
click at [57, 421] on div "Pen" at bounding box center [61, 500] width 11 height 6
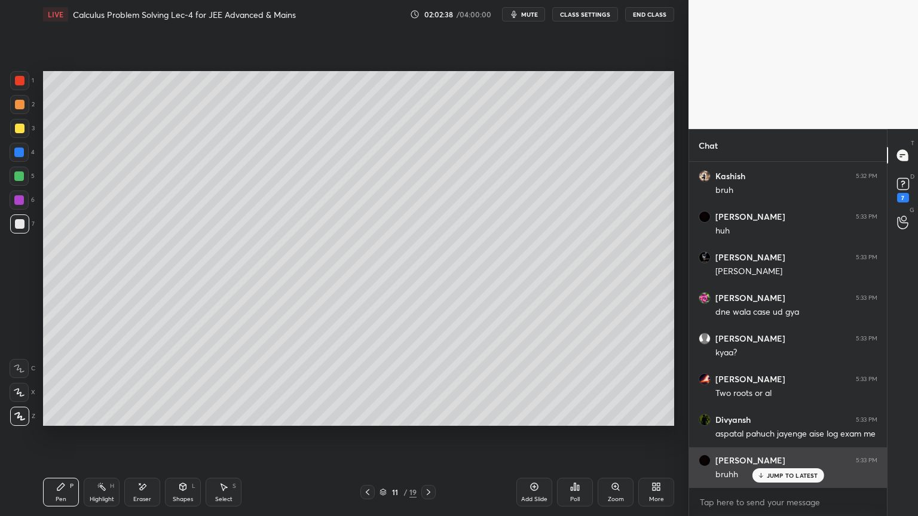
click at [774, 421] on p "JUMP TO LATEST" at bounding box center [792, 475] width 51 height 7
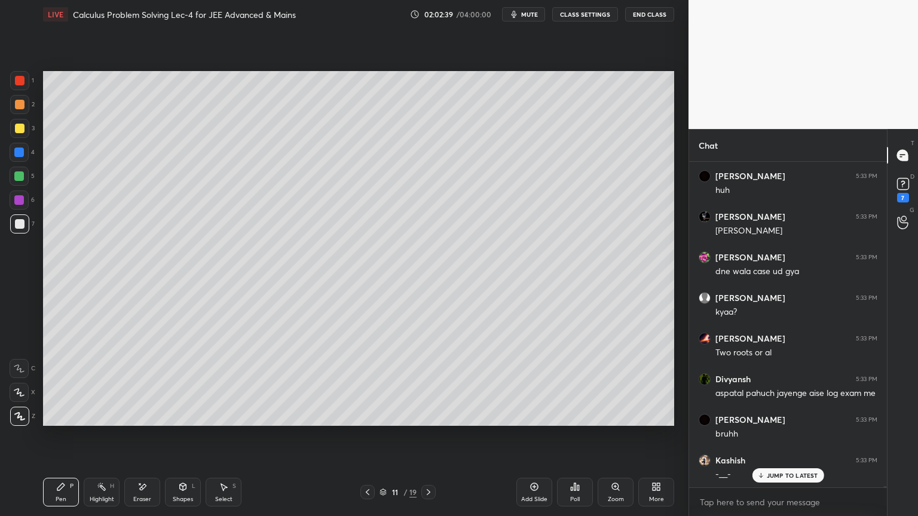
scroll to position [113540, 0]
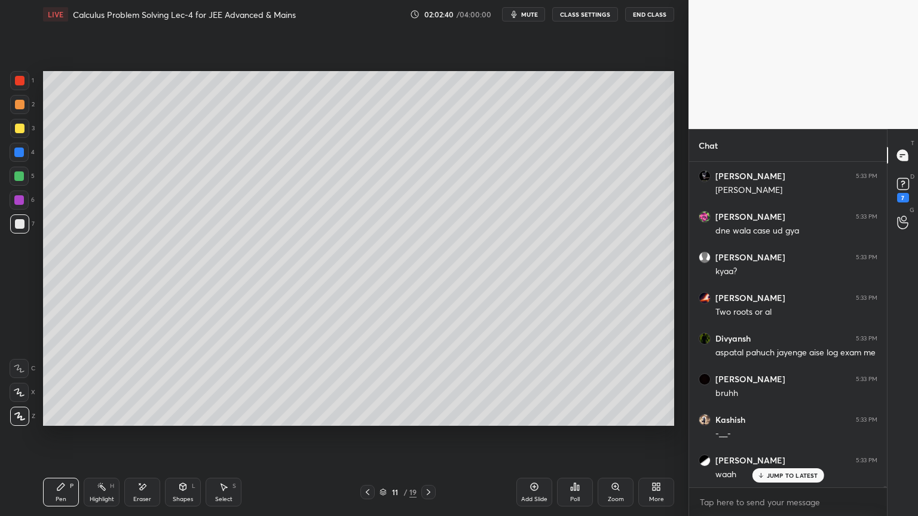
click at [431, 421] on icon at bounding box center [429, 493] width 10 height 10
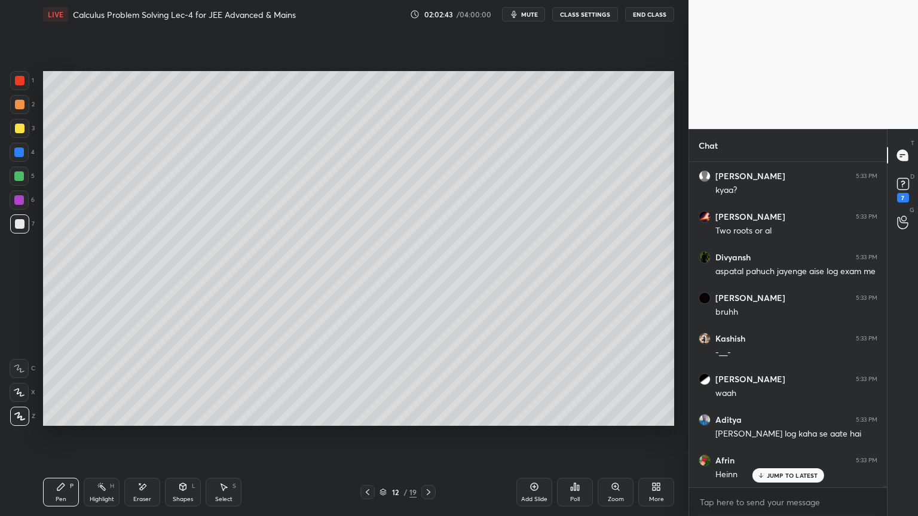
scroll to position [113662, 0]
click at [785, 421] on p "JUMP TO LATEST" at bounding box center [792, 475] width 51 height 7
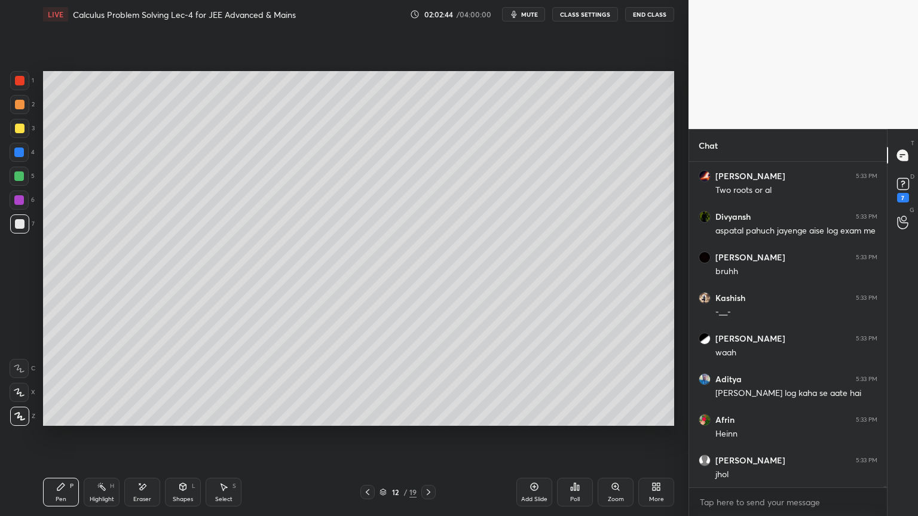
click at [367, 421] on icon at bounding box center [368, 493] width 10 height 10
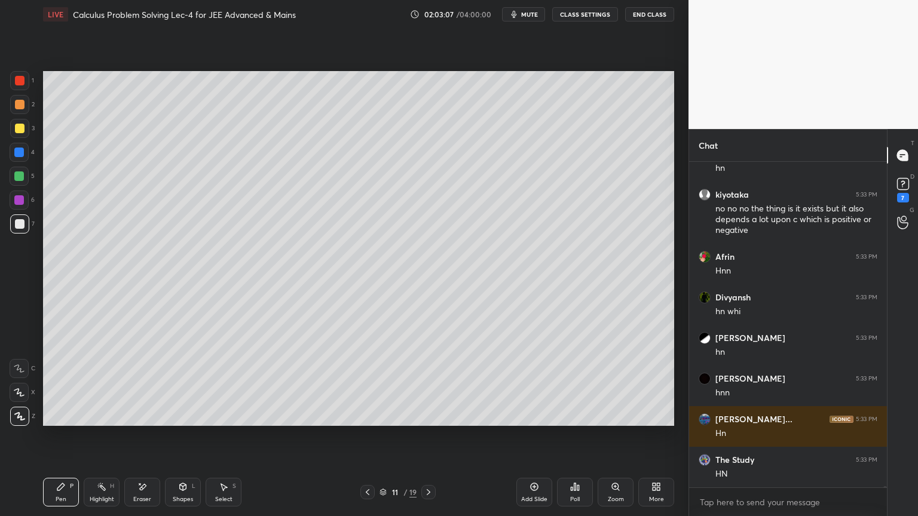
scroll to position [114127, 0]
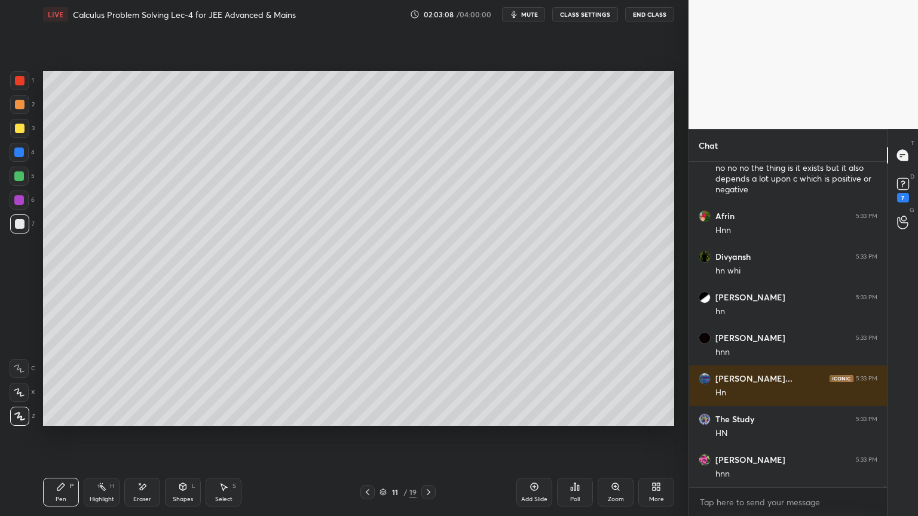
click at [428, 421] on icon at bounding box center [429, 493] width 10 height 10
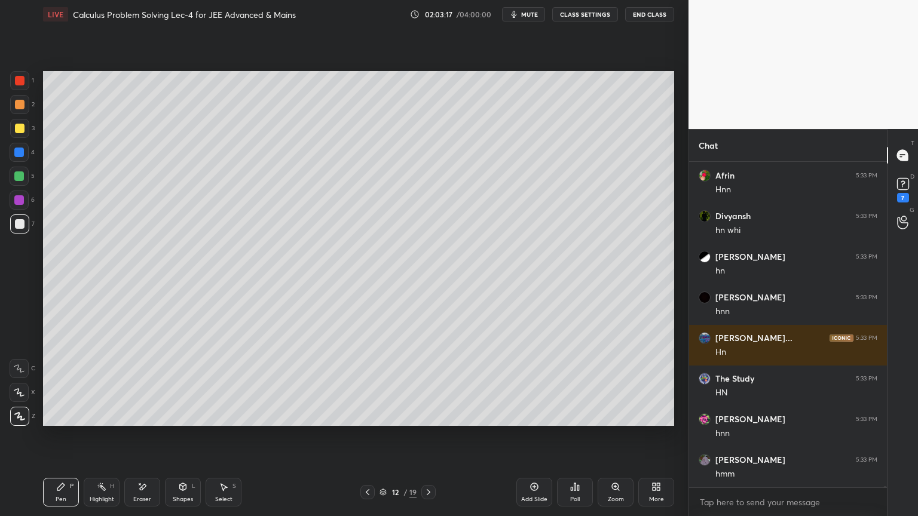
click at [674, 140] on div "Setting up your live class Poll for secs No correct answer Start poll" at bounding box center [358, 249] width 641 height 440
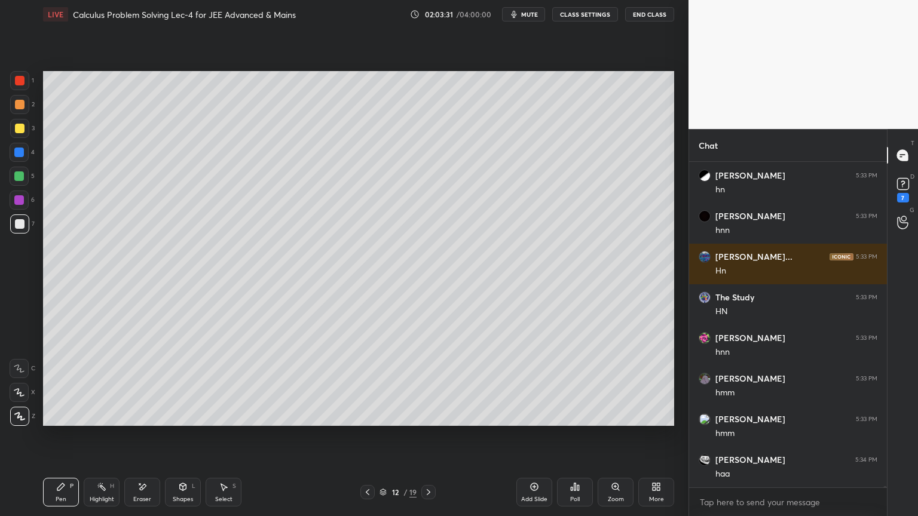
scroll to position [114290, 0]
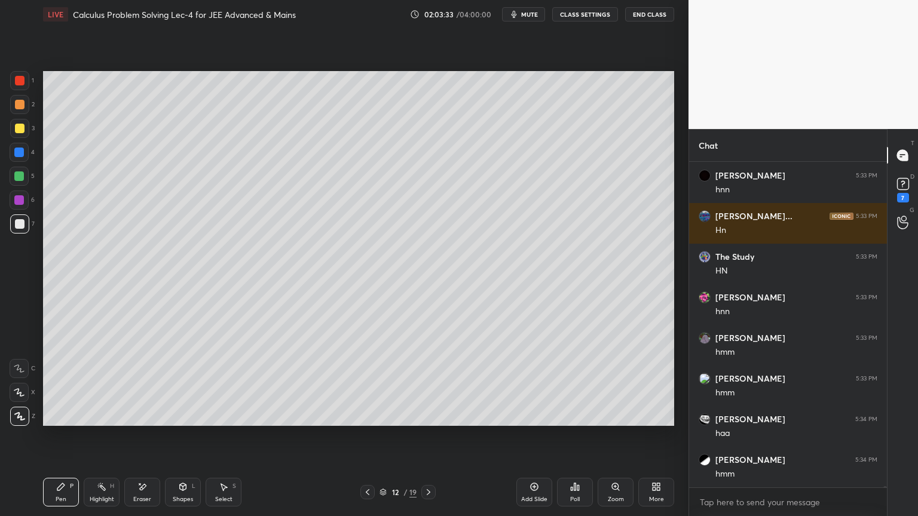
drag, startPoint x: 143, startPoint y: 495, endPoint x: 150, endPoint y: 488, distance: 10.1
click at [142, 421] on div "Eraser" at bounding box center [142, 492] width 36 height 29
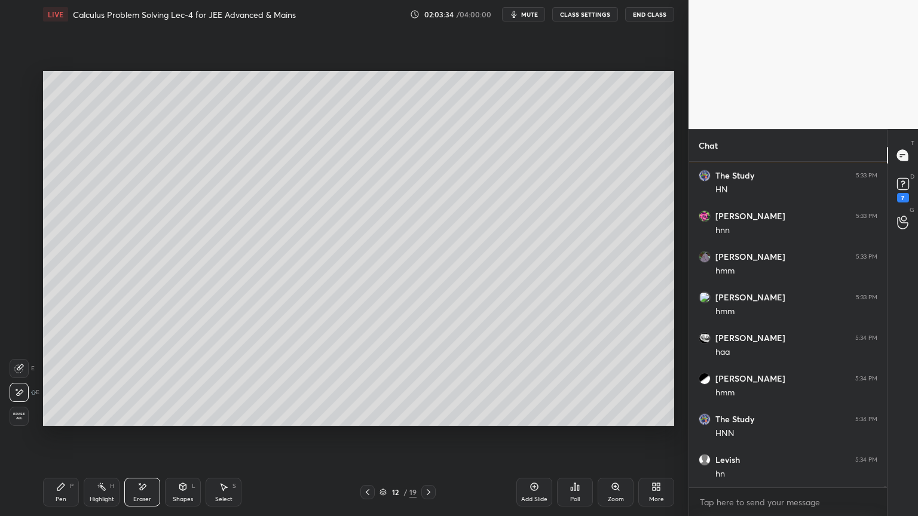
scroll to position [114412, 0]
click at [99, 421] on icon at bounding box center [102, 487] width 10 height 10
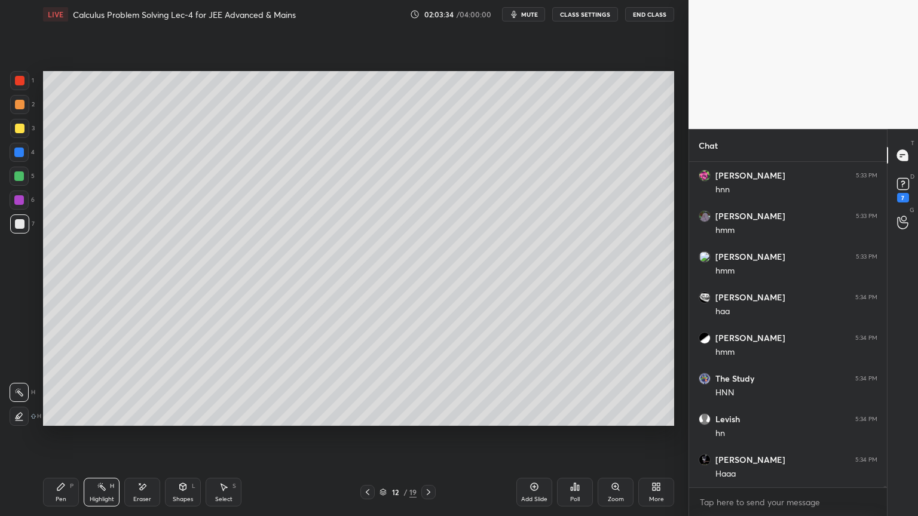
drag, startPoint x: 68, startPoint y: 491, endPoint x: 149, endPoint y: 459, distance: 87.0
click at [66, 421] on div "Pen P" at bounding box center [61, 492] width 36 height 29
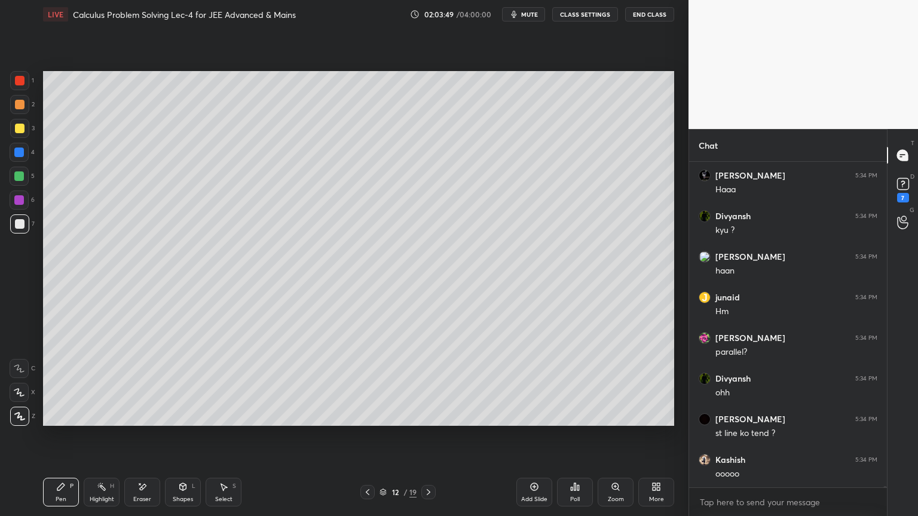
scroll to position [114737, 0]
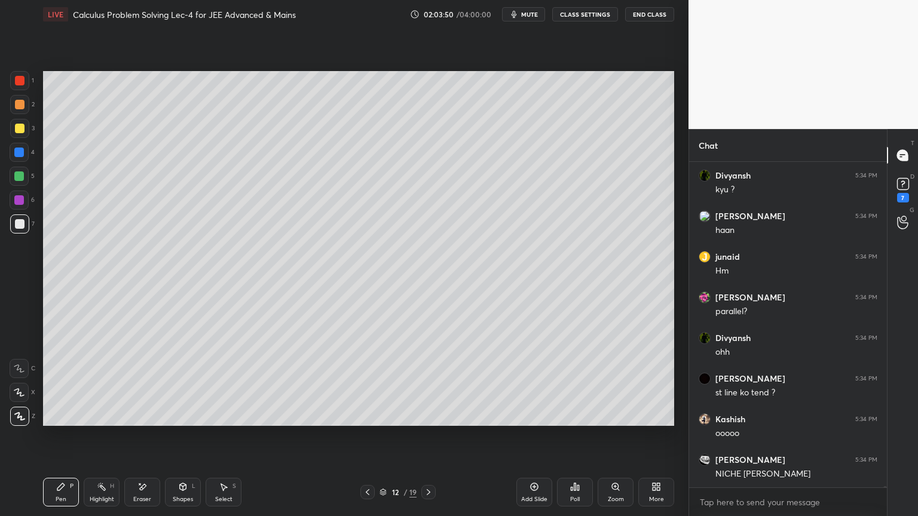
click at [144, 421] on div "Eraser" at bounding box center [142, 492] width 36 height 29
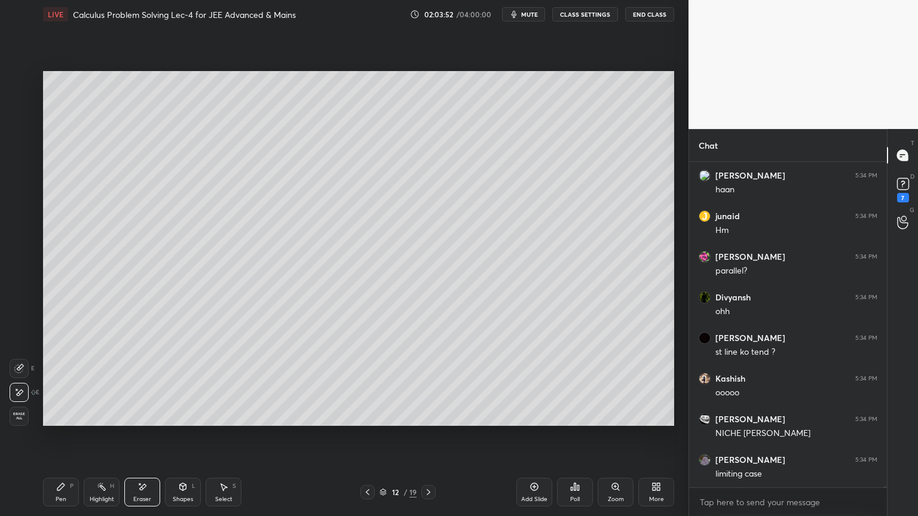
click at [185, 421] on div "Shapes" at bounding box center [183, 500] width 20 height 6
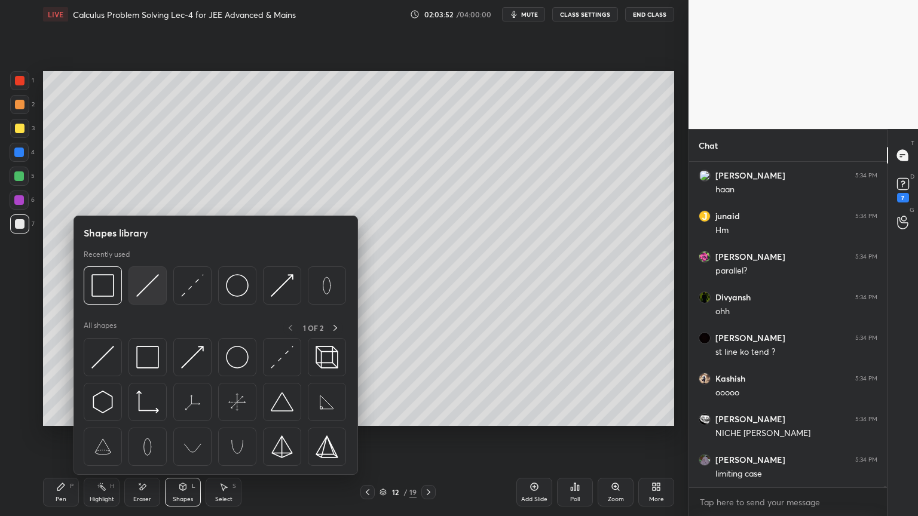
scroll to position [114818, 0]
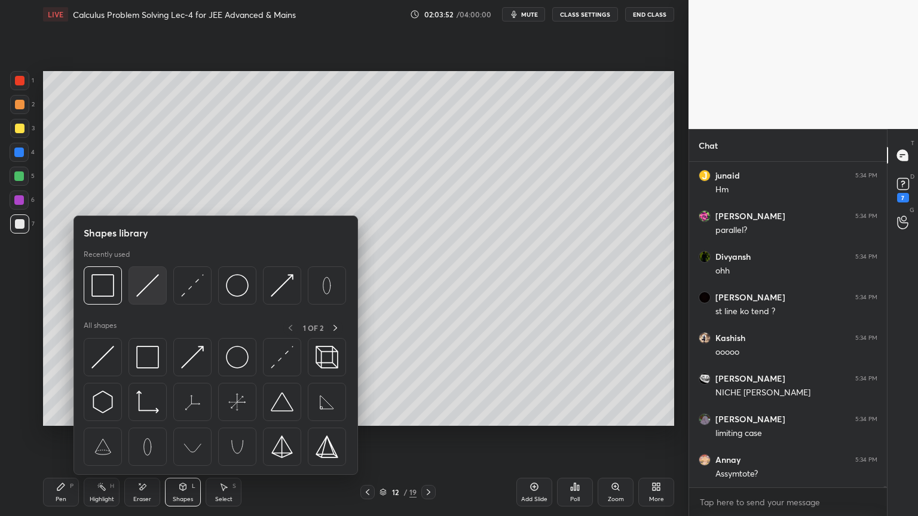
click at [151, 289] on img at bounding box center [147, 285] width 23 height 23
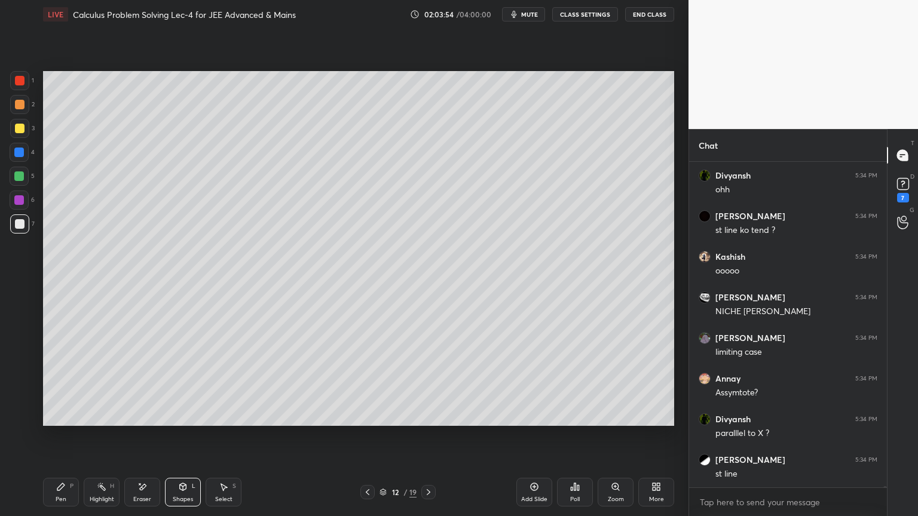
click at [23, 84] on div at bounding box center [20, 81] width 10 height 10
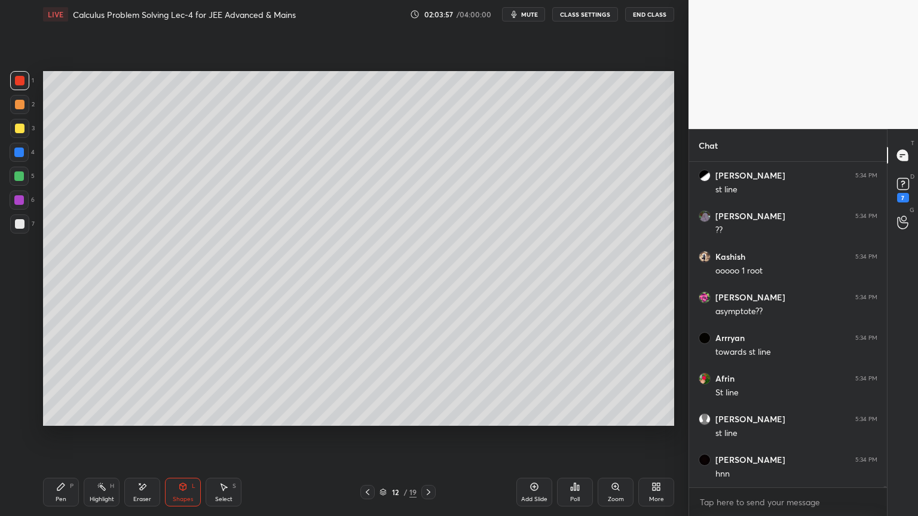
scroll to position [115224, 0]
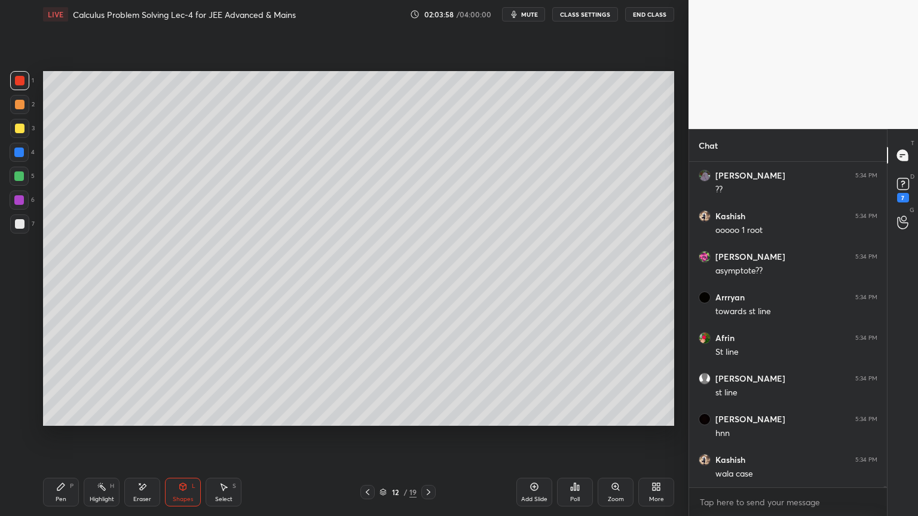
click at [99, 421] on div "Highlight H" at bounding box center [102, 492] width 36 height 29
click at [65, 421] on div "Pen P" at bounding box center [61, 492] width 36 height 29
click at [20, 223] on div at bounding box center [20, 224] width 10 height 10
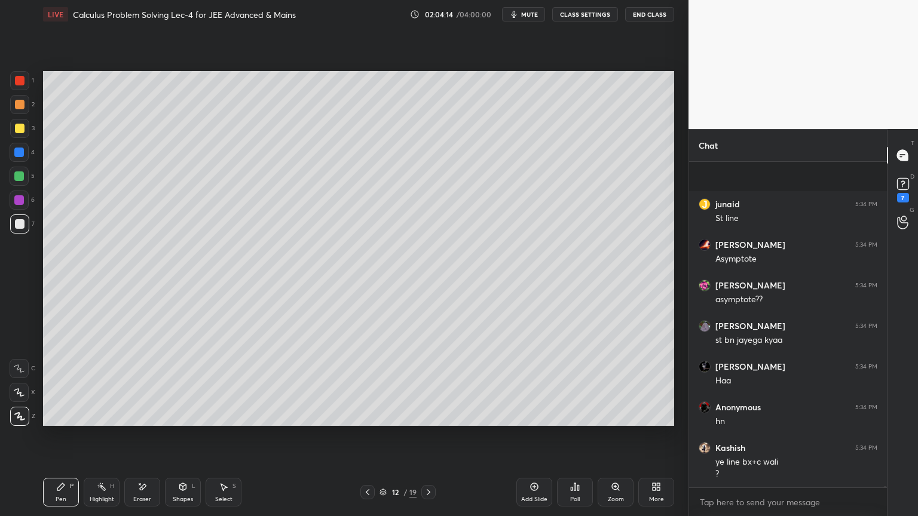
scroll to position [115643, 0]
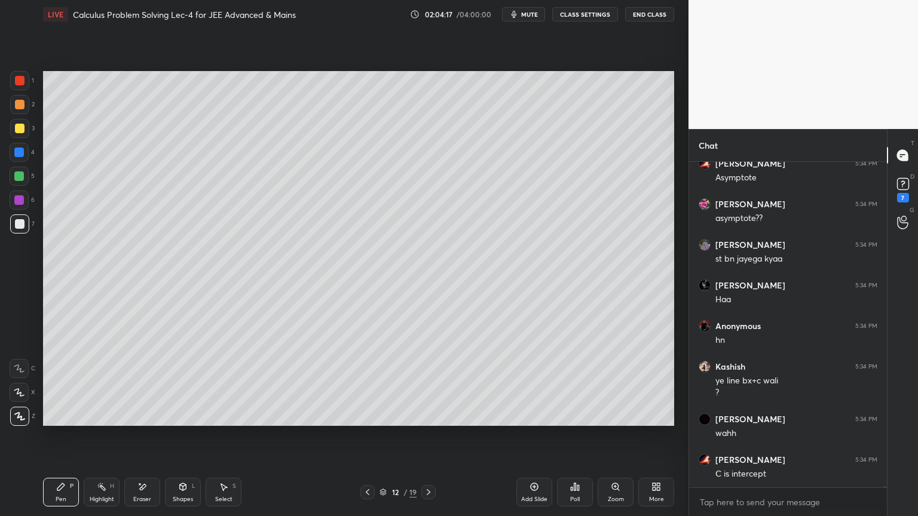
drag, startPoint x: 18, startPoint y: 77, endPoint x: 39, endPoint y: 88, distance: 24.3
click at [19, 77] on div at bounding box center [20, 81] width 10 height 10
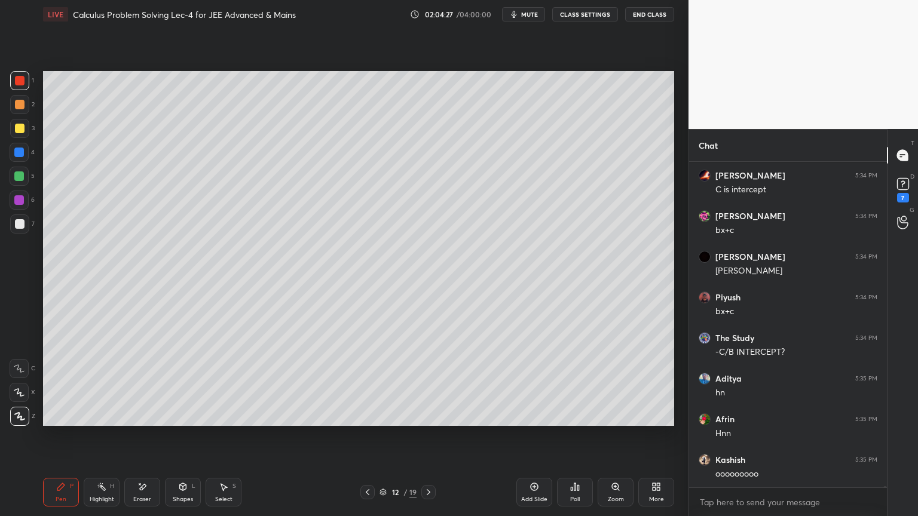
scroll to position [116008, 0]
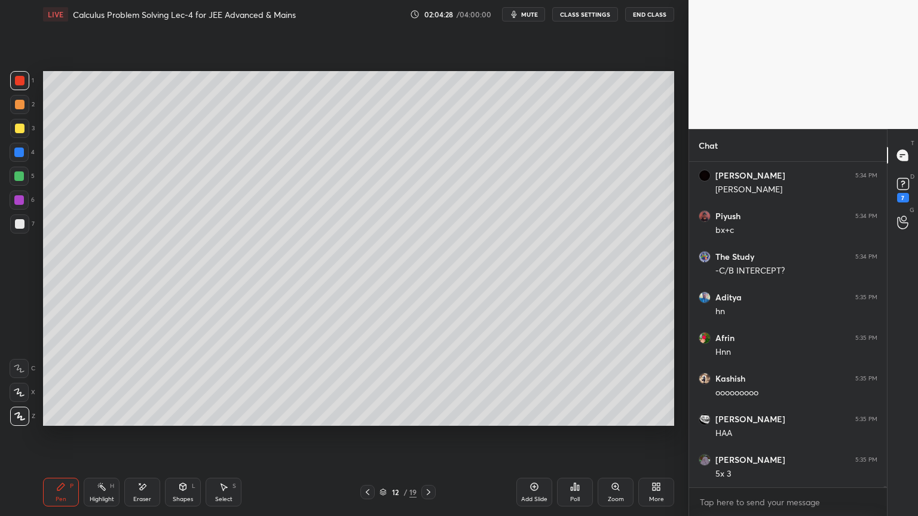
click at [369, 421] on icon at bounding box center [368, 493] width 10 height 10
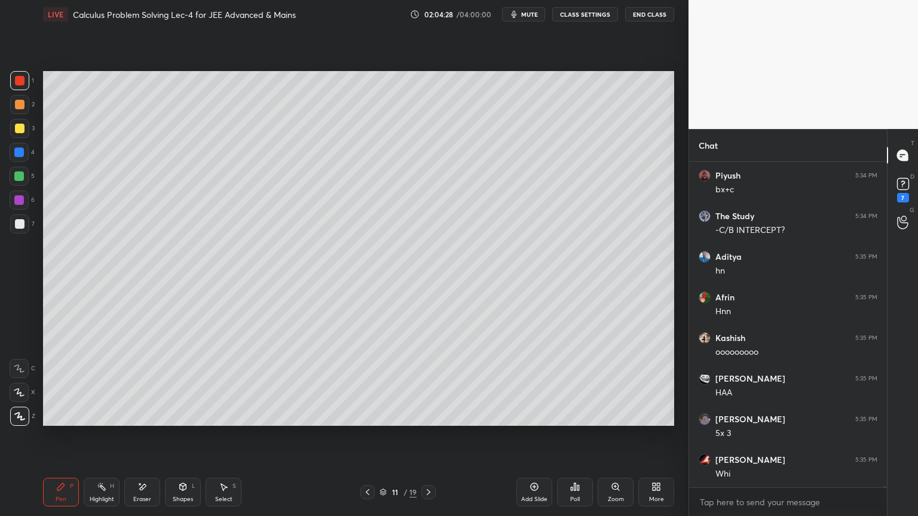
scroll to position [116090, 0]
click at [433, 421] on div at bounding box center [428, 492] width 14 height 14
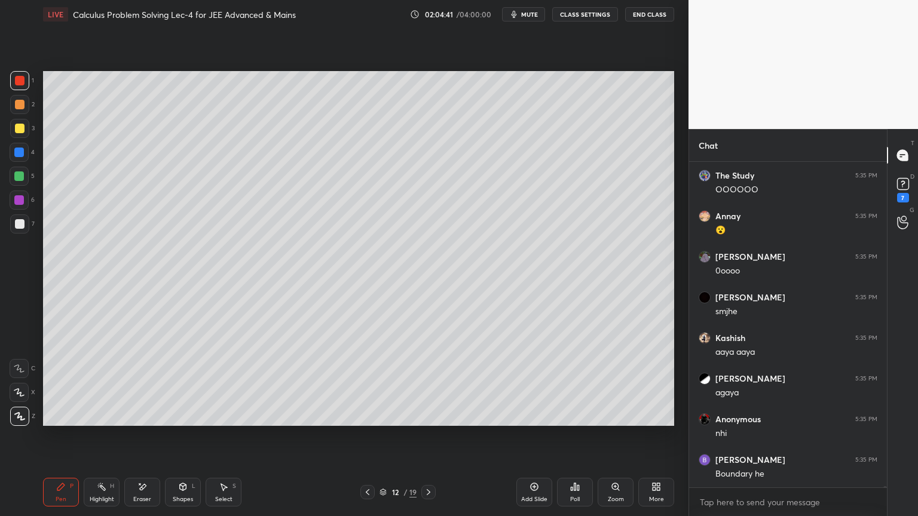
click at [228, 421] on div "Select" at bounding box center [223, 500] width 17 height 6
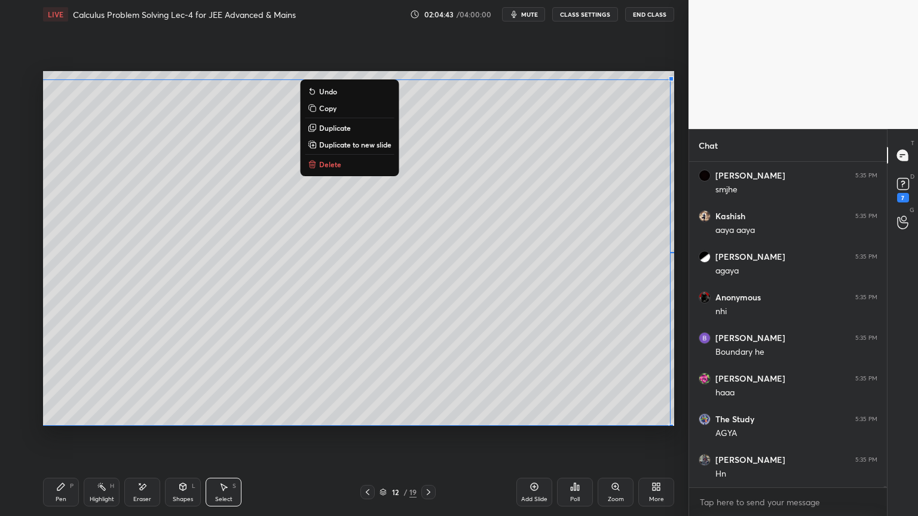
scroll to position [116740, 0]
drag, startPoint x: 42, startPoint y: 78, endPoint x: 693, endPoint y: 416, distance: 732.5
click at [644, 421] on div "0 ° Undo Copy Duplicate Duplicate to new slide Delete Setting up your live clas…" at bounding box center [358, 249] width 641 height 440
click at [370, 145] on p "Duplicate to new slide" at bounding box center [355, 145] width 72 height 10
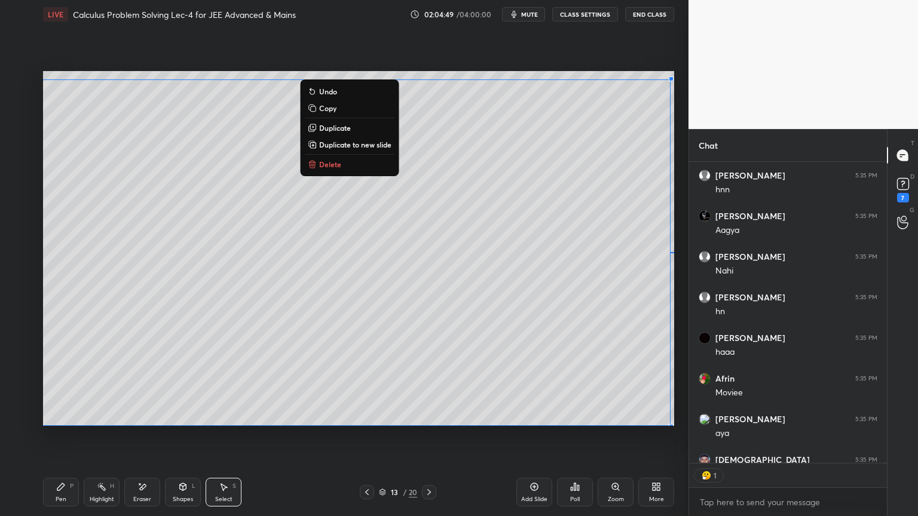
scroll to position [117089, 0]
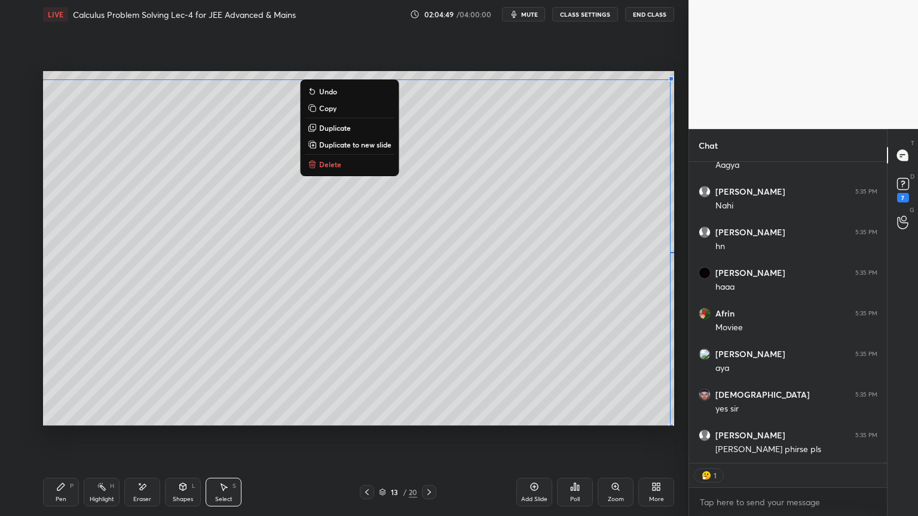
drag, startPoint x: 44, startPoint y: 77, endPoint x: 660, endPoint y: 423, distance: 706.5
click at [671, 421] on div "0 ° Undo Copy Duplicate Duplicate to new slide Delete Setting up your live clas…" at bounding box center [358, 249] width 641 height 440
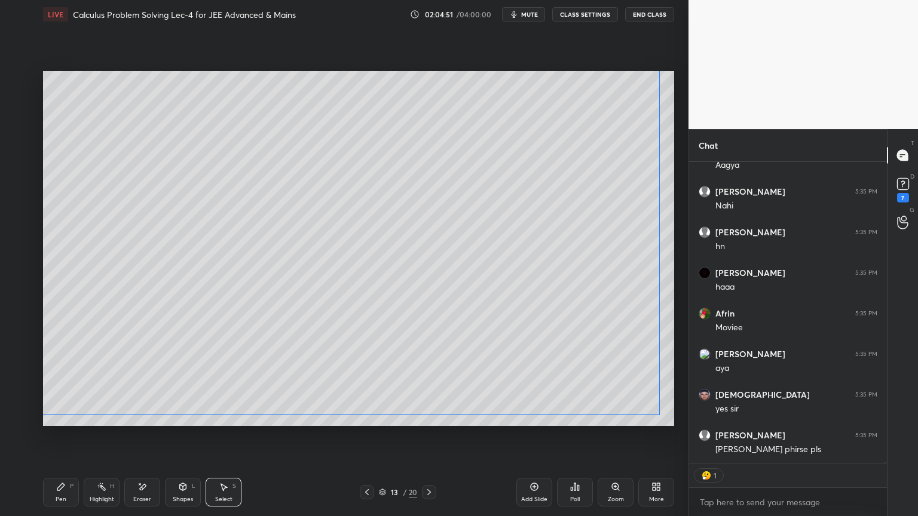
scroll to position [117130, 0]
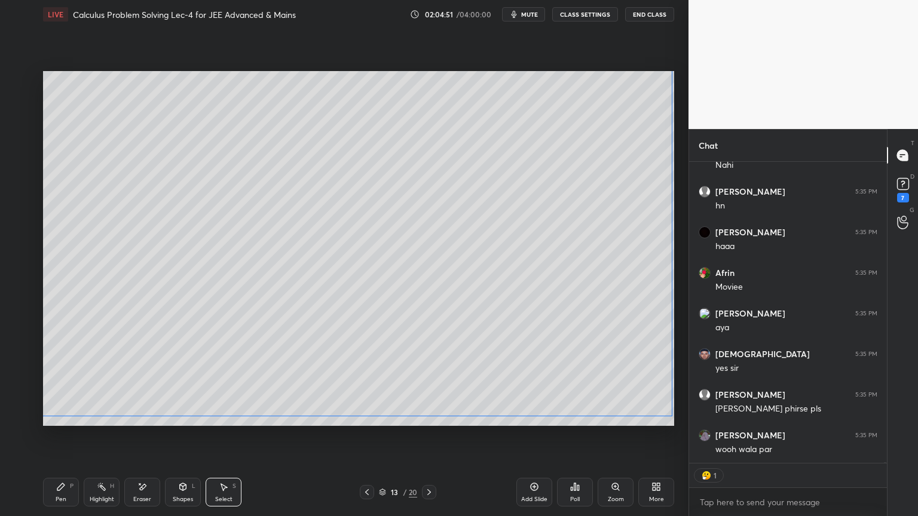
click at [670, 414] on div "0 ° Undo Copy Duplicate Duplicate to new slide Delete" at bounding box center [358, 248] width 631 height 355
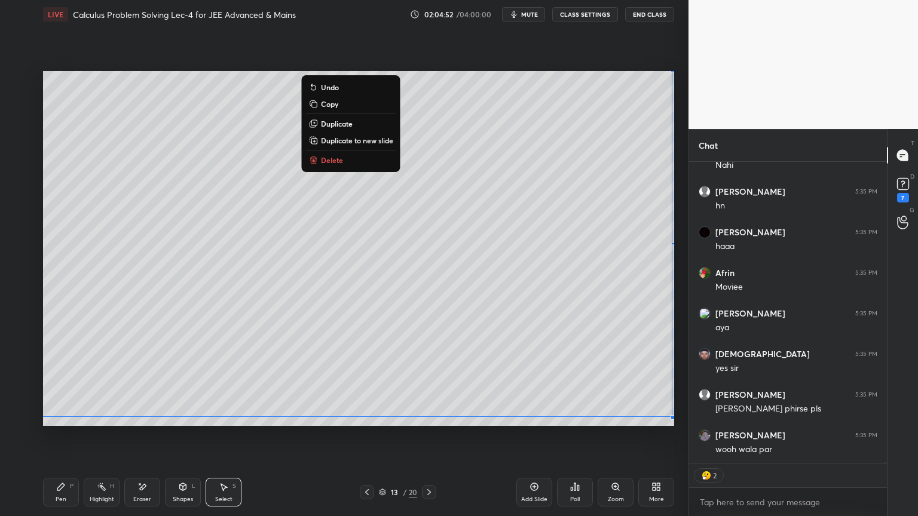
scroll to position [117170, 0]
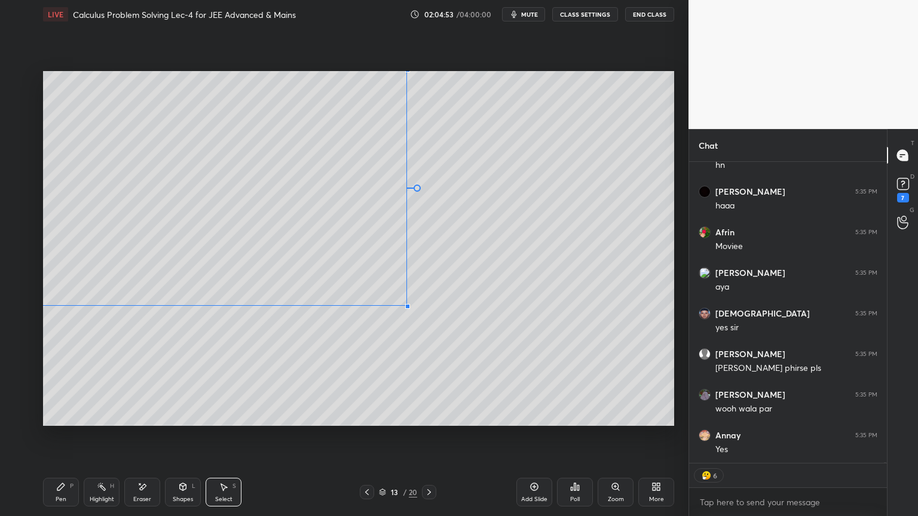
drag, startPoint x: 672, startPoint y: 418, endPoint x: 403, endPoint y: 300, distance: 293.0
click at [410, 304] on div at bounding box center [407, 306] width 5 height 5
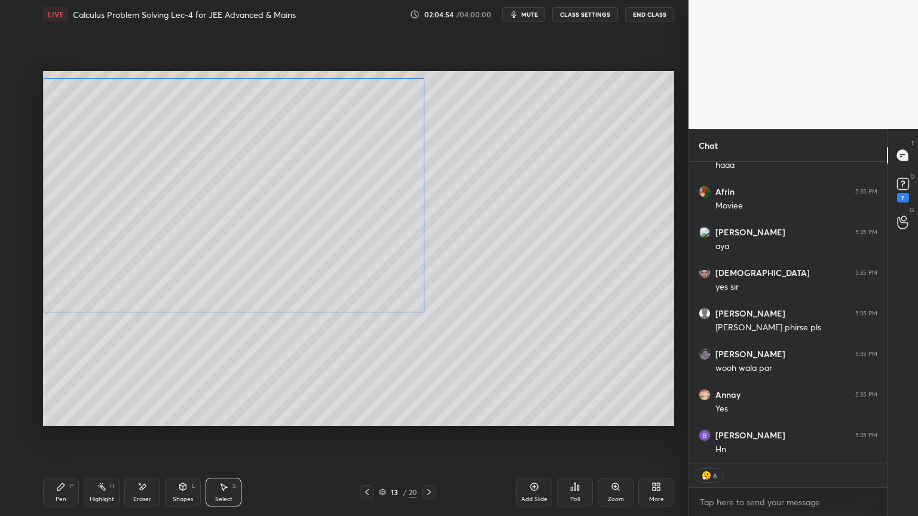
scroll to position [117252, 0]
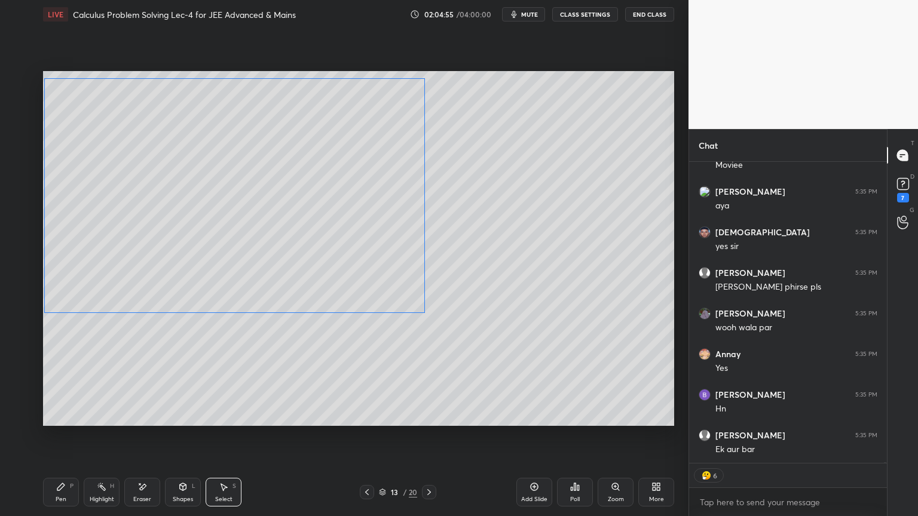
drag, startPoint x: 366, startPoint y: 281, endPoint x: 375, endPoint y: 322, distance: 42.2
click at [376, 289] on div "0 ° Undo Copy Duplicate Duplicate to new slide Delete" at bounding box center [358, 248] width 631 height 355
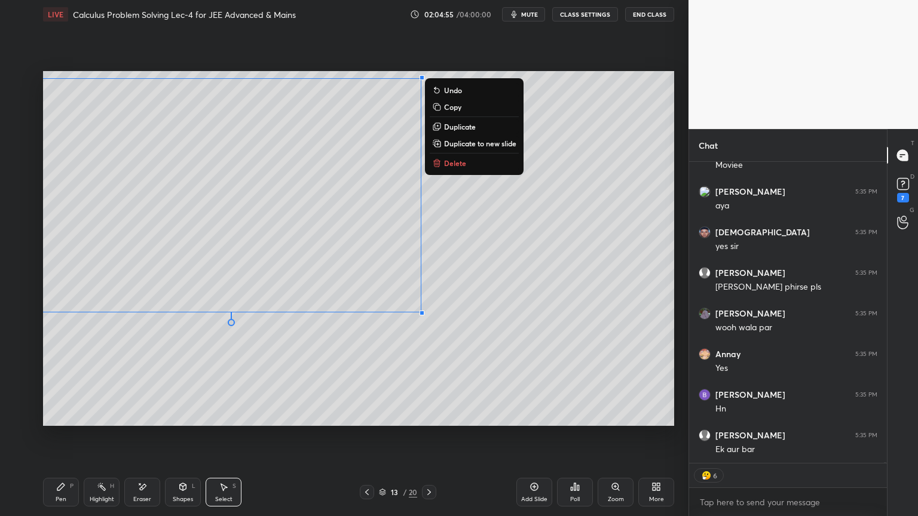
click at [368, 373] on div "0 ° Undo Copy Duplicate Duplicate to new slide Delete" at bounding box center [358, 248] width 631 height 355
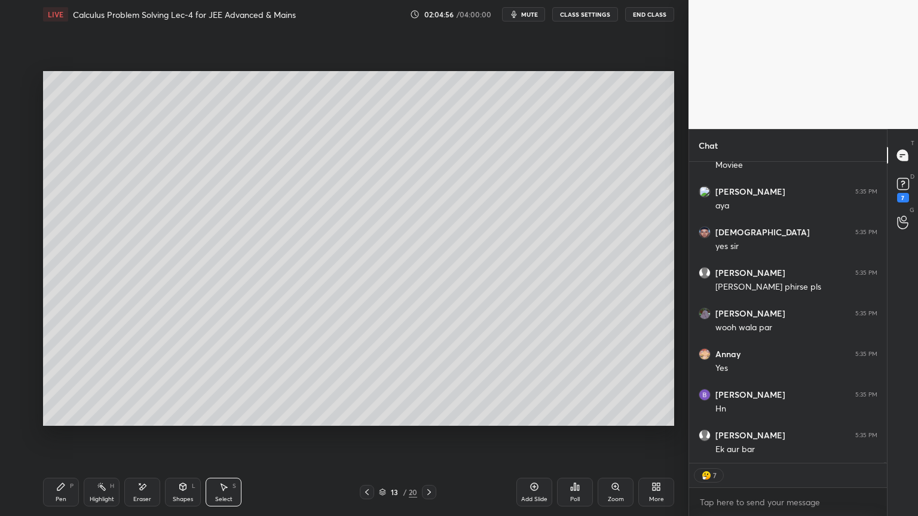
drag, startPoint x: 91, startPoint y: 492, endPoint x: 61, endPoint y: 492, distance: 29.9
click at [89, 421] on div "Highlight H" at bounding box center [102, 492] width 36 height 29
click at [59, 421] on div "Pen P" at bounding box center [61, 492] width 36 height 29
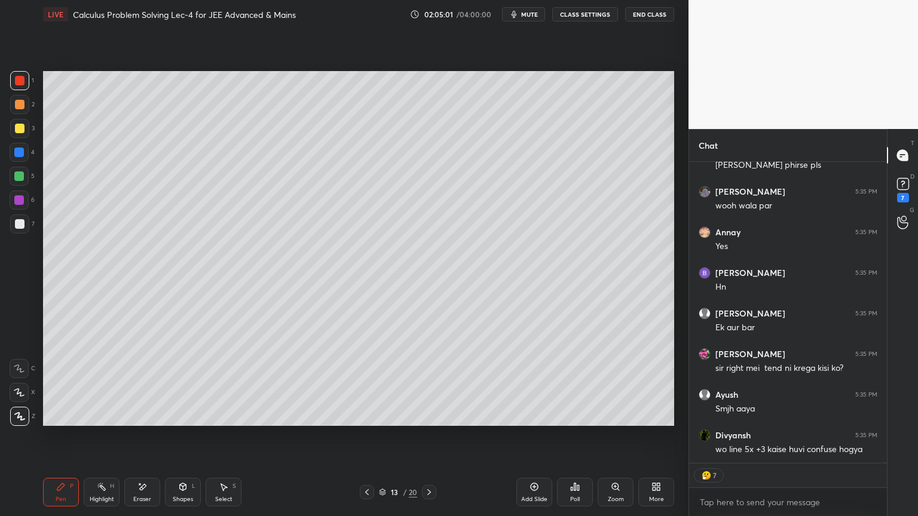
scroll to position [117414, 0]
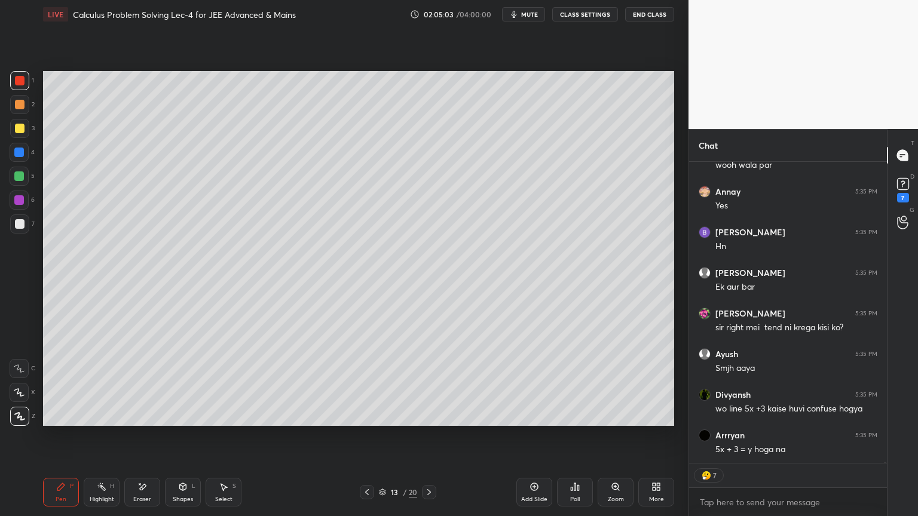
click at [17, 226] on div at bounding box center [20, 224] width 10 height 10
type textarea "x"
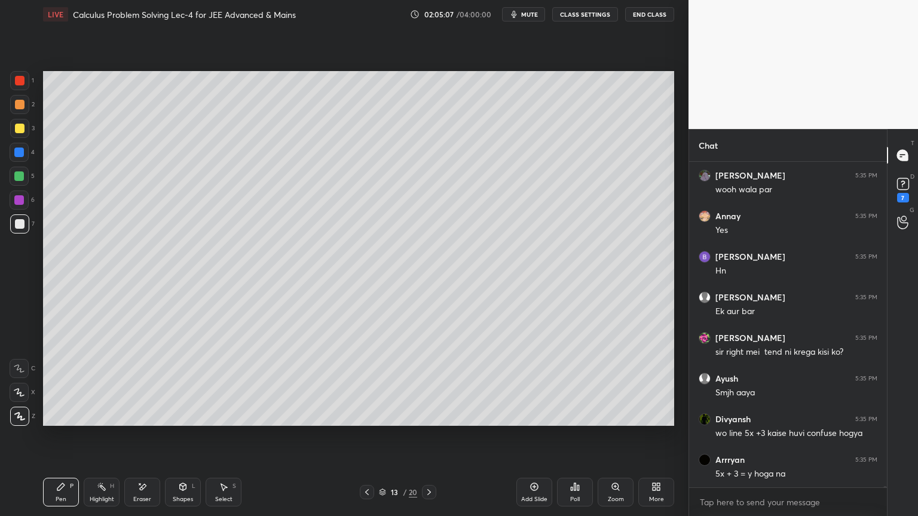
drag, startPoint x: 142, startPoint y: 504, endPoint x: 137, endPoint y: 439, distance: 65.3
click at [145, 421] on div "Eraser" at bounding box center [142, 492] width 36 height 29
drag, startPoint x: 92, startPoint y: 486, endPoint x: 72, endPoint y: 483, distance: 20.5
click at [91, 421] on div "Highlight H" at bounding box center [102, 492] width 36 height 29
drag, startPoint x: 65, startPoint y: 486, endPoint x: 58, endPoint y: 444, distance: 42.4
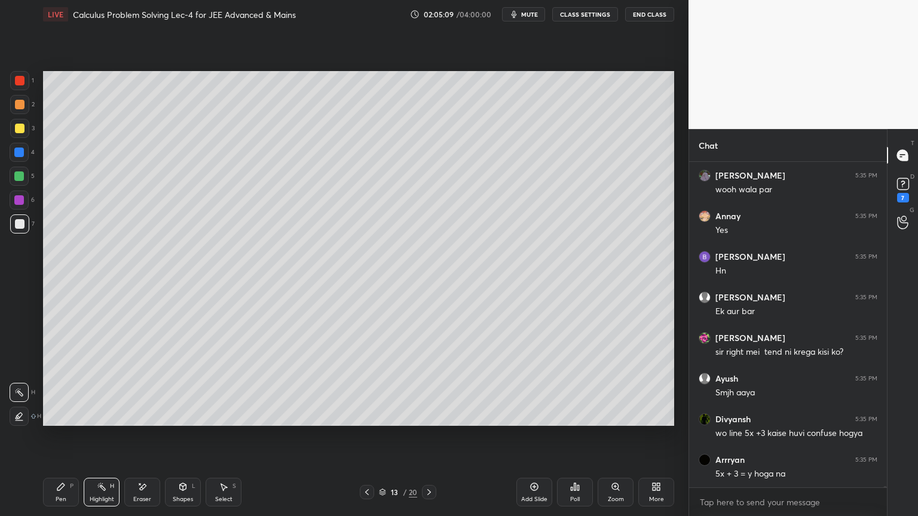
click at [62, 421] on icon at bounding box center [61, 487] width 10 height 10
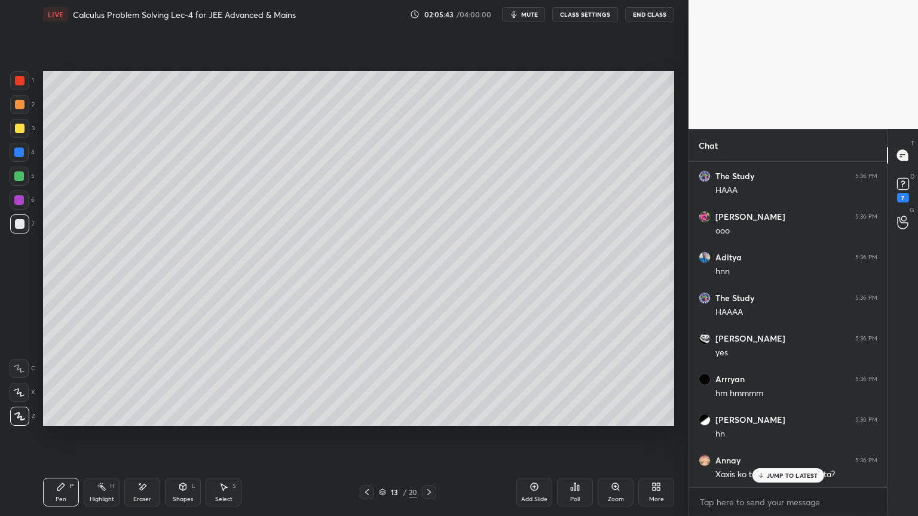
scroll to position [116740, 0]
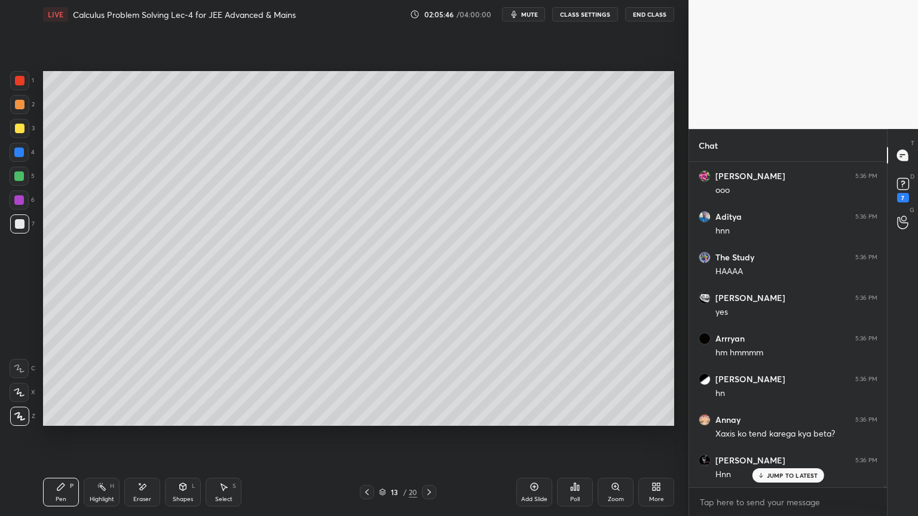
click at [145, 421] on div "Eraser" at bounding box center [142, 500] width 18 height 6
click at [97, 421] on div "Highlight H" at bounding box center [102, 492] width 36 height 29
drag, startPoint x: 68, startPoint y: 498, endPoint x: 191, endPoint y: 483, distance: 124.0
click at [68, 421] on div "Pen P" at bounding box center [61, 492] width 36 height 29
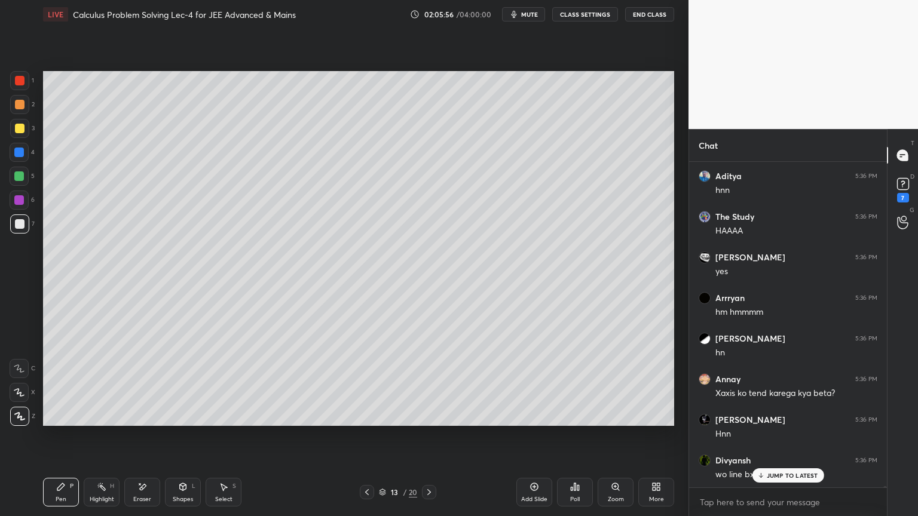
scroll to position [116821, 0]
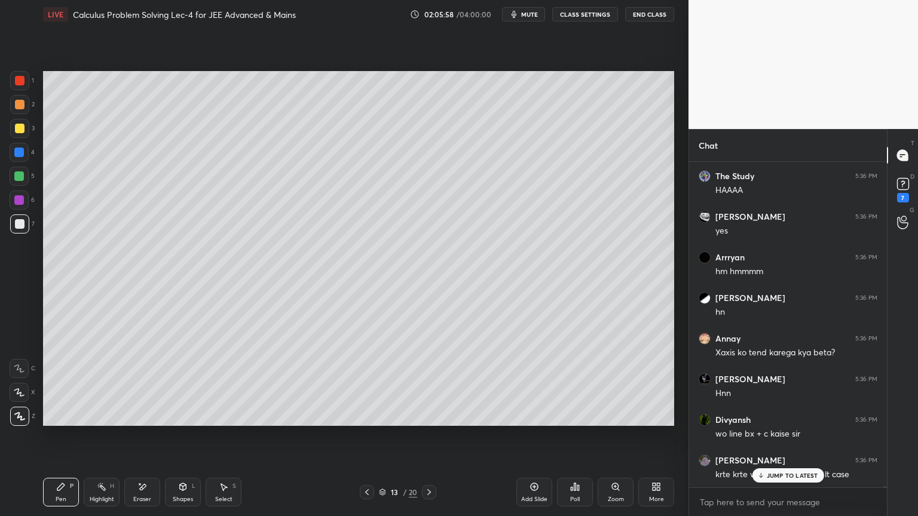
click at [20, 85] on div at bounding box center [19, 80] width 19 height 19
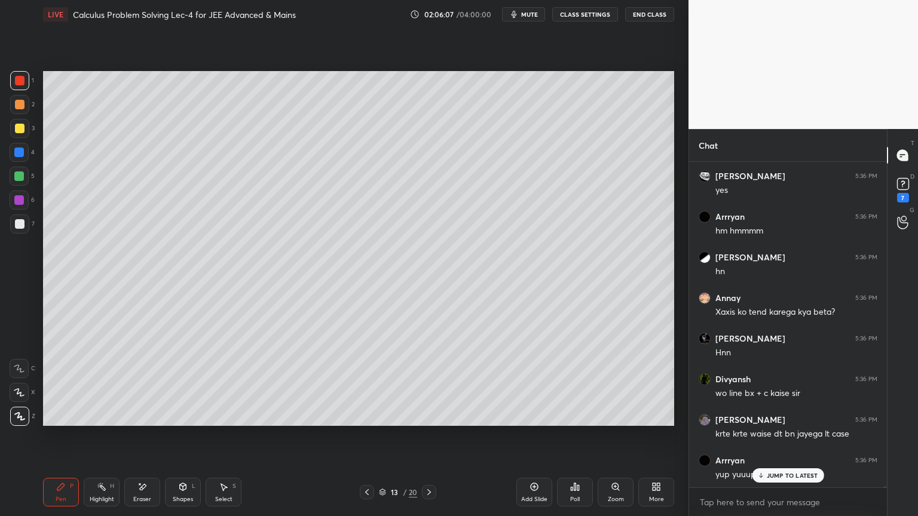
drag, startPoint x: 776, startPoint y: 475, endPoint x: 770, endPoint y: 473, distance: 6.2
click at [776, 421] on p "JUMP TO LATEST" at bounding box center [792, 475] width 51 height 7
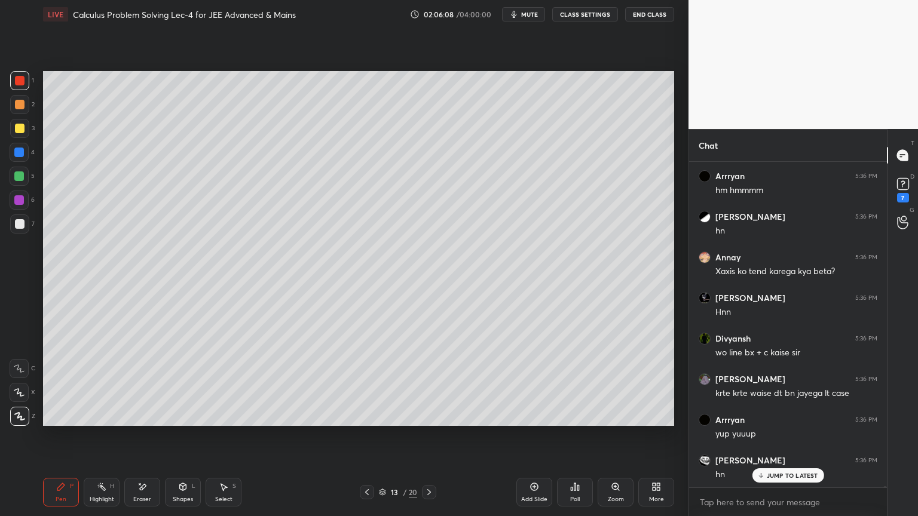
scroll to position [116943, 0]
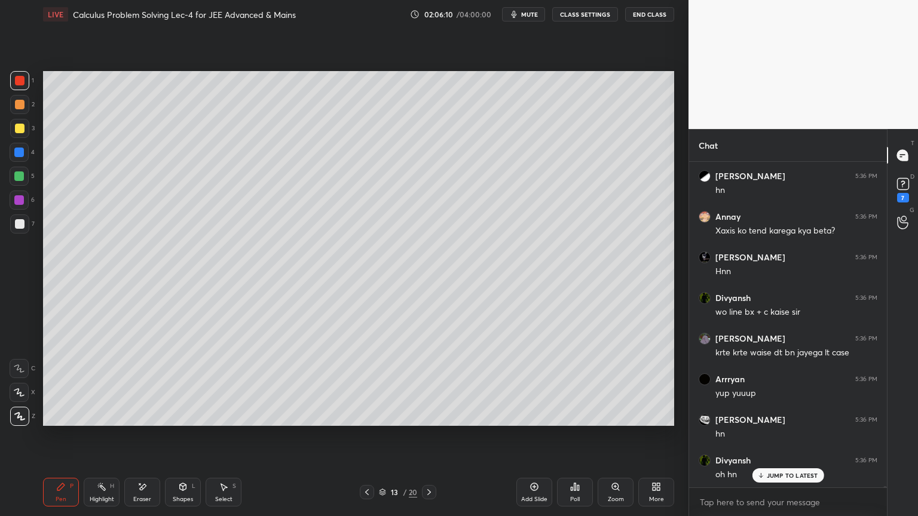
click at [765, 421] on div "JUMP TO LATEST" at bounding box center [788, 475] width 72 height 14
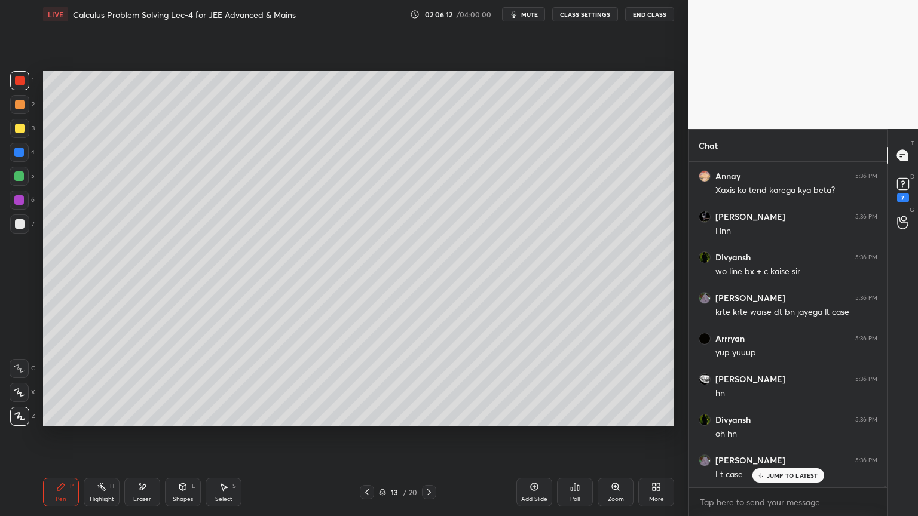
click at [790, 421] on p "JUMP TO LATEST" at bounding box center [792, 475] width 51 height 7
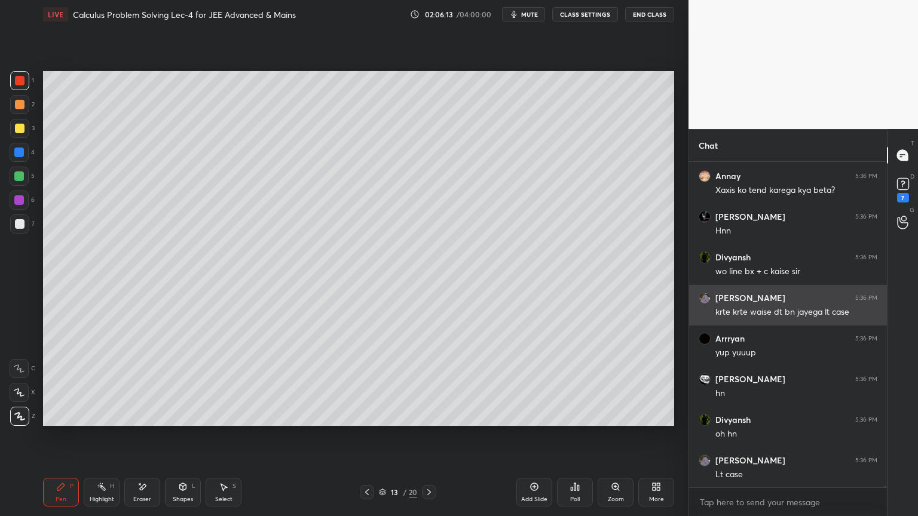
scroll to position [117025, 0]
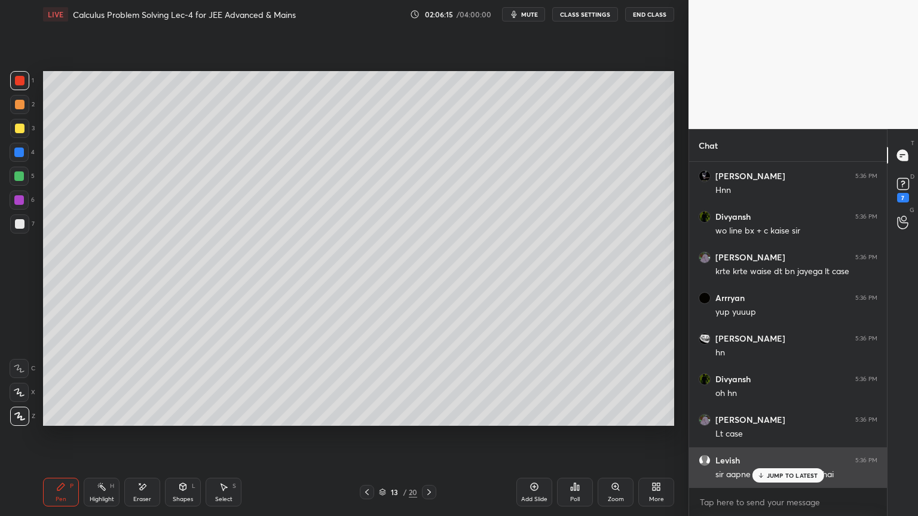
click at [777, 421] on div "Levish 5:36 PM" at bounding box center [787, 461] width 179 height 12
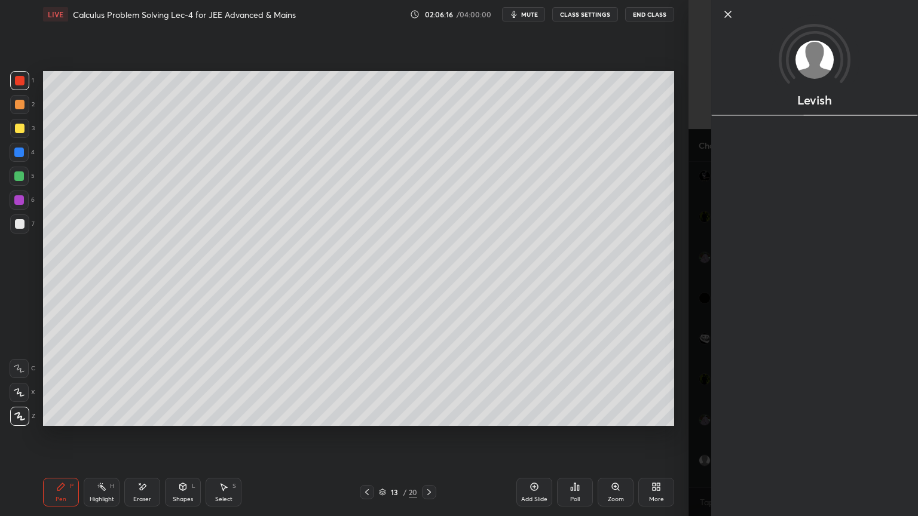
drag, startPoint x: 699, startPoint y: 447, endPoint x: 723, endPoint y: 454, distance: 25.0
click at [700, 421] on div "Levish" at bounding box center [802, 258] width 229 height 516
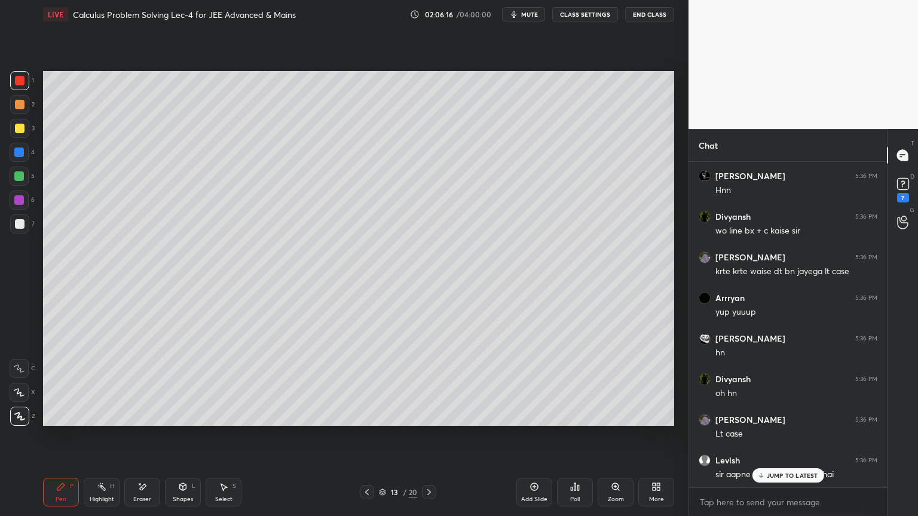
click at [766, 421] on div "JUMP TO LATEST" at bounding box center [788, 475] width 72 height 14
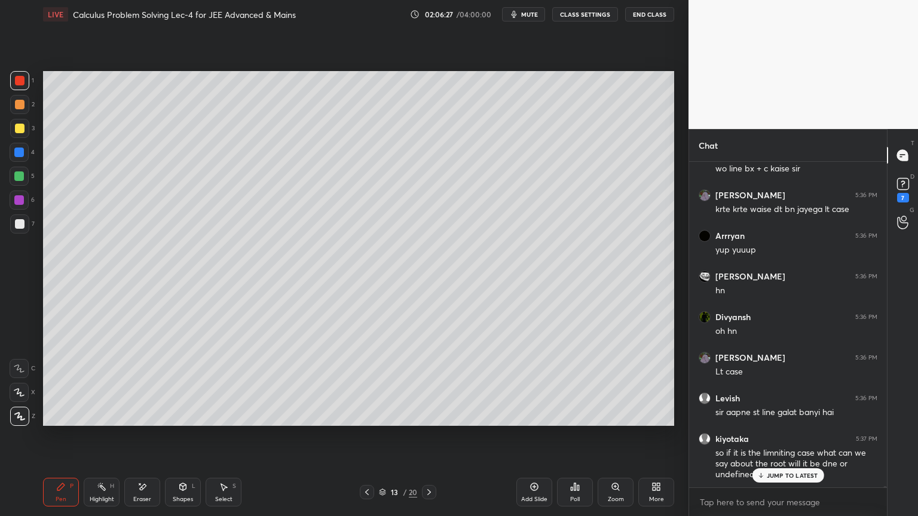
drag, startPoint x: 140, startPoint y: 484, endPoint x: 140, endPoint y: 477, distance: 7.2
click at [142, 421] on icon at bounding box center [142, 487] width 10 height 10
drag, startPoint x: 99, startPoint y: 479, endPoint x: 72, endPoint y: 469, distance: 28.5
click at [97, 421] on div "Highlight H" at bounding box center [102, 492] width 36 height 29
click at [72, 421] on div "Pen P Highlight H Eraser Shapes L Select S 13 / 20 Add Slide Poll Zoom More" at bounding box center [358, 492] width 631 height 48
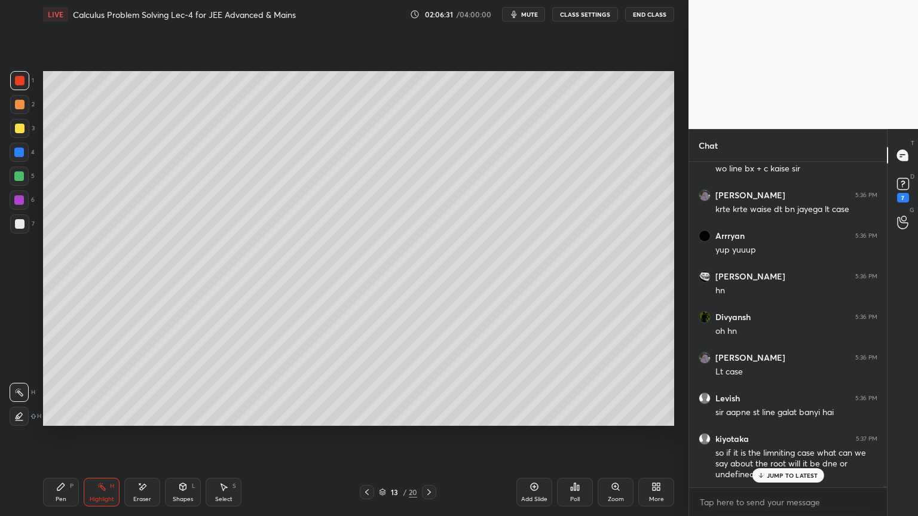
scroll to position [117127, 0]
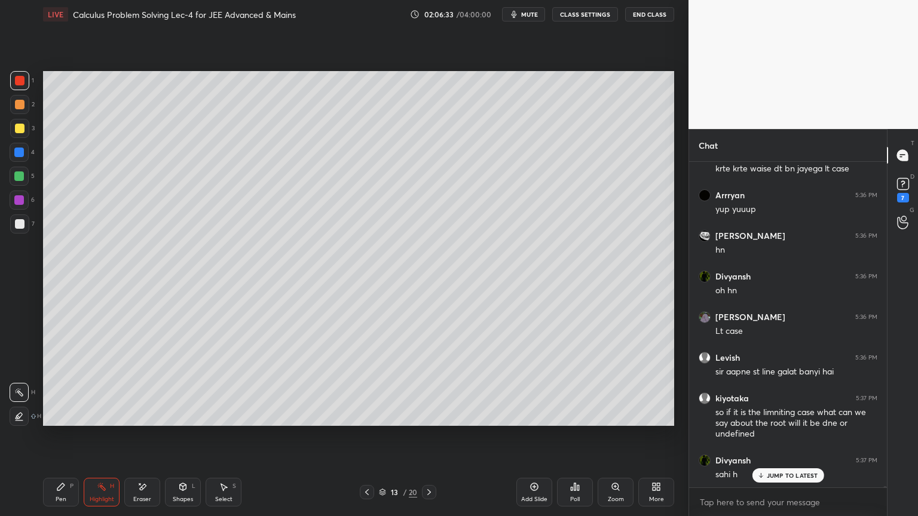
click at [64, 421] on div "Pen P" at bounding box center [61, 492] width 36 height 29
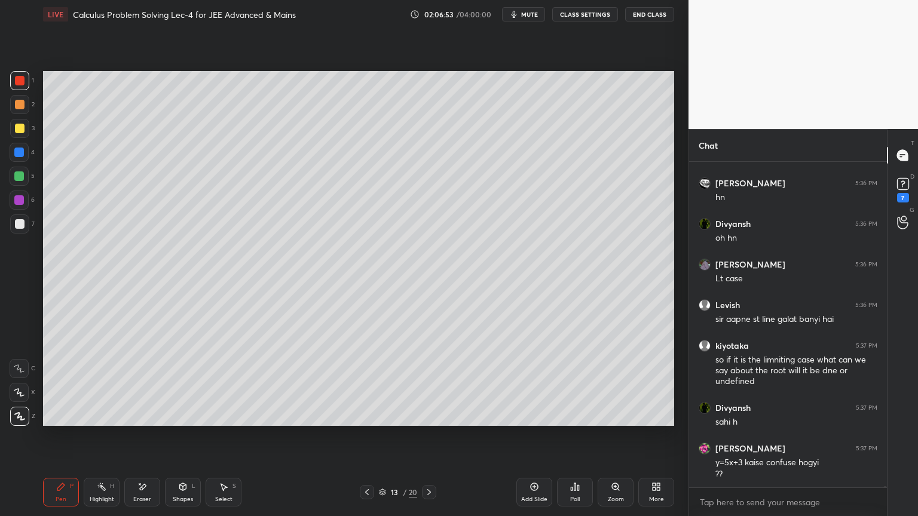
scroll to position [117221, 0]
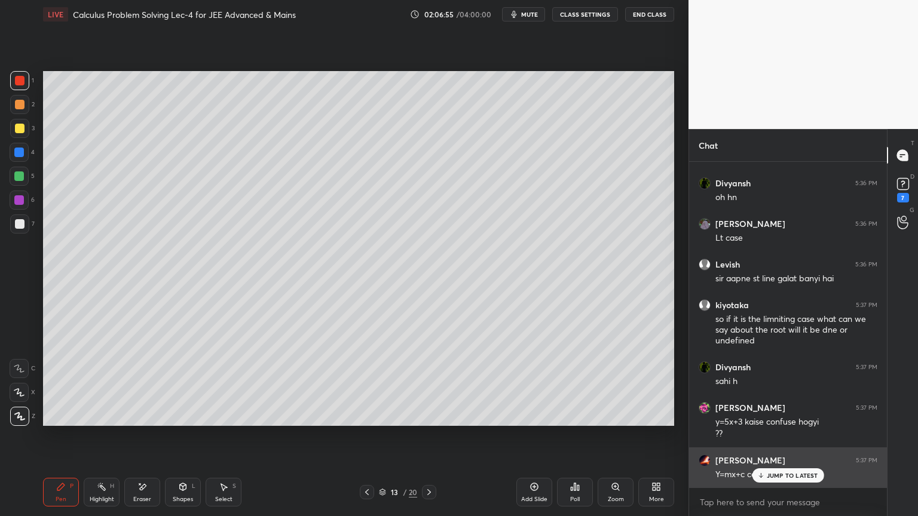
click at [782, 421] on p "JUMP TO LATEST" at bounding box center [792, 475] width 51 height 7
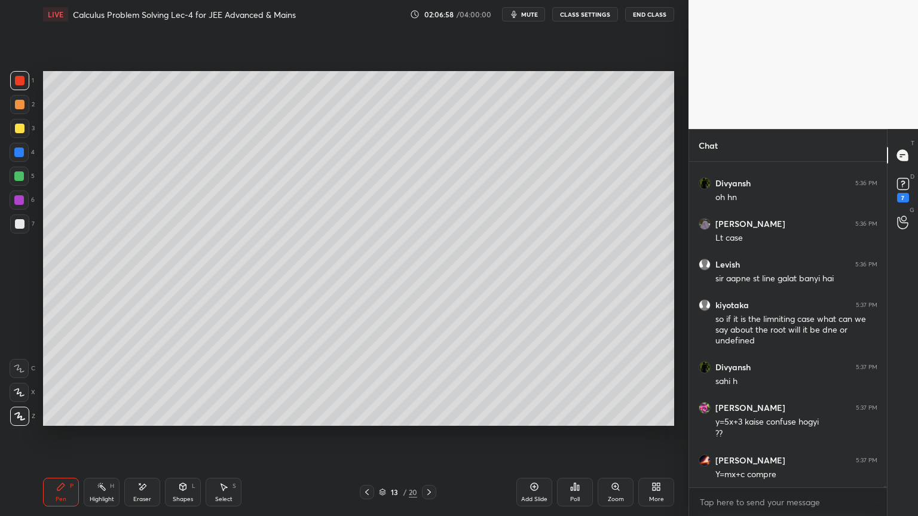
scroll to position [117261, 0]
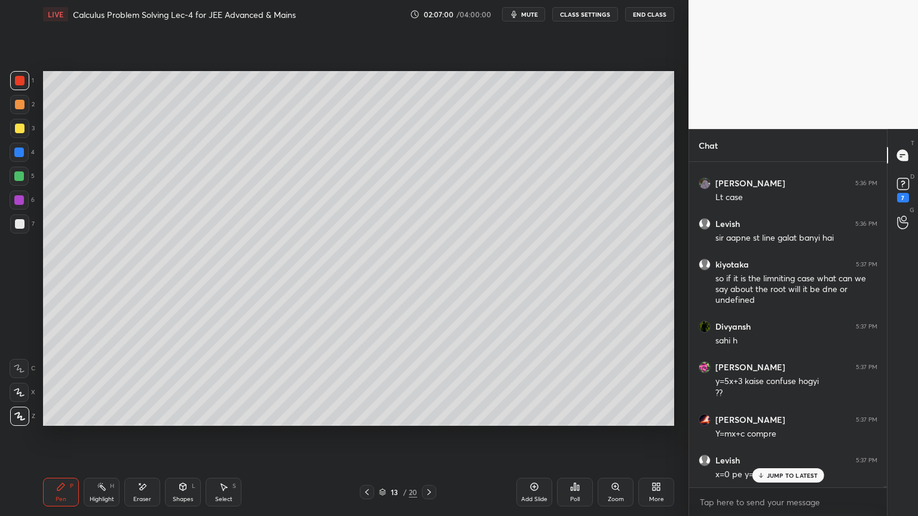
click at [787, 421] on p "JUMP TO LATEST" at bounding box center [792, 475] width 51 height 7
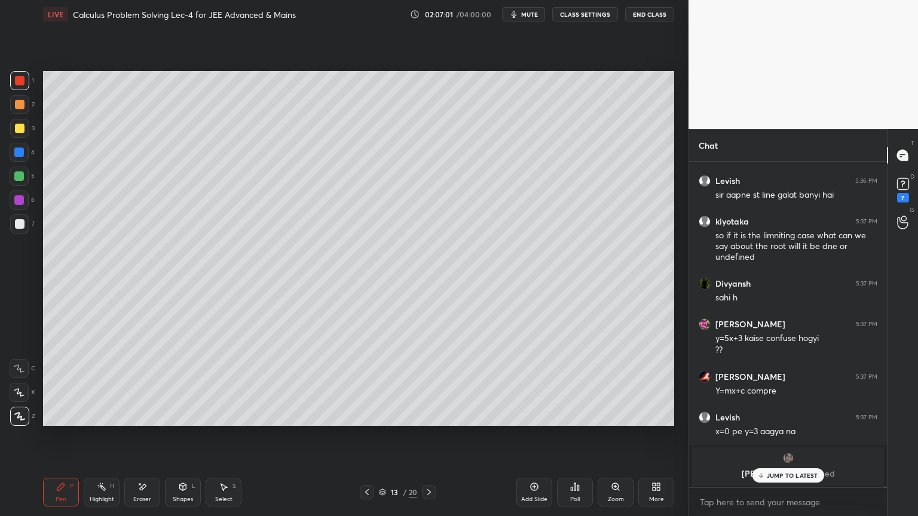
click at [776, 421] on p "JUMP TO LATEST" at bounding box center [792, 475] width 51 height 7
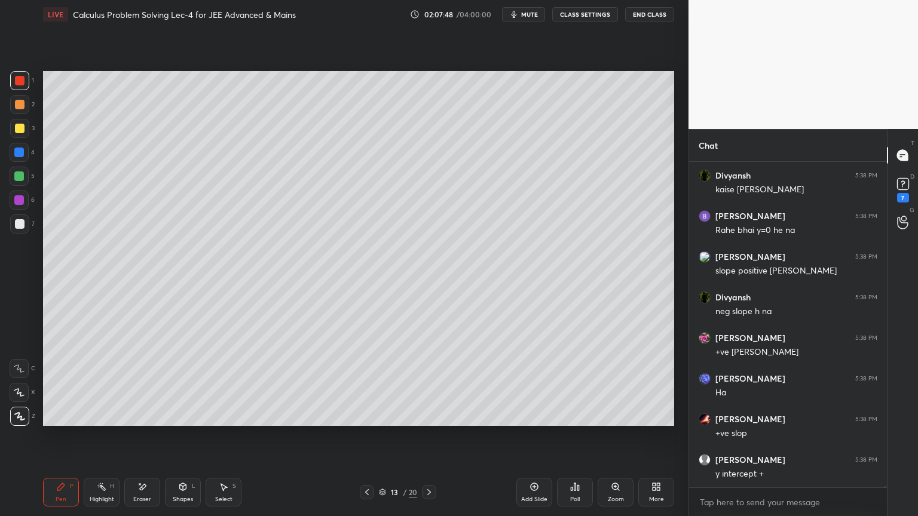
scroll to position [117908, 0]
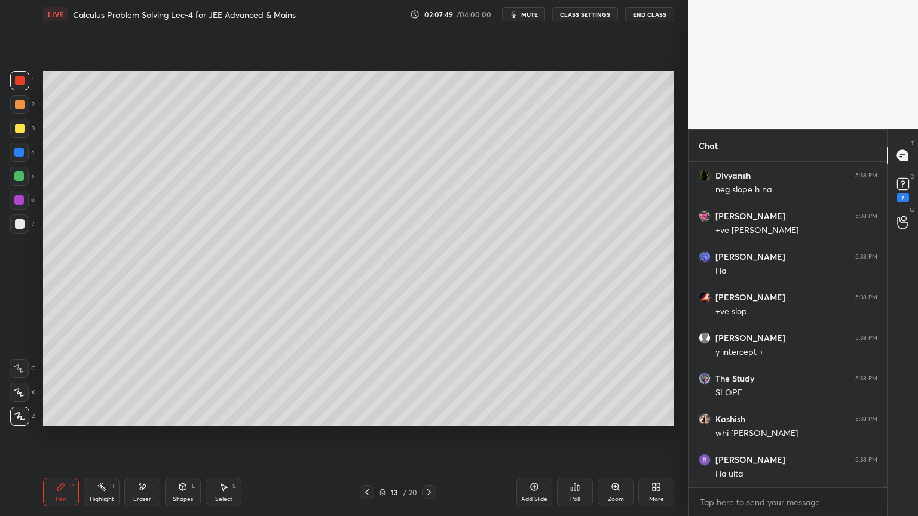
click at [538, 421] on icon at bounding box center [534, 487] width 10 height 10
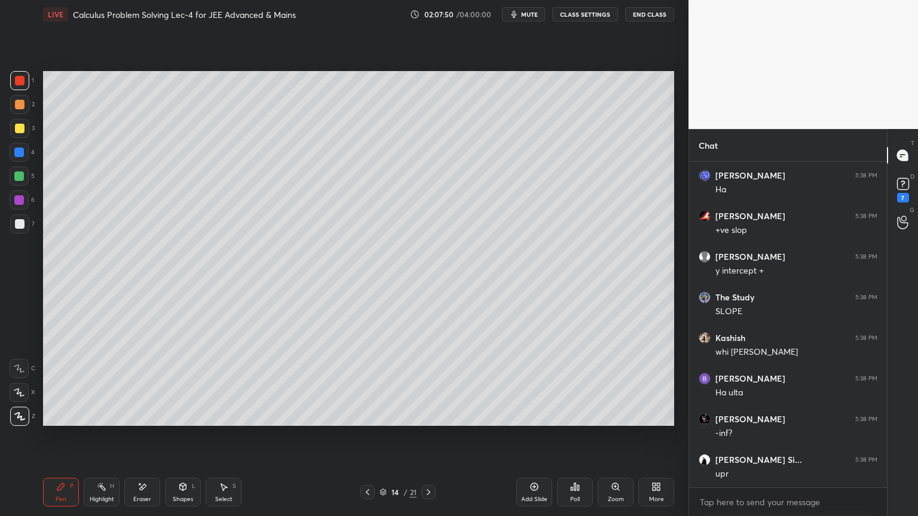
scroll to position [118071, 0]
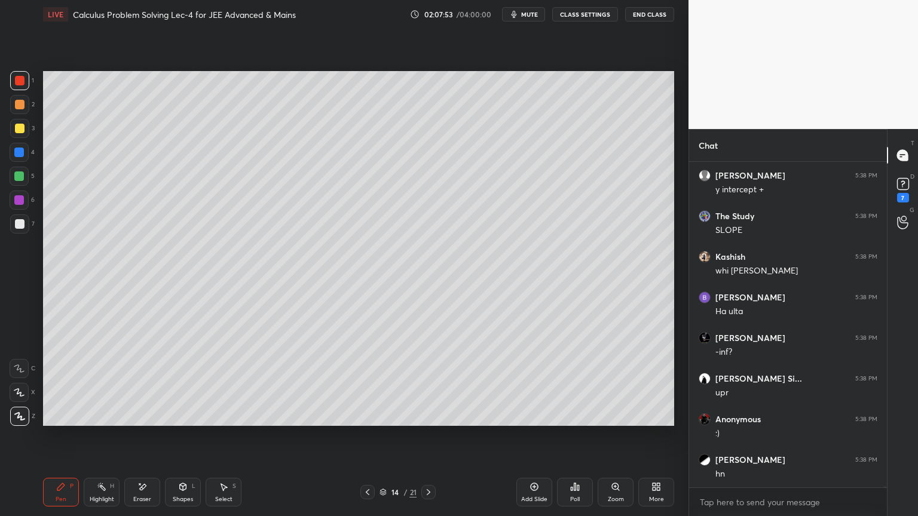
click at [24, 220] on div at bounding box center [19, 224] width 19 height 19
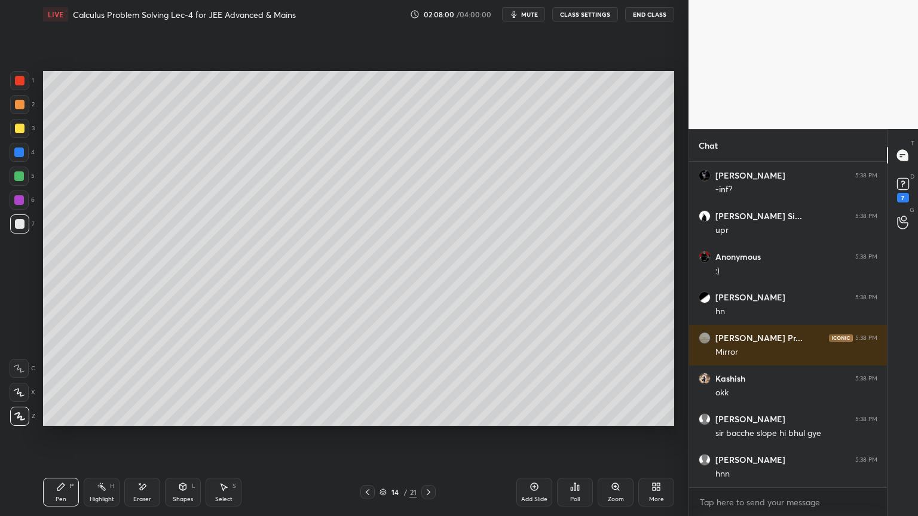
scroll to position [118274, 0]
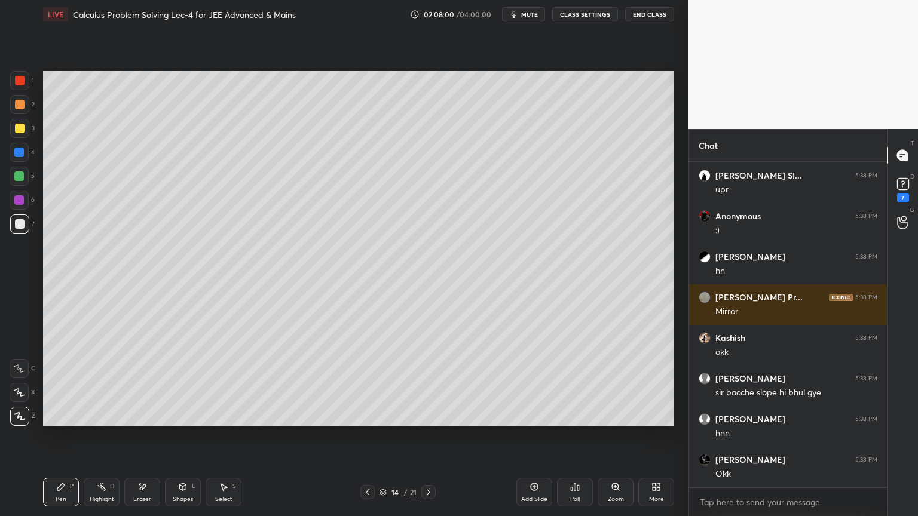
click at [22, 280] on div "1 2 3 4 5 6 7 C X Z E E Erase all H H LIVE Calculus Problem Solving Lec-4 for J…" at bounding box center [339, 258] width 679 height 516
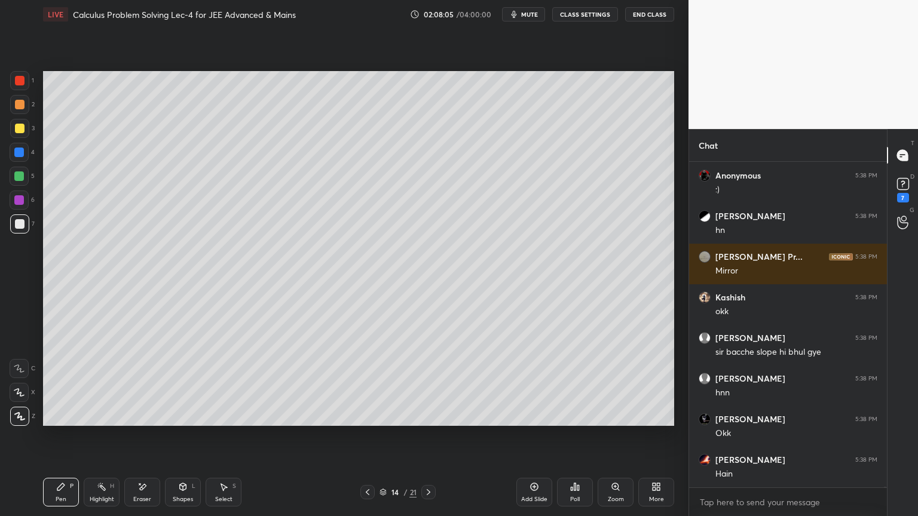
drag, startPoint x: 364, startPoint y: 494, endPoint x: 397, endPoint y: 479, distance: 36.6
click at [364, 421] on icon at bounding box center [368, 493] width 10 height 10
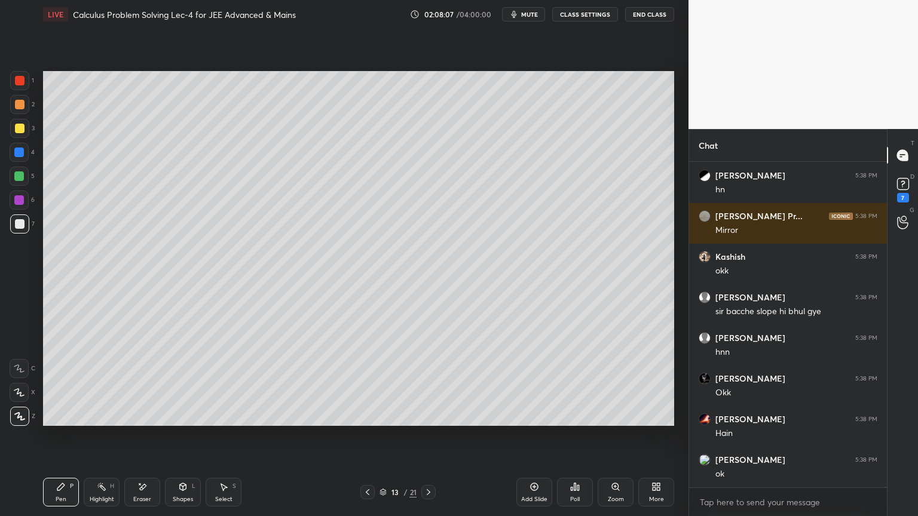
click at [146, 421] on icon at bounding box center [142, 487] width 10 height 10
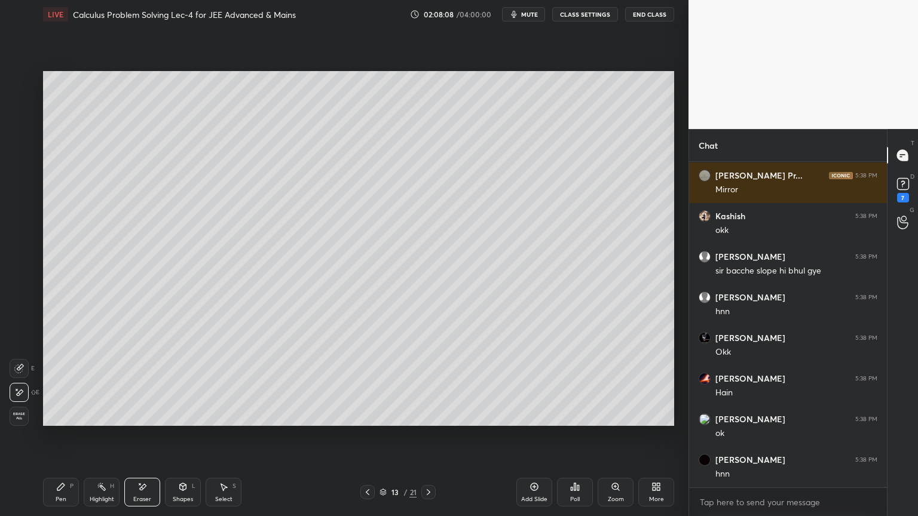
scroll to position [118437, 0]
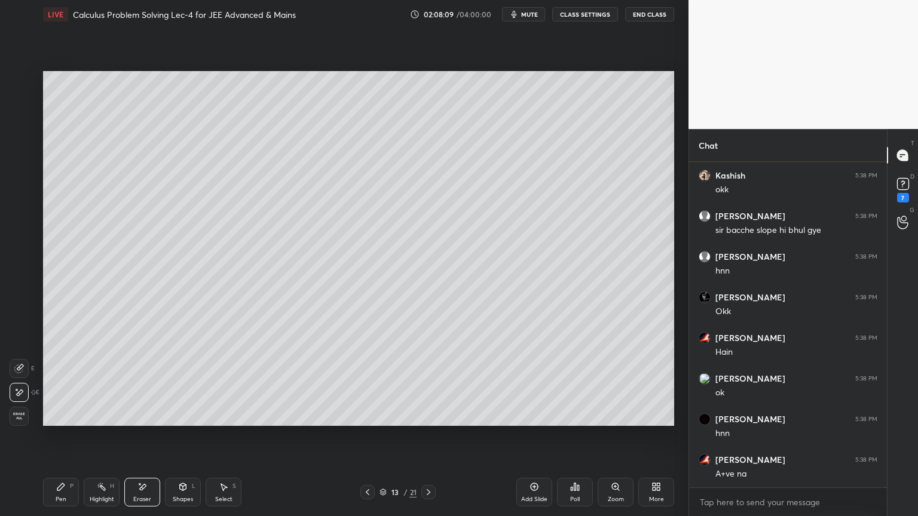
drag, startPoint x: 96, startPoint y: 485, endPoint x: 54, endPoint y: 482, distance: 41.4
click at [93, 421] on div "Highlight H" at bounding box center [102, 492] width 36 height 29
click at [54, 421] on div "Pen P" at bounding box center [61, 492] width 36 height 29
drag, startPoint x: 22, startPoint y: 195, endPoint x: 18, endPoint y: 203, distance: 8.8
click at [22, 195] on div at bounding box center [19, 200] width 10 height 10
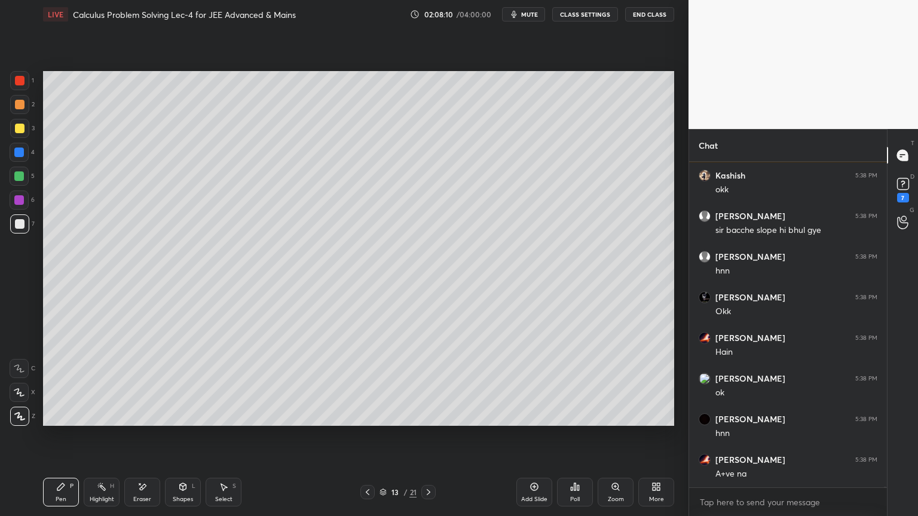
click at [15, 219] on div at bounding box center [19, 224] width 19 height 19
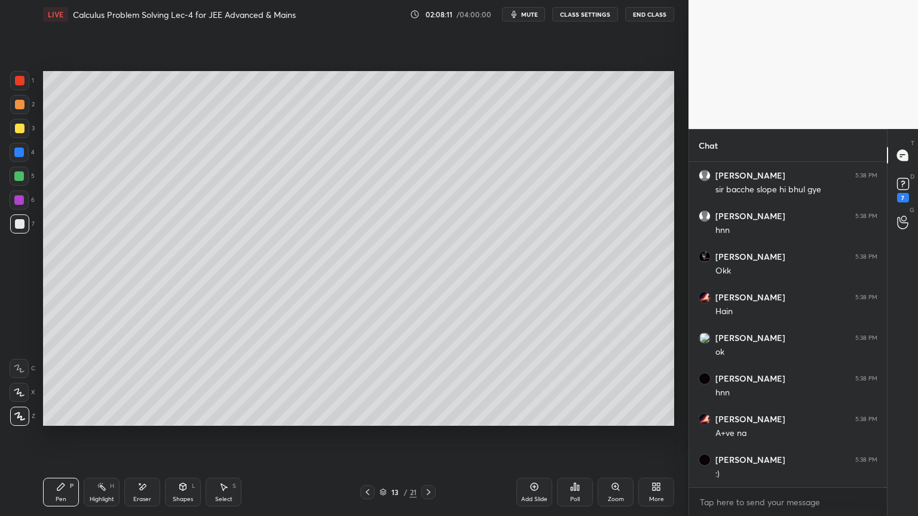
scroll to position [118518, 0]
click at [90, 421] on div "Highlight" at bounding box center [102, 500] width 24 height 6
click at [66, 421] on div "Pen P" at bounding box center [61, 492] width 36 height 29
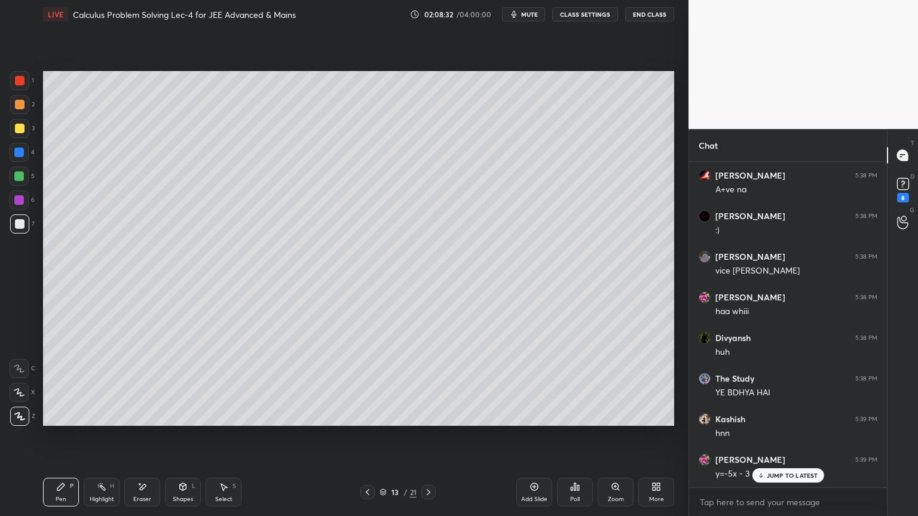
scroll to position [118772, 0]
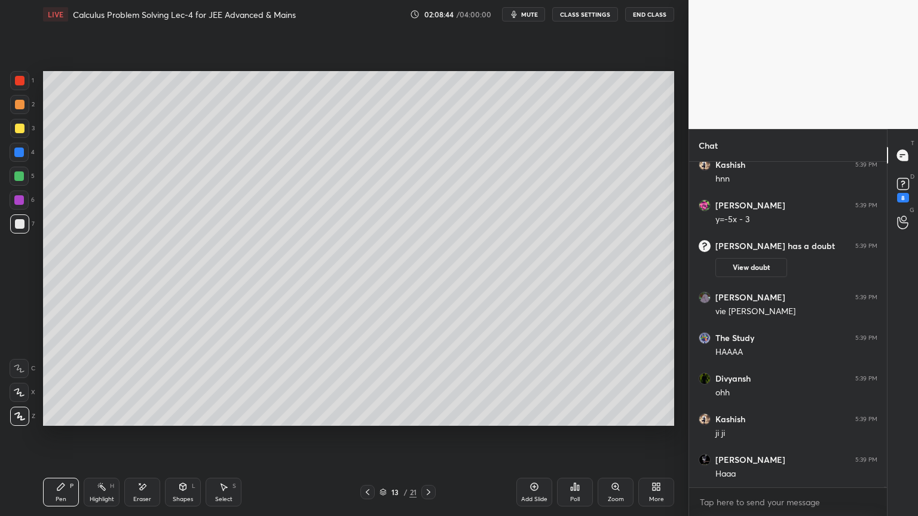
scroll to position [118539, 0]
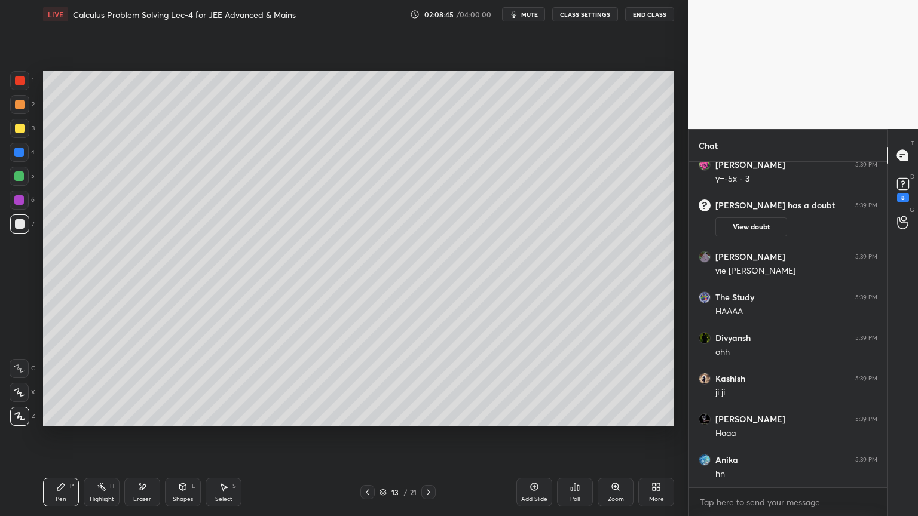
click at [148, 497] on div "Eraser" at bounding box center [142, 500] width 18 height 6
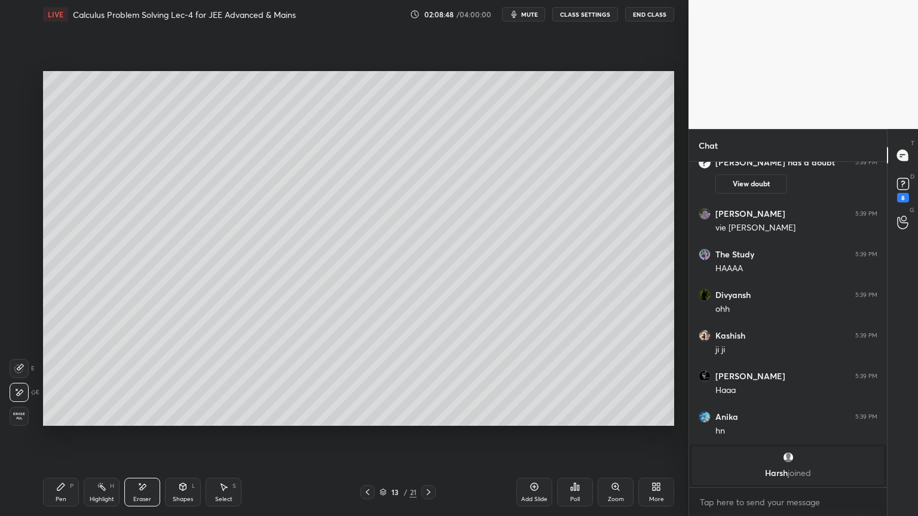
drag, startPoint x: 103, startPoint y: 494, endPoint x: 71, endPoint y: 491, distance: 32.5
click at [102, 494] on div "Highlight H" at bounding box center [102, 492] width 36 height 29
drag, startPoint x: 71, startPoint y: 491, endPoint x: 100, endPoint y: 491, distance: 29.9
click at [69, 491] on div "Pen P" at bounding box center [61, 492] width 36 height 29
drag, startPoint x: 141, startPoint y: 494, endPoint x: 179, endPoint y: 488, distance: 38.7
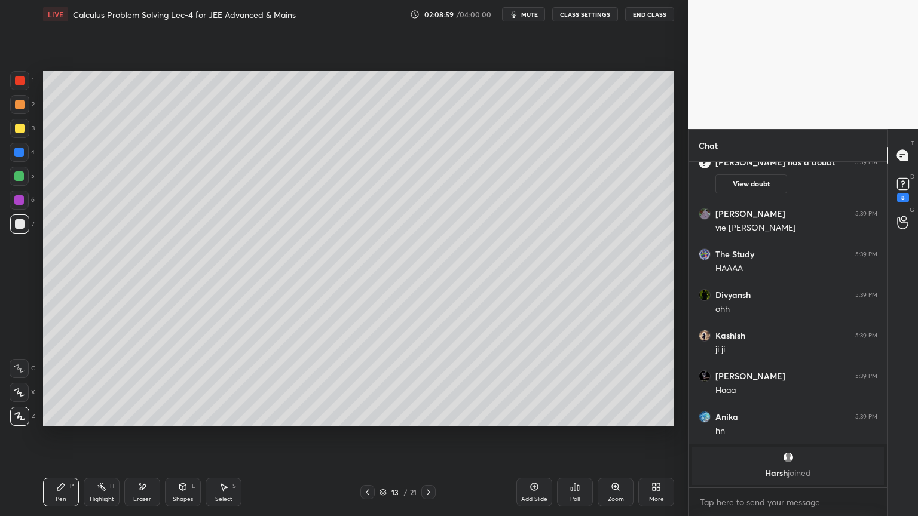
click at [141, 493] on div "Eraser" at bounding box center [142, 492] width 36 height 29
click at [100, 494] on div "Highlight H" at bounding box center [102, 492] width 36 height 29
click at [69, 488] on div "Pen P" at bounding box center [61, 492] width 36 height 29
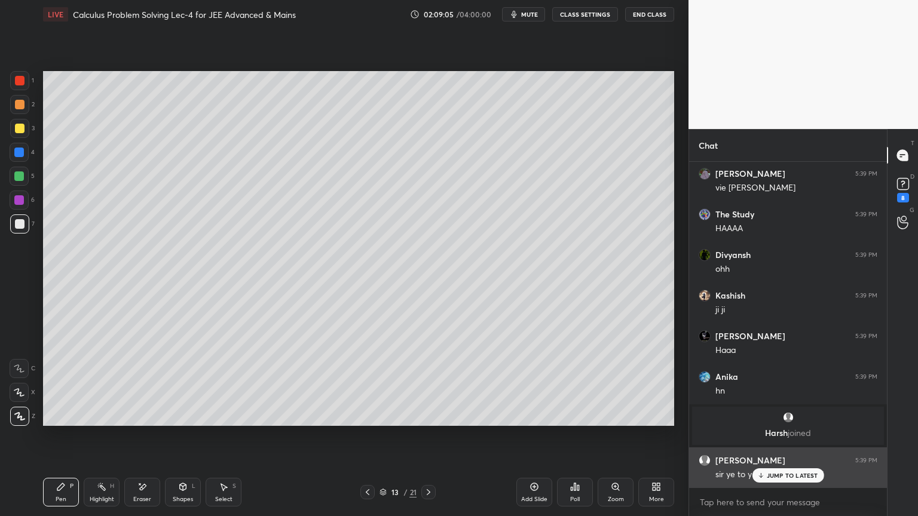
click at [760, 471] on div "JUMP TO LATEST" at bounding box center [788, 475] width 72 height 14
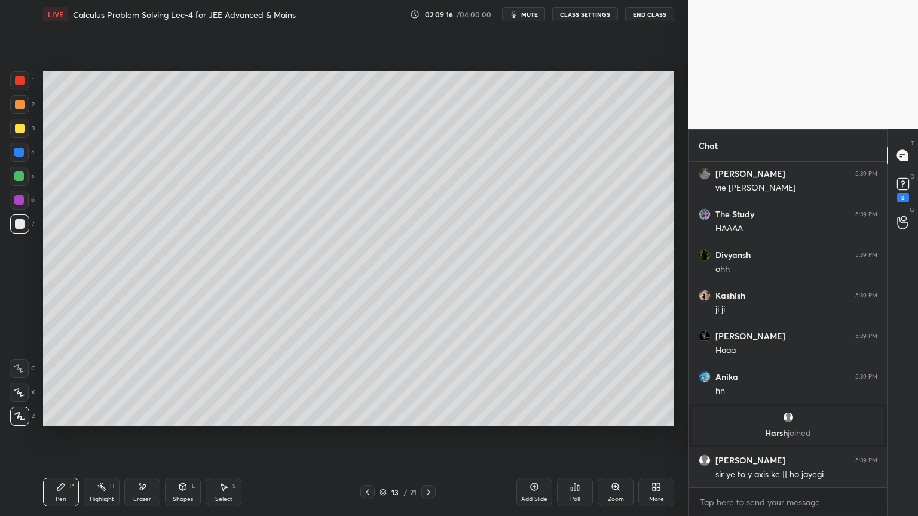
click at [528, 500] on div "Add Slide" at bounding box center [534, 500] width 26 height 6
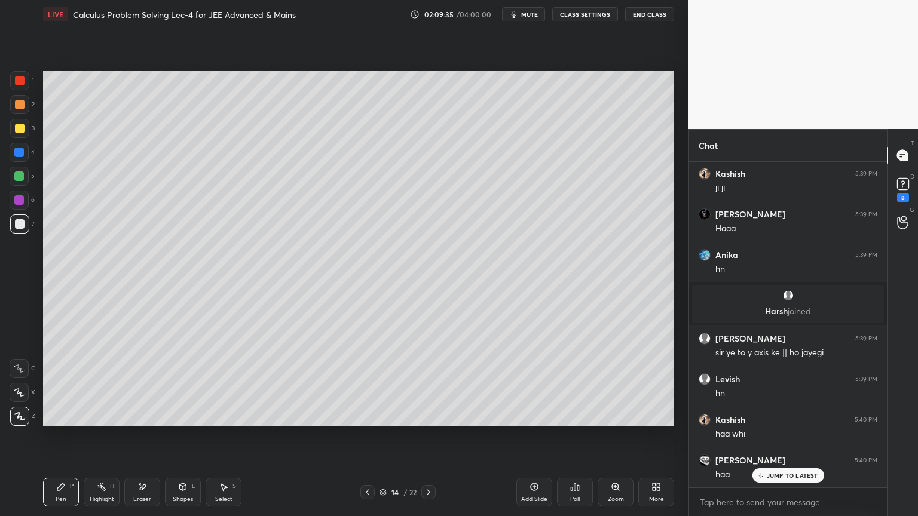
scroll to position [118710, 0]
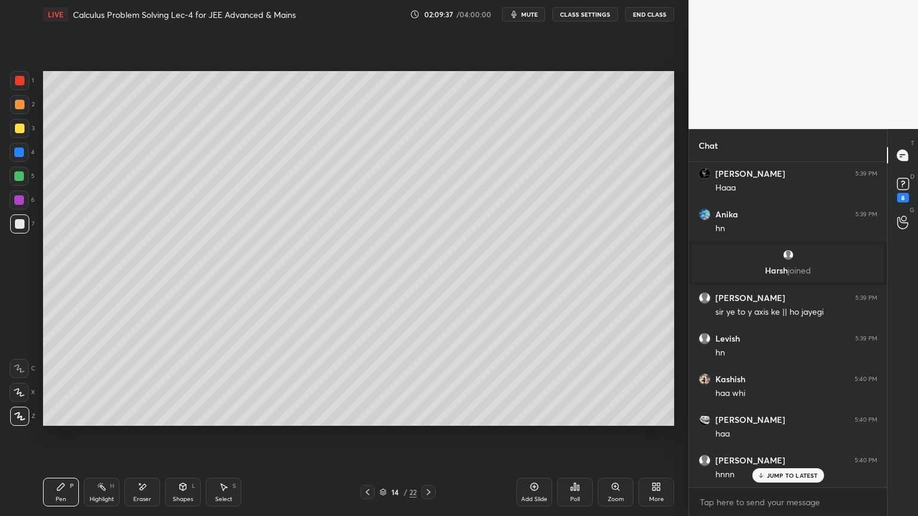
drag, startPoint x: 20, startPoint y: 79, endPoint x: 42, endPoint y: 80, distance: 22.1
click at [20, 79] on div at bounding box center [20, 81] width 10 height 10
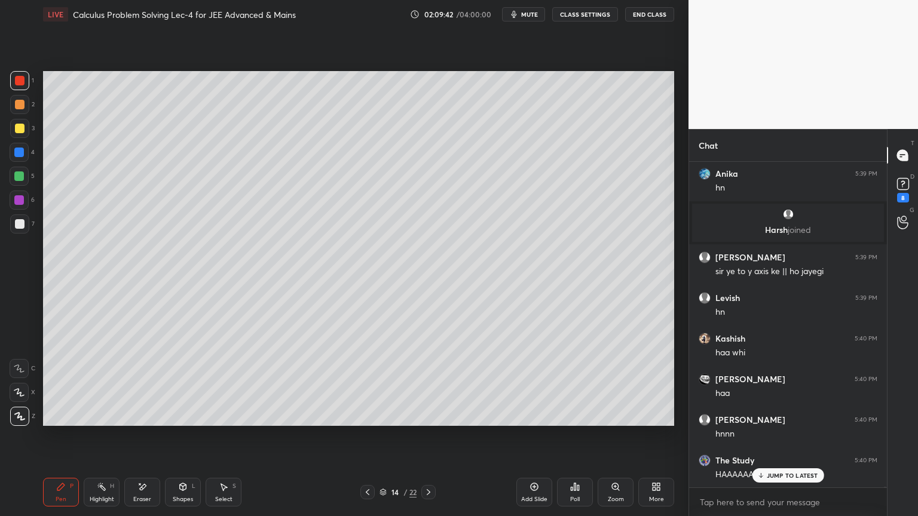
click at [681, 307] on div "1 2 3 4 5 6 7 C X Z E E Erase all H H LIVE Calculus Problem Solving Lec-4 for J…" at bounding box center [344, 258] width 688 height 516
click at [798, 469] on div "JUMP TO LATEST" at bounding box center [788, 475] width 72 height 14
click at [425, 491] on icon at bounding box center [429, 493] width 10 height 10
click at [429, 491] on icon at bounding box center [429, 493] width 10 height 10
click at [367, 488] on icon at bounding box center [368, 493] width 10 height 10
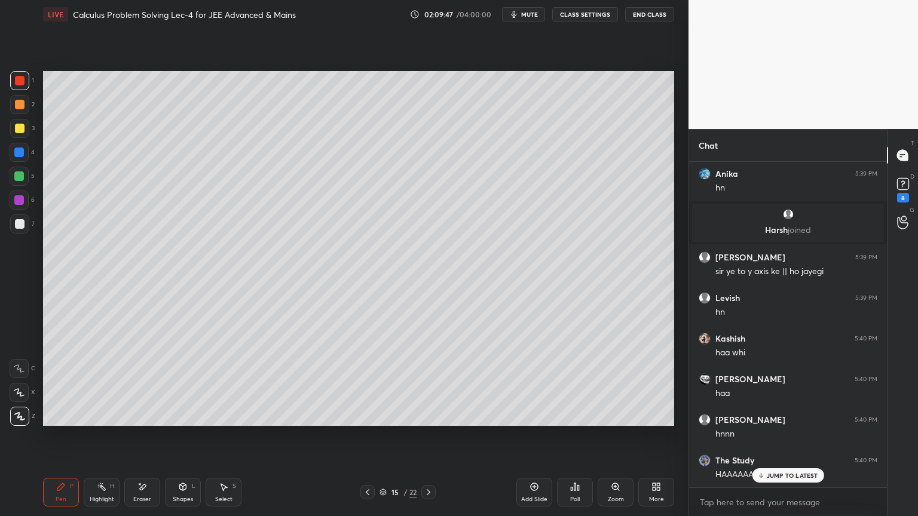
scroll to position [118791, 0]
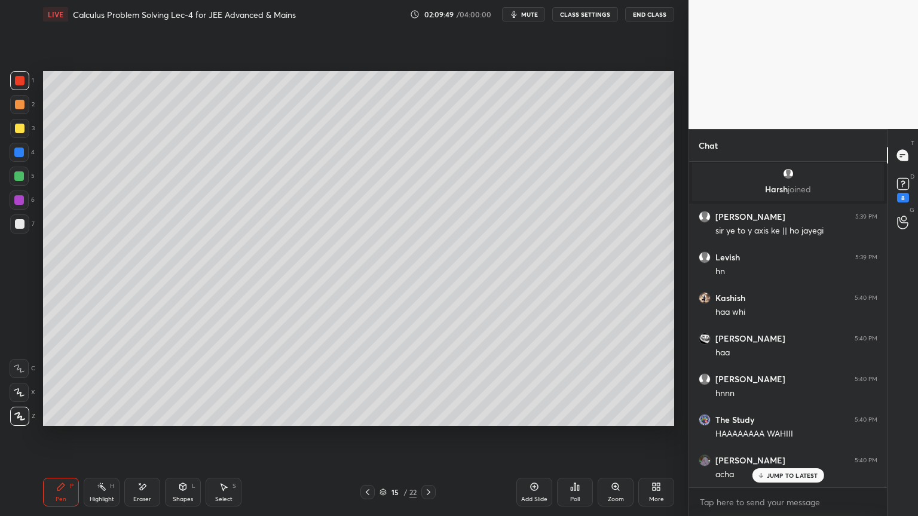
click at [759, 473] on icon at bounding box center [760, 475] width 8 height 7
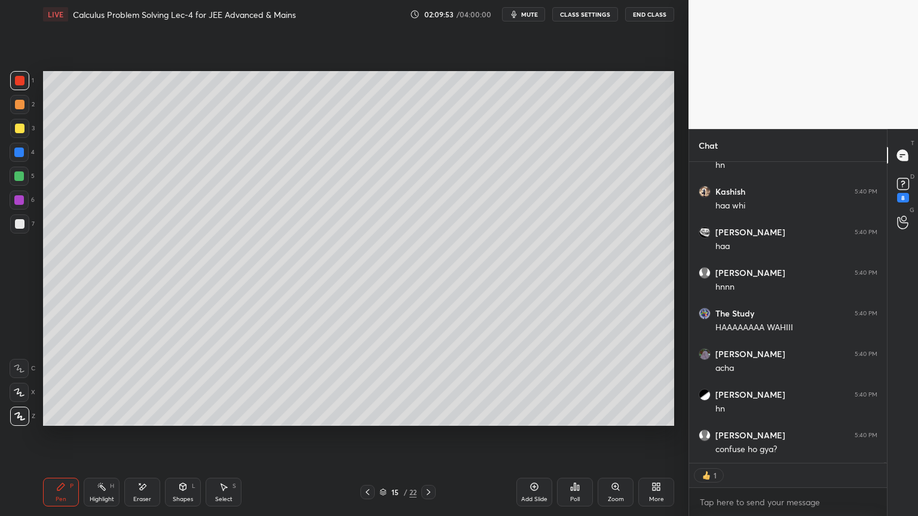
scroll to position [118938, 0]
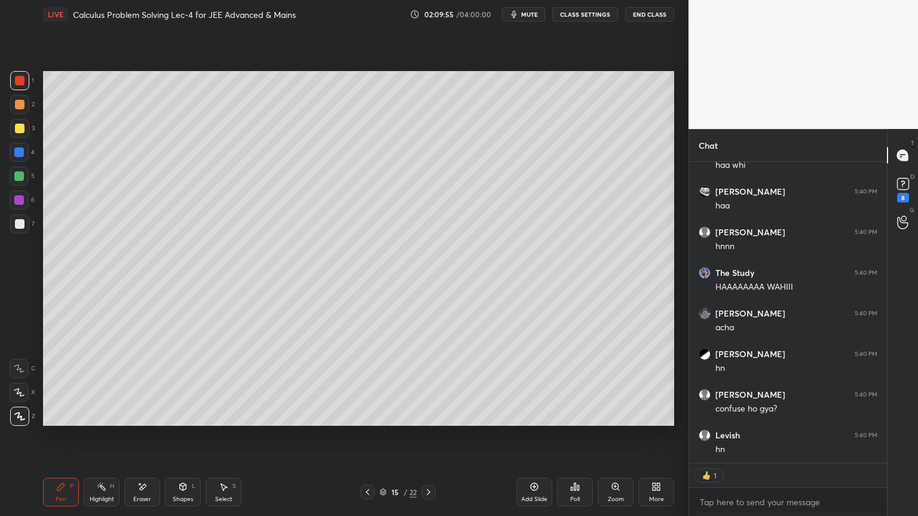
click at [372, 495] on div at bounding box center [367, 492] width 14 height 14
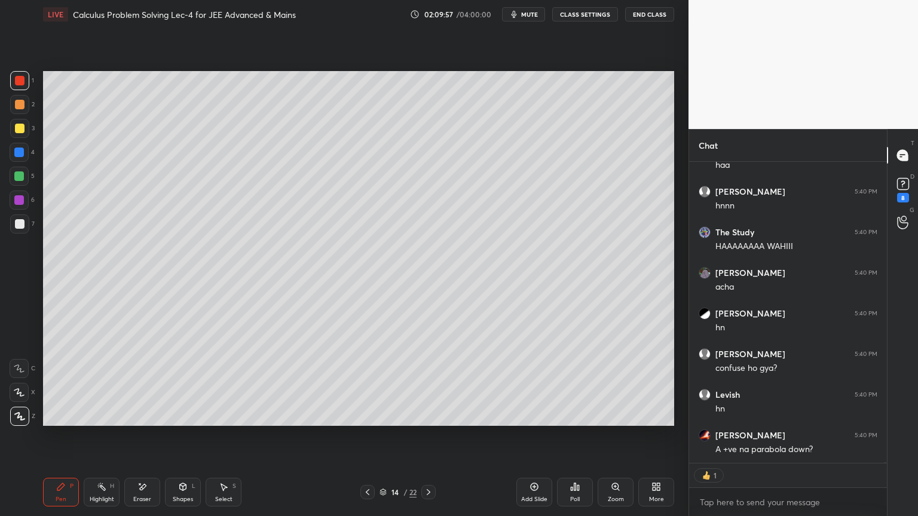
click at [368, 493] on icon at bounding box center [368, 493] width 10 height 10
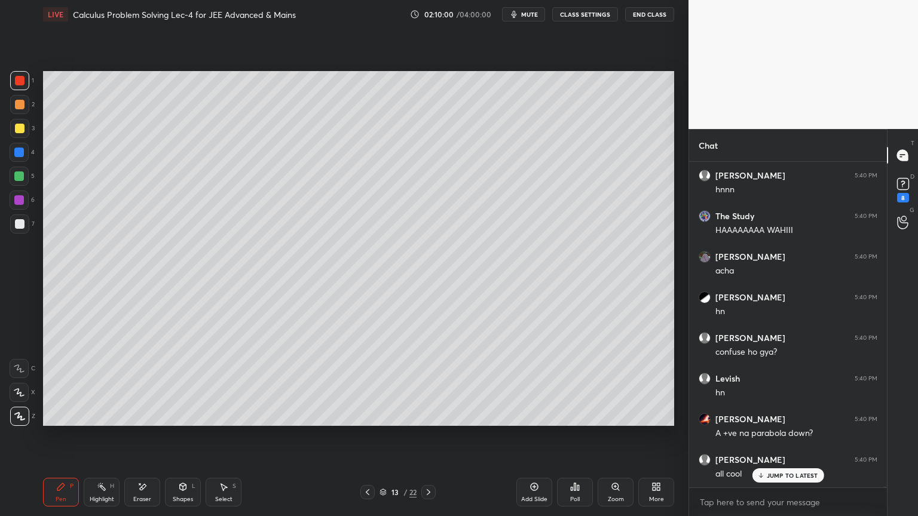
scroll to position [118994, 0]
click at [433, 488] on icon at bounding box center [429, 493] width 10 height 10
click at [363, 498] on div at bounding box center [367, 492] width 14 height 14
click at [795, 474] on p "JUMP TO LATEST" at bounding box center [792, 475] width 51 height 7
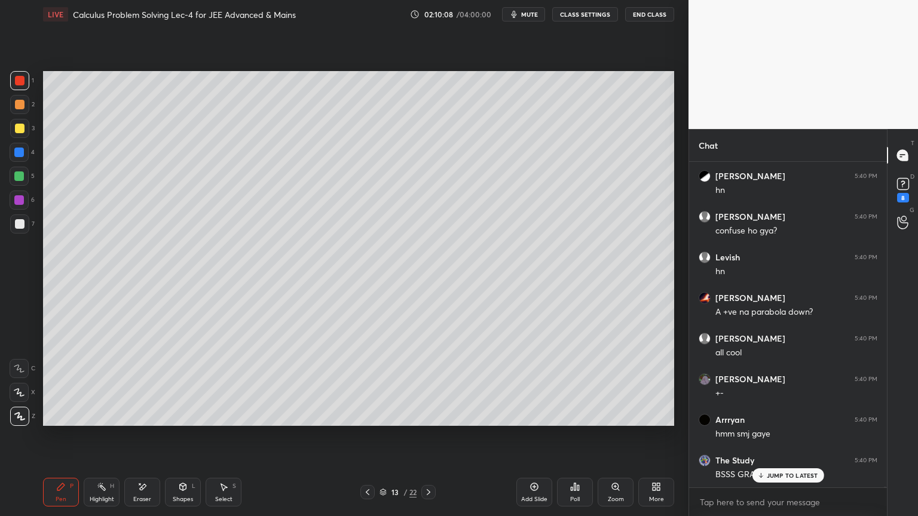
scroll to position [119157, 0]
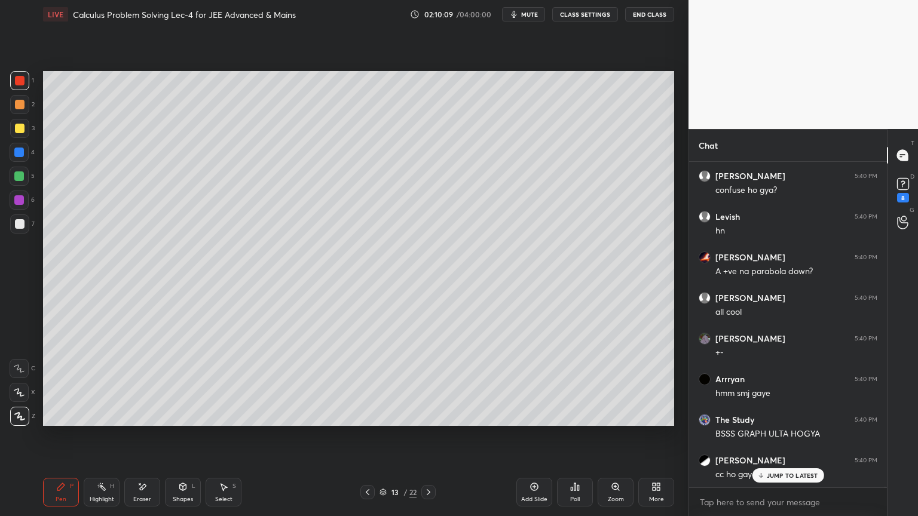
click at [799, 480] on div "JUMP TO LATEST" at bounding box center [788, 475] width 72 height 14
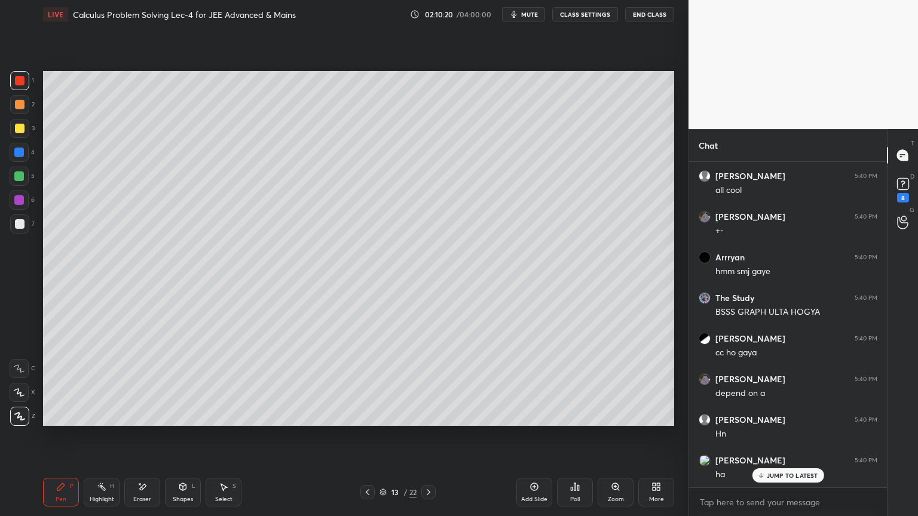
scroll to position [119319, 0]
click at [789, 472] on p "JUMP TO LATEST" at bounding box center [792, 475] width 51 height 7
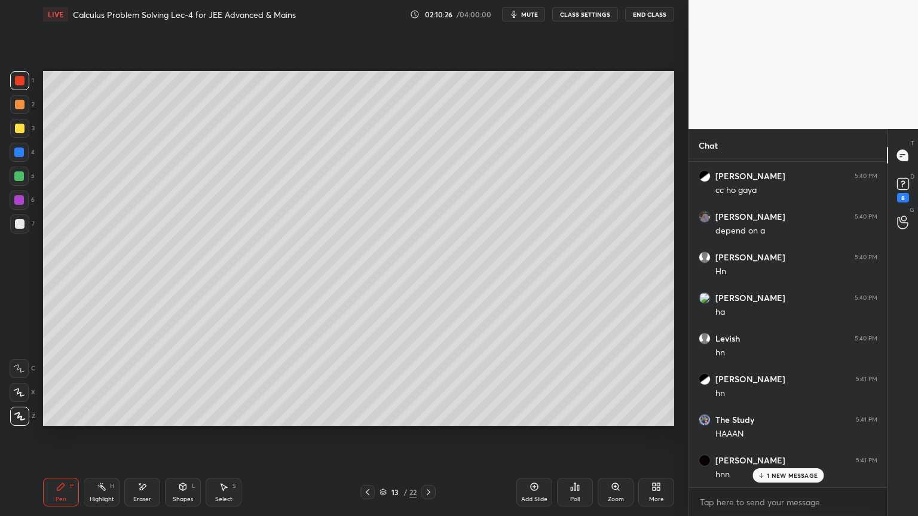
scroll to position [119522, 0]
click at [773, 476] on p "JUMP TO LATEST" at bounding box center [792, 475] width 51 height 7
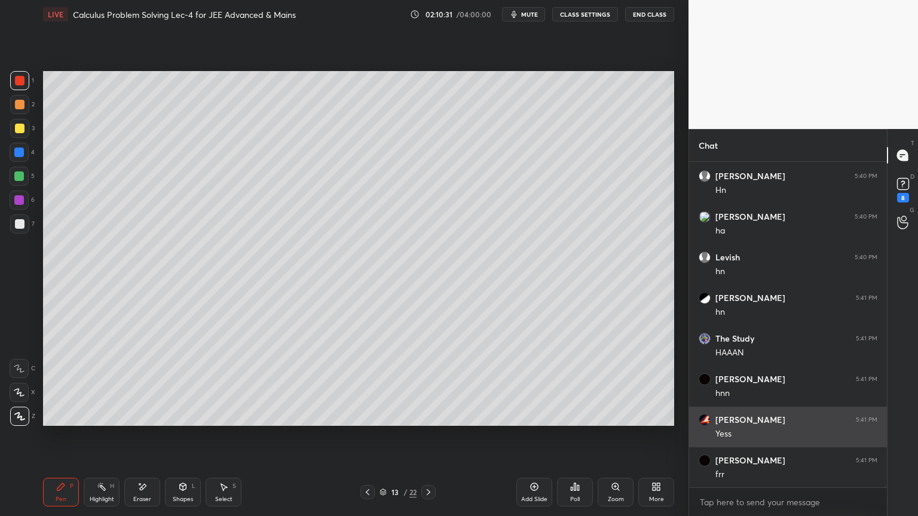
scroll to position [0, 0]
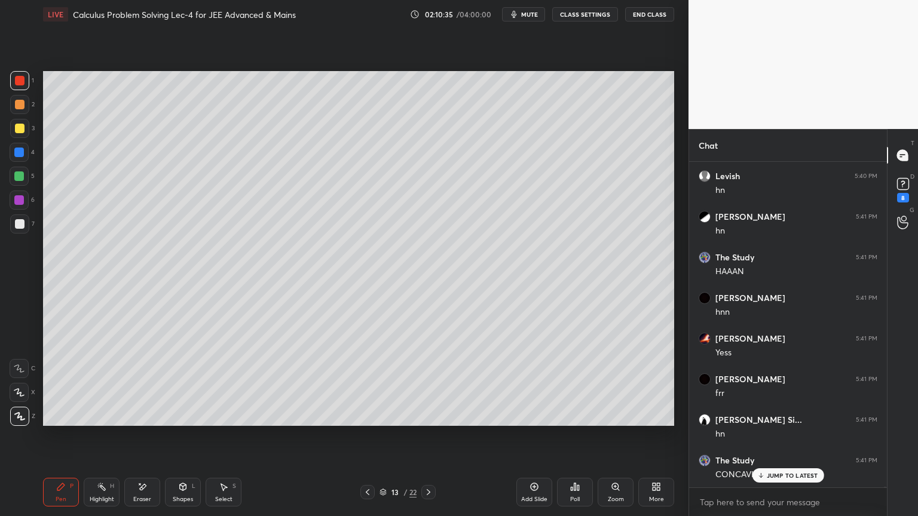
click at [765, 471] on div "JUMP TO LATEST" at bounding box center [788, 475] width 72 height 14
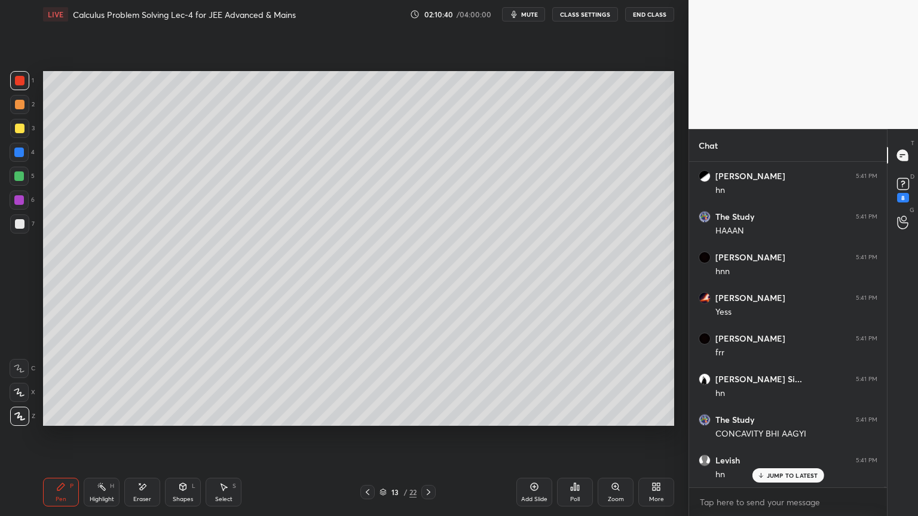
click at [529, 491] on icon at bounding box center [534, 487] width 10 height 10
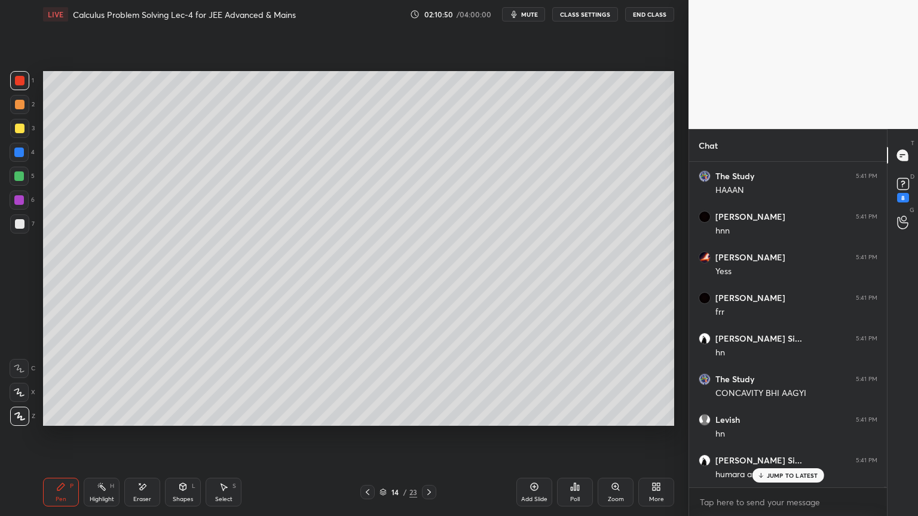
click at [152, 484] on div "Eraser" at bounding box center [142, 492] width 36 height 29
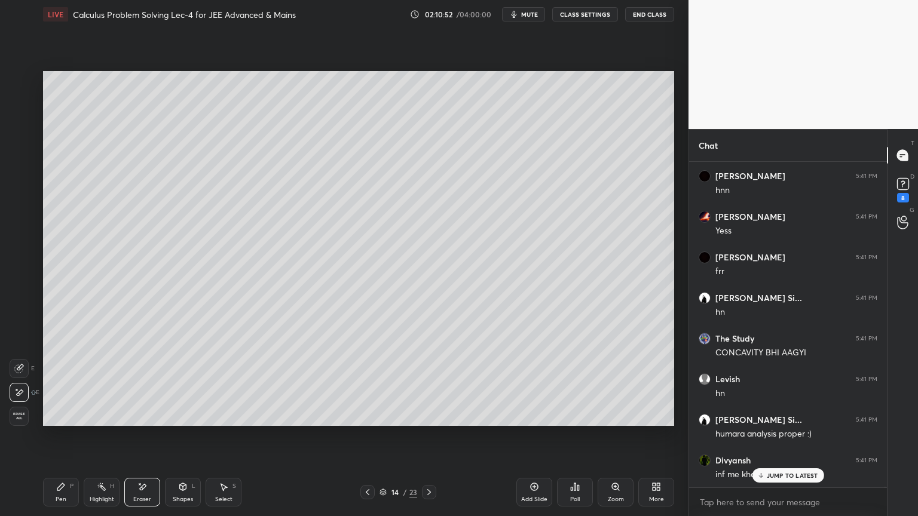
scroll to position [119807, 0]
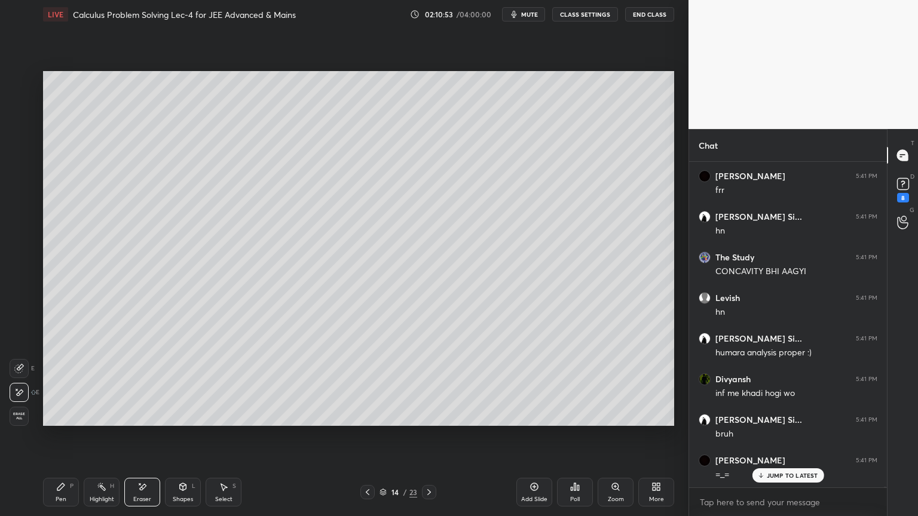
drag, startPoint x: 97, startPoint y: 494, endPoint x: 64, endPoint y: 491, distance: 33.6
click at [97, 493] on div "Highlight H" at bounding box center [102, 492] width 36 height 29
click at [63, 491] on icon at bounding box center [61, 487] width 10 height 10
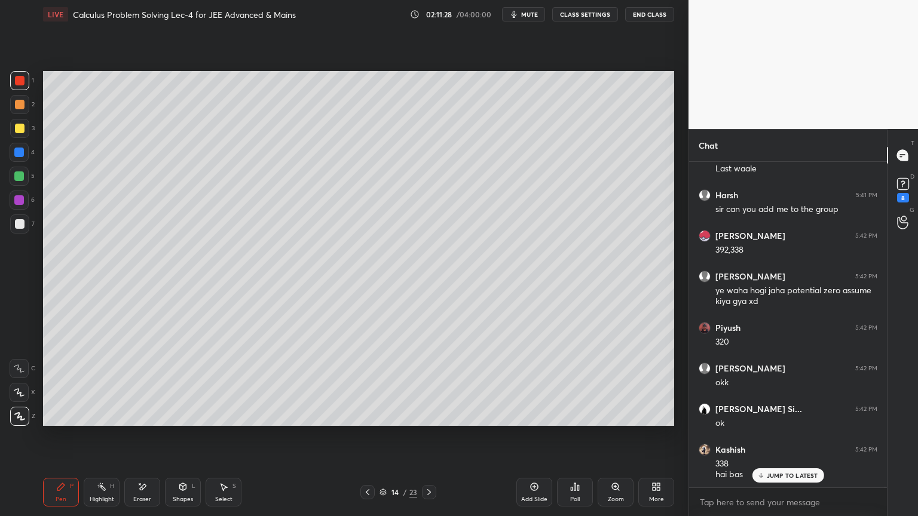
scroll to position [120918, 0]
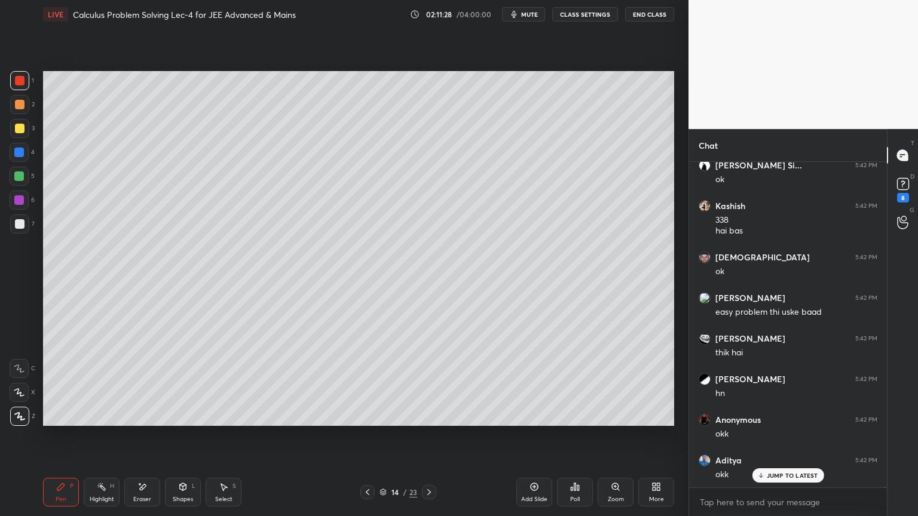
click at [787, 474] on p "JUMP TO LATEST" at bounding box center [792, 475] width 51 height 7
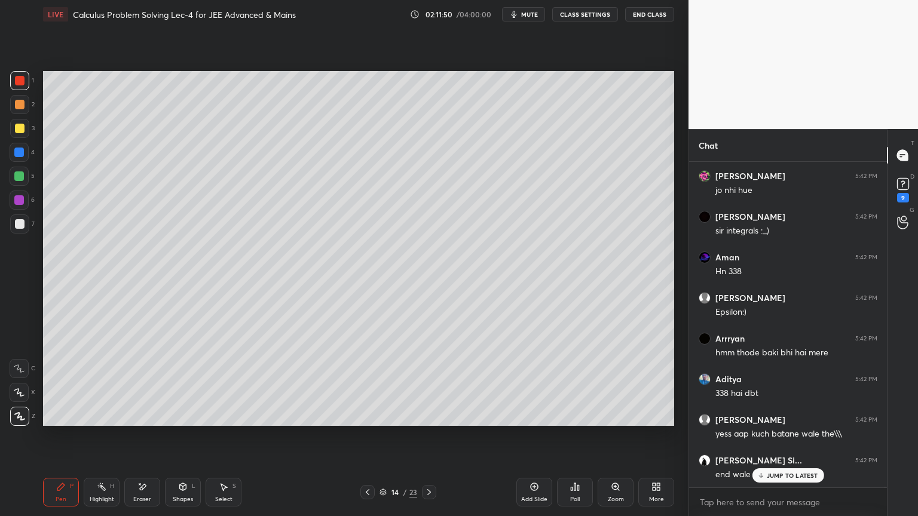
scroll to position [121690, 0]
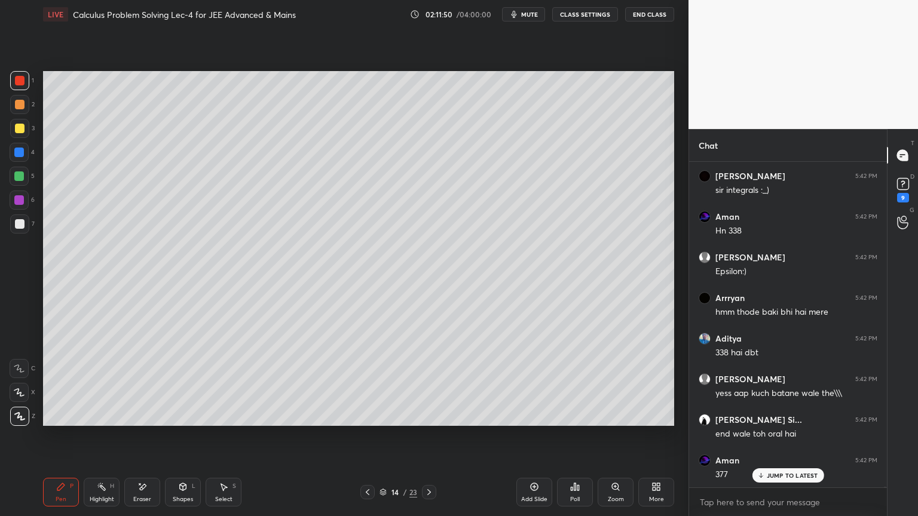
click at [798, 473] on p "JUMP TO LATEST" at bounding box center [792, 475] width 51 height 7
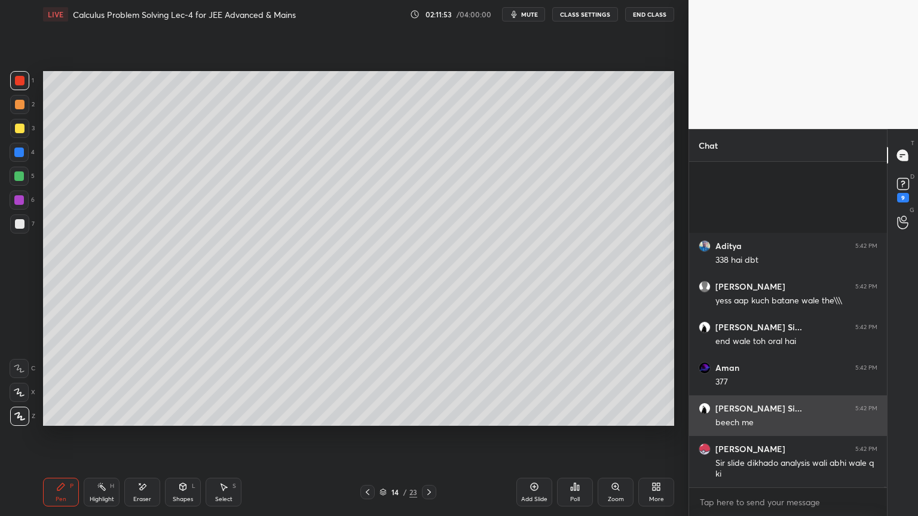
scroll to position [121904, 0]
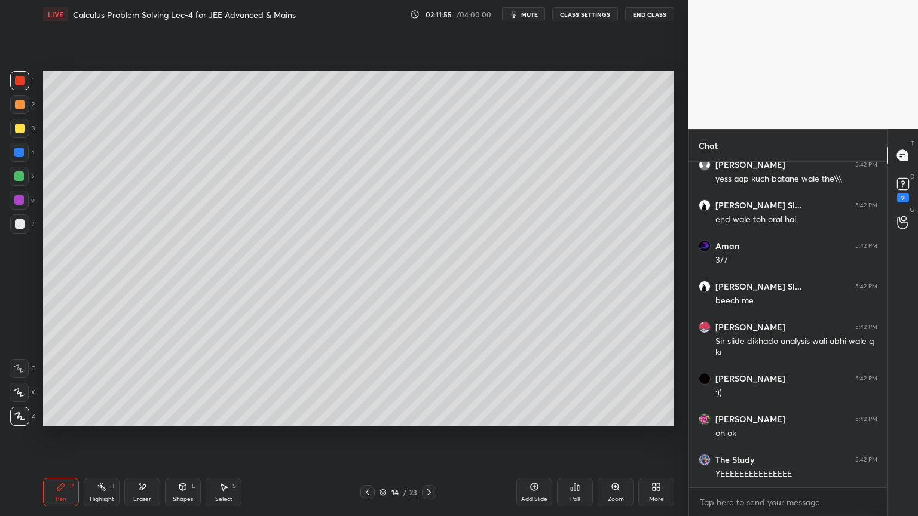
click at [657, 490] on icon at bounding box center [658, 489] width 3 height 3
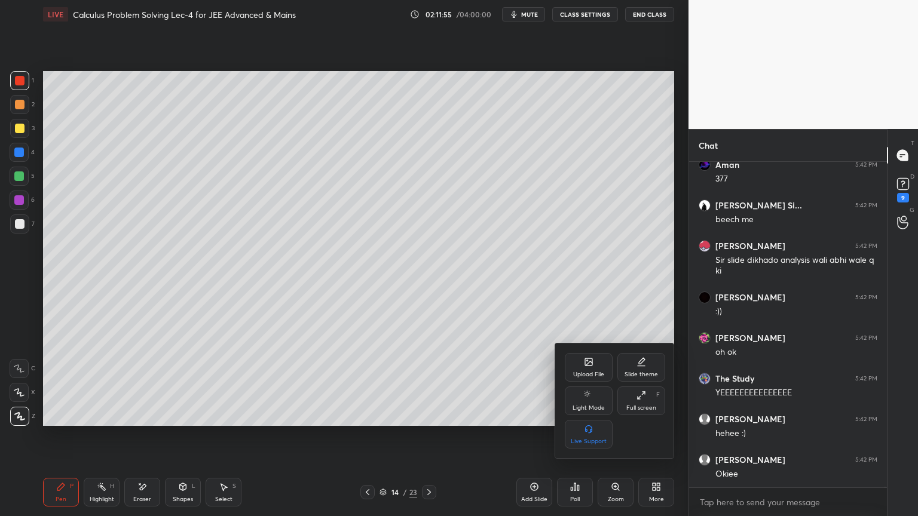
click at [657, 491] on div at bounding box center [459, 258] width 918 height 516
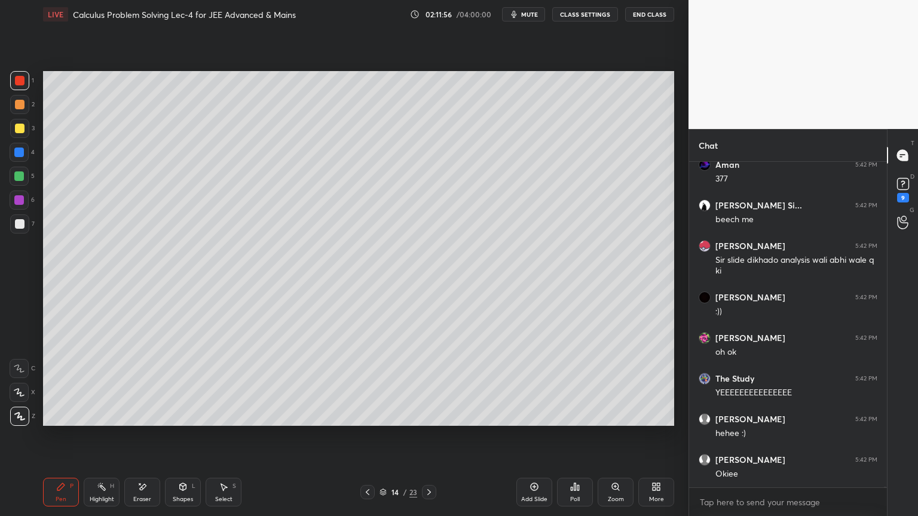
click at [658, 486] on icon at bounding box center [658, 484] width 3 height 3
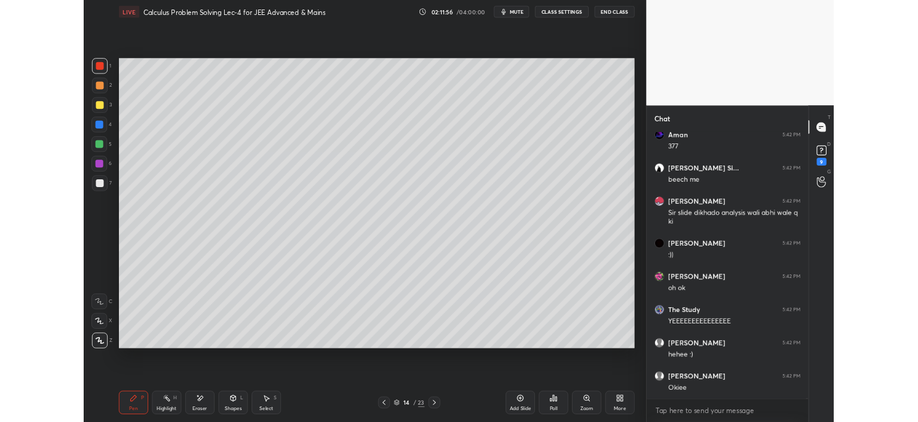
scroll to position [121106, 0]
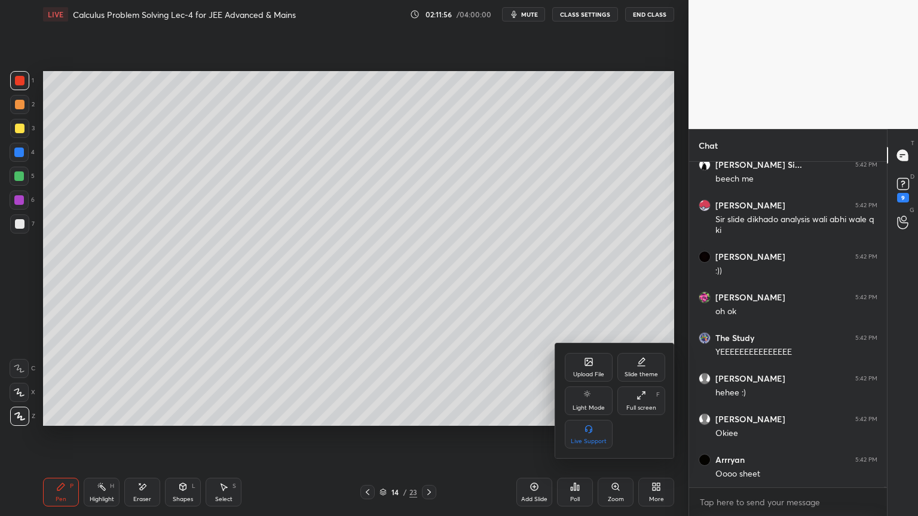
click at [650, 401] on div "Full screen F" at bounding box center [641, 401] width 48 height 29
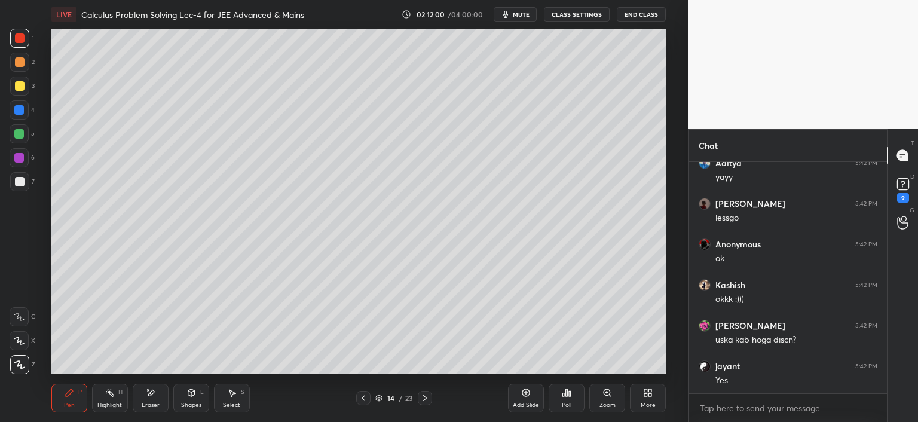
click at [639, 397] on div "More" at bounding box center [648, 398] width 36 height 29
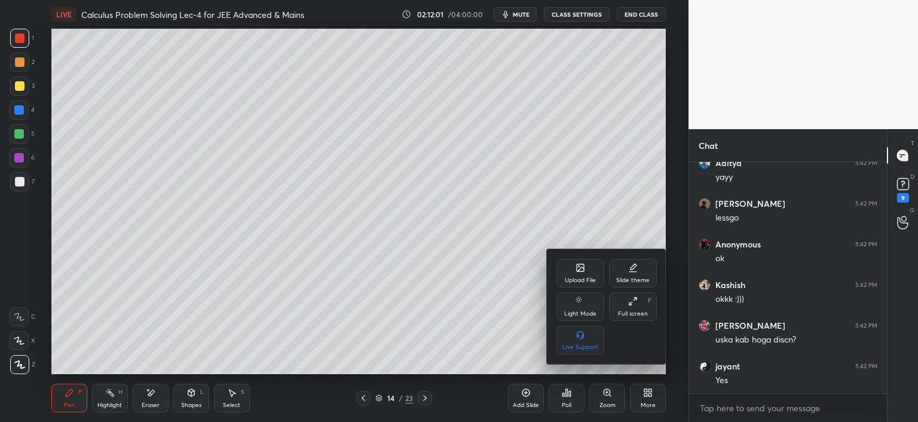
click at [646, 308] on div "Full screen F" at bounding box center [633, 306] width 48 height 29
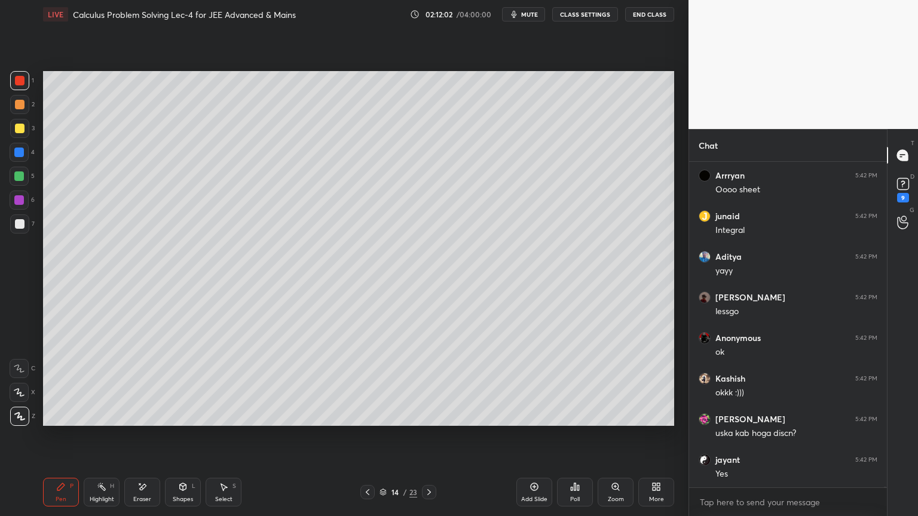
click at [663, 490] on div "More" at bounding box center [656, 492] width 36 height 29
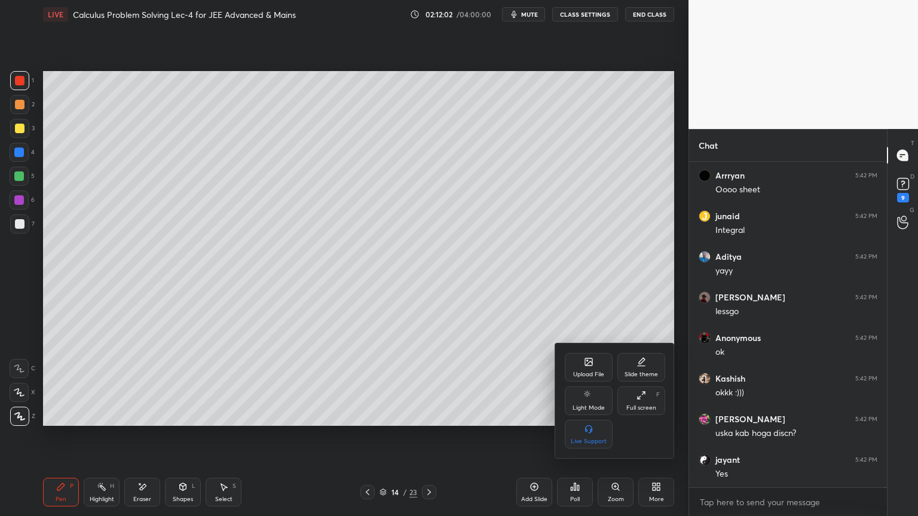
click at [584, 372] on div "Upload File" at bounding box center [588, 375] width 31 height 6
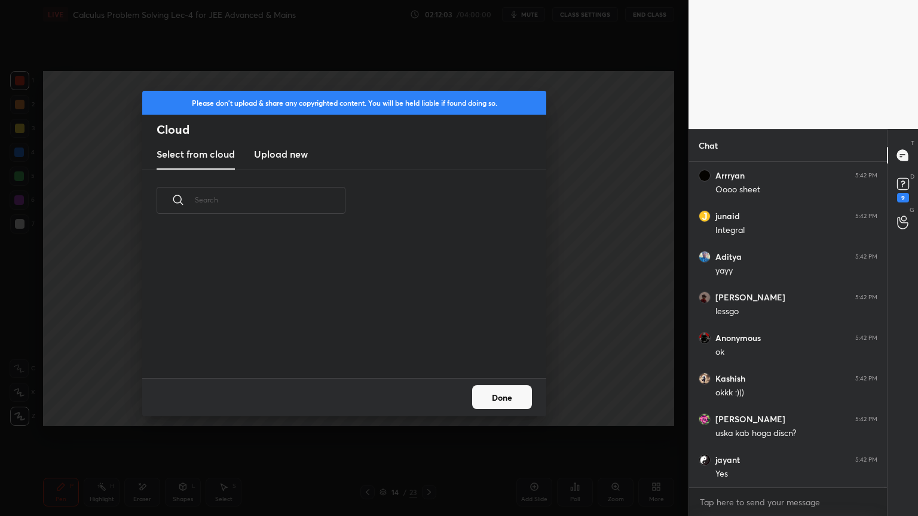
click at [291, 155] on h3 "Upload new" at bounding box center [281, 154] width 54 height 14
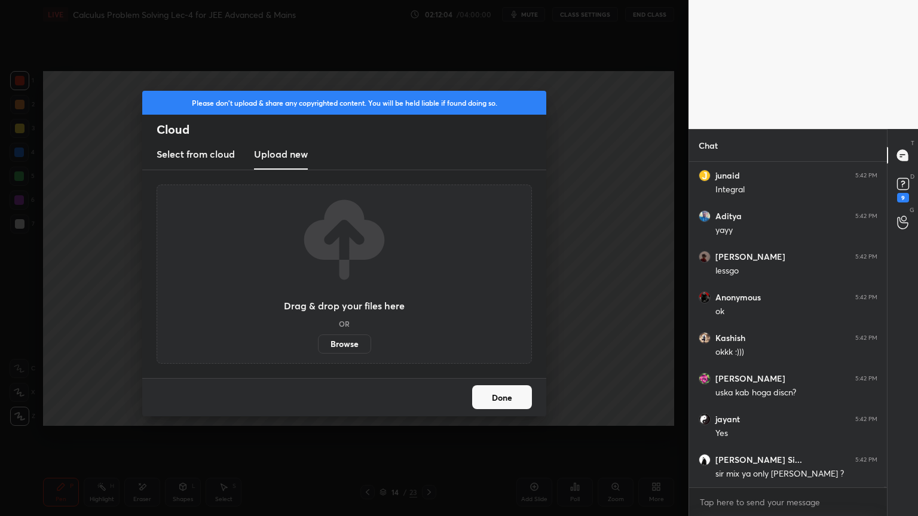
click at [345, 338] on label "Browse" at bounding box center [344, 344] width 53 height 19
click at [318, 338] on input "Browse" at bounding box center [318, 344] width 0 height 19
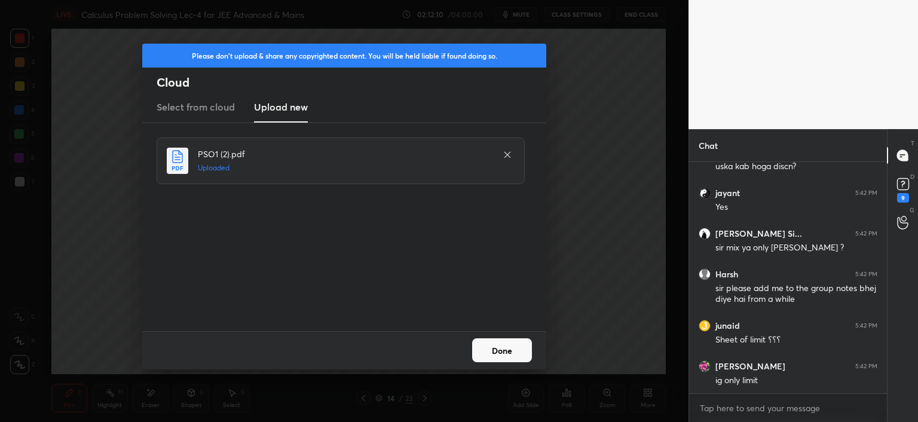
click at [514, 357] on button "Done" at bounding box center [502, 350] width 60 height 24
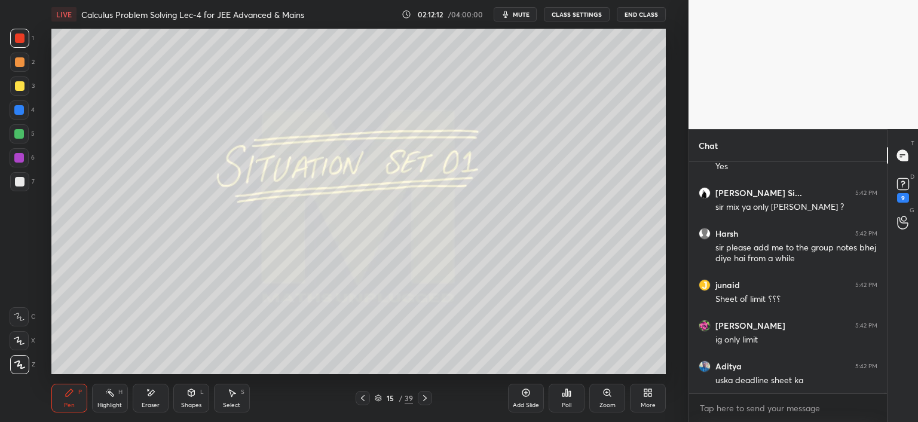
click at [654, 403] on div "More" at bounding box center [648, 405] width 15 height 6
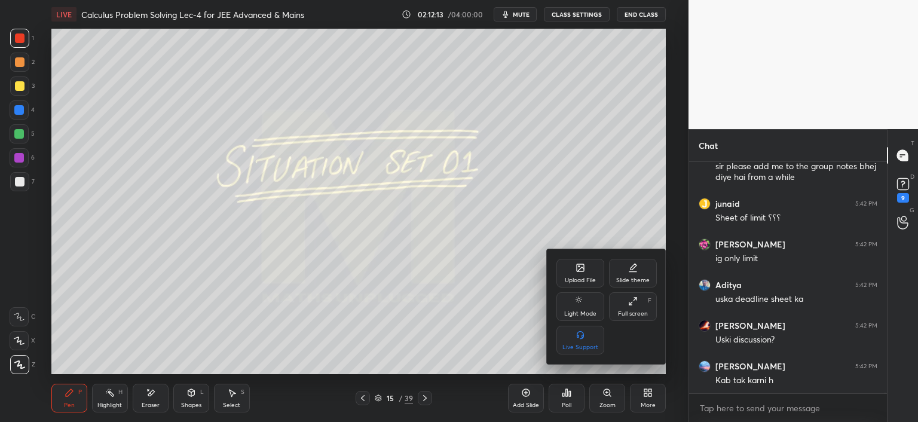
click at [649, 305] on div "Full screen F" at bounding box center [633, 306] width 48 height 29
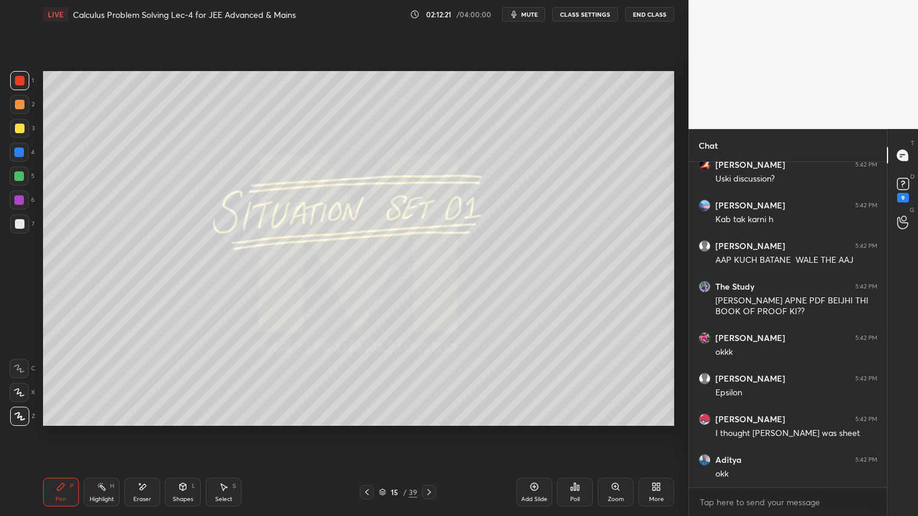
click at [386, 493] on div "15 / 39" at bounding box center [398, 492] width 38 height 11
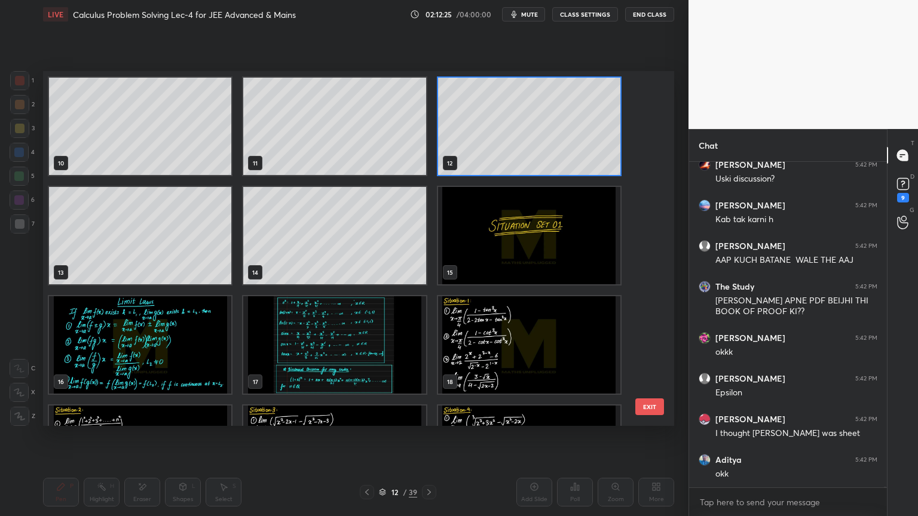
click at [503, 142] on div "4 5 6 7 8 9 10 11 12 13 14 15 16 17 18 19 20 21" at bounding box center [348, 248] width 610 height 355
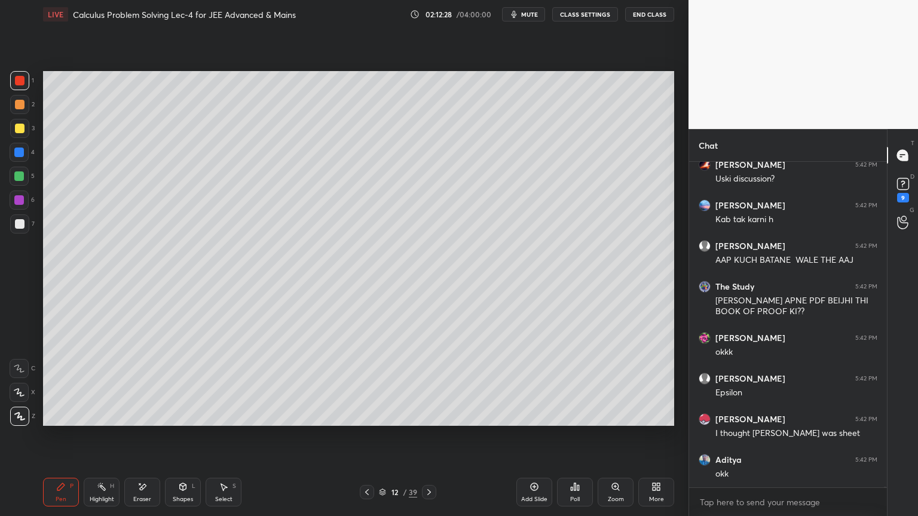
click at [384, 492] on icon at bounding box center [382, 492] width 7 height 7
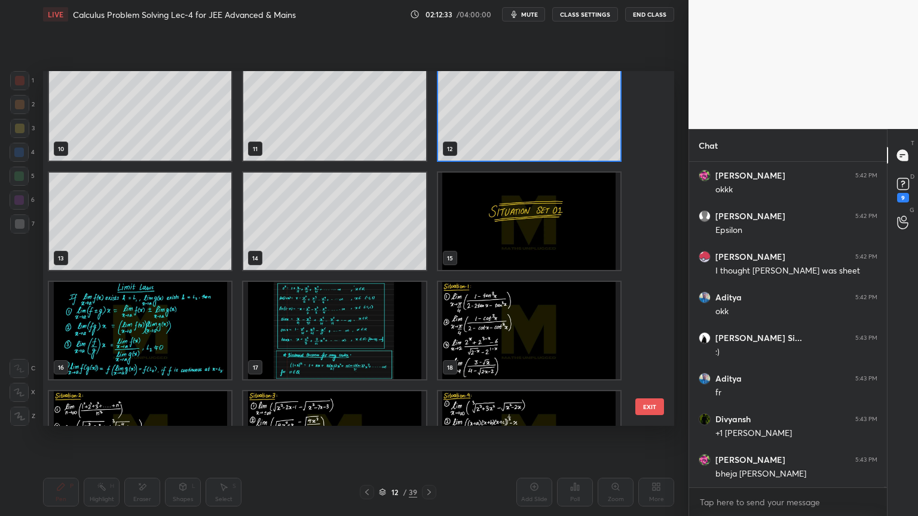
click at [470, 228] on img "grid" at bounding box center [529, 221] width 182 height 97
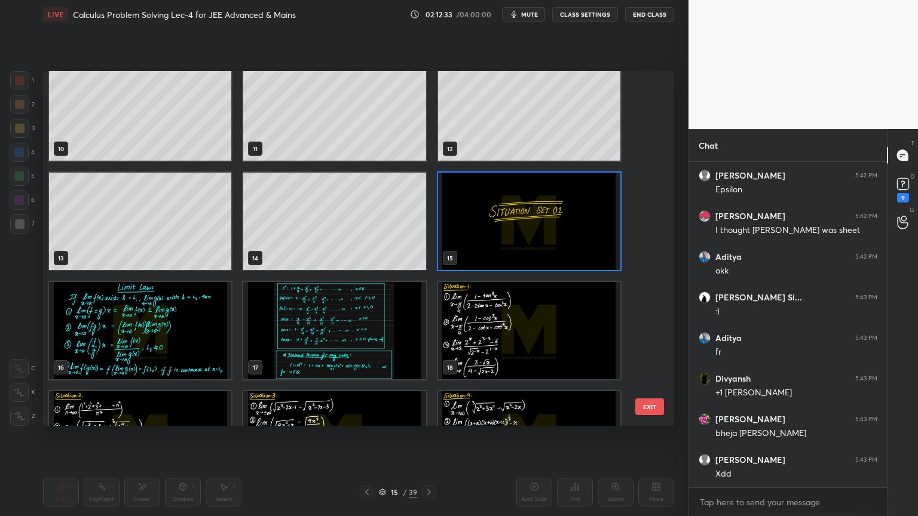
click at [470, 228] on img "grid" at bounding box center [529, 221] width 182 height 97
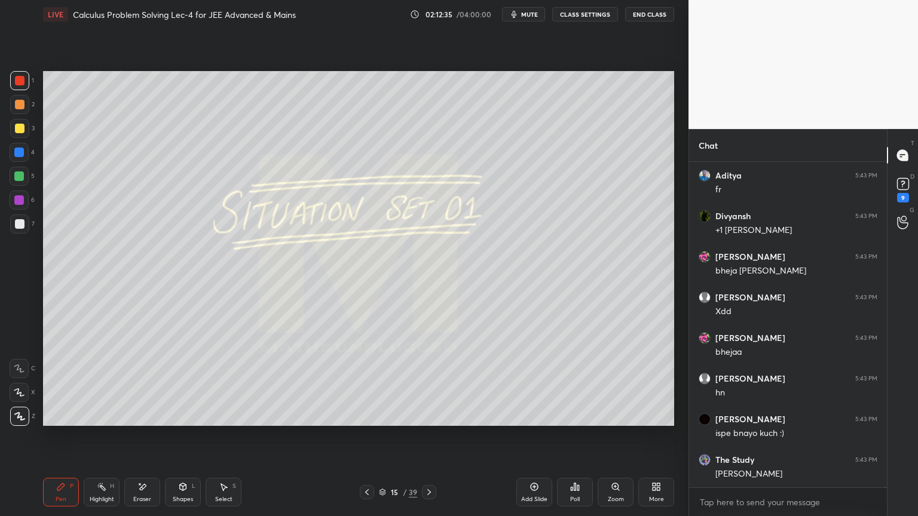
drag, startPoint x: 384, startPoint y: 495, endPoint x: 496, endPoint y: 442, distance: 124.0
click at [384, 496] on div "15 / 39" at bounding box center [398, 492] width 38 height 11
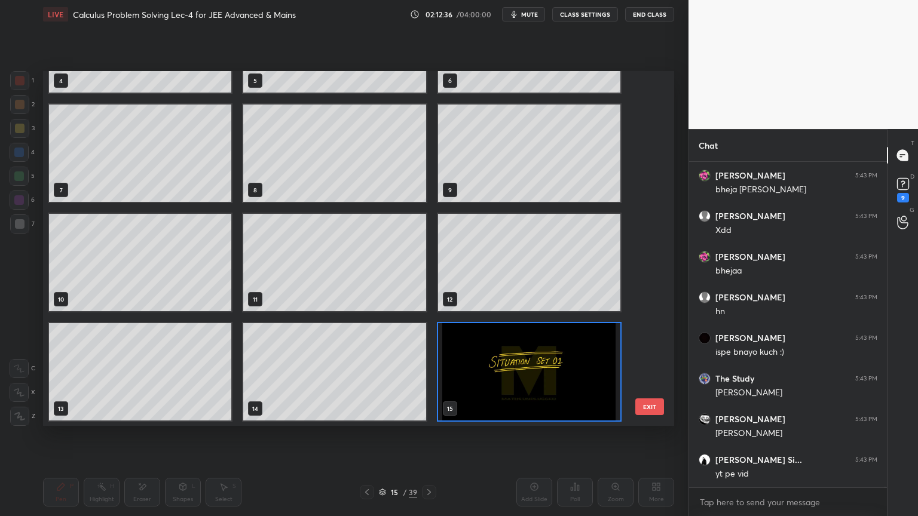
click at [526, 377] on img "grid" at bounding box center [529, 371] width 182 height 97
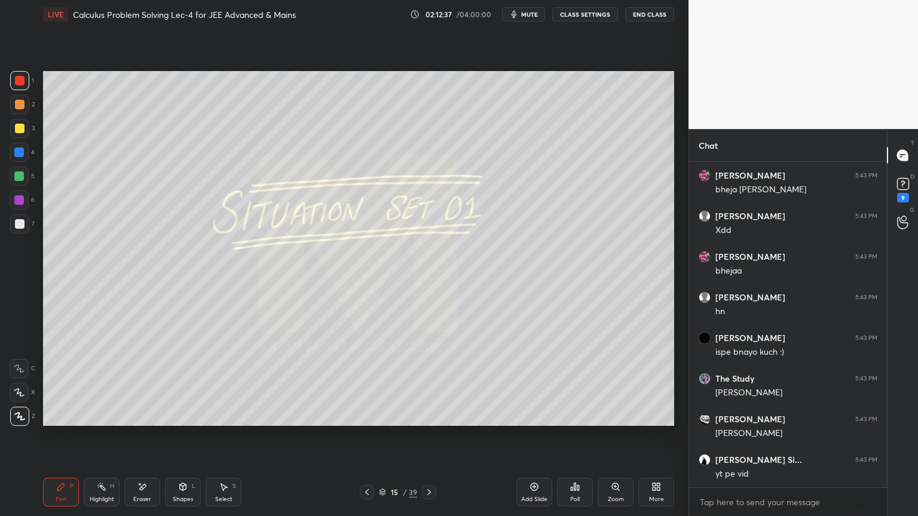
click at [526, 378] on img "grid" at bounding box center [529, 371] width 182 height 97
click at [525, 379] on img "grid" at bounding box center [529, 371] width 182 height 97
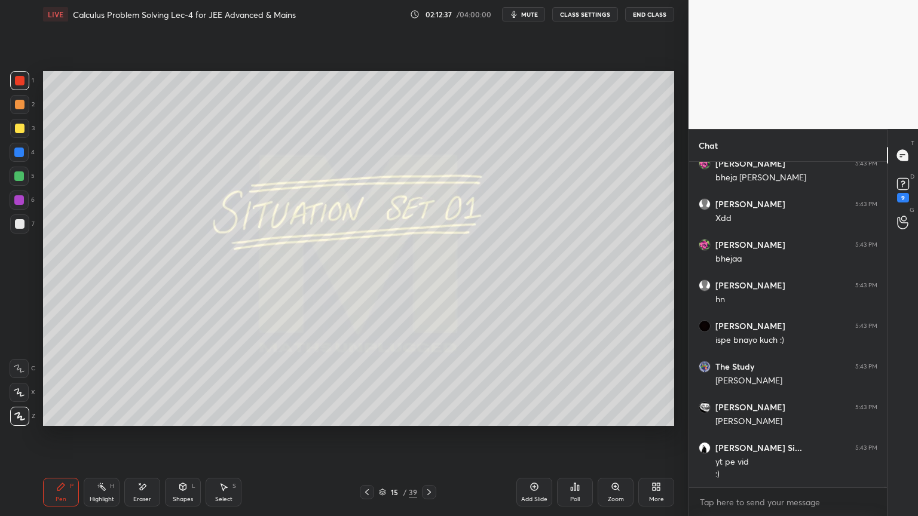
click at [430, 493] on icon at bounding box center [429, 493] width 10 height 10
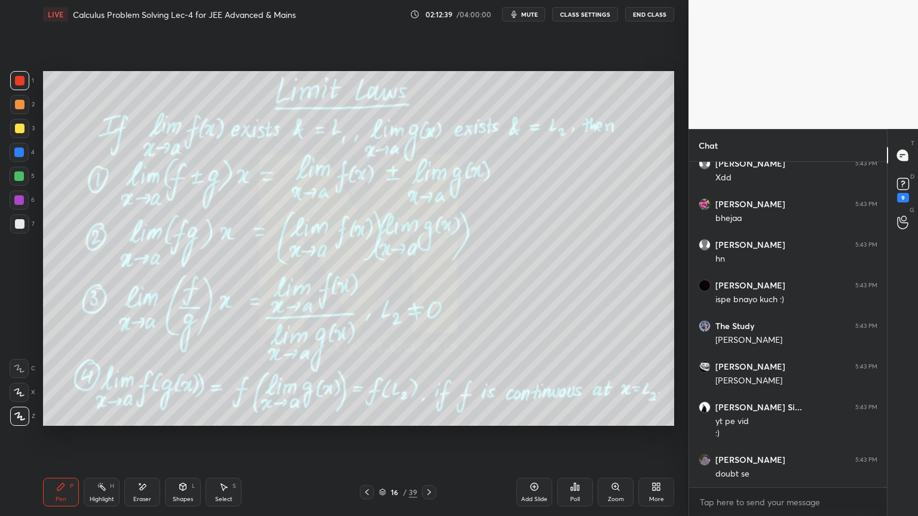
drag, startPoint x: 367, startPoint y: 489, endPoint x: 399, endPoint y: 474, distance: 35.3
click at [367, 489] on icon at bounding box center [367, 493] width 10 height 10
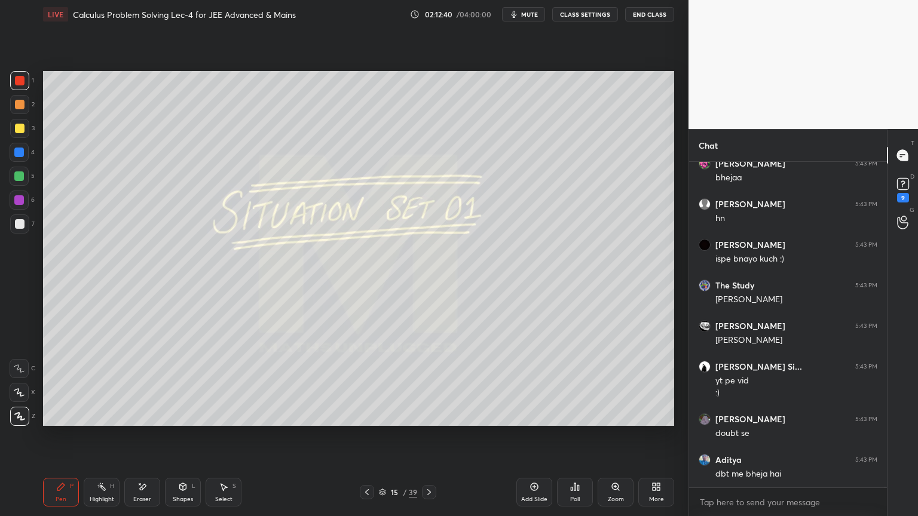
click at [383, 494] on icon at bounding box center [382, 492] width 7 height 7
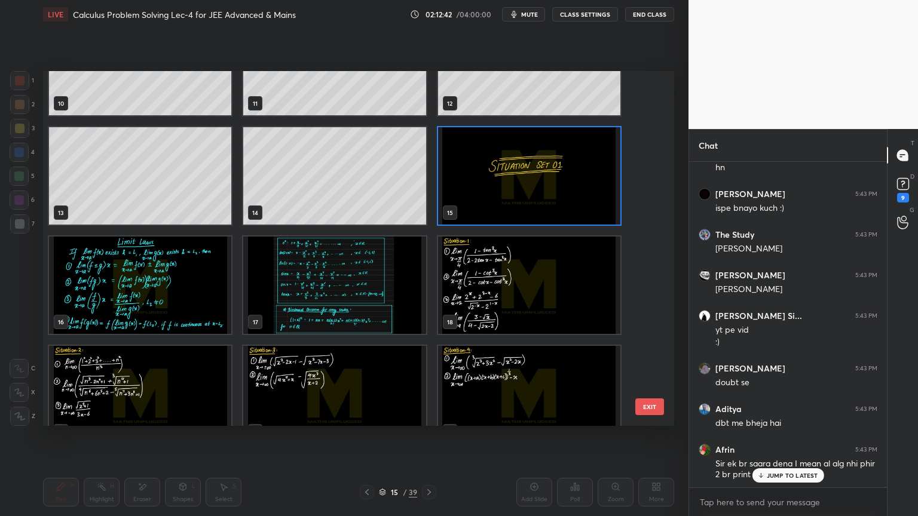
click at [468, 204] on img "grid" at bounding box center [529, 175] width 182 height 97
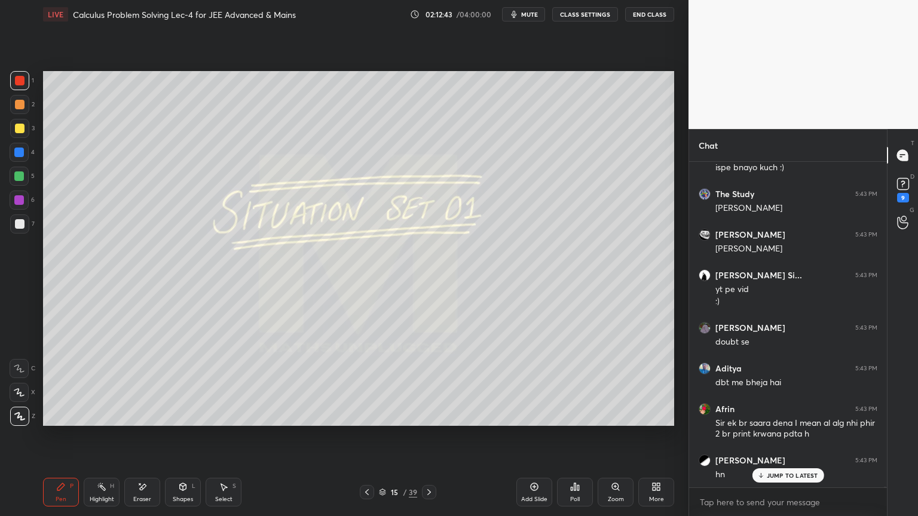
click at [468, 204] on img "grid" at bounding box center [529, 175] width 182 height 97
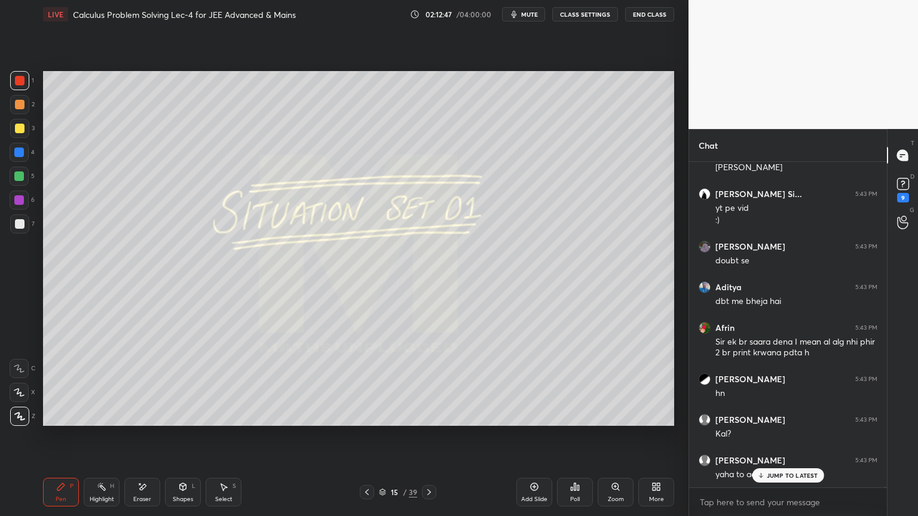
click at [538, 497] on div "Add Slide" at bounding box center [534, 500] width 26 height 6
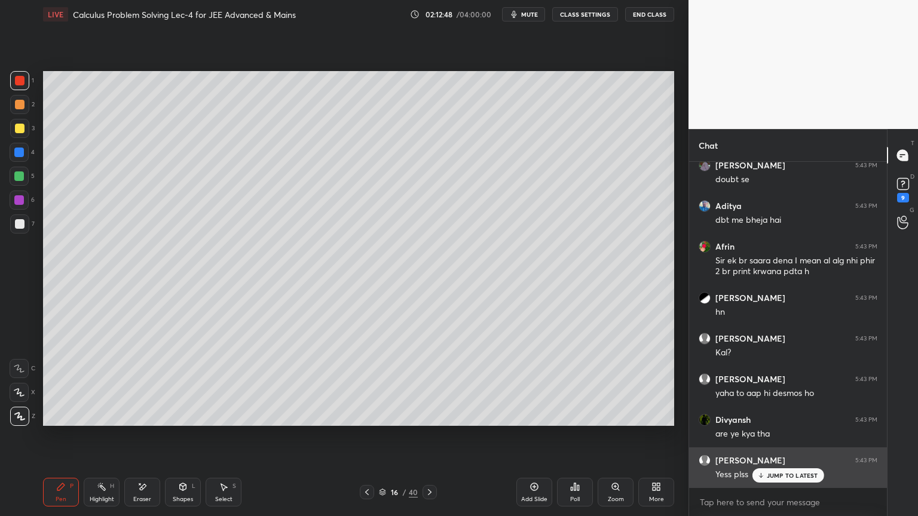
click at [774, 473] on p "JUMP TO LATEST" at bounding box center [792, 475] width 51 height 7
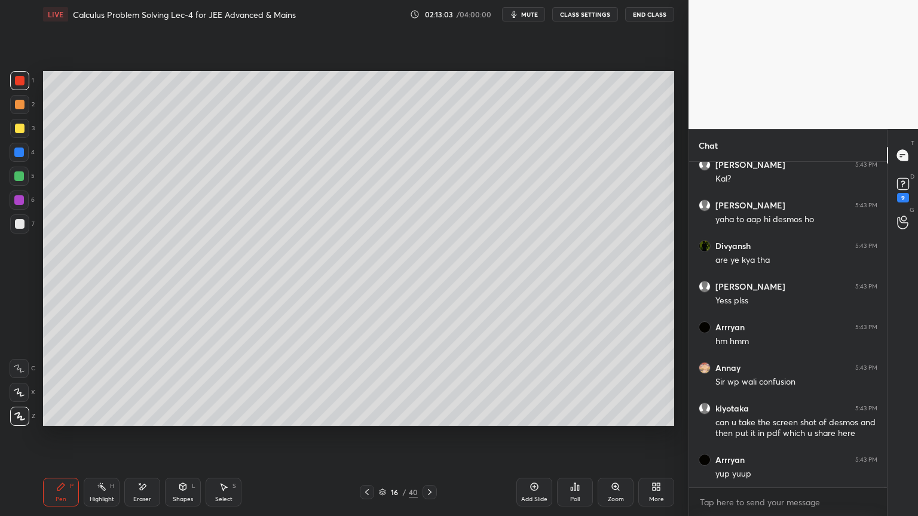
click at [143, 493] on div "Eraser" at bounding box center [142, 492] width 36 height 29
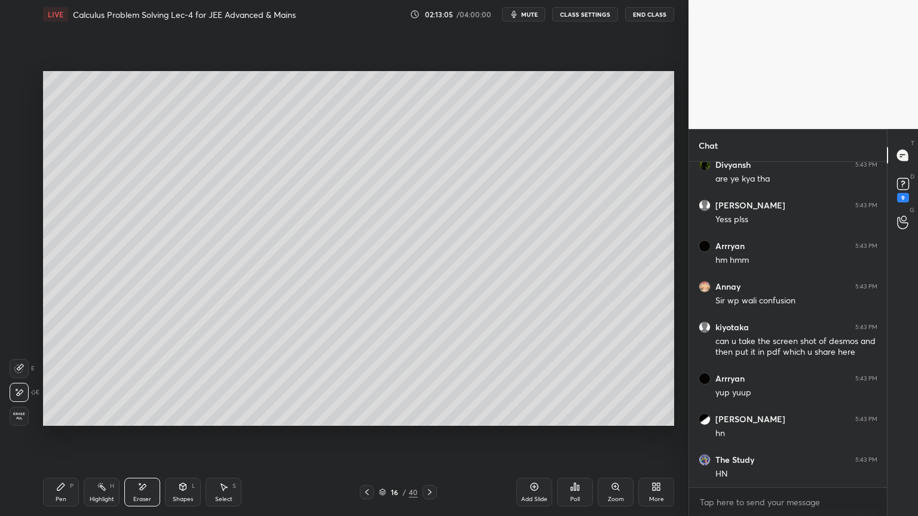
drag, startPoint x: 93, startPoint y: 497, endPoint x: 78, endPoint y: 501, distance: 15.5
click at [90, 498] on div "Highlight" at bounding box center [102, 500] width 24 height 6
drag, startPoint x: 65, startPoint y: 495, endPoint x: 100, endPoint y: 426, distance: 78.0
click at [65, 497] on div "Pen" at bounding box center [61, 500] width 11 height 6
click at [19, 225] on div at bounding box center [20, 224] width 10 height 10
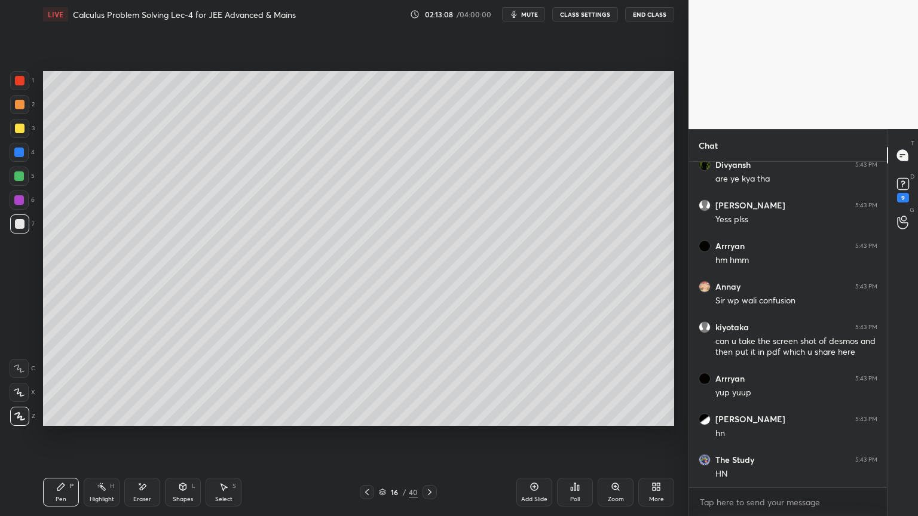
click at [142, 488] on icon at bounding box center [142, 487] width 10 height 10
click at [92, 497] on div "Highlight" at bounding box center [102, 500] width 24 height 6
click at [57, 494] on div "Pen P" at bounding box center [61, 492] width 36 height 29
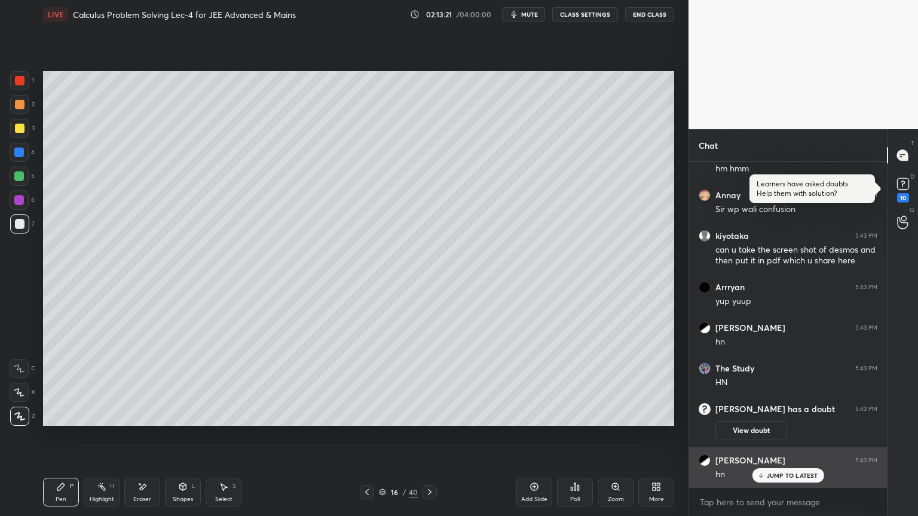
click at [768, 476] on p "JUMP TO LATEST" at bounding box center [792, 475] width 51 height 7
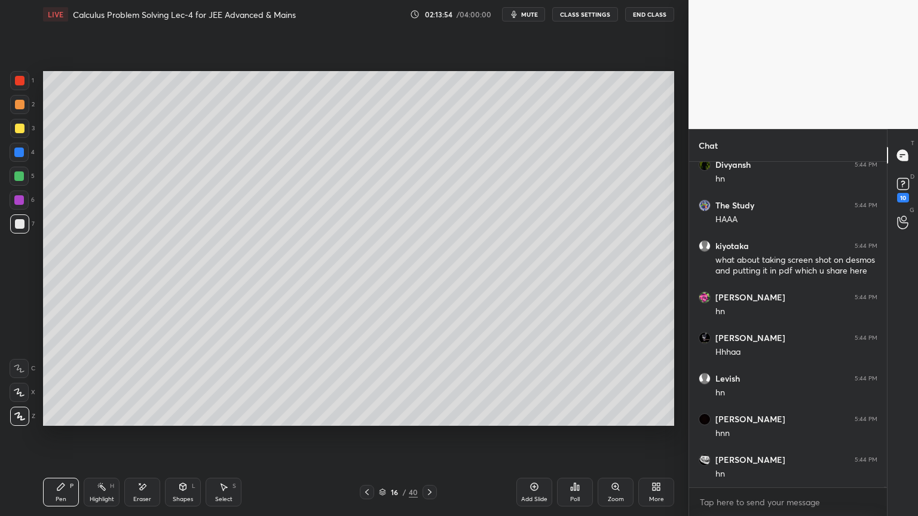
scroll to position [122849, 0]
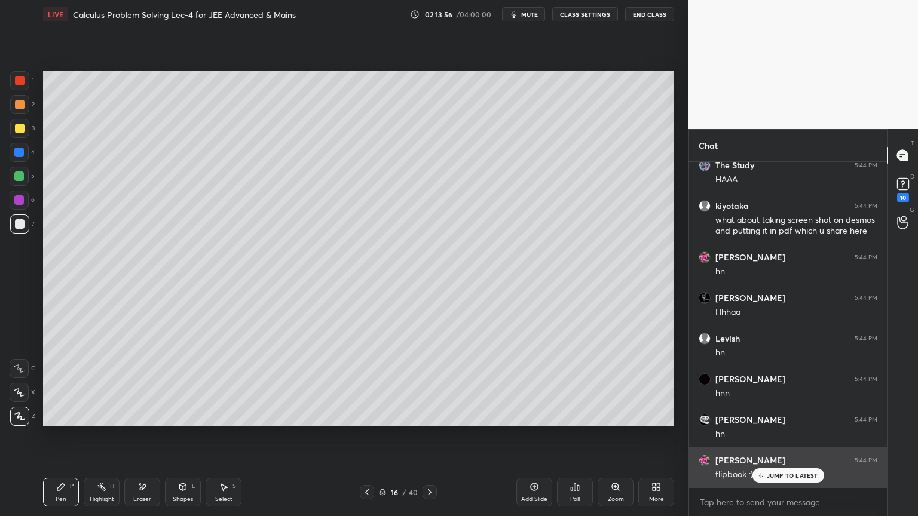
drag, startPoint x: 767, startPoint y: 480, endPoint x: 756, endPoint y: 463, distance: 19.9
click at [767, 480] on div "JUMP TO LATEST" at bounding box center [788, 475] width 72 height 14
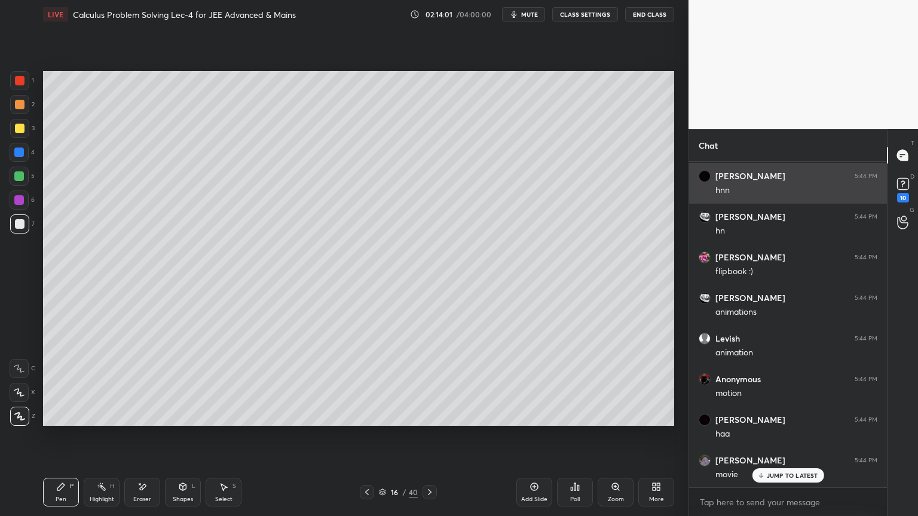
scroll to position [123093, 0]
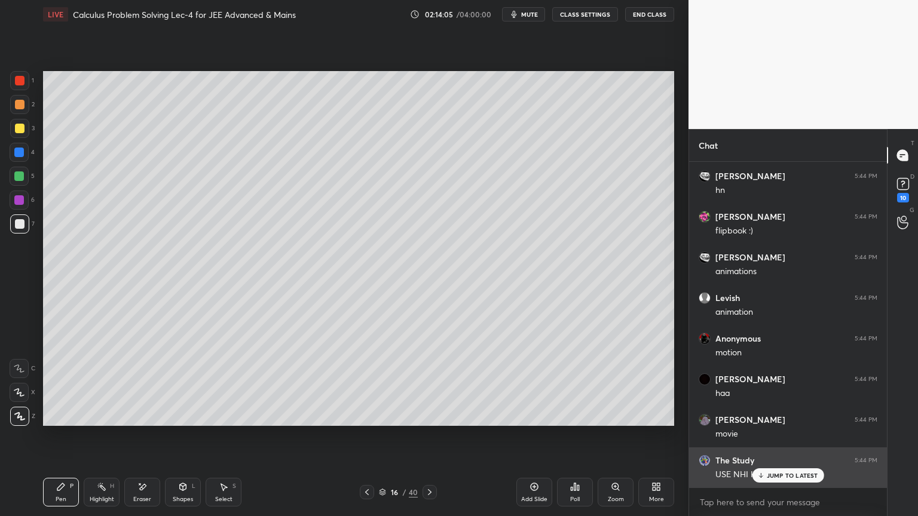
click at [781, 476] on p "JUMP TO LATEST" at bounding box center [792, 475] width 51 height 7
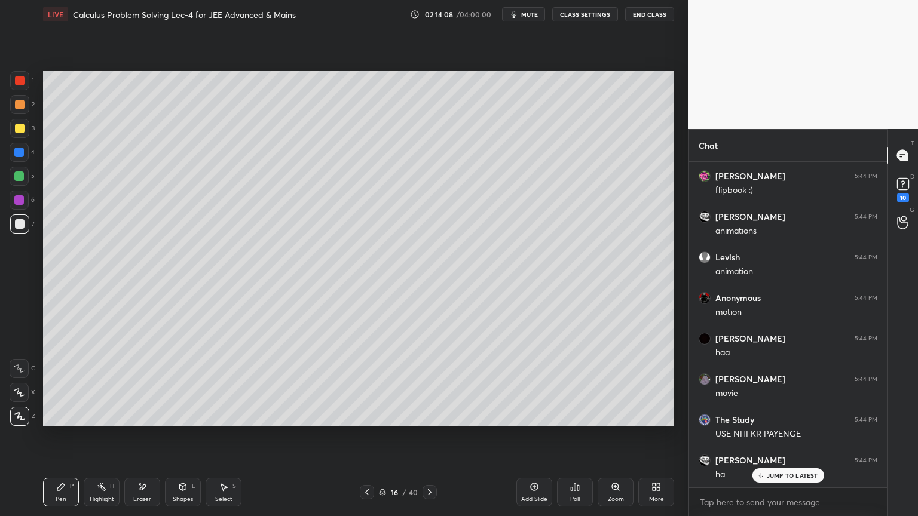
scroll to position [123174, 0]
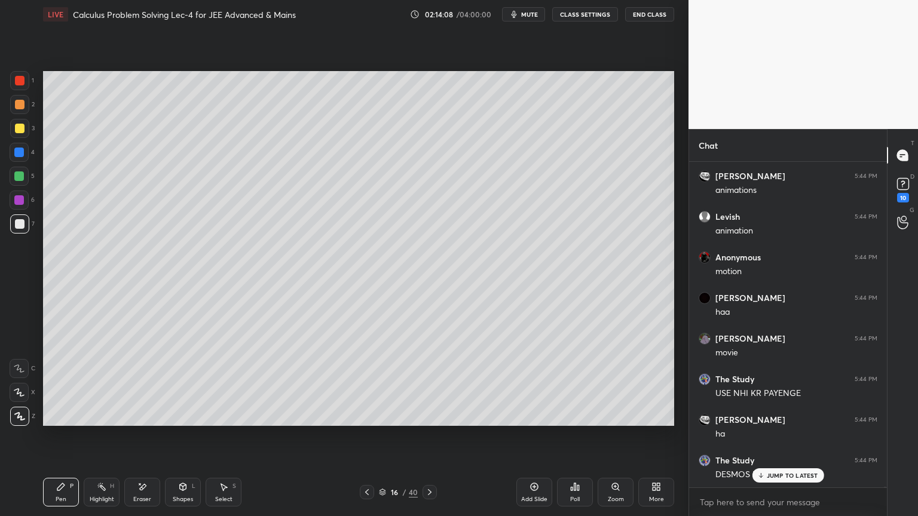
click at [143, 492] on icon at bounding box center [142, 487] width 10 height 10
click at [97, 491] on icon at bounding box center [102, 487] width 10 height 10
click at [65, 494] on div "Pen P" at bounding box center [61, 492] width 36 height 29
click at [122, 491] on div "Pen P Highlight H Eraser Shapes L Select S" at bounding box center [161, 492] width 237 height 29
drag, startPoint x: 153, startPoint y: 491, endPoint x: 182, endPoint y: 473, distance: 33.8
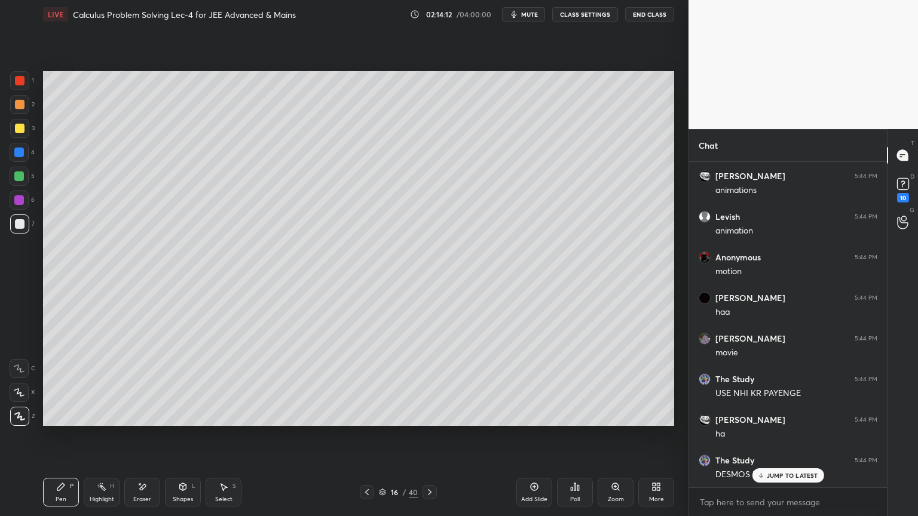
click at [152, 491] on div "Eraser" at bounding box center [142, 492] width 36 height 29
click at [109, 491] on div "Highlight H" at bounding box center [102, 492] width 36 height 29
drag, startPoint x: 79, startPoint y: 489, endPoint x: 155, endPoint y: 443, distance: 89.6
click at [75, 489] on div "Pen P Highlight H Eraser Shapes L Select S" at bounding box center [161, 492] width 237 height 29
click at [63, 498] on div "Pen" at bounding box center [61, 500] width 11 height 6
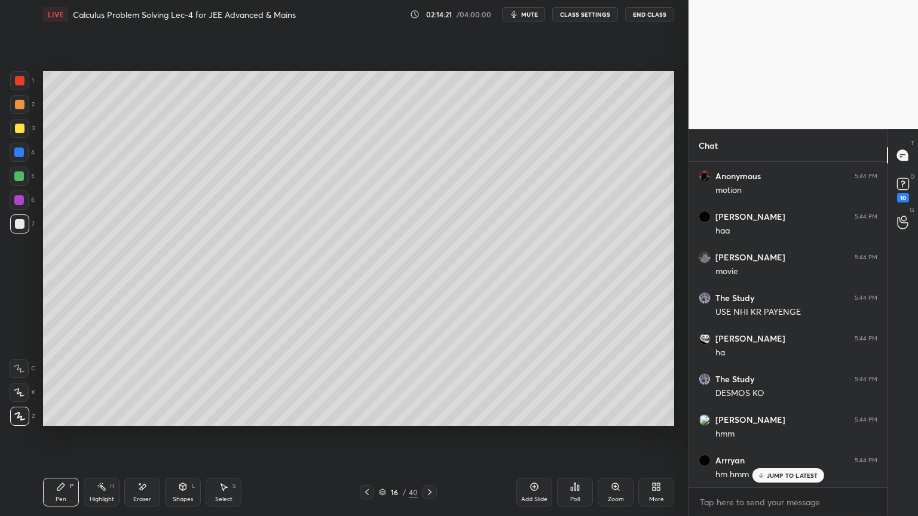
scroll to position [123296, 0]
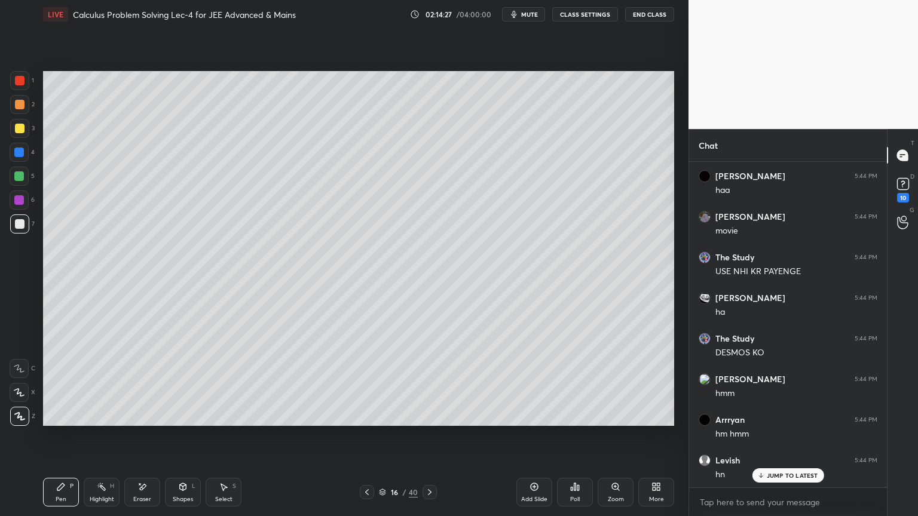
click at [146, 495] on div "Eraser" at bounding box center [142, 492] width 36 height 29
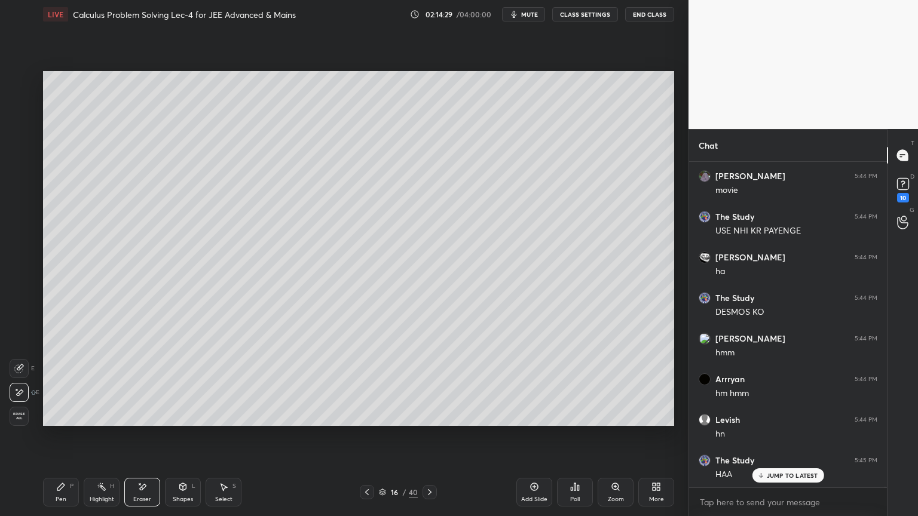
scroll to position [123418, 0]
click at [94, 489] on div "Highlight H" at bounding box center [102, 492] width 36 height 29
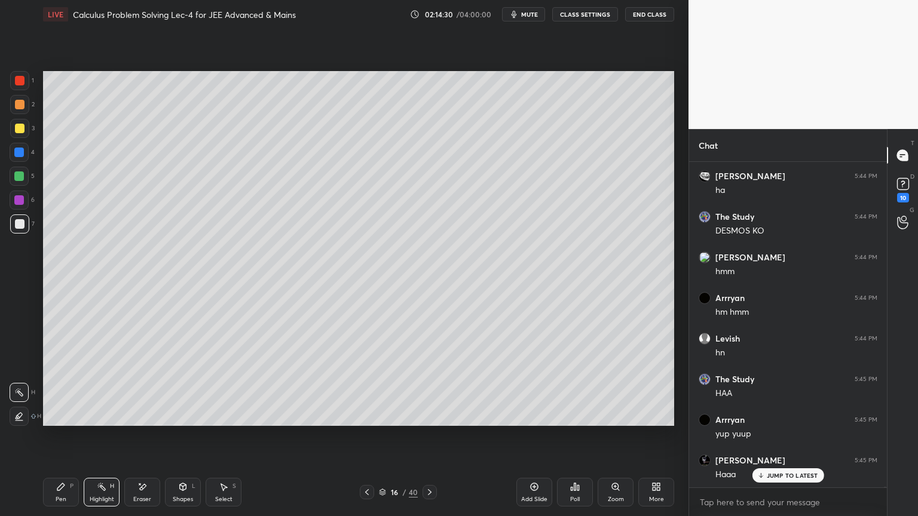
drag, startPoint x: 66, startPoint y: 486, endPoint x: 74, endPoint y: 487, distance: 8.4
click at [65, 487] on div "Pen P" at bounding box center [61, 492] width 36 height 29
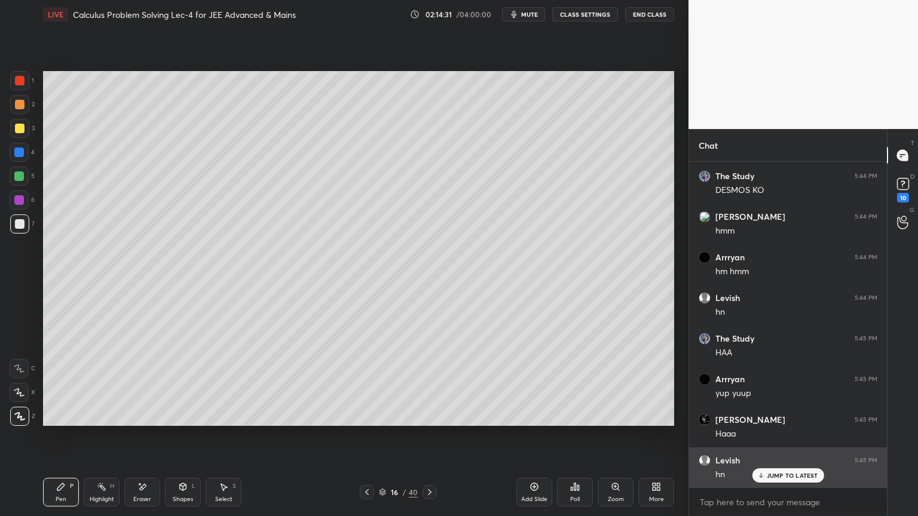
click at [784, 473] on p "JUMP TO LATEST" at bounding box center [792, 475] width 51 height 7
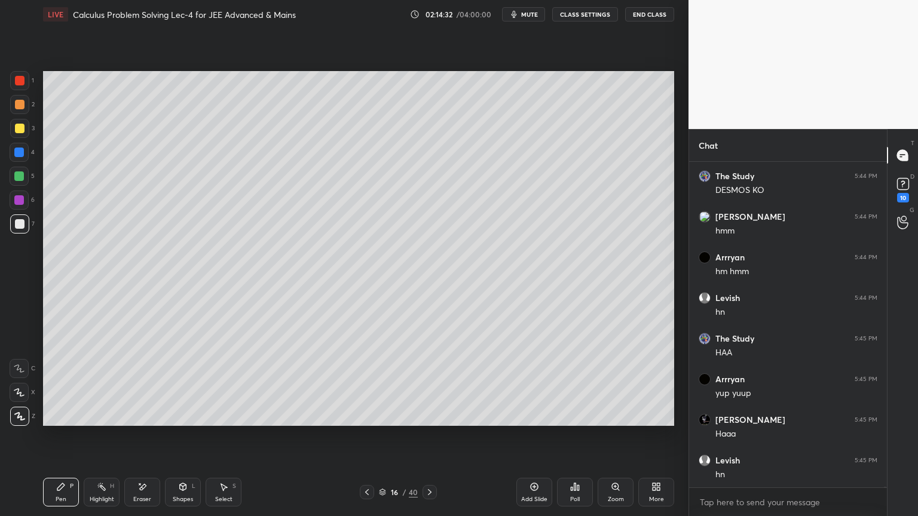
drag, startPoint x: 432, startPoint y: 495, endPoint x: 436, endPoint y: 488, distance: 7.5
click at [431, 494] on icon at bounding box center [430, 493] width 10 height 10
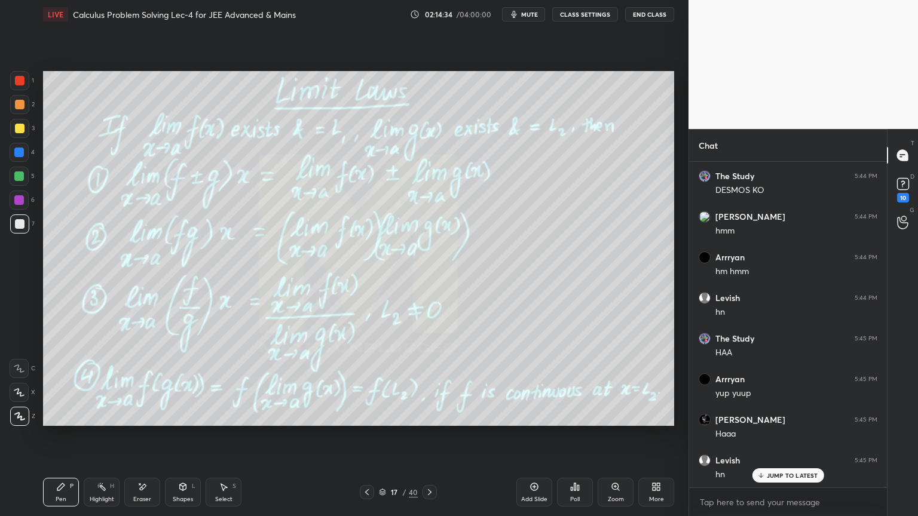
scroll to position [123499, 0]
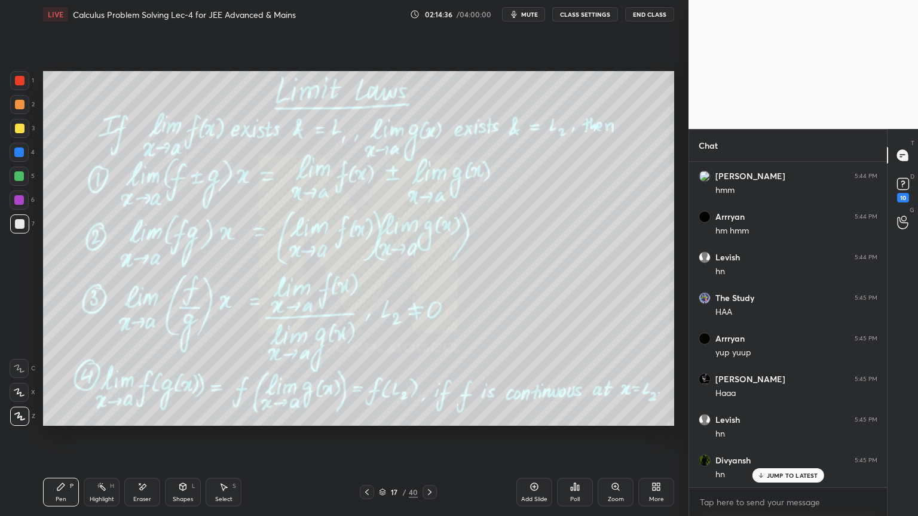
click at [142, 490] on icon at bounding box center [142, 487] width 10 height 10
drag, startPoint x: 69, startPoint y: 504, endPoint x: 167, endPoint y: 479, distance: 100.6
click at [71, 501] on div "Pen P" at bounding box center [61, 492] width 36 height 29
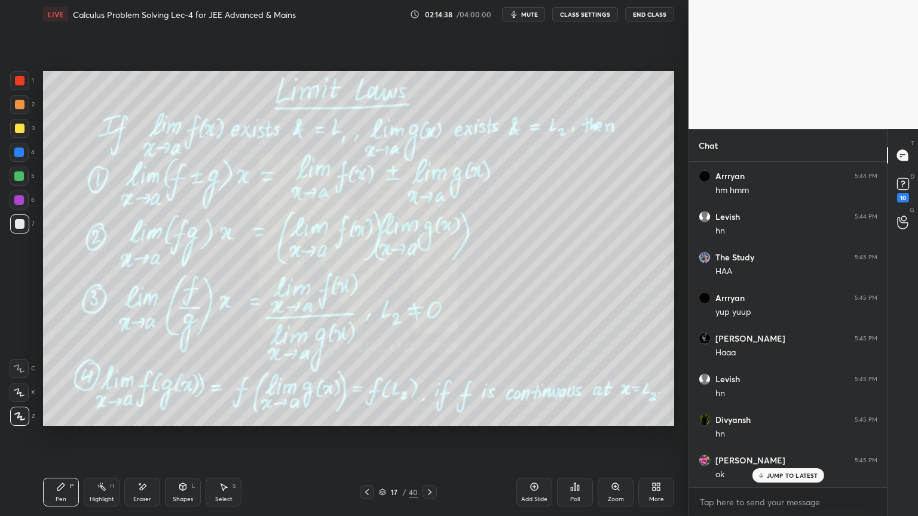
drag, startPoint x: 366, startPoint y: 497, endPoint x: 378, endPoint y: 492, distance: 12.3
click at [364, 497] on div at bounding box center [367, 492] width 14 height 14
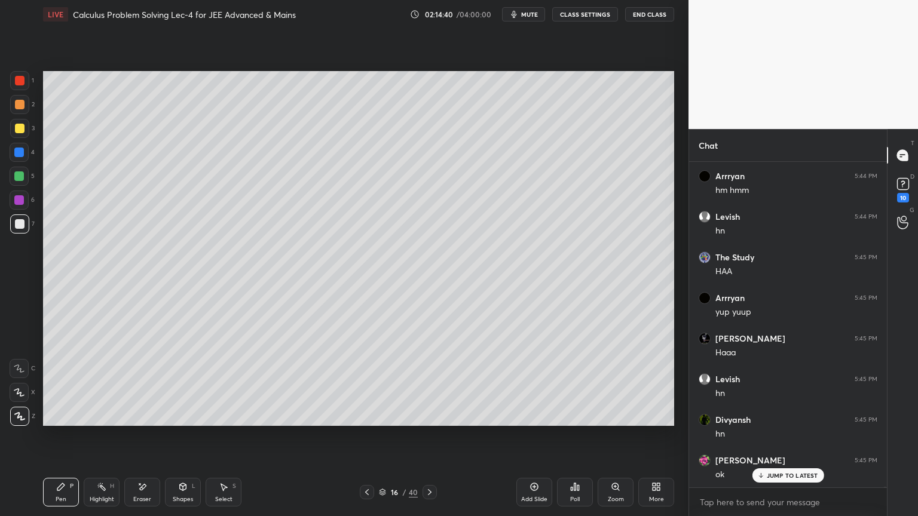
drag, startPoint x: 545, startPoint y: 489, endPoint x: 540, endPoint y: 493, distance: 6.4
click at [544, 491] on div "Add Slide" at bounding box center [534, 492] width 36 height 29
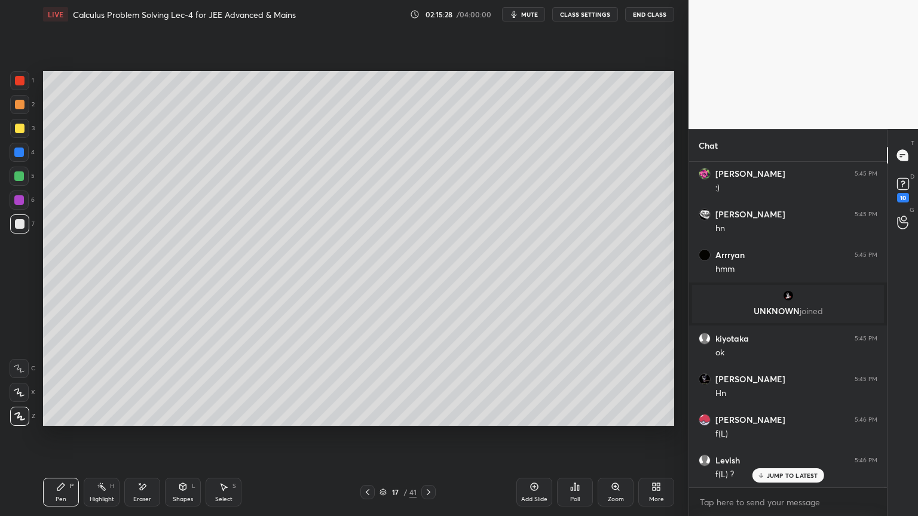
scroll to position [123992, 0]
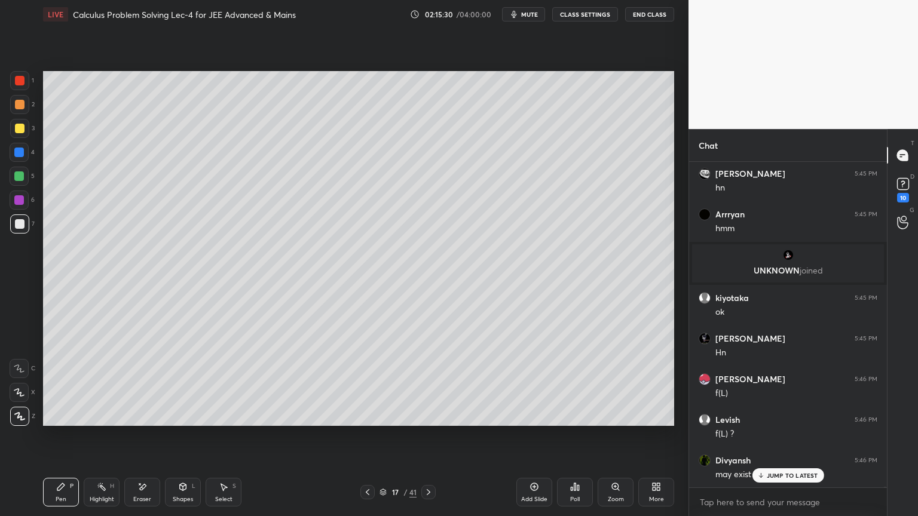
click at [147, 486] on div "Eraser" at bounding box center [142, 492] width 36 height 29
drag, startPoint x: 95, startPoint y: 488, endPoint x: 70, endPoint y: 485, distance: 25.3
click at [95, 488] on div "Highlight H" at bounding box center [102, 492] width 36 height 29
click at [68, 485] on div "Pen P" at bounding box center [61, 492] width 36 height 29
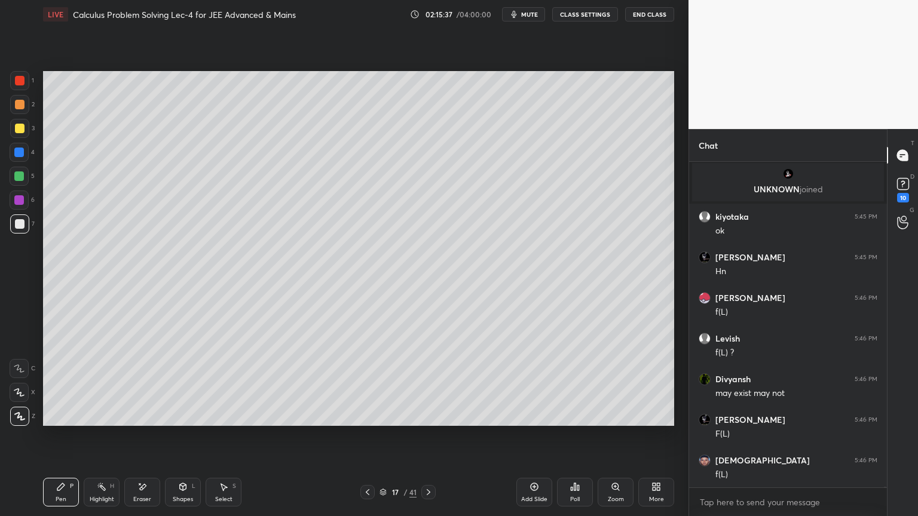
scroll to position [124113, 0]
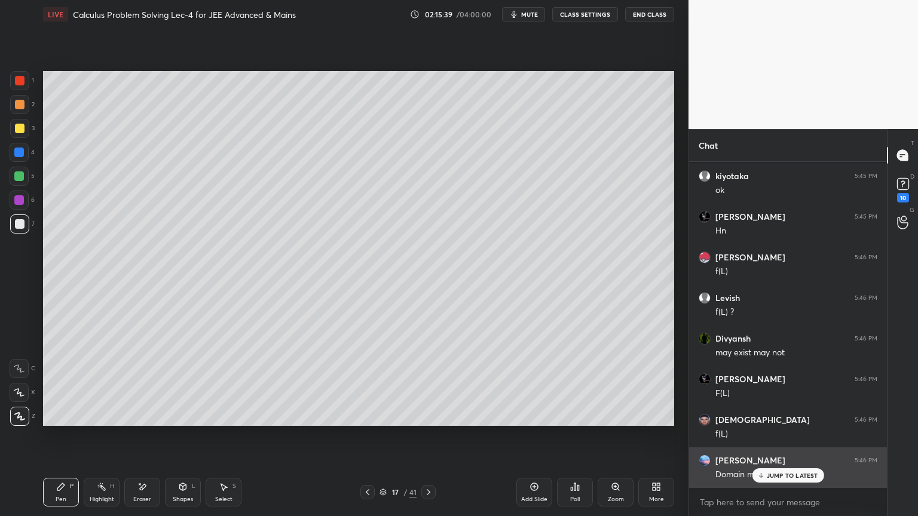
drag, startPoint x: 779, startPoint y: 473, endPoint x: 779, endPoint y: 466, distance: 7.2
click at [780, 474] on p "JUMP TO LATEST" at bounding box center [792, 475] width 51 height 7
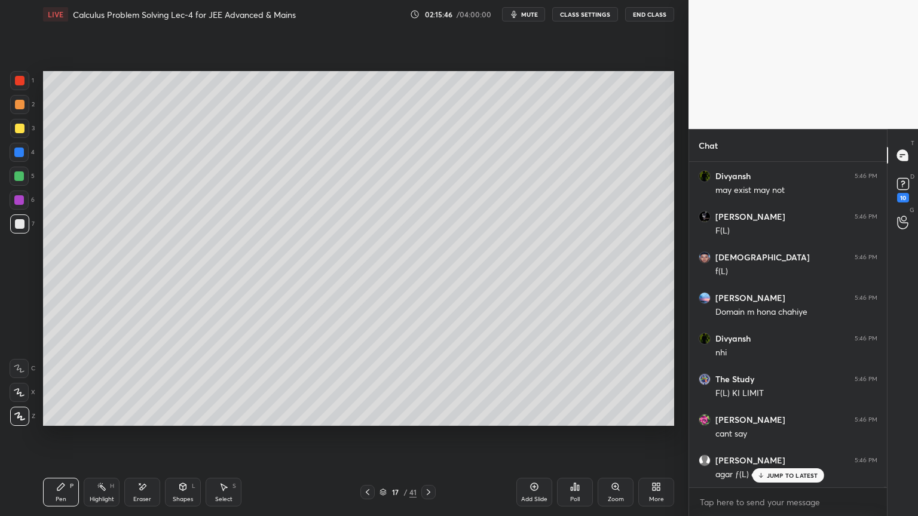
scroll to position [124317, 0]
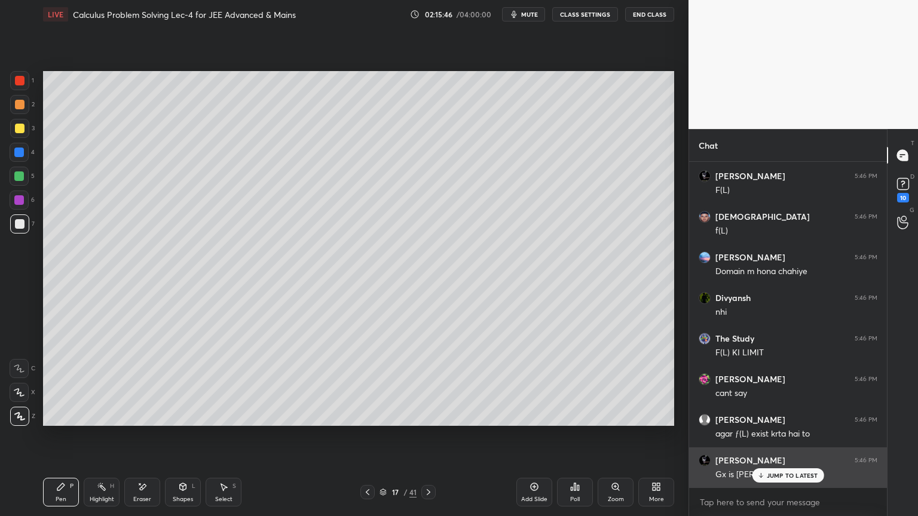
click at [773, 473] on p "JUMP TO LATEST" at bounding box center [792, 475] width 51 height 7
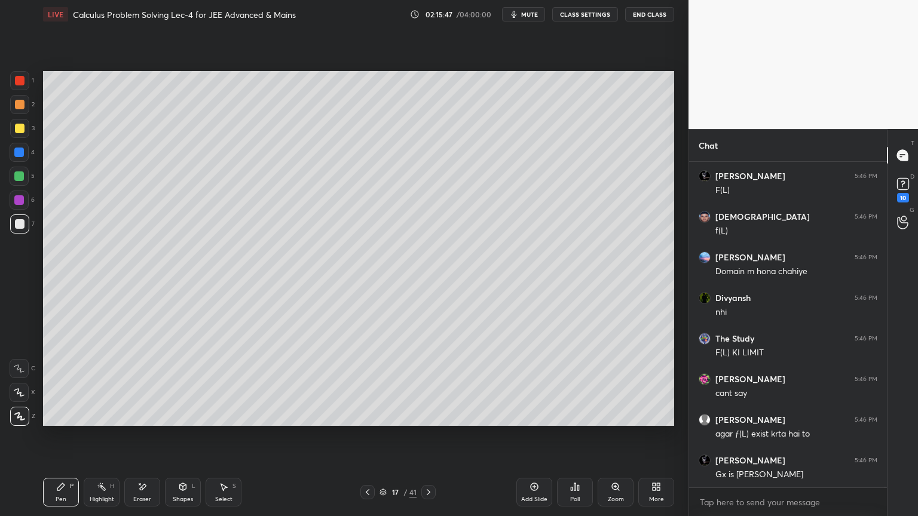
scroll to position [124357, 0]
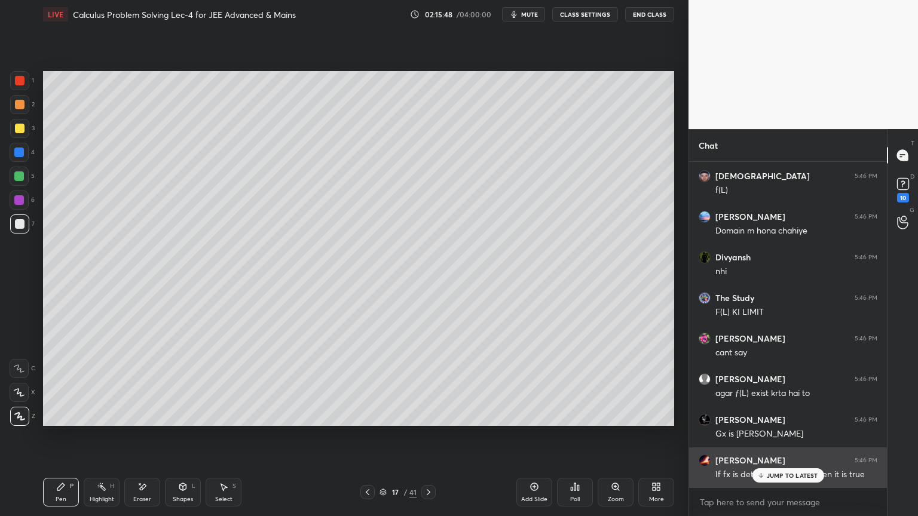
click at [771, 473] on p "JUMP TO LATEST" at bounding box center [792, 475] width 51 height 7
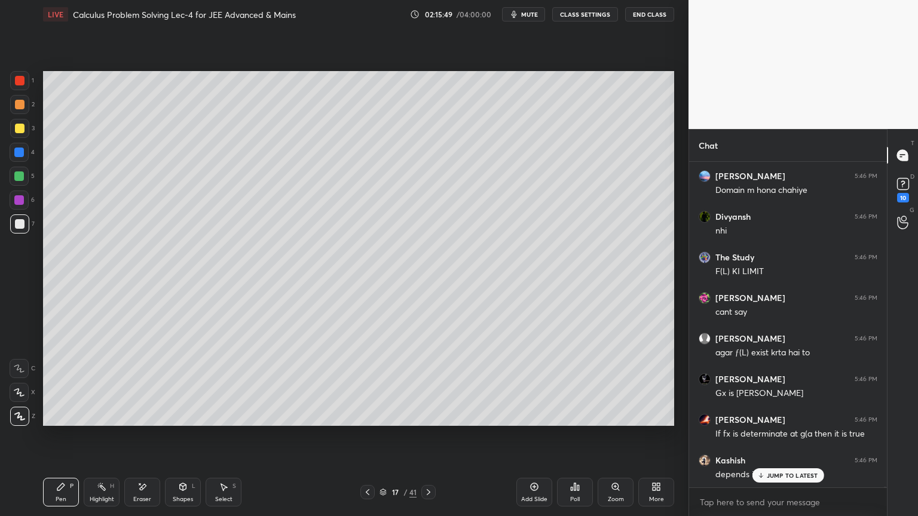
click at [774, 475] on p "JUMP TO LATEST" at bounding box center [792, 475] width 51 height 7
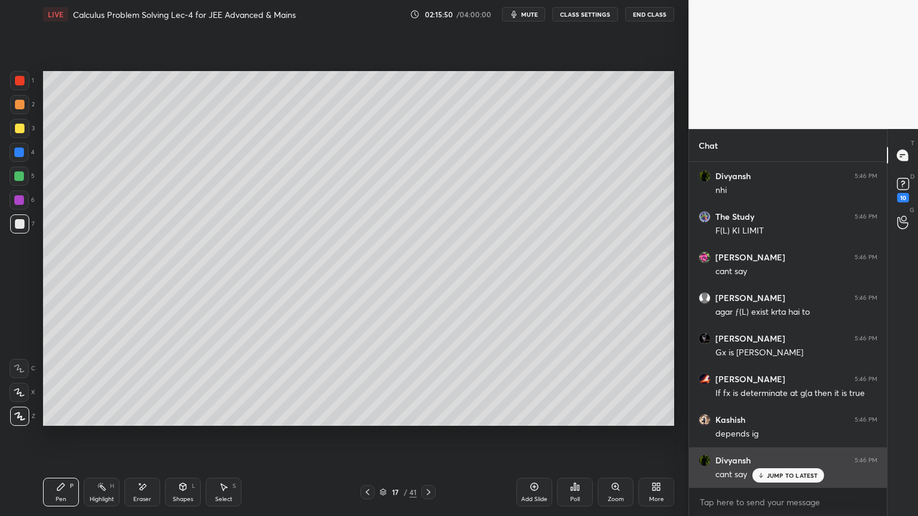
click at [779, 482] on div "JUMP TO LATEST" at bounding box center [788, 475] width 72 height 14
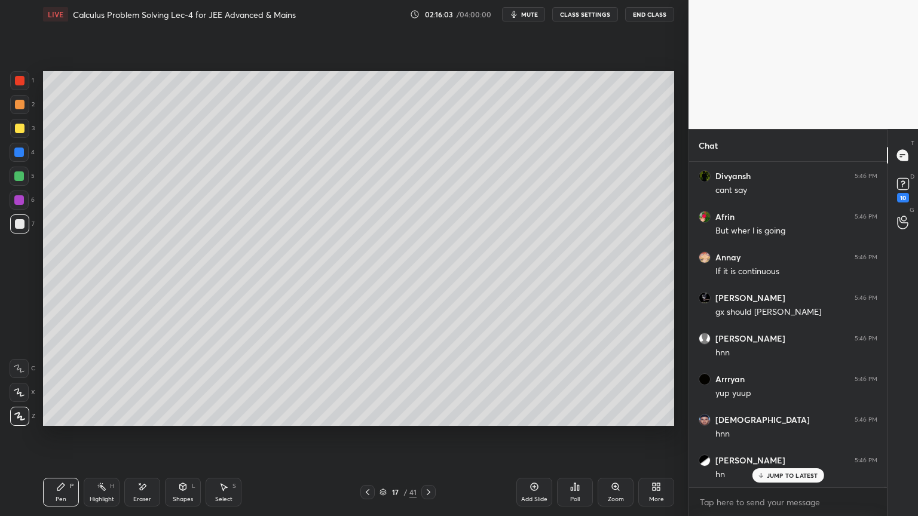
scroll to position [124763, 0]
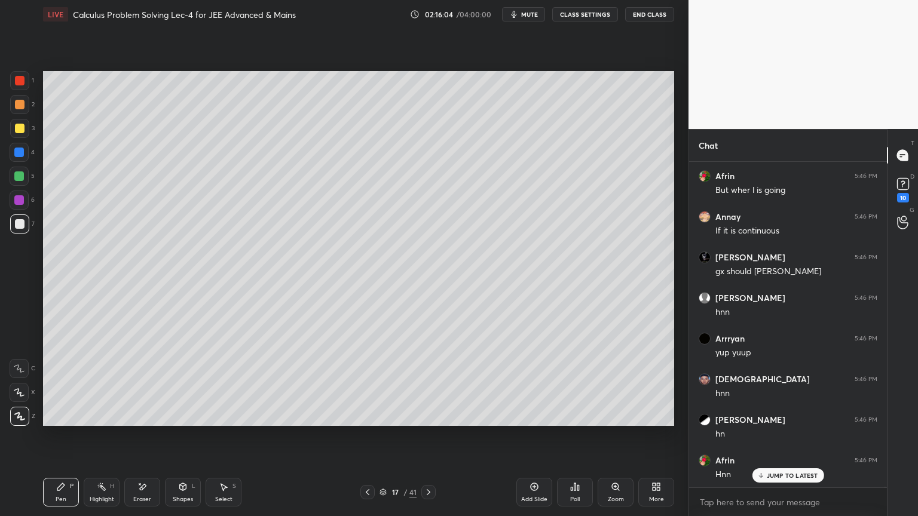
click at [137, 500] on div "Eraser" at bounding box center [142, 500] width 18 height 6
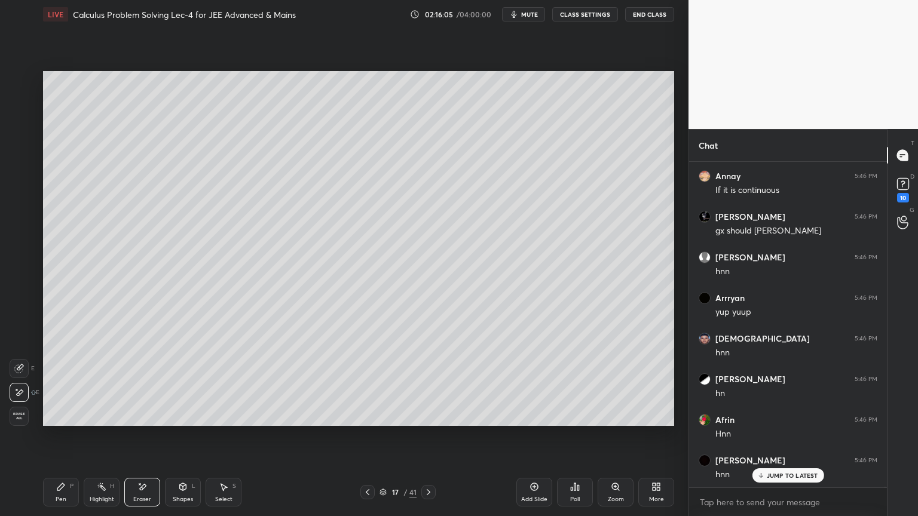
drag, startPoint x: 67, startPoint y: 492, endPoint x: 73, endPoint y: 487, distance: 8.5
click at [69, 491] on div "Pen P" at bounding box center [61, 492] width 36 height 29
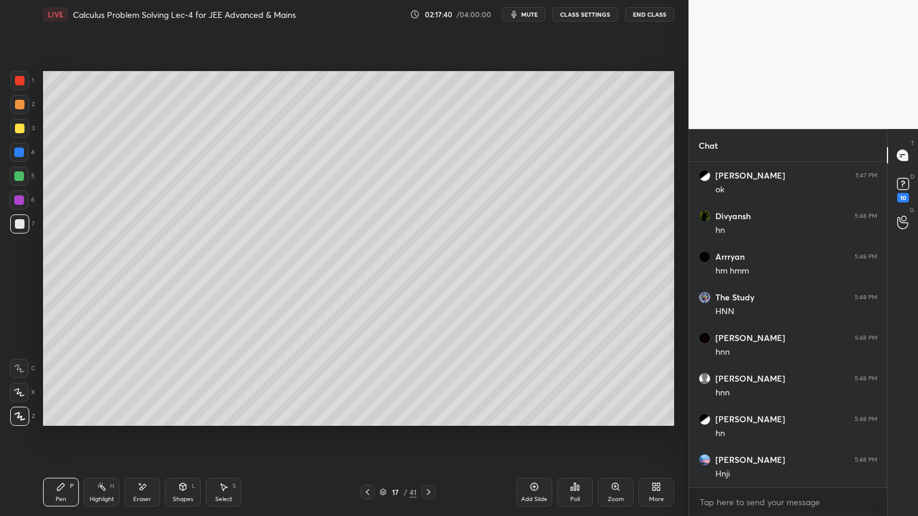
scroll to position [127660, 0]
drag, startPoint x: 140, startPoint y: 491, endPoint x: 149, endPoint y: 476, distance: 17.9
click at [141, 491] on div "Eraser" at bounding box center [142, 492] width 36 height 29
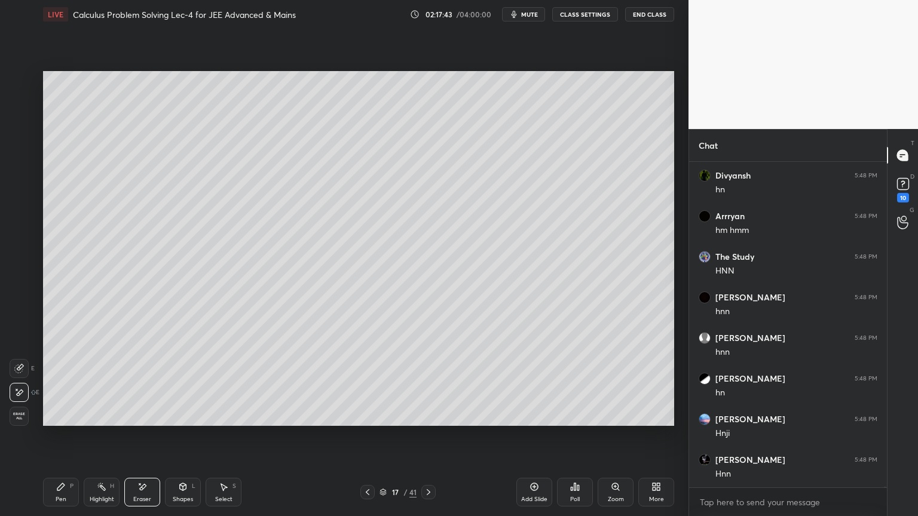
click at [94, 491] on div "Highlight H" at bounding box center [102, 492] width 36 height 29
click at [62, 489] on icon at bounding box center [61, 487] width 10 height 10
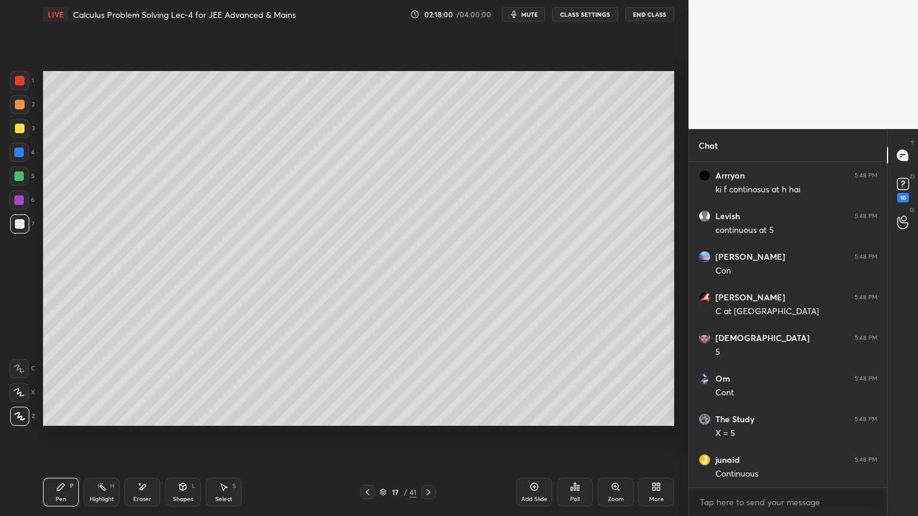
scroll to position [128594, 0]
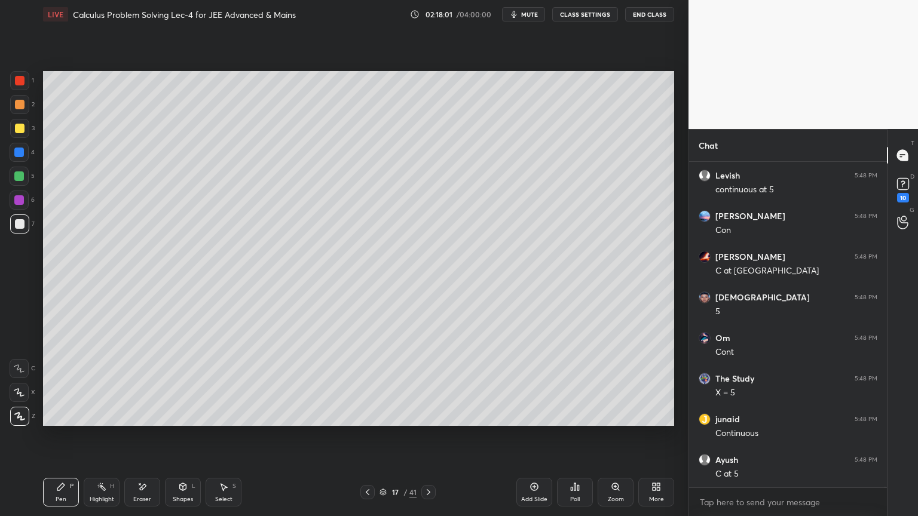
click at [431, 492] on icon at bounding box center [429, 493] width 10 height 10
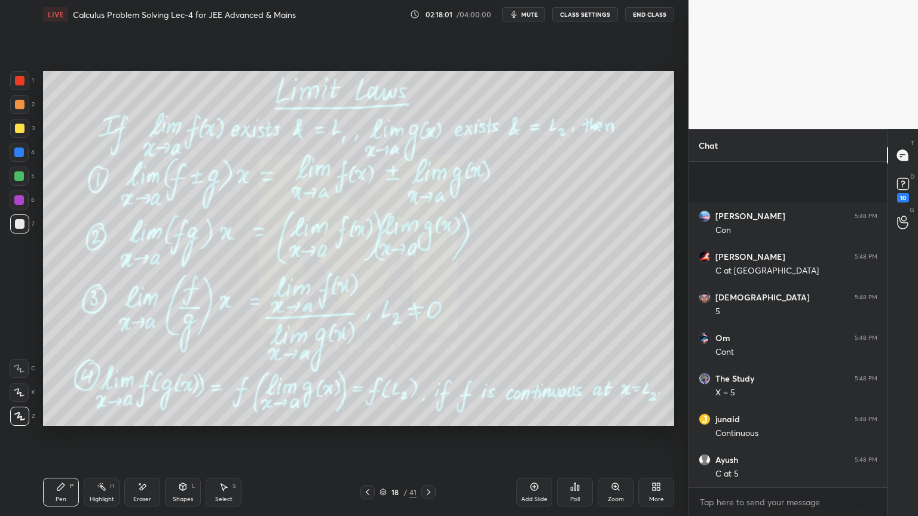
scroll to position [128716, 0]
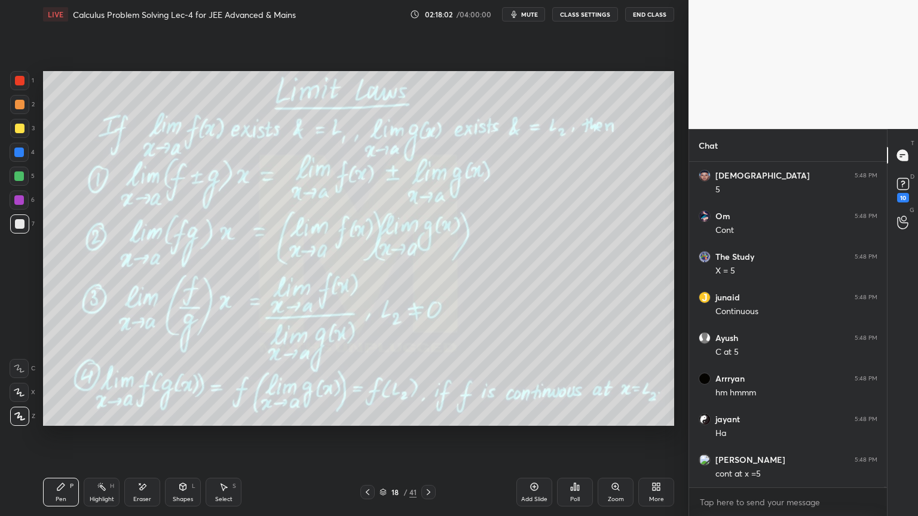
drag, startPoint x: 137, startPoint y: 483, endPoint x: 155, endPoint y: 451, distance: 37.4
click at [138, 483] on icon at bounding box center [142, 487] width 10 height 10
click at [91, 494] on div "Highlight H" at bounding box center [102, 492] width 36 height 29
click at [57, 488] on icon at bounding box center [61, 487] width 10 height 10
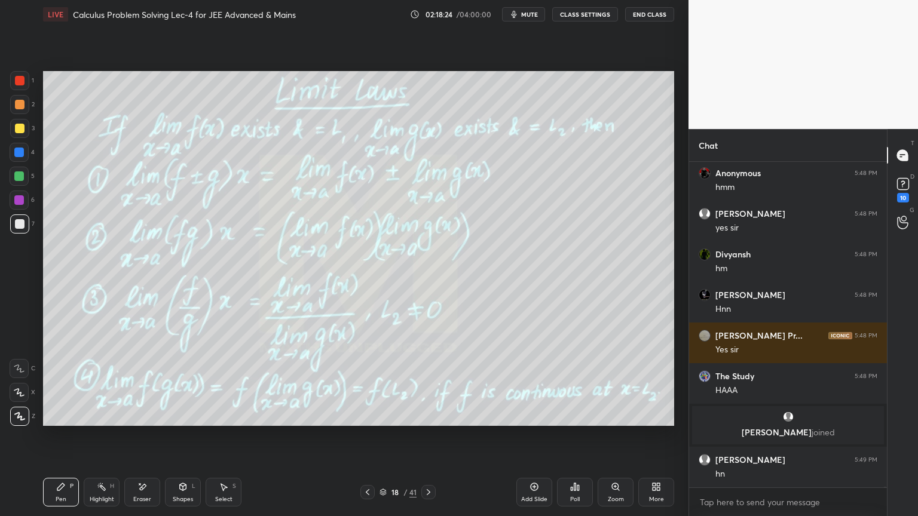
scroll to position [127640, 0]
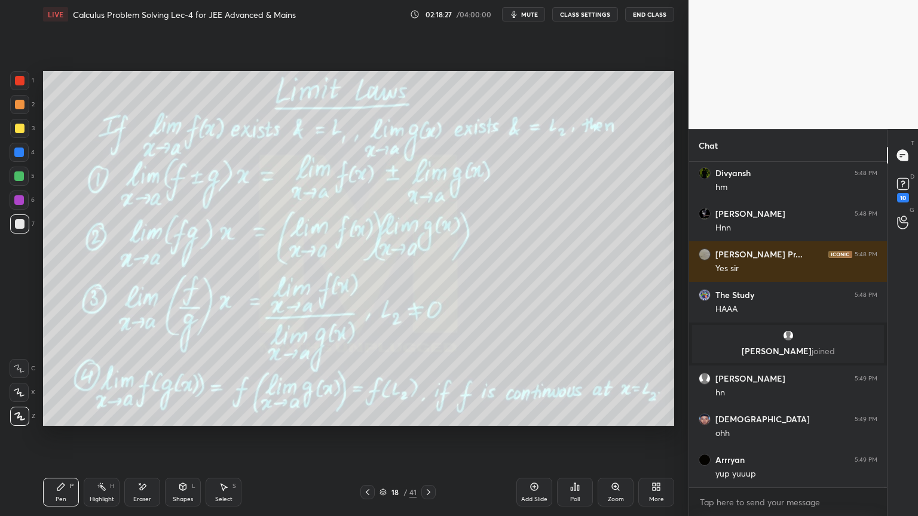
click at [364, 494] on icon at bounding box center [368, 493] width 10 height 10
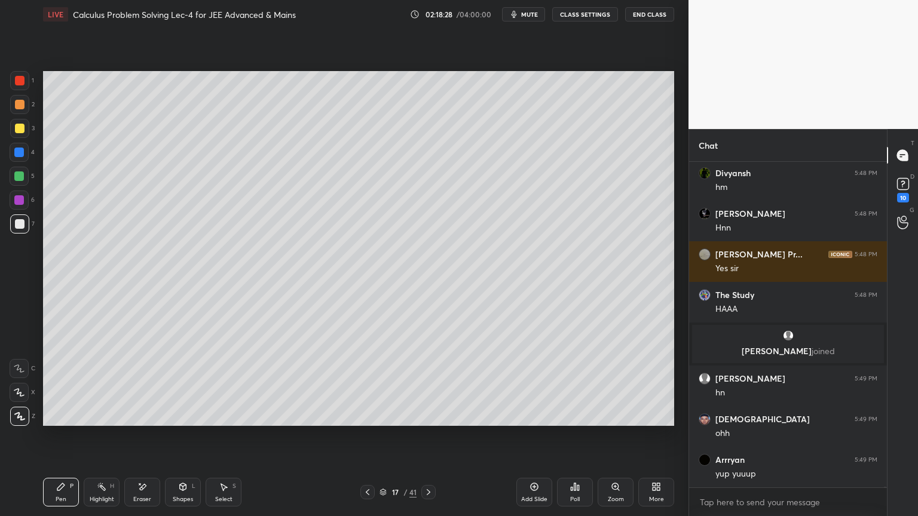
scroll to position [127683, 0]
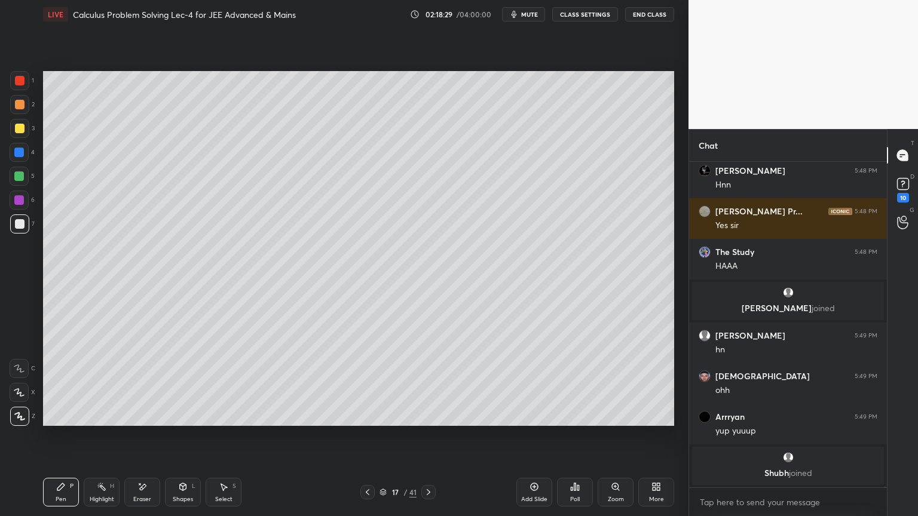
click at [524, 494] on div "Add Slide" at bounding box center [534, 492] width 36 height 29
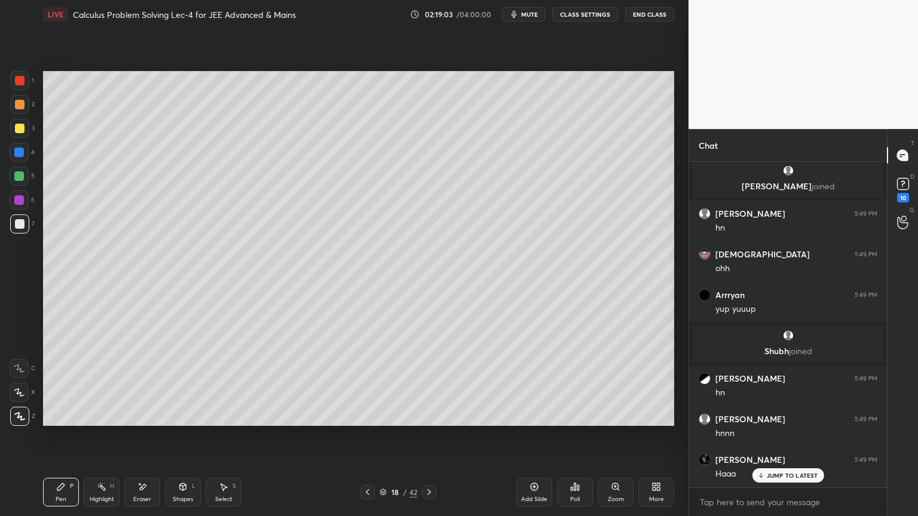
scroll to position [127813, 0]
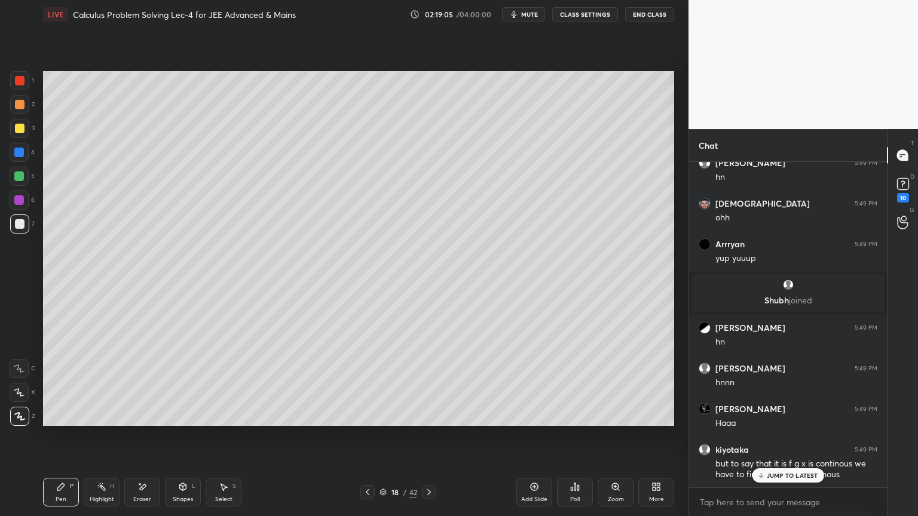
click at [774, 476] on p "JUMP TO LATEST" at bounding box center [792, 475] width 51 height 7
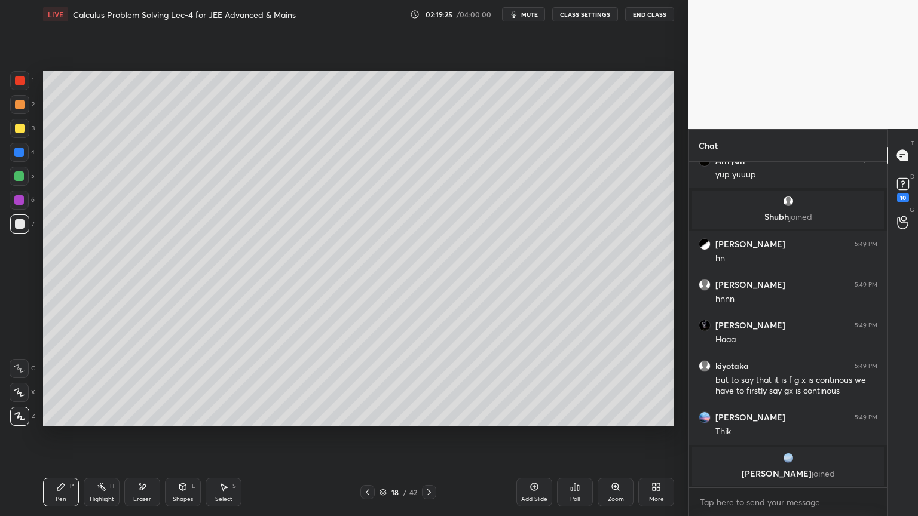
scroll to position [127949, 0]
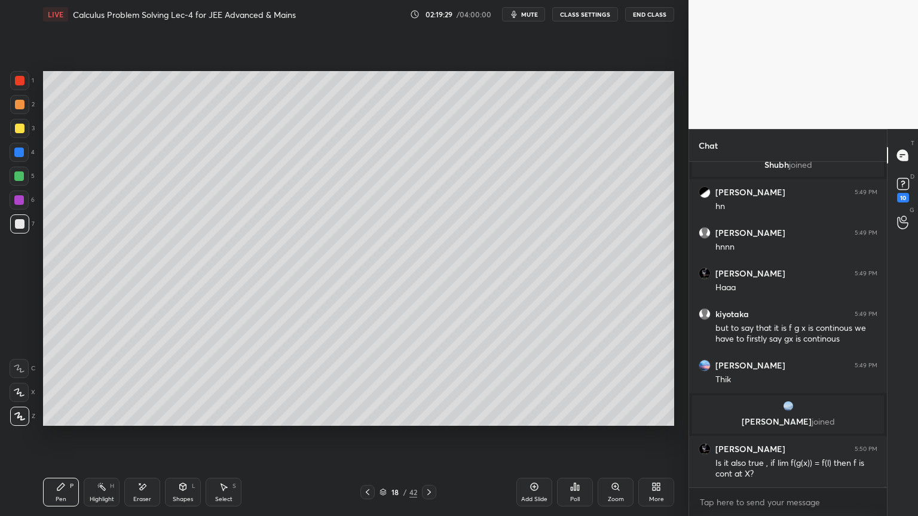
drag, startPoint x: 145, startPoint y: 495, endPoint x: 153, endPoint y: 483, distance: 15.1
click at [145, 497] on div "Eraser" at bounding box center [142, 500] width 18 height 6
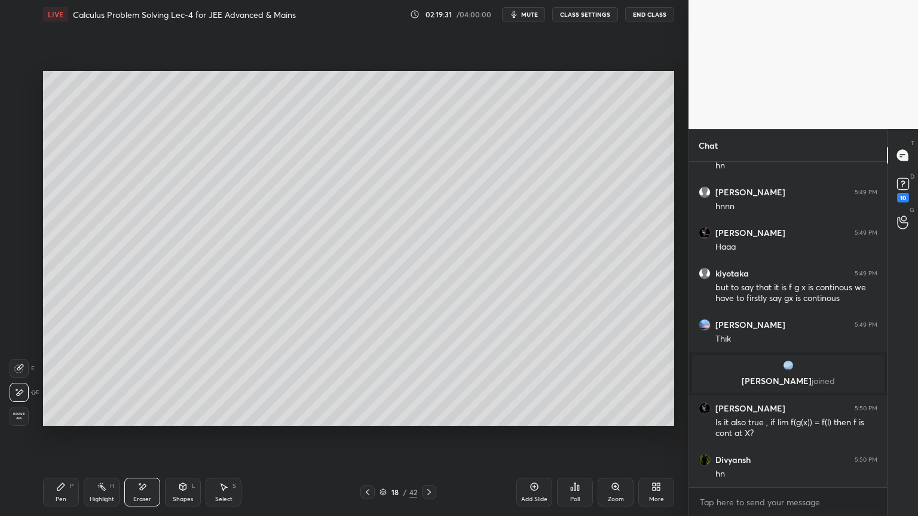
drag, startPoint x: 70, startPoint y: 497, endPoint x: 73, endPoint y: 490, distance: 7.8
click at [69, 497] on div "Pen P" at bounding box center [61, 492] width 36 height 29
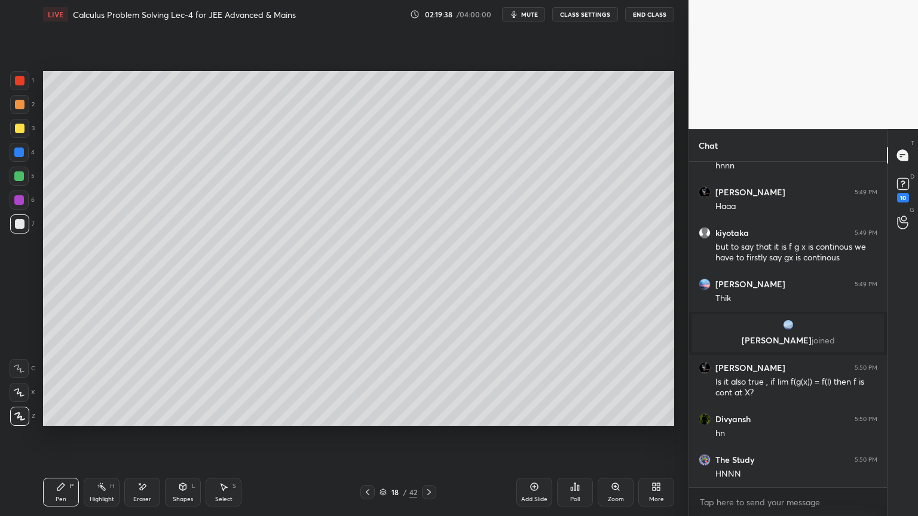
click at [148, 485] on div "Eraser" at bounding box center [142, 492] width 36 height 29
click at [66, 492] on div "Pen P" at bounding box center [61, 492] width 36 height 29
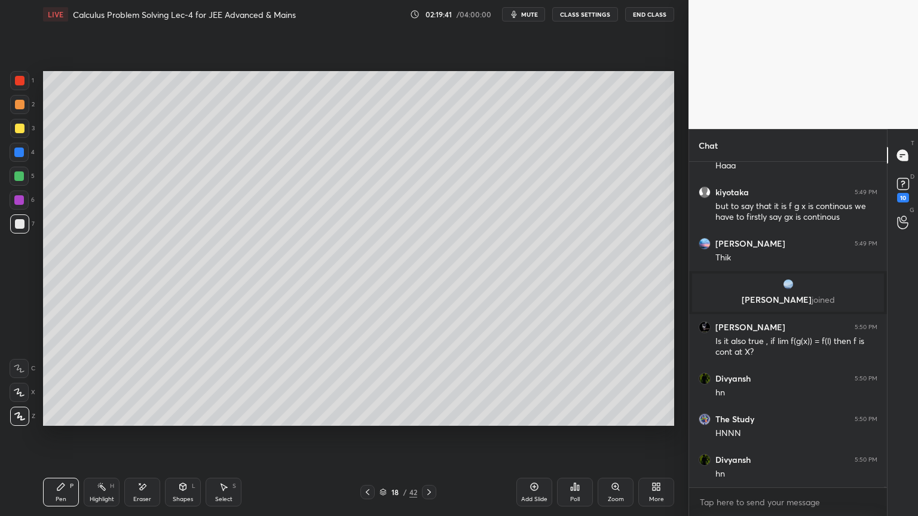
click at [134, 495] on div "Eraser" at bounding box center [142, 492] width 36 height 29
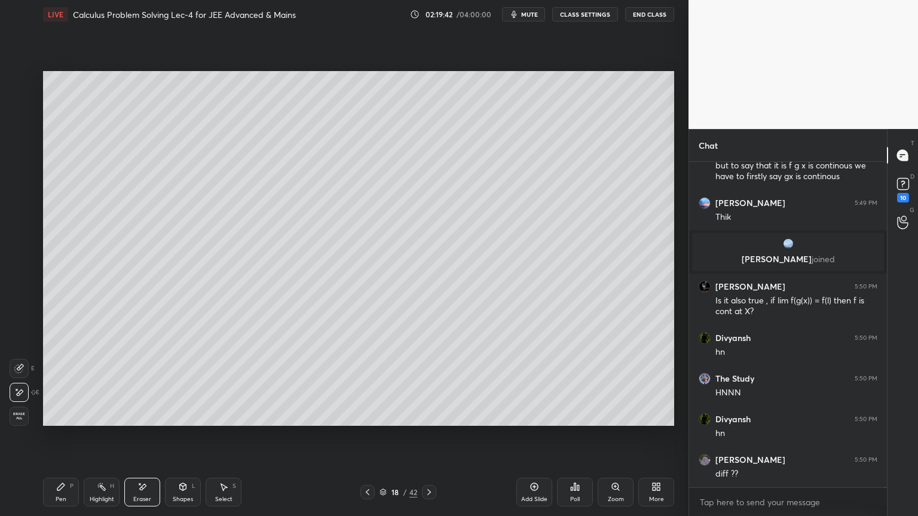
drag, startPoint x: 81, startPoint y: 483, endPoint x: 118, endPoint y: 452, distance: 48.7
click at [80, 484] on div "Pen P Highlight H Eraser Shapes L Select S" at bounding box center [161, 492] width 237 height 29
click at [65, 491] on icon at bounding box center [61, 487] width 10 height 10
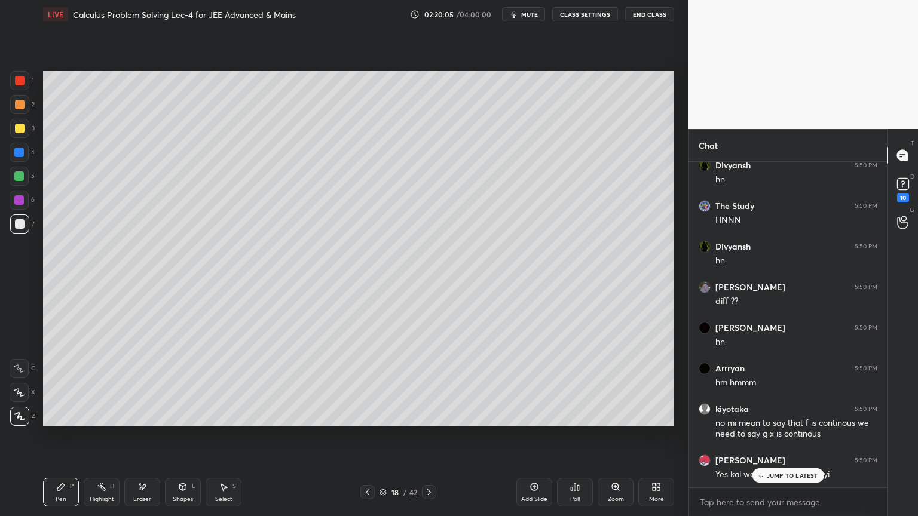
scroll to position [128325, 0]
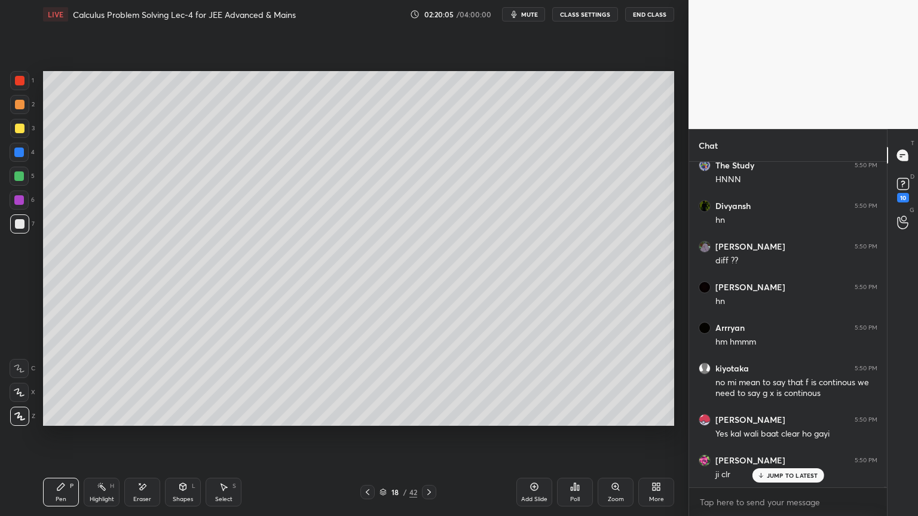
drag, startPoint x: 225, startPoint y: 497, endPoint x: 194, endPoint y: 464, distance: 44.8
click at [226, 497] on div "Select" at bounding box center [223, 500] width 17 height 6
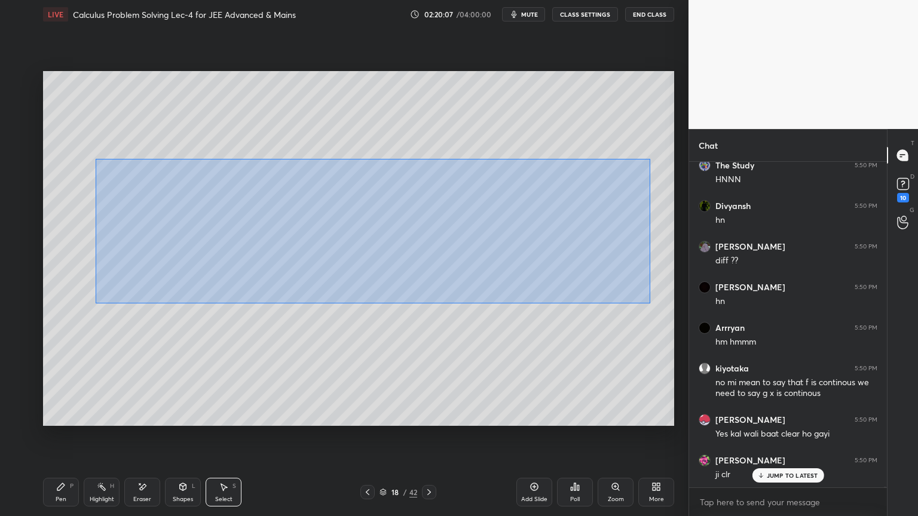
drag, startPoint x: 93, startPoint y: 157, endPoint x: 647, endPoint y: 299, distance: 571.7
click at [652, 302] on div "0 ° Undo Copy Duplicate Duplicate to new slide Delete" at bounding box center [358, 248] width 631 height 355
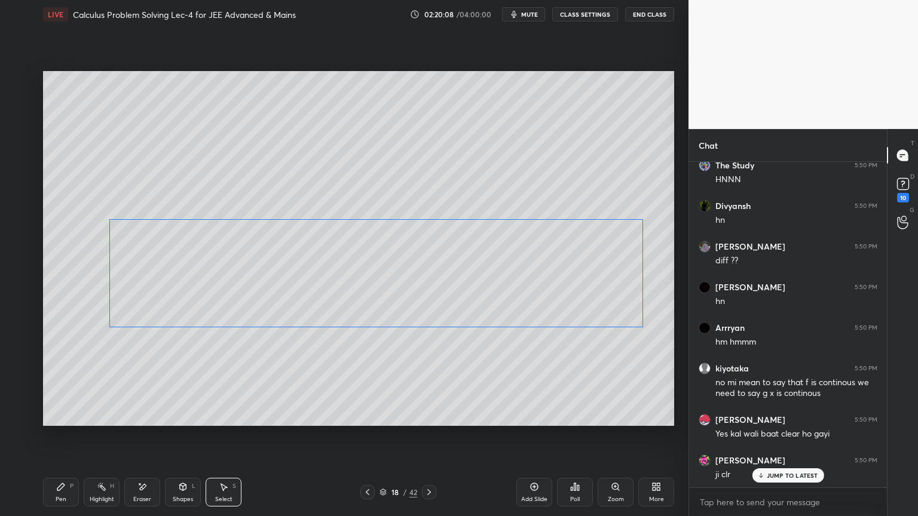
drag, startPoint x: 577, startPoint y: 237, endPoint x: 578, endPoint y: 292, distance: 54.4
click at [580, 327] on div "0 ° Undo Copy Duplicate Duplicate to new slide Delete" at bounding box center [358, 248] width 631 height 355
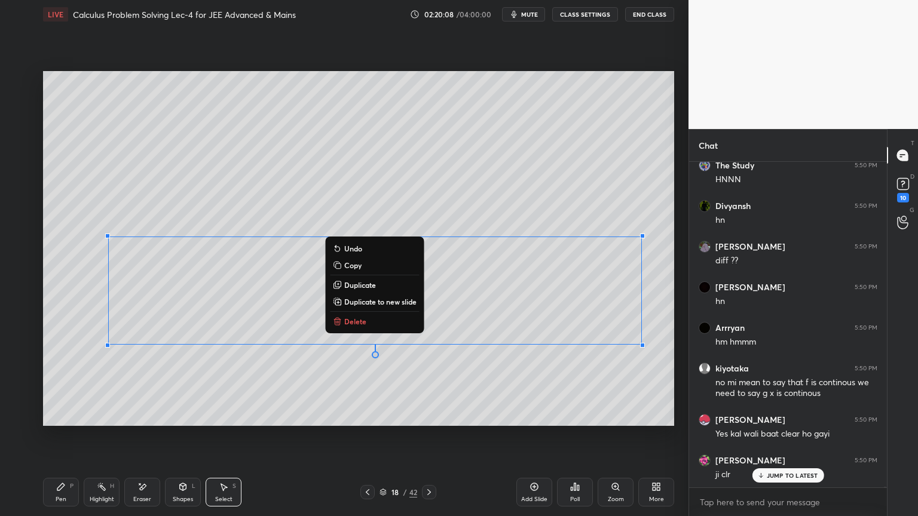
scroll to position [128365, 0]
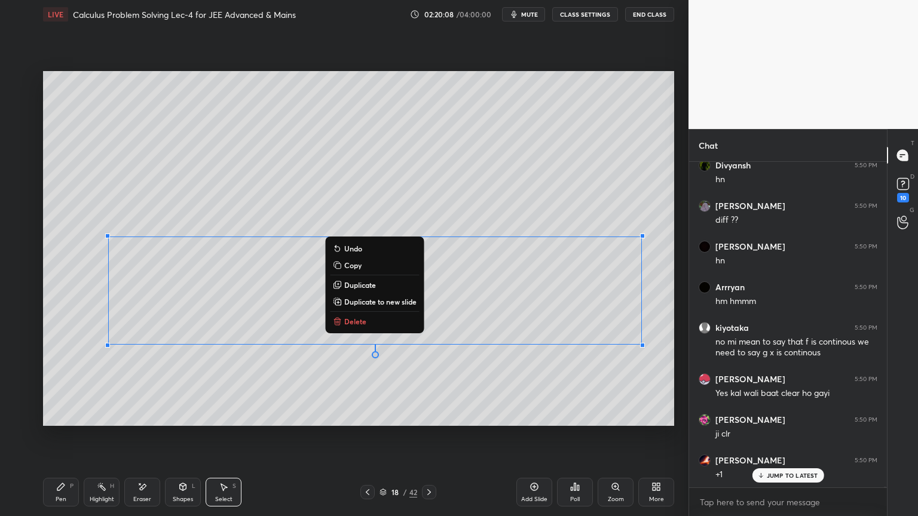
drag, startPoint x: 568, startPoint y: 223, endPoint x: 565, endPoint y: 231, distance: 8.1
click at [568, 225] on div "0 ° Undo Copy Duplicate Duplicate to new slide Delete" at bounding box center [358, 248] width 631 height 355
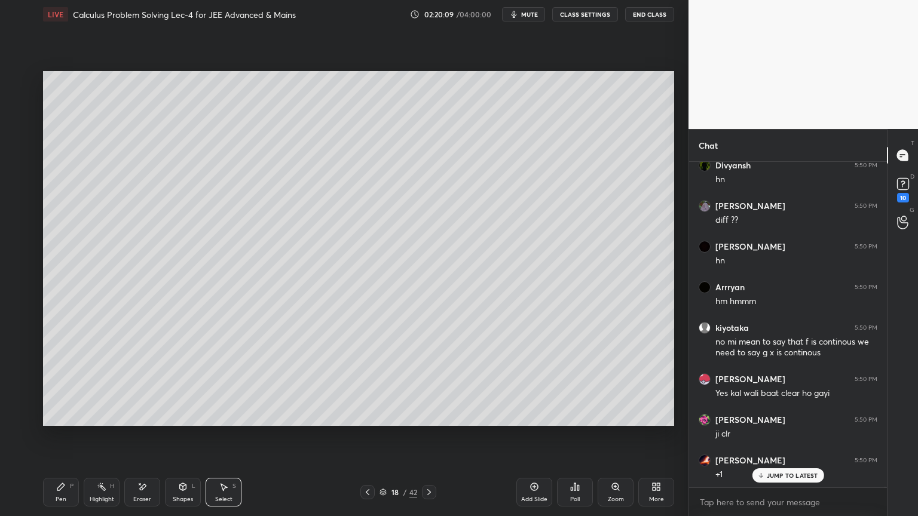
click at [100, 492] on div "Highlight H" at bounding box center [102, 492] width 36 height 29
click at [73, 492] on div "Pen P" at bounding box center [61, 492] width 36 height 29
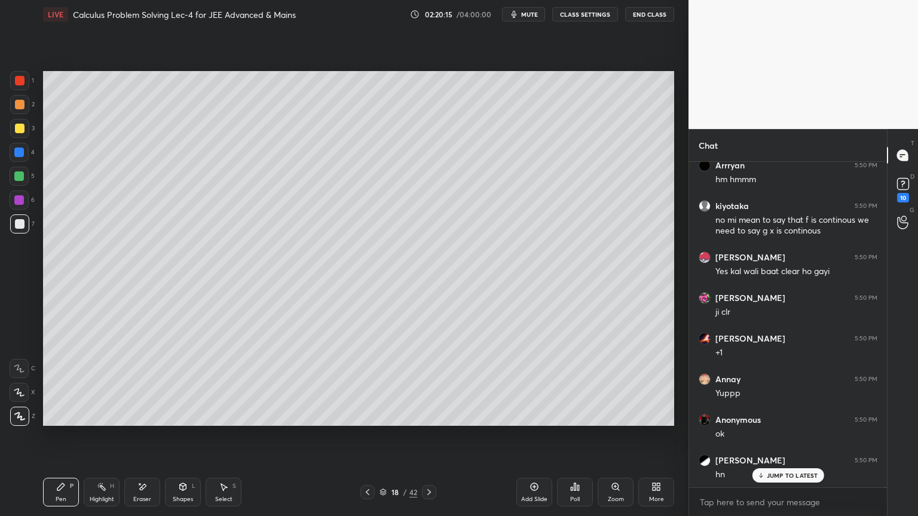
scroll to position [128528, 0]
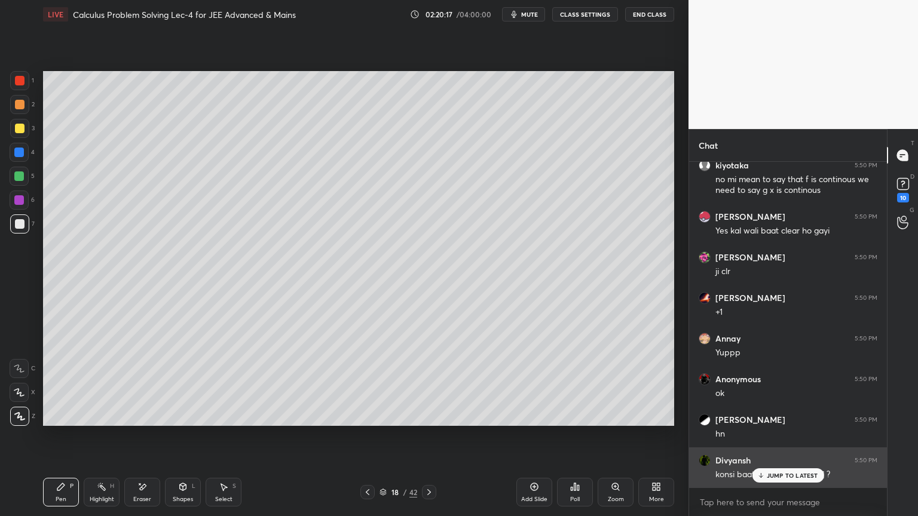
drag, startPoint x: 779, startPoint y: 480, endPoint x: 772, endPoint y: 480, distance: 6.6
click at [780, 480] on div "JUMP TO LATEST" at bounding box center [788, 475] width 72 height 14
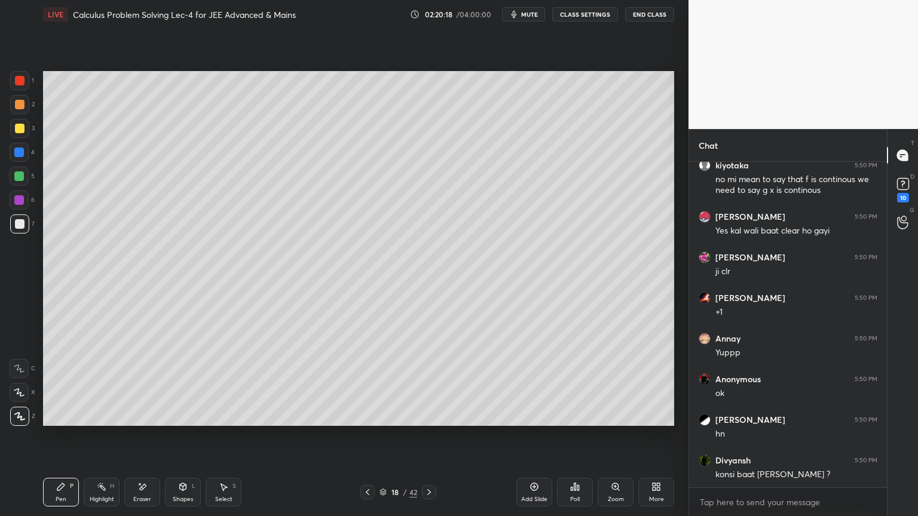
scroll to position [128540, 0]
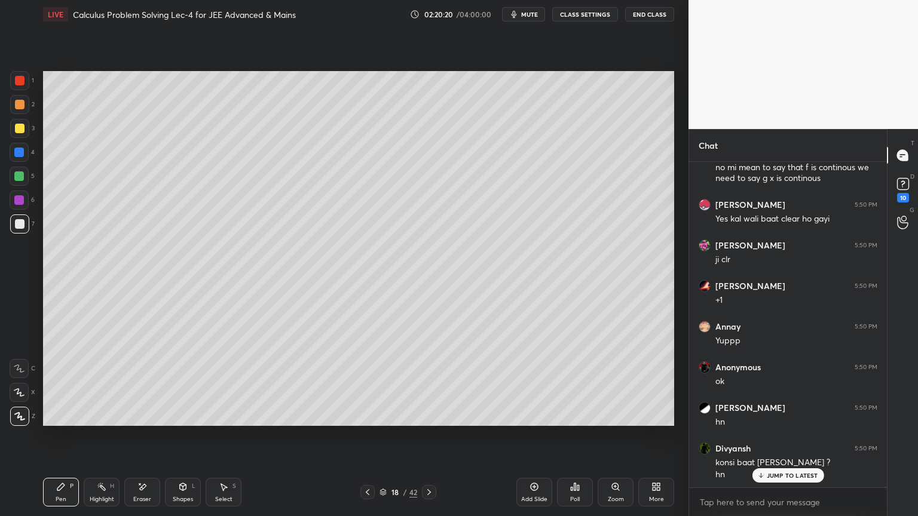
drag, startPoint x: 771, startPoint y: 474, endPoint x: 764, endPoint y: 465, distance: 11.4
click at [772, 474] on p "JUMP TO LATEST" at bounding box center [792, 475] width 51 height 7
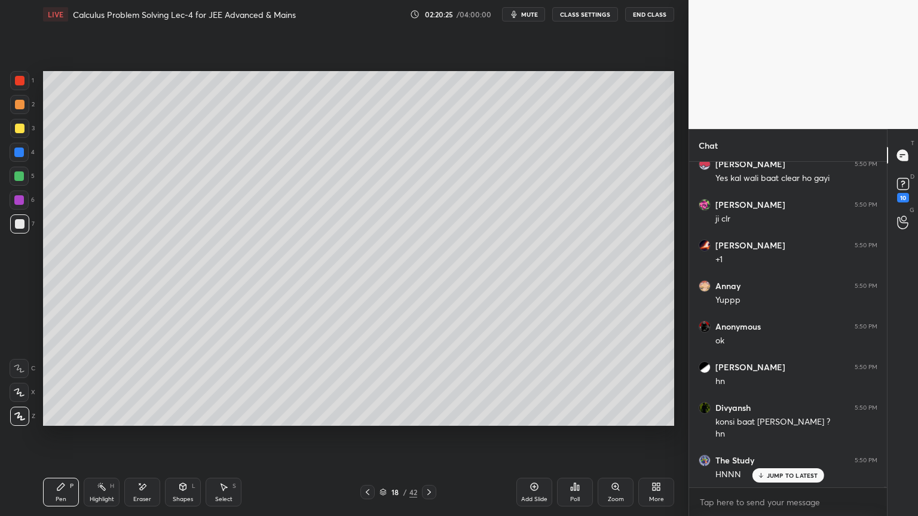
scroll to position [128621, 0]
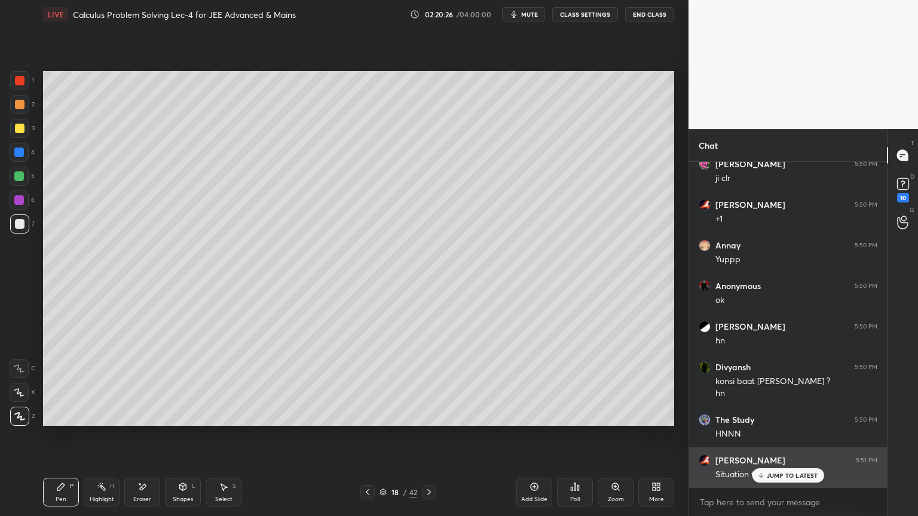
click at [793, 476] on p "JUMP TO LATEST" at bounding box center [792, 475] width 51 height 7
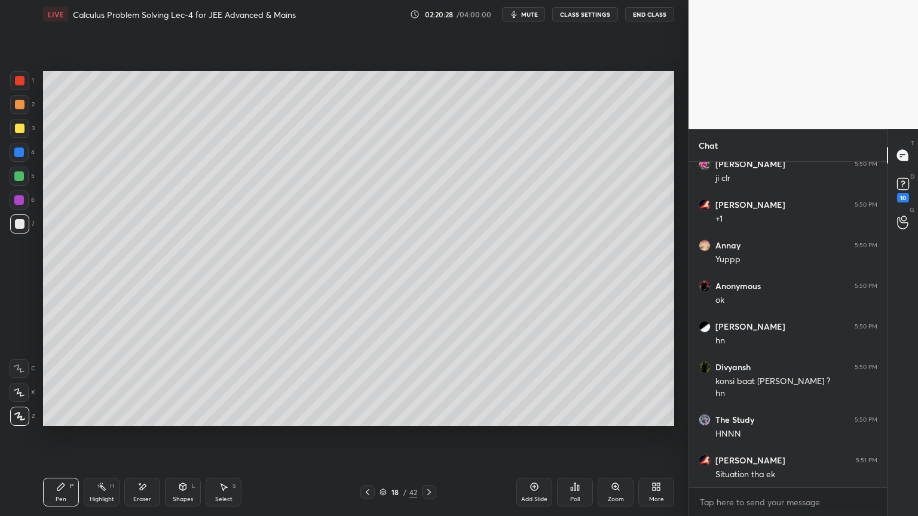
click at [105, 492] on div "Highlight H" at bounding box center [102, 492] width 36 height 29
click at [68, 489] on div "Pen P" at bounding box center [61, 492] width 36 height 29
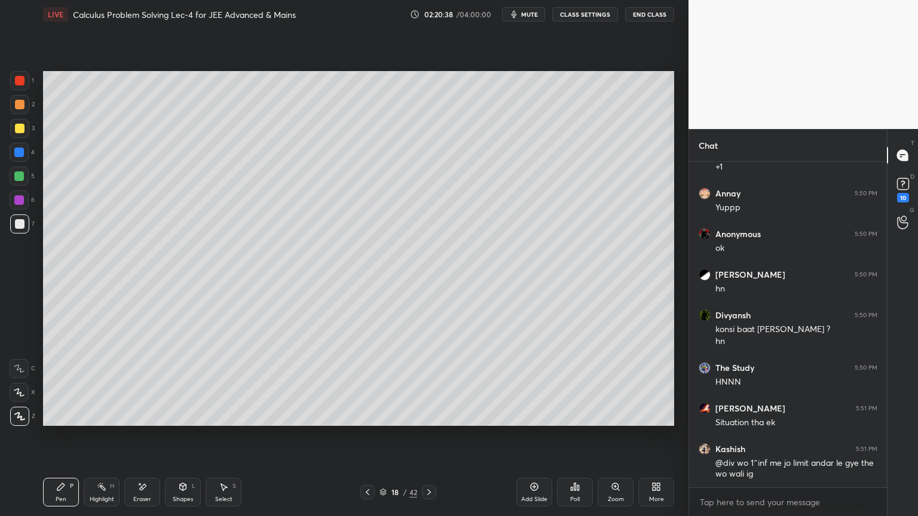
scroll to position [128714, 0]
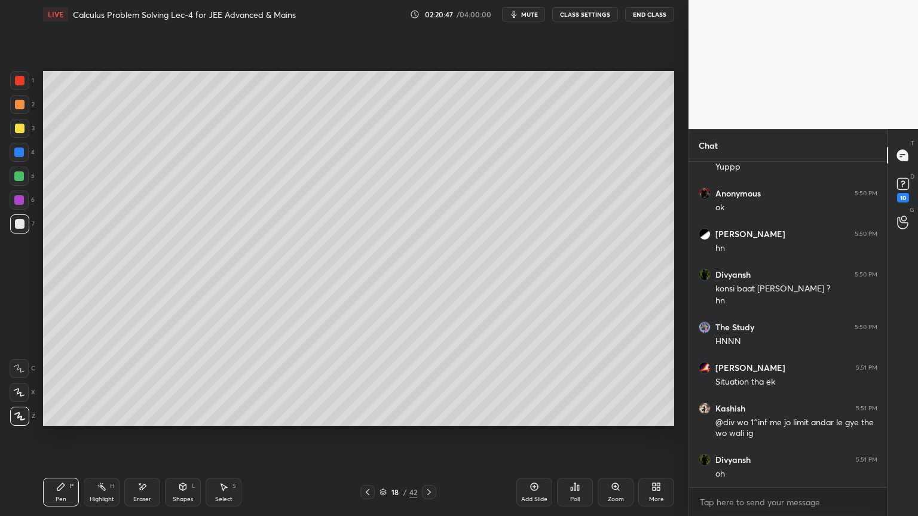
click at [145, 497] on div "Eraser" at bounding box center [142, 500] width 18 height 6
click at [62, 495] on div "Pen P" at bounding box center [61, 492] width 36 height 29
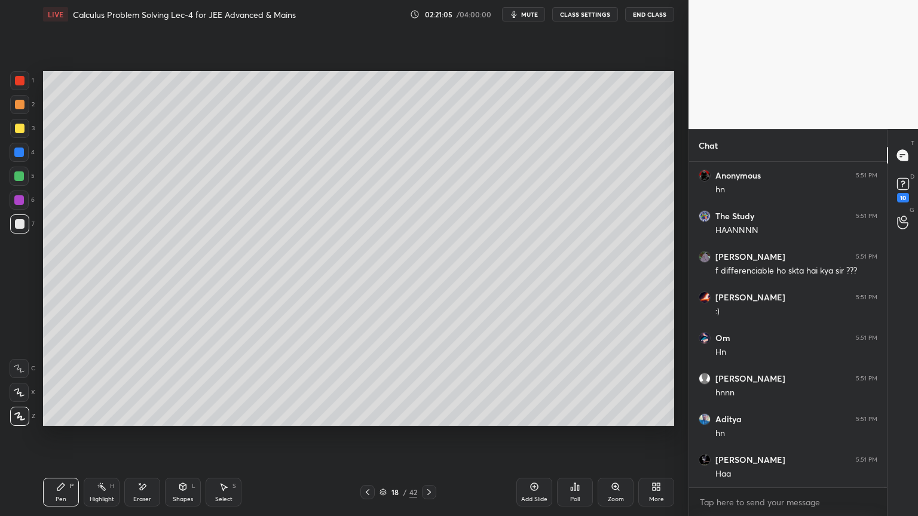
scroll to position [129294, 0]
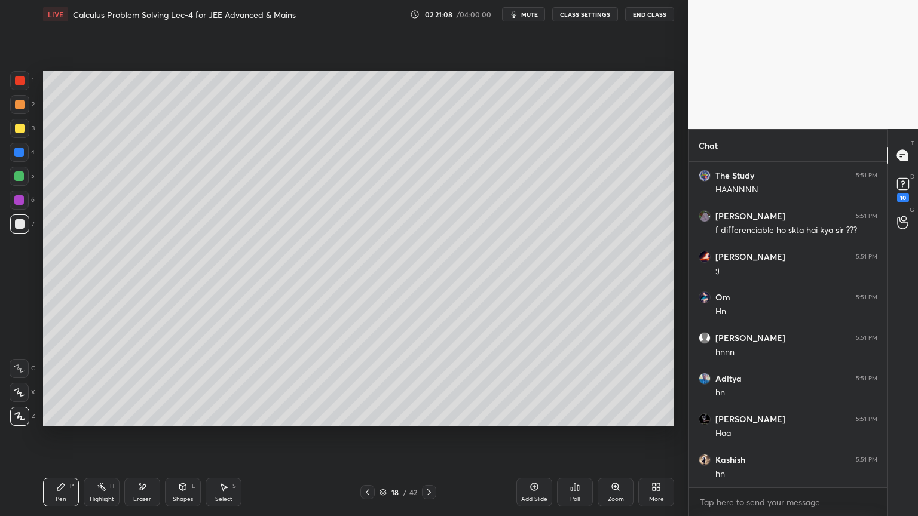
click at [141, 488] on icon at bounding box center [143, 487] width 7 height 6
drag, startPoint x: 96, startPoint y: 498, endPoint x: 66, endPoint y: 493, distance: 30.3
click at [95, 497] on div "Highlight" at bounding box center [102, 500] width 24 height 6
drag, startPoint x: 66, startPoint y: 493, endPoint x: 78, endPoint y: 491, distance: 11.5
click at [63, 493] on div "Pen P" at bounding box center [61, 492] width 36 height 29
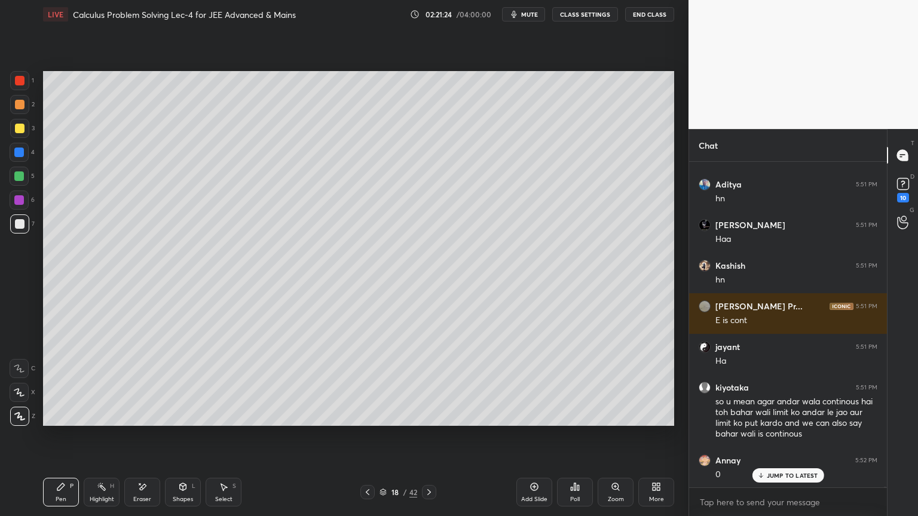
scroll to position [129529, 0]
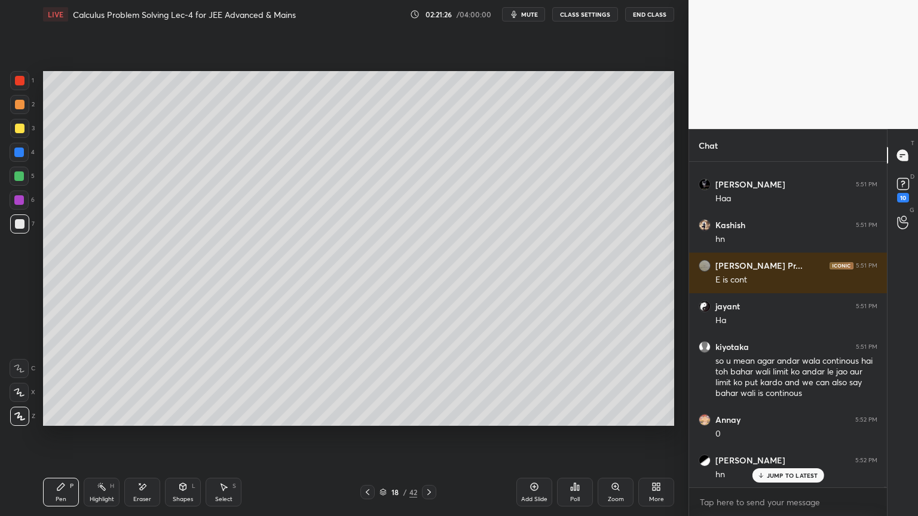
click at [770, 475] on p "JUMP TO LATEST" at bounding box center [792, 475] width 51 height 7
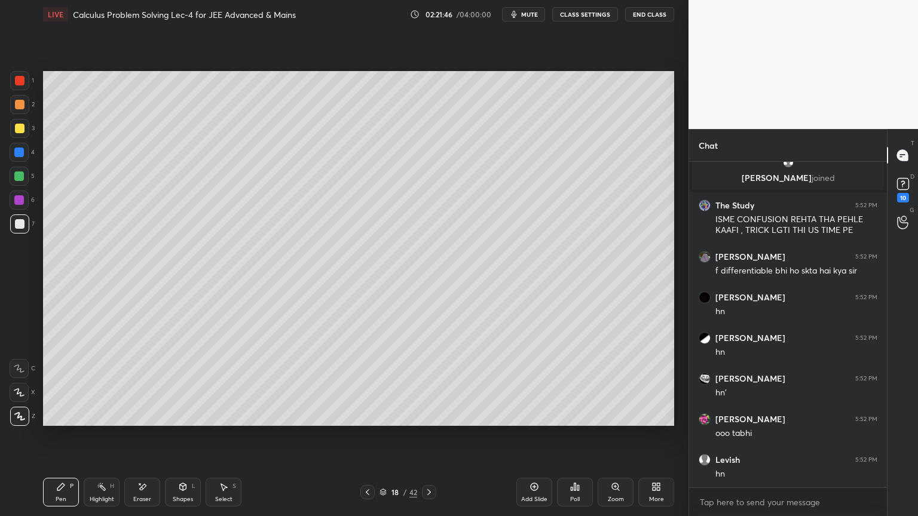
scroll to position [129990, 0]
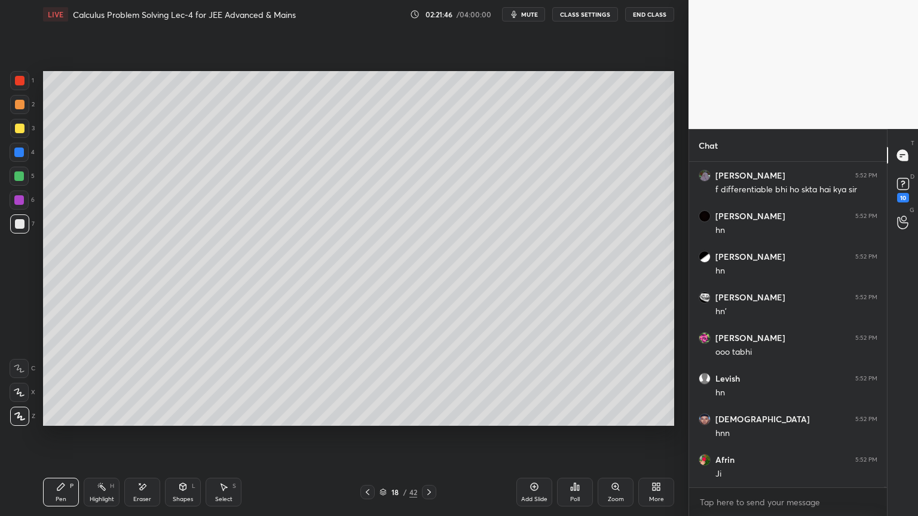
click at [146, 498] on div "Eraser" at bounding box center [142, 500] width 18 height 6
drag, startPoint x: 97, startPoint y: 492, endPoint x: 88, endPoint y: 493, distance: 9.0
click at [94, 492] on div "Highlight H" at bounding box center [102, 492] width 36 height 29
click at [65, 494] on div "Pen P" at bounding box center [61, 492] width 36 height 29
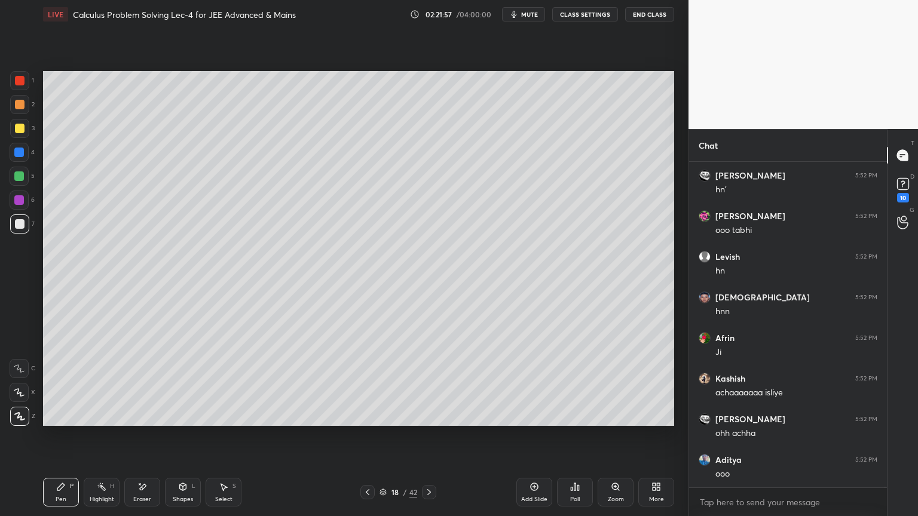
scroll to position [130152, 0]
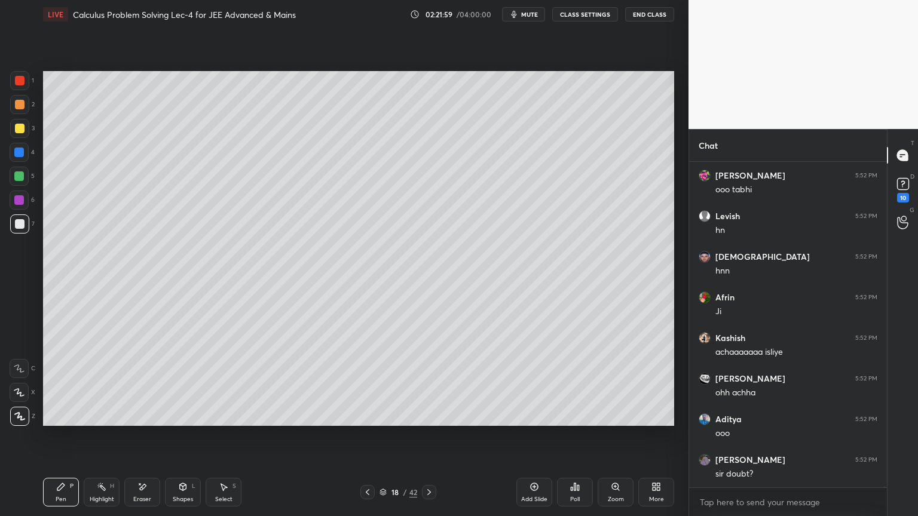
click at [530, 489] on icon at bounding box center [534, 487] width 10 height 10
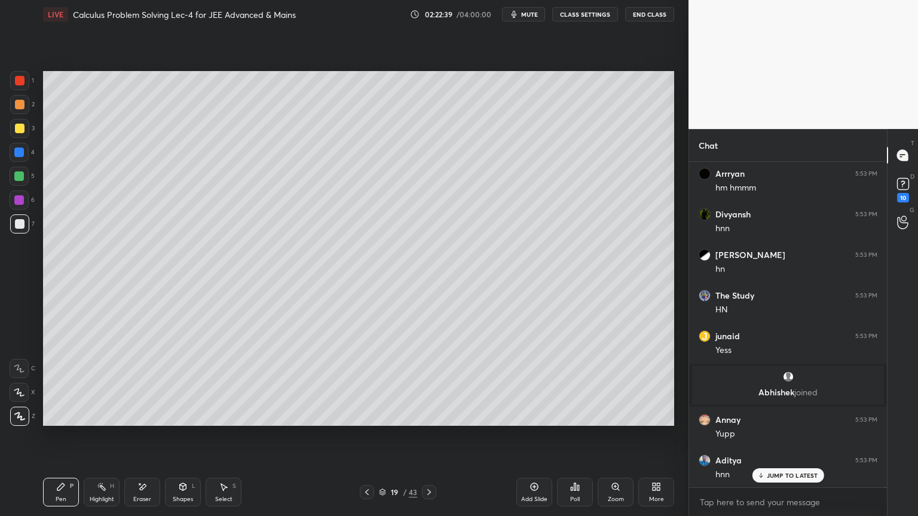
scroll to position [130299, 0]
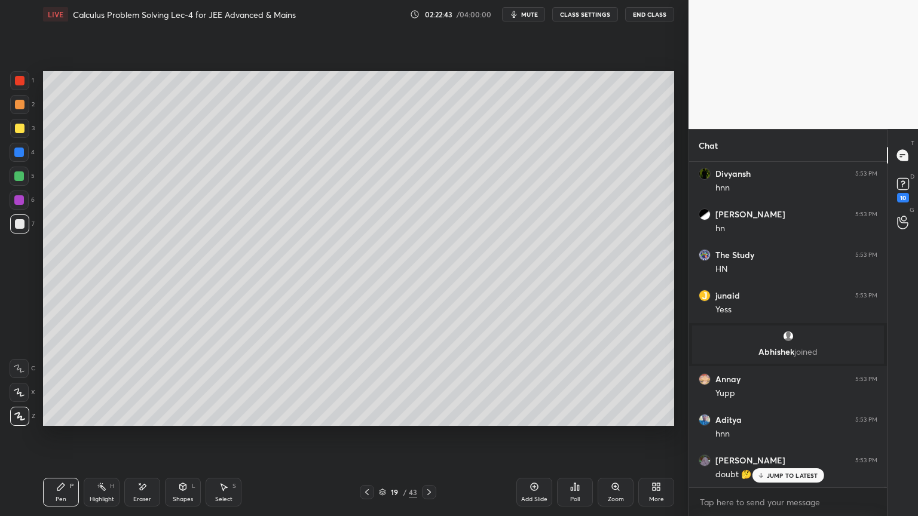
click at [433, 489] on icon at bounding box center [429, 493] width 10 height 10
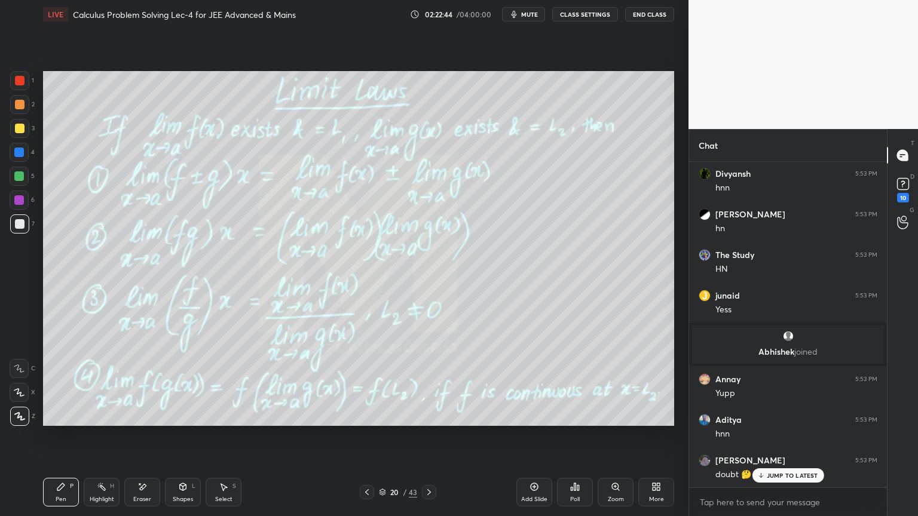
scroll to position [130339, 0]
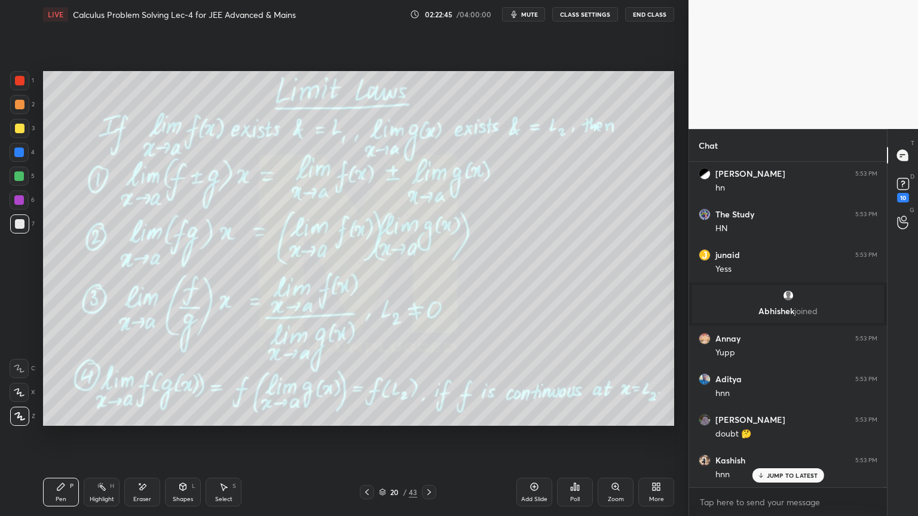
click at [369, 492] on icon at bounding box center [367, 493] width 10 height 10
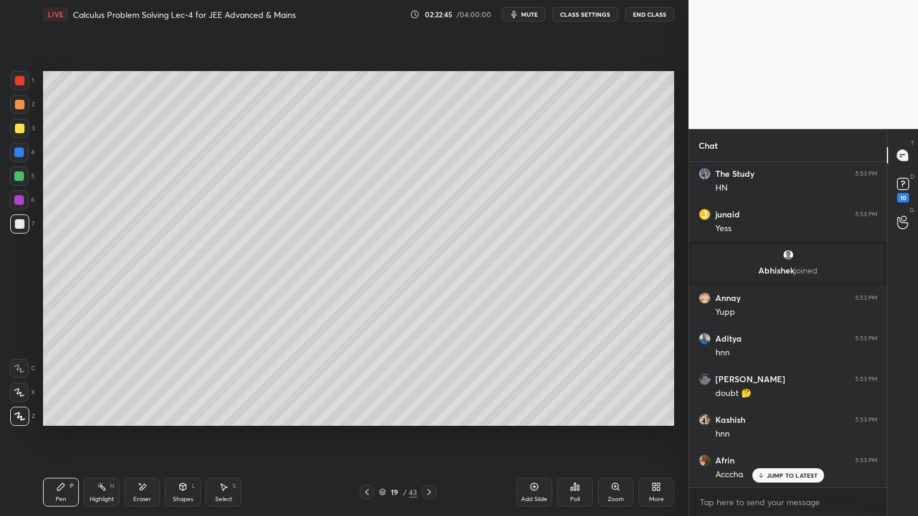
click at [372, 494] on div at bounding box center [367, 492] width 14 height 14
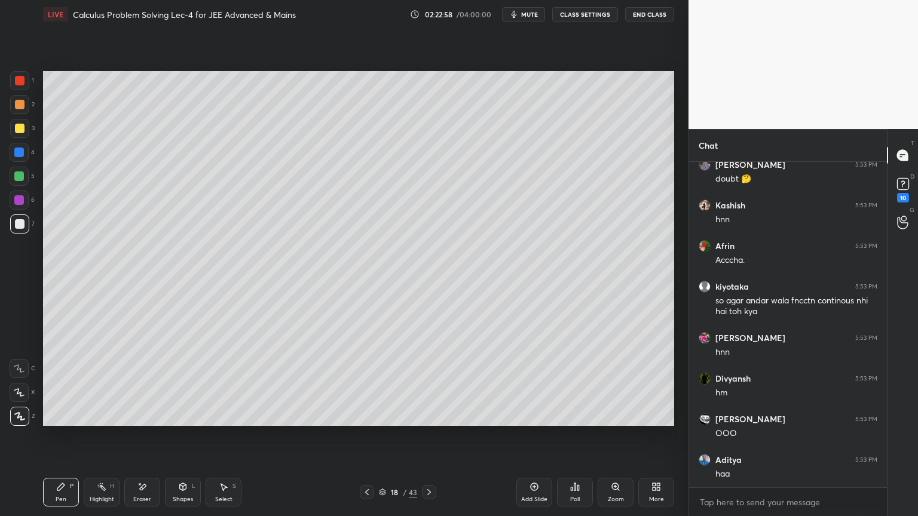
scroll to position [130635, 0]
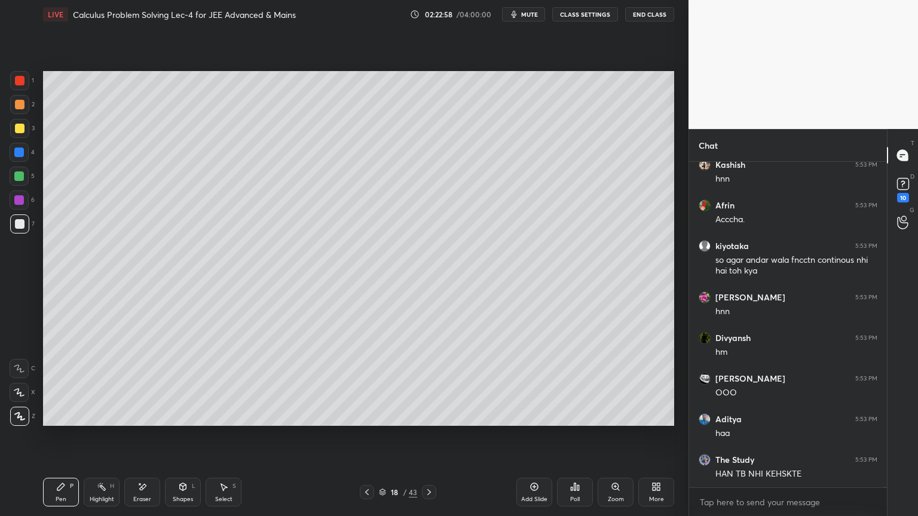
click at [429, 492] on icon at bounding box center [429, 493] width 10 height 10
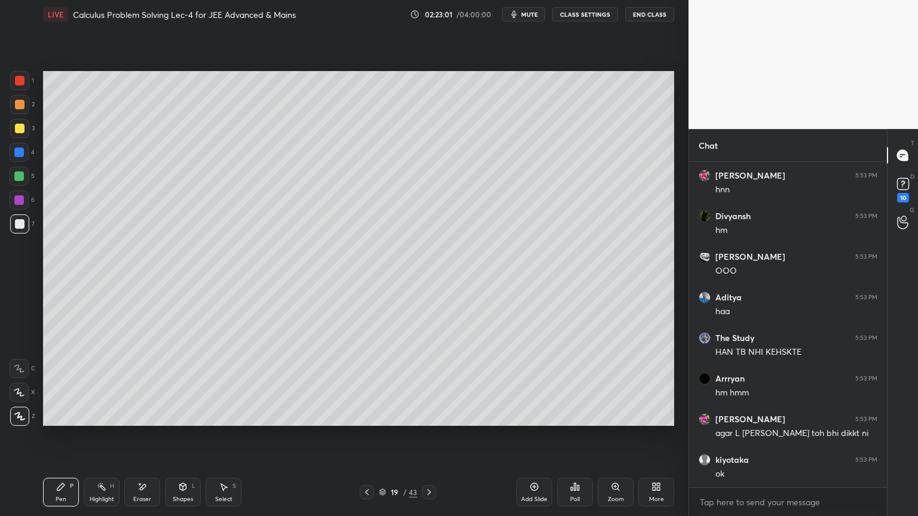
scroll to position [130798, 0]
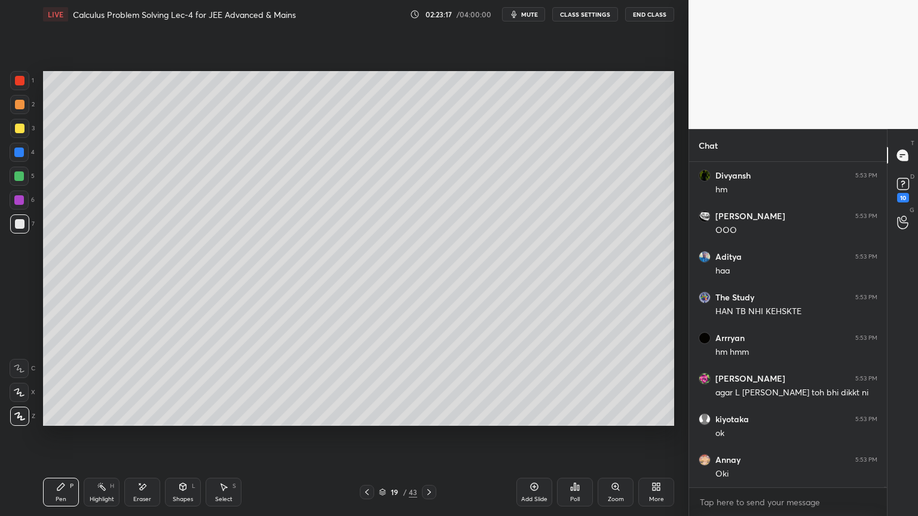
click at [363, 492] on icon at bounding box center [367, 493] width 10 height 10
click at [434, 494] on div at bounding box center [429, 492] width 14 height 14
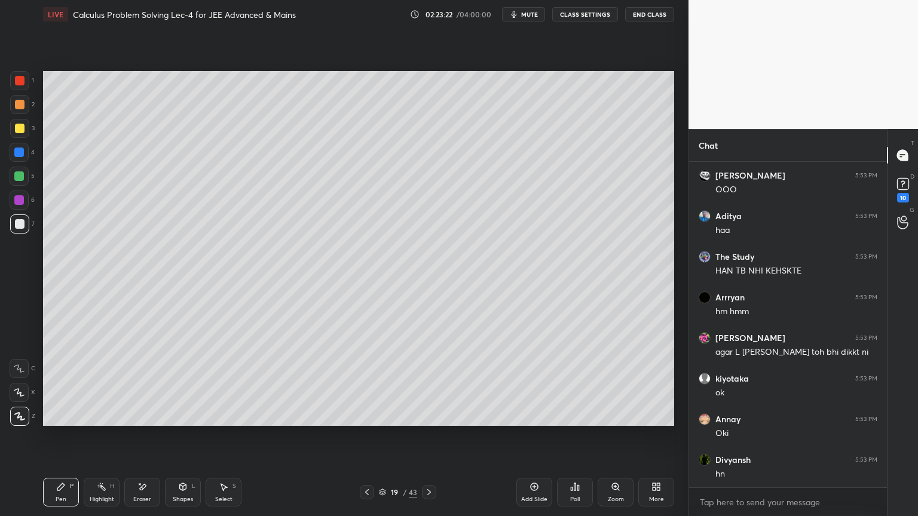
click at [369, 492] on icon at bounding box center [367, 493] width 10 height 10
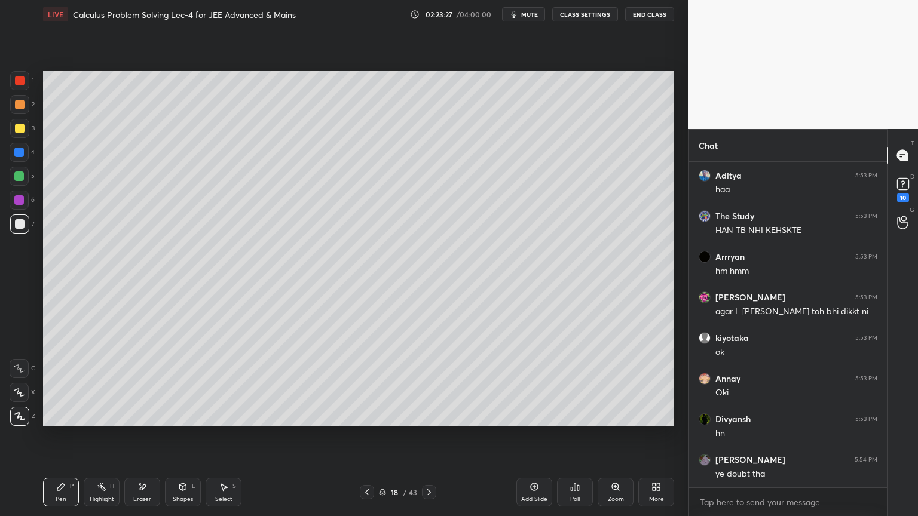
click at [427, 494] on icon at bounding box center [429, 493] width 10 height 10
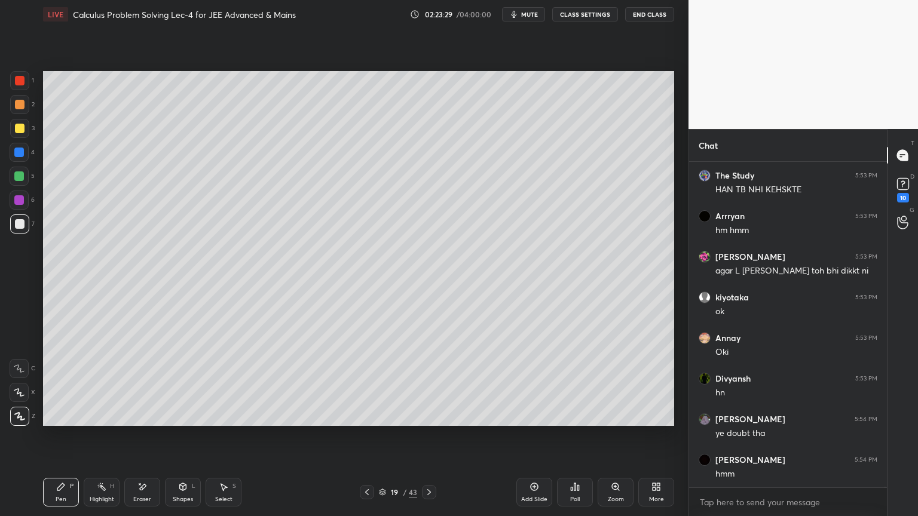
click at [145, 493] on div "Eraser" at bounding box center [142, 492] width 36 height 29
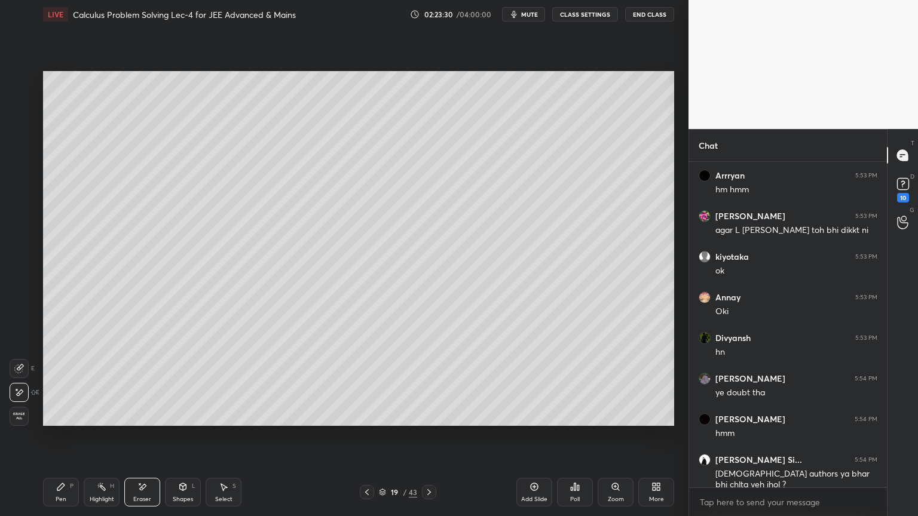
click at [76, 489] on div "Pen P" at bounding box center [61, 492] width 36 height 29
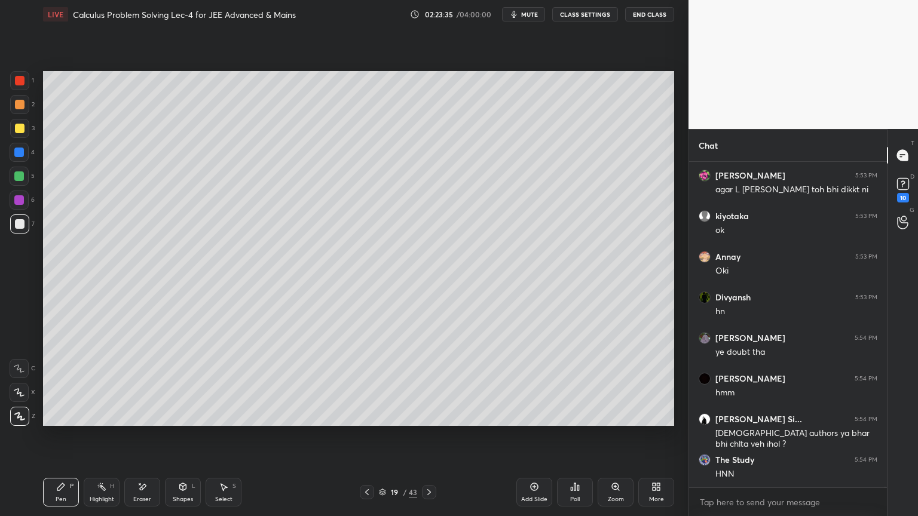
click at [225, 493] on div "Select S" at bounding box center [224, 492] width 36 height 29
drag, startPoint x: 296, startPoint y: 299, endPoint x: 320, endPoint y: 323, distance: 33.8
click at [342, 342] on div "0 ° Undo Copy Duplicate Duplicate to new slide Delete" at bounding box center [358, 248] width 631 height 355
drag, startPoint x: 312, startPoint y: 317, endPoint x: 324, endPoint y: 307, distance: 16.1
click at [352, 320] on div "0 ° Undo Copy Duplicate Duplicate to new slide Delete" at bounding box center [358, 248] width 631 height 355
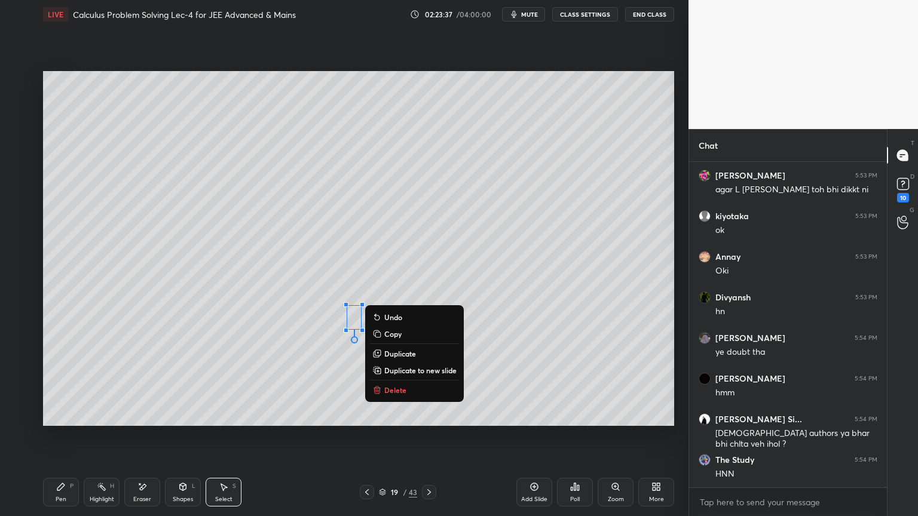
click at [313, 305] on div "0 ° Undo Copy Duplicate Duplicate to new slide Delete" at bounding box center [358, 248] width 631 height 355
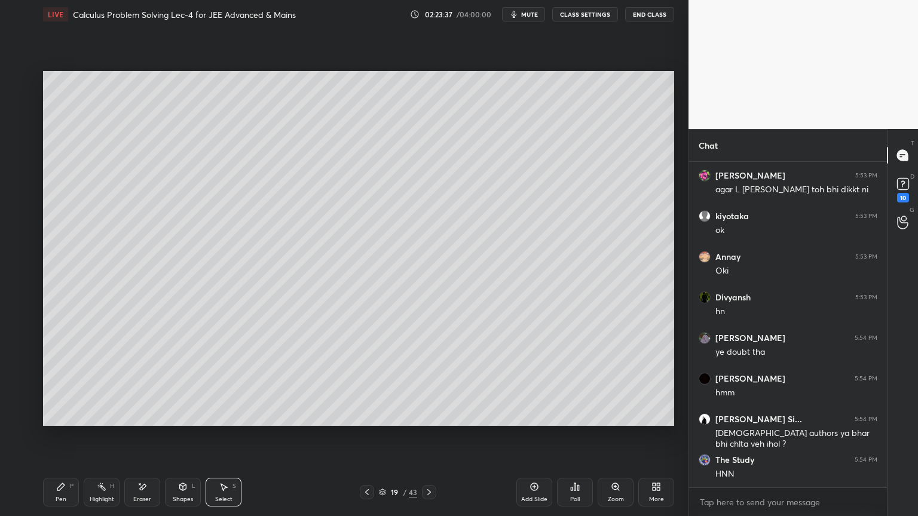
click at [62, 500] on div "Pen" at bounding box center [61, 500] width 11 height 6
click at [149, 500] on div "Eraser" at bounding box center [142, 492] width 36 height 29
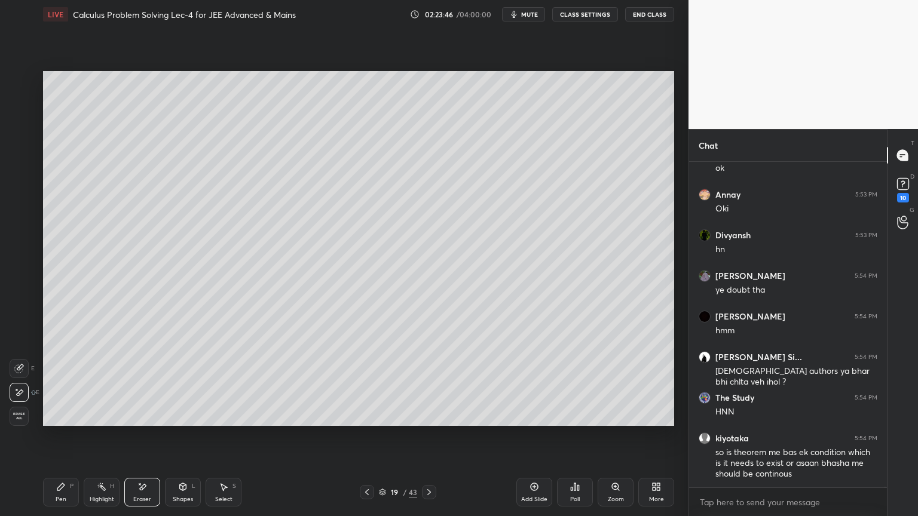
scroll to position [131104, 0]
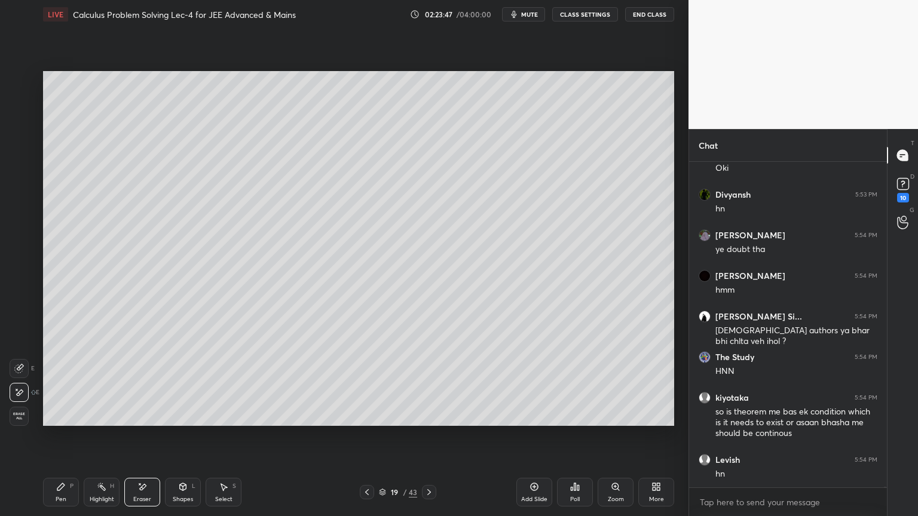
click at [94, 491] on div "Highlight H" at bounding box center [102, 492] width 36 height 29
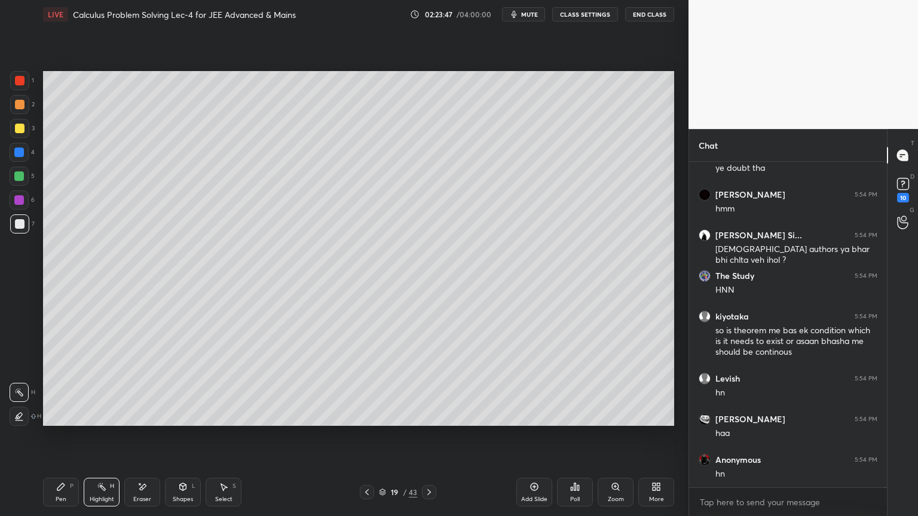
click at [59, 491] on icon at bounding box center [61, 487] width 10 height 10
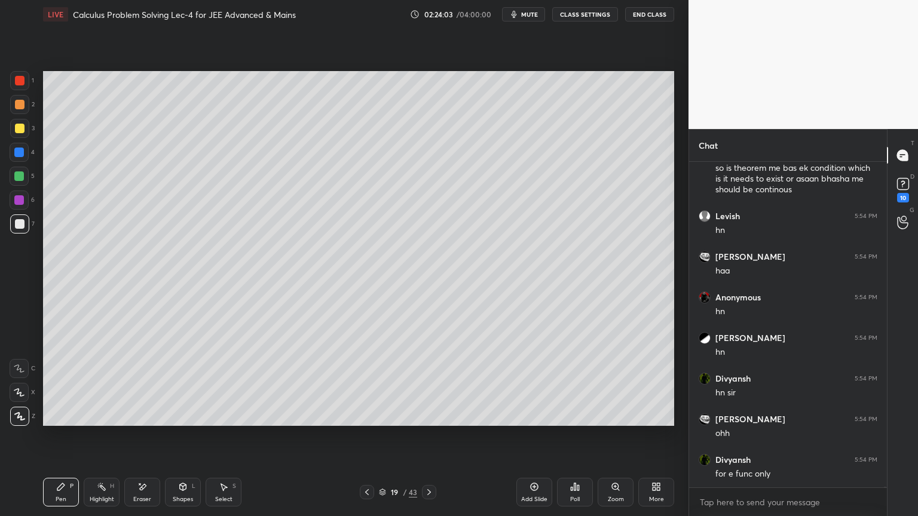
scroll to position [131429, 0]
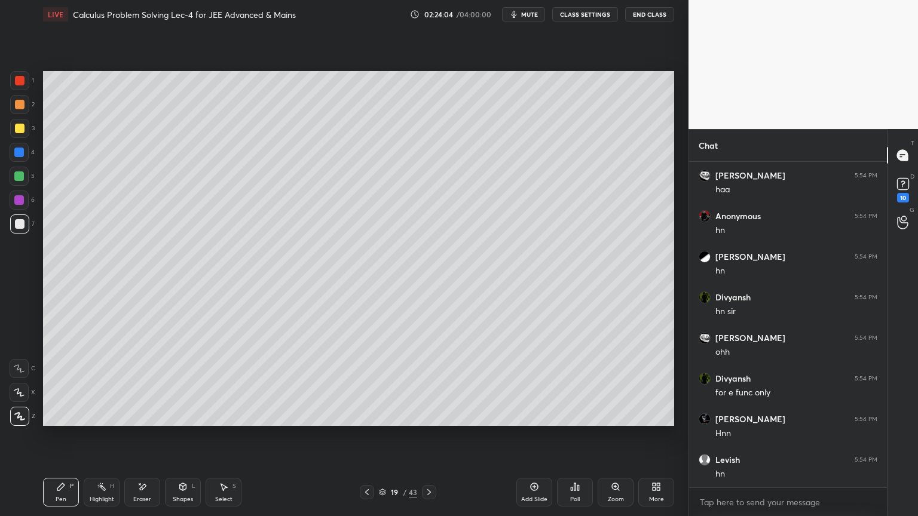
click at [367, 495] on icon at bounding box center [367, 493] width 10 height 10
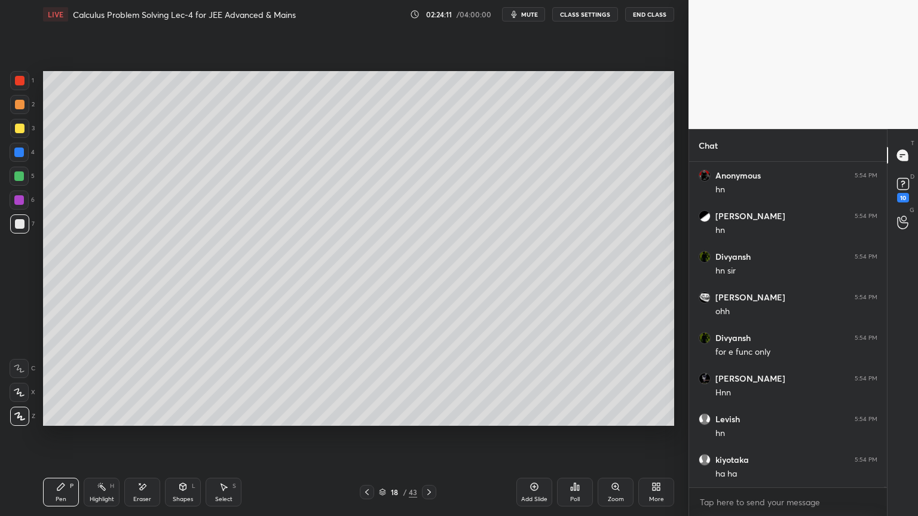
scroll to position [131510, 0]
drag, startPoint x: 529, startPoint y: 488, endPoint x: 510, endPoint y: 473, distance: 24.7
click at [529, 489] on icon at bounding box center [534, 487] width 10 height 10
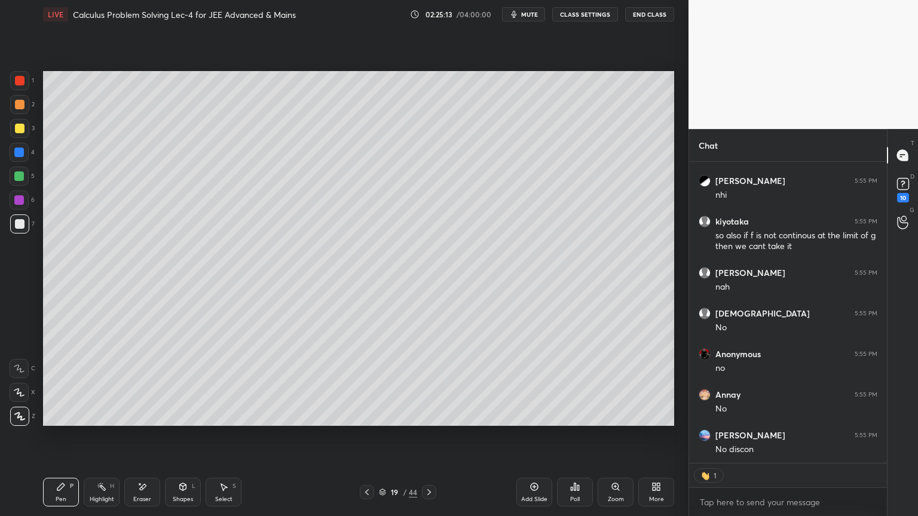
scroll to position [132420, 0]
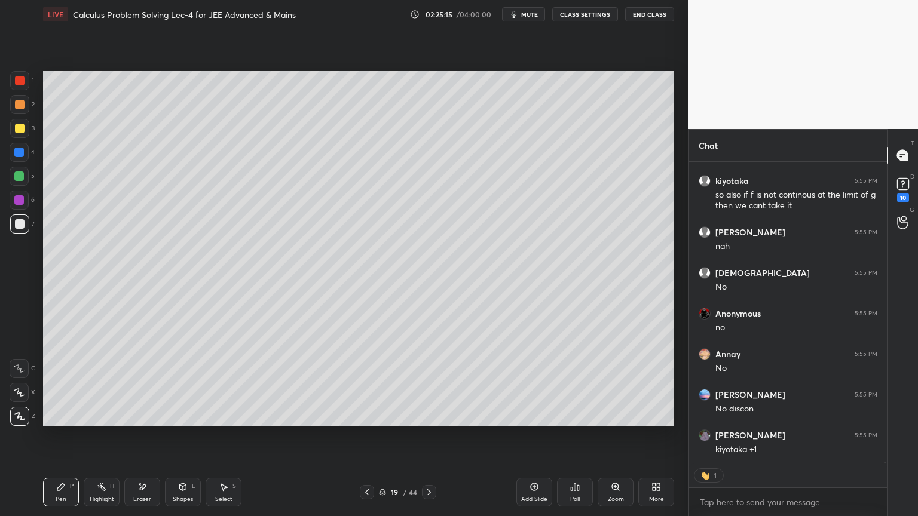
click at [148, 498] on div "Eraser" at bounding box center [142, 500] width 18 height 6
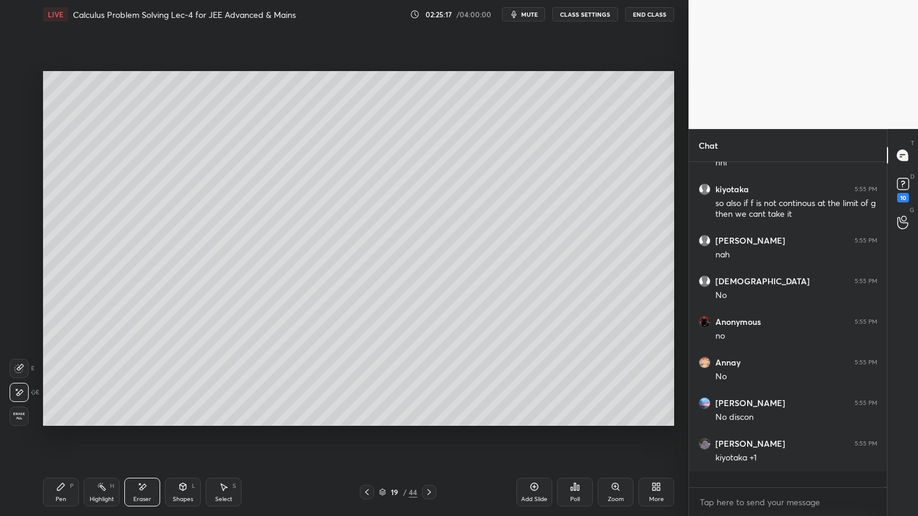
scroll to position [322, 194]
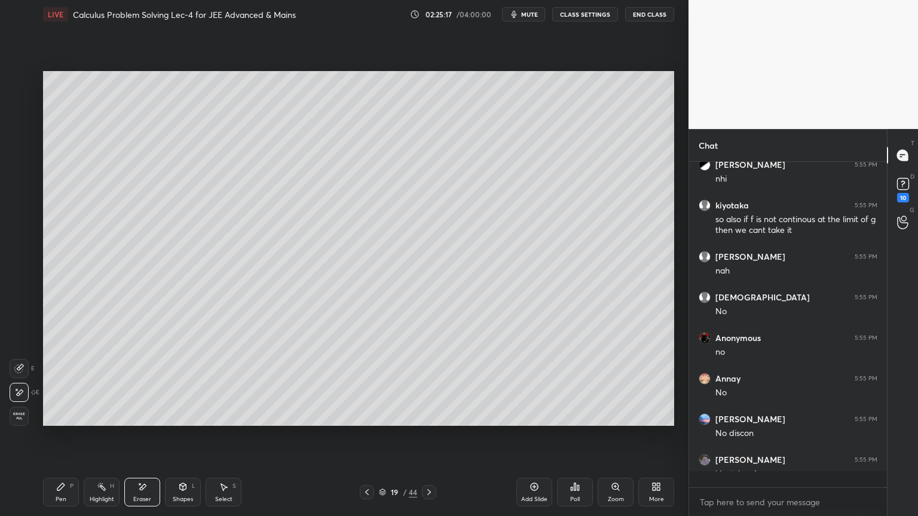
click at [219, 492] on div "Select S" at bounding box center [224, 492] width 36 height 29
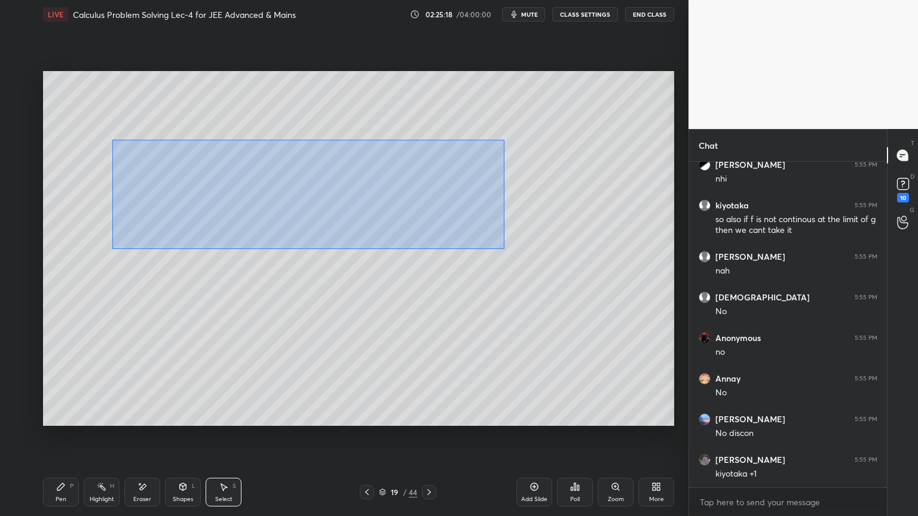
drag, startPoint x: 133, startPoint y: 155, endPoint x: 453, endPoint y: 230, distance: 328.9
click at [502, 249] on div "0 ° Undo Copy Duplicate Duplicate to new slide Delete" at bounding box center [358, 248] width 631 height 355
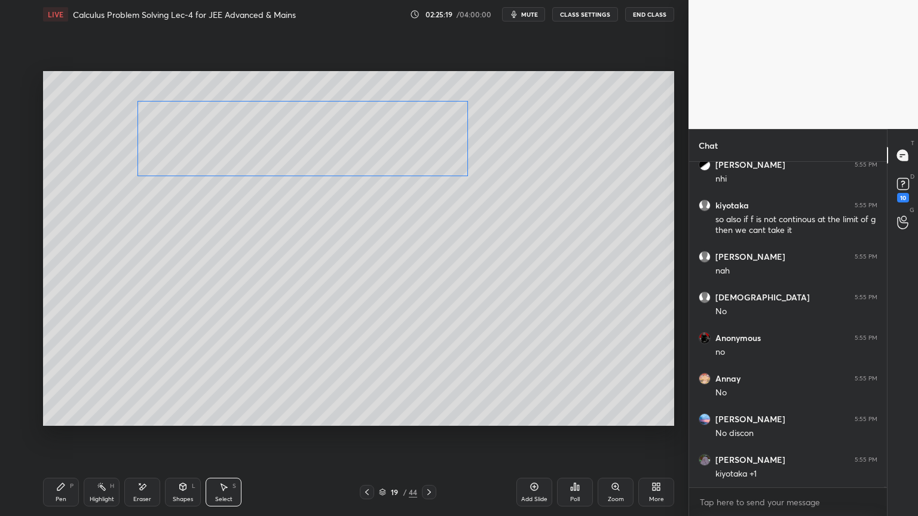
click at [436, 143] on div "0 ° Undo Copy Duplicate Duplicate to new slide Delete" at bounding box center [358, 248] width 631 height 355
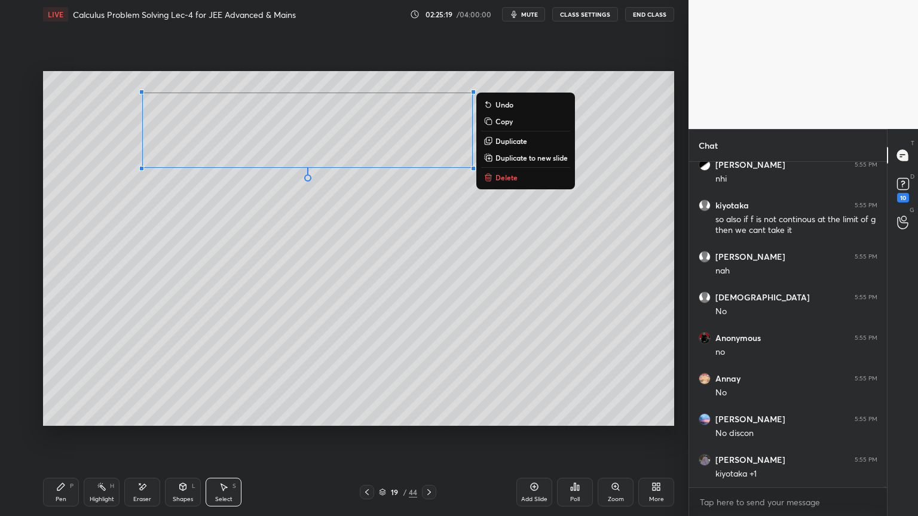
click at [414, 225] on div "0 ° Undo Copy Duplicate Duplicate to new slide Delete" at bounding box center [358, 248] width 631 height 355
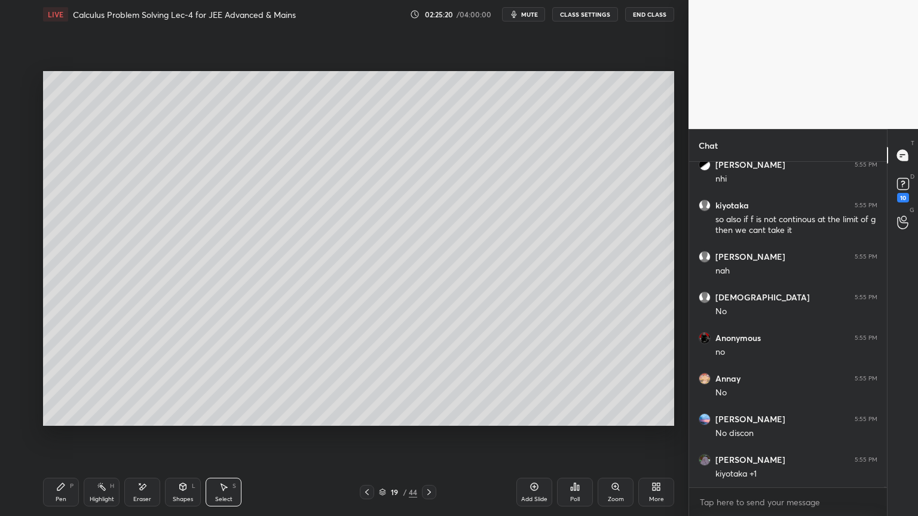
click at [48, 498] on div "Pen P" at bounding box center [61, 492] width 36 height 29
drag, startPoint x: 228, startPoint y: 485, endPoint x: 226, endPoint y: 451, distance: 34.1
click at [229, 483] on div "Select S" at bounding box center [224, 492] width 36 height 29
click at [135, 91] on div "0 ° Undo Copy Duplicate Duplicate to new slide Delete" at bounding box center [358, 248] width 631 height 355
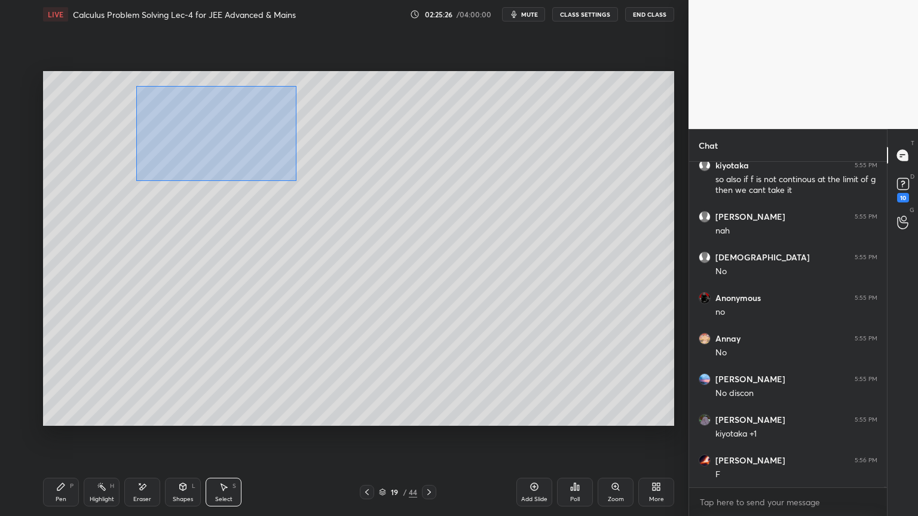
drag, startPoint x: 144, startPoint y: 114, endPoint x: 296, endPoint y: 181, distance: 166.1
click at [296, 181] on div "0 ° Undo Copy Duplicate Duplicate to new slide Delete" at bounding box center [358, 248] width 631 height 355
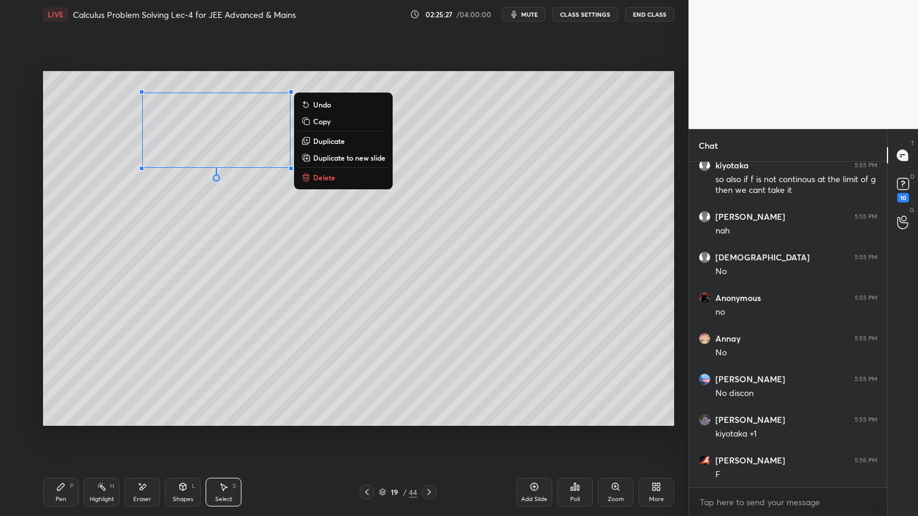
click at [341, 142] on p "Duplicate" at bounding box center [329, 141] width 32 height 10
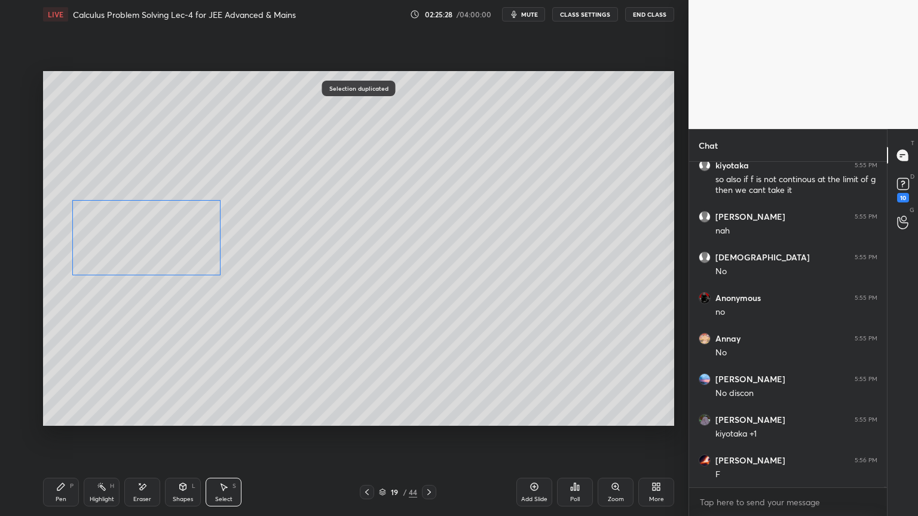
drag, startPoint x: 258, startPoint y: 146, endPoint x: 174, endPoint y: 238, distance: 124.8
click at [174, 238] on div "0 ° Undo Copy Duplicate Duplicate to new slide Delete" at bounding box center [358, 248] width 631 height 355
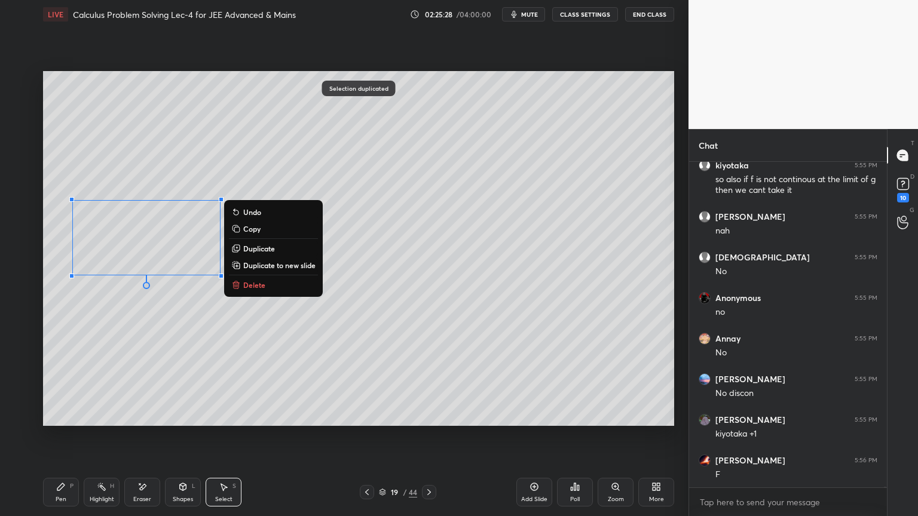
click at [166, 342] on div "0 ° Undo Copy Duplicate Duplicate to new slide Delete" at bounding box center [358, 248] width 631 height 355
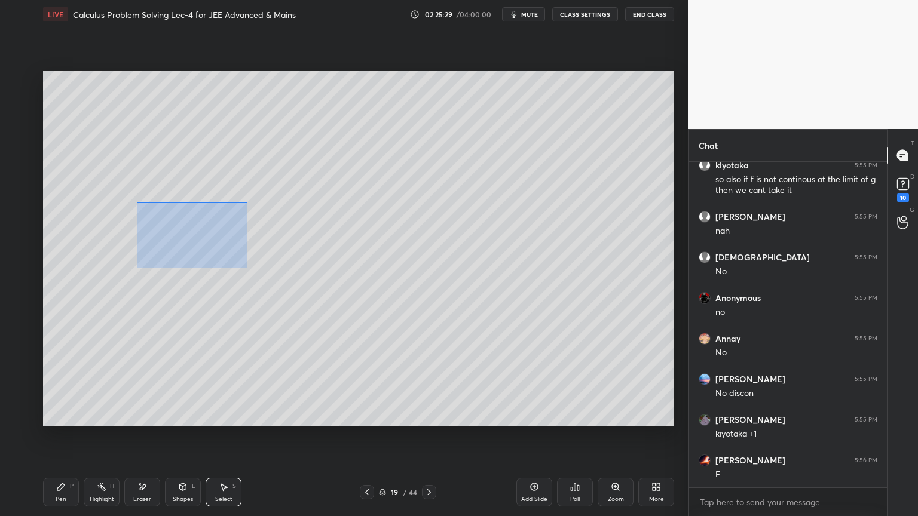
drag, startPoint x: 137, startPoint y: 203, endPoint x: 192, endPoint y: 241, distance: 67.5
click at [244, 267] on div "0 ° Undo Copy Duplicate Duplicate to new slide Delete" at bounding box center [358, 248] width 631 height 355
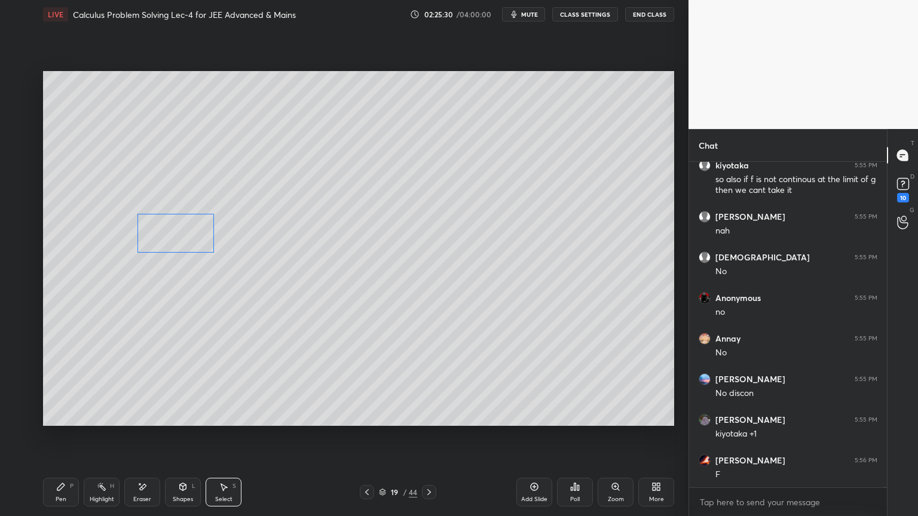
drag, startPoint x: 186, startPoint y: 234, endPoint x: 179, endPoint y: 239, distance: 8.6
click at [179, 239] on div "0 ° Undo Copy Duplicate Duplicate to new slide Delete" at bounding box center [358, 248] width 631 height 355
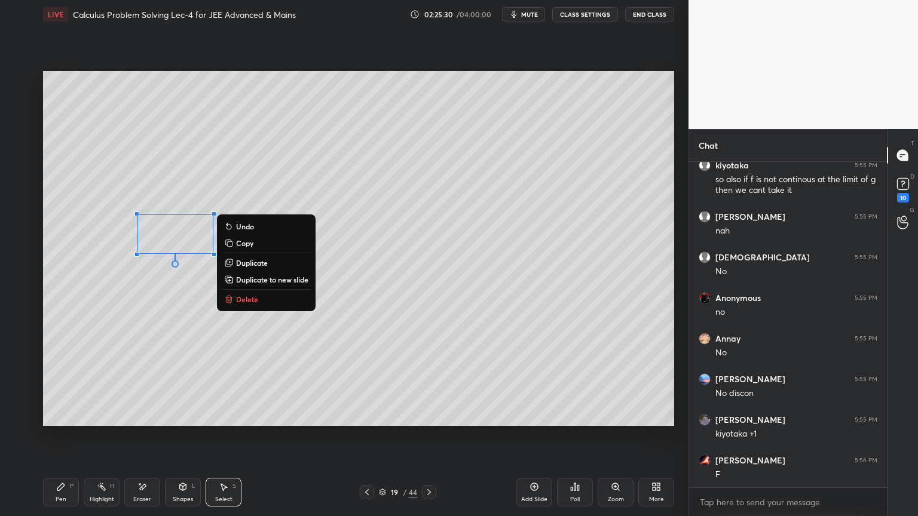
click at [172, 299] on div "0 ° Undo Copy Duplicate Duplicate to new slide Delete" at bounding box center [358, 248] width 631 height 355
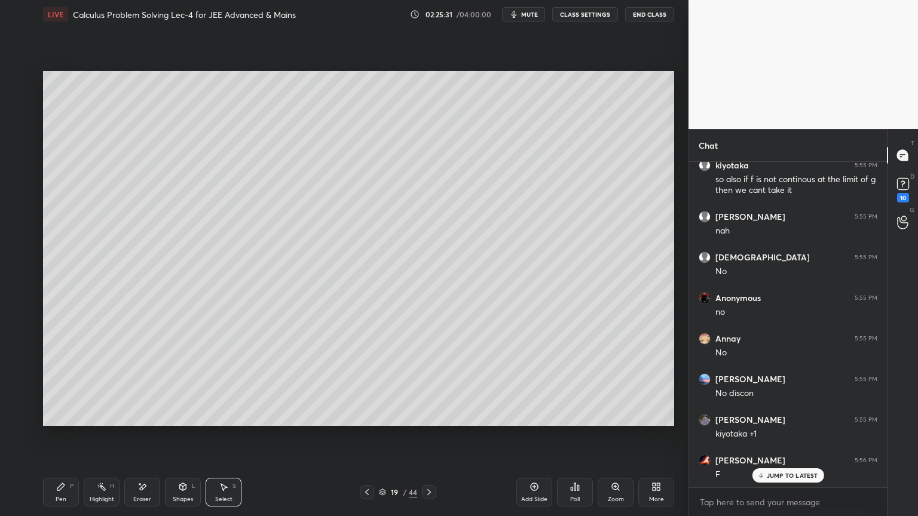
scroll to position [132476, 0]
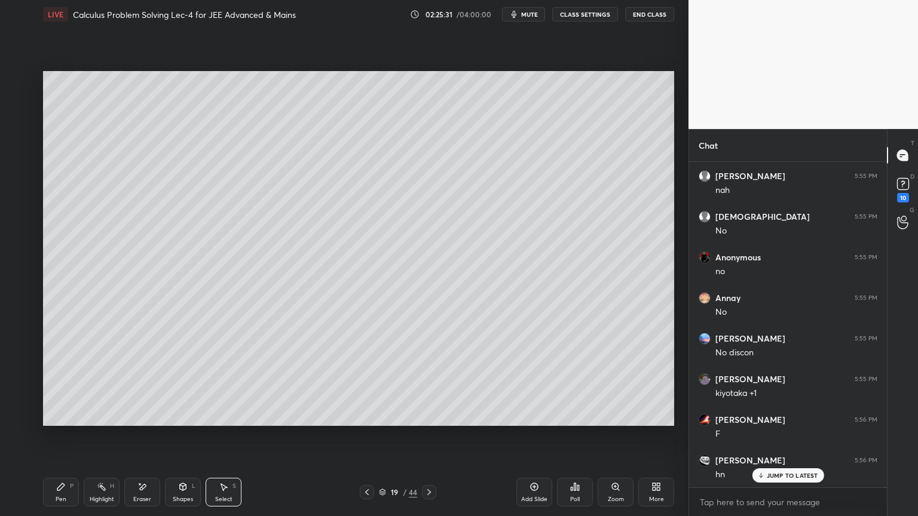
click at [102, 495] on div "Highlight H" at bounding box center [102, 492] width 36 height 29
click at [57, 494] on div "Pen P" at bounding box center [61, 492] width 36 height 29
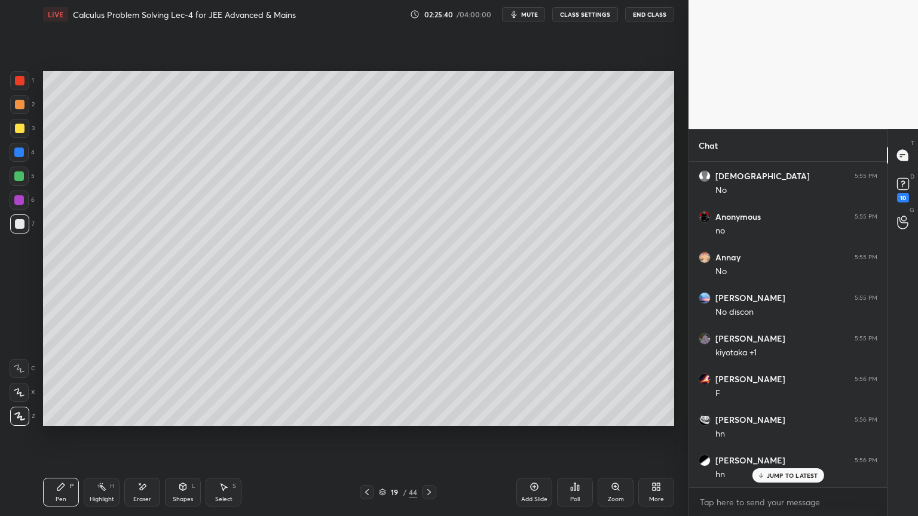
click at [143, 504] on div "Eraser" at bounding box center [142, 492] width 36 height 29
drag, startPoint x: 70, startPoint y: 478, endPoint x: 126, endPoint y: 434, distance: 71.5
click at [65, 483] on div "Pen P" at bounding box center [61, 492] width 36 height 29
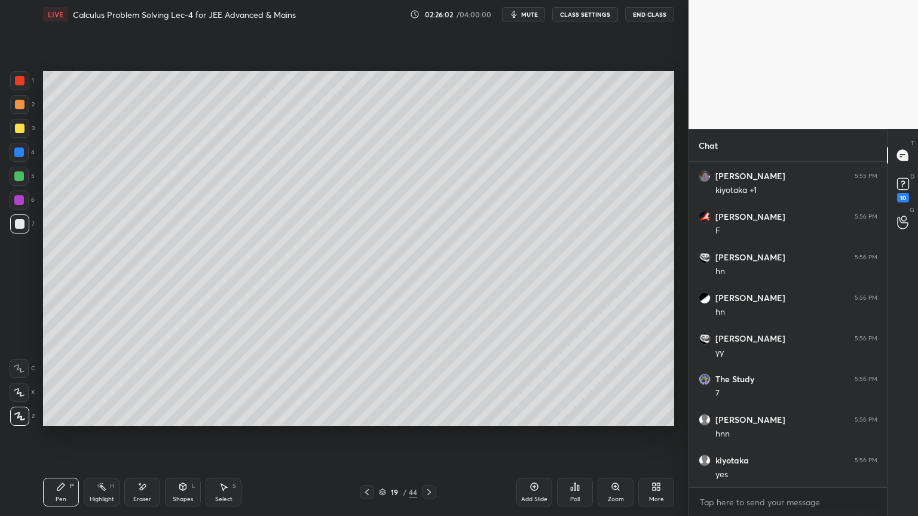
click at [119, 507] on div "Pen P Highlight H Eraser Shapes L Select S 19 / 44 Add Slide Poll Zoom More" at bounding box center [358, 492] width 631 height 48
drag, startPoint x: 144, startPoint y: 494, endPoint x: 152, endPoint y: 477, distance: 19.2
click at [142, 495] on div "Eraser" at bounding box center [142, 492] width 36 height 29
click at [93, 492] on div "Highlight H" at bounding box center [102, 492] width 36 height 29
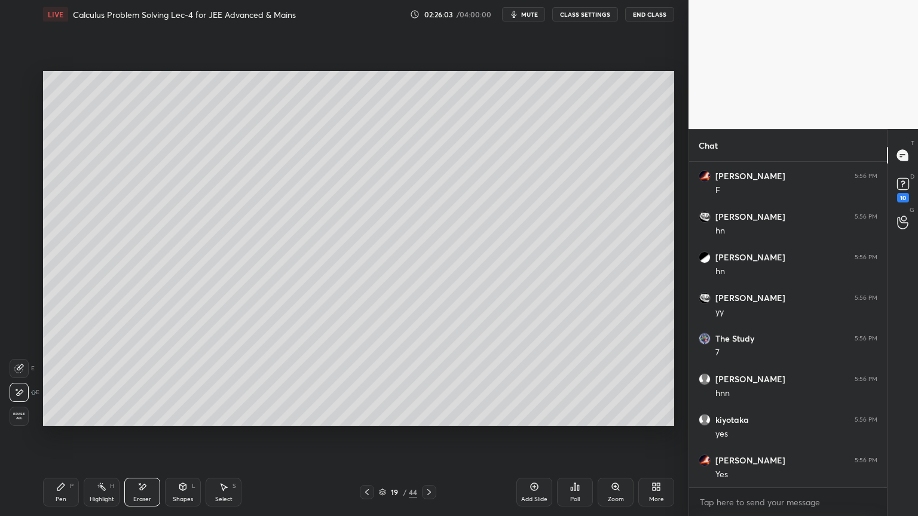
click at [61, 489] on icon at bounding box center [61, 487] width 10 height 10
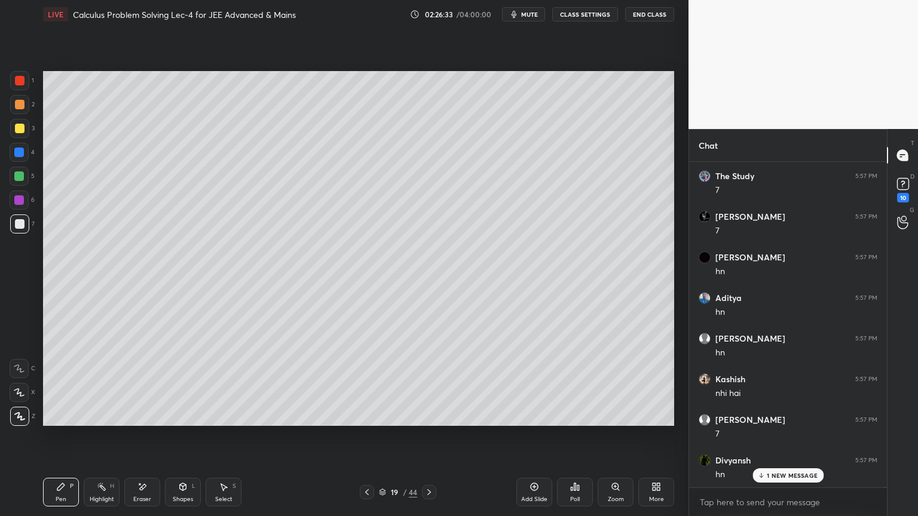
scroll to position [133451, 0]
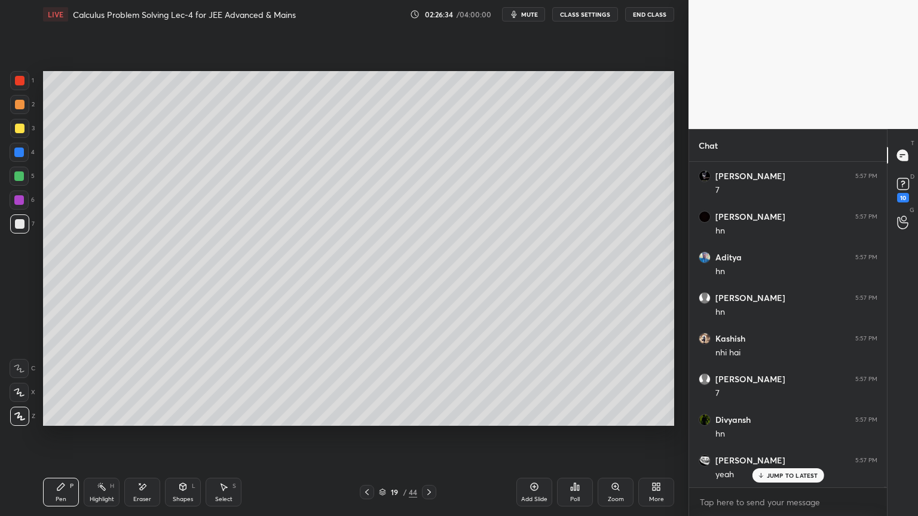
click at [147, 498] on div "Eraser" at bounding box center [142, 500] width 18 height 6
click at [92, 492] on div "Highlight H" at bounding box center [102, 492] width 36 height 29
click at [56, 497] on div "Pen" at bounding box center [61, 500] width 11 height 6
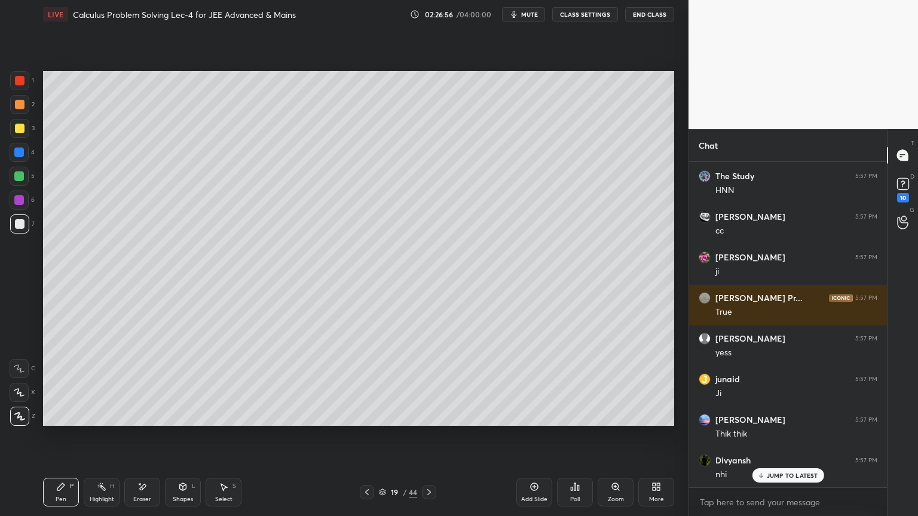
scroll to position [133979, 0]
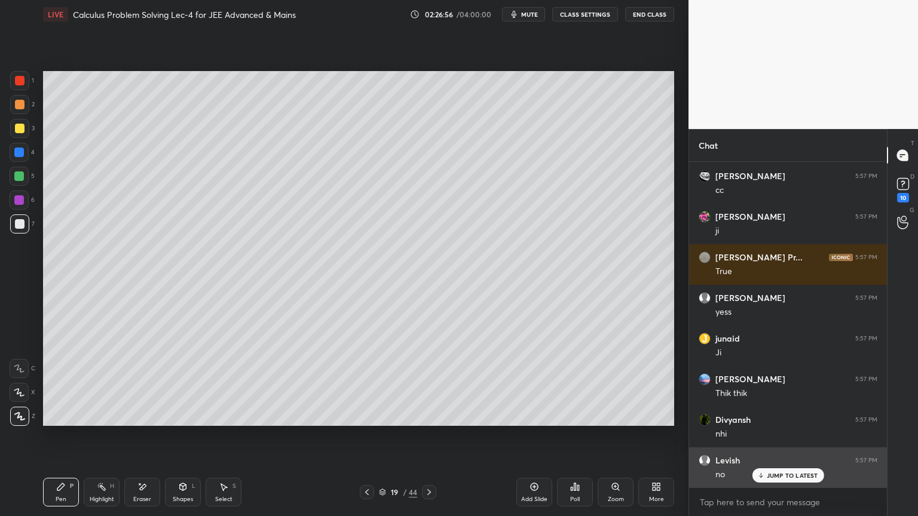
click at [773, 476] on p "JUMP TO LATEST" at bounding box center [792, 475] width 51 height 7
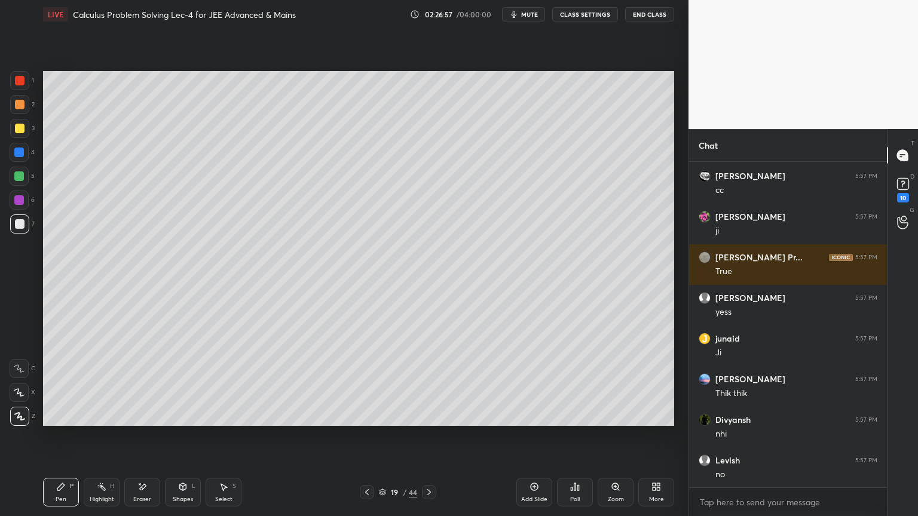
click at [134, 496] on div "Eraser" at bounding box center [142, 492] width 36 height 29
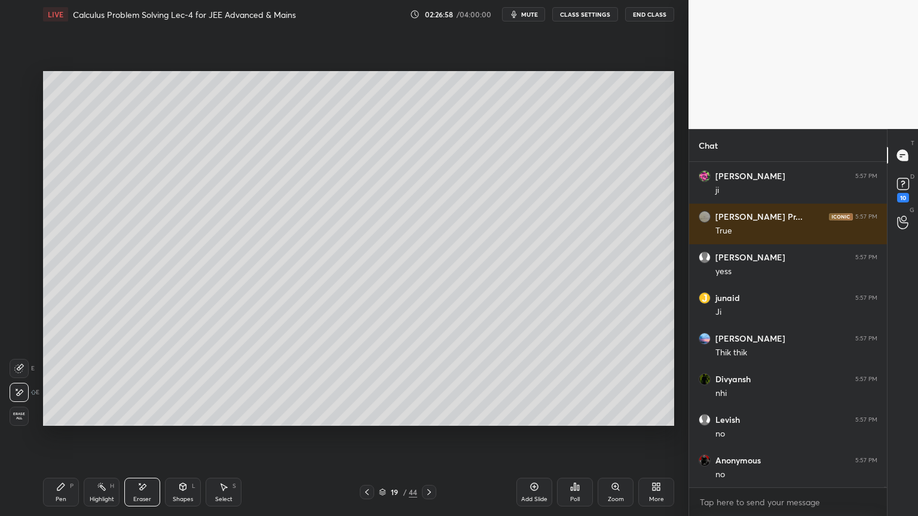
click at [97, 499] on div "Highlight" at bounding box center [102, 500] width 24 height 6
click at [63, 497] on div "Pen P" at bounding box center [61, 492] width 36 height 29
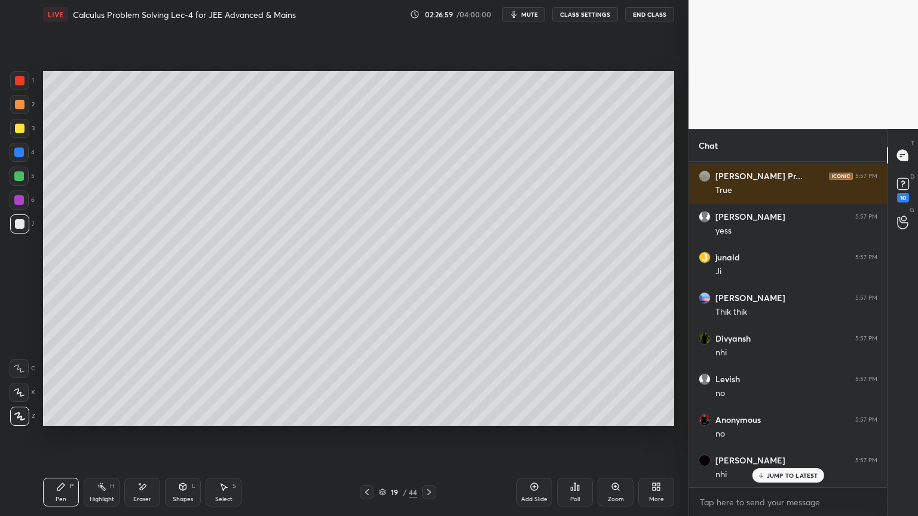
drag, startPoint x: 143, startPoint y: 491, endPoint x: 128, endPoint y: 435, distance: 57.5
click at [143, 491] on icon at bounding box center [142, 487] width 10 height 10
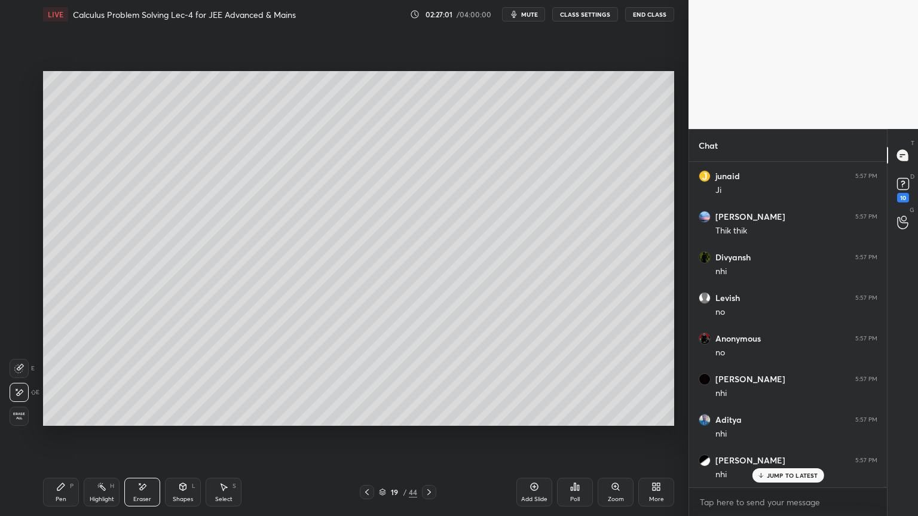
scroll to position [134183, 0]
click at [95, 487] on div "Highlight H" at bounding box center [102, 492] width 36 height 29
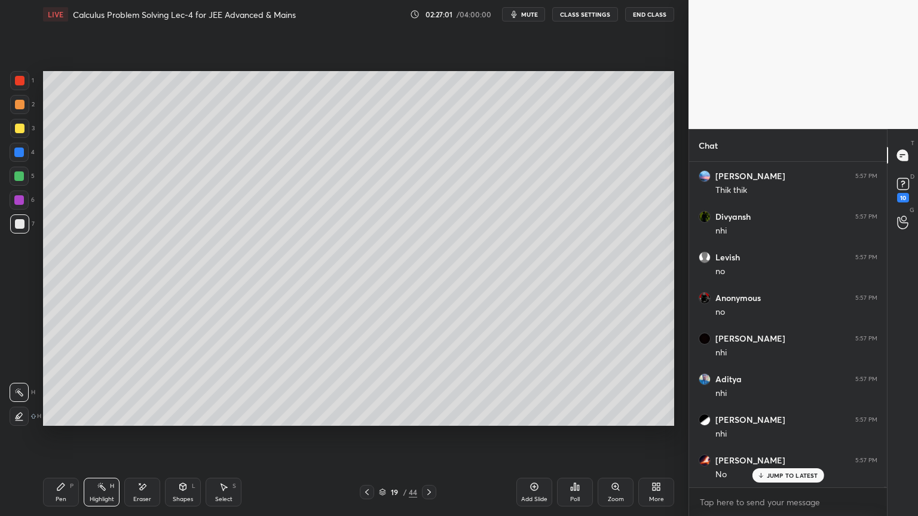
drag, startPoint x: 61, startPoint y: 487, endPoint x: 95, endPoint y: 443, distance: 55.8
click at [60, 488] on icon at bounding box center [60, 486] width 7 height 7
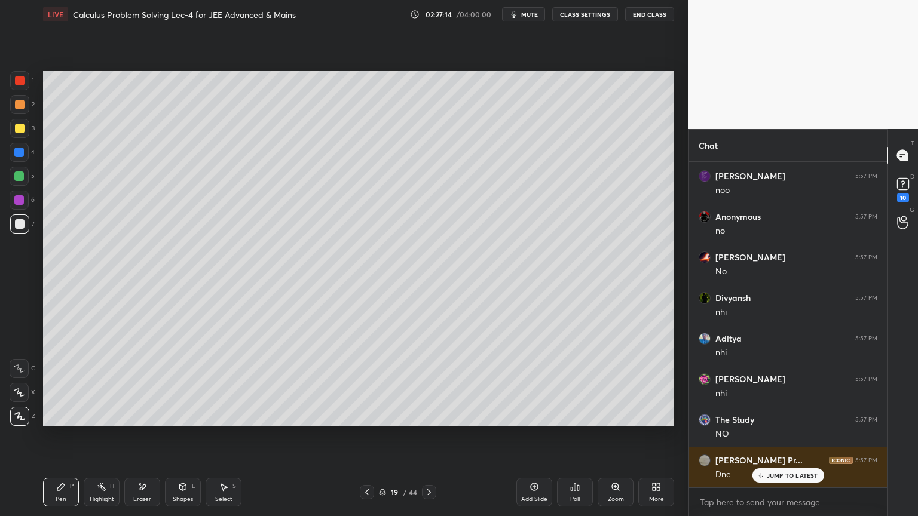
scroll to position [134751, 0]
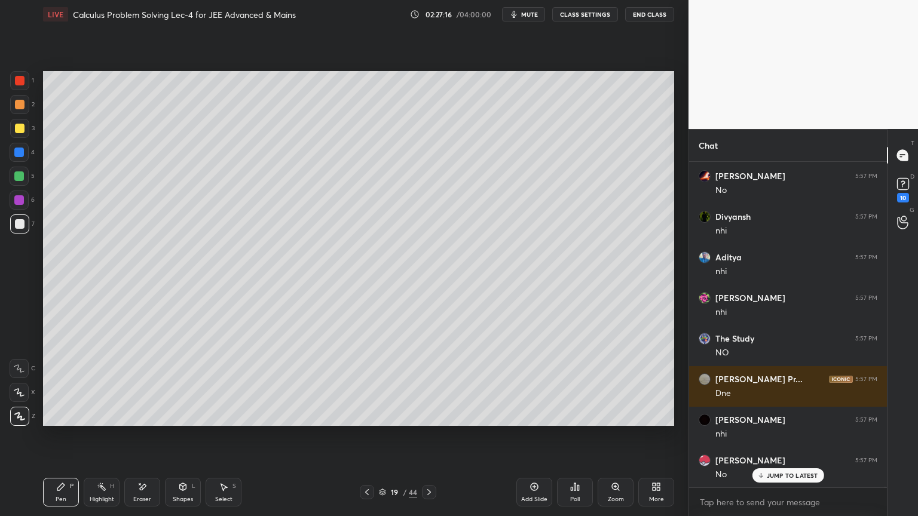
click at [100, 492] on div "Highlight H" at bounding box center [102, 492] width 36 height 29
click at [65, 492] on div "Pen P" at bounding box center [61, 492] width 36 height 29
click at [124, 491] on div "Pen P Highlight H Eraser Shapes L Select S" at bounding box center [161, 492] width 237 height 29
click at [142, 494] on div "Eraser" at bounding box center [142, 492] width 36 height 29
click at [96, 485] on div "Highlight H" at bounding box center [102, 492] width 36 height 29
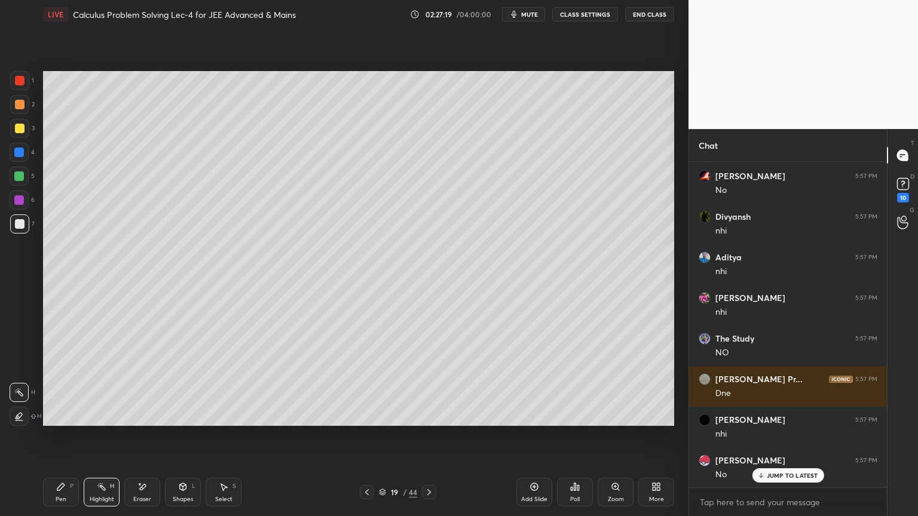
click at [63, 496] on div "Pen P" at bounding box center [61, 492] width 36 height 29
click at [433, 492] on icon at bounding box center [429, 493] width 10 height 10
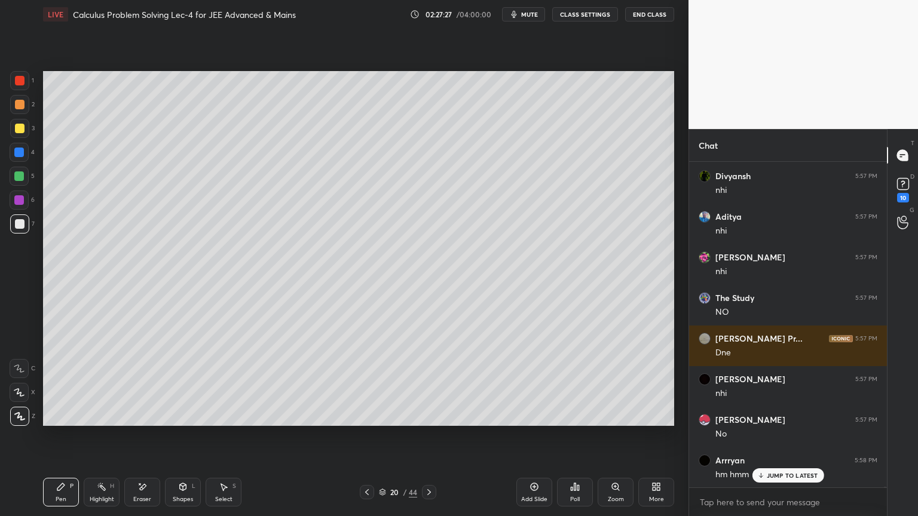
scroll to position [134833, 0]
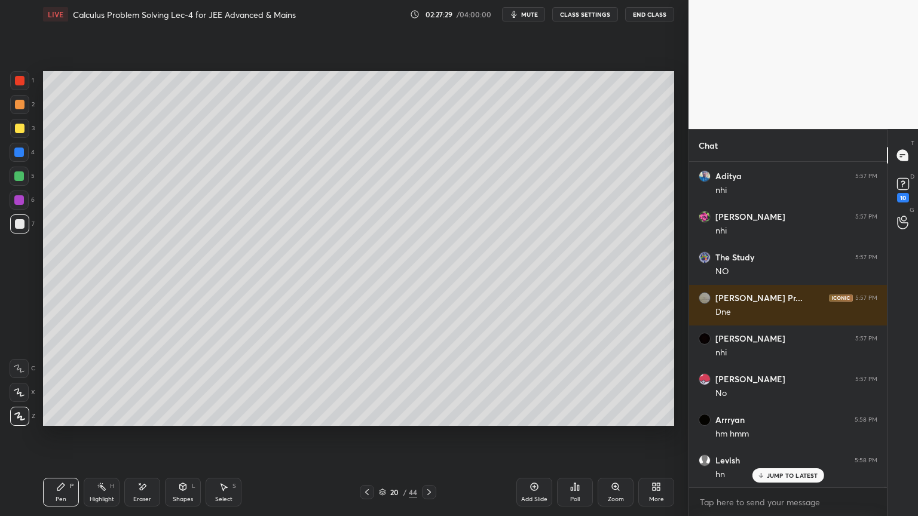
click at [145, 494] on div "Eraser" at bounding box center [142, 492] width 36 height 29
drag, startPoint x: 17, startPoint y: 414, endPoint x: 52, endPoint y: 440, distance: 43.5
click at [17, 413] on span "Erase all" at bounding box center [19, 416] width 18 height 8
drag, startPoint x: 100, startPoint y: 494, endPoint x: 82, endPoint y: 492, distance: 18.7
click at [99, 494] on div "Highlight H" at bounding box center [102, 492] width 36 height 29
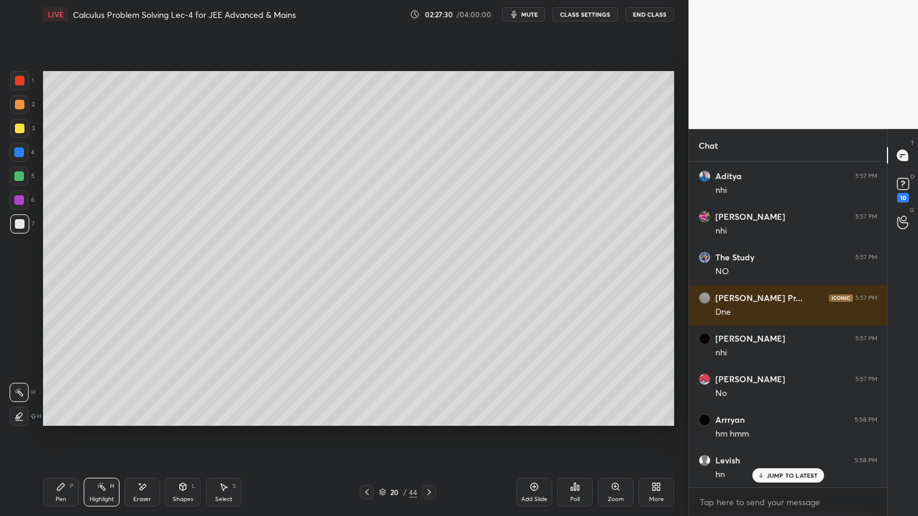
drag, startPoint x: 68, startPoint y: 492, endPoint x: 97, endPoint y: 488, distance: 29.0
click at [66, 494] on div "Pen P" at bounding box center [61, 492] width 36 height 29
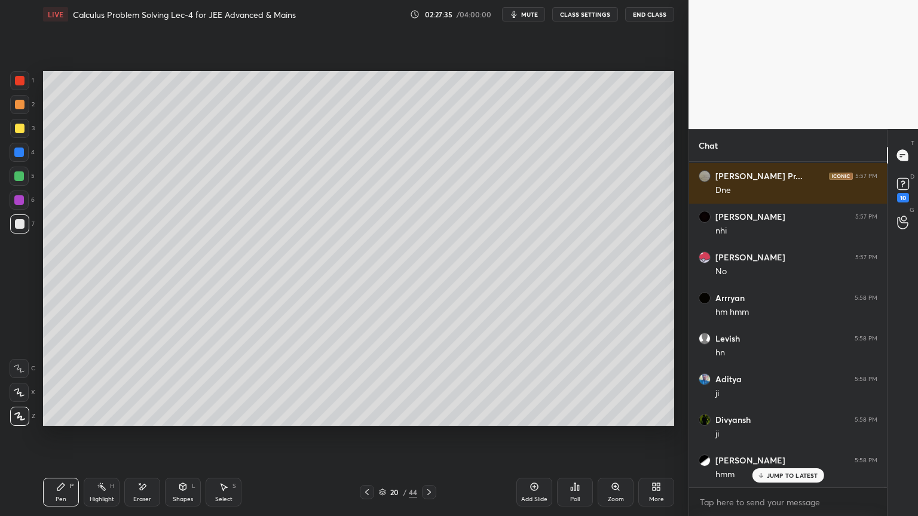
scroll to position [134995, 0]
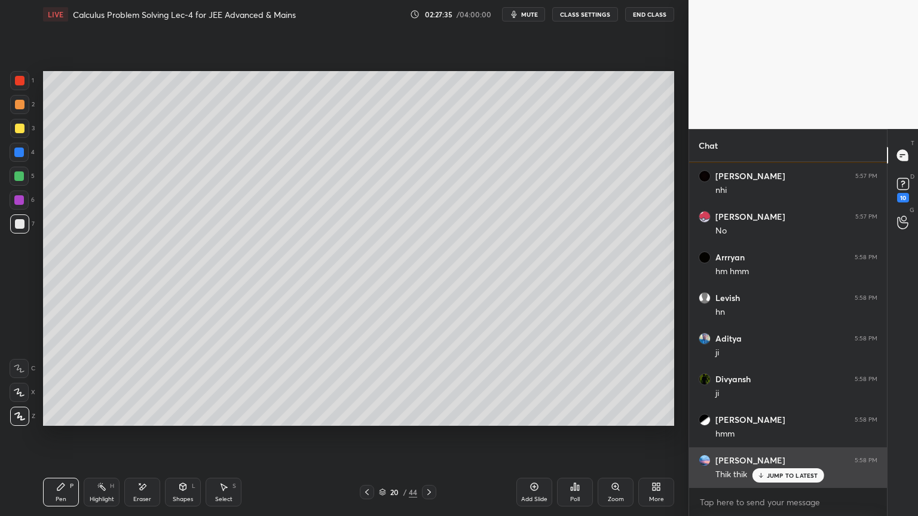
click at [790, 475] on p "JUMP TO LATEST" at bounding box center [792, 475] width 51 height 7
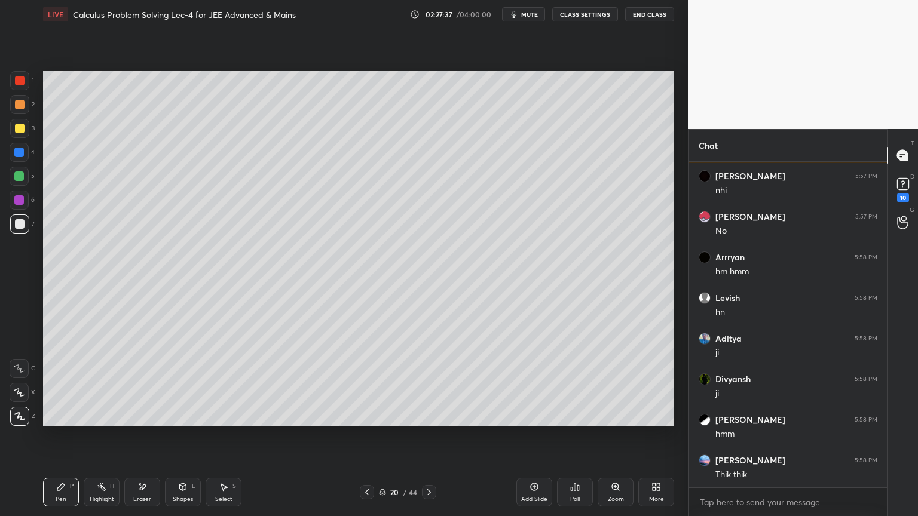
click at [432, 494] on icon at bounding box center [429, 493] width 10 height 10
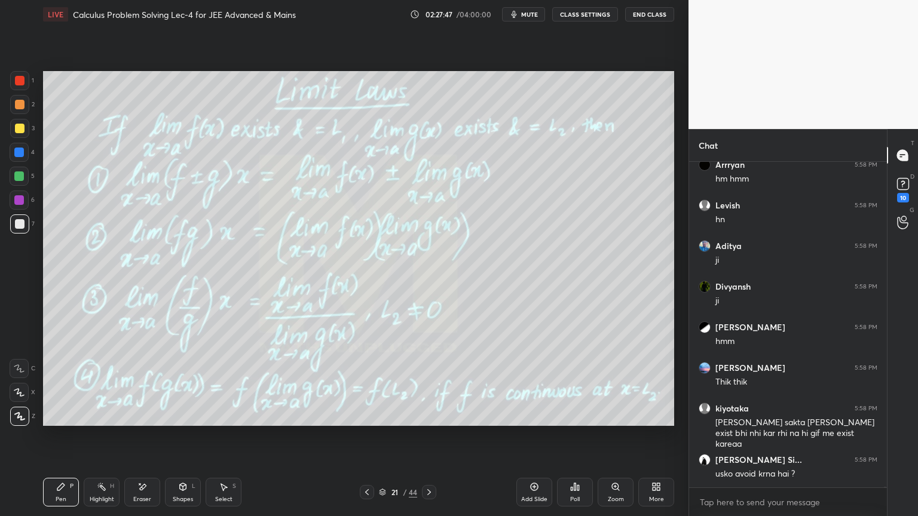
scroll to position [135100, 0]
click at [132, 495] on div "Eraser" at bounding box center [142, 492] width 36 height 29
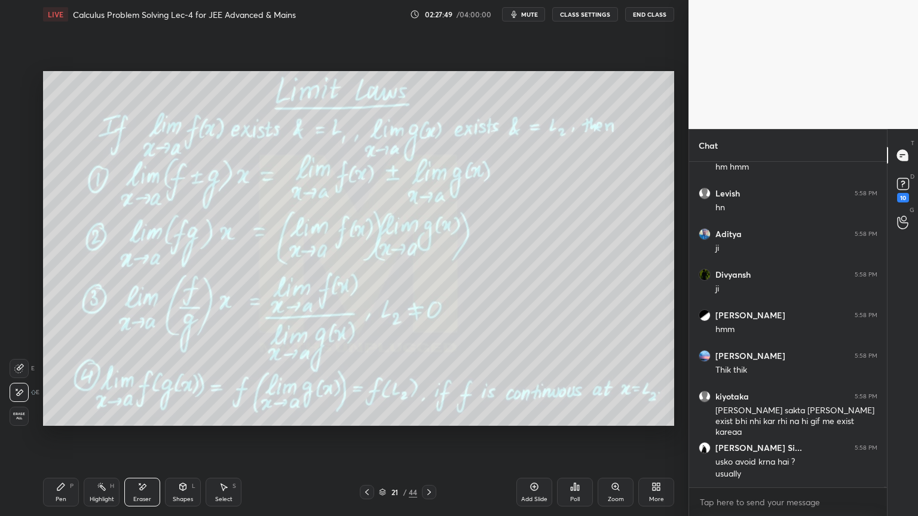
click at [109, 486] on div "Highlight H" at bounding box center [102, 492] width 36 height 29
click at [70, 486] on div "Pen P" at bounding box center [61, 492] width 36 height 29
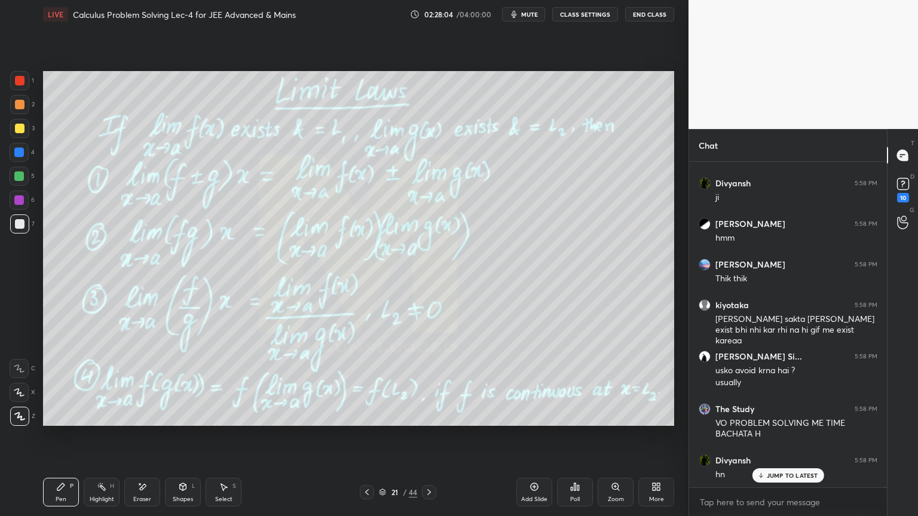
scroll to position [135232, 0]
click at [147, 497] on div "Eraser" at bounding box center [142, 500] width 18 height 6
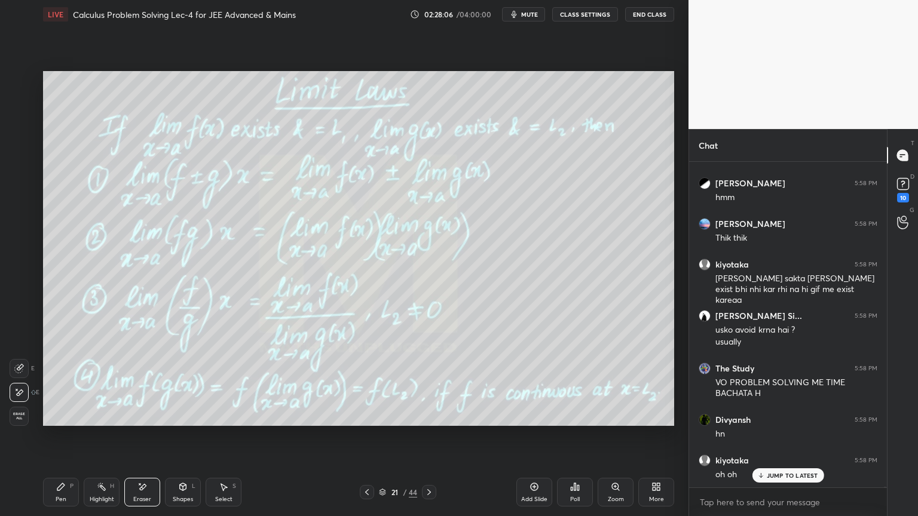
click at [100, 501] on div "Highlight" at bounding box center [102, 500] width 24 height 6
click at [66, 503] on div "Pen P" at bounding box center [61, 492] width 36 height 29
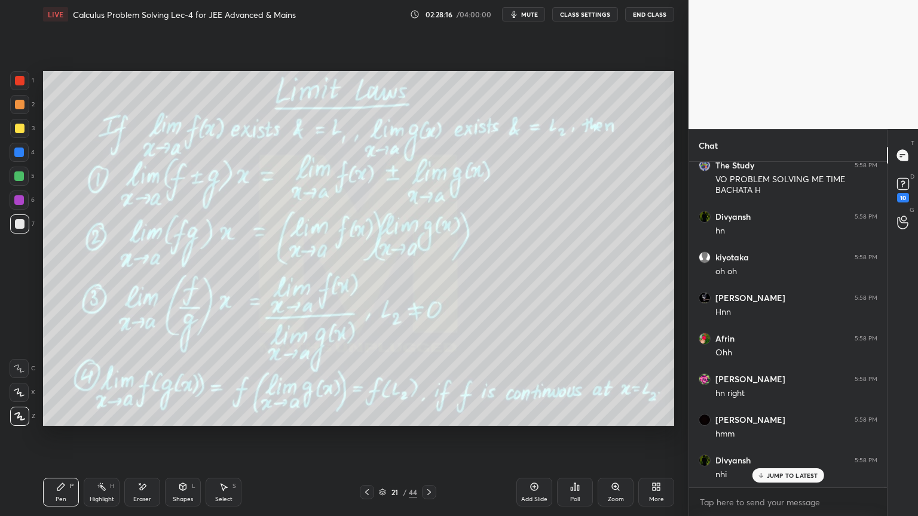
scroll to position [135597, 0]
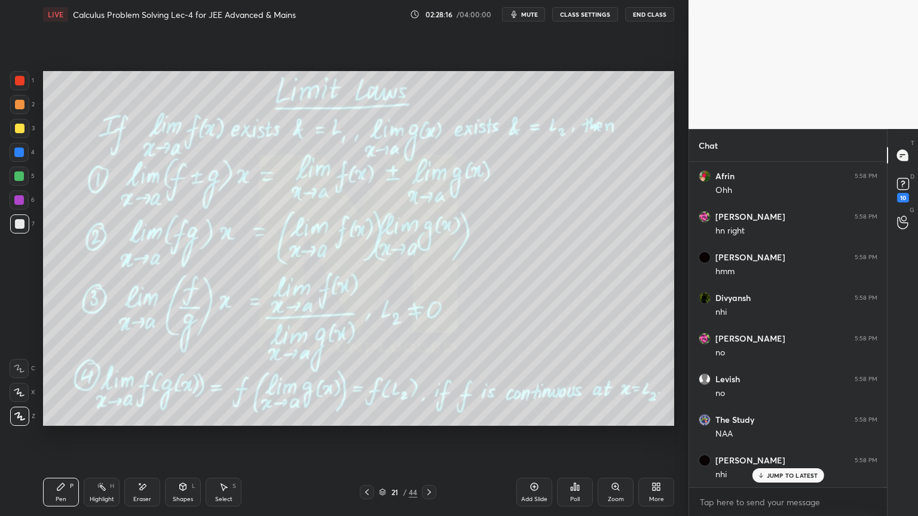
drag, startPoint x: 151, startPoint y: 495, endPoint x: 158, endPoint y: 485, distance: 12.0
click at [151, 495] on div "Eraser" at bounding box center [142, 492] width 36 height 29
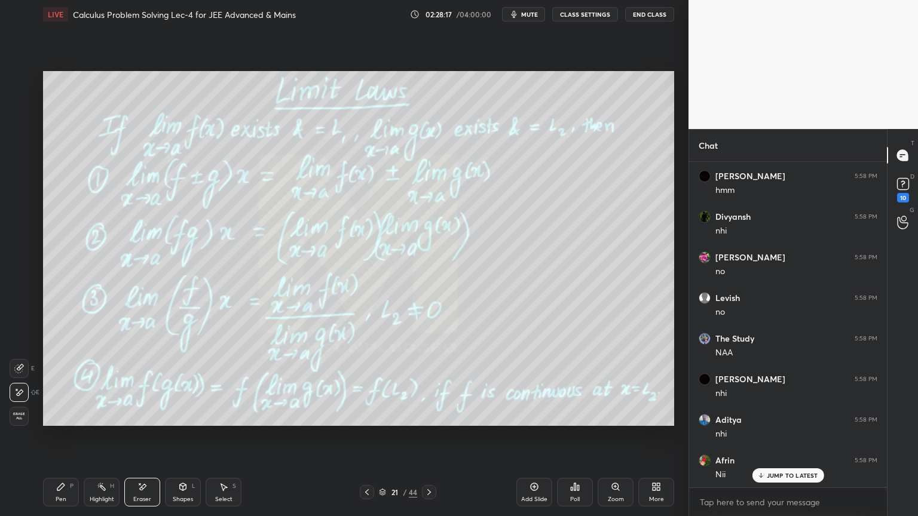
drag, startPoint x: 21, startPoint y: 415, endPoint x: 75, endPoint y: 458, distance: 69.3
click at [20, 416] on span "Erase all" at bounding box center [19, 416] width 18 height 8
click at [93, 500] on div "Highlight" at bounding box center [102, 500] width 24 height 6
click at [63, 490] on div "Pen P" at bounding box center [61, 492] width 36 height 29
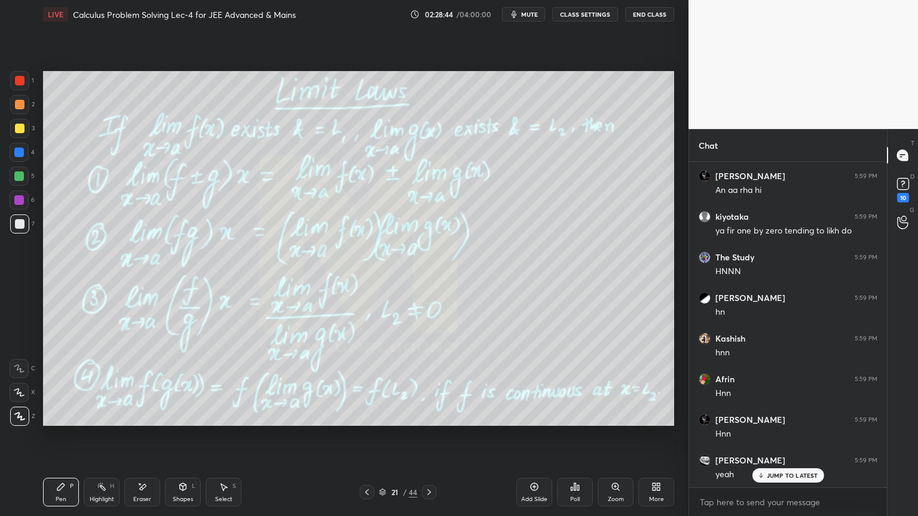
scroll to position [136085, 0]
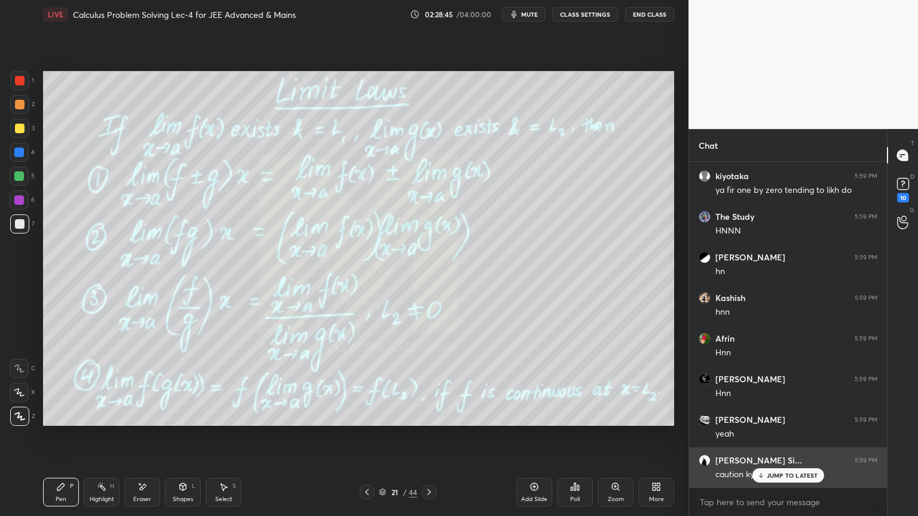
click at [783, 472] on p "JUMP TO LATEST" at bounding box center [792, 475] width 51 height 7
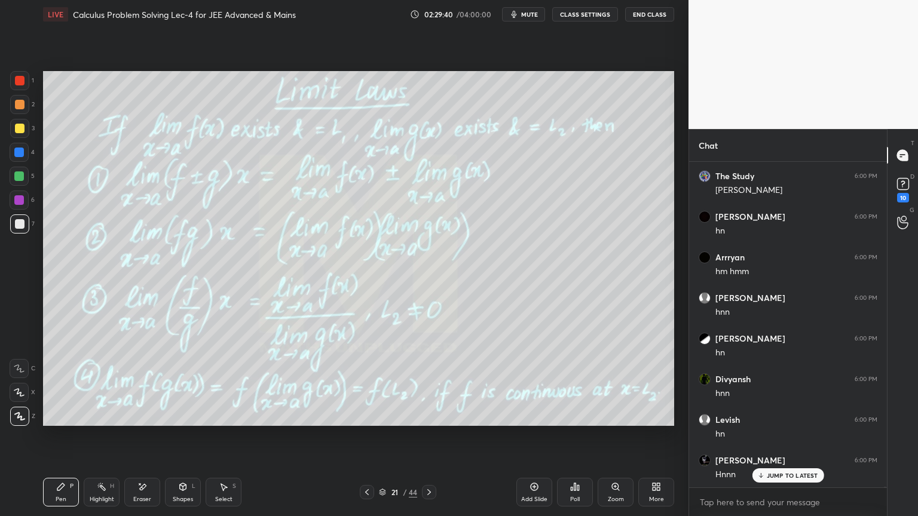
scroll to position [136654, 0]
click at [783, 474] on p "JUMP TO LATEST" at bounding box center [792, 475] width 51 height 7
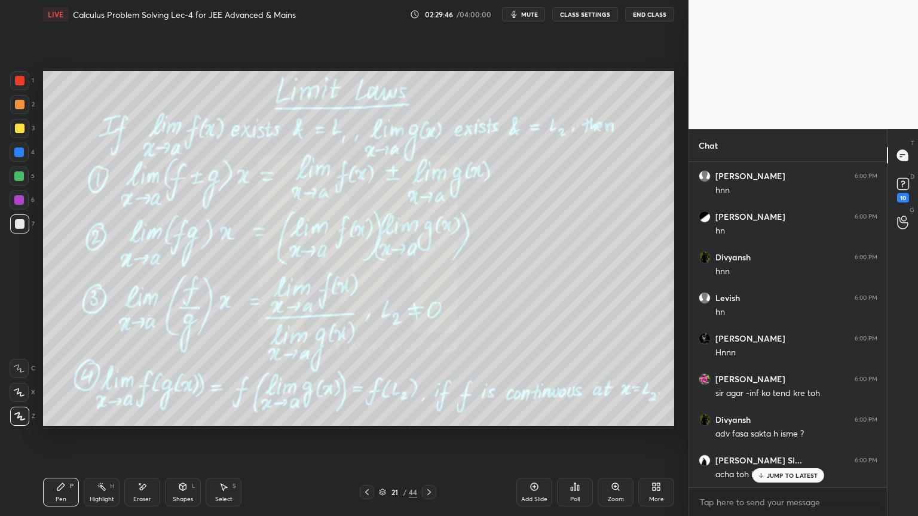
scroll to position [136778, 0]
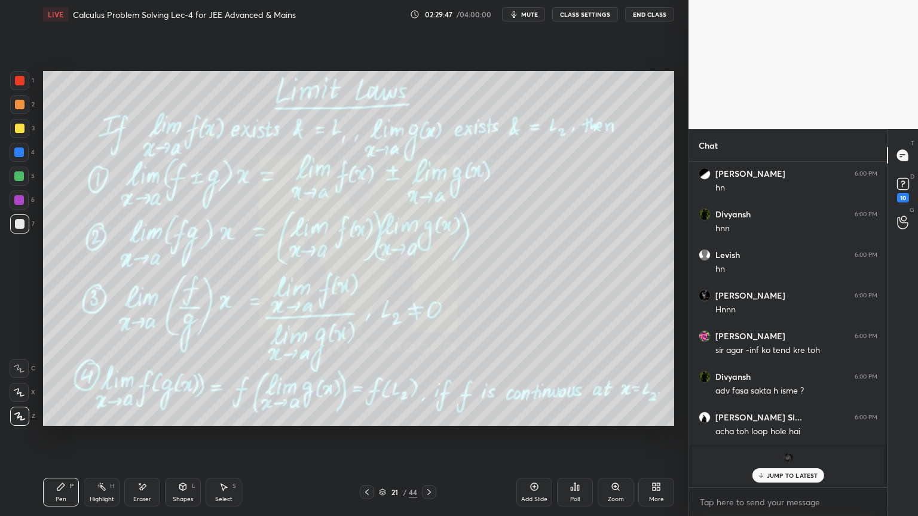
click at [791, 473] on p "JUMP TO LATEST" at bounding box center [792, 475] width 51 height 7
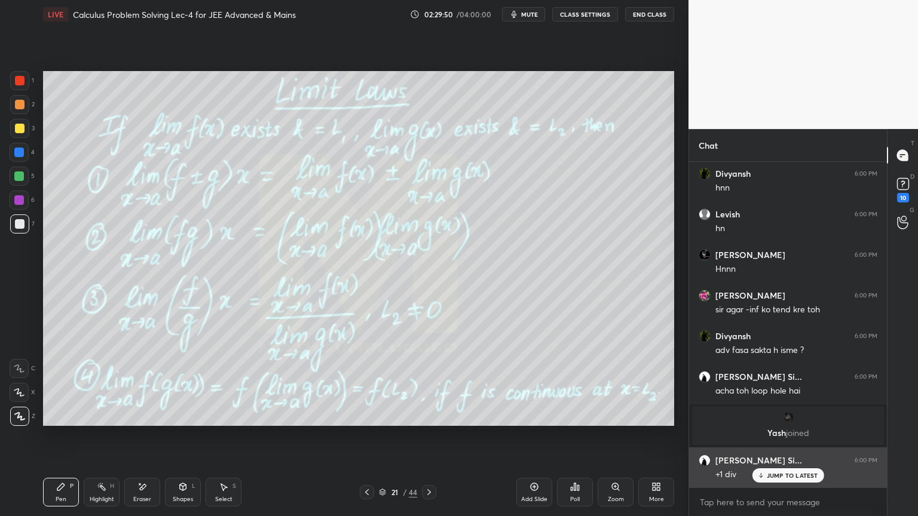
click at [790, 475] on p "JUMP TO LATEST" at bounding box center [792, 475] width 51 height 7
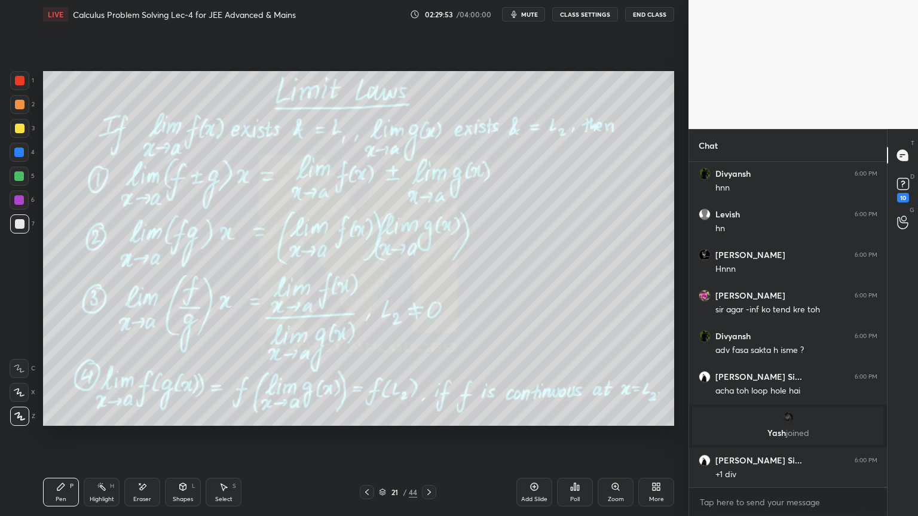
scroll to position [136859, 0]
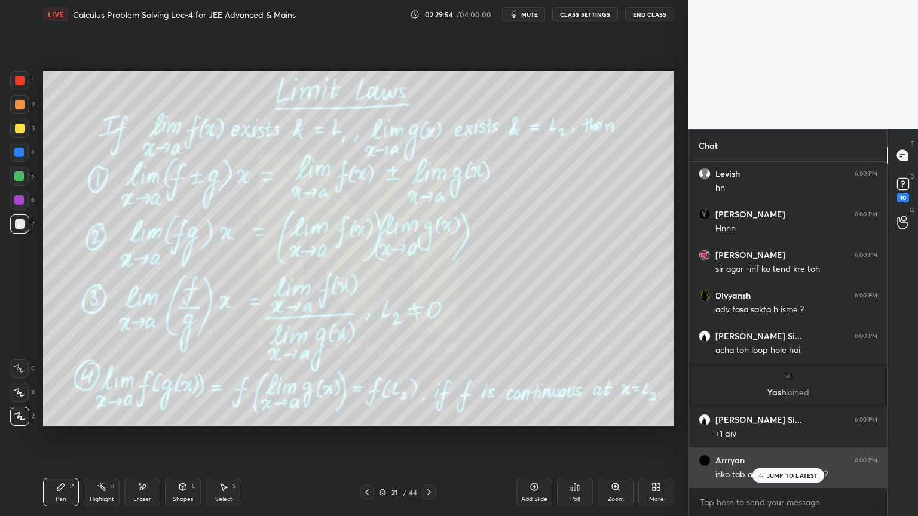
click at [789, 479] on p "JUMP TO LATEST" at bounding box center [792, 475] width 51 height 7
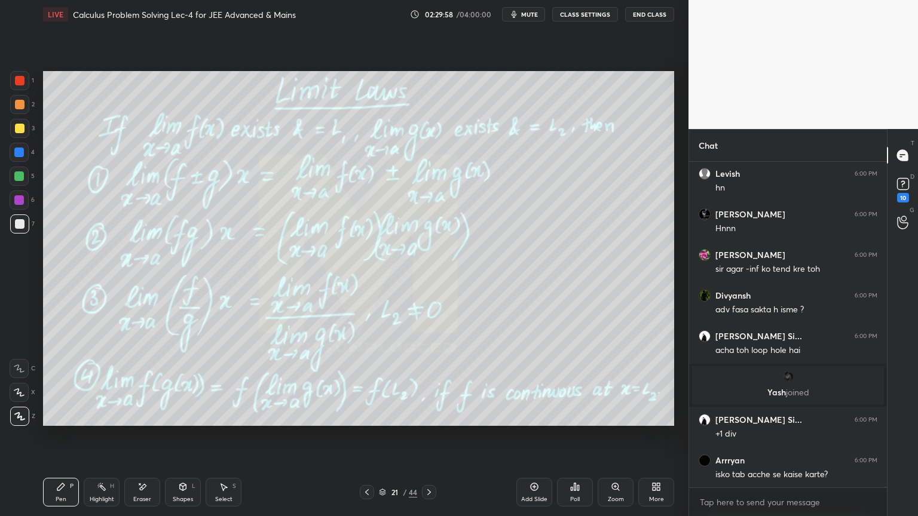
scroll to position [136911, 0]
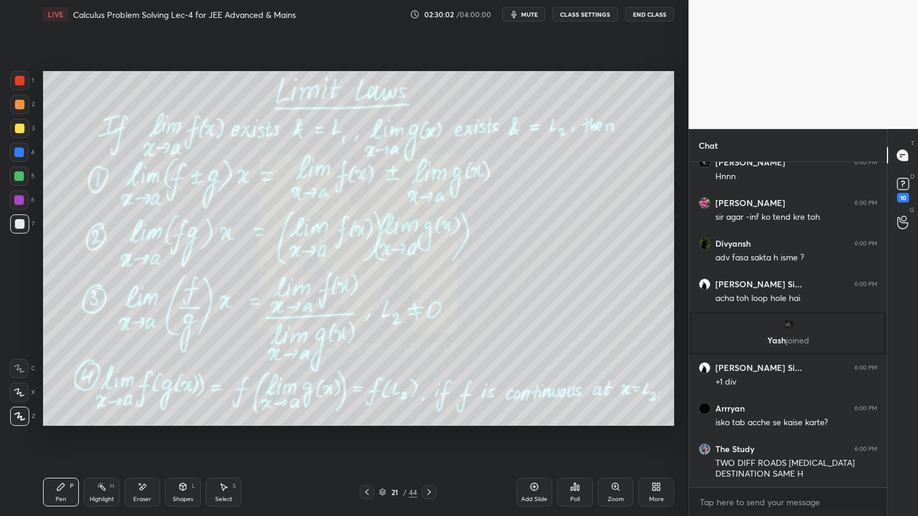
click at [142, 497] on div "Eraser" at bounding box center [142, 500] width 18 height 6
drag, startPoint x: 23, startPoint y: 410, endPoint x: 81, endPoint y: 471, distance: 83.3
click at [24, 412] on div "Erase all" at bounding box center [19, 416] width 19 height 19
drag, startPoint x: 103, startPoint y: 492, endPoint x: 62, endPoint y: 493, distance: 41.2
click at [102, 491] on icon at bounding box center [102, 487] width 10 height 10
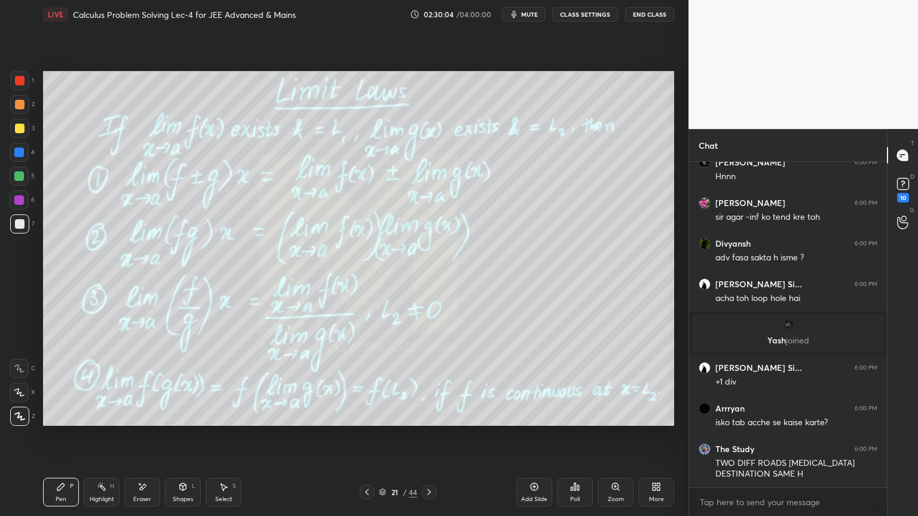
click at [57, 492] on div "Pen P" at bounding box center [61, 492] width 36 height 29
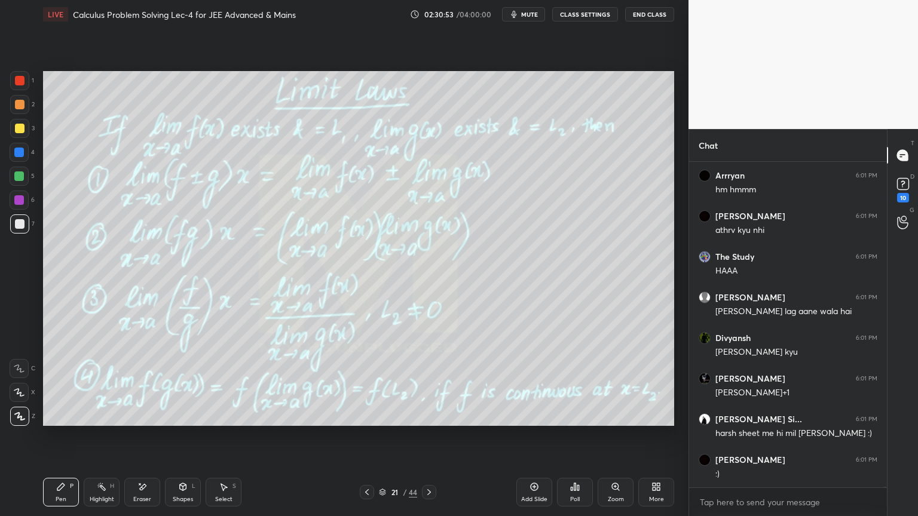
scroll to position [137420, 0]
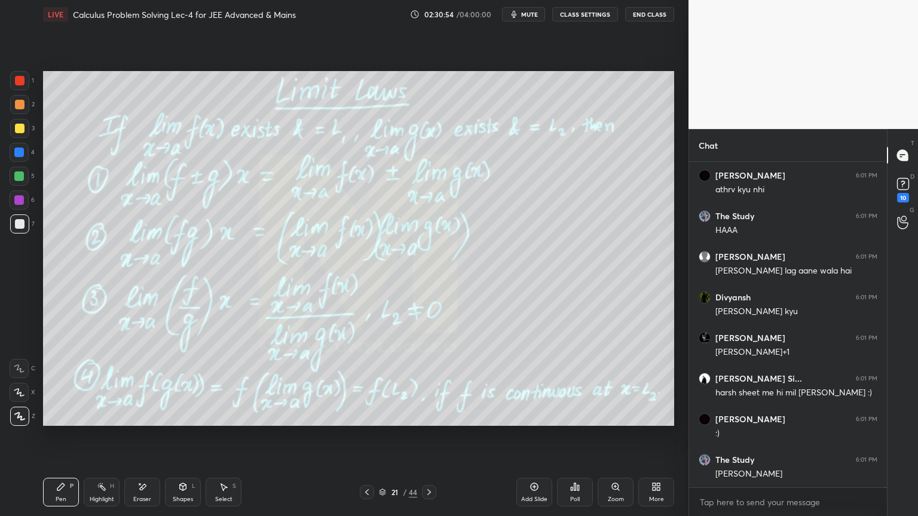
click at [148, 491] on div "Eraser" at bounding box center [142, 492] width 36 height 29
click at [10, 412] on span "Erase all" at bounding box center [19, 416] width 18 height 8
click at [98, 488] on icon at bounding box center [102, 487] width 10 height 10
drag, startPoint x: 65, startPoint y: 493, endPoint x: 146, endPoint y: 471, distance: 83.5
click at [65, 493] on div "Pen P" at bounding box center [61, 492] width 36 height 29
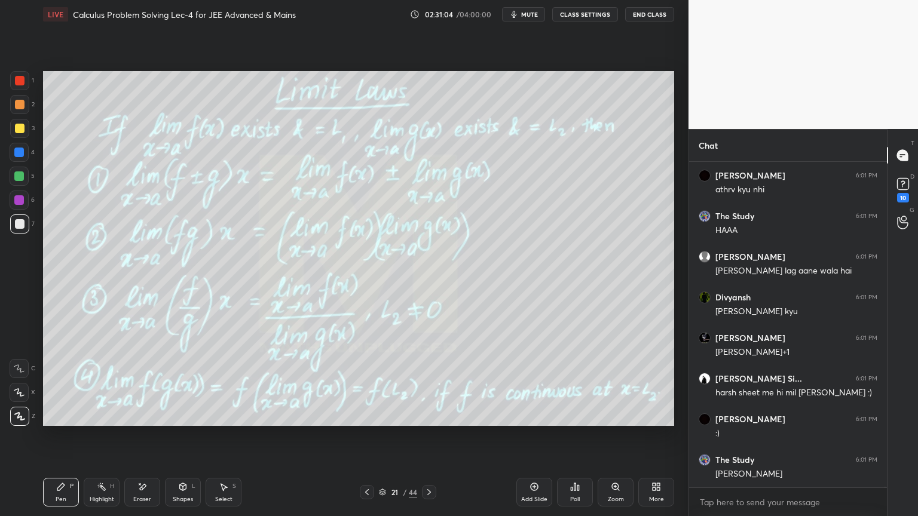
scroll to position [137461, 0]
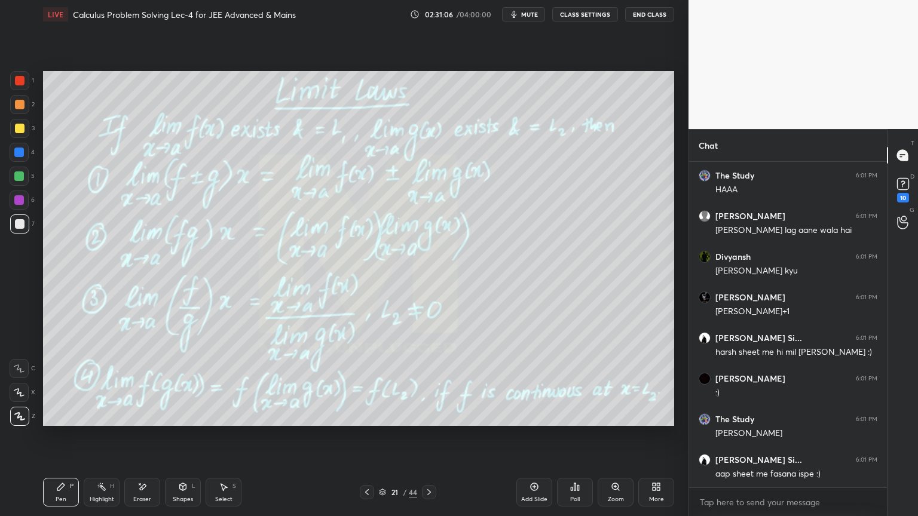
click at [99, 495] on div "Highlight H" at bounding box center [102, 492] width 36 height 29
click at [60, 499] on div "Pen" at bounding box center [61, 500] width 11 height 6
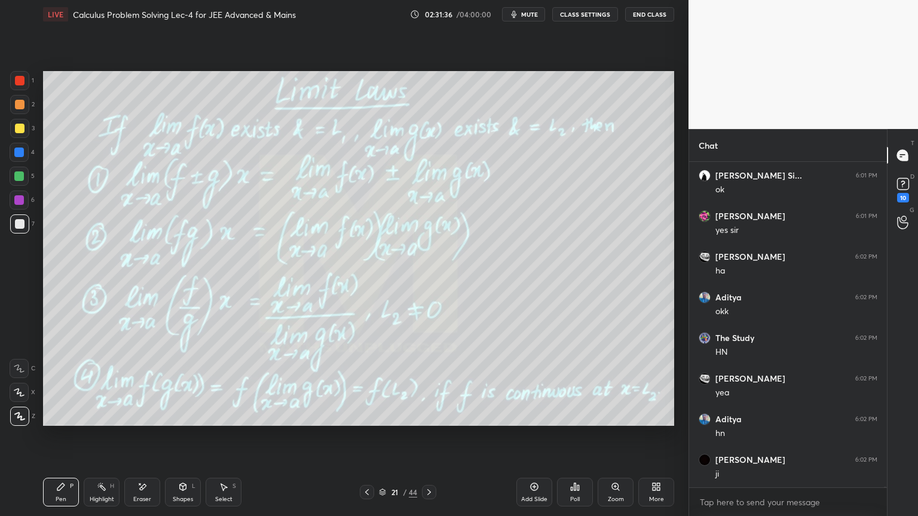
scroll to position [137910, 0]
click at [144, 491] on div "Eraser" at bounding box center [142, 492] width 36 height 29
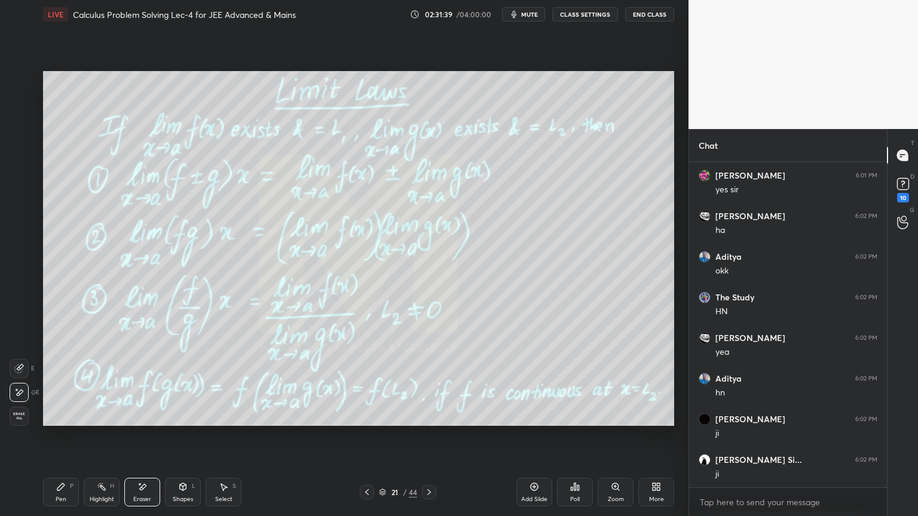
scroll to position [137951, 0]
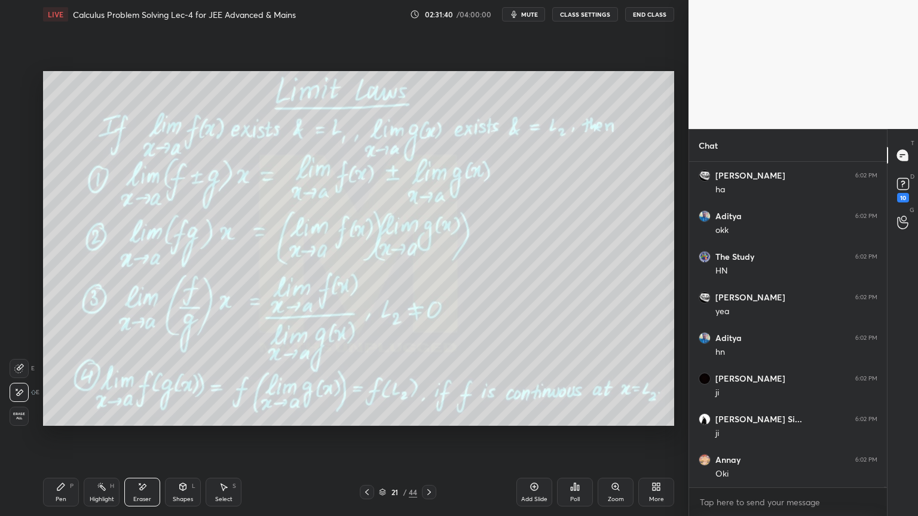
drag, startPoint x: 23, startPoint y: 416, endPoint x: 69, endPoint y: 459, distance: 62.6
click at [23, 417] on span "Erase all" at bounding box center [19, 416] width 18 height 8
drag, startPoint x: 91, startPoint y: 488, endPoint x: 62, endPoint y: 494, distance: 30.0
click at [93, 488] on div "Highlight H" at bounding box center [102, 492] width 36 height 29
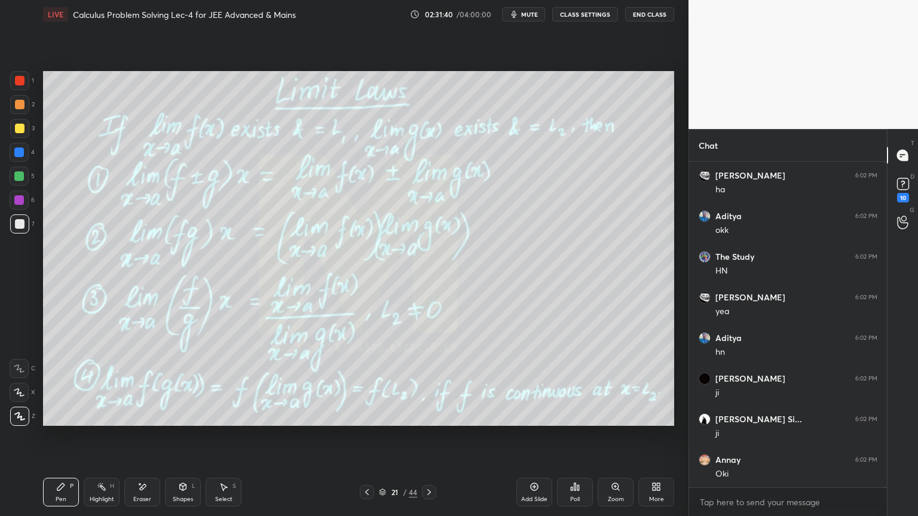
click at [61, 495] on div "Pen P" at bounding box center [61, 492] width 36 height 29
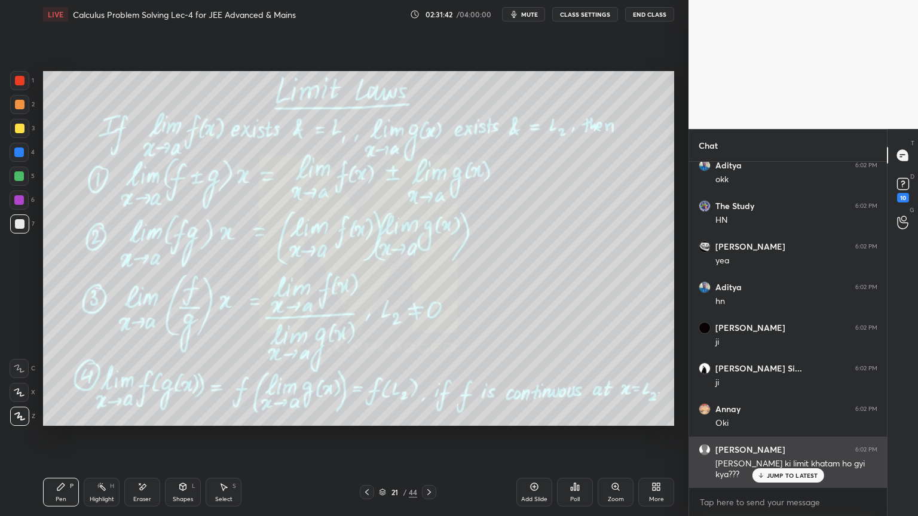
click at [806, 473] on p "JUMP TO LATEST" at bounding box center [792, 475] width 51 height 7
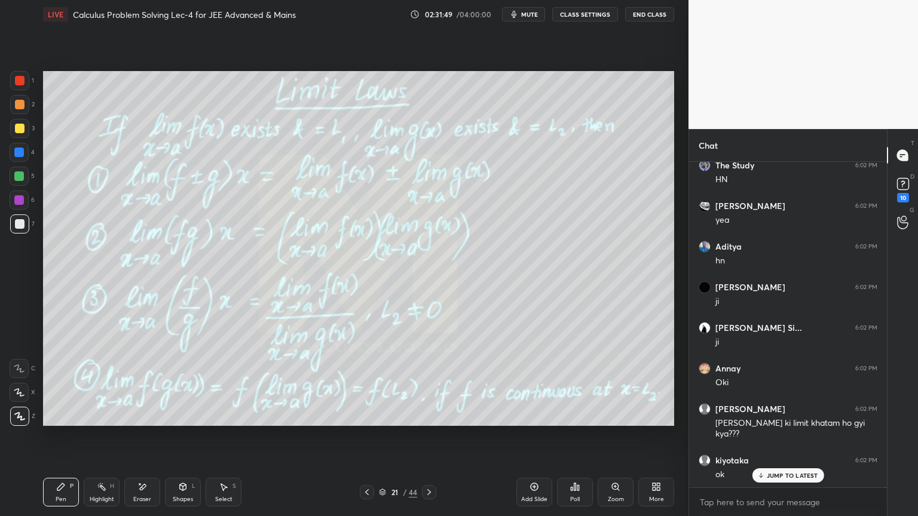
scroll to position [138083, 0]
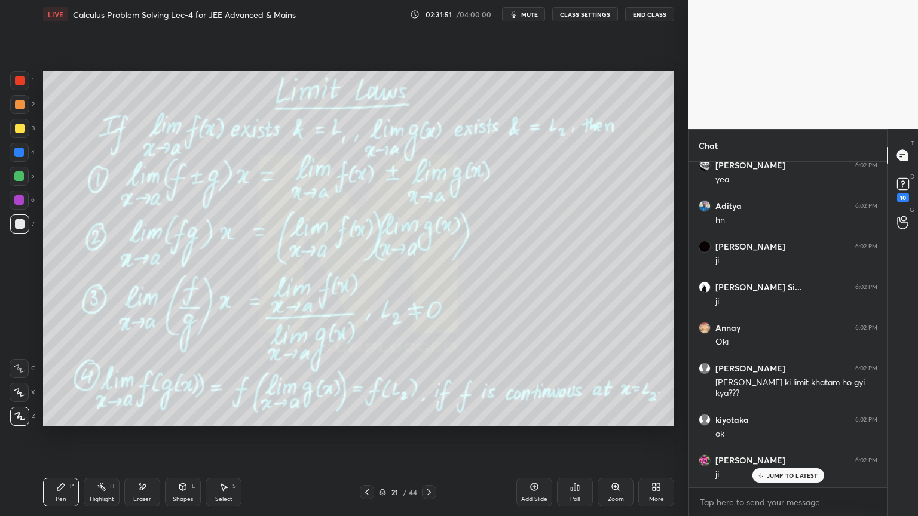
click at [368, 492] on icon at bounding box center [367, 493] width 10 height 10
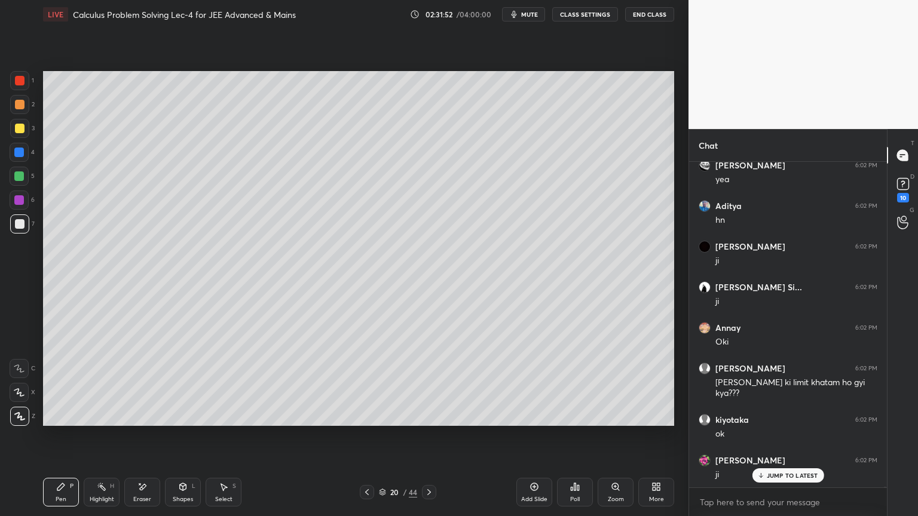
drag, startPoint x: 430, startPoint y: 493, endPoint x: 439, endPoint y: 497, distance: 9.7
click at [430, 493] on icon at bounding box center [429, 493] width 10 height 10
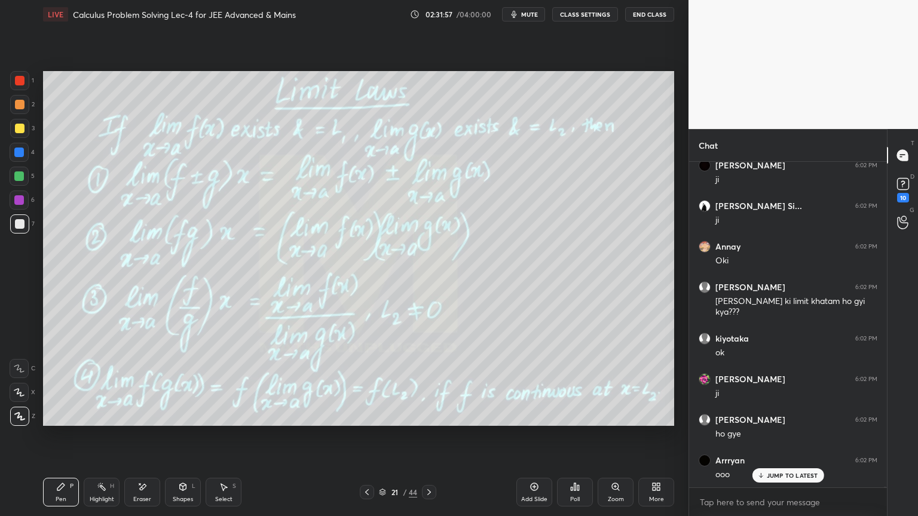
scroll to position [138205, 0]
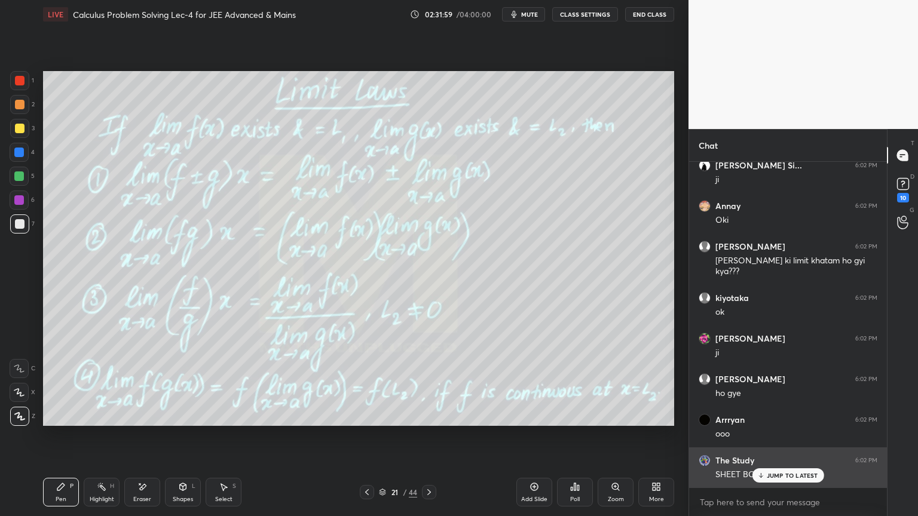
click at [779, 473] on p "JUMP TO LATEST" at bounding box center [792, 475] width 51 height 7
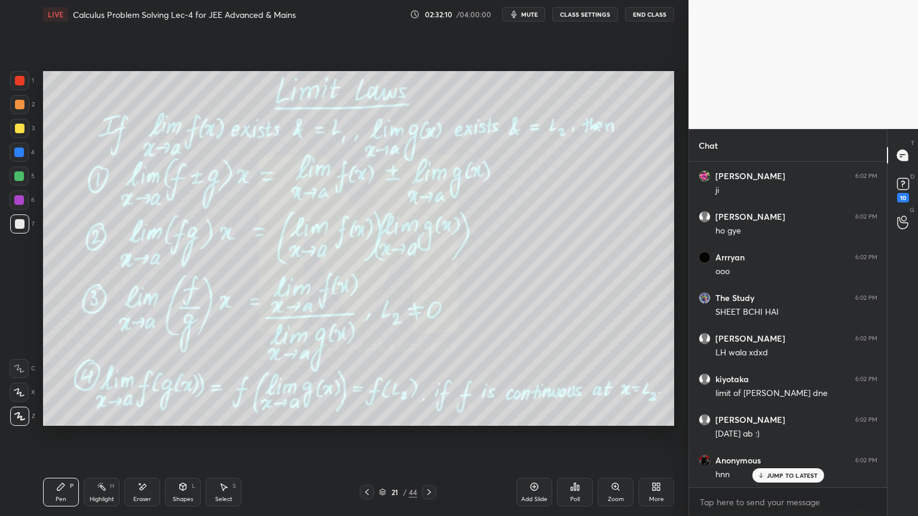
scroll to position [138408, 0]
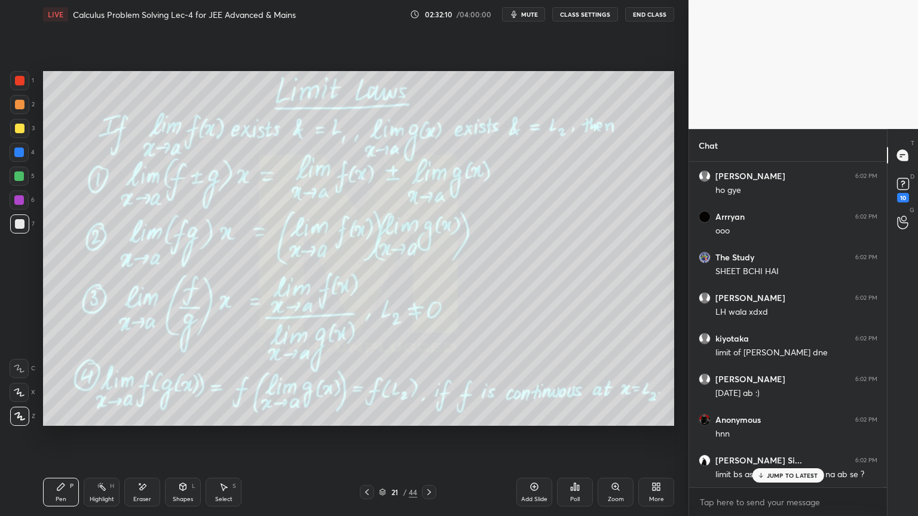
click at [141, 494] on div "Eraser" at bounding box center [142, 492] width 36 height 29
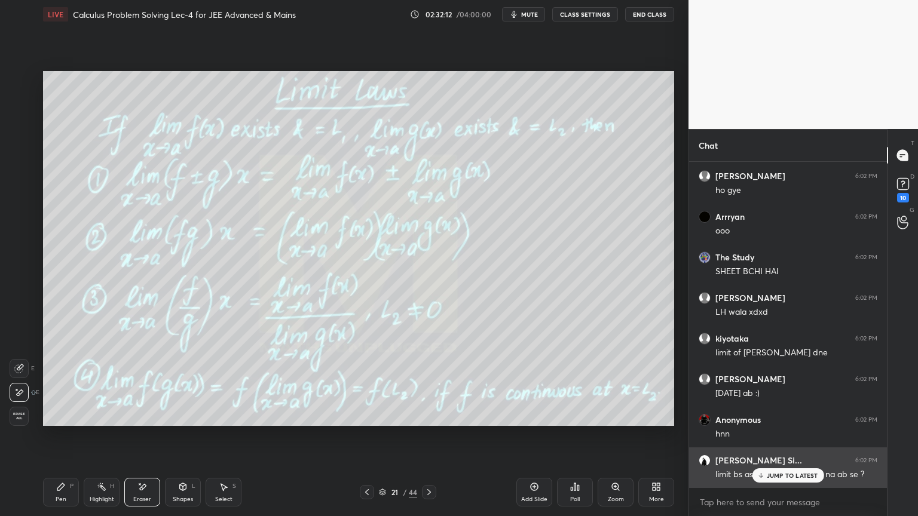
click at [781, 477] on p "JUMP TO LATEST" at bounding box center [792, 475] width 51 height 7
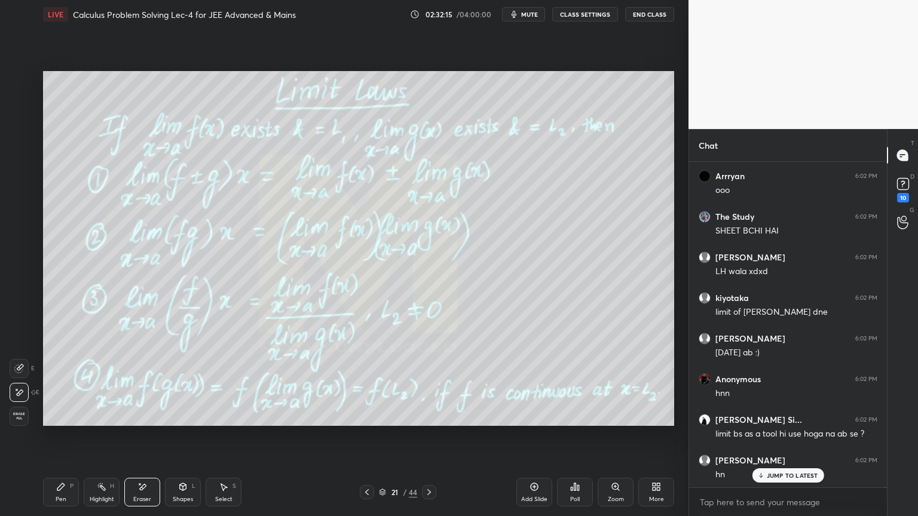
scroll to position [138489, 0]
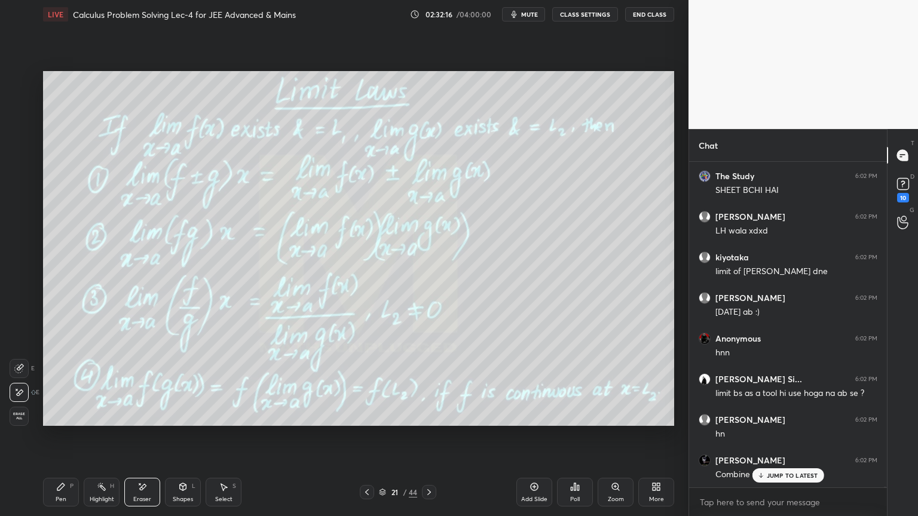
click at [16, 417] on span "Erase all" at bounding box center [19, 416] width 18 height 8
drag, startPoint x: 102, startPoint y: 487, endPoint x: 67, endPoint y: 495, distance: 36.1
click at [100, 487] on icon at bounding box center [102, 487] width 10 height 10
click at [66, 498] on div "Pen P" at bounding box center [61, 492] width 36 height 29
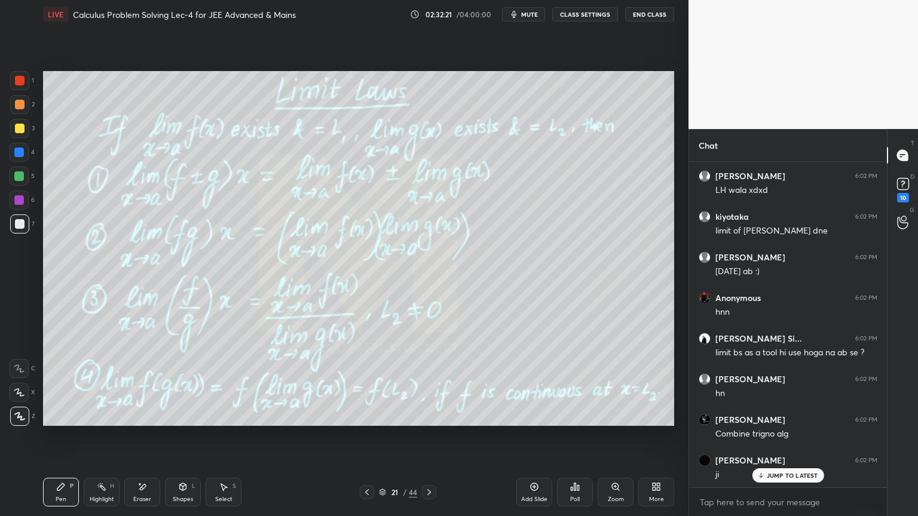
click at [146, 497] on div "Eraser" at bounding box center [142, 500] width 18 height 6
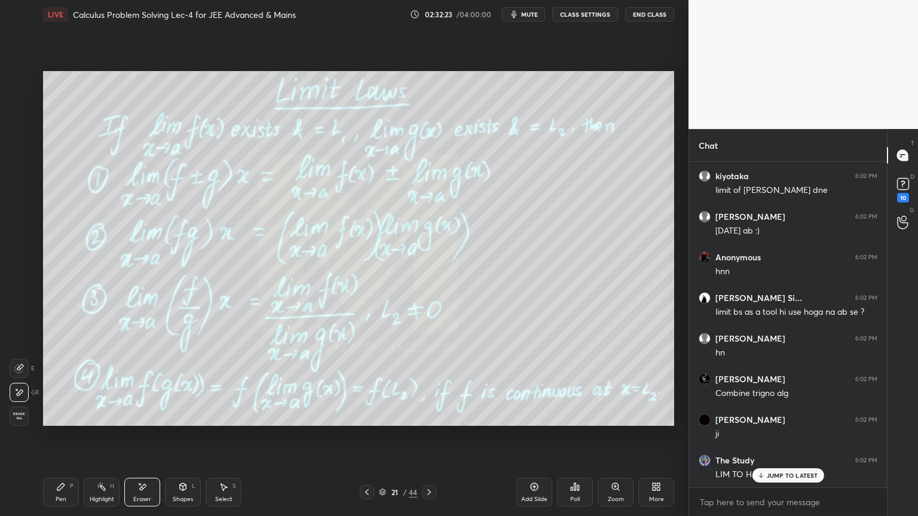
click at [96, 488] on div "Highlight H" at bounding box center [102, 492] width 36 height 29
click at [61, 488] on div "Pen P" at bounding box center [61, 492] width 36 height 29
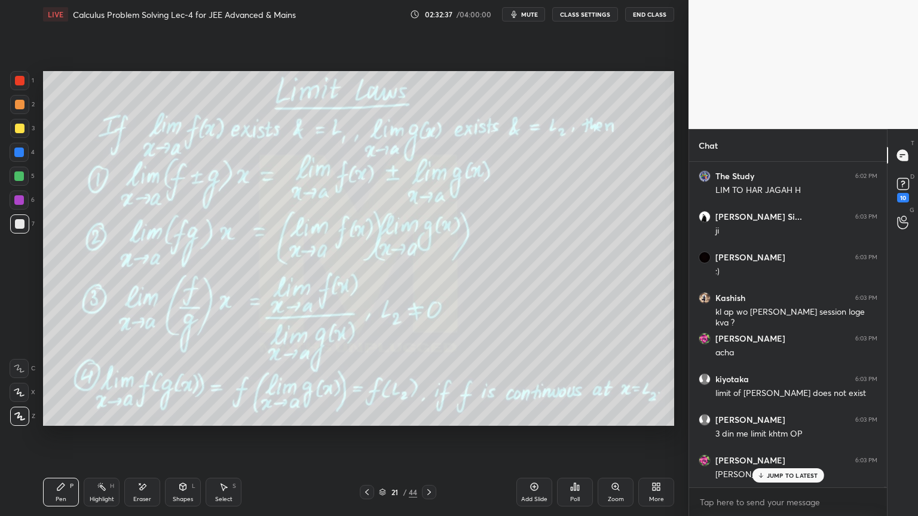
scroll to position [138896, 0]
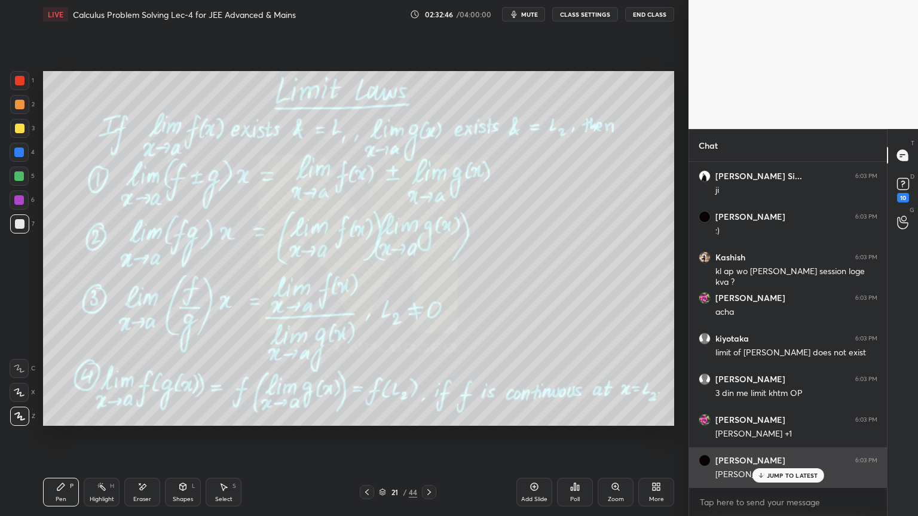
click at [787, 474] on p "JUMP TO LATEST" at bounding box center [792, 475] width 51 height 7
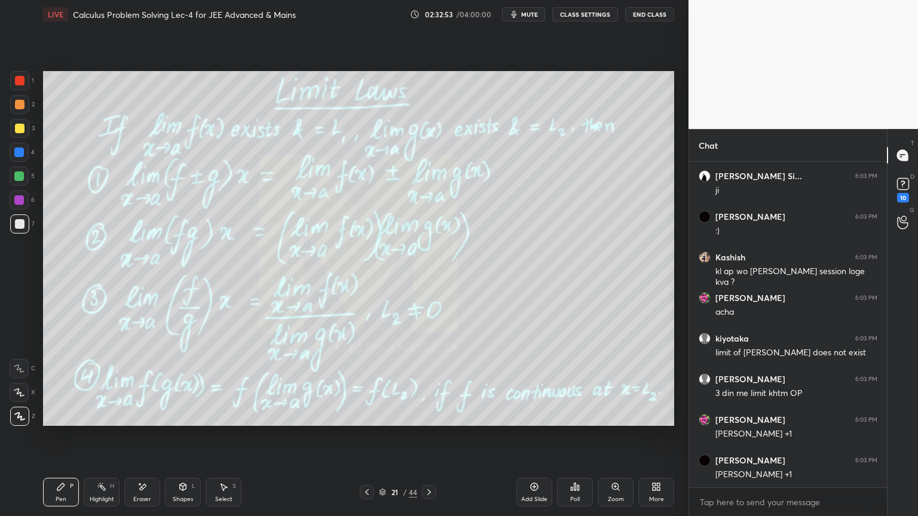
click at [158, 495] on div "Eraser" at bounding box center [142, 492] width 36 height 29
click at [209, 413] on div "Setting up your live class Poll for secs No correct answer Start poll" at bounding box center [358, 249] width 641 height 440
click at [211, 442] on div "Setting up your live class Poll for secs No correct answer Start poll" at bounding box center [358, 249] width 641 height 440
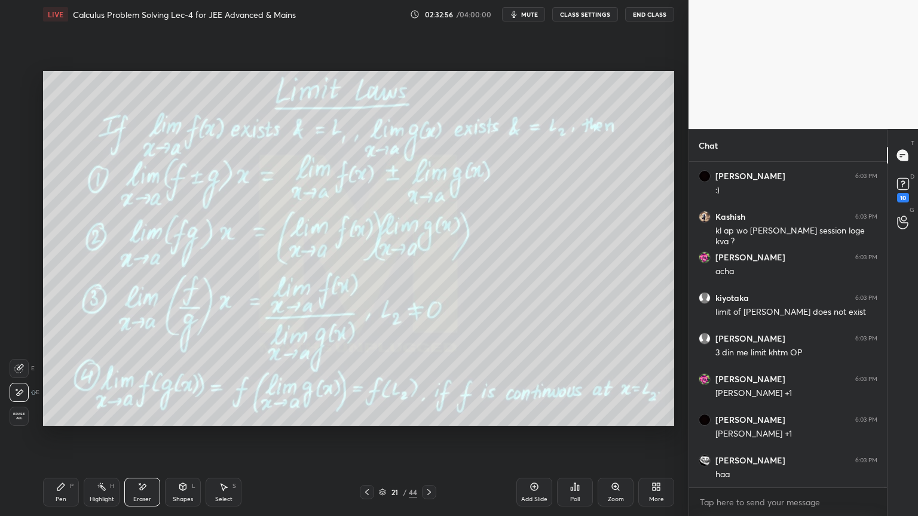
click at [96, 492] on div "Highlight H" at bounding box center [102, 492] width 36 height 29
click at [66, 485] on div "Pen P" at bounding box center [61, 492] width 36 height 29
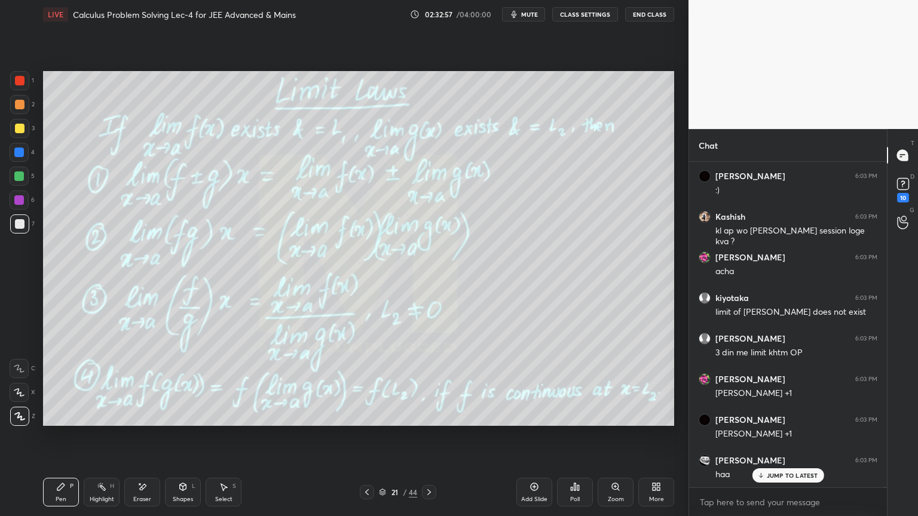
scroll to position [138977, 0]
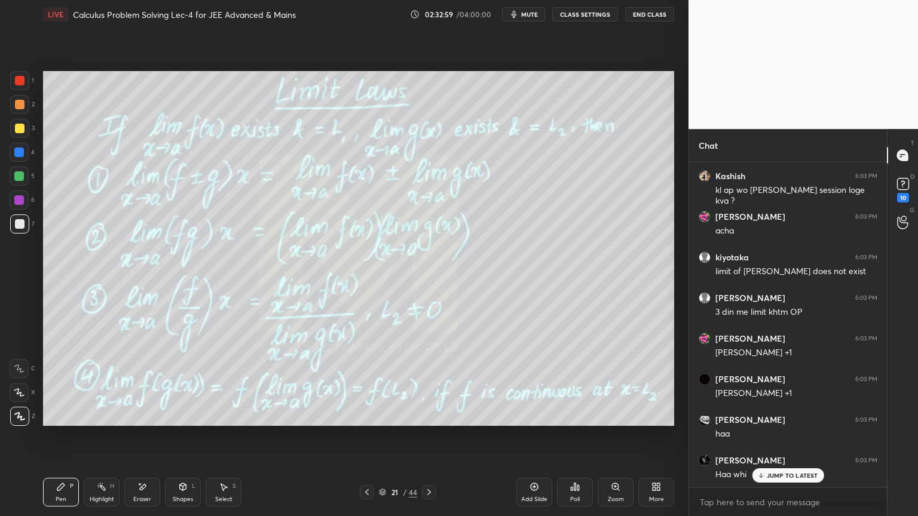
click at [142, 486] on icon at bounding box center [143, 487] width 7 height 6
drag, startPoint x: 103, startPoint y: 492, endPoint x: 76, endPoint y: 489, distance: 27.6
click at [102, 489] on div "Highlight H" at bounding box center [102, 492] width 36 height 29
drag, startPoint x: 69, startPoint y: 483, endPoint x: 106, endPoint y: 456, distance: 44.9
click at [68, 485] on div "Pen P" at bounding box center [61, 492] width 36 height 29
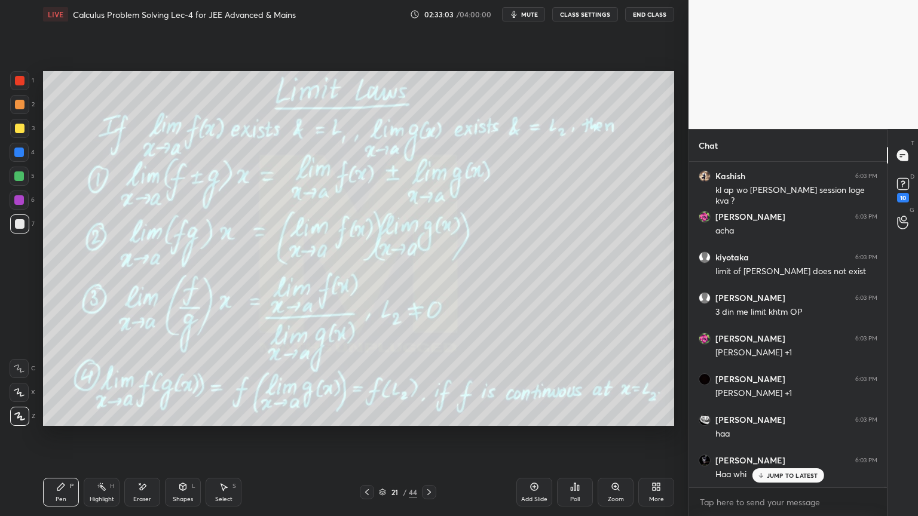
click at [152, 483] on div "Eraser" at bounding box center [142, 492] width 36 height 29
drag, startPoint x: 97, startPoint y: 488, endPoint x: 62, endPoint y: 492, distance: 35.4
click at [97, 490] on icon at bounding box center [102, 487] width 10 height 10
click at [64, 492] on div "Pen P" at bounding box center [61, 492] width 36 height 29
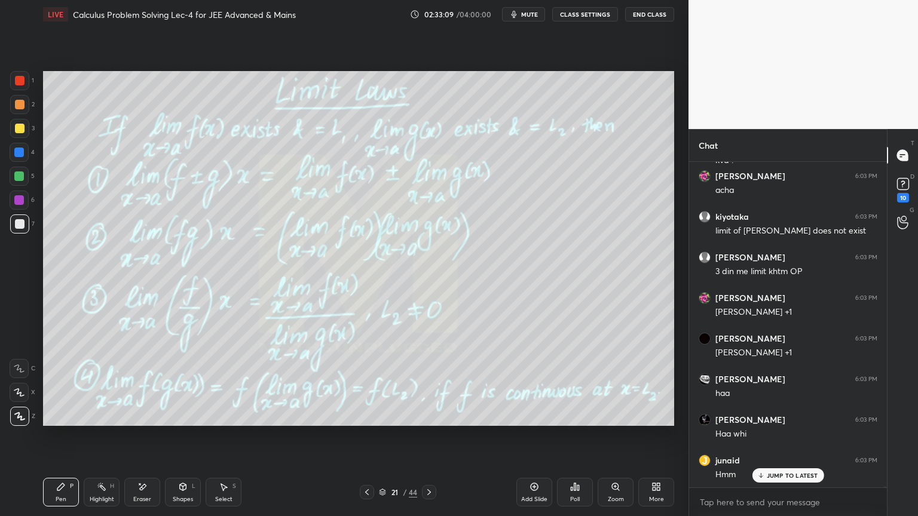
scroll to position [139058, 0]
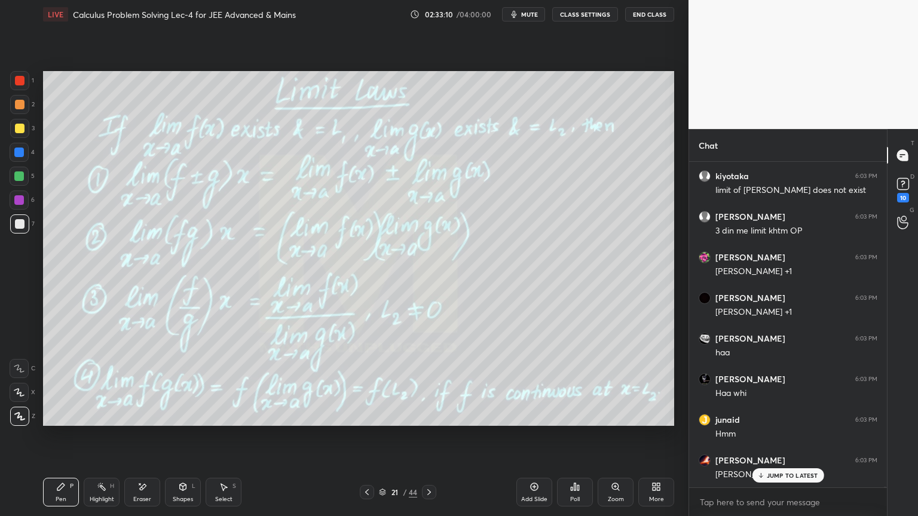
click at [136, 488] on div "Eraser" at bounding box center [142, 492] width 36 height 29
click at [66, 497] on div "Pen" at bounding box center [61, 500] width 11 height 6
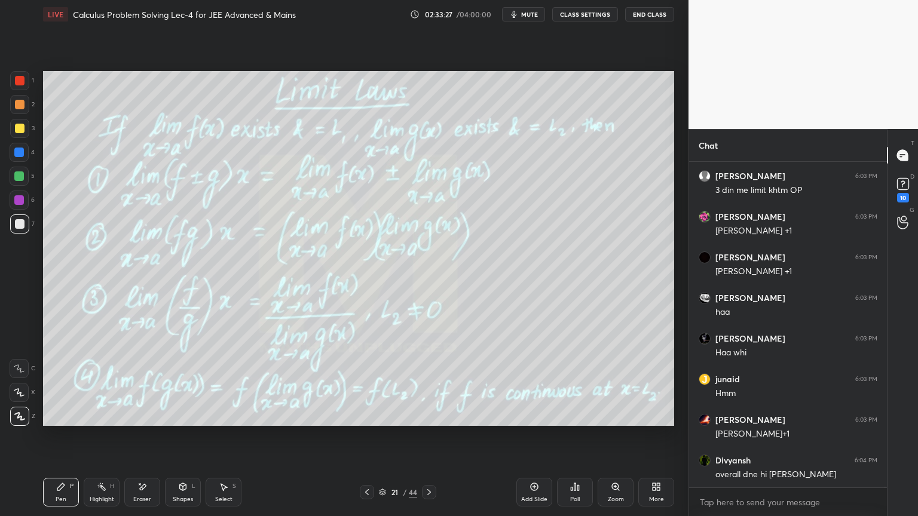
drag, startPoint x: 148, startPoint y: 483, endPoint x: 154, endPoint y: 470, distance: 14.4
click at [149, 485] on div "Eraser" at bounding box center [142, 492] width 36 height 29
click at [103, 494] on div "Highlight H" at bounding box center [102, 492] width 36 height 29
drag, startPoint x: 69, startPoint y: 494, endPoint x: 102, endPoint y: 435, distance: 66.9
click at [69, 494] on div "Pen P" at bounding box center [61, 492] width 36 height 29
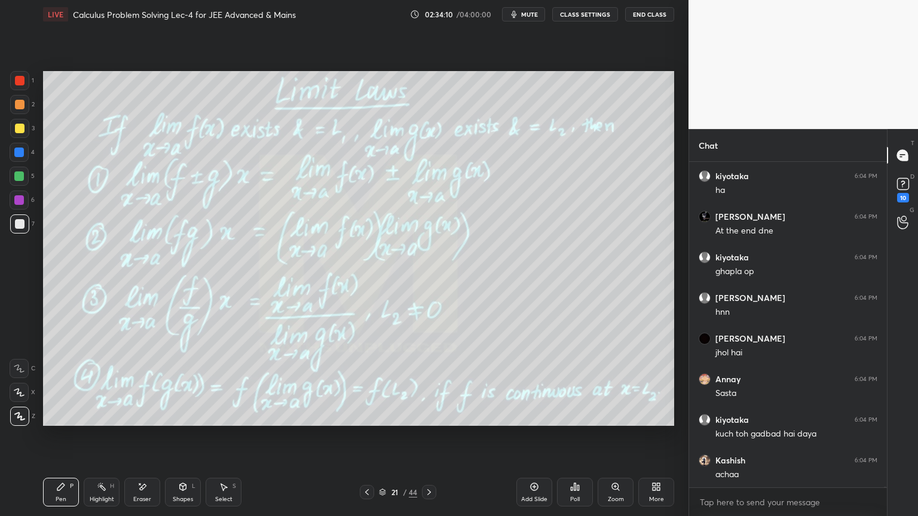
scroll to position [139708, 0]
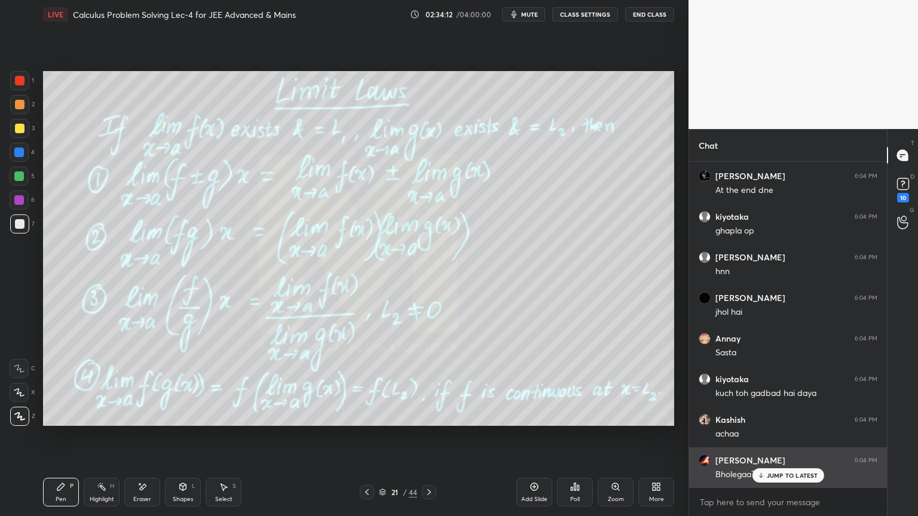
click at [774, 476] on p "JUMP TO LATEST" at bounding box center [792, 475] width 51 height 7
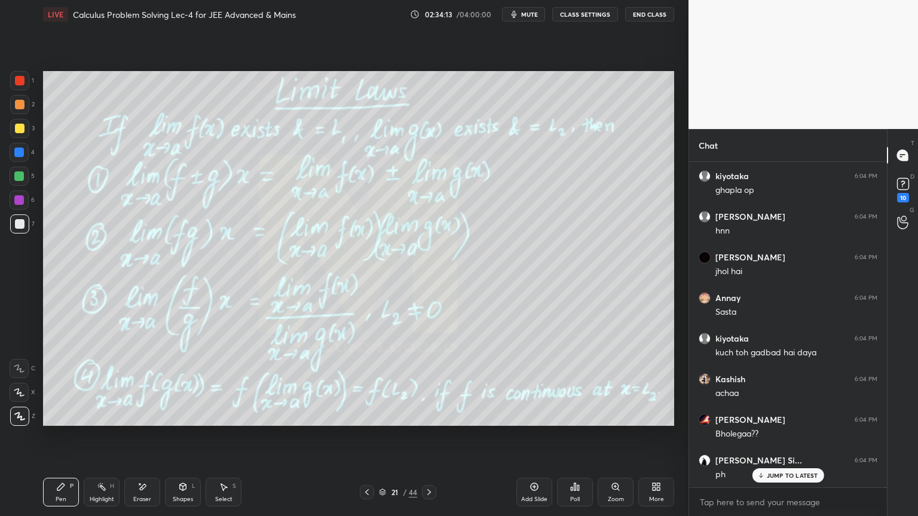
click at [136, 491] on div "Eraser" at bounding box center [142, 492] width 36 height 29
click at [22, 412] on span "Erase all" at bounding box center [19, 416] width 18 height 8
drag, startPoint x: 109, startPoint y: 490, endPoint x: 78, endPoint y: 485, distance: 30.8
click at [104, 492] on div "Highlight H" at bounding box center [102, 492] width 36 height 29
click at [68, 483] on div "Pen P" at bounding box center [61, 492] width 36 height 29
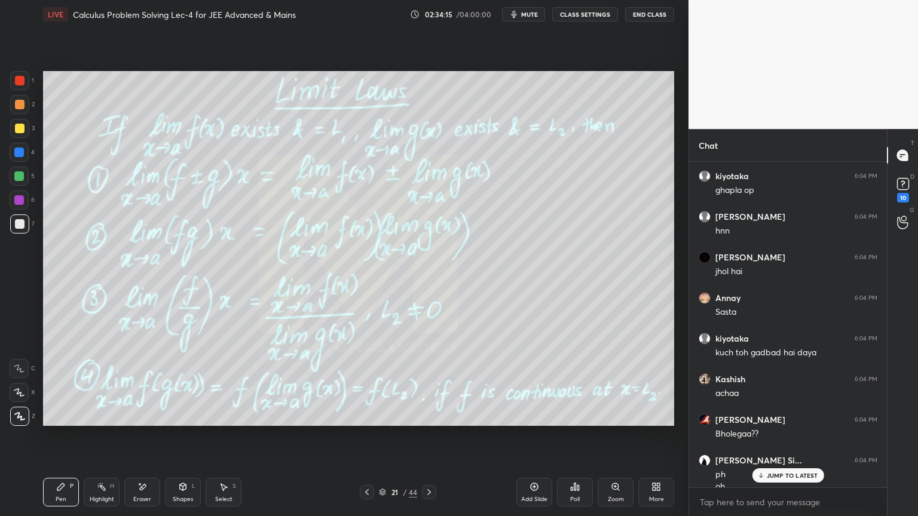
scroll to position [139761, 0]
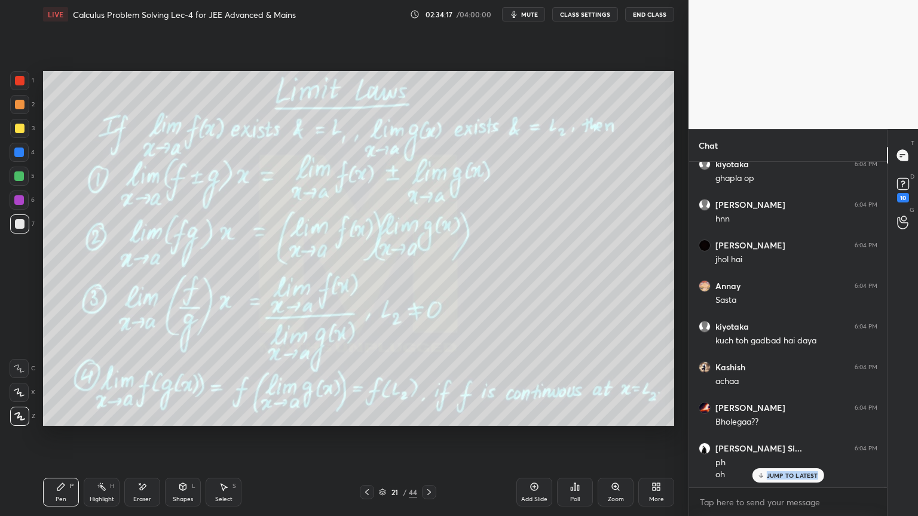
click at [777, 482] on div "Keerthana 6:03 PM Kashish+1 Divyansh 6:04 PM overall dne hi ayega Himani 6:04 P…" at bounding box center [788, 325] width 198 height 326
click at [768, 478] on p "JUMP TO LATEST" at bounding box center [792, 475] width 51 height 7
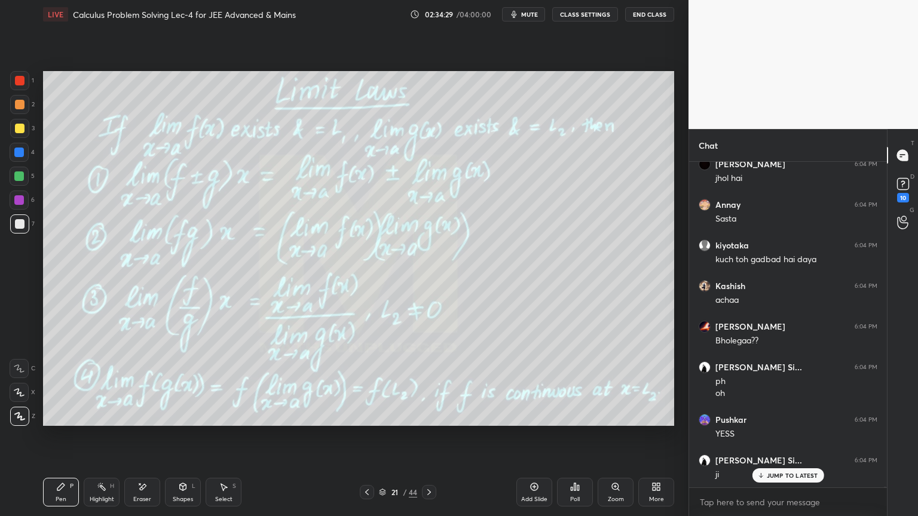
scroll to position [139883, 0]
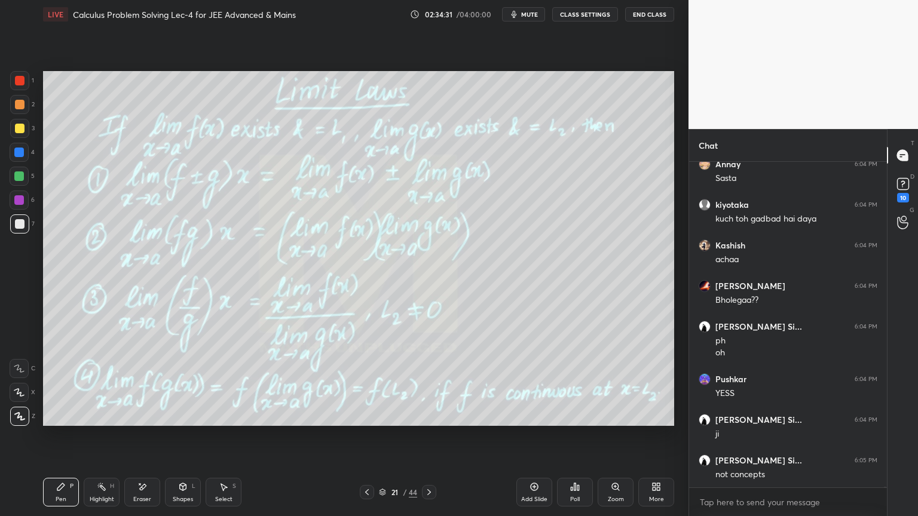
click at [140, 482] on icon at bounding box center [142, 487] width 10 height 10
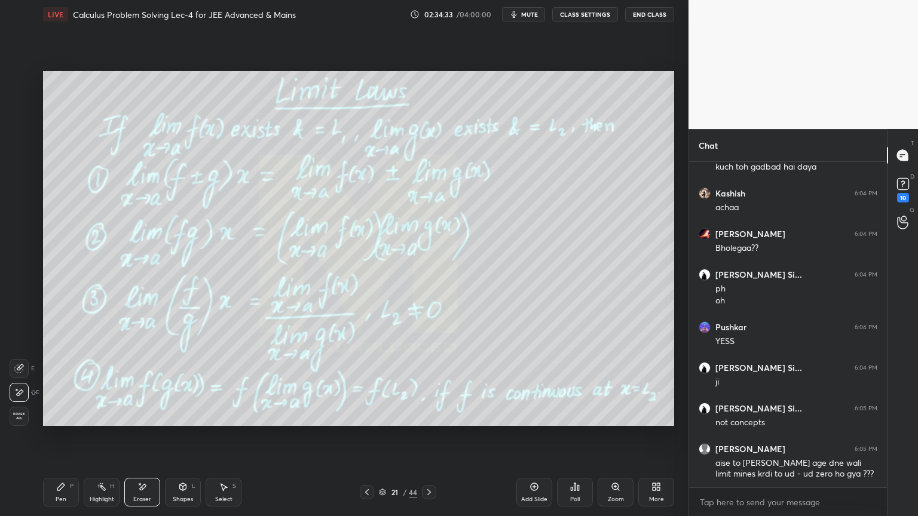
click at [90, 492] on div "Highlight H" at bounding box center [102, 492] width 36 height 29
click at [62, 496] on div "Pen P" at bounding box center [61, 492] width 36 height 29
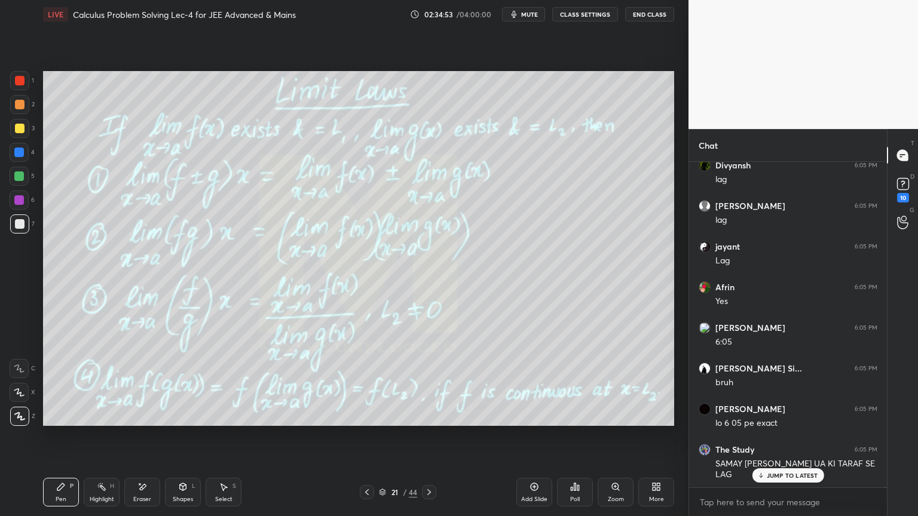
scroll to position [140920, 0]
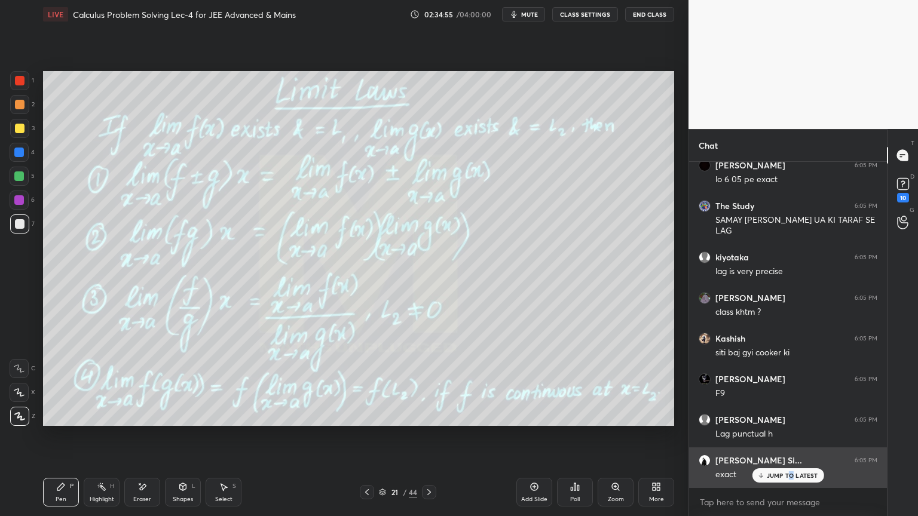
click at [790, 477] on p "JUMP TO LATEST" at bounding box center [792, 475] width 51 height 7
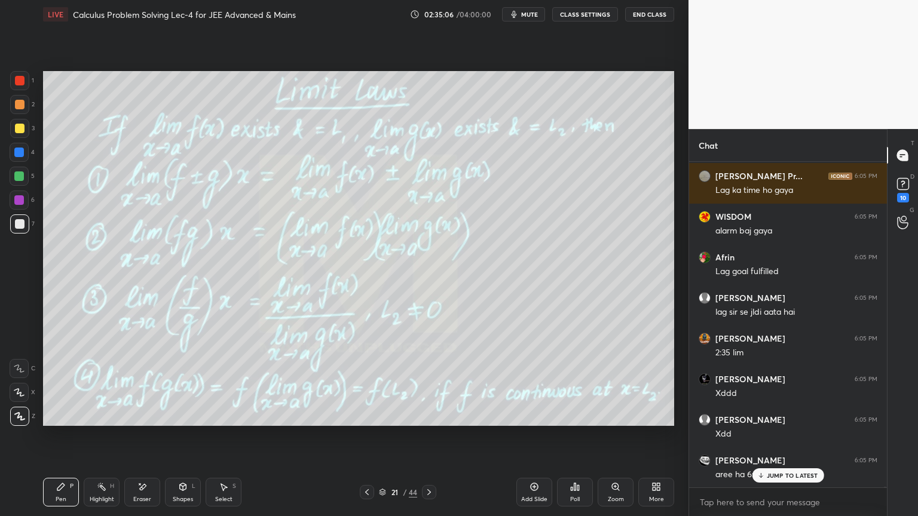
scroll to position [141854, 0]
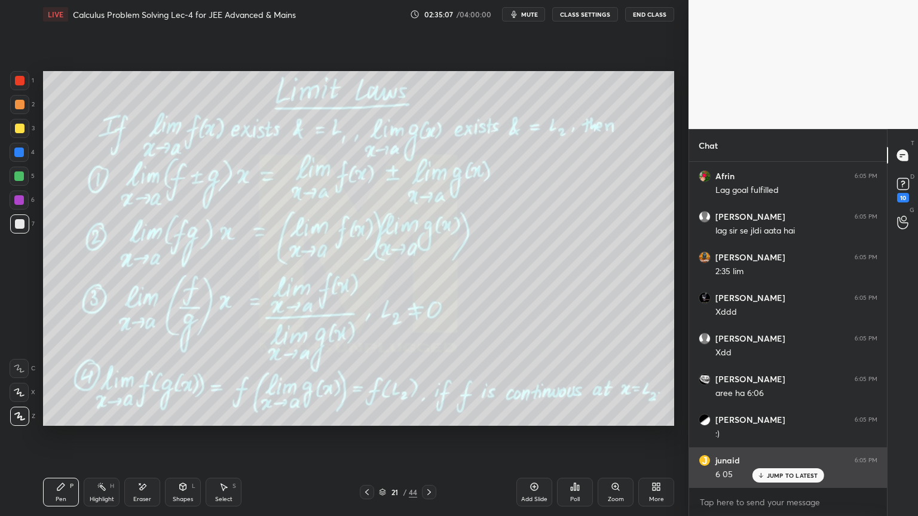
click at [771, 474] on p "JUMP TO LATEST" at bounding box center [792, 475] width 51 height 7
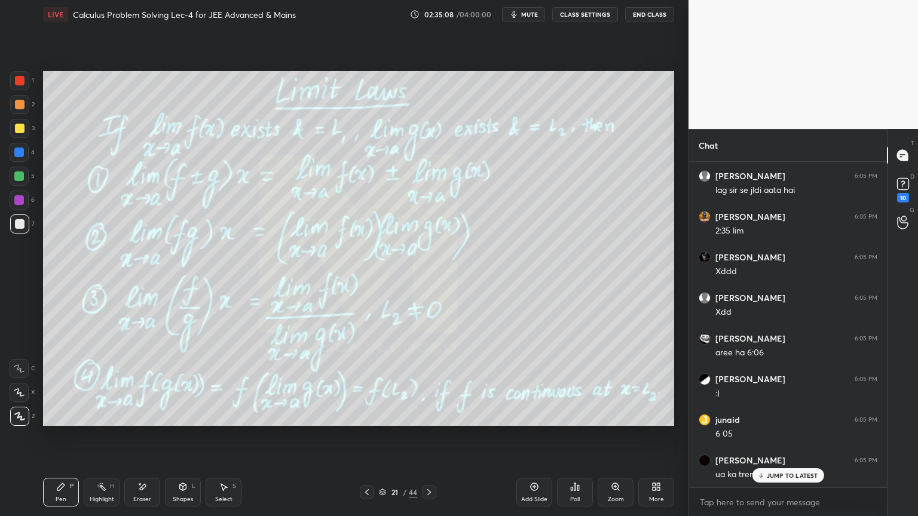
scroll to position [142017, 0]
click at [146, 501] on div "Eraser" at bounding box center [142, 500] width 18 height 6
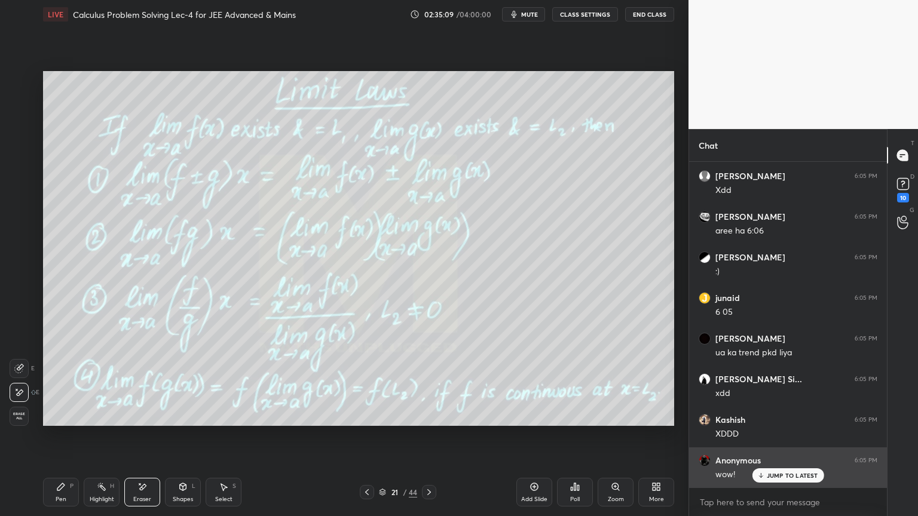
click at [783, 473] on p "JUMP TO LATEST" at bounding box center [792, 475] width 51 height 7
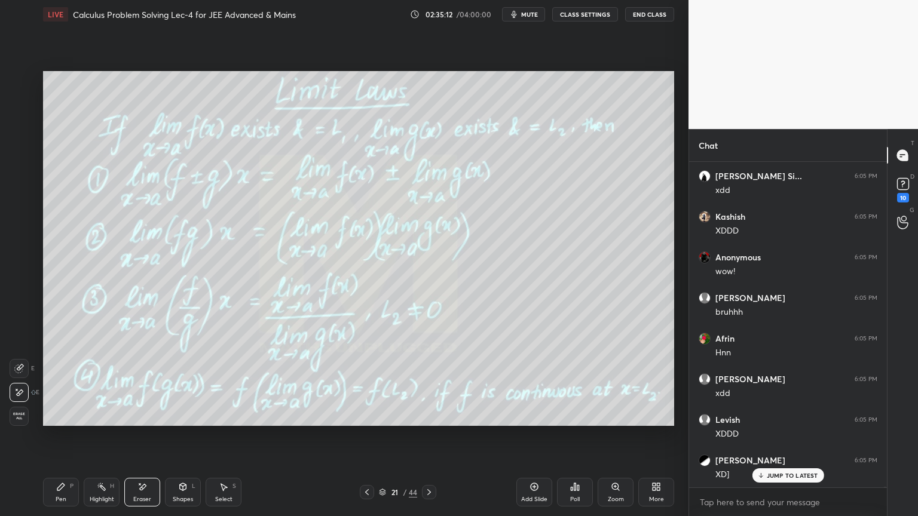
scroll to position [142301, 0]
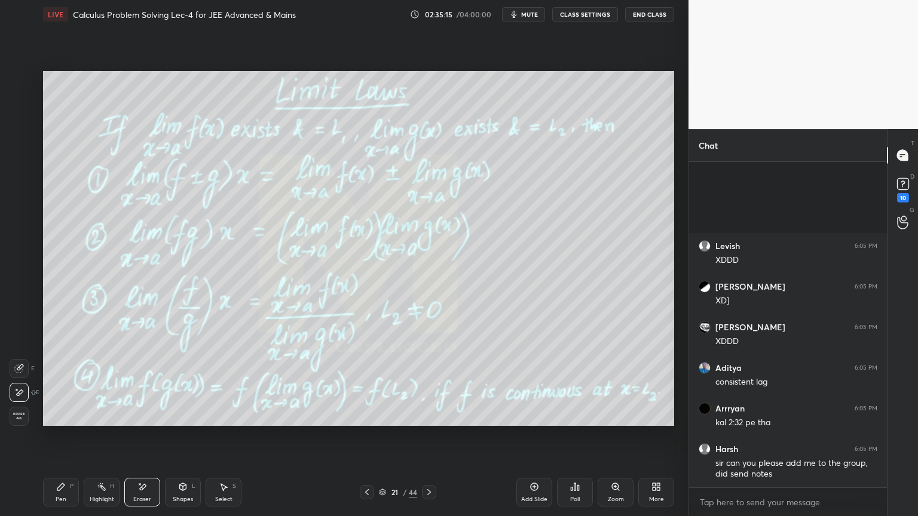
drag, startPoint x: 100, startPoint y: 490, endPoint x: 66, endPoint y: 495, distance: 34.4
click at [99, 490] on icon at bounding box center [102, 487] width 10 height 10
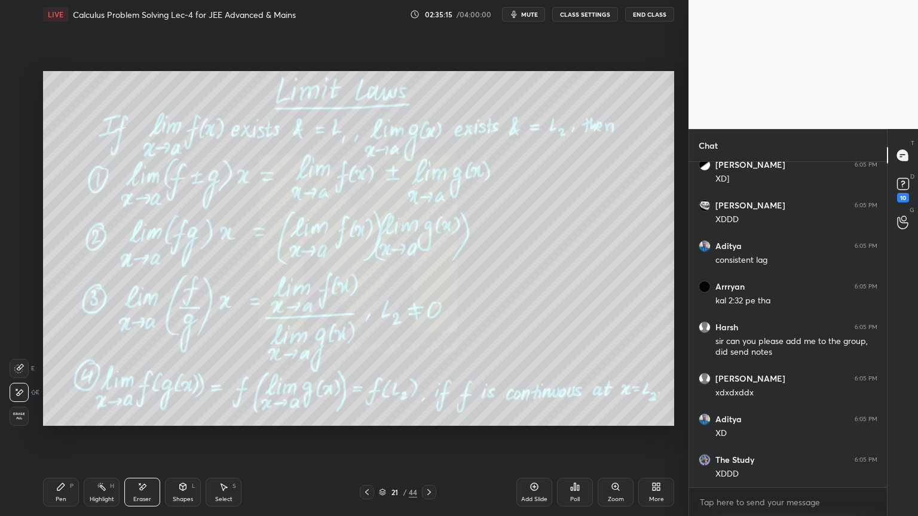
drag, startPoint x: 66, startPoint y: 495, endPoint x: 74, endPoint y: 493, distance: 8.6
click at [64, 495] on div "Pen P" at bounding box center [61, 492] width 36 height 29
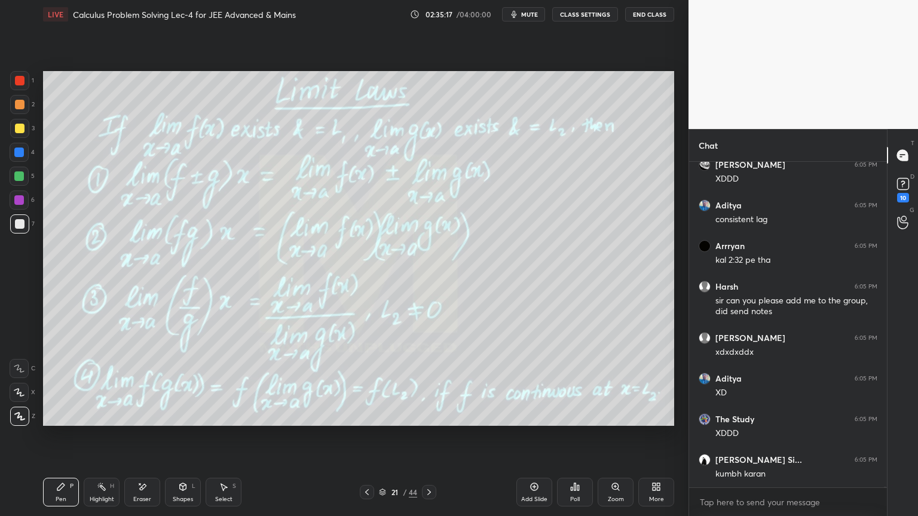
click at [100, 489] on icon at bounding box center [102, 487] width 10 height 10
click at [60, 489] on icon at bounding box center [61, 487] width 10 height 10
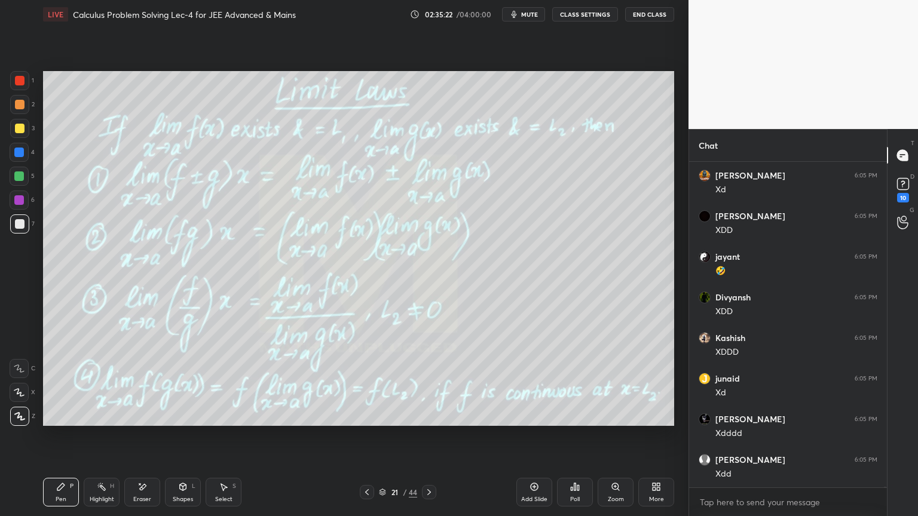
click at [96, 487] on div "Highlight H" at bounding box center [102, 492] width 36 height 29
click at [65, 484] on icon at bounding box center [61, 487] width 10 height 10
click at [94, 501] on div "Highlight H" at bounding box center [102, 492] width 36 height 29
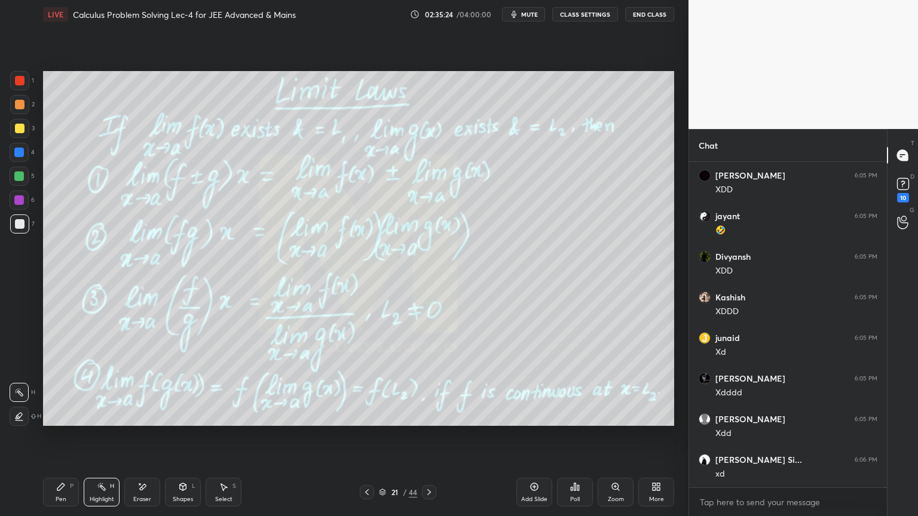
click at [57, 504] on div "Pen P" at bounding box center [61, 492] width 36 height 29
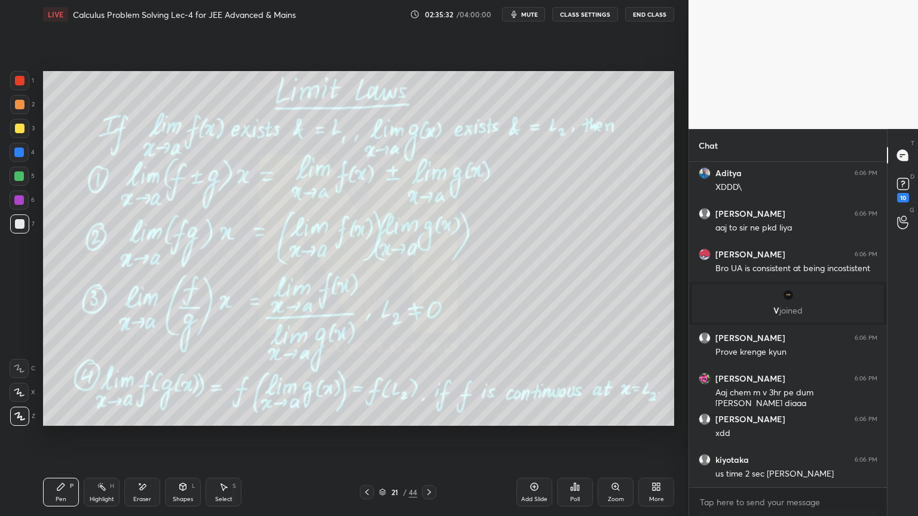
drag, startPoint x: 94, startPoint y: 497, endPoint x: 67, endPoint y: 495, distance: 27.0
click at [93, 497] on div "Highlight" at bounding box center [102, 500] width 24 height 6
drag, startPoint x: 65, startPoint y: 494, endPoint x: 75, endPoint y: 489, distance: 11.5
click at [63, 494] on div "Pen P" at bounding box center [61, 492] width 36 height 29
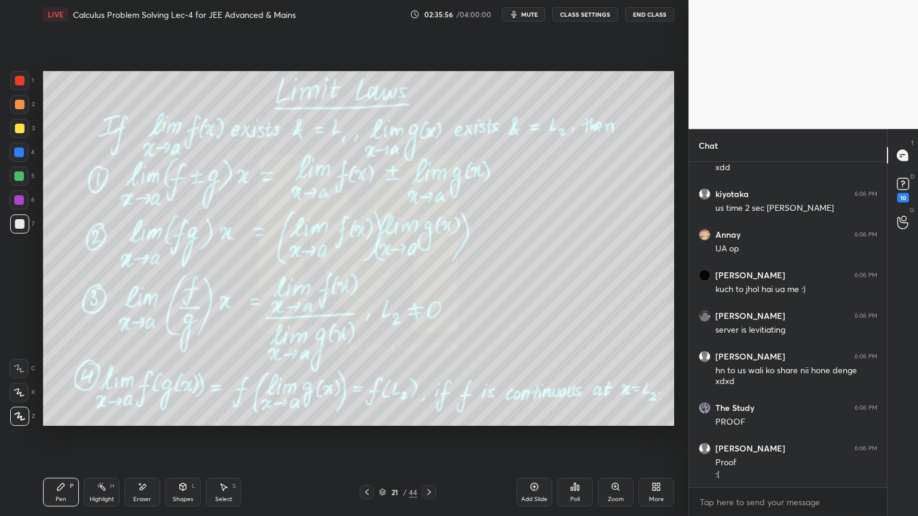
drag, startPoint x: 152, startPoint y: 492, endPoint x: 202, endPoint y: 471, distance: 54.4
click at [154, 492] on div "Eraser" at bounding box center [142, 492] width 36 height 29
drag, startPoint x: 93, startPoint y: 492, endPoint x: 64, endPoint y: 493, distance: 28.7
click at [91, 492] on div "Highlight H" at bounding box center [102, 492] width 36 height 29
drag, startPoint x: 64, startPoint y: 493, endPoint x: 152, endPoint y: 459, distance: 94.2
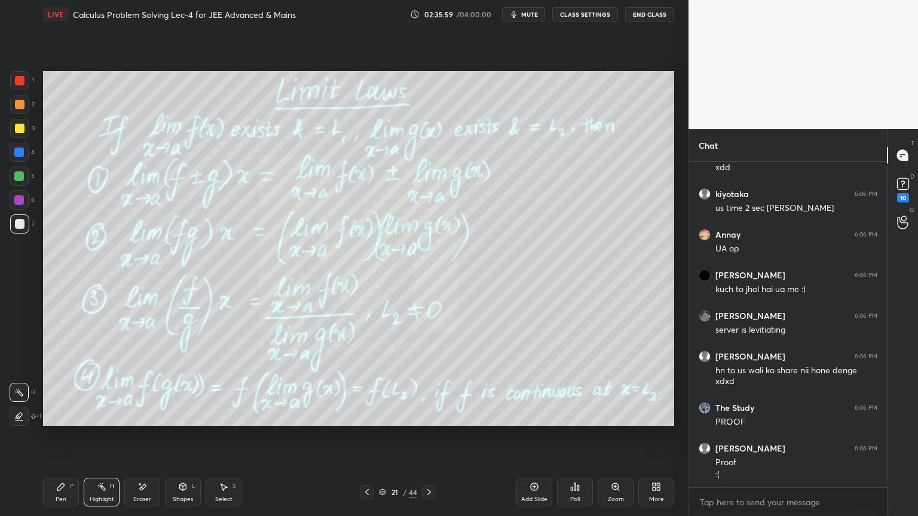
click at [62, 492] on div "Pen P" at bounding box center [61, 492] width 36 height 29
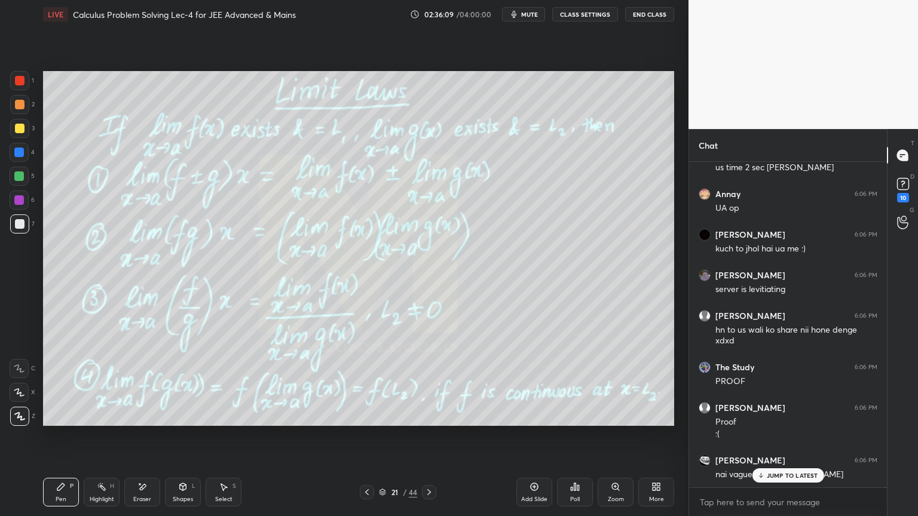
click at [157, 489] on div "Eraser" at bounding box center [142, 492] width 36 height 29
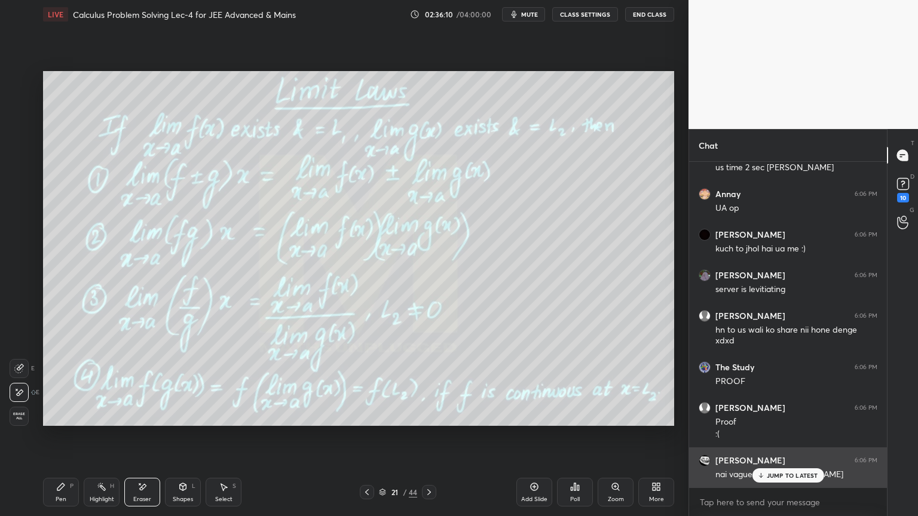
click at [786, 480] on div "JUMP TO LATEST" at bounding box center [788, 475] width 72 height 14
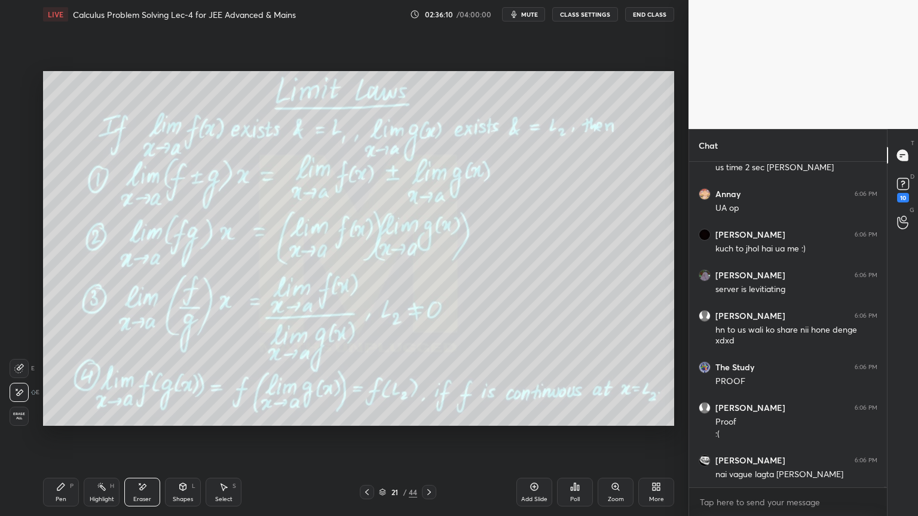
scroll to position [143637, 0]
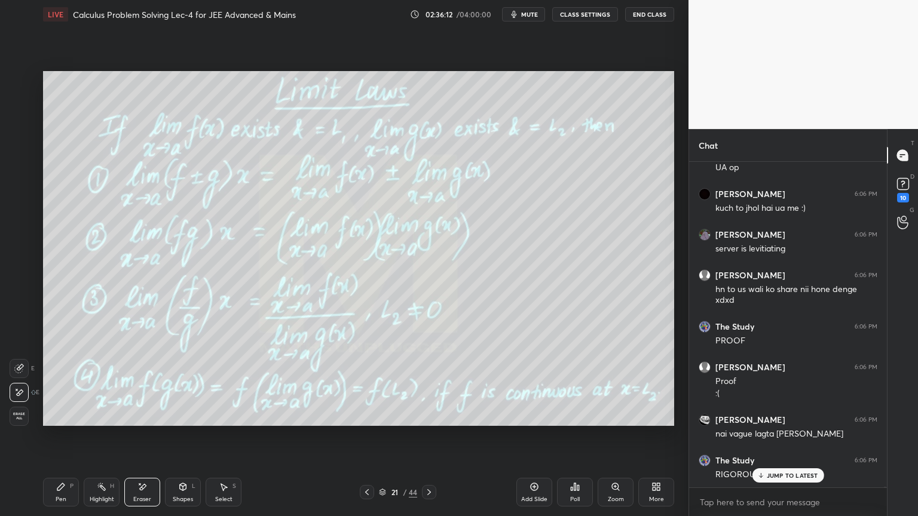
drag, startPoint x: 102, startPoint y: 492, endPoint x: 64, endPoint y: 485, distance: 38.2
click at [102, 492] on div "Highlight H" at bounding box center [102, 492] width 36 height 29
click at [60, 486] on div "Pen P" at bounding box center [61, 492] width 36 height 29
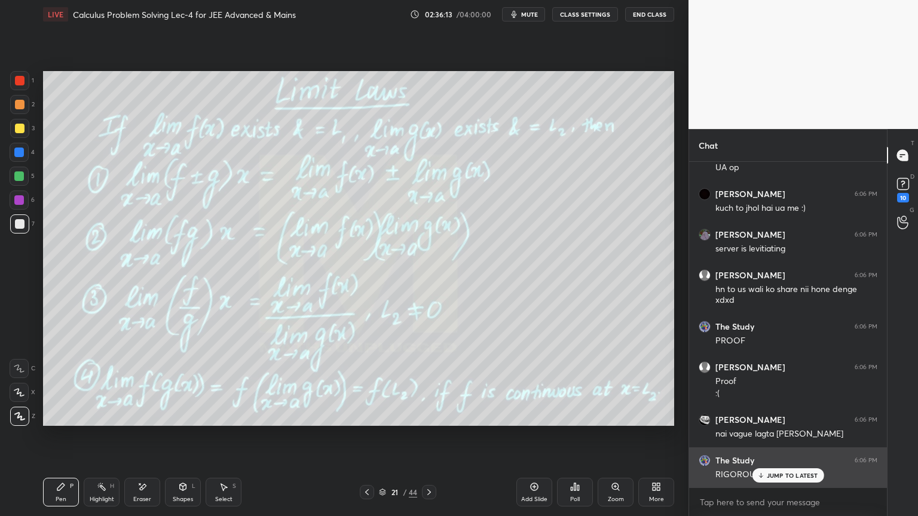
click at [795, 474] on p "JUMP TO LATEST" at bounding box center [792, 475] width 51 height 7
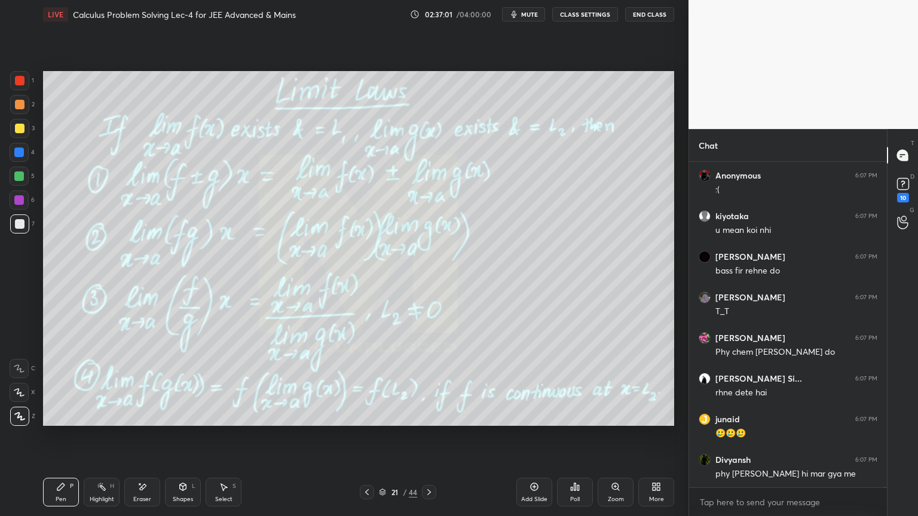
scroll to position [145245, 0]
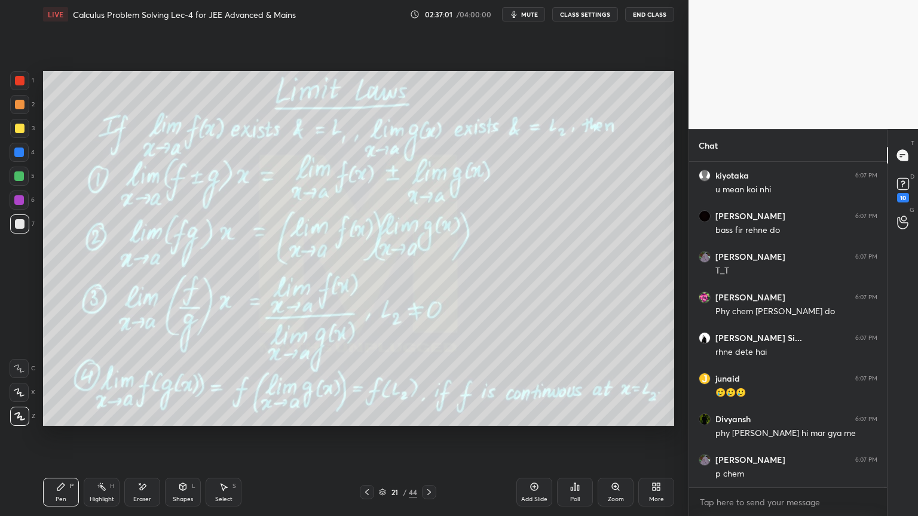
click at [97, 488] on icon at bounding box center [102, 487] width 10 height 10
drag, startPoint x: 54, startPoint y: 494, endPoint x: 115, endPoint y: 483, distance: 61.3
click at [54, 494] on div "Pen P" at bounding box center [61, 492] width 36 height 29
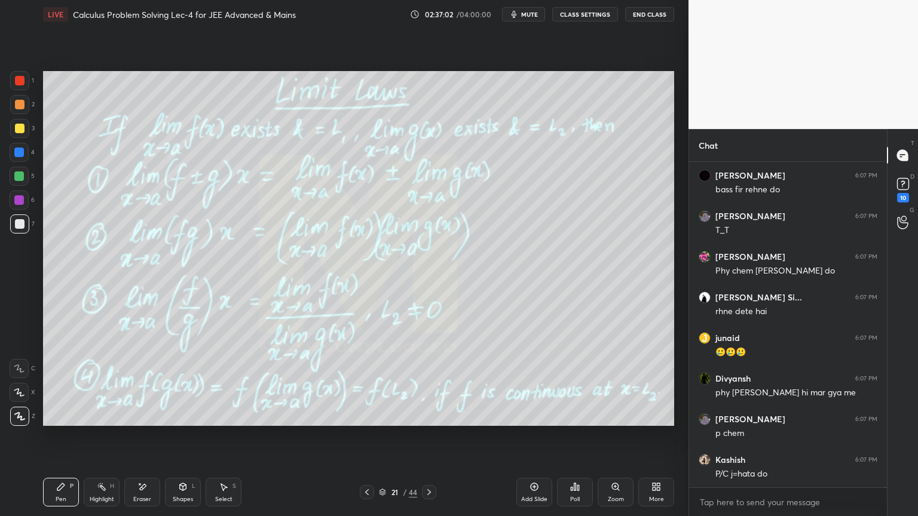
scroll to position [298, 194]
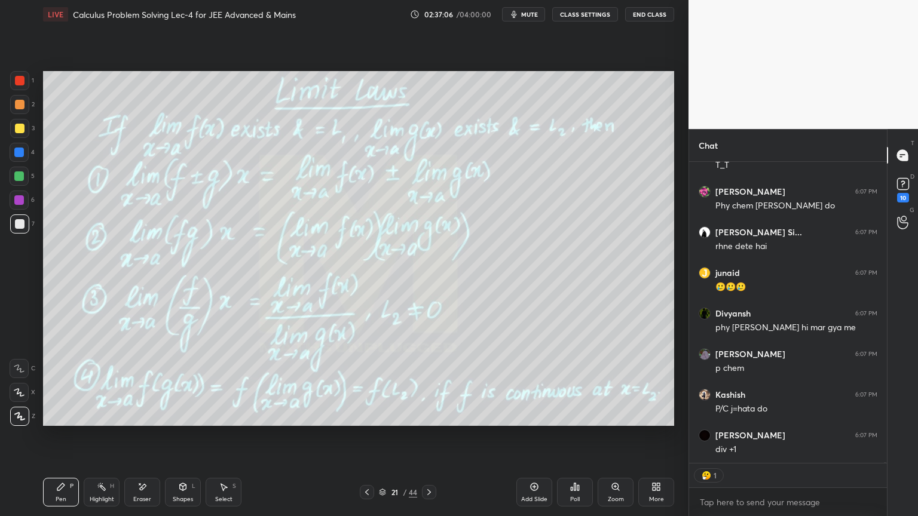
click at [143, 498] on div "Eraser" at bounding box center [142, 500] width 18 height 6
click at [24, 416] on span "Erase all" at bounding box center [19, 416] width 18 height 8
click at [100, 504] on div "Pen P Highlight H Eraser Shapes L Select S 21 / 44 Add Slide Poll Zoom More" at bounding box center [358, 492] width 631 height 48
click at [65, 494] on div "Pen P" at bounding box center [61, 492] width 36 height 29
click at [93, 495] on div "Highlight H" at bounding box center [102, 492] width 36 height 29
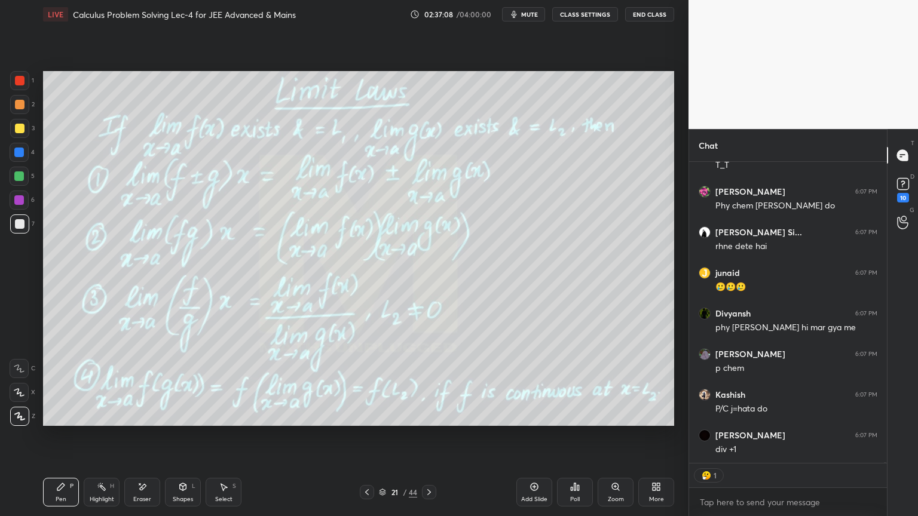
click at [59, 491] on div "Pen P" at bounding box center [61, 492] width 36 height 29
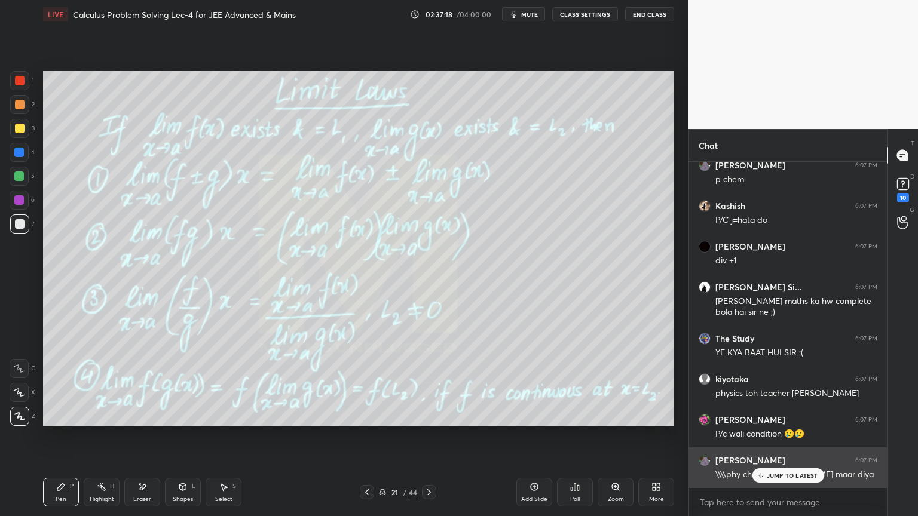
click at [775, 474] on p "JUMP TO LATEST" at bounding box center [792, 475] width 51 height 7
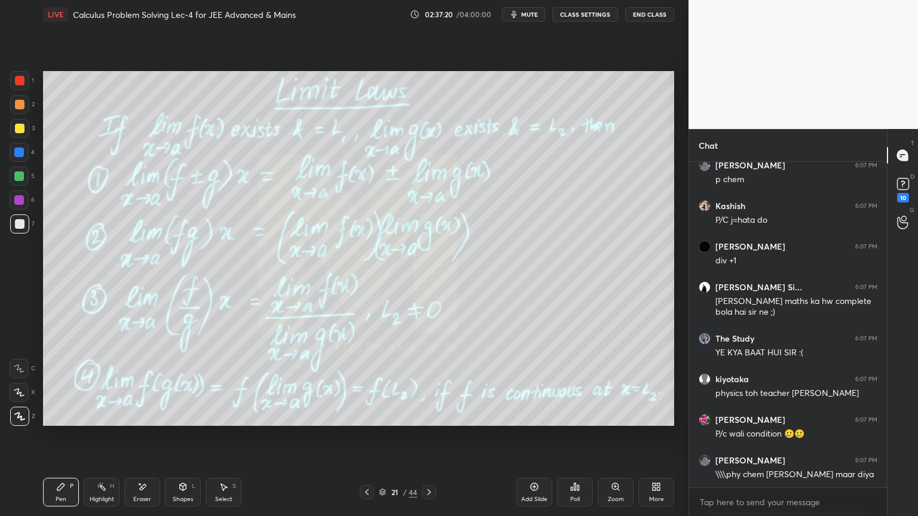
click at [96, 492] on div "Highlight H" at bounding box center [102, 492] width 36 height 29
click at [73, 492] on div "Pen P" at bounding box center [61, 492] width 36 height 29
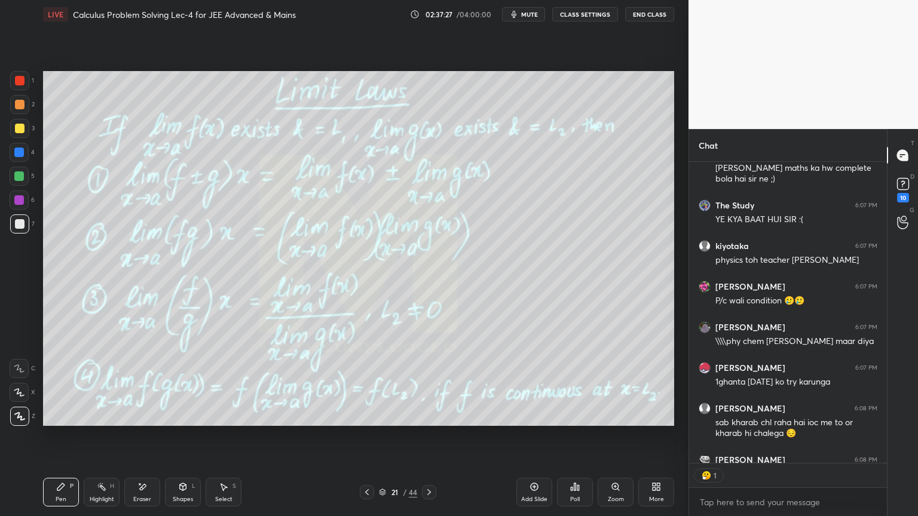
click at [136, 500] on div "Eraser" at bounding box center [142, 500] width 18 height 6
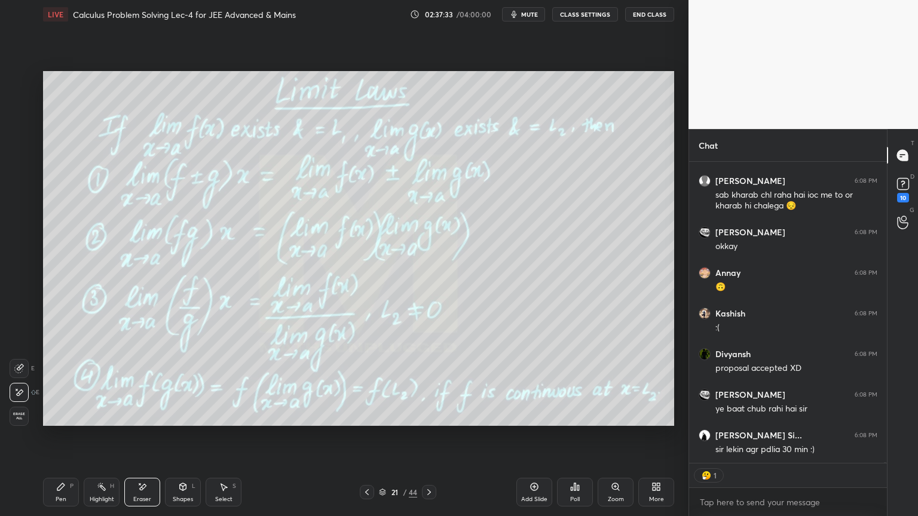
click at [88, 493] on div "Highlight H" at bounding box center [102, 492] width 36 height 29
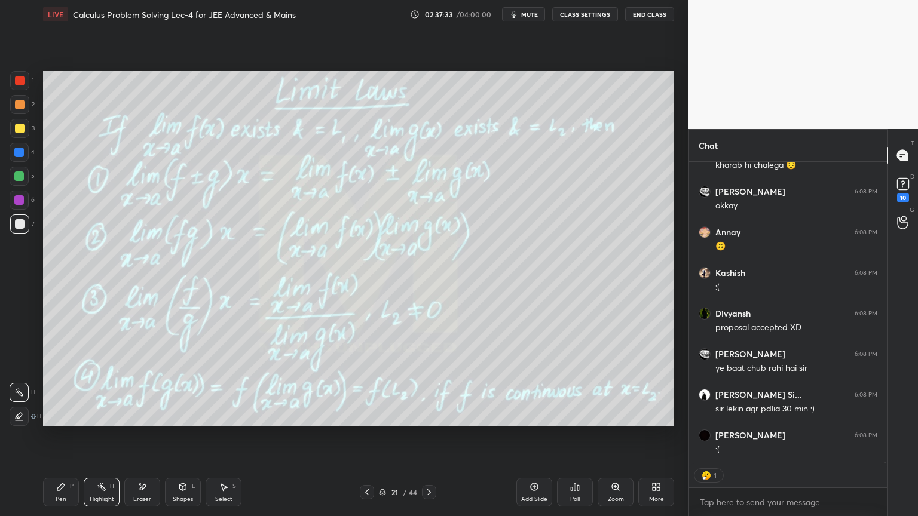
click at [54, 497] on div "Pen P" at bounding box center [61, 492] width 36 height 29
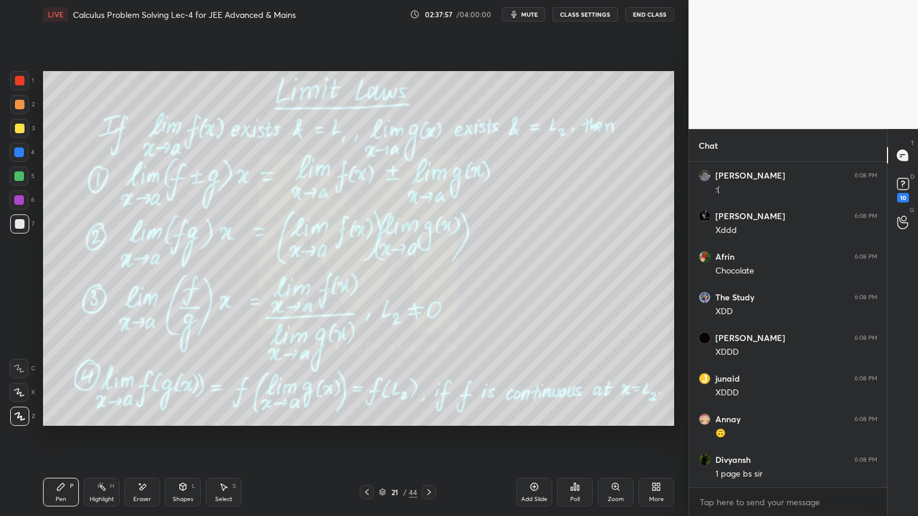
click at [379, 494] on icon at bounding box center [382, 495] width 6 height 2
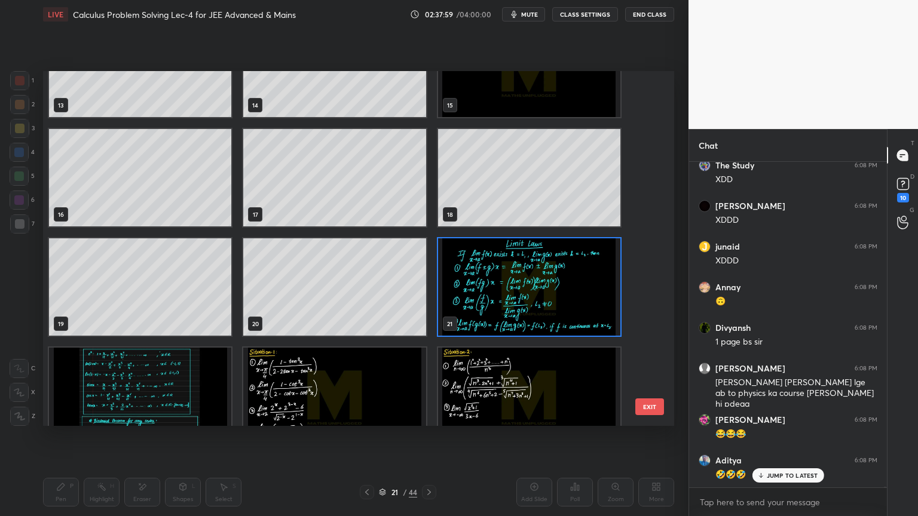
click at [511, 316] on img "grid" at bounding box center [529, 286] width 182 height 97
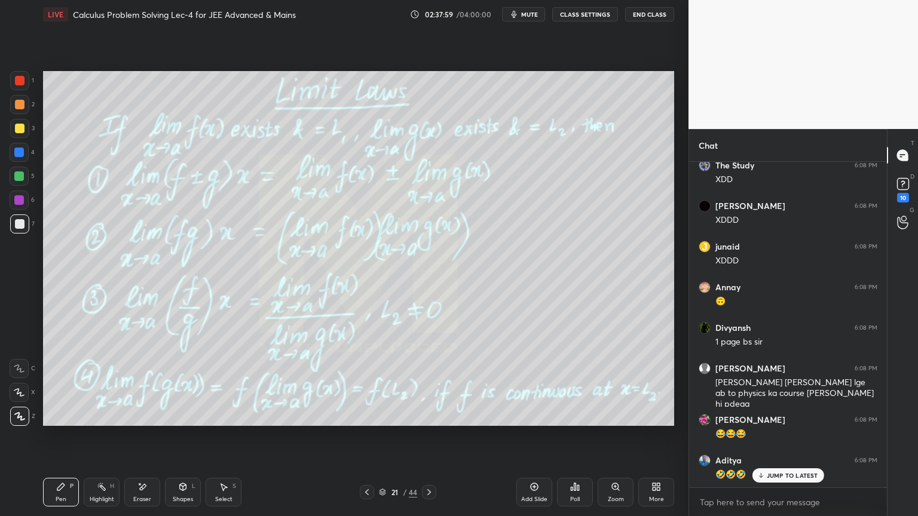
click at [511, 316] on img "grid" at bounding box center [529, 286] width 182 height 97
drag, startPoint x: 762, startPoint y: 477, endPoint x: 758, endPoint y: 455, distance: 22.0
click at [762, 476] on icon at bounding box center [760, 475] width 8 height 7
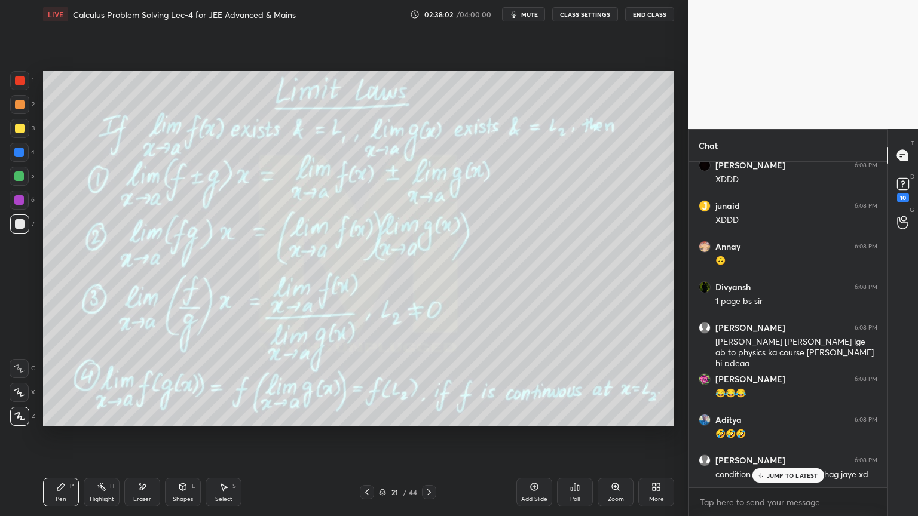
click at [789, 476] on p "JUMP TO LATEST" at bounding box center [792, 475] width 51 height 7
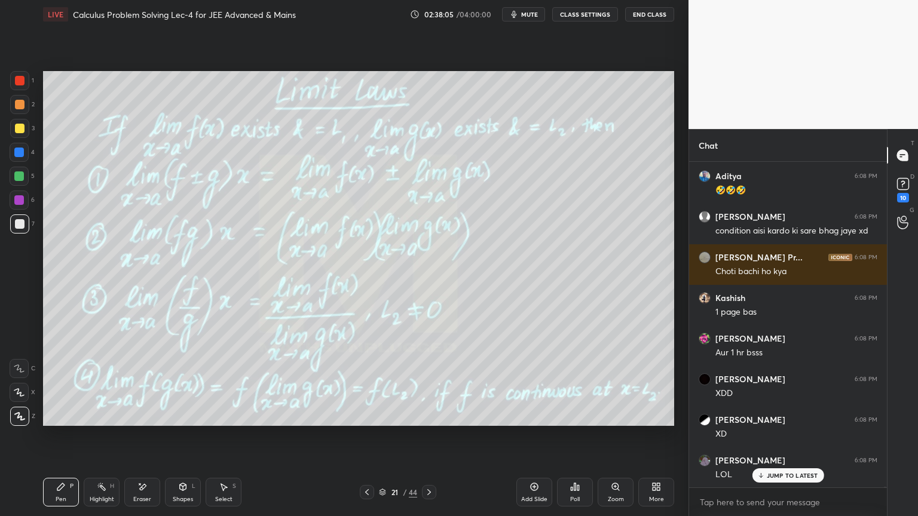
click at [771, 472] on p "JUMP TO LATEST" at bounding box center [792, 475] width 51 height 7
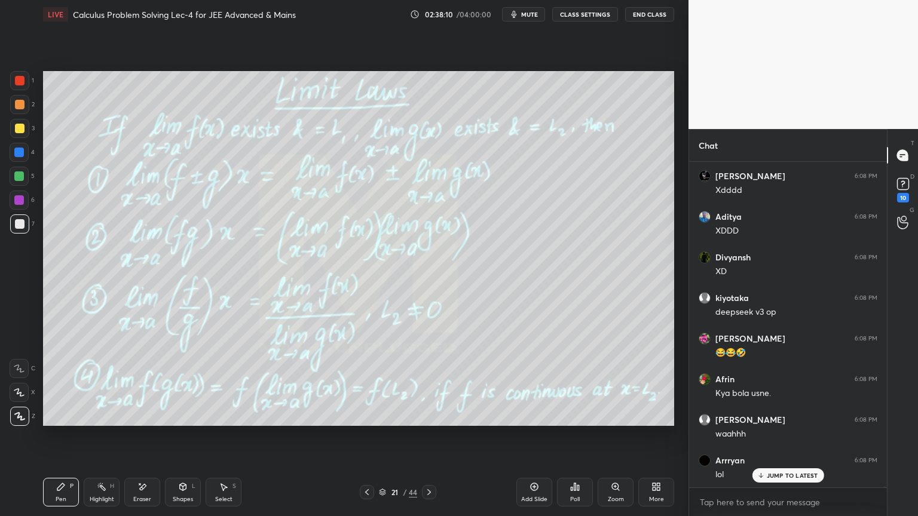
click at [788, 473] on p "JUMP TO LATEST" at bounding box center [792, 475] width 51 height 7
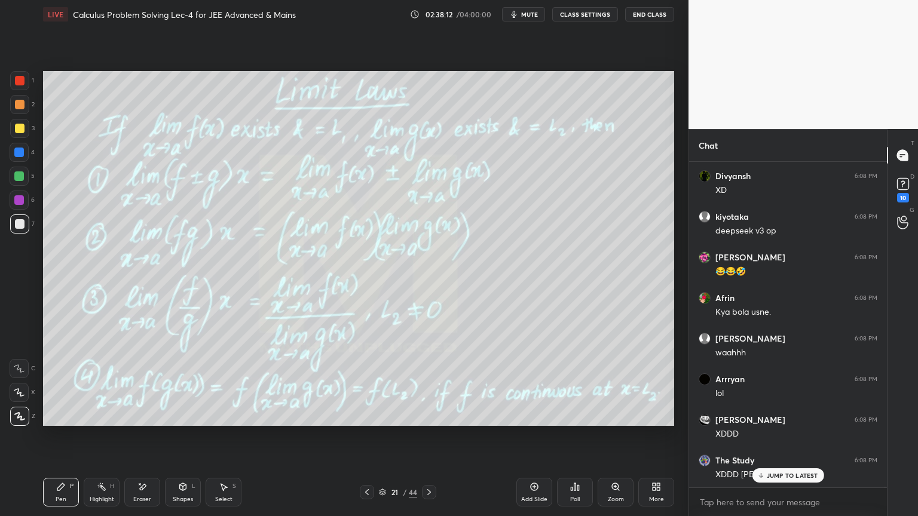
click at [779, 473] on p "JUMP TO LATEST" at bounding box center [792, 475] width 51 height 7
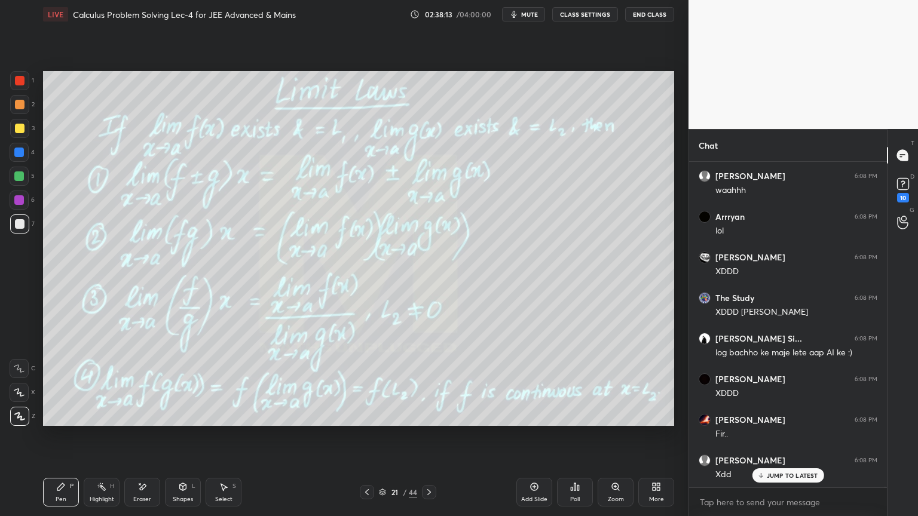
click at [113, 501] on div "Highlight" at bounding box center [102, 500] width 24 height 6
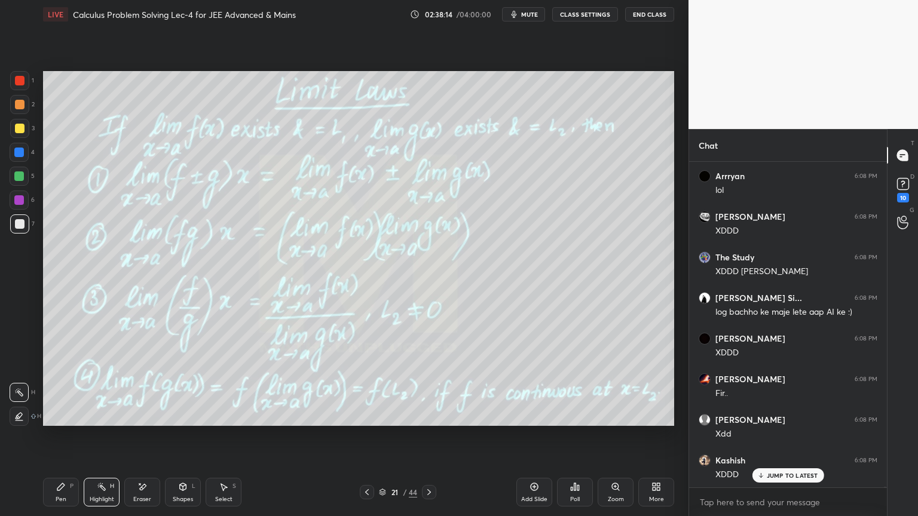
click at [62, 491] on icon at bounding box center [61, 487] width 10 height 10
click at [94, 494] on div "Highlight H" at bounding box center [102, 492] width 36 height 29
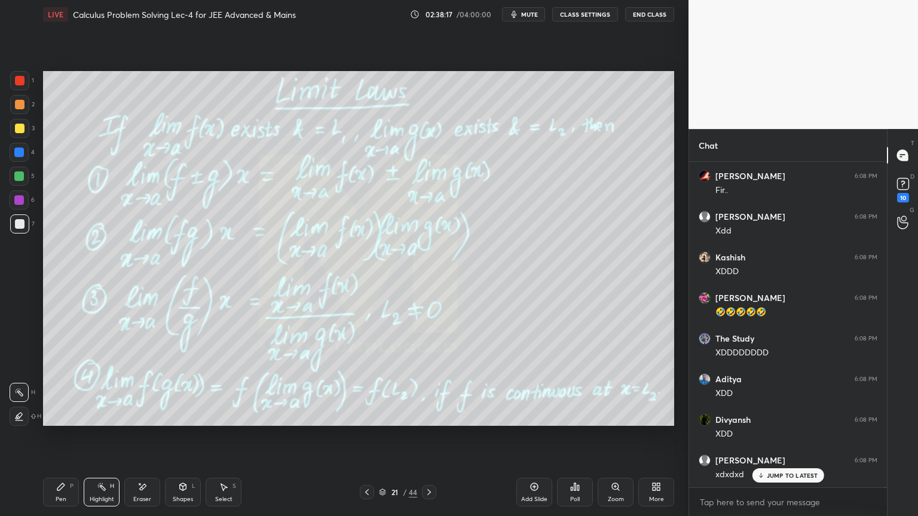
click at [73, 490] on div "Pen P" at bounding box center [61, 492] width 36 height 29
click at [100, 491] on icon at bounding box center [102, 487] width 10 height 10
click at [63, 495] on div "Pen P" at bounding box center [61, 492] width 36 height 29
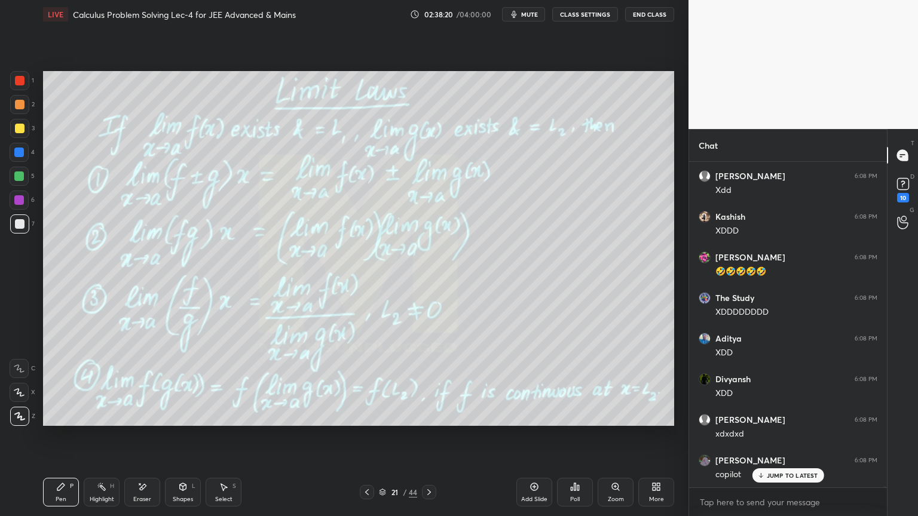
click at [96, 494] on div "Highlight H" at bounding box center [102, 492] width 36 height 29
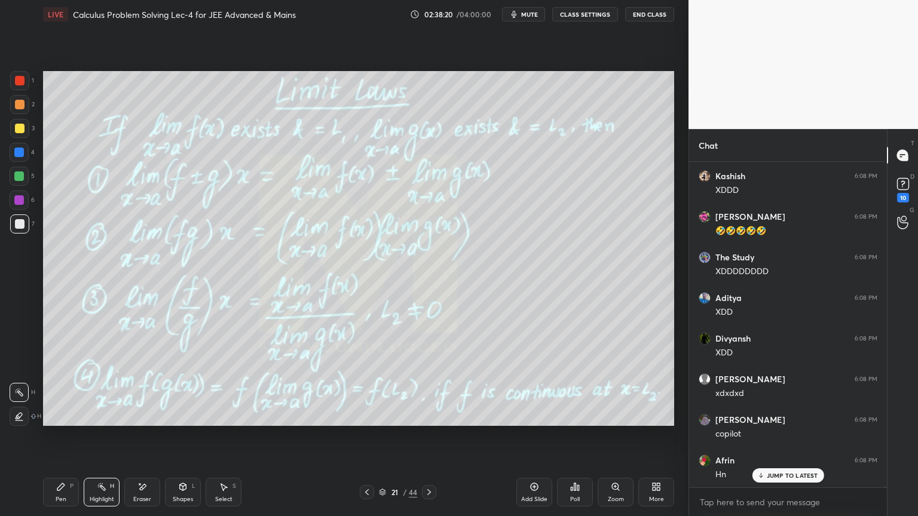
click at [81, 490] on div "Pen P Highlight H Eraser Shapes L Select S" at bounding box center [161, 492] width 237 height 29
click at [71, 490] on div "Pen P" at bounding box center [61, 492] width 36 height 29
click at [103, 489] on rect at bounding box center [103, 488] width 6 height 6
click at [73, 495] on div "Pen P" at bounding box center [61, 492] width 36 height 29
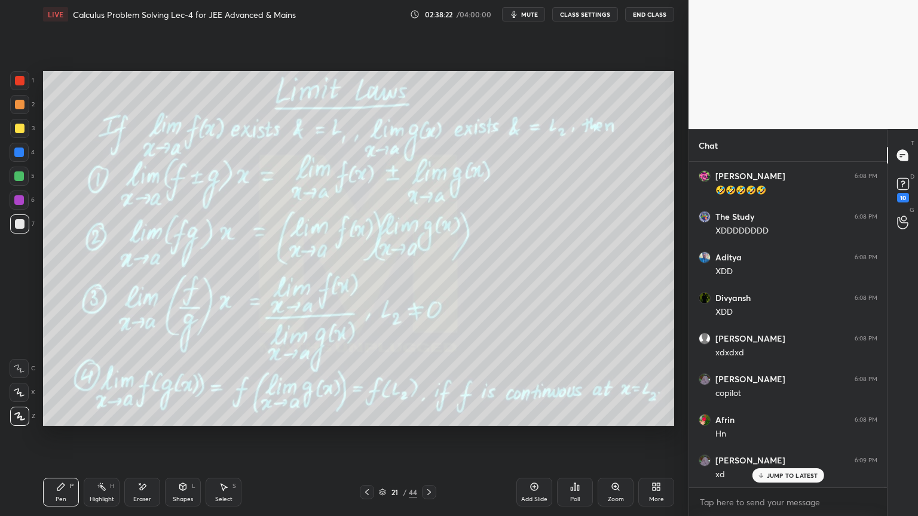
click at [99, 491] on icon at bounding box center [102, 487] width 10 height 10
click at [73, 491] on div "Pen P" at bounding box center [61, 492] width 36 height 29
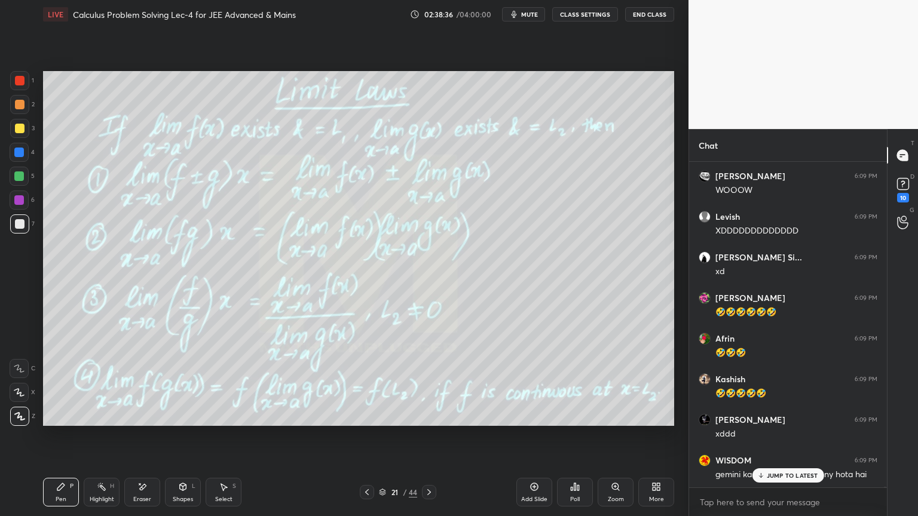
click at [778, 479] on p "JUMP TO LATEST" at bounding box center [792, 475] width 51 height 7
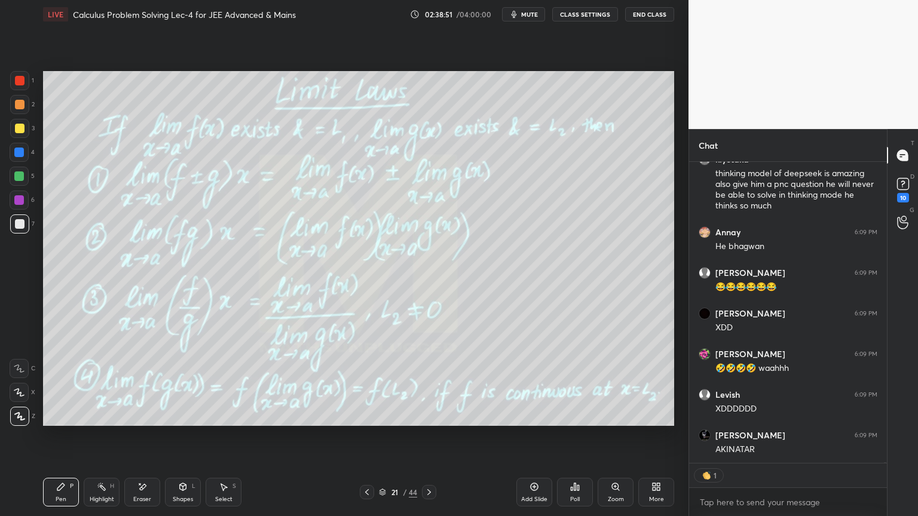
click at [96, 498] on div "Highlight" at bounding box center [102, 500] width 24 height 6
click at [58, 497] on div "Pen" at bounding box center [61, 500] width 11 height 6
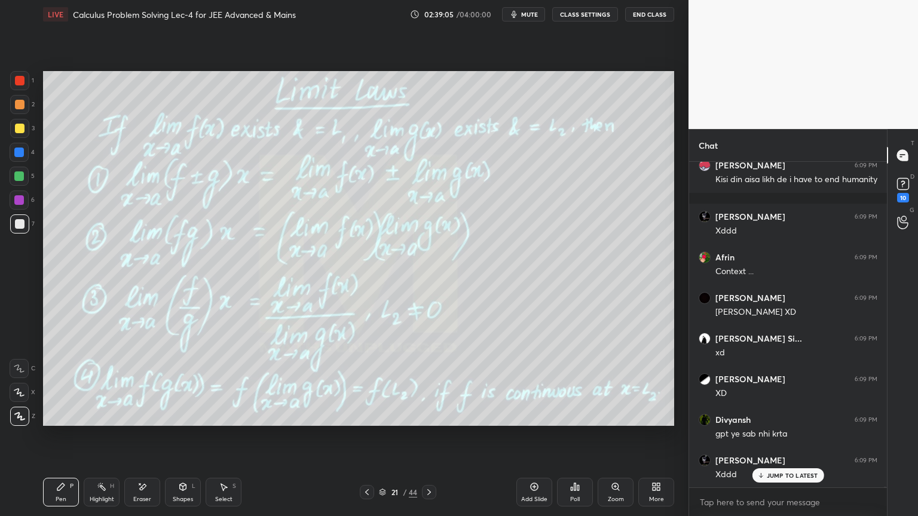
click at [759, 476] on icon at bounding box center [761, 477] width 4 height 2
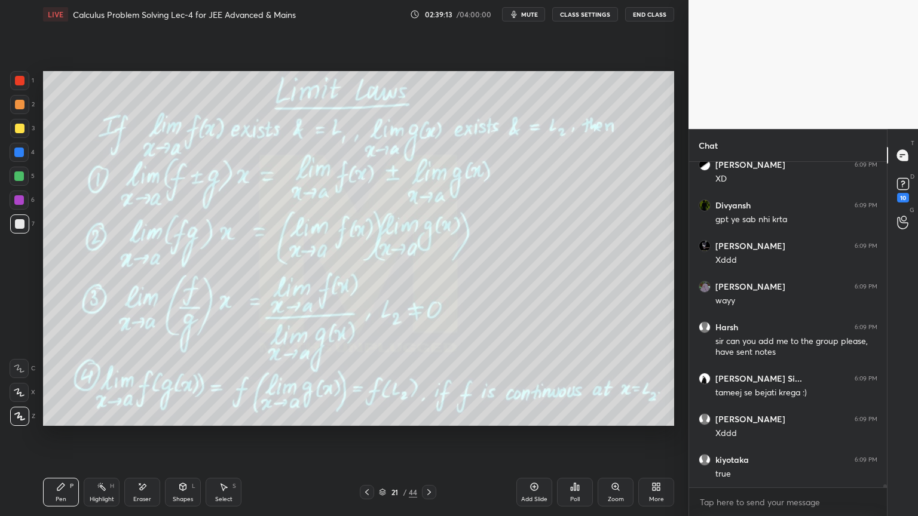
click at [97, 486] on circle at bounding box center [97, 485] width 1 height 1
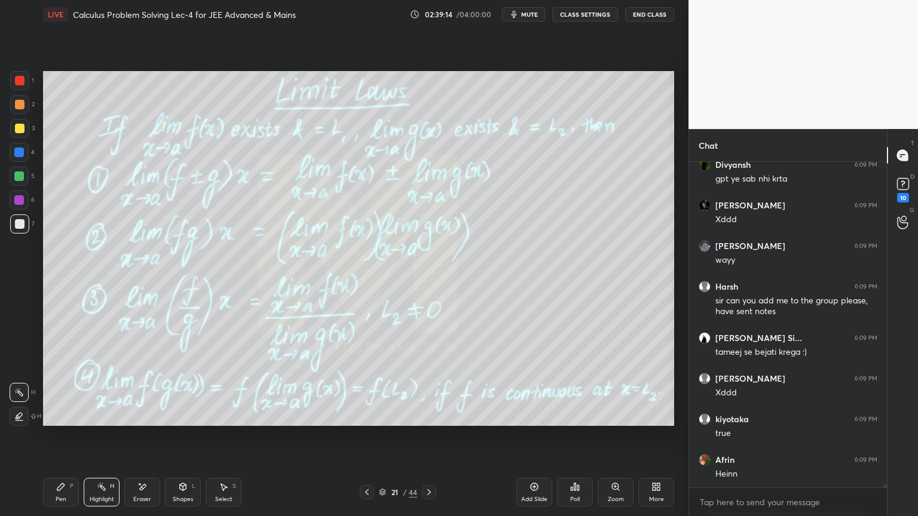
click at [72, 488] on div "P" at bounding box center [72, 486] width 4 height 6
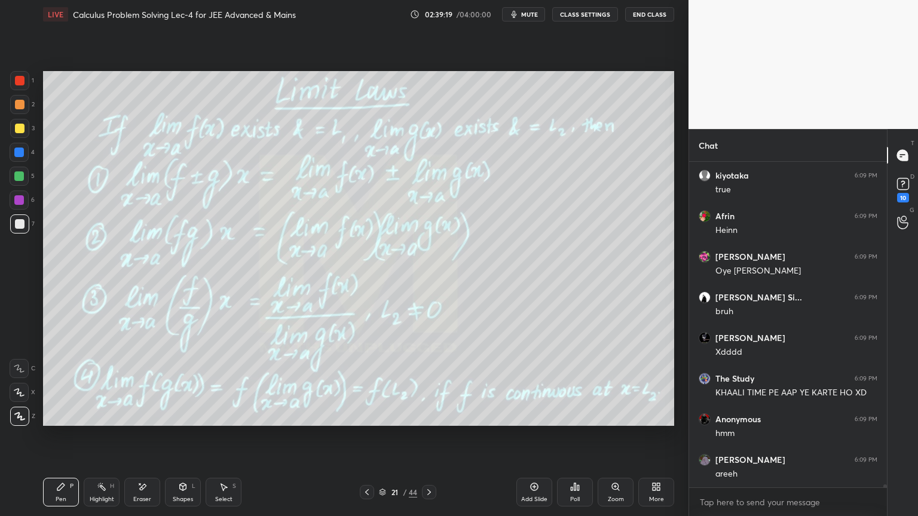
drag, startPoint x: 91, startPoint y: 492, endPoint x: 76, endPoint y: 492, distance: 15.5
click at [91, 492] on div "Highlight H" at bounding box center [102, 492] width 36 height 29
click at [71, 493] on div "Pen P" at bounding box center [61, 492] width 36 height 29
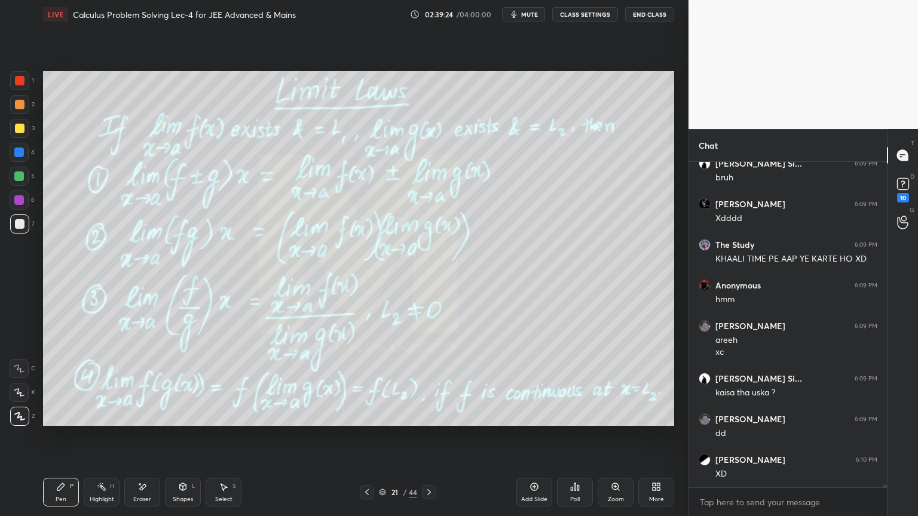
click at [94, 497] on div "Highlight" at bounding box center [102, 500] width 24 height 6
click at [73, 494] on div "Pen P" at bounding box center [61, 492] width 36 height 29
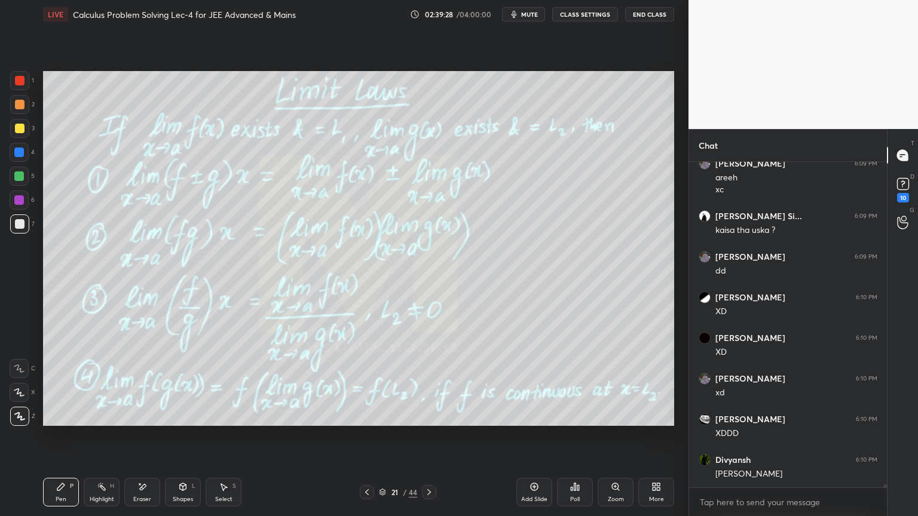
click at [103, 497] on div "Highlight" at bounding box center [102, 500] width 24 height 6
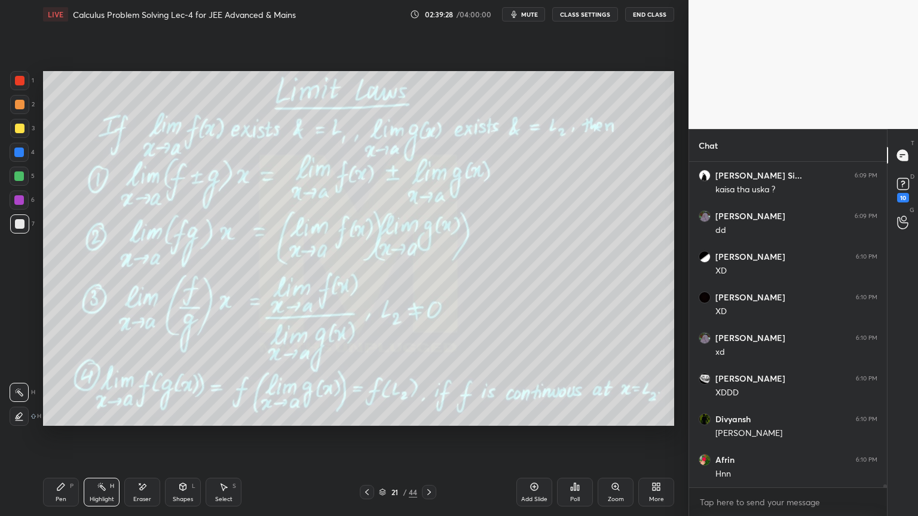
click at [73, 497] on div "Pen P" at bounding box center [61, 492] width 36 height 29
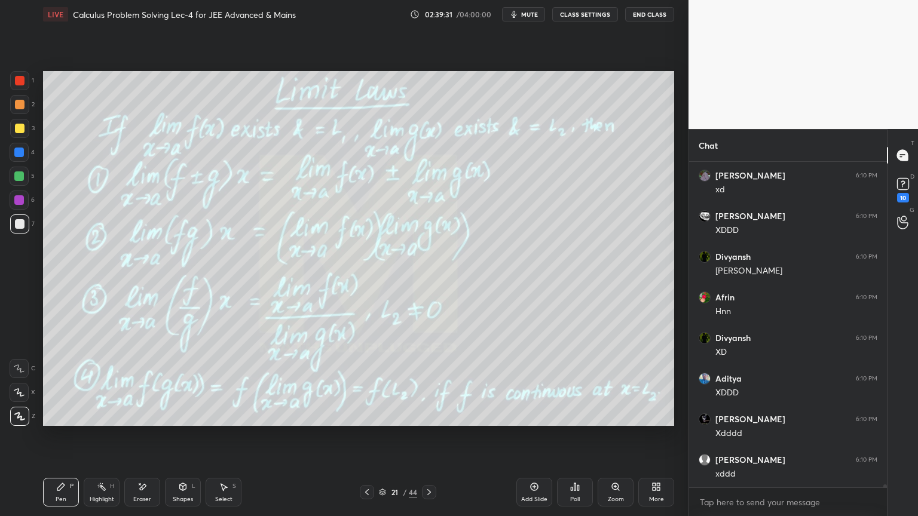
click at [100, 495] on div "Highlight H" at bounding box center [102, 492] width 36 height 29
click at [84, 495] on div "Highlight H" at bounding box center [102, 492] width 36 height 29
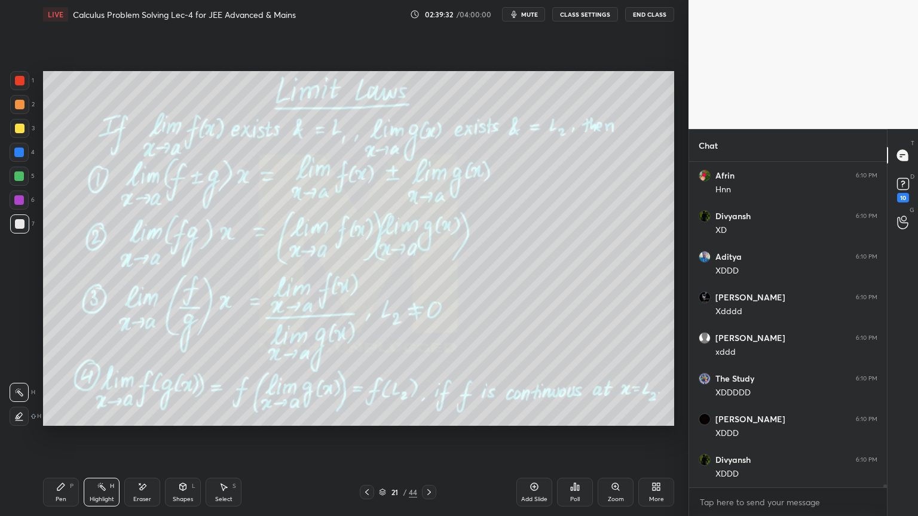
click at [72, 492] on div "Pen P" at bounding box center [61, 492] width 36 height 29
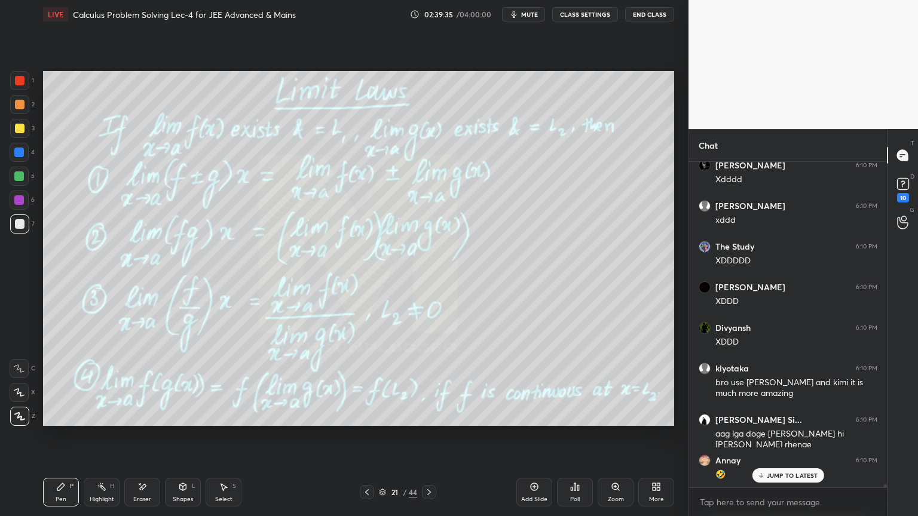
click at [782, 481] on div "JUMP TO LATEST" at bounding box center [788, 475] width 72 height 14
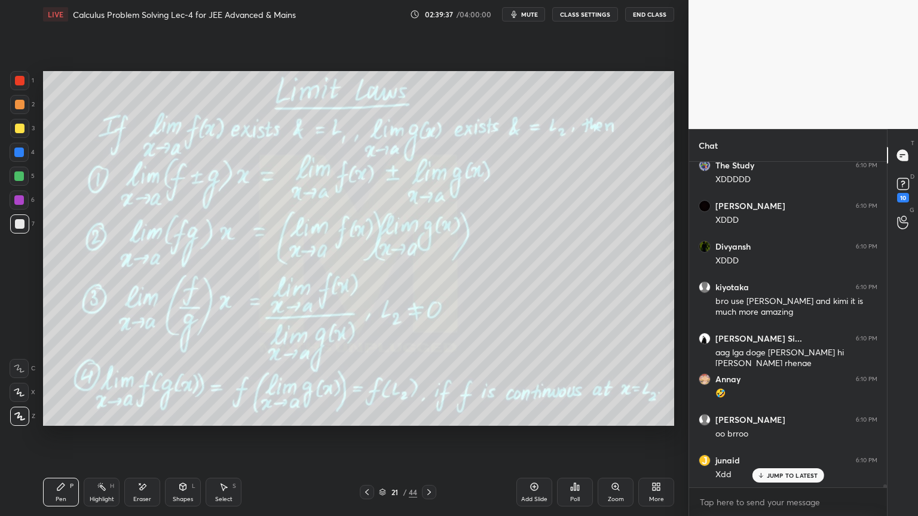
click at [776, 473] on p "JUMP TO LATEST" at bounding box center [792, 475] width 51 height 7
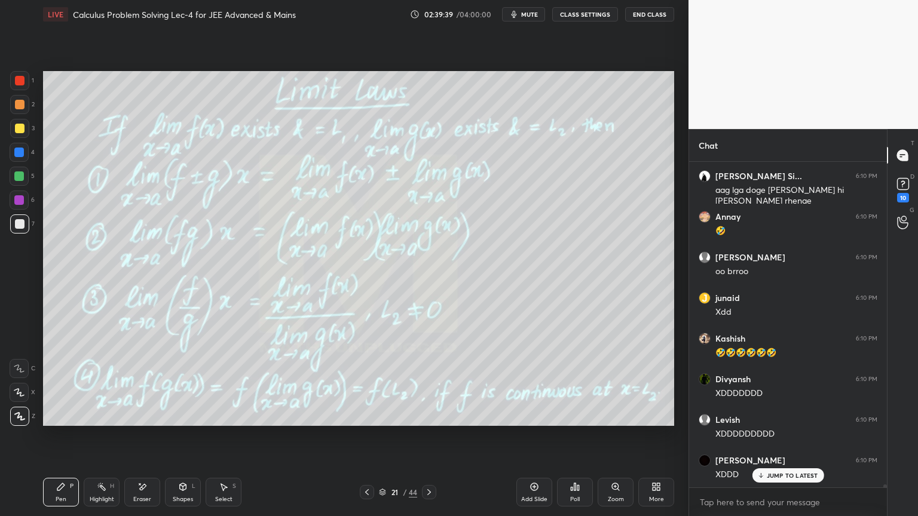
click at [770, 473] on p "JUMP TO LATEST" at bounding box center [792, 475] width 51 height 7
click at [93, 495] on div "Highlight H" at bounding box center [102, 492] width 36 height 29
click at [65, 492] on div "Pen P" at bounding box center [61, 492] width 36 height 29
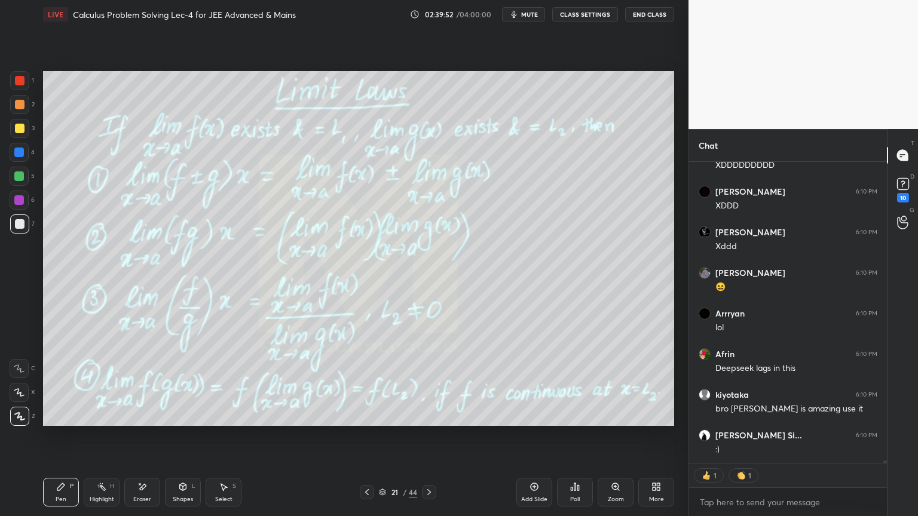
drag, startPoint x: 136, startPoint y: 498, endPoint x: 276, endPoint y: 427, distance: 156.9
click at [137, 498] on div "Eraser" at bounding box center [142, 500] width 18 height 6
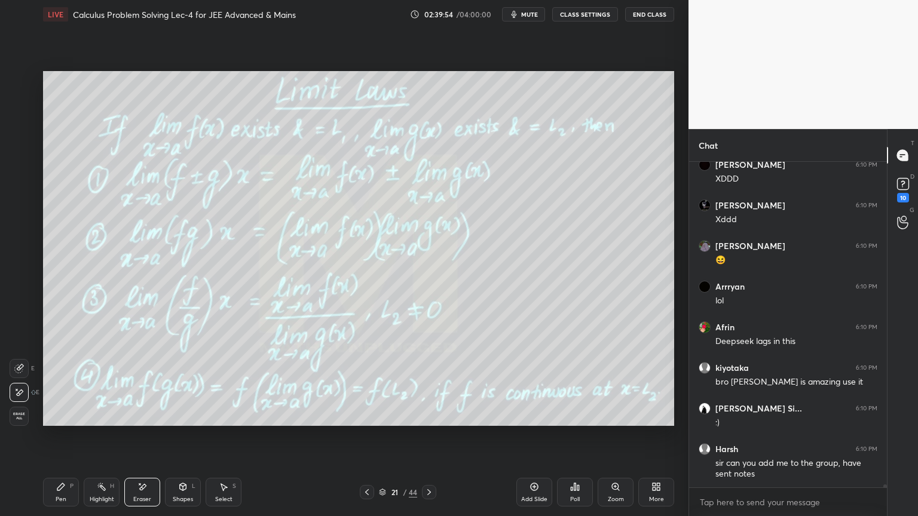
click at [94, 504] on div "Highlight H" at bounding box center [102, 492] width 36 height 29
click at [61, 487] on icon at bounding box center [61, 487] width 10 height 10
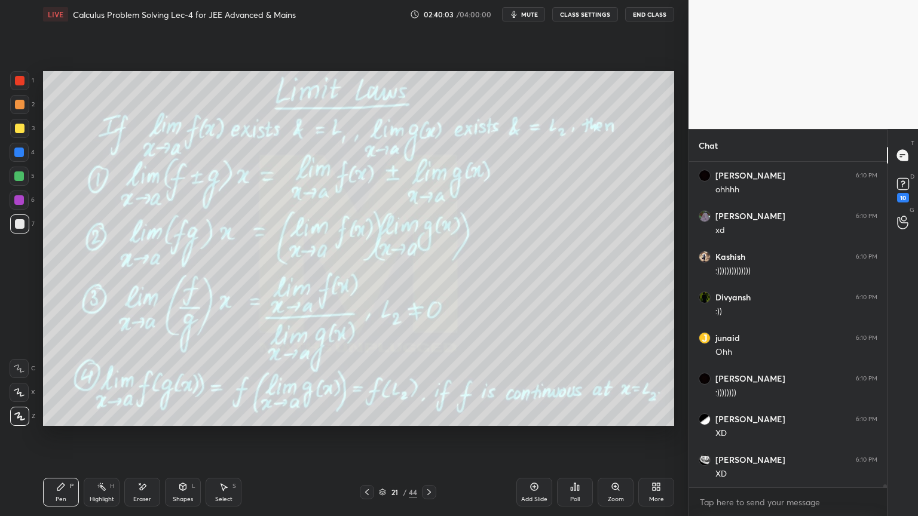
click at [379, 494] on icon at bounding box center [382, 492] width 7 height 7
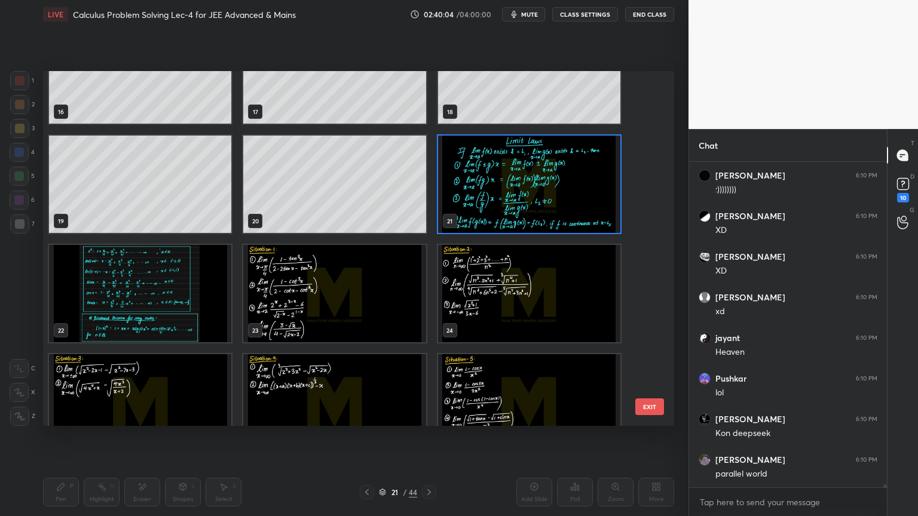
click at [514, 193] on img "grid" at bounding box center [529, 184] width 182 height 97
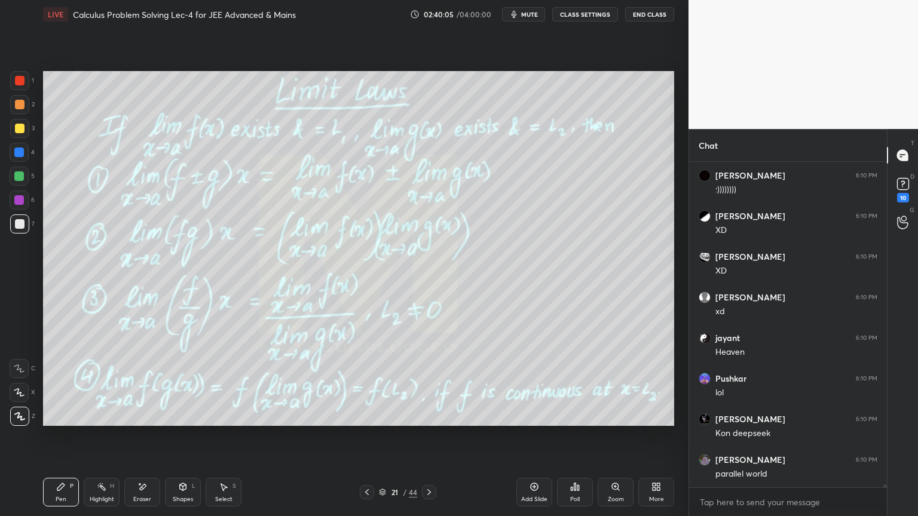
click at [514, 193] on img "grid" at bounding box center [529, 184] width 182 height 97
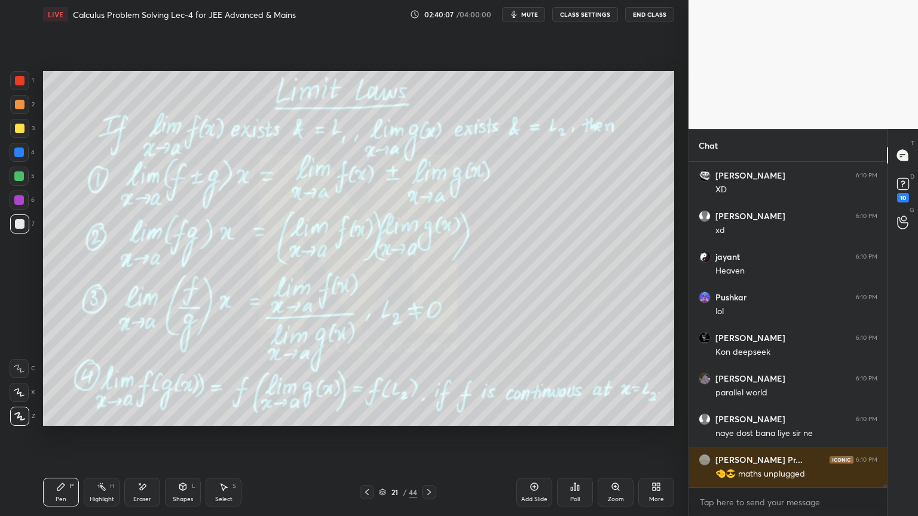
click at [385, 495] on icon at bounding box center [382, 492] width 7 height 7
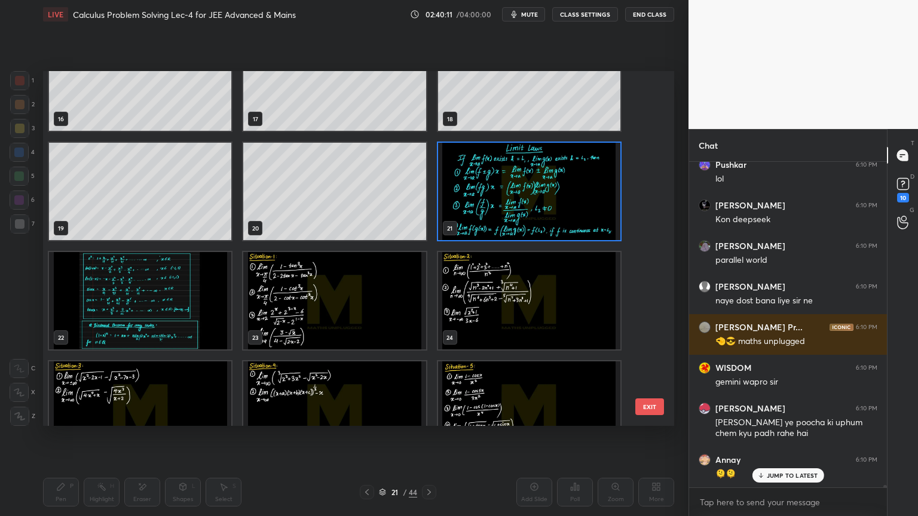
click at [491, 214] on img "grid" at bounding box center [529, 191] width 182 height 97
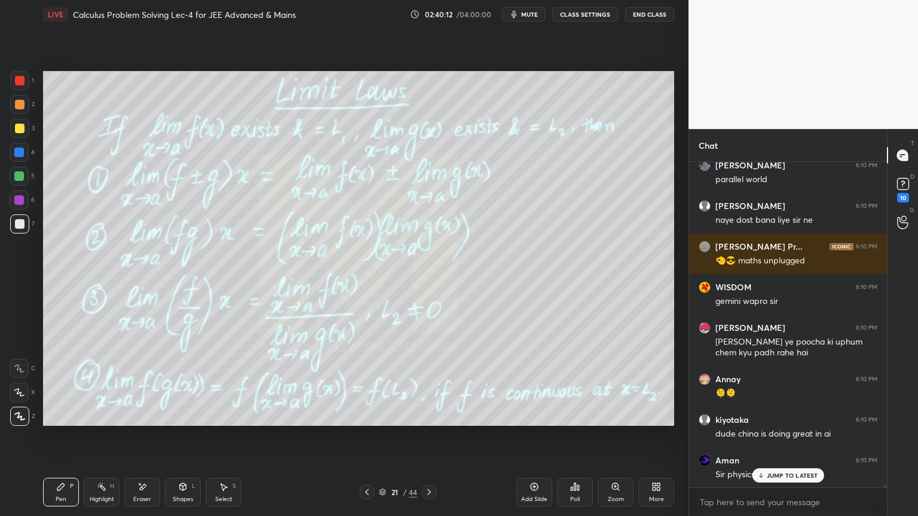
click at [491, 214] on img "grid" at bounding box center [529, 191] width 182 height 97
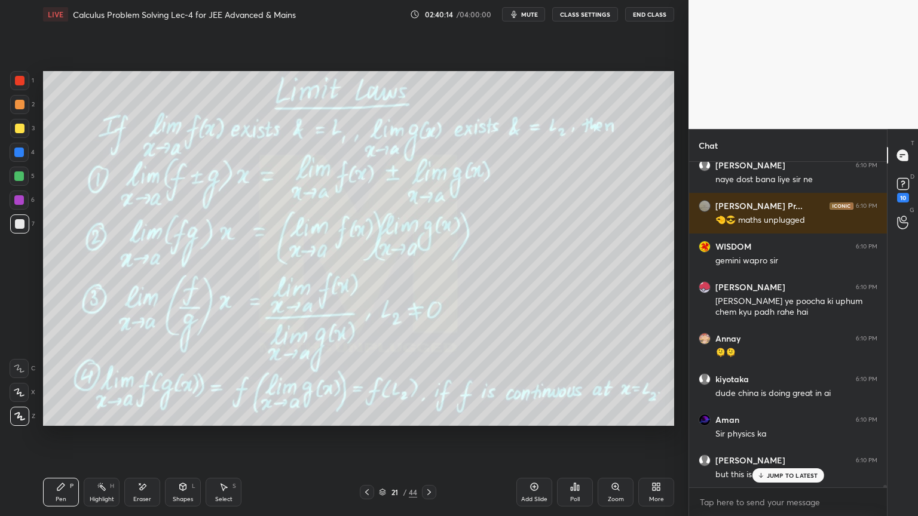
click at [768, 468] on div "JUMP TO LATEST" at bounding box center [788, 475] width 72 height 14
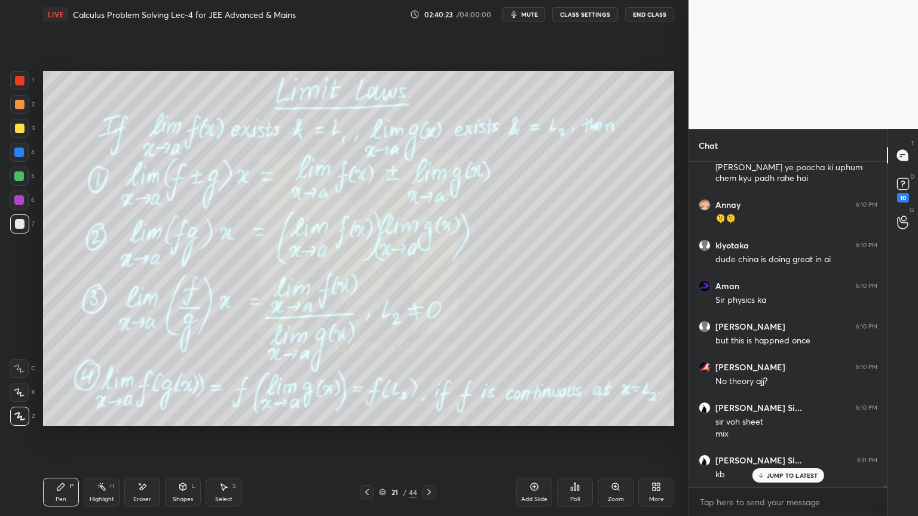
drag, startPoint x: 384, startPoint y: 496, endPoint x: 393, endPoint y: 472, distance: 25.5
click at [384, 496] on div "21 / 44" at bounding box center [398, 492] width 38 height 11
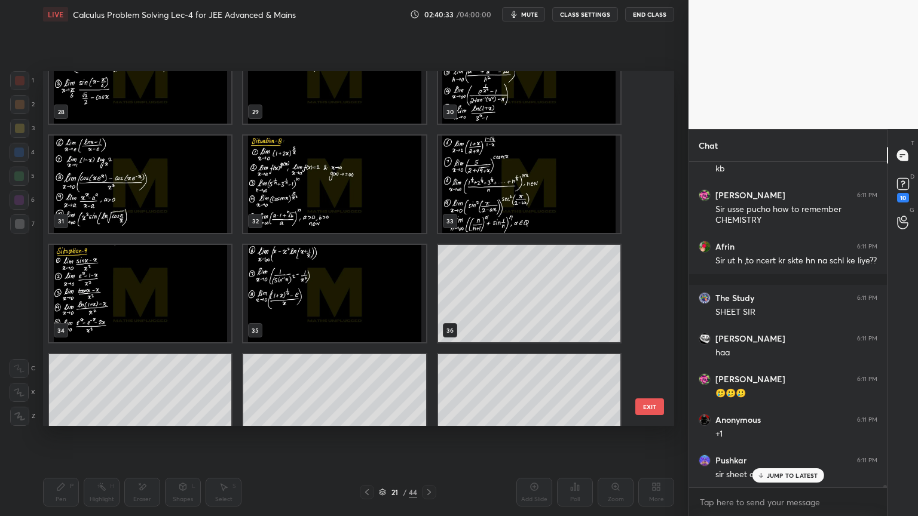
click at [786, 475] on p "JUMP TO LATEST" at bounding box center [792, 475] width 51 height 7
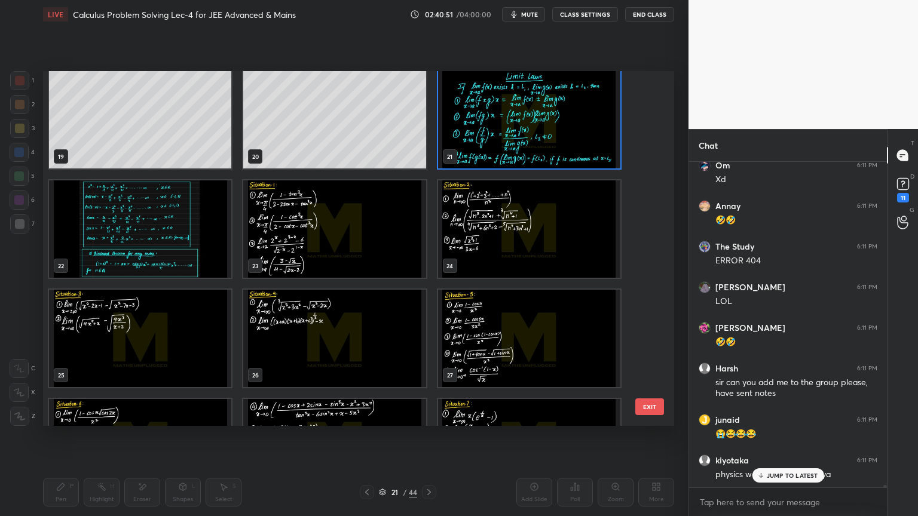
click at [207, 244] on img "grid" at bounding box center [140, 228] width 182 height 97
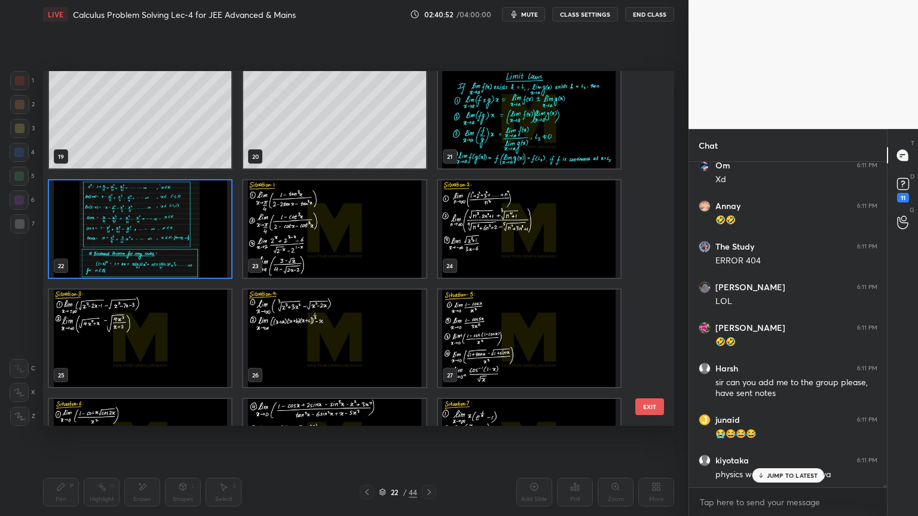
click at [207, 244] on img "grid" at bounding box center [140, 228] width 182 height 97
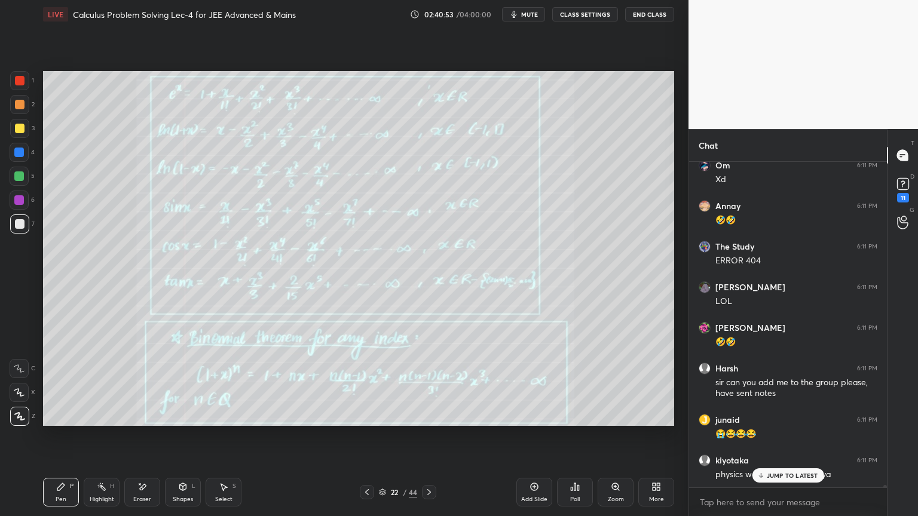
click at [781, 474] on p "JUMP TO LATEST" at bounding box center [792, 475] width 51 height 7
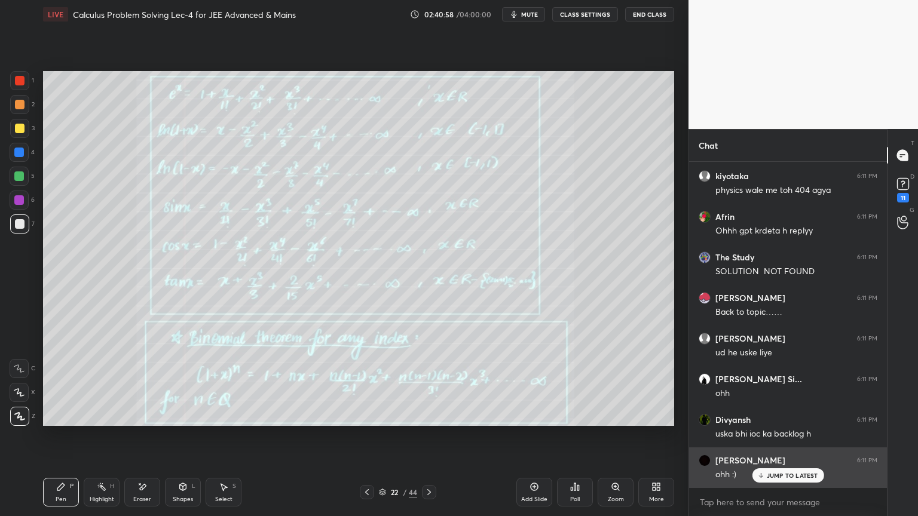
click at [771, 474] on p "JUMP TO LATEST" at bounding box center [792, 475] width 51 height 7
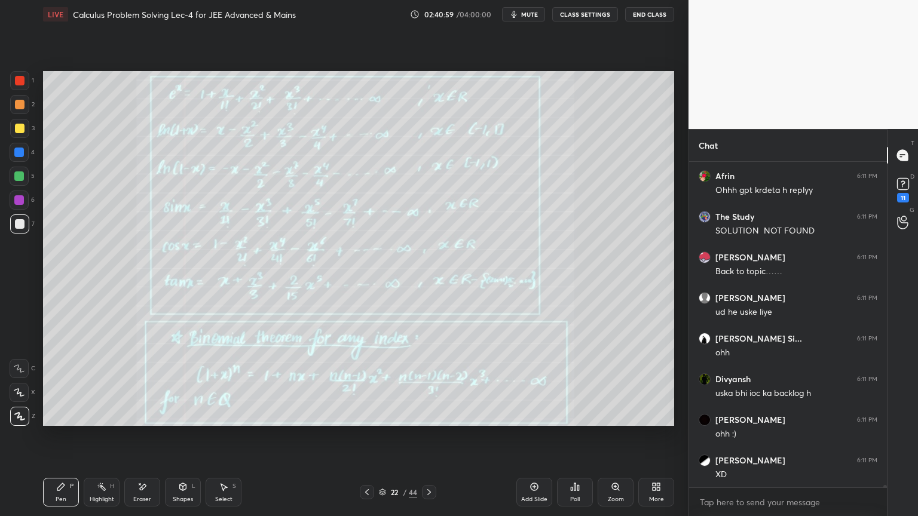
drag, startPoint x: 106, startPoint y: 493, endPoint x: 69, endPoint y: 492, distance: 37.6
click at [106, 492] on div "Highlight H" at bounding box center [102, 492] width 36 height 29
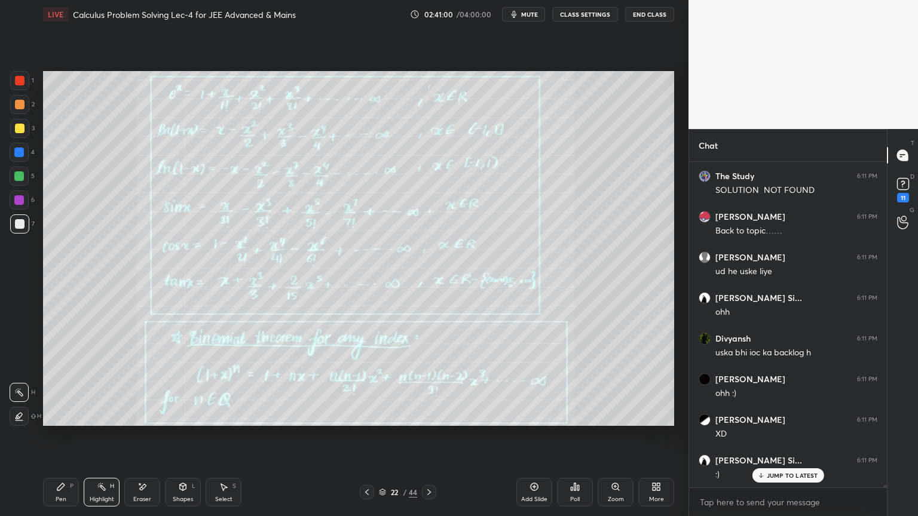
click at [65, 493] on div "Pen P" at bounding box center [61, 492] width 36 height 29
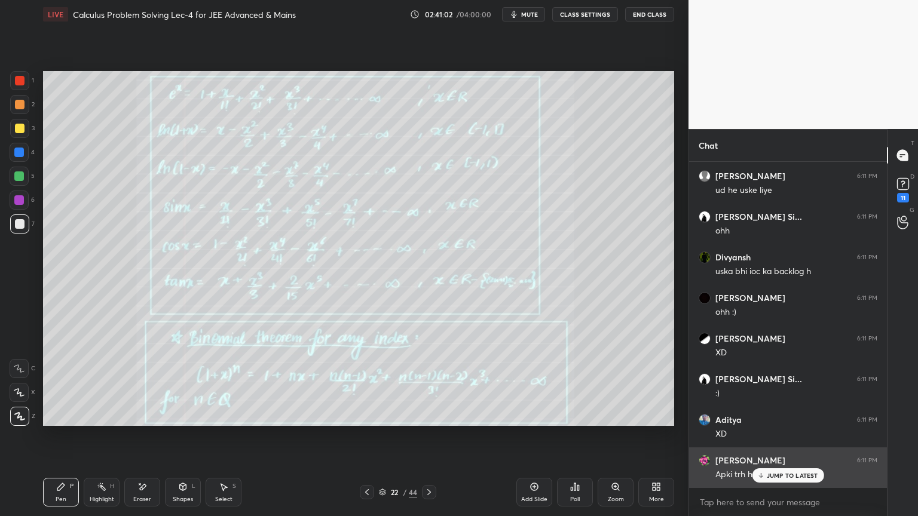
click at [768, 471] on div "JUMP TO LATEST" at bounding box center [788, 475] width 72 height 14
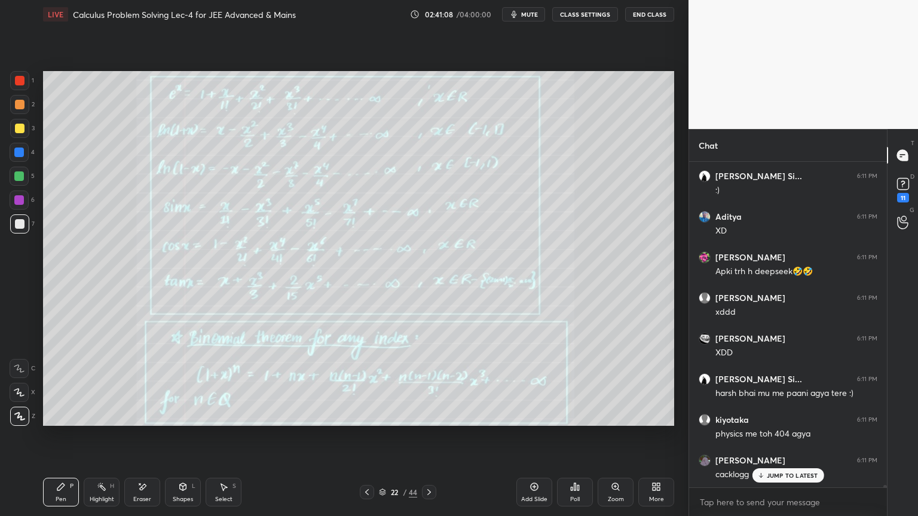
click at [23, 127] on div at bounding box center [20, 129] width 10 height 10
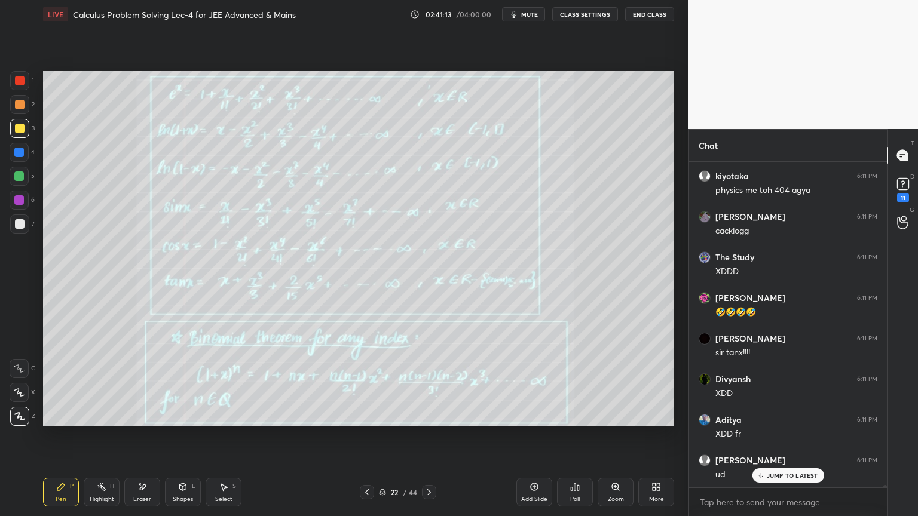
click at [369, 495] on icon at bounding box center [367, 493] width 10 height 10
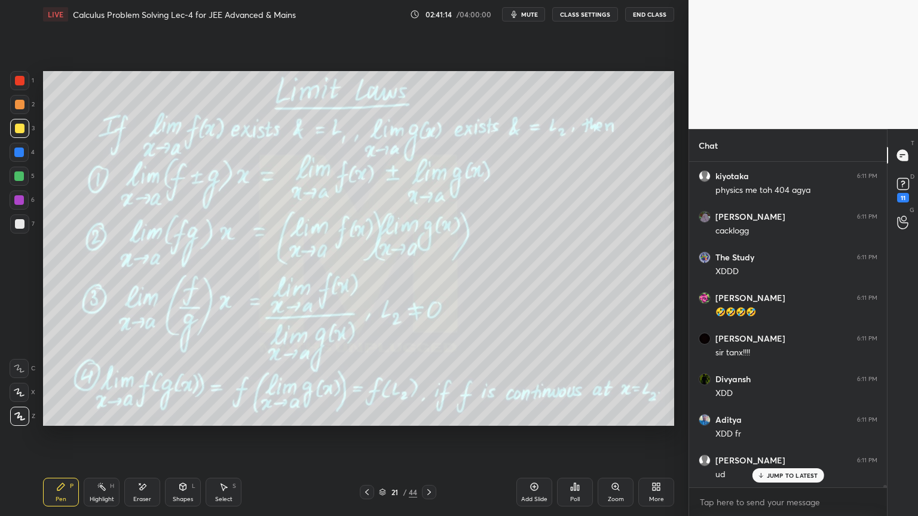
click at [776, 479] on div "JUMP TO LATEST" at bounding box center [788, 475] width 72 height 14
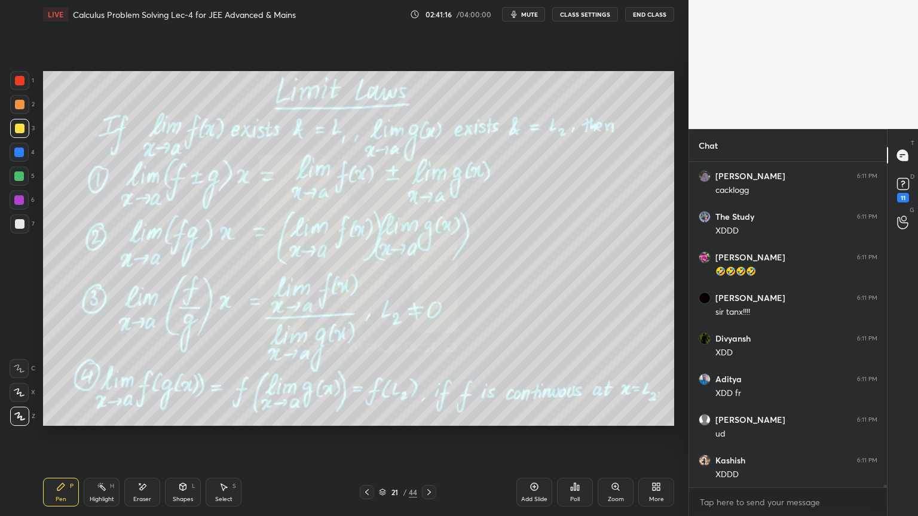
click at [433, 492] on icon at bounding box center [429, 493] width 10 height 10
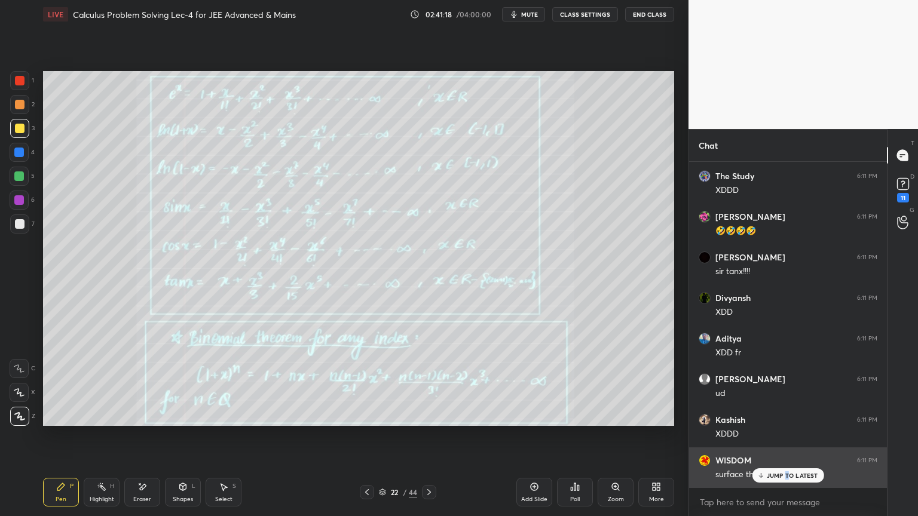
click at [788, 475] on p "JUMP TO LATEST" at bounding box center [792, 475] width 51 height 7
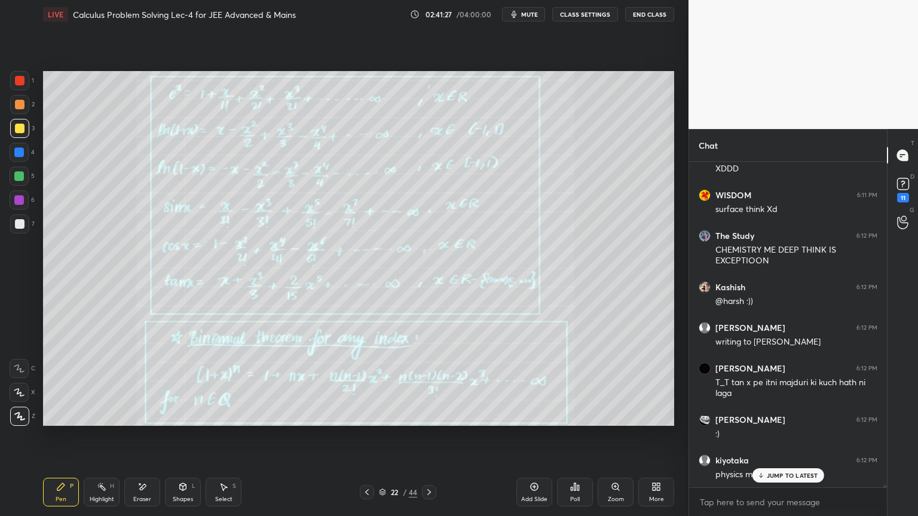
drag, startPoint x: 367, startPoint y: 488, endPoint x: 399, endPoint y: 478, distance: 33.8
click at [367, 489] on icon at bounding box center [367, 493] width 10 height 10
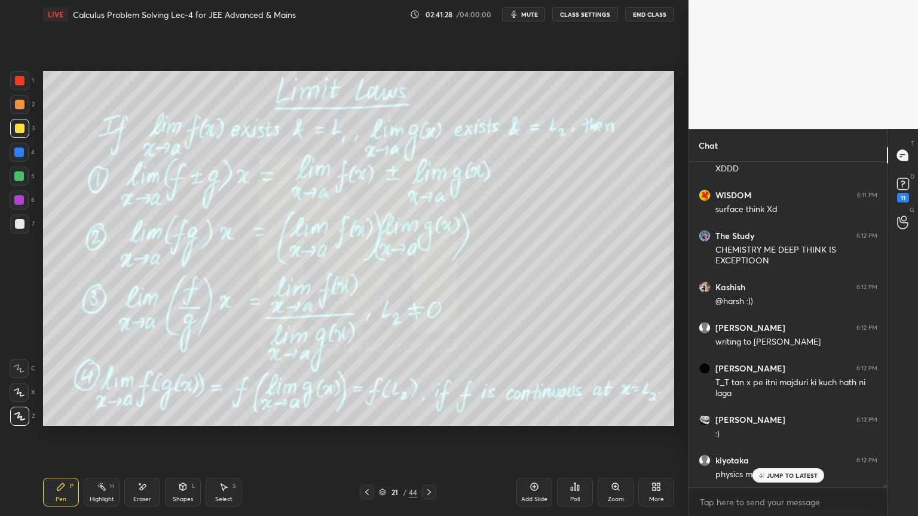
click at [541, 493] on div "Add Slide" at bounding box center [534, 492] width 36 height 29
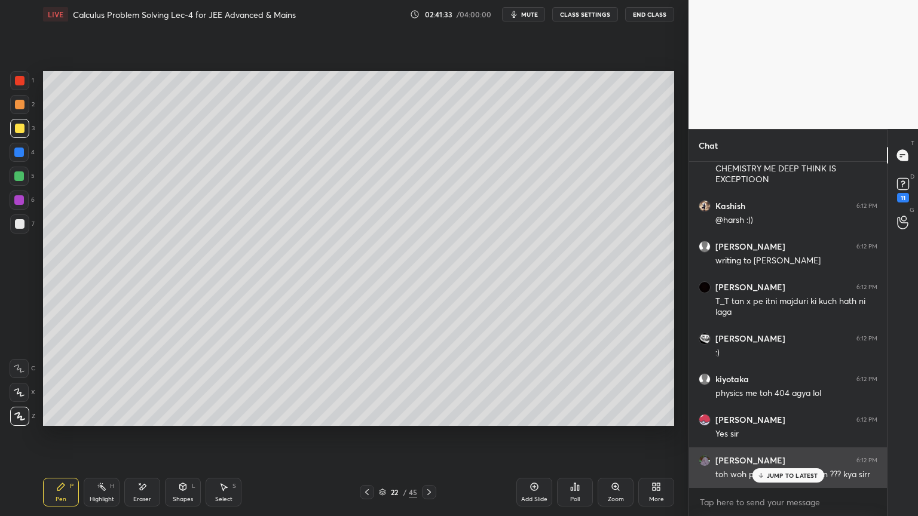
click at [764, 479] on icon at bounding box center [760, 475] width 8 height 7
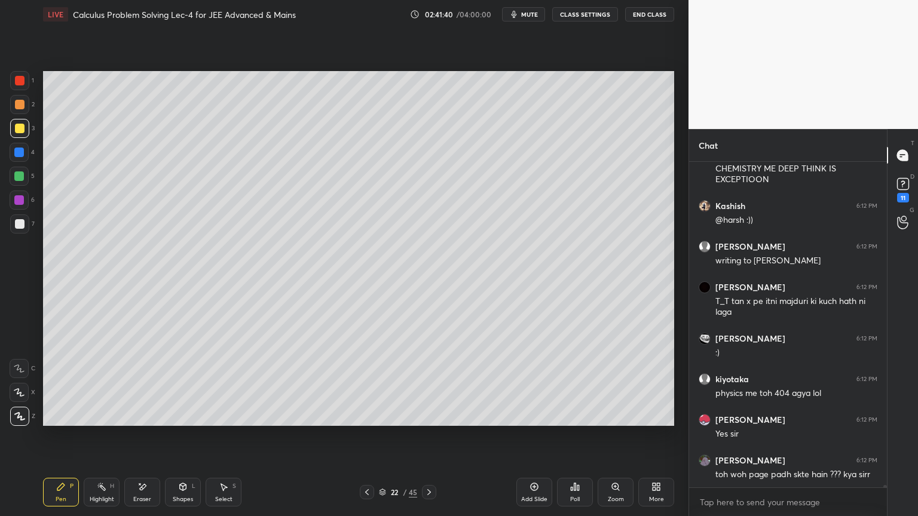
click at [434, 492] on div at bounding box center [429, 492] width 14 height 14
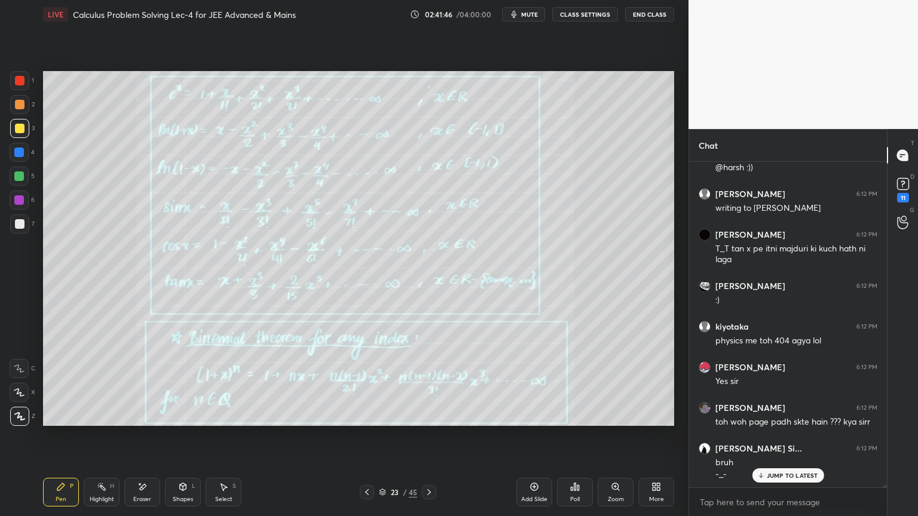
drag, startPoint x: 133, startPoint y: 490, endPoint x: 131, endPoint y: 470, distance: 20.4
click at [134, 490] on div "Eraser" at bounding box center [142, 492] width 36 height 29
drag, startPoint x: 88, startPoint y: 495, endPoint x: 57, endPoint y: 496, distance: 31.1
click at [87, 496] on div "Highlight H" at bounding box center [102, 492] width 36 height 29
drag, startPoint x: 57, startPoint y: 496, endPoint x: 81, endPoint y: 498, distance: 23.4
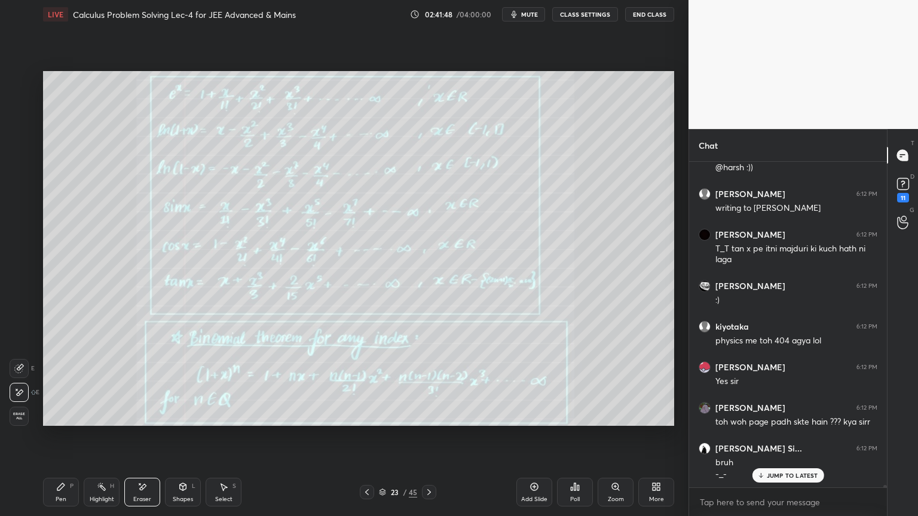
click at [54, 496] on div "Pen P" at bounding box center [61, 492] width 36 height 29
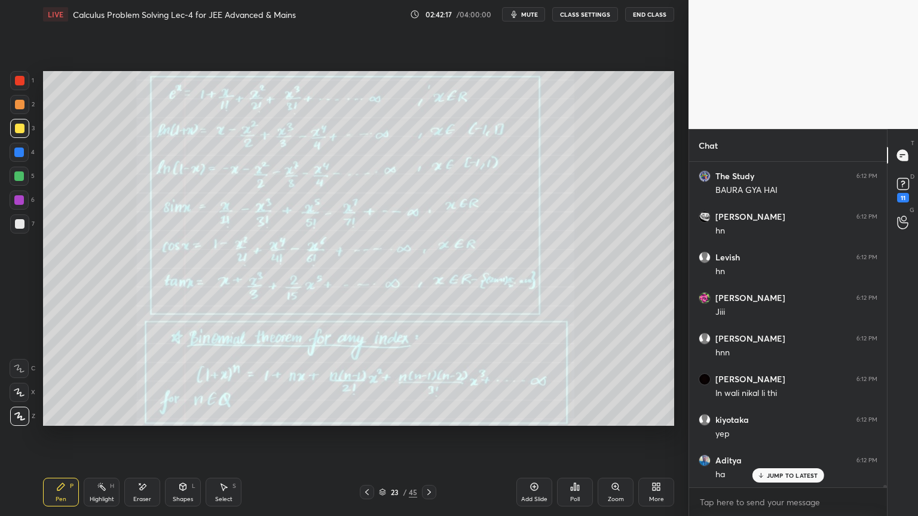
scroll to position [41586, 0]
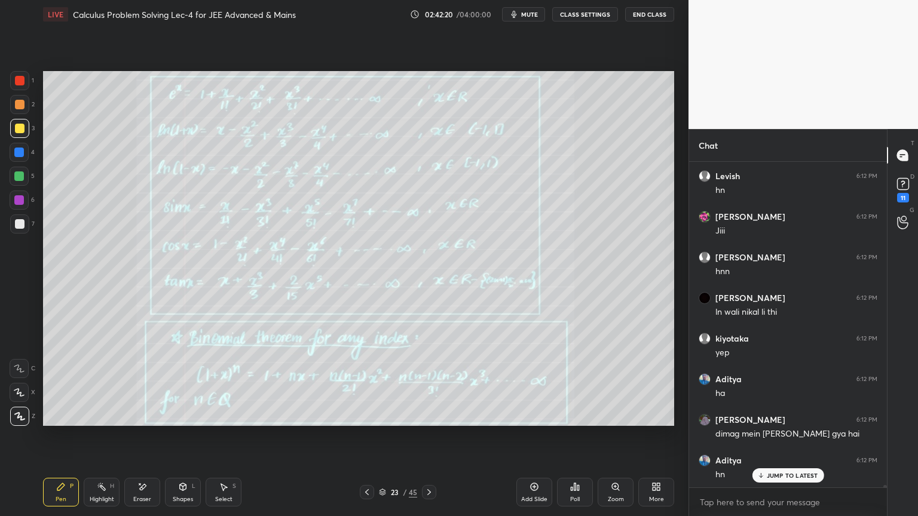
drag, startPoint x: 138, startPoint y: 491, endPoint x: 126, endPoint y: 454, distance: 38.9
click at [139, 491] on icon at bounding box center [142, 487] width 10 height 10
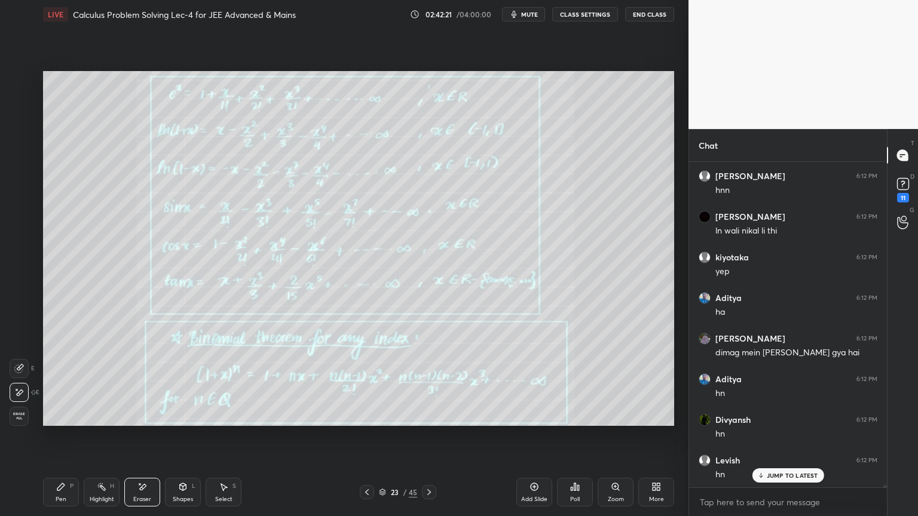
click at [96, 494] on div "Highlight H" at bounding box center [102, 492] width 36 height 29
click at [65, 495] on div "Pen P" at bounding box center [61, 492] width 36 height 29
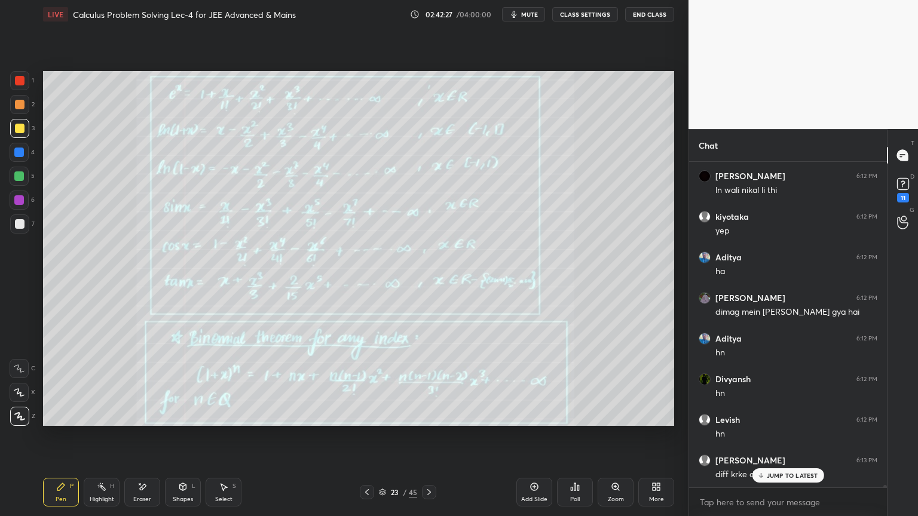
scroll to position [41832, 0]
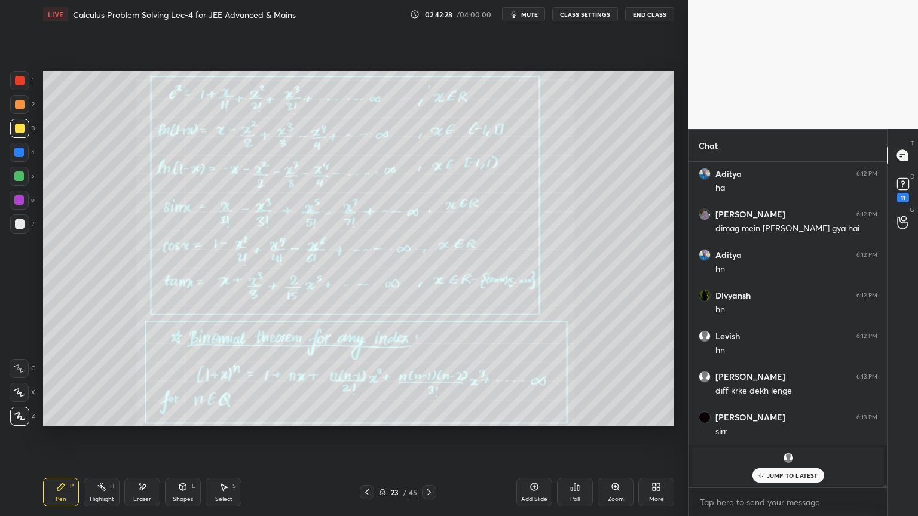
click at [778, 482] on div "Atharav Si... 6:12 PM bruh -_- Harshpreet 6:12 PM sir tan x ka nth derivative :…" at bounding box center [788, 325] width 198 height 326
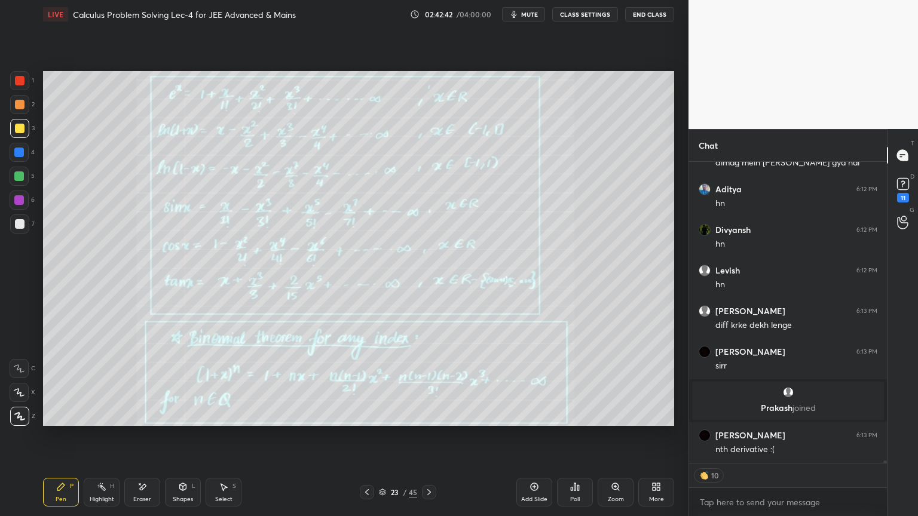
click at [786, 473] on div "10" at bounding box center [788, 476] width 198 height 24
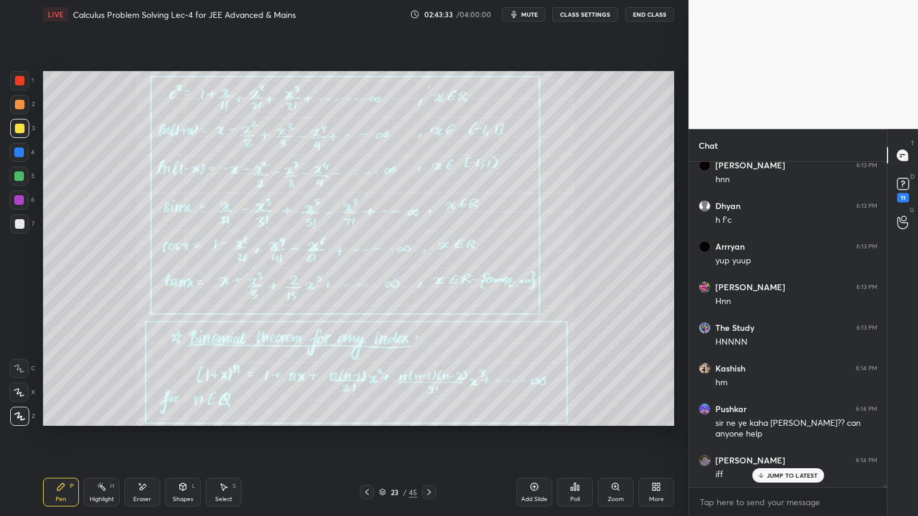
scroll to position [42910, 0]
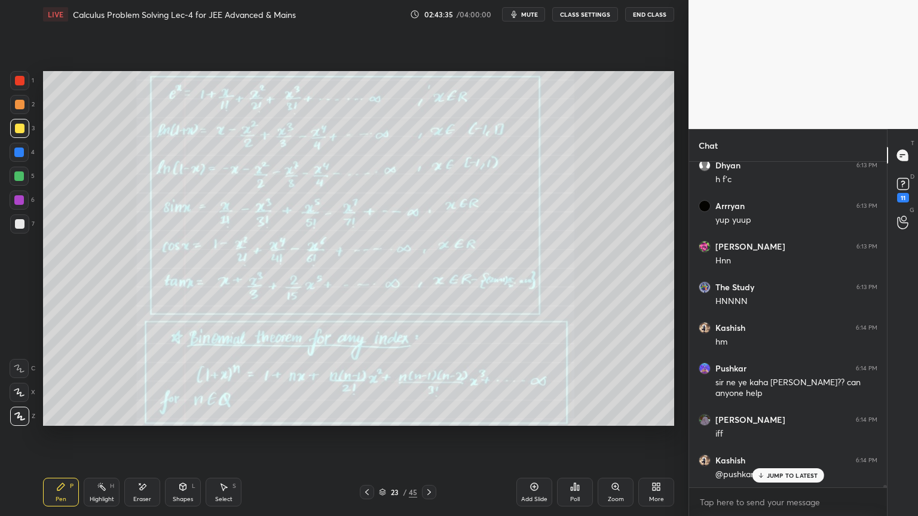
drag, startPoint x: 137, startPoint y: 493, endPoint x: 138, endPoint y: 484, distance: 9.0
click at [137, 492] on div "Eraser" at bounding box center [142, 492] width 36 height 29
drag, startPoint x: 14, startPoint y: 416, endPoint x: 44, endPoint y: 452, distance: 46.7
click at [13, 416] on span "Erase all" at bounding box center [19, 416] width 18 height 8
drag, startPoint x: 100, startPoint y: 489, endPoint x: 94, endPoint y: 491, distance: 6.2
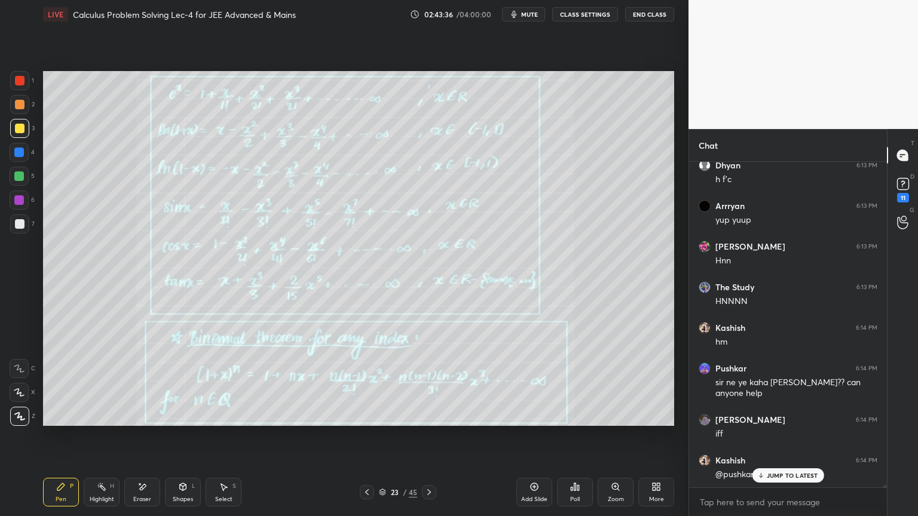
click at [97, 491] on icon at bounding box center [102, 487] width 10 height 10
drag, startPoint x: 63, startPoint y: 492, endPoint x: 92, endPoint y: 473, distance: 34.1
click at [62, 492] on div "Pen P" at bounding box center [61, 492] width 36 height 29
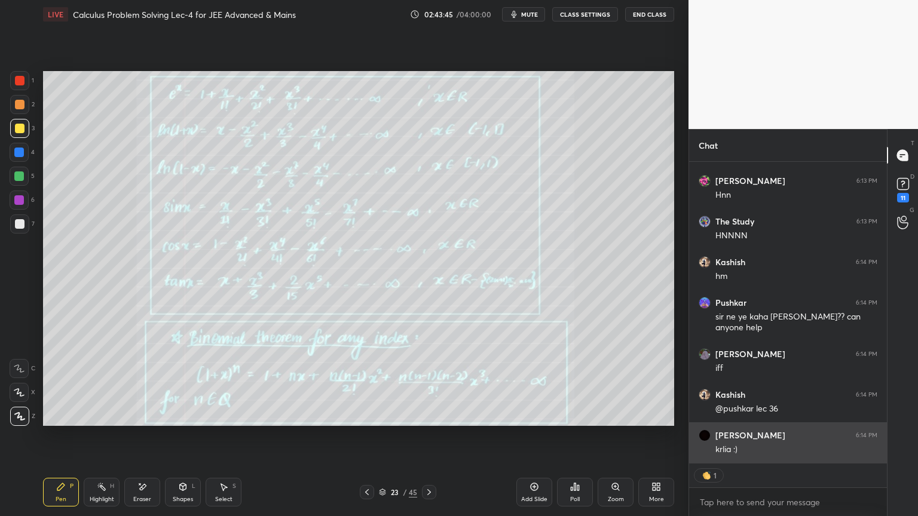
click at [781, 446] on div "krlia :)" at bounding box center [796, 450] width 162 height 12
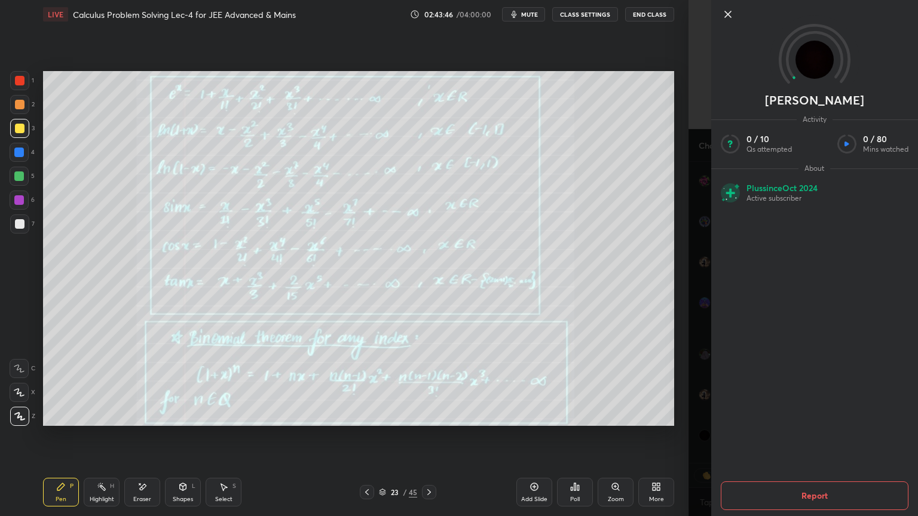
click at [697, 430] on div "Harshpreet Activity 0 / 10 Qs attempted 0 / 80 Mins watched About Plus since Oc…" at bounding box center [802, 258] width 229 height 516
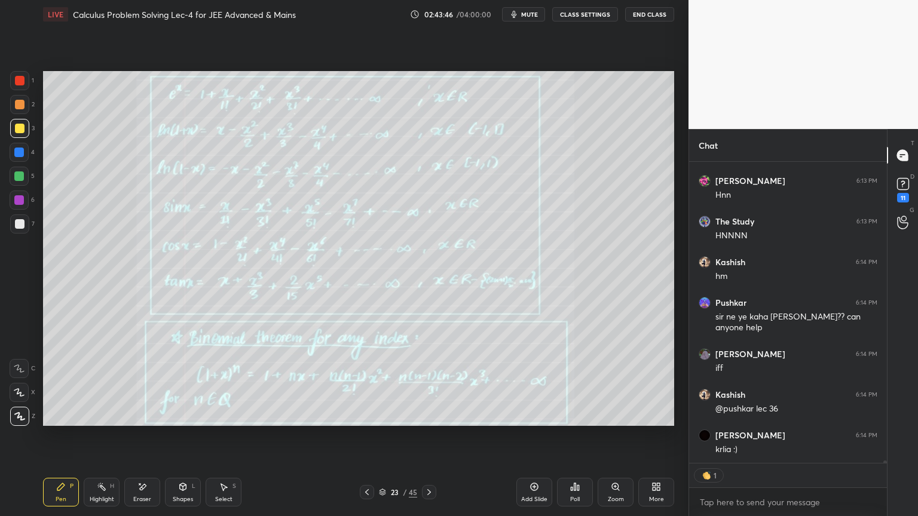
scroll to position [43017, 0]
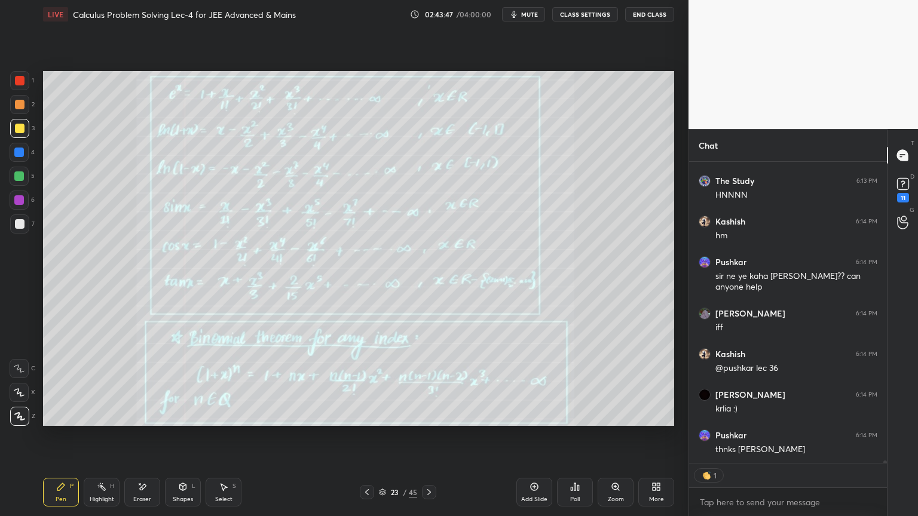
click at [131, 497] on div "Eraser" at bounding box center [142, 492] width 36 height 29
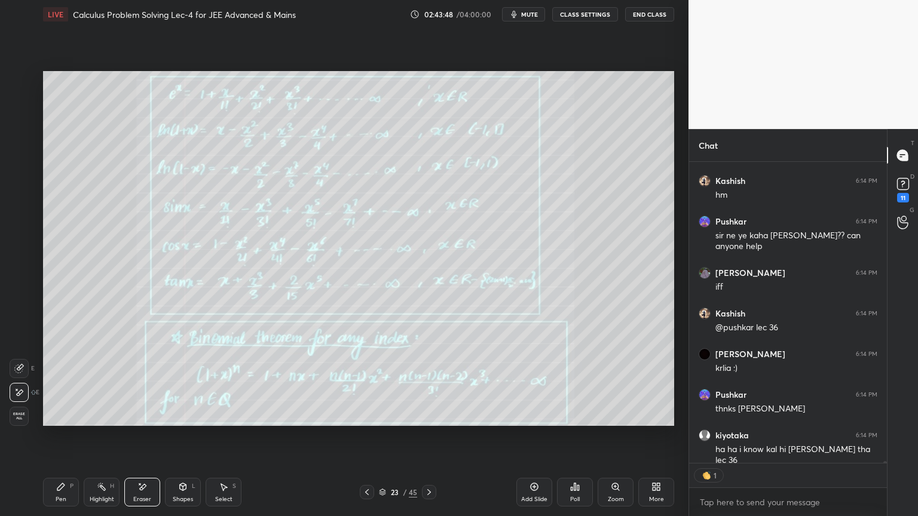
click at [21, 415] on span "Erase all" at bounding box center [19, 416] width 18 height 8
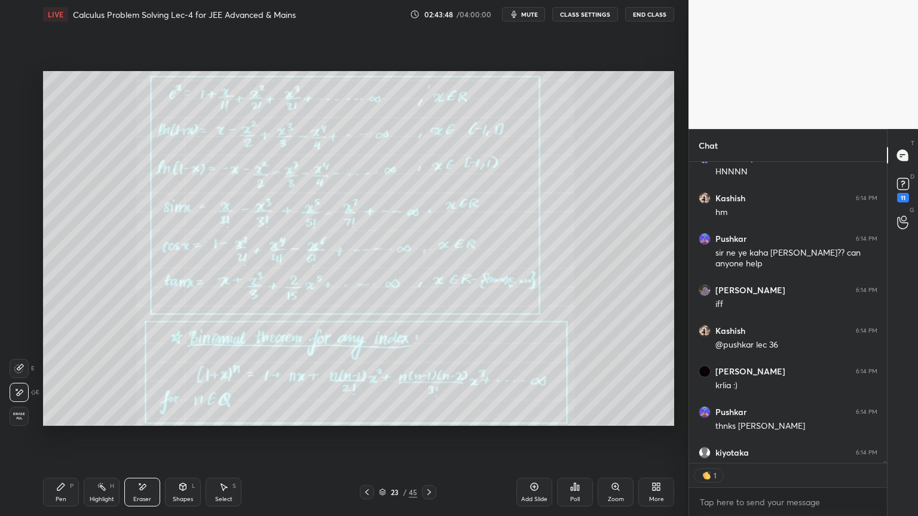
scroll to position [4, 4]
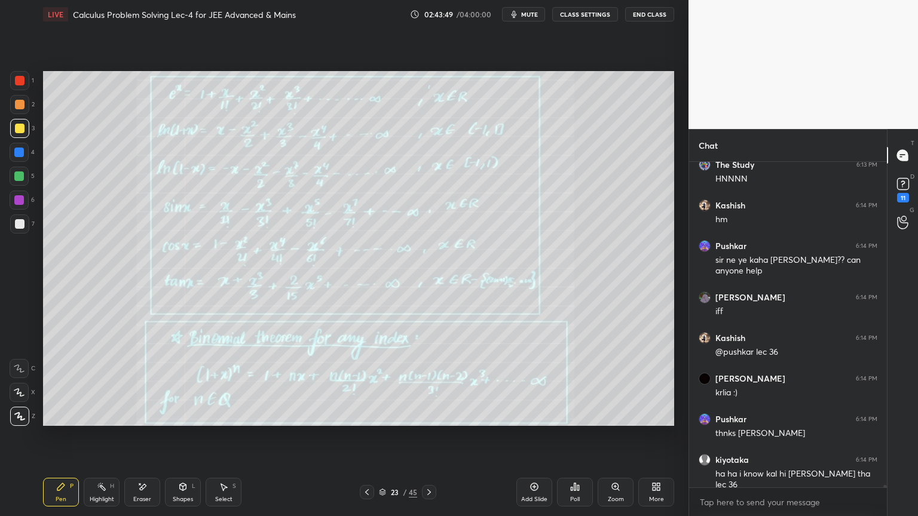
click at [93, 491] on div "Highlight H" at bounding box center [102, 492] width 36 height 29
click at [63, 489] on div "Pen P" at bounding box center [61, 492] width 36 height 29
click at [137, 488] on div "Eraser" at bounding box center [142, 492] width 36 height 29
click at [24, 415] on span "Erase all" at bounding box center [19, 416] width 18 height 8
click at [93, 497] on div "Highlight" at bounding box center [102, 500] width 24 height 6
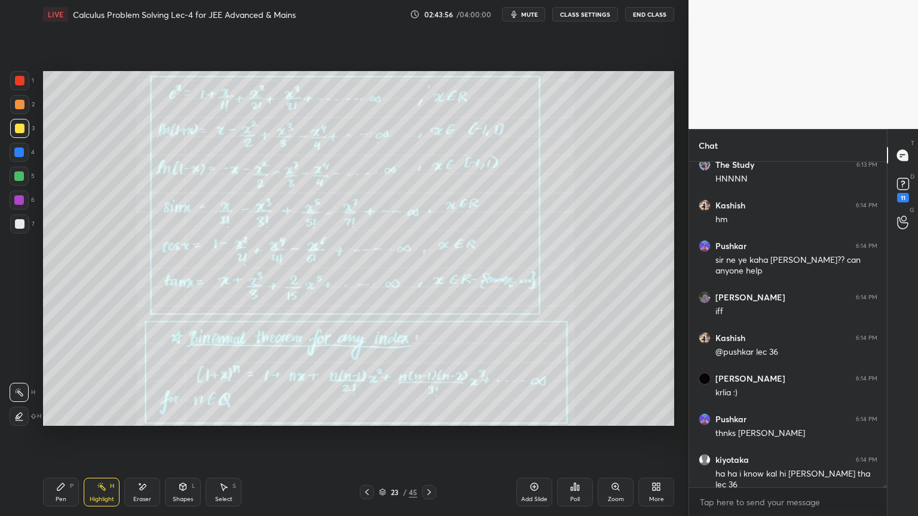
click at [52, 489] on div "Pen P" at bounding box center [61, 492] width 36 height 29
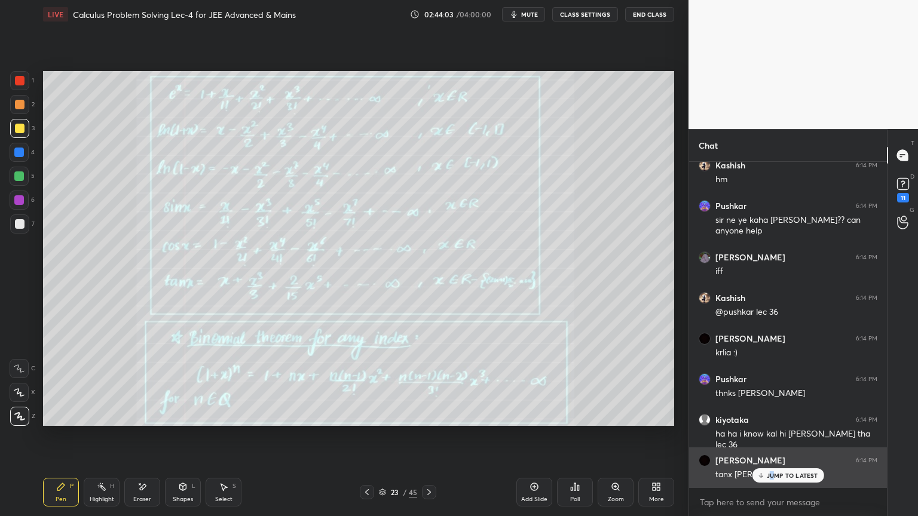
click at [773, 477] on p "JUMP TO LATEST" at bounding box center [792, 475] width 51 height 7
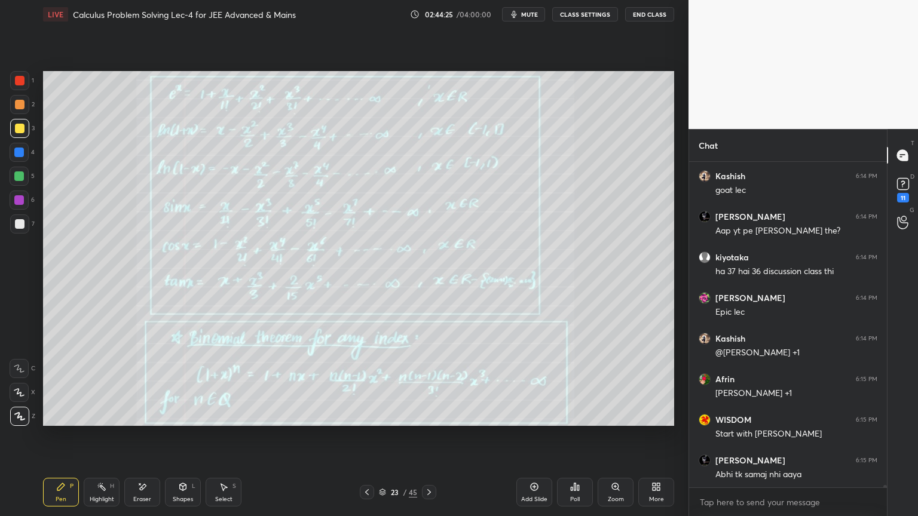
scroll to position [43520, 0]
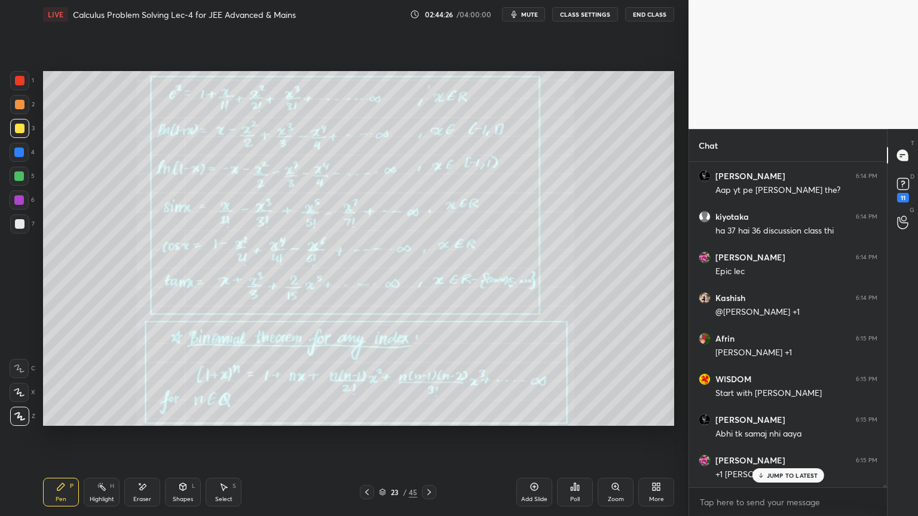
drag, startPoint x: 791, startPoint y: 475, endPoint x: 790, endPoint y: 465, distance: 10.2
click at [792, 474] on p "JUMP TO LATEST" at bounding box center [792, 475] width 51 height 7
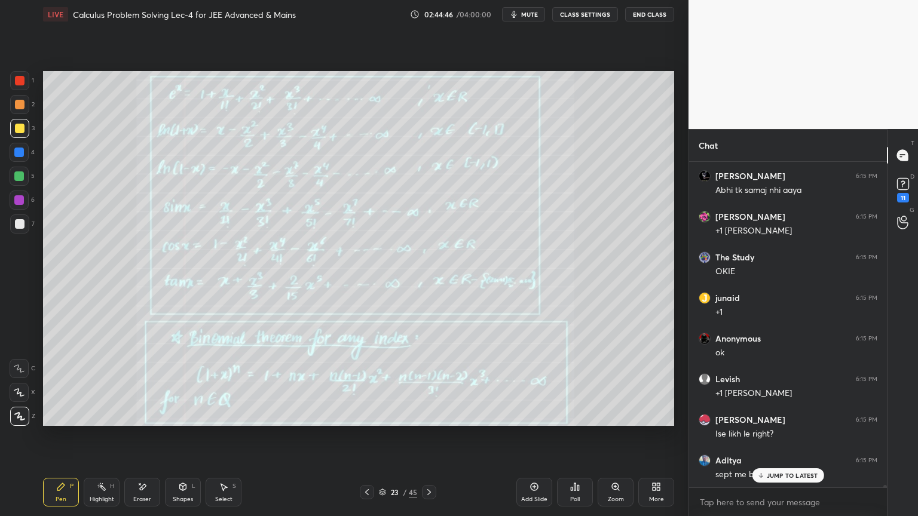
scroll to position [43804, 0]
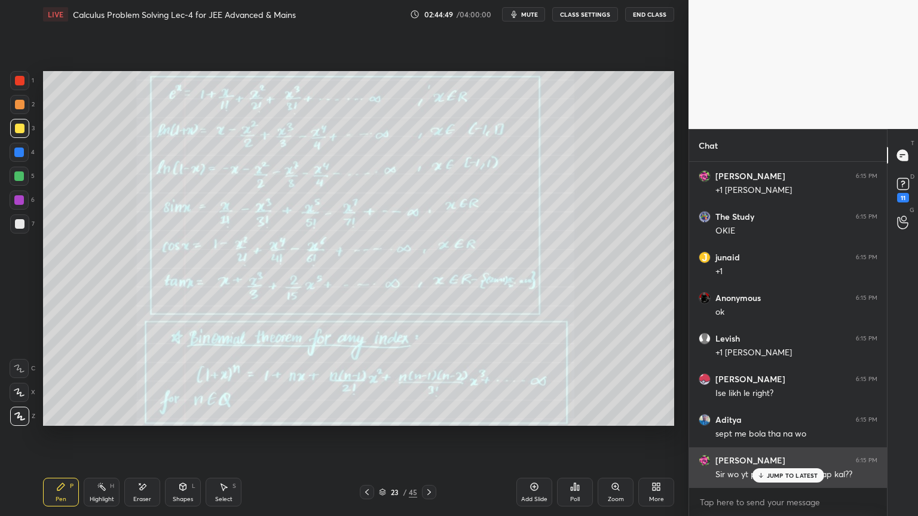
drag, startPoint x: 782, startPoint y: 471, endPoint x: 763, endPoint y: 470, distance: 18.6
click at [780, 475] on p "JUMP TO LATEST" at bounding box center [792, 475] width 51 height 7
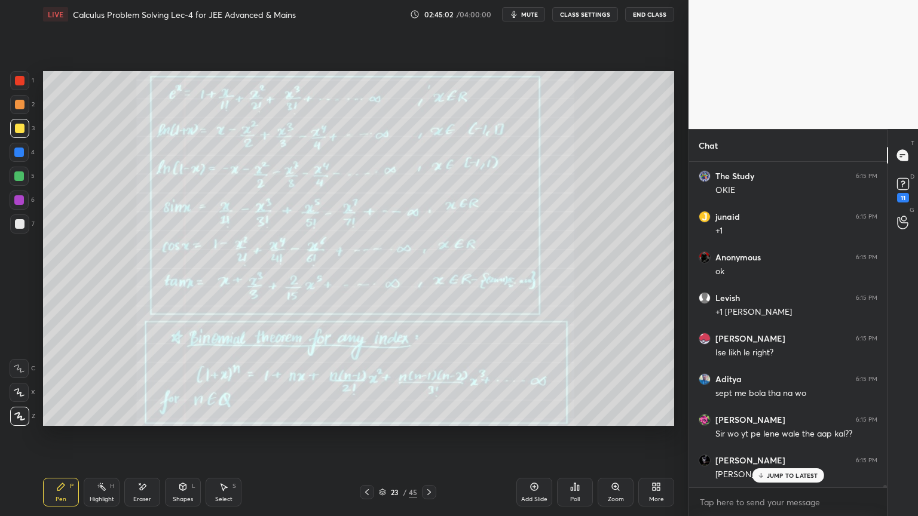
click at [145, 490] on icon at bounding box center [142, 487] width 10 height 10
click at [93, 497] on div "Highlight" at bounding box center [102, 500] width 24 height 6
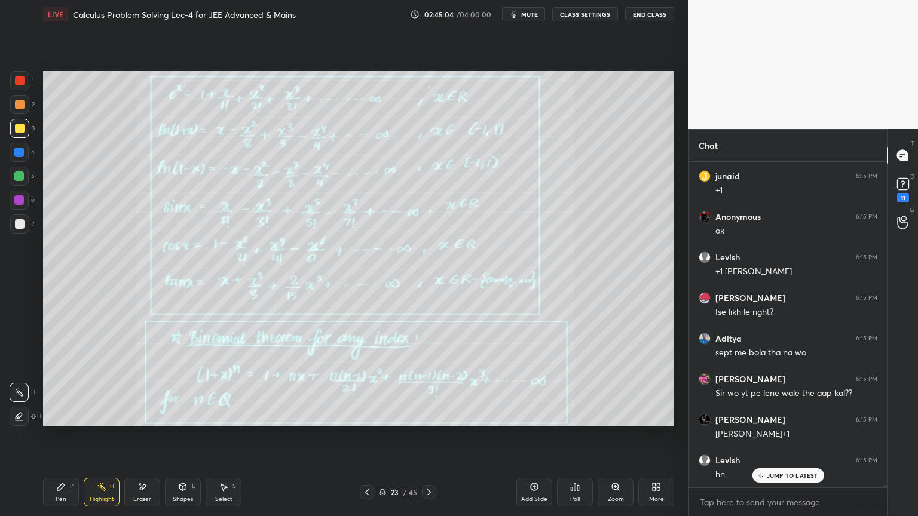
drag, startPoint x: 66, startPoint y: 494, endPoint x: 89, endPoint y: 473, distance: 30.5
click at [64, 494] on div "Pen P" at bounding box center [61, 492] width 36 height 29
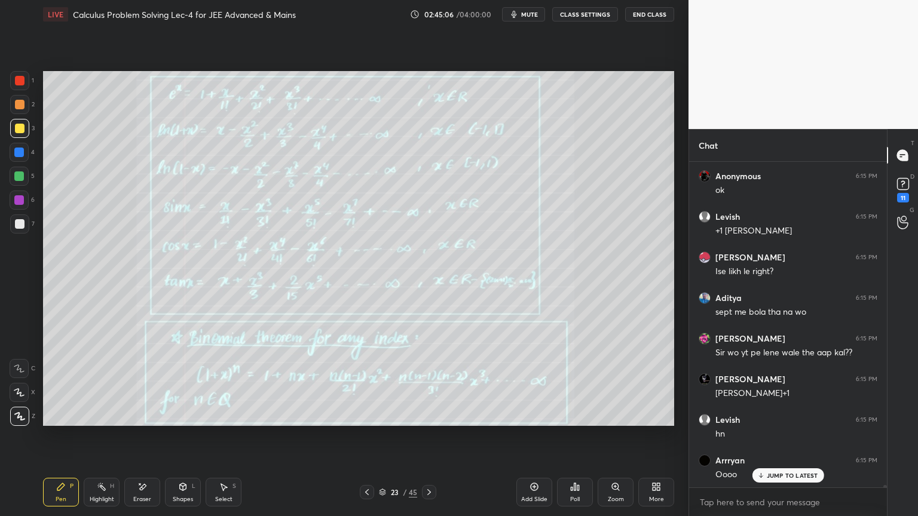
scroll to position [43967, 0]
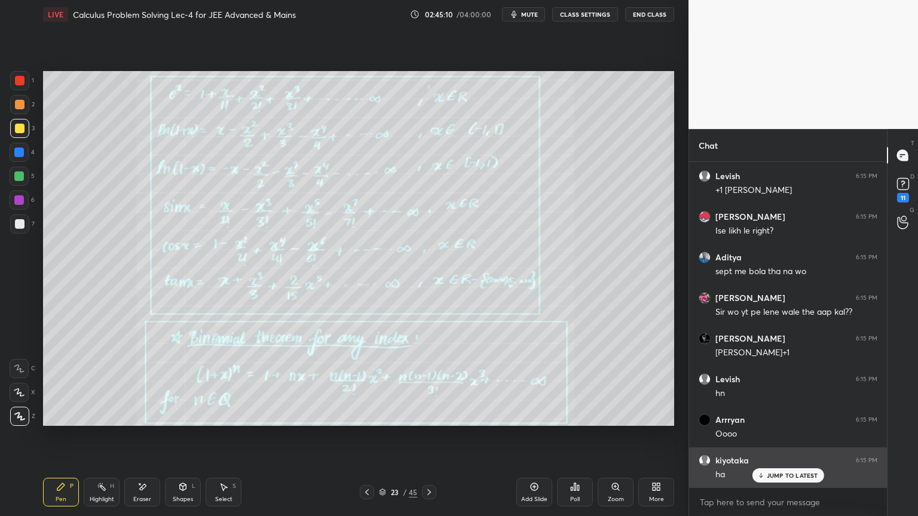
click at [773, 479] on div "JUMP TO LATEST" at bounding box center [788, 475] width 72 height 14
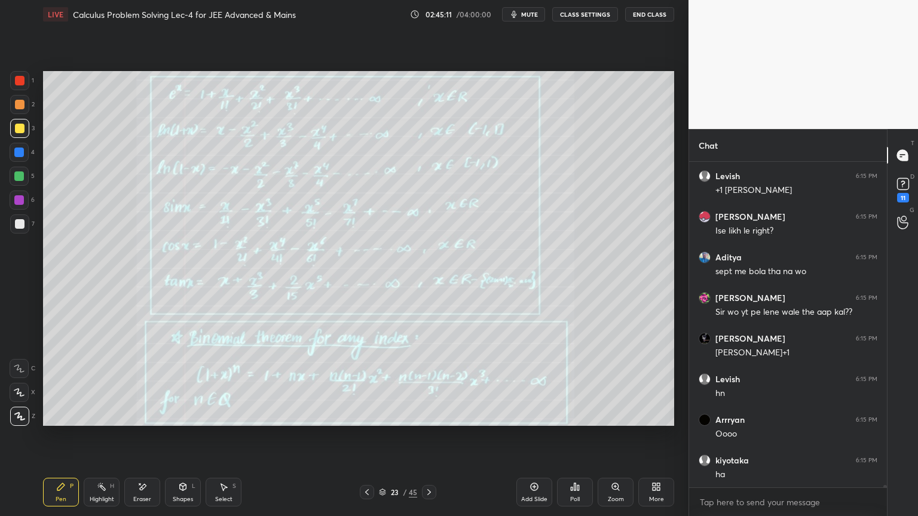
scroll to position [44007, 0]
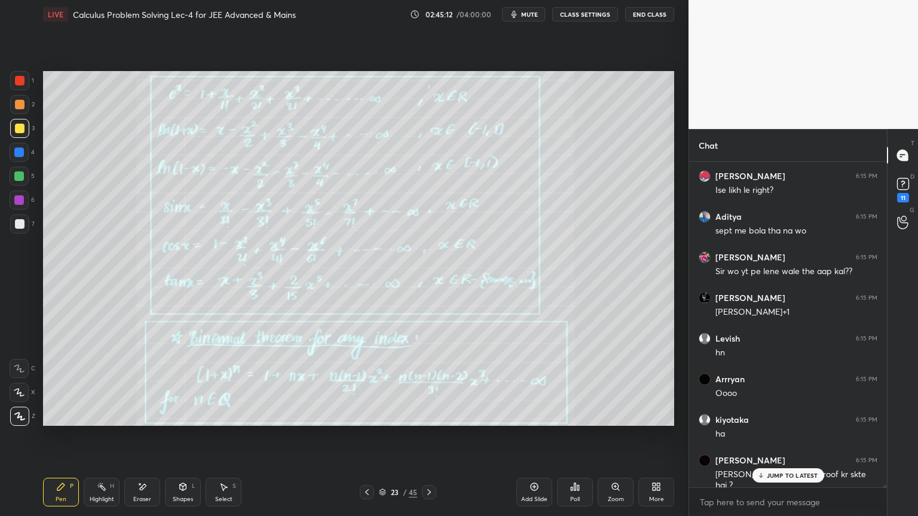
drag, startPoint x: 140, startPoint y: 488, endPoint x: 146, endPoint y: 491, distance: 6.4
click at [141, 489] on icon at bounding box center [142, 487] width 10 height 10
drag, startPoint x: 18, startPoint y: 416, endPoint x: 55, endPoint y: 435, distance: 41.7
click at [17, 412] on span "Erase all" at bounding box center [19, 416] width 18 height 8
drag, startPoint x: 101, startPoint y: 491, endPoint x: 91, endPoint y: 487, distance: 10.8
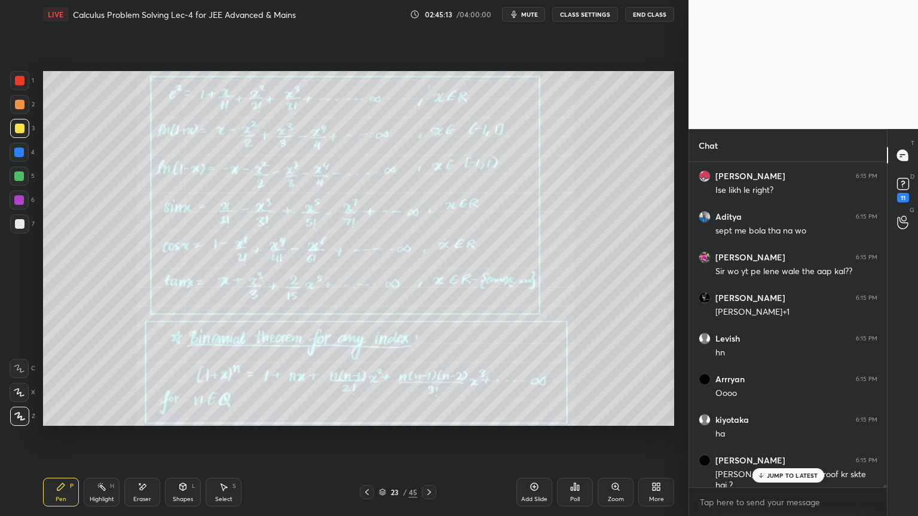
click at [97, 489] on icon at bounding box center [102, 487] width 10 height 10
click at [68, 485] on div "Pen P" at bounding box center [61, 492] width 36 height 29
click at [384, 491] on icon at bounding box center [382, 492] width 7 height 7
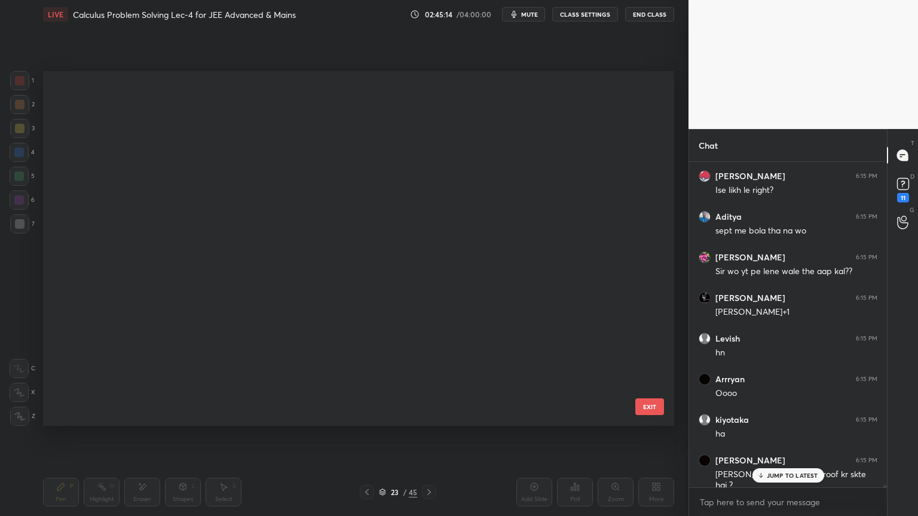
scroll to position [351, 625]
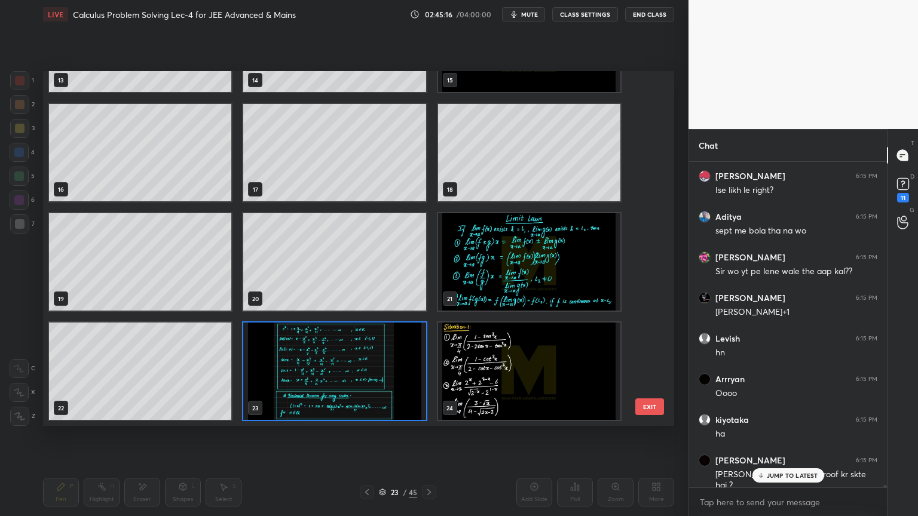
click at [768, 479] on div "JUMP TO LATEST" at bounding box center [788, 475] width 72 height 14
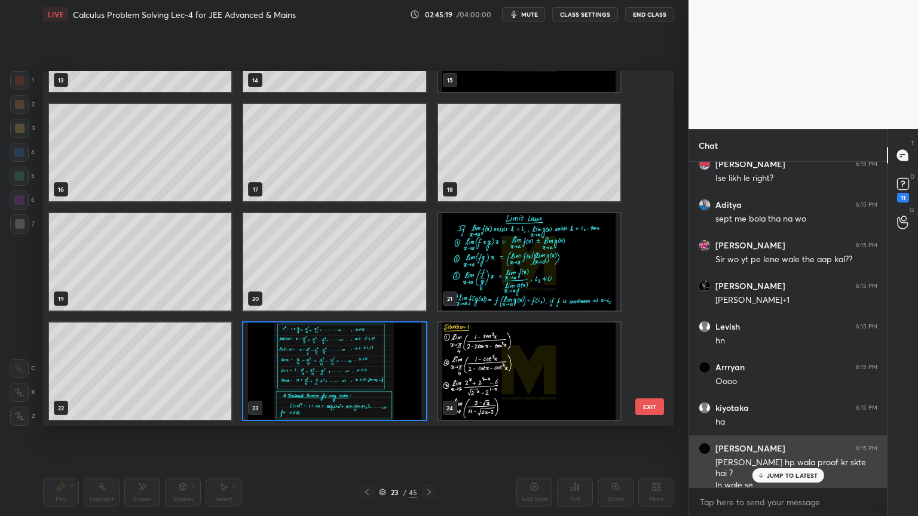
click at [777, 476] on p "JUMP TO LATEST" at bounding box center [792, 475] width 51 height 7
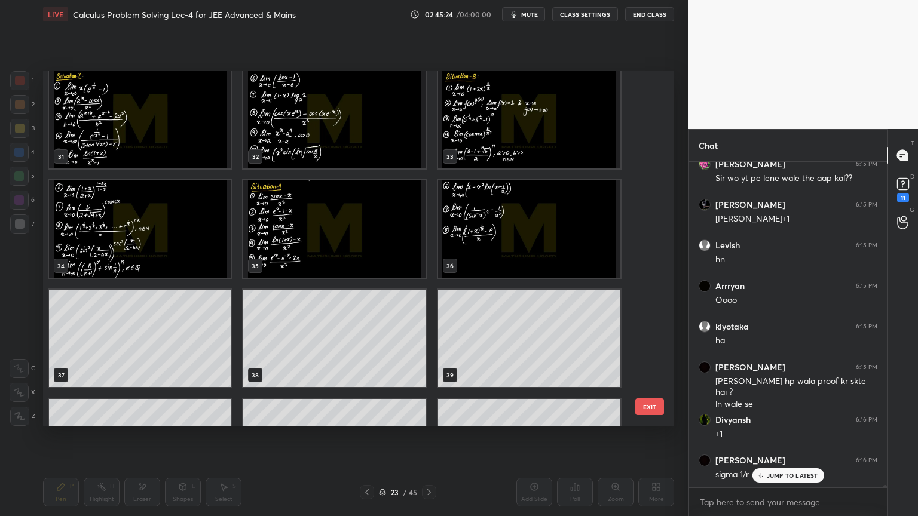
scroll to position [1094, 0]
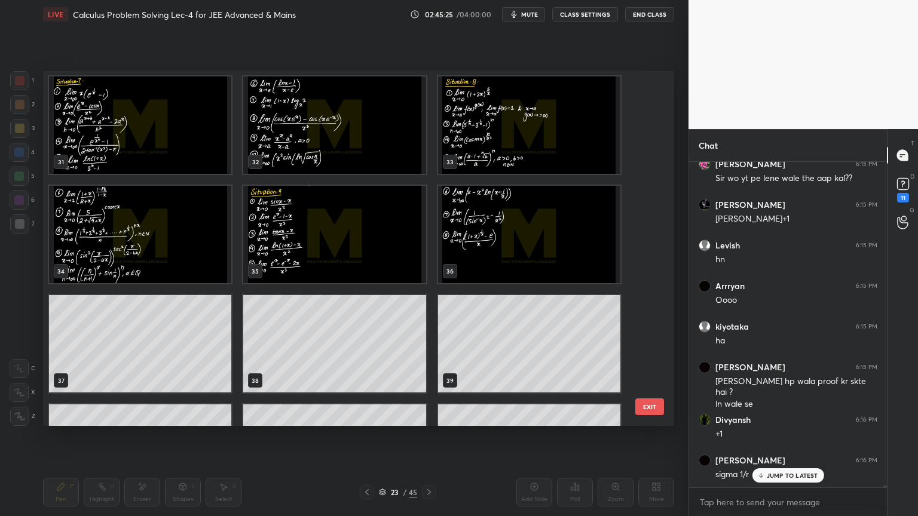
click at [780, 474] on p "JUMP TO LATEST" at bounding box center [792, 475] width 51 height 7
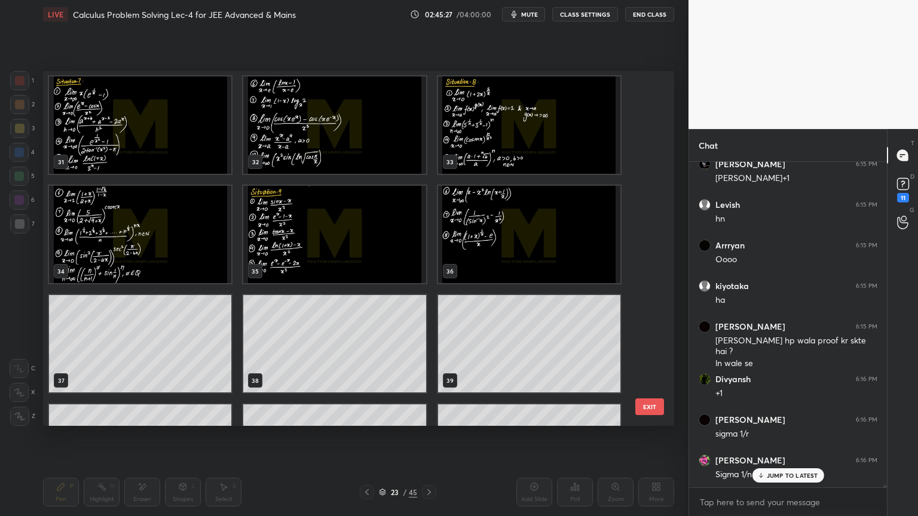
scroll to position [44182, 0]
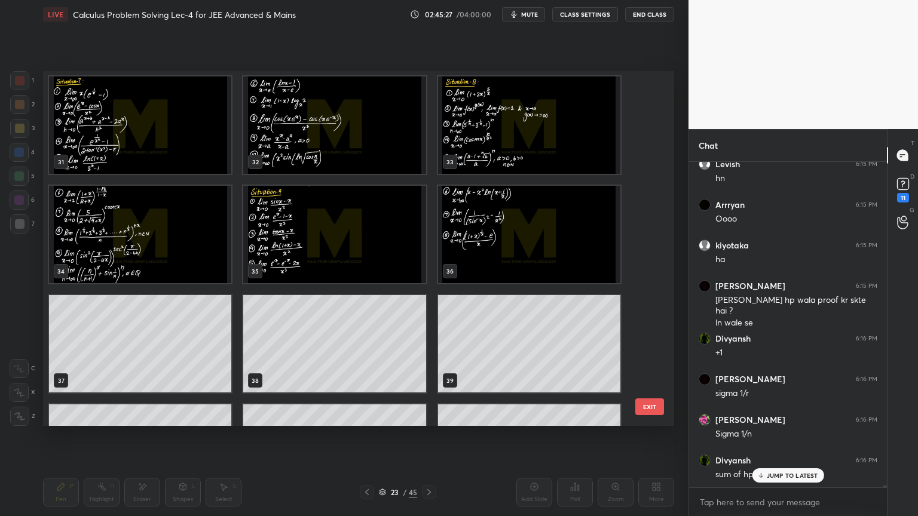
click at [255, 238] on img "grid" at bounding box center [334, 234] width 182 height 97
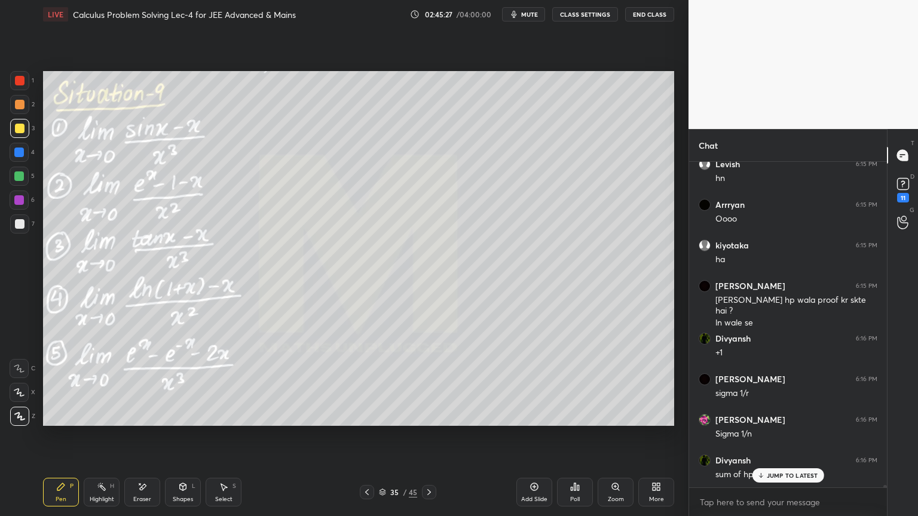
click at [255, 238] on img "grid" at bounding box center [334, 234] width 182 height 97
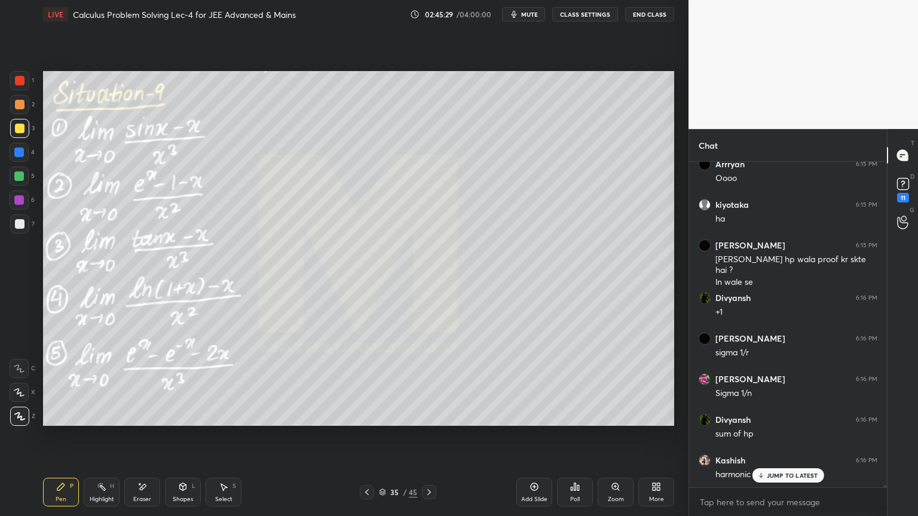
click at [777, 472] on p "JUMP TO LATEST" at bounding box center [792, 475] width 51 height 7
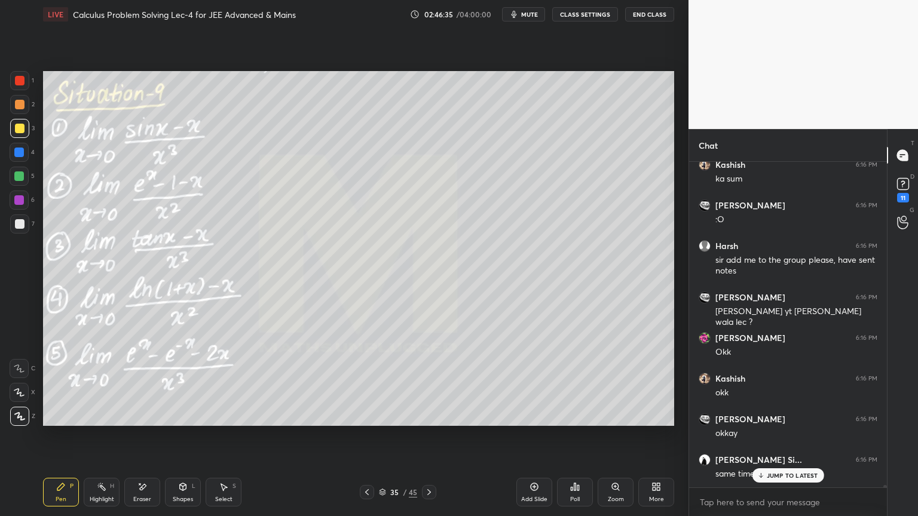
scroll to position [44650, 0]
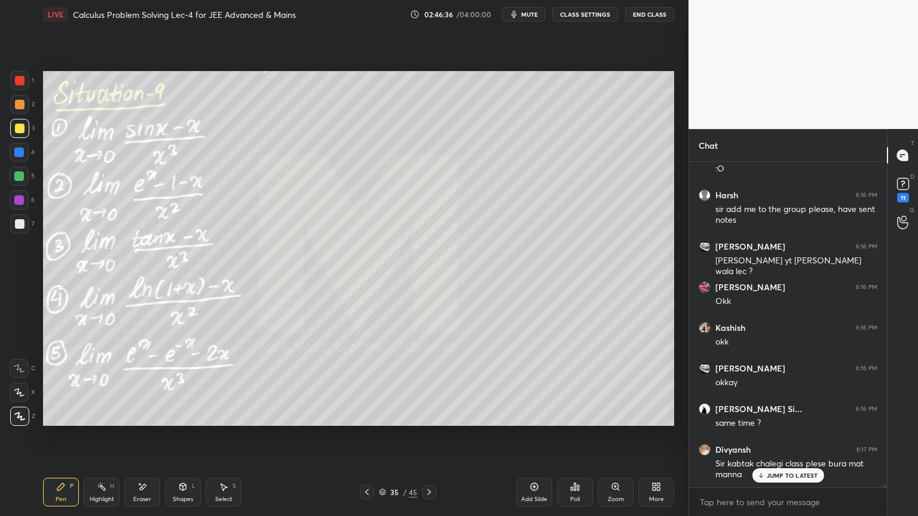
click at [385, 493] on icon at bounding box center [382, 492] width 7 height 7
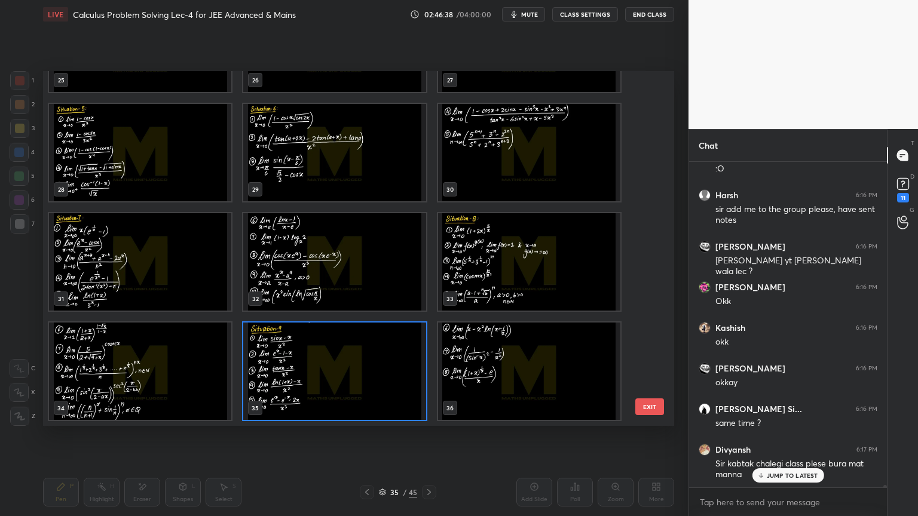
scroll to position [44693, 0]
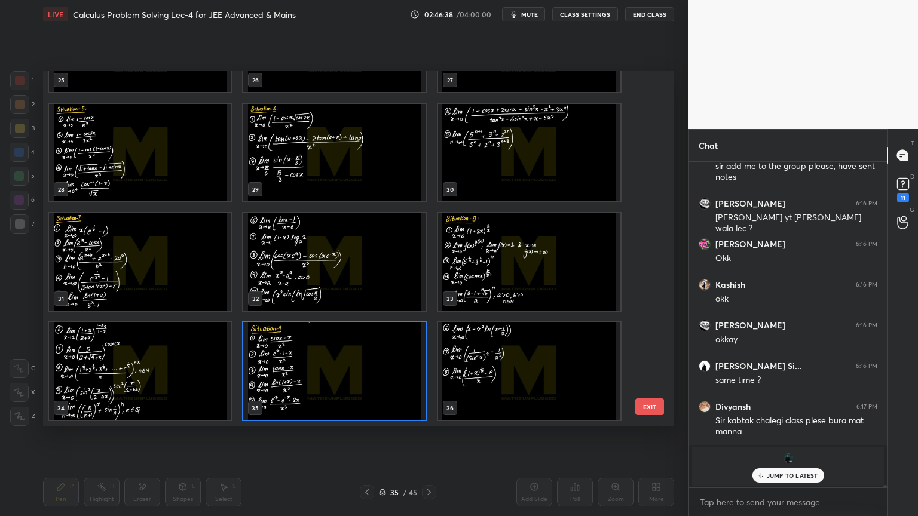
click at [776, 477] on p "JUMP TO LATEST" at bounding box center [792, 475] width 51 height 7
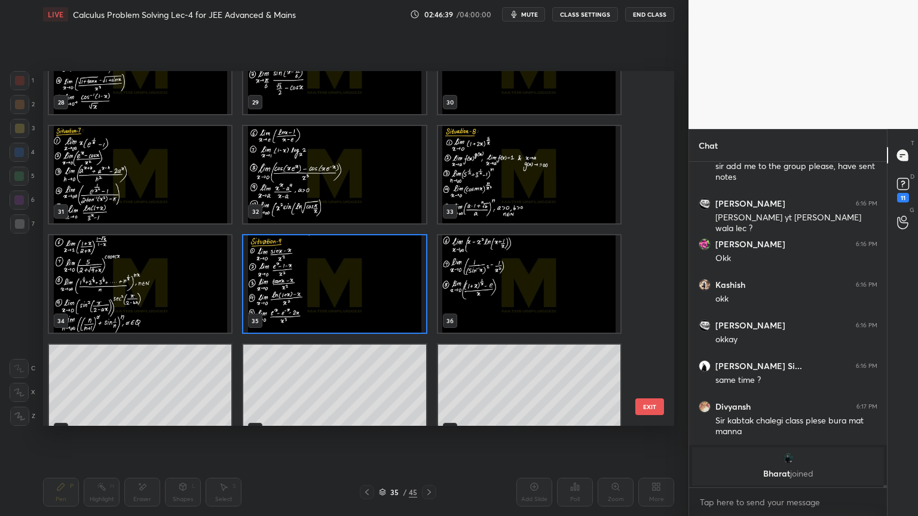
scroll to position [1045, 0]
click at [332, 281] on img "grid" at bounding box center [334, 283] width 182 height 97
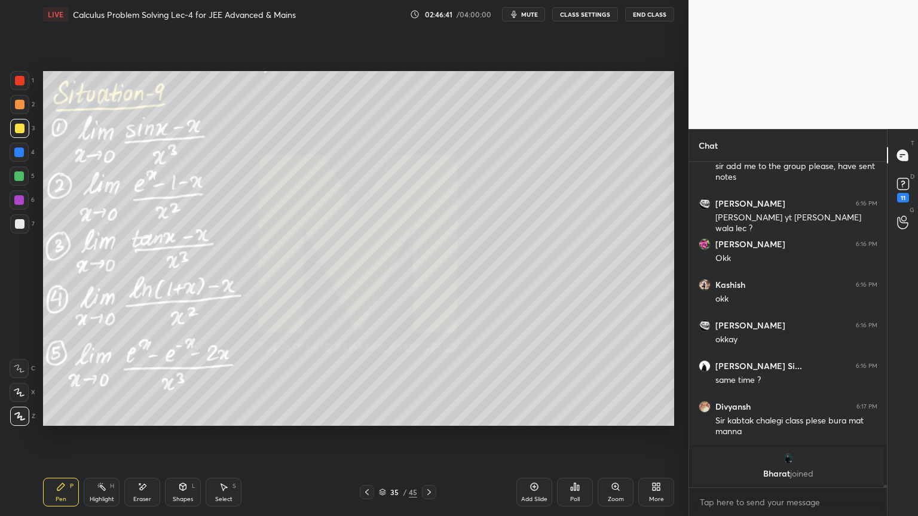
click at [382, 493] on icon at bounding box center [382, 492] width 7 height 7
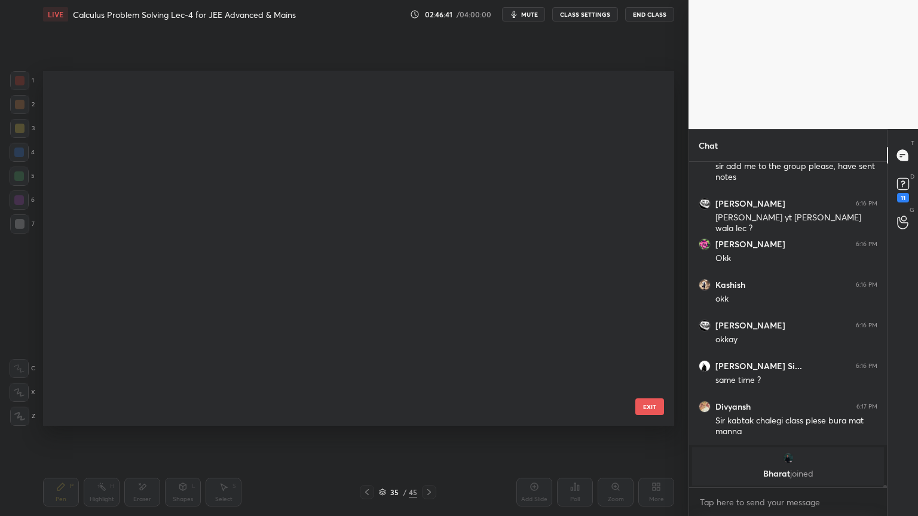
scroll to position [351, 625]
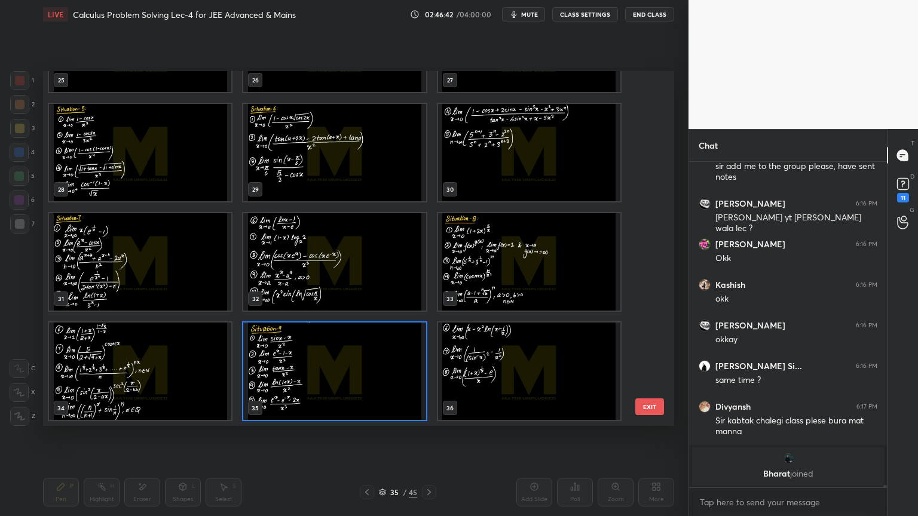
click at [505, 353] on img "grid" at bounding box center [529, 371] width 182 height 97
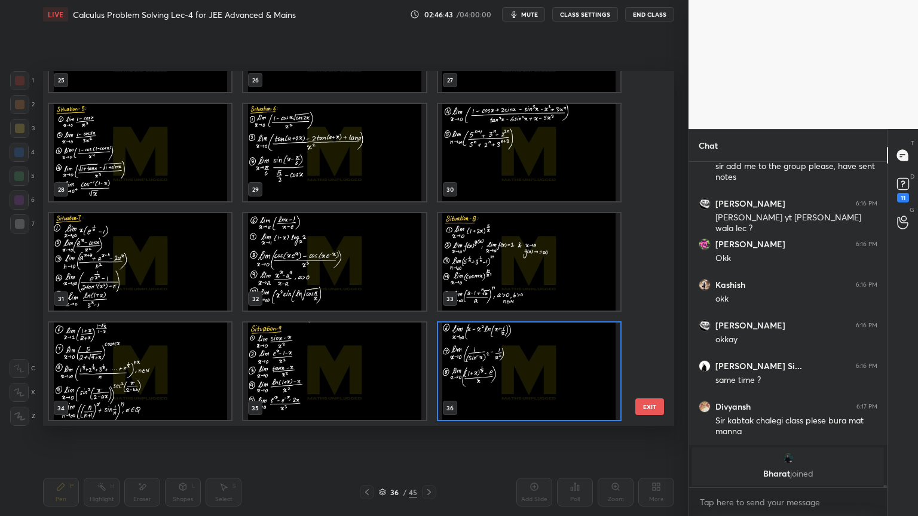
click at [393, 375] on img "grid" at bounding box center [334, 371] width 182 height 97
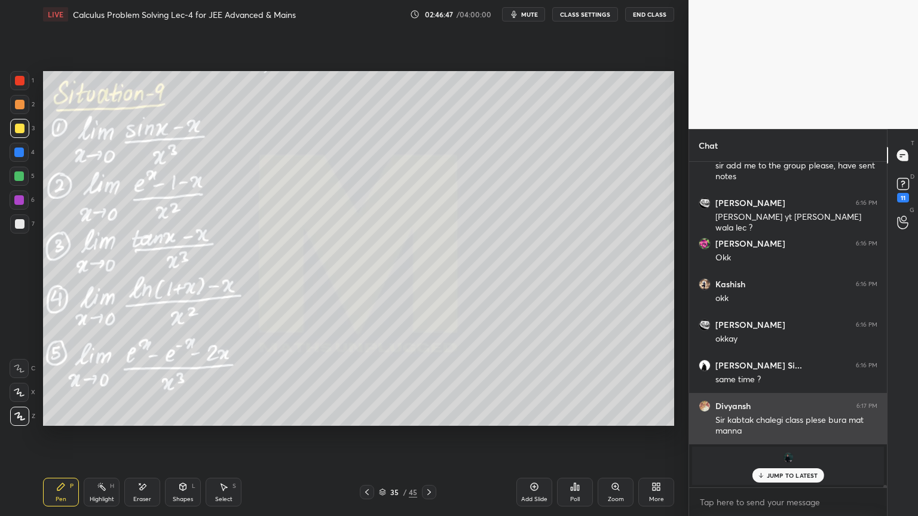
scroll to position [44734, 0]
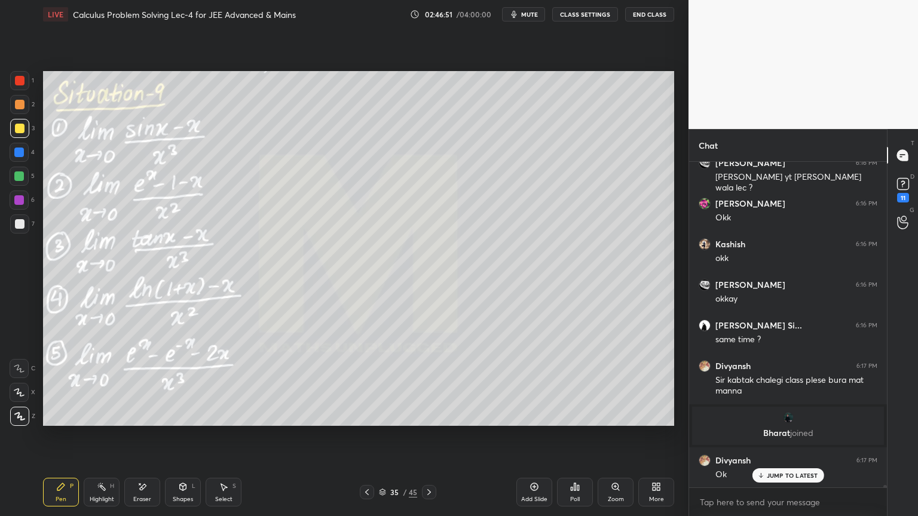
click at [780, 476] on p "JUMP TO LATEST" at bounding box center [792, 475] width 51 height 7
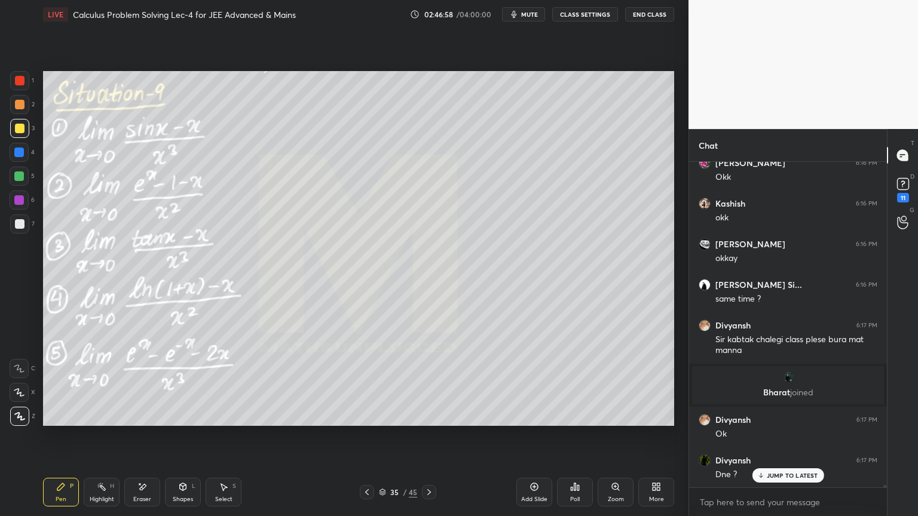
click at [788, 474] on p "JUMP TO LATEST" at bounding box center [792, 475] width 51 height 7
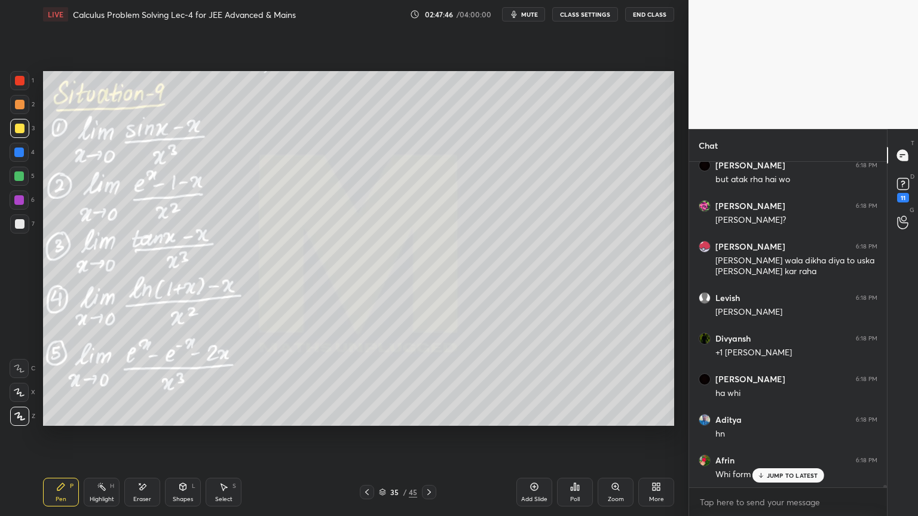
scroll to position [45812, 0]
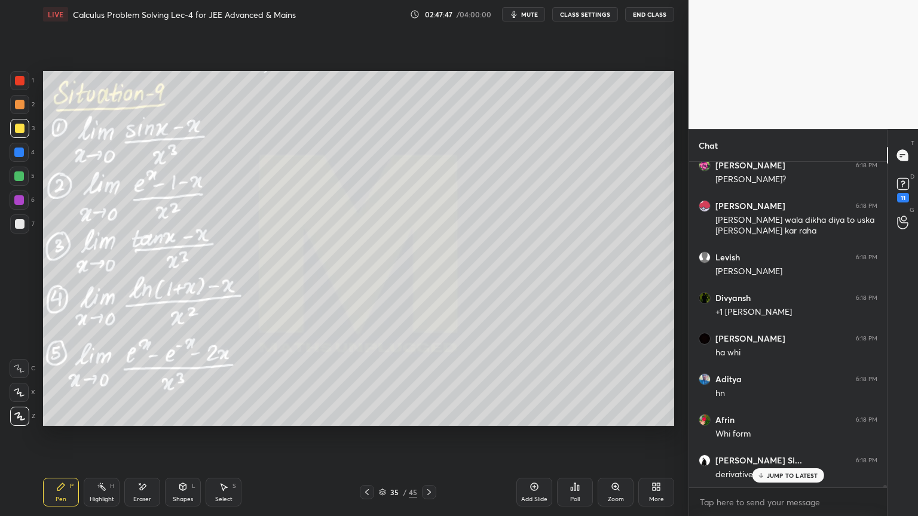
drag, startPoint x: 144, startPoint y: 492, endPoint x: 164, endPoint y: 446, distance: 50.8
click at [145, 494] on div "Eraser" at bounding box center [142, 492] width 36 height 29
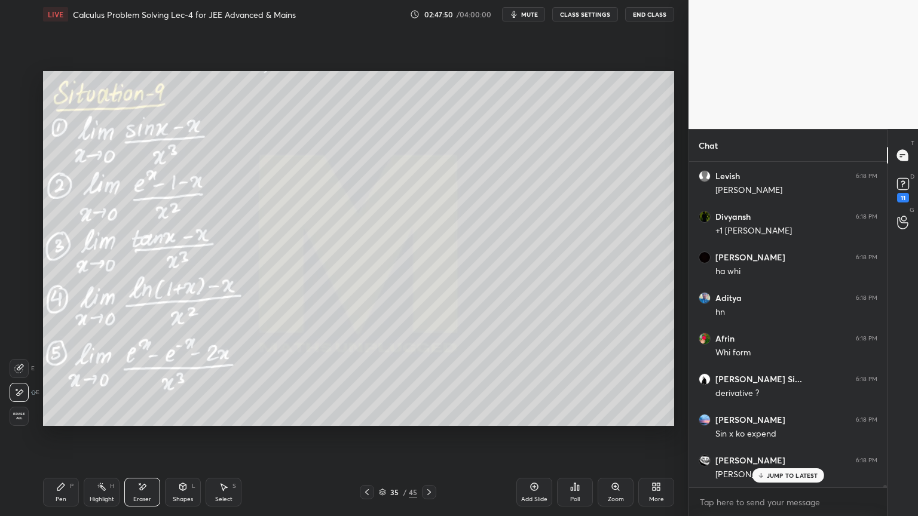
scroll to position [45934, 0]
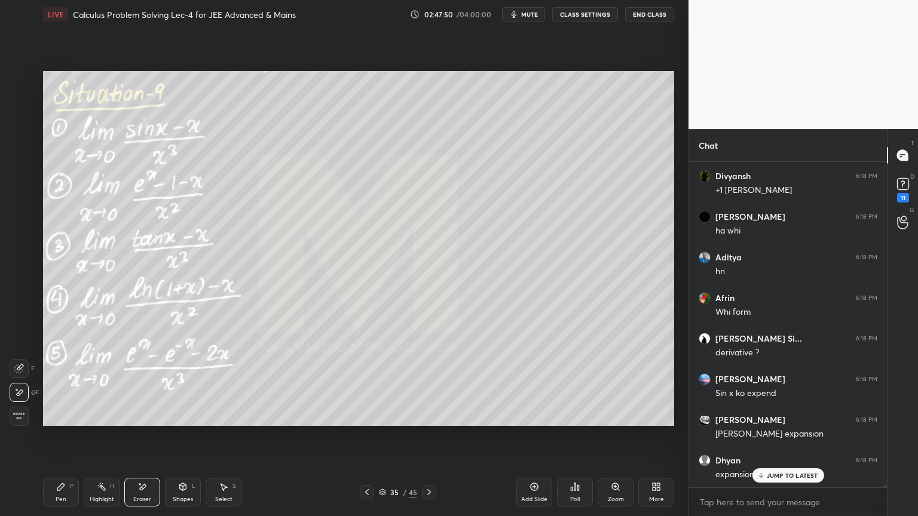
drag, startPoint x: 93, startPoint y: 490, endPoint x: 72, endPoint y: 489, distance: 21.5
click at [91, 491] on div "Highlight H" at bounding box center [102, 492] width 36 height 29
drag, startPoint x: 72, startPoint y: 489, endPoint x: 80, endPoint y: 469, distance: 22.0
click at [69, 490] on div "Pen P" at bounding box center [61, 492] width 36 height 29
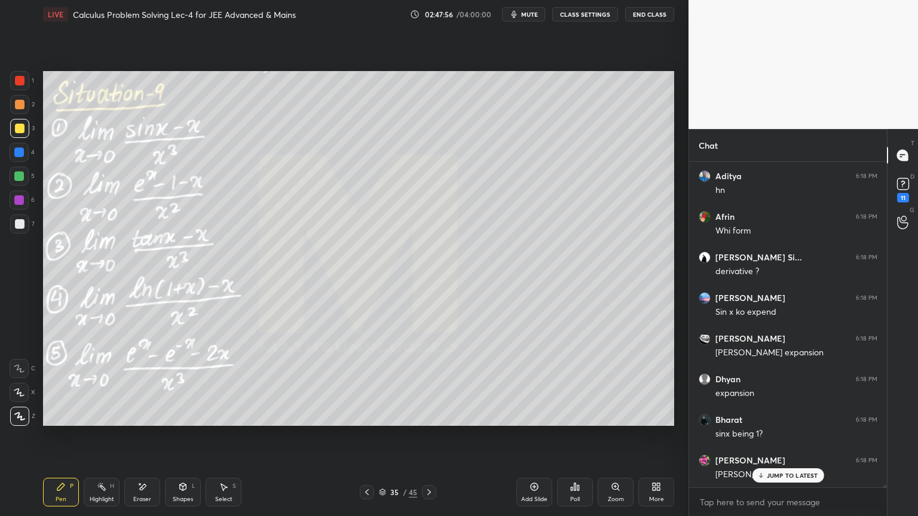
scroll to position [46056, 0]
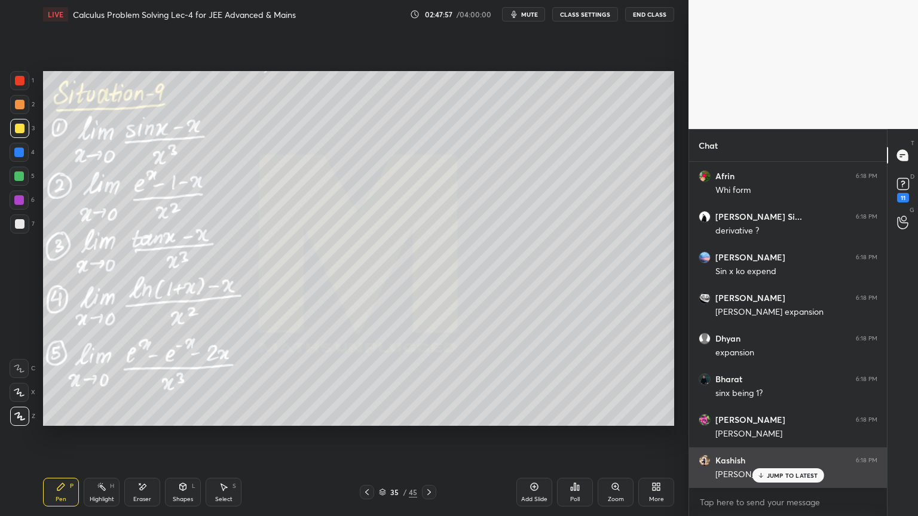
click at [770, 477] on p "JUMP TO LATEST" at bounding box center [792, 475] width 51 height 7
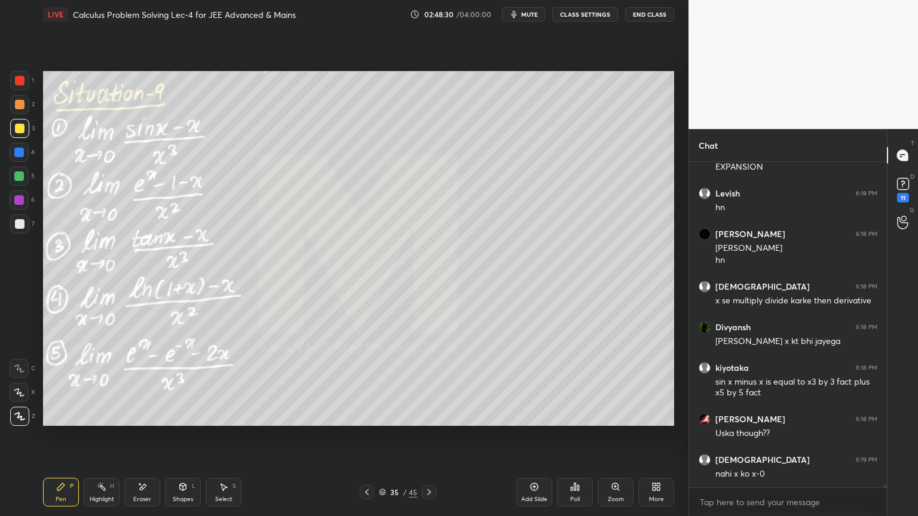
scroll to position [46485, 0]
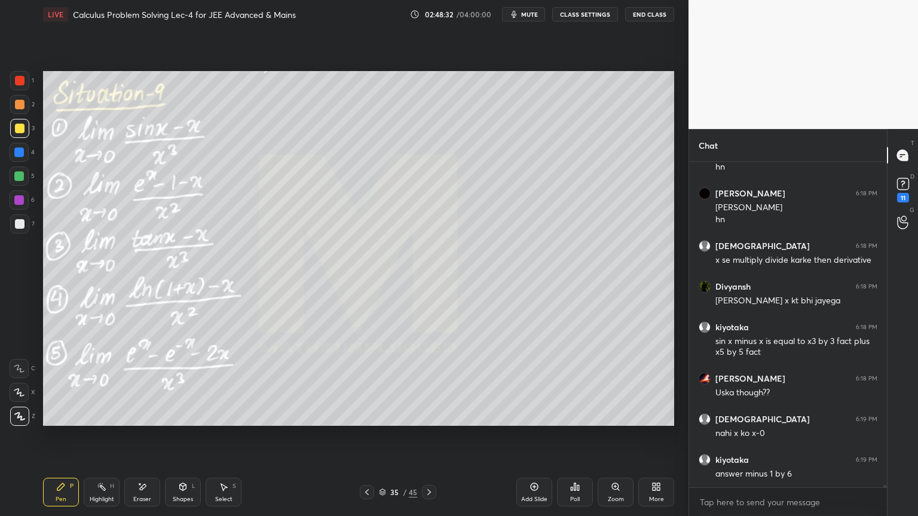
click at [145, 485] on icon at bounding box center [143, 487] width 7 height 6
click at [93, 499] on div "Highlight" at bounding box center [102, 500] width 24 height 6
click at [71, 498] on div "Pen P" at bounding box center [61, 492] width 36 height 29
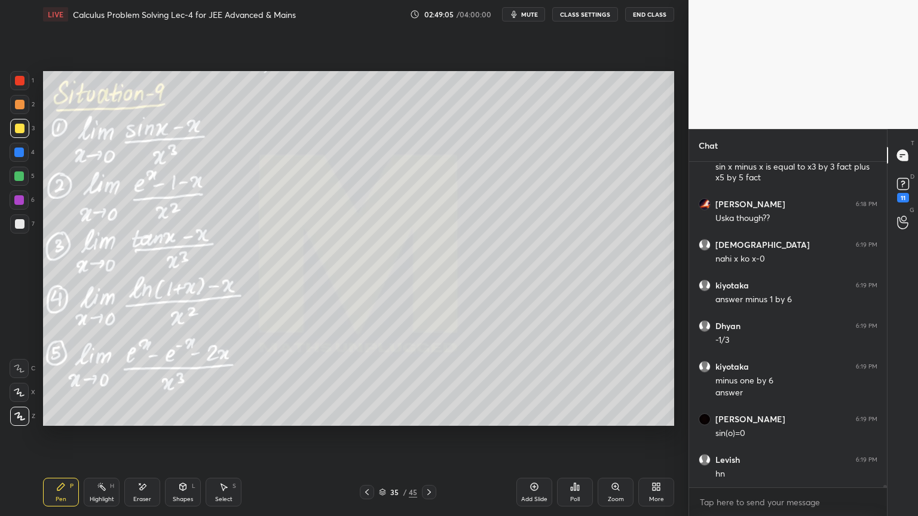
scroll to position [46700, 0]
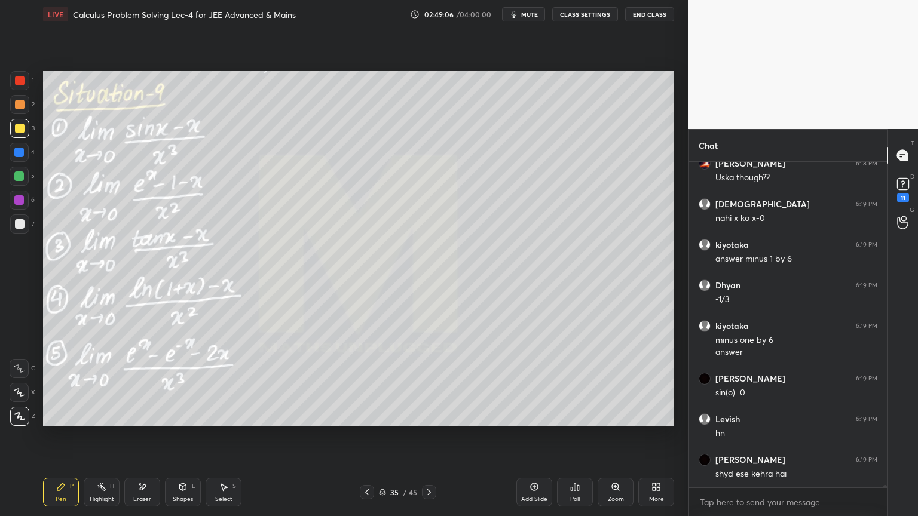
click at [154, 488] on div "Eraser" at bounding box center [142, 492] width 36 height 29
click at [69, 489] on div "Pen P" at bounding box center [61, 492] width 36 height 29
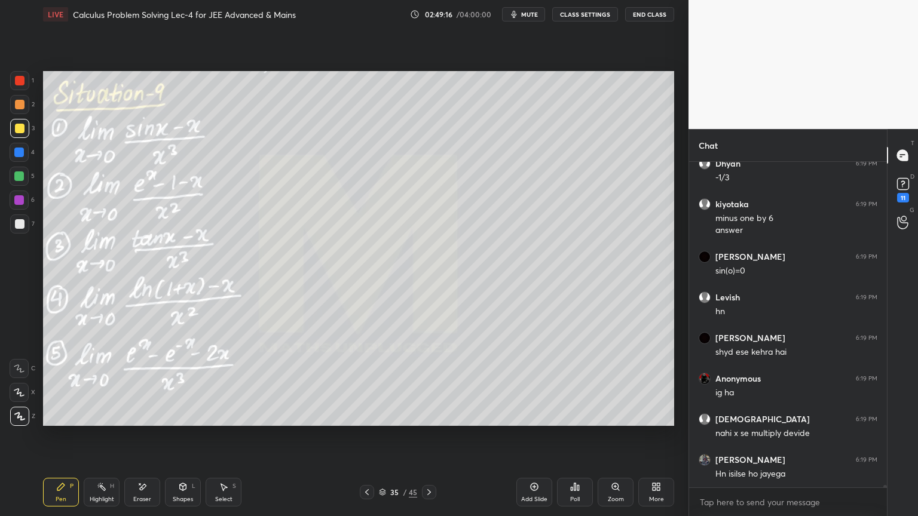
scroll to position [46863, 0]
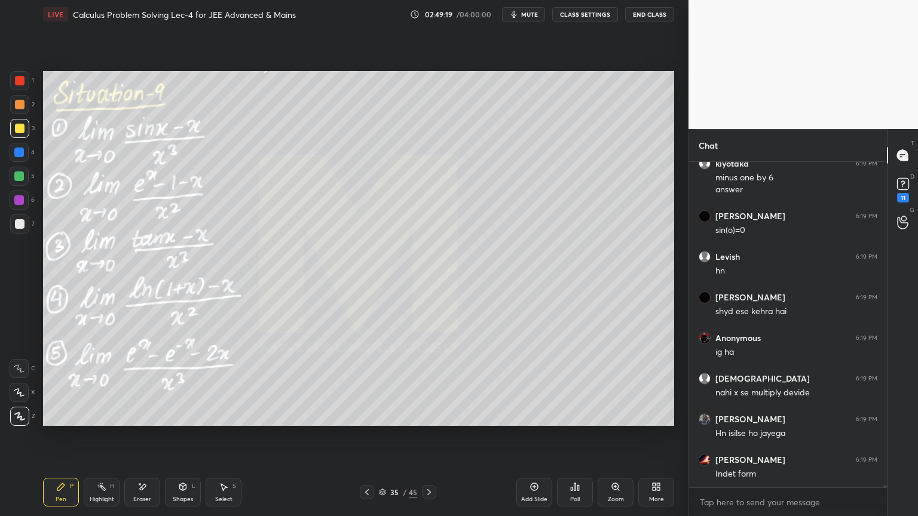
drag, startPoint x: 96, startPoint y: 492, endPoint x: 89, endPoint y: 492, distance: 7.2
click at [96, 492] on div "Highlight H" at bounding box center [102, 492] width 36 height 29
click at [67, 486] on div "Pen P" at bounding box center [61, 492] width 36 height 29
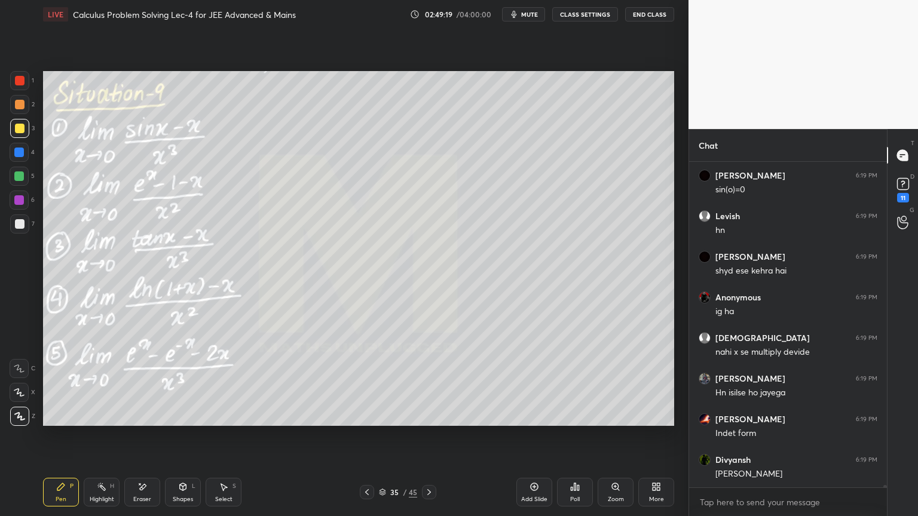
click at [215, 489] on div "Select S" at bounding box center [224, 492] width 36 height 29
click at [94, 495] on div "Highlight H" at bounding box center [102, 492] width 36 height 29
click at [68, 500] on div "Pen P" at bounding box center [61, 492] width 36 height 29
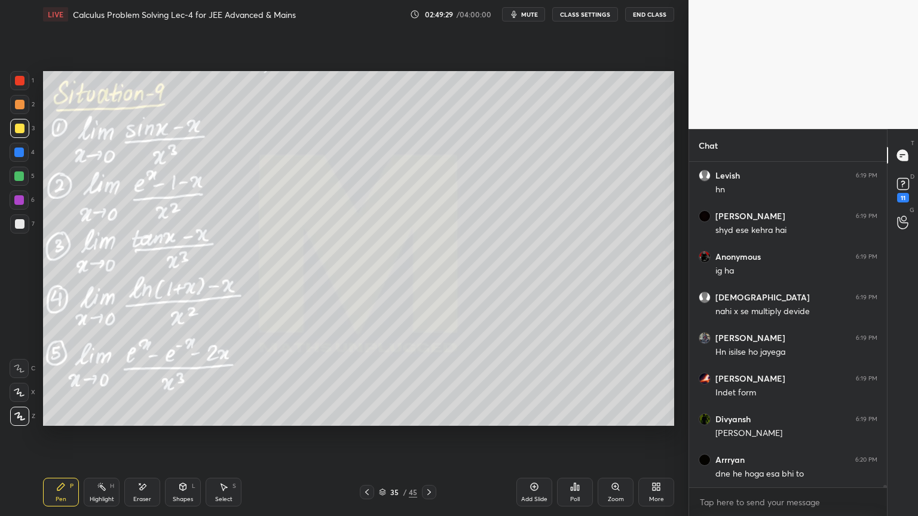
scroll to position [46985, 0]
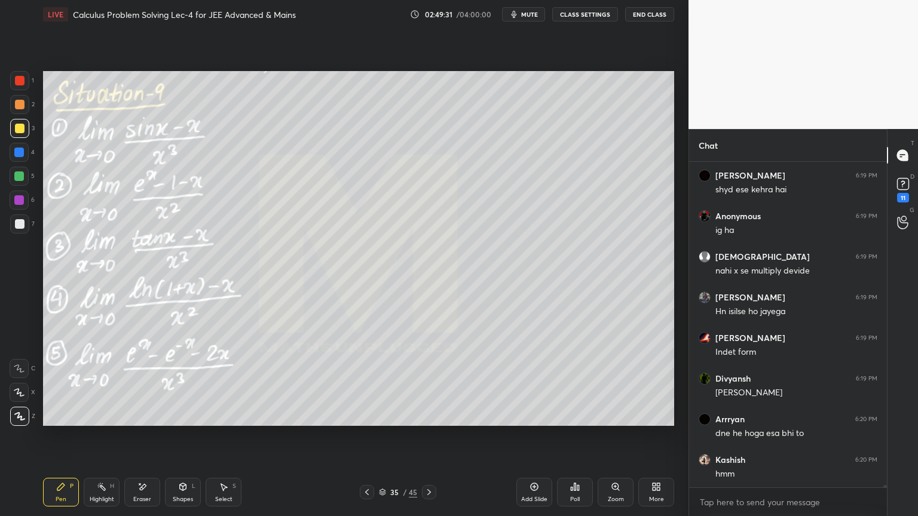
click at [225, 498] on div "Select" at bounding box center [223, 500] width 17 height 6
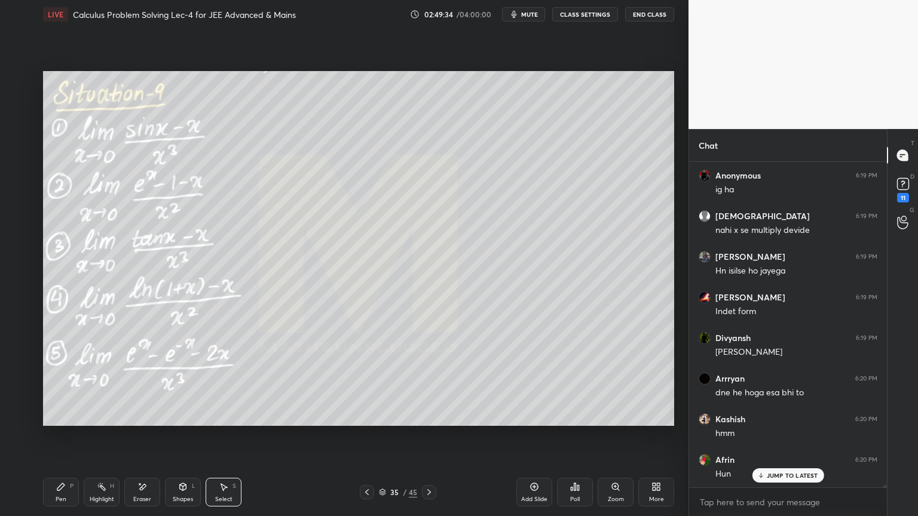
scroll to position [47076, 0]
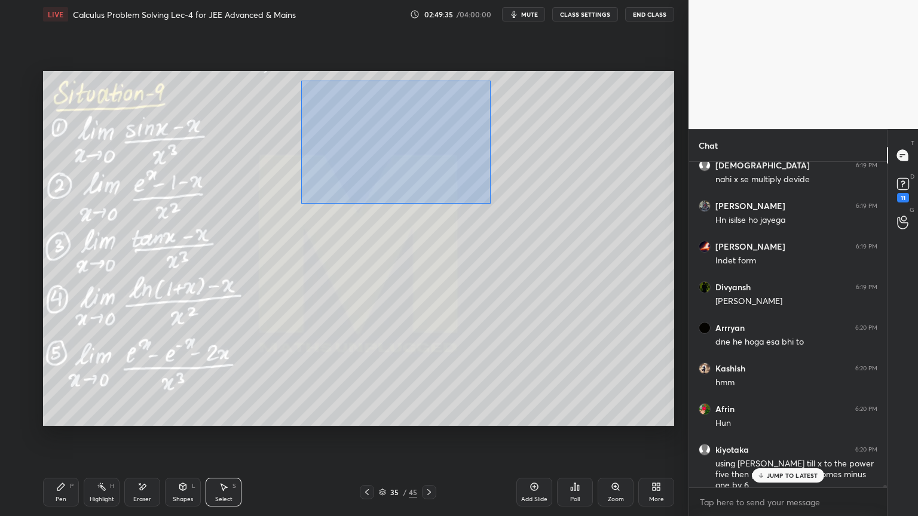
drag, startPoint x: 301, startPoint y: 81, endPoint x: 468, endPoint y: 238, distance: 229.5
click at [491, 204] on div "0 ° Undo Copy Duplicate Duplicate to new slide Delete" at bounding box center [358, 248] width 631 height 355
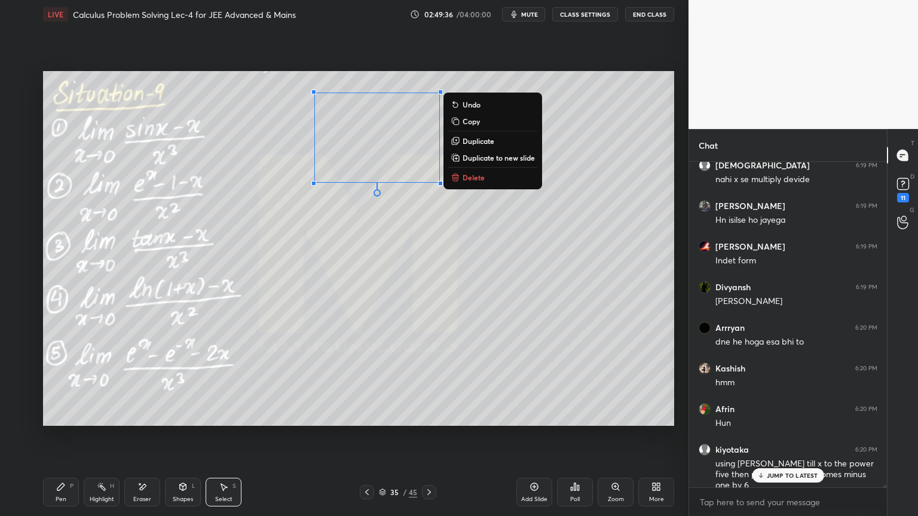
drag, startPoint x: 439, startPoint y: 269, endPoint x: 356, endPoint y: 318, distance: 95.9
click at [438, 269] on div "0 ° Undo Copy Duplicate Duplicate to new slide Delete" at bounding box center [358, 248] width 631 height 355
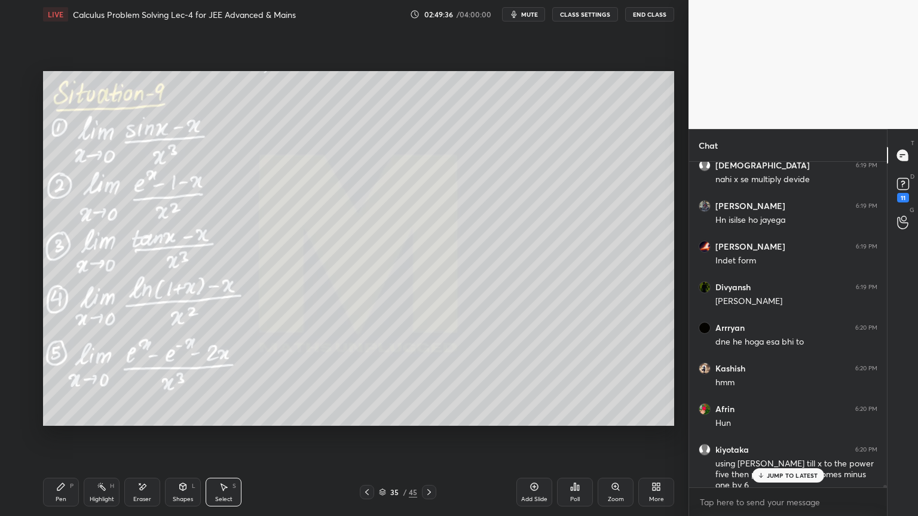
drag, startPoint x: 96, startPoint y: 494, endPoint x: 56, endPoint y: 492, distance: 40.1
click at [93, 495] on div "Highlight H" at bounding box center [102, 492] width 36 height 29
drag, startPoint x: 56, startPoint y: 492, endPoint x: 90, endPoint y: 437, distance: 64.5
click at [53, 491] on div "Pen P" at bounding box center [61, 492] width 36 height 29
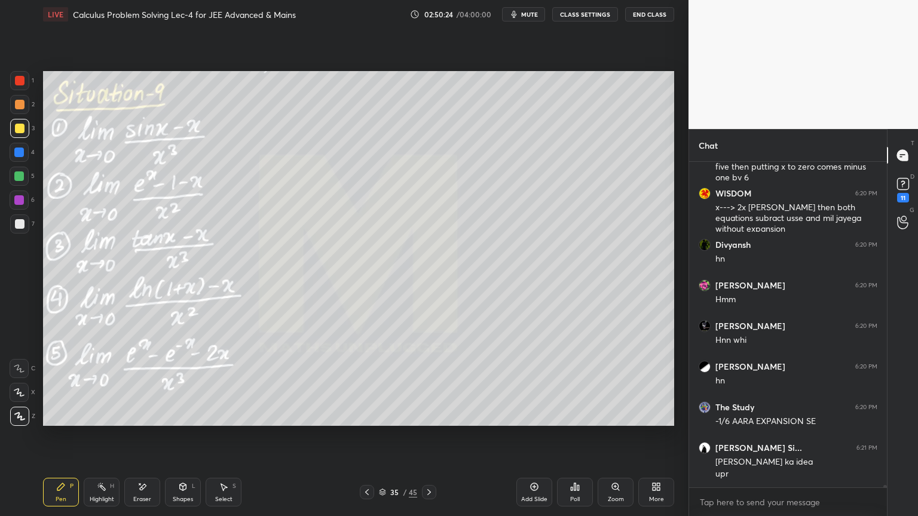
scroll to position [47435, 0]
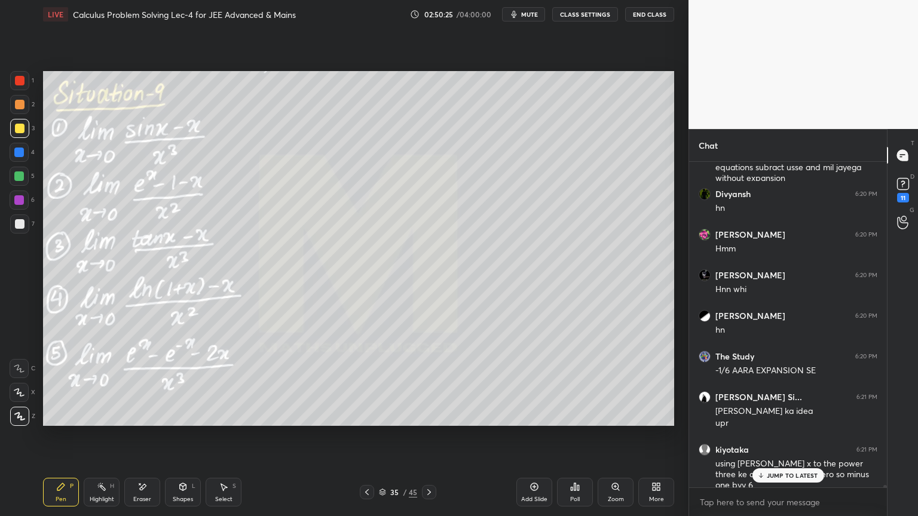
click at [132, 492] on div "Eraser" at bounding box center [142, 492] width 36 height 29
drag, startPoint x: 22, startPoint y: 415, endPoint x: 37, endPoint y: 430, distance: 21.6
click at [22, 416] on span "Erase all" at bounding box center [19, 416] width 18 height 8
drag, startPoint x: 103, startPoint y: 492, endPoint x: 76, endPoint y: 489, distance: 26.5
click at [101, 492] on div "Highlight H" at bounding box center [102, 492] width 36 height 29
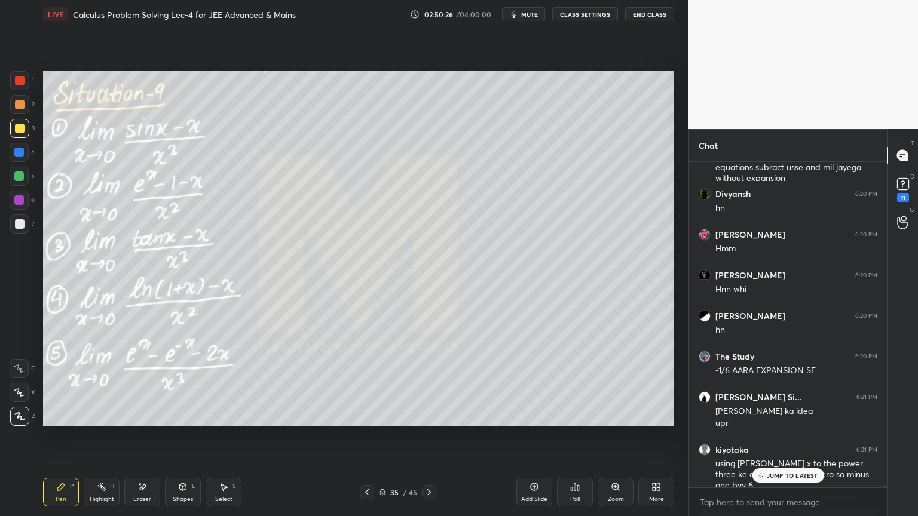
click at [70, 489] on div "Pen P" at bounding box center [61, 492] width 36 height 29
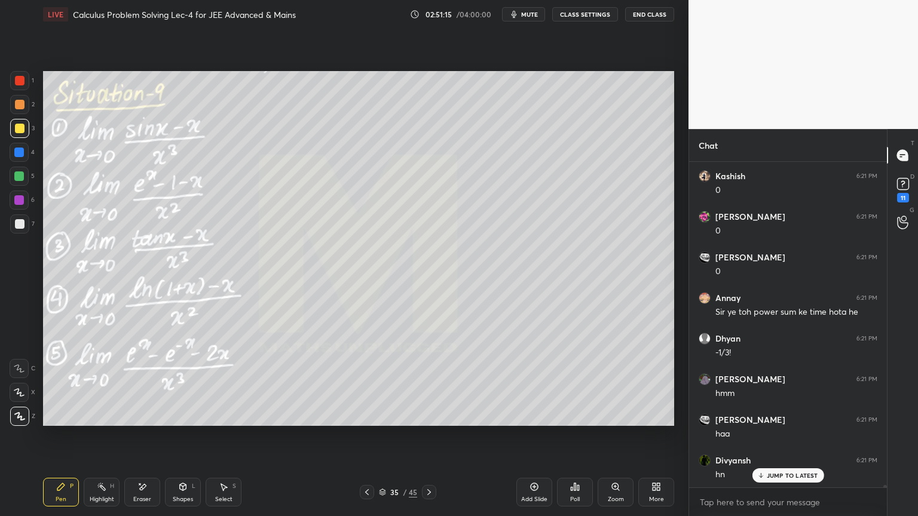
scroll to position [48735, 0]
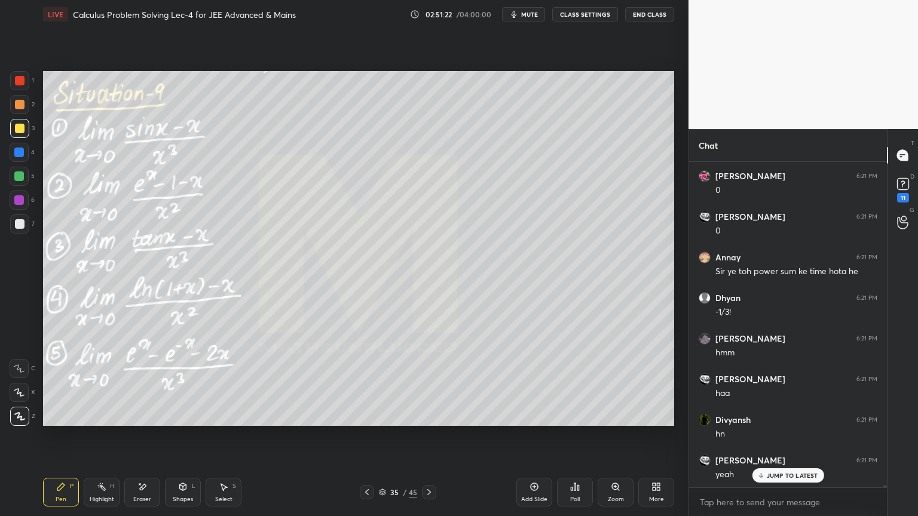
click at [153, 491] on div "Eraser" at bounding box center [142, 492] width 36 height 29
click at [94, 487] on div "Highlight H" at bounding box center [102, 492] width 36 height 29
click at [60, 486] on icon at bounding box center [60, 486] width 7 height 7
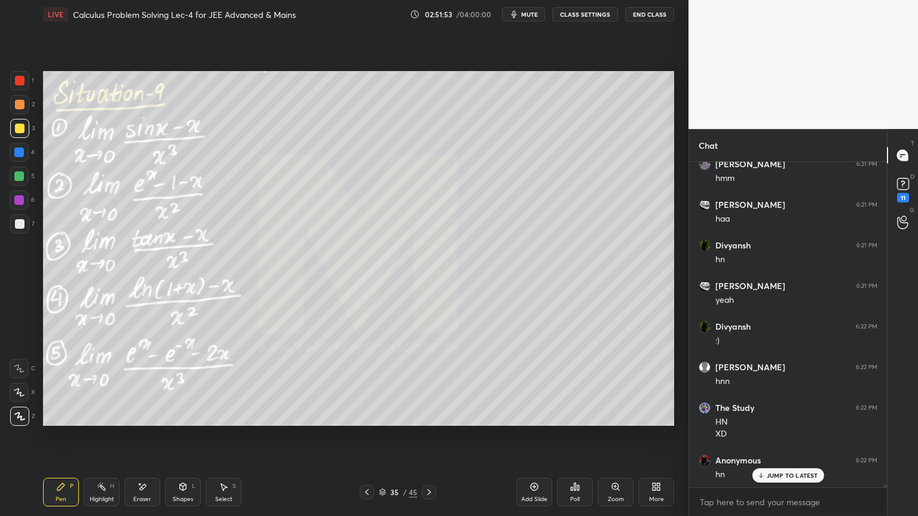
scroll to position [48950, 0]
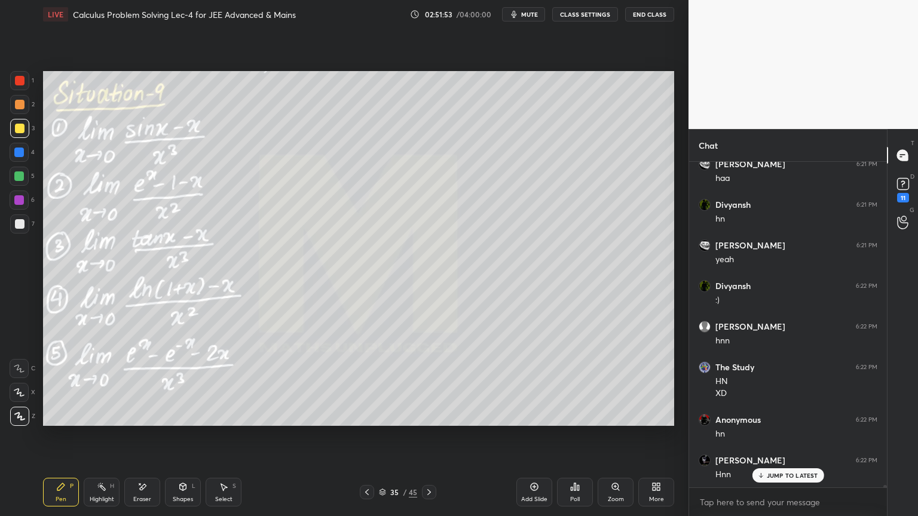
click at [139, 493] on div "Eraser" at bounding box center [142, 492] width 36 height 29
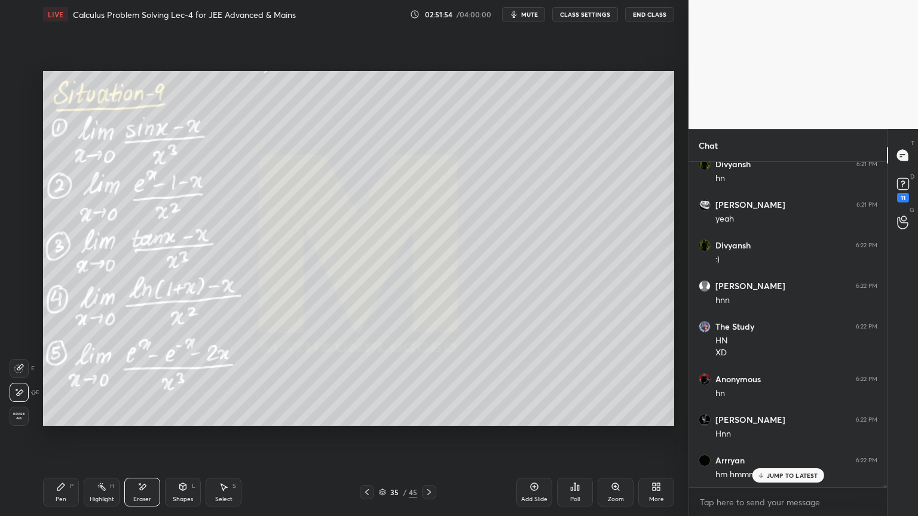
click at [69, 497] on div "Pen P" at bounding box center [61, 492] width 36 height 29
click at [140, 499] on div "Eraser" at bounding box center [142, 500] width 18 height 6
click at [72, 491] on div "Pen P" at bounding box center [61, 492] width 36 height 29
drag, startPoint x: 141, startPoint y: 492, endPoint x: 166, endPoint y: 479, distance: 28.1
click at [142, 492] on div "Eraser" at bounding box center [142, 492] width 36 height 29
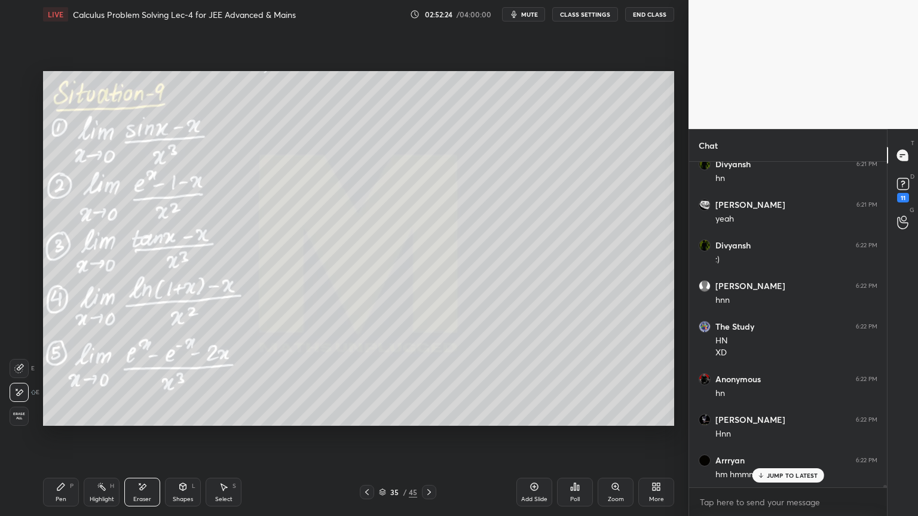
click at [90, 488] on div "Highlight H" at bounding box center [102, 492] width 36 height 29
click at [56, 492] on div "Pen P" at bounding box center [61, 492] width 36 height 29
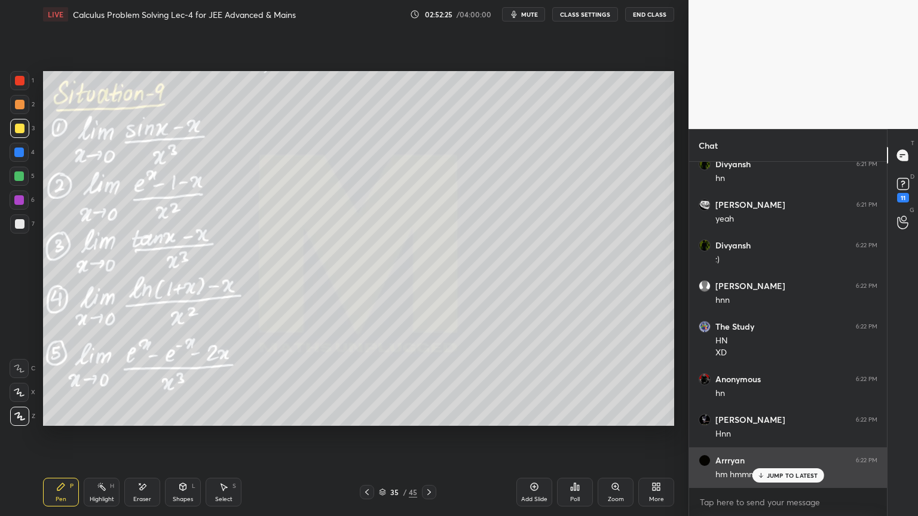
drag, startPoint x: 799, startPoint y: 477, endPoint x: 746, endPoint y: 462, distance: 55.4
click at [798, 478] on p "JUMP TO LATEST" at bounding box center [792, 475] width 51 height 7
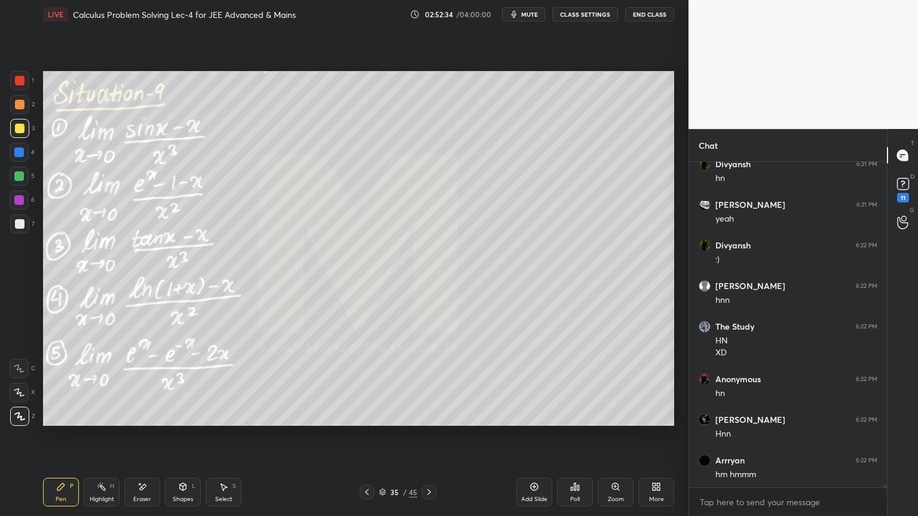
scroll to position [49042, 0]
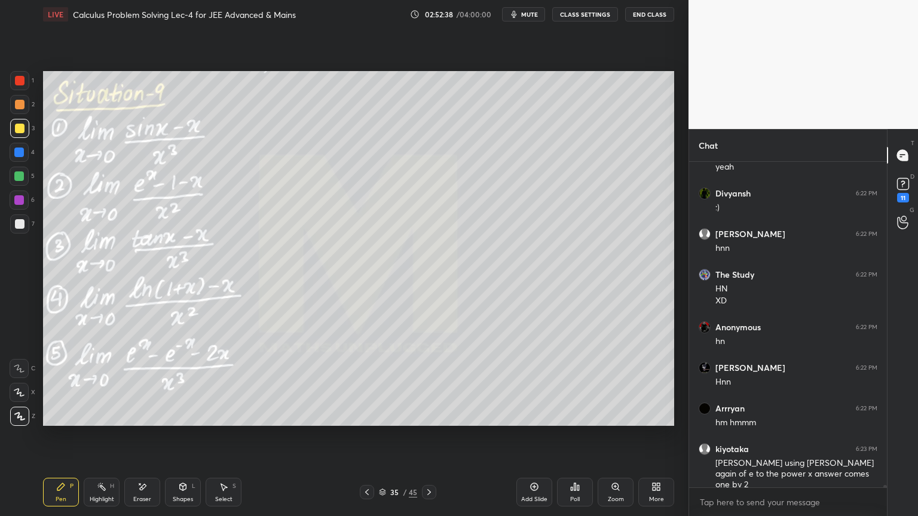
click at [151, 480] on div "Eraser" at bounding box center [142, 492] width 36 height 29
click at [70, 494] on div "Pen P" at bounding box center [61, 492] width 36 height 29
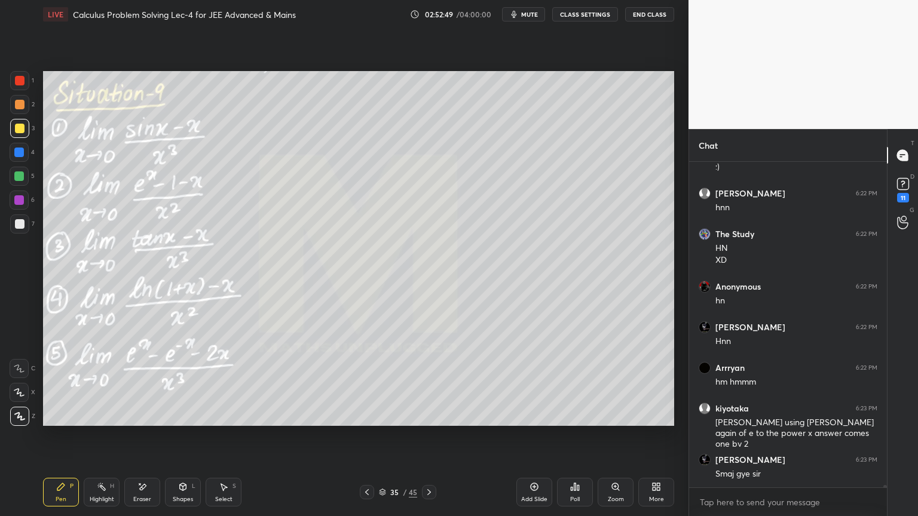
drag, startPoint x: 122, startPoint y: 505, endPoint x: 149, endPoint y: 474, distance: 40.6
click at [124, 503] on div "Pen P Highlight H Eraser Shapes L Select S" at bounding box center [161, 492] width 237 height 29
click at [142, 494] on div "Eraser" at bounding box center [142, 492] width 36 height 29
drag, startPoint x: 61, startPoint y: 495, endPoint x: 105, endPoint y: 428, distance: 79.7
click at [61, 494] on div "Pen P" at bounding box center [61, 492] width 36 height 29
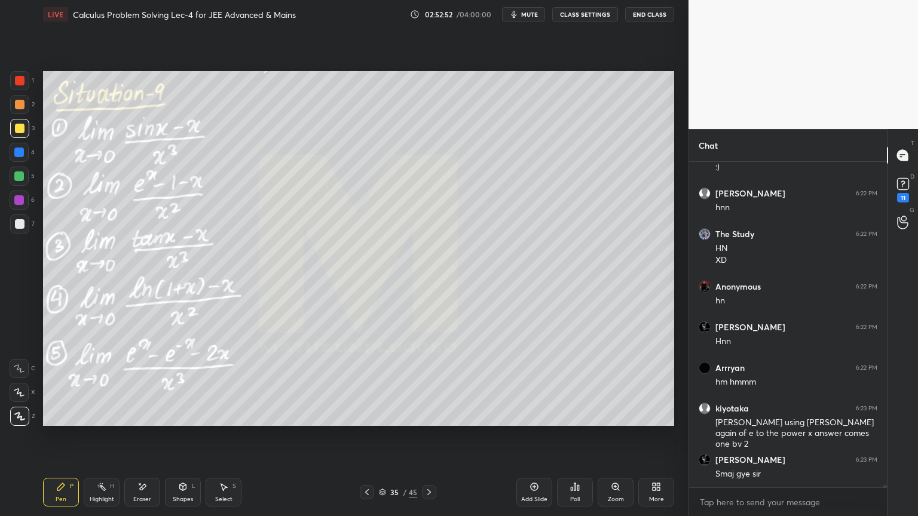
scroll to position [49124, 0]
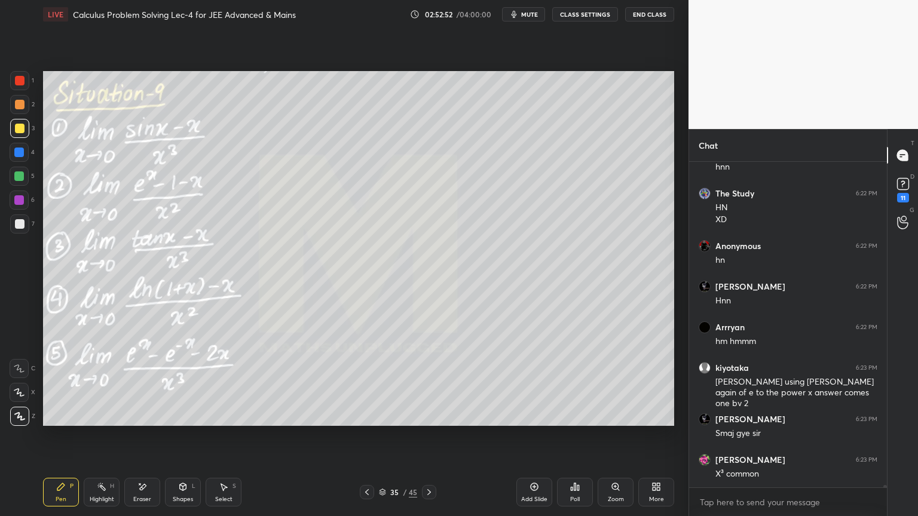
click at [152, 477] on div "Pen P Highlight H Eraser Shapes L Select S 35 / 45 Add Slide Poll Zoom More" at bounding box center [358, 492] width 631 height 48
click at [145, 489] on div "Eraser" at bounding box center [142, 492] width 36 height 29
drag, startPoint x: 144, startPoint y: 495, endPoint x: 172, endPoint y: 445, distance: 58.0
click at [143, 497] on div "Eraser" at bounding box center [142, 492] width 36 height 29
drag, startPoint x: 62, startPoint y: 495, endPoint x: 94, endPoint y: 449, distance: 55.7
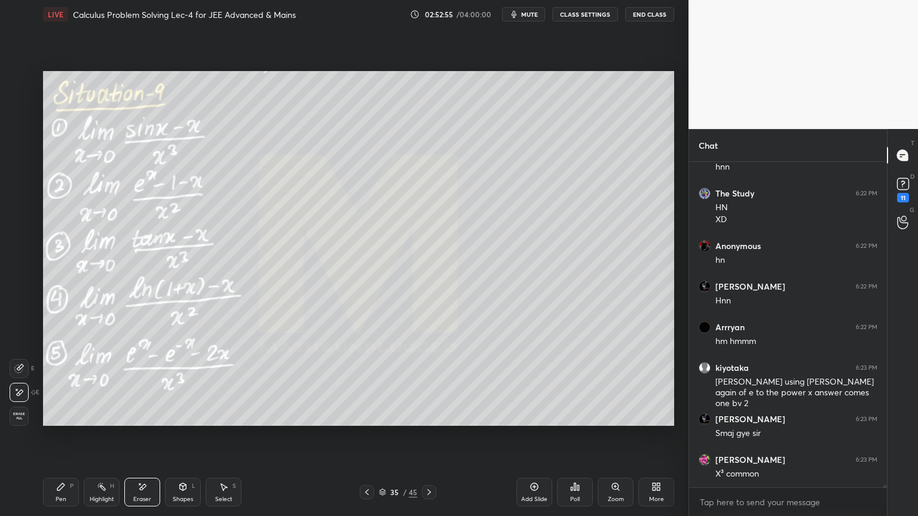
click at [63, 495] on div "Pen P" at bounding box center [61, 492] width 36 height 29
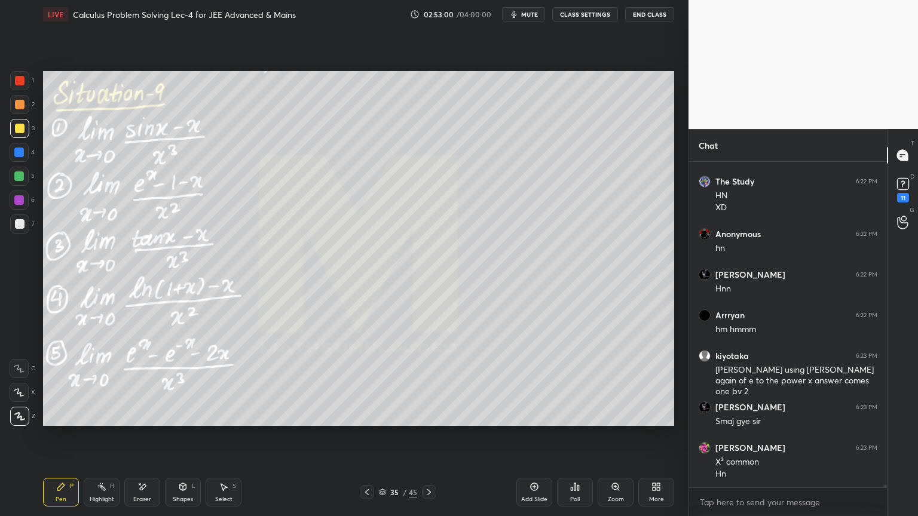
drag, startPoint x: 220, startPoint y: 492, endPoint x: 220, endPoint y: 445, distance: 47.2
click at [222, 494] on div "Select S" at bounding box center [224, 492] width 36 height 29
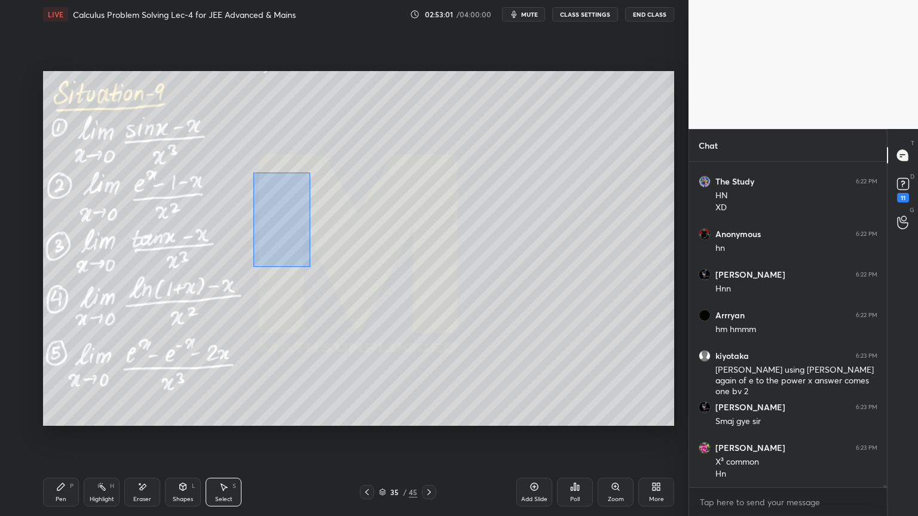
drag, startPoint x: 253, startPoint y: 172, endPoint x: 314, endPoint y: 266, distance: 112.7
click at [315, 268] on div "0 ° Undo Copy Duplicate Duplicate to new slide Delete" at bounding box center [358, 248] width 631 height 355
drag, startPoint x: 284, startPoint y: 208, endPoint x: 289, endPoint y: 182, distance: 26.7
click at [289, 179] on div "0 ° Undo Copy Duplicate Duplicate to new slide Delete" at bounding box center [358, 248] width 631 height 355
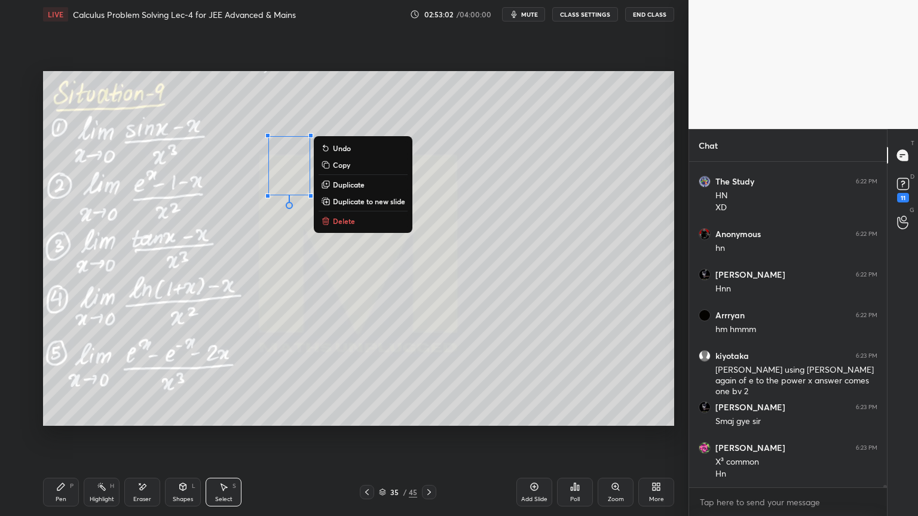
click at [275, 252] on div "0 ° Undo Copy Duplicate Duplicate to new slide Delete" at bounding box center [358, 248] width 631 height 355
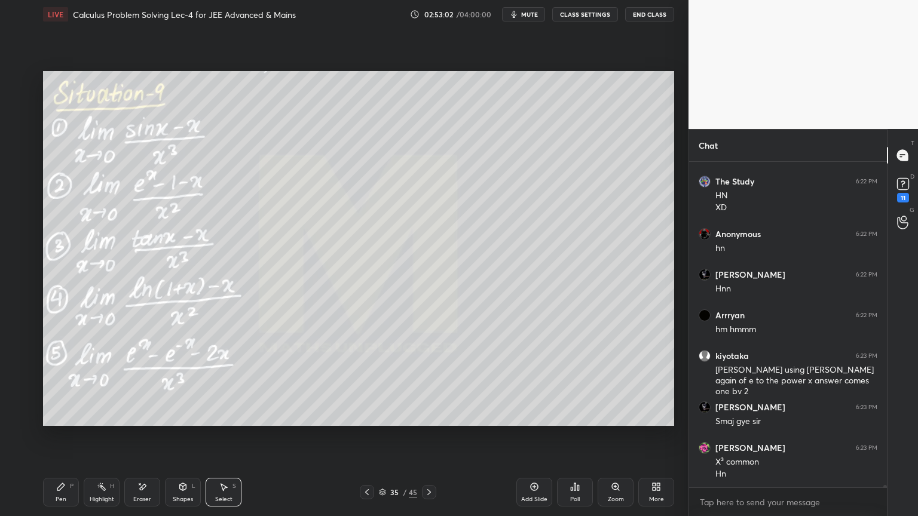
click at [63, 497] on div "Pen" at bounding box center [61, 500] width 11 height 6
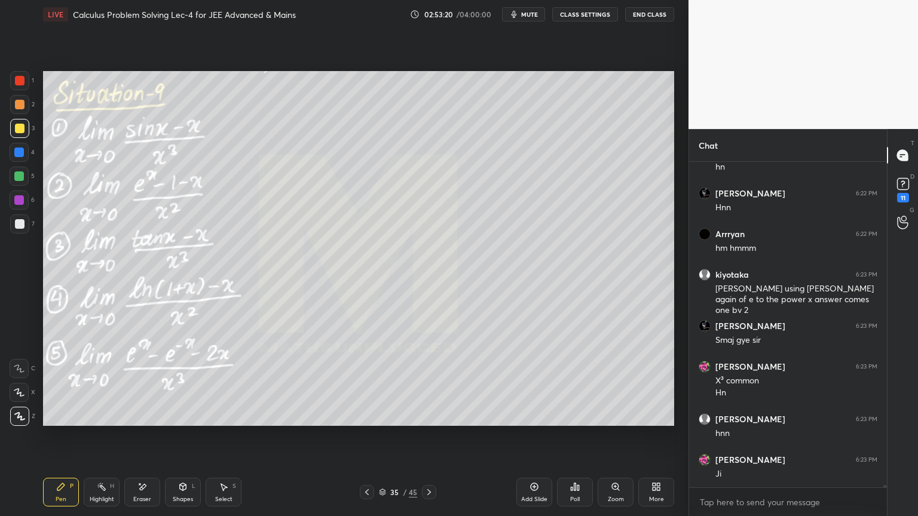
scroll to position [49258, 0]
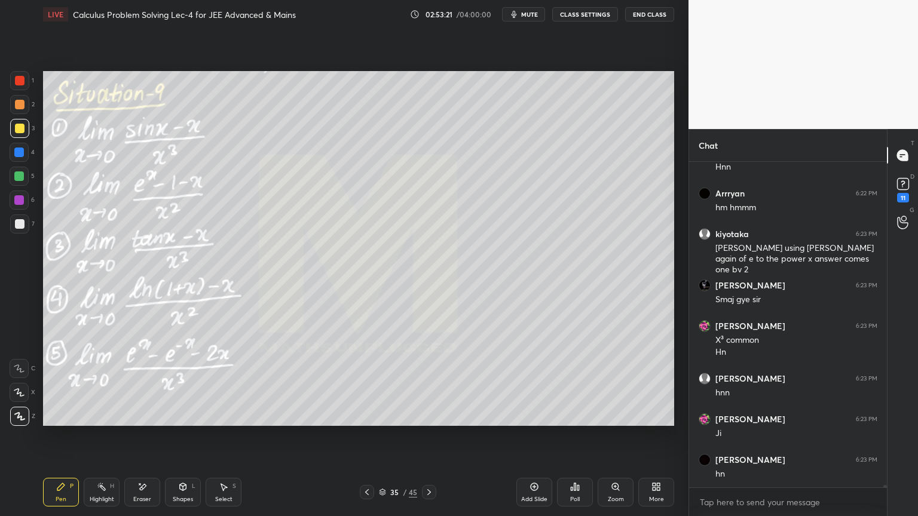
click at [232, 492] on div "Select S" at bounding box center [224, 492] width 36 height 29
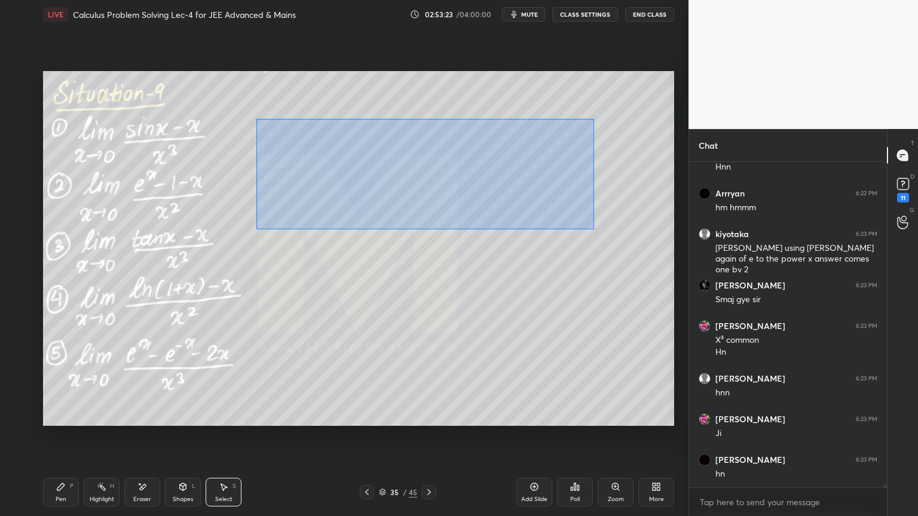
drag, startPoint x: 256, startPoint y: 119, endPoint x: 576, endPoint y: 213, distance: 333.9
click at [599, 229] on div "0 ° Undo Copy Duplicate Duplicate to new slide Delete" at bounding box center [358, 248] width 631 height 355
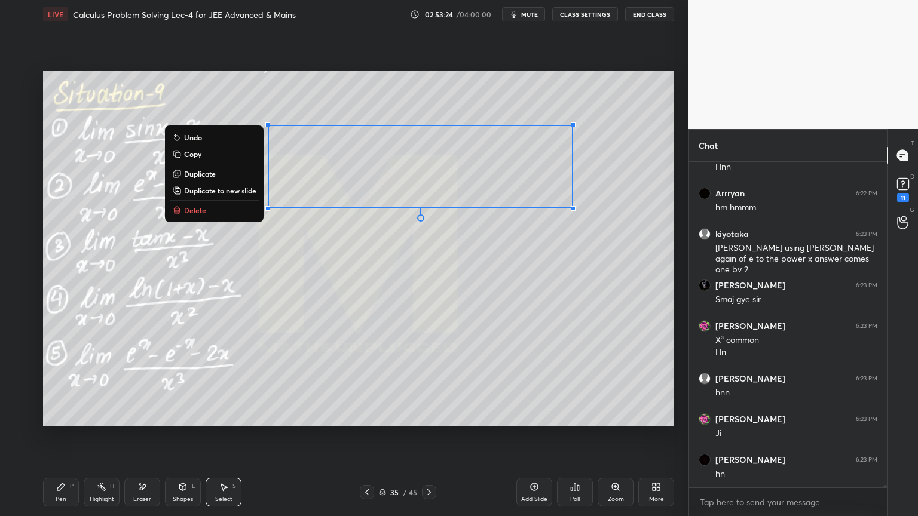
scroll to position [49298, 0]
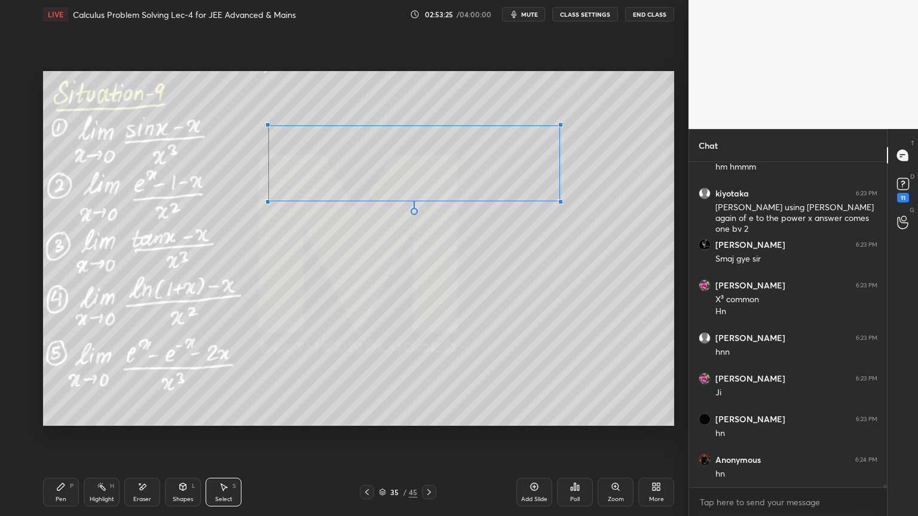
drag, startPoint x: 571, startPoint y: 208, endPoint x: 557, endPoint y: 200, distance: 15.8
click at [558, 200] on div at bounding box center [560, 202] width 5 height 5
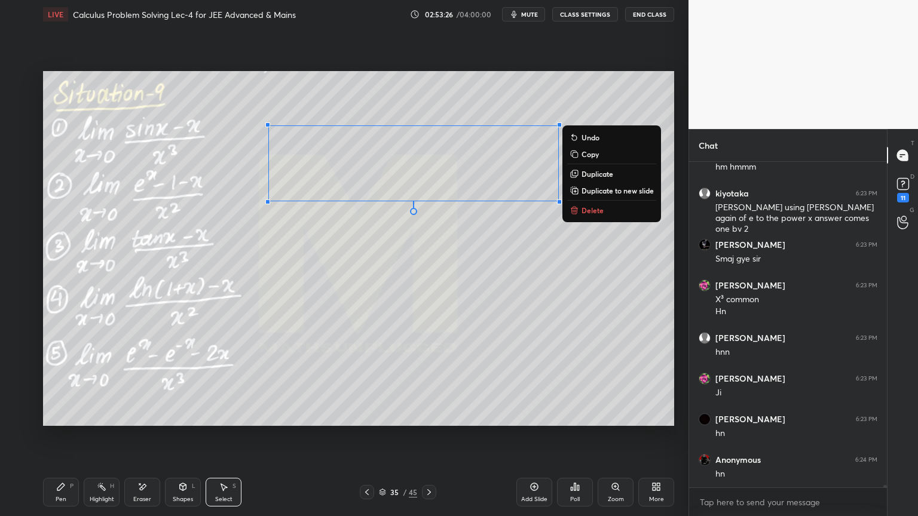
drag, startPoint x: 582, startPoint y: 213, endPoint x: 454, endPoint y: 259, distance: 136.1
click at [582, 213] on p "Delete" at bounding box center [592, 211] width 22 height 10
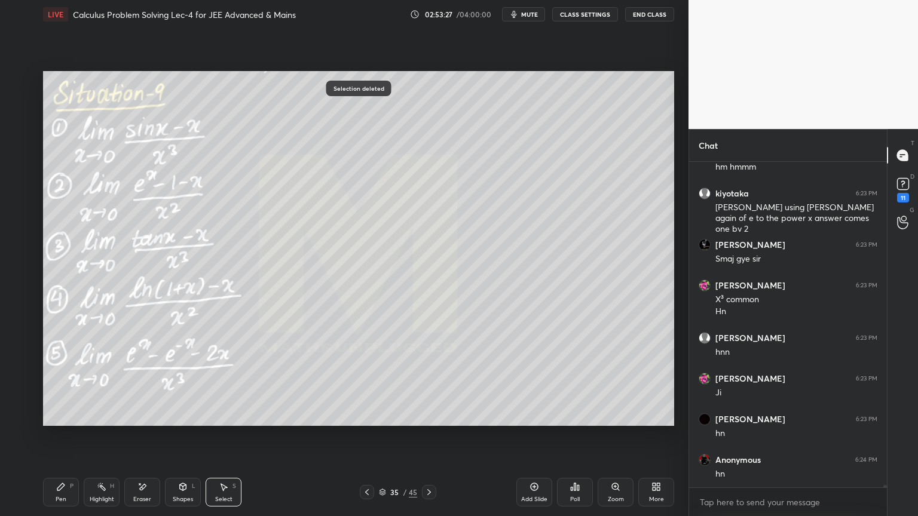
scroll to position [49339, 0]
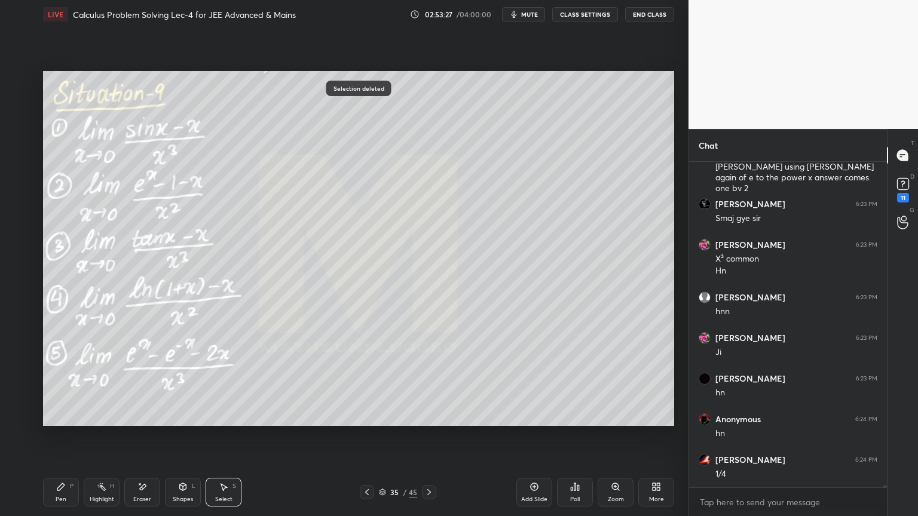
click at [150, 492] on div "Eraser" at bounding box center [142, 492] width 36 height 29
click at [93, 500] on div "Highlight" at bounding box center [102, 500] width 24 height 6
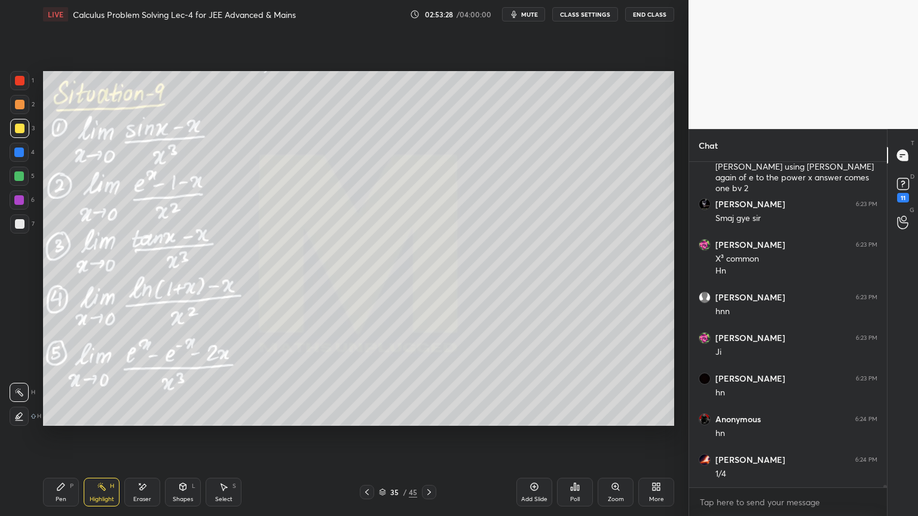
click at [65, 493] on div "Pen P" at bounding box center [61, 492] width 36 height 29
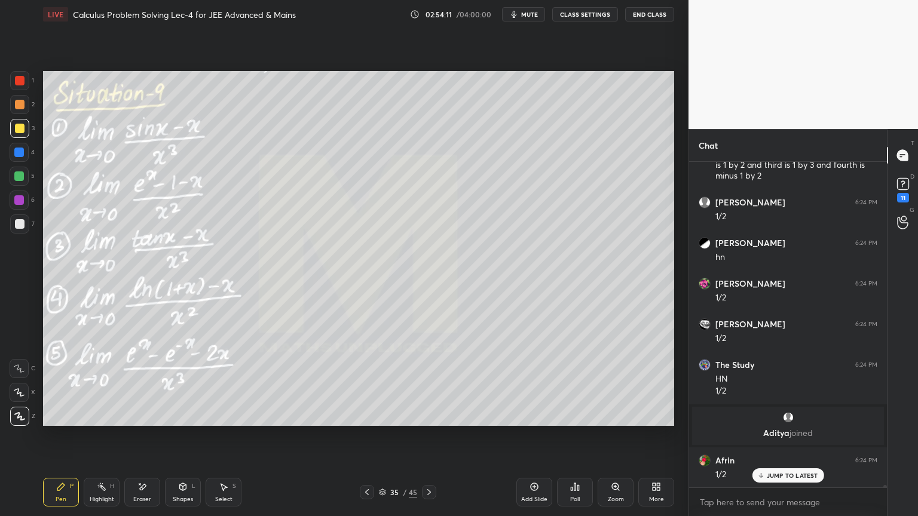
scroll to position [46851, 0]
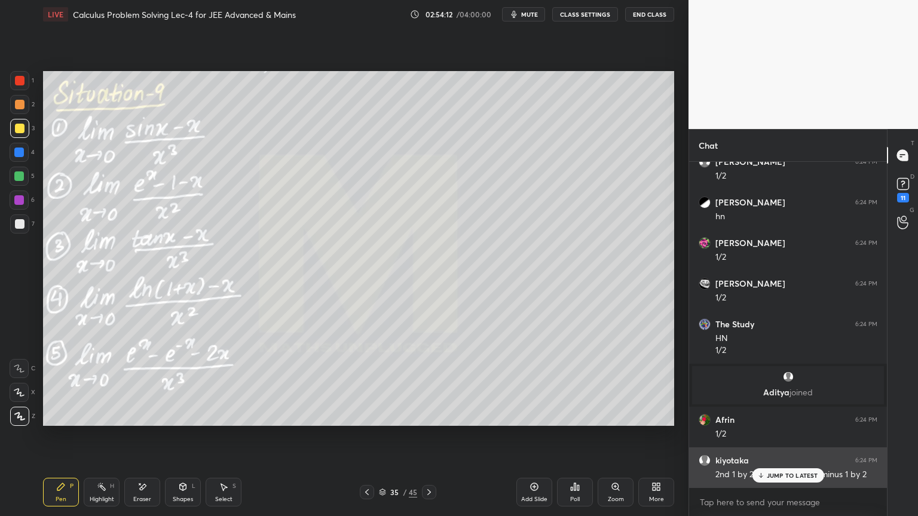
click at [779, 476] on p "JUMP TO LATEST" at bounding box center [792, 475] width 51 height 7
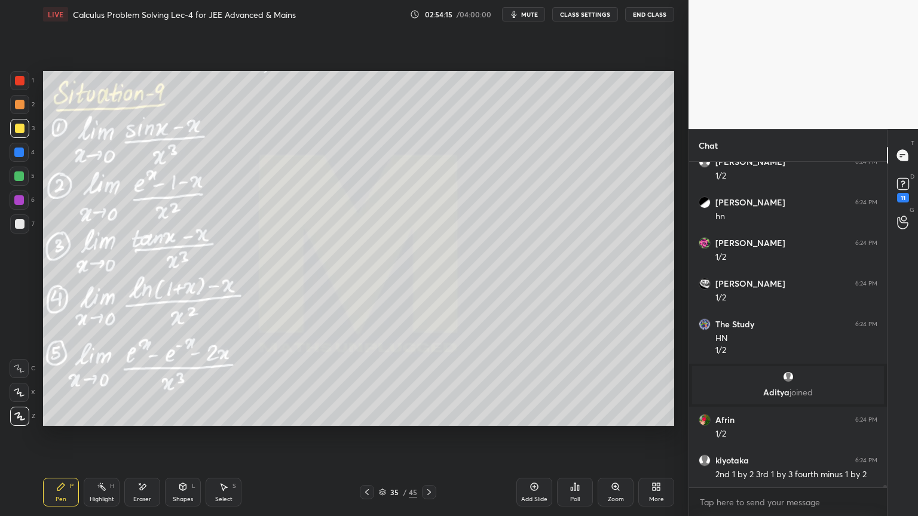
scroll to position [46892, 0]
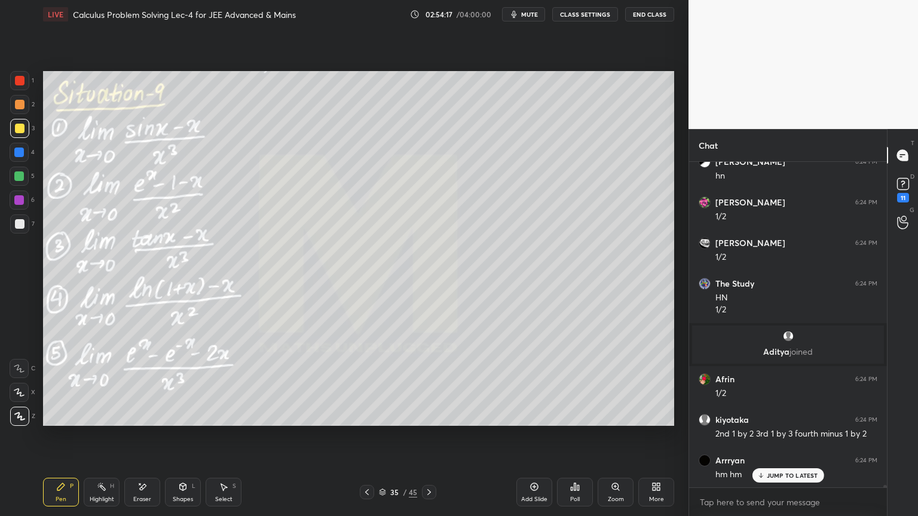
click at [143, 492] on div "Eraser" at bounding box center [142, 492] width 36 height 29
click at [18, 412] on span "Erase all" at bounding box center [19, 416] width 18 height 8
click at [99, 485] on icon at bounding box center [102, 487] width 10 height 10
drag, startPoint x: 62, startPoint y: 492, endPoint x: 56, endPoint y: 489, distance: 6.7
click at [62, 492] on div "Pen P" at bounding box center [61, 492] width 36 height 29
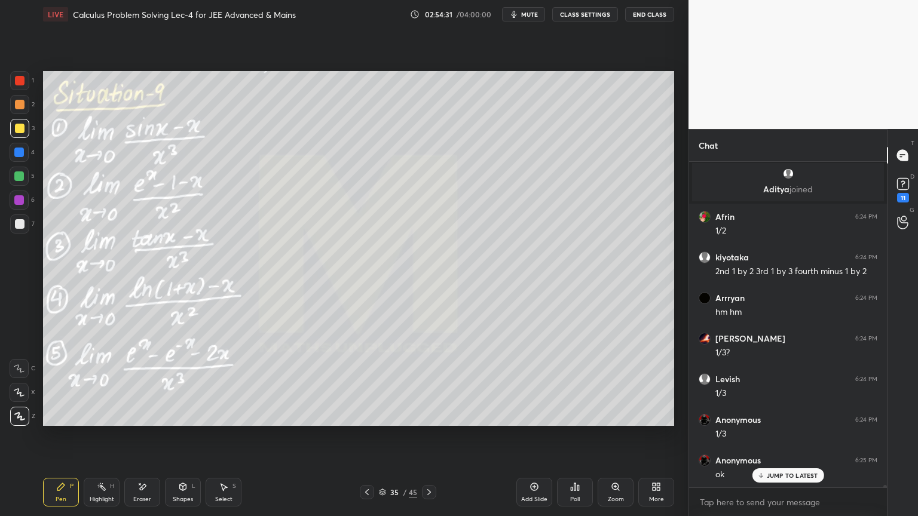
scroll to position [47095, 0]
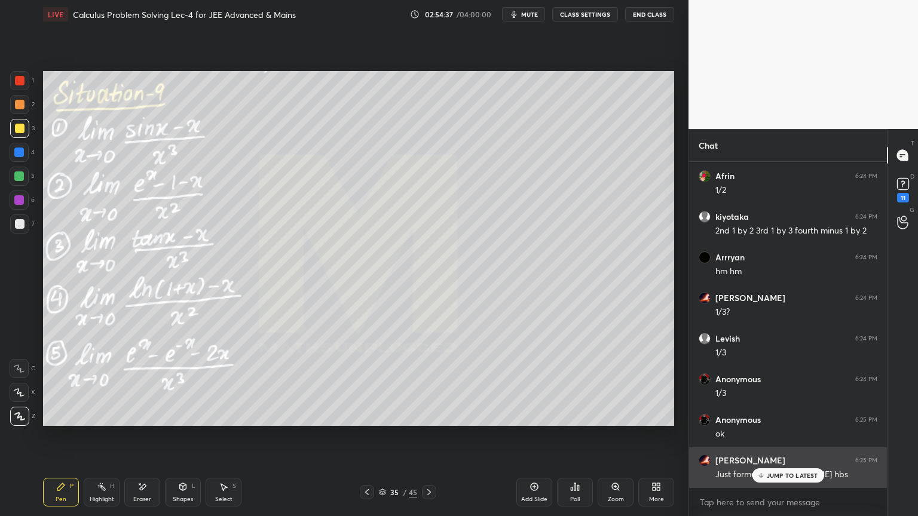
click at [780, 476] on p "JUMP TO LATEST" at bounding box center [792, 475] width 51 height 7
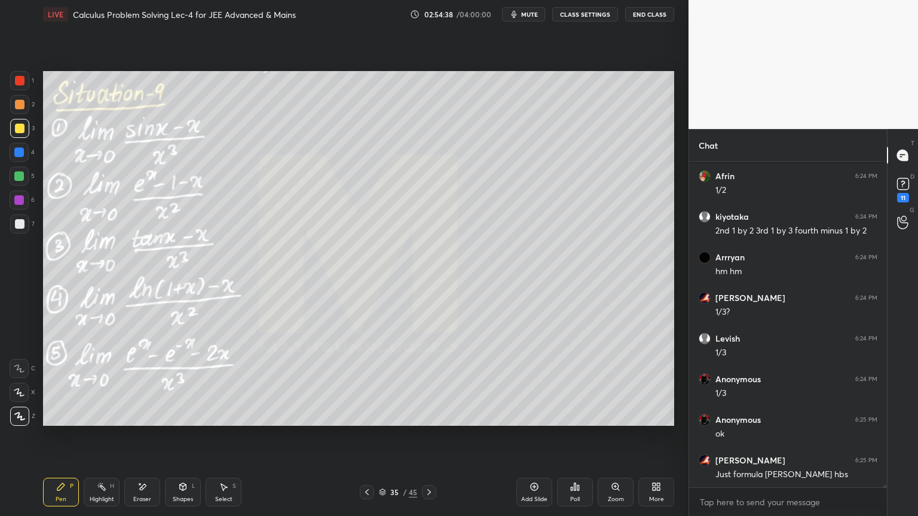
scroll to position [47136, 0]
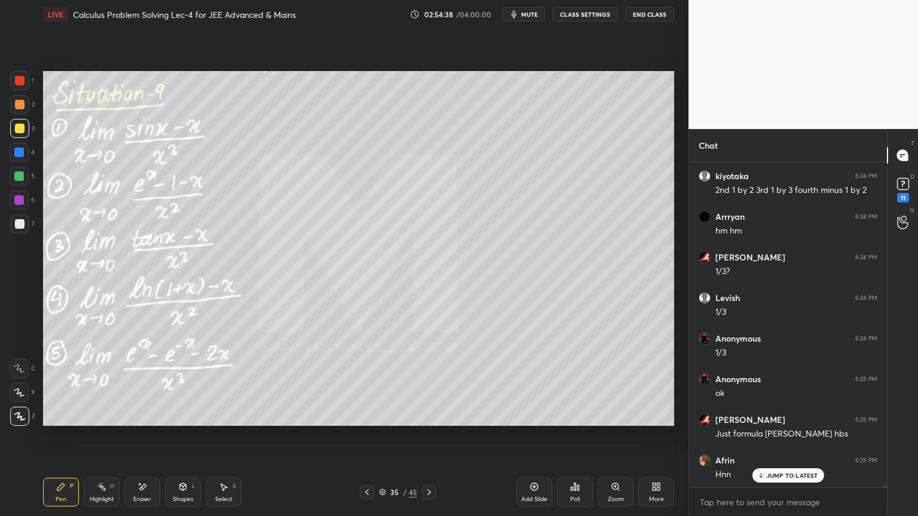
drag, startPoint x: 148, startPoint y: 492, endPoint x: 163, endPoint y: 445, distance: 49.9
click at [148, 492] on div "Eraser" at bounding box center [142, 492] width 36 height 29
click at [90, 498] on div "Highlight" at bounding box center [102, 500] width 24 height 6
click at [62, 497] on div "Pen" at bounding box center [61, 500] width 11 height 6
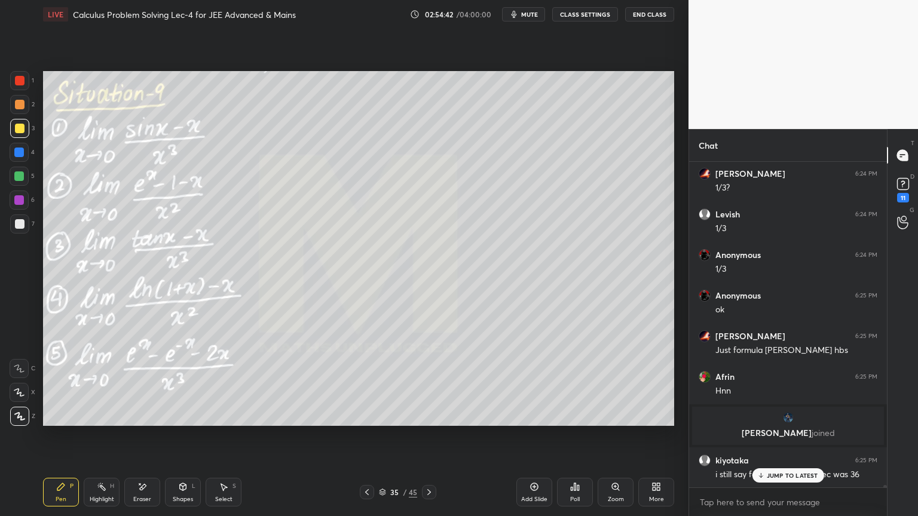
scroll to position [47260, 0]
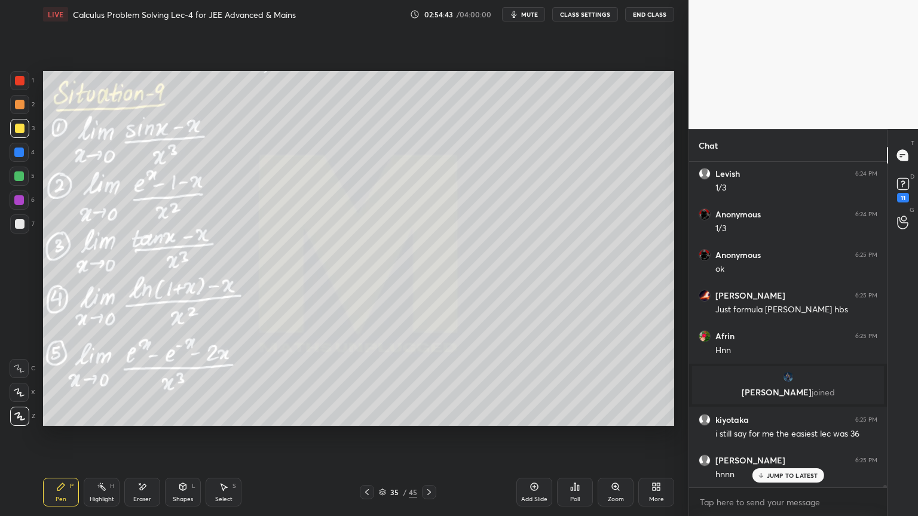
click at [769, 473] on p "JUMP TO LATEST" at bounding box center [792, 475] width 51 height 7
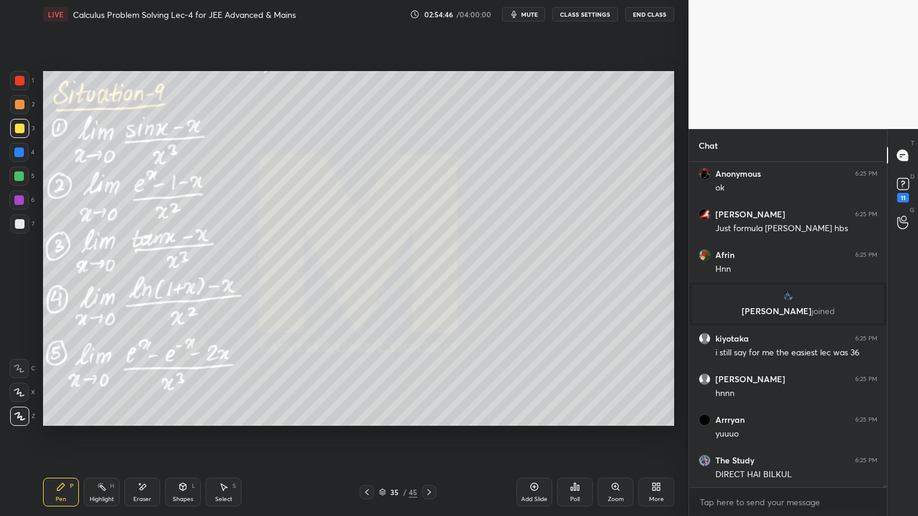
scroll to position [47382, 0]
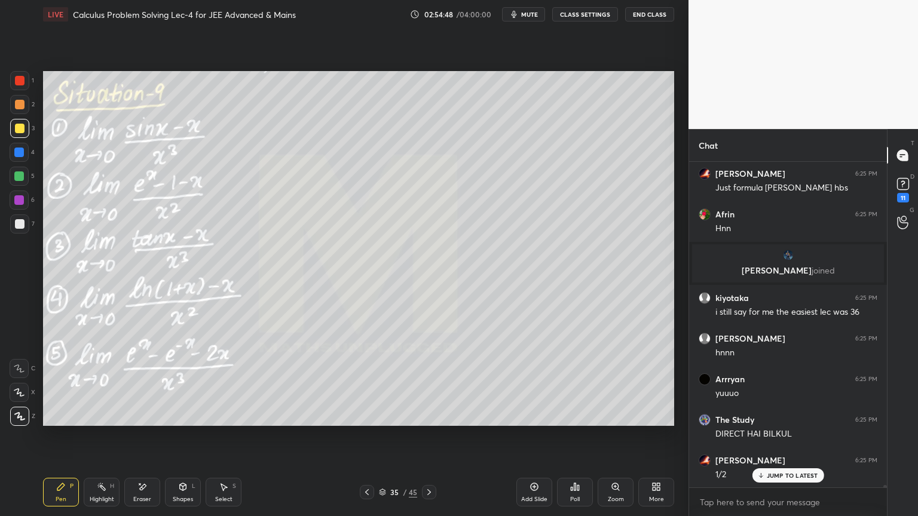
click at [142, 498] on div "Eraser" at bounding box center [142, 500] width 18 height 6
click at [64, 491] on icon at bounding box center [61, 487] width 10 height 10
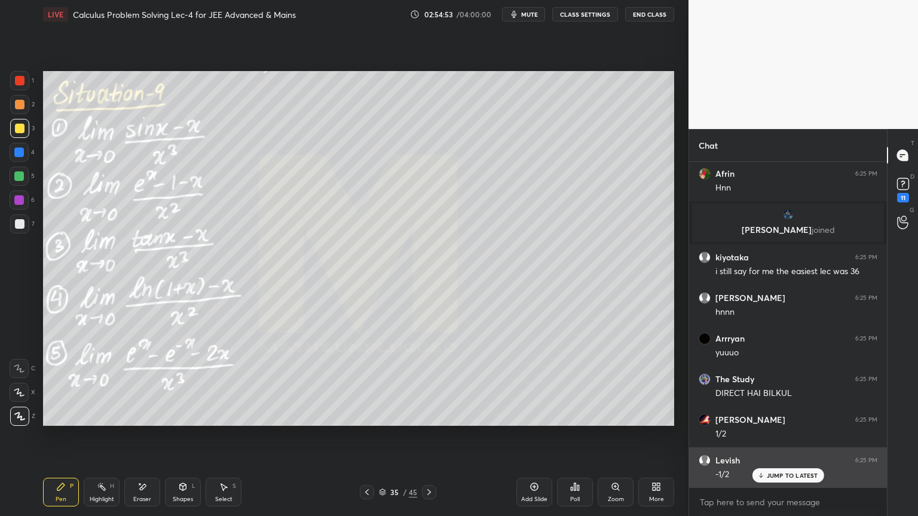
click at [760, 474] on icon at bounding box center [760, 475] width 8 height 7
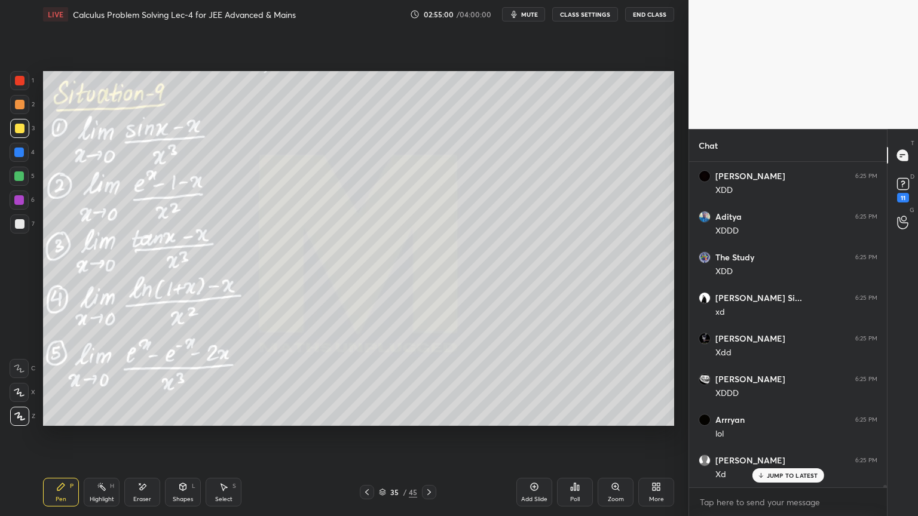
scroll to position [47788, 0]
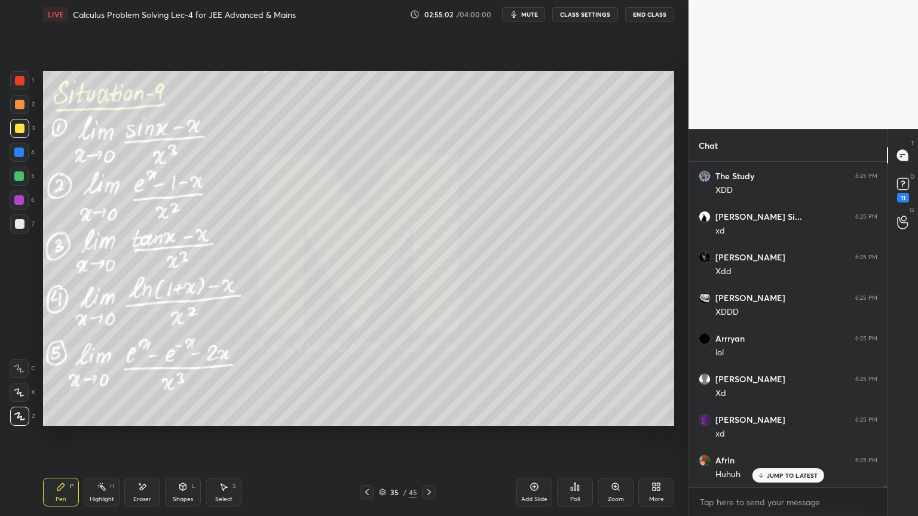
drag, startPoint x: 768, startPoint y: 473, endPoint x: 678, endPoint y: 457, distance: 91.7
click at [768, 474] on p "JUMP TO LATEST" at bounding box center [792, 475] width 51 height 7
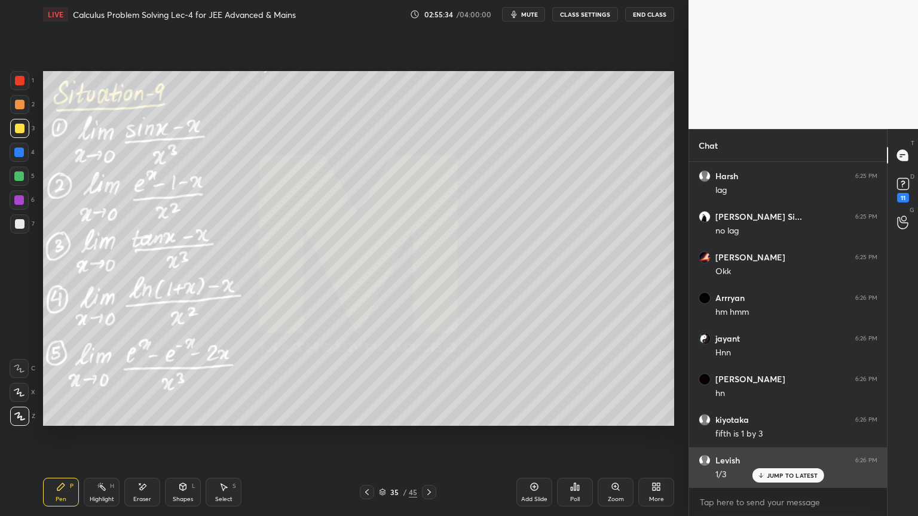
click at [767, 479] on p "JUMP TO LATEST" at bounding box center [792, 475] width 51 height 7
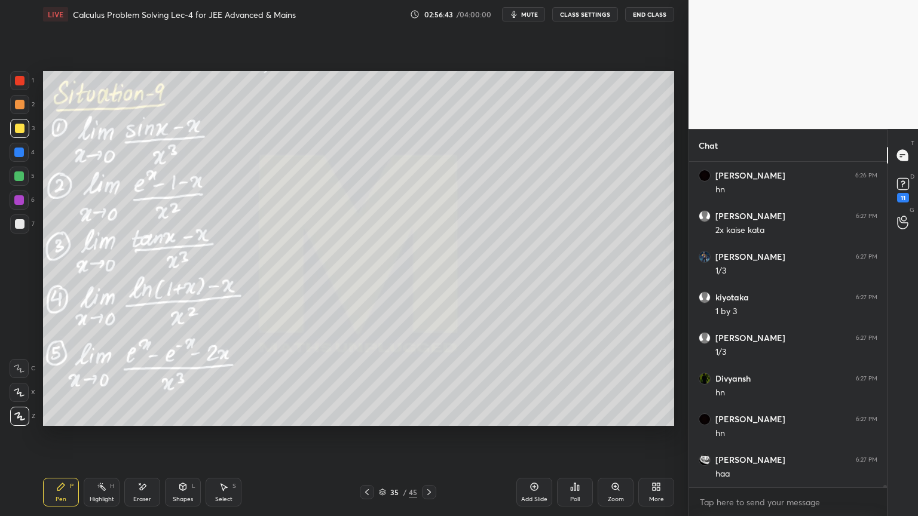
scroll to position [48978, 0]
click at [226, 488] on icon at bounding box center [224, 487] width 7 height 7
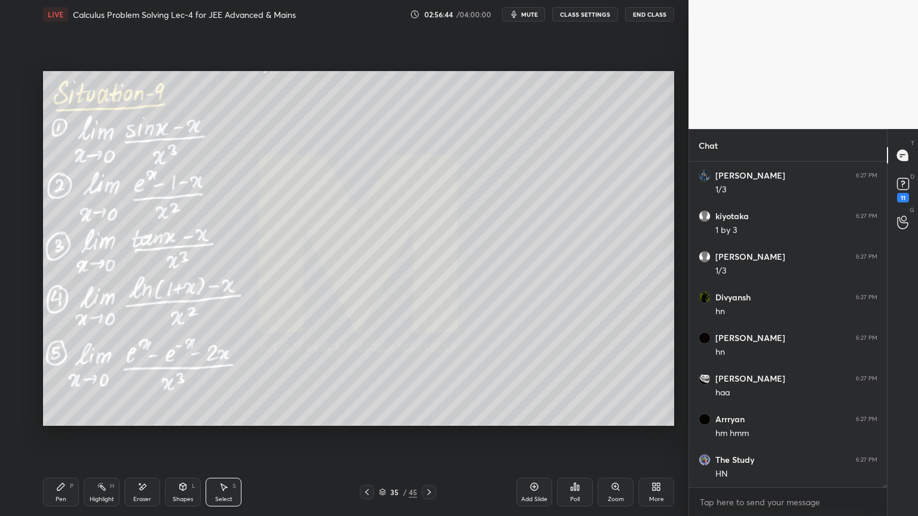
scroll to position [49019, 0]
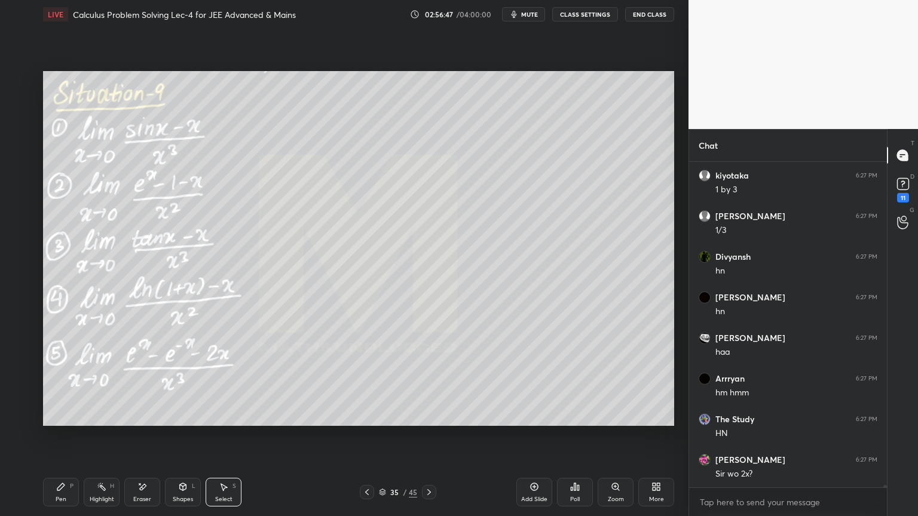
drag, startPoint x: 99, startPoint y: 494, endPoint x: 87, endPoint y: 496, distance: 12.1
click at [96, 495] on div "Highlight H" at bounding box center [102, 492] width 36 height 29
click at [54, 493] on div "Pen P" at bounding box center [61, 492] width 36 height 29
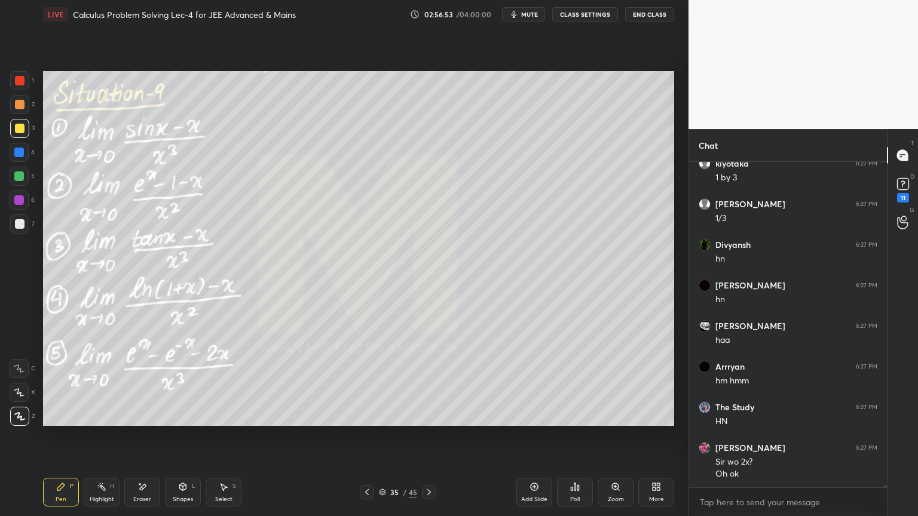
click at [227, 497] on div "Select" at bounding box center [223, 500] width 17 height 6
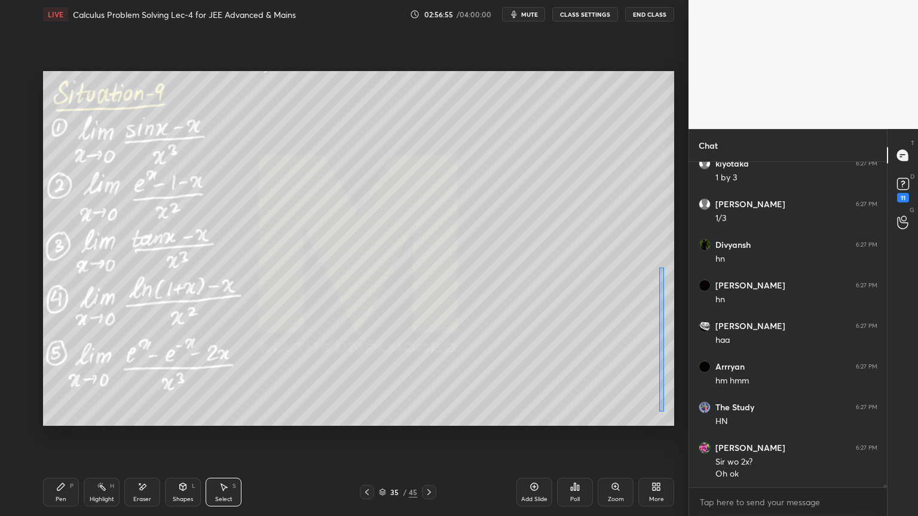
scroll to position [49071, 0]
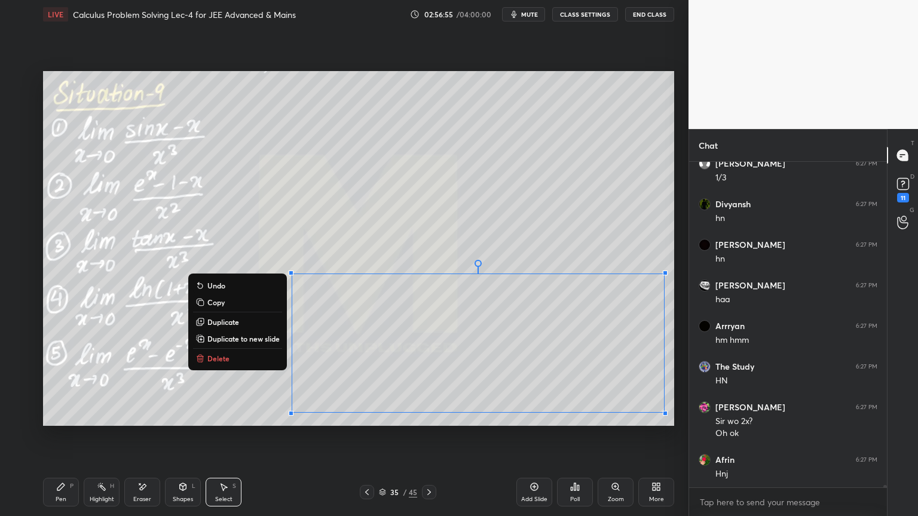
drag, startPoint x: 663, startPoint y: 268, endPoint x: 459, endPoint y: 425, distance: 257.8
click at [454, 436] on div "0 ° Undo Copy Duplicate Duplicate to new slide Delete Setting up your live clas…" at bounding box center [358, 249] width 641 height 440
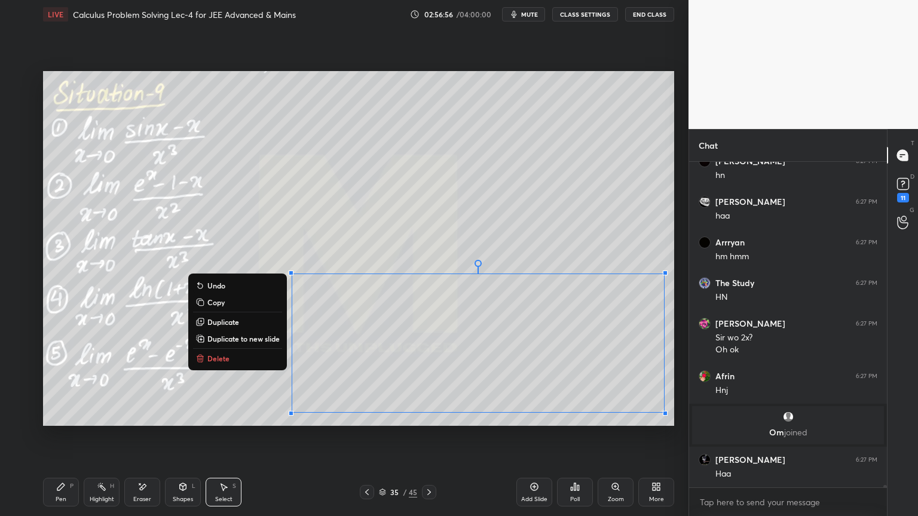
scroll to position [49195, 0]
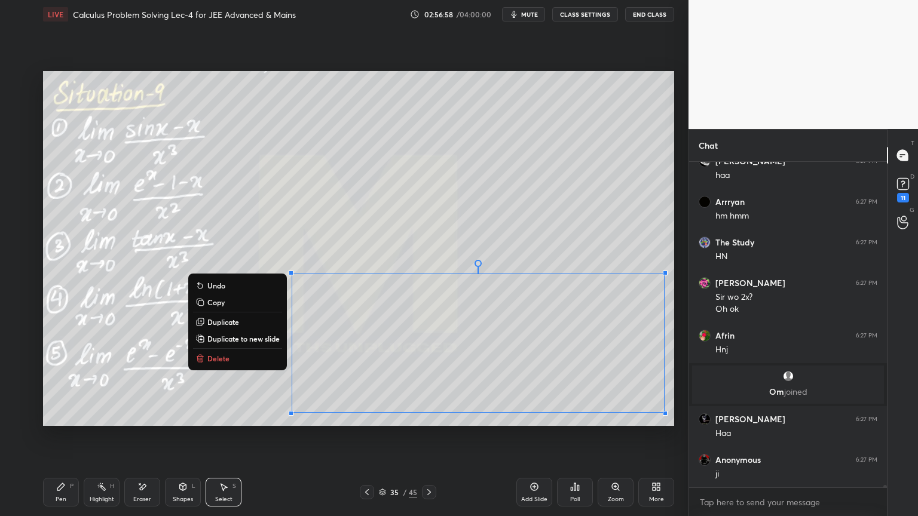
click at [241, 360] on button "Delete" at bounding box center [237, 358] width 89 height 14
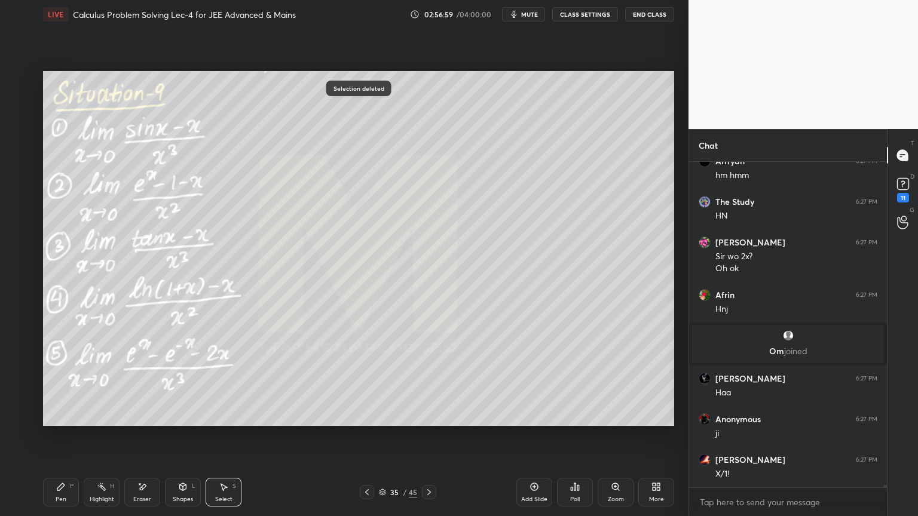
drag, startPoint x: 137, startPoint y: 488, endPoint x: 152, endPoint y: 504, distance: 22.0
click at [136, 489] on div "Eraser" at bounding box center [142, 492] width 36 height 29
drag, startPoint x: 103, startPoint y: 495, endPoint x: 97, endPoint y: 492, distance: 6.7
click at [105, 494] on div "Highlight H" at bounding box center [102, 492] width 36 height 29
click at [72, 491] on div "Pen P" at bounding box center [61, 492] width 36 height 29
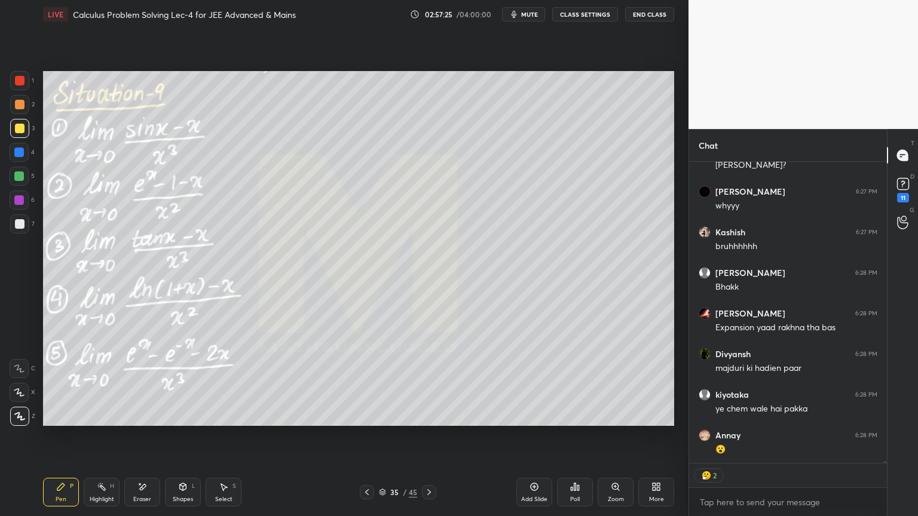
scroll to position [50704, 0]
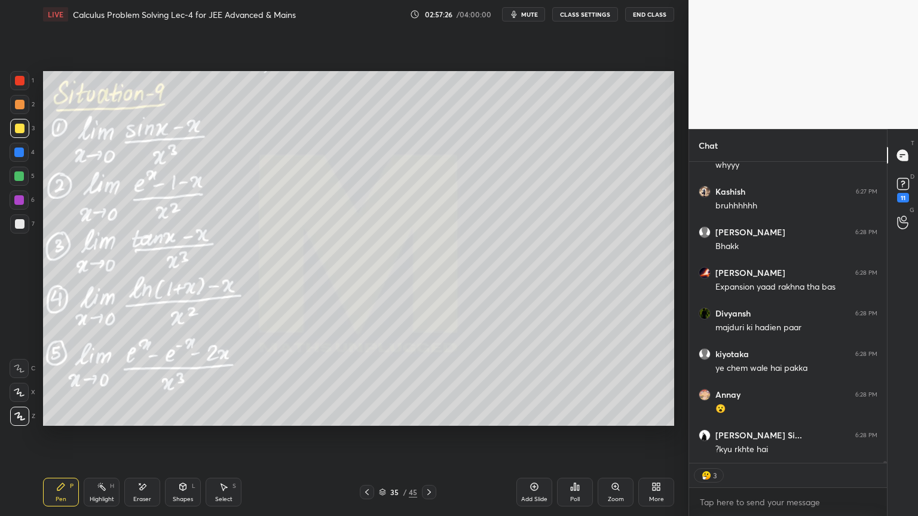
click at [19, 155] on div at bounding box center [19, 153] width 10 height 10
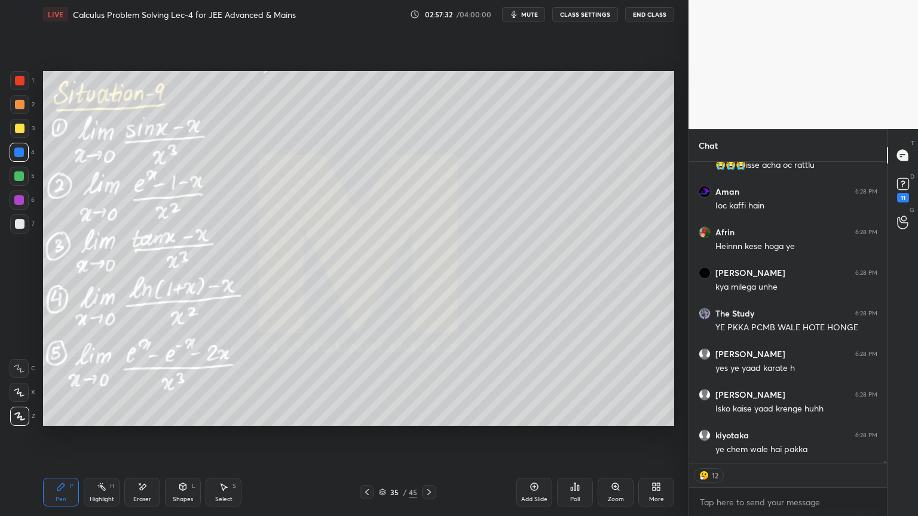
scroll to position [51151, 0]
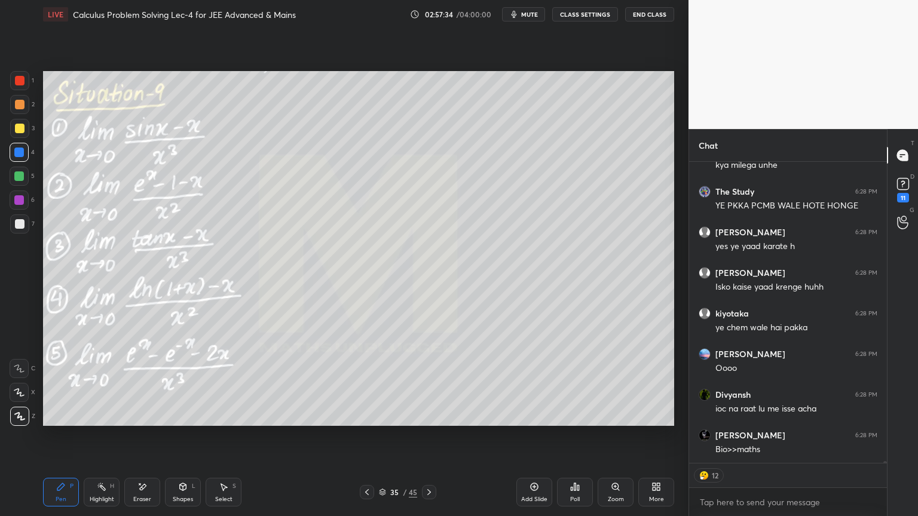
click at [142, 493] on div "Eraser" at bounding box center [142, 492] width 36 height 29
click at [100, 499] on div "Highlight" at bounding box center [102, 500] width 24 height 6
drag, startPoint x: 77, startPoint y: 503, endPoint x: 102, endPoint y: 499, distance: 25.3
click at [75, 503] on div "Pen P Highlight H Eraser Shapes L Select S" at bounding box center [161, 492] width 237 height 29
drag, startPoint x: 140, startPoint y: 488, endPoint x: 112, endPoint y: 491, distance: 28.3
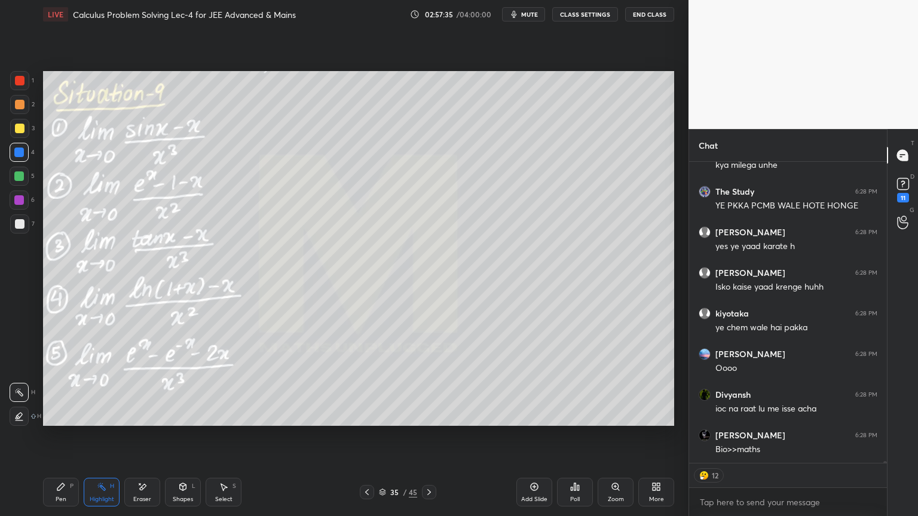
click at [139, 488] on icon at bounding box center [142, 487] width 10 height 10
drag, startPoint x: 93, startPoint y: 494, endPoint x: 70, endPoint y: 492, distance: 22.8
click at [91, 494] on div "Highlight H" at bounding box center [102, 492] width 36 height 29
drag, startPoint x: 62, startPoint y: 493, endPoint x: 72, endPoint y: 494, distance: 10.2
click at [59, 493] on div "Pen P" at bounding box center [61, 492] width 36 height 29
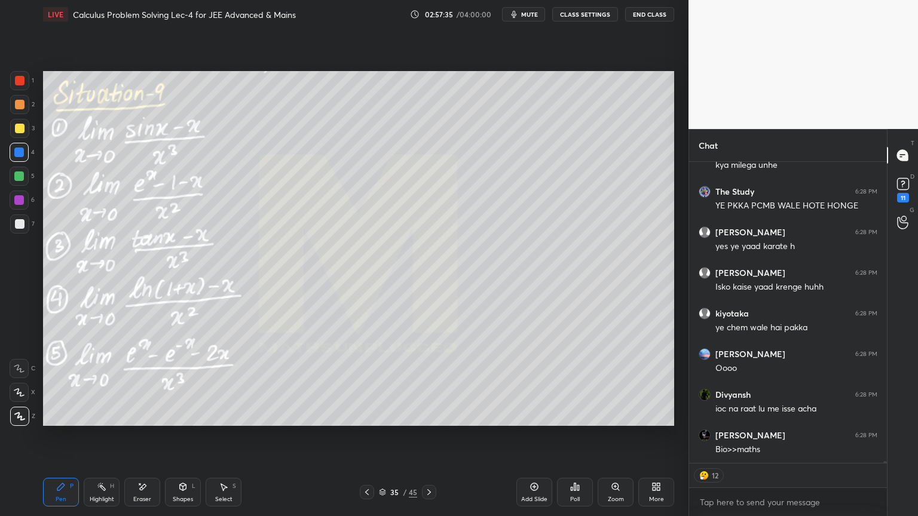
click at [139, 498] on div "Eraser" at bounding box center [142, 500] width 18 height 6
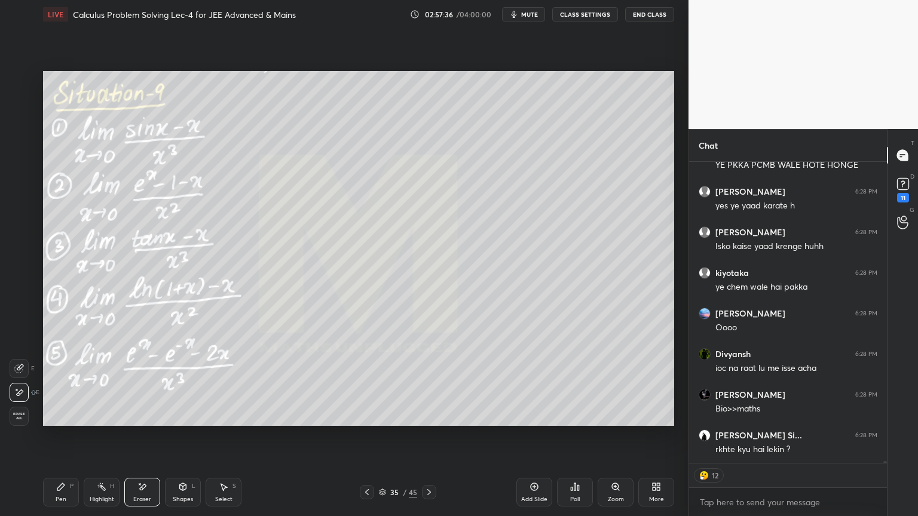
drag, startPoint x: 93, startPoint y: 495, endPoint x: 68, endPoint y: 490, distance: 25.7
click at [91, 495] on div "Highlight H" at bounding box center [102, 492] width 36 height 29
click at [65, 490] on div "Pen P" at bounding box center [61, 492] width 36 height 29
click at [134, 487] on div "Eraser" at bounding box center [142, 492] width 36 height 29
drag, startPoint x: 92, startPoint y: 492, endPoint x: 85, endPoint y: 492, distance: 6.6
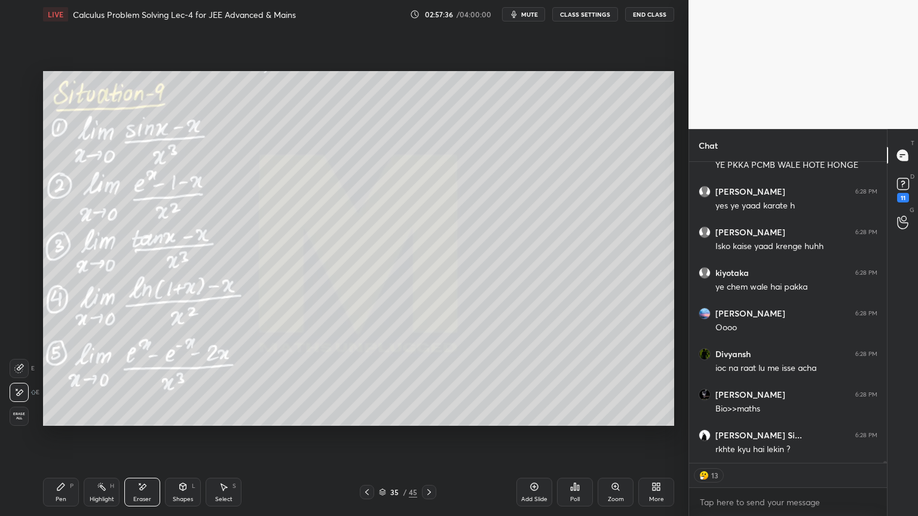
click at [87, 493] on div "Highlight H" at bounding box center [102, 492] width 36 height 29
click at [63, 494] on div "Pen P" at bounding box center [61, 492] width 36 height 29
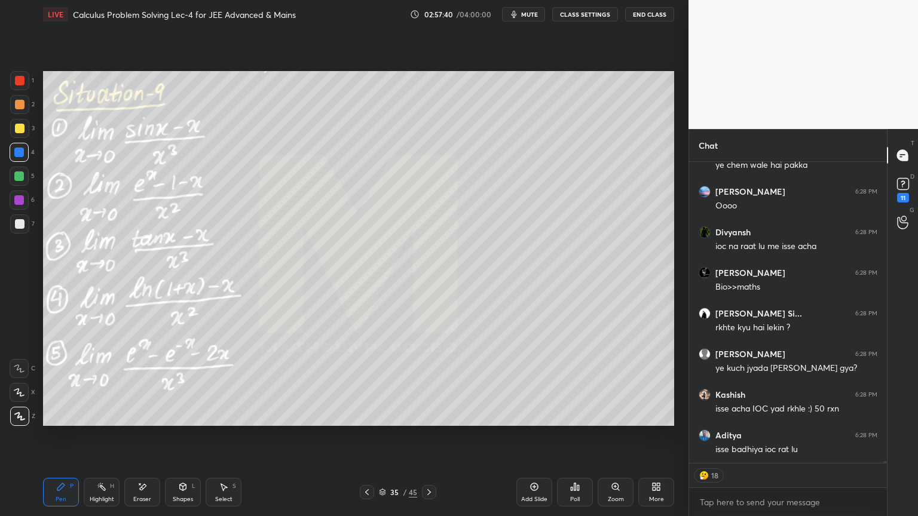
click at [128, 492] on div "Eraser" at bounding box center [142, 492] width 36 height 29
click at [84, 500] on div "Highlight H" at bounding box center [102, 492] width 36 height 29
click at [59, 498] on div "Pen" at bounding box center [61, 500] width 11 height 6
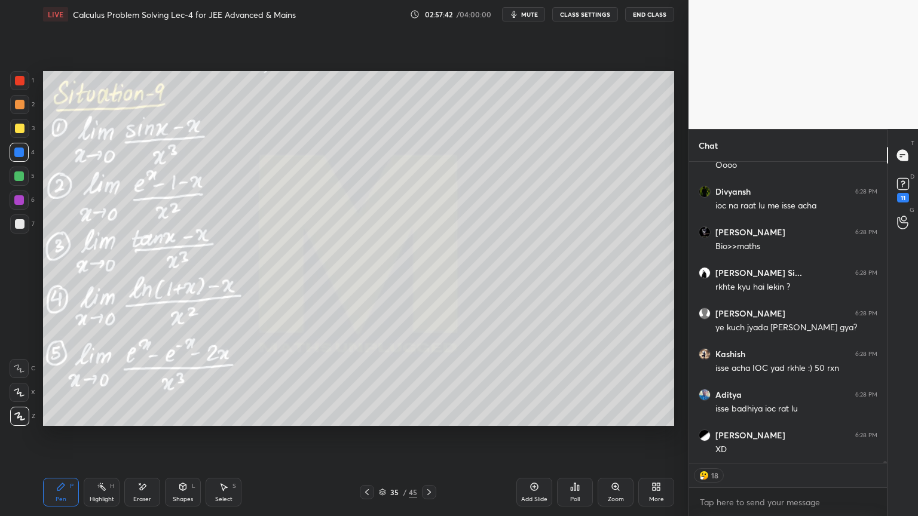
click at [75, 495] on div "Pen P" at bounding box center [61, 492] width 36 height 29
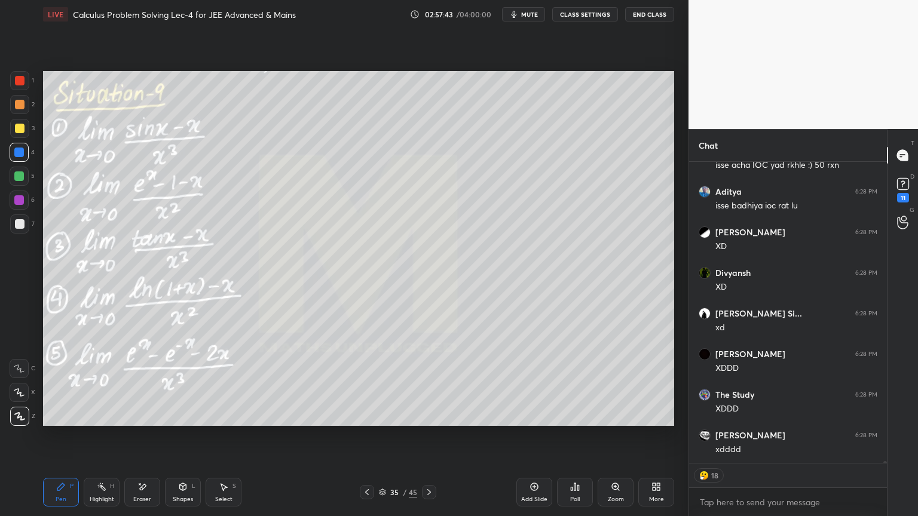
click at [130, 491] on div "Eraser" at bounding box center [142, 492] width 36 height 29
drag, startPoint x: 97, startPoint y: 496, endPoint x: 77, endPoint y: 494, distance: 20.4
click at [95, 497] on div "Highlight" at bounding box center [102, 500] width 24 height 6
click at [68, 494] on div "Pen P" at bounding box center [61, 492] width 36 height 29
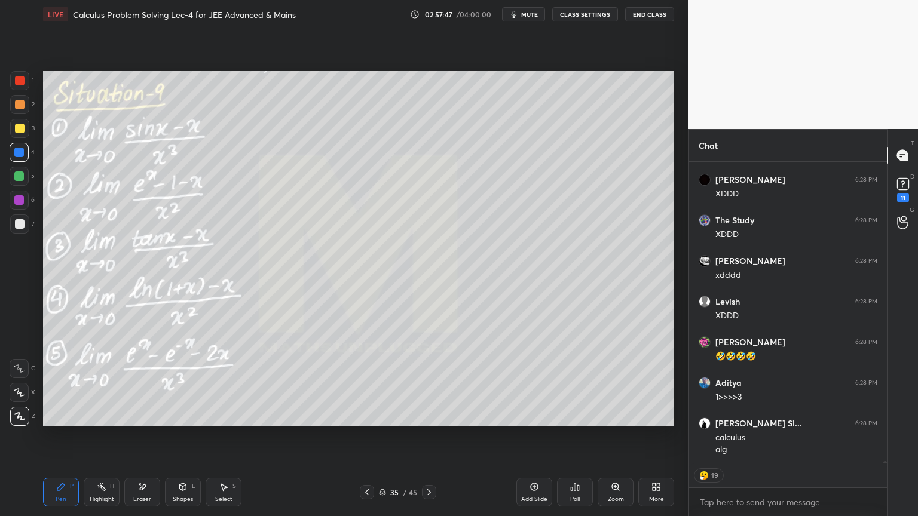
click at [132, 492] on div "Eraser" at bounding box center [142, 492] width 36 height 29
click at [90, 498] on div "Highlight" at bounding box center [102, 500] width 24 height 6
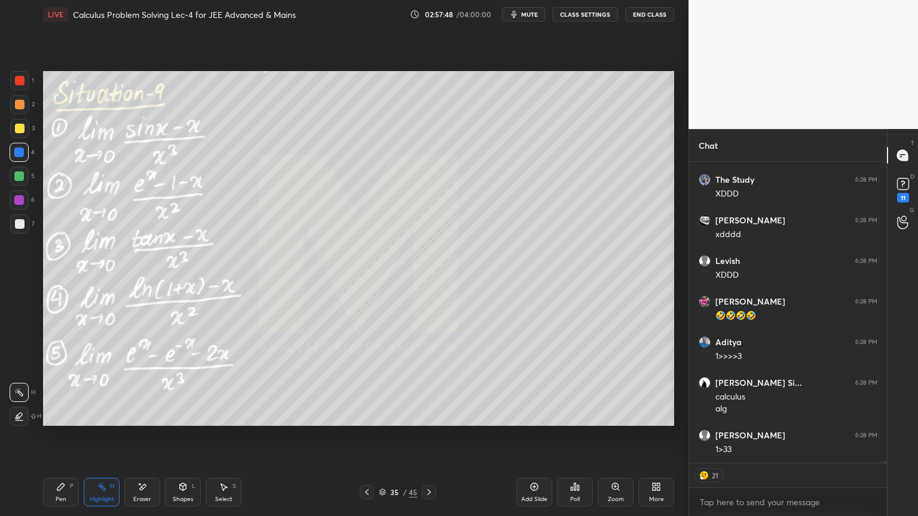
click at [68, 491] on div "Pen P" at bounding box center [61, 492] width 36 height 29
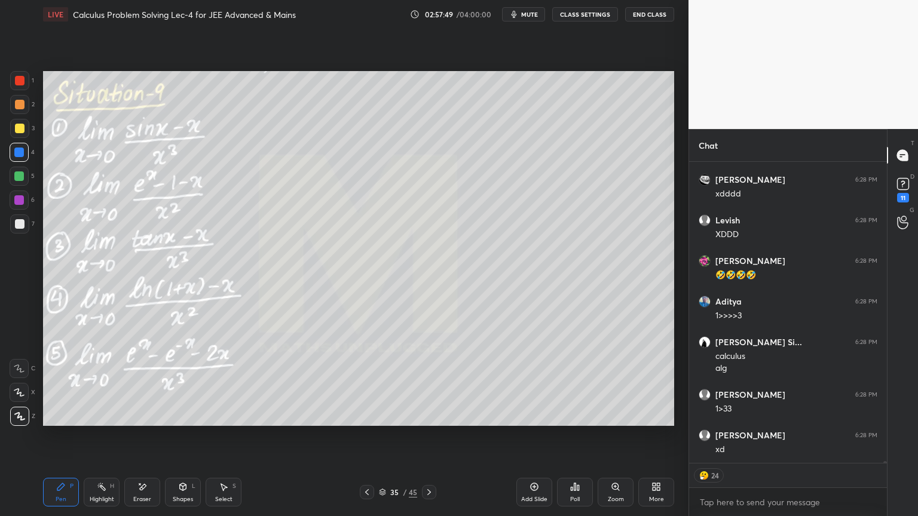
drag, startPoint x: 146, startPoint y: 495, endPoint x: 177, endPoint y: 465, distance: 43.5
click at [146, 497] on div "Eraser" at bounding box center [142, 500] width 18 height 6
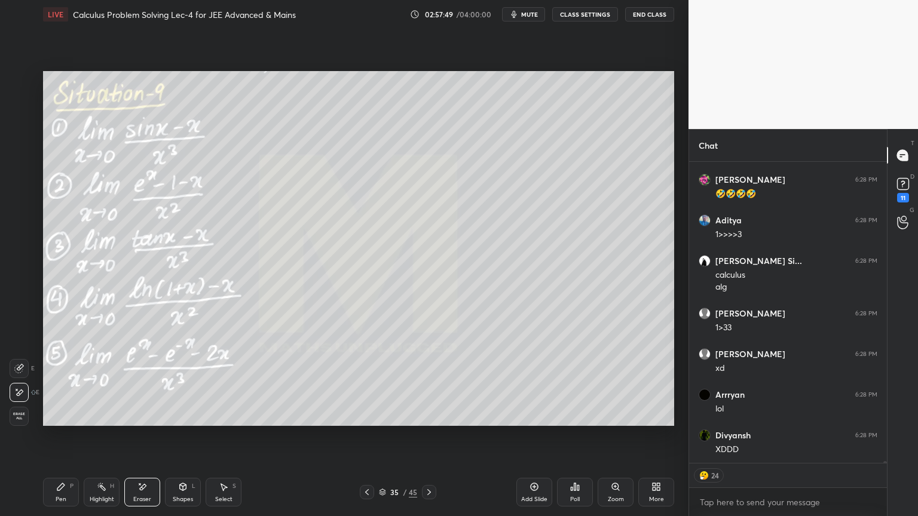
click at [97, 489] on icon at bounding box center [102, 487] width 10 height 10
click at [65, 494] on div "Pen P" at bounding box center [61, 492] width 36 height 29
drag, startPoint x: 134, startPoint y: 491, endPoint x: 186, endPoint y: 453, distance: 64.2
click at [137, 489] on div "Eraser" at bounding box center [142, 492] width 36 height 29
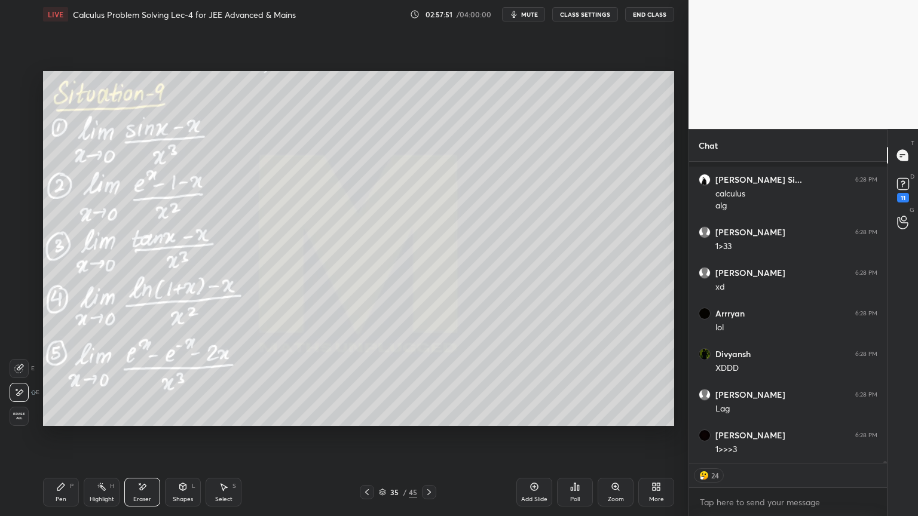
drag, startPoint x: 101, startPoint y: 486, endPoint x: 73, endPoint y: 492, distance: 28.8
click at [98, 488] on icon at bounding box center [102, 487] width 10 height 10
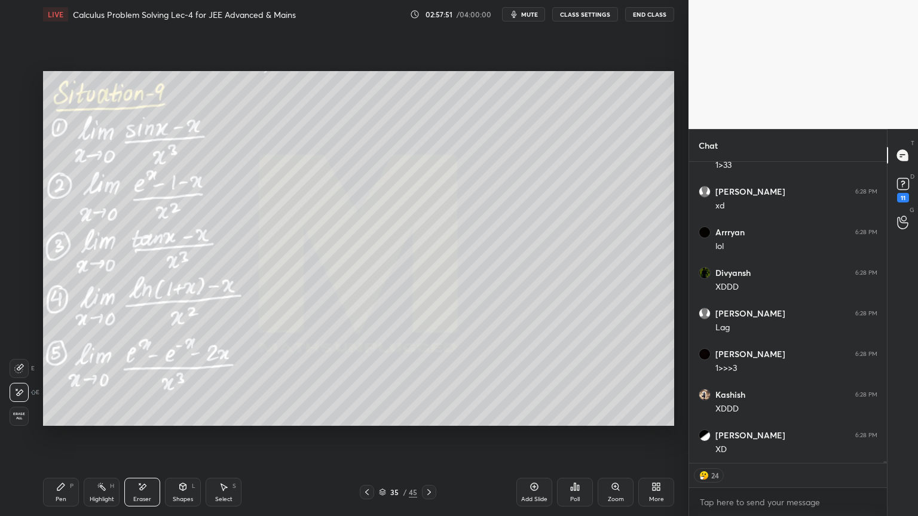
click at [72, 492] on div "Pen P" at bounding box center [61, 492] width 36 height 29
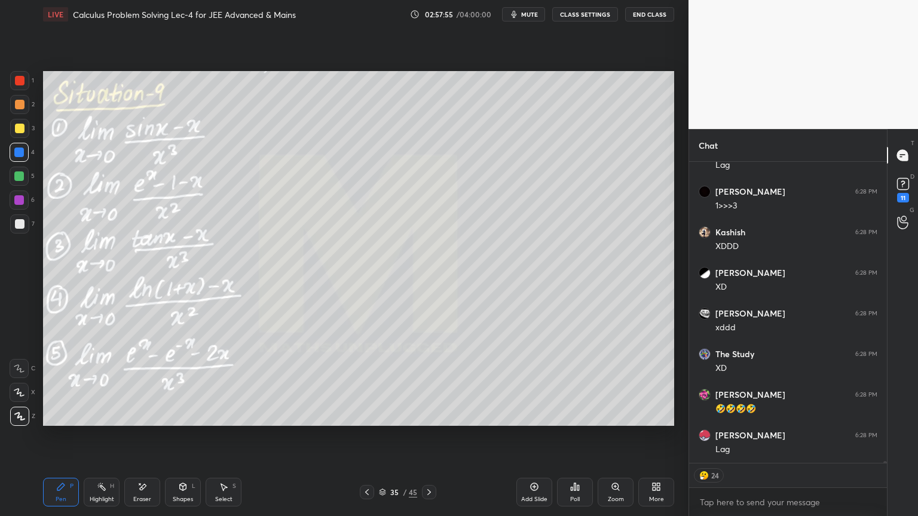
click at [23, 199] on div at bounding box center [19, 200] width 10 height 10
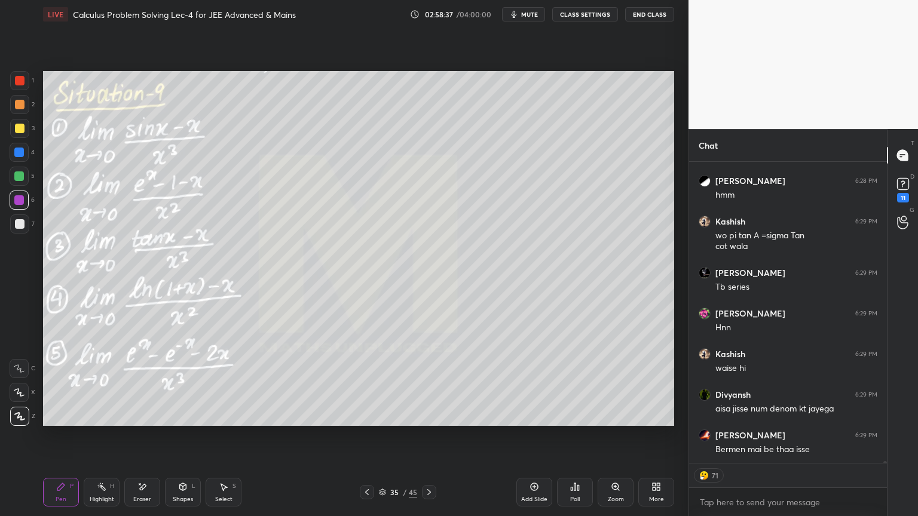
click at [146, 485] on icon at bounding box center [142, 487] width 10 height 10
click at [99, 489] on icon at bounding box center [102, 487] width 10 height 10
click at [51, 495] on div "Pen P" at bounding box center [61, 492] width 36 height 29
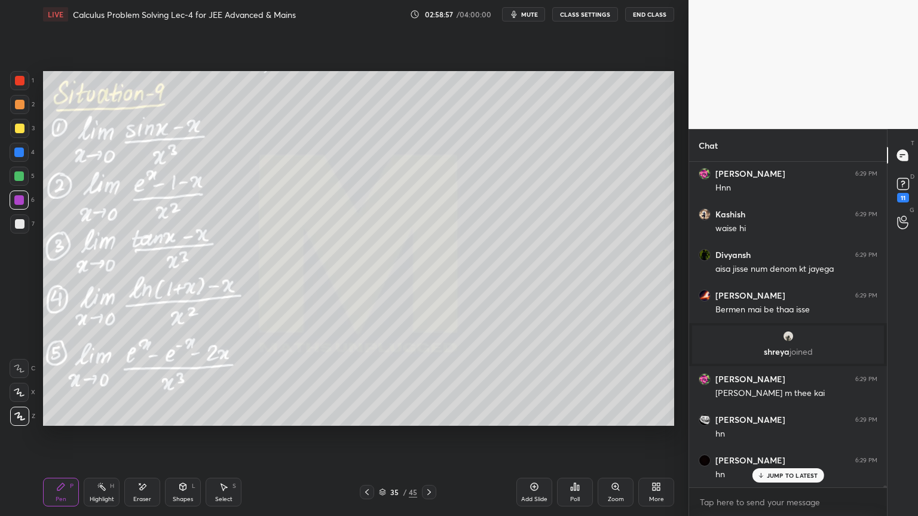
scroll to position [51462, 0]
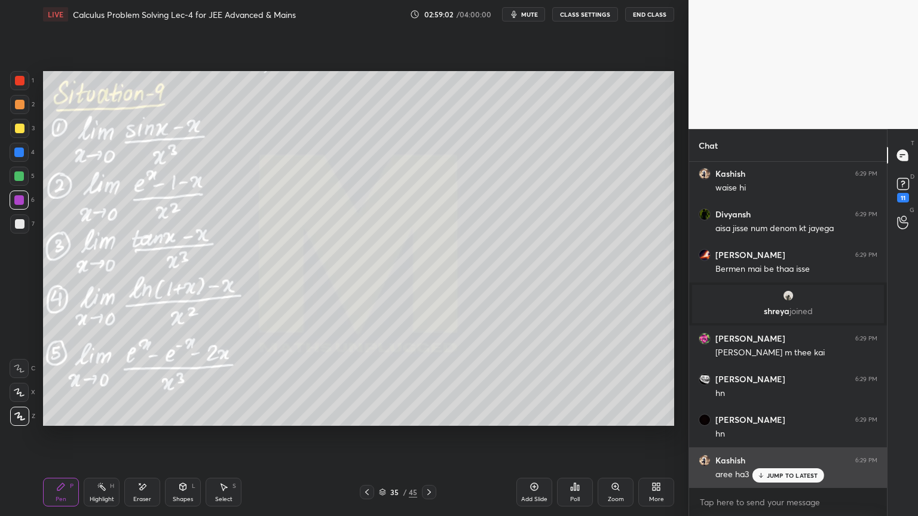
click at [791, 473] on p "JUMP TO LATEST" at bounding box center [792, 475] width 51 height 7
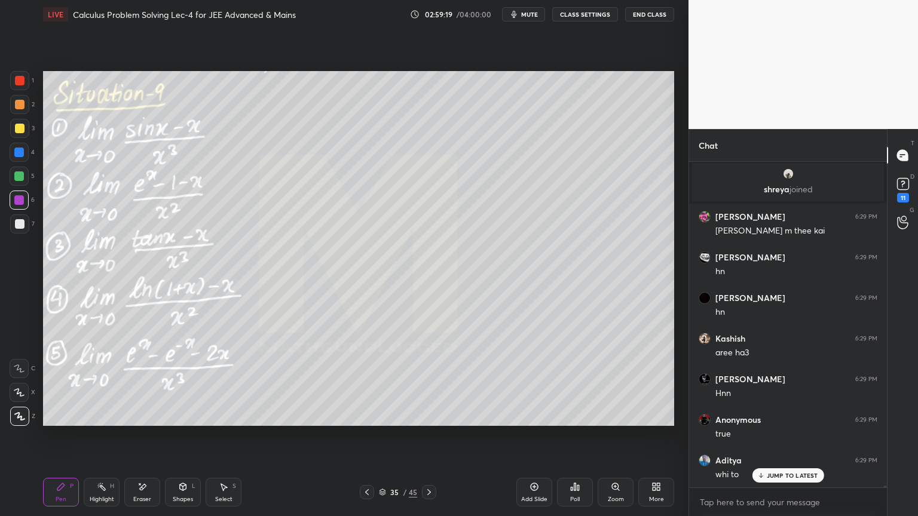
scroll to position [51624, 0]
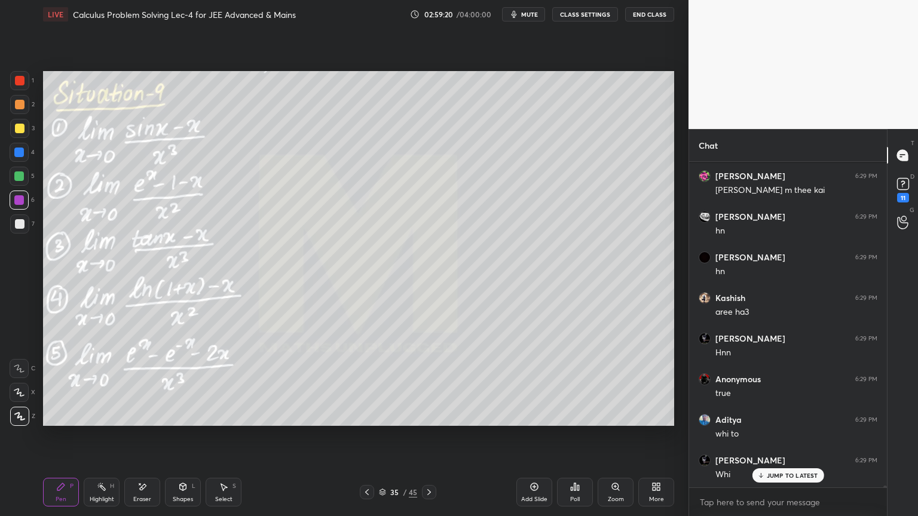
drag, startPoint x: 143, startPoint y: 496, endPoint x: 140, endPoint y: 468, distance: 27.6
click at [143, 500] on div "Eraser" at bounding box center [142, 500] width 18 height 6
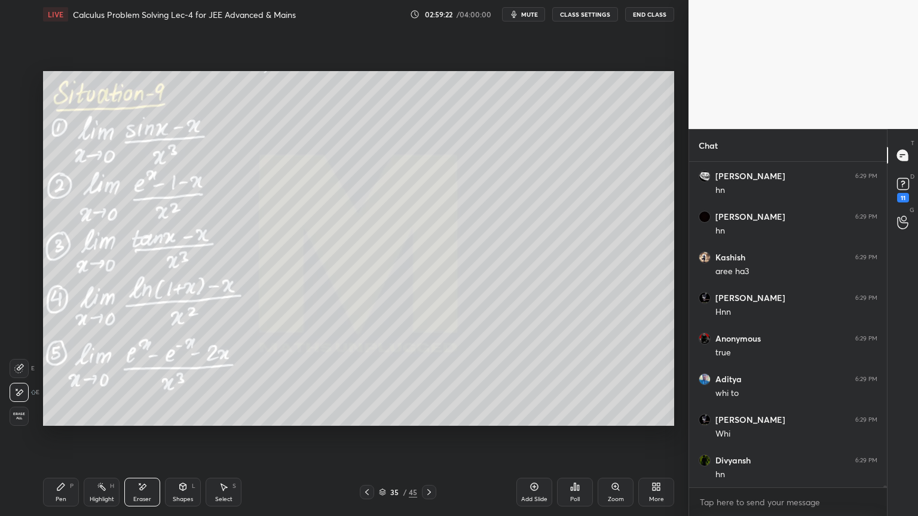
scroll to position [51706, 0]
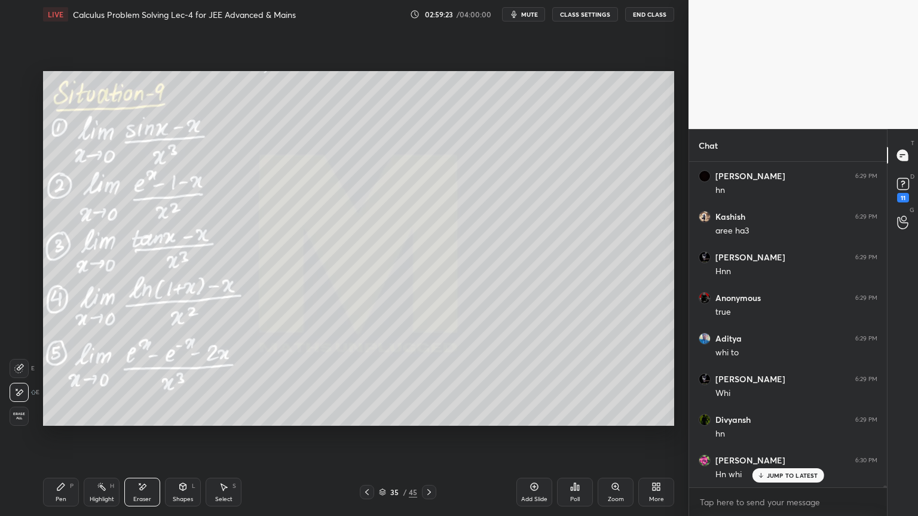
click at [94, 493] on div "Highlight H" at bounding box center [102, 492] width 36 height 29
click at [58, 492] on div "Pen P" at bounding box center [61, 492] width 36 height 29
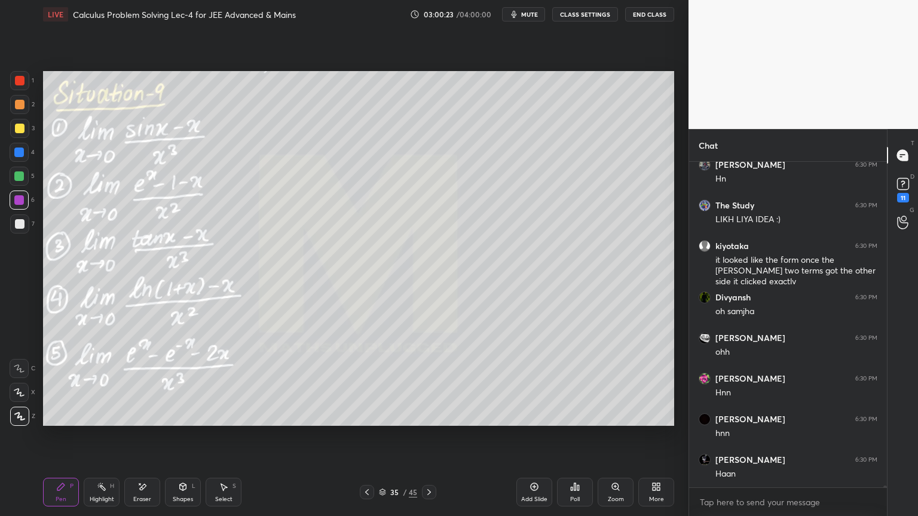
scroll to position [52216, 0]
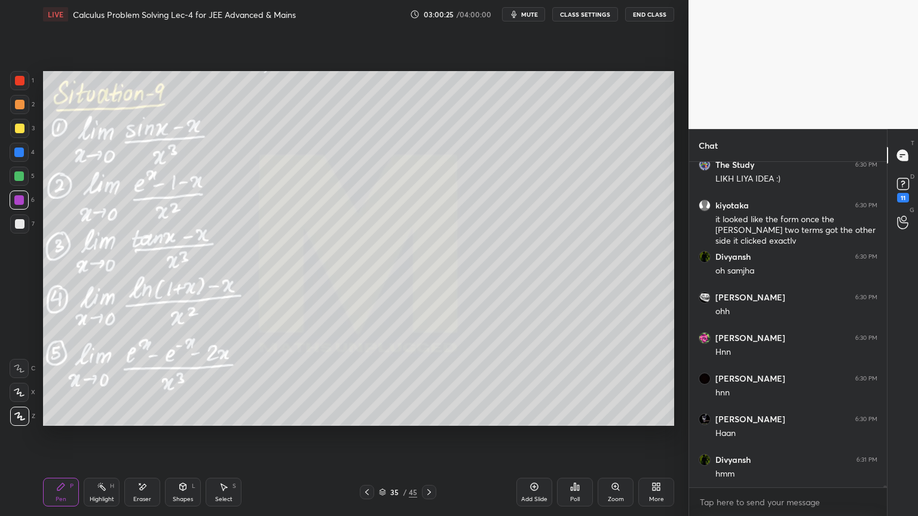
click at [145, 486] on icon at bounding box center [142, 487] width 10 height 10
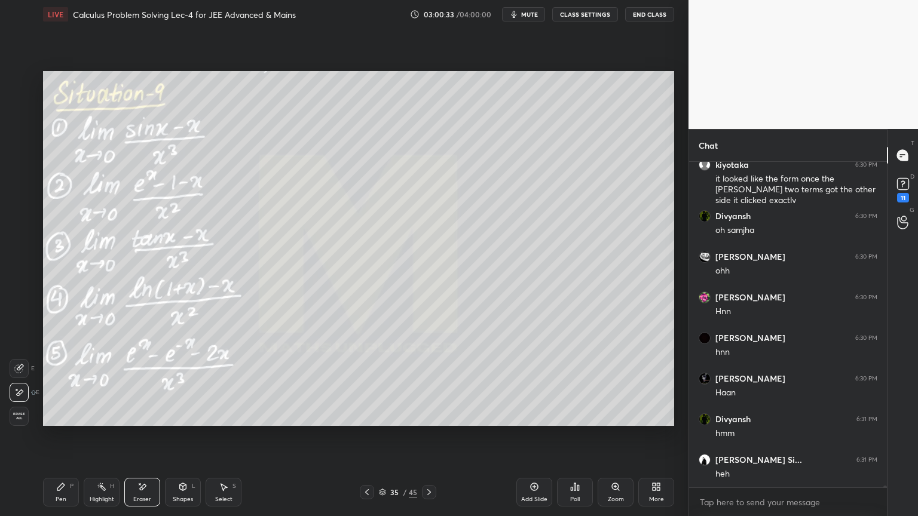
scroll to position [52298, 0]
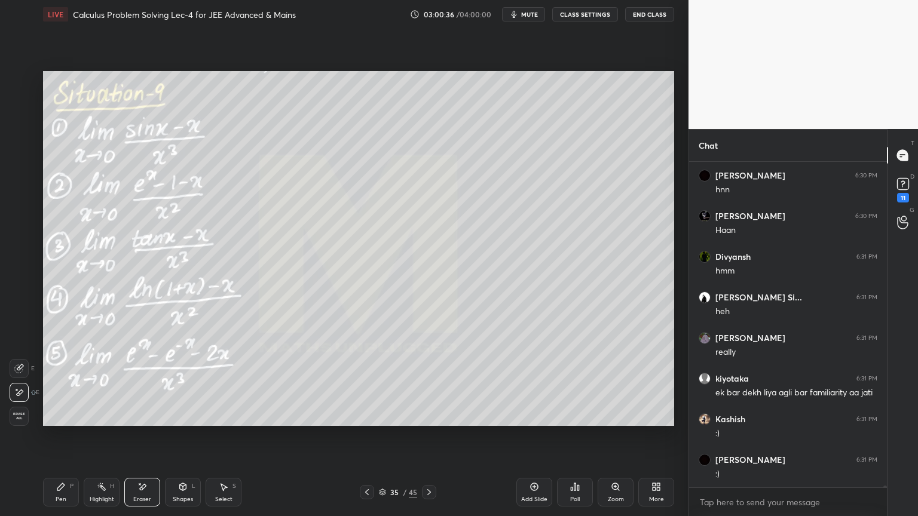
drag, startPoint x: 97, startPoint y: 488, endPoint x: 69, endPoint y: 492, distance: 28.9
click at [93, 492] on div "Highlight H" at bounding box center [102, 492] width 36 height 29
drag, startPoint x: 69, startPoint y: 492, endPoint x: 62, endPoint y: 492, distance: 6.6
click at [62, 492] on div "Pen P" at bounding box center [61, 492] width 36 height 29
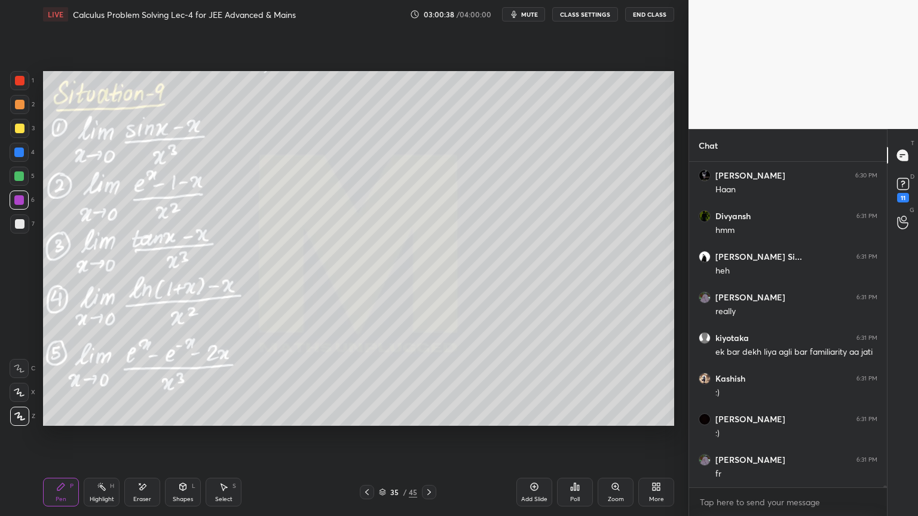
click at [20, 221] on div at bounding box center [20, 224] width 10 height 10
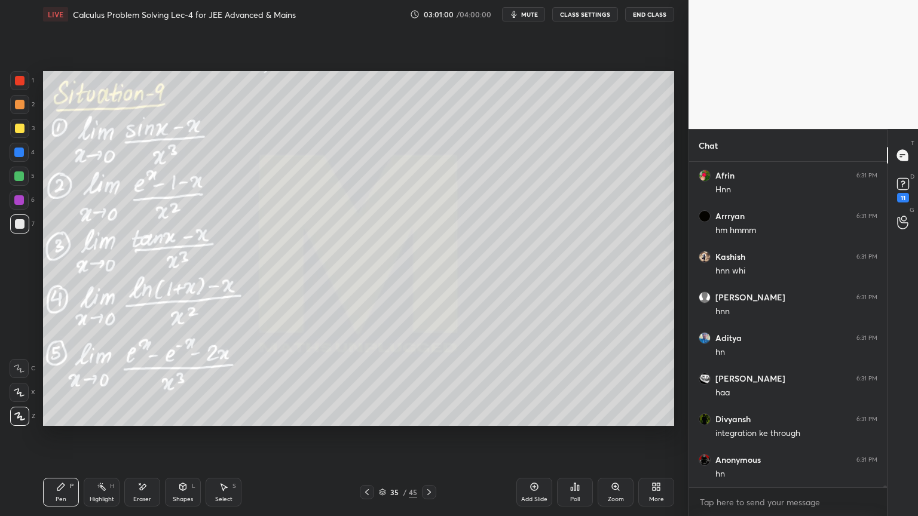
scroll to position [52948, 0]
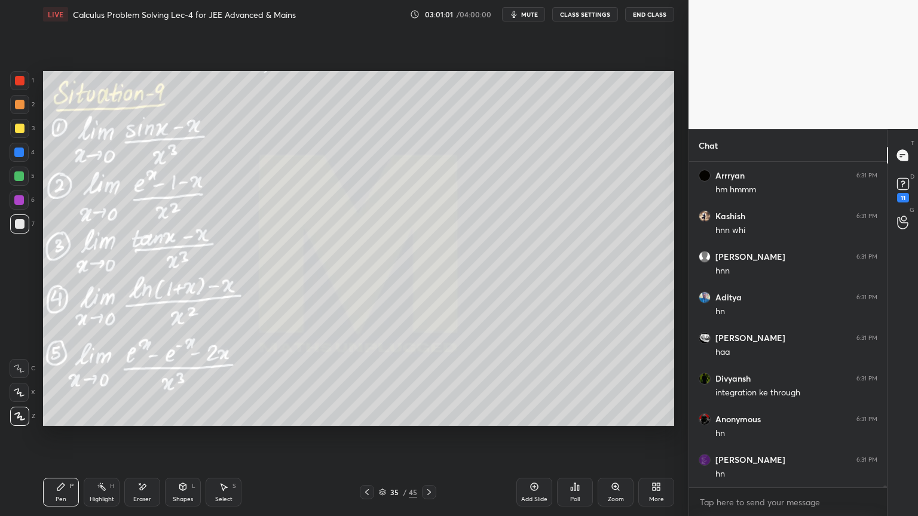
drag, startPoint x: 143, startPoint y: 492, endPoint x: 148, endPoint y: 483, distance: 10.4
click at [143, 492] on div "Eraser" at bounding box center [142, 492] width 36 height 29
click at [56, 501] on div "Pen" at bounding box center [61, 500] width 11 height 6
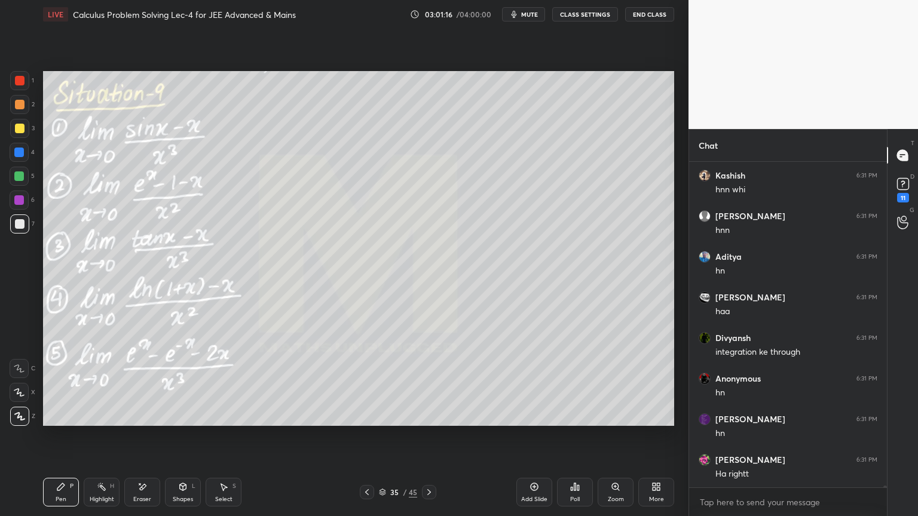
scroll to position [53029, 0]
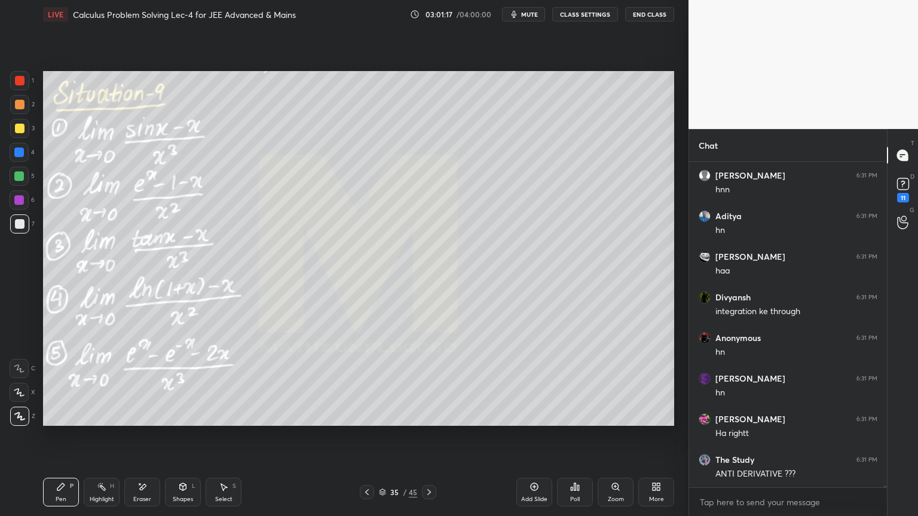
click at [151, 493] on div "Eraser" at bounding box center [142, 492] width 36 height 29
click at [84, 494] on div "Highlight H" at bounding box center [102, 492] width 36 height 29
click at [56, 497] on div "Pen" at bounding box center [61, 500] width 11 height 6
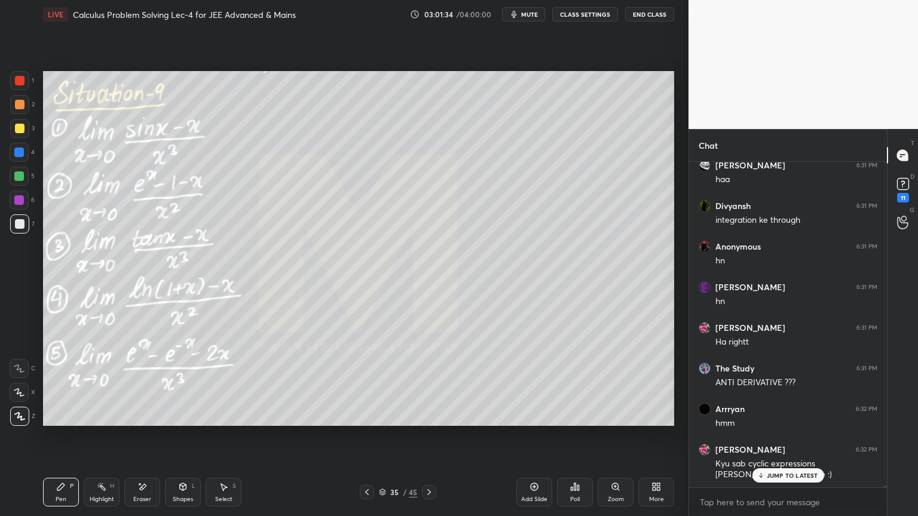
scroll to position [53163, 0]
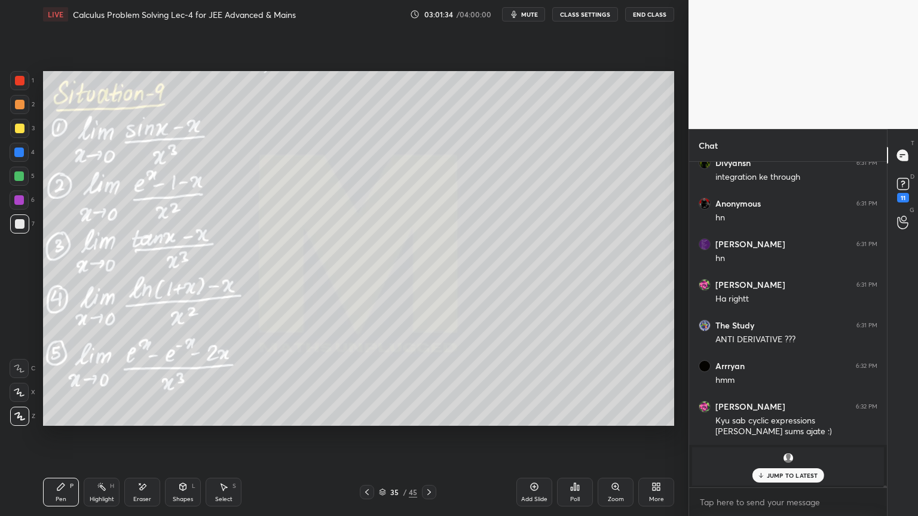
click at [799, 480] on div "JUMP TO LATEST" at bounding box center [788, 475] width 72 height 14
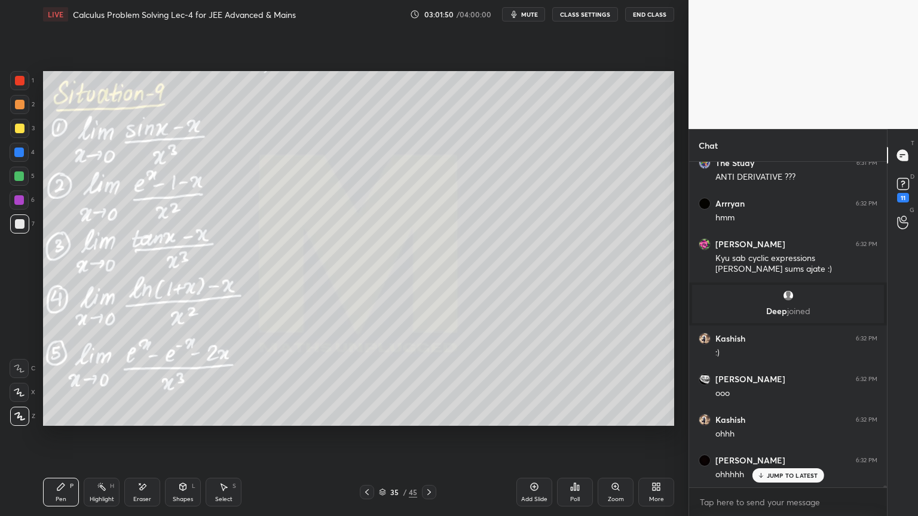
scroll to position [53367, 0]
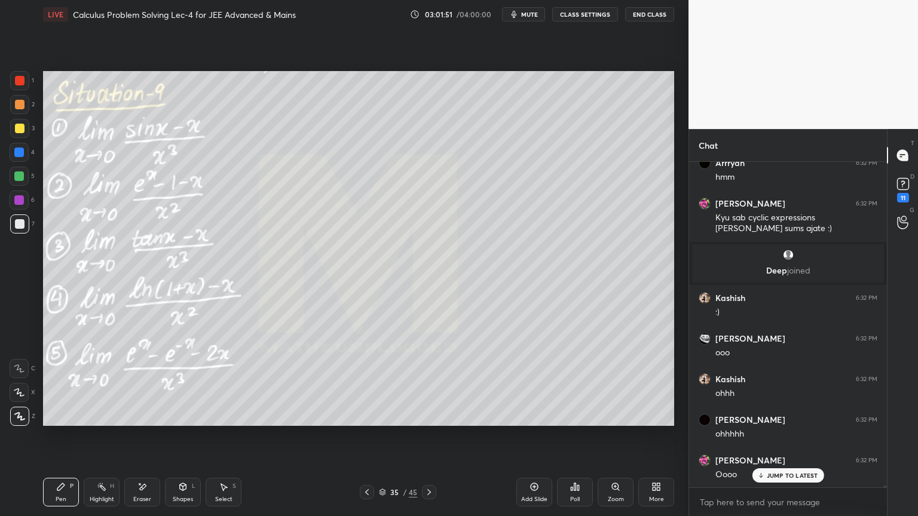
drag, startPoint x: 136, startPoint y: 490, endPoint x: 149, endPoint y: 463, distance: 29.9
click at [137, 489] on div "Eraser" at bounding box center [142, 492] width 36 height 29
drag, startPoint x: 51, startPoint y: 496, endPoint x: 62, endPoint y: 464, distance: 34.2
click at [51, 497] on div "Pen P" at bounding box center [61, 492] width 36 height 29
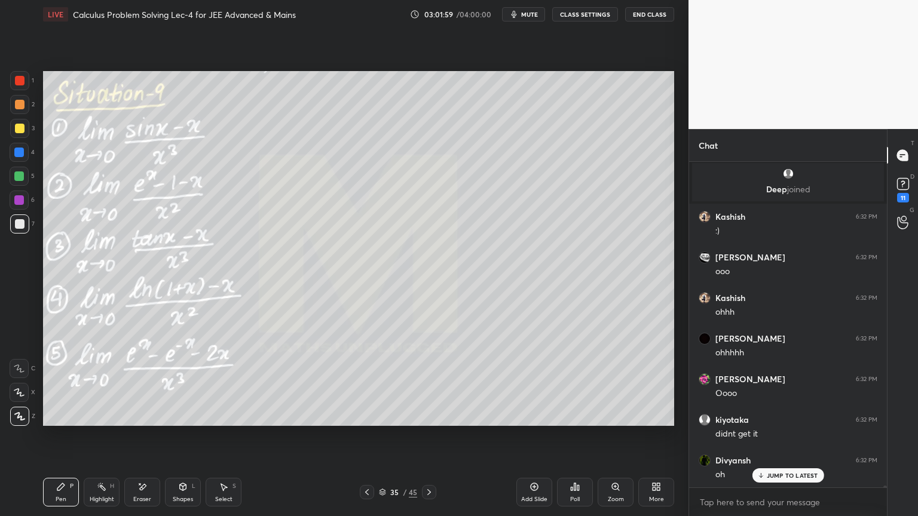
scroll to position [53488, 0]
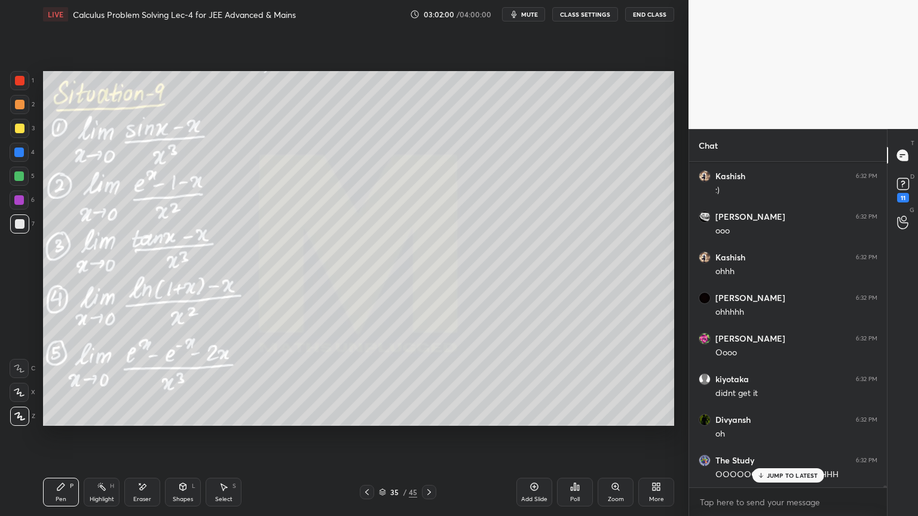
click at [128, 500] on div "Eraser" at bounding box center [142, 492] width 36 height 29
drag, startPoint x: 65, startPoint y: 486, endPoint x: 99, endPoint y: 433, distance: 63.5
click at [63, 487] on icon at bounding box center [61, 487] width 10 height 10
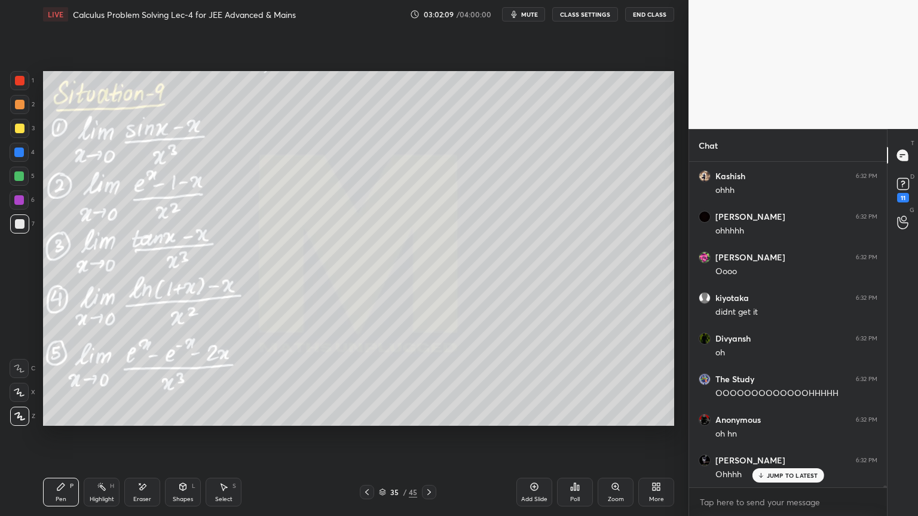
scroll to position [53610, 0]
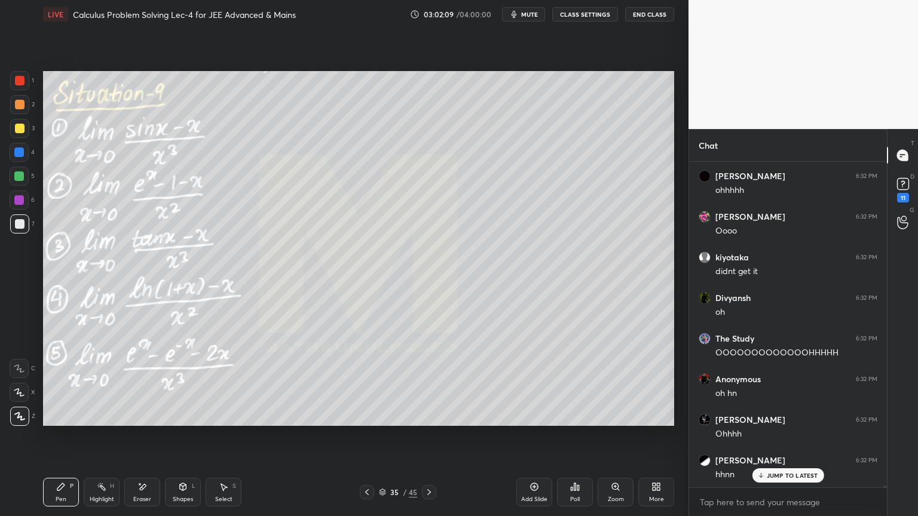
click at [154, 482] on div "Eraser" at bounding box center [142, 492] width 36 height 29
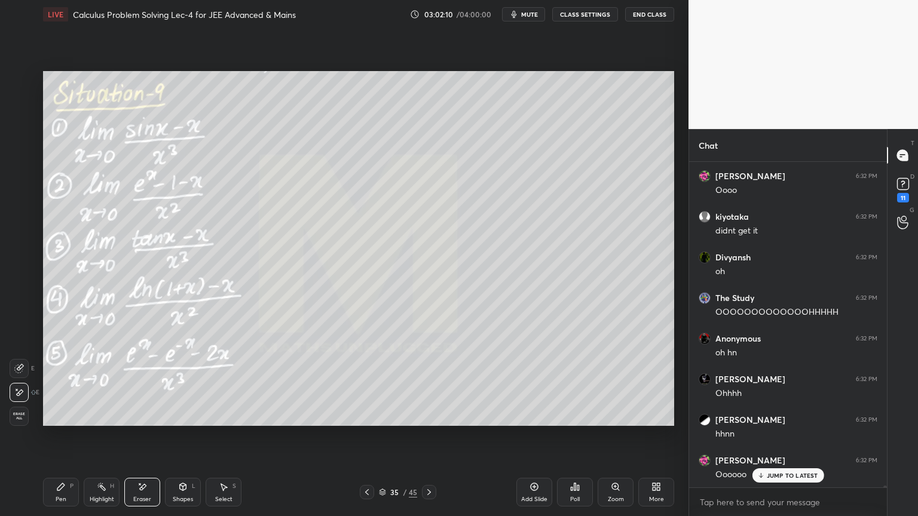
click at [68, 488] on div "Pen P" at bounding box center [61, 492] width 36 height 29
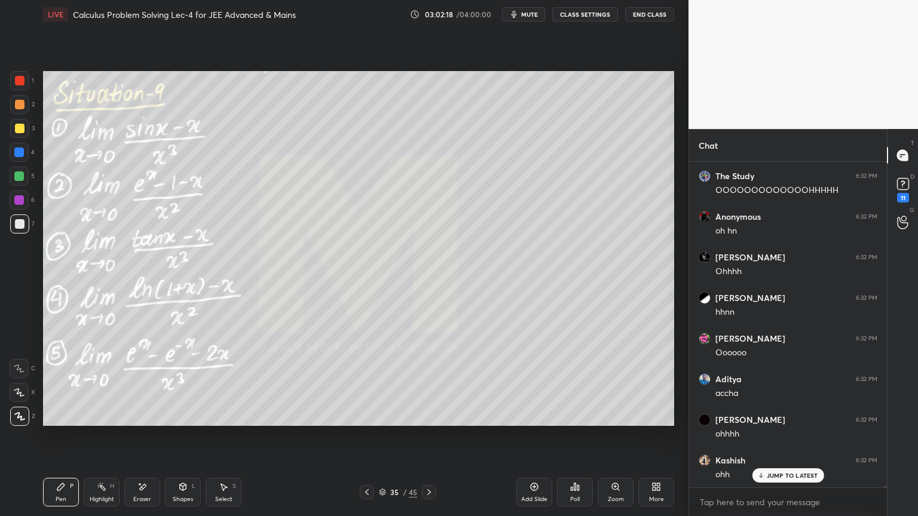
scroll to position [53814, 0]
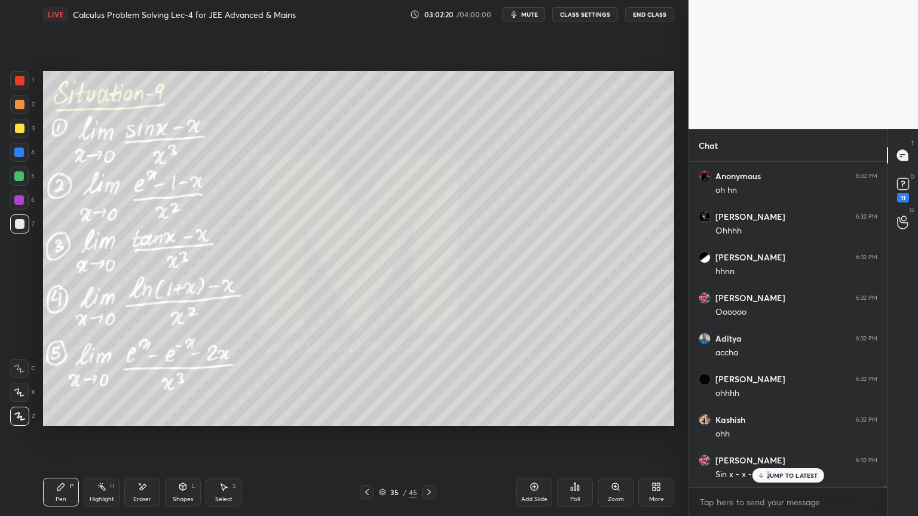
click at [769, 474] on p "JUMP TO LATEST" at bounding box center [792, 475] width 51 height 7
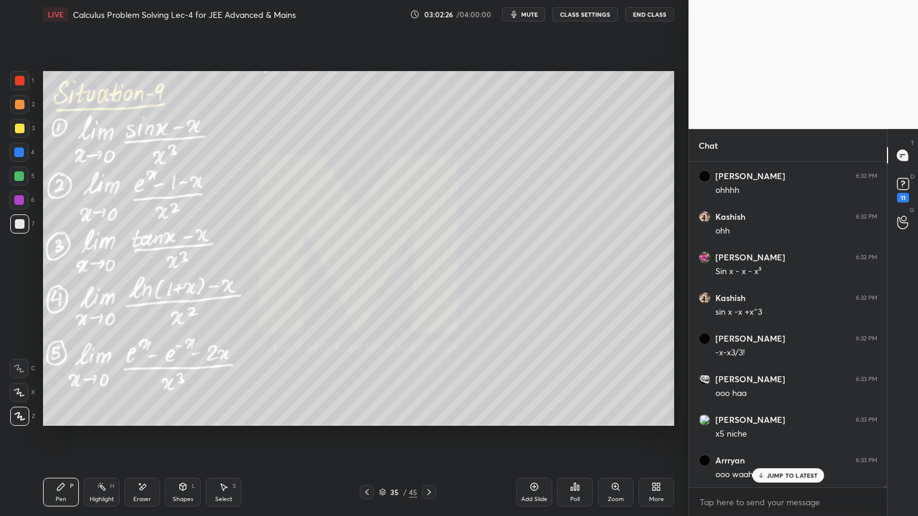
scroll to position [54057, 0]
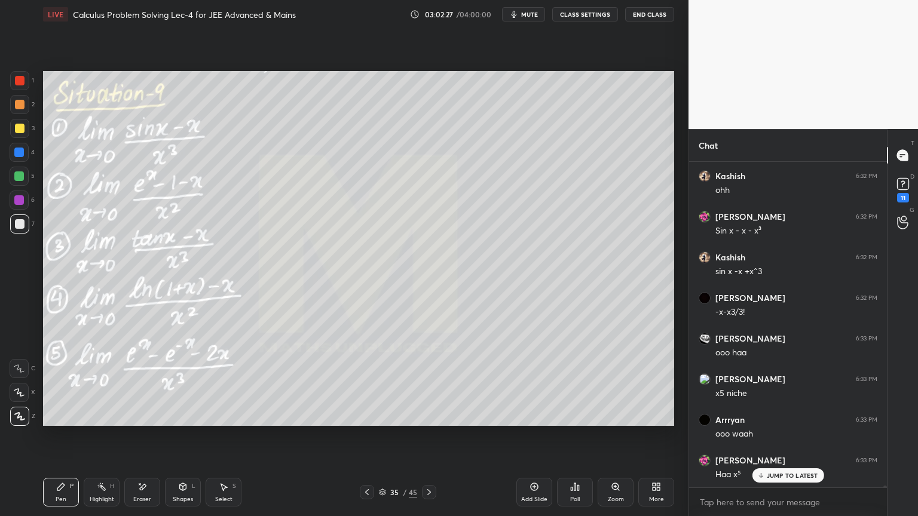
click at [229, 497] on div "Select" at bounding box center [223, 500] width 17 height 6
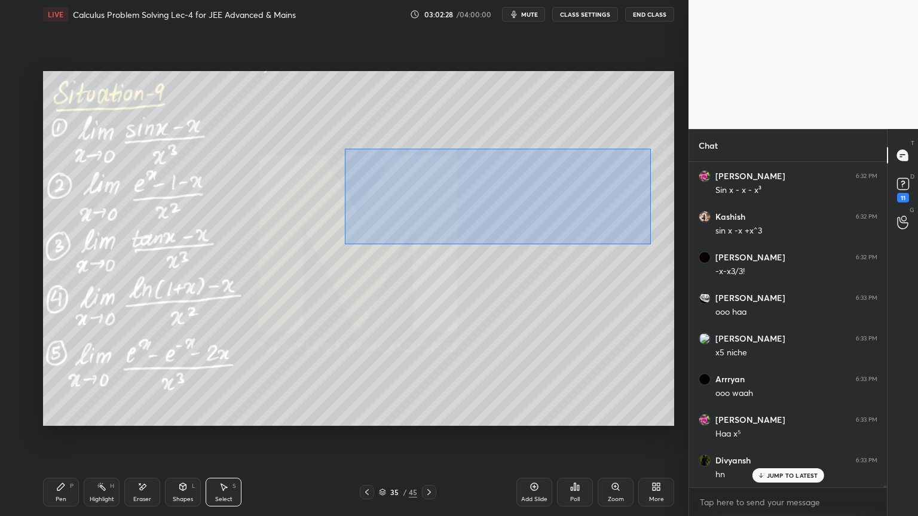
drag, startPoint x: 351, startPoint y: 152, endPoint x: 642, endPoint y: 241, distance: 304.9
click at [651, 244] on div "0 ° Undo Copy Duplicate Duplicate to new slide Delete" at bounding box center [358, 248] width 631 height 355
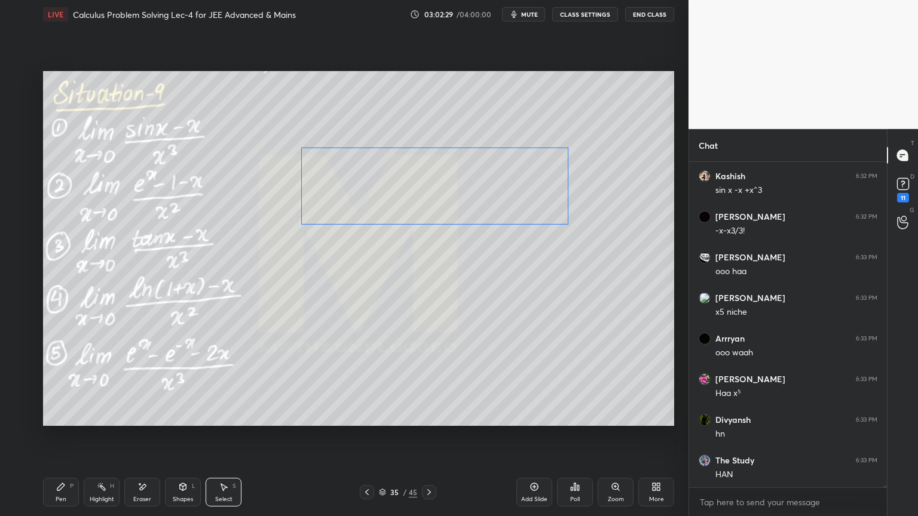
drag, startPoint x: 569, startPoint y: 199, endPoint x: 512, endPoint y: 228, distance: 64.1
click at [519, 197] on div "0 ° Undo Copy Duplicate Duplicate to new slide Delete" at bounding box center [358, 248] width 631 height 355
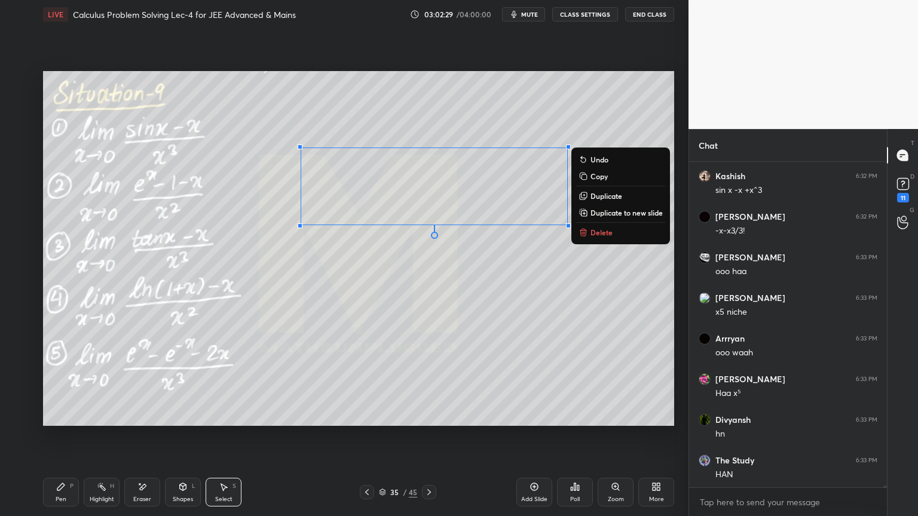
click at [506, 262] on div "0 ° Undo Copy Duplicate Duplicate to new slide Delete" at bounding box center [358, 248] width 631 height 355
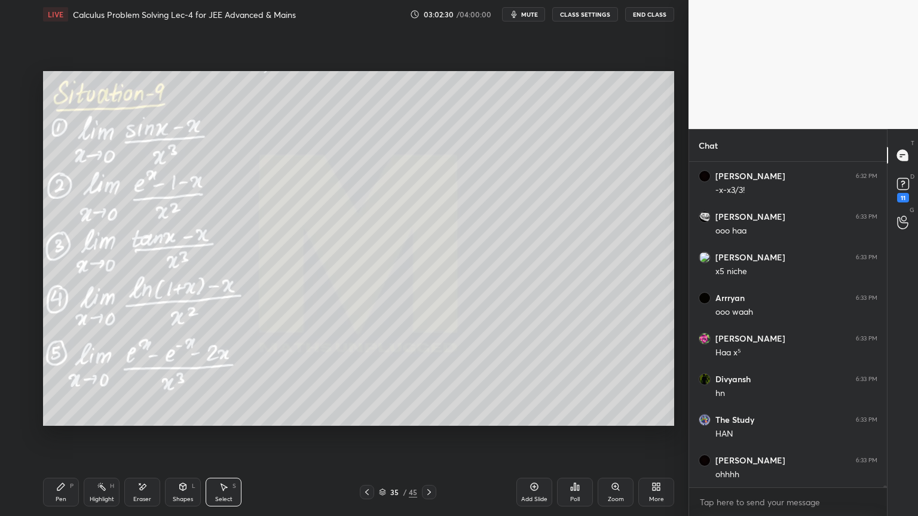
drag, startPoint x: 97, startPoint y: 499, endPoint x: 90, endPoint y: 500, distance: 7.8
click at [96, 499] on div "Highlight" at bounding box center [102, 500] width 24 height 6
drag, startPoint x: 71, startPoint y: 497, endPoint x: 95, endPoint y: 467, distance: 37.8
click at [68, 496] on div "Pen P" at bounding box center [61, 492] width 36 height 29
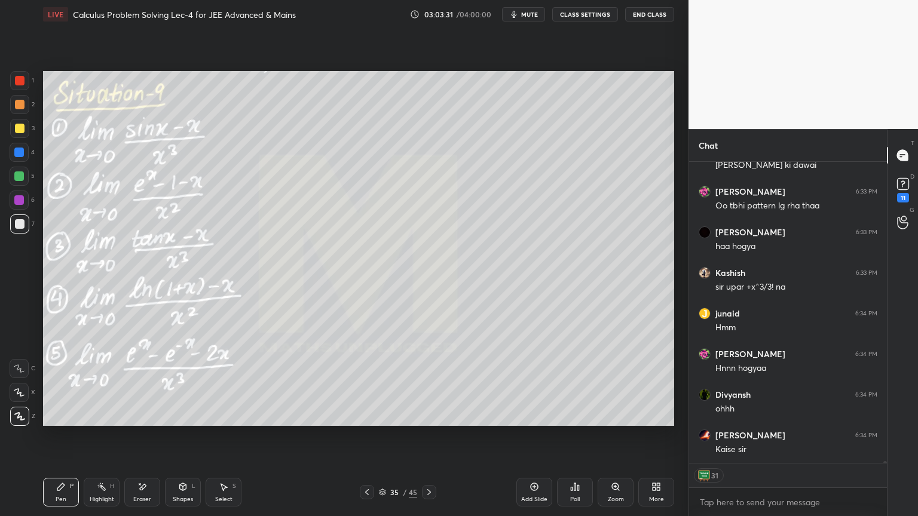
scroll to position [55569, 0]
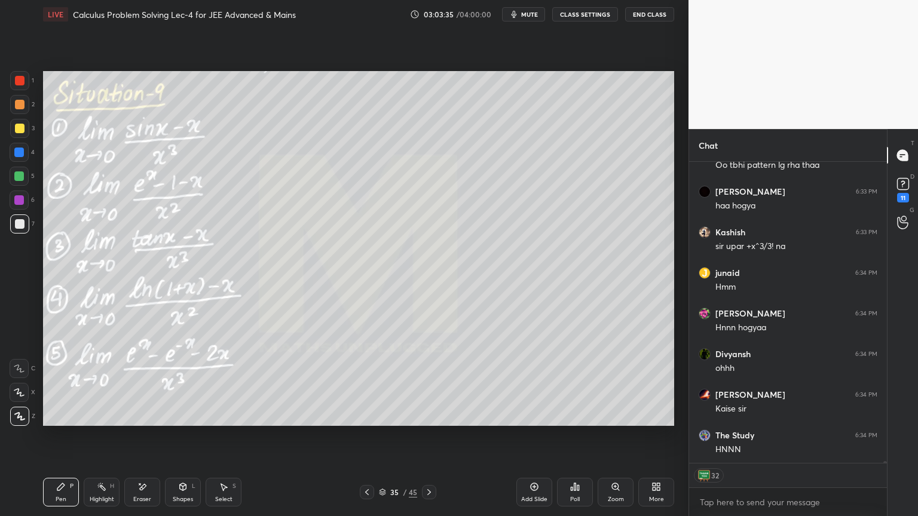
click at [20, 85] on div at bounding box center [19, 80] width 19 height 19
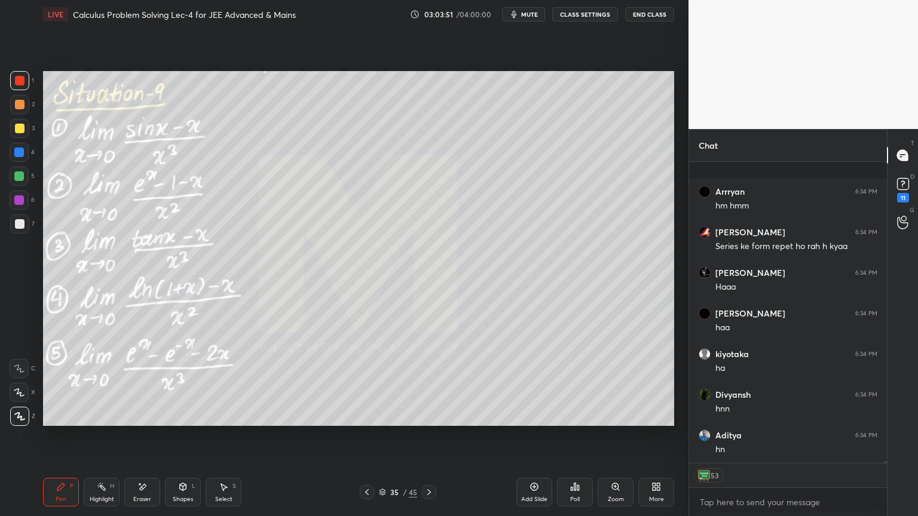
scroll to position [55935, 0]
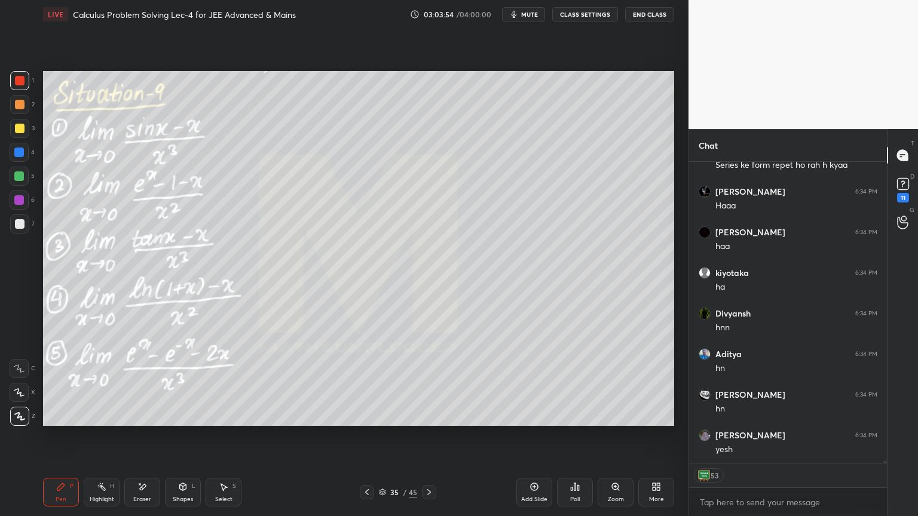
click at [142, 498] on div "Eraser" at bounding box center [142, 500] width 18 height 6
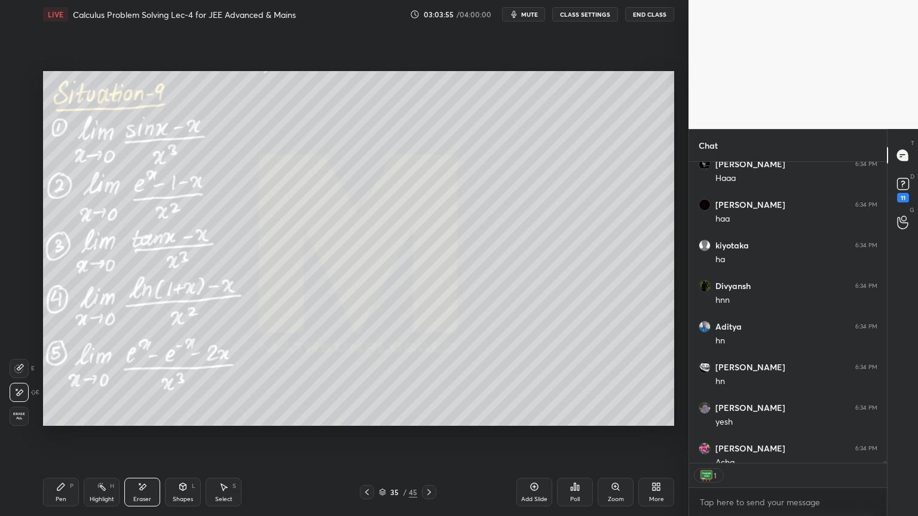
scroll to position [56016, 0]
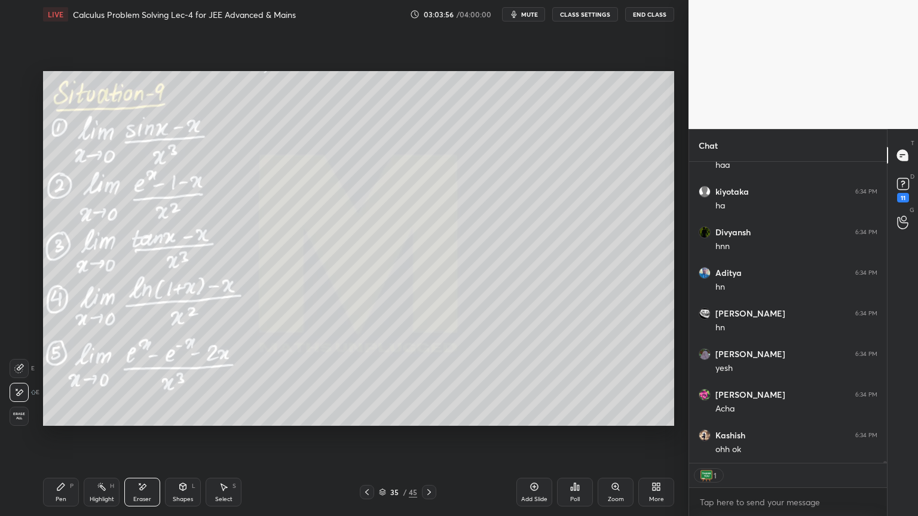
click at [66, 490] on div "Pen P" at bounding box center [61, 492] width 36 height 29
click at [27, 217] on div at bounding box center [19, 224] width 19 height 19
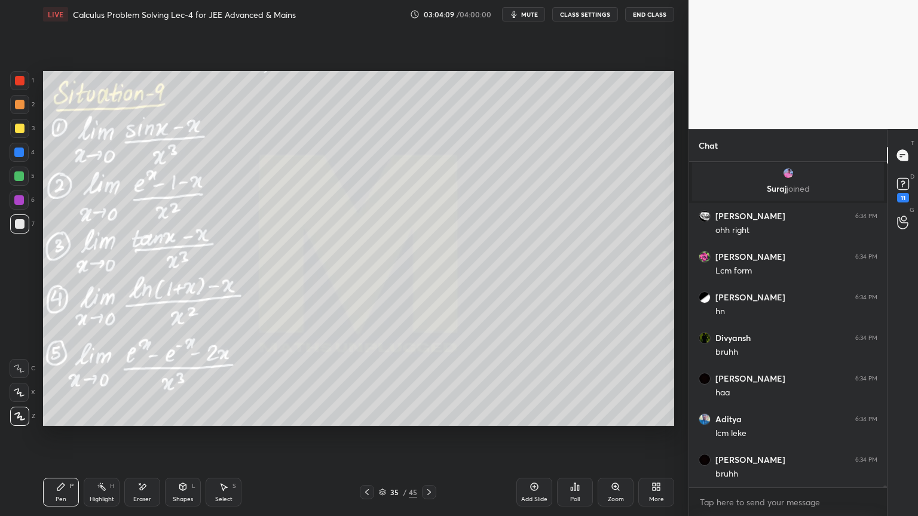
scroll to position [298, 194]
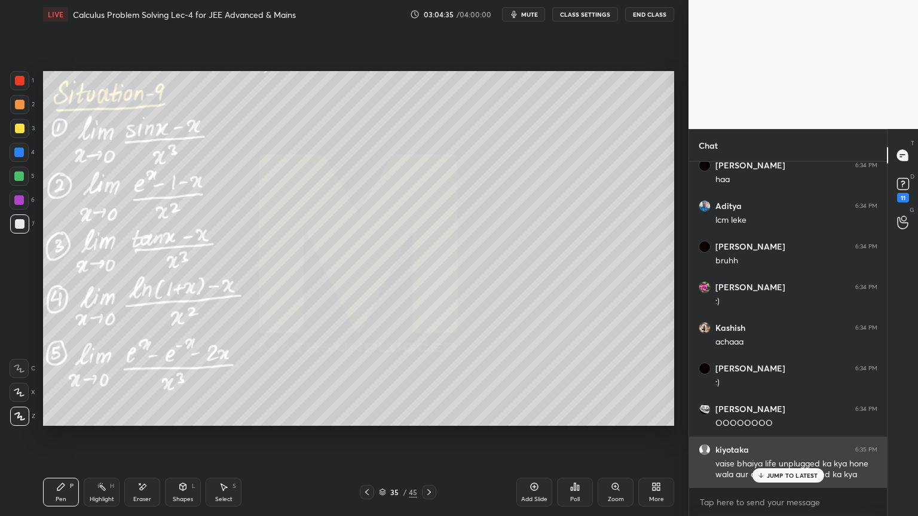
click at [788, 476] on p "JUMP TO LATEST" at bounding box center [792, 475] width 51 height 7
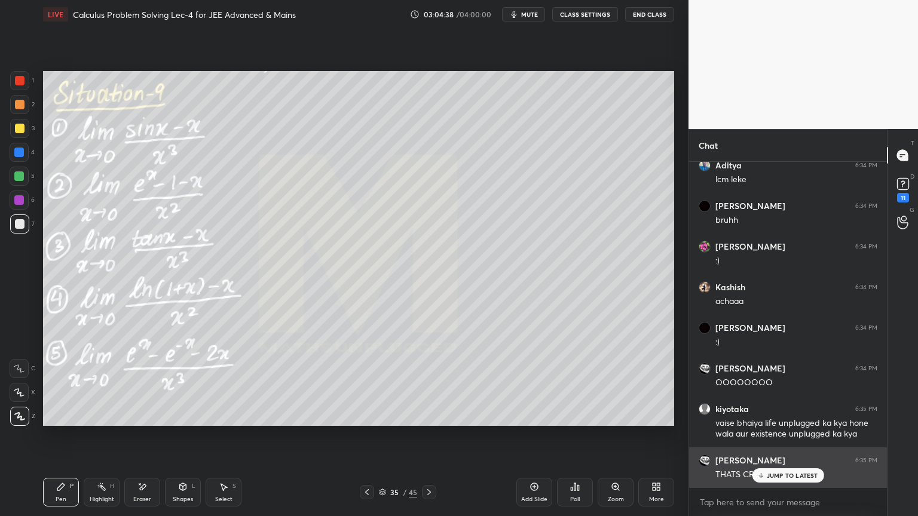
click at [780, 470] on div "JUMP TO LATEST" at bounding box center [788, 475] width 72 height 14
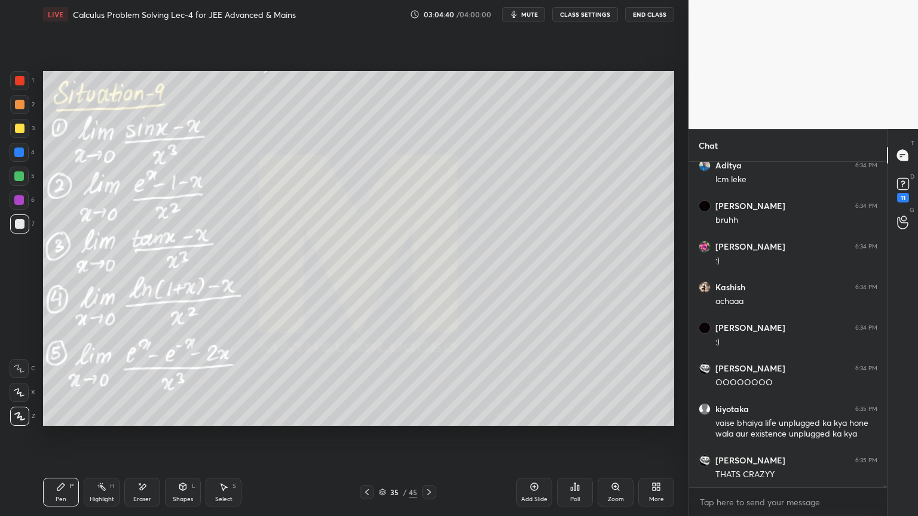
click at [143, 491] on icon at bounding box center [142, 487] width 10 height 10
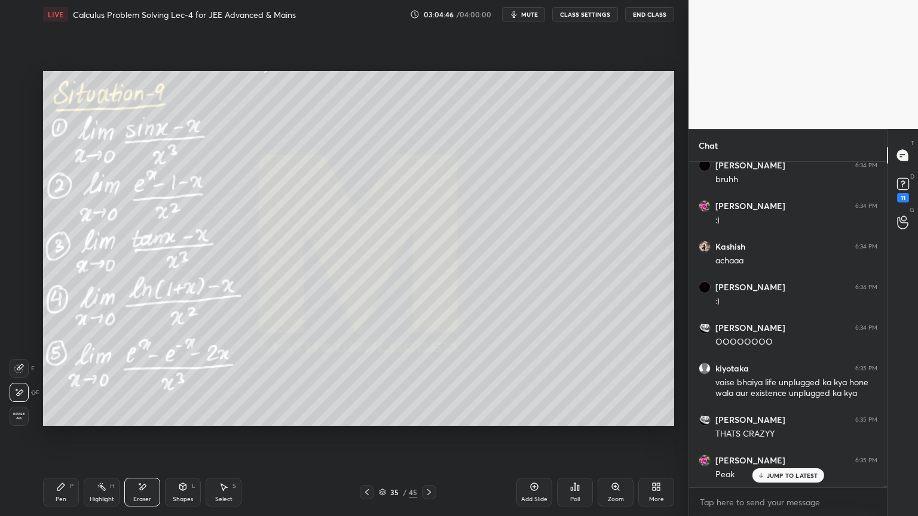
click at [94, 498] on div "Highlight" at bounding box center [102, 500] width 24 height 6
click at [62, 495] on div "Pen P" at bounding box center [61, 492] width 36 height 29
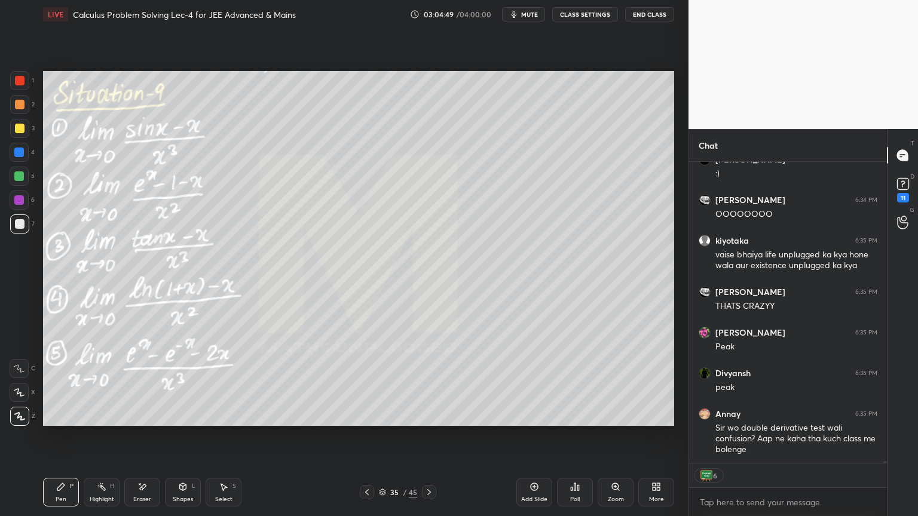
click at [20, 198] on div at bounding box center [19, 200] width 10 height 10
drag, startPoint x: 9, startPoint y: 223, endPoint x: 41, endPoint y: 232, distance: 32.8
click at [10, 224] on div "7" at bounding box center [22, 224] width 24 height 19
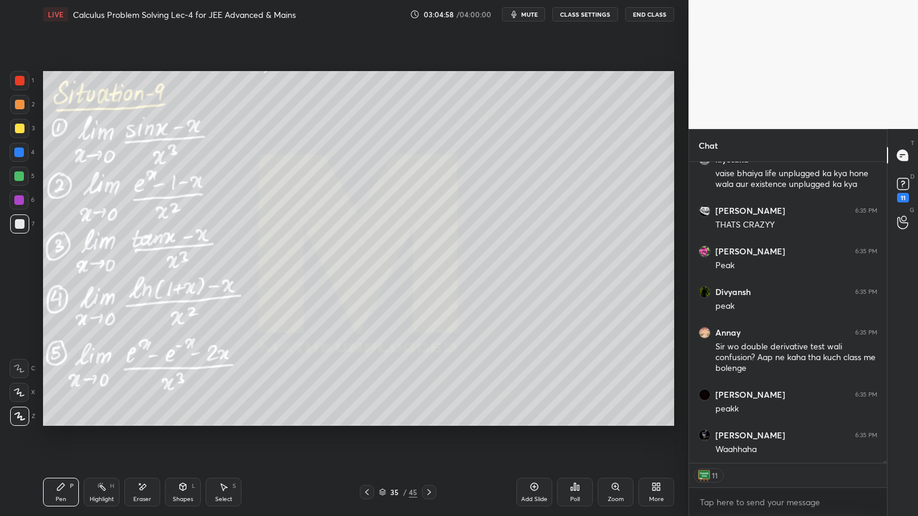
click at [143, 492] on div "Eraser" at bounding box center [142, 492] width 36 height 29
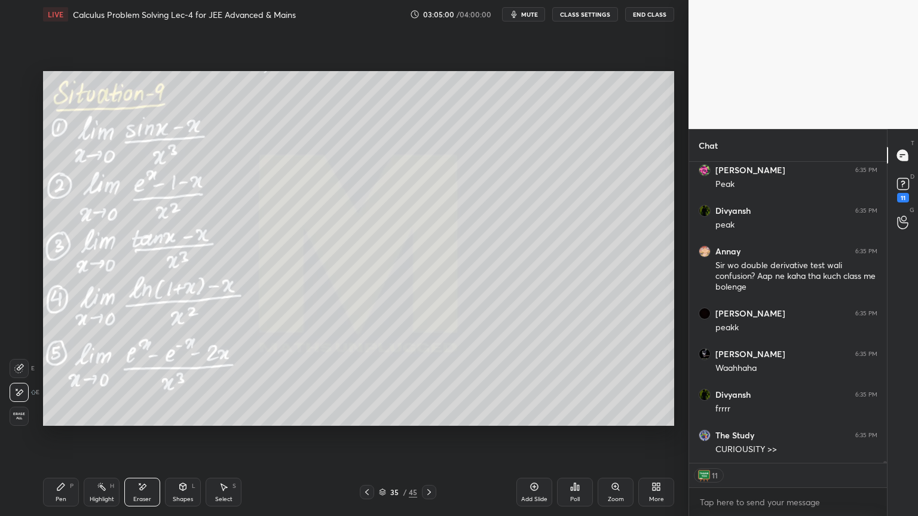
drag, startPoint x: 99, startPoint y: 497, endPoint x: 56, endPoint y: 494, distance: 43.8
click at [99, 497] on div "Highlight" at bounding box center [102, 500] width 24 height 6
click at [56, 492] on div "Pen P" at bounding box center [61, 492] width 36 height 29
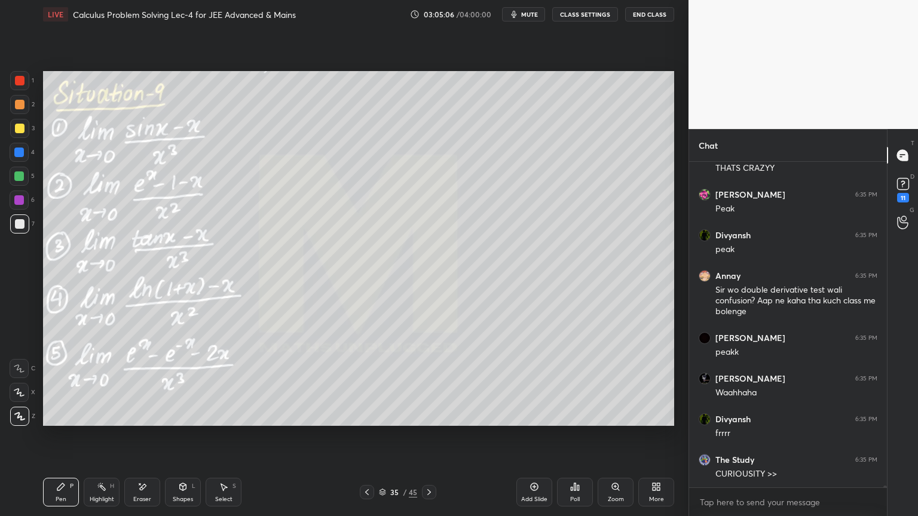
scroll to position [55606, 0]
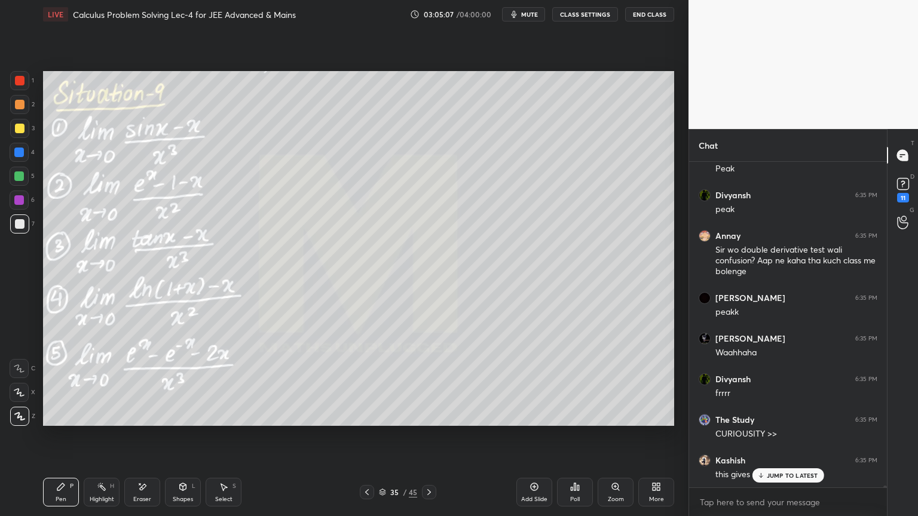
click at [765, 470] on div "Divyansh 6:34 PM bruhh Harshpreet 6:34 PM haa Aditya 6:34 PM lcm leke Harshpree…" at bounding box center [788, 325] width 198 height 326
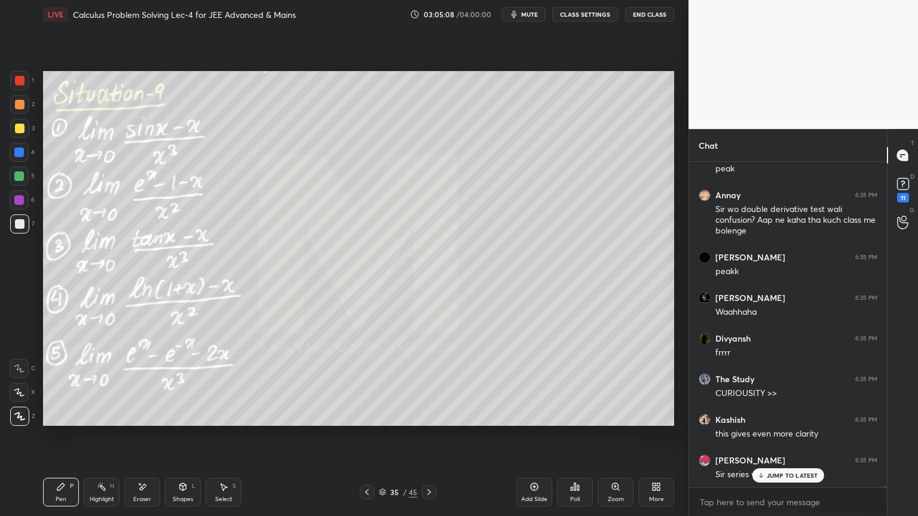
scroll to position [55728, 0]
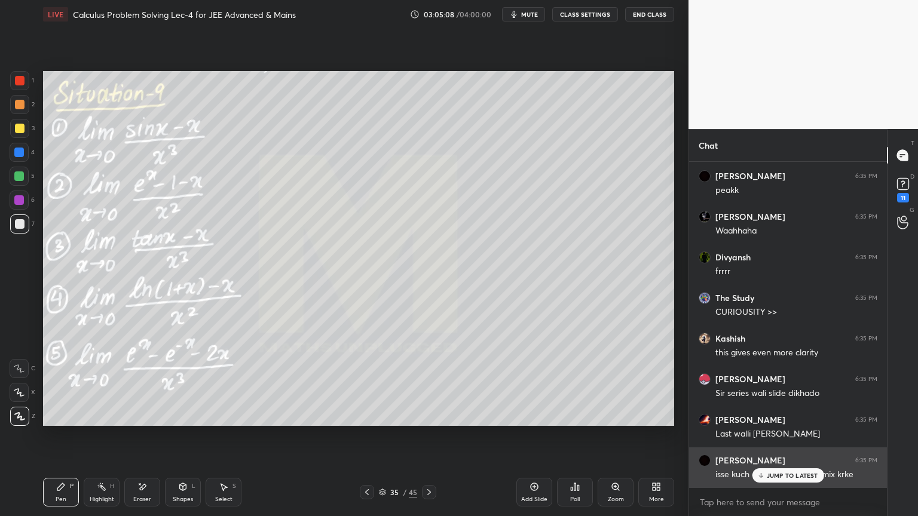
click at [776, 459] on div "Aditya 6:34 PM lcm leke Harshpreet 6:34 PM bruhh Himani 6:34 PM :) Kashish 6:34…" at bounding box center [788, 325] width 198 height 326
click at [776, 476] on p "JUMP TO LATEST" at bounding box center [792, 475] width 51 height 7
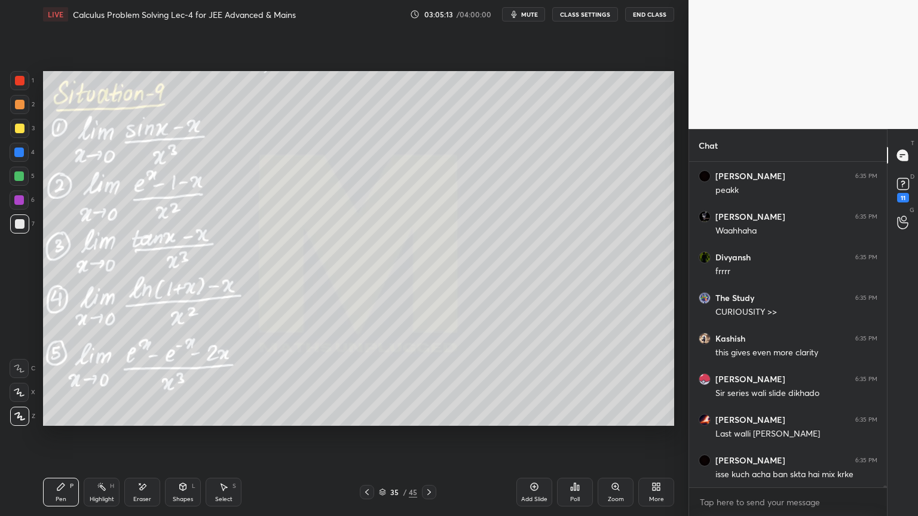
drag, startPoint x: 143, startPoint y: 480, endPoint x: 155, endPoint y: 433, distance: 48.7
click at [143, 482] on div "Eraser" at bounding box center [142, 492] width 36 height 29
click at [97, 491] on icon at bounding box center [102, 487] width 10 height 10
click at [69, 500] on div "Pen P" at bounding box center [61, 492] width 36 height 29
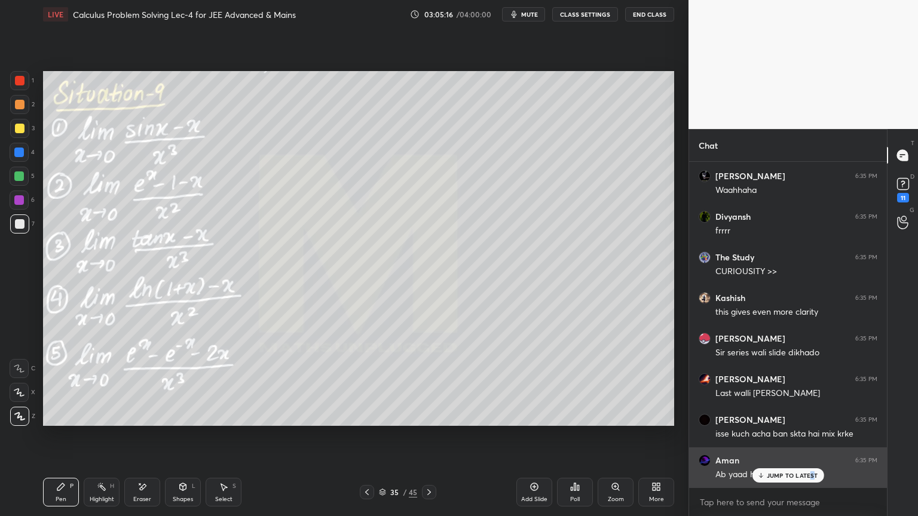
click at [811, 477] on p "JUMP TO LATEST" at bounding box center [792, 475] width 51 height 7
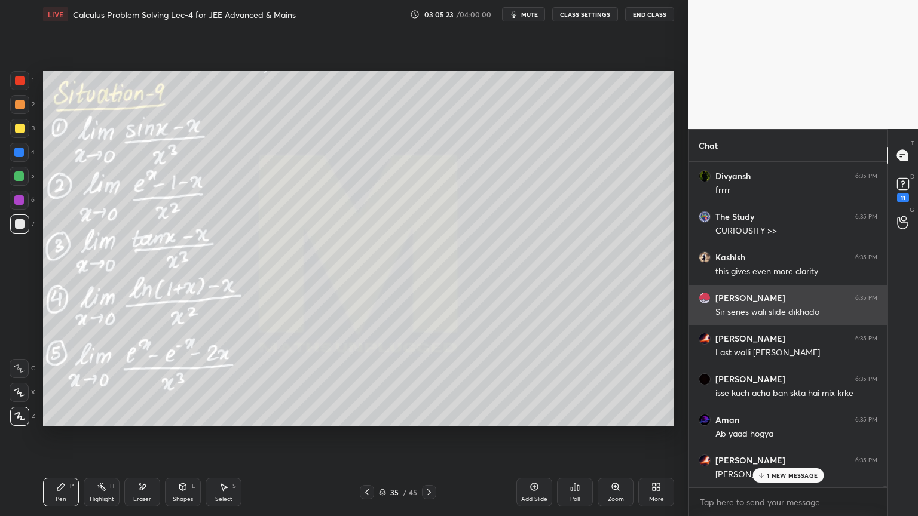
scroll to position [55850, 0]
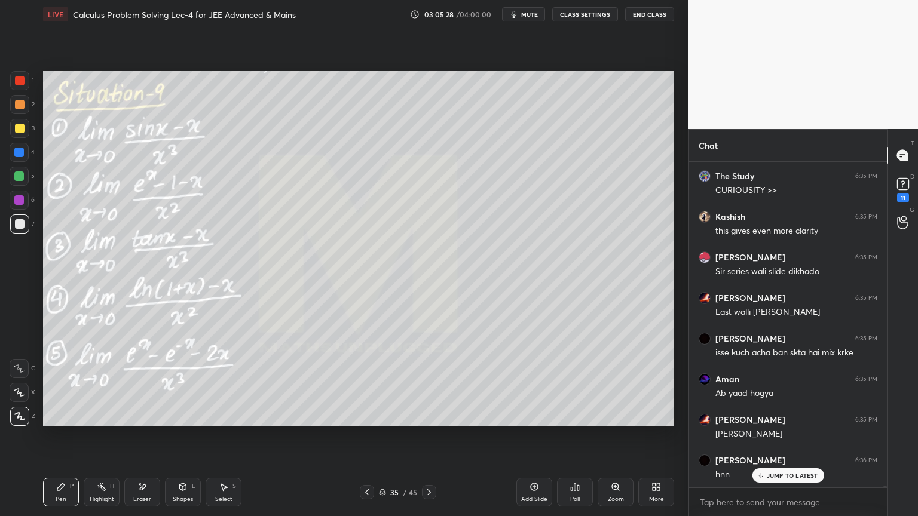
click at [383, 492] on icon at bounding box center [382, 490] width 6 height 3
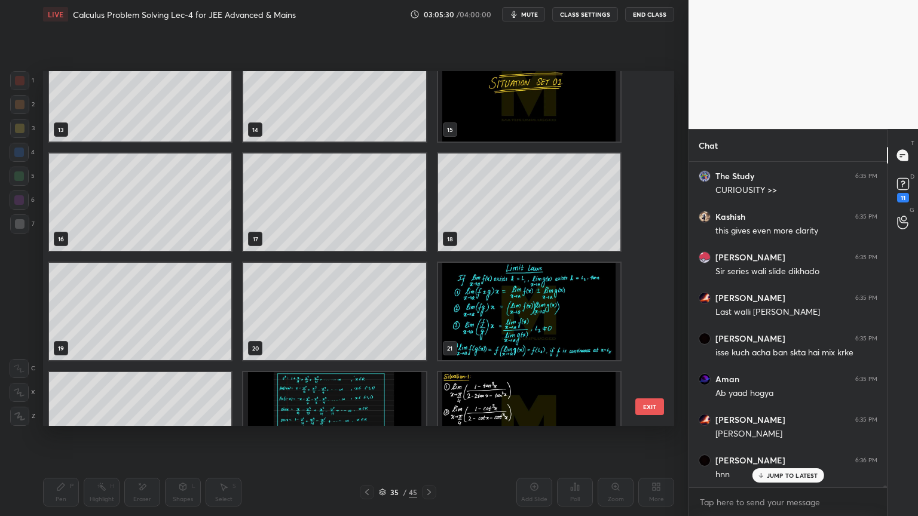
scroll to position [569, 0]
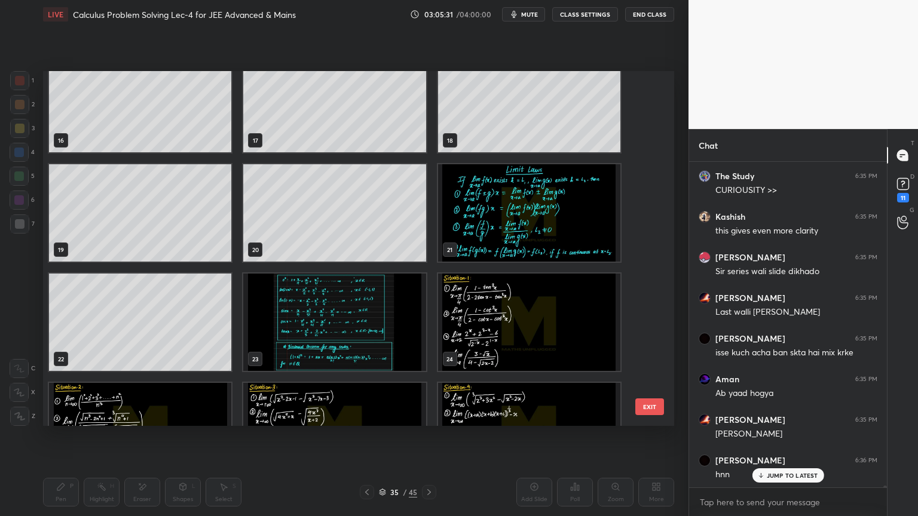
click at [342, 307] on img "grid" at bounding box center [334, 322] width 182 height 97
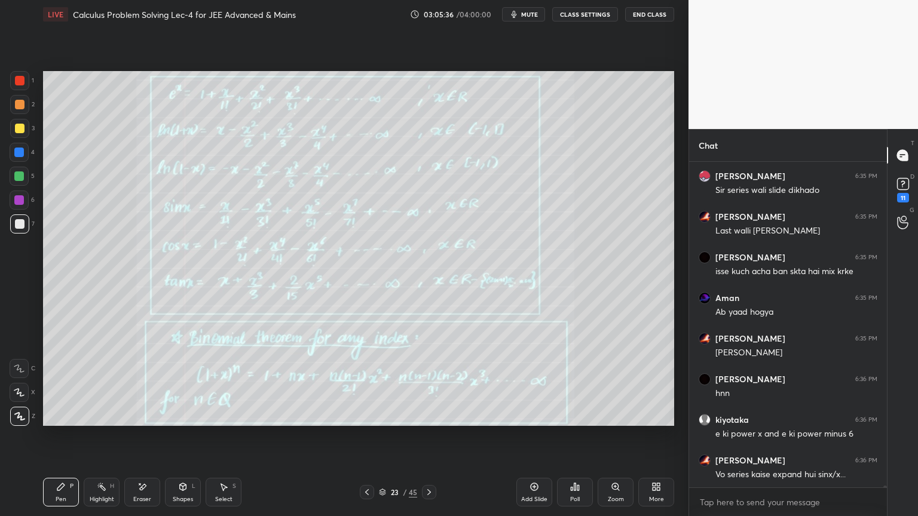
scroll to position [55972, 0]
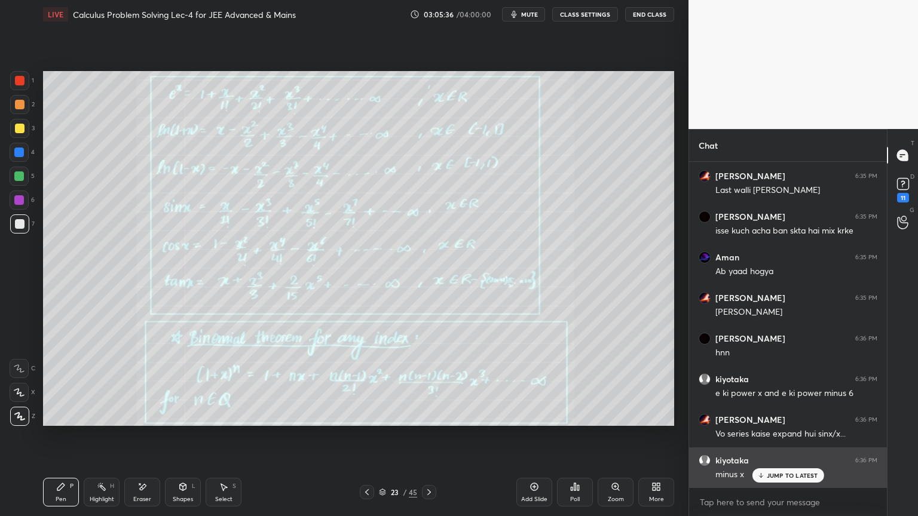
click at [774, 476] on p "JUMP TO LATEST" at bounding box center [792, 475] width 51 height 7
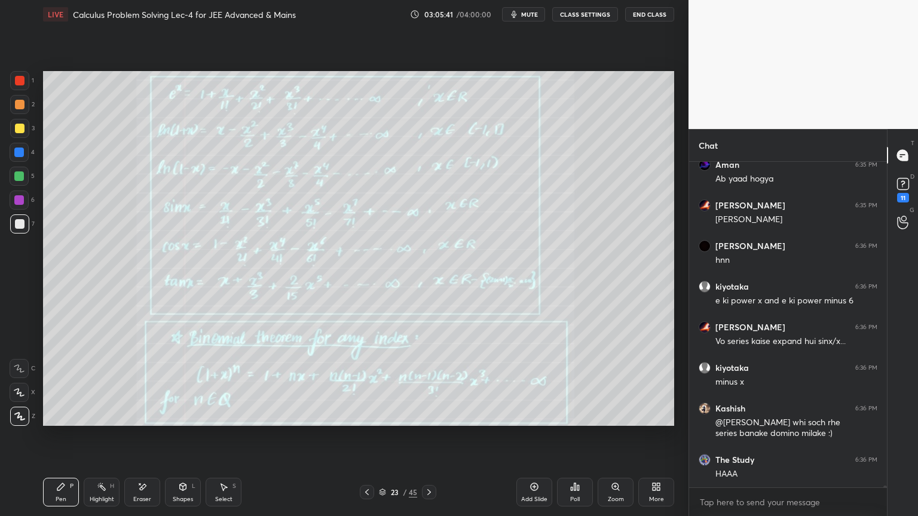
scroll to position [56115, 0]
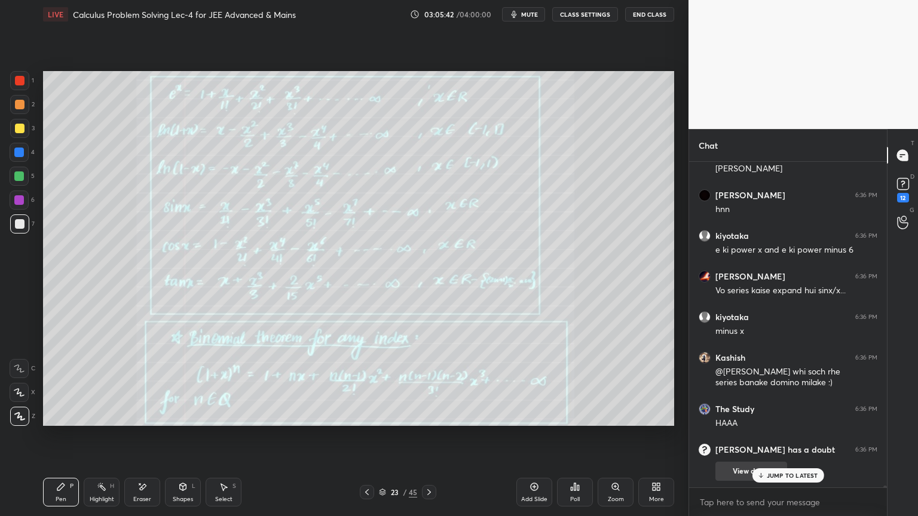
click at [783, 477] on p "JUMP TO LATEST" at bounding box center [792, 475] width 51 height 7
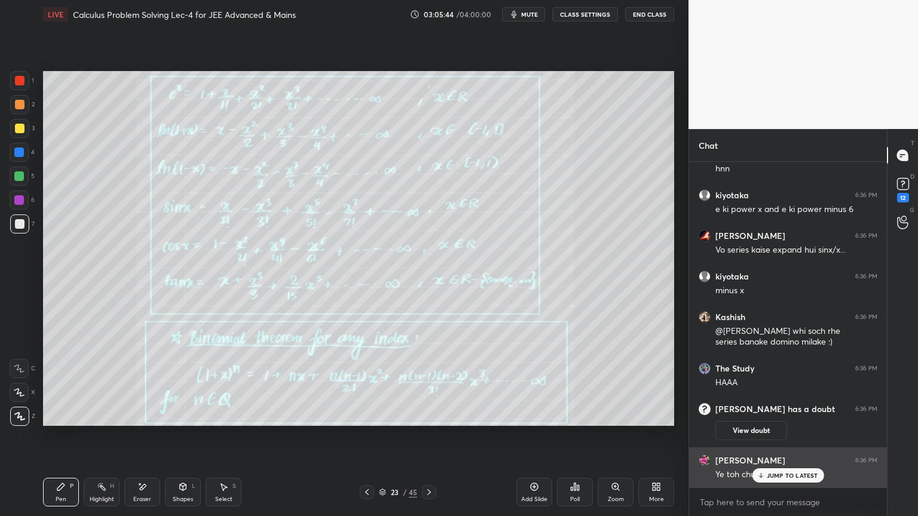
scroll to position [55828, 0]
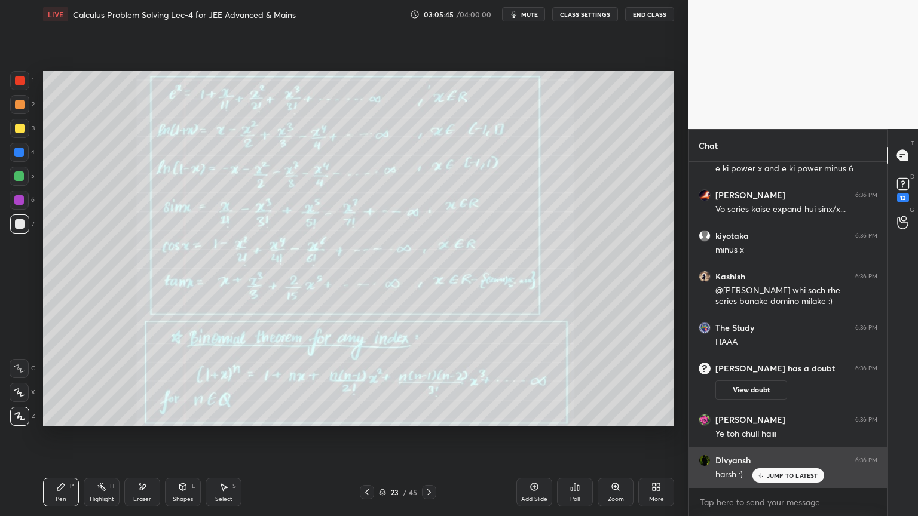
click at [783, 475] on p "JUMP TO LATEST" at bounding box center [792, 475] width 51 height 7
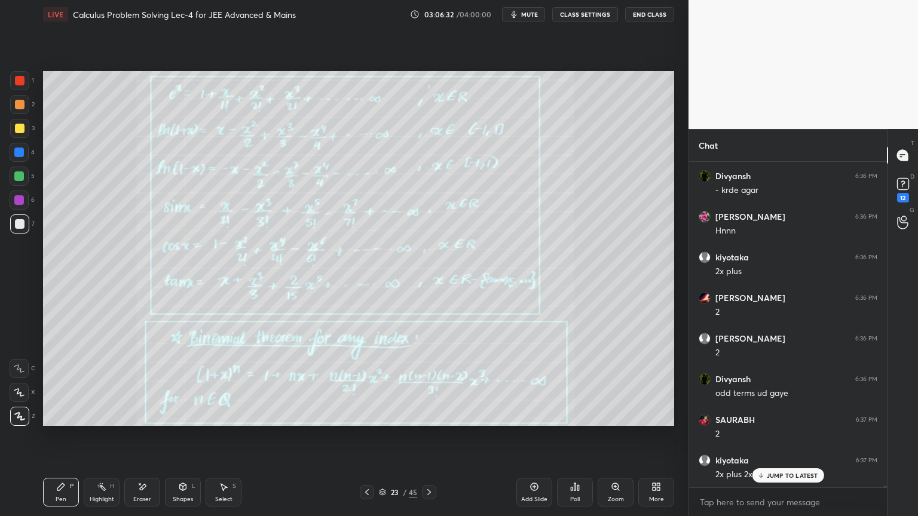
scroll to position [56359, 0]
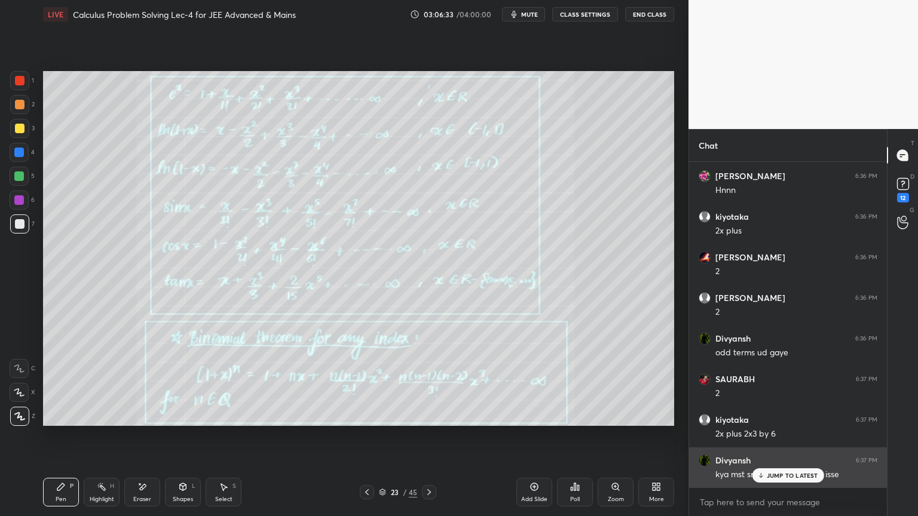
click at [786, 473] on p "JUMP TO LATEST" at bounding box center [792, 475] width 51 height 7
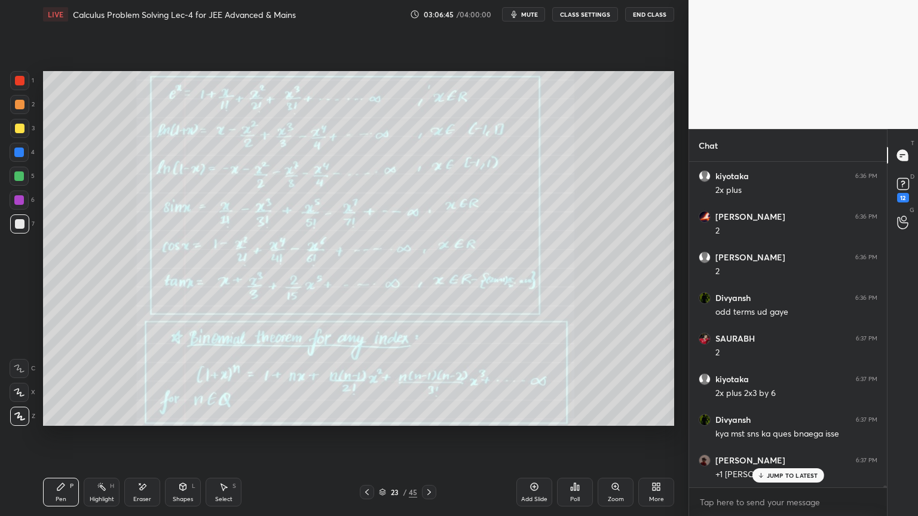
scroll to position [56440, 0]
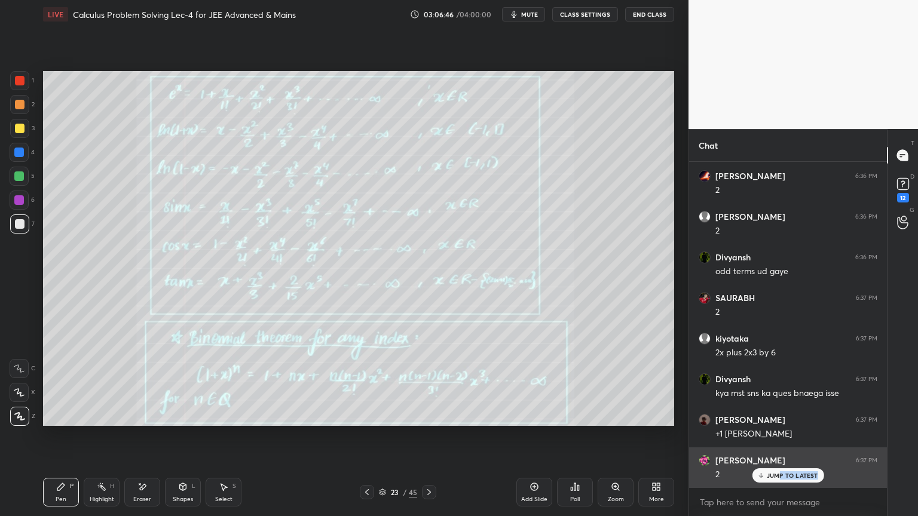
click at [778, 479] on div "JUMP TO LATEST" at bounding box center [788, 475] width 72 height 14
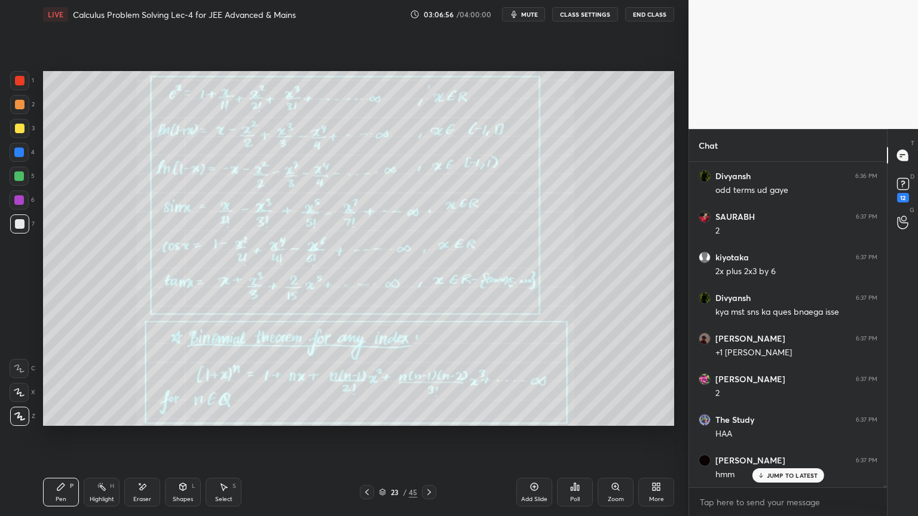
scroll to position [56562, 0]
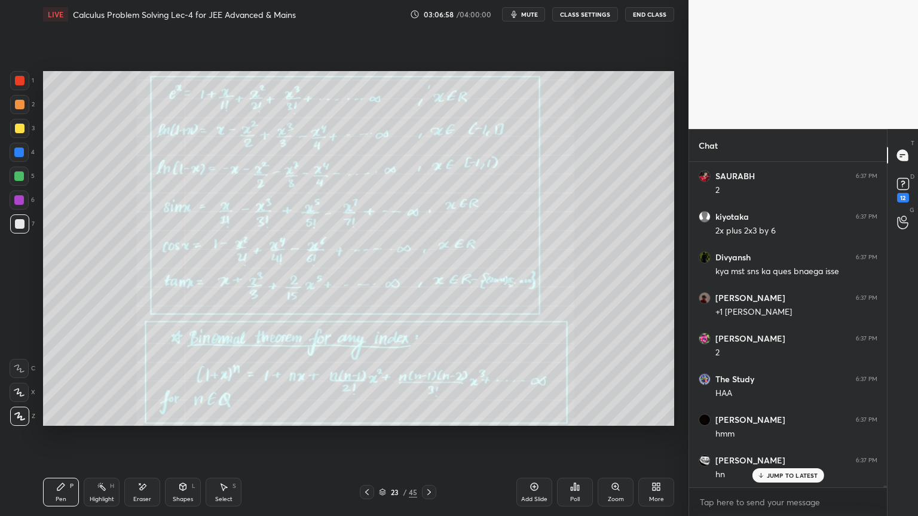
drag, startPoint x: 145, startPoint y: 496, endPoint x: 119, endPoint y: 444, distance: 58.0
click at [145, 497] on div "Eraser" at bounding box center [142, 500] width 18 height 6
click at [89, 495] on div "Highlight H" at bounding box center [102, 492] width 36 height 29
click at [63, 490] on icon at bounding box center [61, 487] width 10 height 10
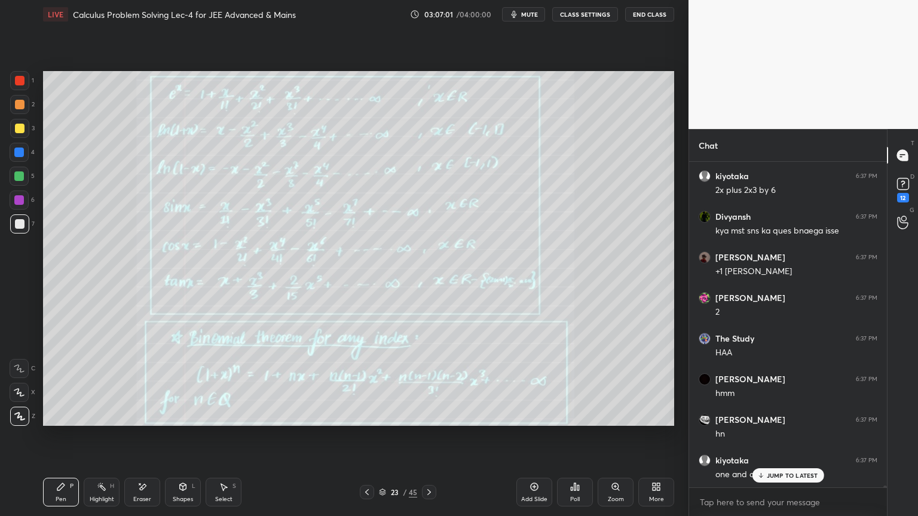
scroll to position [56684, 0]
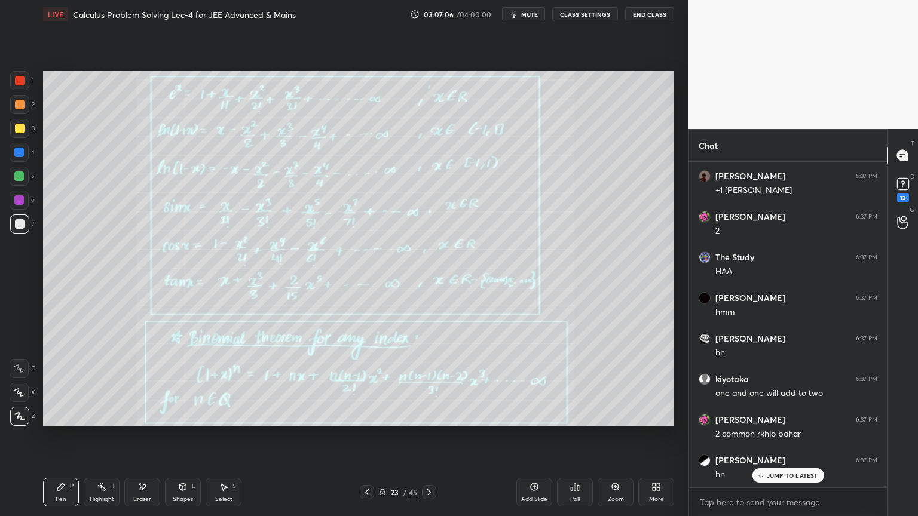
drag, startPoint x: 148, startPoint y: 501, endPoint x: 145, endPoint y: 494, distance: 7.6
click at [148, 501] on div "Eraser" at bounding box center [142, 500] width 18 height 6
click at [100, 498] on div "Highlight" at bounding box center [102, 500] width 24 height 6
click at [66, 487] on div "Pen P" at bounding box center [61, 492] width 36 height 29
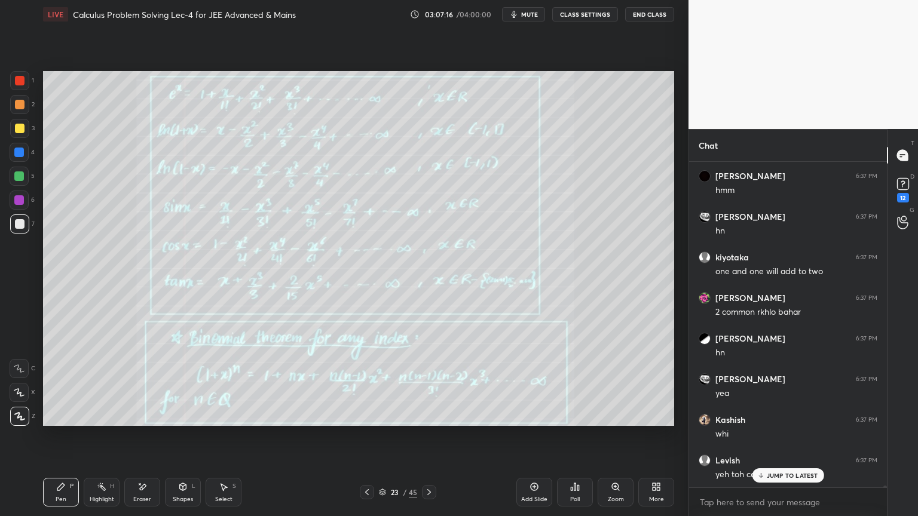
scroll to position [56846, 0]
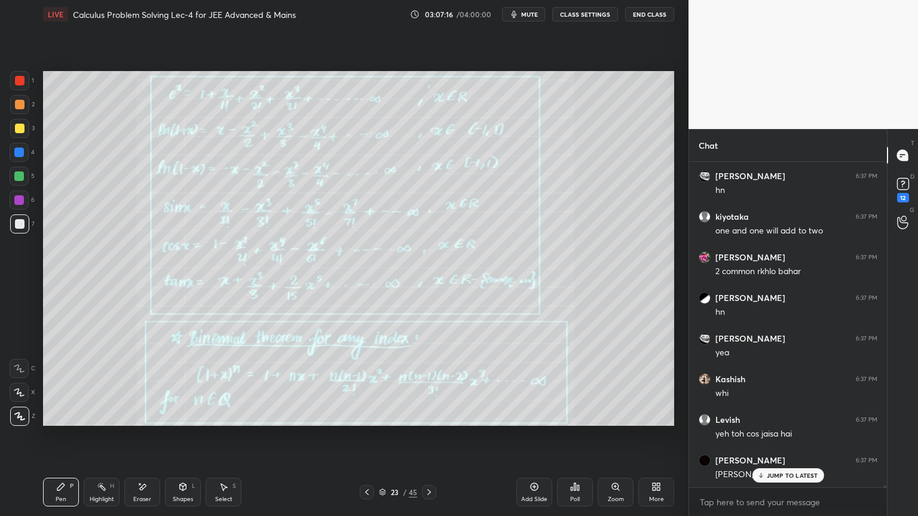
click at [798, 477] on p "JUMP TO LATEST" at bounding box center [792, 475] width 51 height 7
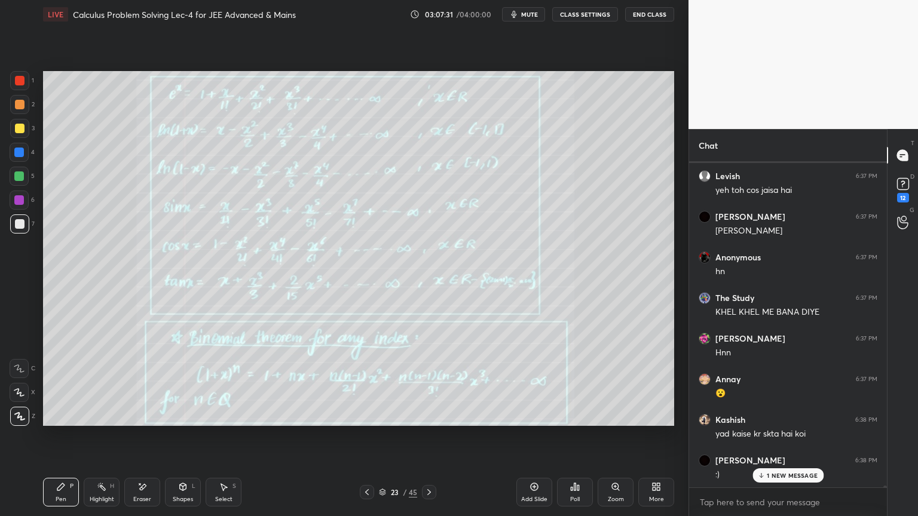
scroll to position [57131, 0]
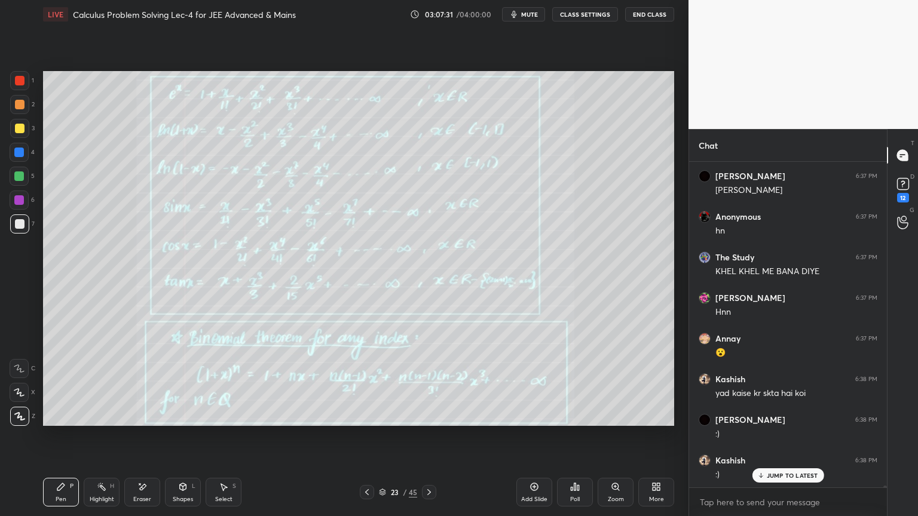
drag, startPoint x: 149, startPoint y: 491, endPoint x: 216, endPoint y: 442, distance: 82.9
click at [148, 491] on div "Eraser" at bounding box center [142, 492] width 36 height 29
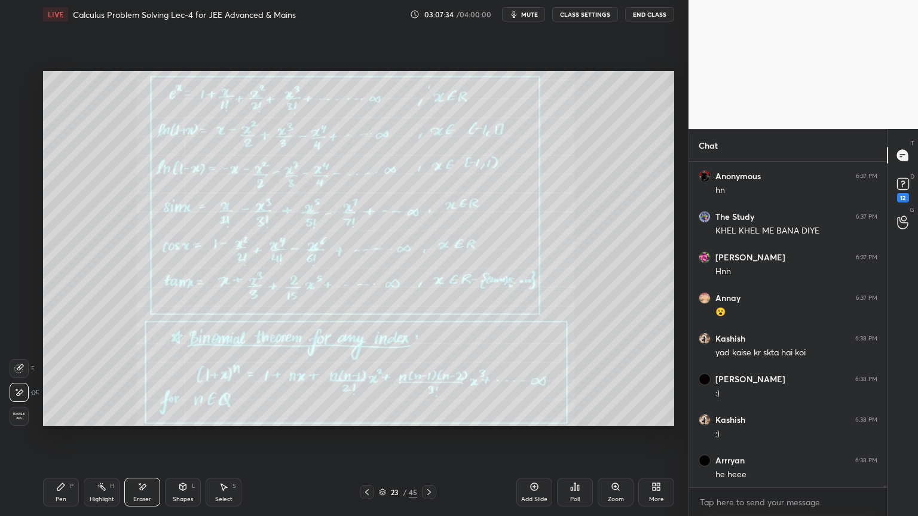
scroll to position [57212, 0]
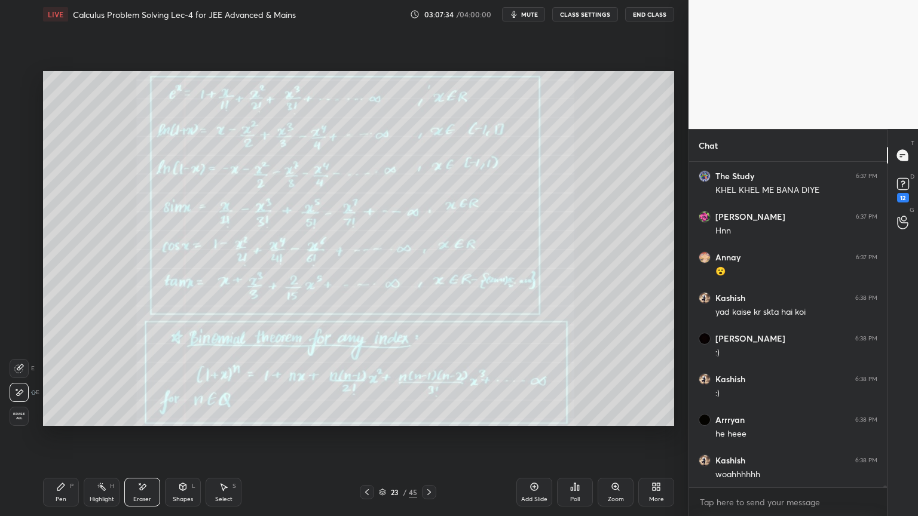
click at [93, 490] on div "Highlight H" at bounding box center [102, 492] width 36 height 29
click at [58, 497] on div "Pen" at bounding box center [61, 500] width 11 height 6
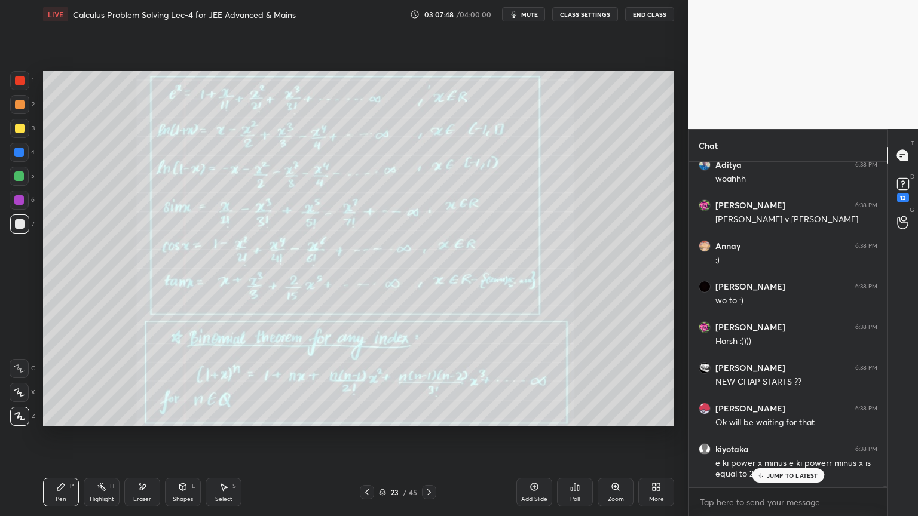
scroll to position [57843, 0]
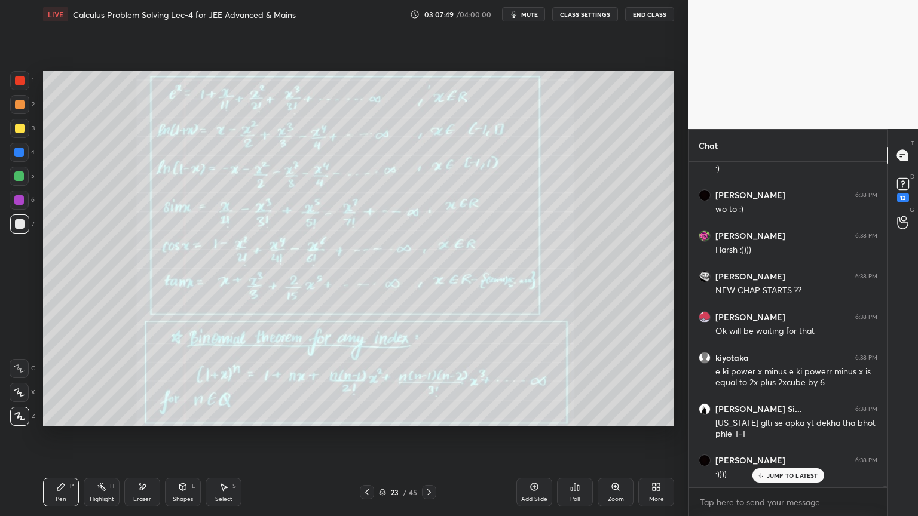
click at [82, 495] on div "Pen P Highlight H Eraser Shapes L Select S" at bounding box center [161, 492] width 237 height 29
drag, startPoint x: 69, startPoint y: 494, endPoint x: 79, endPoint y: 495, distance: 10.2
click at [69, 494] on div "Pen P" at bounding box center [61, 492] width 36 height 29
click at [102, 491] on icon at bounding box center [102, 487] width 10 height 10
click at [62, 495] on div "Pen P" at bounding box center [61, 492] width 36 height 29
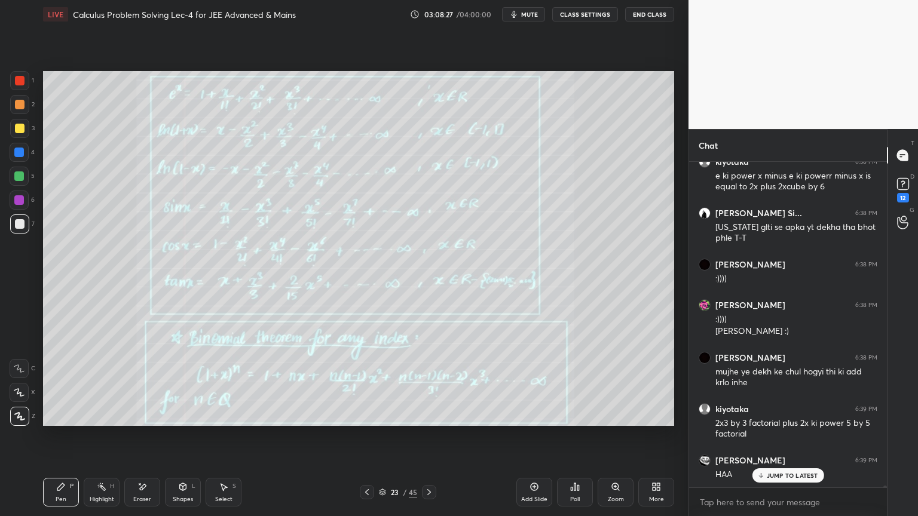
scroll to position [58080, 0]
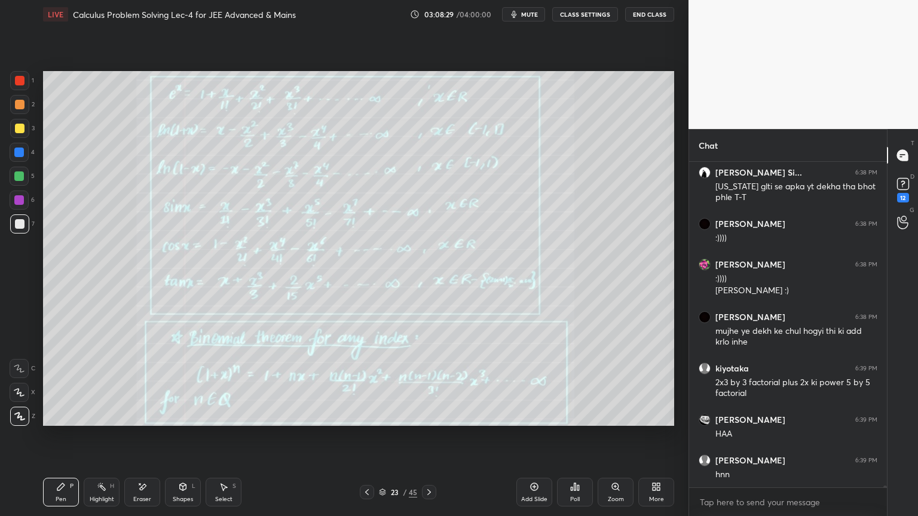
click at [382, 494] on icon at bounding box center [382, 492] width 7 height 7
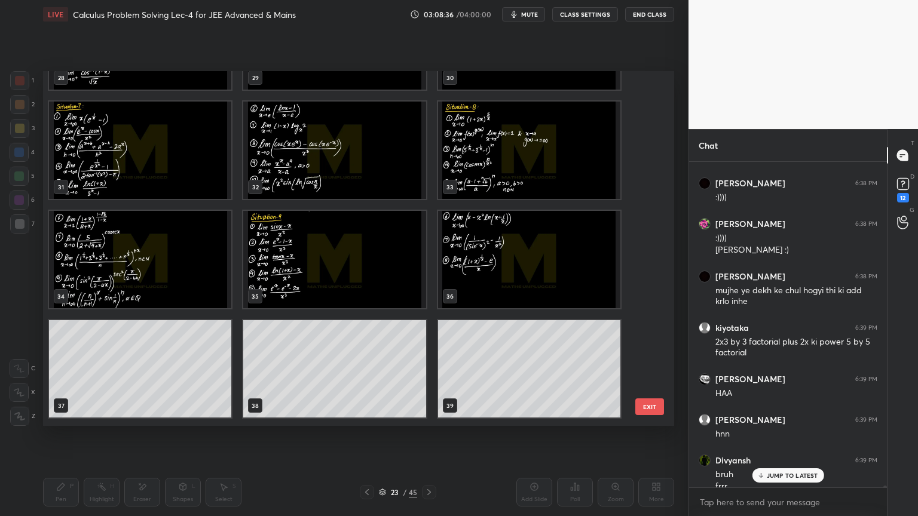
scroll to position [58132, 0]
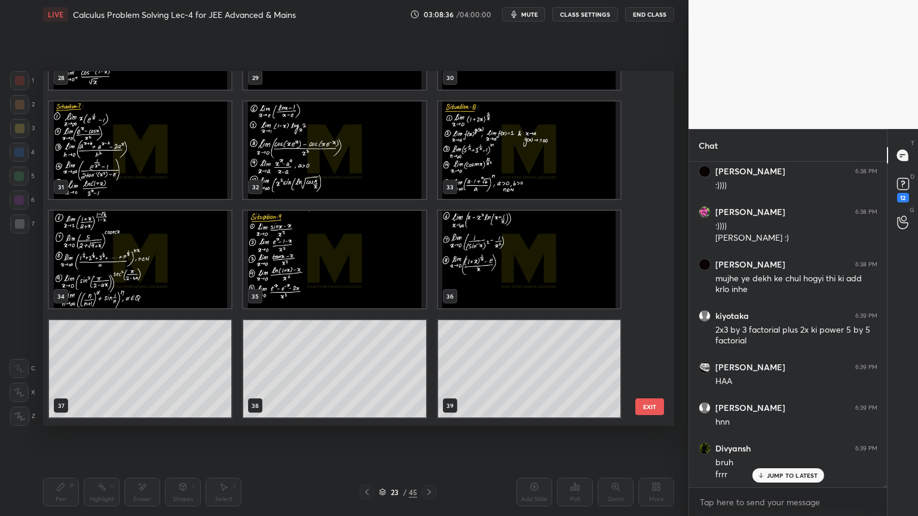
click at [328, 273] on img "grid" at bounding box center [334, 259] width 182 height 97
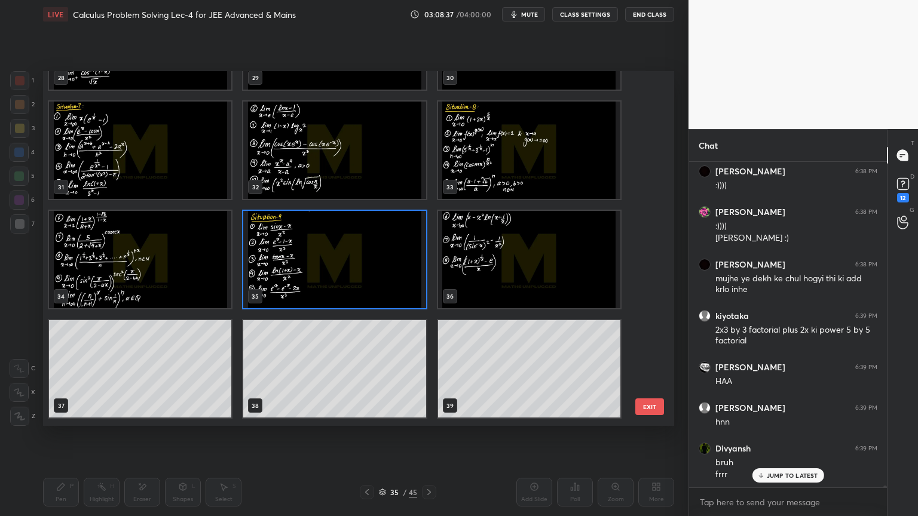
click at [328, 273] on img "grid" at bounding box center [334, 259] width 182 height 97
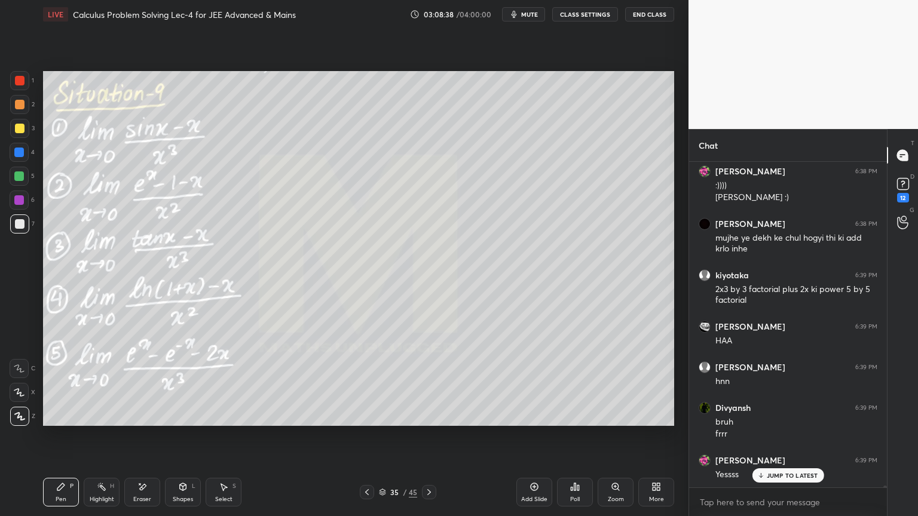
scroll to position [58214, 0]
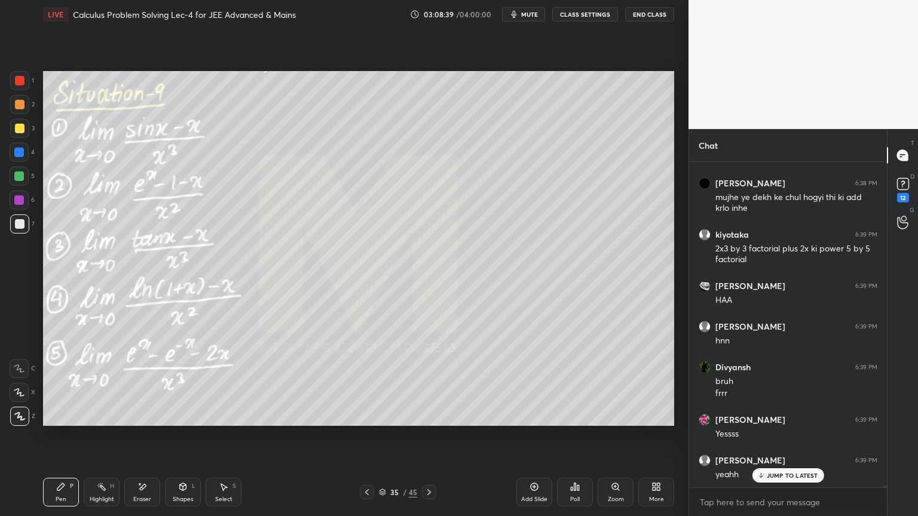
click at [774, 474] on p "JUMP TO LATEST" at bounding box center [792, 475] width 51 height 7
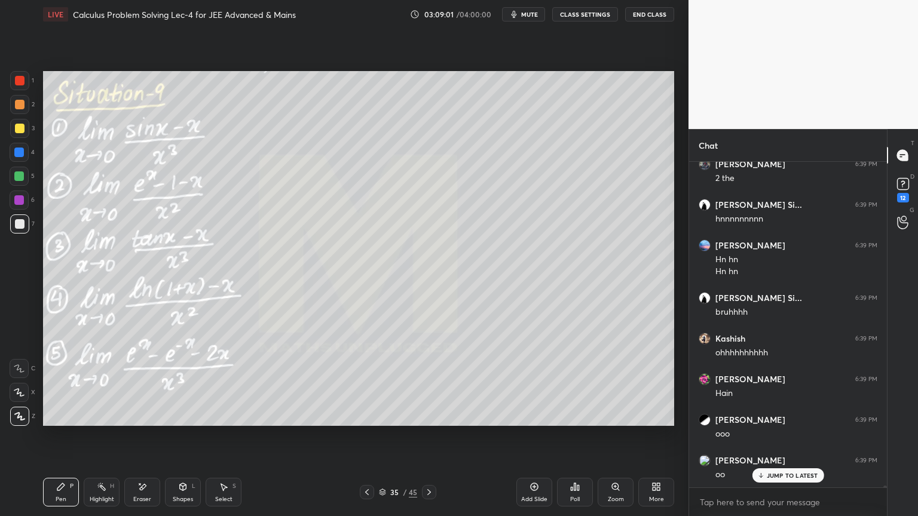
scroll to position [59201, 0]
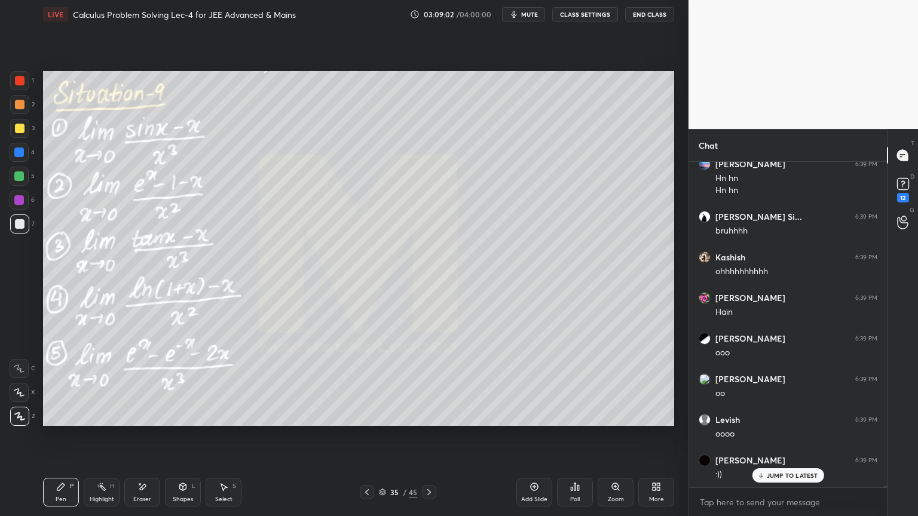
click at [150, 501] on div "Eraser" at bounding box center [142, 492] width 36 height 29
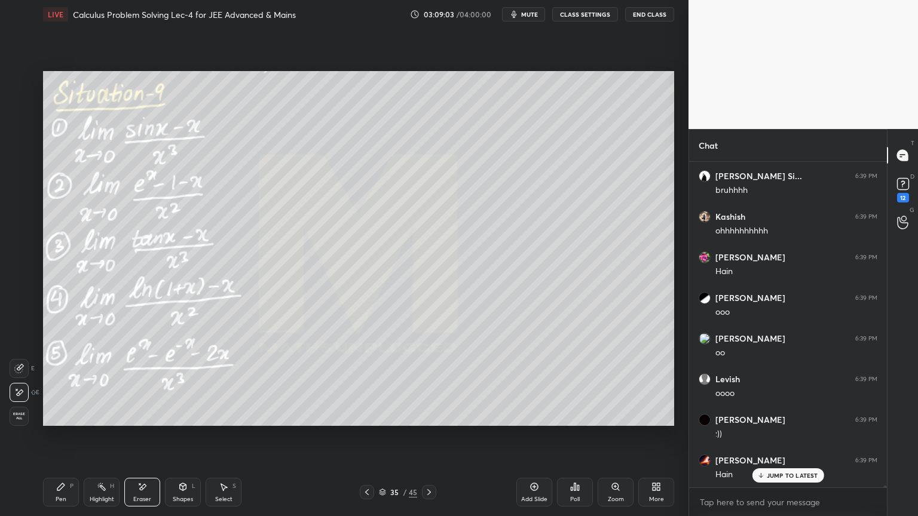
scroll to position [59282, 0]
click at [95, 494] on div "Highlight H" at bounding box center [102, 492] width 36 height 29
click at [54, 489] on div "Pen P" at bounding box center [61, 492] width 36 height 29
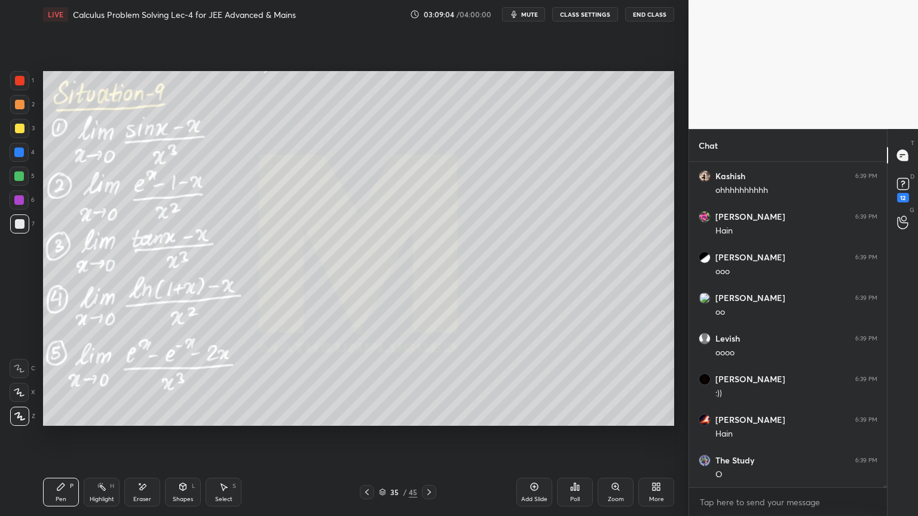
scroll to position [59323, 0]
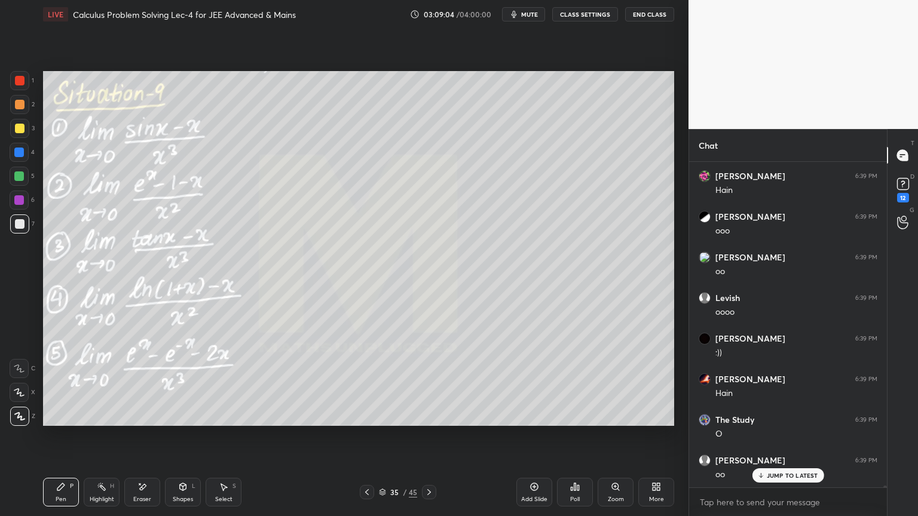
drag, startPoint x: 136, startPoint y: 494, endPoint x: 93, endPoint y: 490, distance: 43.2
click at [133, 494] on div "Eraser" at bounding box center [142, 492] width 36 height 29
drag, startPoint x: 93, startPoint y: 490, endPoint x: 68, endPoint y: 491, distance: 25.1
click at [86, 491] on div "Highlight H" at bounding box center [102, 492] width 36 height 29
click at [62, 492] on div "Pen P" at bounding box center [61, 492] width 36 height 29
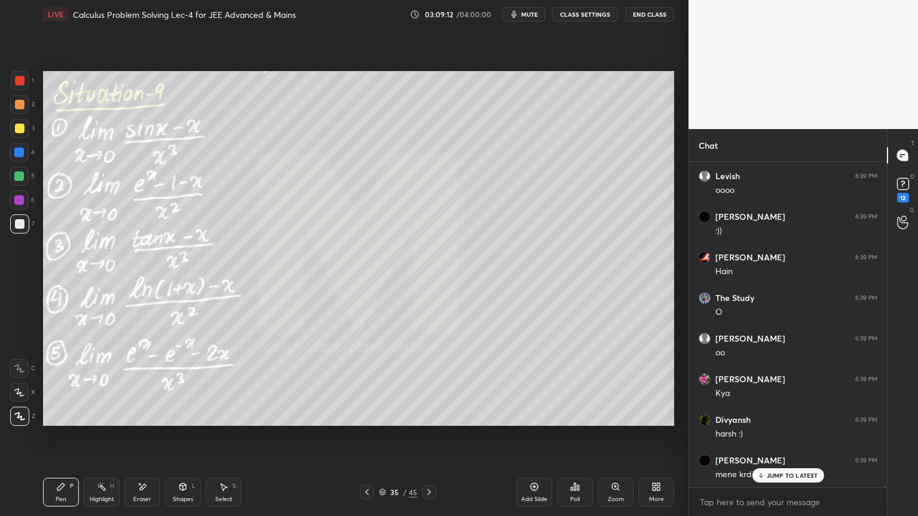
scroll to position [59485, 0]
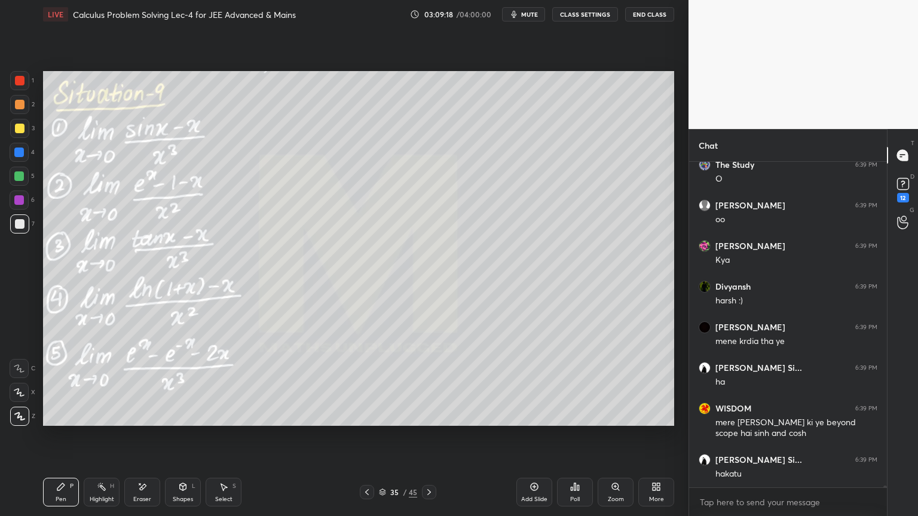
click at [139, 494] on div "Eraser" at bounding box center [142, 492] width 36 height 29
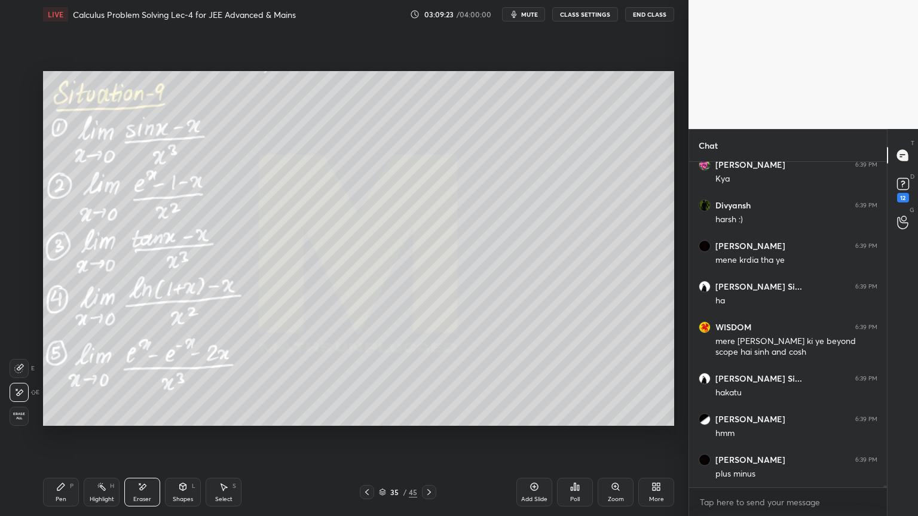
click at [89, 490] on div "Highlight H" at bounding box center [102, 492] width 36 height 29
click at [72, 489] on div "P" at bounding box center [72, 486] width 4 height 6
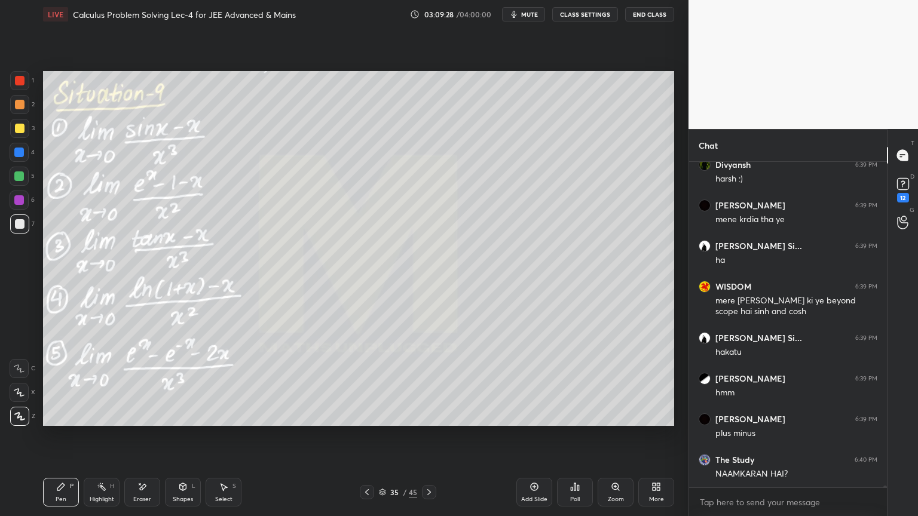
click at [155, 492] on div "Eraser" at bounding box center [142, 492] width 36 height 29
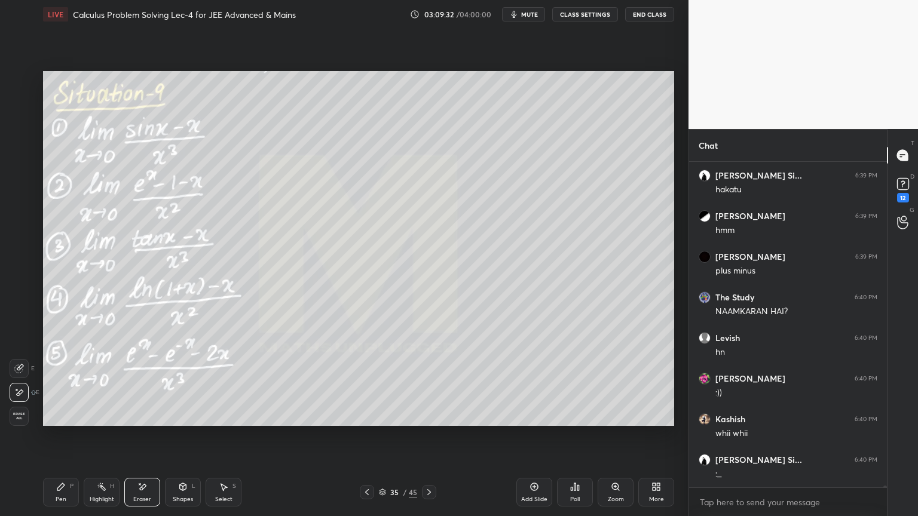
scroll to position [59903, 0]
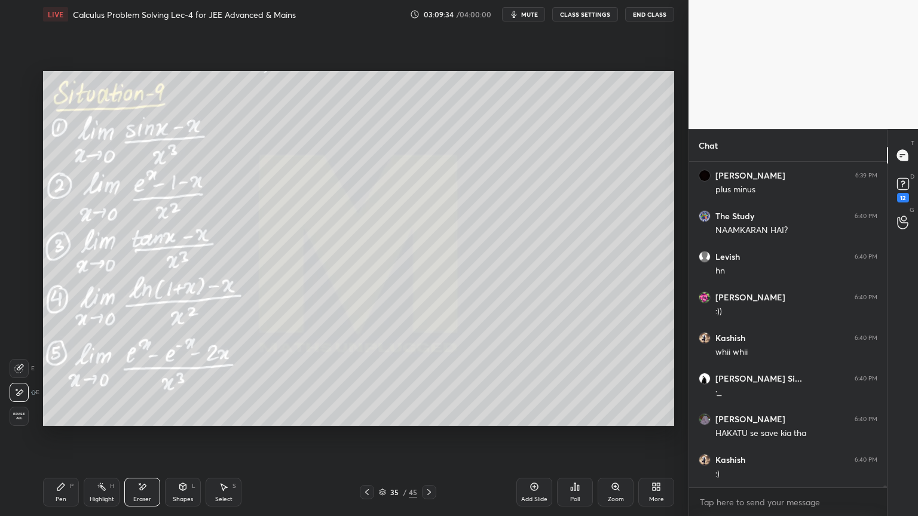
drag, startPoint x: 96, startPoint y: 488, endPoint x: 87, endPoint y: 488, distance: 9.0
click at [94, 487] on div "Highlight H" at bounding box center [102, 492] width 36 height 29
click at [60, 491] on icon at bounding box center [61, 487] width 10 height 10
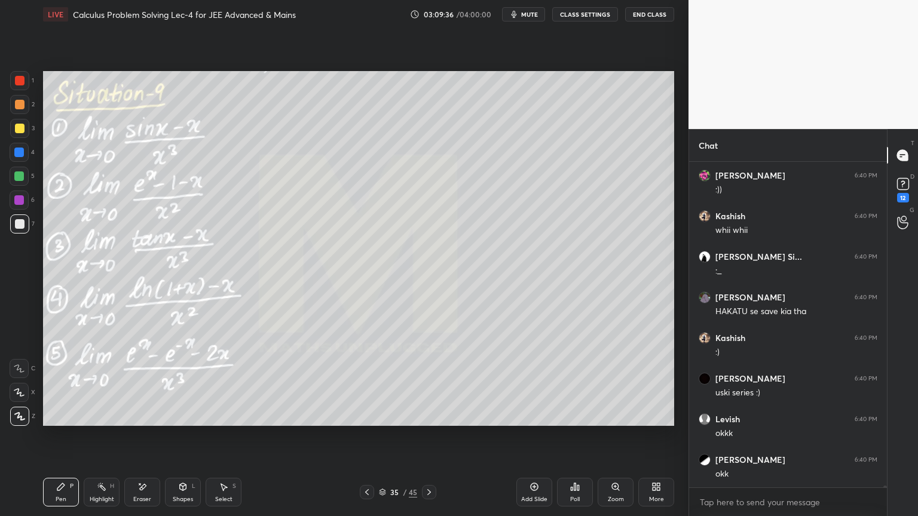
scroll to position [60146, 0]
drag, startPoint x: 104, startPoint y: 485, endPoint x: 65, endPoint y: 486, distance: 38.9
click at [100, 485] on icon at bounding box center [102, 487] width 10 height 10
drag, startPoint x: 65, startPoint y: 486, endPoint x: 148, endPoint y: 471, distance: 83.9
click at [66, 487] on div "Pen P" at bounding box center [61, 492] width 36 height 29
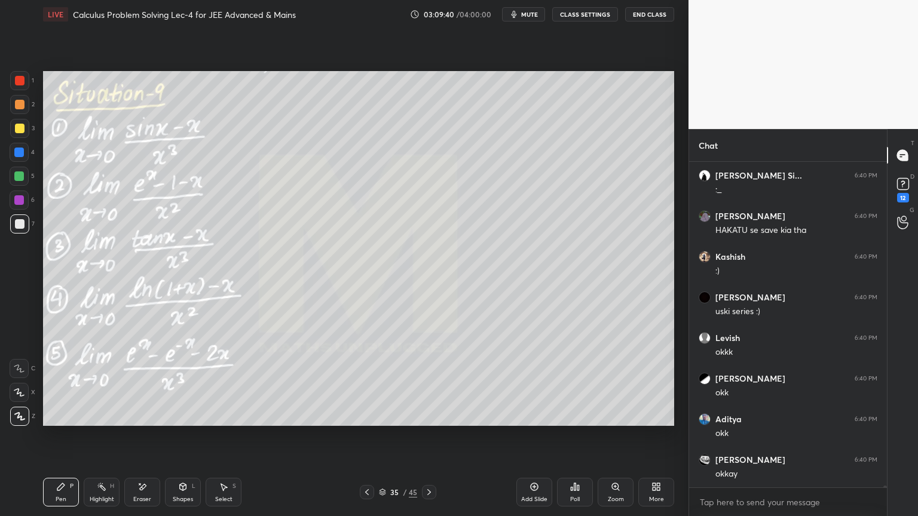
drag, startPoint x: 225, startPoint y: 493, endPoint x: 277, endPoint y: 433, distance: 79.6
click at [225, 494] on div "Select S" at bounding box center [224, 492] width 36 height 29
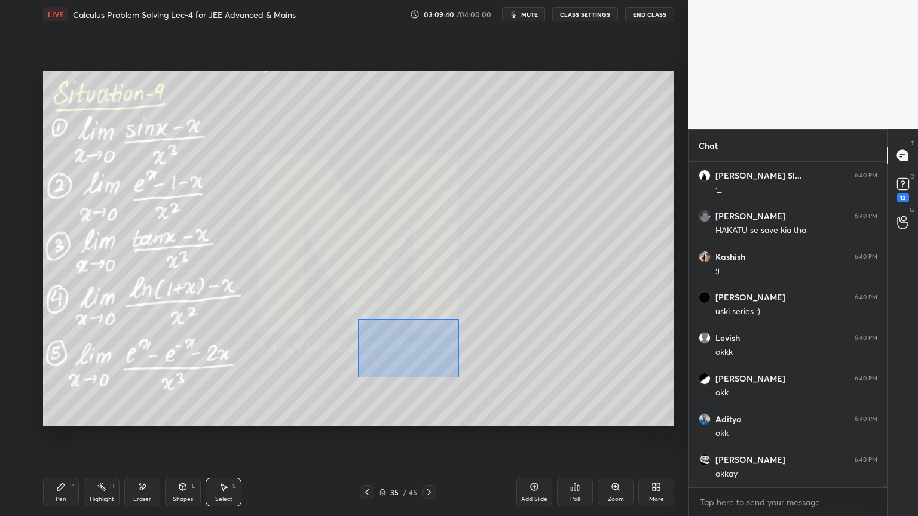
drag, startPoint x: 404, startPoint y: 360, endPoint x: 462, endPoint y: 379, distance: 61.8
click at [466, 379] on div "0 ° Undo Copy Duplicate Duplicate to new slide Delete" at bounding box center [358, 248] width 631 height 355
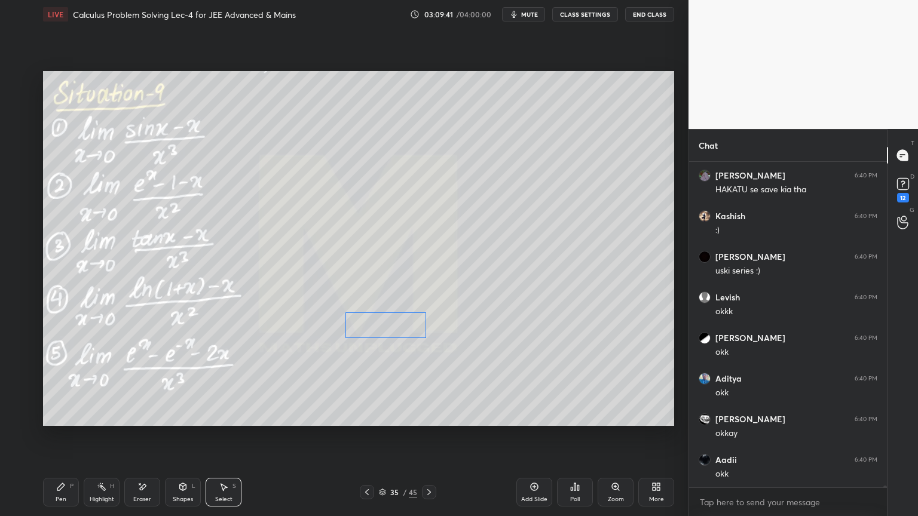
drag, startPoint x: 396, startPoint y: 341, endPoint x: 388, endPoint y: 333, distance: 11.0
click at [385, 332] on div "0 ° Undo Copy Duplicate Duplicate to new slide Delete" at bounding box center [358, 248] width 631 height 355
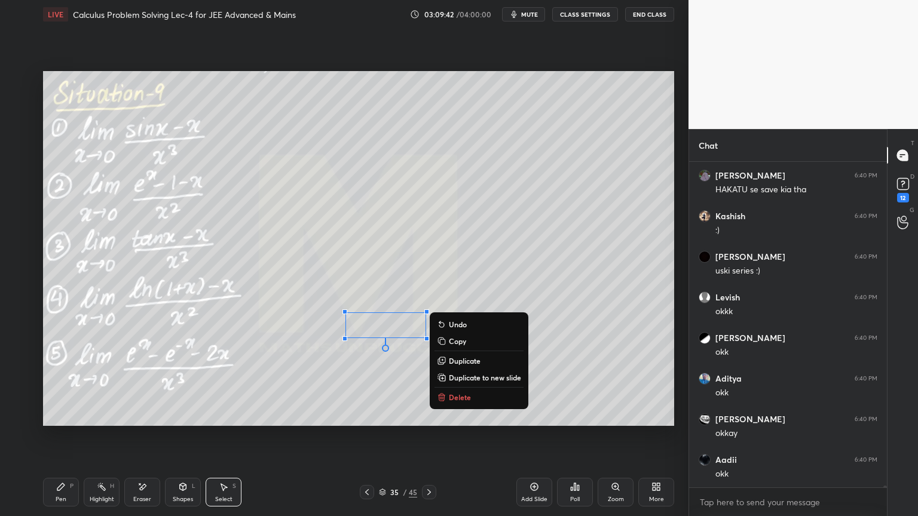
click at [373, 378] on div "0 ° Undo Copy Duplicate Duplicate to new slide Delete" at bounding box center [358, 248] width 631 height 355
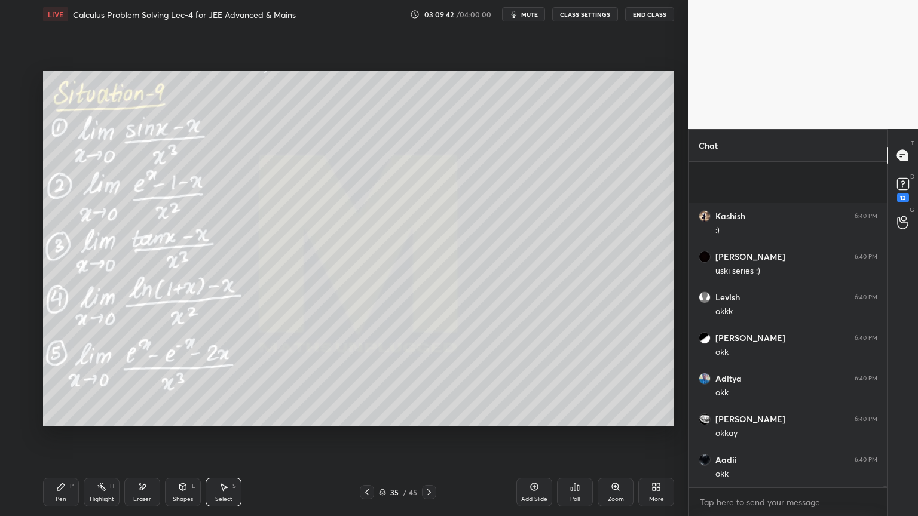
scroll to position [60309, 0]
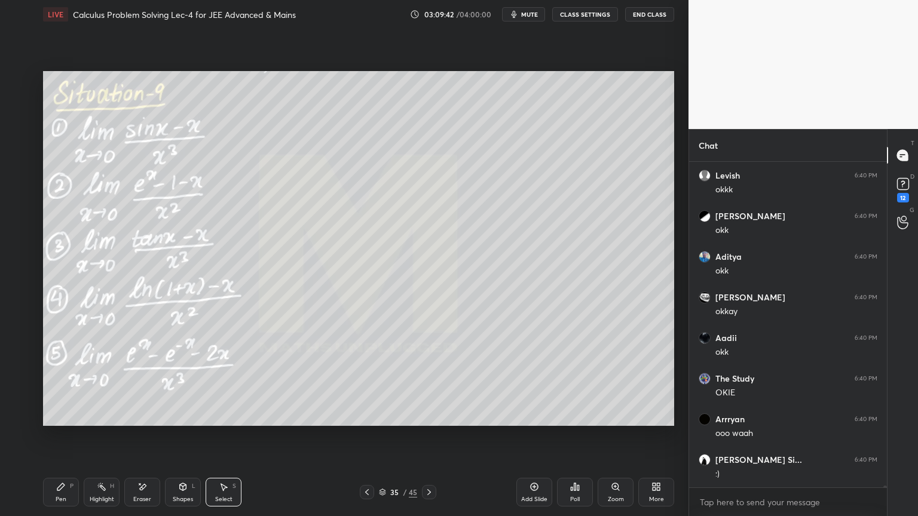
drag, startPoint x: 98, startPoint y: 489, endPoint x: 79, endPoint y: 494, distance: 19.3
click at [97, 490] on icon at bounding box center [102, 487] width 10 height 10
click at [63, 494] on div "Pen P" at bounding box center [61, 492] width 36 height 29
click at [99, 497] on div "Highlight" at bounding box center [102, 500] width 24 height 6
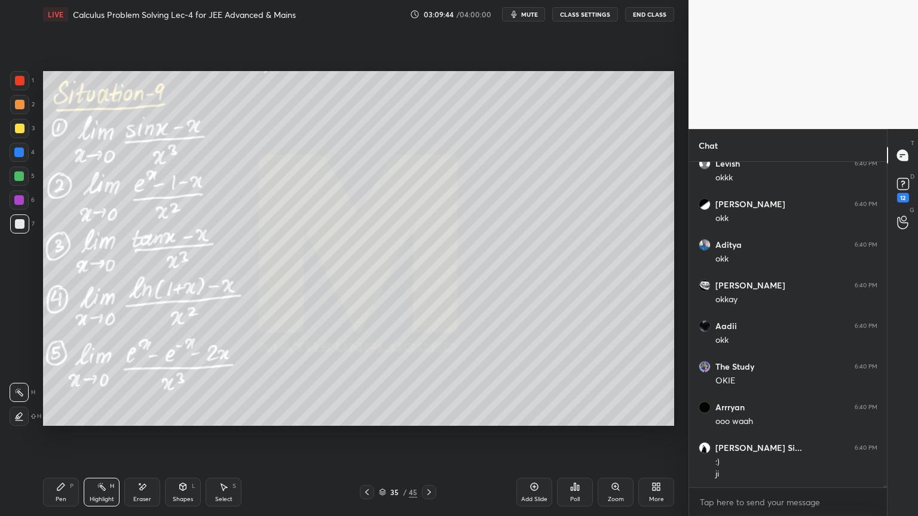
click at [65, 498] on div "Pen P" at bounding box center [61, 492] width 36 height 29
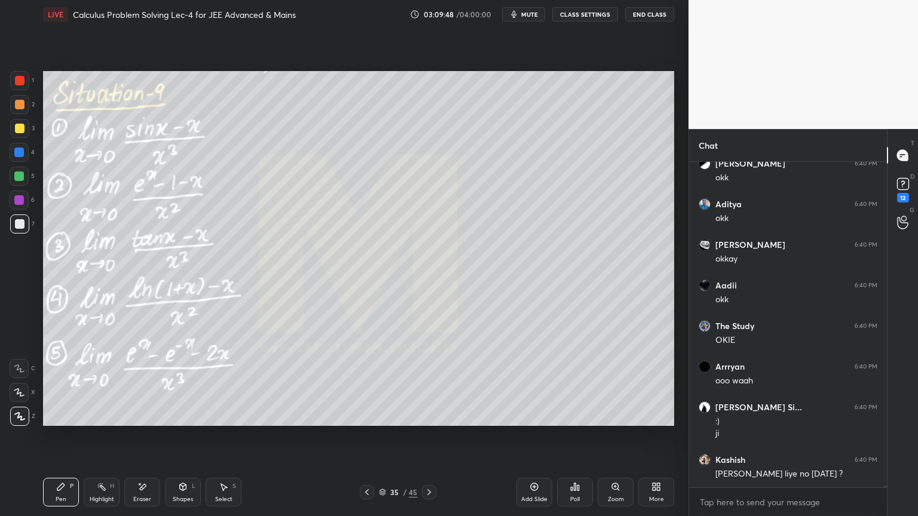
scroll to position [60402, 0]
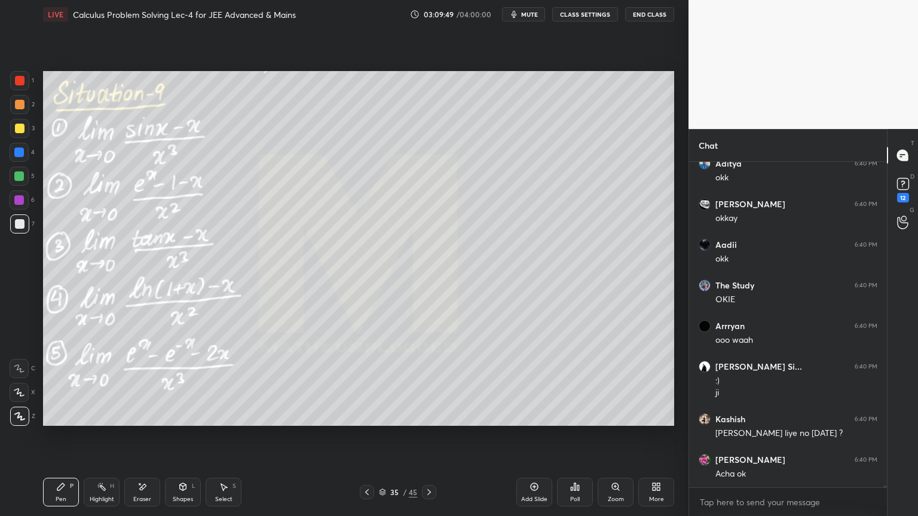
click at [94, 493] on div "Highlight H" at bounding box center [102, 492] width 36 height 29
click at [63, 497] on div "Pen P" at bounding box center [61, 492] width 36 height 29
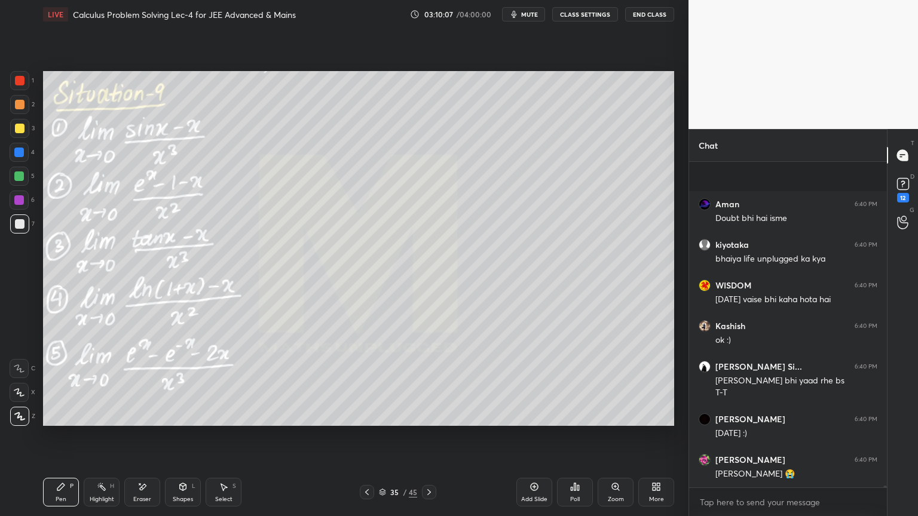
scroll to position [60780, 0]
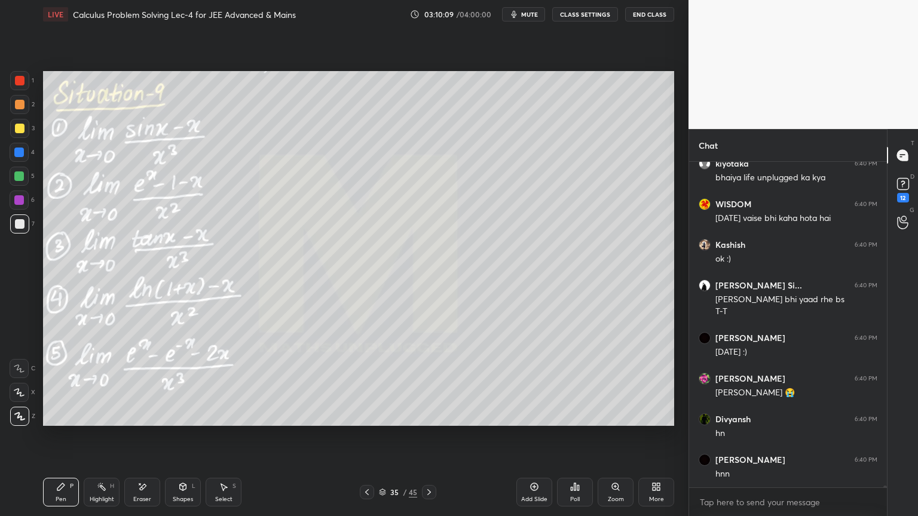
click at [149, 500] on div "Eraser" at bounding box center [142, 500] width 18 height 6
click at [88, 494] on div "Highlight H" at bounding box center [102, 492] width 36 height 29
click at [58, 491] on icon at bounding box center [61, 487] width 10 height 10
click at [153, 492] on div "Eraser" at bounding box center [142, 492] width 36 height 29
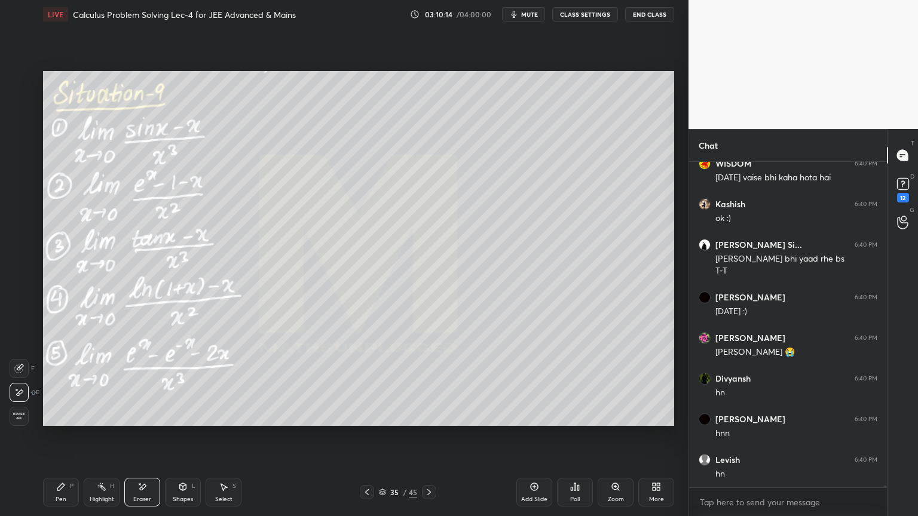
click at [96, 500] on div "Highlight" at bounding box center [102, 500] width 24 height 6
click at [56, 497] on div "Pen" at bounding box center [61, 500] width 11 height 6
click at [130, 496] on div "Eraser" at bounding box center [142, 492] width 36 height 29
click at [229, 494] on div "Select S" at bounding box center [224, 492] width 36 height 29
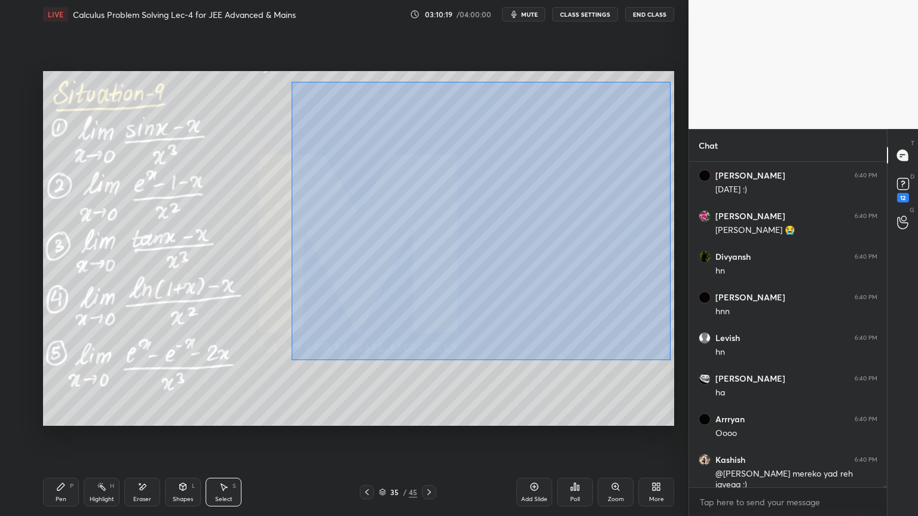
drag, startPoint x: 291, startPoint y: 81, endPoint x: 657, endPoint y: 356, distance: 457.4
click at [670, 359] on div "0 ° Undo Copy Duplicate Duplicate to new slide Delete" at bounding box center [358, 248] width 631 height 355
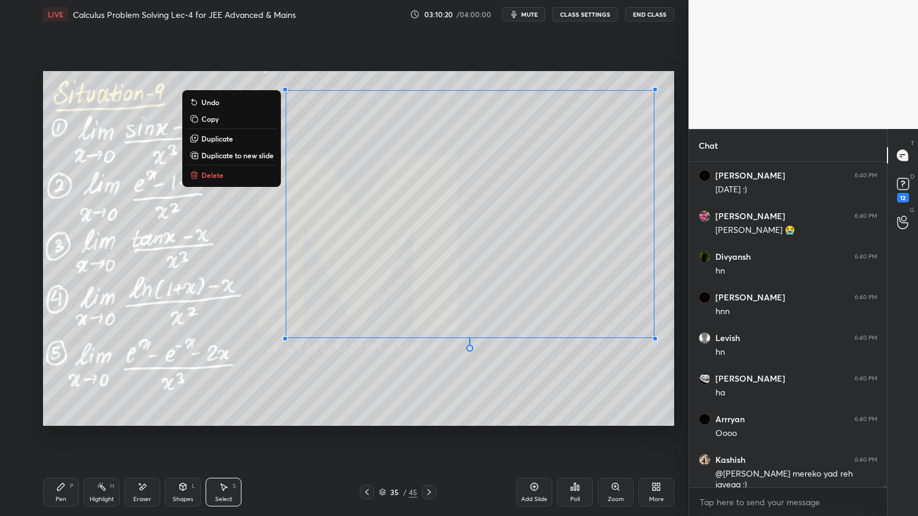
scroll to position [60983, 0]
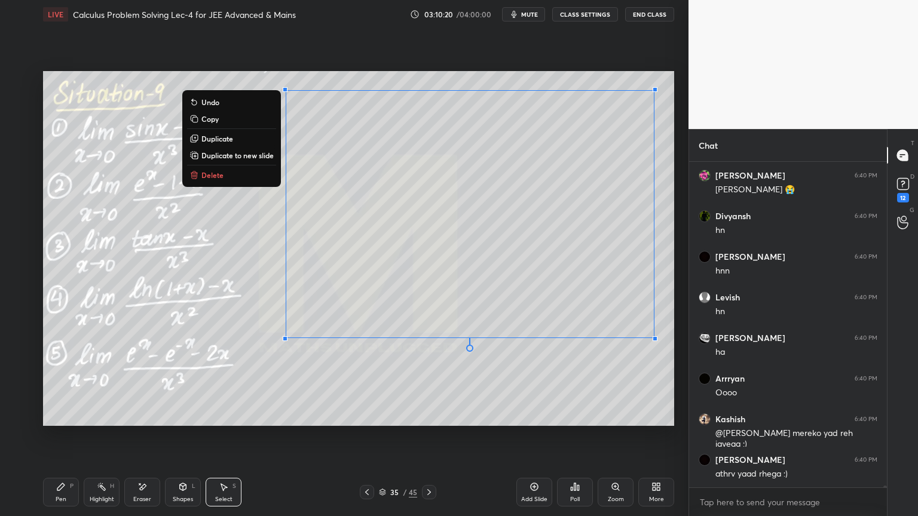
drag, startPoint x: 205, startPoint y: 175, endPoint x: 211, endPoint y: 191, distance: 17.2
click at [205, 176] on p "Delete" at bounding box center [212, 175] width 22 height 10
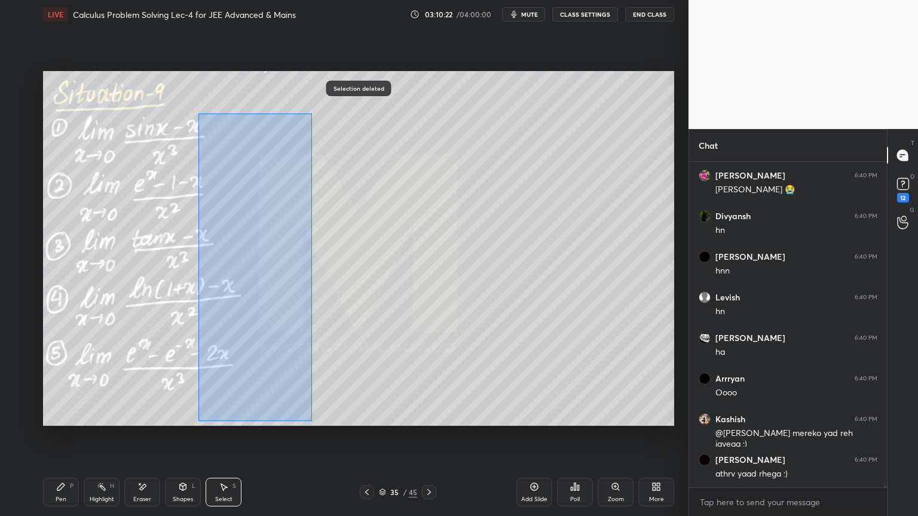
drag, startPoint x: 198, startPoint y: 114, endPoint x: 311, endPoint y: 421, distance: 327.6
click at [312, 422] on div "0 ° Undo Copy Duplicate Duplicate to new slide Delete" at bounding box center [358, 248] width 631 height 355
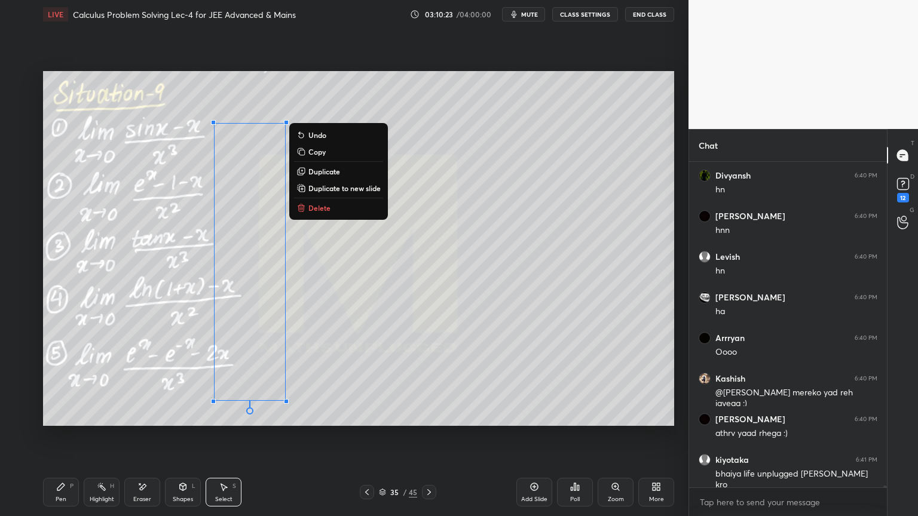
click at [312, 210] on p "Delete" at bounding box center [319, 208] width 22 height 10
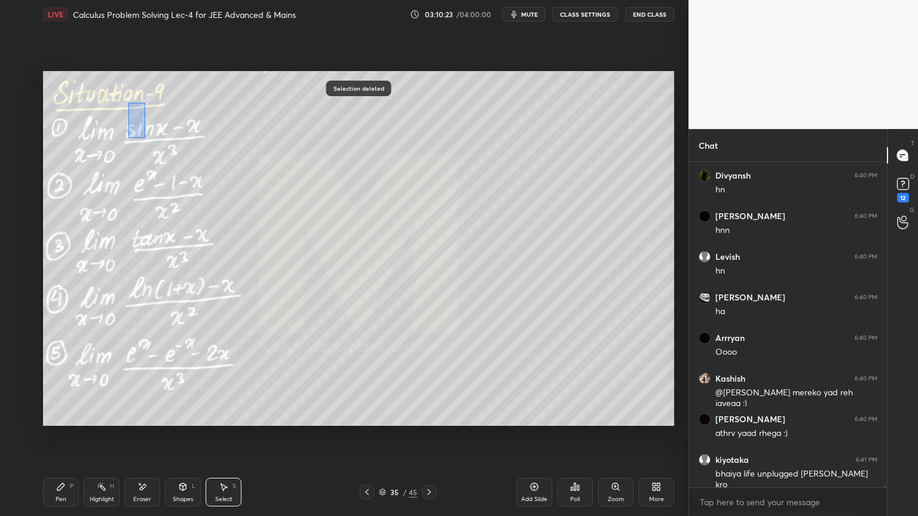
drag, startPoint x: 128, startPoint y: 103, endPoint x: 203, endPoint y: 176, distance: 103.9
click at [207, 180] on div "0 ° Undo Copy Duplicate Duplicate to new slide Delete" at bounding box center [358, 248] width 631 height 355
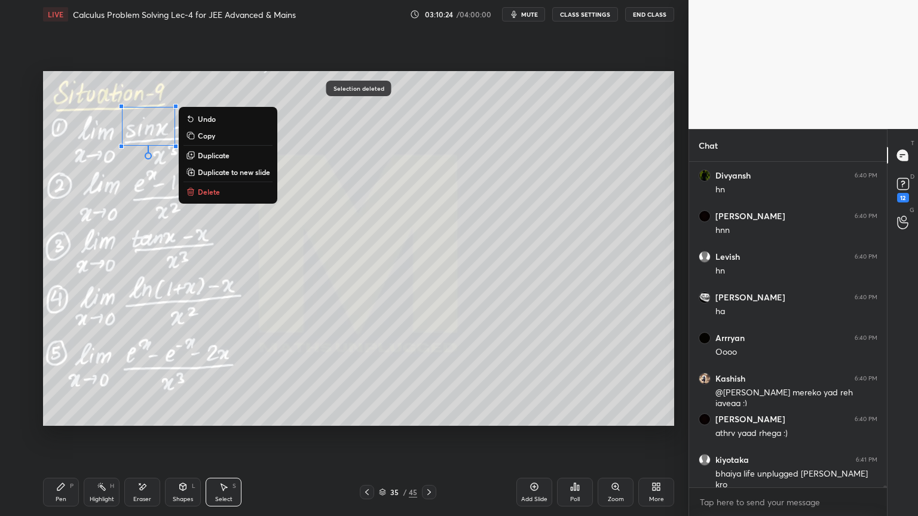
click at [209, 191] on p "Delete" at bounding box center [209, 192] width 22 height 10
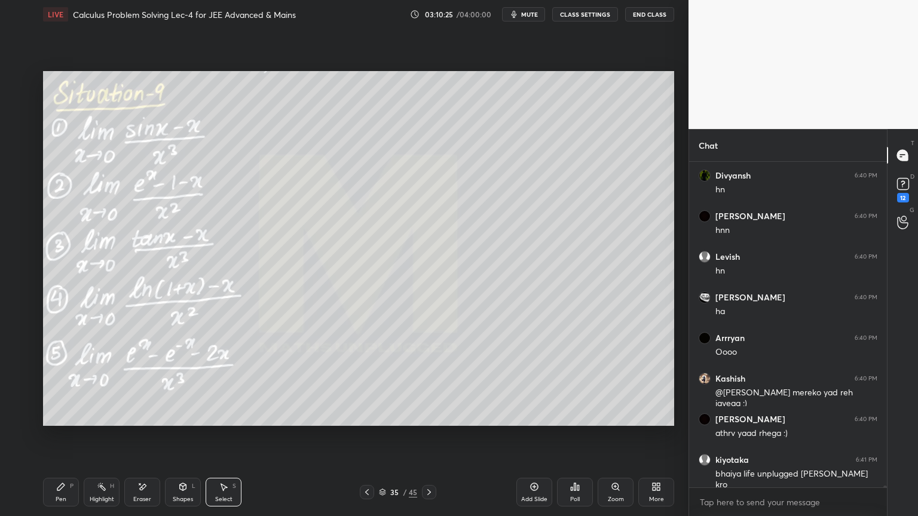
click at [435, 491] on div at bounding box center [429, 492] width 14 height 14
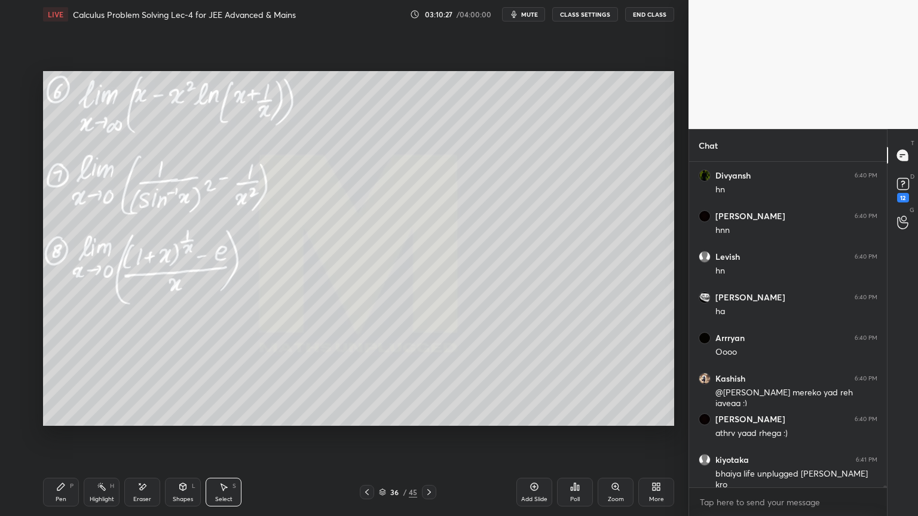
click at [321, 131] on div "0 ° Undo Copy Duplicate Duplicate to new slide Delete" at bounding box center [358, 248] width 631 height 355
drag, startPoint x: 94, startPoint y: 492, endPoint x: 70, endPoint y: 489, distance: 24.2
click at [94, 492] on div "Highlight H" at bounding box center [102, 492] width 36 height 29
click at [67, 489] on div "Pen P" at bounding box center [61, 492] width 36 height 29
drag, startPoint x: 153, startPoint y: 490, endPoint x: 167, endPoint y: 471, distance: 23.4
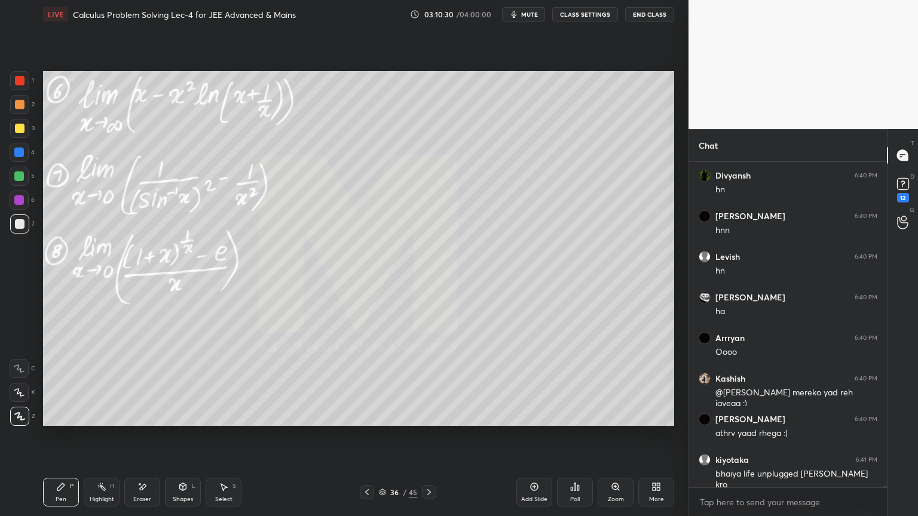
click at [151, 489] on div "Eraser" at bounding box center [142, 492] width 36 height 29
click at [97, 488] on icon at bounding box center [102, 487] width 10 height 10
click at [59, 488] on icon at bounding box center [61, 487] width 10 height 10
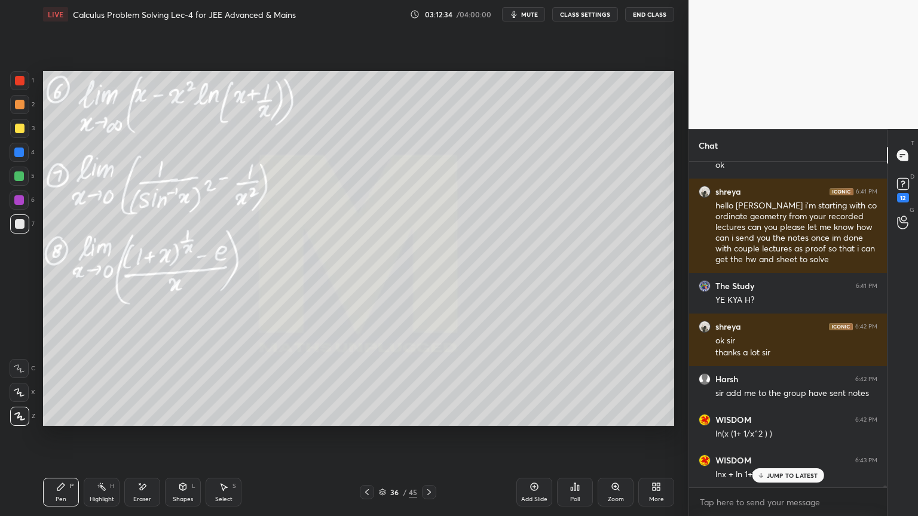
scroll to position [61557, 0]
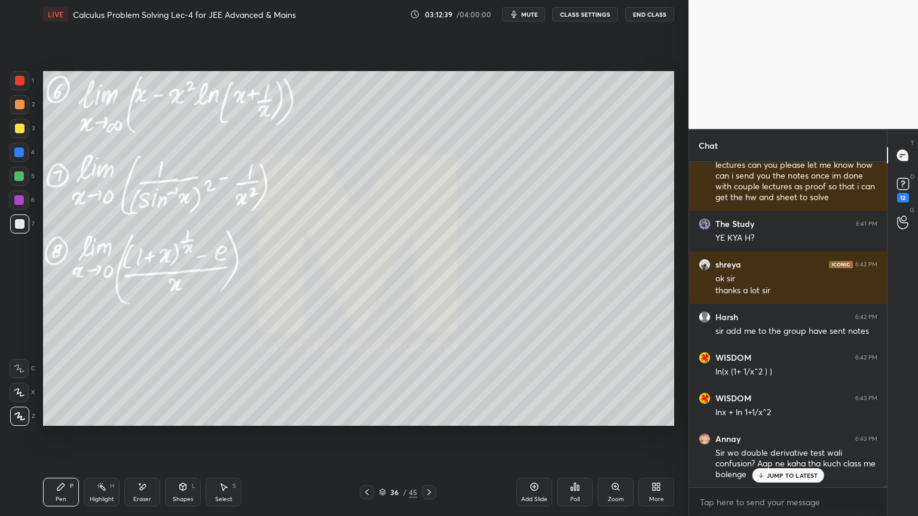
click at [796, 477] on p "JUMP TO LATEST" at bounding box center [792, 475] width 51 height 7
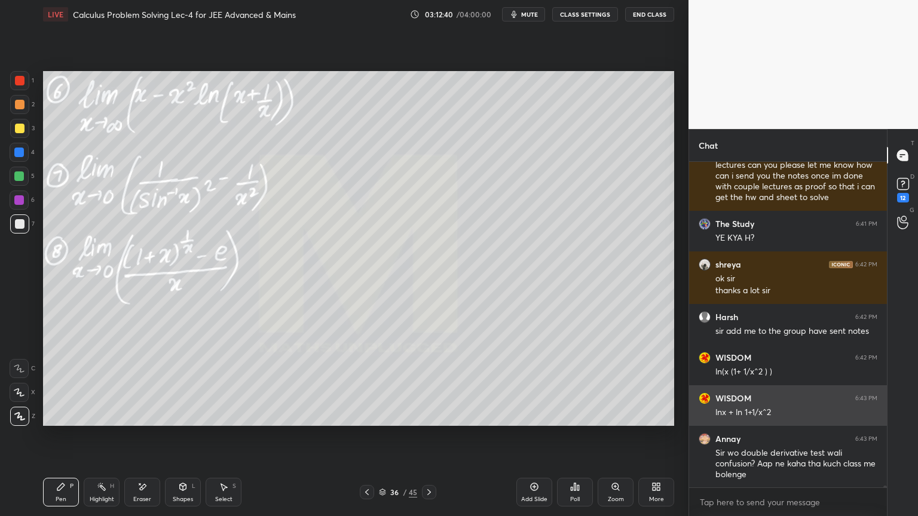
scroll to position [61558, 0]
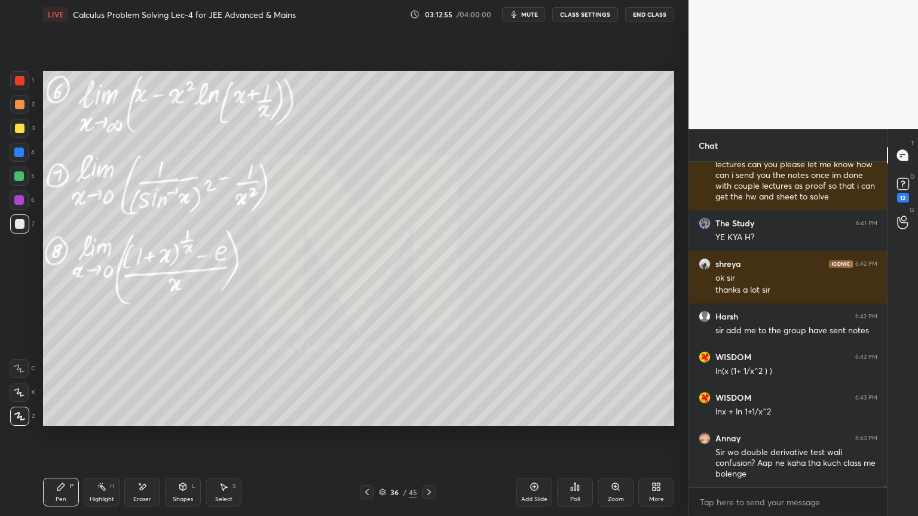
click at [148, 491] on div "Eraser" at bounding box center [142, 492] width 36 height 29
click at [103, 492] on div "Highlight H" at bounding box center [102, 492] width 36 height 29
click at [69, 489] on div "Pen P" at bounding box center [61, 492] width 36 height 29
click at [138, 497] on div "Eraser" at bounding box center [142, 500] width 18 height 6
click at [87, 497] on div "Highlight H" at bounding box center [102, 492] width 36 height 29
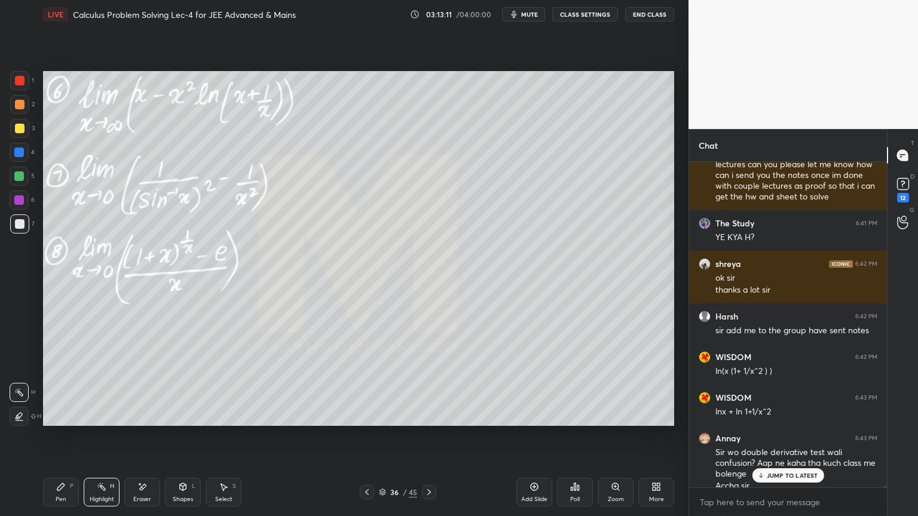
drag, startPoint x: 71, startPoint y: 492, endPoint x: 106, endPoint y: 480, distance: 37.8
click at [69, 492] on div "Pen P" at bounding box center [61, 492] width 36 height 29
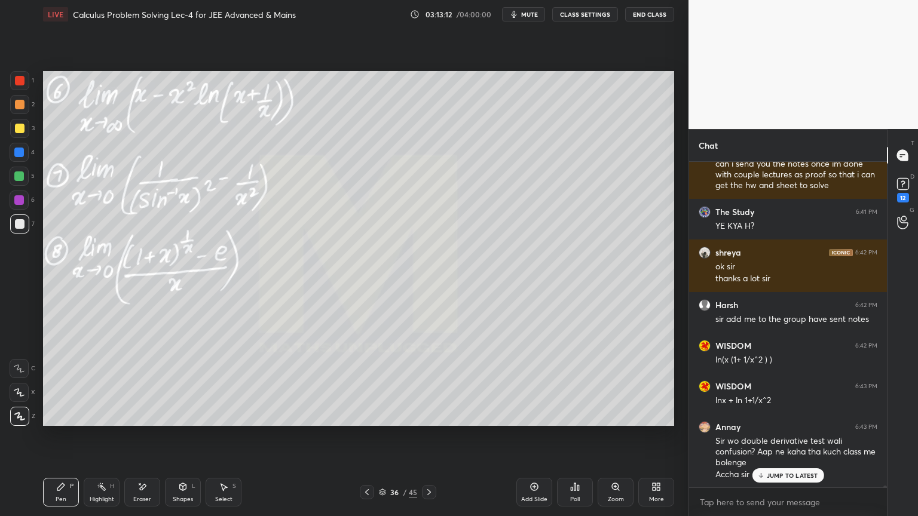
scroll to position [61610, 0]
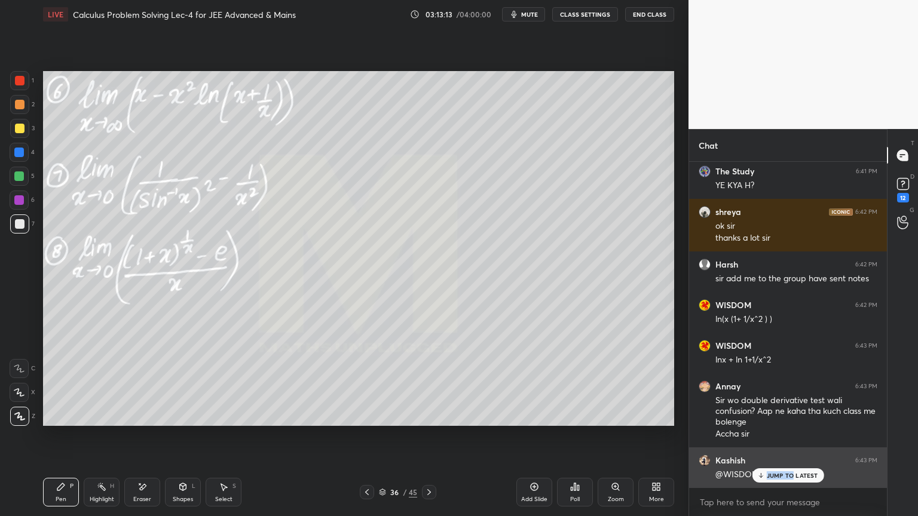
click at [791, 473] on div "JUMP TO LATEST" at bounding box center [788, 475] width 72 height 14
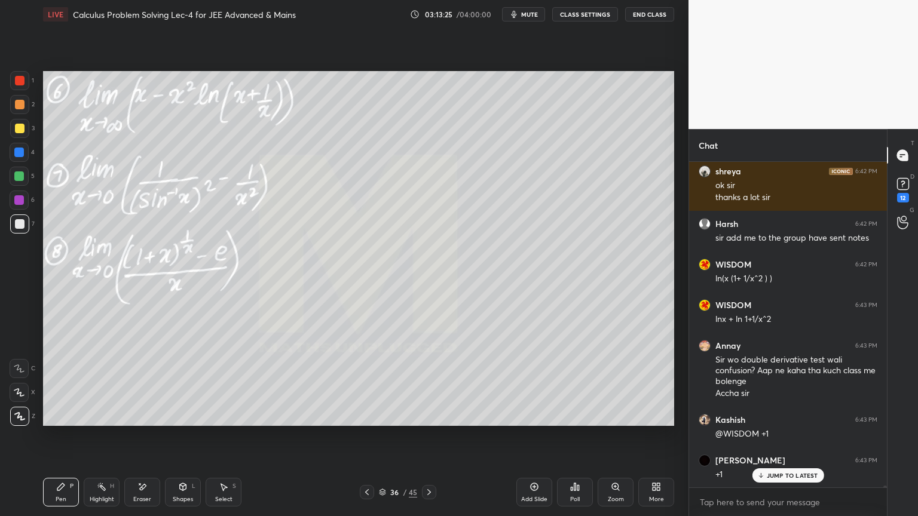
scroll to position [61691, 0]
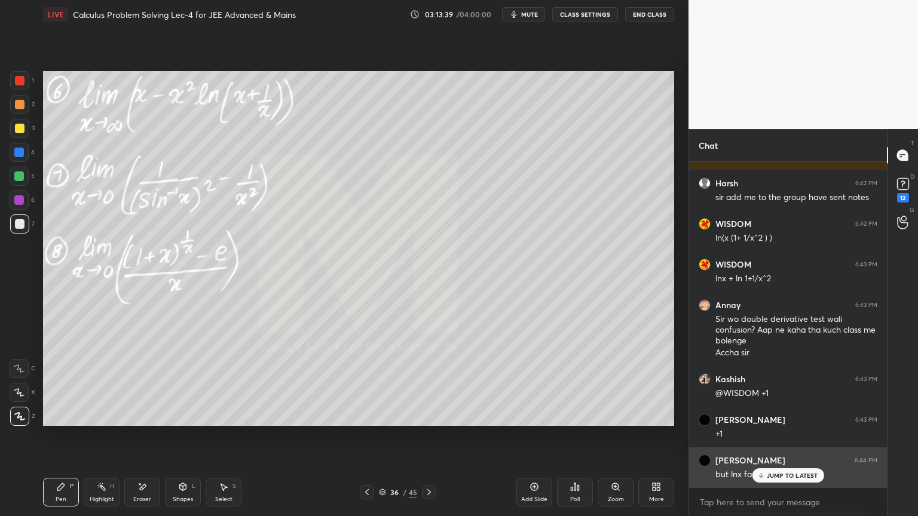
click at [782, 478] on p "JUMP TO LATEST" at bounding box center [792, 475] width 51 height 7
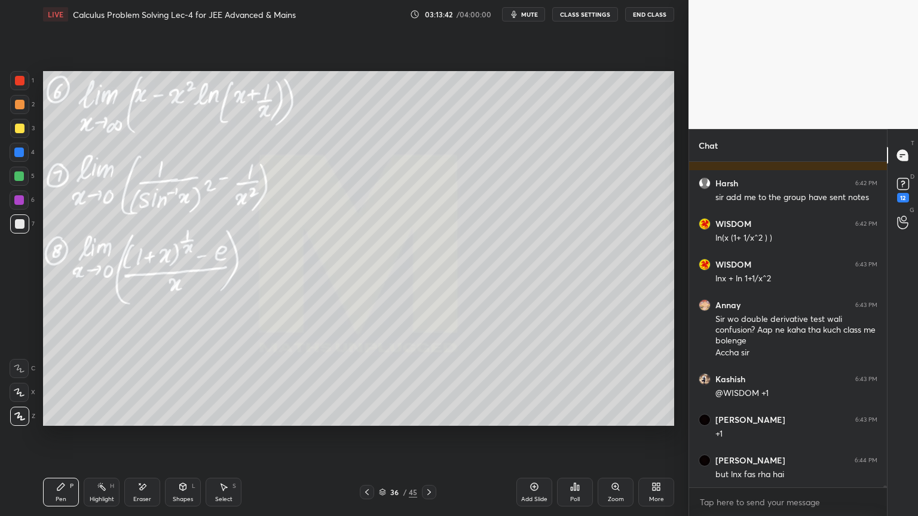
scroll to position [61732, 0]
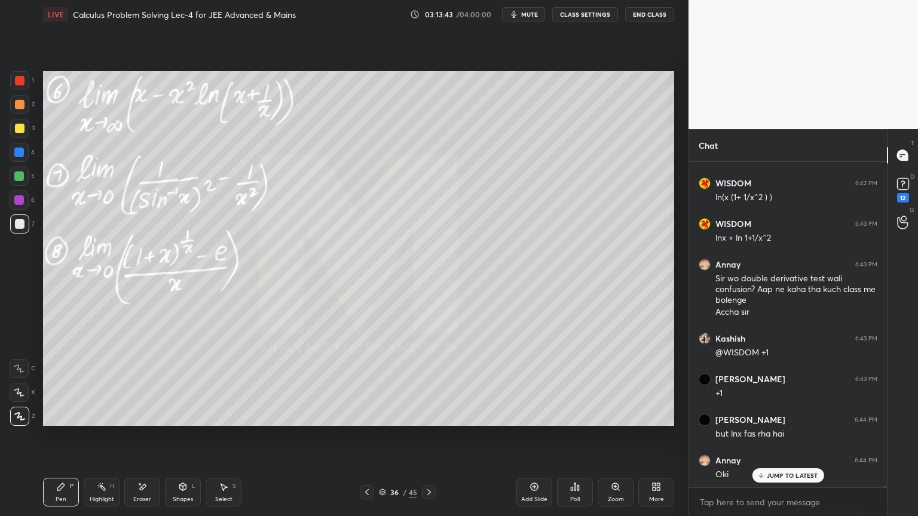
click at [142, 491] on icon at bounding box center [142, 487] width 10 height 10
click at [90, 497] on div "Highlight" at bounding box center [102, 500] width 24 height 6
drag, startPoint x: 60, startPoint y: 502, endPoint x: 100, endPoint y: 502, distance: 40.0
click at [57, 501] on div "Pen" at bounding box center [61, 500] width 11 height 6
click at [785, 472] on p "JUMP TO LATEST" at bounding box center [792, 475] width 51 height 7
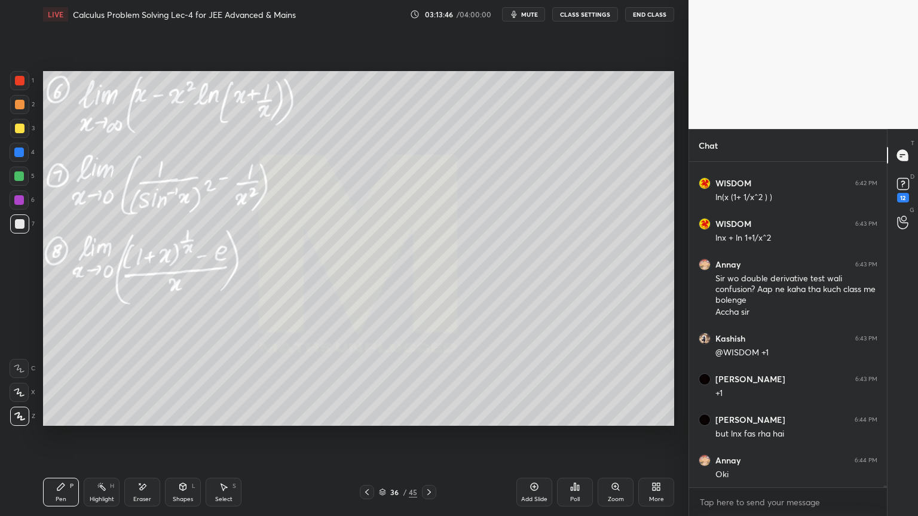
drag, startPoint x: 101, startPoint y: 489, endPoint x: 77, endPoint y: 492, distance: 24.0
click at [99, 489] on icon at bounding box center [102, 487] width 10 height 10
click at [67, 492] on div "Pen P" at bounding box center [61, 492] width 36 height 29
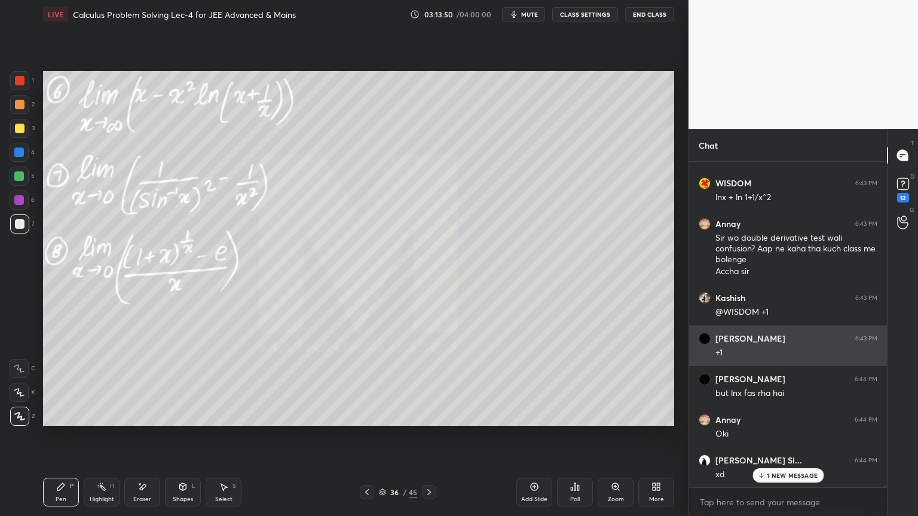
scroll to position [61813, 0]
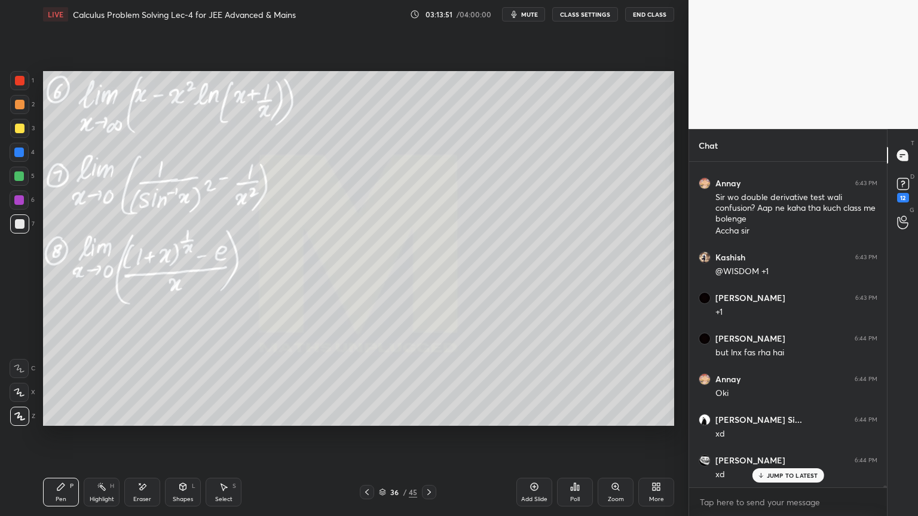
click at [790, 471] on div "JUMP TO LATEST" at bounding box center [788, 475] width 72 height 14
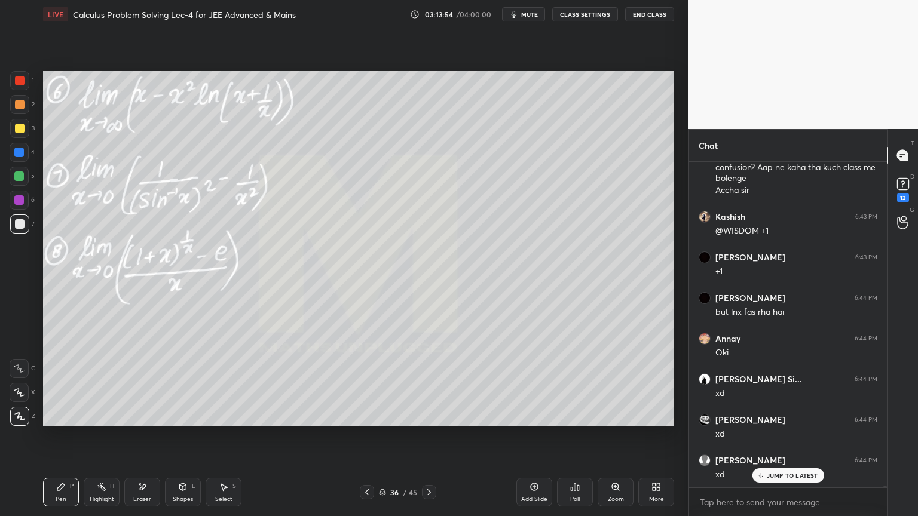
click at [99, 494] on div "Highlight H" at bounding box center [102, 492] width 36 height 29
click at [783, 471] on div "JUMP TO LATEST" at bounding box center [788, 475] width 72 height 14
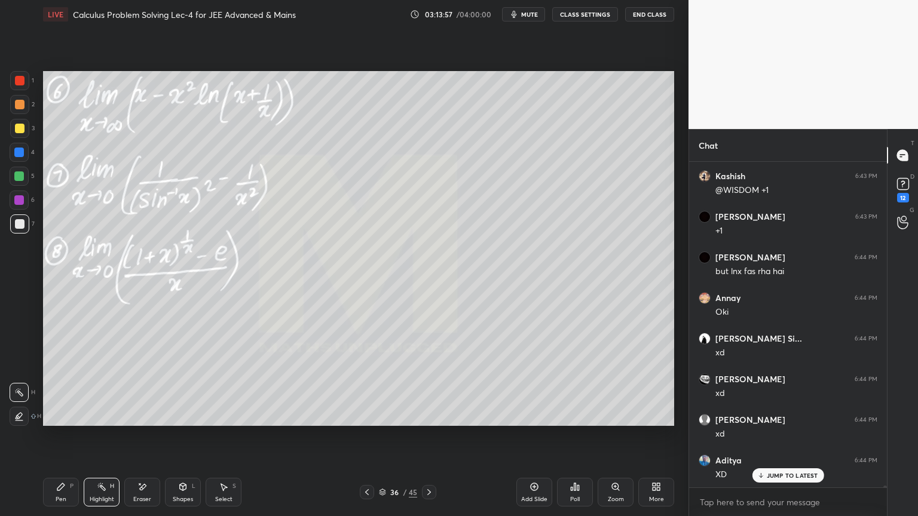
scroll to position [62016, 0]
drag, startPoint x: 56, startPoint y: 488, endPoint x: 86, endPoint y: 486, distance: 30.5
click at [57, 488] on div "Pen P" at bounding box center [61, 492] width 36 height 29
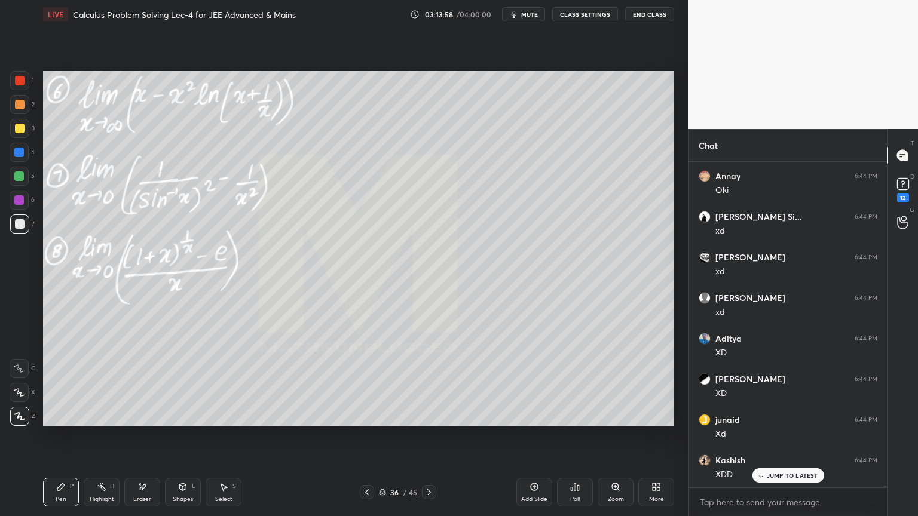
drag, startPoint x: 140, startPoint y: 492, endPoint x: 124, endPoint y: 487, distance: 16.3
click at [139, 490] on div "Eraser" at bounding box center [142, 492] width 36 height 29
click at [99, 482] on icon at bounding box center [102, 487] width 10 height 10
click at [70, 489] on div "P" at bounding box center [72, 486] width 4 height 6
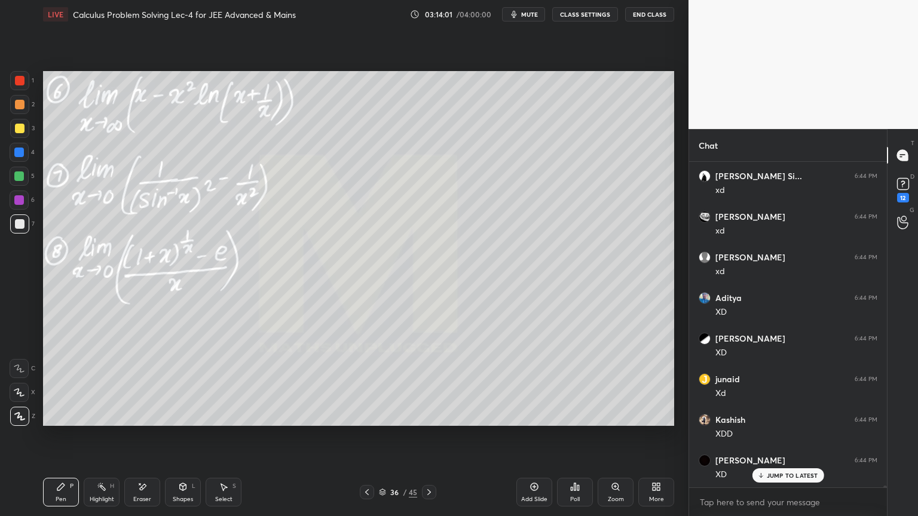
drag, startPoint x: 102, startPoint y: 491, endPoint x: 76, endPoint y: 487, distance: 26.6
click at [100, 489] on icon at bounding box center [102, 487] width 10 height 10
click at [63, 489] on div "Pen P" at bounding box center [61, 492] width 36 height 29
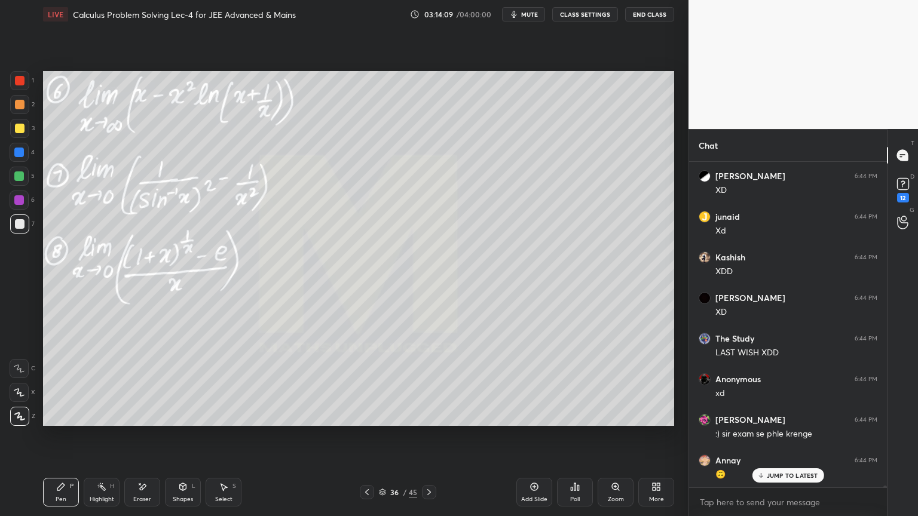
scroll to position [62260, 0]
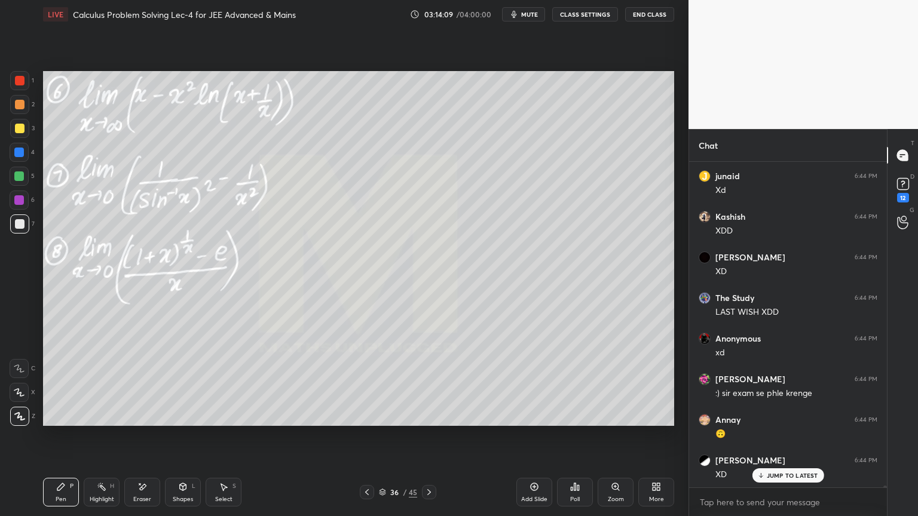
click at [88, 492] on div "Highlight H" at bounding box center [102, 492] width 36 height 29
drag, startPoint x: 61, startPoint y: 495, endPoint x: 84, endPoint y: 500, distance: 23.2
click at [59, 497] on div "Pen" at bounding box center [61, 500] width 11 height 6
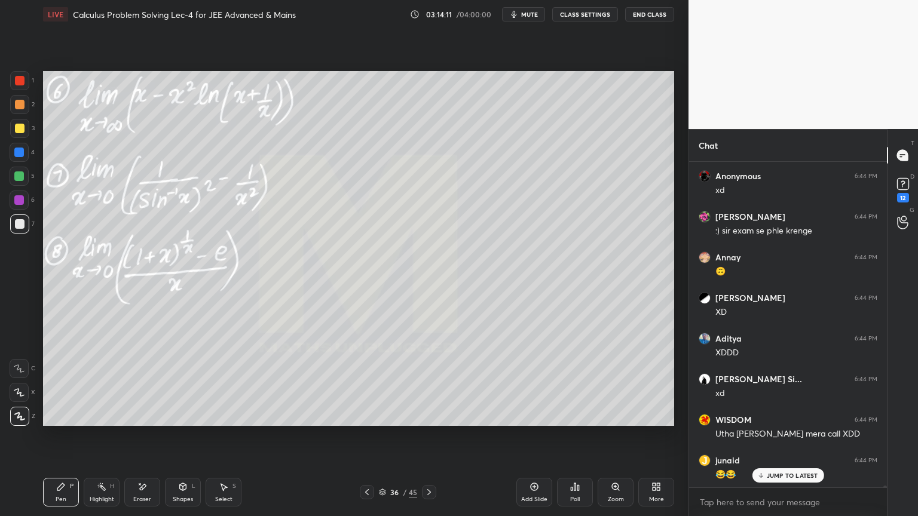
scroll to position [62463, 0]
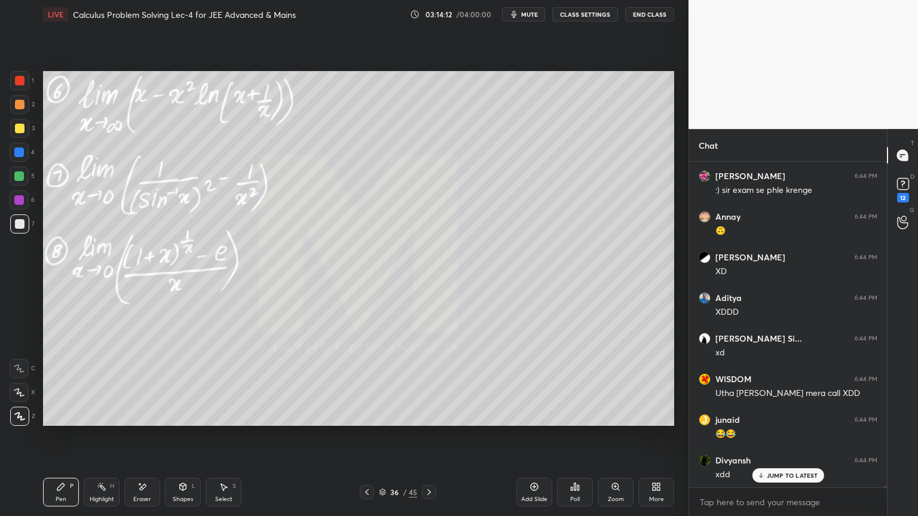
click at [90, 494] on div "Highlight H" at bounding box center [102, 492] width 36 height 29
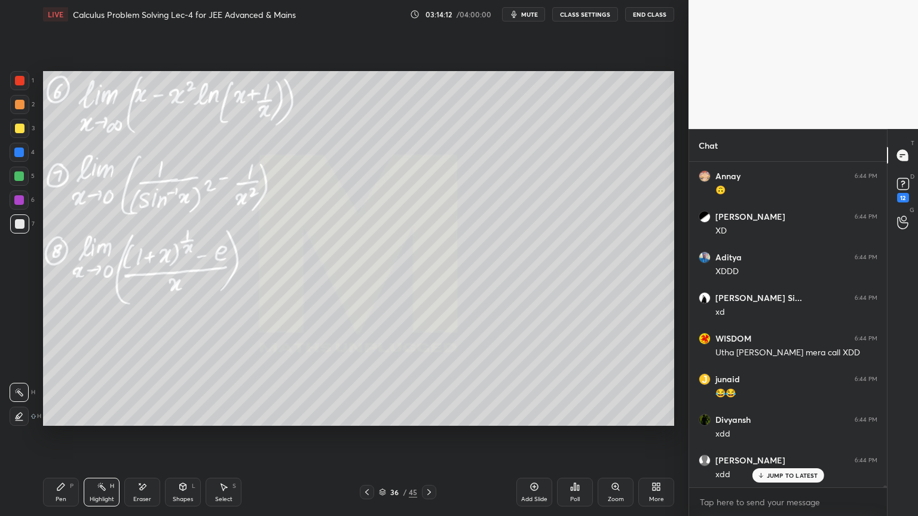
click at [65, 495] on div "Pen P" at bounding box center [61, 492] width 36 height 29
click at [97, 497] on div "Highlight" at bounding box center [102, 500] width 24 height 6
click at [66, 495] on div "Pen P" at bounding box center [61, 492] width 36 height 29
click at [144, 488] on icon at bounding box center [142, 487] width 10 height 10
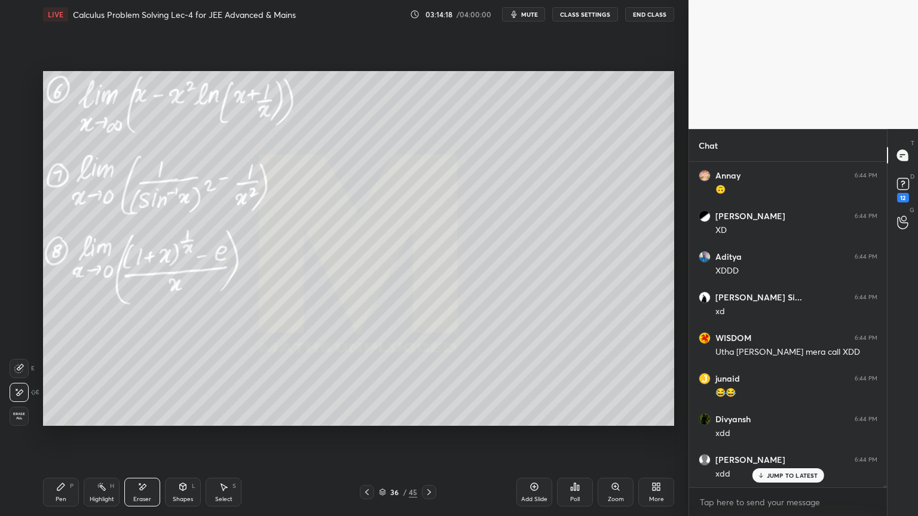
drag, startPoint x: 99, startPoint y: 488, endPoint x: 70, endPoint y: 486, distance: 29.3
click at [98, 489] on icon at bounding box center [102, 487] width 10 height 10
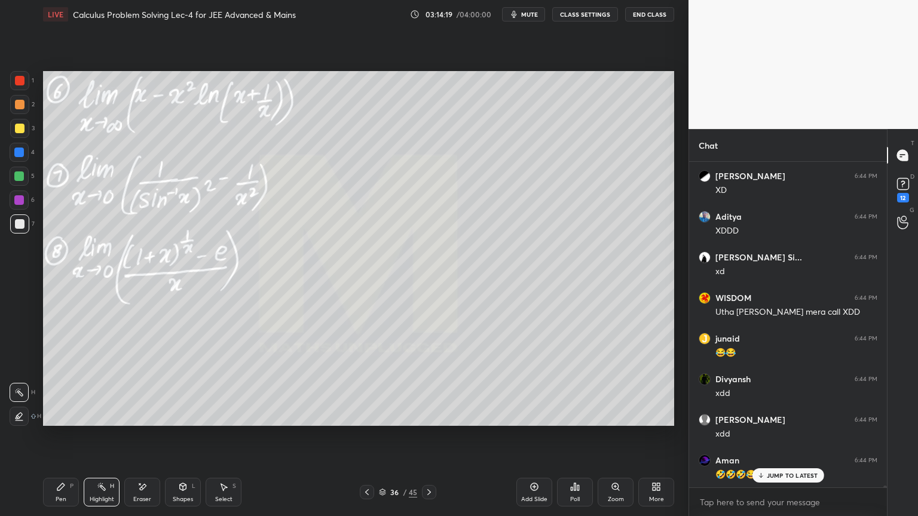
drag, startPoint x: 70, startPoint y: 486, endPoint x: 103, endPoint y: 455, distance: 45.2
click at [68, 486] on div "Pen P" at bounding box center [61, 492] width 36 height 29
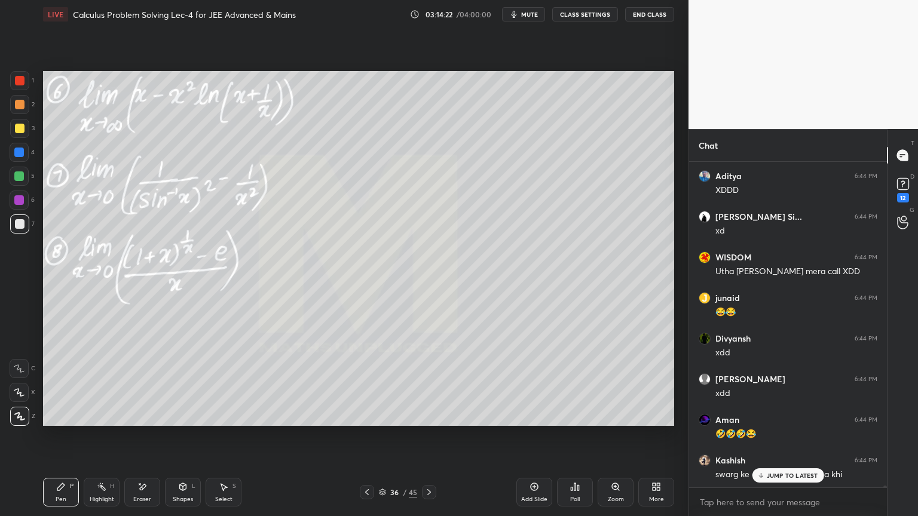
click at [127, 495] on div "Eraser" at bounding box center [142, 492] width 36 height 29
click at [91, 497] on div "Highlight" at bounding box center [102, 500] width 24 height 6
click at [66, 495] on div "Pen P" at bounding box center [61, 492] width 36 height 29
click at [789, 471] on div "JUMP TO LATEST" at bounding box center [788, 475] width 72 height 14
click at [91, 487] on div "Highlight H" at bounding box center [102, 492] width 36 height 29
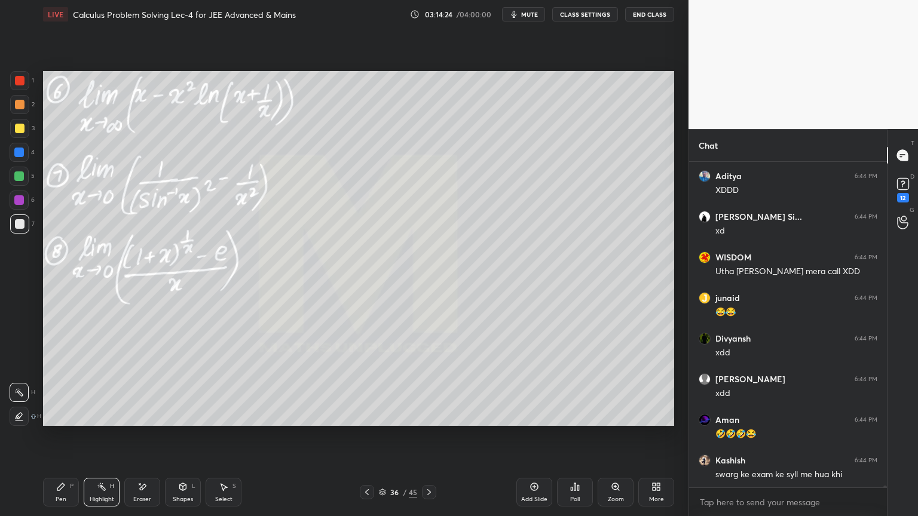
drag, startPoint x: 69, startPoint y: 487, endPoint x: 58, endPoint y: 486, distance: 10.8
click at [59, 486] on div "Pen P" at bounding box center [61, 492] width 36 height 29
click at [85, 483] on div "Highlight H" at bounding box center [102, 492] width 36 height 29
click at [50, 488] on div "Pen P" at bounding box center [61, 492] width 36 height 29
drag, startPoint x: 17, startPoint y: 105, endPoint x: 20, endPoint y: 131, distance: 27.1
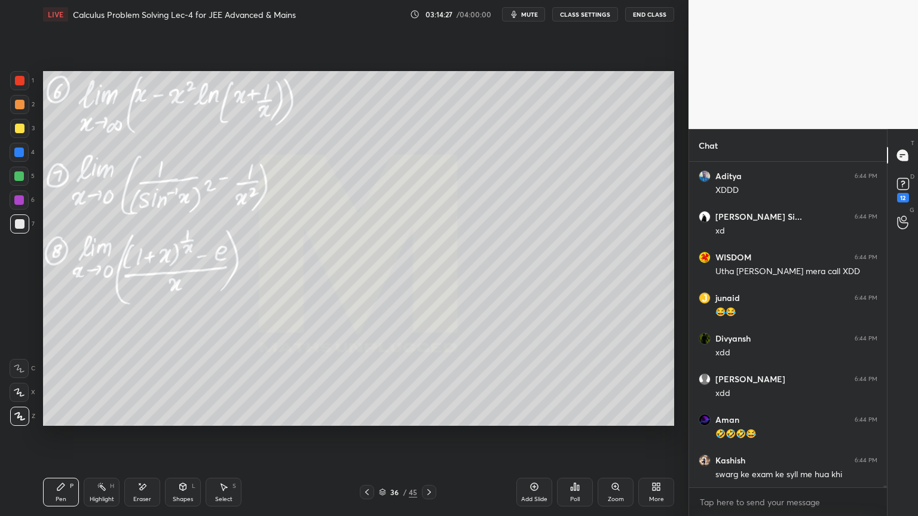
click at [16, 106] on div at bounding box center [20, 105] width 10 height 10
click at [17, 136] on div at bounding box center [19, 128] width 19 height 19
drag, startPoint x: 17, startPoint y: 106, endPoint x: 17, endPoint y: 120, distance: 14.3
click at [16, 108] on div at bounding box center [20, 105] width 10 height 10
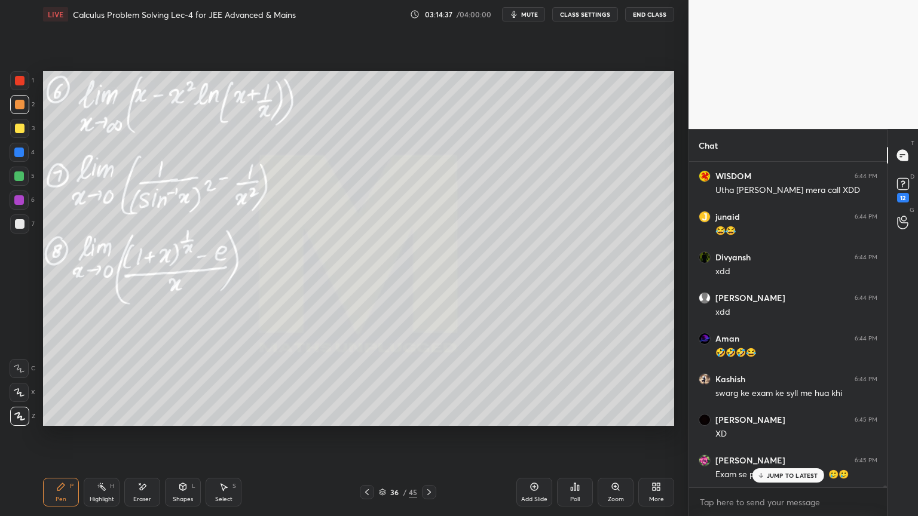
scroll to position [62707, 0]
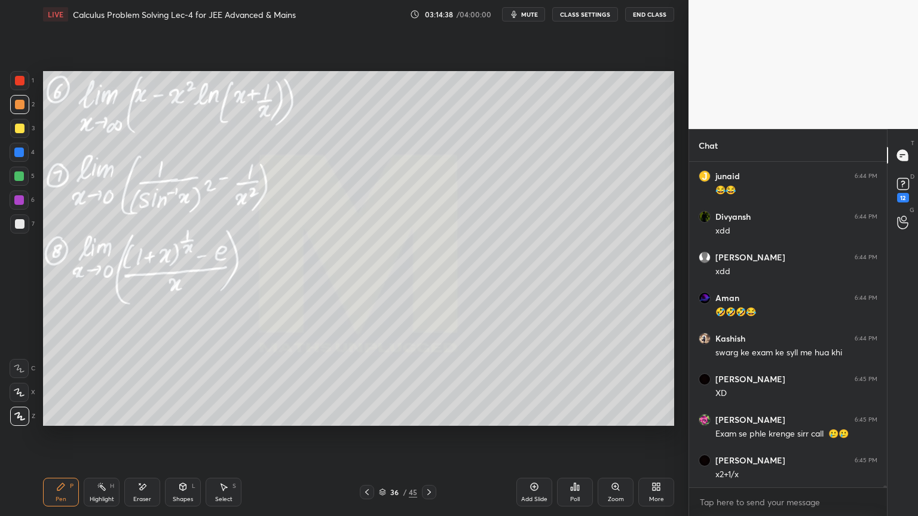
drag, startPoint x: 141, startPoint y: 498, endPoint x: 140, endPoint y: 482, distance: 15.5
click at [142, 499] on div "Eraser" at bounding box center [142, 500] width 18 height 6
drag, startPoint x: 100, startPoint y: 485, endPoint x: 62, endPoint y: 489, distance: 37.9
click at [94, 485] on div "Highlight H" at bounding box center [102, 492] width 36 height 29
drag, startPoint x: 62, startPoint y: 489, endPoint x: 100, endPoint y: 456, distance: 50.8
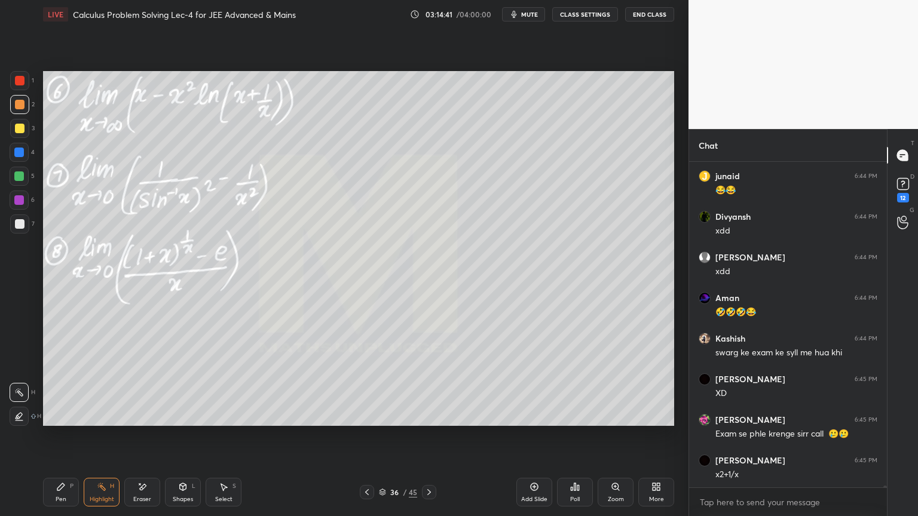
click at [59, 489] on icon at bounding box center [61, 487] width 10 height 10
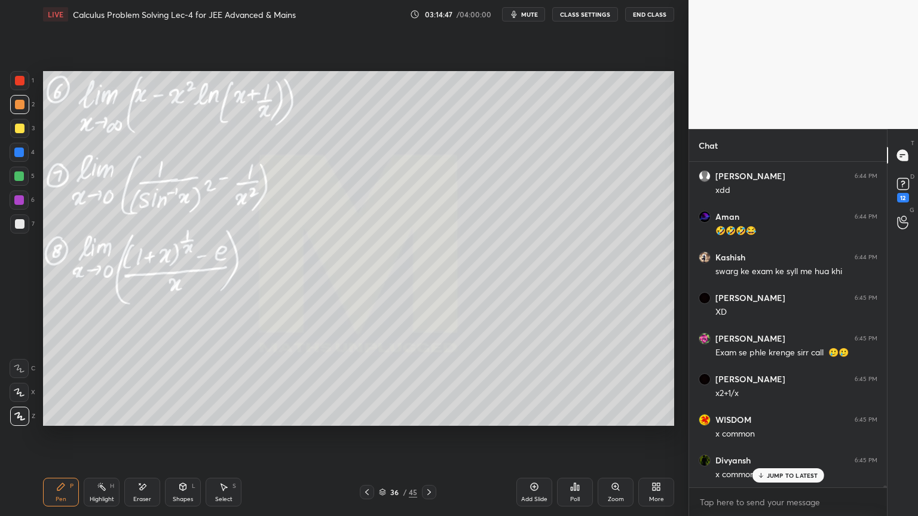
scroll to position [62829, 0]
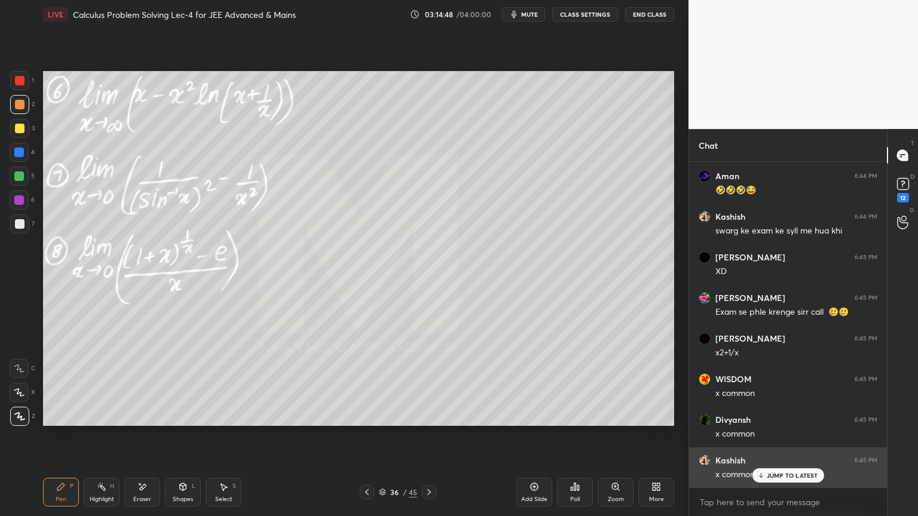
click at [774, 472] on p "JUMP TO LATEST" at bounding box center [792, 475] width 51 height 7
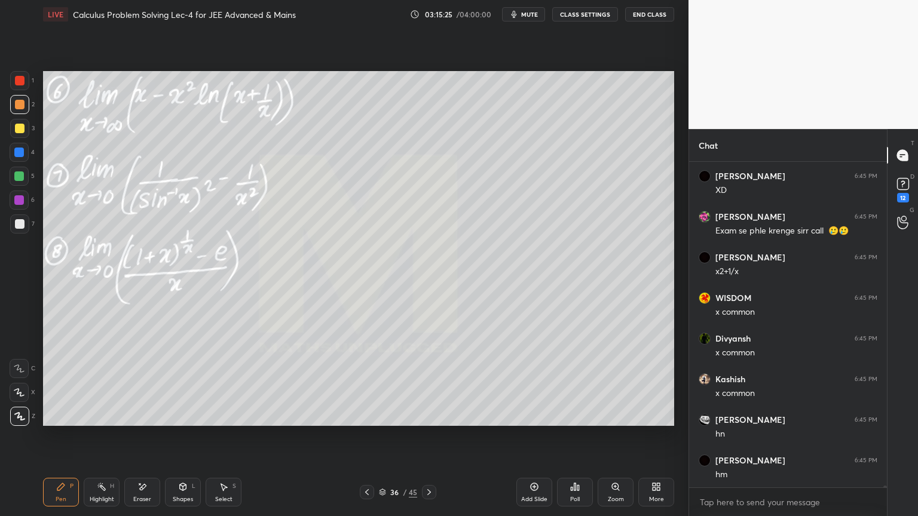
scroll to position [62951, 0]
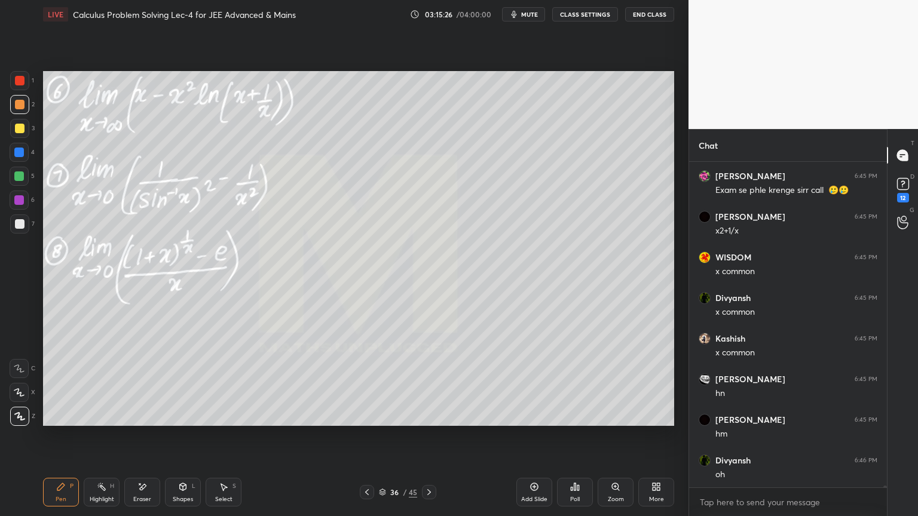
drag, startPoint x: 217, startPoint y: 485, endPoint x: 237, endPoint y: 444, distance: 45.7
click at [217, 486] on div "Select S" at bounding box center [224, 492] width 36 height 29
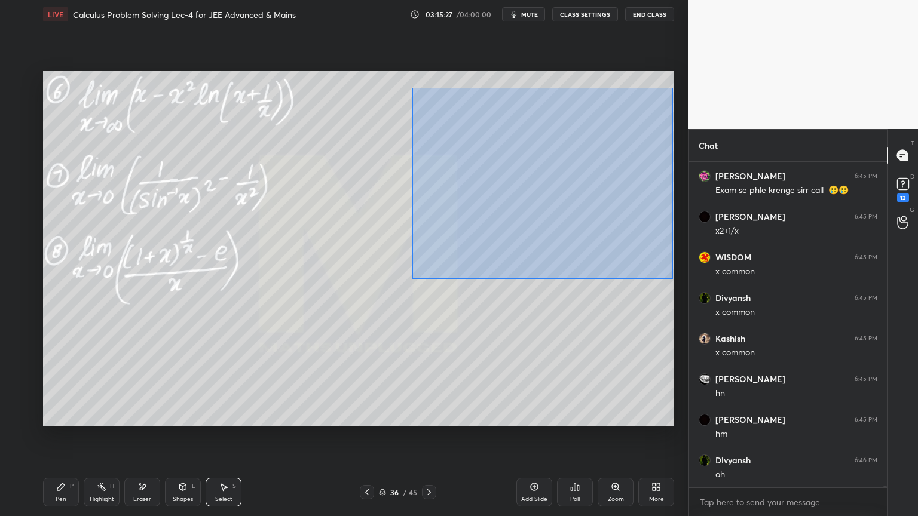
drag, startPoint x: 422, startPoint y: 99, endPoint x: 666, endPoint y: 274, distance: 300.1
click at [670, 278] on div "0 ° Undo Copy Duplicate Duplicate to new slide Delete" at bounding box center [358, 248] width 631 height 355
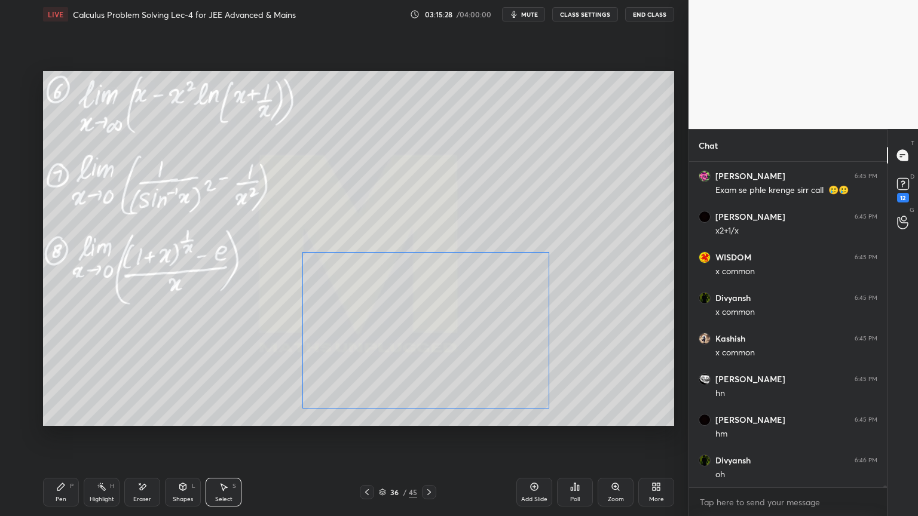
drag, startPoint x: 572, startPoint y: 264, endPoint x: 502, endPoint y: 217, distance: 84.5
click at [474, 346] on div "0 ° Undo Copy Duplicate Duplicate to new slide Delete" at bounding box center [358, 248] width 631 height 355
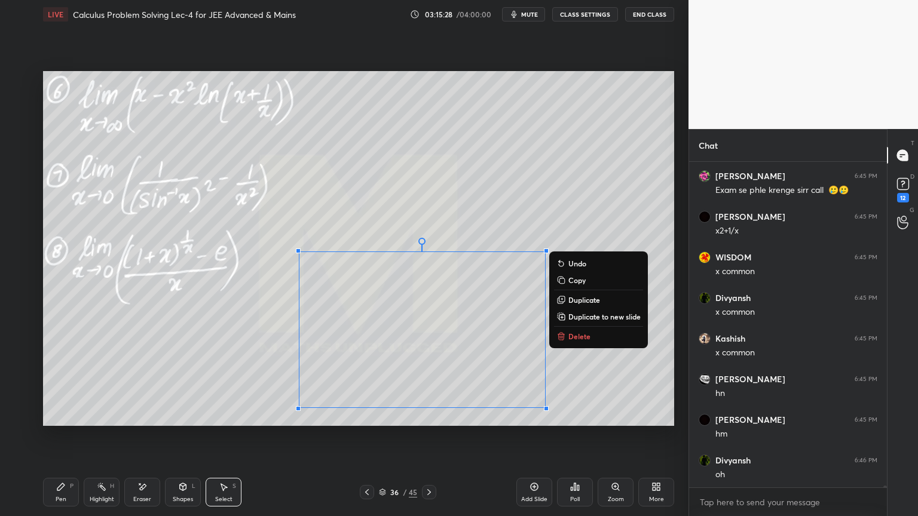
click at [514, 171] on div "0 ° Undo Copy Duplicate Duplicate to new slide Delete" at bounding box center [358, 248] width 631 height 355
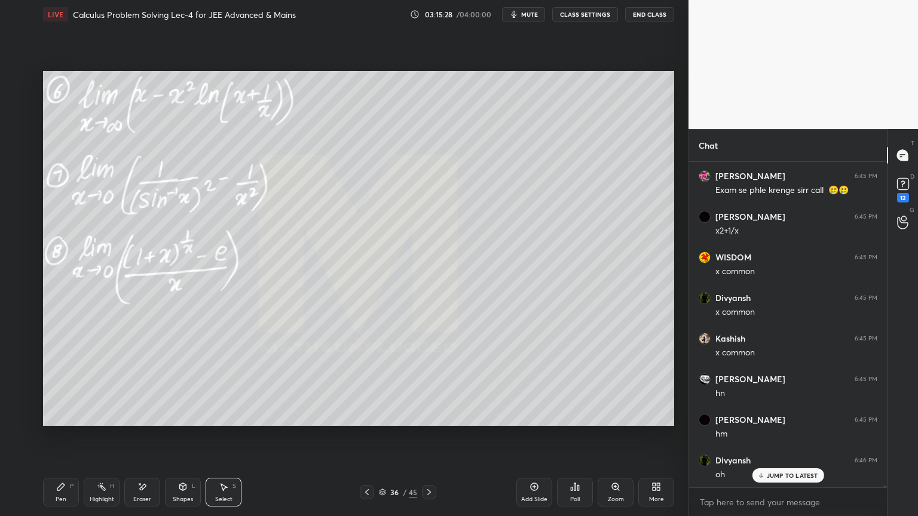
scroll to position [62991, 0]
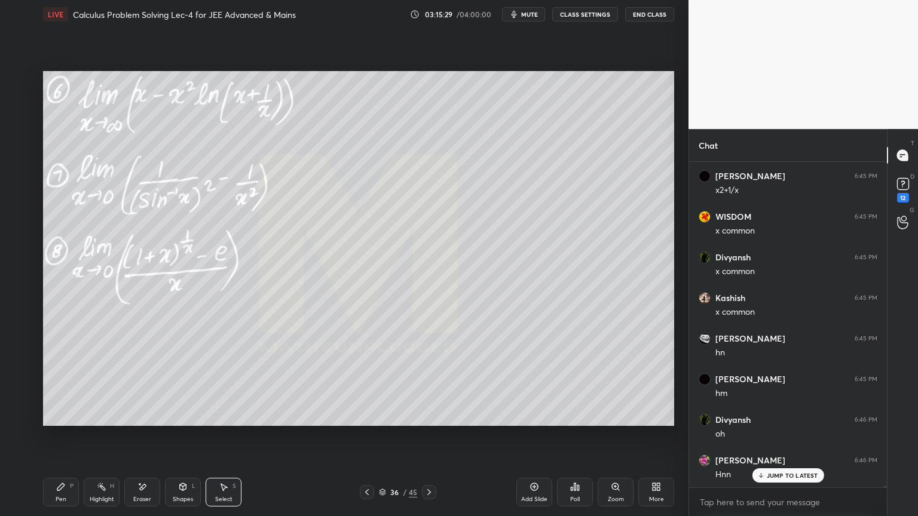
click at [65, 501] on div "Pen P" at bounding box center [61, 492] width 36 height 29
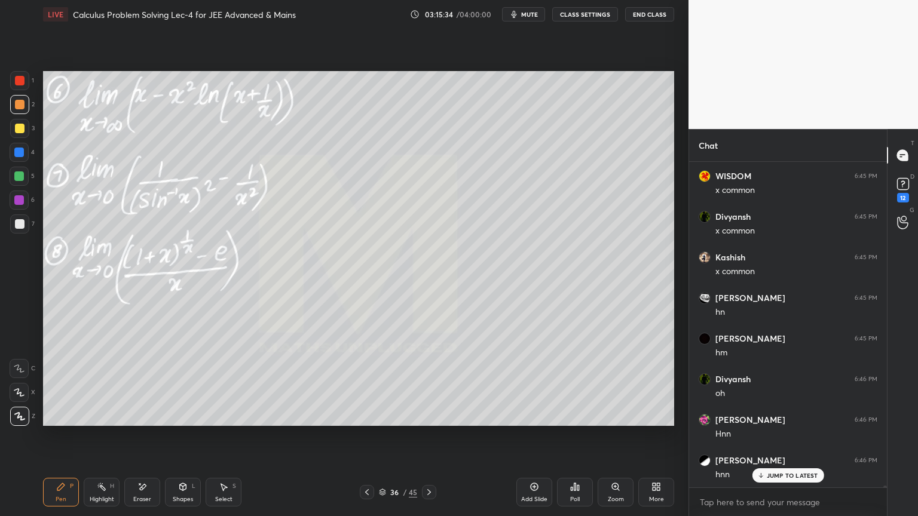
scroll to position [63072, 0]
click at [145, 486] on icon at bounding box center [143, 487] width 7 height 6
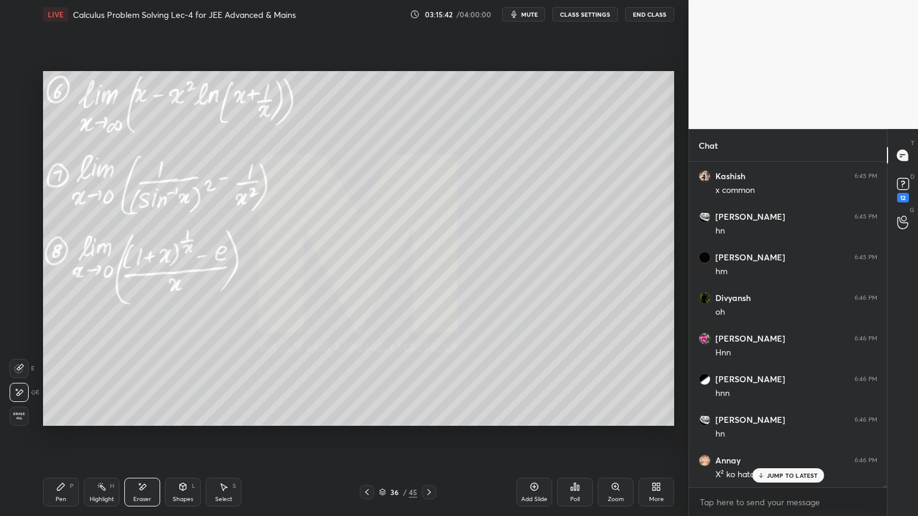
scroll to position [63154, 0]
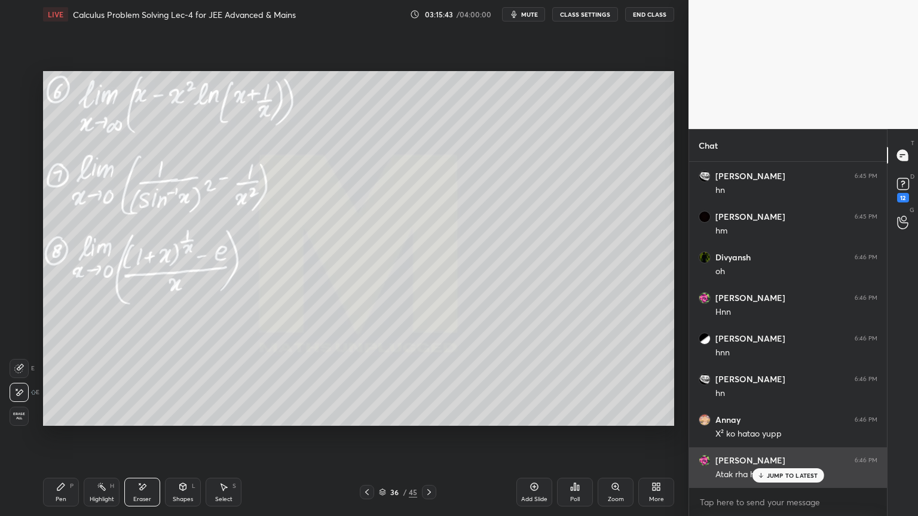
click at [772, 474] on p "JUMP TO LATEST" at bounding box center [792, 475] width 51 height 7
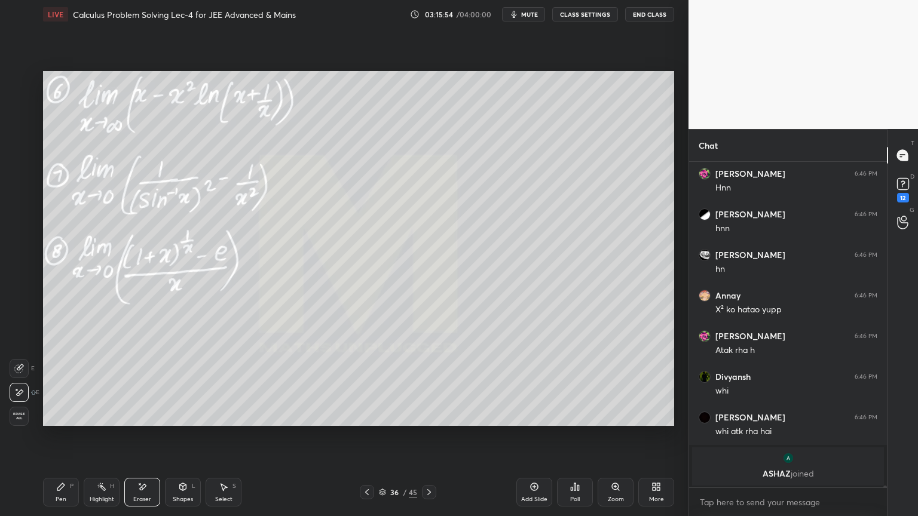
scroll to position [63319, 0]
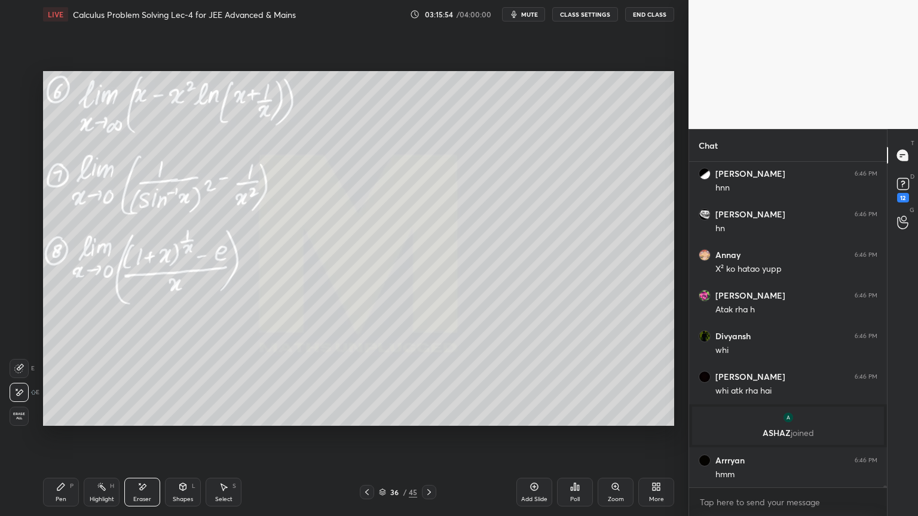
click at [69, 482] on div "Pen P" at bounding box center [61, 492] width 36 height 29
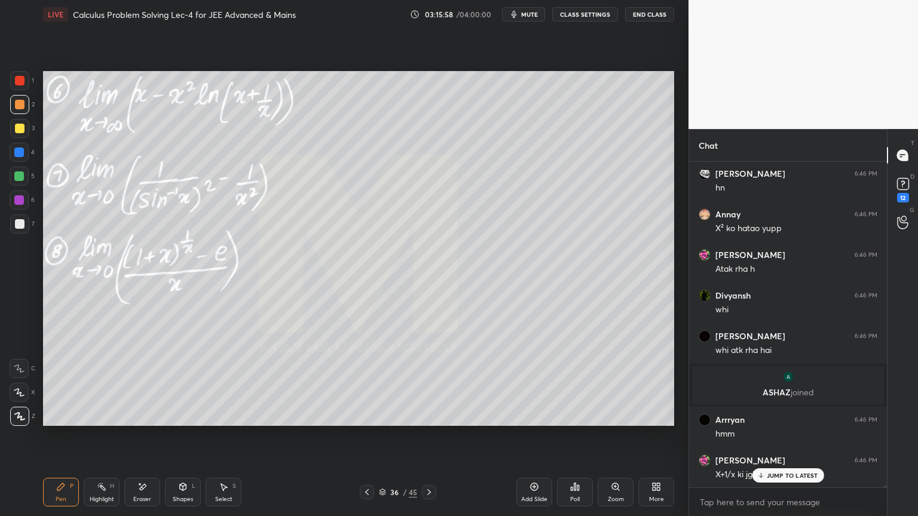
drag, startPoint x: 143, startPoint y: 492, endPoint x: 176, endPoint y: 433, distance: 66.9
click at [145, 491] on icon at bounding box center [142, 487] width 10 height 10
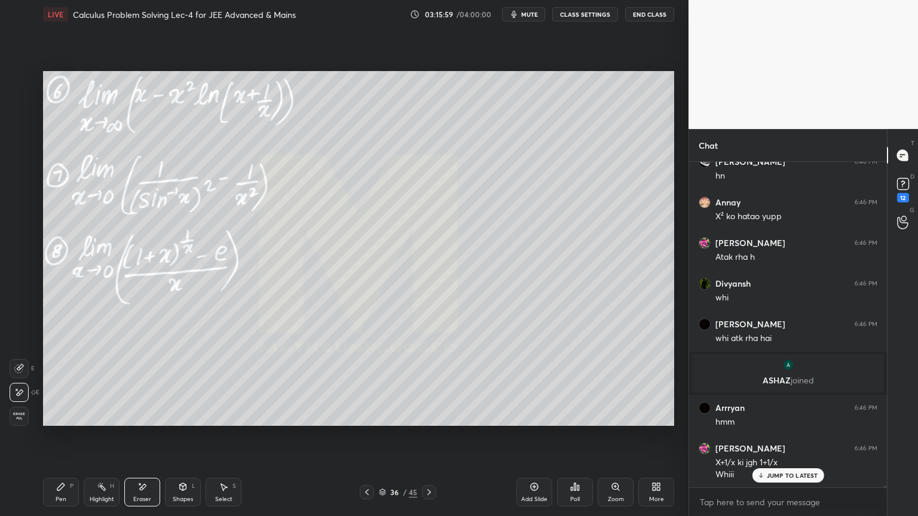
drag, startPoint x: 63, startPoint y: 492, endPoint x: 117, endPoint y: 435, distance: 78.6
click at [63, 492] on div "Pen P" at bounding box center [61, 492] width 36 height 29
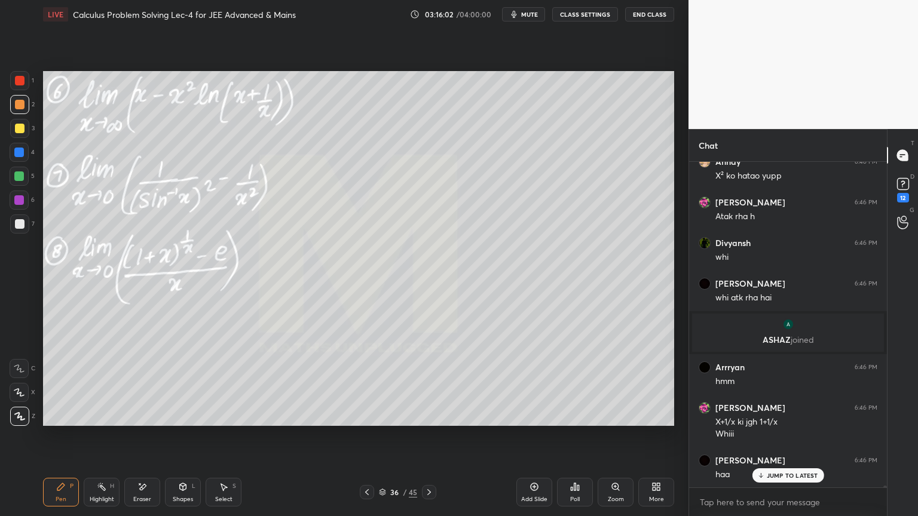
scroll to position [63452, 0]
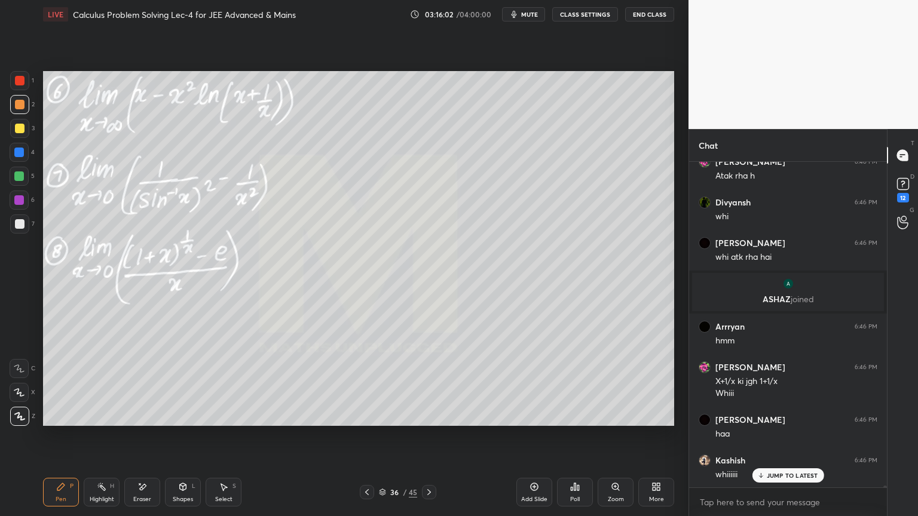
click at [134, 487] on div "Eraser" at bounding box center [142, 492] width 36 height 29
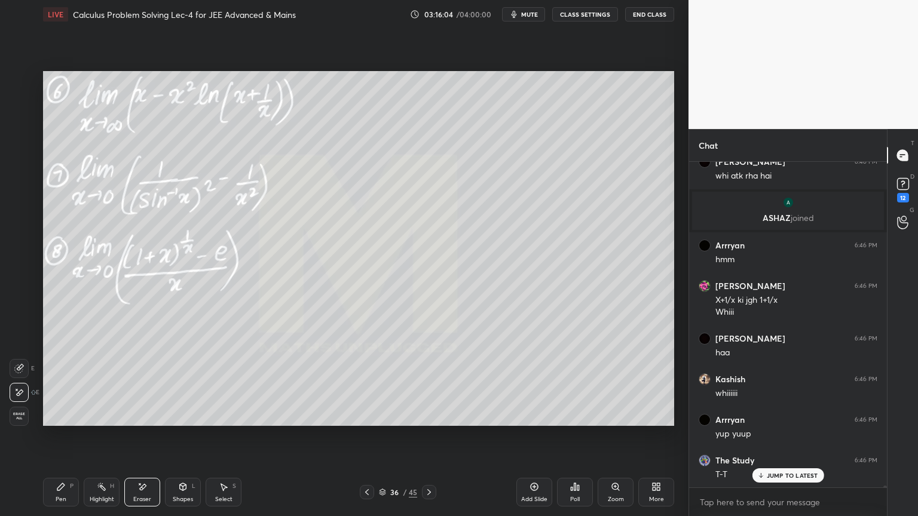
click at [63, 491] on icon at bounding box center [61, 487] width 10 height 10
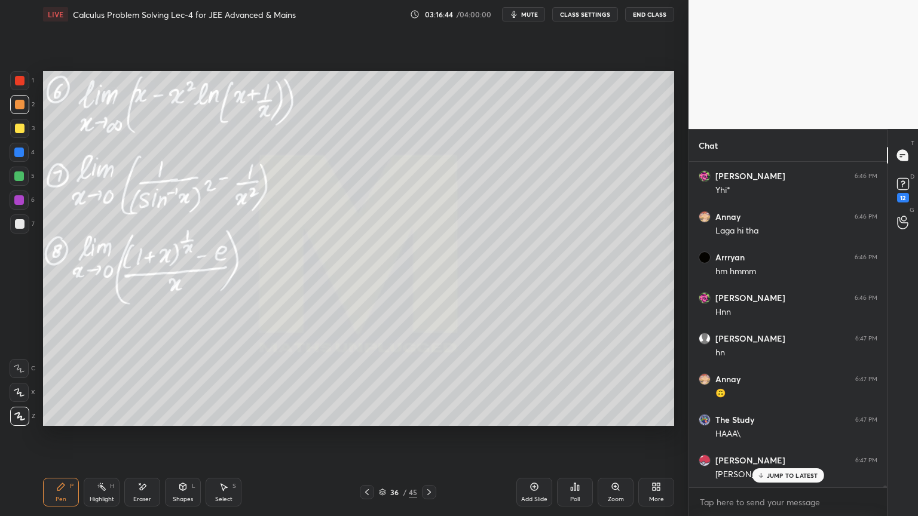
scroll to position [64062, 0]
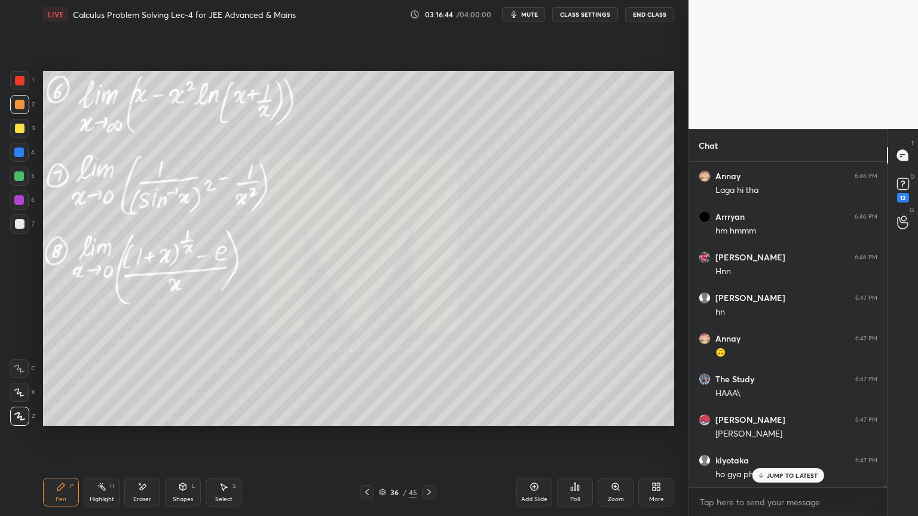
click at [366, 491] on icon at bounding box center [367, 493] width 10 height 10
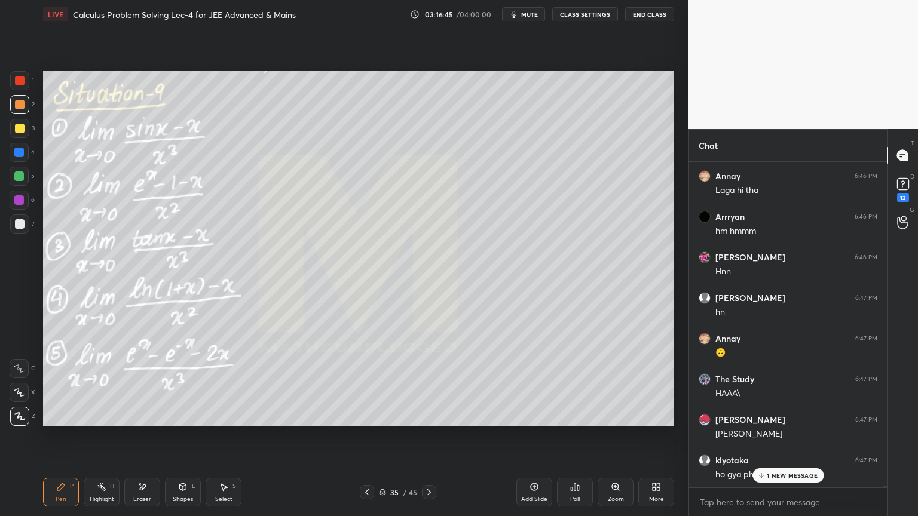
scroll to position [64103, 0]
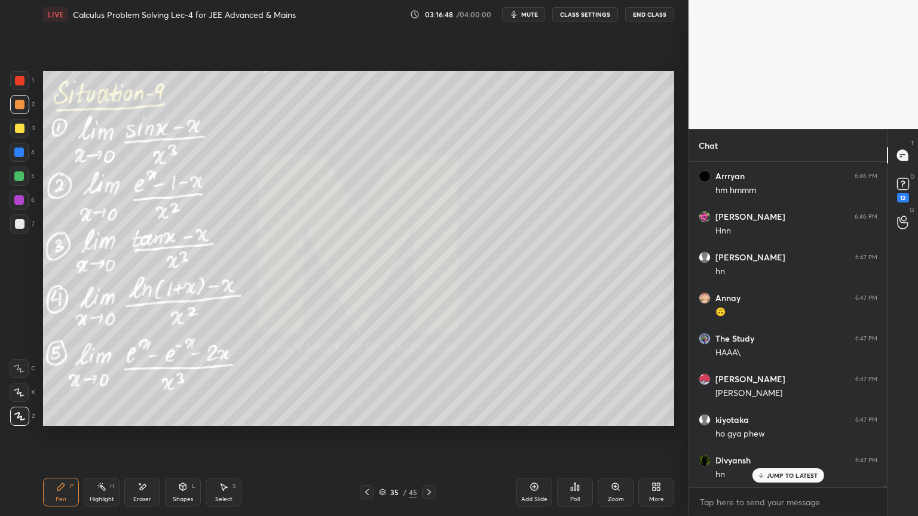
click at [427, 496] on icon at bounding box center [429, 493] width 10 height 10
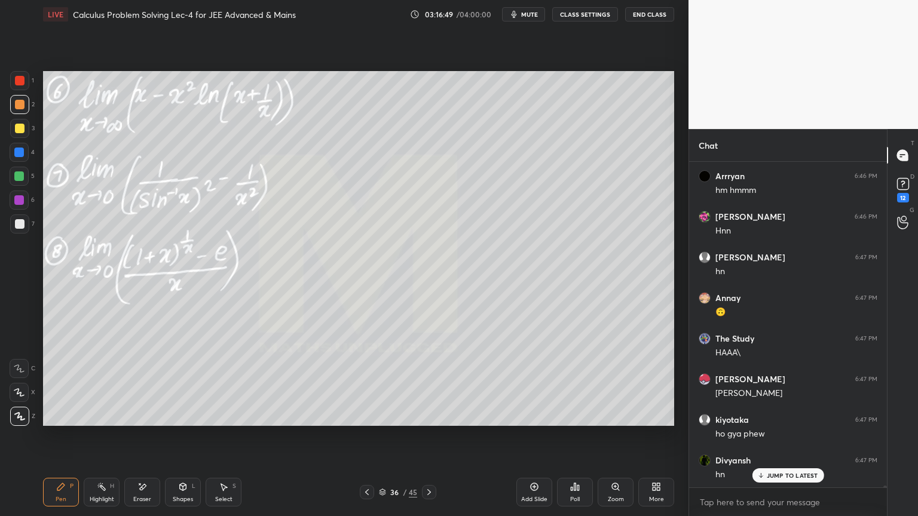
scroll to position [64143, 0]
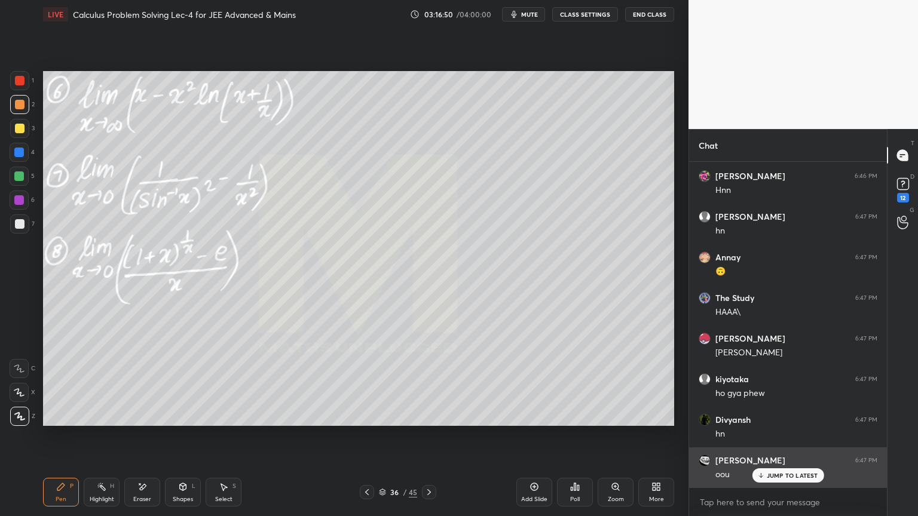
drag, startPoint x: 777, startPoint y: 476, endPoint x: 767, endPoint y: 454, distance: 24.9
click at [779, 476] on p "JUMP TO LATEST" at bounding box center [792, 475] width 51 height 7
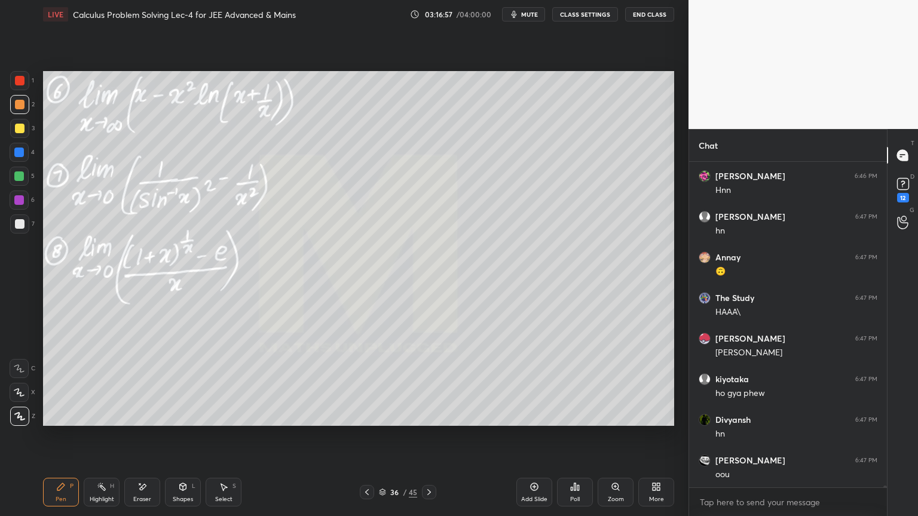
click at [154, 487] on div "Eraser" at bounding box center [142, 492] width 36 height 29
click at [139, 492] on icon at bounding box center [142, 487] width 10 height 10
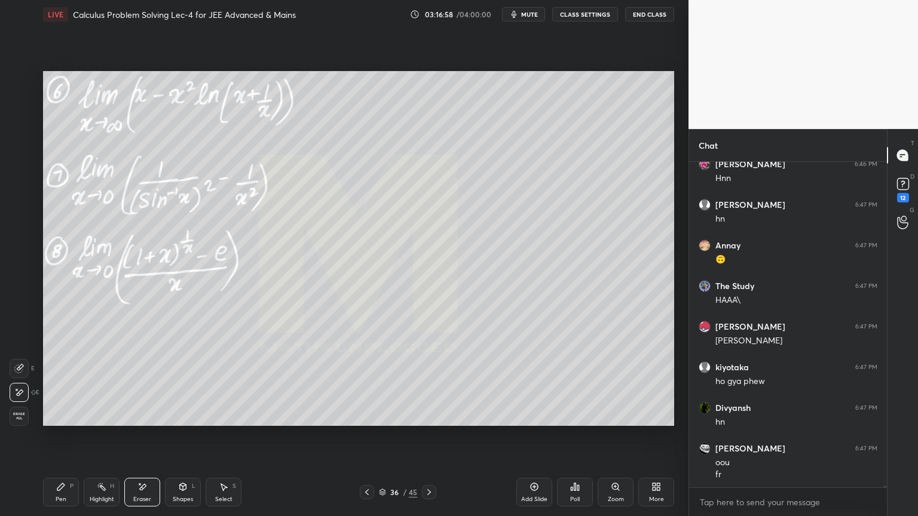
click at [16, 413] on span "Erase all" at bounding box center [19, 416] width 18 height 8
click at [93, 489] on div "Highlight H" at bounding box center [102, 492] width 36 height 29
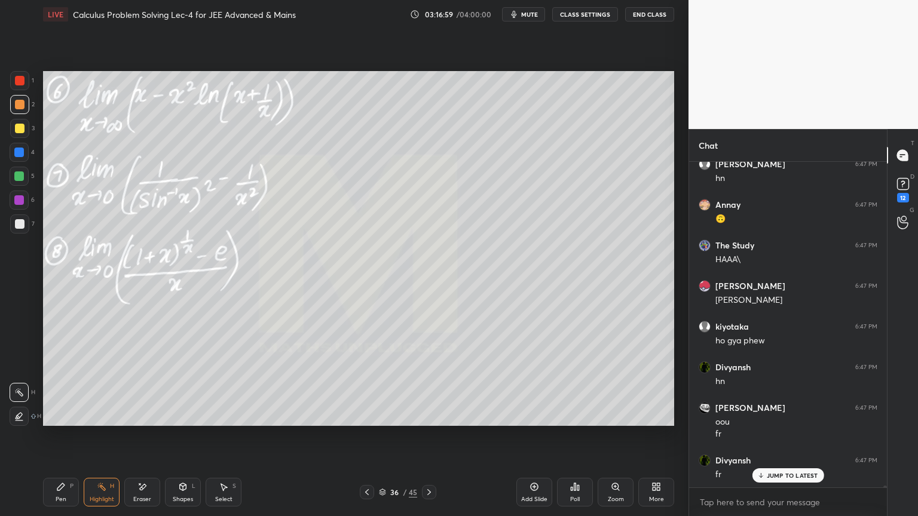
drag, startPoint x: 67, startPoint y: 485, endPoint x: 75, endPoint y: 468, distance: 19.0
click at [65, 485] on div "Pen P" at bounding box center [61, 492] width 36 height 29
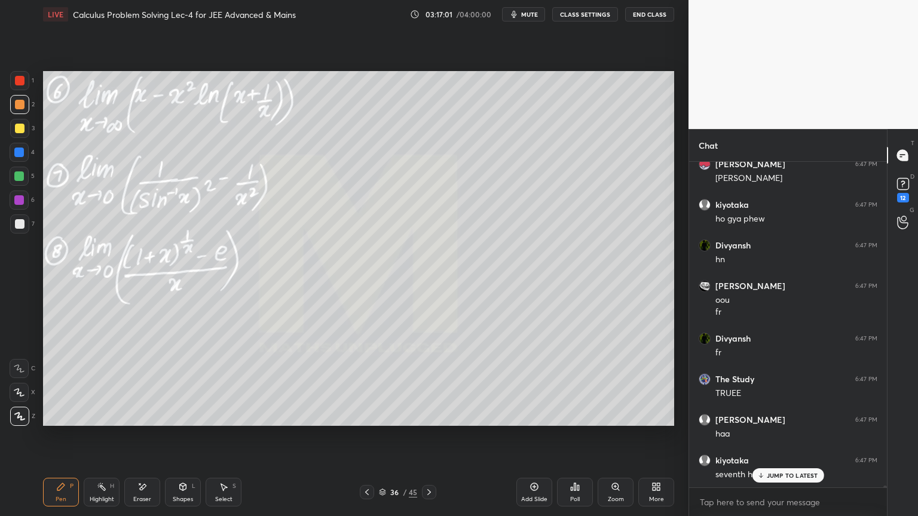
scroll to position [64358, 0]
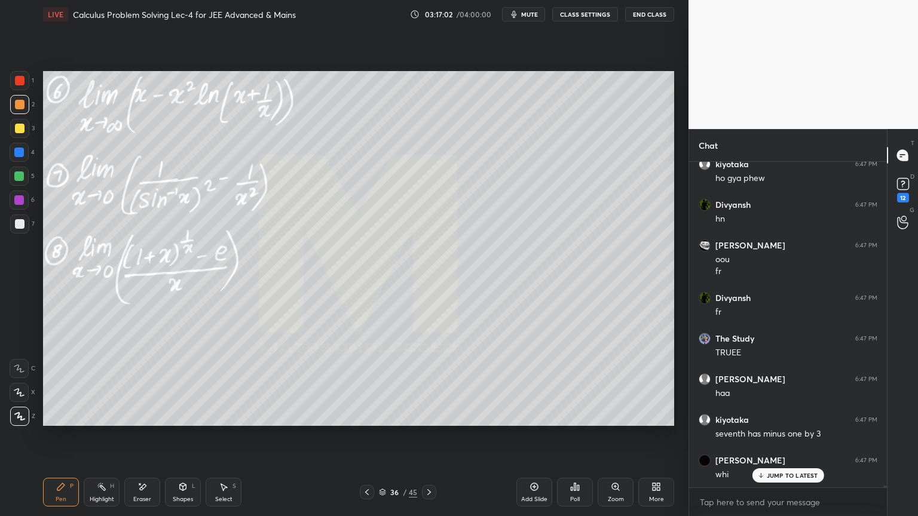
click at [794, 475] on p "JUMP TO LATEST" at bounding box center [792, 475] width 51 height 7
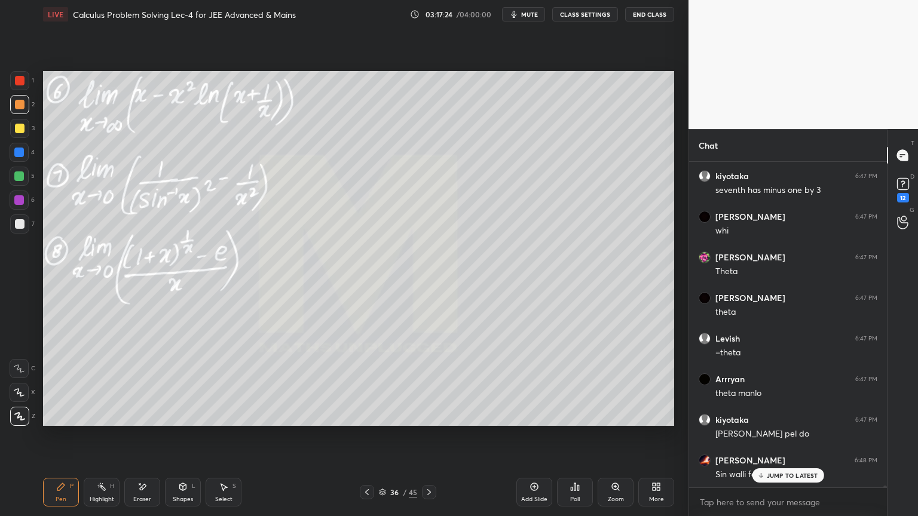
scroll to position [64643, 0]
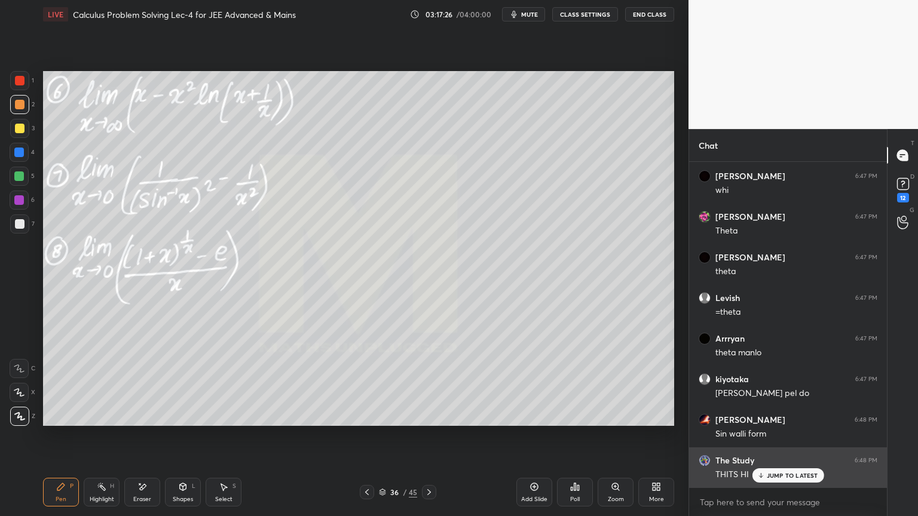
click at [786, 475] on p "JUMP TO LATEST" at bounding box center [792, 475] width 51 height 7
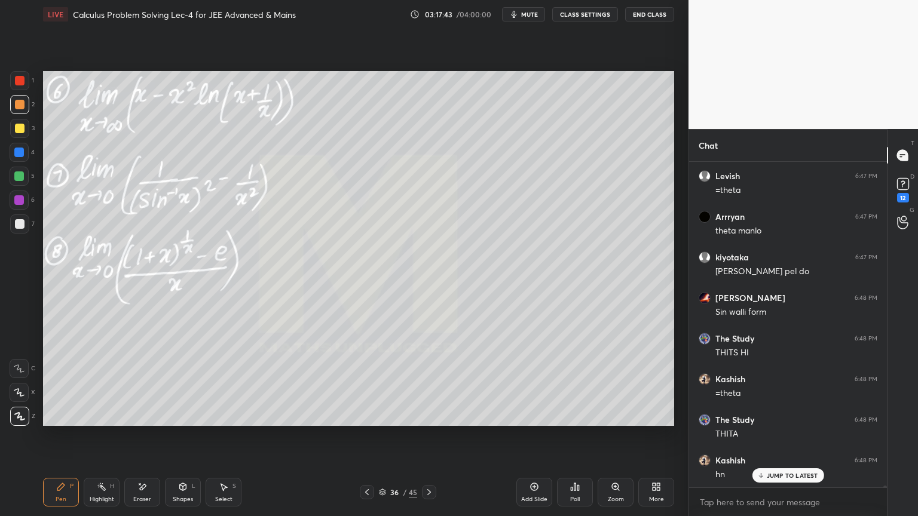
scroll to position [64805, 0]
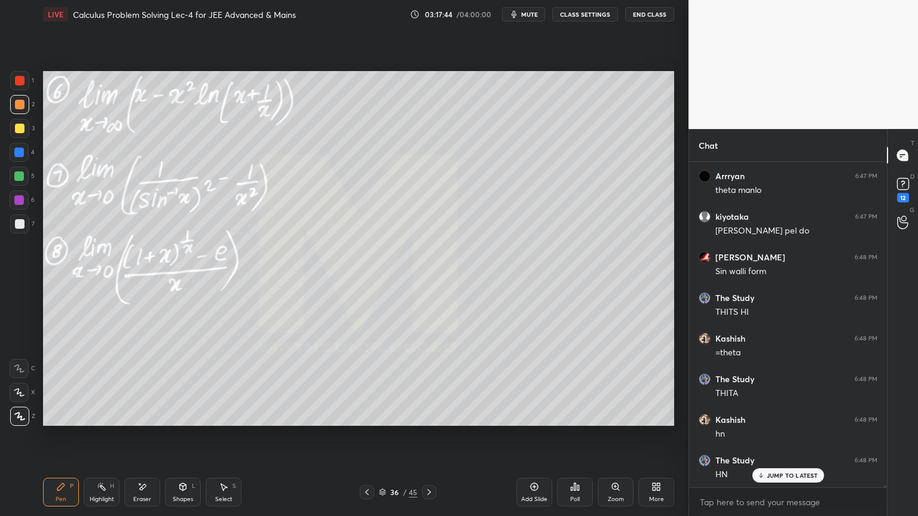
click at [140, 488] on icon at bounding box center [143, 487] width 7 height 6
click at [63, 503] on div "Pen" at bounding box center [61, 500] width 11 height 6
click at [100, 489] on icon at bounding box center [102, 487] width 10 height 10
click at [63, 497] on div "Pen P" at bounding box center [61, 492] width 36 height 29
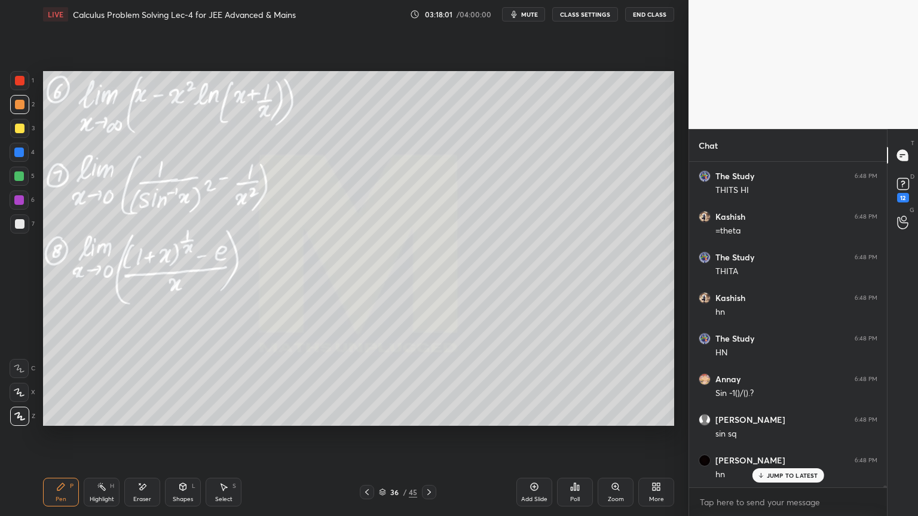
scroll to position [64968, 0]
click at [783, 476] on p "JUMP TO LATEST" at bounding box center [792, 475] width 51 height 7
click at [783, 478] on p "JUMP TO LATEST" at bounding box center [792, 475] width 51 height 7
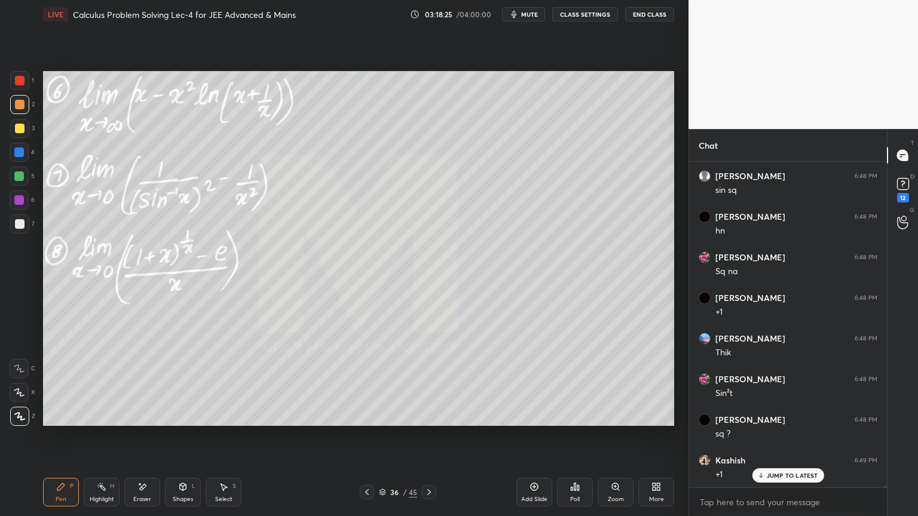
scroll to position [65212, 0]
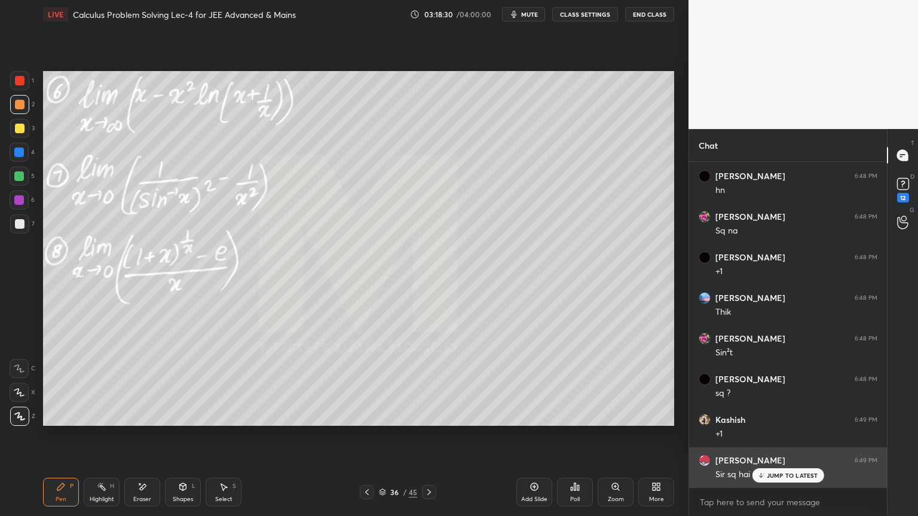
drag, startPoint x: 786, startPoint y: 474, endPoint x: 780, endPoint y: 455, distance: 19.5
click at [786, 474] on p "JUMP TO LATEST" at bounding box center [792, 475] width 51 height 7
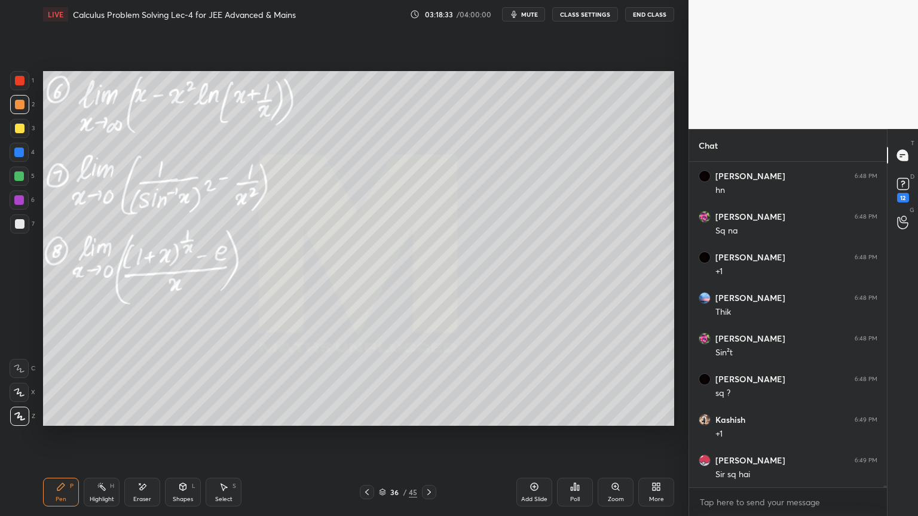
click at [139, 498] on div "Eraser" at bounding box center [142, 500] width 18 height 6
click at [99, 487] on icon at bounding box center [102, 487] width 10 height 10
click at [65, 486] on div "Pen P" at bounding box center [61, 492] width 36 height 29
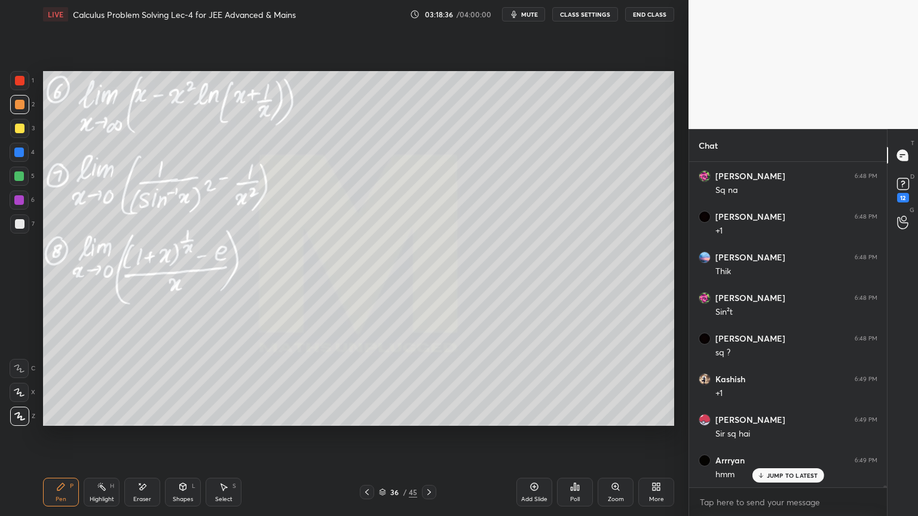
scroll to position [65293, 0]
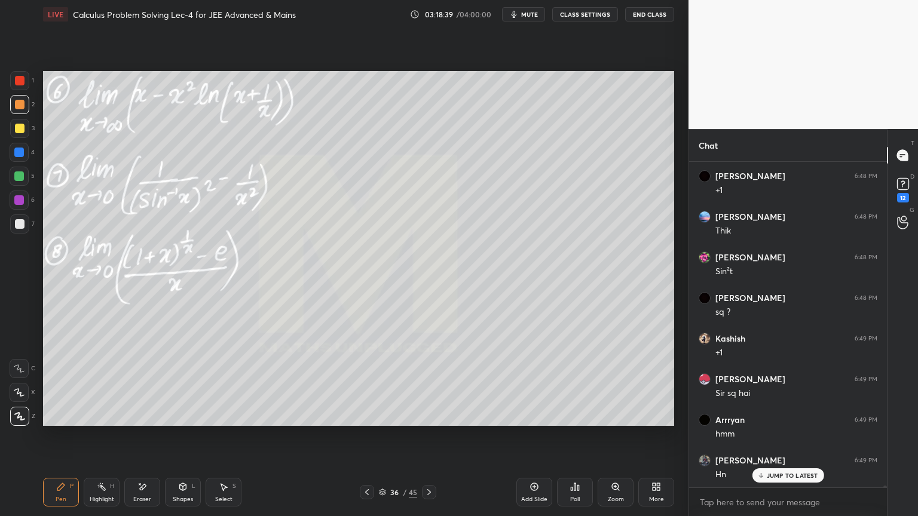
click at [146, 489] on icon at bounding box center [142, 487] width 10 height 10
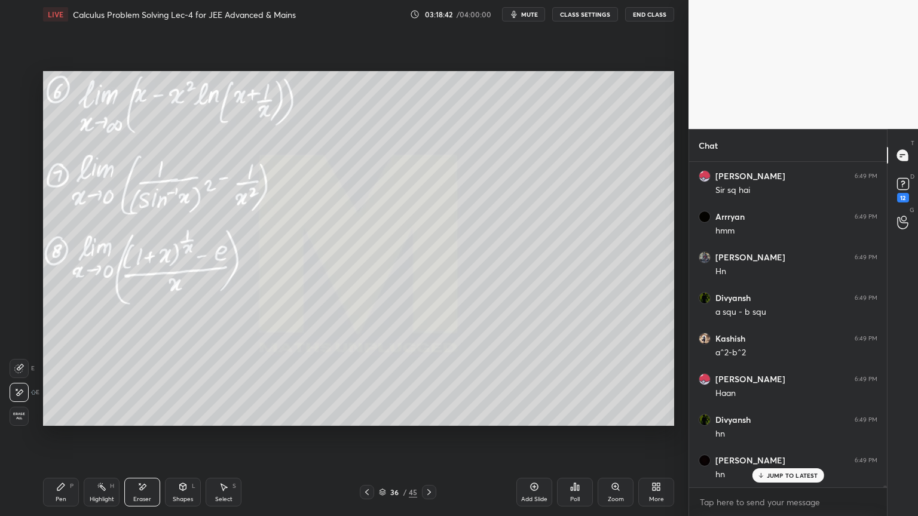
scroll to position [65537, 0]
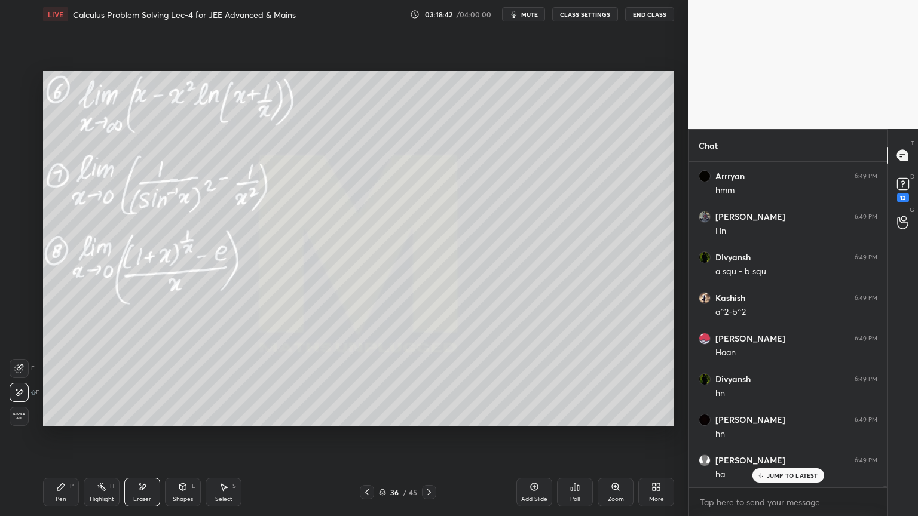
click at [67, 495] on div "Pen P" at bounding box center [61, 492] width 36 height 29
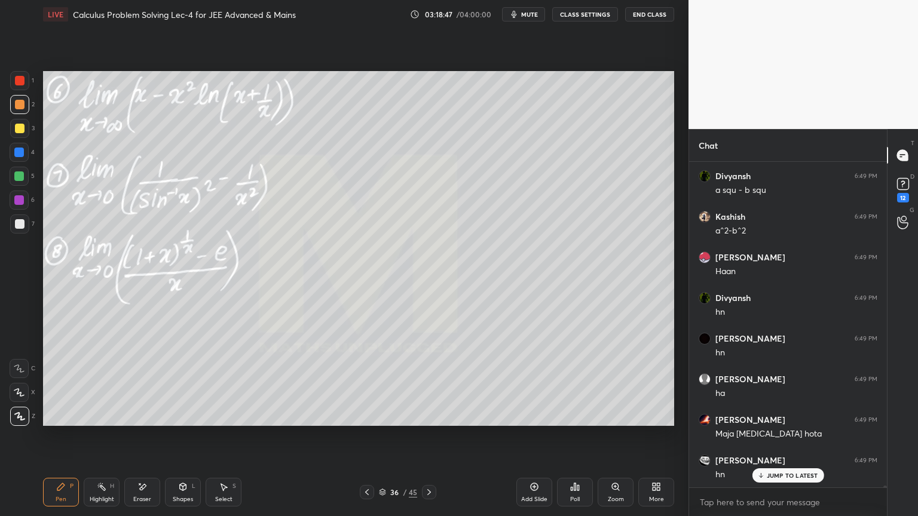
scroll to position [65658, 0]
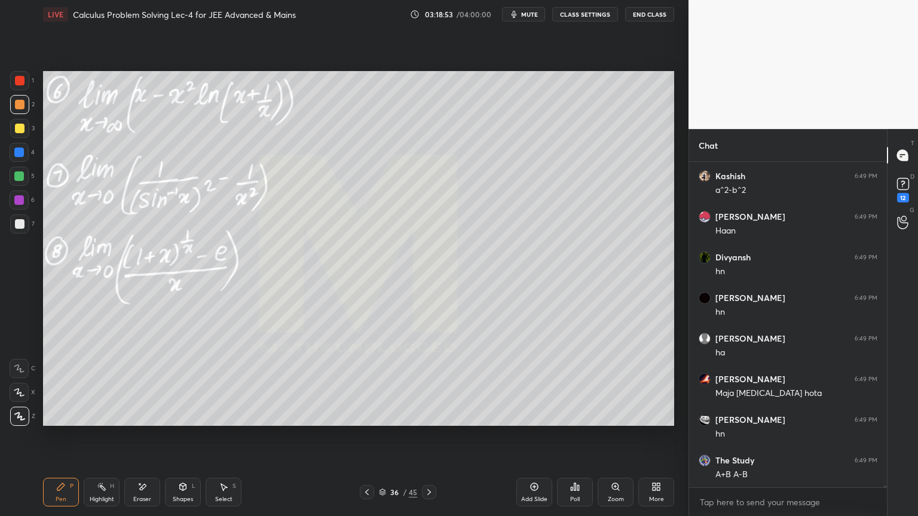
click at [146, 489] on icon at bounding box center [142, 487] width 10 height 10
click at [68, 494] on div "Pen P" at bounding box center [61, 492] width 36 height 29
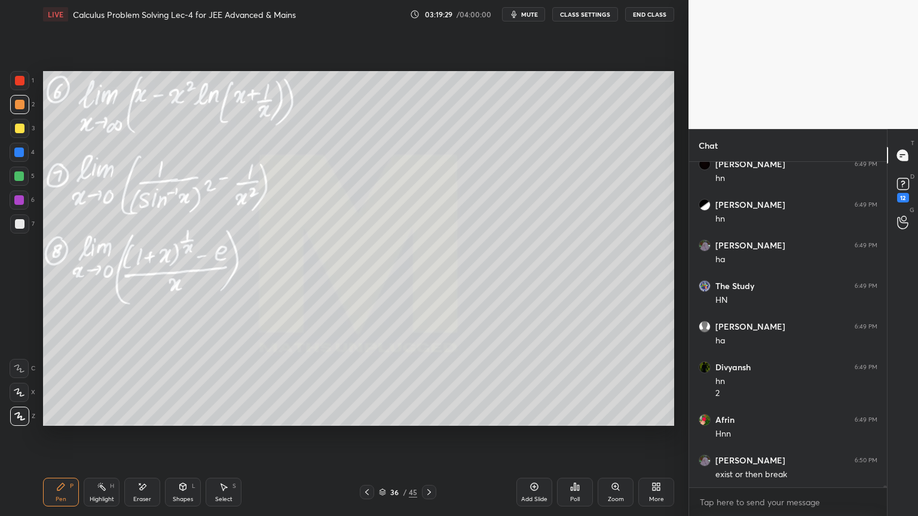
scroll to position [66077, 0]
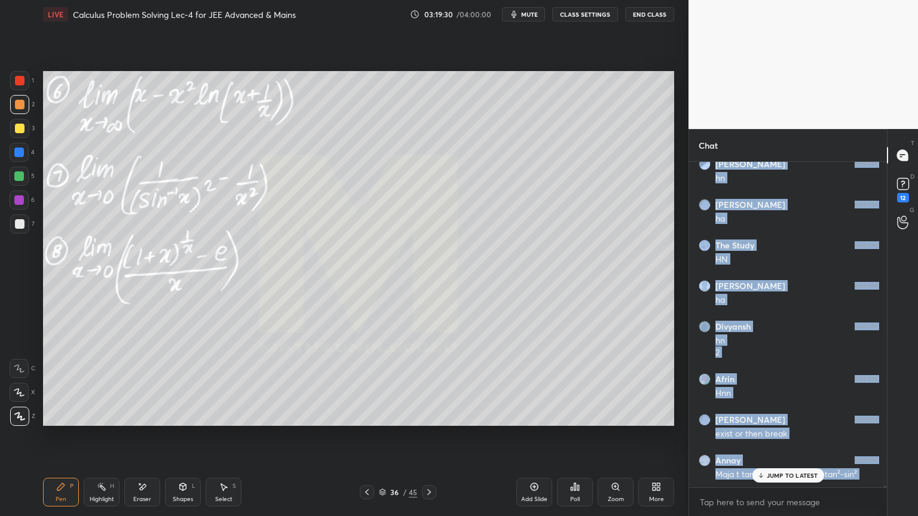
click at [783, 479] on div "Kashish 6:49 PM a^2-b^2 Rishabh 6:49 PM Haan Divyansh 6:49 PM hn Harshpreet 6:4…" at bounding box center [788, 325] width 198 height 326
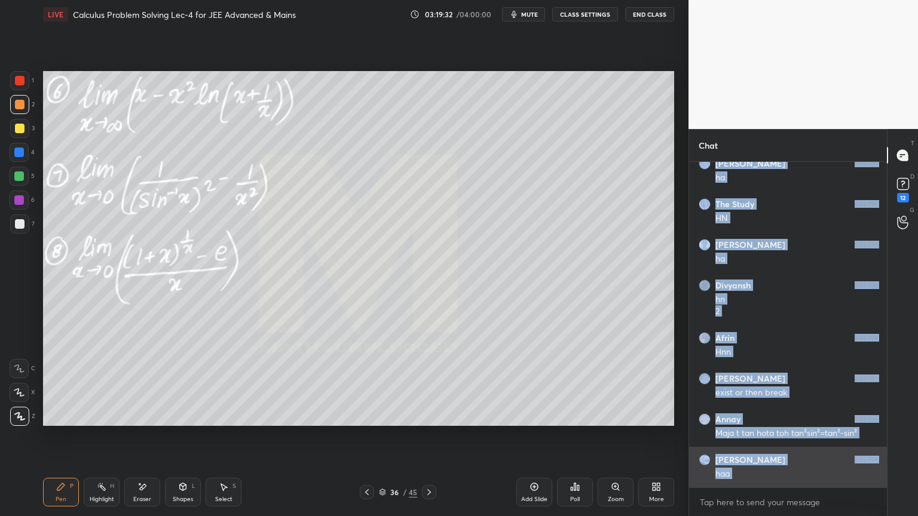
click at [776, 473] on div "haa" at bounding box center [796, 474] width 162 height 12
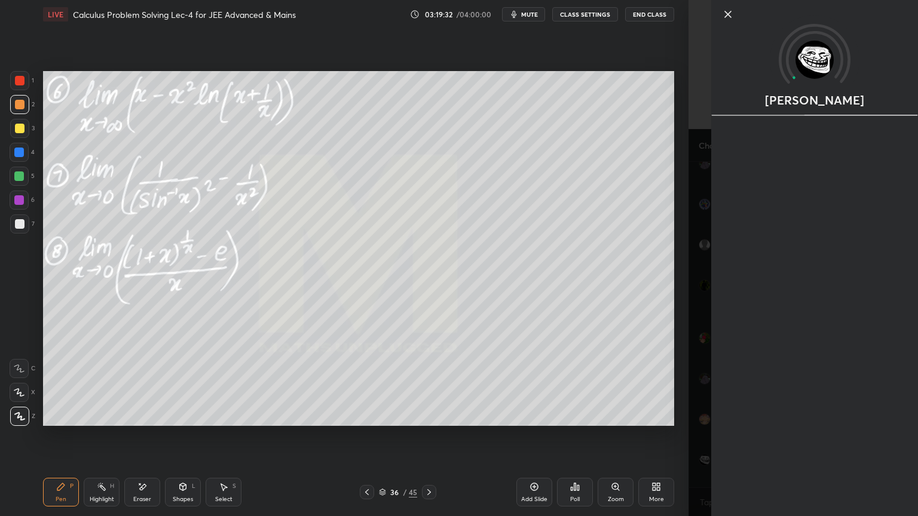
scroll to position [66158, 0]
click at [697, 440] on div "[PERSON_NAME]" at bounding box center [802, 258] width 229 height 516
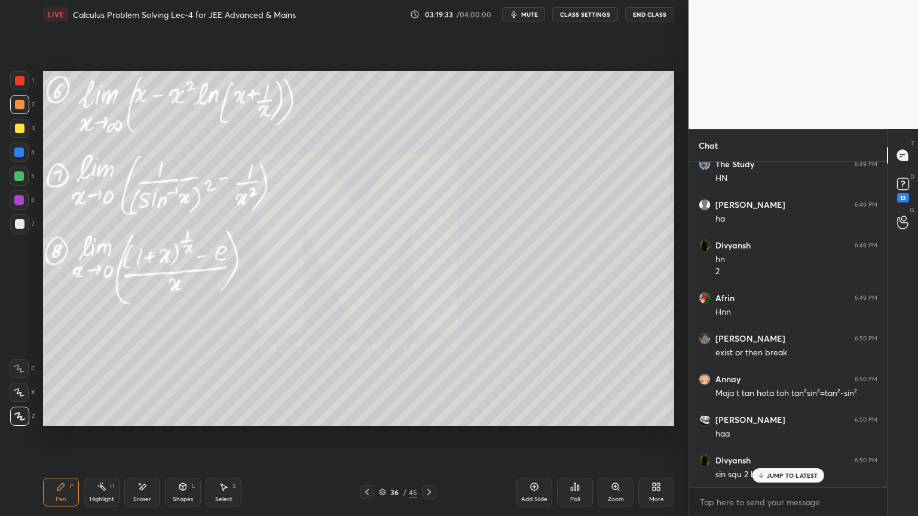
scroll to position [66199, 0]
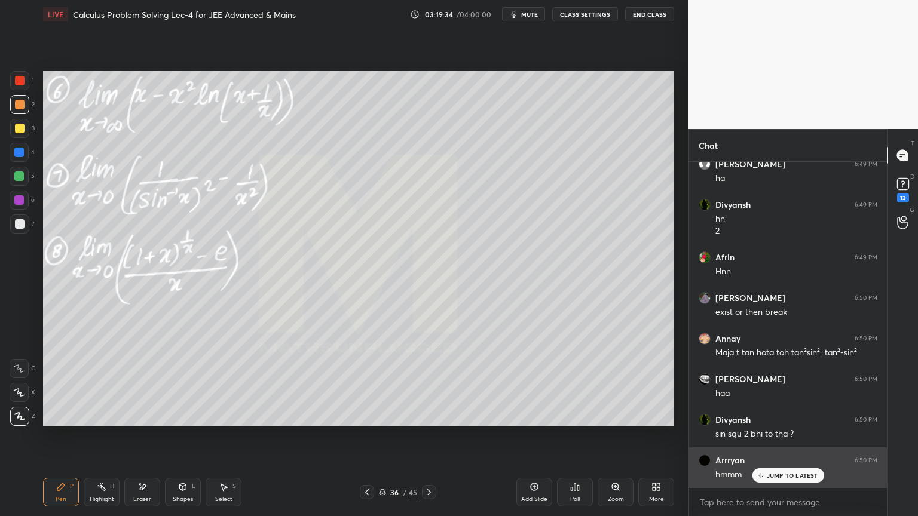
click at [779, 476] on p "JUMP TO LATEST" at bounding box center [792, 475] width 51 height 7
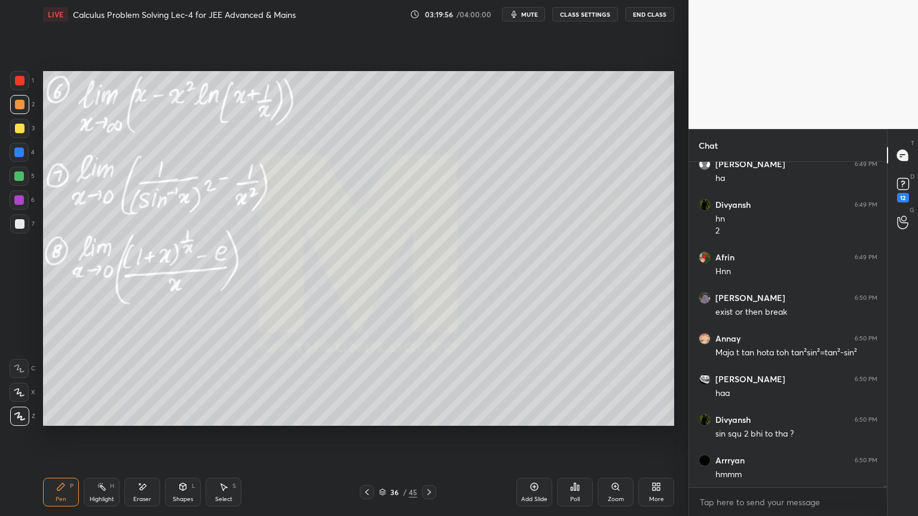
scroll to position [66239, 0]
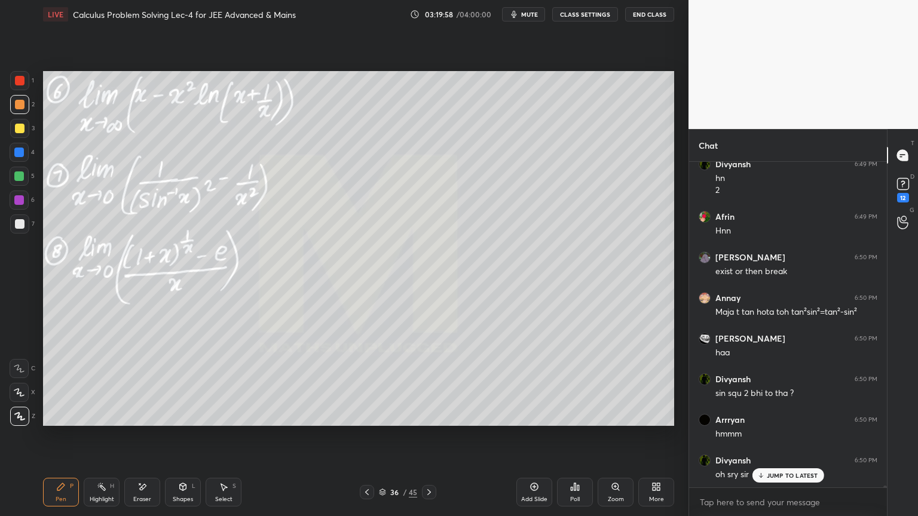
click at [762, 471] on div "JUMP TO LATEST" at bounding box center [788, 475] width 72 height 14
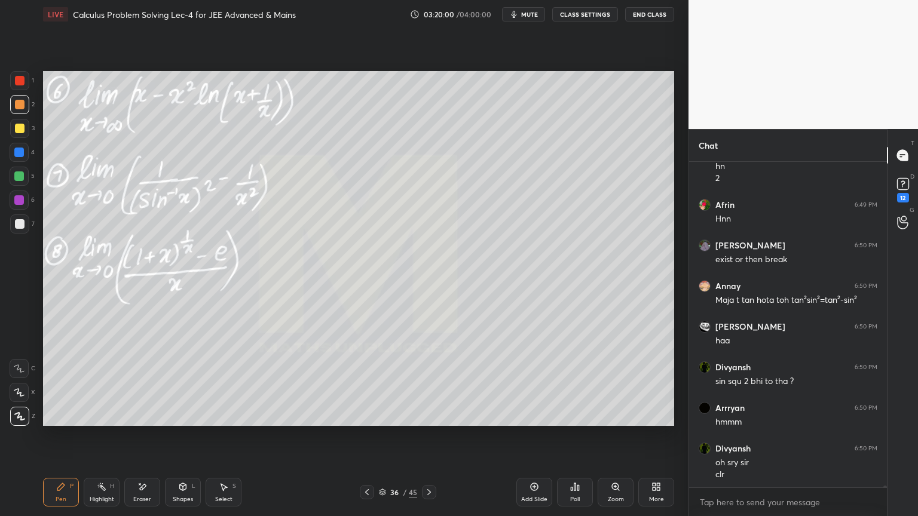
click at [145, 503] on div "Eraser" at bounding box center [142, 492] width 36 height 29
drag, startPoint x: 19, startPoint y: 419, endPoint x: 40, endPoint y: 434, distance: 25.7
click at [20, 421] on span "Erase all" at bounding box center [19, 416] width 18 height 8
drag, startPoint x: 96, startPoint y: 491, endPoint x: 68, endPoint y: 489, distance: 28.1
click at [94, 491] on div "Highlight H" at bounding box center [102, 492] width 36 height 29
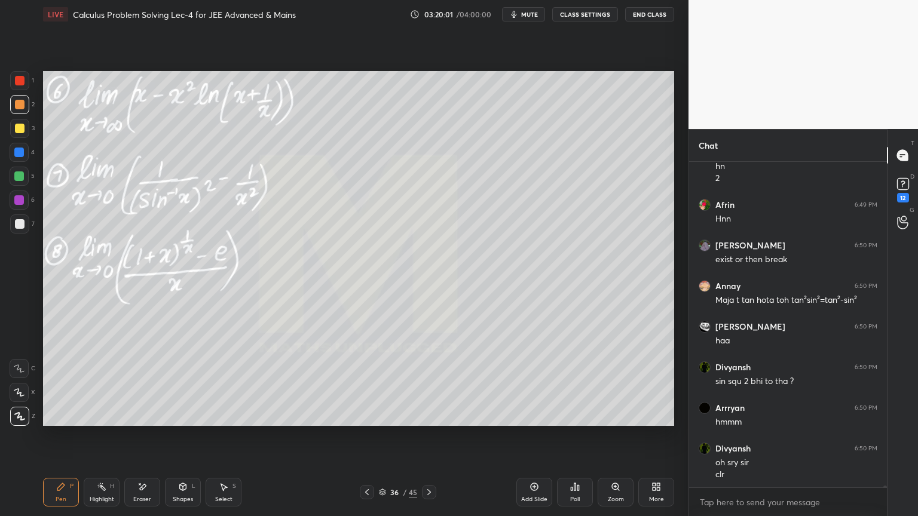
click at [65, 486] on div "Pen P" at bounding box center [61, 492] width 36 height 29
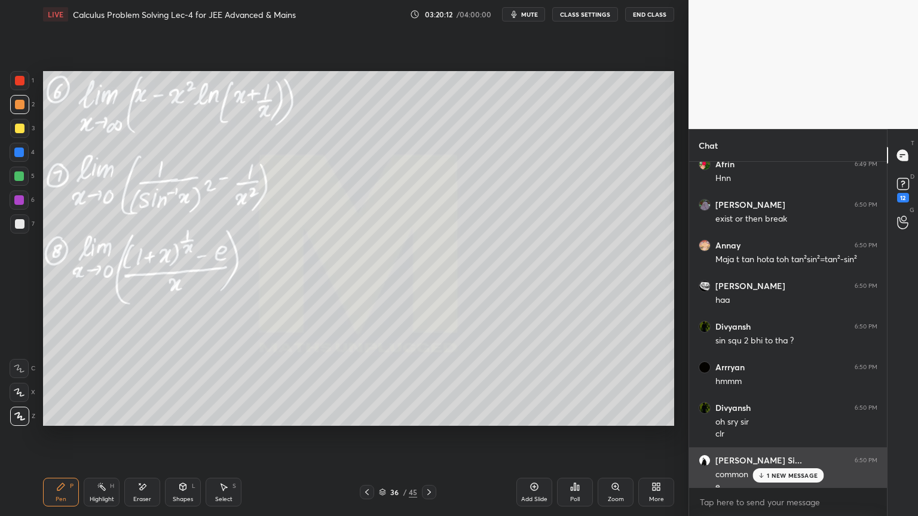
scroll to position [66304, 0]
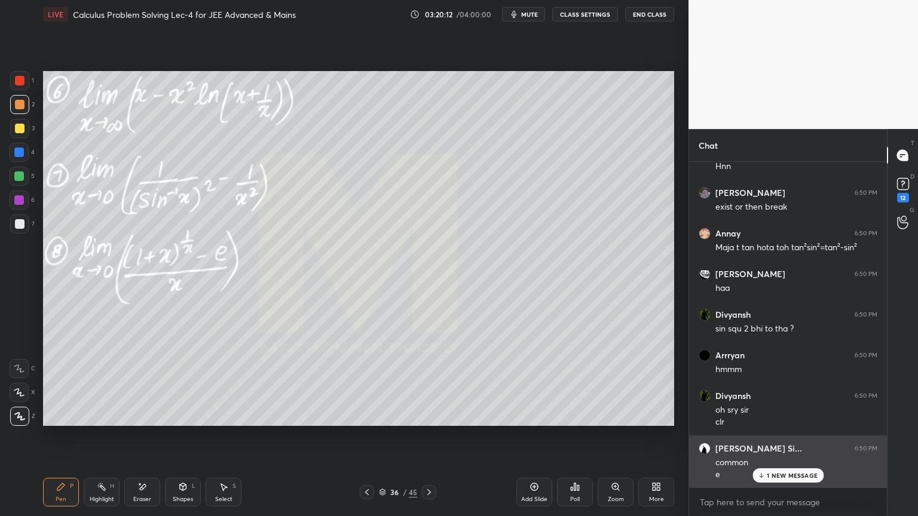
click at [775, 475] on p "1 NEW MESSAGE" at bounding box center [792, 475] width 51 height 7
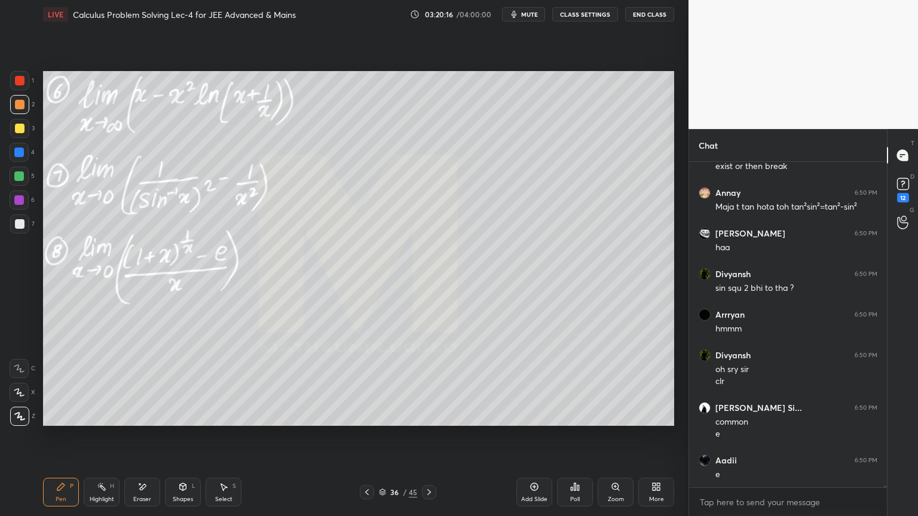
scroll to position [66385, 0]
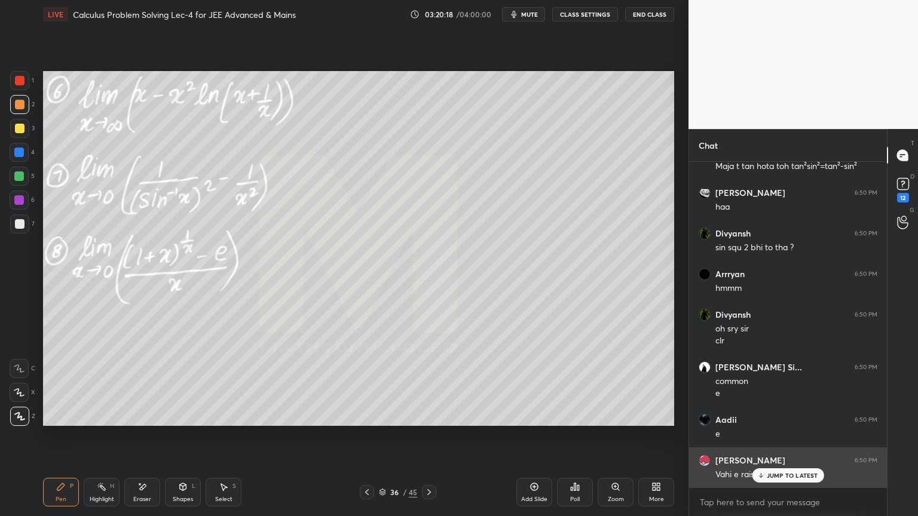
click at [778, 472] on p "JUMP TO LATEST" at bounding box center [792, 475] width 51 height 7
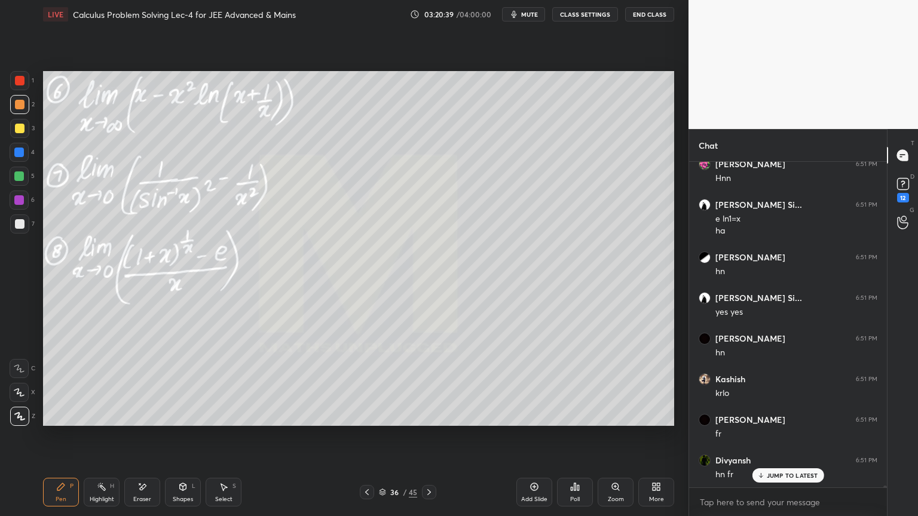
scroll to position [67088, 0]
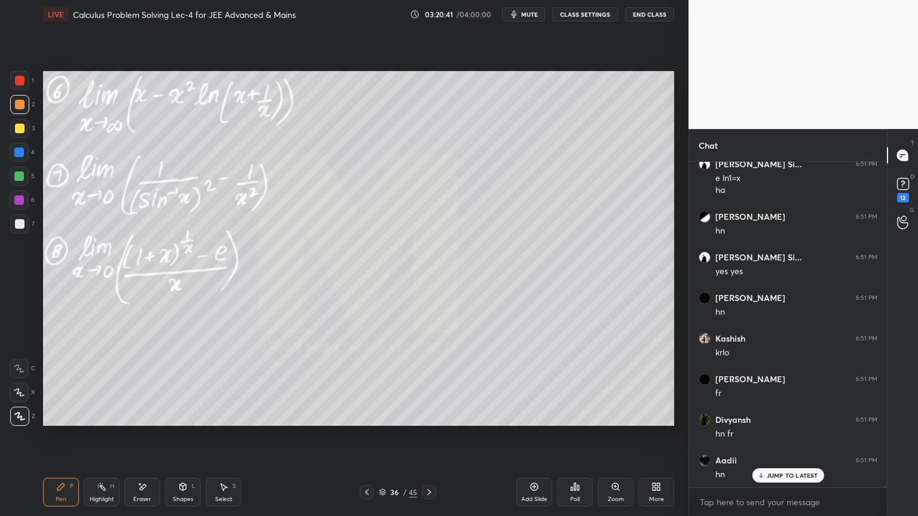
drag, startPoint x: 147, startPoint y: 486, endPoint x: 212, endPoint y: 432, distance: 84.0
click at [147, 486] on div "Eraser" at bounding box center [142, 492] width 36 height 29
click at [216, 483] on div "Select S" at bounding box center [224, 492] width 36 height 29
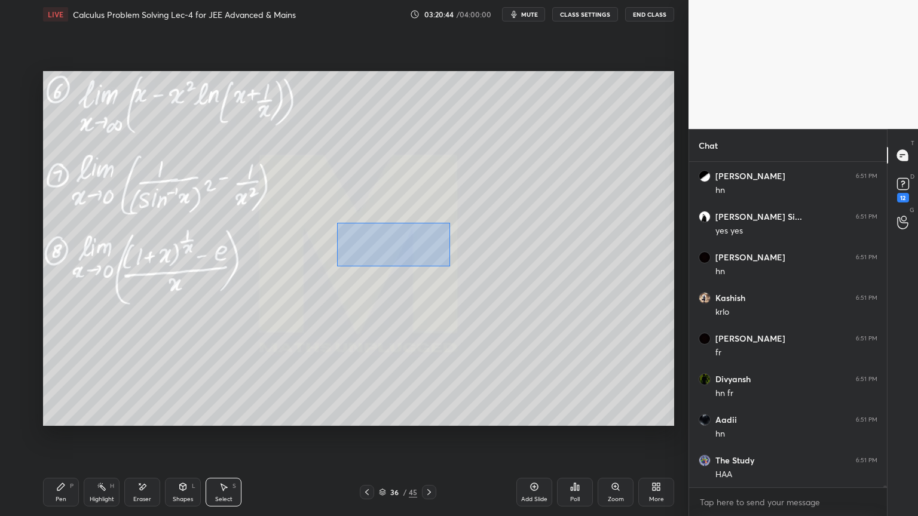
drag, startPoint x: 356, startPoint y: 235, endPoint x: 473, endPoint y: 268, distance: 122.4
click at [449, 266] on div "0 ° Undo Copy Duplicate Duplicate to new slide Delete" at bounding box center [358, 248] width 631 height 355
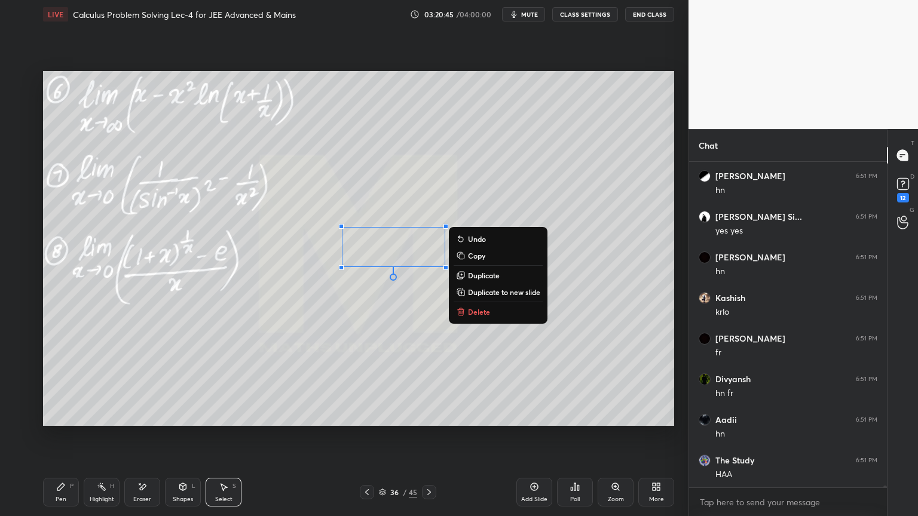
click at [485, 275] on p "Duplicate" at bounding box center [484, 276] width 32 height 10
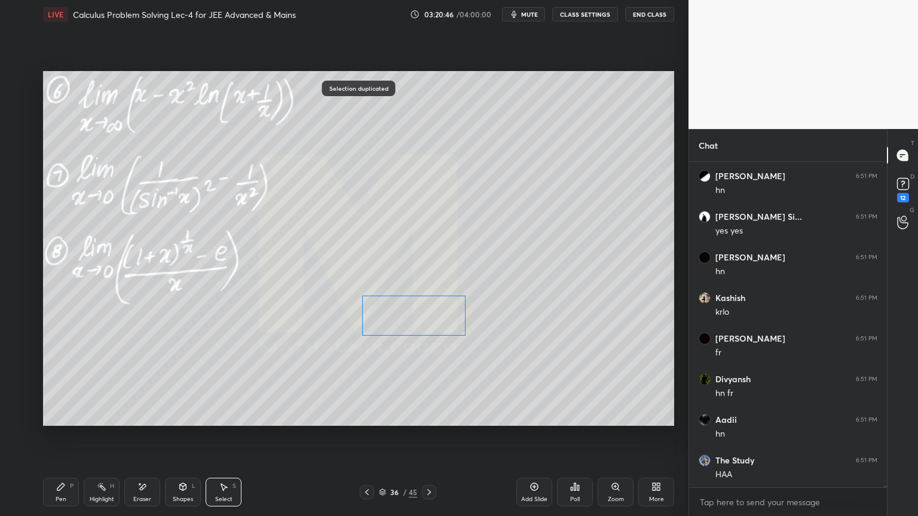
drag, startPoint x: 435, startPoint y: 263, endPoint x: 439, endPoint y: 314, distance: 51.6
click at [439, 314] on div "0 ° Undo Copy Duplicate Duplicate to new slide Delete" at bounding box center [358, 248] width 631 height 355
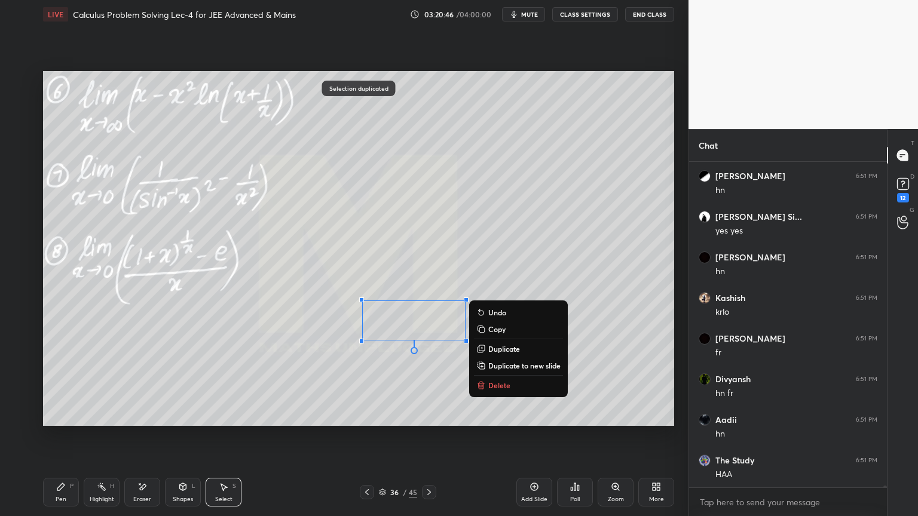
click at [437, 278] on div "0 ° Undo Copy Duplicate Duplicate to new slide Delete" at bounding box center [358, 248] width 631 height 355
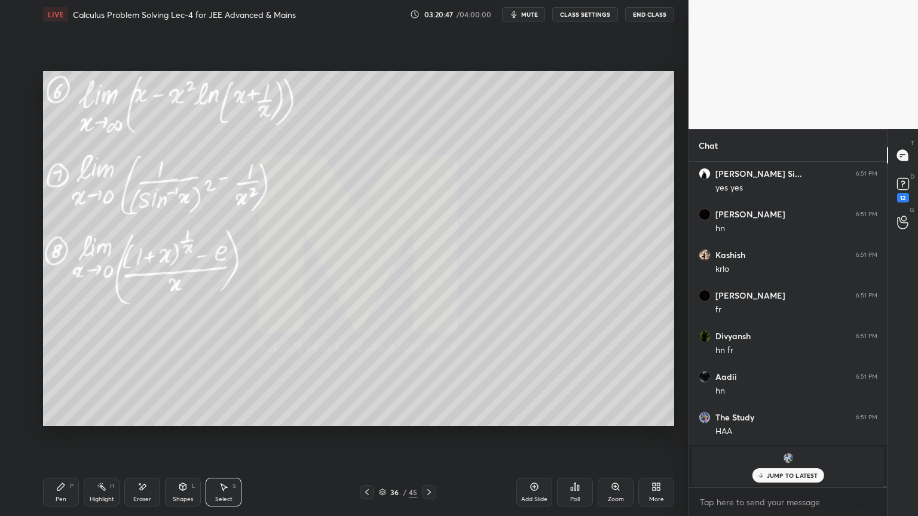
drag, startPoint x: 103, startPoint y: 489, endPoint x: 68, endPoint y: 493, distance: 35.5
click at [103, 489] on rect at bounding box center [103, 488] width 6 height 6
click at [66, 493] on div "Pen P" at bounding box center [61, 492] width 36 height 29
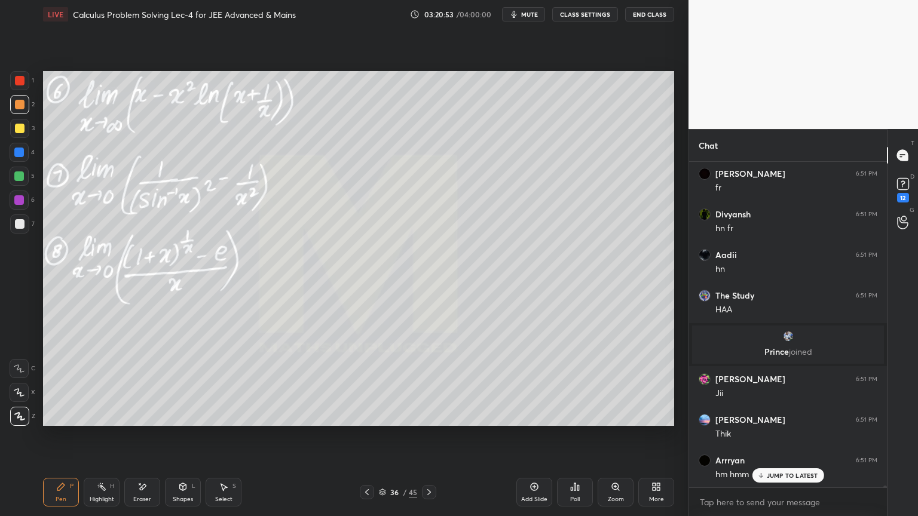
scroll to position [64067, 0]
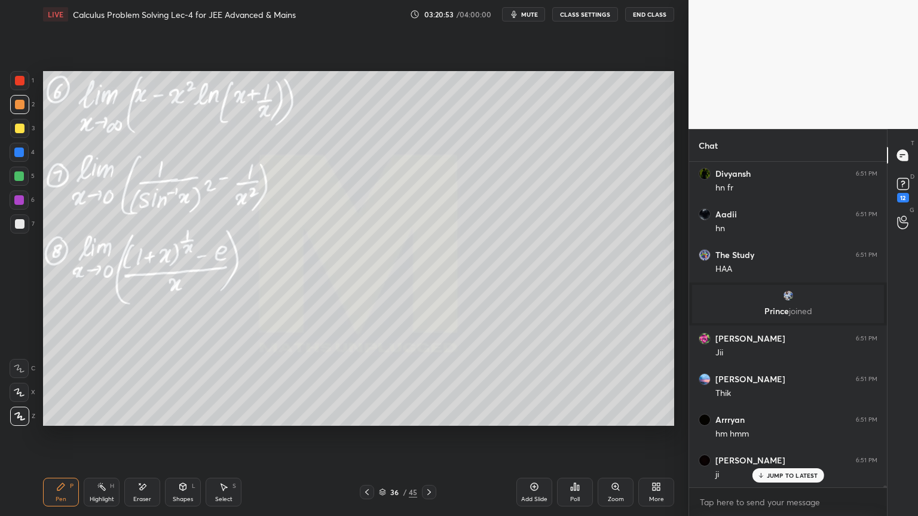
click at [146, 486] on icon at bounding box center [142, 487] width 10 height 10
drag, startPoint x: 88, startPoint y: 491, endPoint x: 66, endPoint y: 489, distance: 22.1
click at [88, 492] on div "Highlight H" at bounding box center [102, 492] width 36 height 29
click at [59, 488] on icon at bounding box center [60, 486] width 7 height 7
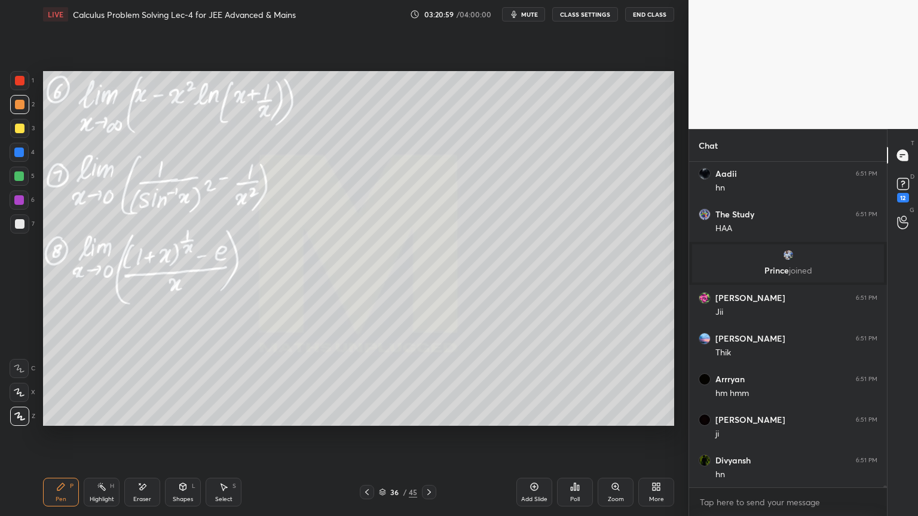
drag, startPoint x: 220, startPoint y: 496, endPoint x: 256, endPoint y: 440, distance: 66.6
click at [220, 497] on div "Select" at bounding box center [223, 500] width 17 height 6
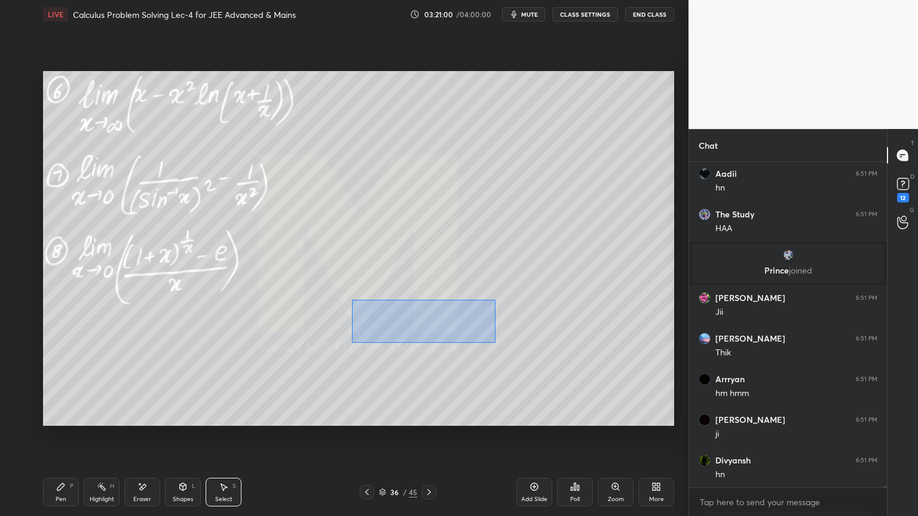
drag, startPoint x: 351, startPoint y: 300, endPoint x: 497, endPoint y: 341, distance: 150.9
click at [501, 345] on div "0 ° Undo Copy Duplicate Duplicate to new slide Delete" at bounding box center [358, 248] width 631 height 355
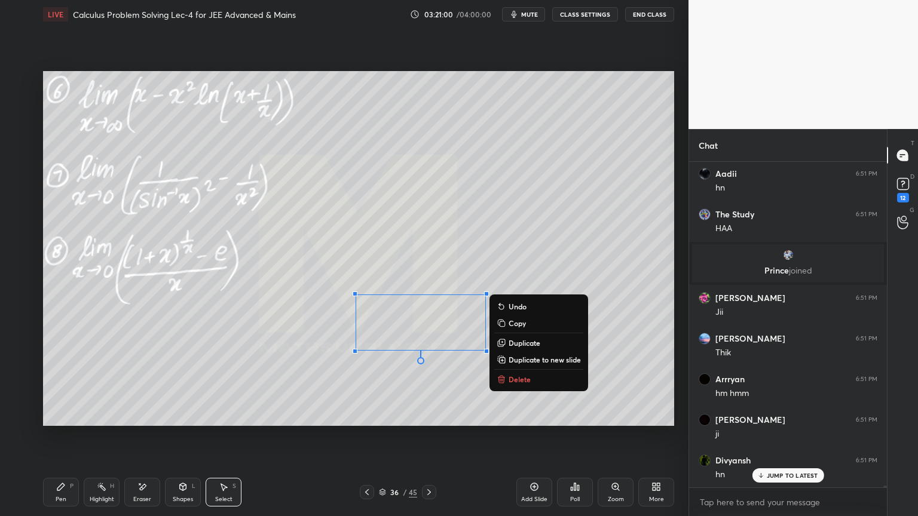
scroll to position [64148, 0]
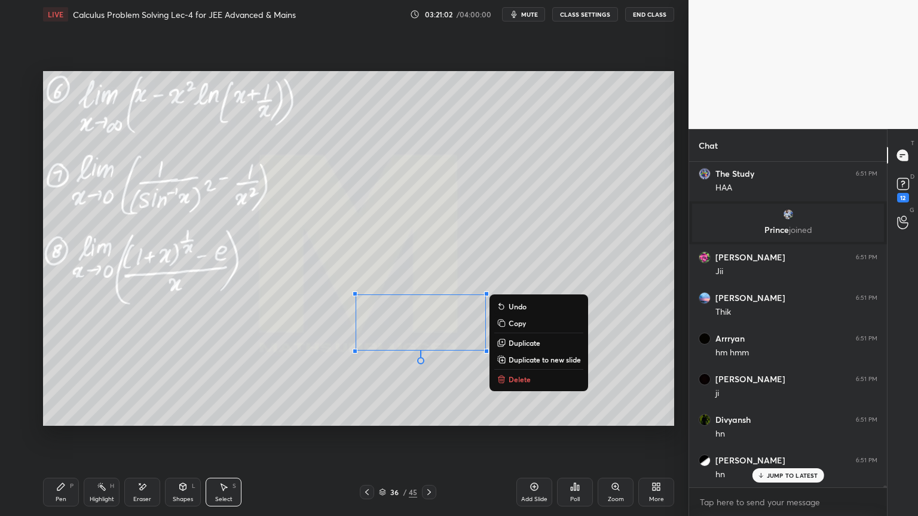
click at [528, 344] on p "Duplicate" at bounding box center [524, 343] width 32 height 10
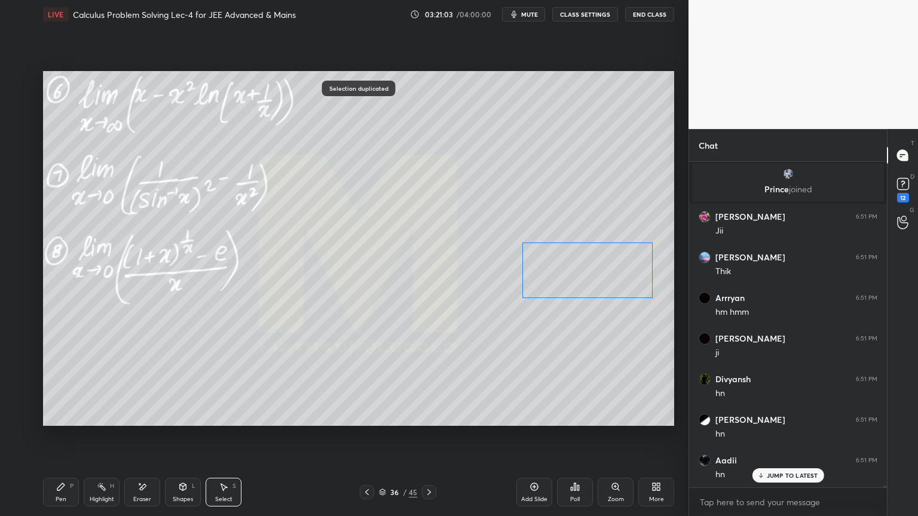
drag, startPoint x: 497, startPoint y: 349, endPoint x: 551, endPoint y: 315, distance: 64.7
click at [600, 273] on div "0 ° Undo Copy Duplicate Duplicate to new slide Delete" at bounding box center [358, 248] width 631 height 355
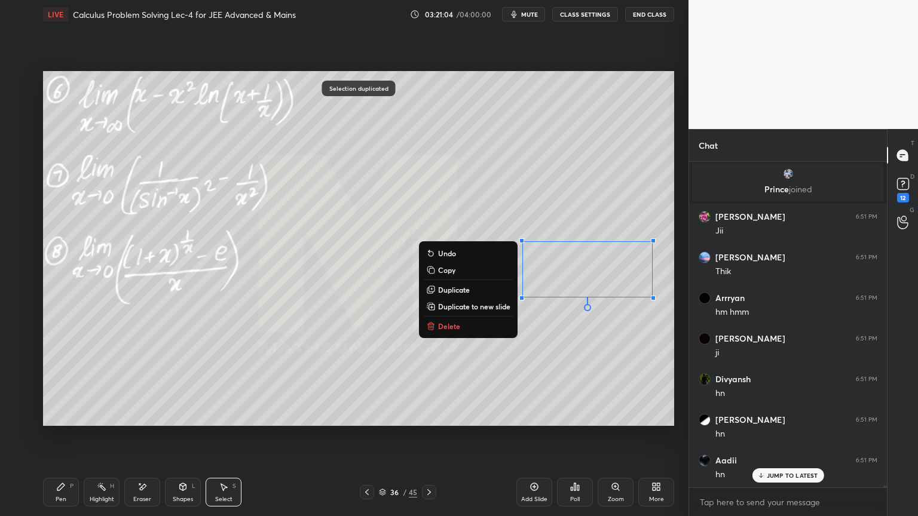
click at [529, 354] on div "0 ° Undo Copy Duplicate Duplicate to new slide Delete" at bounding box center [358, 248] width 631 height 355
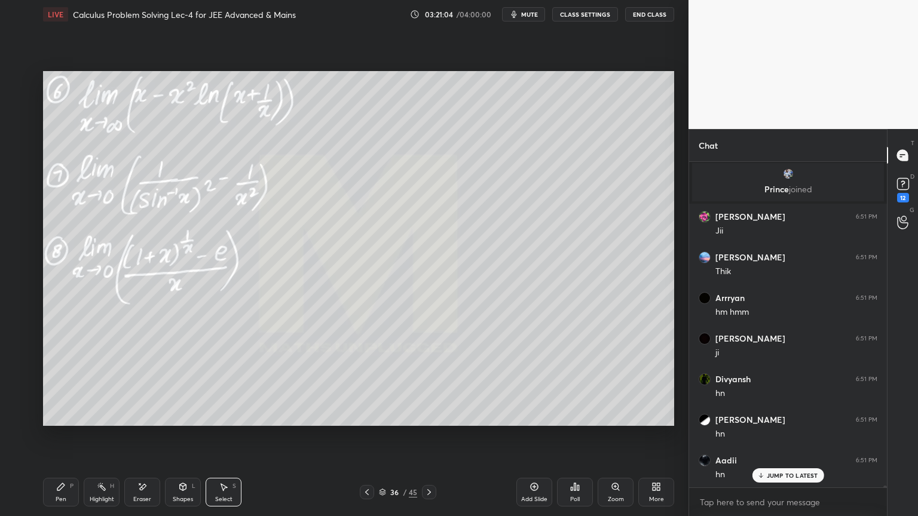
drag, startPoint x: 74, startPoint y: 505, endPoint x: 148, endPoint y: 441, distance: 98.3
click at [75, 505] on div "Pen P" at bounding box center [61, 492] width 36 height 29
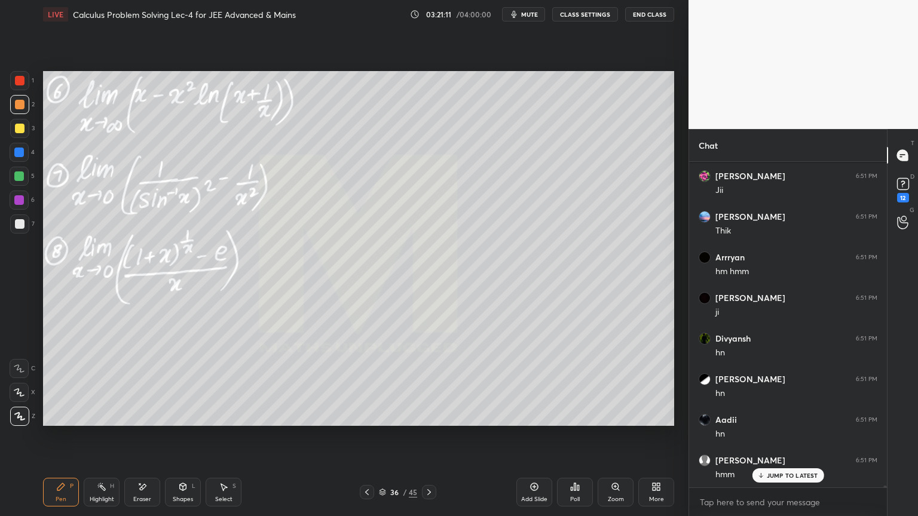
scroll to position [64270, 0]
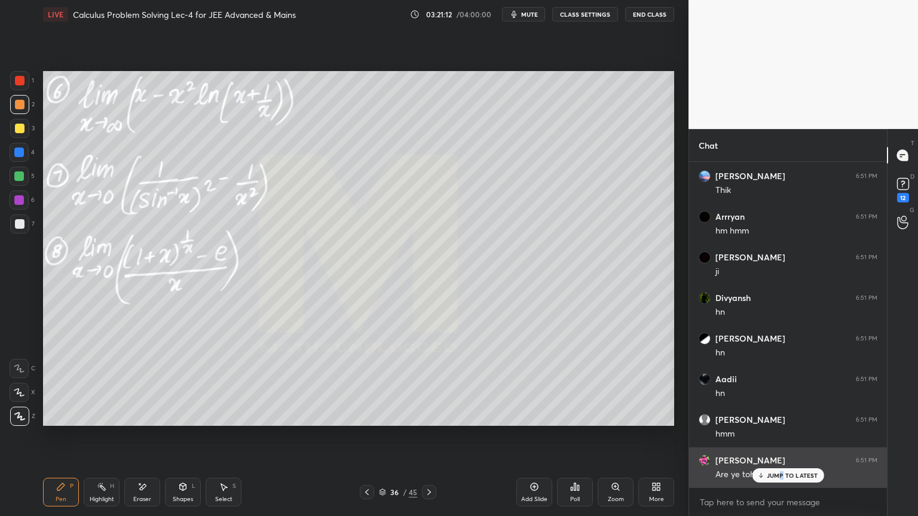
click at [783, 474] on p "JUMP TO LATEST" at bounding box center [792, 475] width 51 height 7
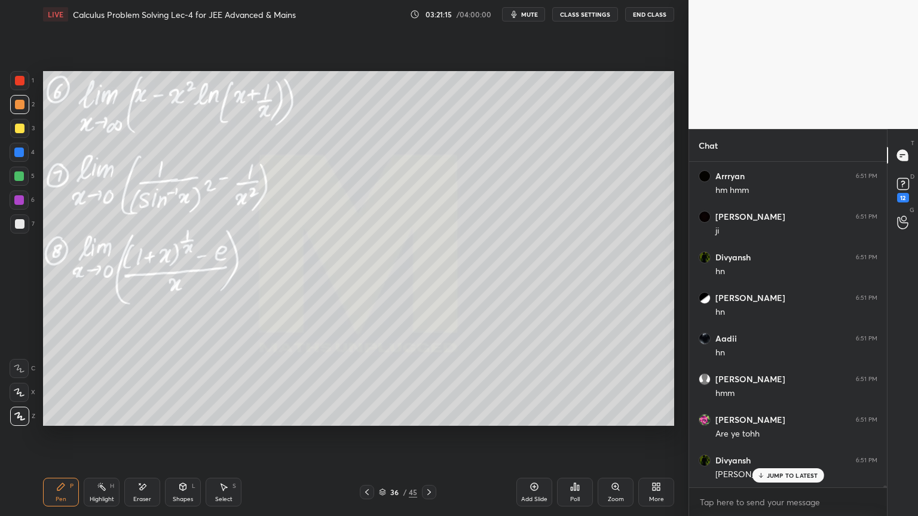
click at [149, 491] on div "Eraser" at bounding box center [142, 492] width 36 height 29
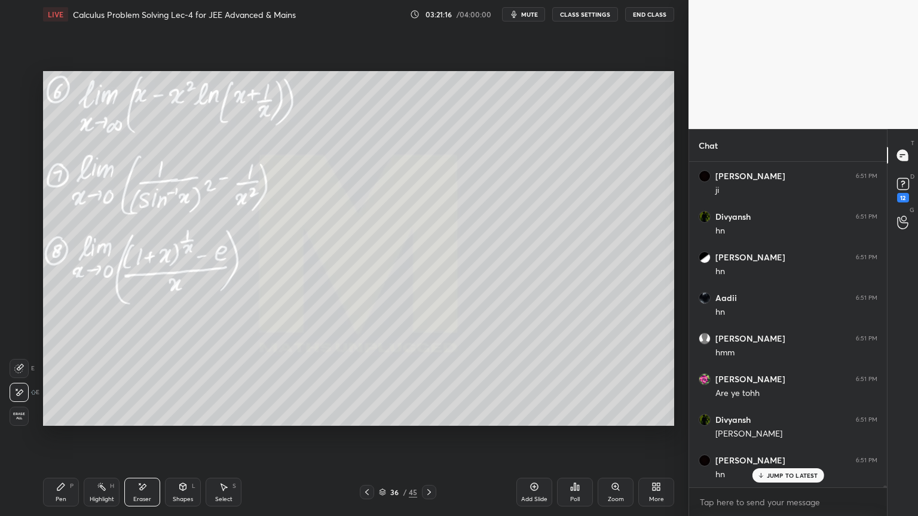
scroll to position [64392, 0]
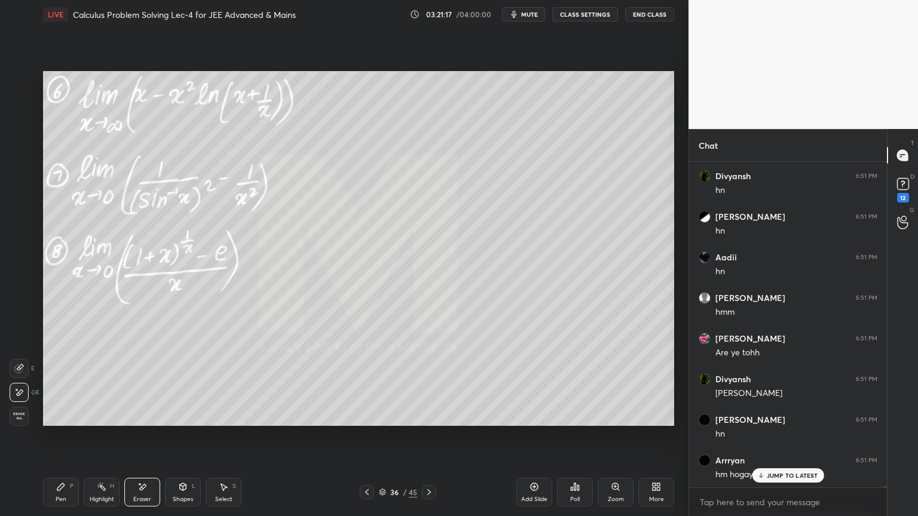
click at [69, 487] on div "Pen P" at bounding box center [61, 492] width 36 height 29
click at [233, 491] on div "Select S" at bounding box center [224, 492] width 36 height 29
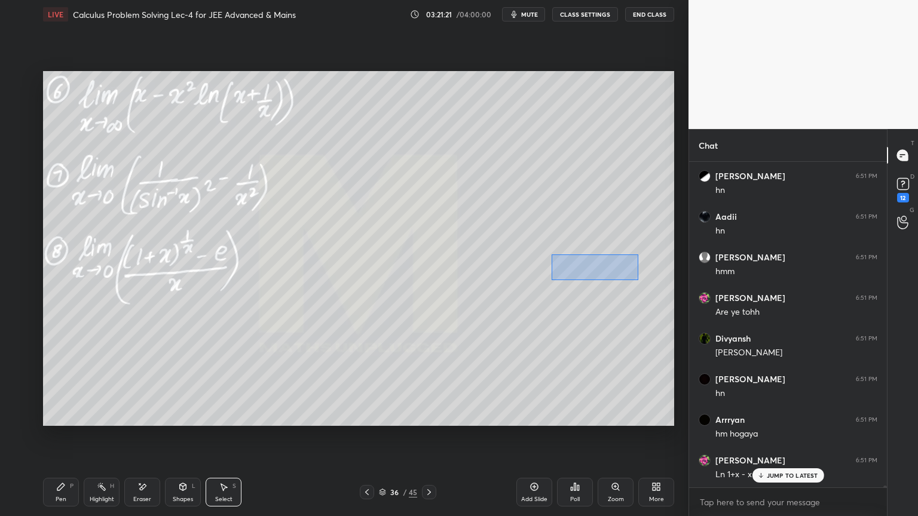
scroll to position [64516, 0]
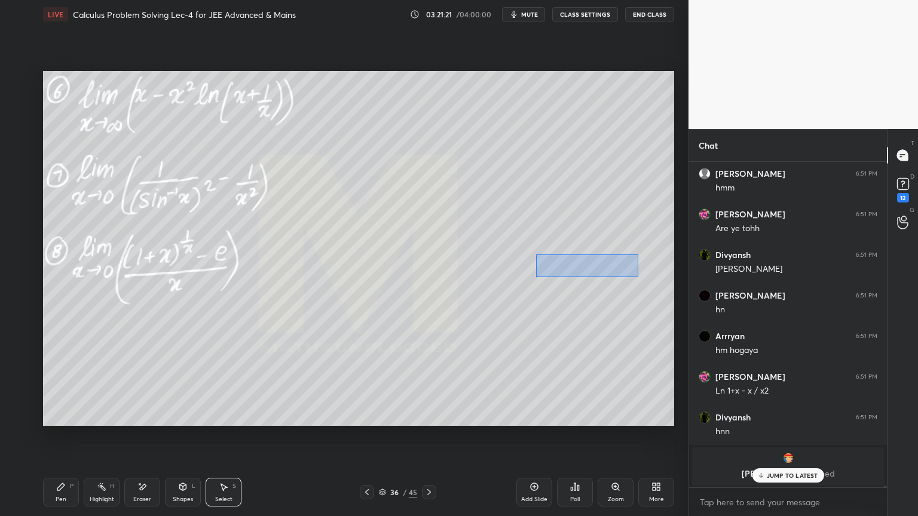
drag, startPoint x: 638, startPoint y: 256, endPoint x: 539, endPoint y: 275, distance: 101.0
click at [534, 277] on div "0 ° Undo Copy Duplicate Duplicate to new slide Delete" at bounding box center [358, 248] width 631 height 355
drag, startPoint x: 579, startPoint y: 266, endPoint x: 580, endPoint y: 276, distance: 10.2
click at [581, 277] on div "0 ° Undo Copy Duplicate Duplicate to new slide Delete" at bounding box center [358, 248] width 631 height 355
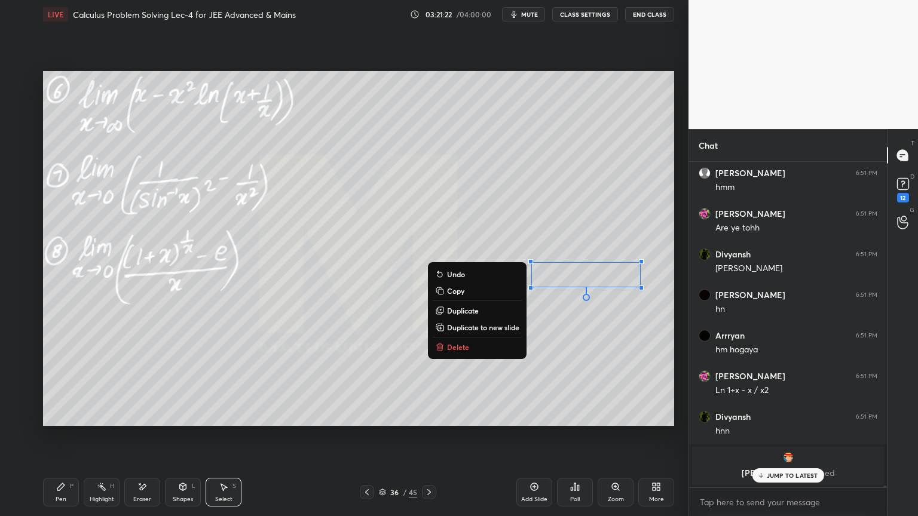
click at [567, 229] on div "0 ° Undo Copy Duplicate Duplicate to new slide Delete" at bounding box center [358, 248] width 631 height 355
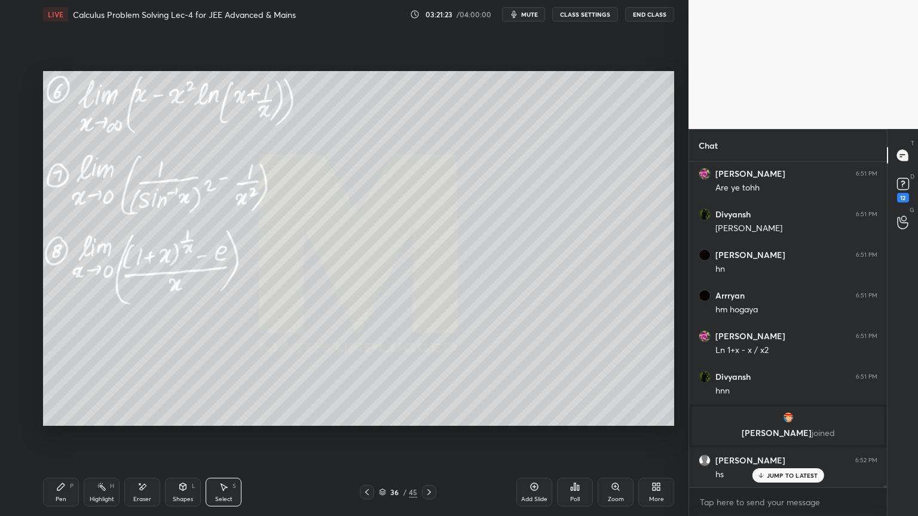
click at [66, 495] on div "Pen P" at bounding box center [61, 492] width 36 height 29
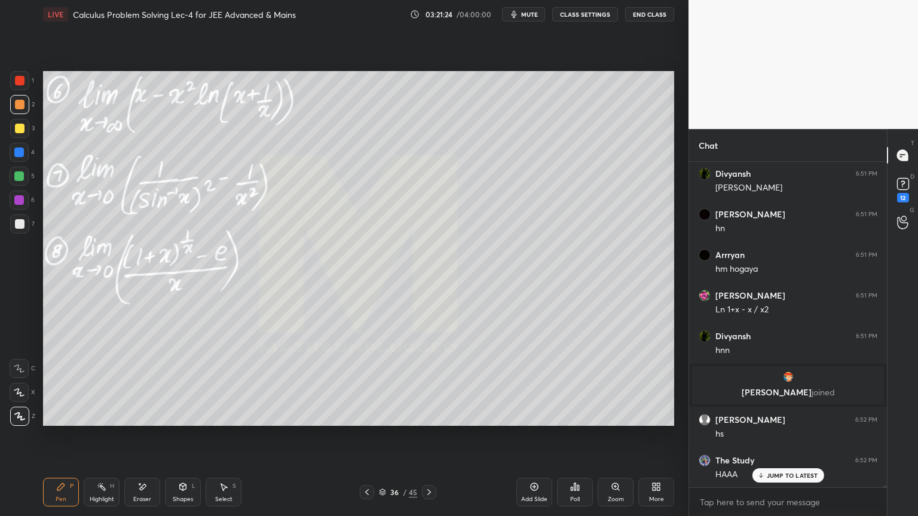
scroll to position [64638, 0]
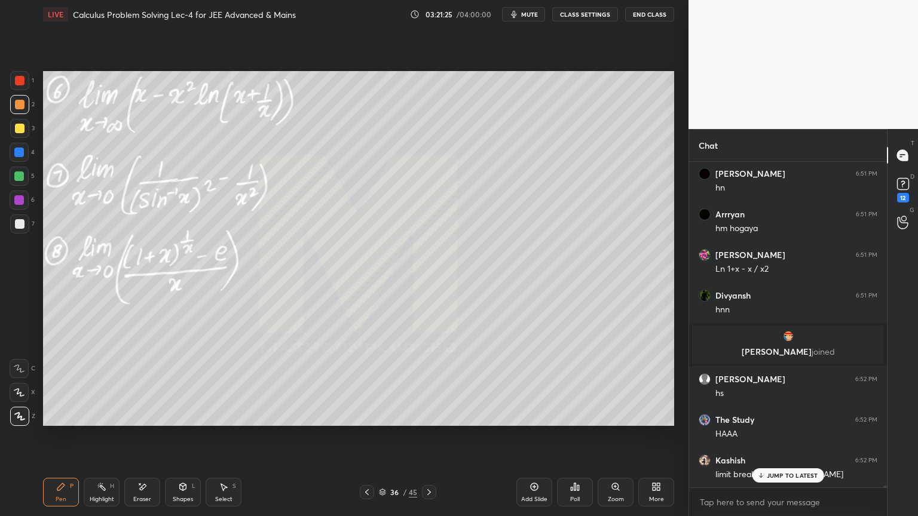
click at [152, 489] on div "Eraser" at bounding box center [142, 492] width 36 height 29
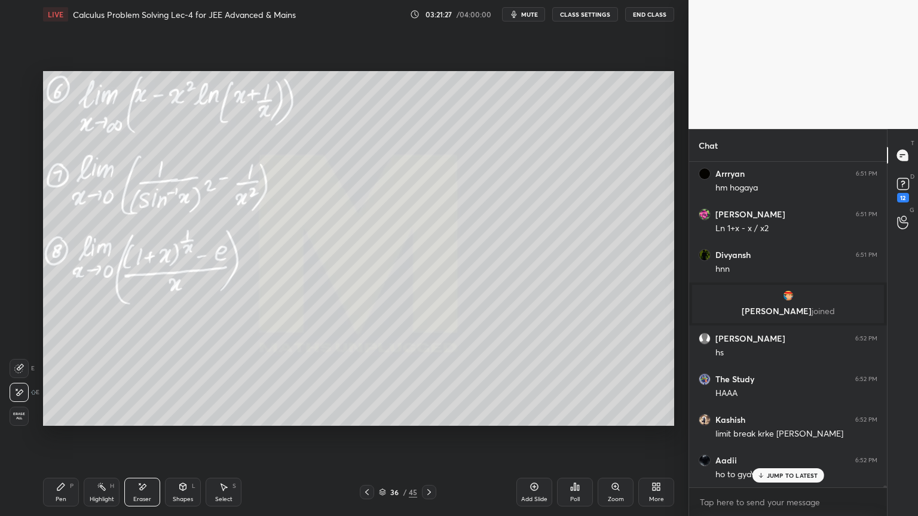
click at [61, 494] on div "Pen P" at bounding box center [61, 492] width 36 height 29
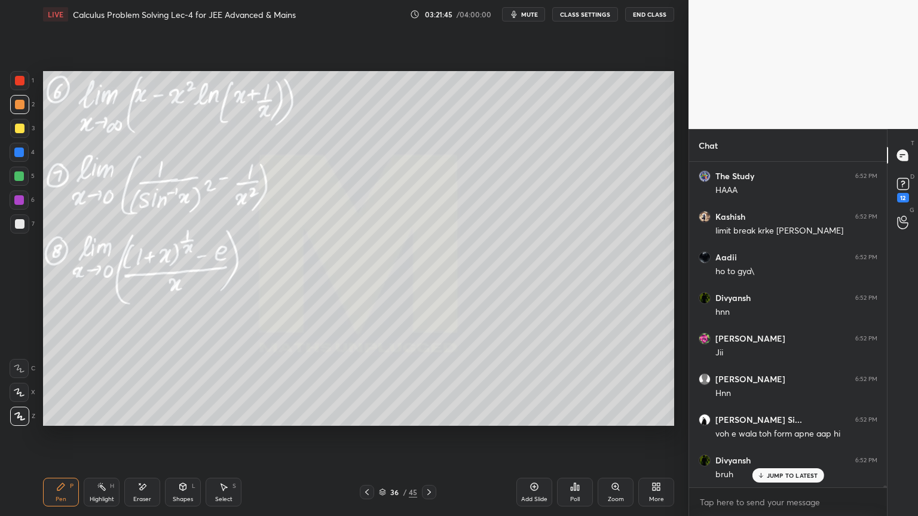
scroll to position [64922, 0]
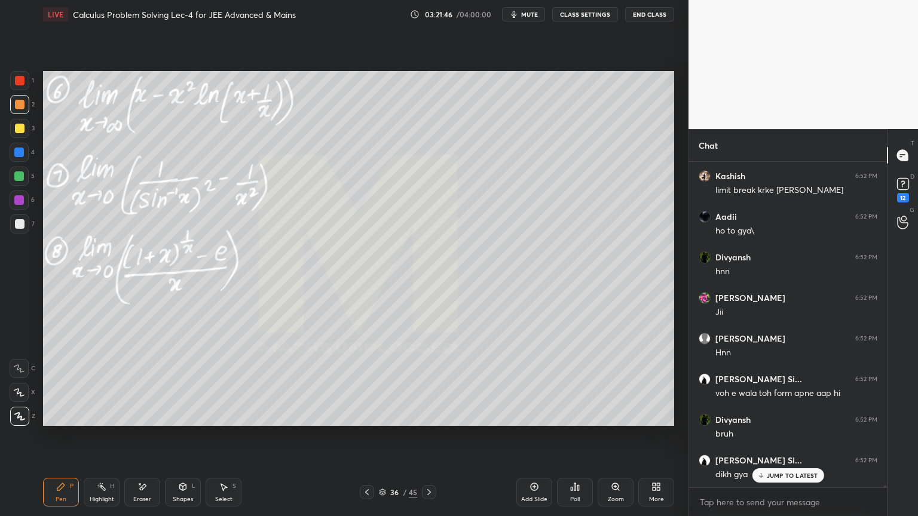
click at [796, 474] on p "JUMP TO LATEST" at bounding box center [792, 475] width 51 height 7
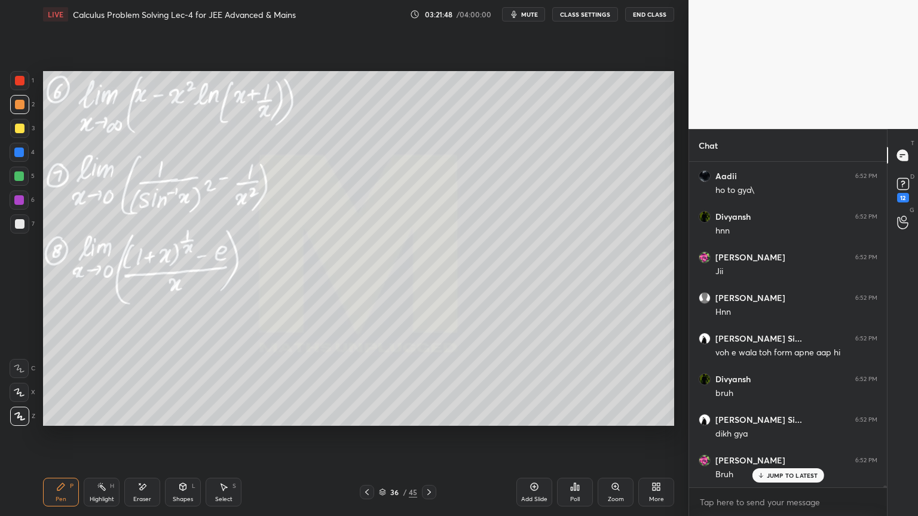
click at [142, 505] on div "Pen P Highlight H Eraser Shapes L Select S 36 / 45 Add Slide Poll Zoom More" at bounding box center [358, 492] width 631 height 48
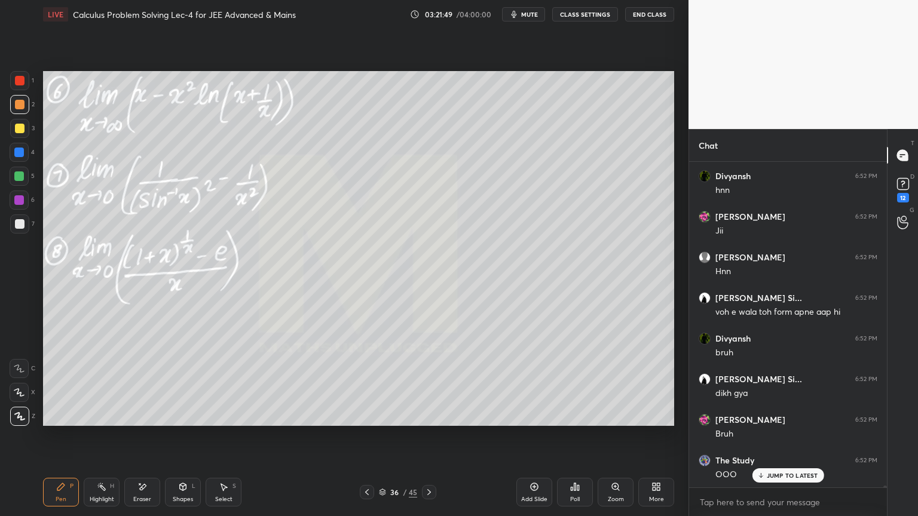
click at [152, 481] on div "Eraser" at bounding box center [142, 492] width 36 height 29
click at [90, 497] on div "Highlight" at bounding box center [102, 500] width 24 height 6
drag, startPoint x: 56, startPoint y: 494, endPoint x: 81, endPoint y: 461, distance: 42.2
click at [55, 494] on div "Pen P" at bounding box center [61, 492] width 36 height 29
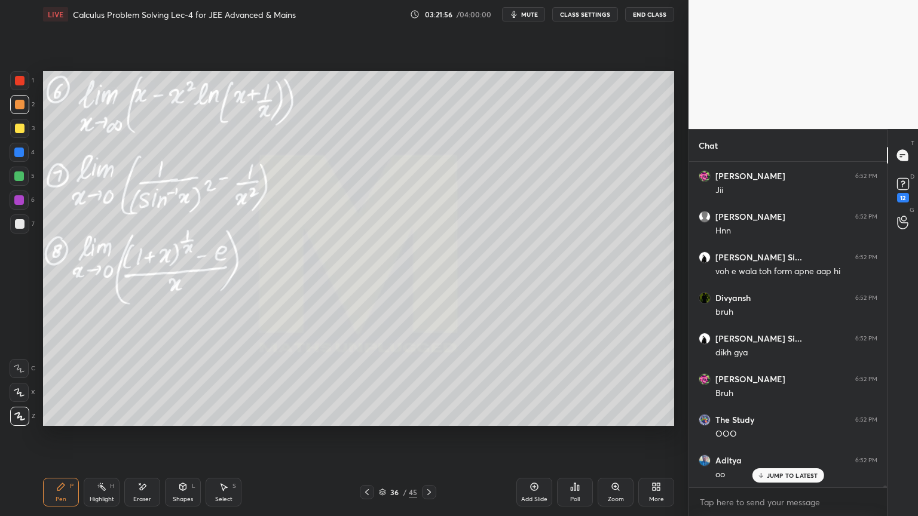
scroll to position [65085, 0]
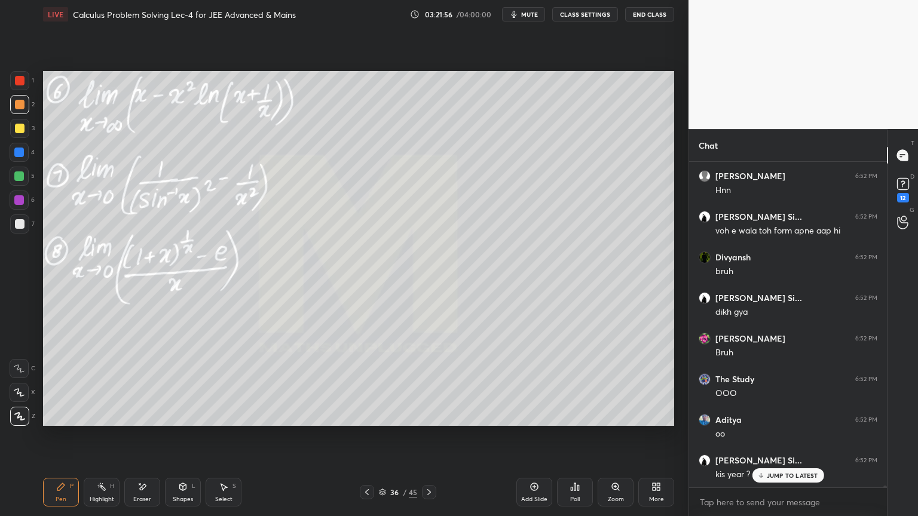
drag, startPoint x: 140, startPoint y: 495, endPoint x: 143, endPoint y: 447, distance: 47.9
click at [140, 495] on div "Eraser" at bounding box center [142, 492] width 36 height 29
click at [88, 492] on div "Highlight H" at bounding box center [102, 492] width 36 height 29
click at [66, 490] on div "Pen P" at bounding box center [61, 492] width 36 height 29
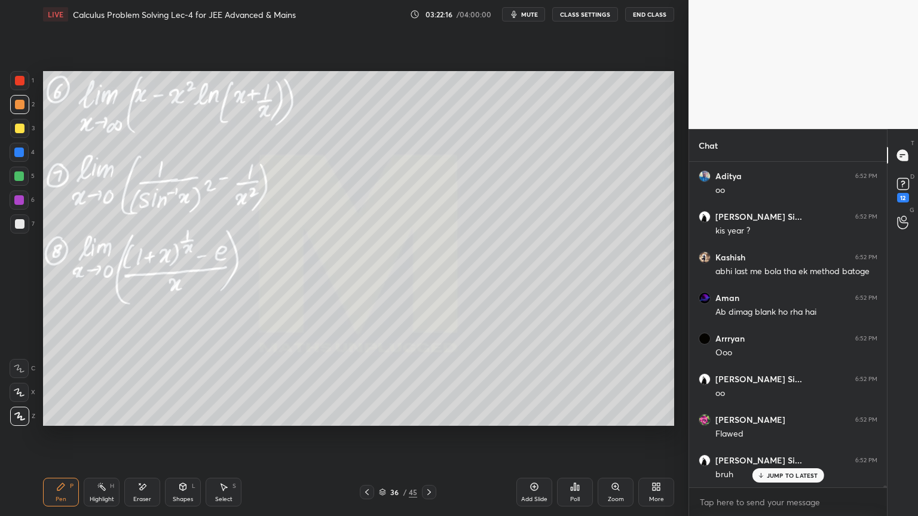
scroll to position [65410, 0]
click at [780, 474] on p "JUMP TO LATEST" at bounding box center [792, 475] width 51 height 7
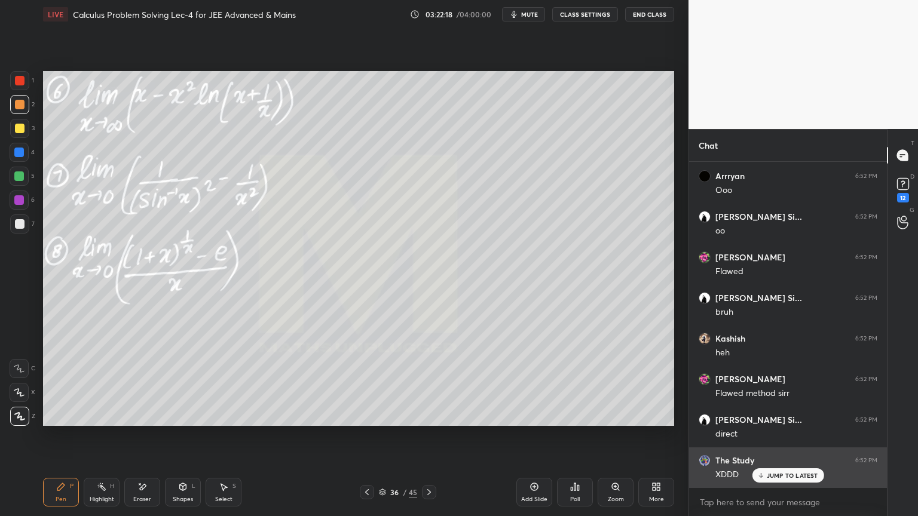
click at [779, 475] on p "JUMP TO LATEST" at bounding box center [792, 475] width 51 height 7
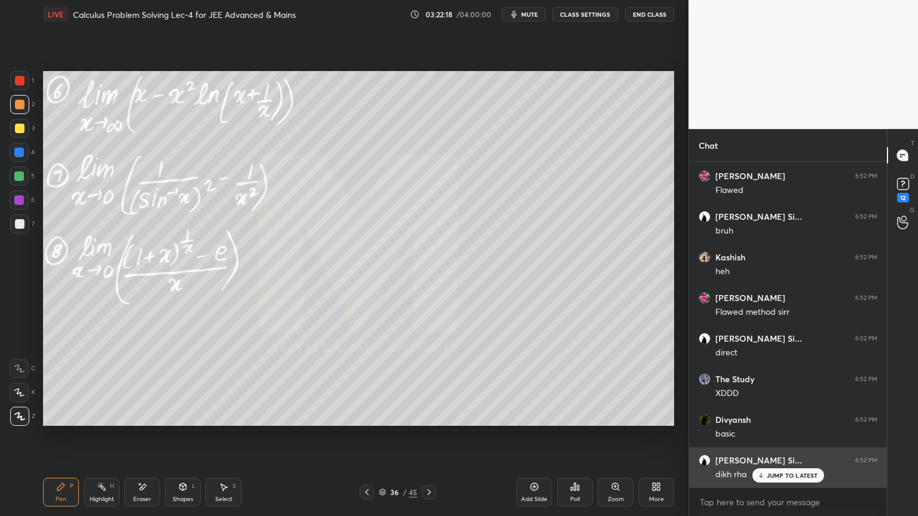
click at [781, 473] on p "JUMP TO LATEST" at bounding box center [792, 475] width 51 height 7
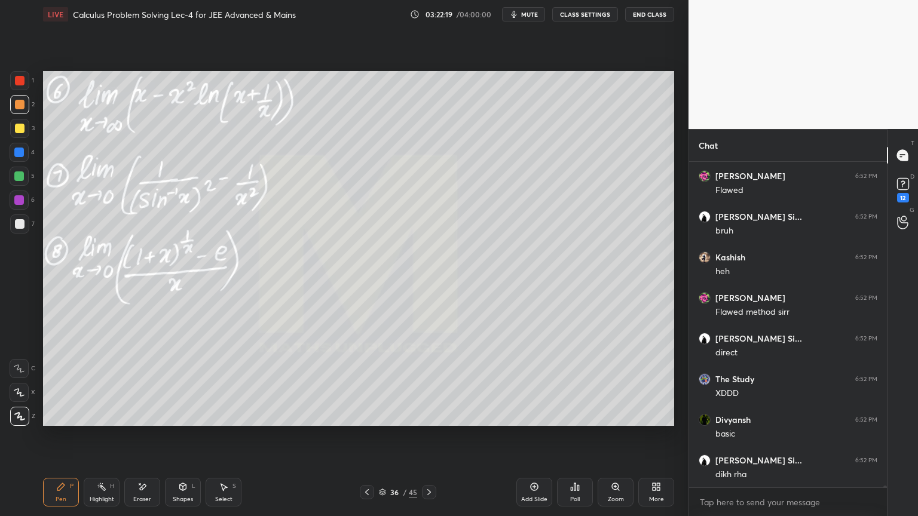
scroll to position [65613, 0]
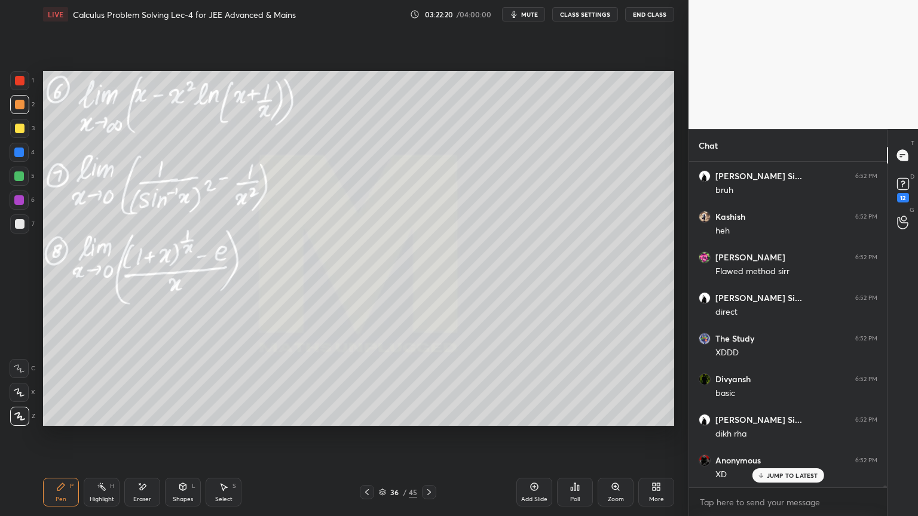
click at [140, 486] on icon at bounding box center [142, 487] width 10 height 10
click at [23, 416] on span "Erase all" at bounding box center [19, 416] width 18 height 8
click at [98, 492] on div "Highlight H" at bounding box center [102, 492] width 36 height 29
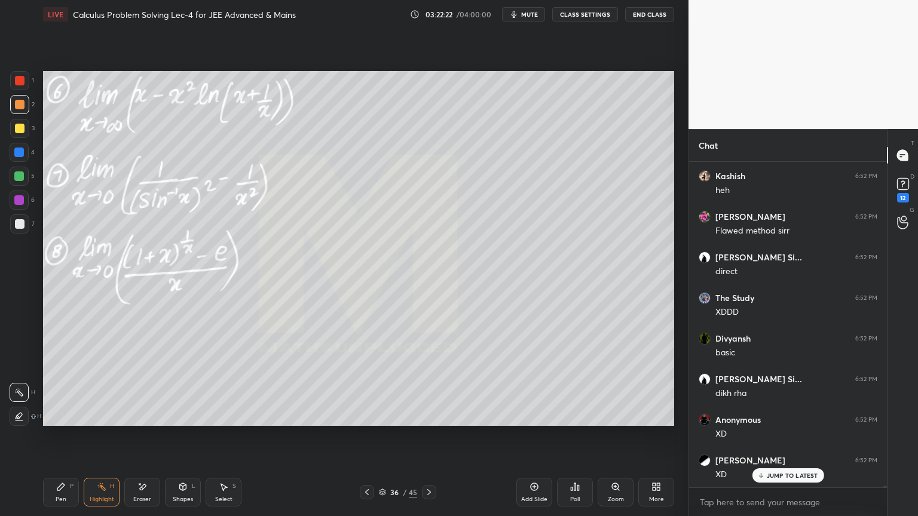
click at [63, 501] on div "Pen" at bounding box center [61, 500] width 11 height 6
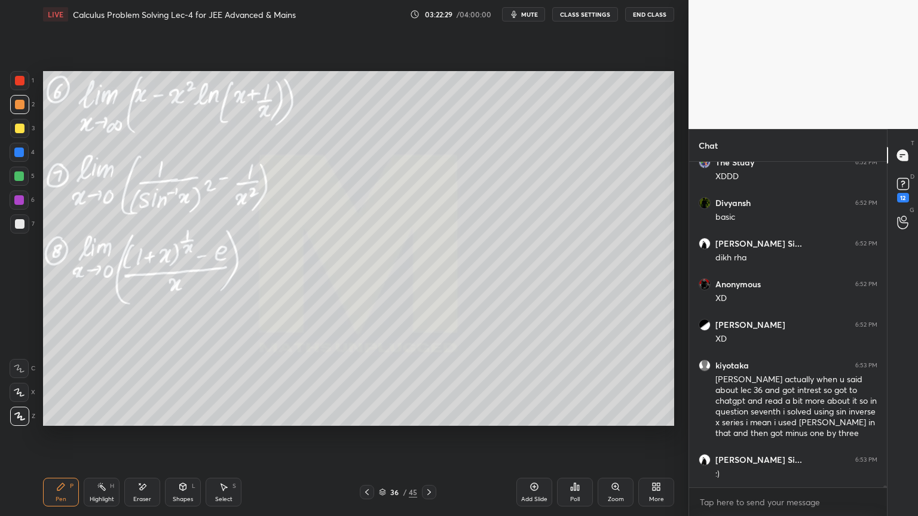
scroll to position [65830, 0]
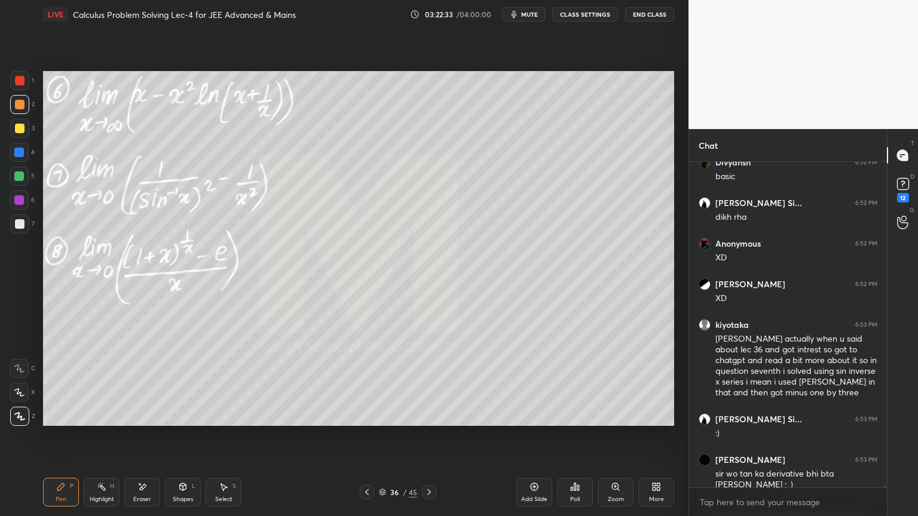
drag, startPoint x: 139, startPoint y: 494, endPoint x: 152, endPoint y: 489, distance: 14.0
click at [139, 493] on div "Eraser" at bounding box center [142, 492] width 36 height 29
click at [104, 494] on div "Highlight H" at bounding box center [102, 492] width 36 height 29
click at [69, 491] on div "Pen P" at bounding box center [61, 492] width 36 height 29
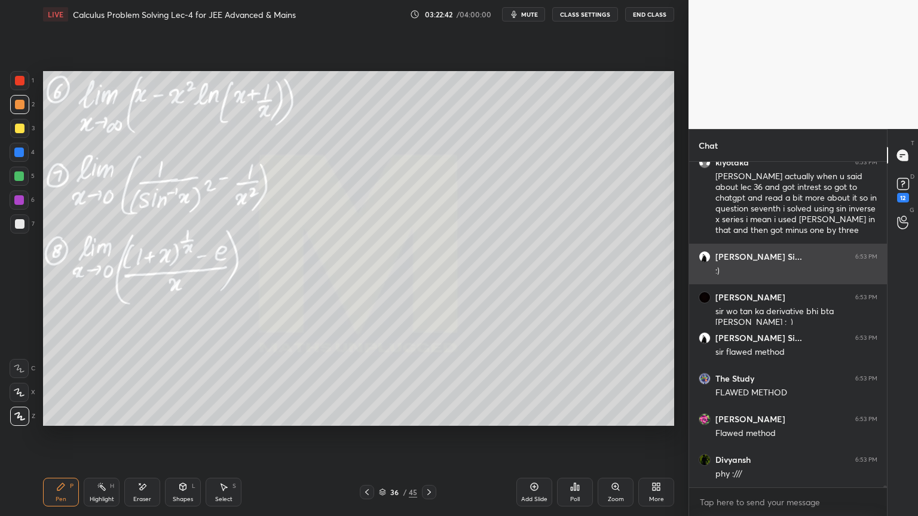
scroll to position [66033, 0]
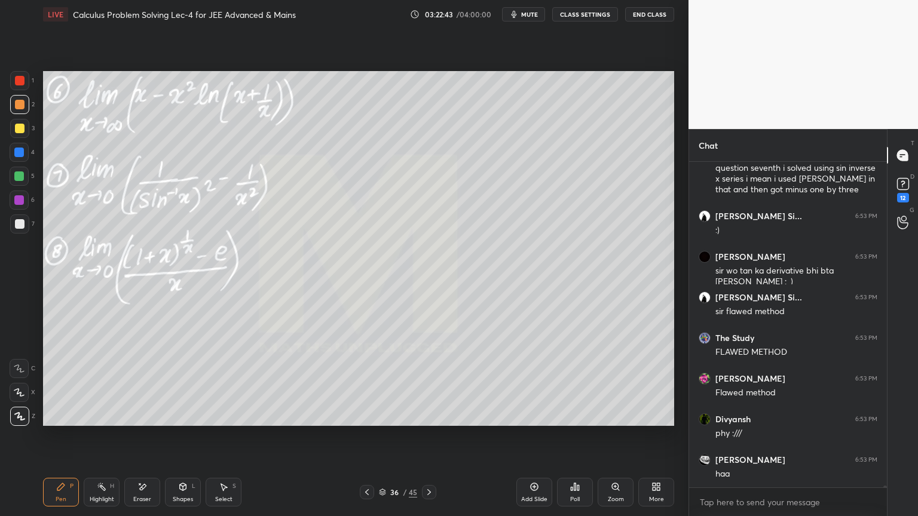
click at [372, 492] on icon at bounding box center [367, 493] width 10 height 10
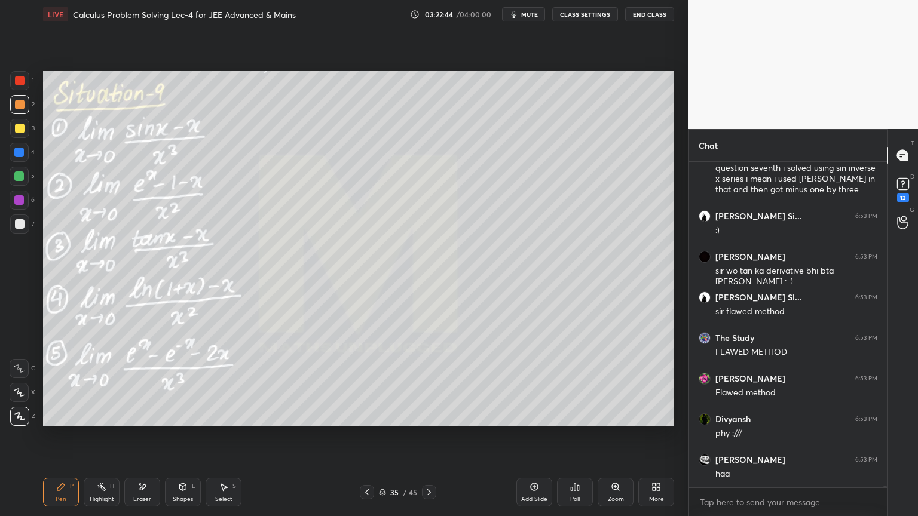
drag, startPoint x: 141, startPoint y: 496, endPoint x: 197, endPoint y: 443, distance: 76.5
click at [142, 497] on div "Eraser" at bounding box center [142, 500] width 18 height 6
drag, startPoint x: 103, startPoint y: 483, endPoint x: 66, endPoint y: 487, distance: 37.2
click at [99, 483] on icon at bounding box center [102, 487] width 10 height 10
click at [59, 488] on icon at bounding box center [61, 487] width 10 height 10
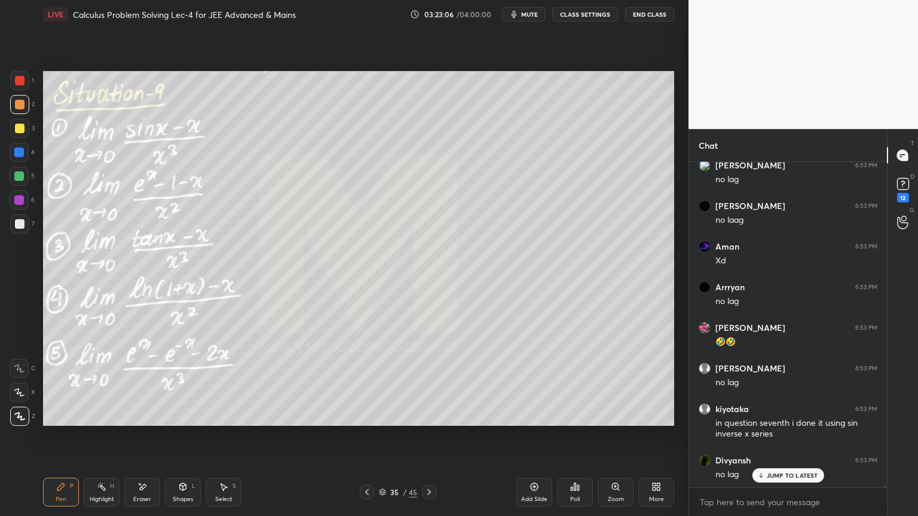
scroll to position [67071, 0]
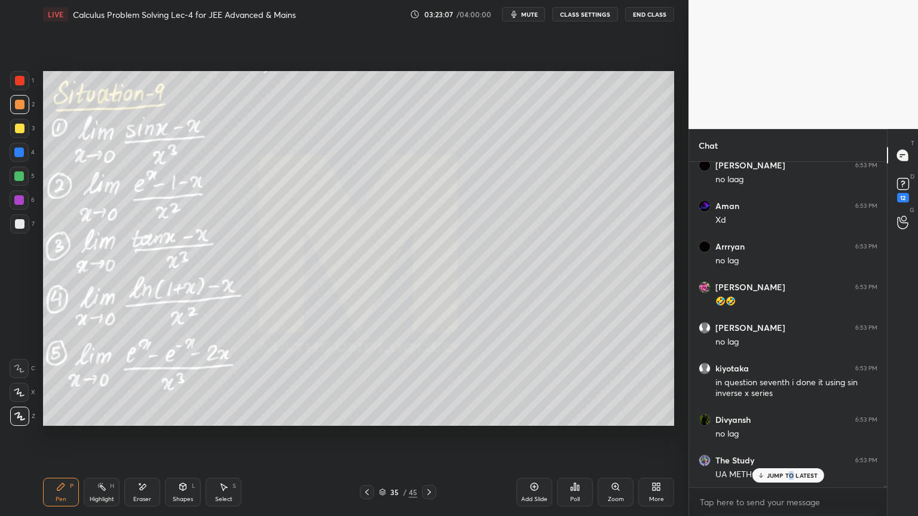
drag, startPoint x: 792, startPoint y: 474, endPoint x: 786, endPoint y: 479, distance: 6.8
click at [790, 477] on p "JUMP TO LATEST" at bounding box center [792, 475] width 51 height 7
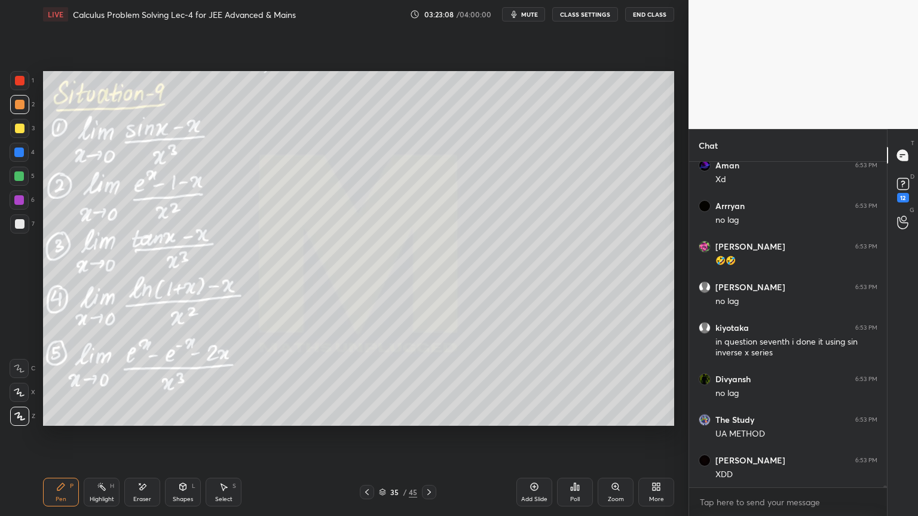
drag, startPoint x: 102, startPoint y: 496, endPoint x: 75, endPoint y: 494, distance: 26.4
click at [101, 497] on div "Highlight" at bounding box center [102, 500] width 24 height 6
drag, startPoint x: 75, startPoint y: 494, endPoint x: 106, endPoint y: 498, distance: 31.4
click at [71, 494] on div "Pen P Highlight H Eraser Shapes L Select S" at bounding box center [161, 492] width 237 height 29
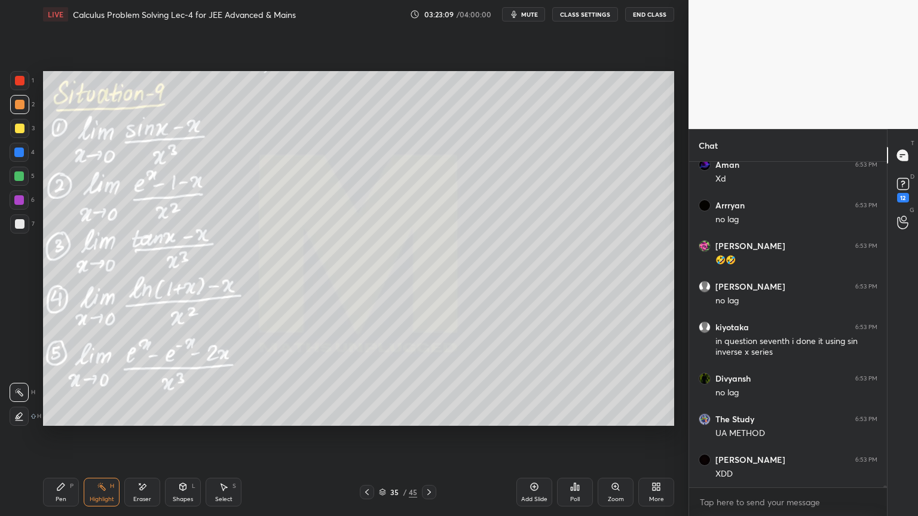
click at [65, 482] on div "Pen P" at bounding box center [61, 492] width 36 height 29
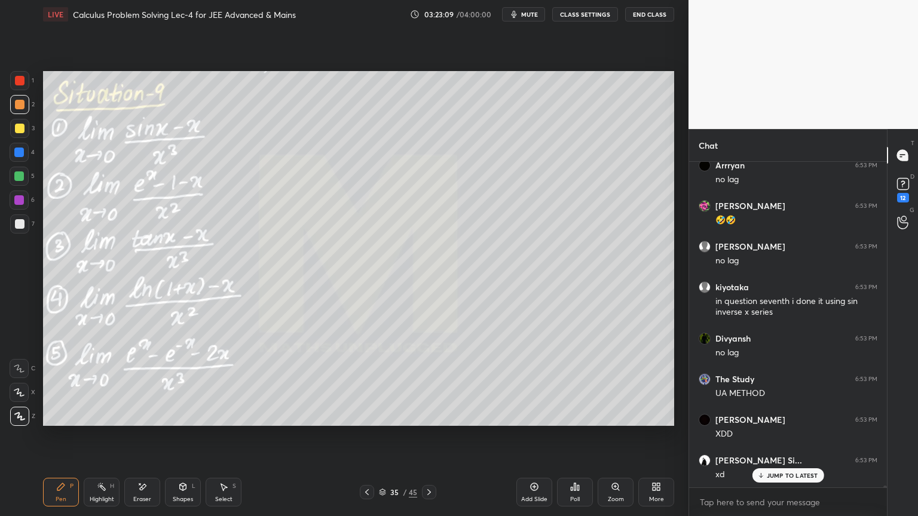
click at [100, 480] on div "Highlight H" at bounding box center [102, 492] width 36 height 29
click at [63, 492] on div "Pen P" at bounding box center [61, 492] width 36 height 29
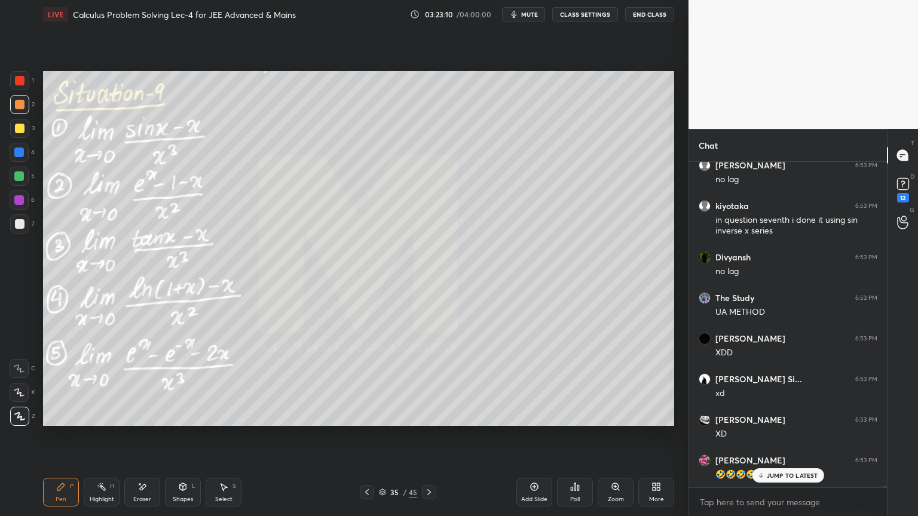
click at [90, 497] on div "Highlight" at bounding box center [102, 500] width 24 height 6
click at [63, 491] on div "Pen P" at bounding box center [61, 492] width 36 height 29
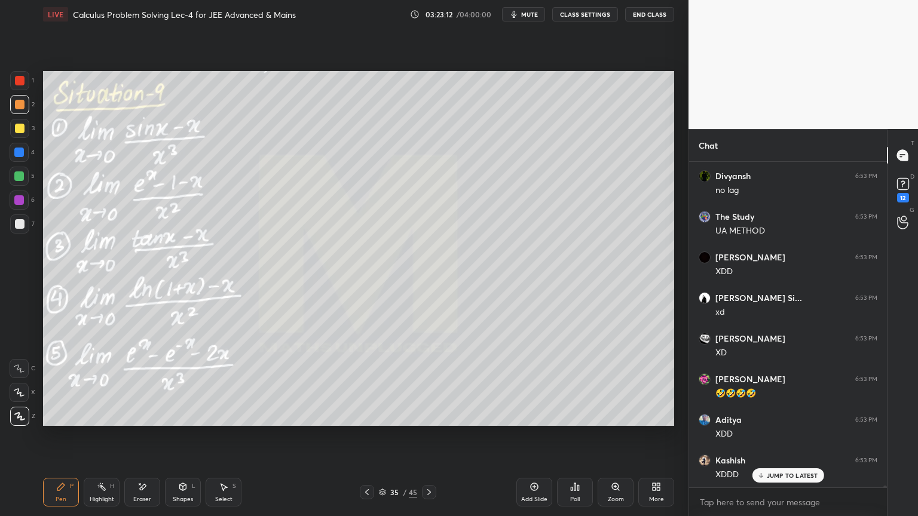
scroll to position [67396, 0]
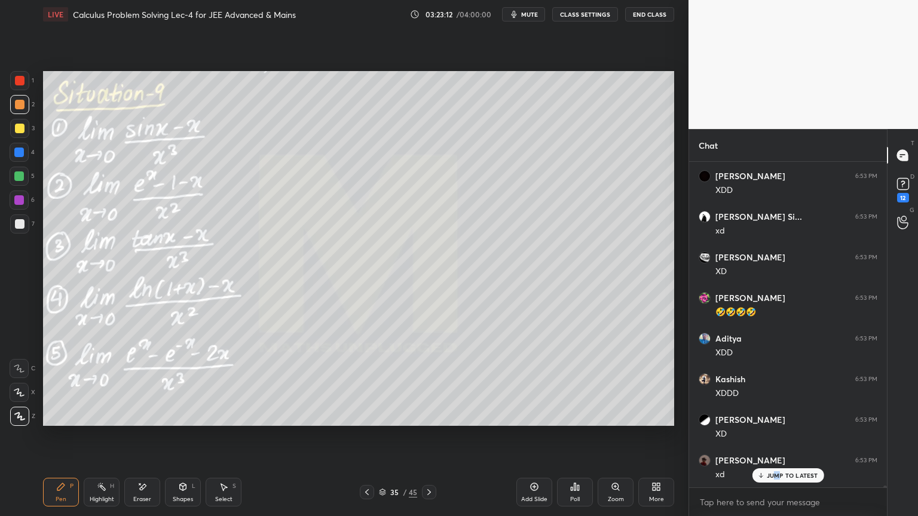
drag, startPoint x: 779, startPoint y: 476, endPoint x: 759, endPoint y: 489, distance: 23.5
click at [775, 479] on div "JUMP TO LATEST" at bounding box center [788, 475] width 72 height 14
drag, startPoint x: 91, startPoint y: 494, endPoint x: 76, endPoint y: 485, distance: 17.7
click at [89, 492] on div "Highlight H" at bounding box center [102, 492] width 36 height 29
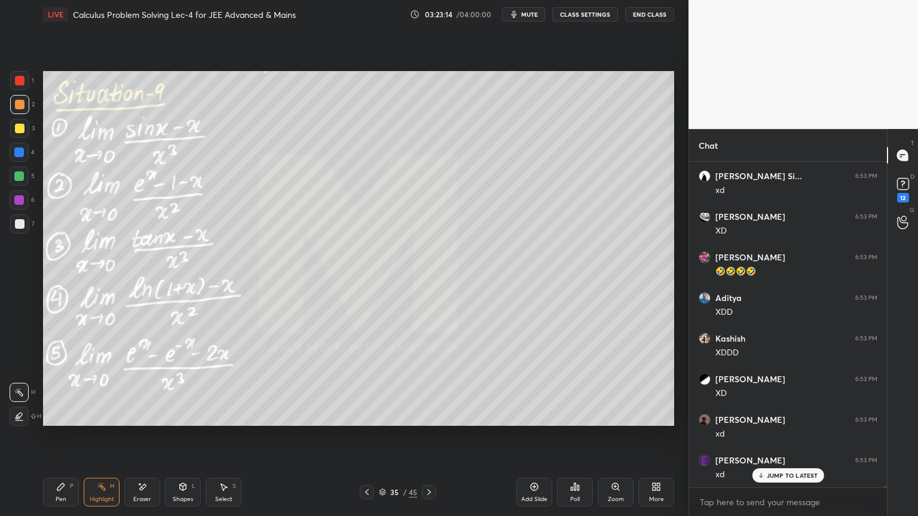
drag, startPoint x: 59, startPoint y: 484, endPoint x: 79, endPoint y: 498, distance: 24.5
click at [56, 484] on icon at bounding box center [61, 487] width 10 height 10
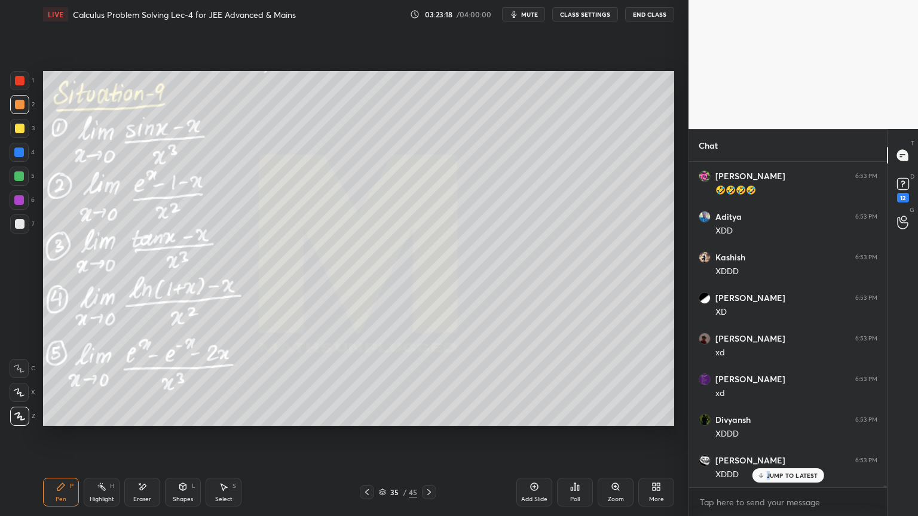
drag, startPoint x: 769, startPoint y: 473, endPoint x: 743, endPoint y: 475, distance: 26.4
click at [768, 476] on p "JUMP TO LATEST" at bounding box center [792, 475] width 51 height 7
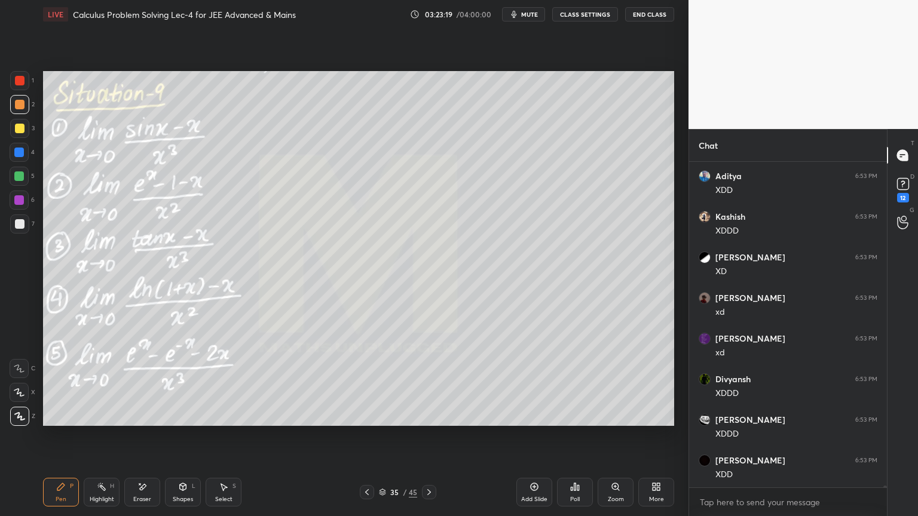
click at [98, 488] on icon at bounding box center [102, 487] width 10 height 10
drag, startPoint x: 65, startPoint y: 483, endPoint x: 129, endPoint y: 482, distance: 63.9
click at [64, 485] on div "Pen P" at bounding box center [61, 492] width 36 height 29
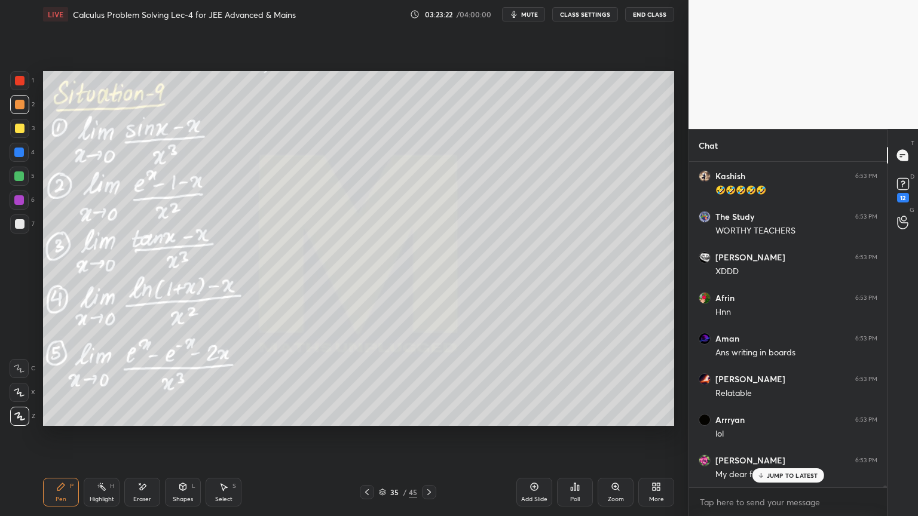
scroll to position [68005, 0]
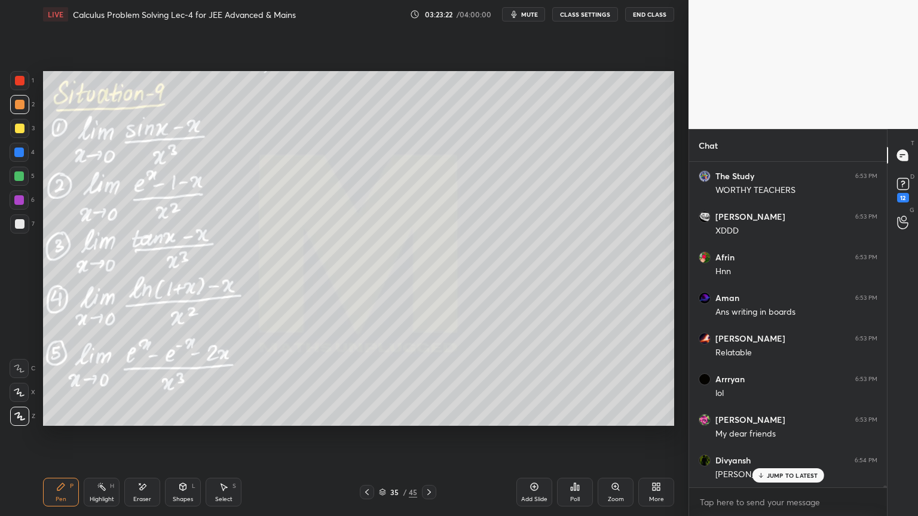
drag, startPoint x: 100, startPoint y: 493, endPoint x: 93, endPoint y: 495, distance: 7.4
click at [93, 494] on div "Highlight H" at bounding box center [102, 492] width 36 height 29
click at [67, 494] on div "Pen P" at bounding box center [61, 492] width 36 height 29
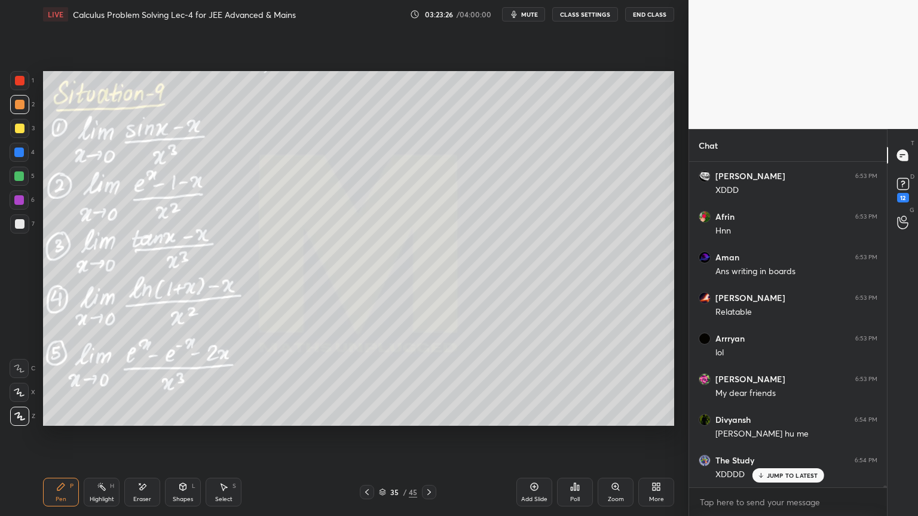
drag, startPoint x: 88, startPoint y: 500, endPoint x: 100, endPoint y: 496, distance: 12.7
click at [90, 499] on div "Highlight H" at bounding box center [102, 492] width 36 height 29
click at [105, 491] on div "Highlight H" at bounding box center [102, 492] width 36 height 29
drag, startPoint x: 62, startPoint y: 491, endPoint x: 109, endPoint y: 501, distance: 49.0
click at [61, 491] on div "Pen P" at bounding box center [61, 492] width 36 height 29
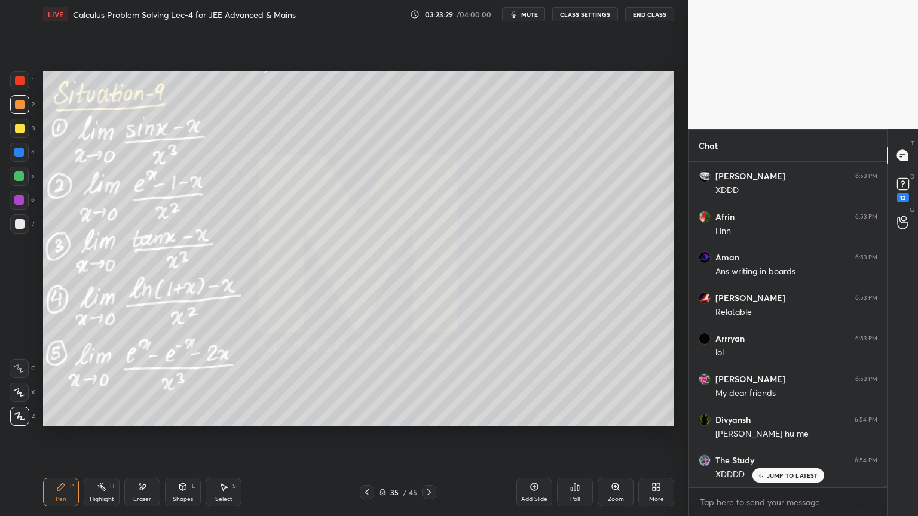
click at [100, 486] on rect at bounding box center [103, 488] width 6 height 6
drag, startPoint x: 71, startPoint y: 488, endPoint x: 120, endPoint y: 490, distance: 48.4
click at [70, 488] on div "P" at bounding box center [72, 486] width 4 height 6
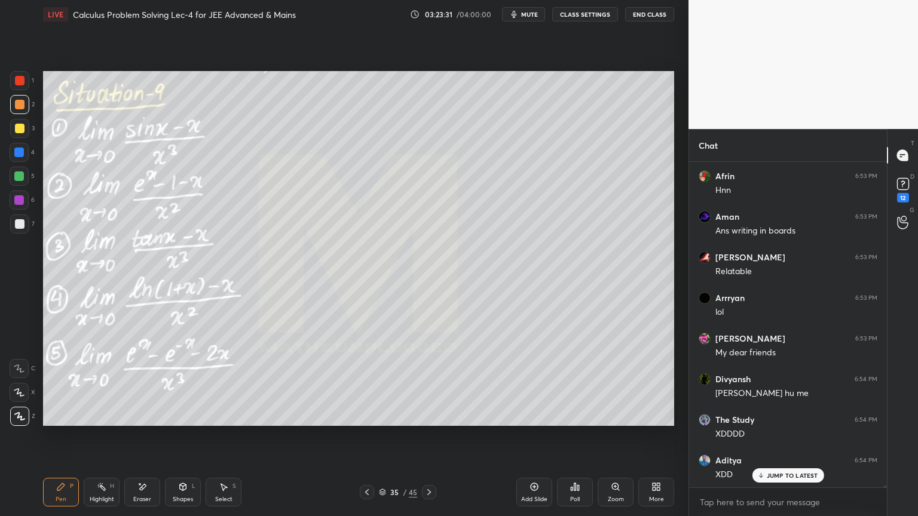
scroll to position [68127, 0]
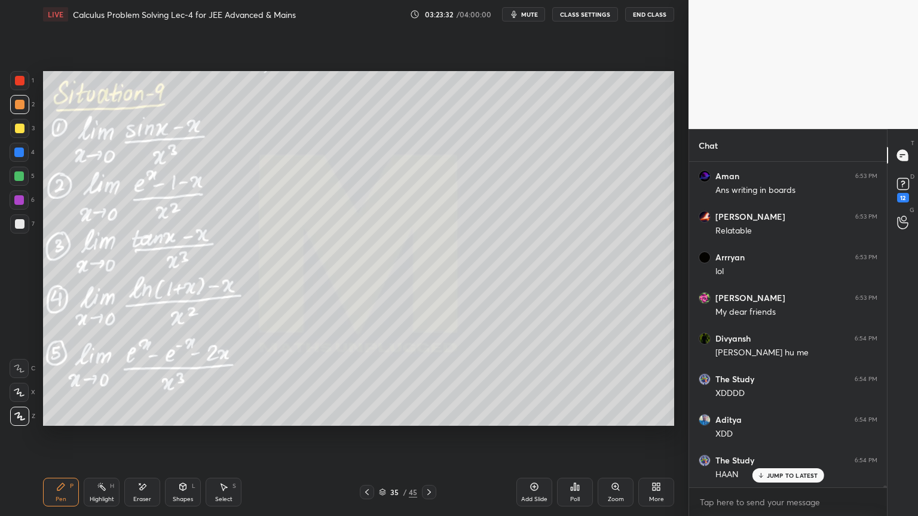
click at [90, 487] on div "Highlight H" at bounding box center [102, 492] width 36 height 29
click at [66, 490] on div "Pen P" at bounding box center [61, 492] width 36 height 29
click at [779, 474] on p "JUMP TO LATEST" at bounding box center [792, 475] width 51 height 7
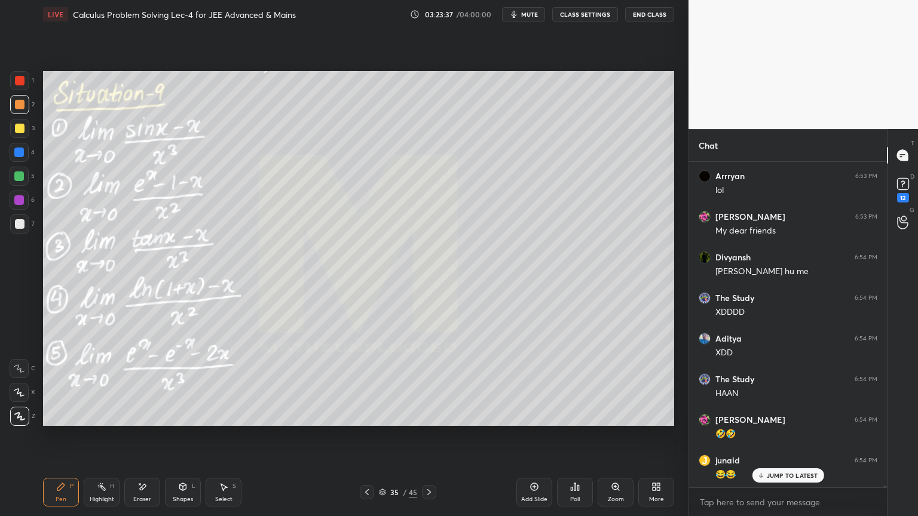
click at [151, 494] on div "Eraser" at bounding box center [142, 492] width 36 height 29
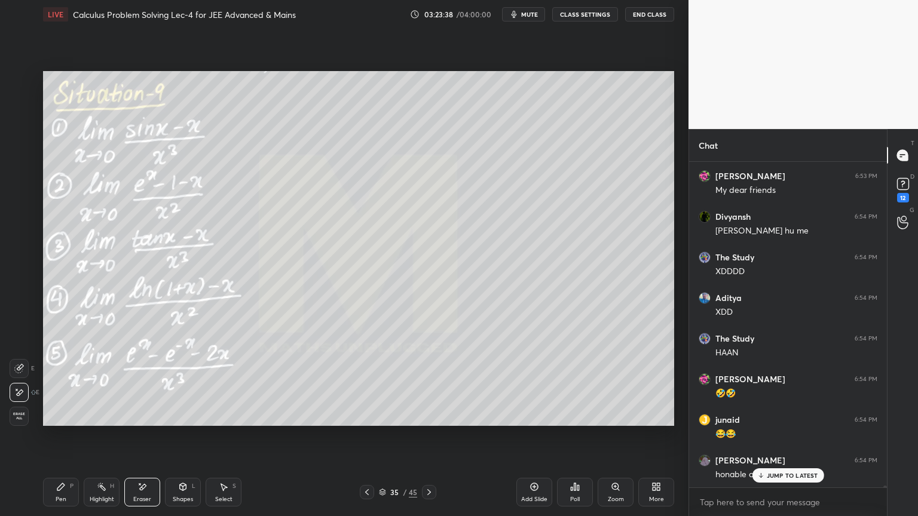
click at [105, 487] on icon at bounding box center [102, 487] width 10 height 10
click at [76, 485] on div "Pen P" at bounding box center [61, 492] width 36 height 29
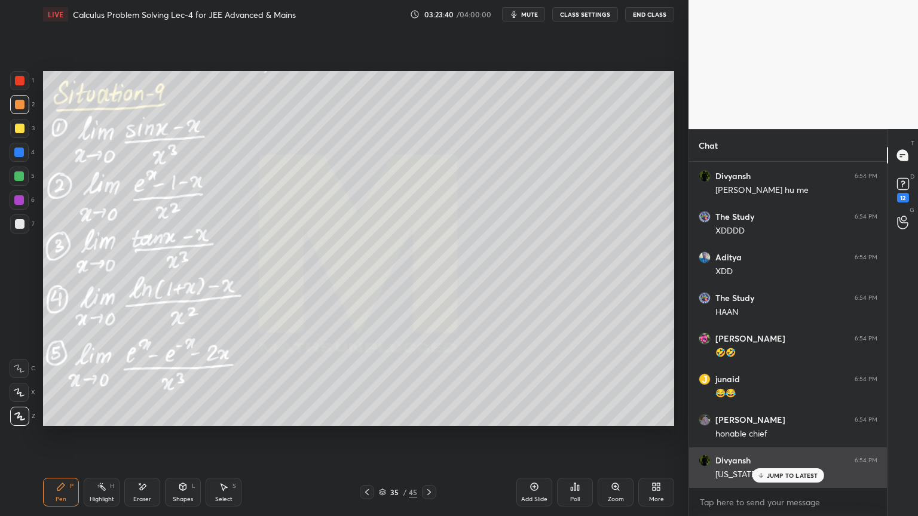
click at [781, 472] on p "JUMP TO LATEST" at bounding box center [792, 475] width 51 height 7
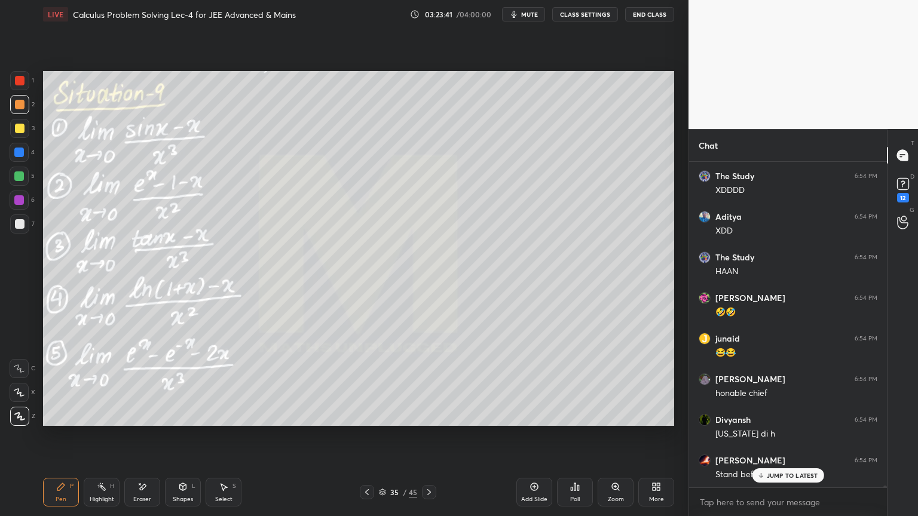
click at [104, 497] on div "Highlight" at bounding box center [102, 500] width 24 height 6
click at [66, 488] on div "Pen P" at bounding box center [61, 492] width 36 height 29
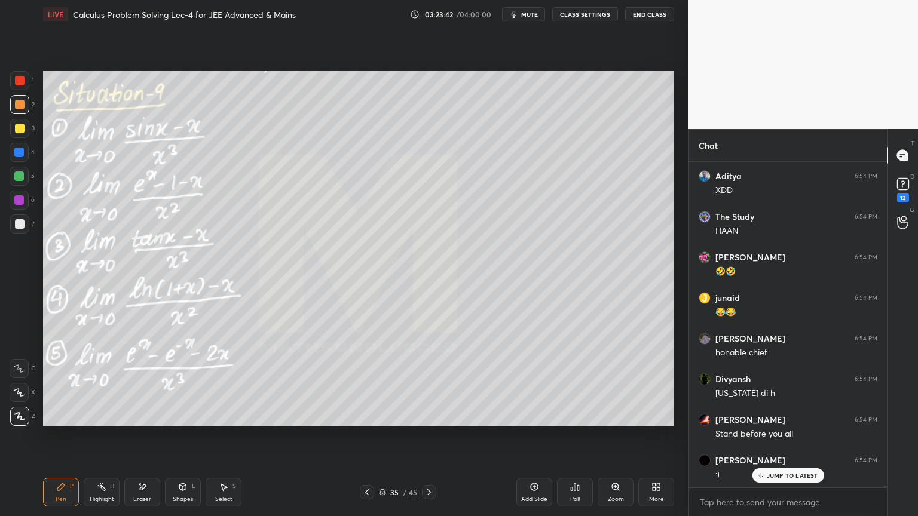
drag, startPoint x: 781, startPoint y: 478, endPoint x: 757, endPoint y: 478, distance: 23.9
click at [781, 477] on p "JUMP TO LATEST" at bounding box center [792, 475] width 51 height 7
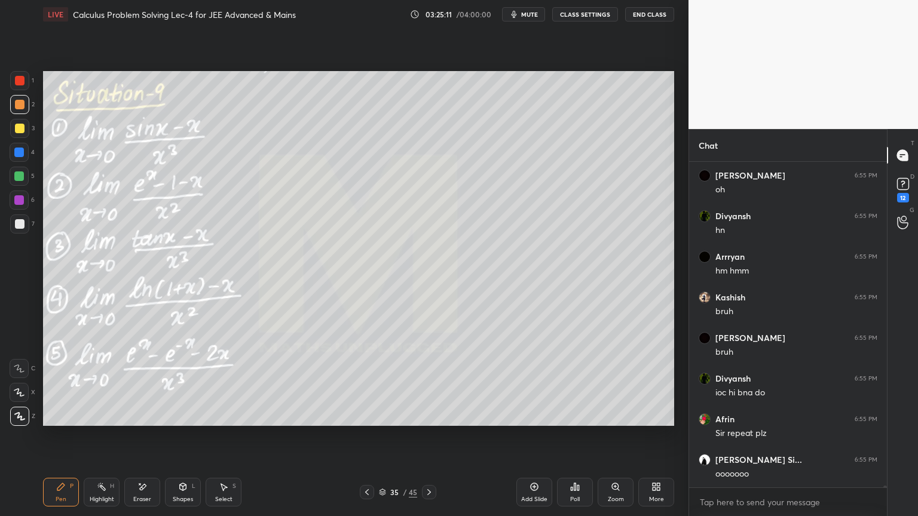
scroll to position [70617, 0]
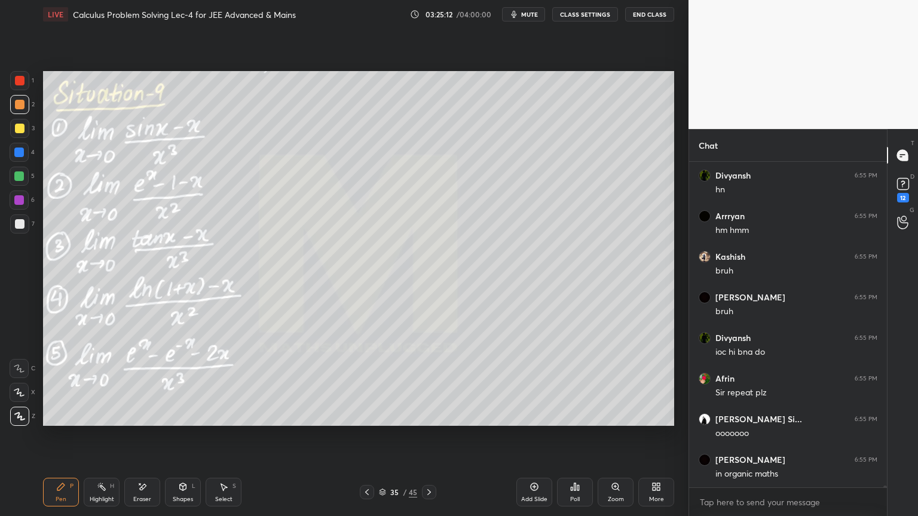
click at [225, 494] on div "Select S" at bounding box center [224, 492] width 36 height 29
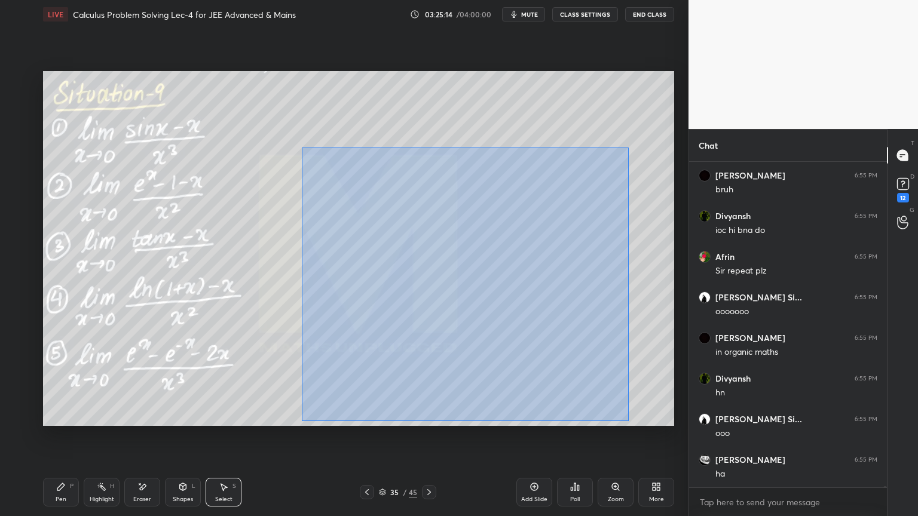
scroll to position [70780, 0]
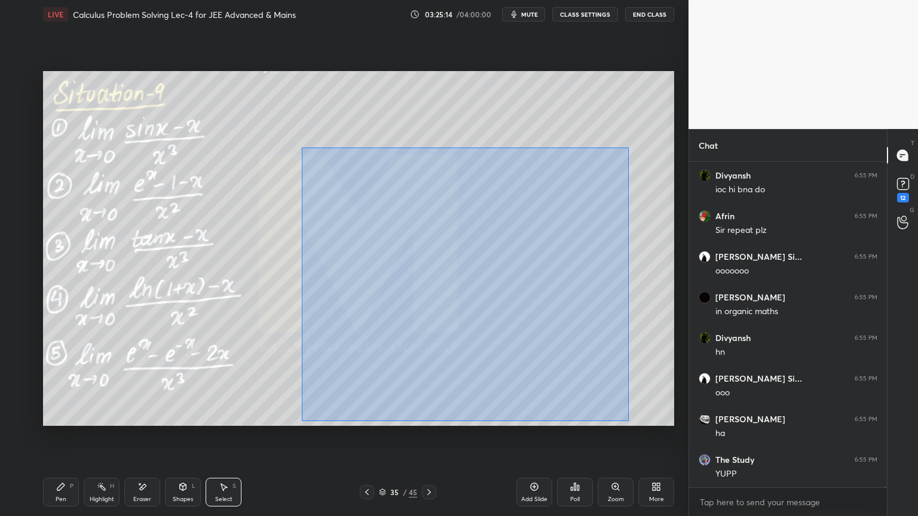
drag, startPoint x: 298, startPoint y: 146, endPoint x: 625, endPoint y: 419, distance: 425.5
click at [627, 421] on div "0 ° Undo Copy Duplicate Duplicate to new slide Delete" at bounding box center [358, 248] width 631 height 355
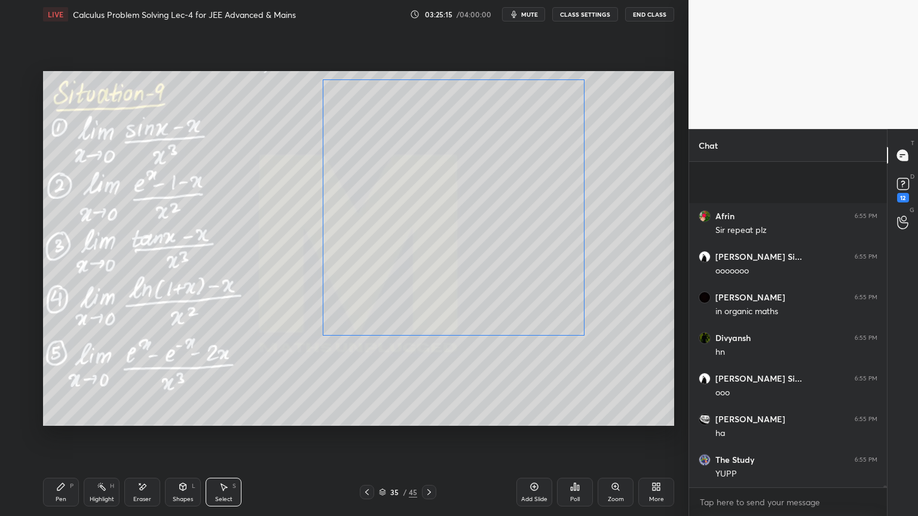
scroll to position [70902, 0]
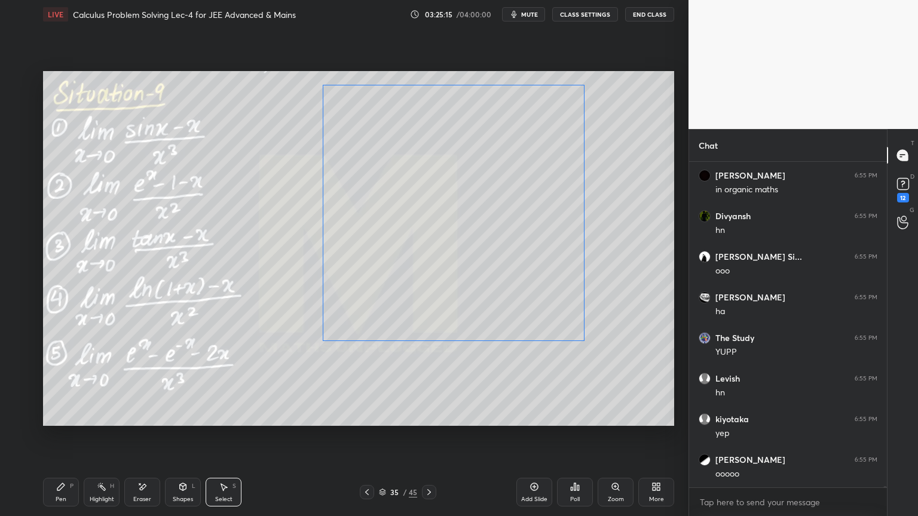
drag, startPoint x: 546, startPoint y: 358, endPoint x: 563, endPoint y: 287, distance: 73.0
click at [536, 286] on div "0 ° Undo Copy Duplicate Duplicate to new slide Delete" at bounding box center [358, 248] width 631 height 355
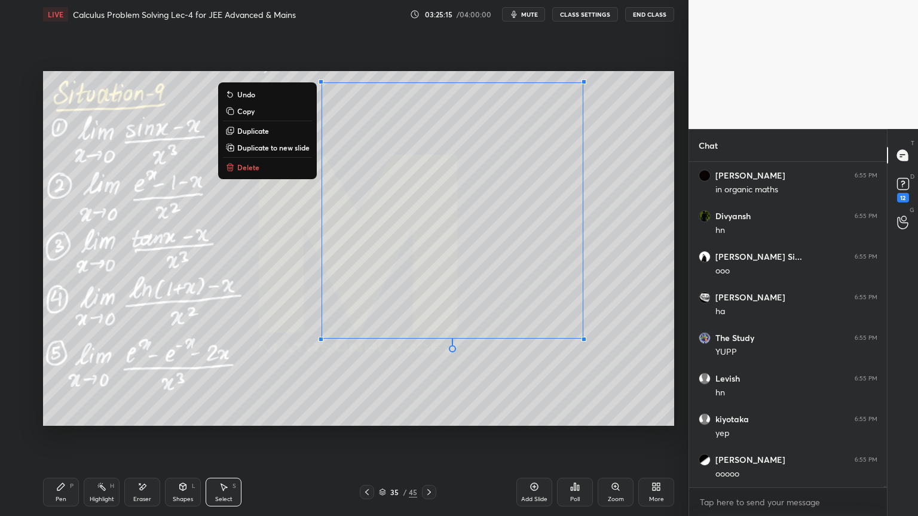
click at [633, 292] on div "0 ° Undo Copy Duplicate Duplicate to new slide Delete" at bounding box center [358, 248] width 631 height 355
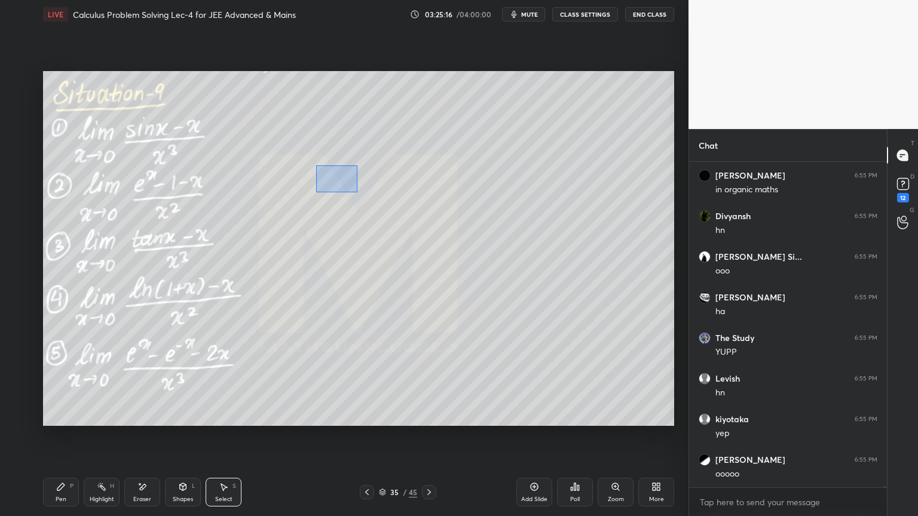
drag, startPoint x: 347, startPoint y: 188, endPoint x: 413, endPoint y: 208, distance: 69.8
click at [414, 209] on div "0 ° Undo Copy Duplicate Duplicate to new slide Delete" at bounding box center [358, 248] width 631 height 355
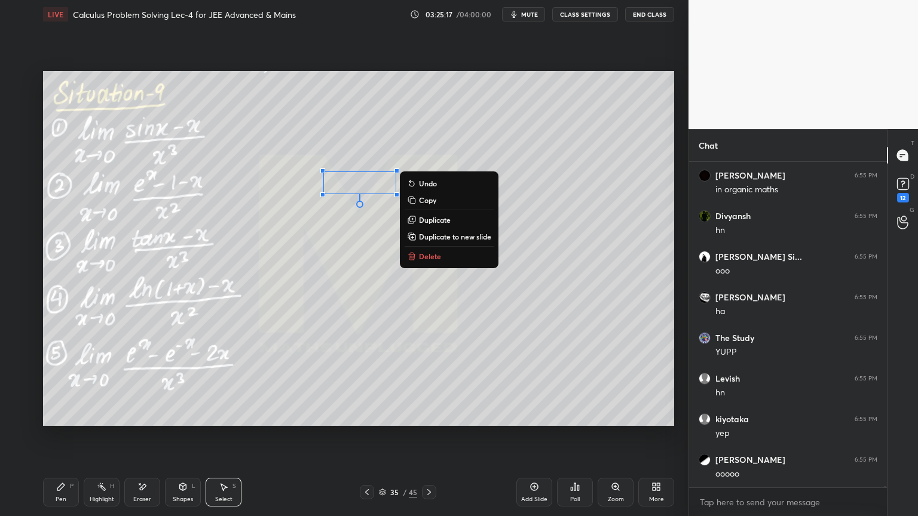
scroll to position [70942, 0]
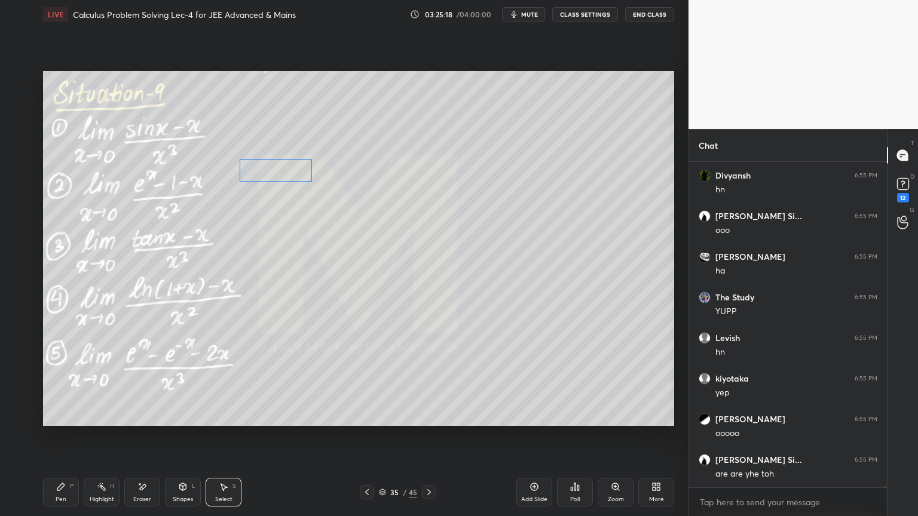
drag, startPoint x: 364, startPoint y: 180, endPoint x: 278, endPoint y: 170, distance: 86.7
click at [278, 168] on div "0 ° Undo Copy Duplicate Duplicate to new slide Delete" at bounding box center [358, 248] width 631 height 355
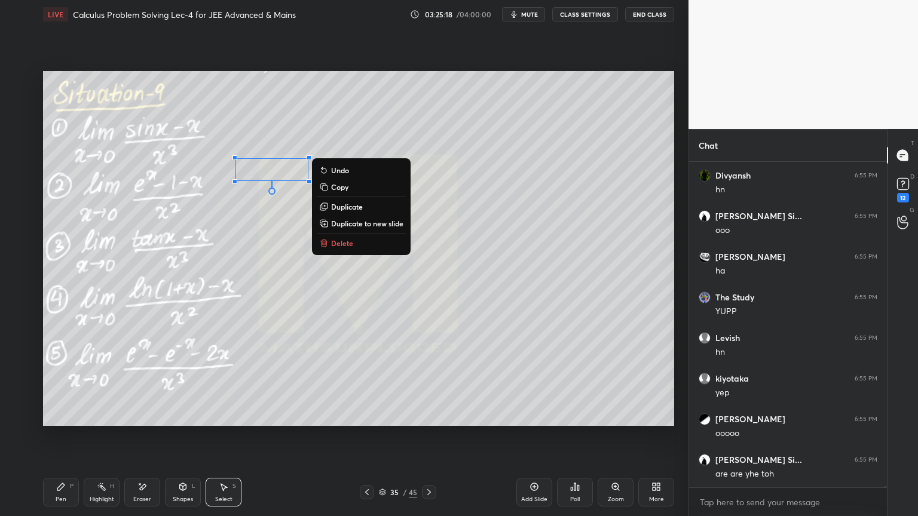
click at [297, 235] on div "0 ° Undo Copy Duplicate Duplicate to new slide Delete" at bounding box center [358, 248] width 631 height 355
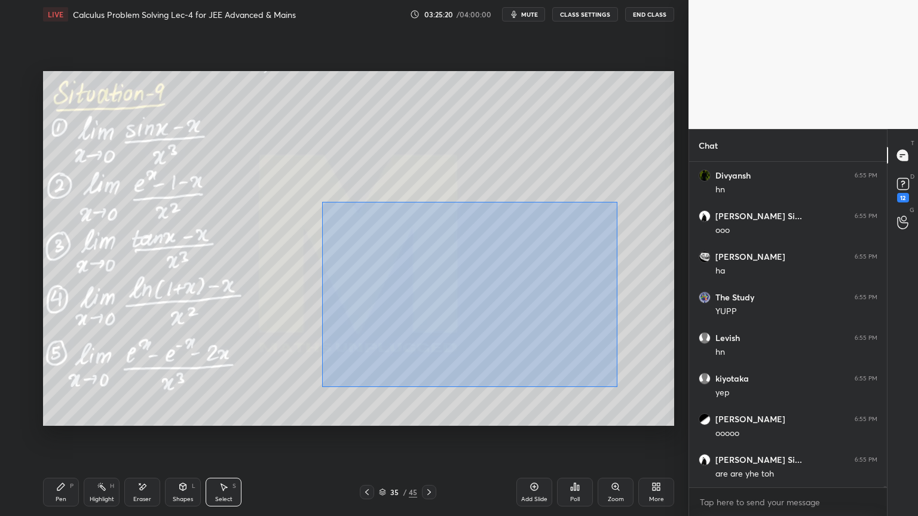
drag, startPoint x: 322, startPoint y: 202, endPoint x: 580, endPoint y: 359, distance: 301.9
click at [619, 387] on div "0 ° Undo Copy Duplicate Duplicate to new slide Delete" at bounding box center [358, 248] width 631 height 355
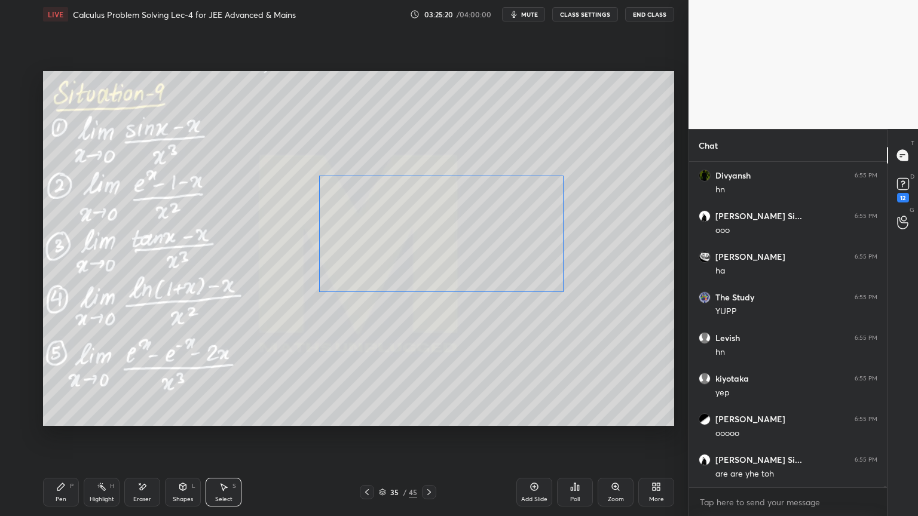
drag, startPoint x: 513, startPoint y: 277, endPoint x: 495, endPoint y: 235, distance: 45.2
click at [495, 235] on div "0 ° Undo Copy Duplicate Duplicate to new slide Delete" at bounding box center [358, 248] width 631 height 355
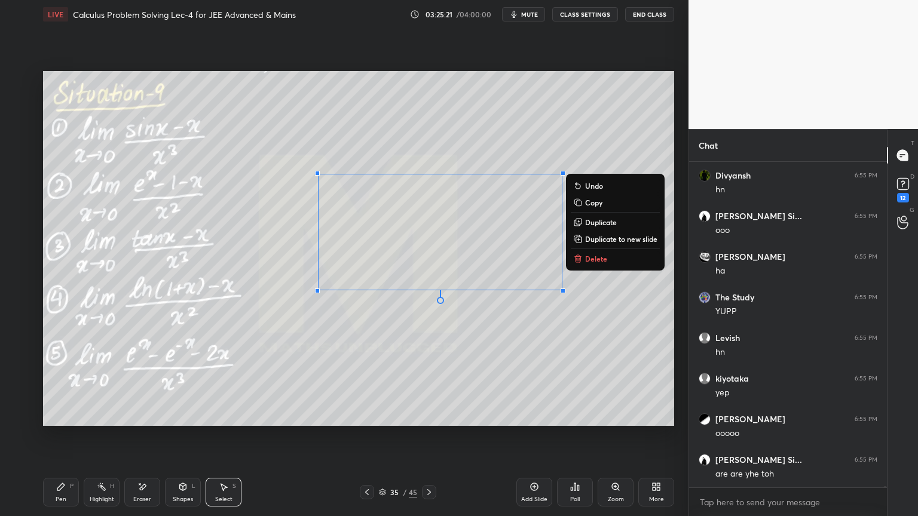
click at [496, 331] on div "0 ° Undo Copy Duplicate Duplicate to new slide Delete" at bounding box center [358, 248] width 631 height 355
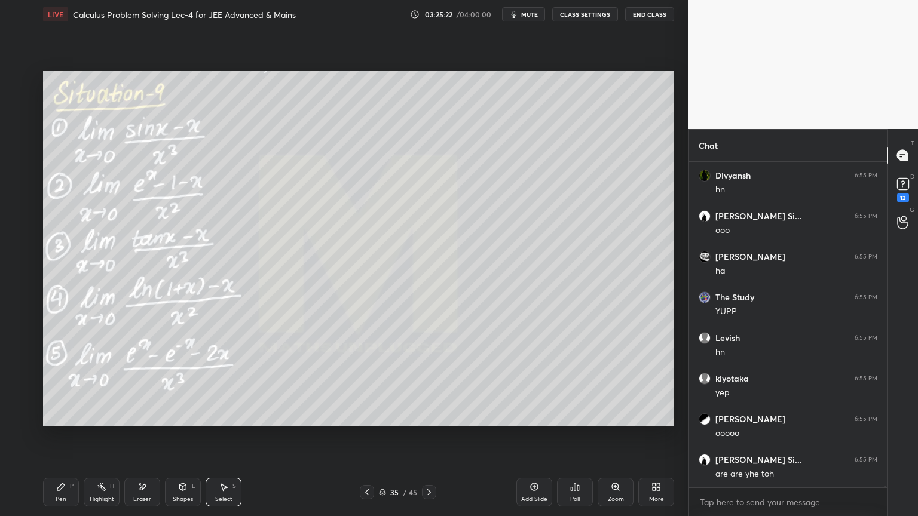
click at [61, 494] on div "Pen P" at bounding box center [61, 492] width 36 height 29
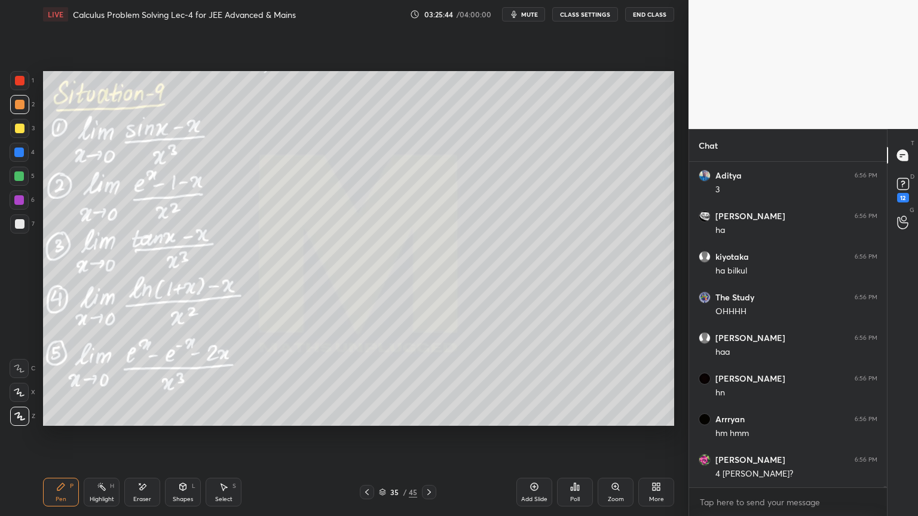
scroll to position [71511, 0]
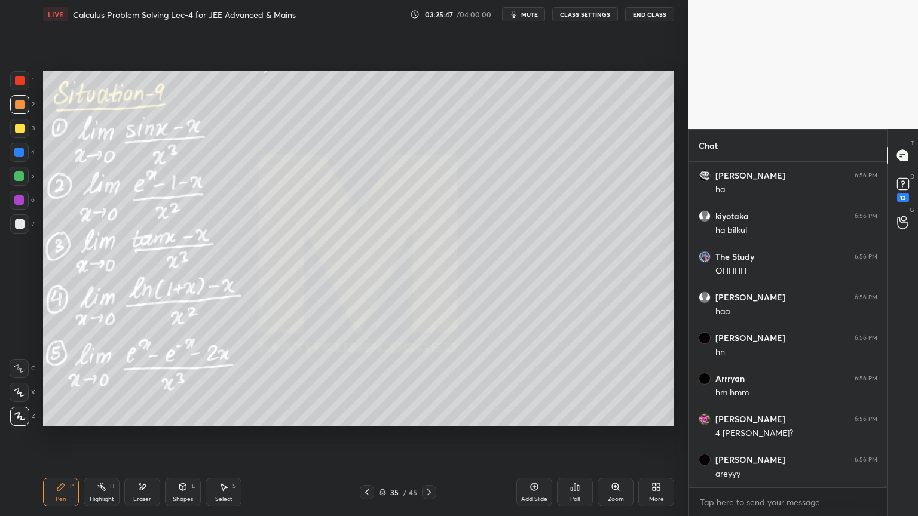
click at [155, 488] on div "Eraser" at bounding box center [142, 492] width 36 height 29
click at [68, 494] on div "Pen P" at bounding box center [61, 492] width 36 height 29
click at [128, 507] on div "Pen P Highlight H Eraser Shapes L Select S 35 / 45 Add Slide Poll Zoom More" at bounding box center [358, 492] width 631 height 48
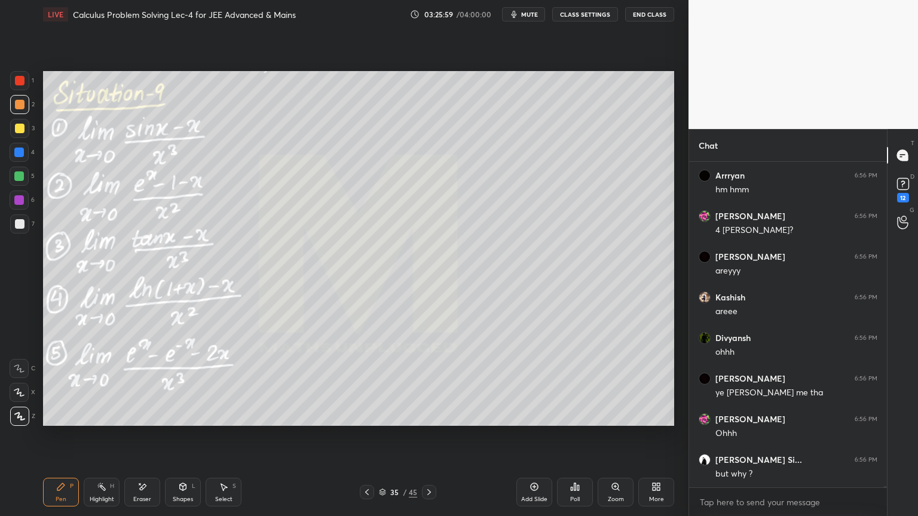
drag, startPoint x: 151, startPoint y: 488, endPoint x: 201, endPoint y: 471, distance: 52.7
click at [151, 488] on div "Eraser" at bounding box center [142, 492] width 36 height 29
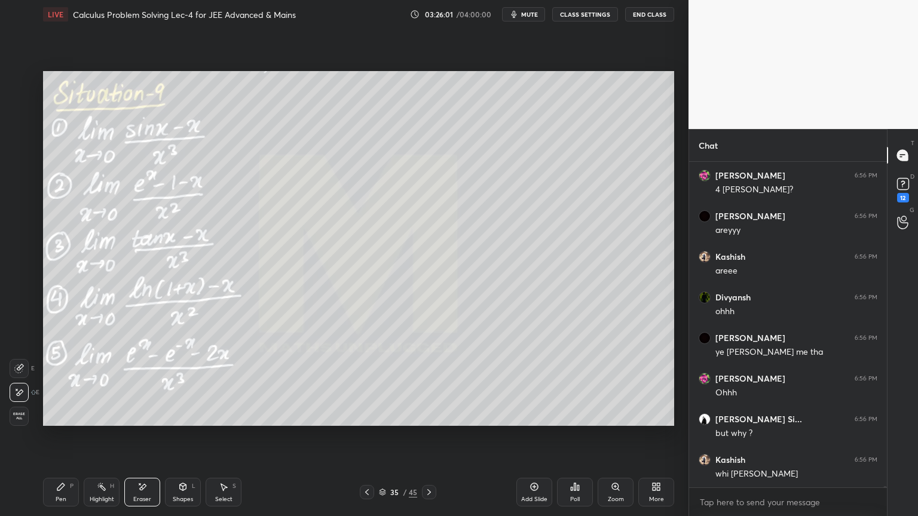
drag, startPoint x: 69, startPoint y: 494, endPoint x: 222, endPoint y: 436, distance: 164.3
click at [69, 494] on div "Pen P" at bounding box center [61, 492] width 36 height 29
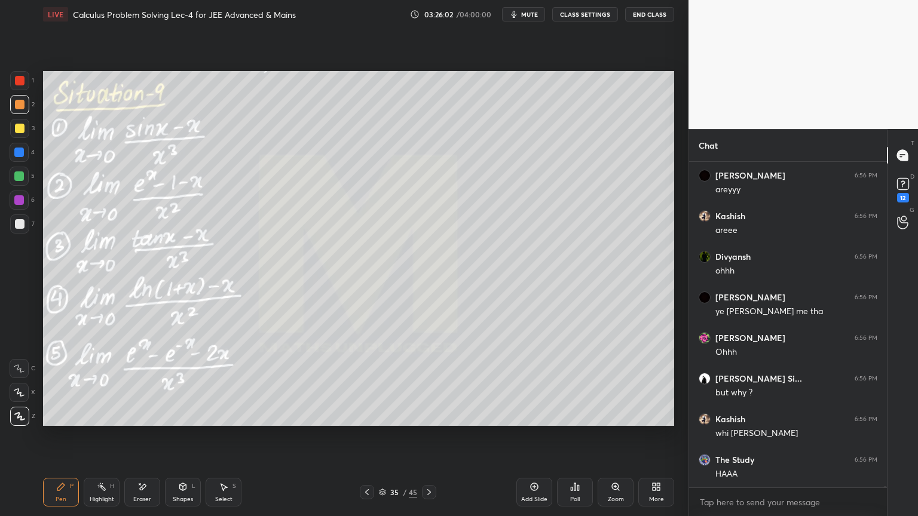
drag, startPoint x: 147, startPoint y: 496, endPoint x: 240, endPoint y: 440, distance: 108.8
click at [148, 497] on div "Eraser" at bounding box center [142, 500] width 18 height 6
click at [68, 491] on div "Pen P" at bounding box center [61, 492] width 36 height 29
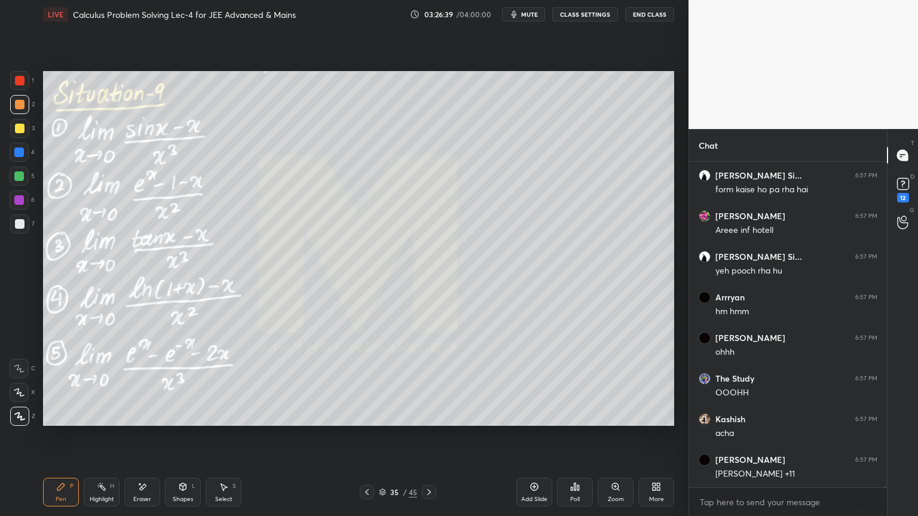
scroll to position [72364, 0]
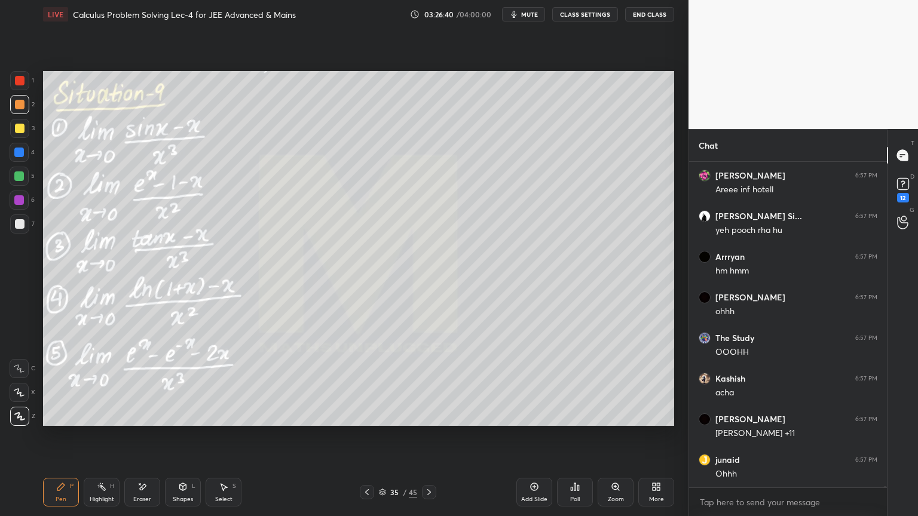
click at [145, 498] on div "Eraser" at bounding box center [142, 500] width 18 height 6
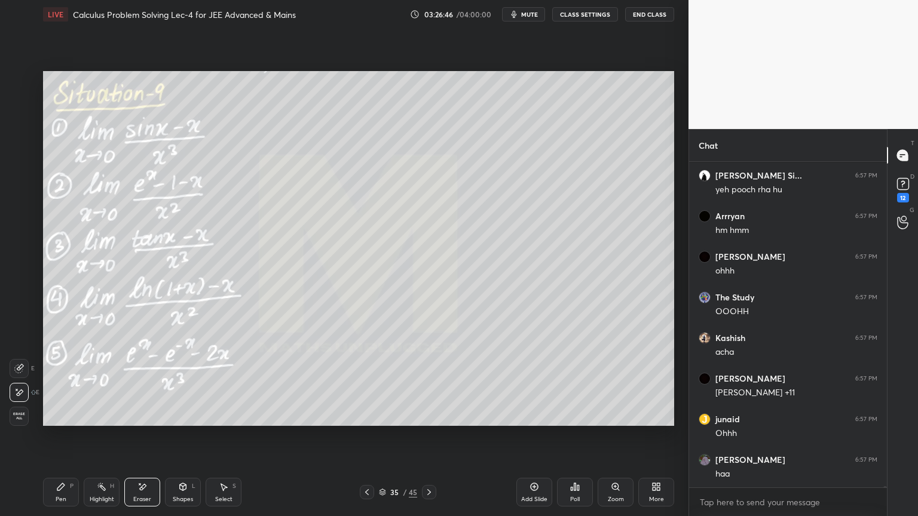
scroll to position [72486, 0]
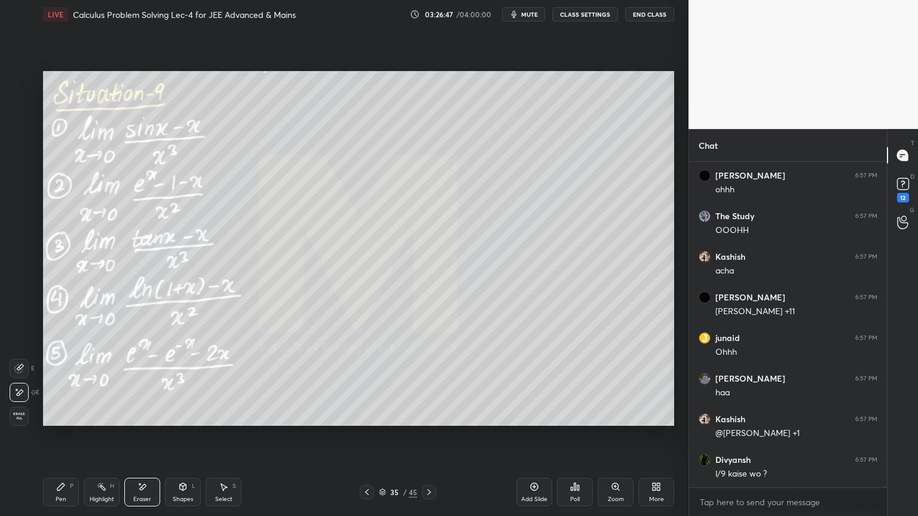
drag, startPoint x: 103, startPoint y: 491, endPoint x: 93, endPoint y: 491, distance: 10.8
click at [103, 491] on icon at bounding box center [102, 487] width 10 height 10
click at [68, 489] on div "Pen P" at bounding box center [61, 492] width 36 height 29
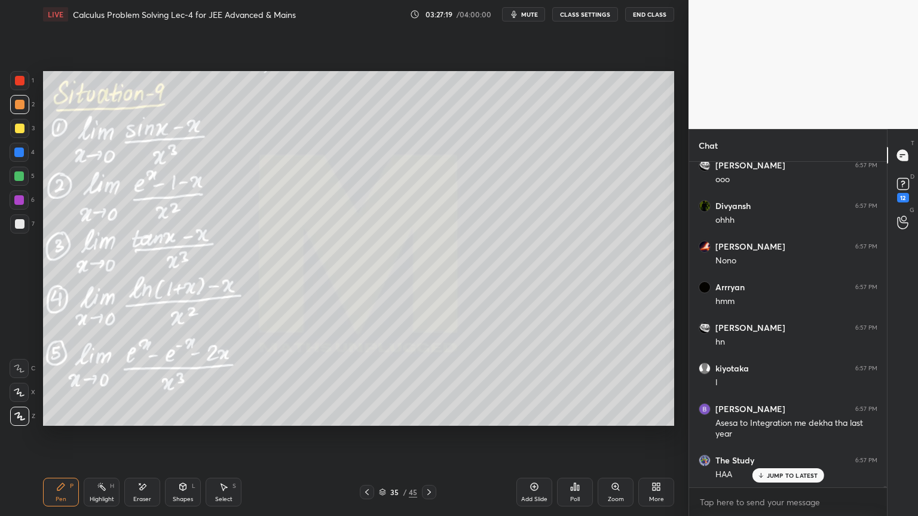
scroll to position [72903, 0]
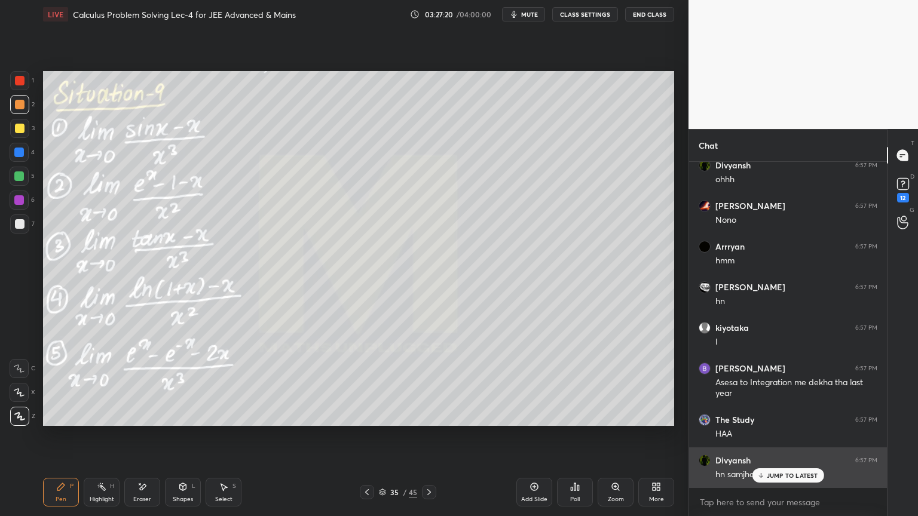
click at [795, 476] on p "JUMP TO LATEST" at bounding box center [792, 475] width 51 height 7
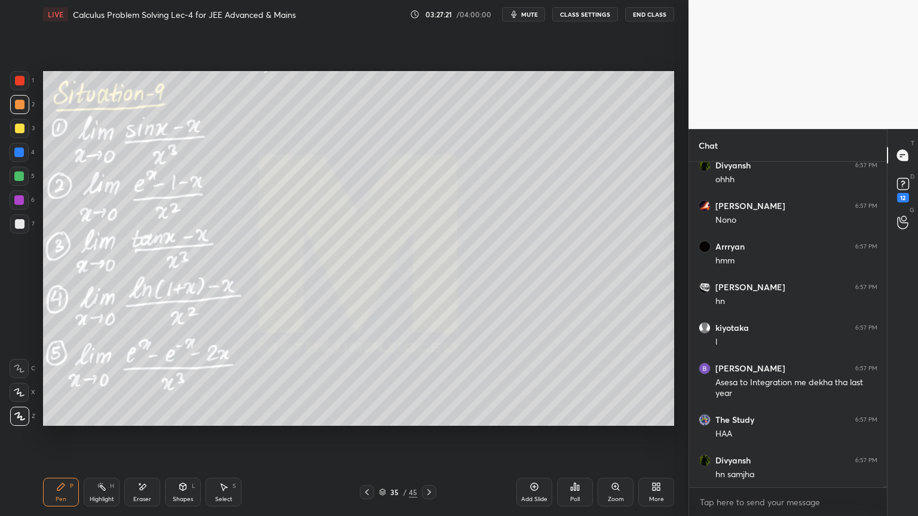
scroll to position [72943, 0]
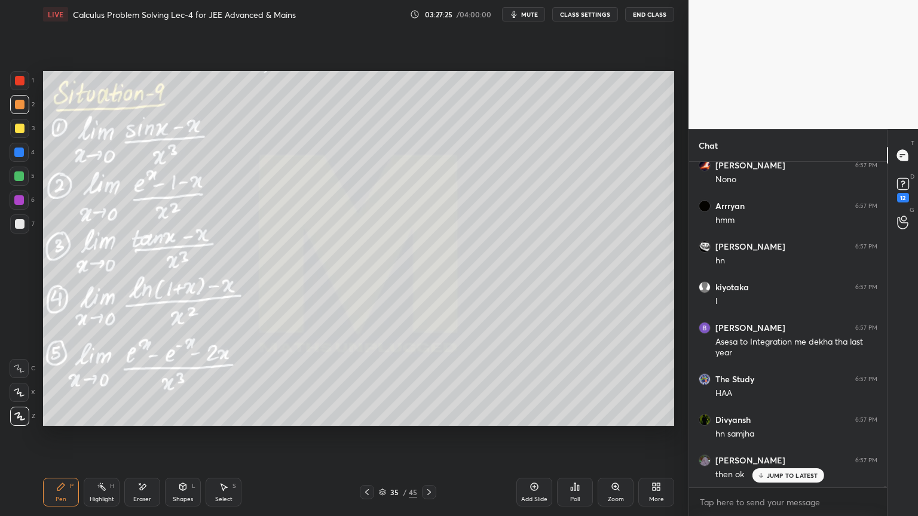
click at [226, 497] on div "Select" at bounding box center [223, 500] width 17 height 6
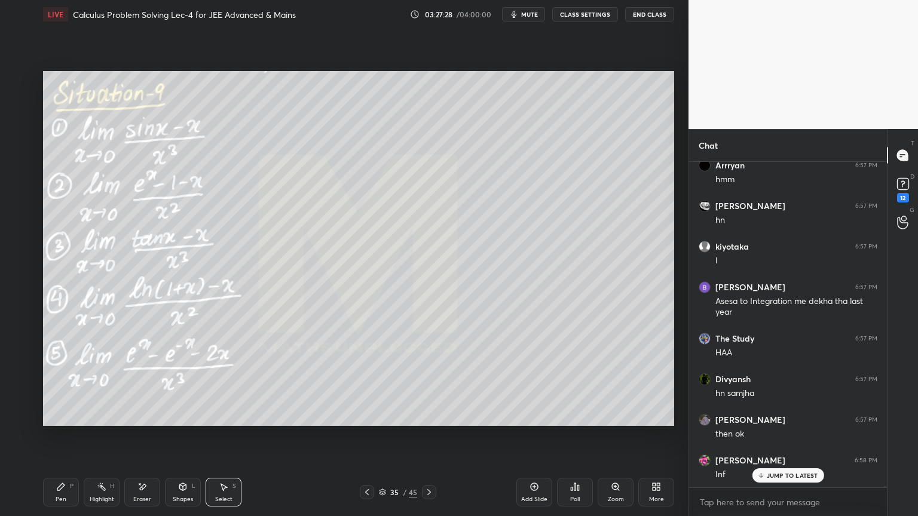
scroll to position [73024, 0]
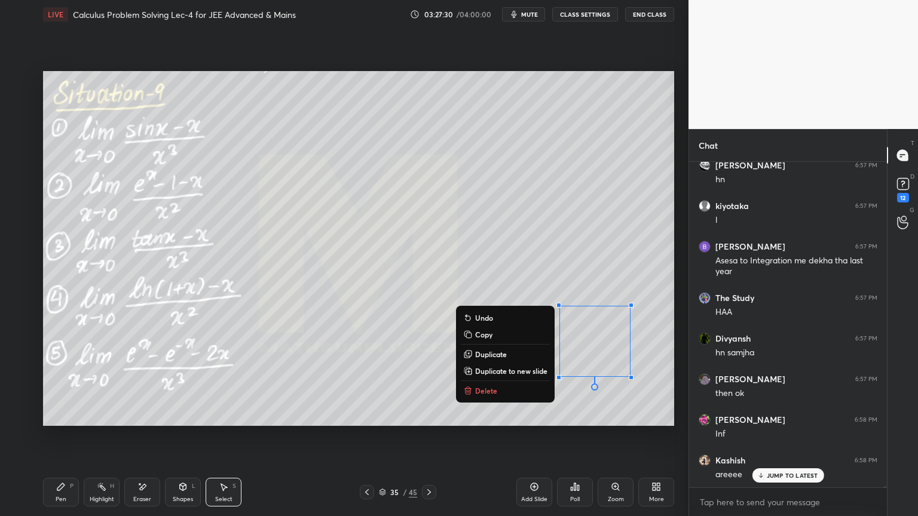
drag, startPoint x: 646, startPoint y: 298, endPoint x: 490, endPoint y: 375, distance: 174.8
click at [443, 436] on div "0 ° Undo Copy Duplicate Duplicate to new slide Delete Setting up your live clas…" at bounding box center [358, 249] width 641 height 440
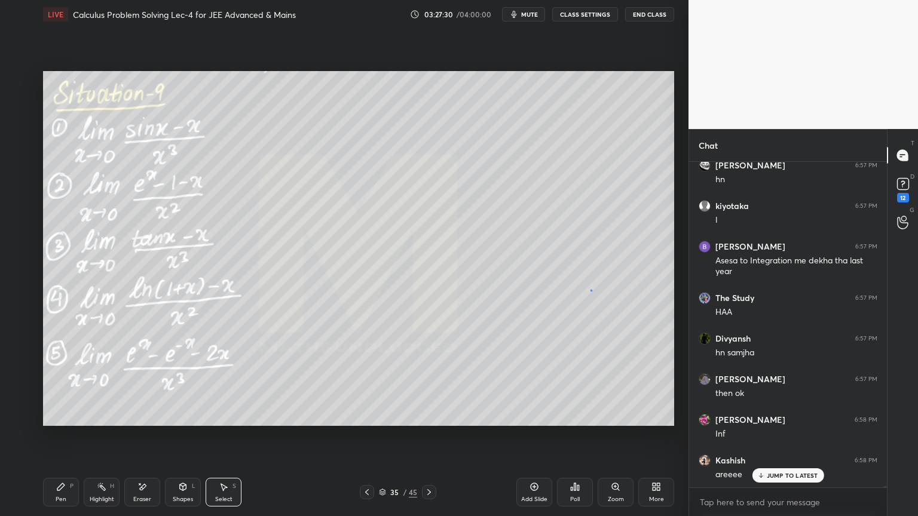
click at [592, 289] on div "0 ° Undo Copy Duplicate Duplicate to new slide Delete" at bounding box center [358, 248] width 631 height 355
drag, startPoint x: 103, startPoint y: 489, endPoint x: 78, endPoint y: 489, distance: 25.7
click at [102, 489] on icon at bounding box center [102, 487] width 10 height 10
drag, startPoint x: 61, startPoint y: 490, endPoint x: 217, endPoint y: 431, distance: 167.1
click at [61, 490] on icon at bounding box center [61, 487] width 10 height 10
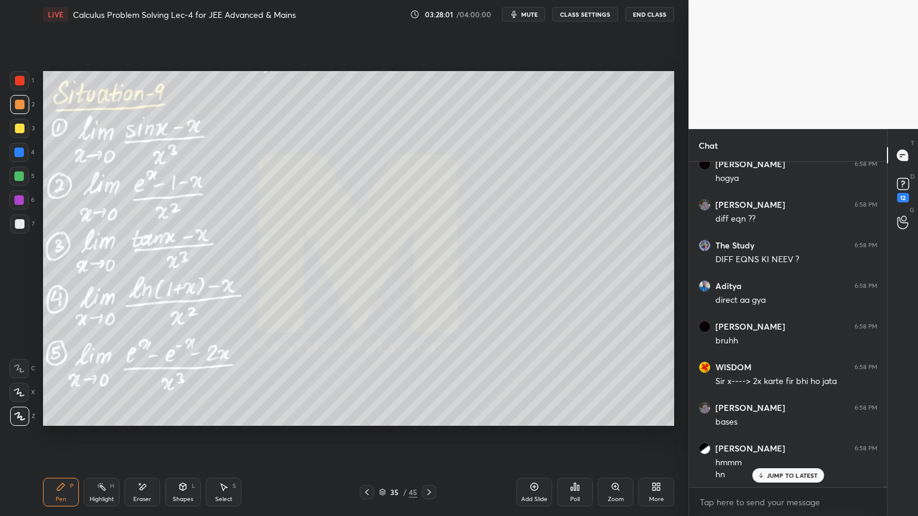
scroll to position [73808, 0]
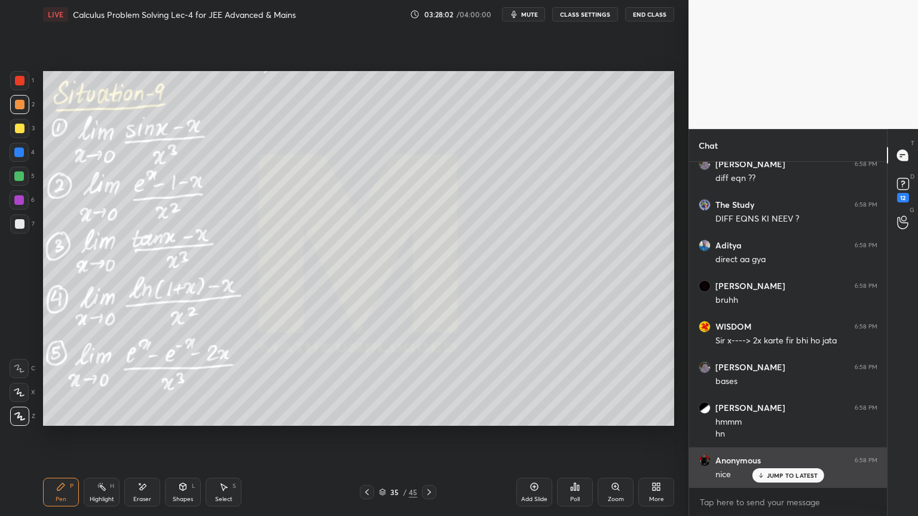
click at [795, 471] on div "JUMP TO LATEST" at bounding box center [788, 475] width 72 height 14
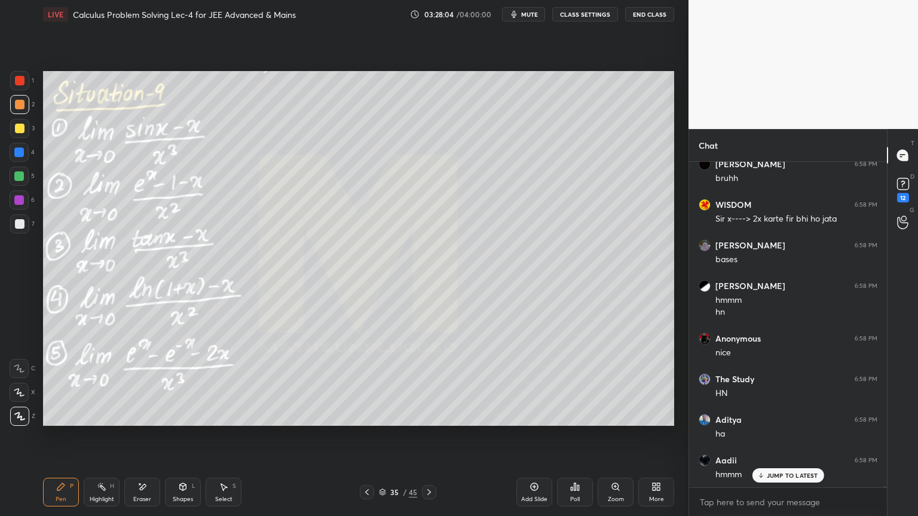
scroll to position [74012, 0]
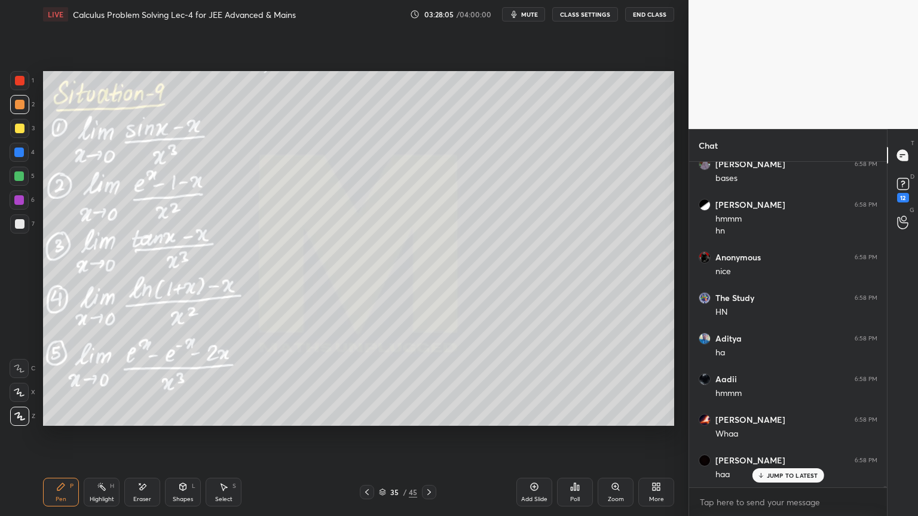
click at [22, 224] on div at bounding box center [20, 224] width 10 height 10
drag, startPoint x: 21, startPoint y: 79, endPoint x: 39, endPoint y: 105, distance: 31.8
click at [20, 79] on div at bounding box center [20, 81] width 10 height 10
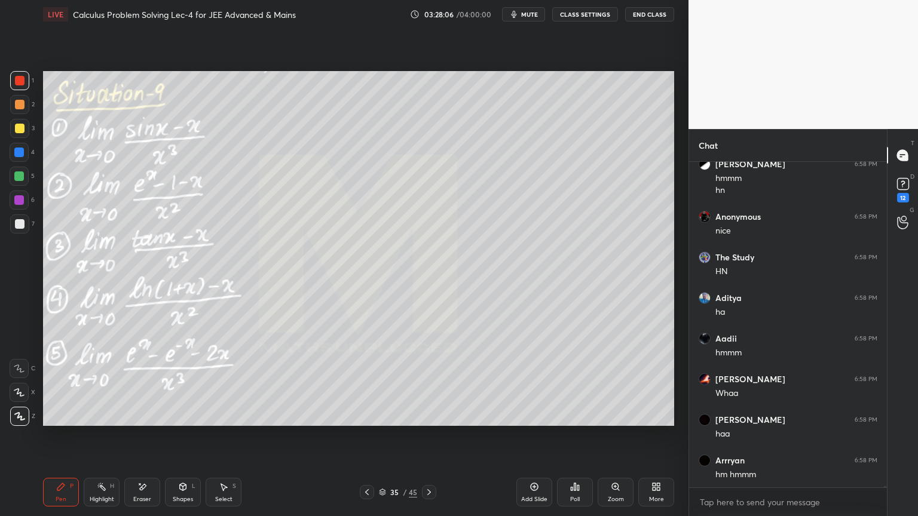
scroll to position [74093, 0]
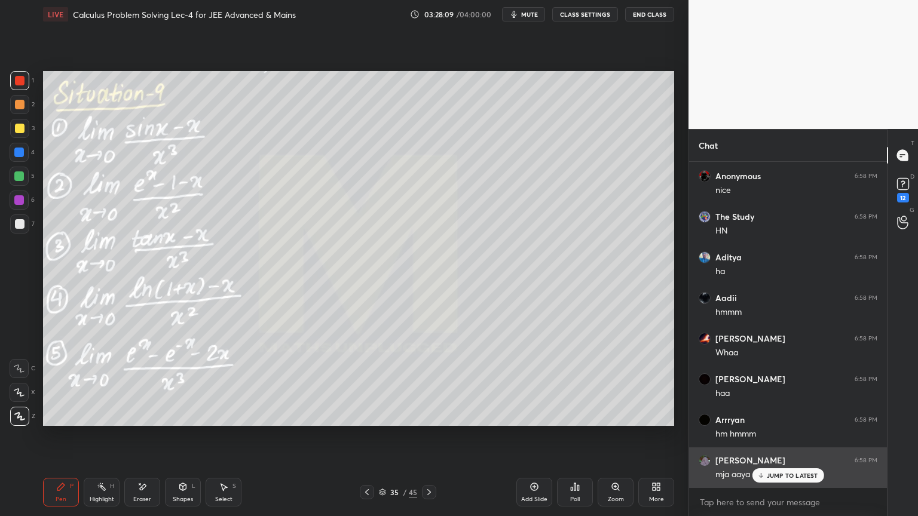
click at [764, 476] on icon at bounding box center [760, 475] width 8 height 7
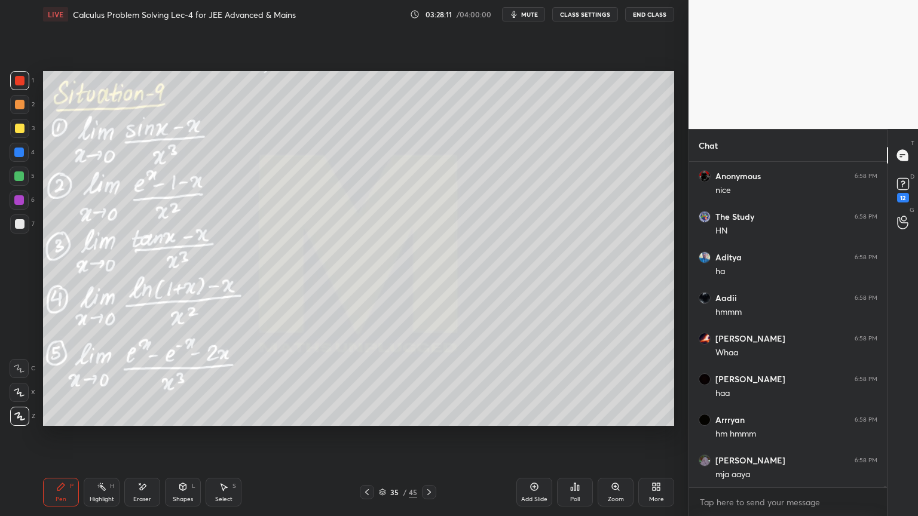
scroll to position [74133, 0]
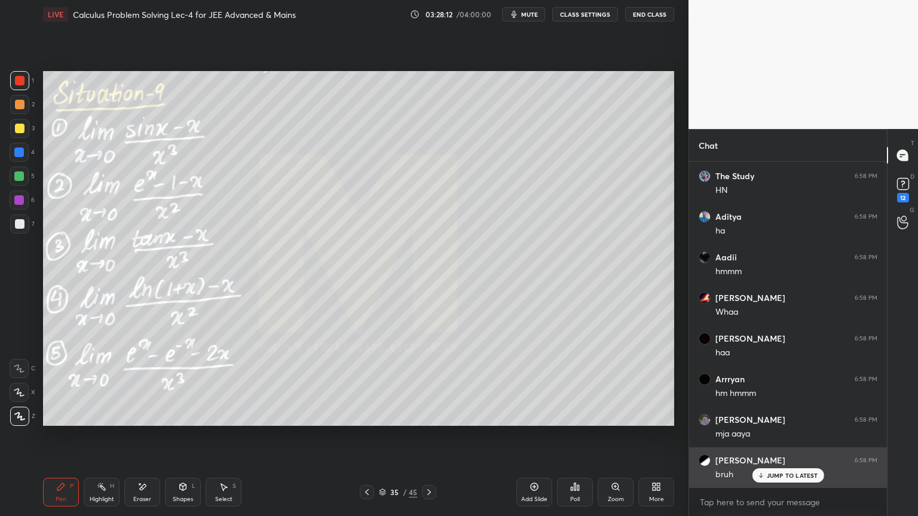
click at [779, 482] on div "JUMP TO LATEST" at bounding box center [788, 475] width 72 height 14
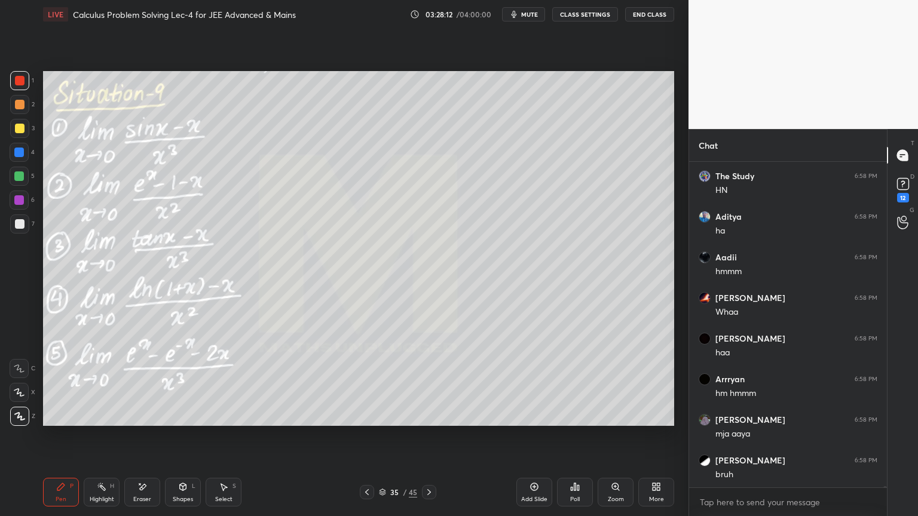
scroll to position [74174, 0]
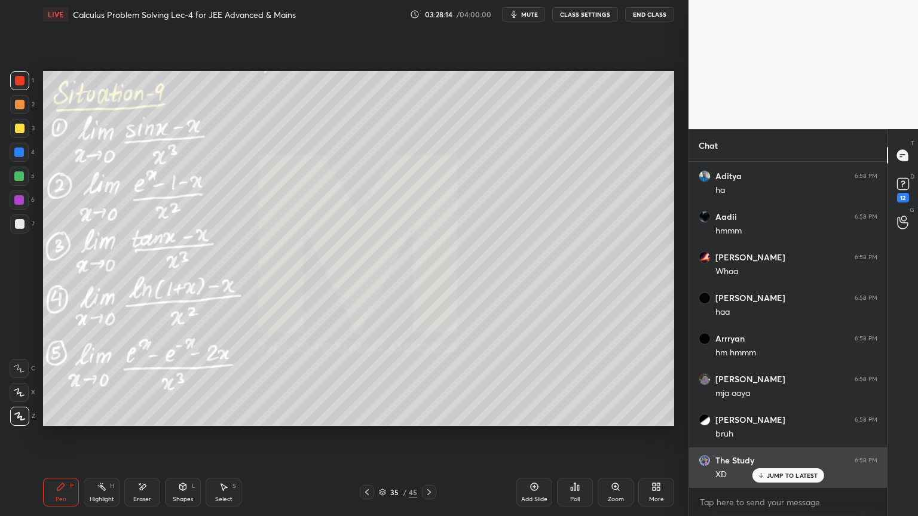
click at [783, 473] on p "JUMP TO LATEST" at bounding box center [792, 475] width 51 height 7
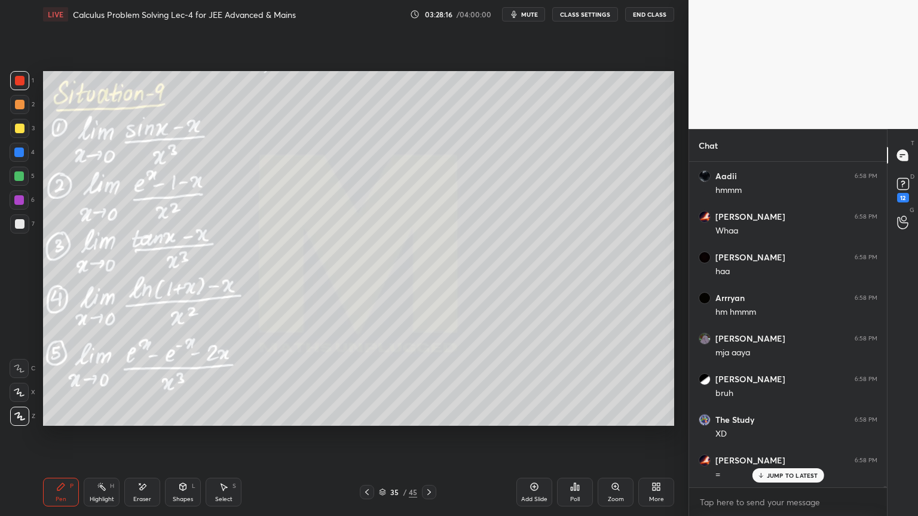
scroll to position [74255, 0]
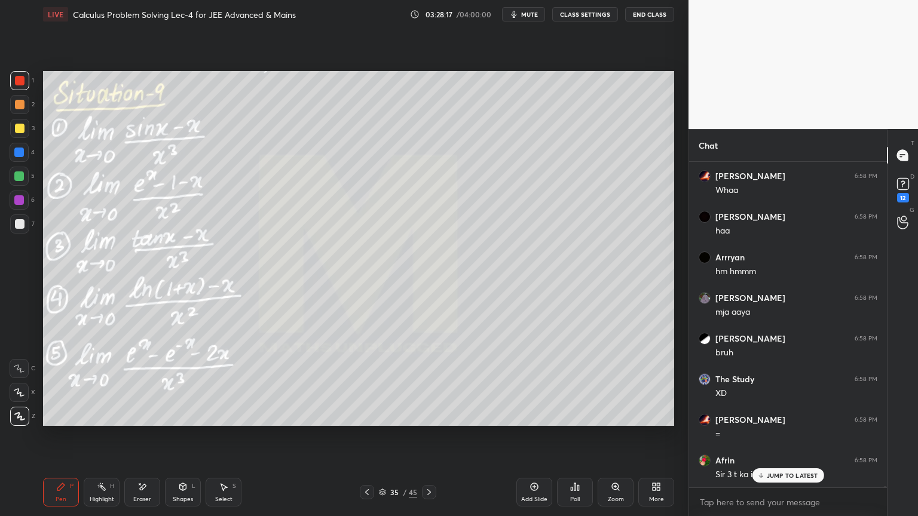
click at [783, 471] on div "JUMP TO LATEST" at bounding box center [788, 475] width 72 height 14
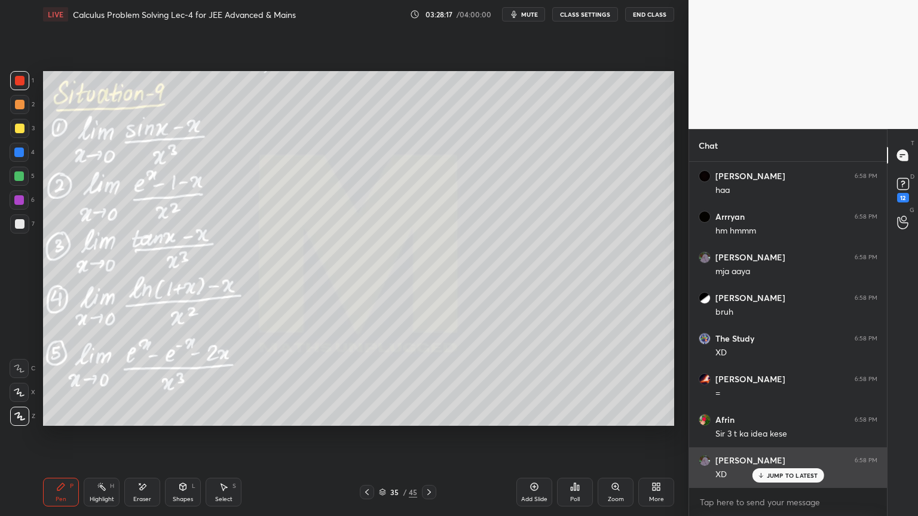
click at [783, 474] on p "JUMP TO LATEST" at bounding box center [792, 475] width 51 height 7
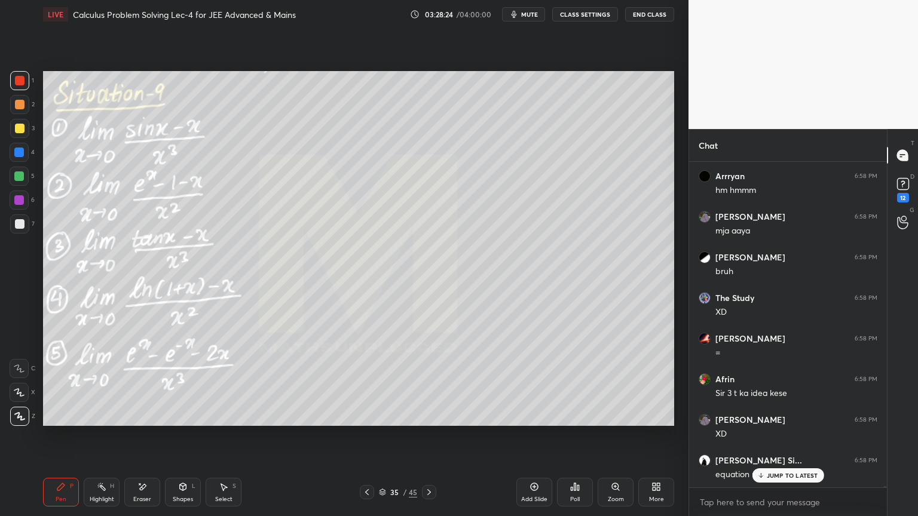
scroll to position [74377, 0]
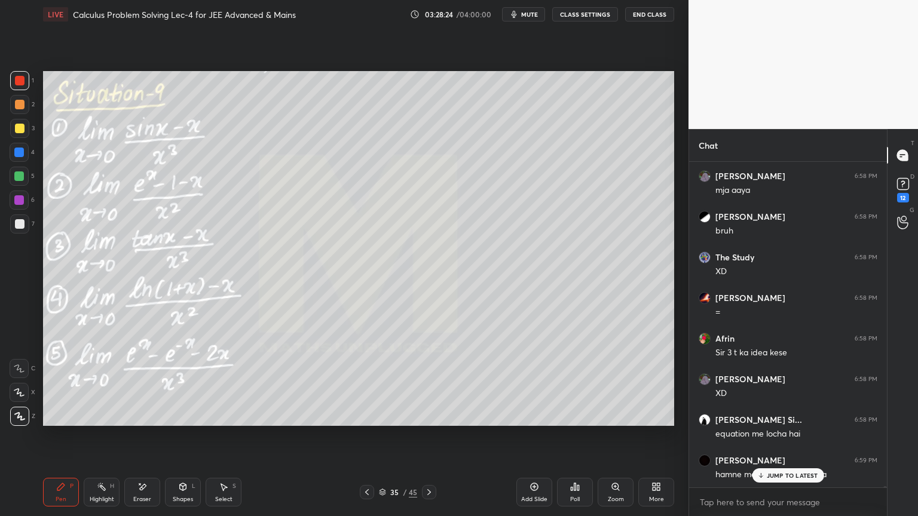
click at [144, 489] on icon at bounding box center [142, 487] width 10 height 10
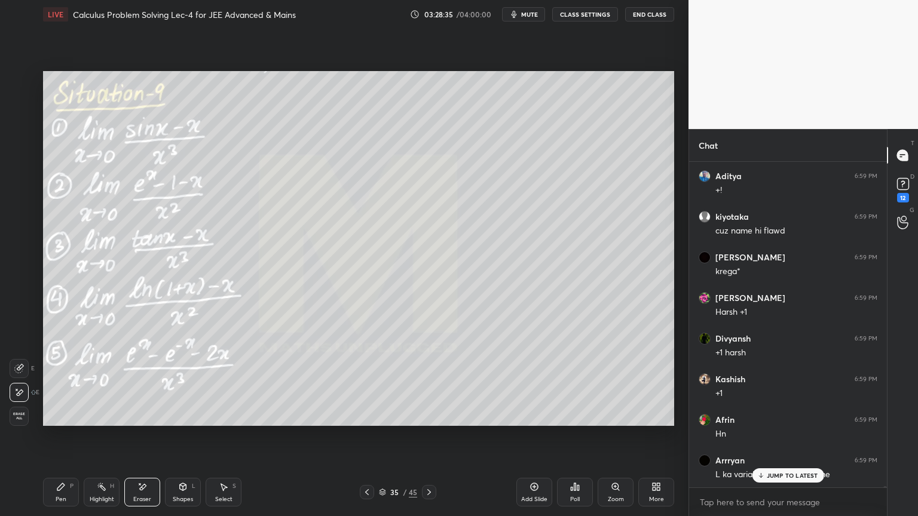
scroll to position [74743, 0]
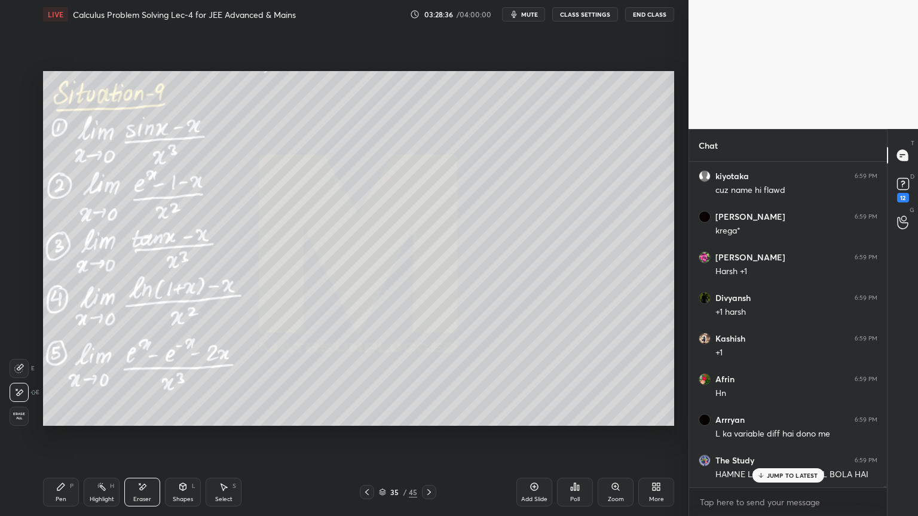
drag, startPoint x: 92, startPoint y: 495, endPoint x: 76, endPoint y: 491, distance: 16.1
click at [91, 494] on div "Highlight H" at bounding box center [102, 492] width 36 height 29
drag, startPoint x: 65, startPoint y: 488, endPoint x: 73, endPoint y: 479, distance: 12.3
click at [60, 486] on icon at bounding box center [61, 487] width 10 height 10
click at [27, 225] on div at bounding box center [19, 224] width 19 height 19
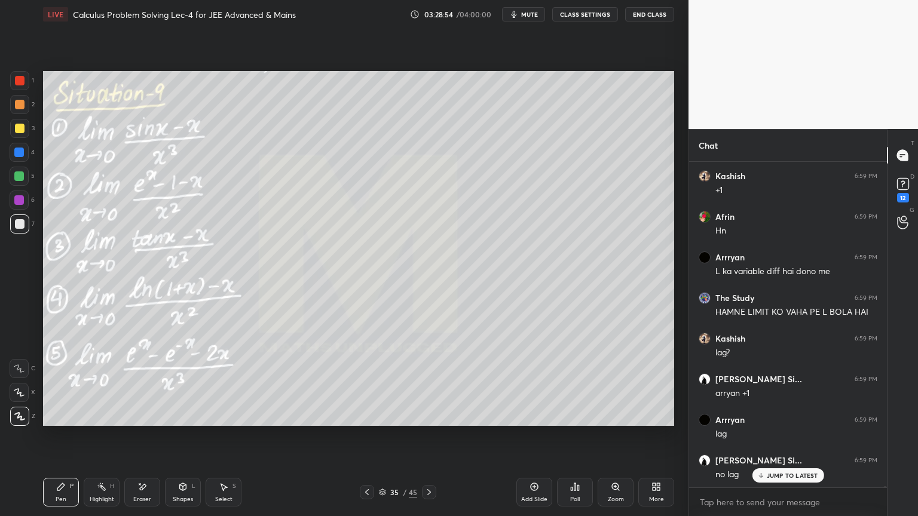
scroll to position [74946, 0]
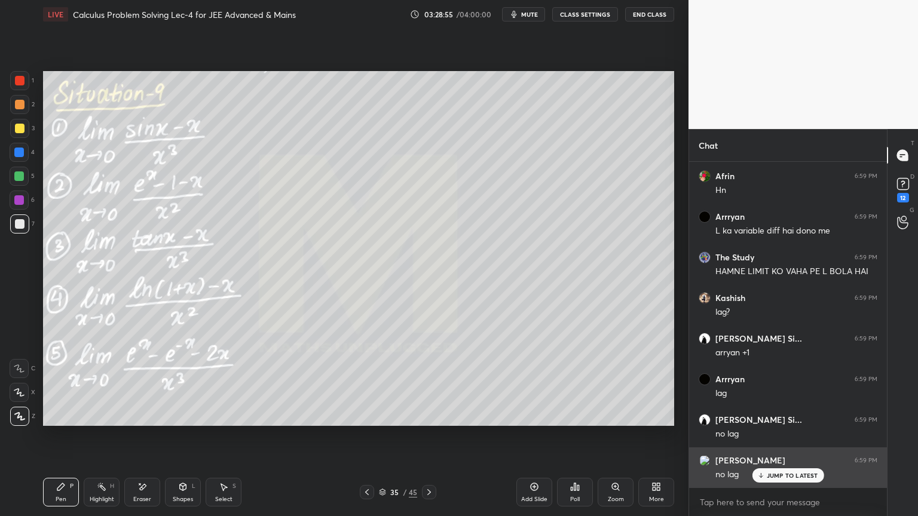
click at [782, 474] on p "JUMP TO LATEST" at bounding box center [792, 475] width 51 height 7
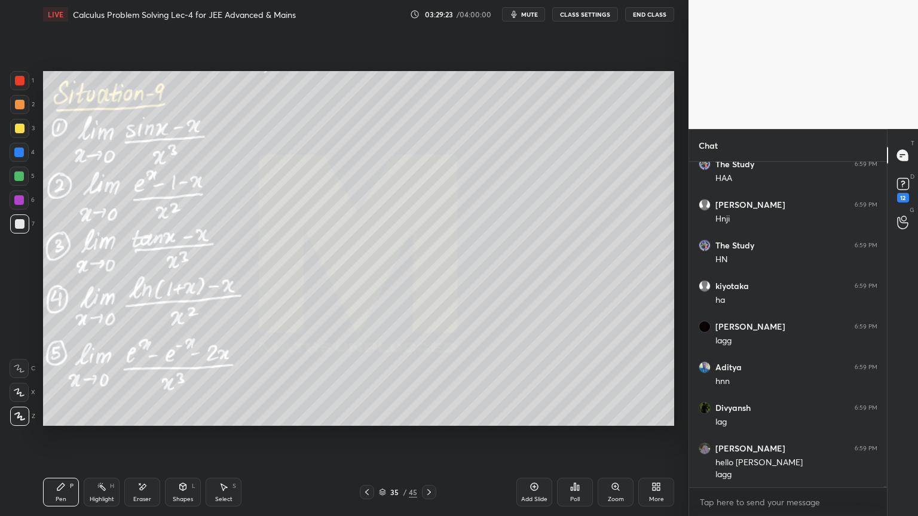
scroll to position [75730, 0]
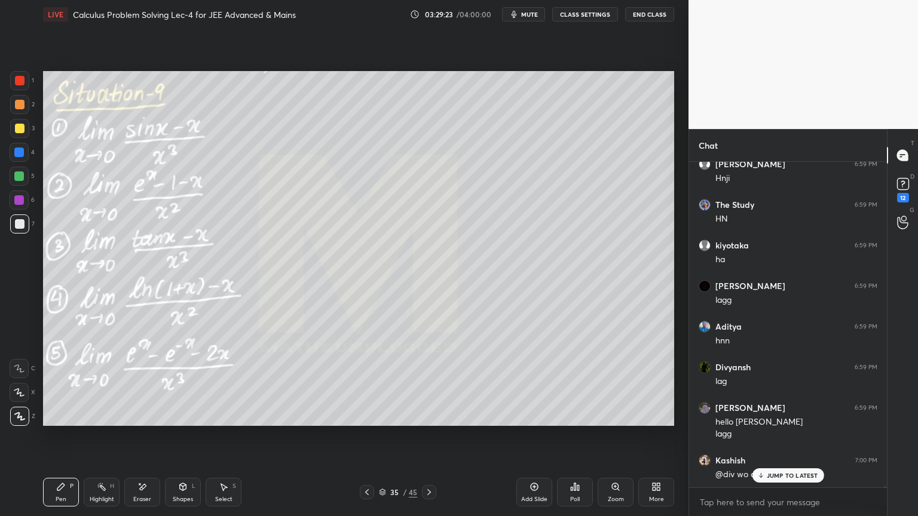
drag, startPoint x: 148, startPoint y: 493, endPoint x: 171, endPoint y: 448, distance: 50.8
click at [149, 492] on div "Eraser" at bounding box center [142, 492] width 36 height 29
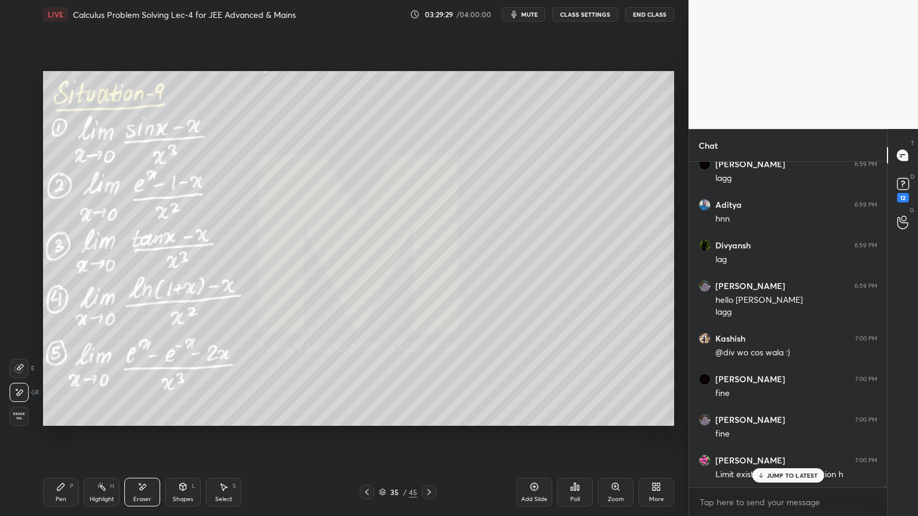
scroll to position [75892, 0]
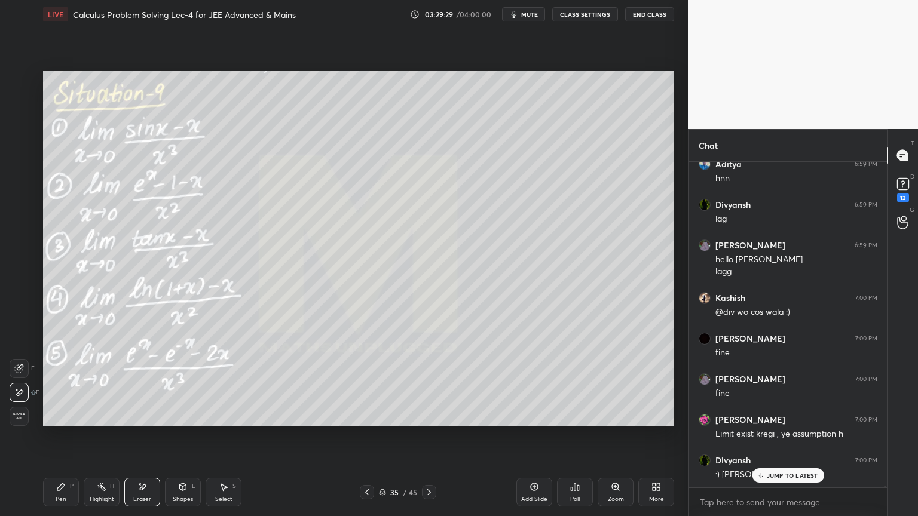
click at [110, 486] on div "H" at bounding box center [112, 486] width 4 height 6
drag, startPoint x: 78, startPoint y: 488, endPoint x: 91, endPoint y: 483, distance: 14.0
click at [72, 489] on div "Pen P" at bounding box center [61, 492] width 36 height 29
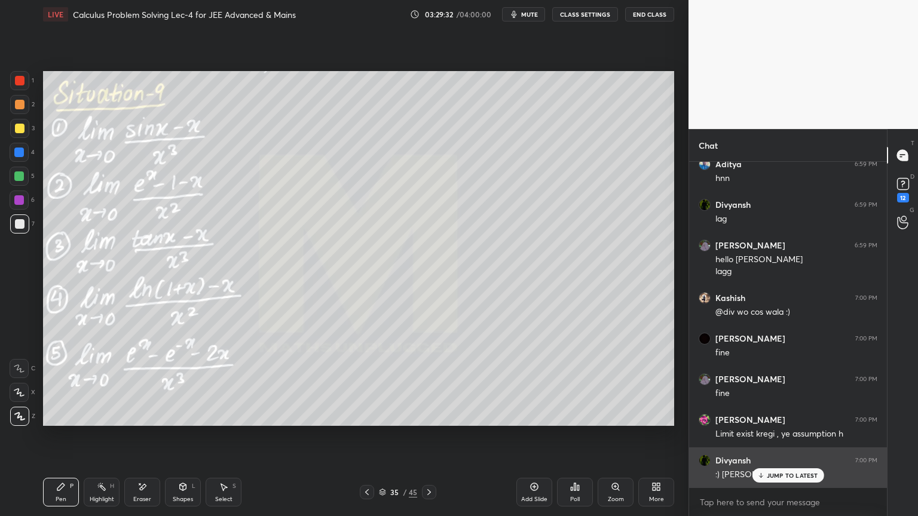
click at [777, 480] on div "JUMP TO LATEST" at bounding box center [788, 475] width 72 height 14
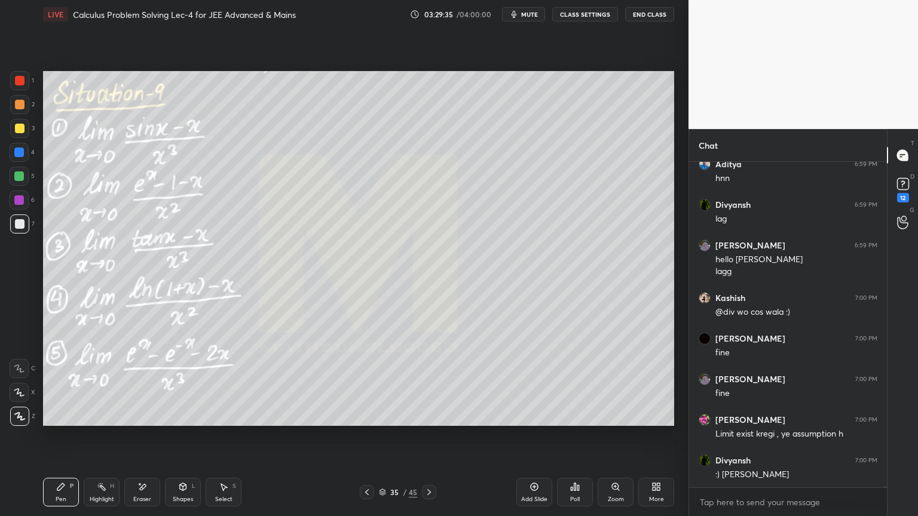
scroll to position [75933, 0]
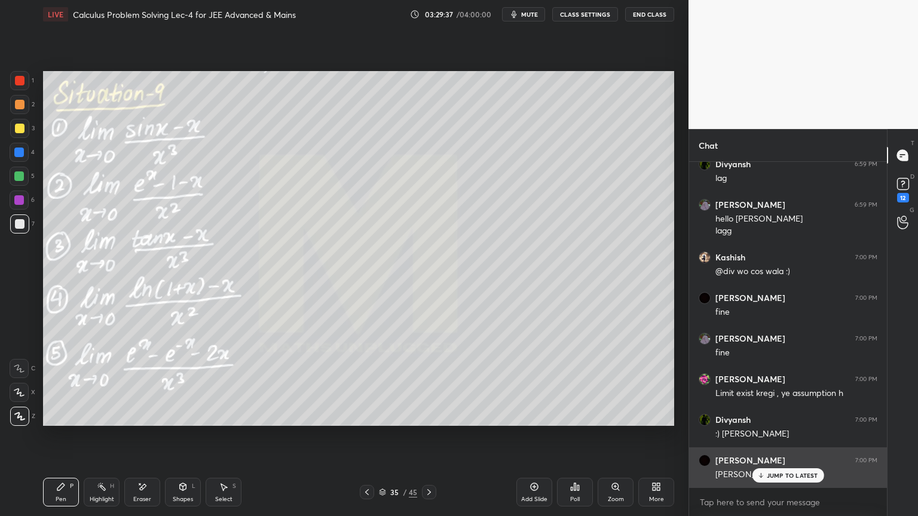
click at [782, 473] on p "JUMP TO LATEST" at bounding box center [792, 475] width 51 height 7
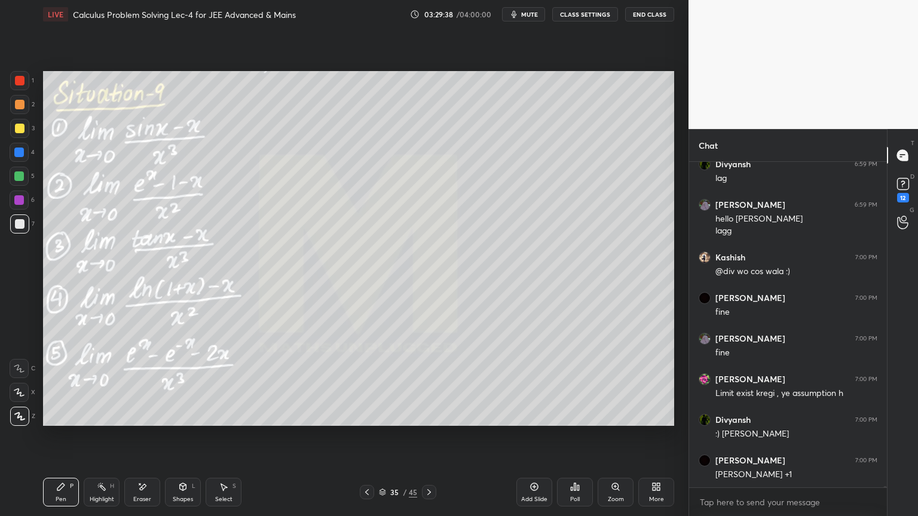
drag, startPoint x: 105, startPoint y: 492, endPoint x: 94, endPoint y: 492, distance: 10.2
click at [102, 492] on div "Highlight H" at bounding box center [102, 492] width 36 height 29
click at [67, 493] on div "Pen P" at bounding box center [61, 492] width 36 height 29
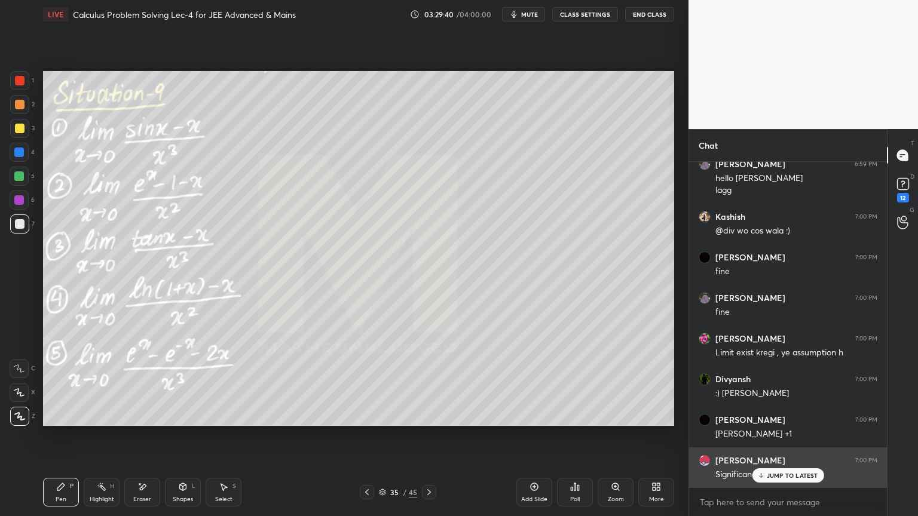
click at [777, 473] on p "JUMP TO LATEST" at bounding box center [792, 475] width 51 height 7
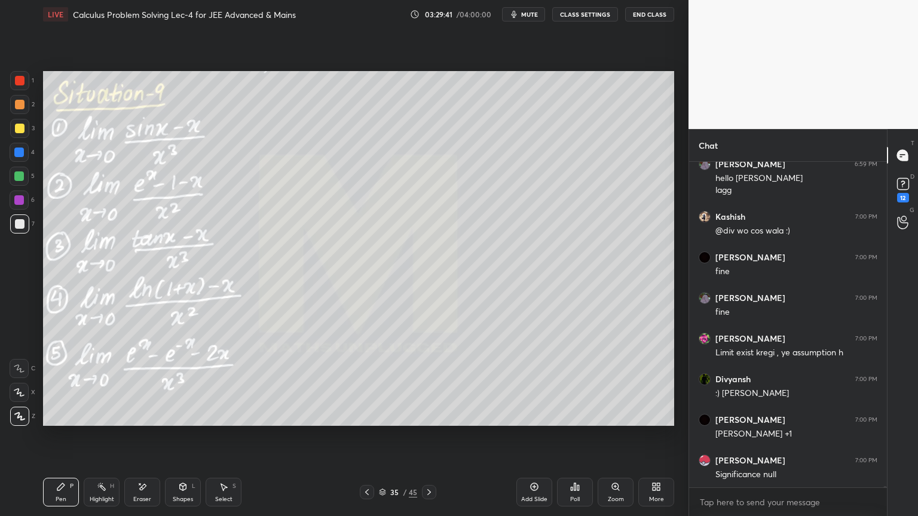
scroll to position [76014, 0]
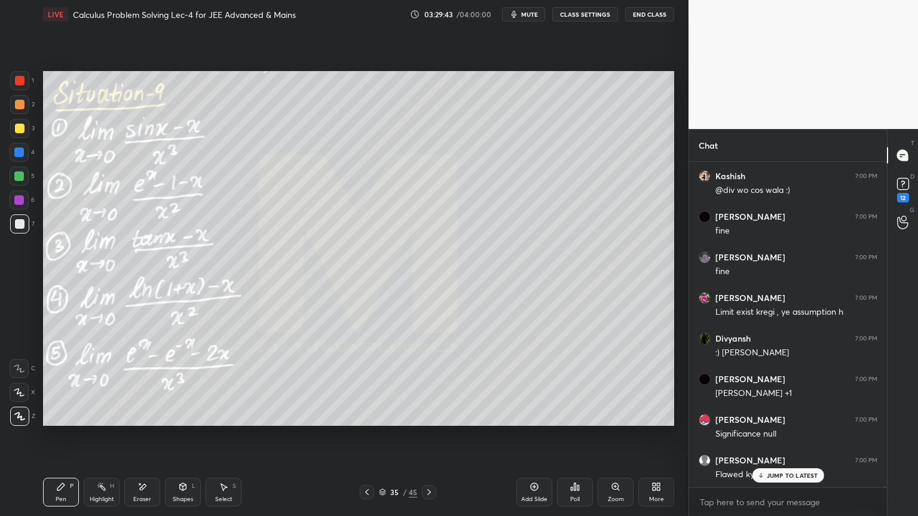
click at [778, 474] on p "JUMP TO LATEST" at bounding box center [792, 475] width 51 height 7
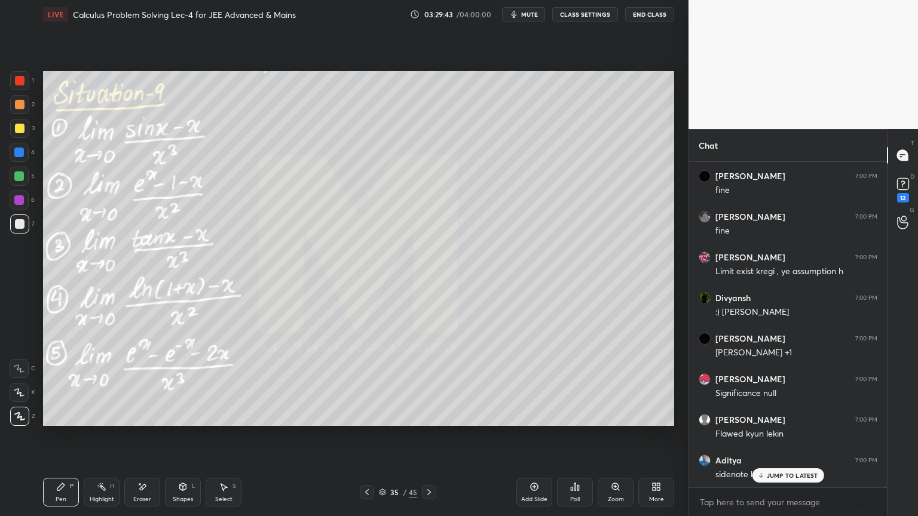
click at [773, 474] on p "JUMP TO LATEST" at bounding box center [792, 475] width 51 height 7
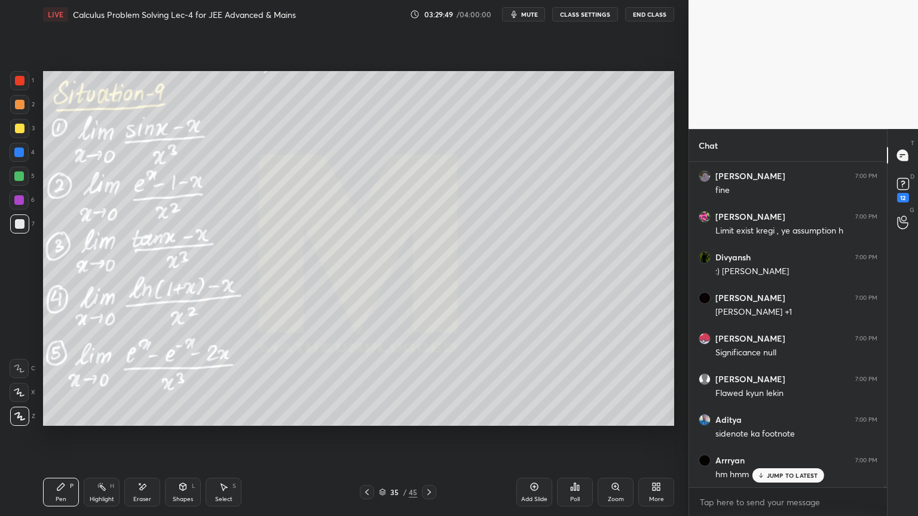
click at [147, 491] on div "Eraser" at bounding box center [142, 492] width 36 height 29
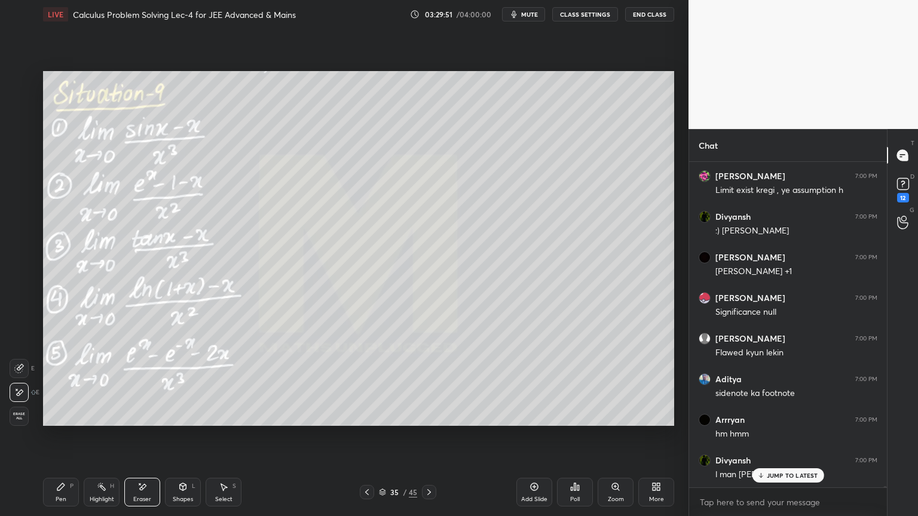
click at [103, 494] on div "Highlight H" at bounding box center [102, 492] width 36 height 29
drag, startPoint x: 66, startPoint y: 491, endPoint x: 166, endPoint y: 451, distance: 107.3
click at [65, 491] on div "Pen P" at bounding box center [61, 492] width 36 height 29
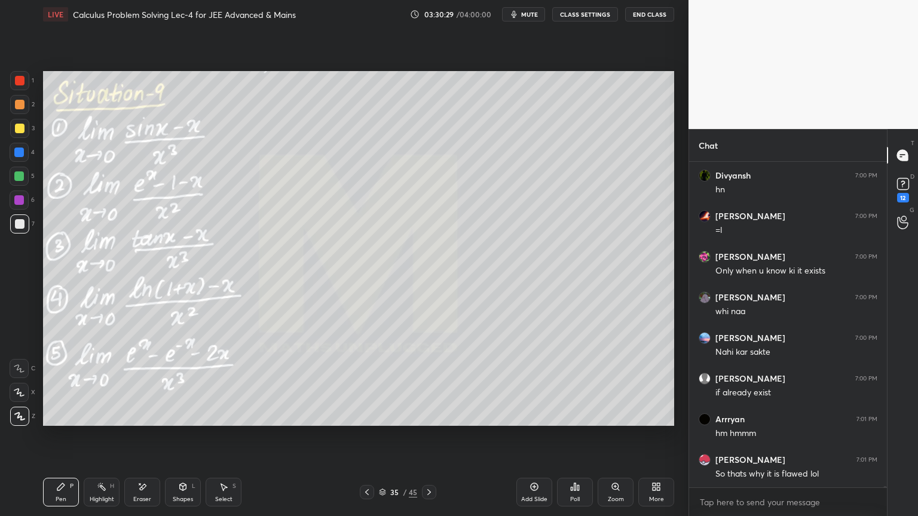
scroll to position [77245, 0]
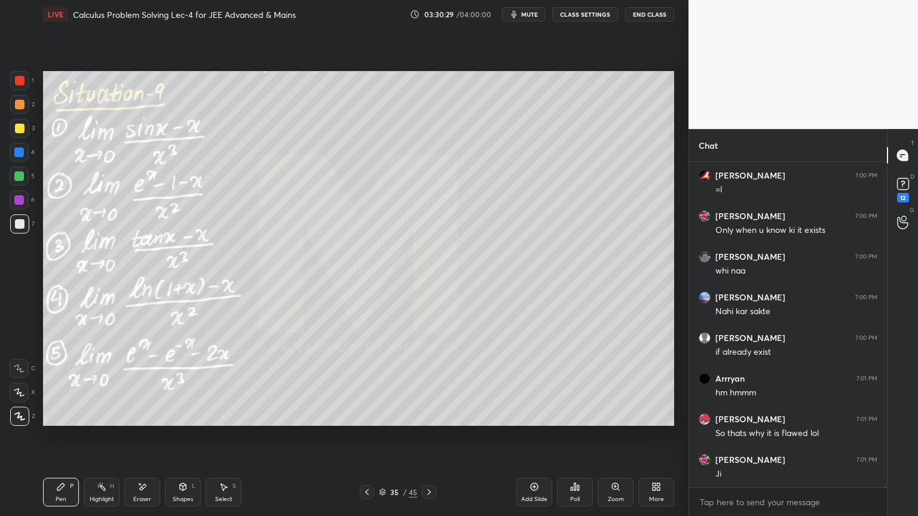
click at [151, 497] on div "Eraser" at bounding box center [142, 492] width 36 height 29
drag, startPoint x: 89, startPoint y: 495, endPoint x: 64, endPoint y: 494, distance: 25.1
click at [89, 494] on div "Highlight H" at bounding box center [102, 492] width 36 height 29
click at [64, 494] on div "Pen P" at bounding box center [61, 492] width 36 height 29
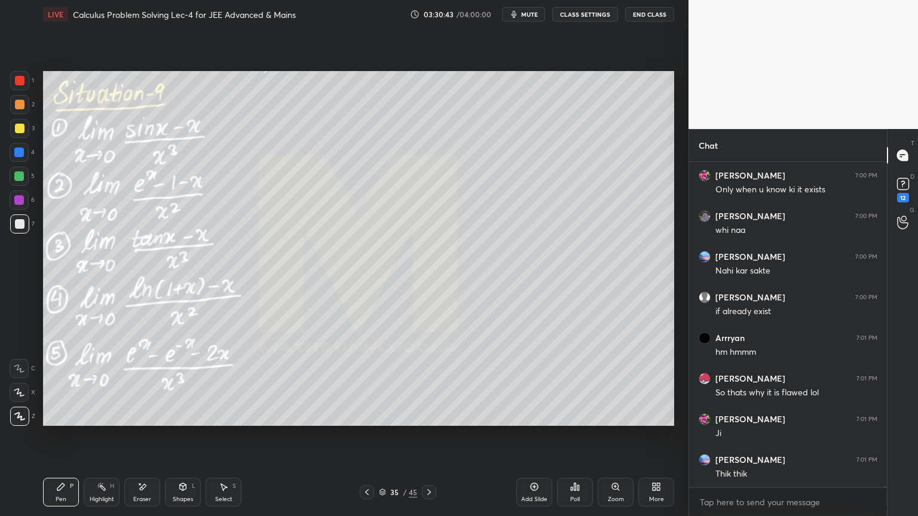
drag, startPoint x: 138, startPoint y: 500, endPoint x: 125, endPoint y: 442, distance: 58.8
click at [139, 500] on div "Eraser" at bounding box center [142, 500] width 18 height 6
click at [95, 484] on div "Highlight H" at bounding box center [102, 492] width 36 height 29
click at [68, 484] on div "Pen P" at bounding box center [61, 492] width 36 height 29
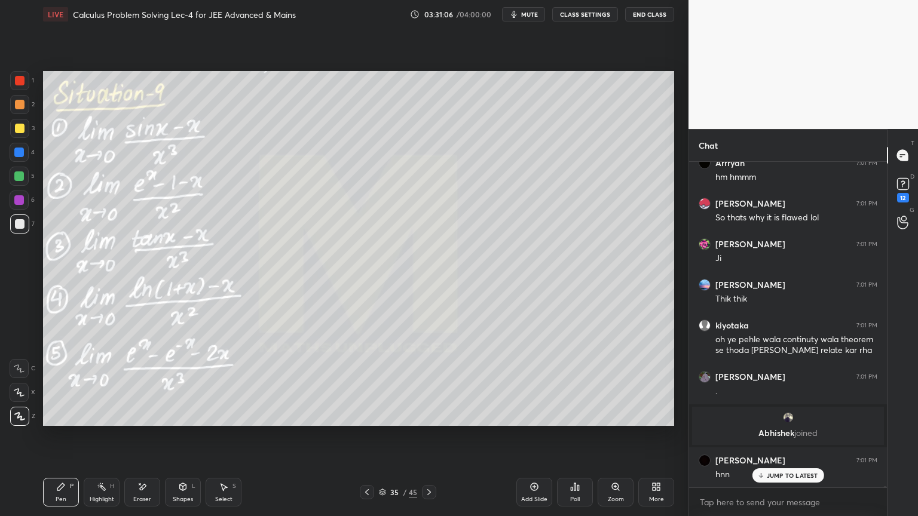
scroll to position [73813, 0]
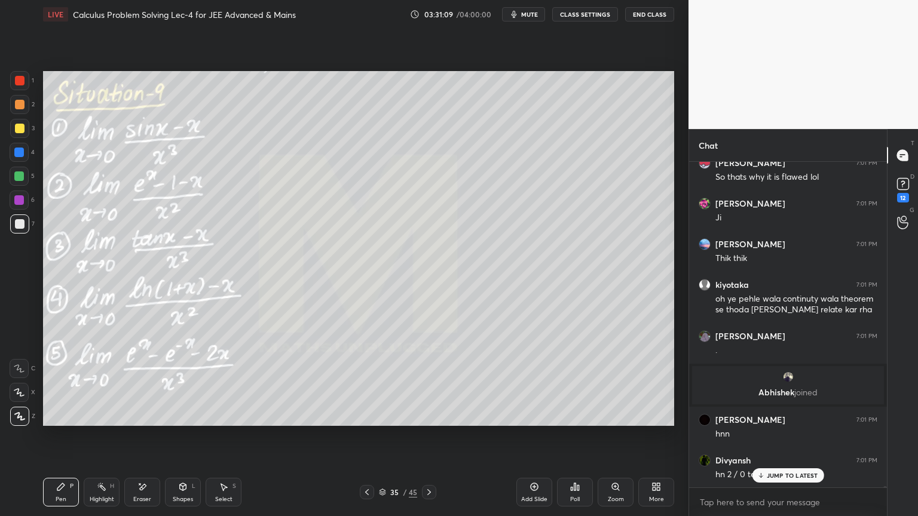
click at [140, 480] on div "Eraser" at bounding box center [142, 492] width 36 height 29
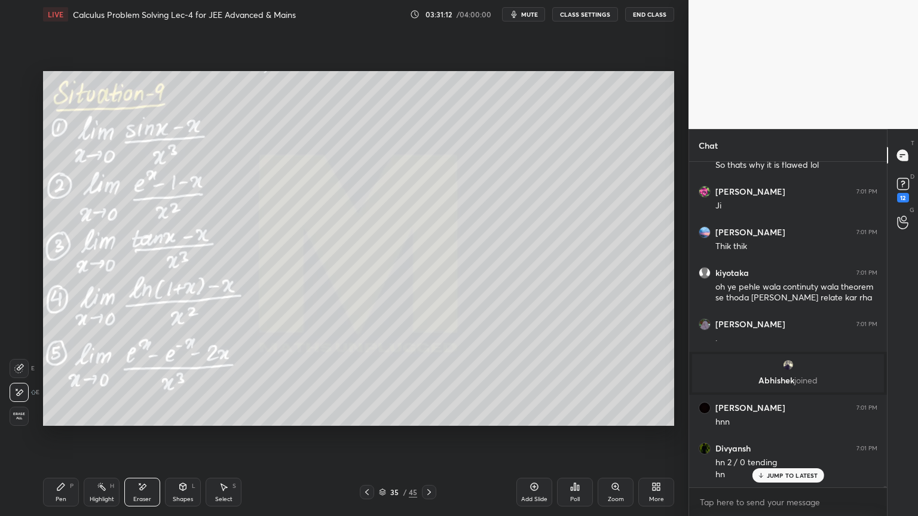
scroll to position [73866, 0]
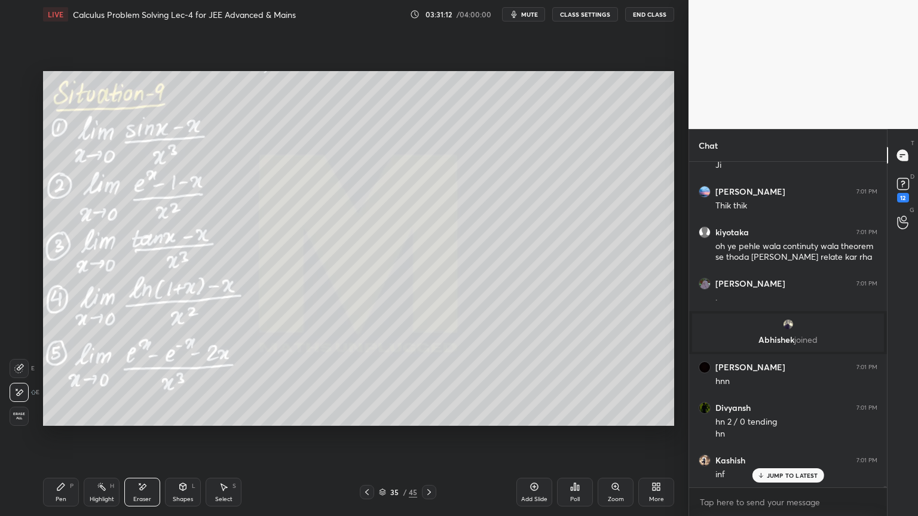
click at [67, 495] on div "Pen P" at bounding box center [61, 492] width 36 height 29
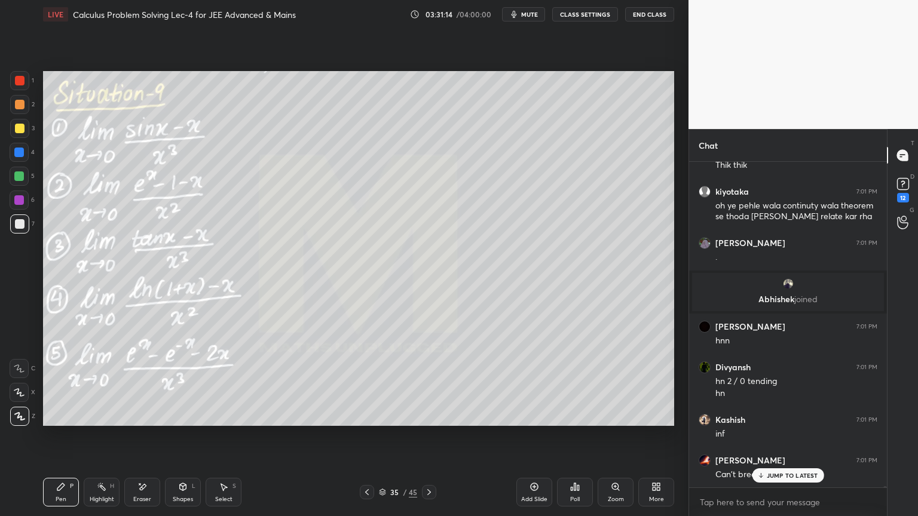
scroll to position [73988, 0]
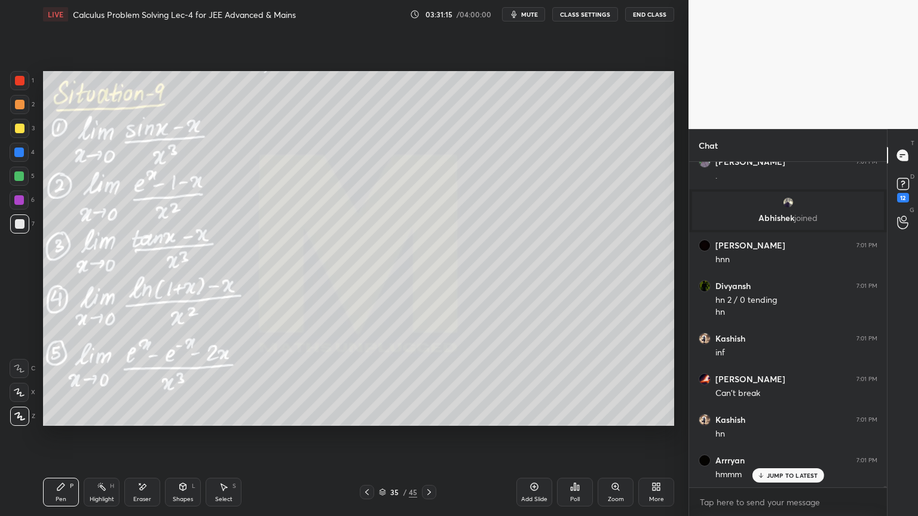
click at [775, 474] on p "JUMP TO LATEST" at bounding box center [792, 475] width 51 height 7
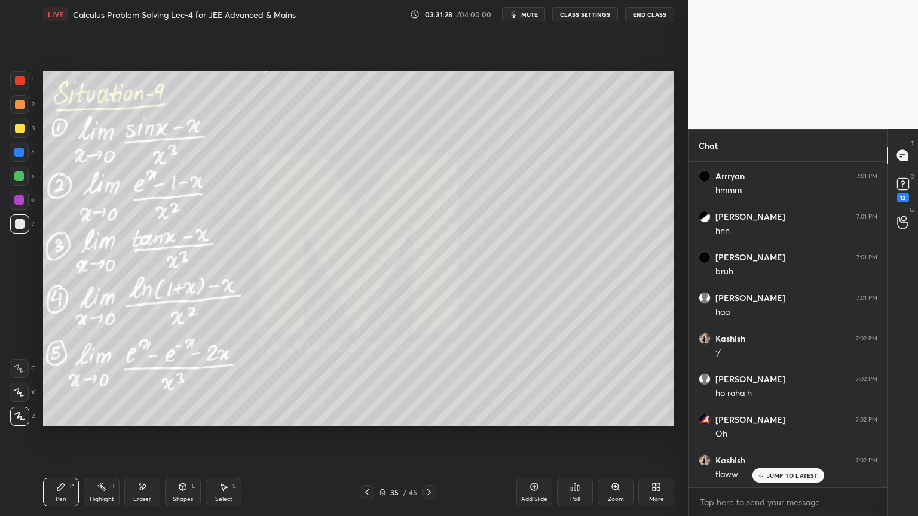
scroll to position [74313, 0]
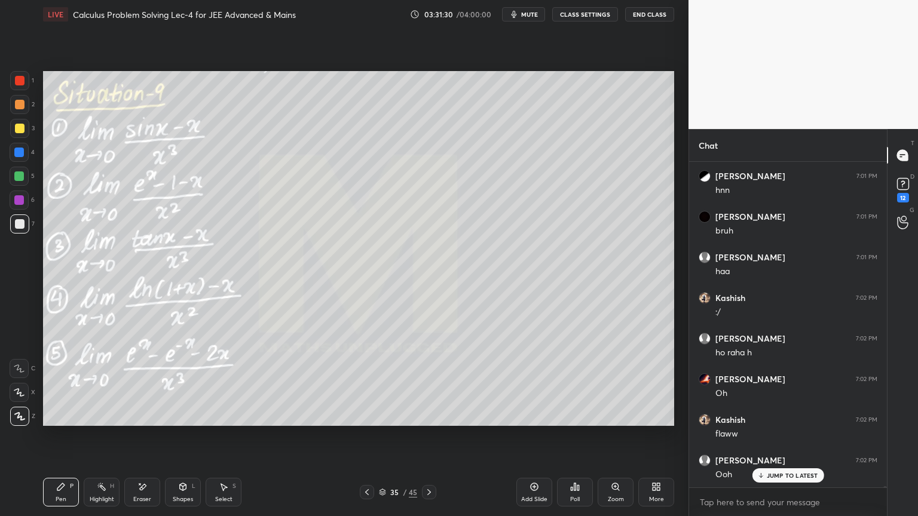
click at [765, 479] on div "JUMP TO LATEST" at bounding box center [788, 475] width 72 height 14
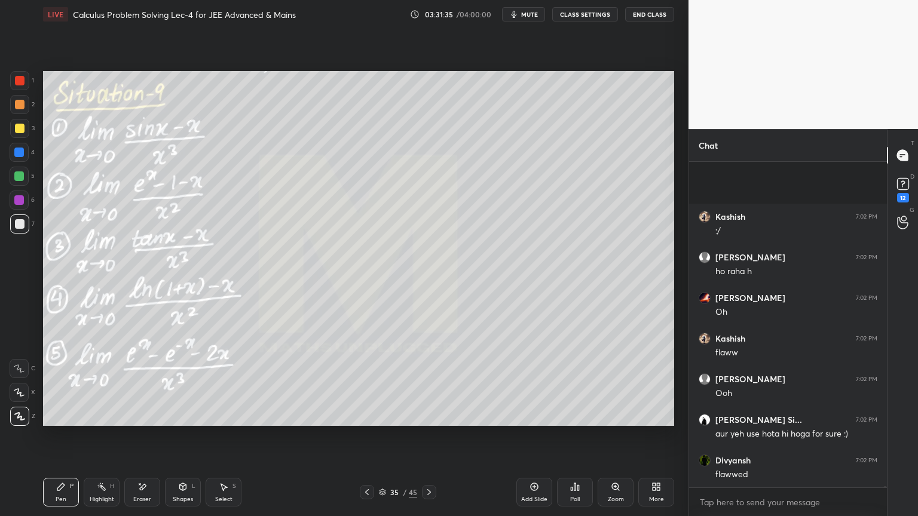
scroll to position [74516, 0]
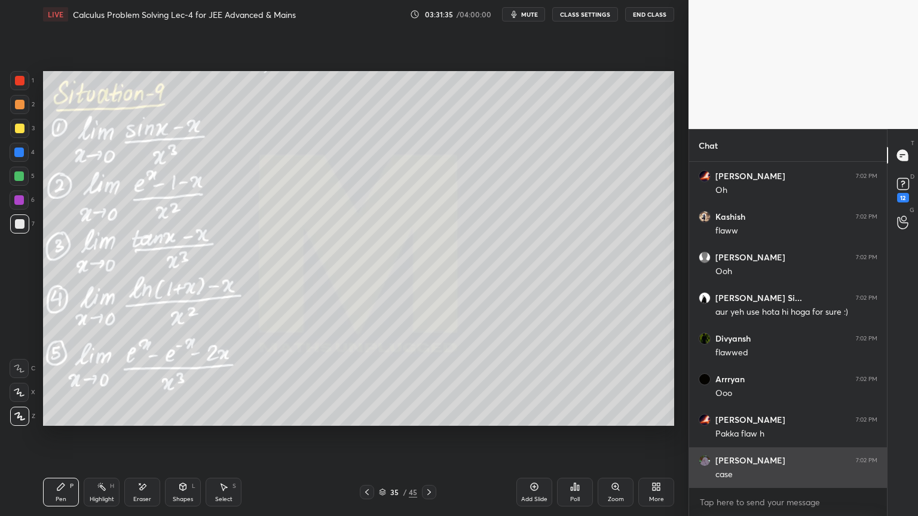
click at [775, 510] on p "JUMP TO LATEST" at bounding box center [792, 513] width 51 height 7
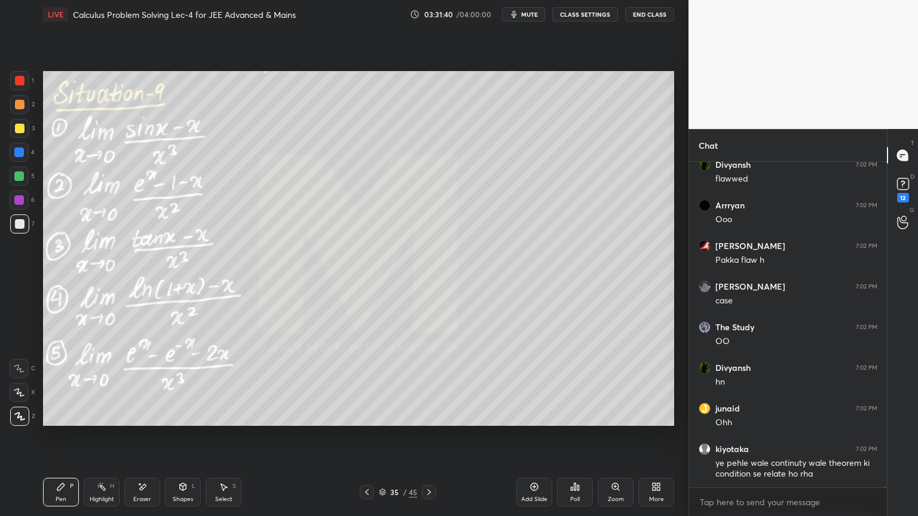
scroll to position [74730, 0]
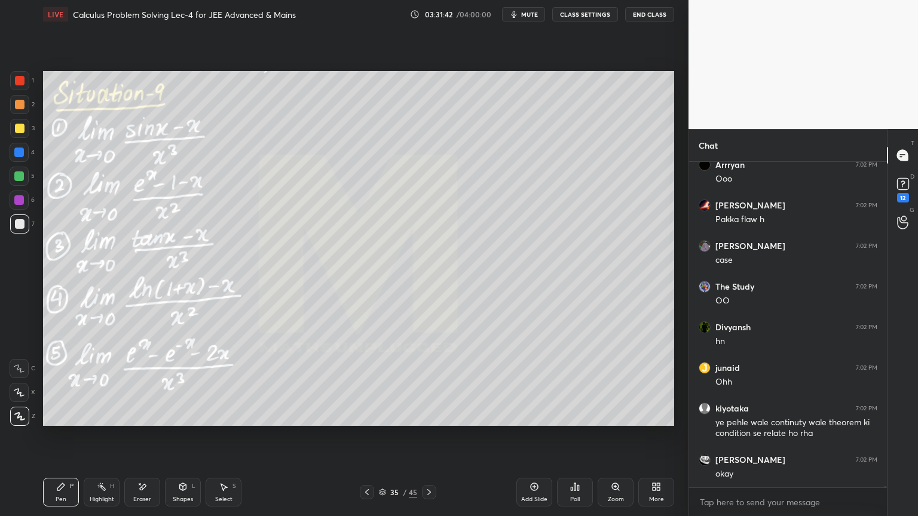
click at [157, 486] on div "Eraser" at bounding box center [142, 492] width 36 height 29
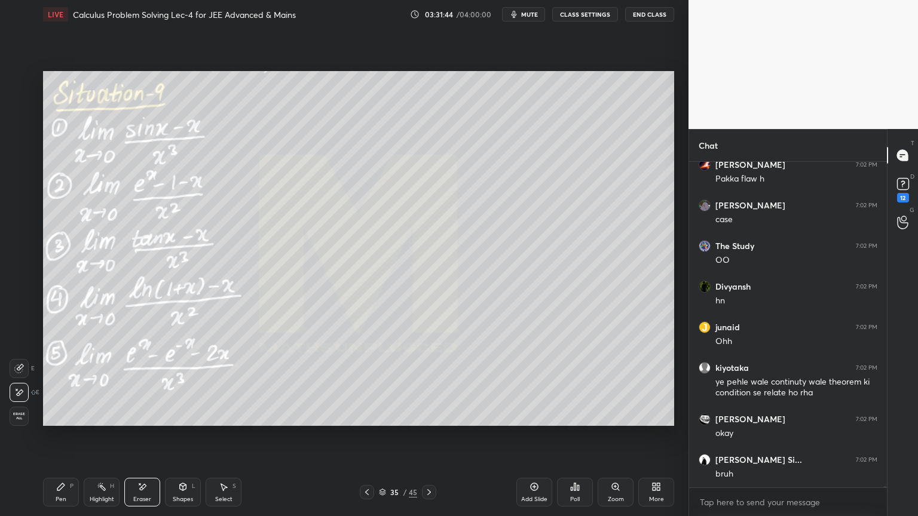
scroll to position [74812, 0]
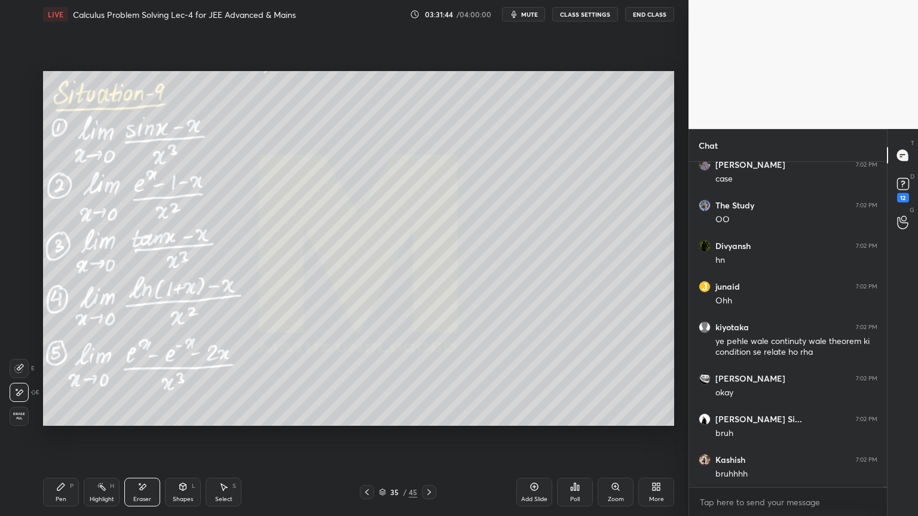
click at [61, 494] on div "Pen P" at bounding box center [61, 492] width 36 height 29
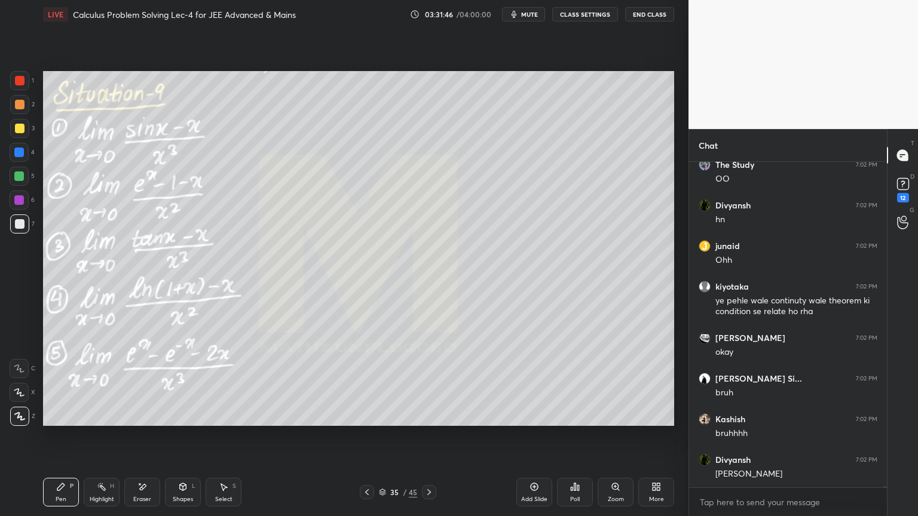
scroll to position [74893, 0]
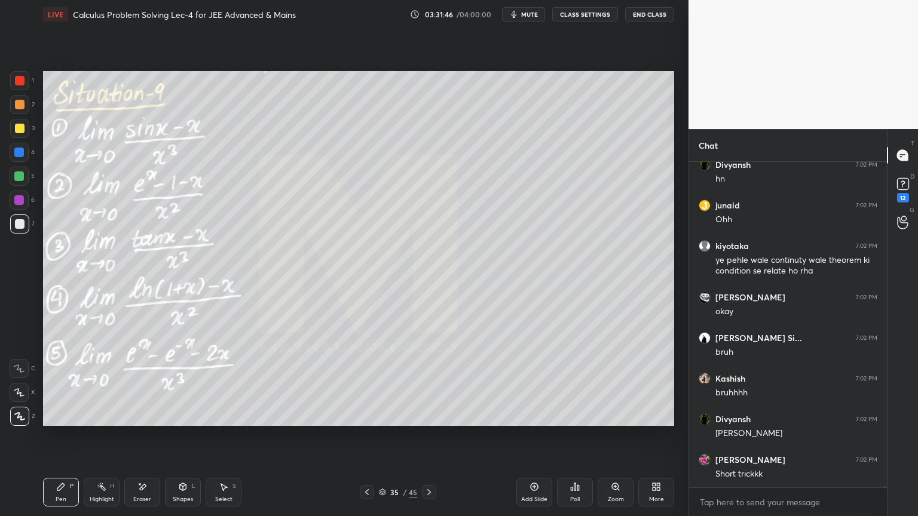
click at [93, 491] on div "Highlight H" at bounding box center [102, 492] width 36 height 29
click at [68, 493] on div "Pen P" at bounding box center [61, 492] width 36 height 29
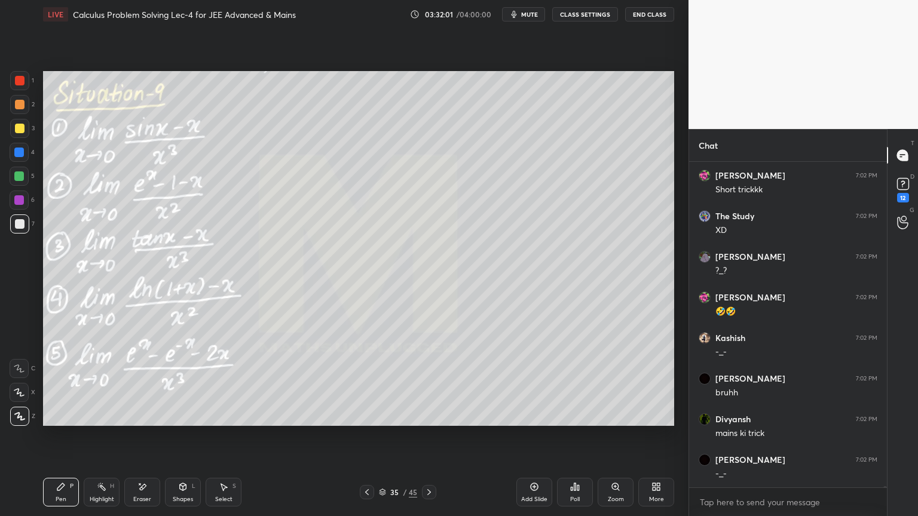
scroll to position [75218, 0]
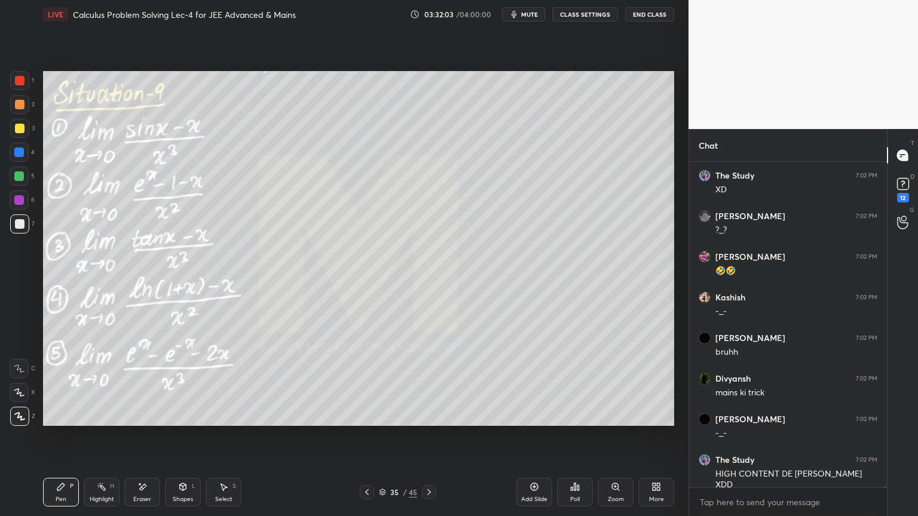
drag, startPoint x: 146, startPoint y: 491, endPoint x: 142, endPoint y: 447, distance: 44.4
click at [146, 492] on div "Eraser" at bounding box center [142, 492] width 36 height 29
drag, startPoint x: 80, startPoint y: 505, endPoint x: 54, endPoint y: 508, distance: 25.9
click at [78, 506] on div "Pen P Highlight H Eraser Shapes L Select S" at bounding box center [161, 492] width 237 height 29
click at [33, 507] on div "1 2 3 4 5 6 7 C X Z E E Erase all H H LIVE Calculus Problem Solving Lec-4 for J…" at bounding box center [339, 258] width 679 height 516
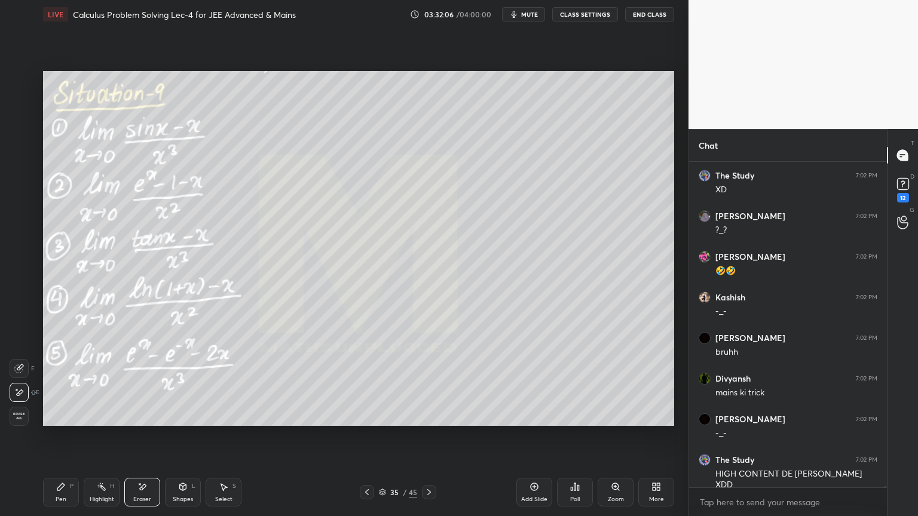
click at [85, 499] on div "Pen P Highlight H Eraser Shapes L Select S" at bounding box center [161, 492] width 237 height 29
click at [52, 492] on div "Pen P" at bounding box center [61, 492] width 36 height 29
click at [74, 489] on div "Pen P" at bounding box center [61, 492] width 36 height 29
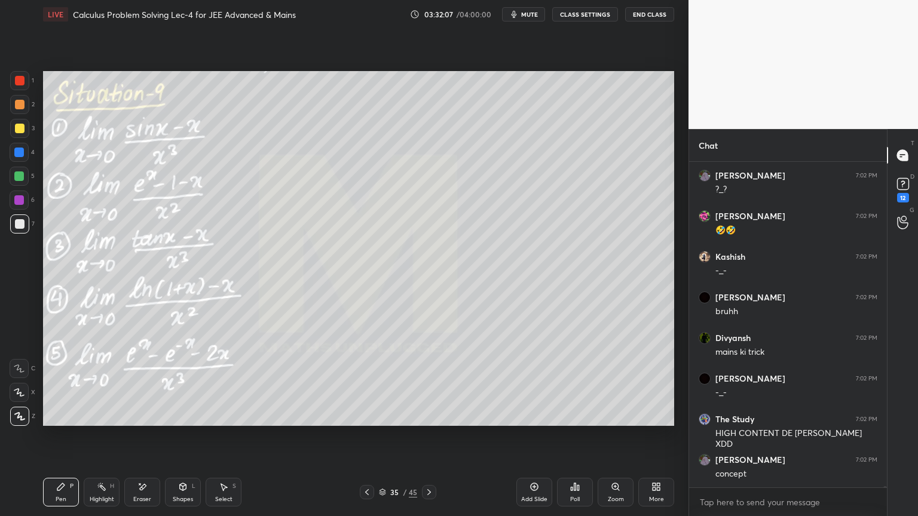
drag, startPoint x: 96, startPoint y: 498, endPoint x: 78, endPoint y: 495, distance: 17.6
click at [95, 497] on div "Highlight" at bounding box center [102, 500] width 24 height 6
drag, startPoint x: 73, startPoint y: 494, endPoint x: 84, endPoint y: 514, distance: 22.5
click at [70, 496] on div "Pen P" at bounding box center [61, 492] width 36 height 29
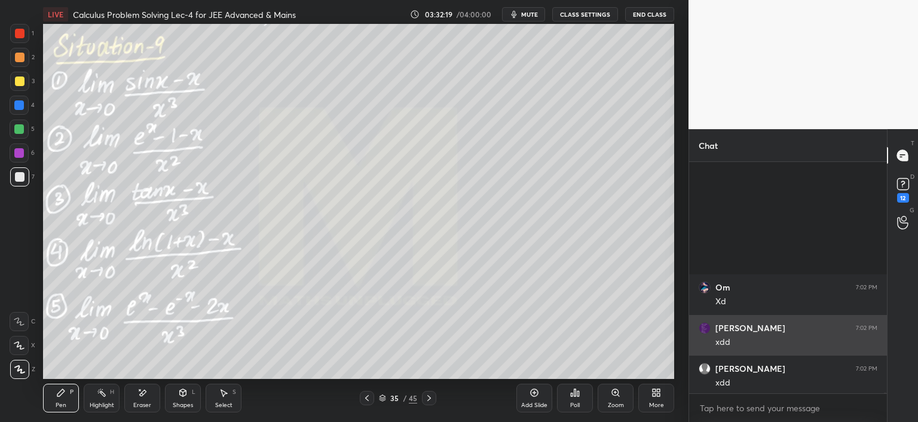
scroll to position [345, 641]
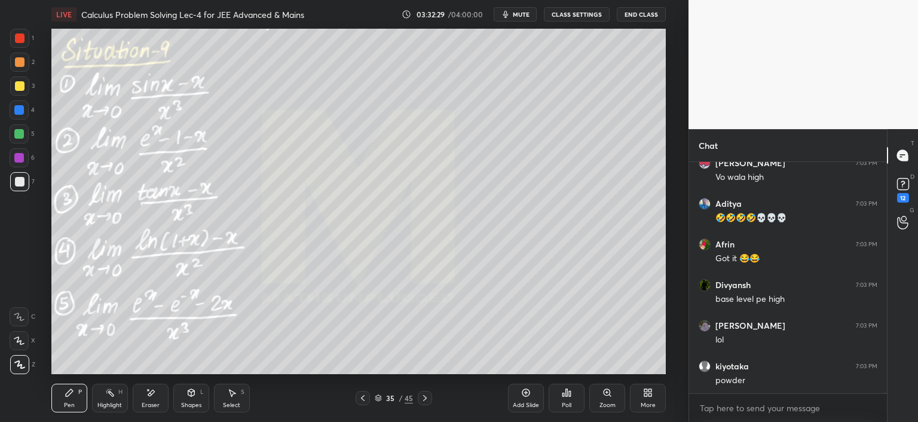
drag, startPoint x: 105, startPoint y: 394, endPoint x: 76, endPoint y: 399, distance: 29.0
click at [105, 395] on icon at bounding box center [110, 393] width 10 height 10
drag, startPoint x: 76, startPoint y: 399, endPoint x: 109, endPoint y: 403, distance: 32.5
click at [72, 400] on div "Pen P" at bounding box center [69, 398] width 36 height 29
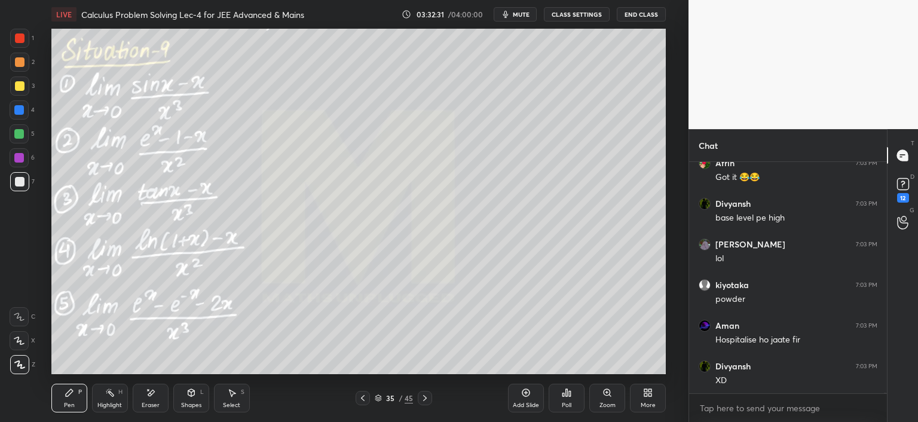
click at [146, 396] on icon at bounding box center [151, 393] width 10 height 10
drag, startPoint x: 108, startPoint y: 397, endPoint x: 69, endPoint y: 402, distance: 38.5
click at [107, 397] on icon at bounding box center [110, 393] width 10 height 10
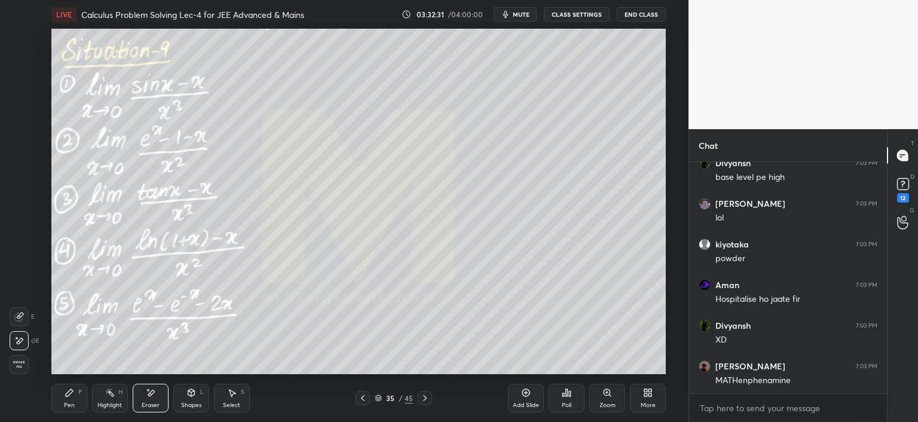
drag, startPoint x: 69, startPoint y: 402, endPoint x: 97, endPoint y: 403, distance: 28.1
click at [69, 402] on div "Pen" at bounding box center [69, 405] width 11 height 6
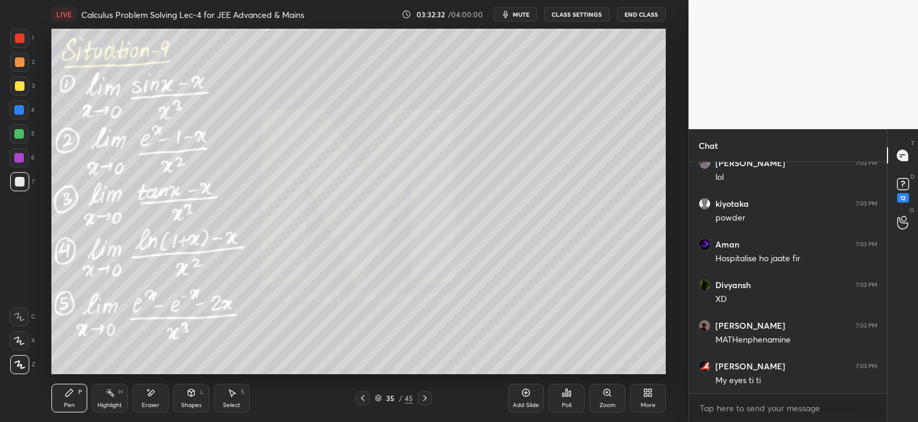
click at [379, 399] on icon at bounding box center [378, 399] width 6 height 2
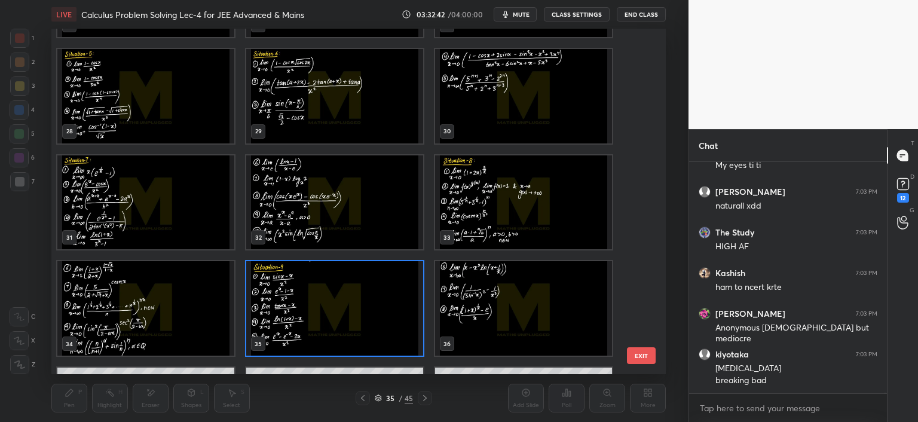
click at [501, 309] on img "grid" at bounding box center [523, 308] width 177 height 94
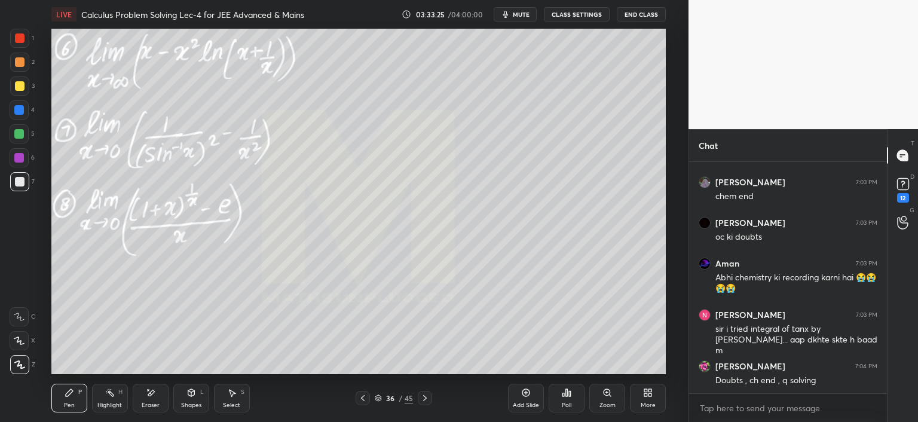
click at [364, 397] on icon at bounding box center [363, 398] width 10 height 10
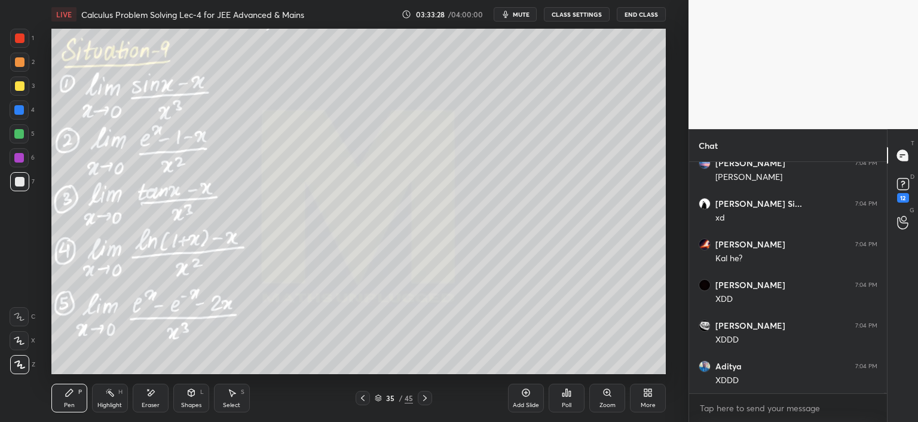
click at [377, 401] on icon at bounding box center [378, 397] width 7 height 7
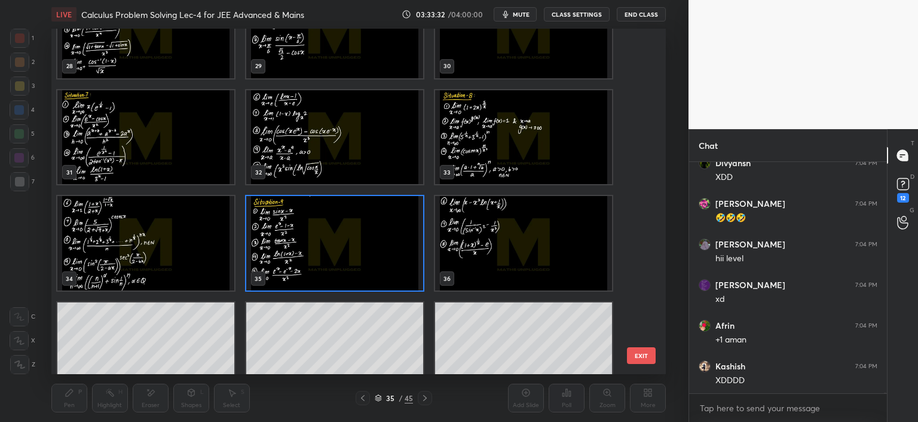
click at [500, 258] on img "grid" at bounding box center [523, 243] width 177 height 94
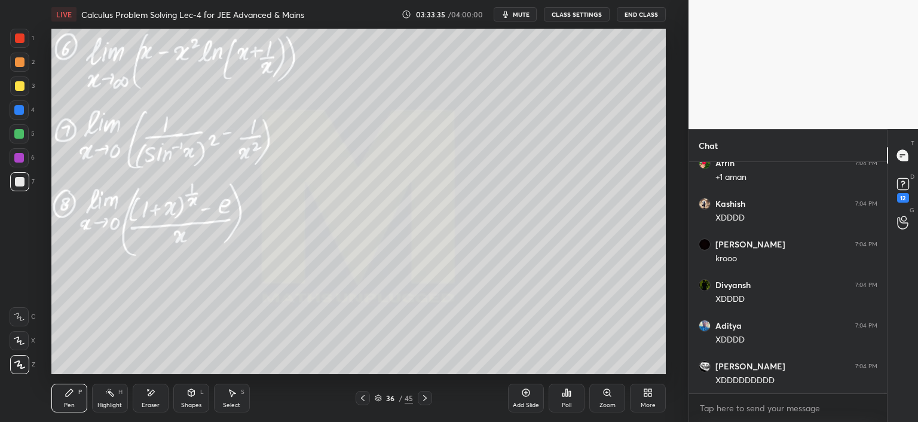
click at [376, 397] on icon at bounding box center [378, 396] width 6 height 3
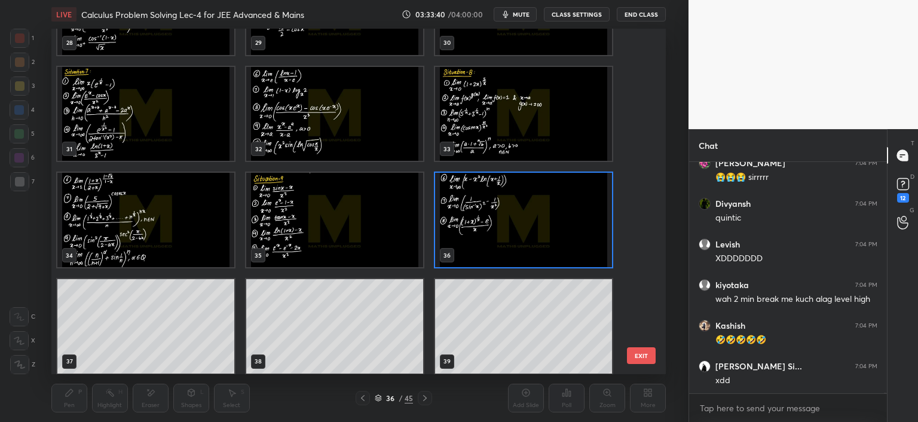
click at [403, 228] on img "grid" at bounding box center [334, 220] width 177 height 94
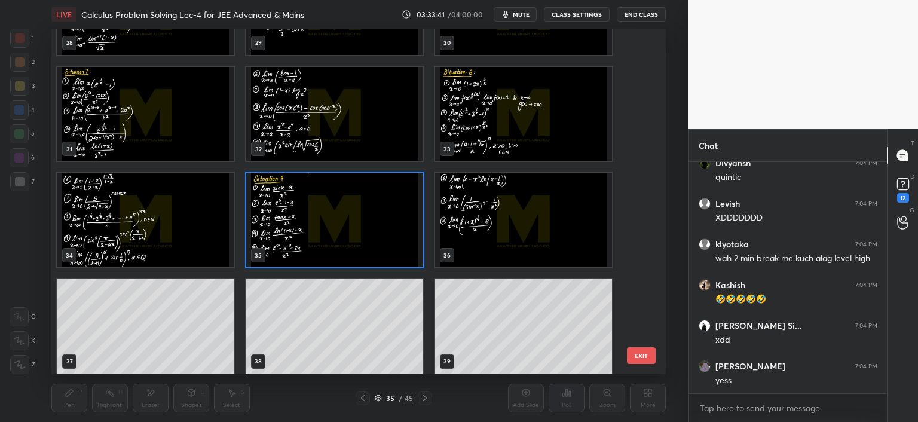
click at [403, 228] on img "grid" at bounding box center [334, 220] width 177 height 94
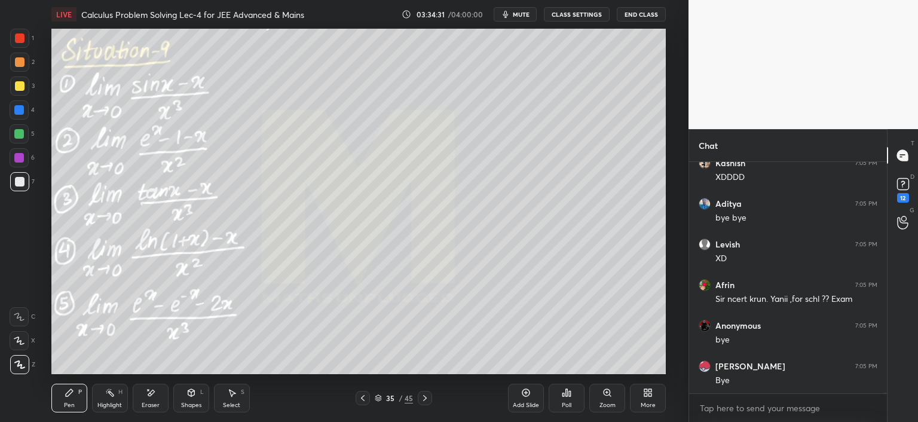
click at [522, 16] on span "mute" at bounding box center [521, 14] width 17 height 8
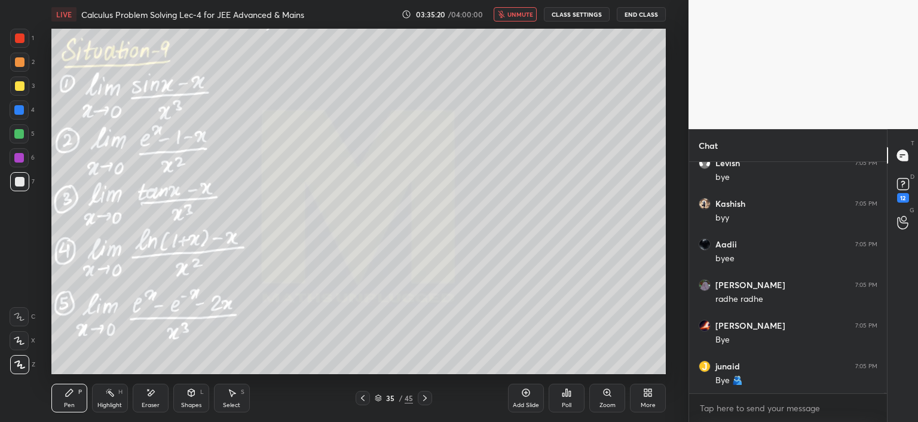
scroll to position [82776, 0]
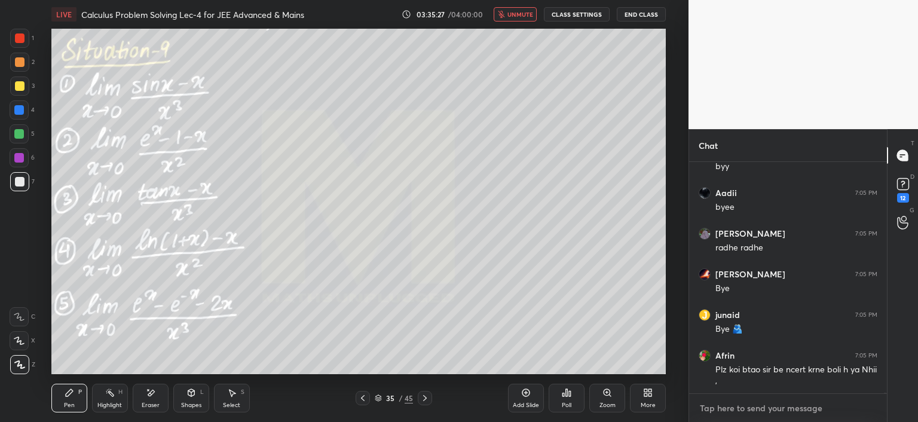
click at [752, 405] on textarea at bounding box center [787, 408] width 179 height 19
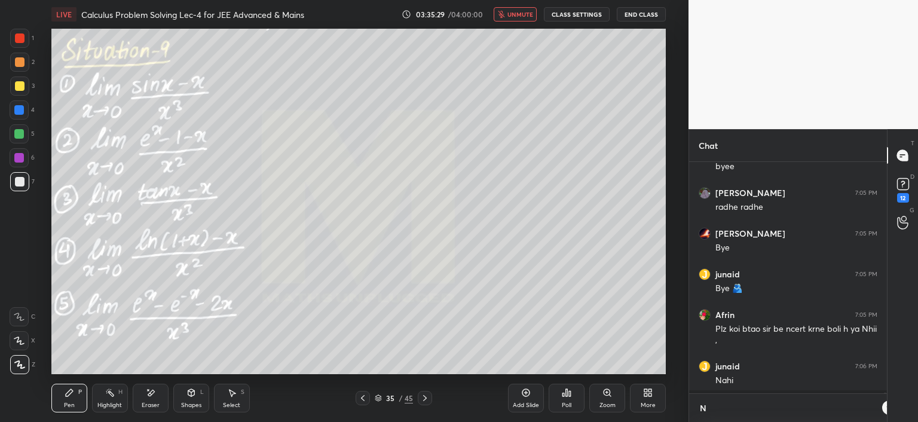
scroll to position [129, 194]
type textarea "Nhi krni ncert"
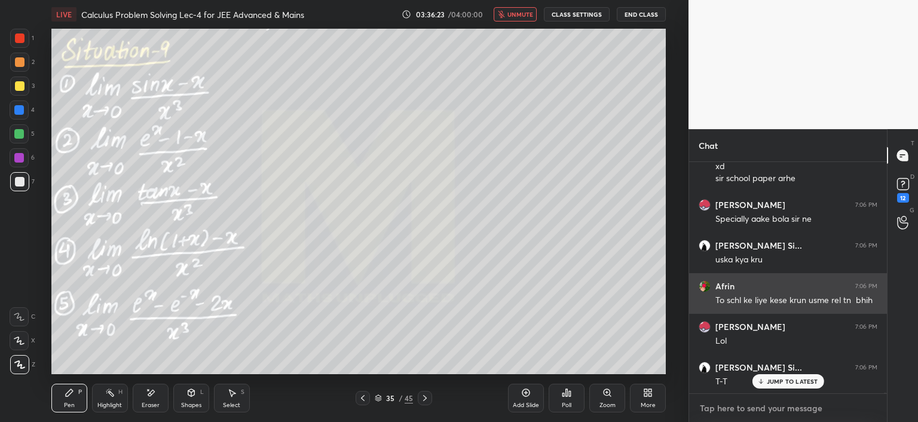
scroll to position [81350, 0]
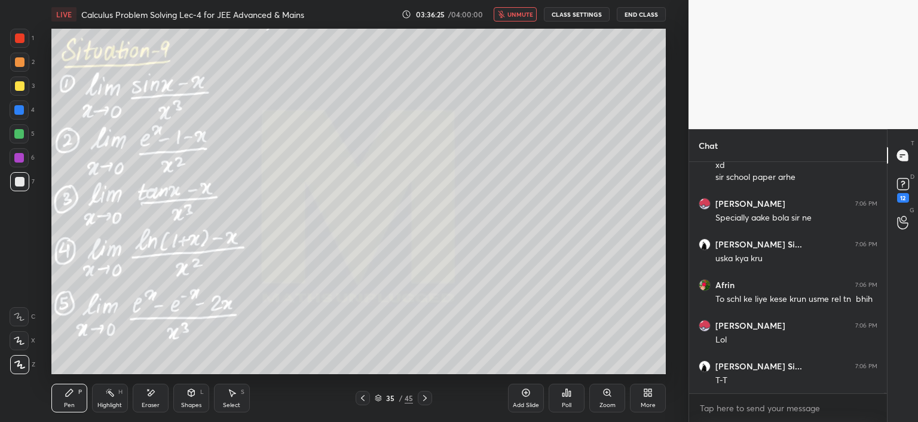
click at [642, 14] on button "End Class" at bounding box center [641, 14] width 49 height 14
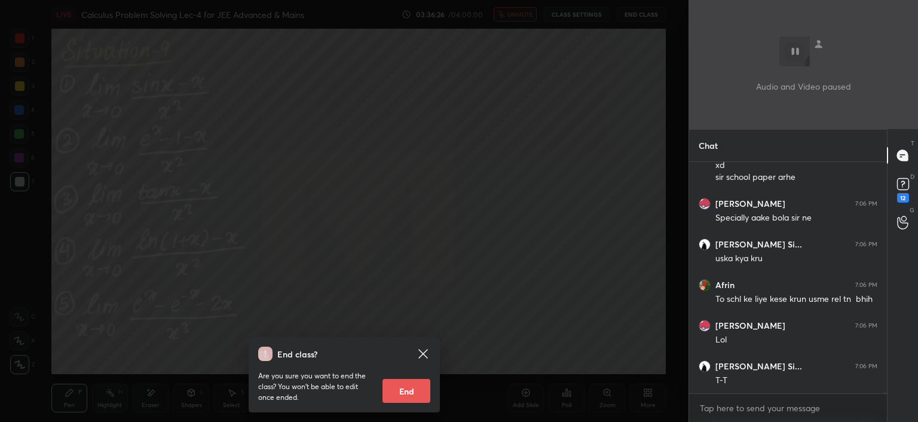
click at [418, 387] on button "End" at bounding box center [406, 391] width 48 height 24
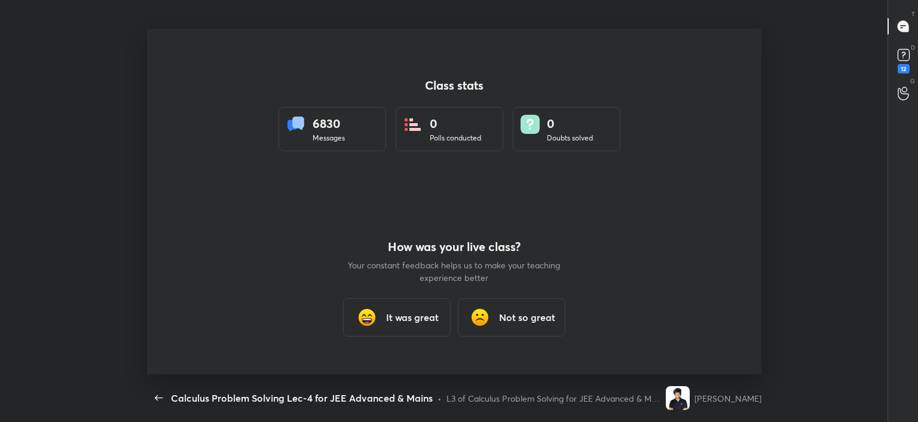
scroll to position [0, 0]
click at [167, 399] on span "button" at bounding box center [158, 398] width 19 height 14
